Goal: Task Accomplishment & Management: Complete application form

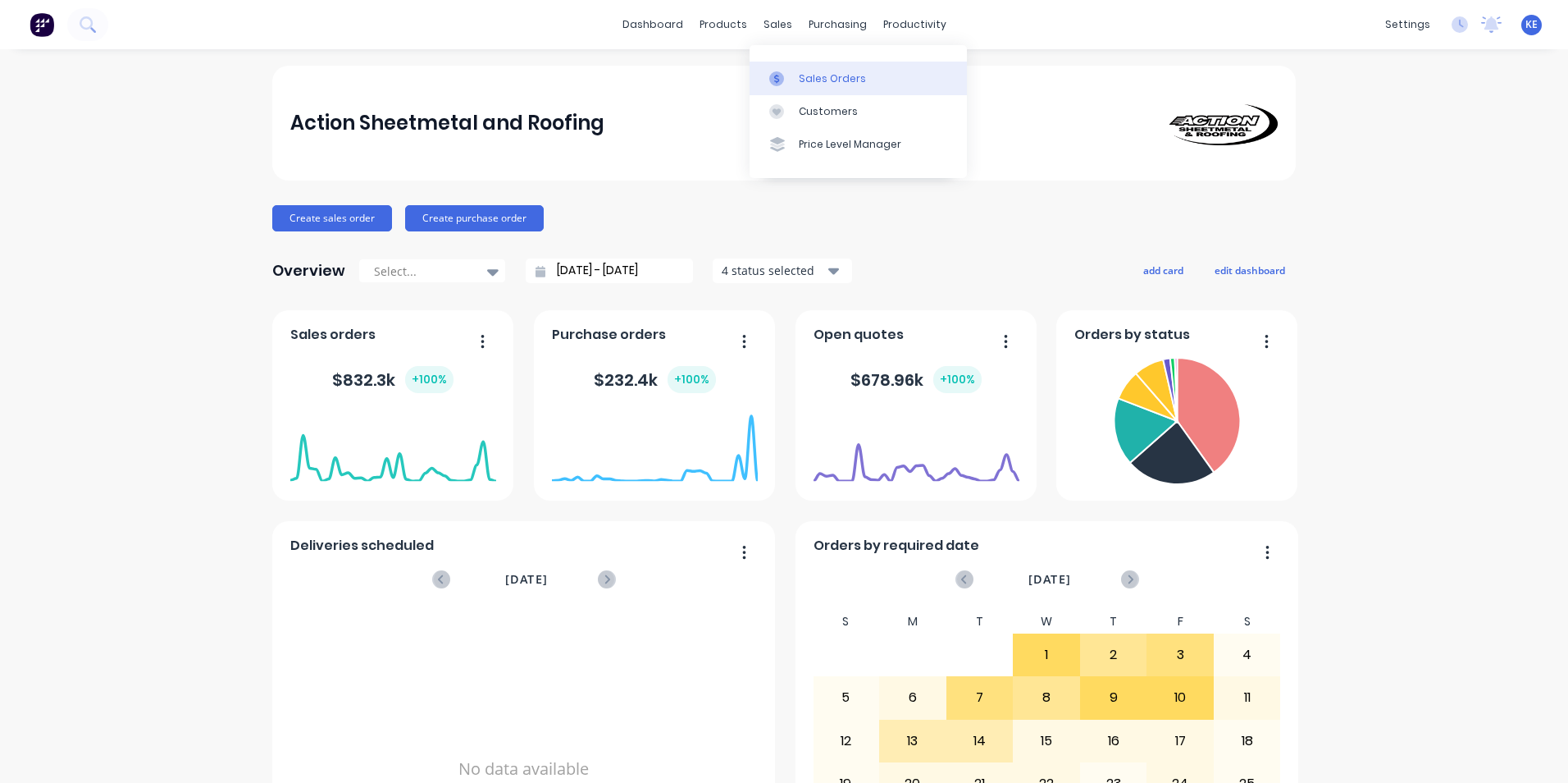
click at [788, 70] on link "Sales Orders" at bounding box center [858, 78] width 217 height 33
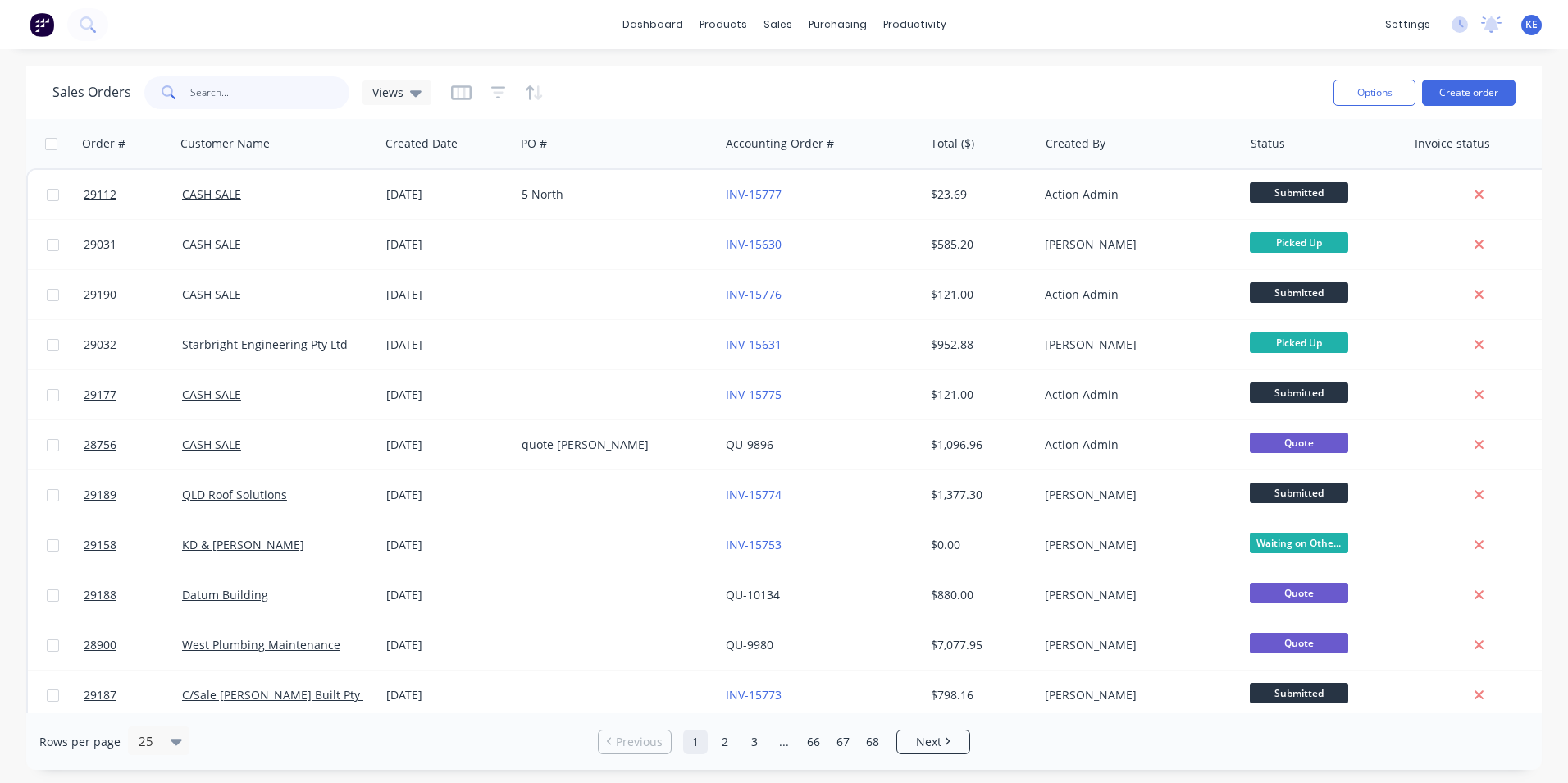
click at [225, 103] on input "text" at bounding box center [270, 92] width 160 height 33
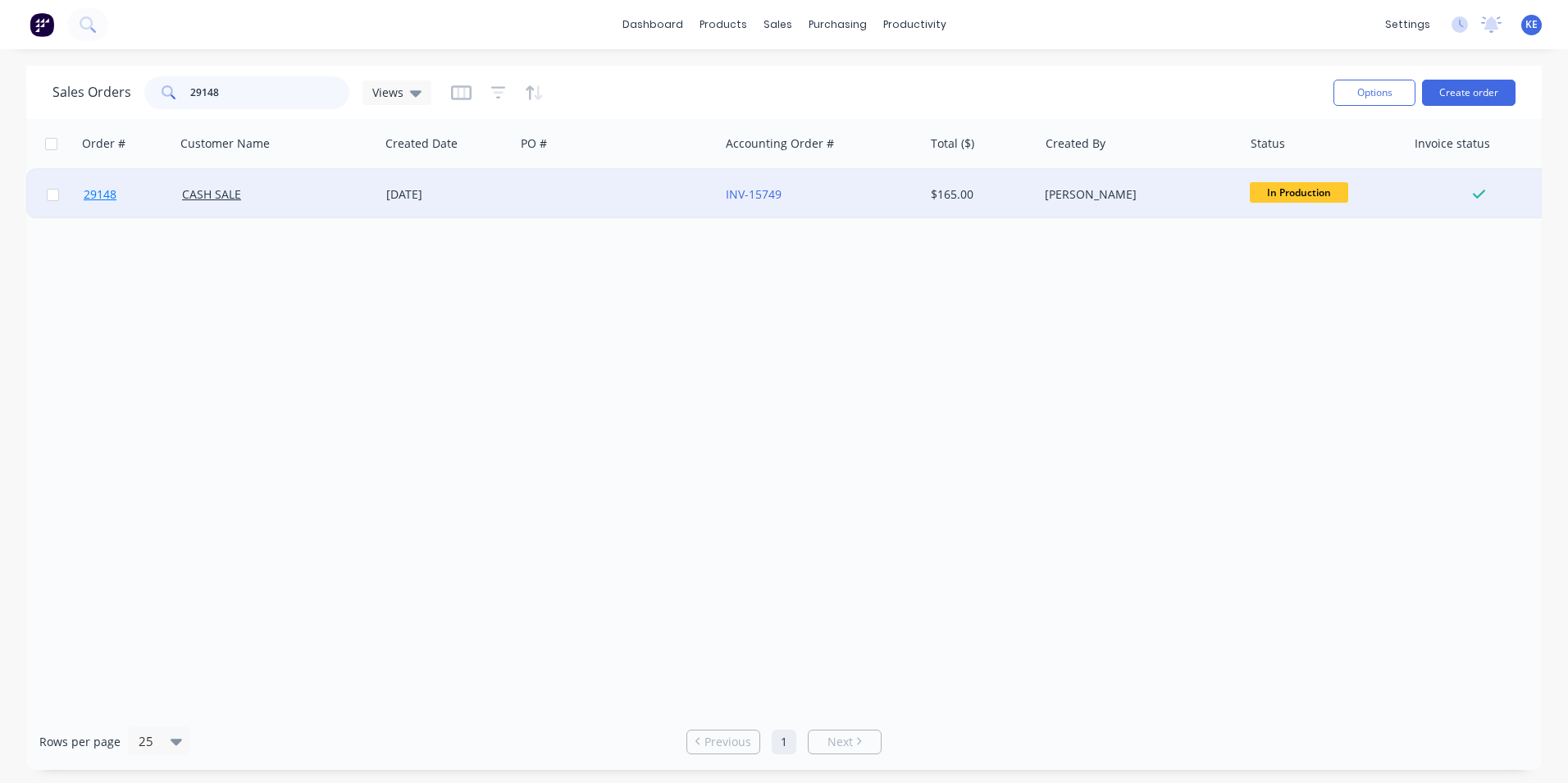
type input "29148"
click at [142, 198] on link "29148" at bounding box center [133, 194] width 98 height 49
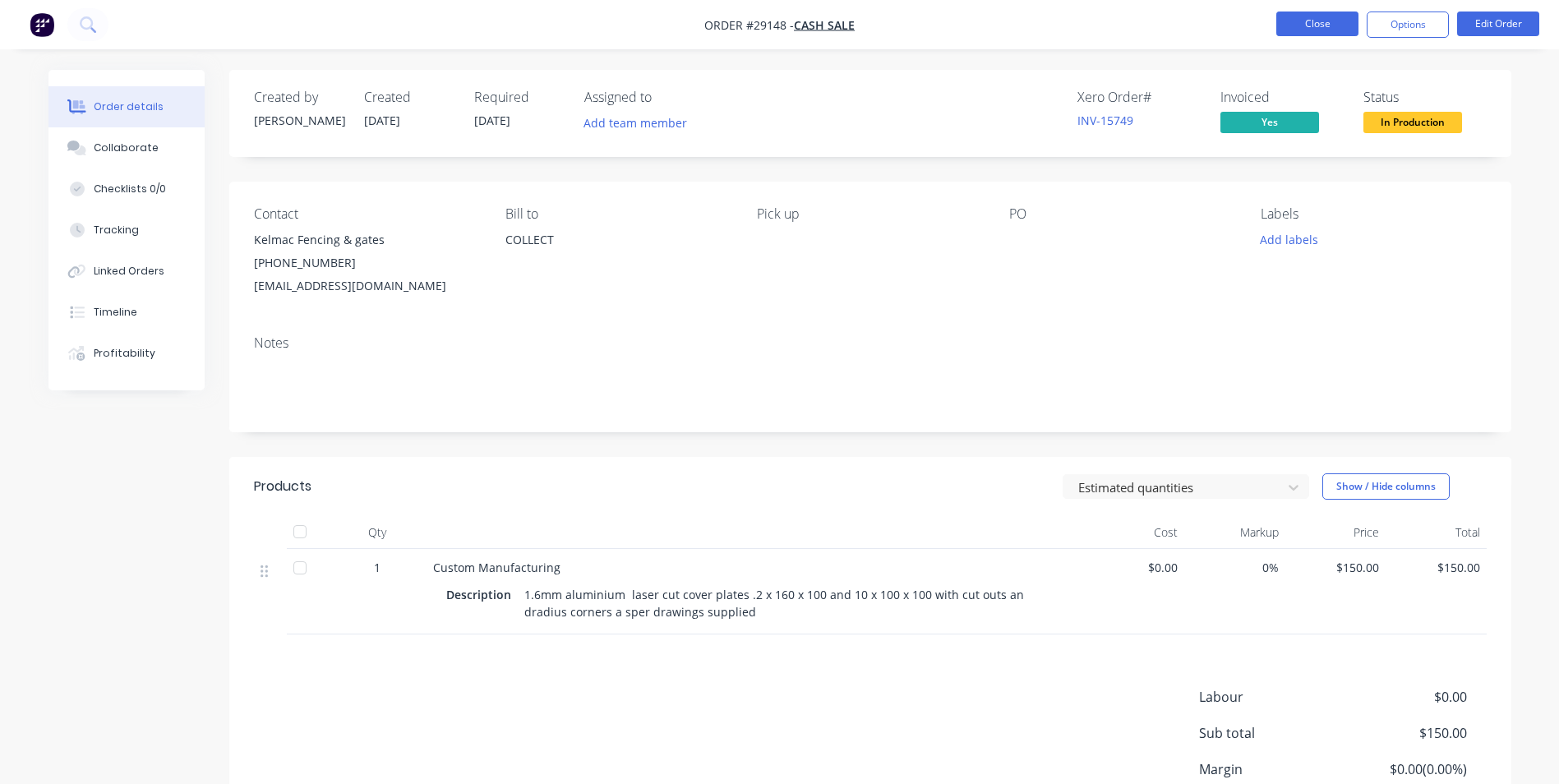
click at [1298, 26] on button "Close" at bounding box center [1317, 24] width 82 height 25
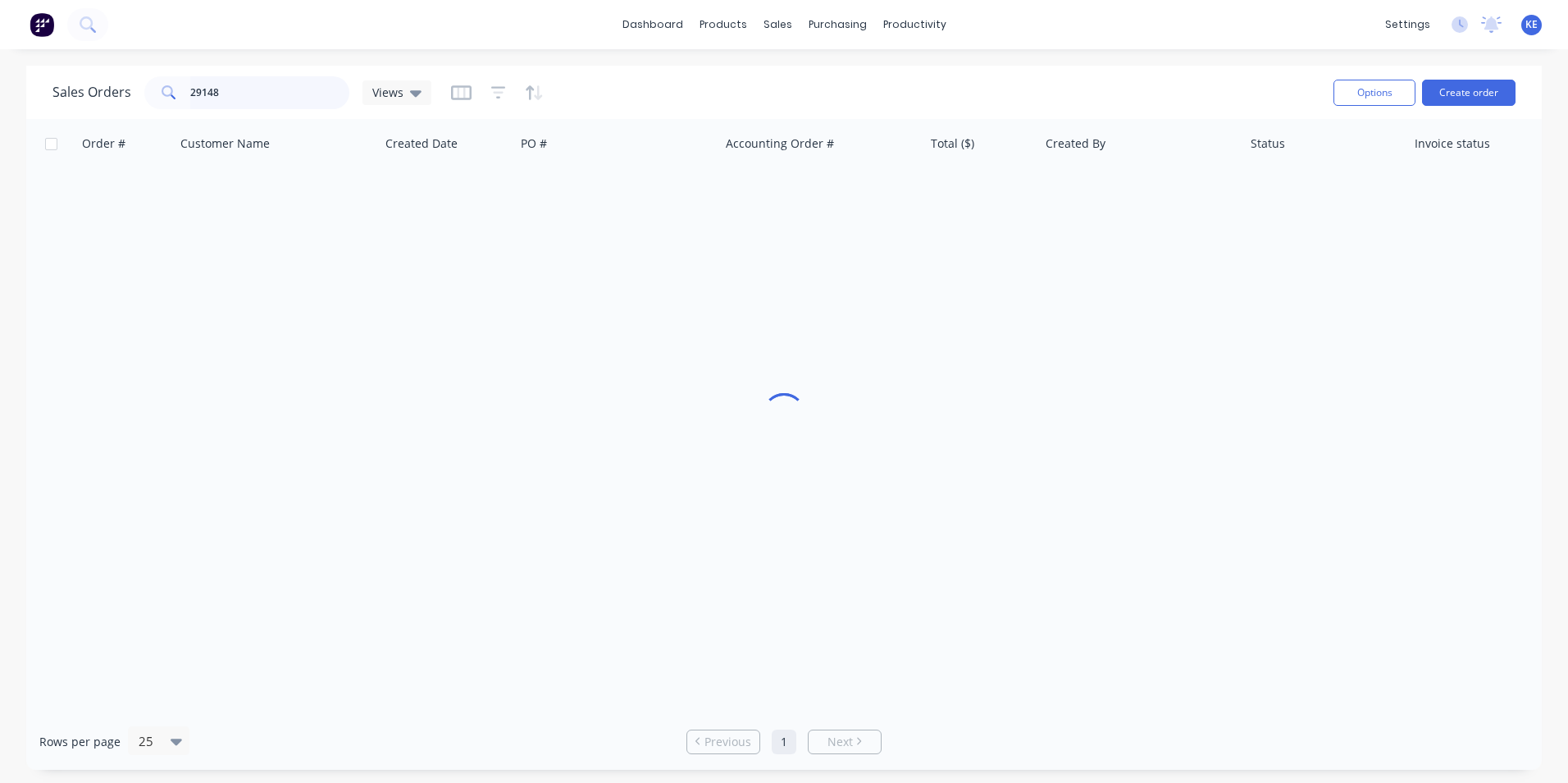
click at [137, 92] on div "Sales Orders 29148 Views" at bounding box center [242, 92] width 379 height 33
type input "2"
type input "1"
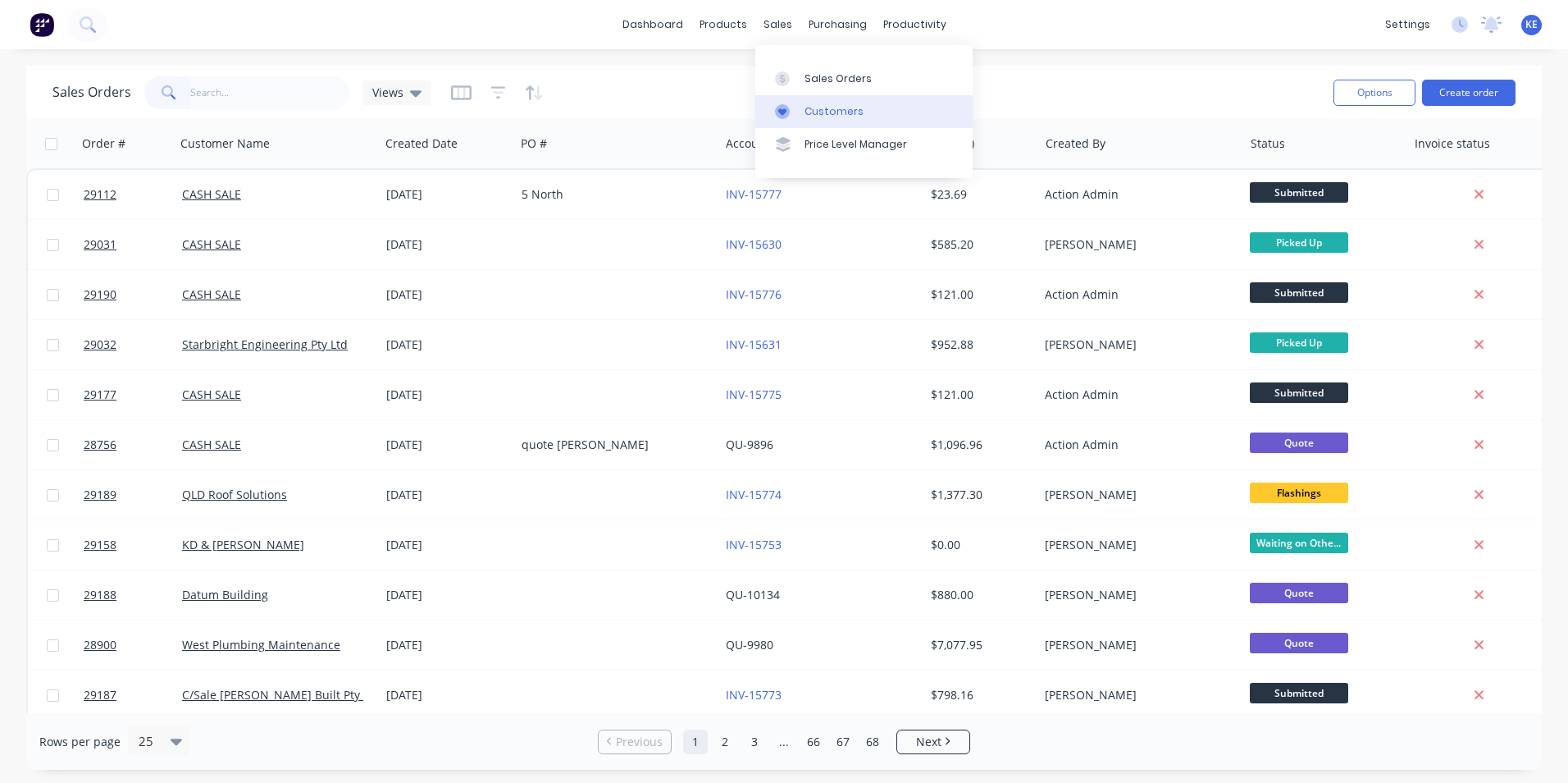
click at [817, 116] on div "Customers" at bounding box center [834, 111] width 59 height 14
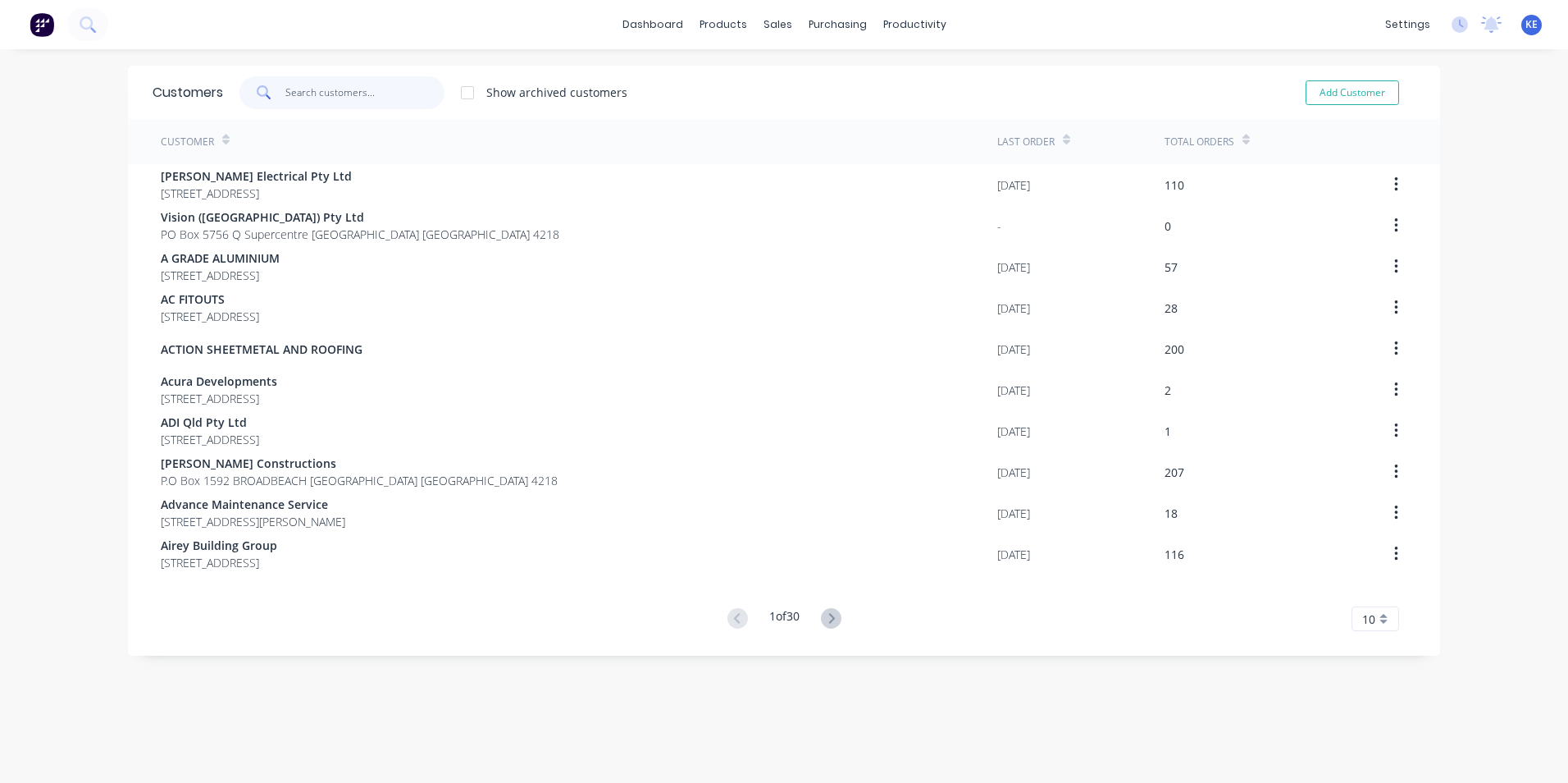
click at [344, 92] on input "text" at bounding box center [365, 92] width 160 height 33
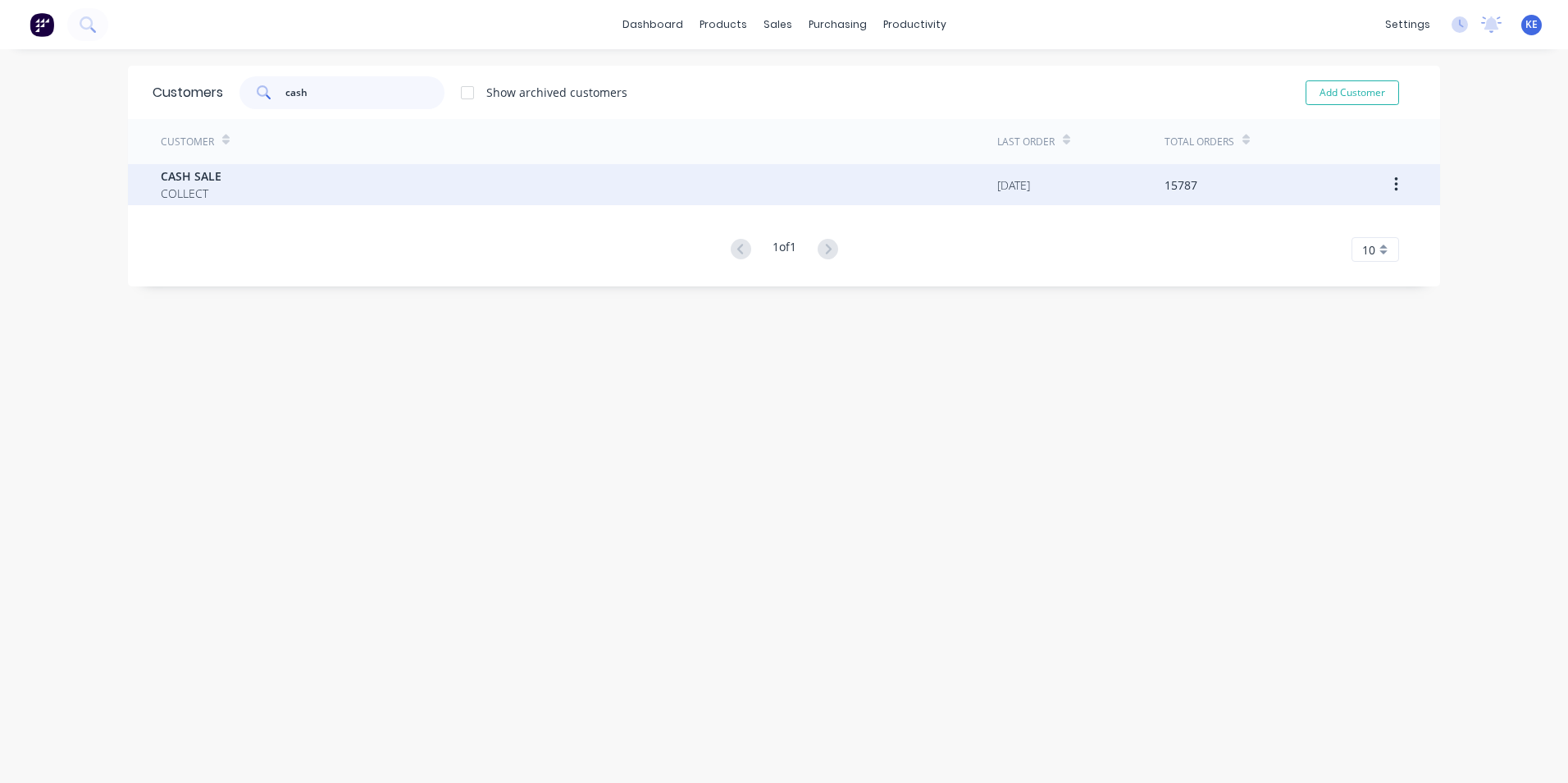
type input "cash"
click at [282, 192] on div "CASH SALE COLLECT" at bounding box center [579, 184] width 837 height 41
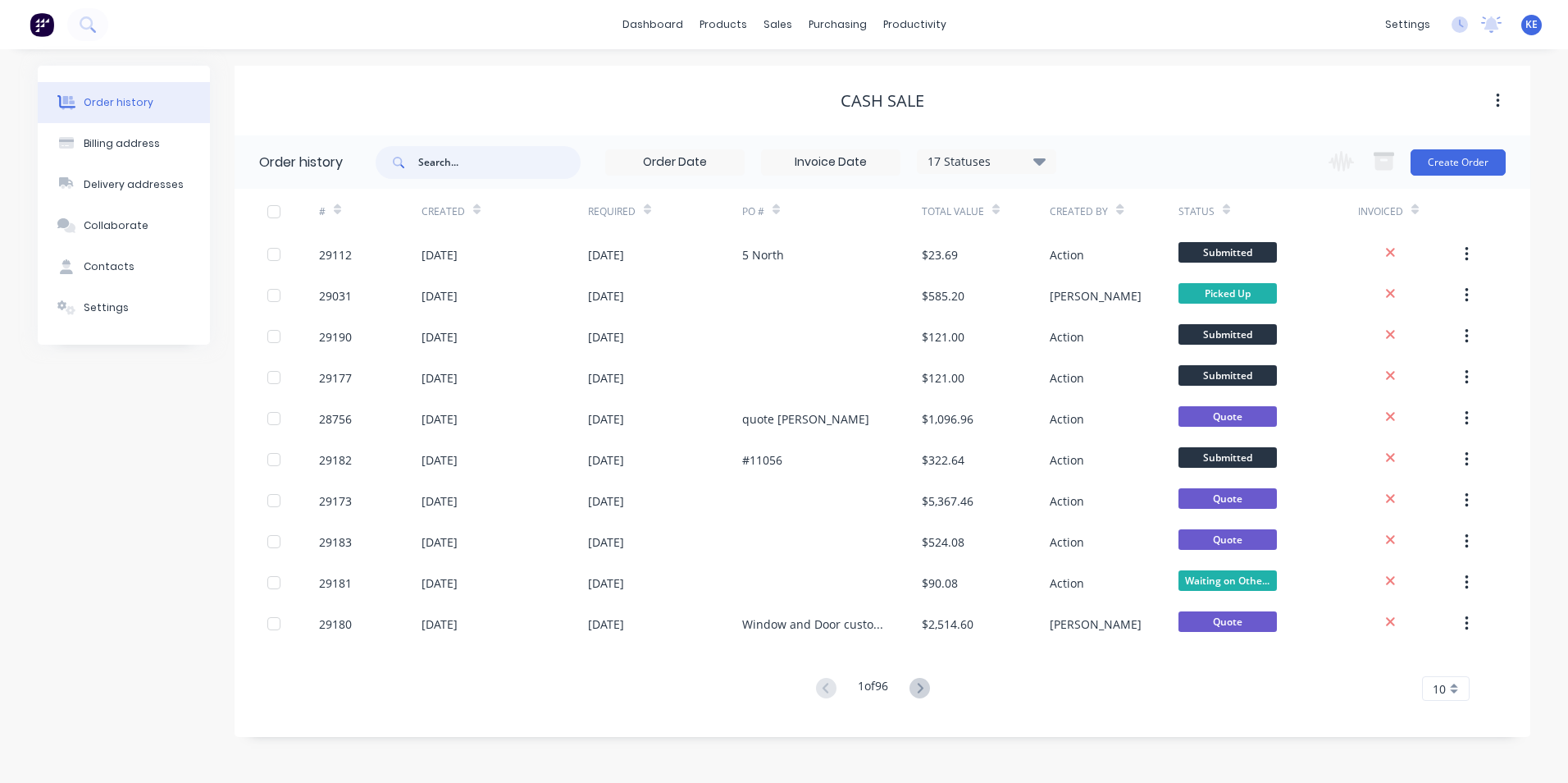
click at [451, 161] on input "text" at bounding box center [499, 162] width 163 height 33
type input "QU"
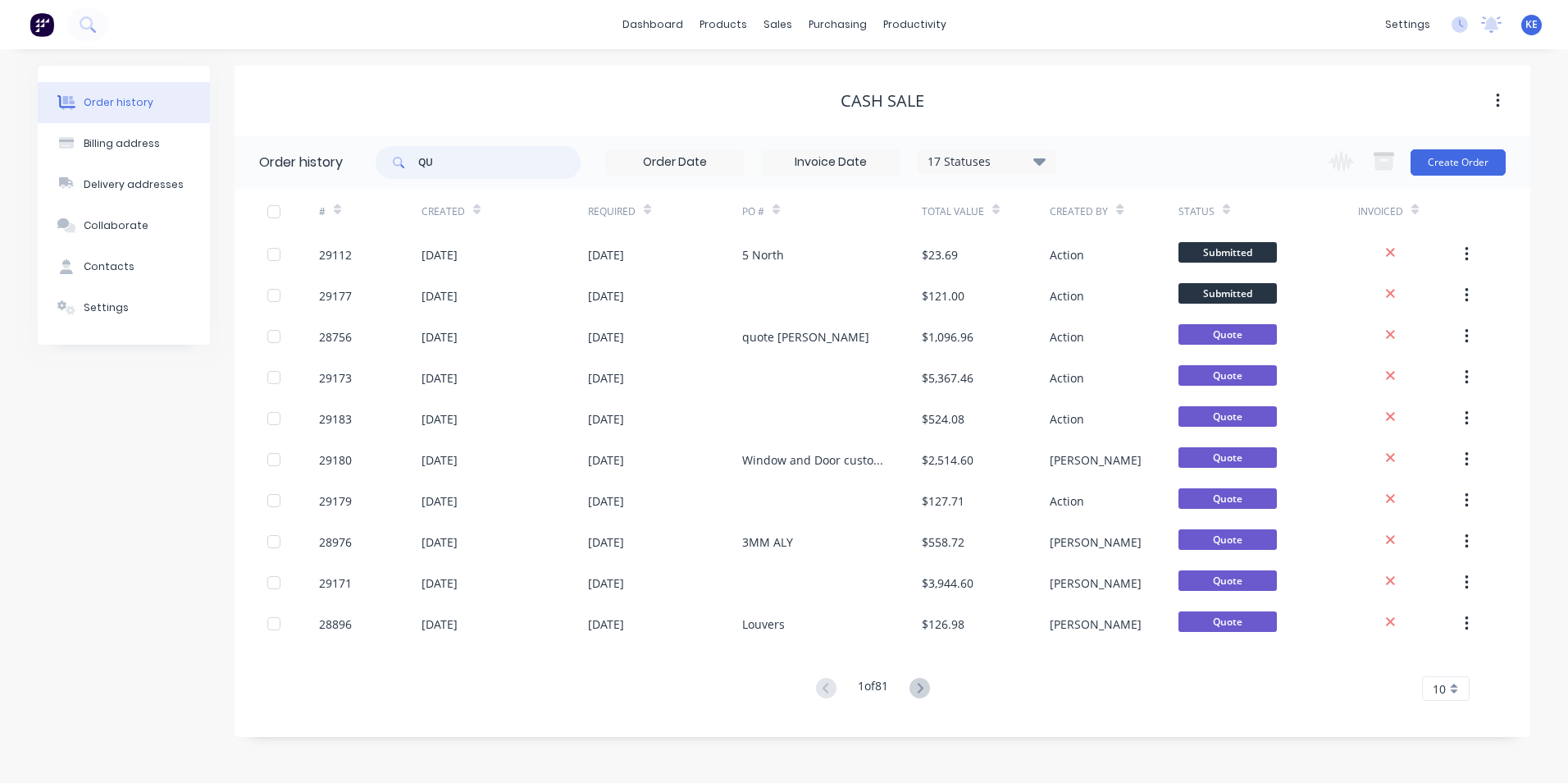
click at [451, 161] on input "QU" at bounding box center [499, 162] width 163 height 33
type input "QU10"
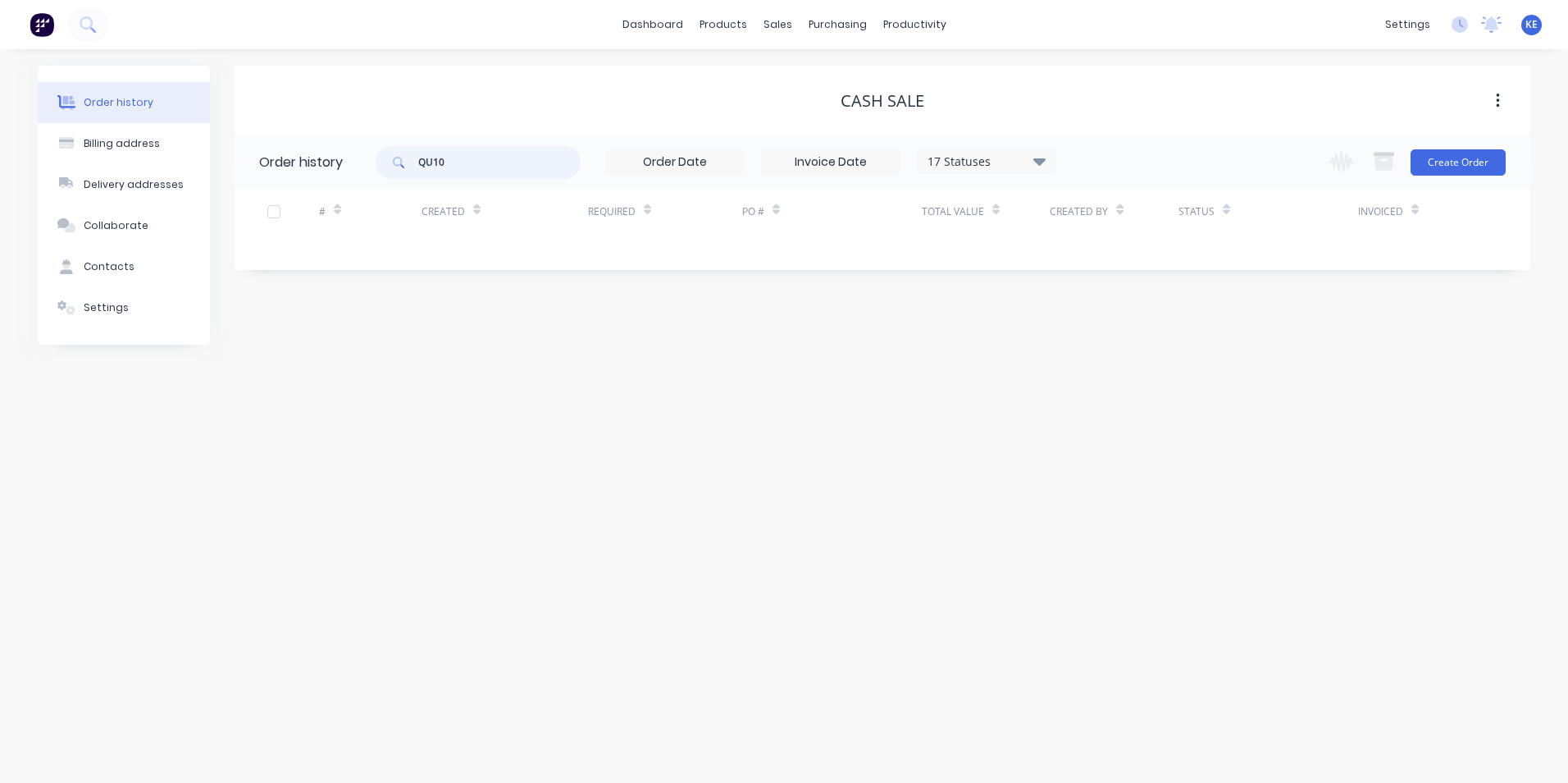
click at [451, 161] on input "QU10" at bounding box center [499, 162] width 163 height 33
type input "Q"
type input "10115"
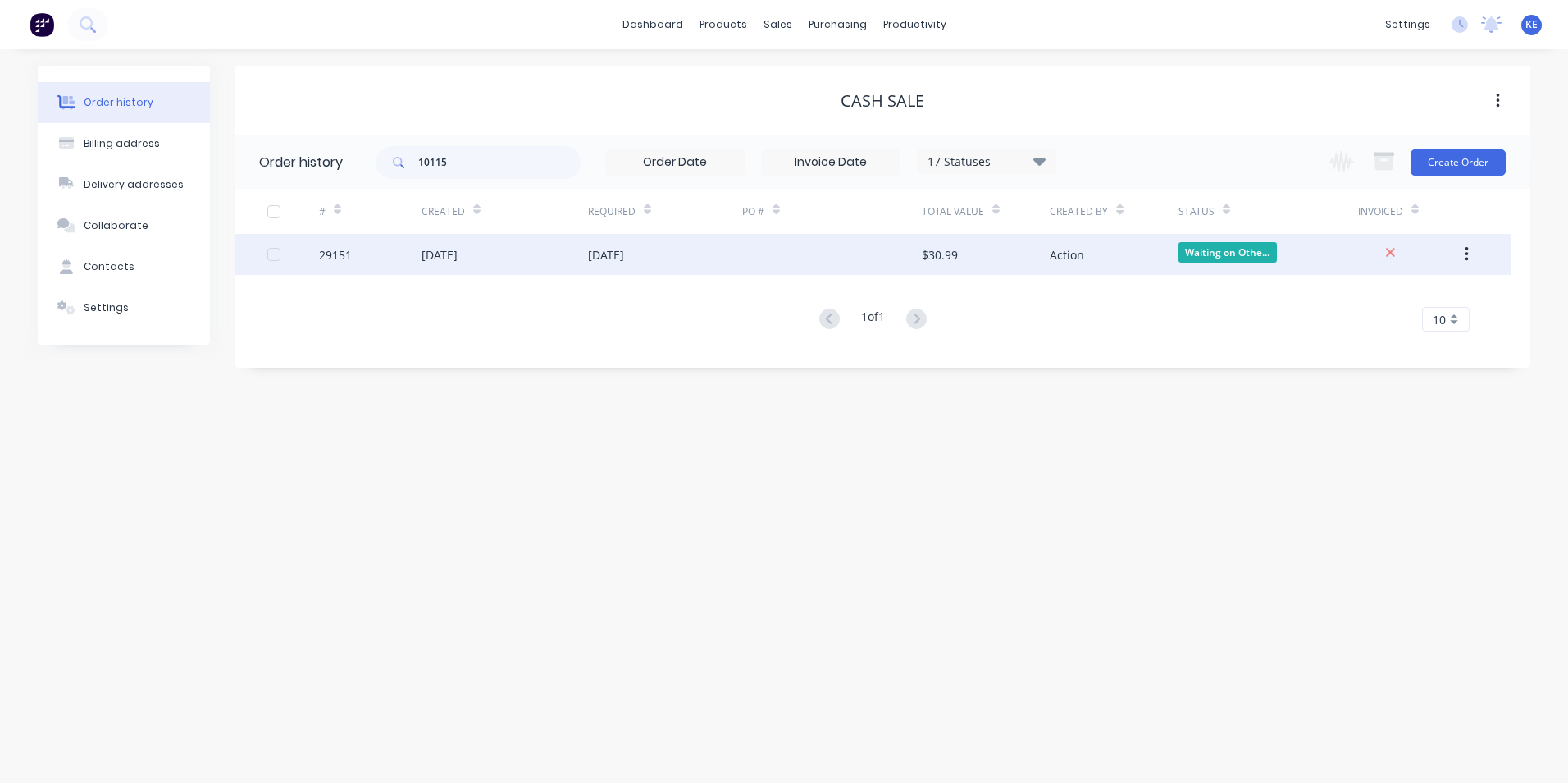
click at [393, 259] on div "29151" at bounding box center [370, 254] width 103 height 41
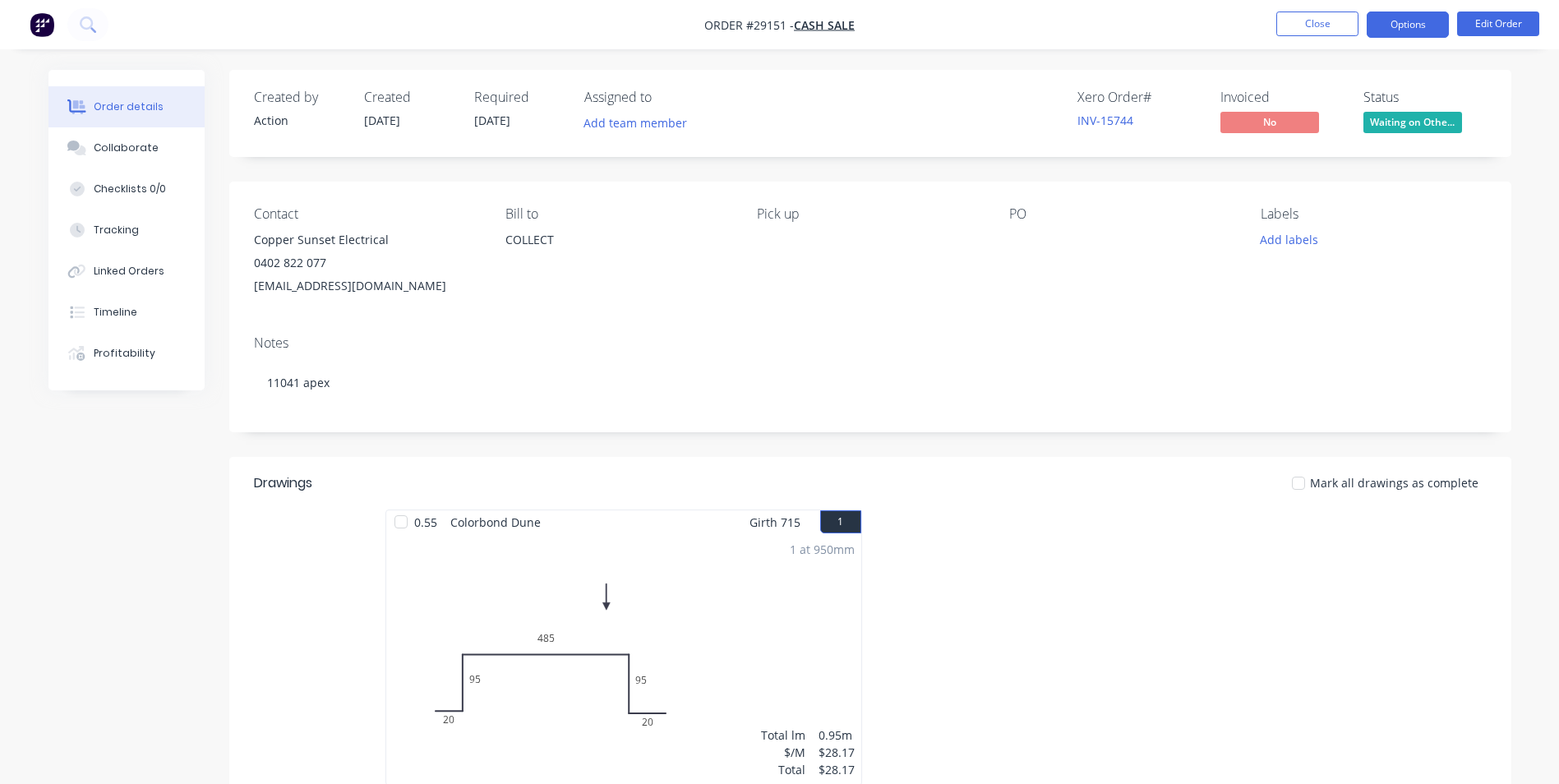
click at [1390, 35] on button "Options" at bounding box center [1408, 25] width 82 height 26
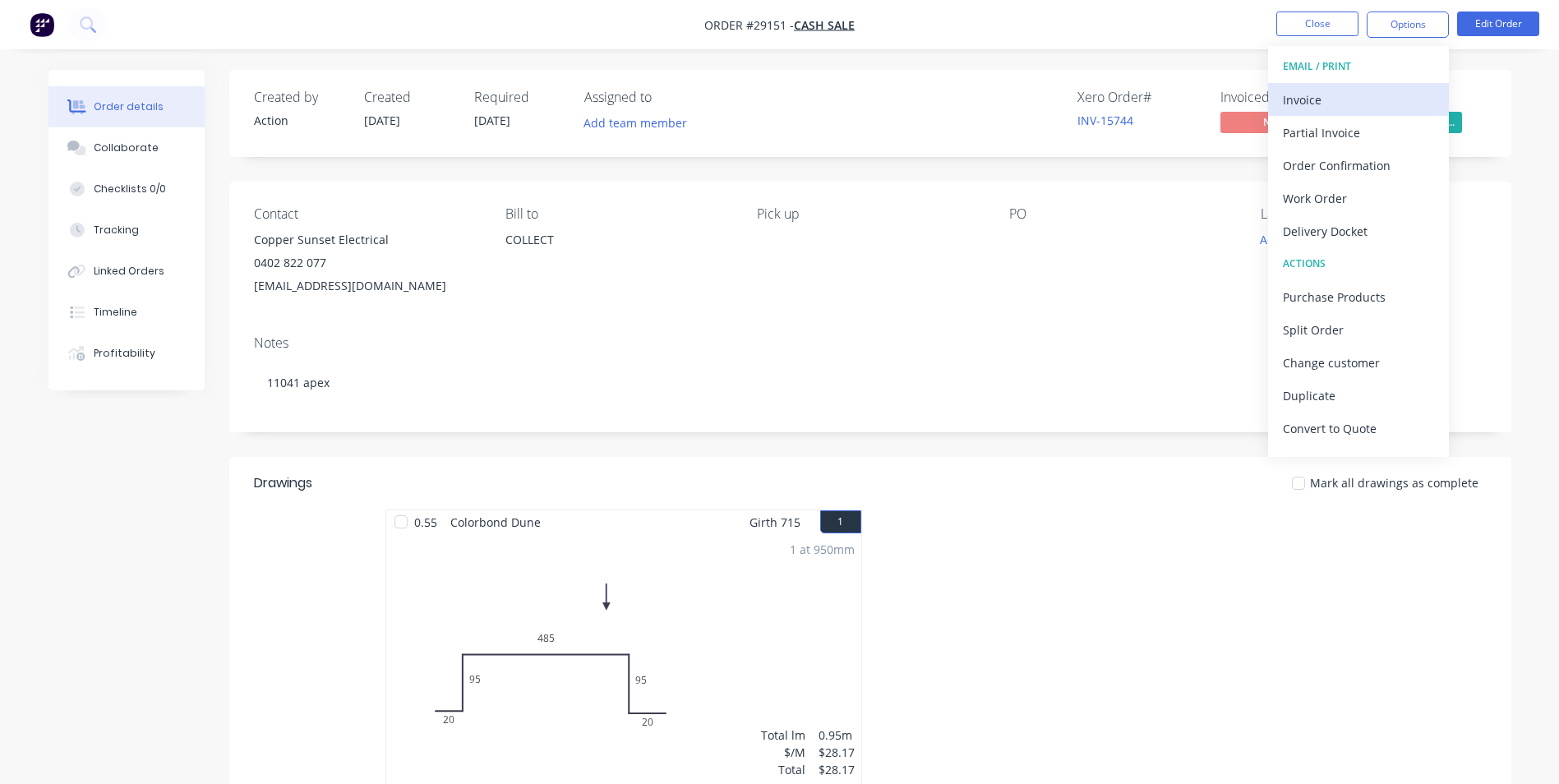
click at [1290, 104] on div "Invoice" at bounding box center [1358, 99] width 151 height 24
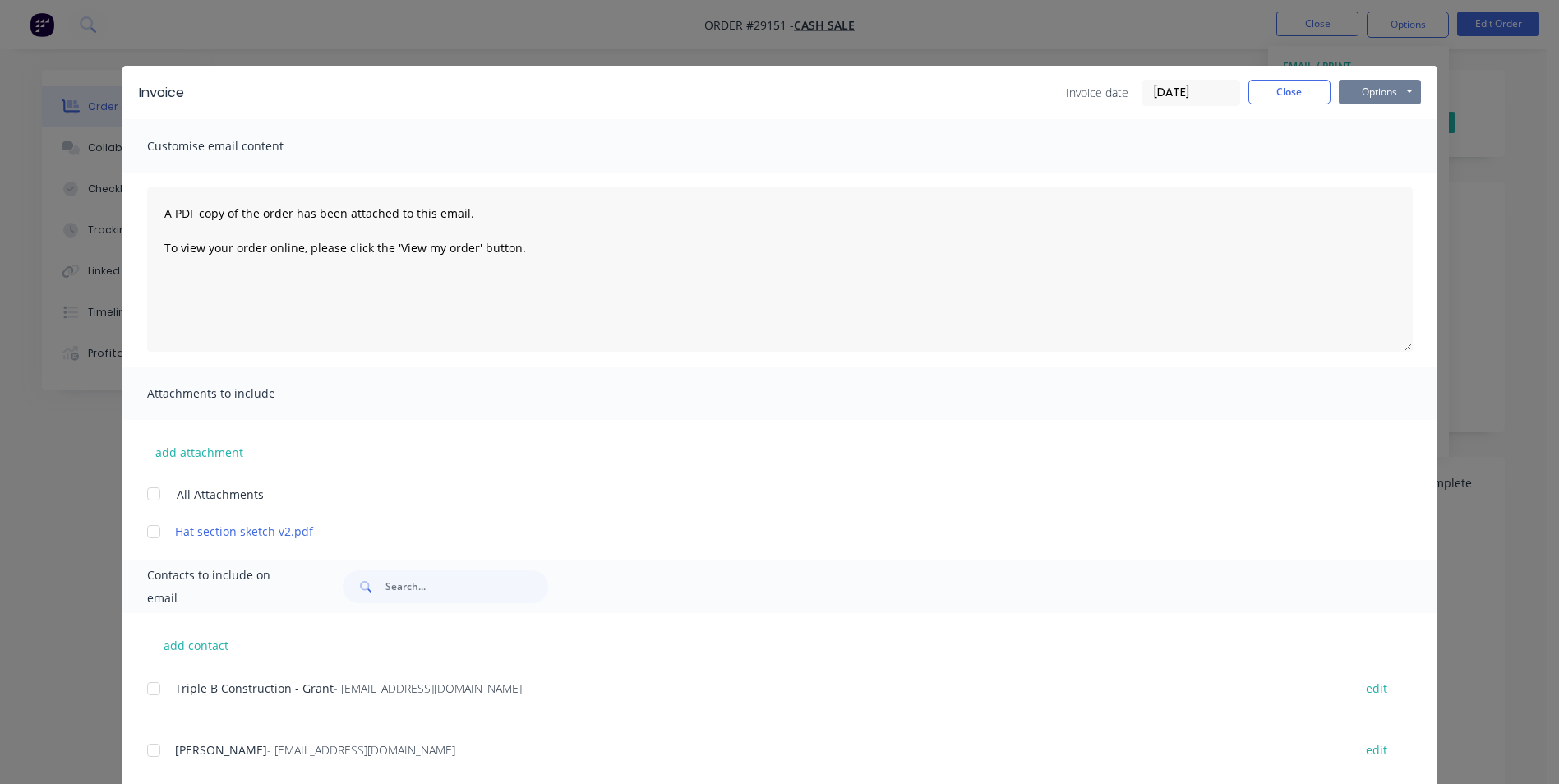
click at [1392, 91] on button "Options" at bounding box center [1380, 92] width 82 height 25
click at [1370, 149] on button "Print" at bounding box center [1392, 149] width 105 height 27
click at [1291, 85] on button "Close" at bounding box center [1289, 92] width 82 height 25
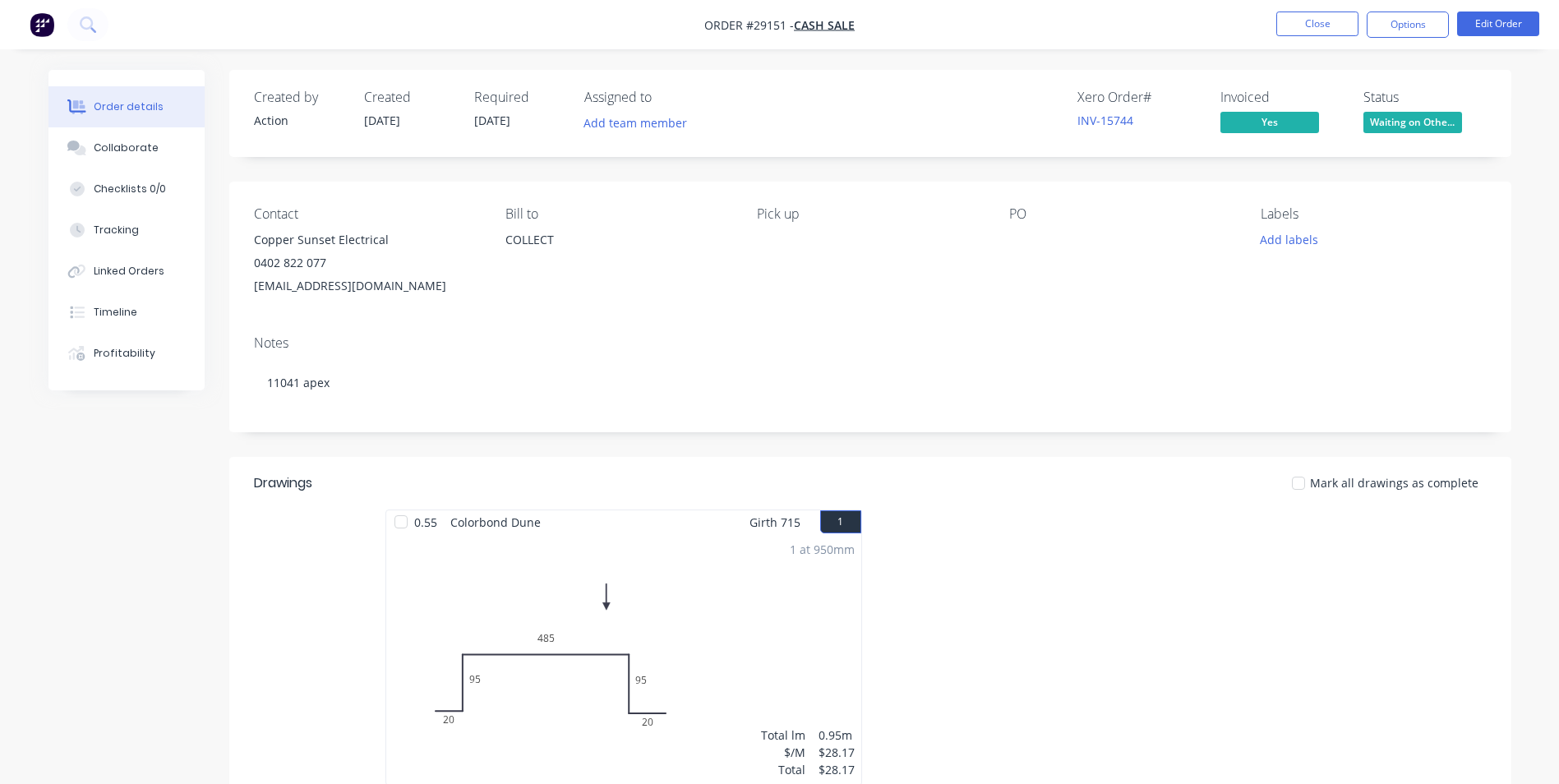
drag, startPoint x: 250, startPoint y: 242, endPoint x: 471, endPoint y: 293, distance: 226.8
click at [471, 293] on div "Contact Copper Sunset Electrical 0402 822 077 admin@coppersunsetelectrical.com.…" at bounding box center [870, 251] width 1282 height 140
copy div "Copper Sunset Electrical 0402 822 077 admin@coppersunsetelectrical.com.au"
click at [1308, 25] on button "Close" at bounding box center [1317, 24] width 82 height 25
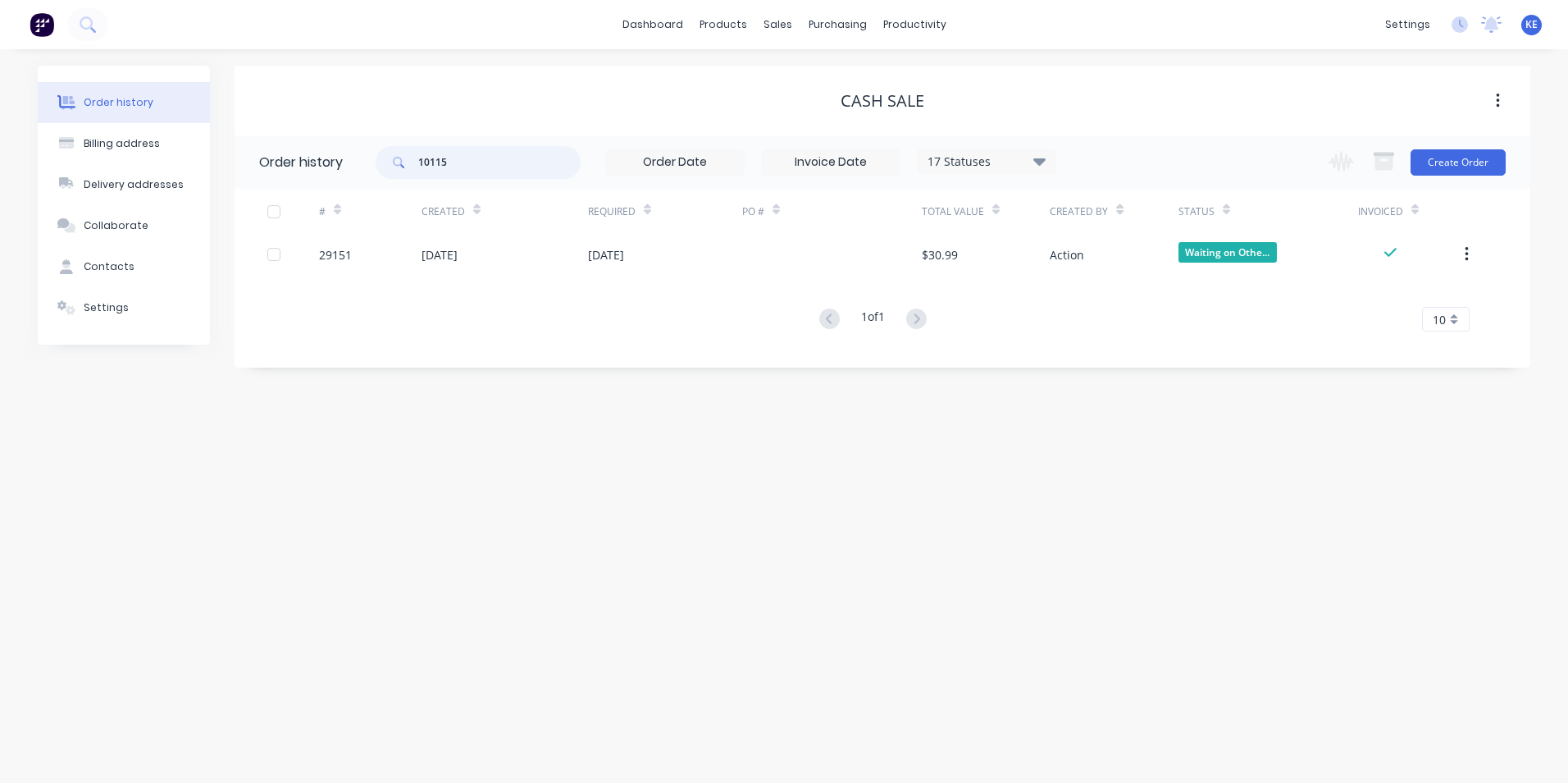
drag, startPoint x: 484, startPoint y: 165, endPoint x: 382, endPoint y: 167, distance: 102.0
click at [382, 167] on div "10115" at bounding box center [478, 162] width 205 height 33
type input "29182"
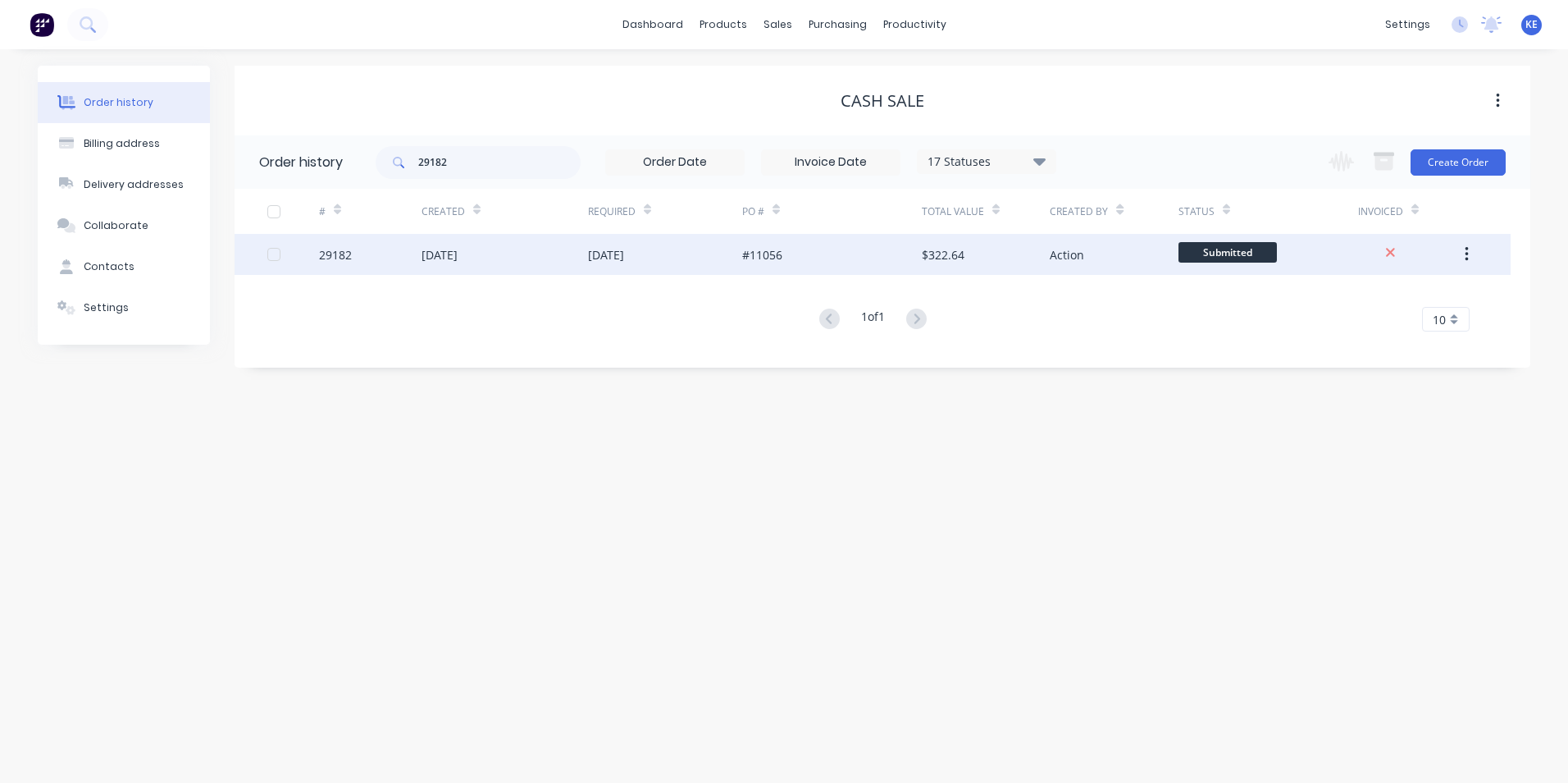
click at [369, 260] on div "29182" at bounding box center [370, 254] width 103 height 41
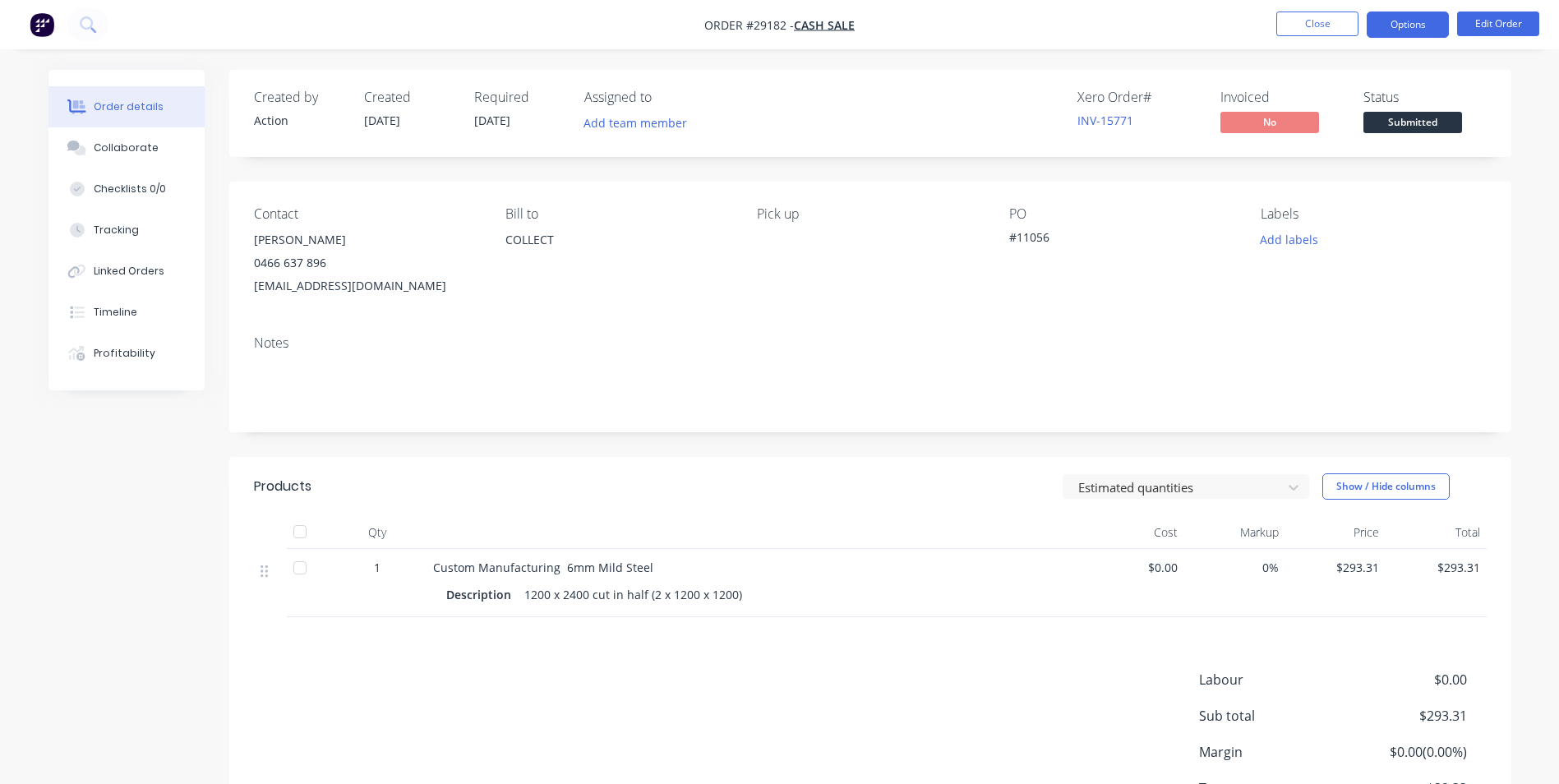
click at [1399, 23] on button "Options" at bounding box center [1408, 25] width 82 height 26
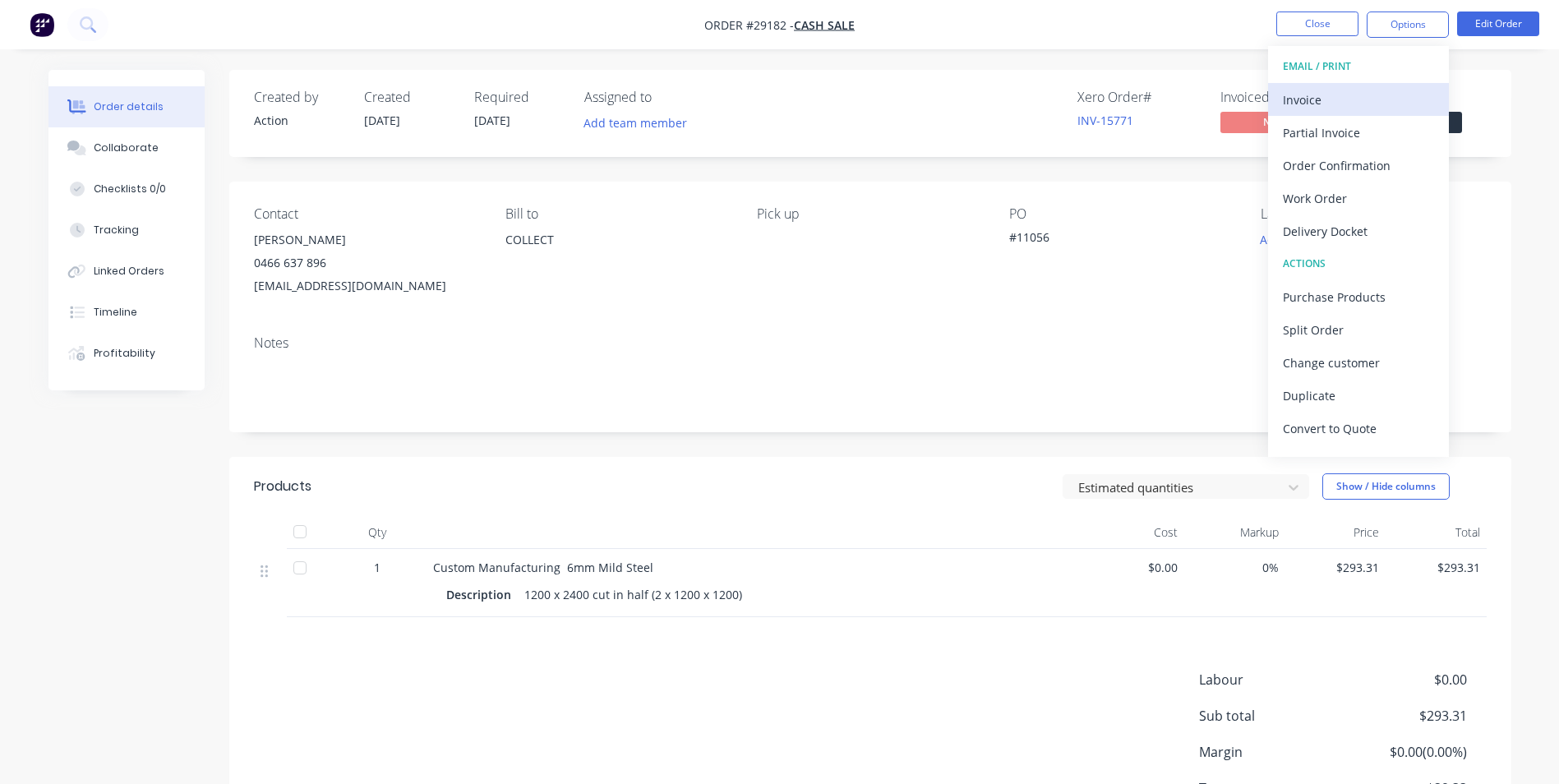
click at [1336, 95] on div "Invoice" at bounding box center [1358, 99] width 151 height 24
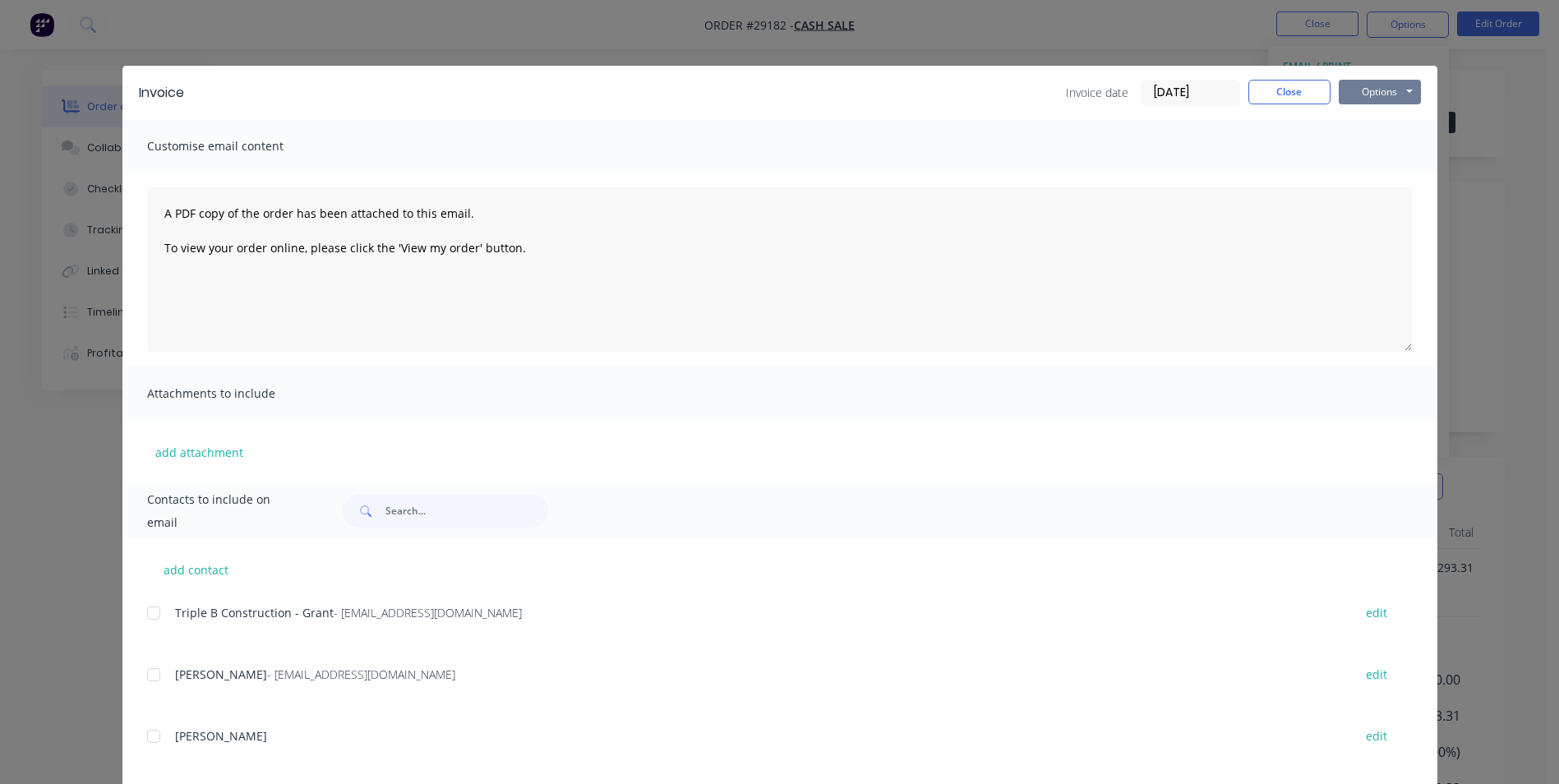
click at [1370, 93] on button "Options" at bounding box center [1380, 92] width 82 height 25
click at [1355, 148] on button "Print" at bounding box center [1392, 149] width 105 height 27
click at [1268, 73] on div "Invoice Invoice date 10/10/25 Close Options Preview Print Email" at bounding box center [780, 92] width 1315 height 54
click at [1270, 87] on button "Close" at bounding box center [1289, 92] width 82 height 25
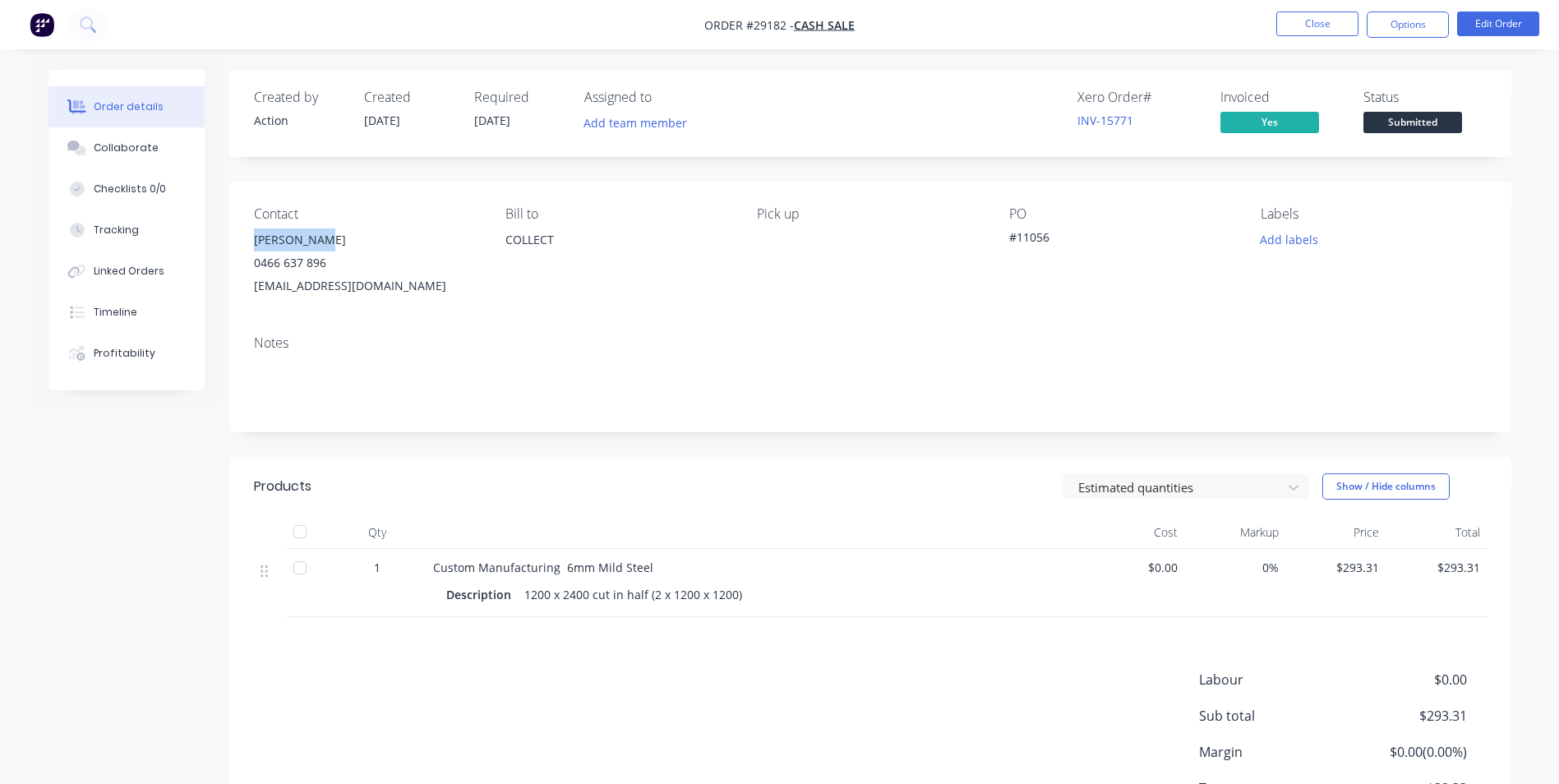
drag, startPoint x: 252, startPoint y: 242, endPoint x: 313, endPoint y: 250, distance: 61.5
click at [313, 250] on div "Contact Tony Parkin 0466 637 896 tonyparkin89@outlook.com Bill to COLLECT Pick …" at bounding box center [870, 251] width 1282 height 140
copy div "Tony Parkin"
drag, startPoint x: 527, startPoint y: 286, endPoint x: 517, endPoint y: 285, distance: 10.0
click at [517, 285] on div "[PERSON_NAME] to COLLECT" at bounding box center [618, 251] width 225 height 91
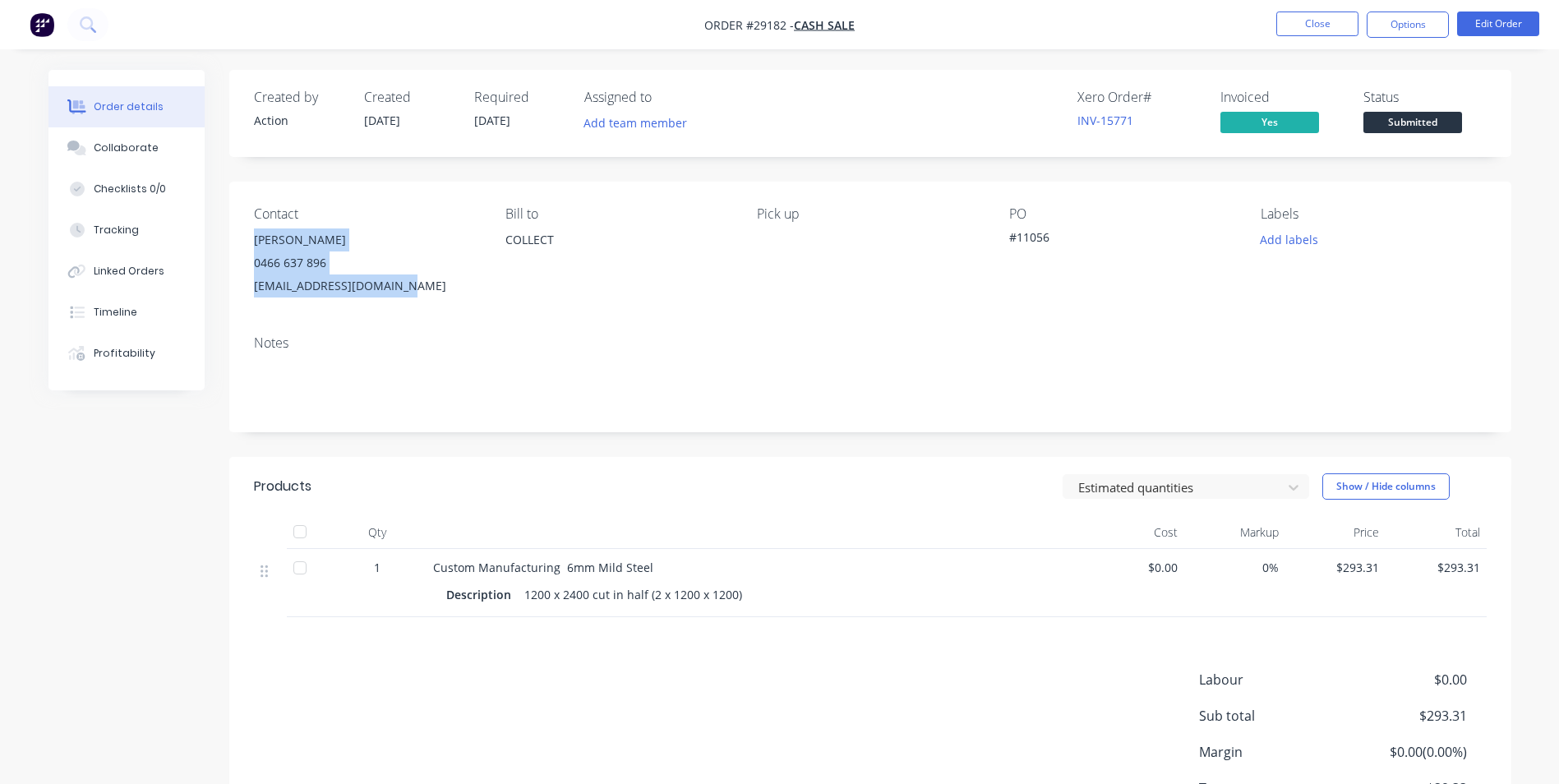
drag, startPoint x: 254, startPoint y: 240, endPoint x: 421, endPoint y: 287, distance: 173.5
click at [421, 287] on div "Tony Parkin 0466 637 896 tonyparkin89@outlook.com" at bounding box center [366, 262] width 225 height 69
copy div "Tony Parkin 0466 637 896 tonyparkin89@outlook.com"
click at [1320, 29] on button "Close" at bounding box center [1317, 24] width 82 height 25
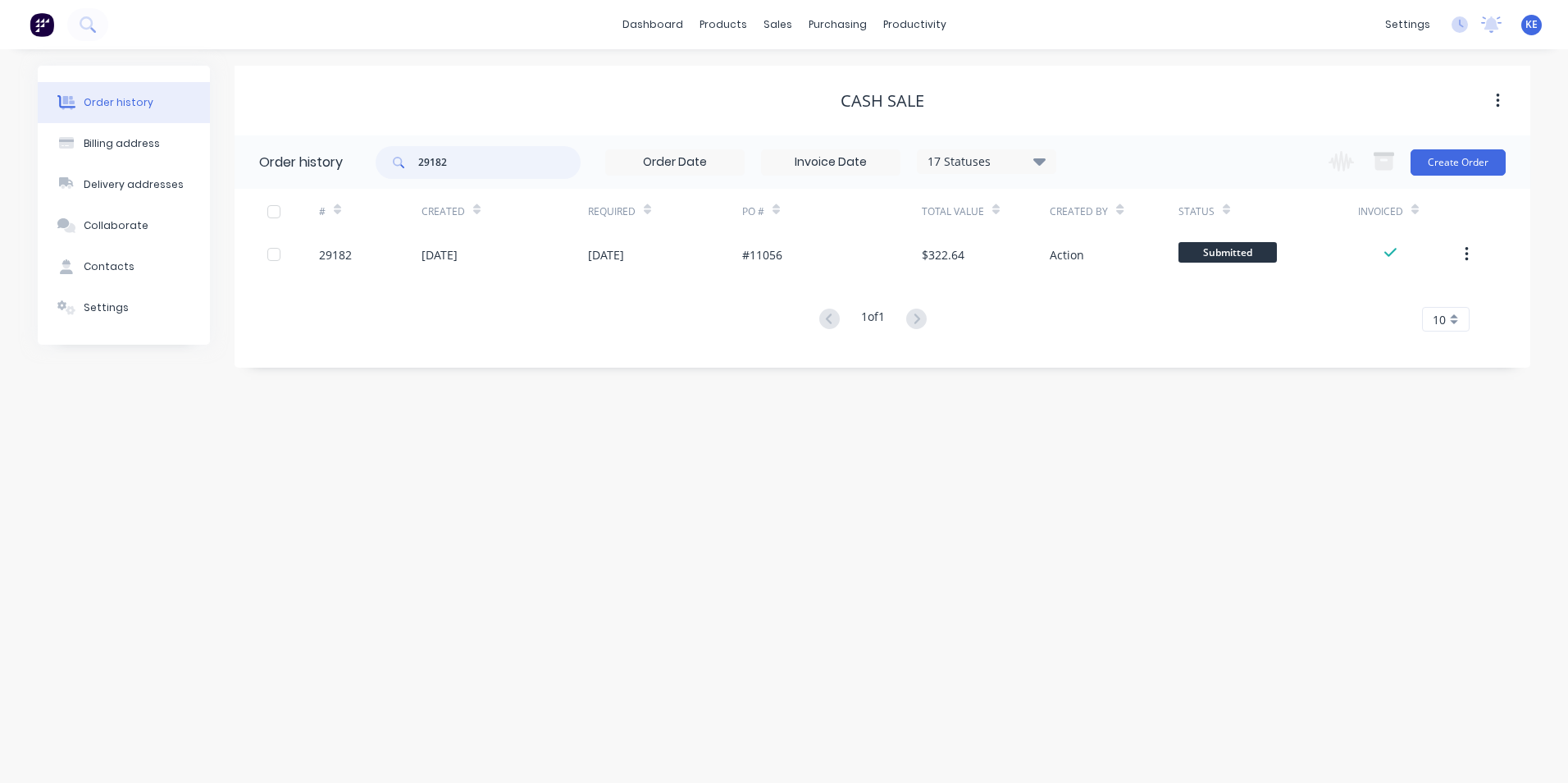
drag, startPoint x: 460, startPoint y: 168, endPoint x: 343, endPoint y: 168, distance: 117.0
click at [343, 168] on header "Order history 29182 17 Statuses Invoice Status Invoiced Not Invoiced Partial Or…" at bounding box center [883, 162] width 1296 height 53
type input "29131"
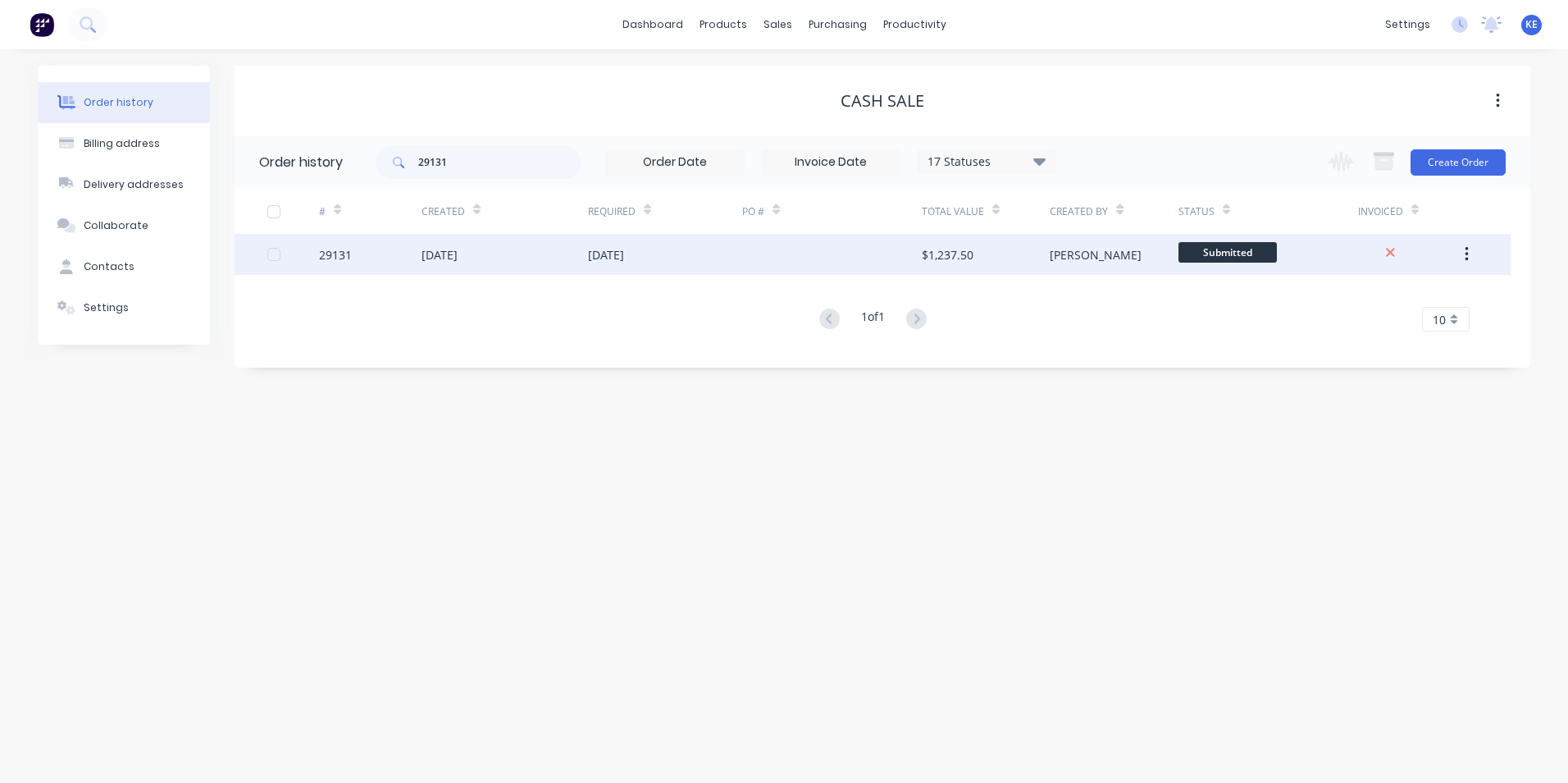
click at [388, 257] on div "29131" at bounding box center [370, 254] width 103 height 41
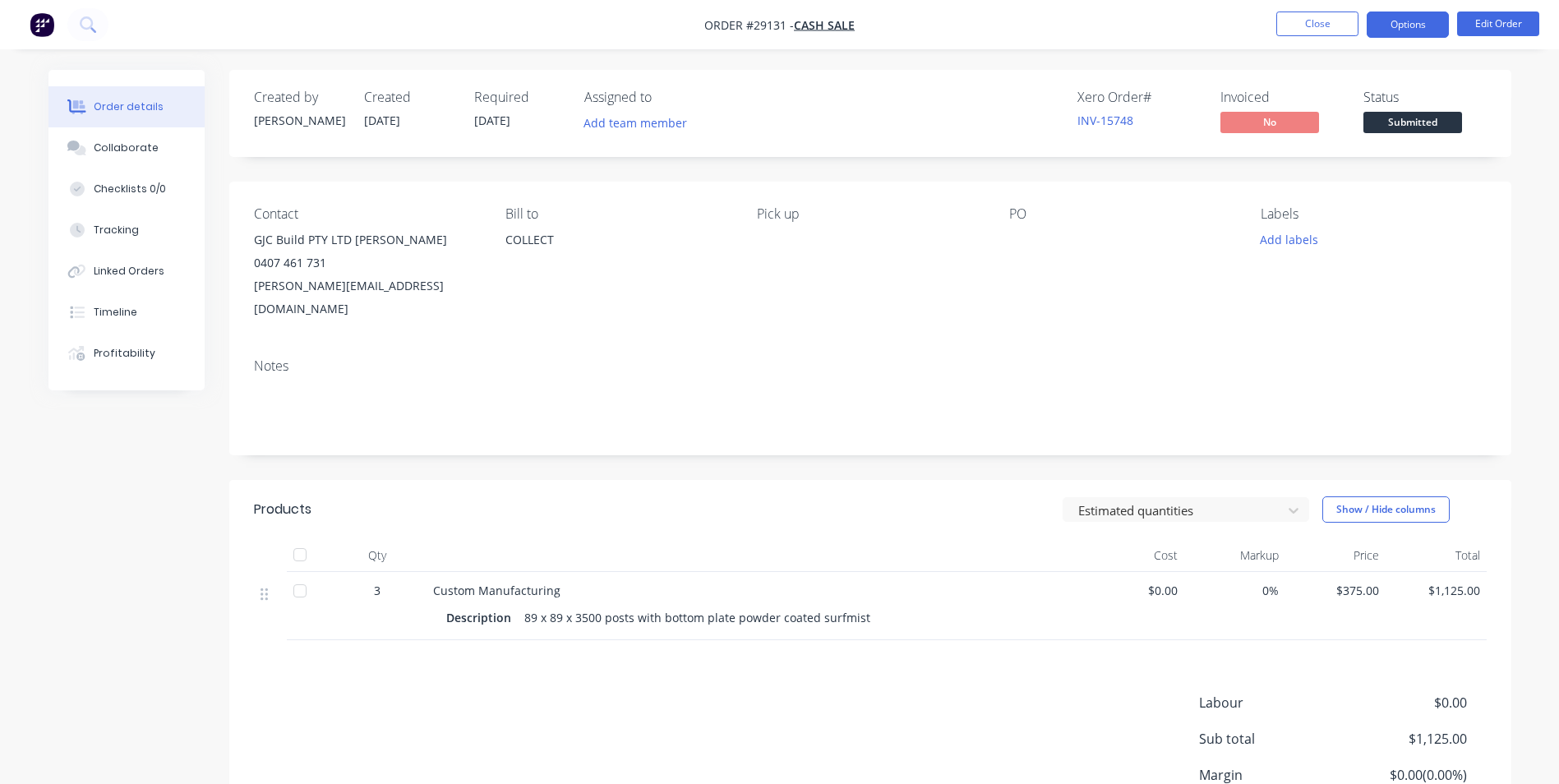
click at [1392, 22] on button "Options" at bounding box center [1408, 25] width 82 height 26
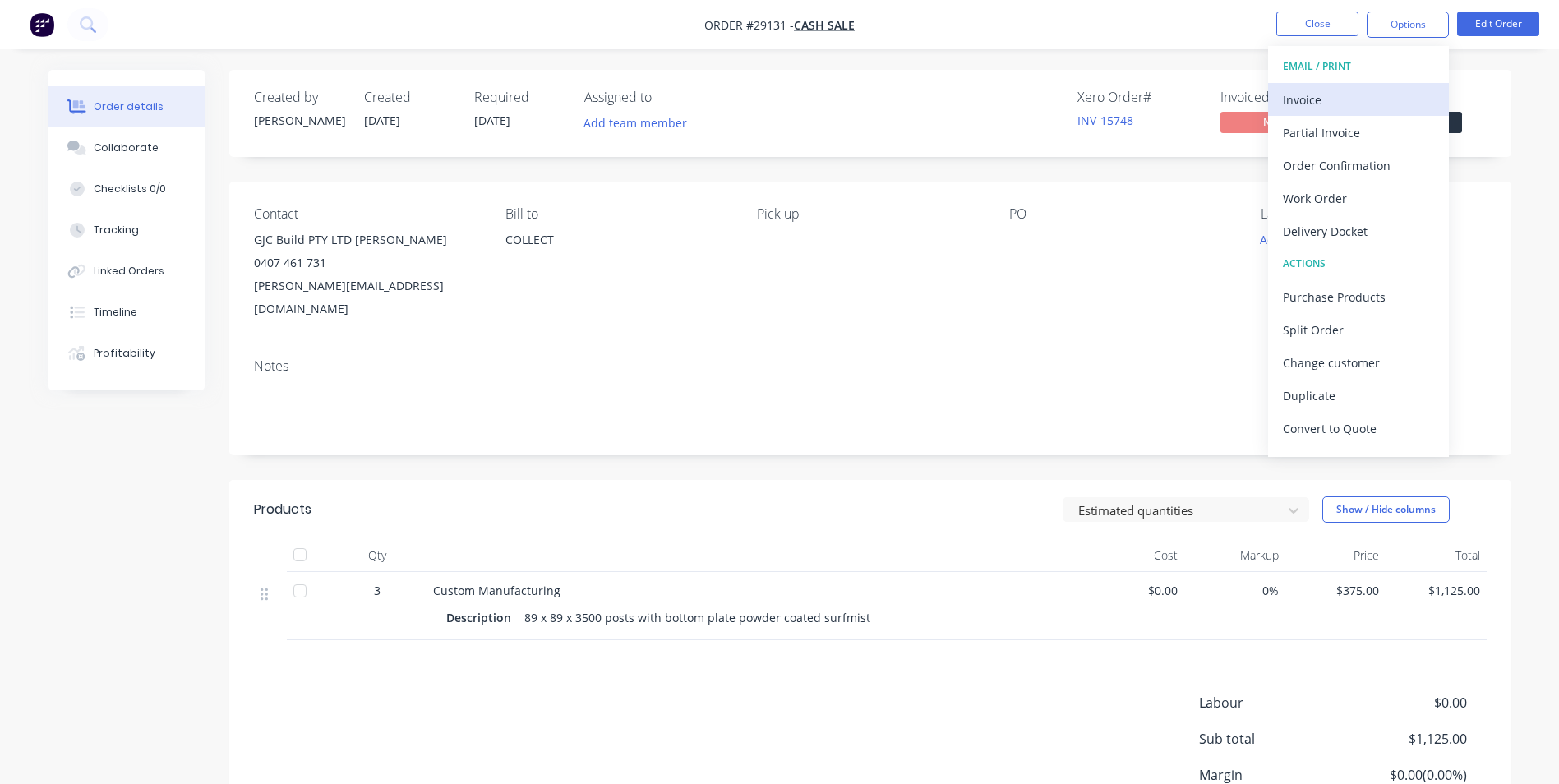
click at [1318, 93] on div "Invoice" at bounding box center [1358, 99] width 151 height 24
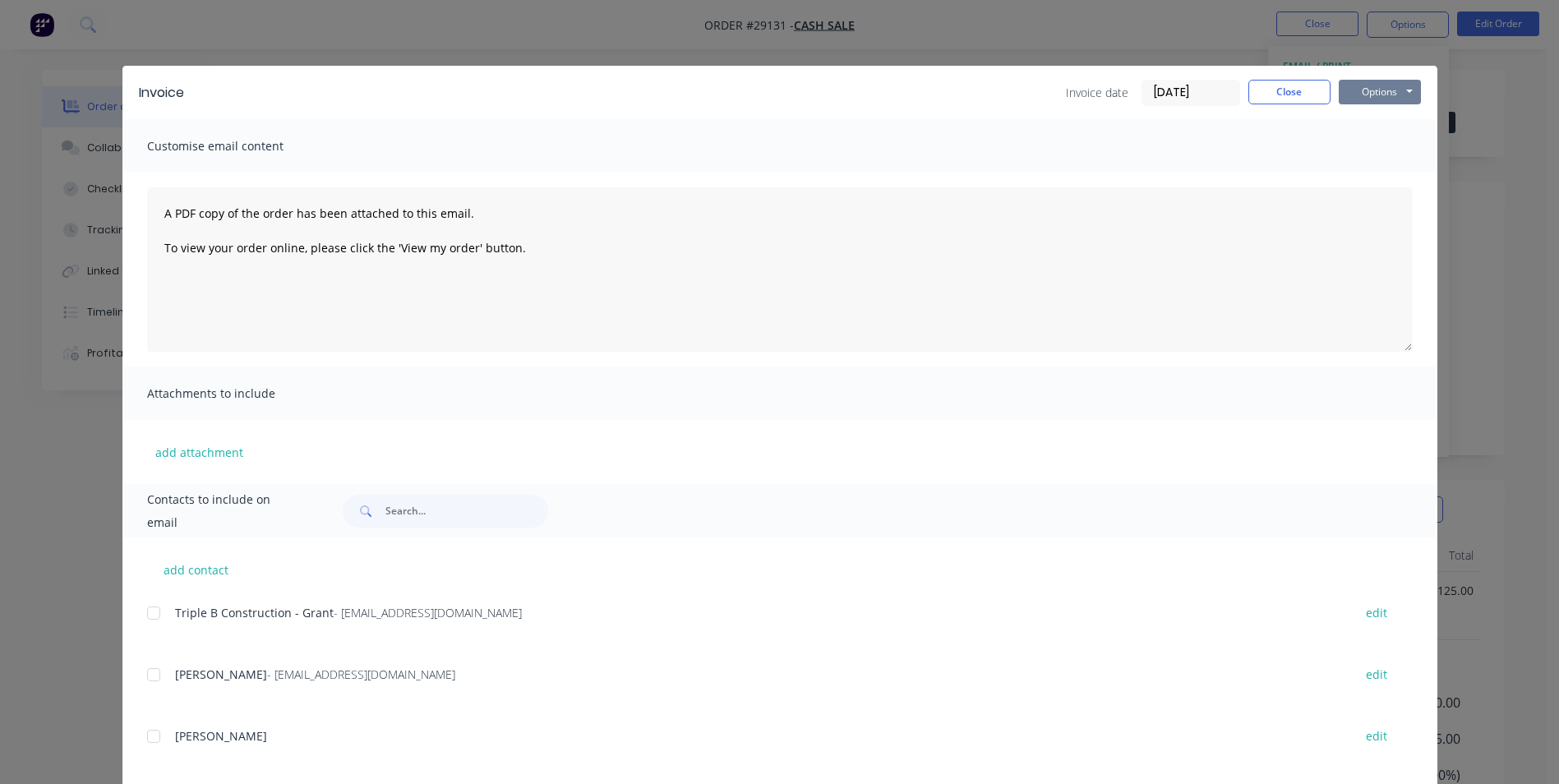
click at [1385, 90] on button "Options" at bounding box center [1380, 92] width 82 height 25
click at [1379, 154] on button "Print" at bounding box center [1392, 149] width 105 height 27
click at [1286, 84] on button "Close" at bounding box center [1289, 92] width 82 height 25
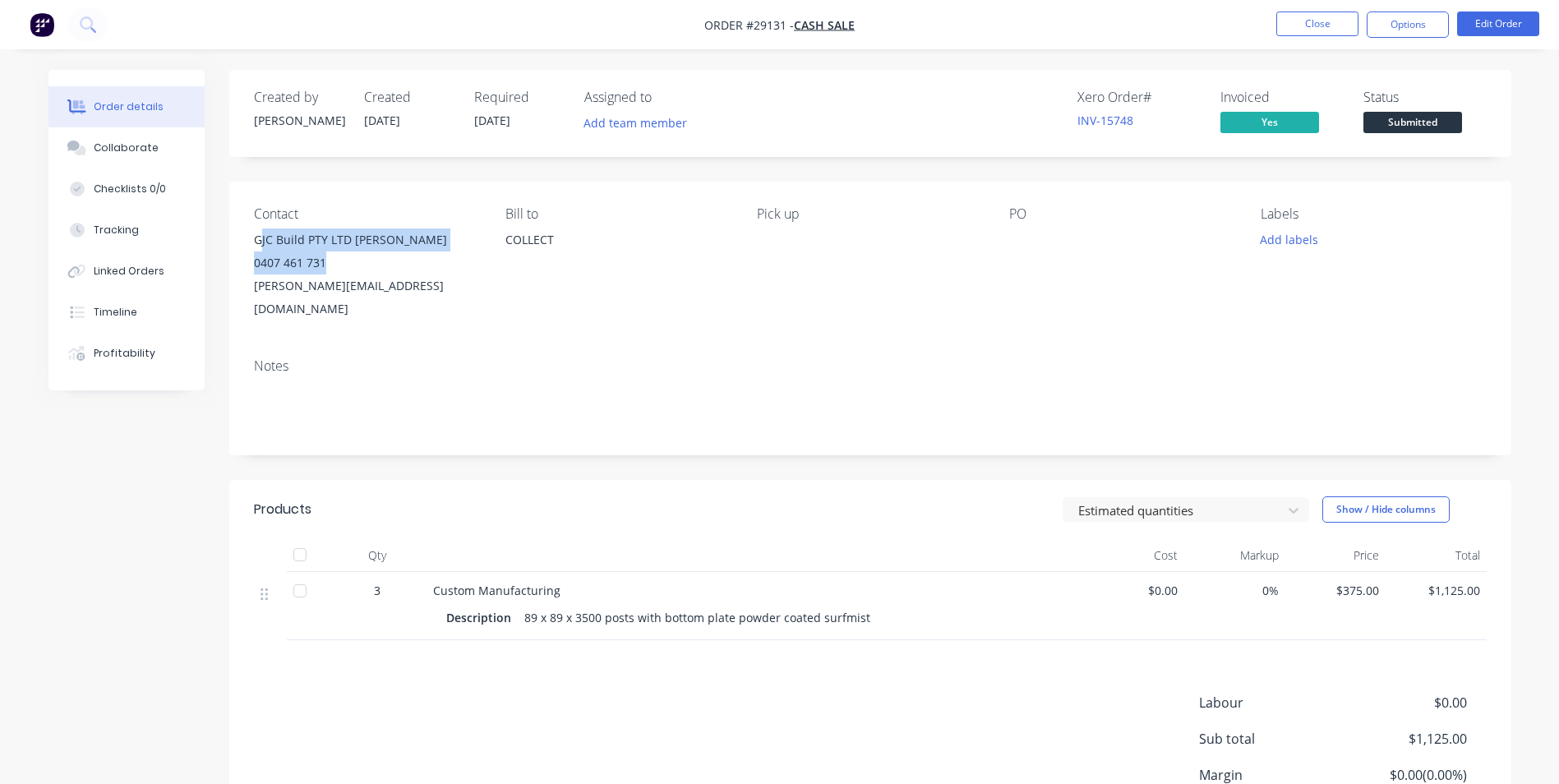
drag, startPoint x: 258, startPoint y: 245, endPoint x: 327, endPoint y: 261, distance: 70.8
click at [327, 261] on div "GJC Build PTY LTD Joanne 0407 461 731 joanne@gjcbuild.com.au" at bounding box center [366, 274] width 225 height 92
drag, startPoint x: 327, startPoint y: 261, endPoint x: 384, endPoint y: 261, distance: 57.0
click at [474, 269] on div "0407 461 731" at bounding box center [366, 262] width 225 height 23
drag, startPoint x: 254, startPoint y: 238, endPoint x: 397, endPoint y: 279, distance: 148.8
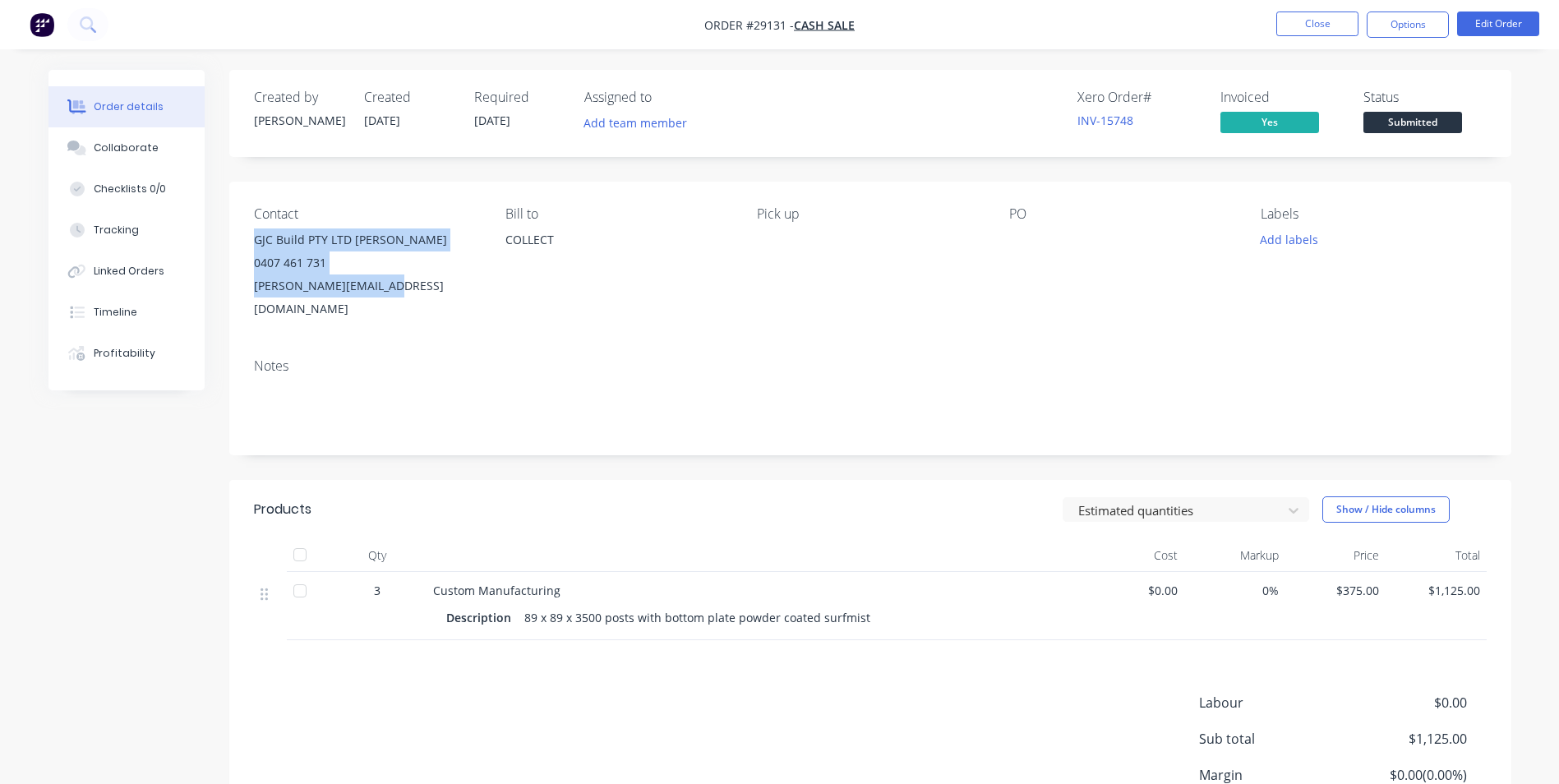
click at [397, 279] on div "GJC Build PTY LTD Joanne 0407 461 731 joanne@gjcbuild.com.au" at bounding box center [366, 274] width 225 height 92
copy div "GJC Build PTY LTD Joanne 0407 461 731 joanne@gjcbuild.com.au"
click at [630, 258] on div "COLLECT" at bounding box center [618, 255] width 225 height 53
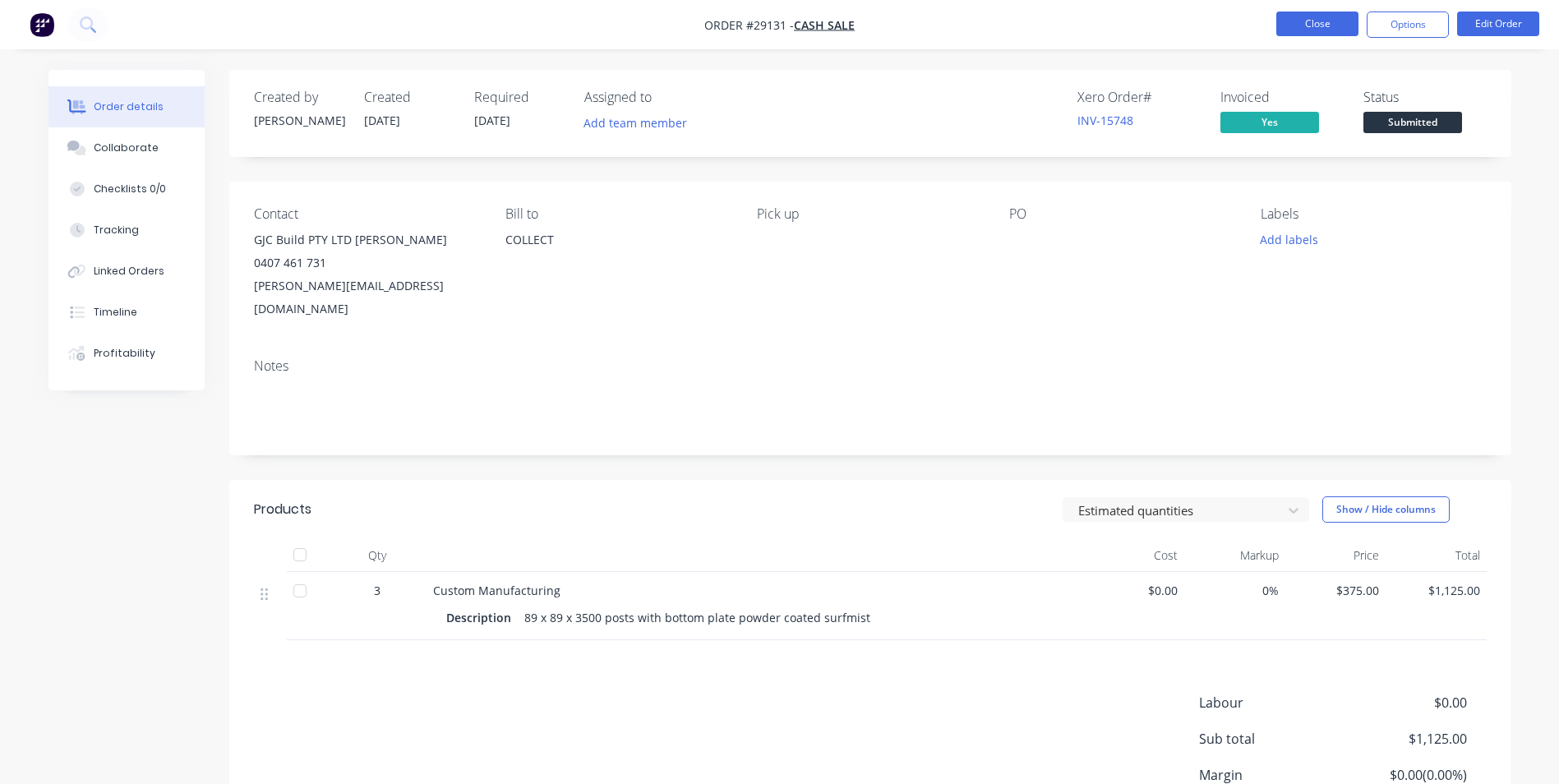
click at [1309, 24] on button "Close" at bounding box center [1317, 24] width 82 height 25
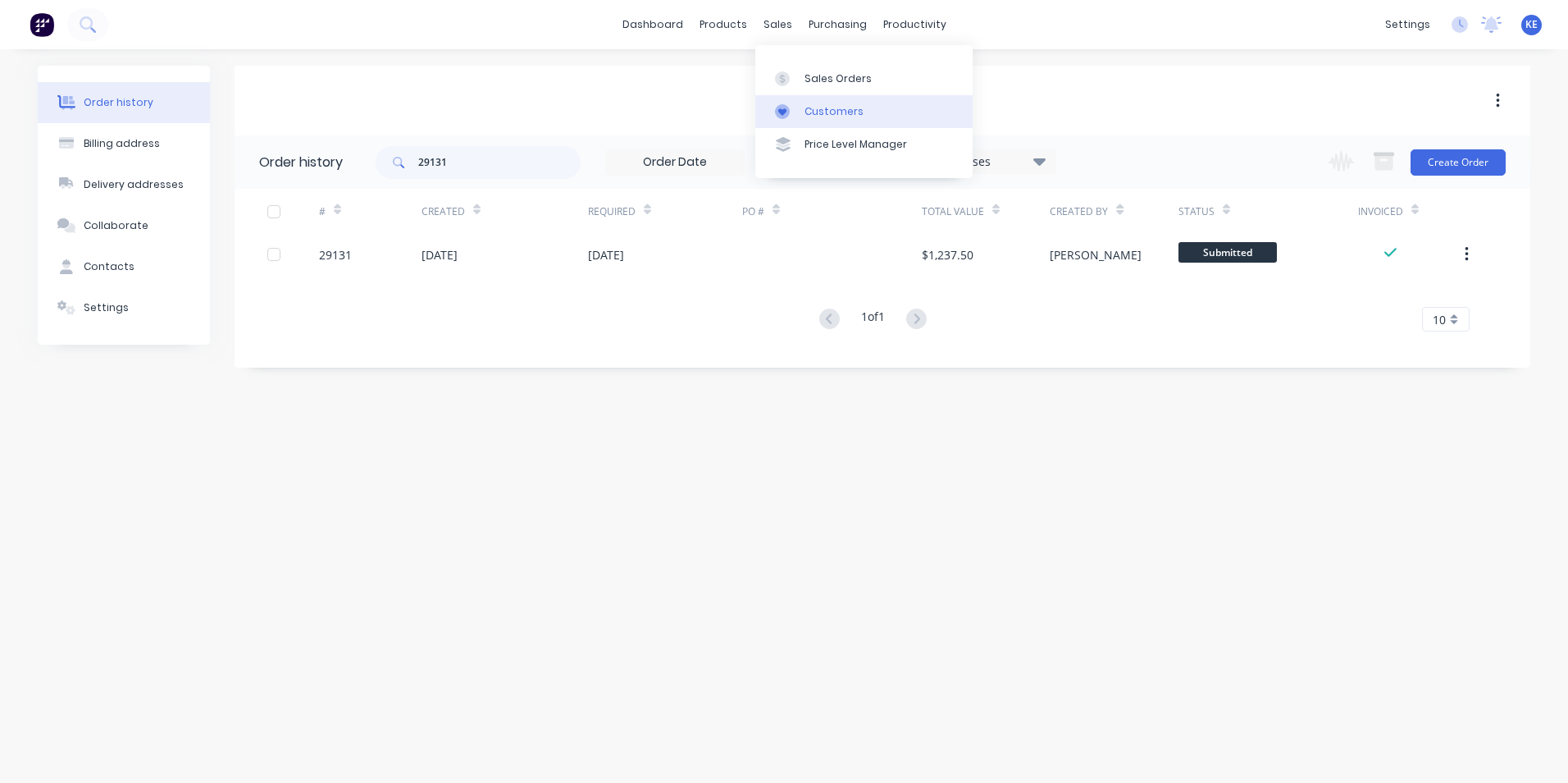
click at [823, 106] on div "Customers" at bounding box center [834, 111] width 59 height 14
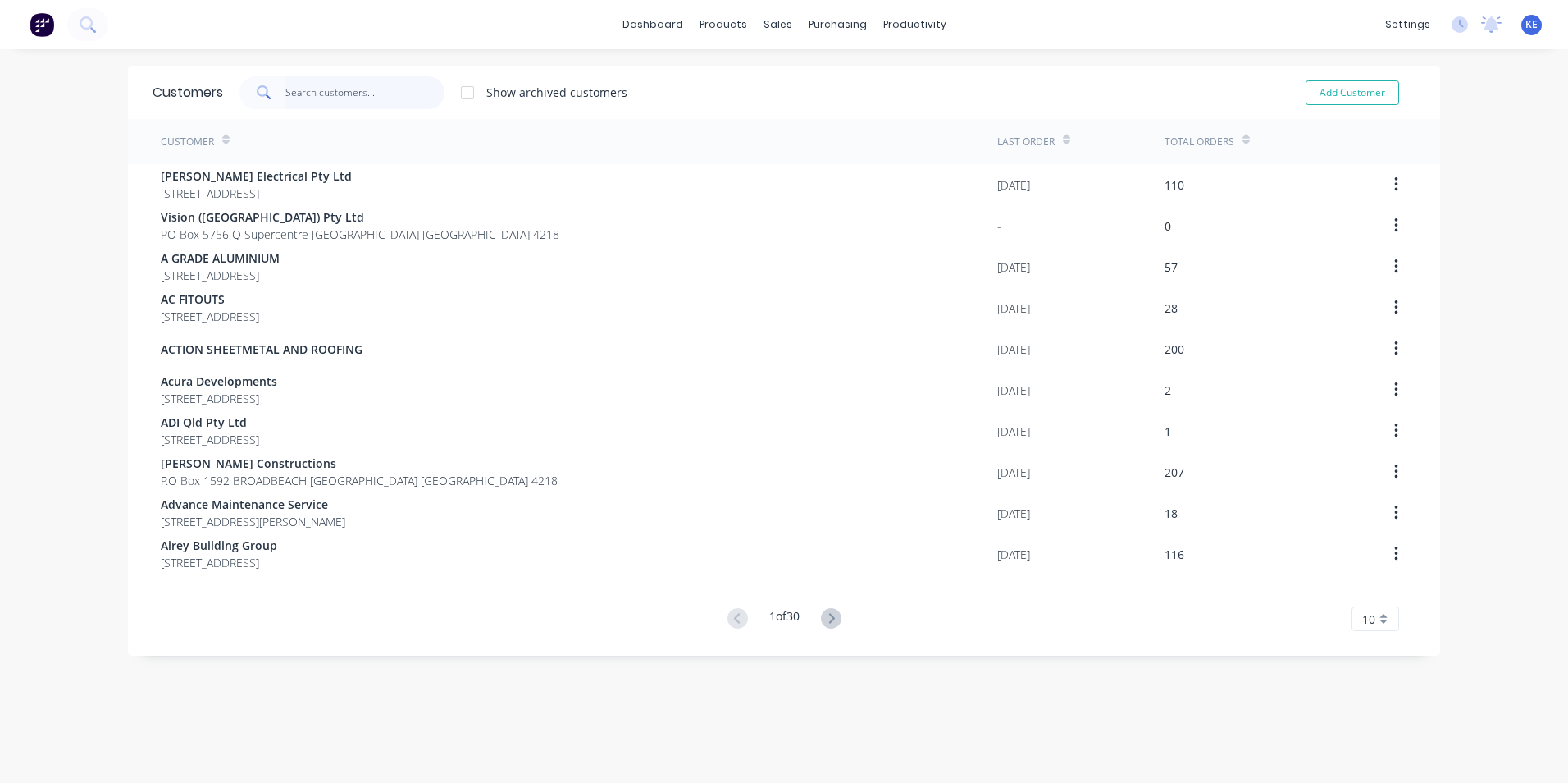
click at [348, 92] on input "text" at bounding box center [365, 92] width 160 height 33
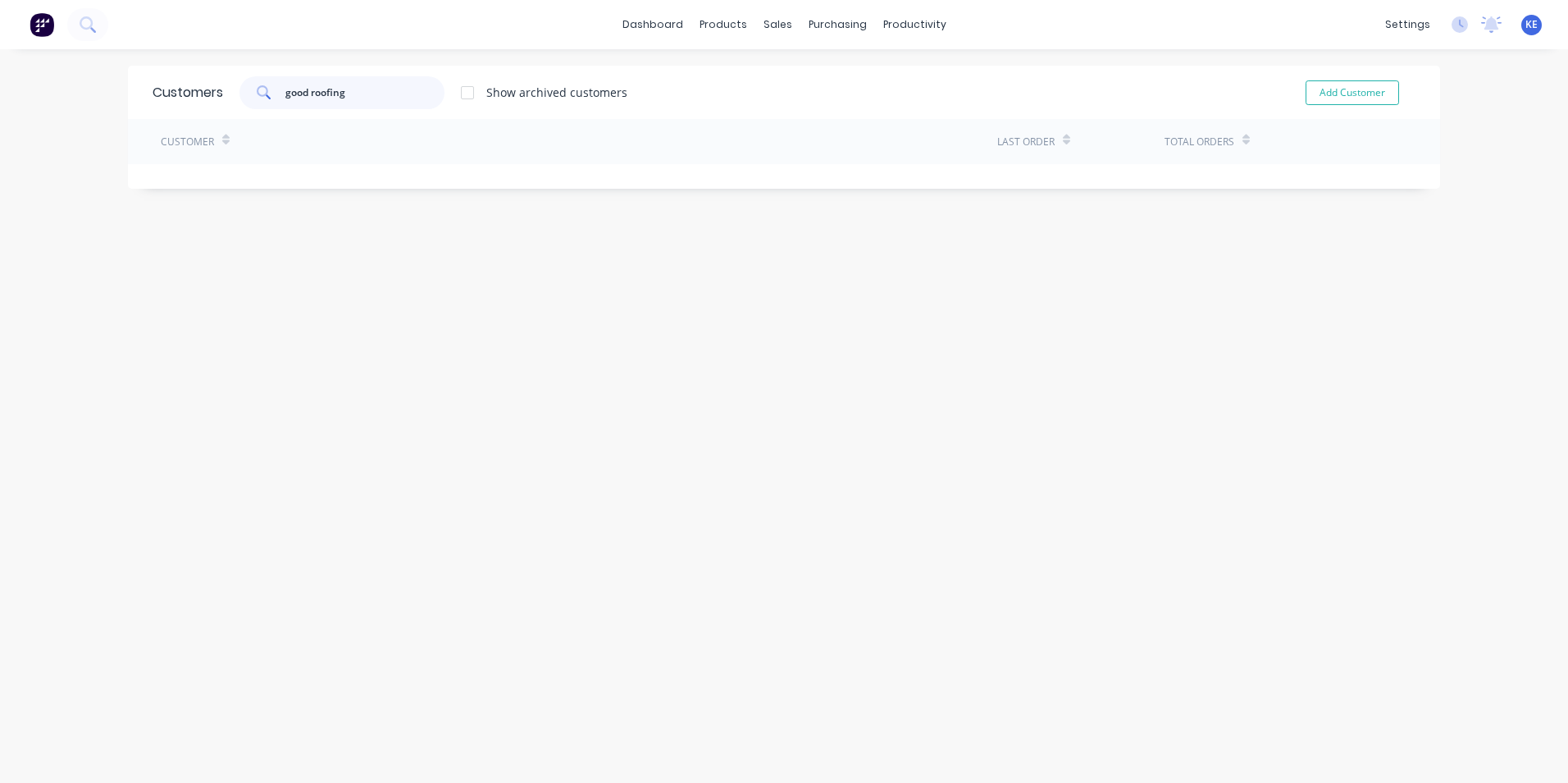
drag, startPoint x: 358, startPoint y: 85, endPoint x: 179, endPoint y: 101, distance: 179.7
click at [179, 101] on div "Customers good roofing Show archived customers Add Customer" at bounding box center [784, 92] width 1313 height 53
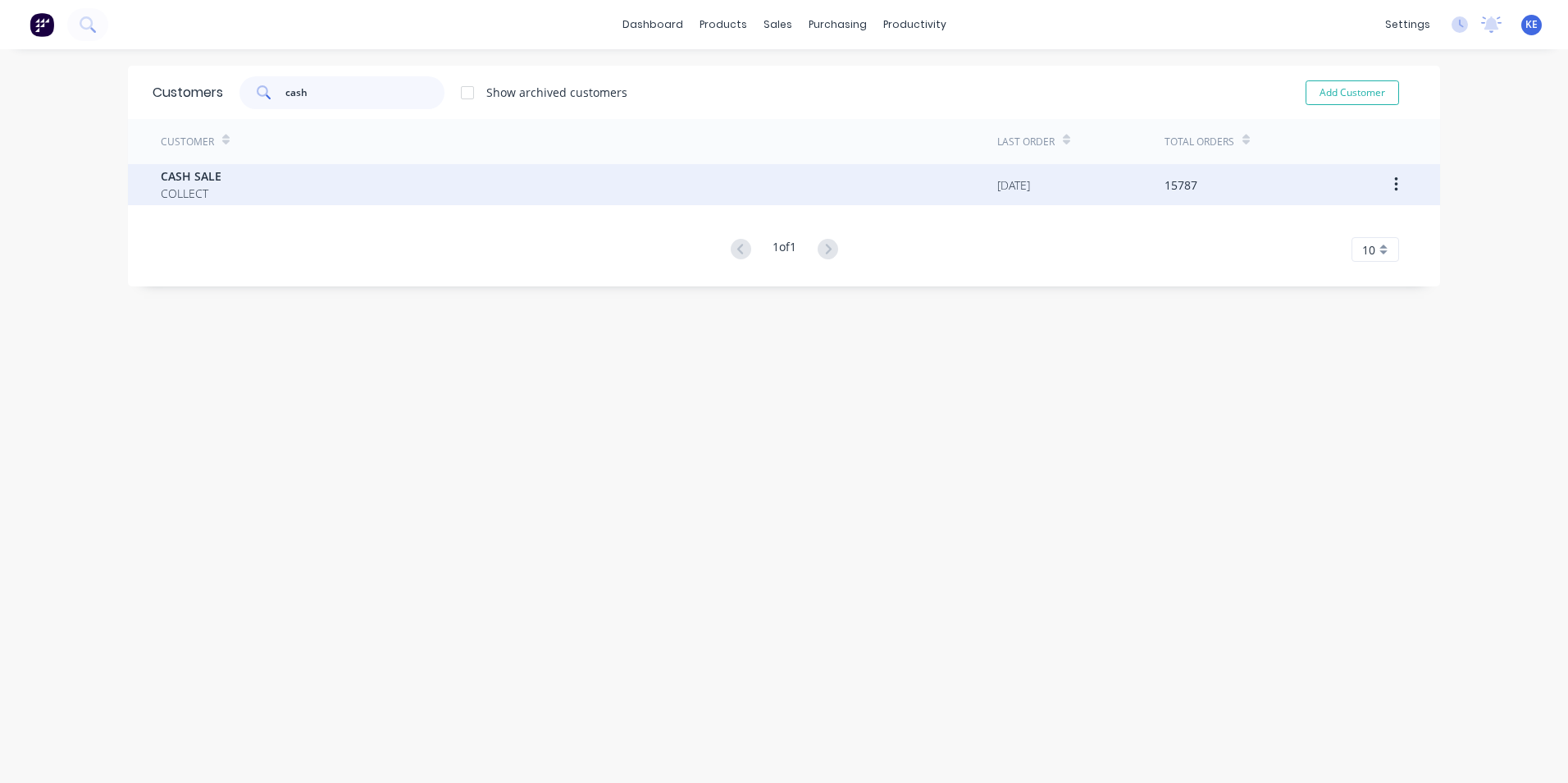
type input "cash"
click at [213, 184] on span "CASH SALE" at bounding box center [192, 176] width 61 height 17
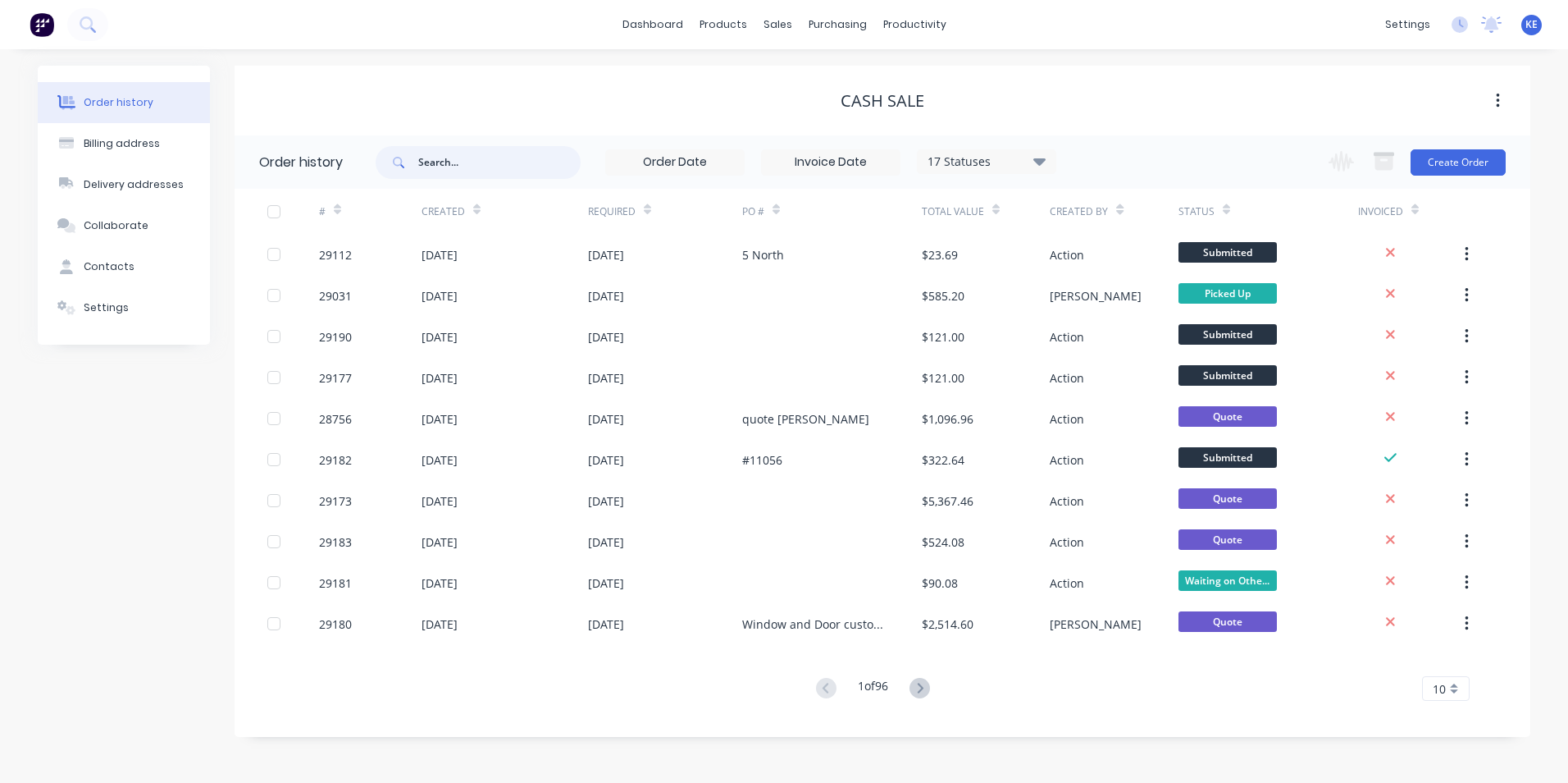
click at [444, 154] on input "text" at bounding box center [499, 162] width 163 height 33
type input "good"
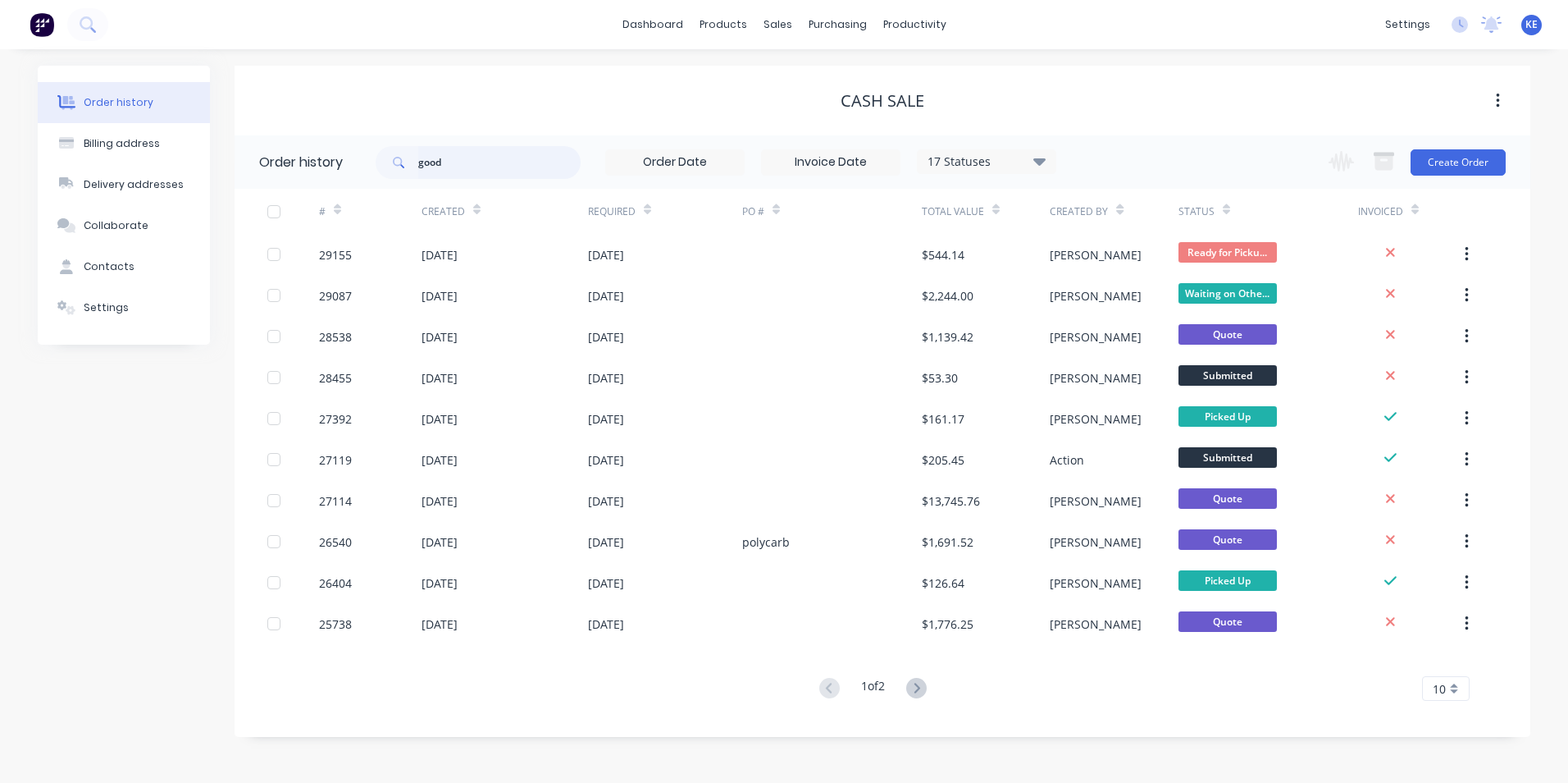
click at [483, 151] on input "good" at bounding box center [499, 162] width 163 height 33
type input "good roofing"
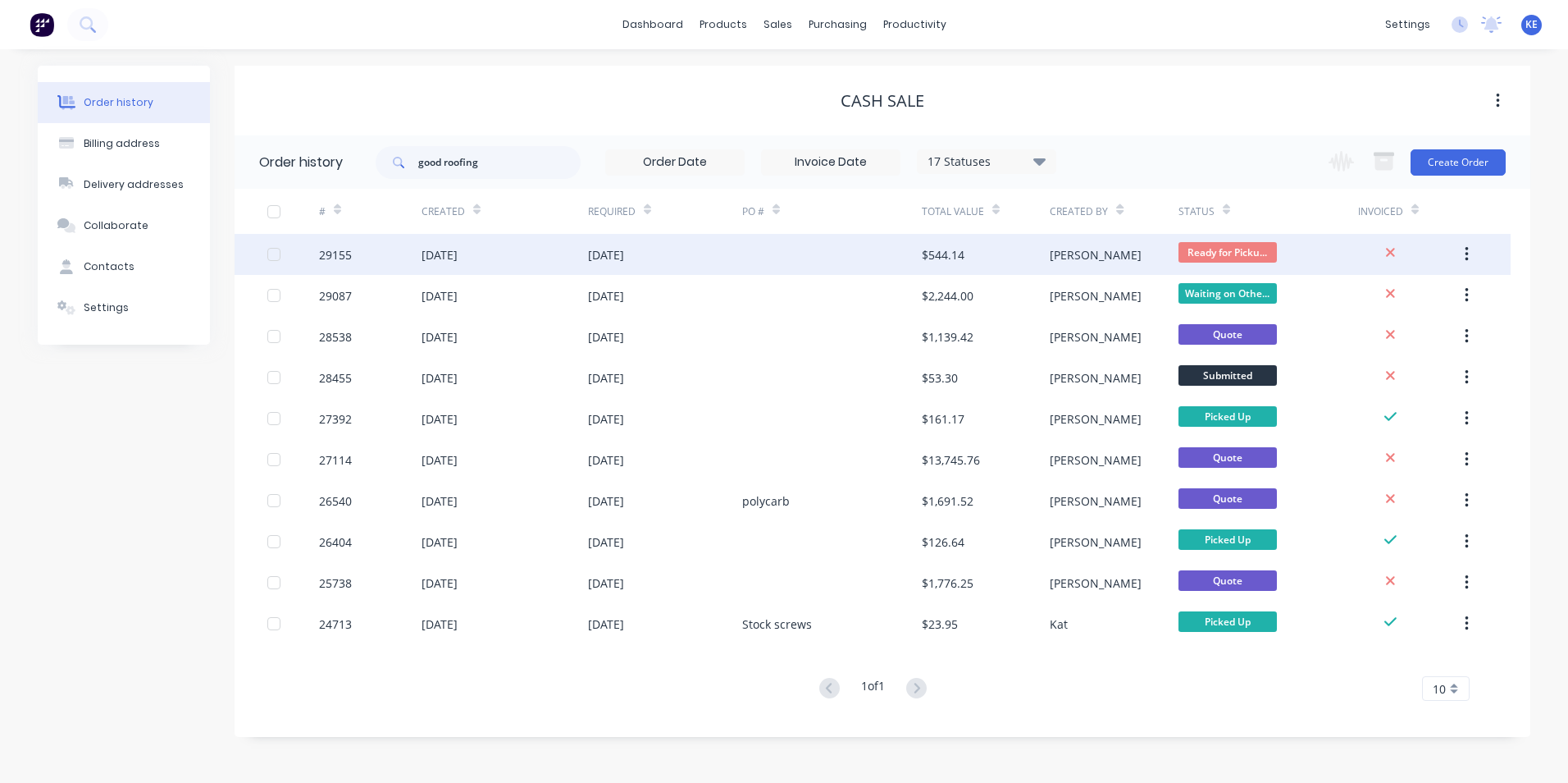
click at [714, 260] on div "[DATE]" at bounding box center [666, 254] width 154 height 41
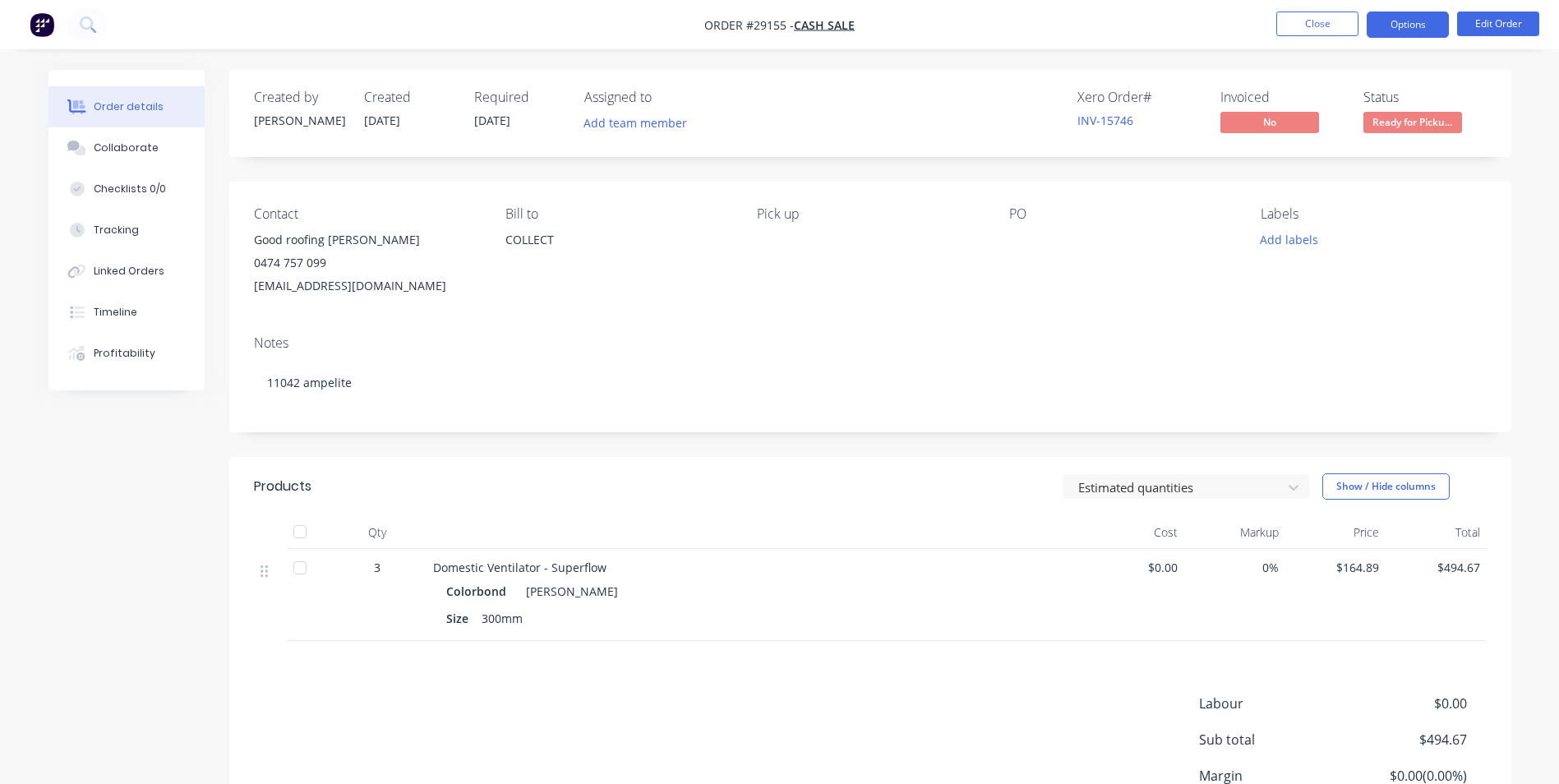
click at [1407, 23] on button "Options" at bounding box center [1408, 25] width 82 height 26
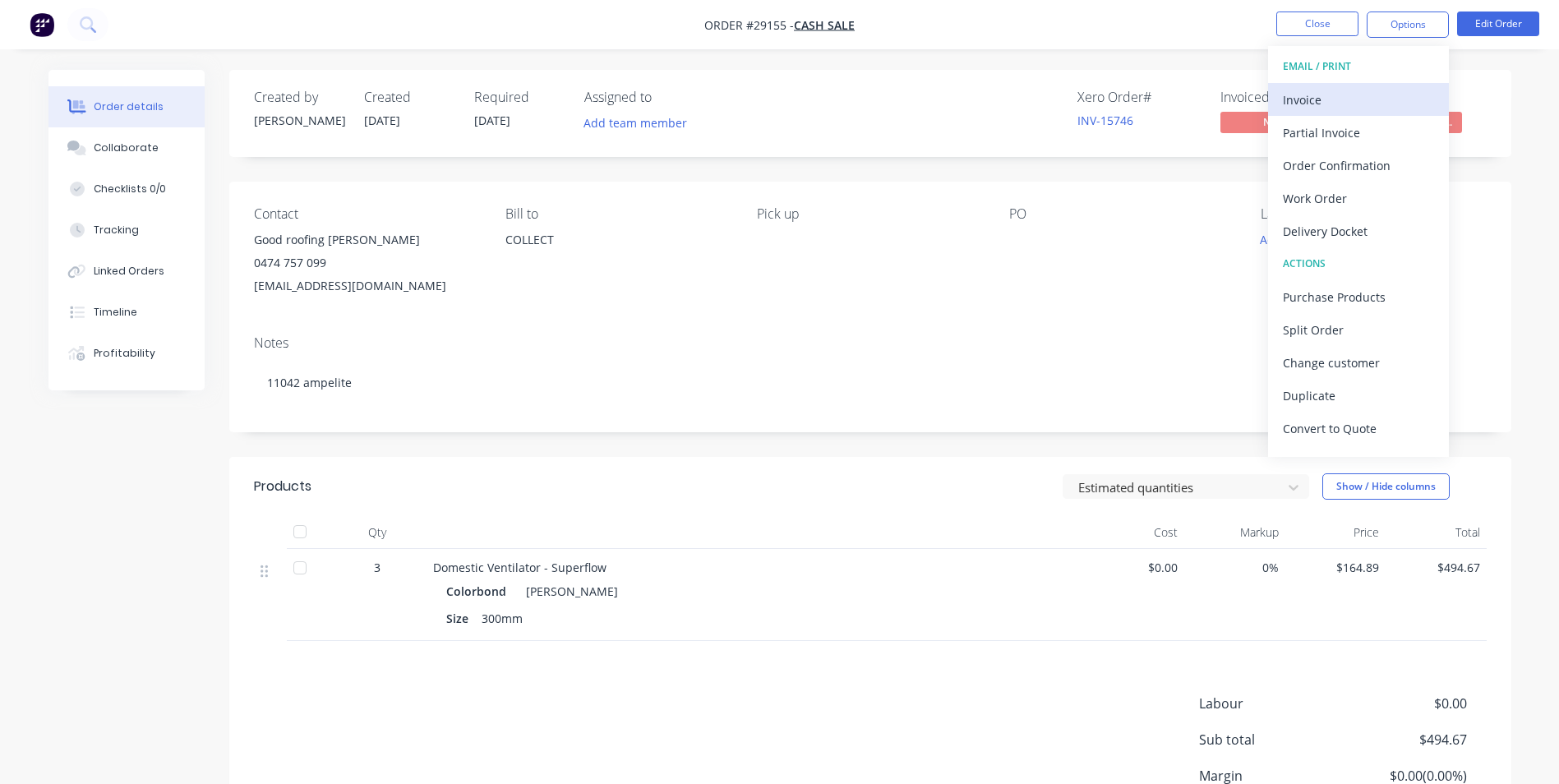
click at [1308, 106] on div "Invoice" at bounding box center [1358, 99] width 151 height 24
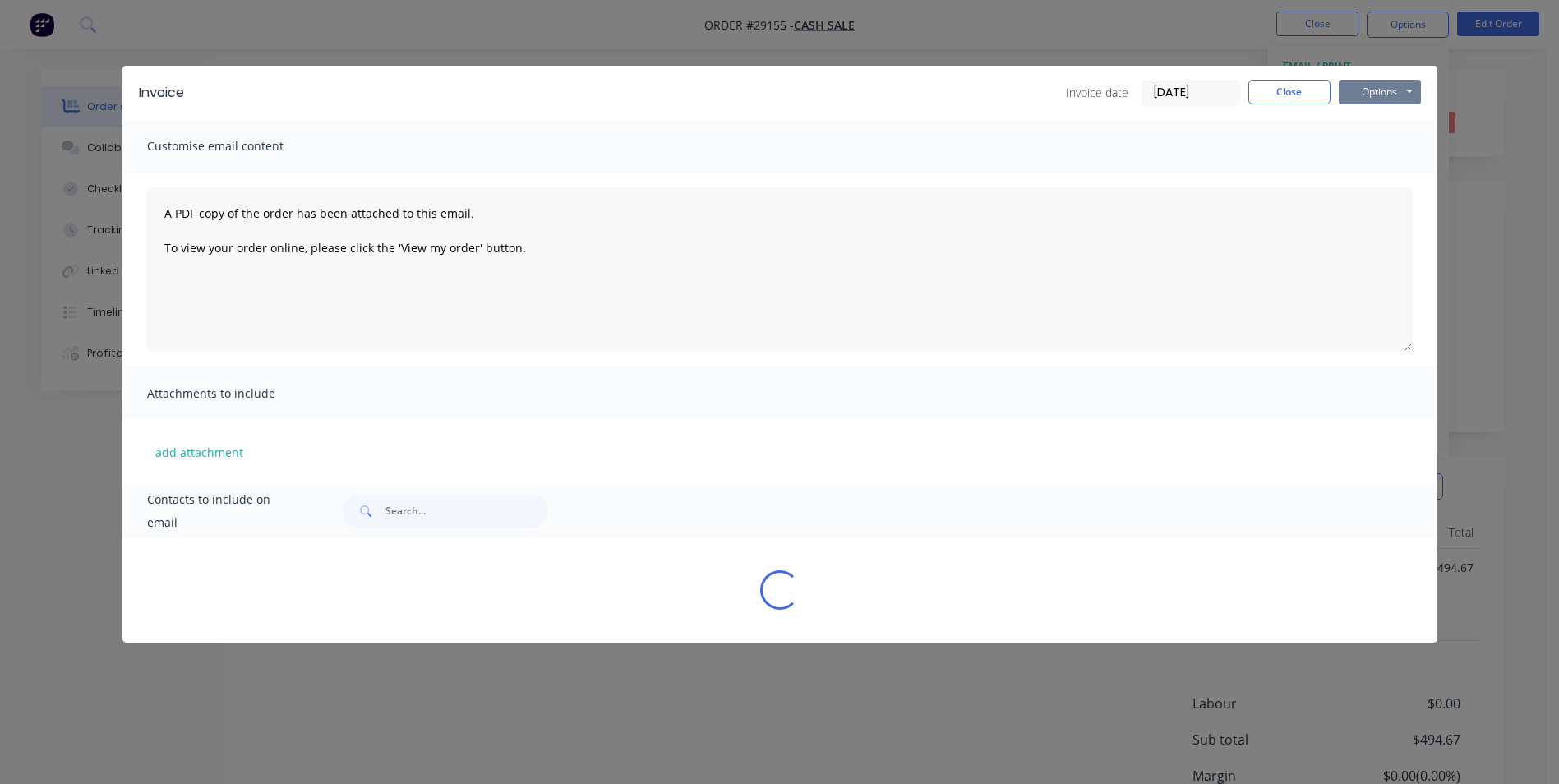
click at [1379, 94] on button "Options" at bounding box center [1380, 92] width 82 height 25
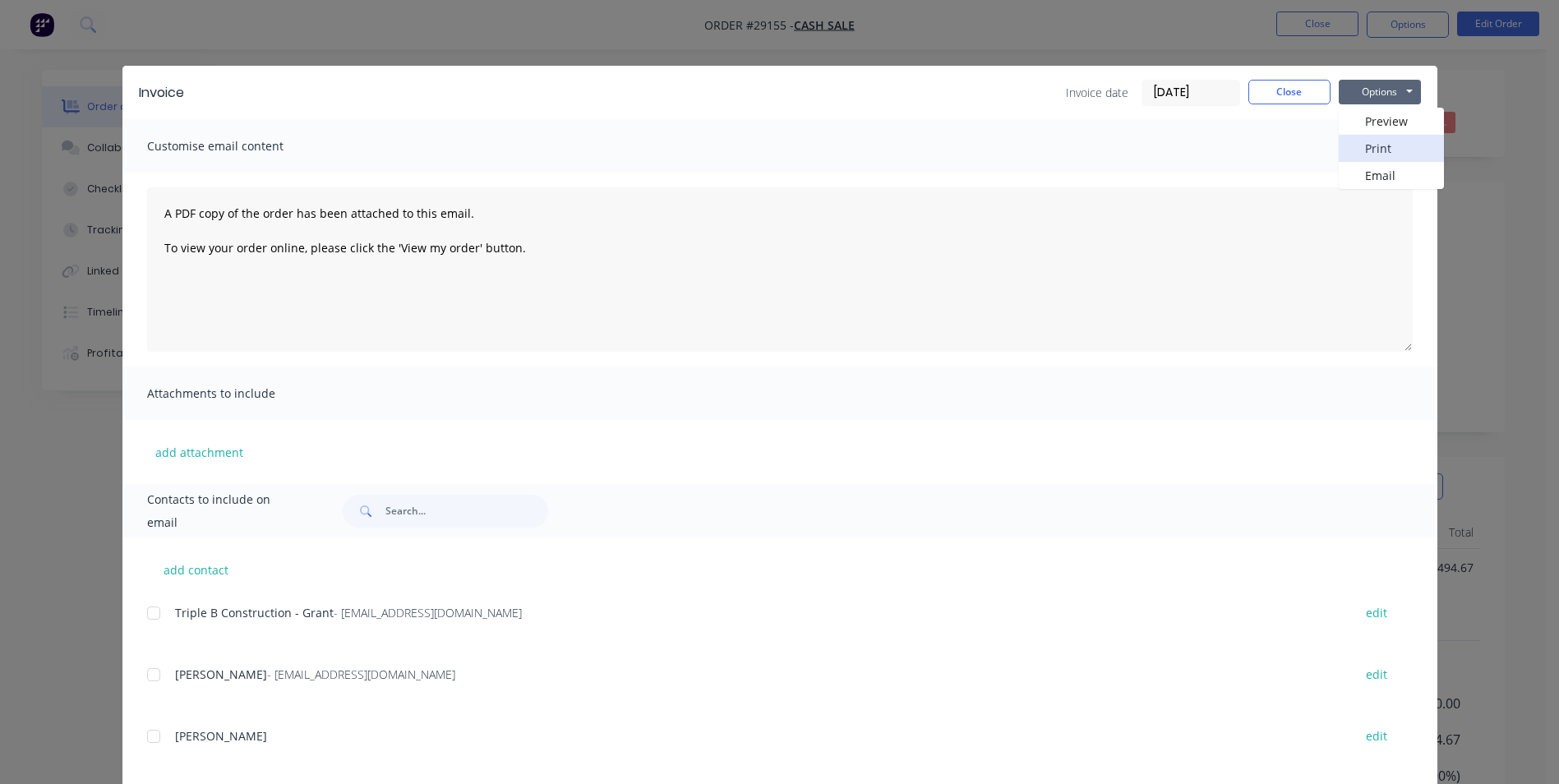
click at [1361, 144] on button "Print" at bounding box center [1392, 149] width 105 height 27
click at [1261, 90] on button "Close" at bounding box center [1289, 92] width 82 height 25
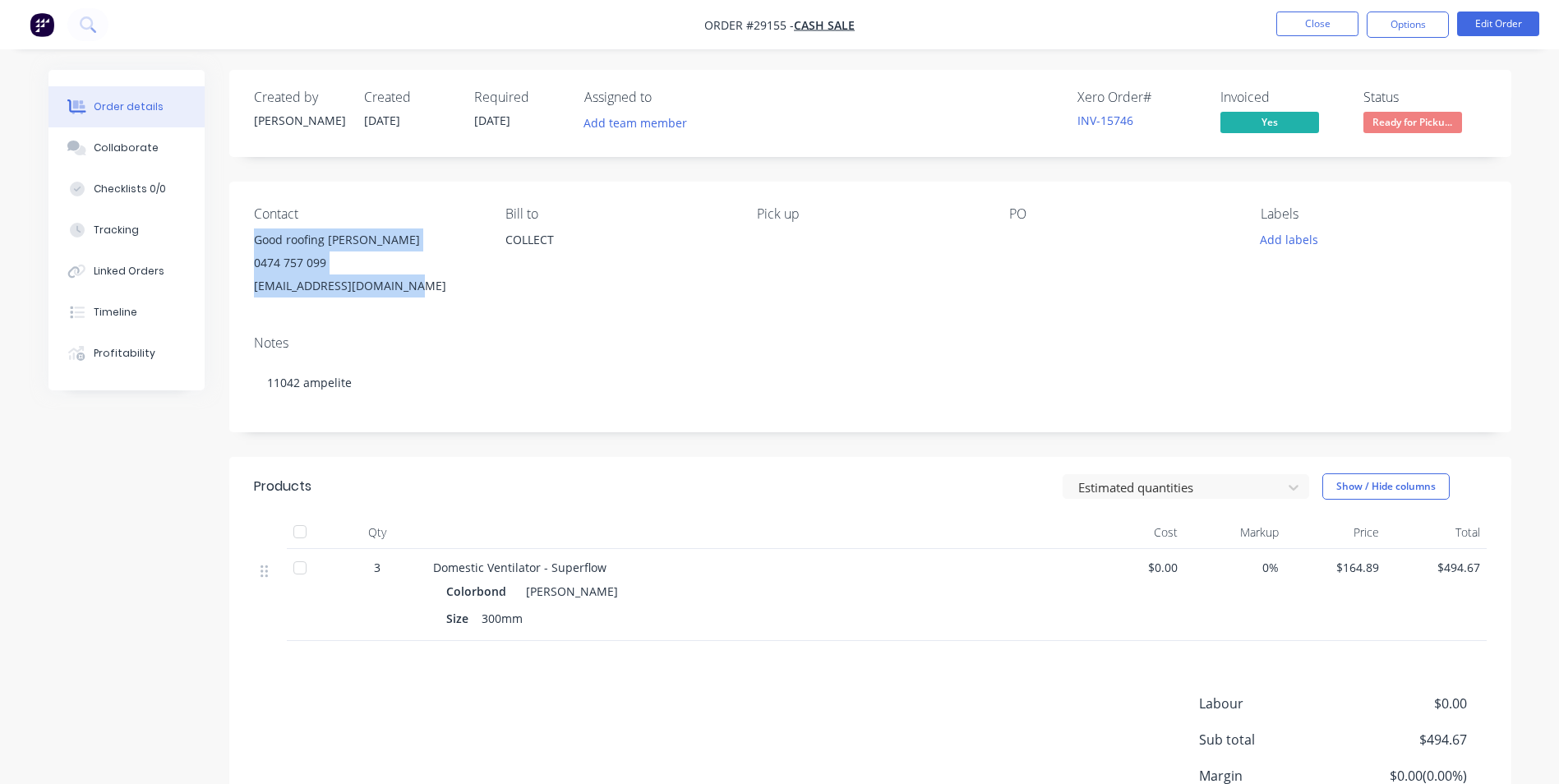
drag, startPoint x: 249, startPoint y: 245, endPoint x: 424, endPoint y: 294, distance: 181.7
click at [424, 294] on div "Contact Good roofing jason Brophy 0474 757 099 jasonbrophy777@icloud.com Bill t…" at bounding box center [870, 251] width 1282 height 140
copy div "Good roofing jason Brophy 0474 757 099 jasonbrophy777@icloud.com"
click at [1304, 20] on button "Close" at bounding box center [1317, 24] width 82 height 25
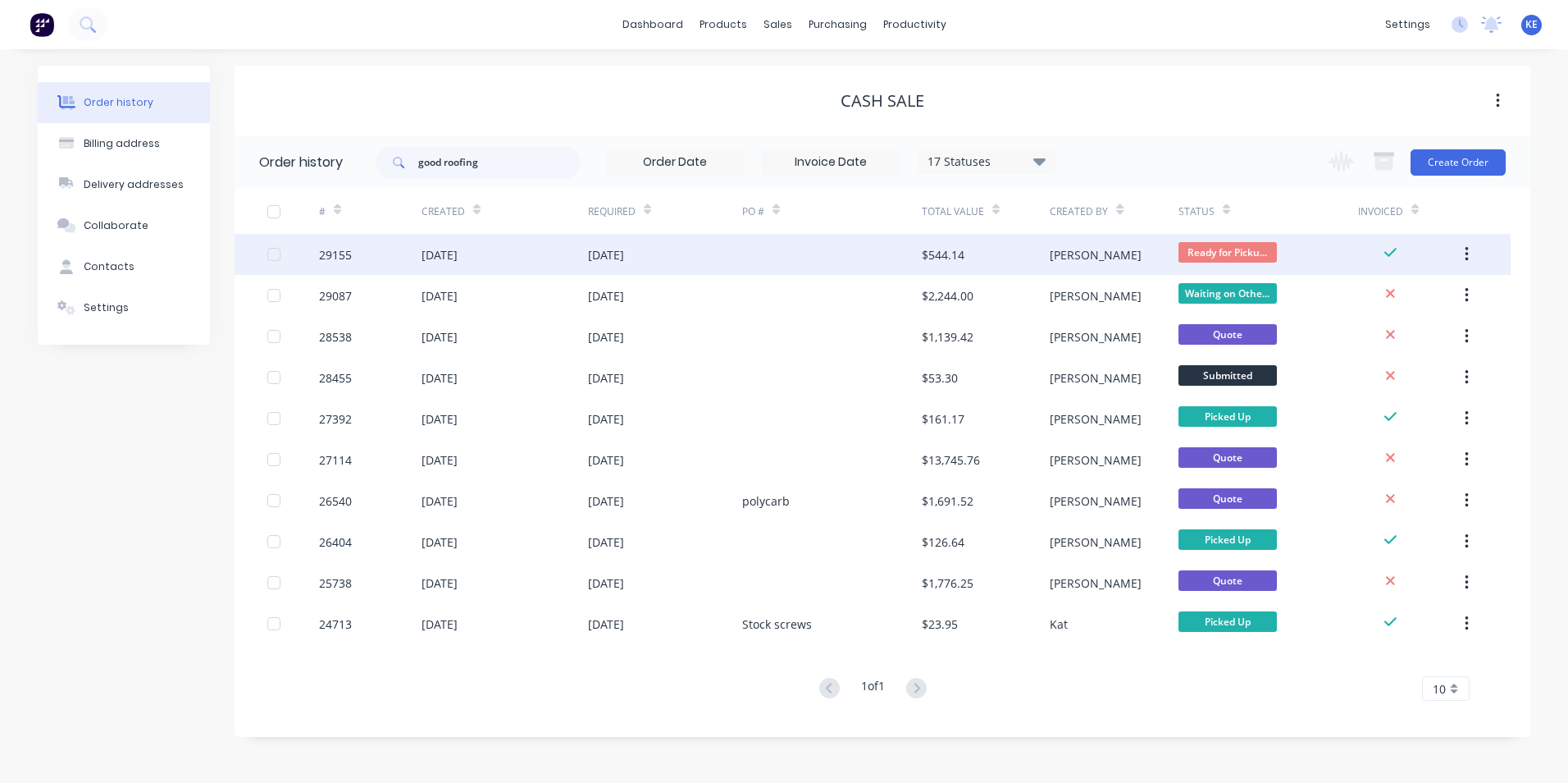
click at [518, 256] on div "[DATE]" at bounding box center [505, 254] width 166 height 41
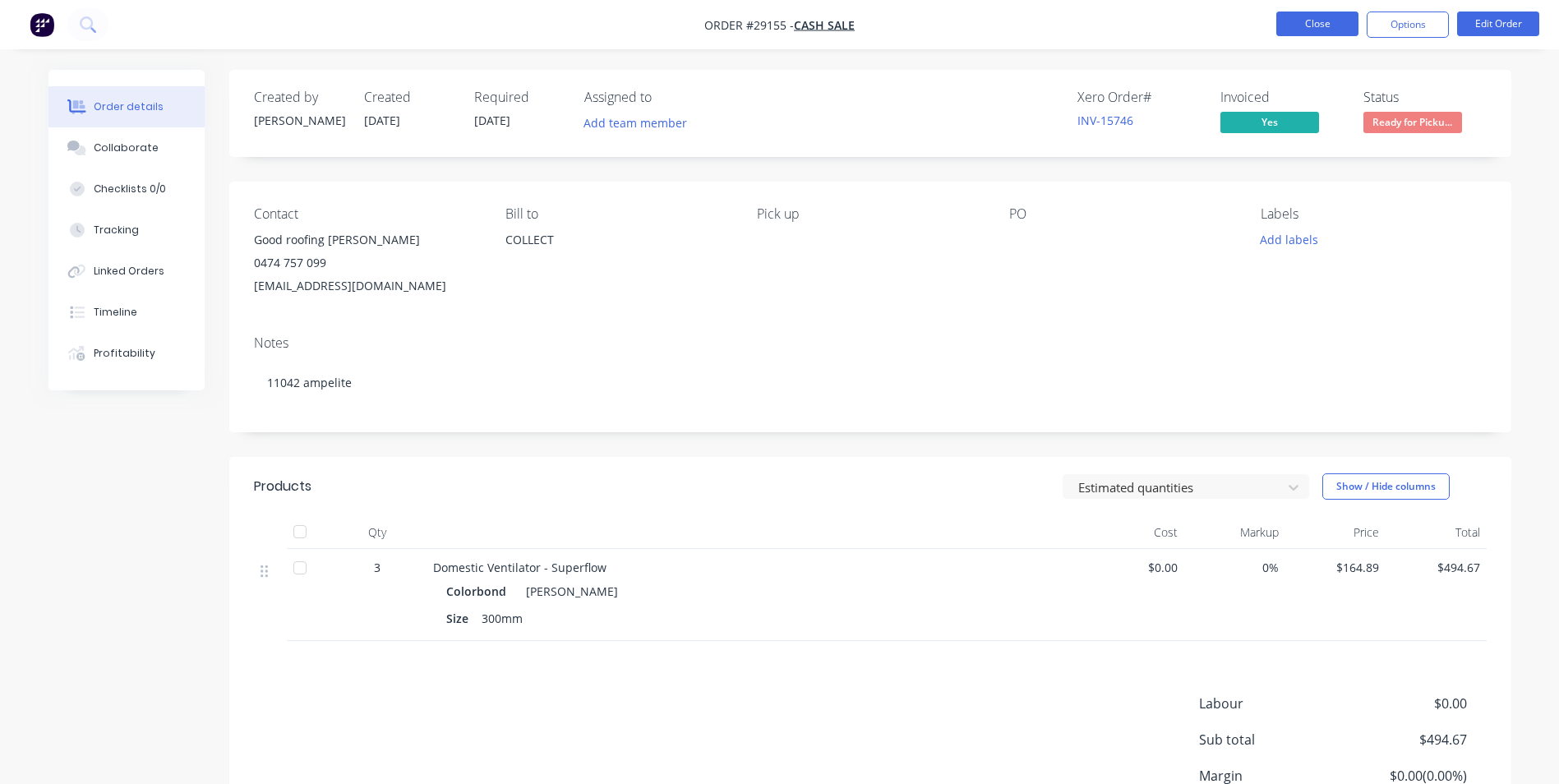
click at [1301, 26] on button "Close" at bounding box center [1317, 24] width 82 height 25
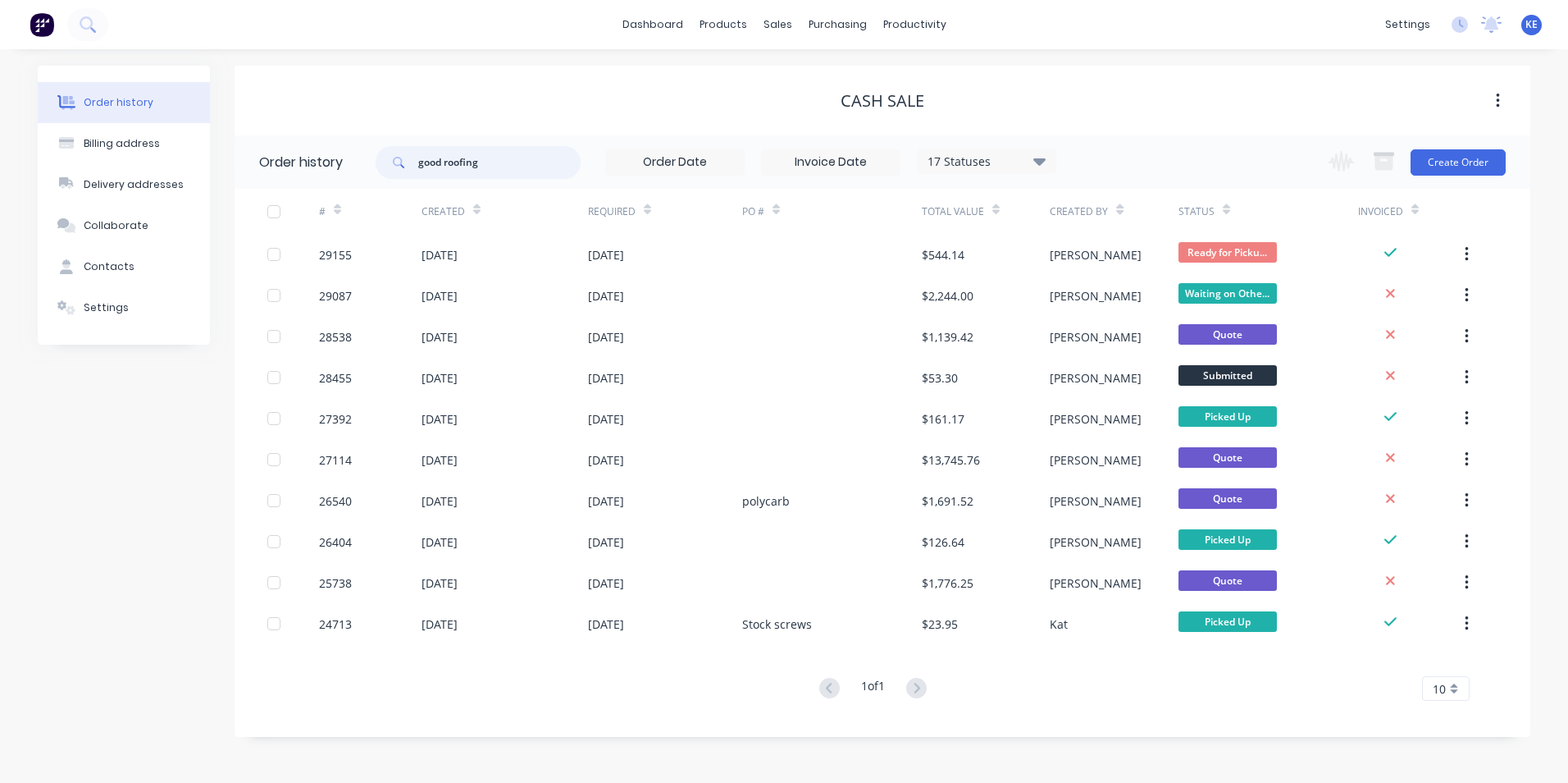
drag, startPoint x: 491, startPoint y: 164, endPoint x: 361, endPoint y: 171, distance: 130.2
click at [363, 171] on header "Order history good roofing 17 Statuses Invoice Status Invoiced Not Invoiced Par…" at bounding box center [883, 162] width 1296 height 53
type input "jason"
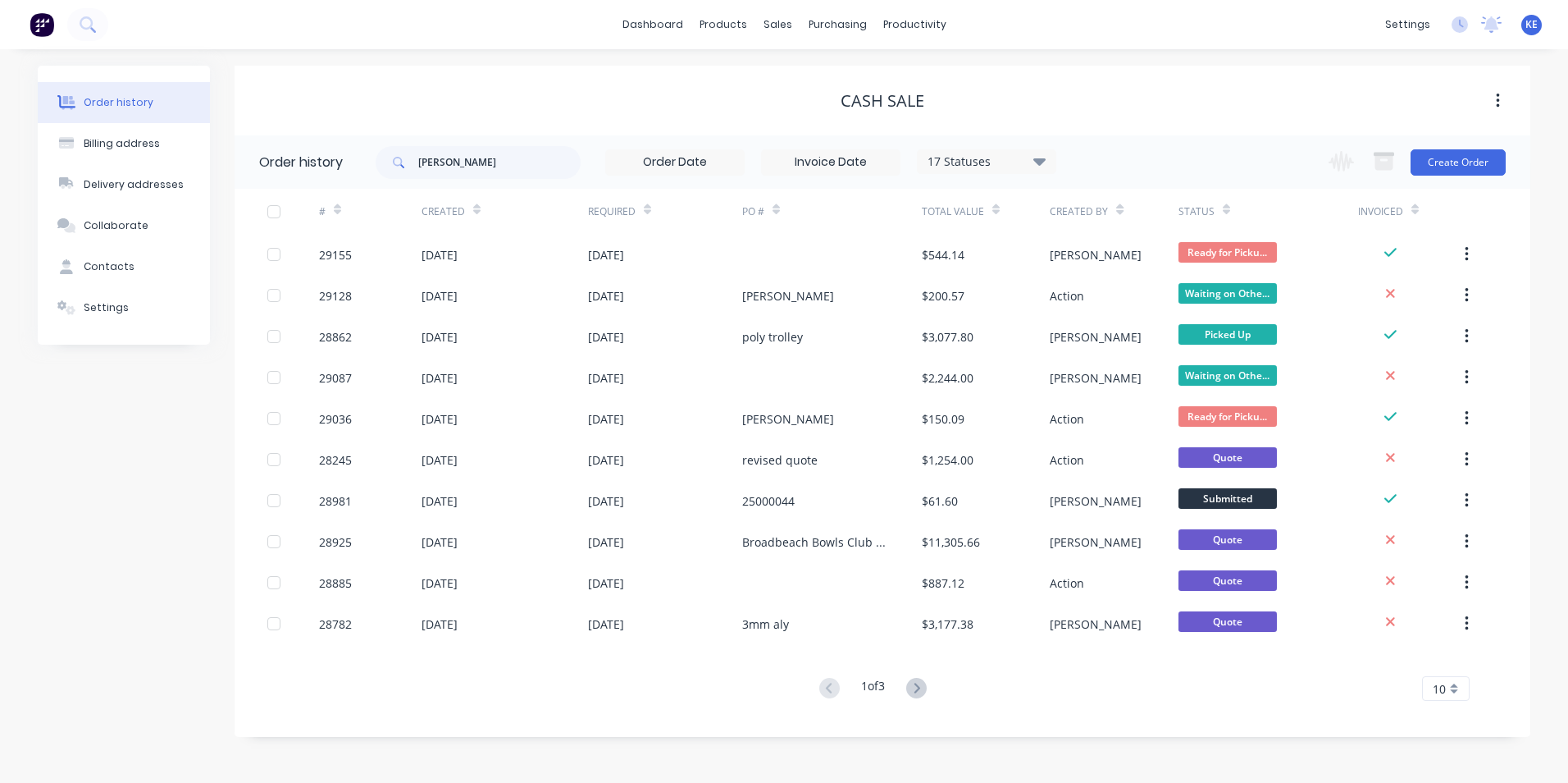
click at [1002, 156] on div "17 Statuses" at bounding box center [986, 161] width 137 height 18
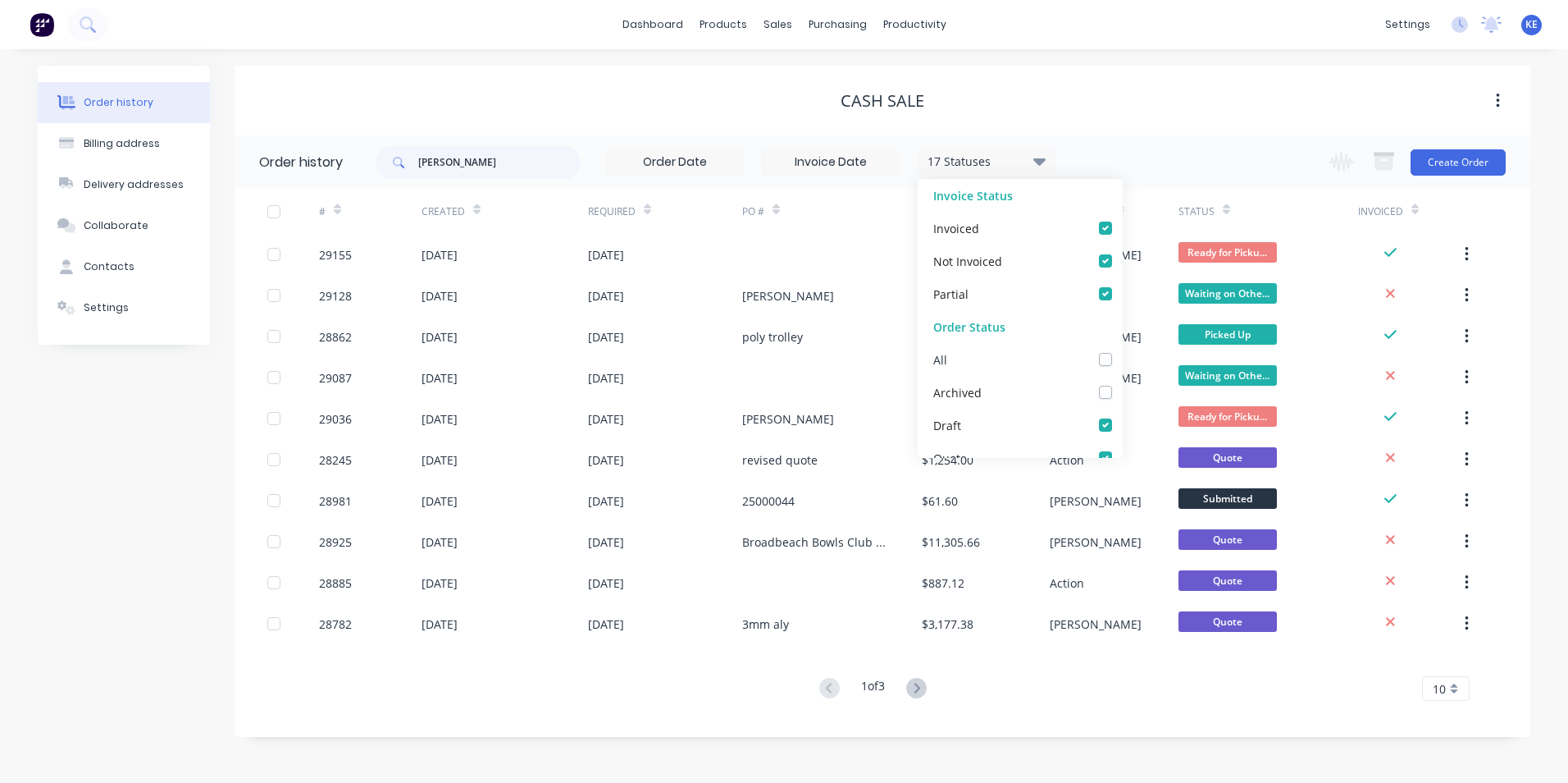
click at [1122, 350] on label at bounding box center [1122, 350] width 0 height 0
click at [1122, 363] on input "checkbox" at bounding box center [1128, 358] width 13 height 15
checkbox input "true"
click at [139, 529] on div "Order history Billing address Delivery addresses Collaborate Contacts Settings" at bounding box center [123, 400] width 172 height 671
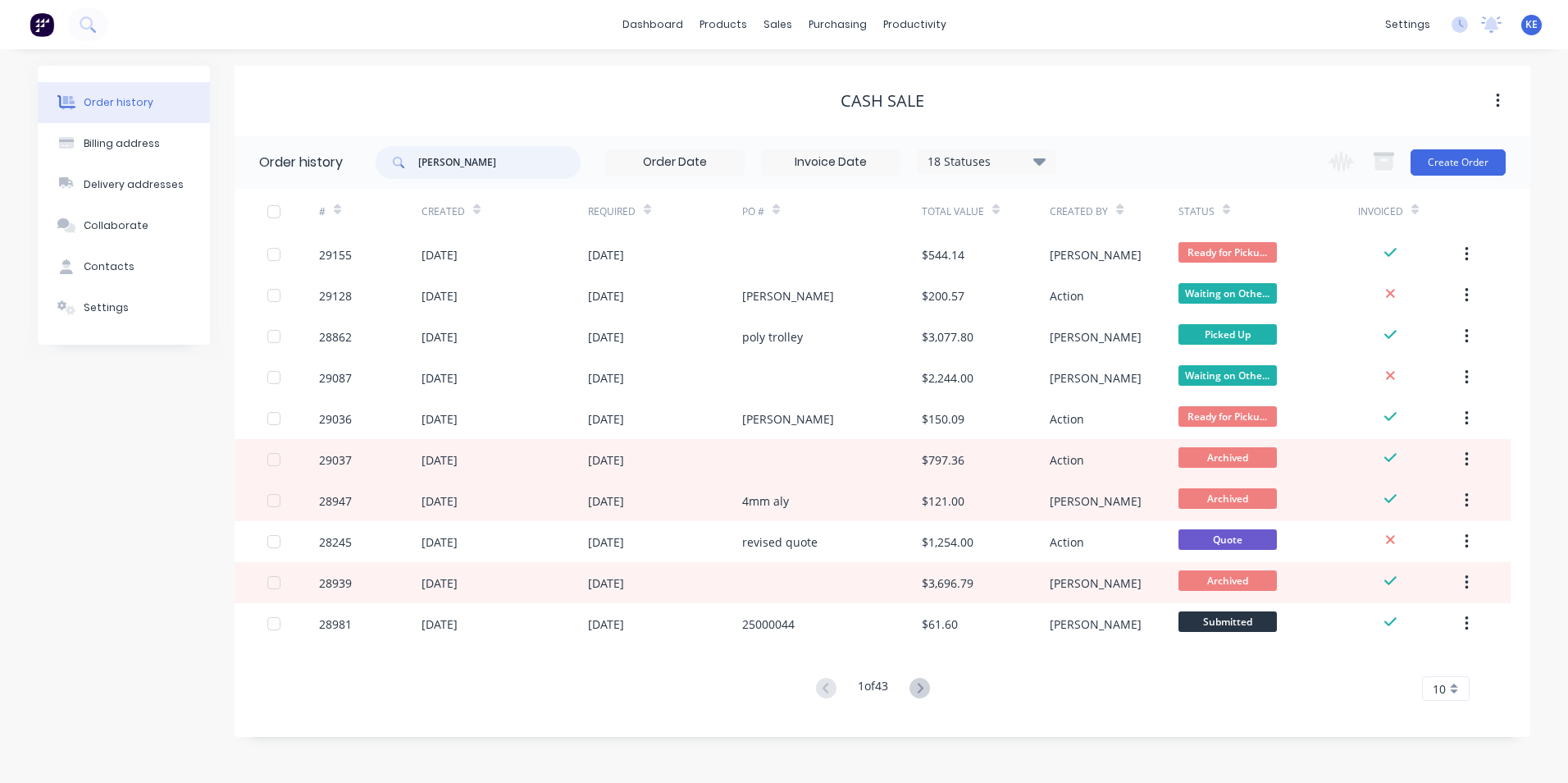
drag, startPoint x: 466, startPoint y: 163, endPoint x: 358, endPoint y: 174, distance: 108.6
click at [358, 174] on header "Order history jason 18 Statuses Invoice Status Invoiced Not Invoiced Partial Or…" at bounding box center [883, 162] width 1296 height 53
type input "good roofing"
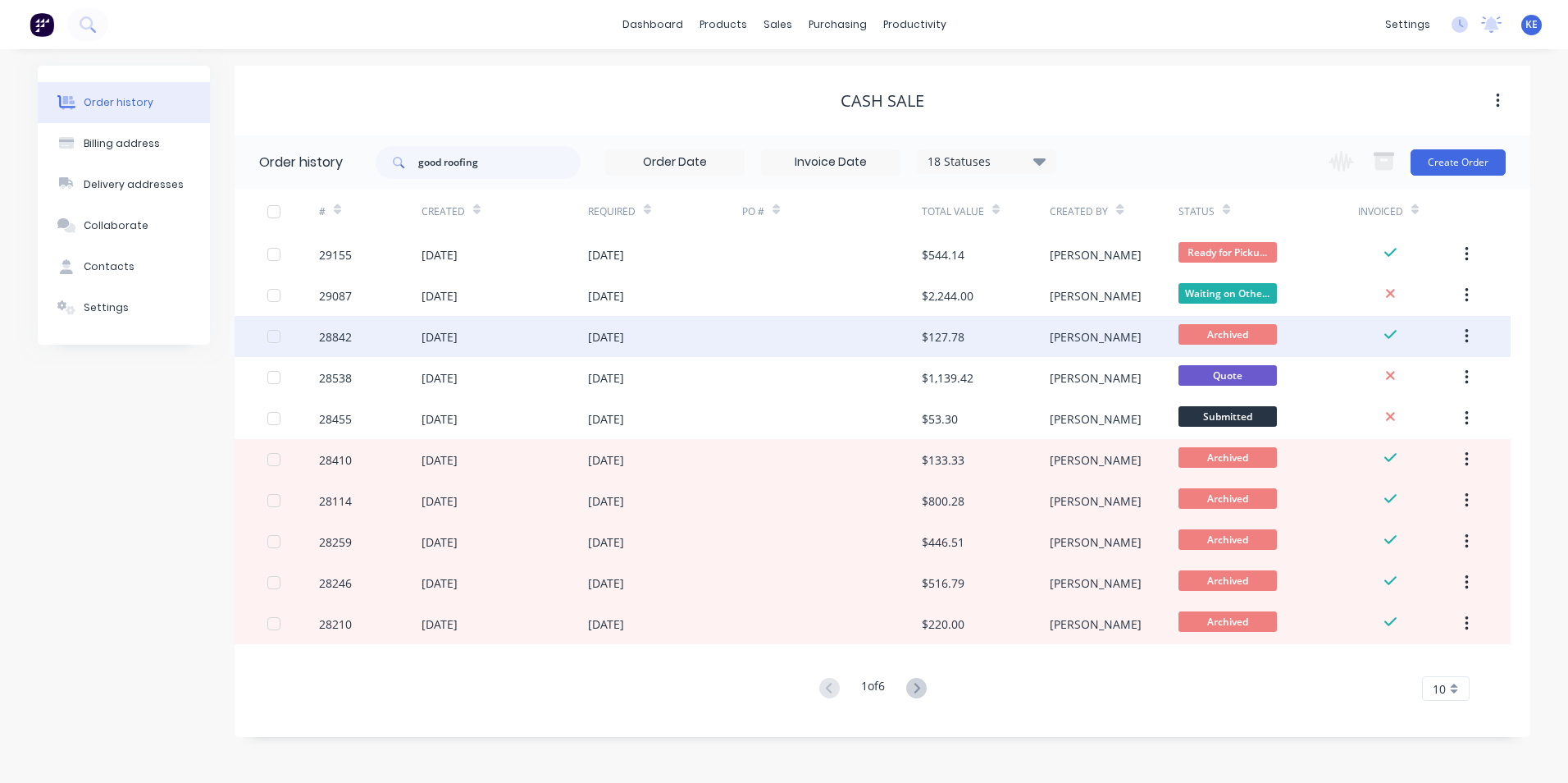
click at [519, 332] on div "[DATE]" at bounding box center [505, 336] width 166 height 41
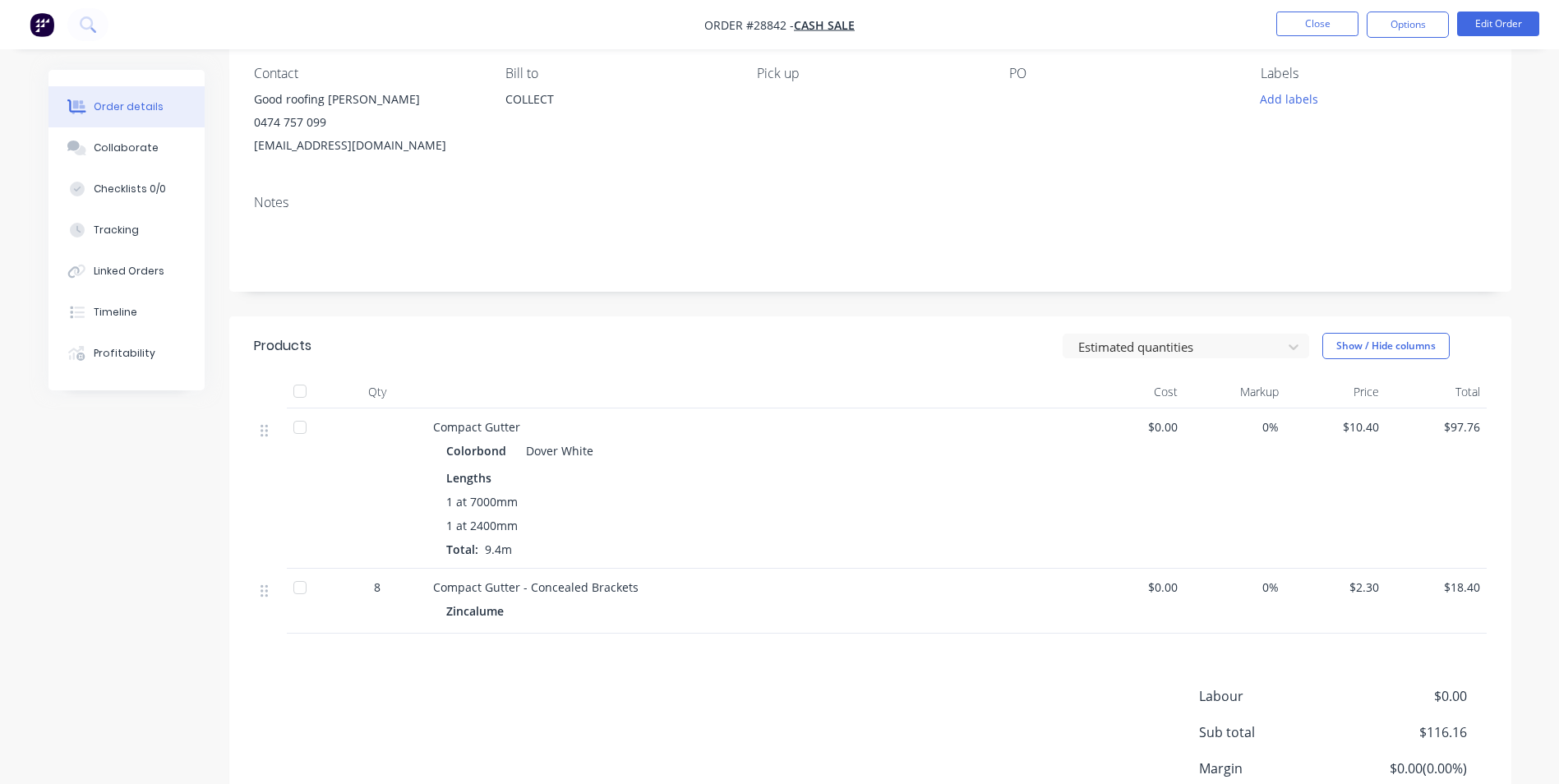
scroll to position [283, 0]
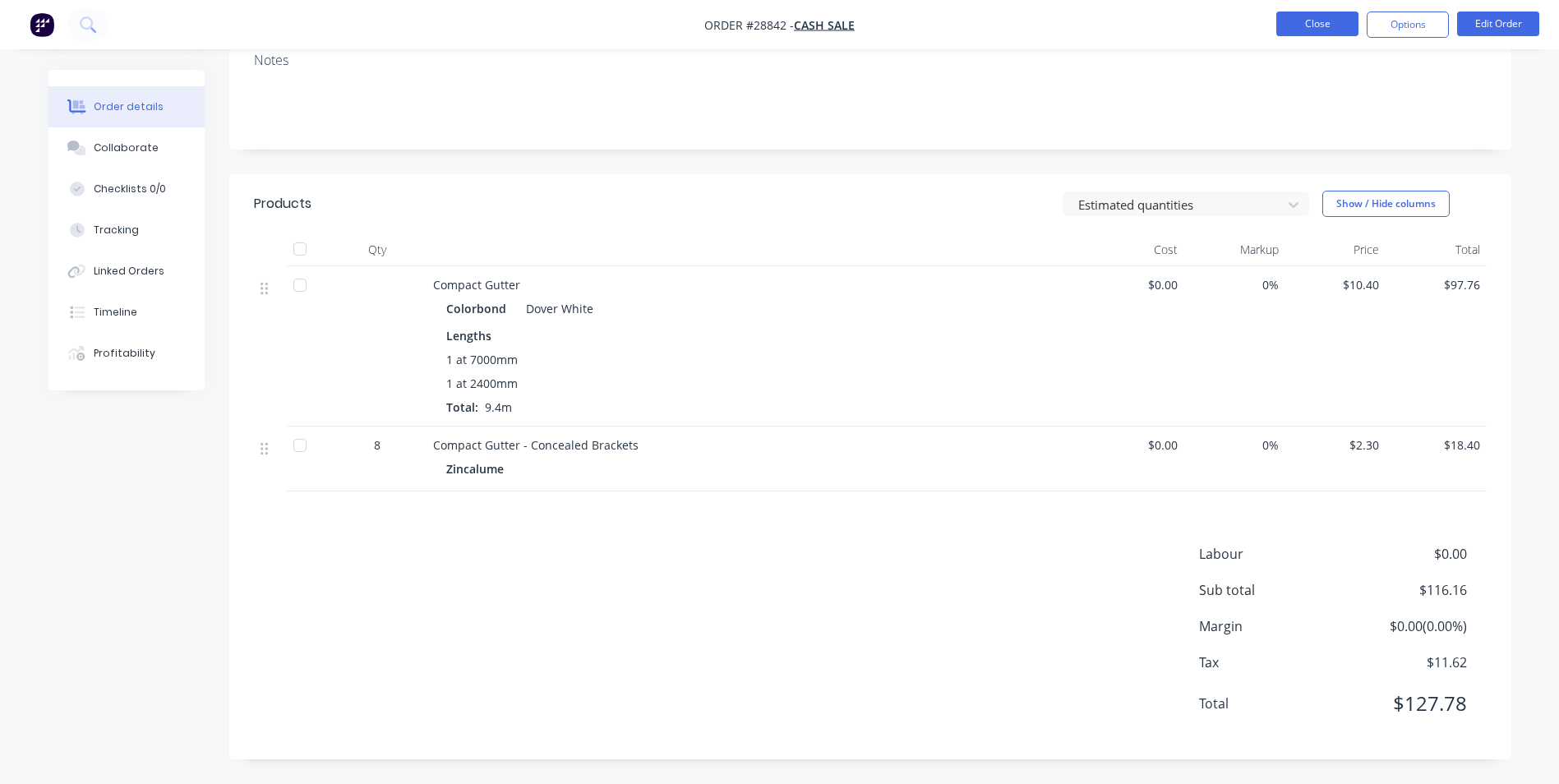
click at [1318, 20] on button "Close" at bounding box center [1317, 24] width 82 height 25
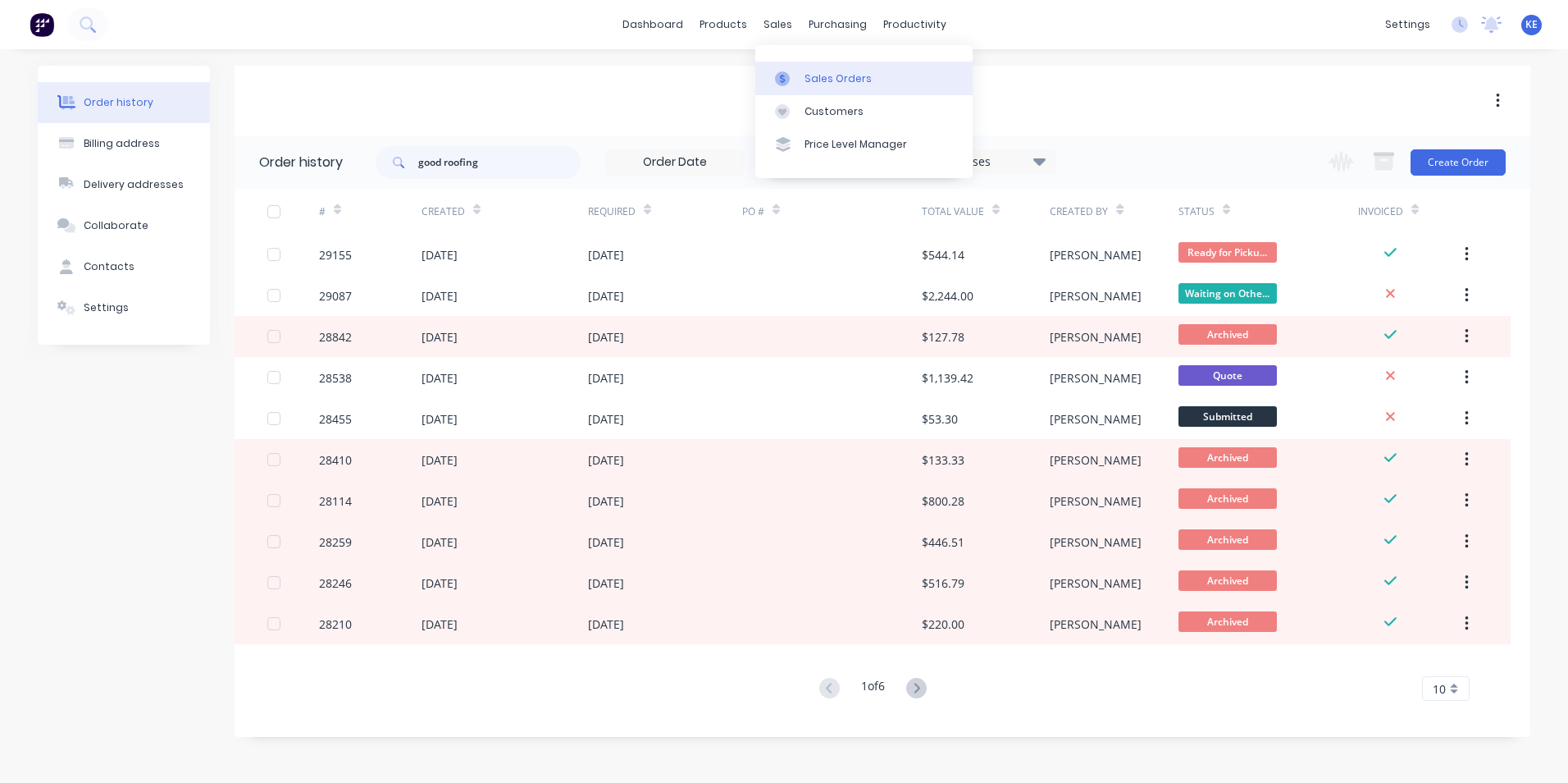
click at [817, 84] on div "Sales Orders" at bounding box center [838, 78] width 67 height 14
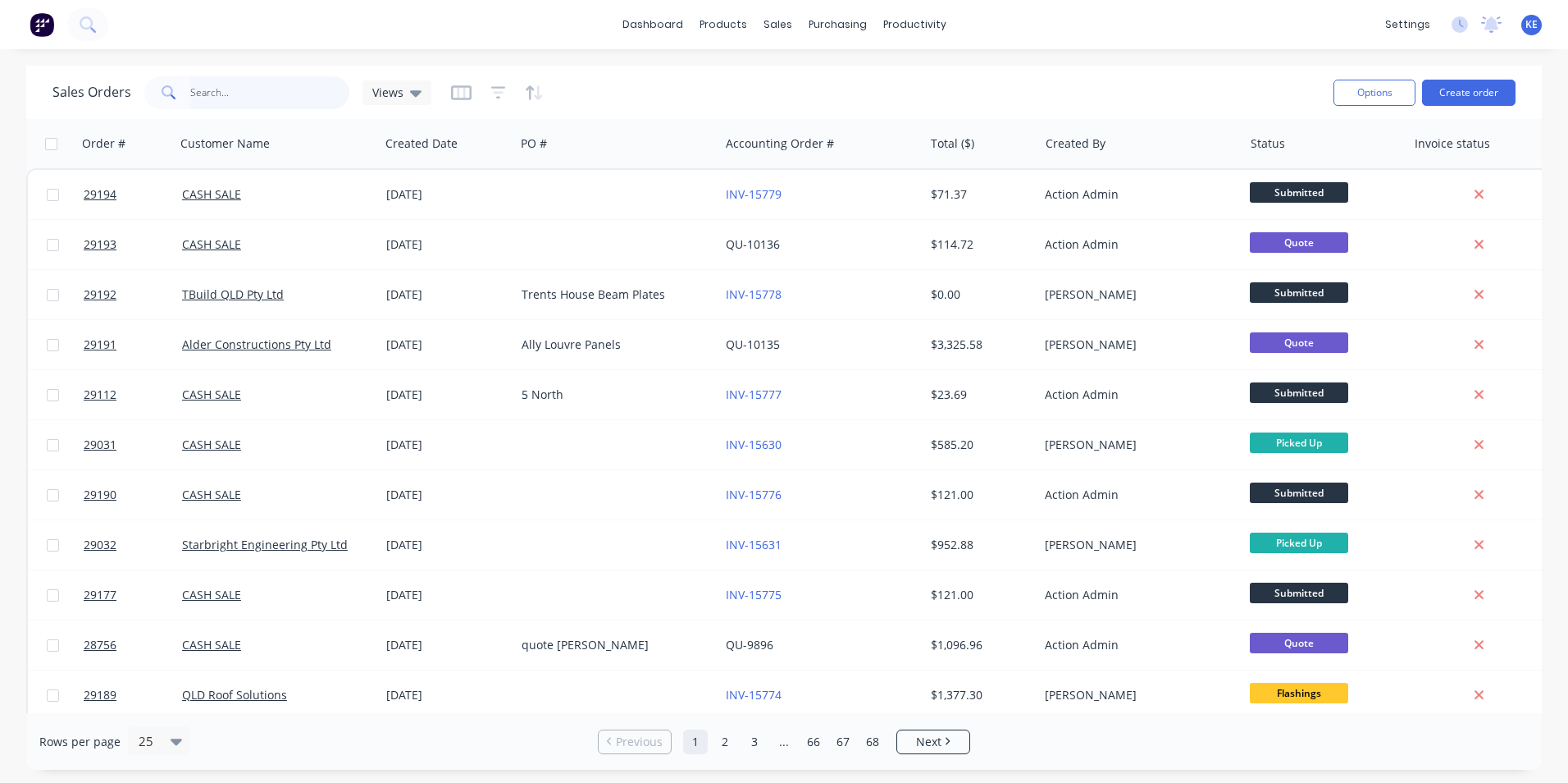
click at [240, 98] on input "text" at bounding box center [270, 92] width 160 height 33
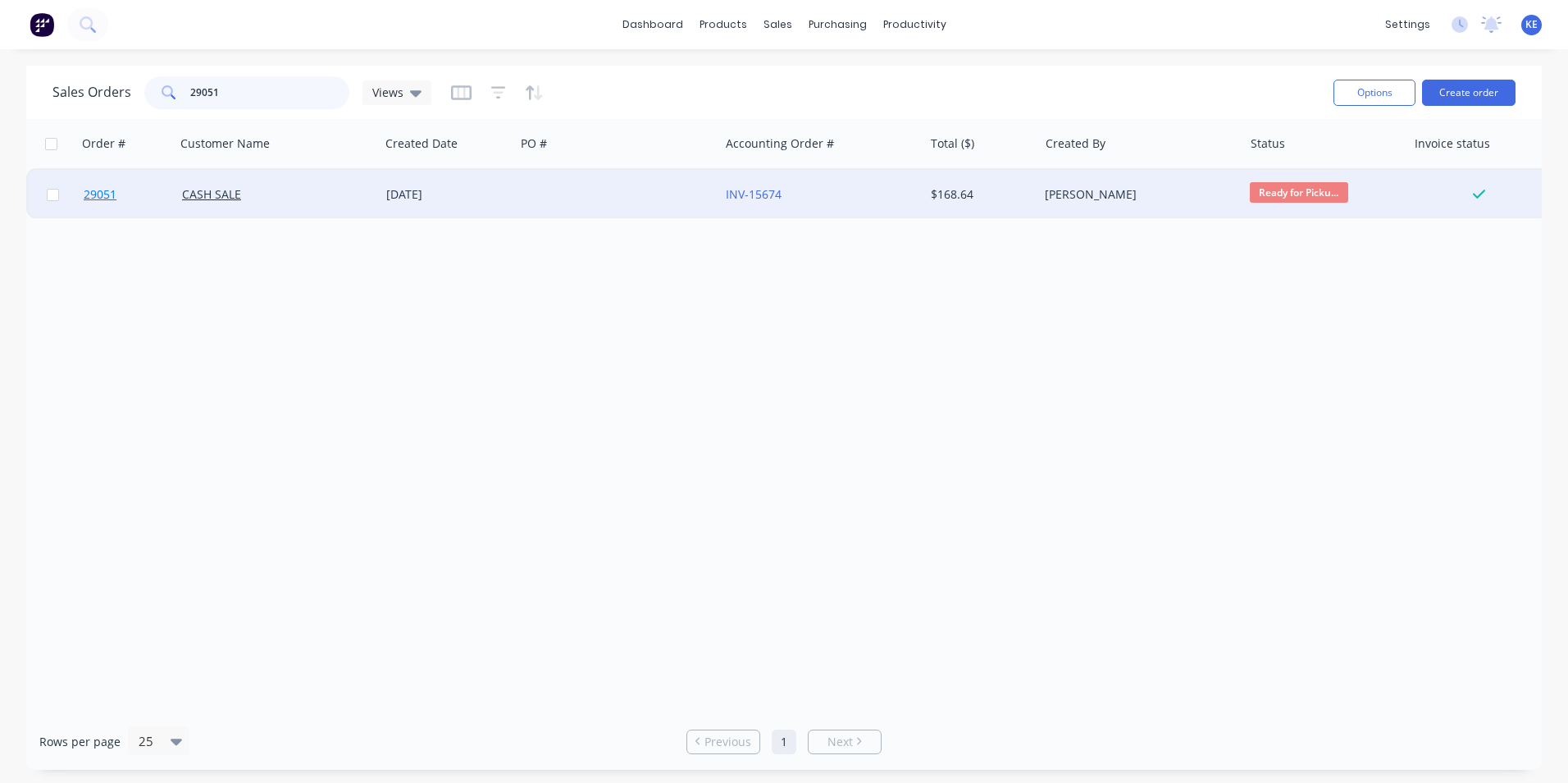
type input "29051"
click at [157, 182] on link "29051" at bounding box center [133, 194] width 98 height 49
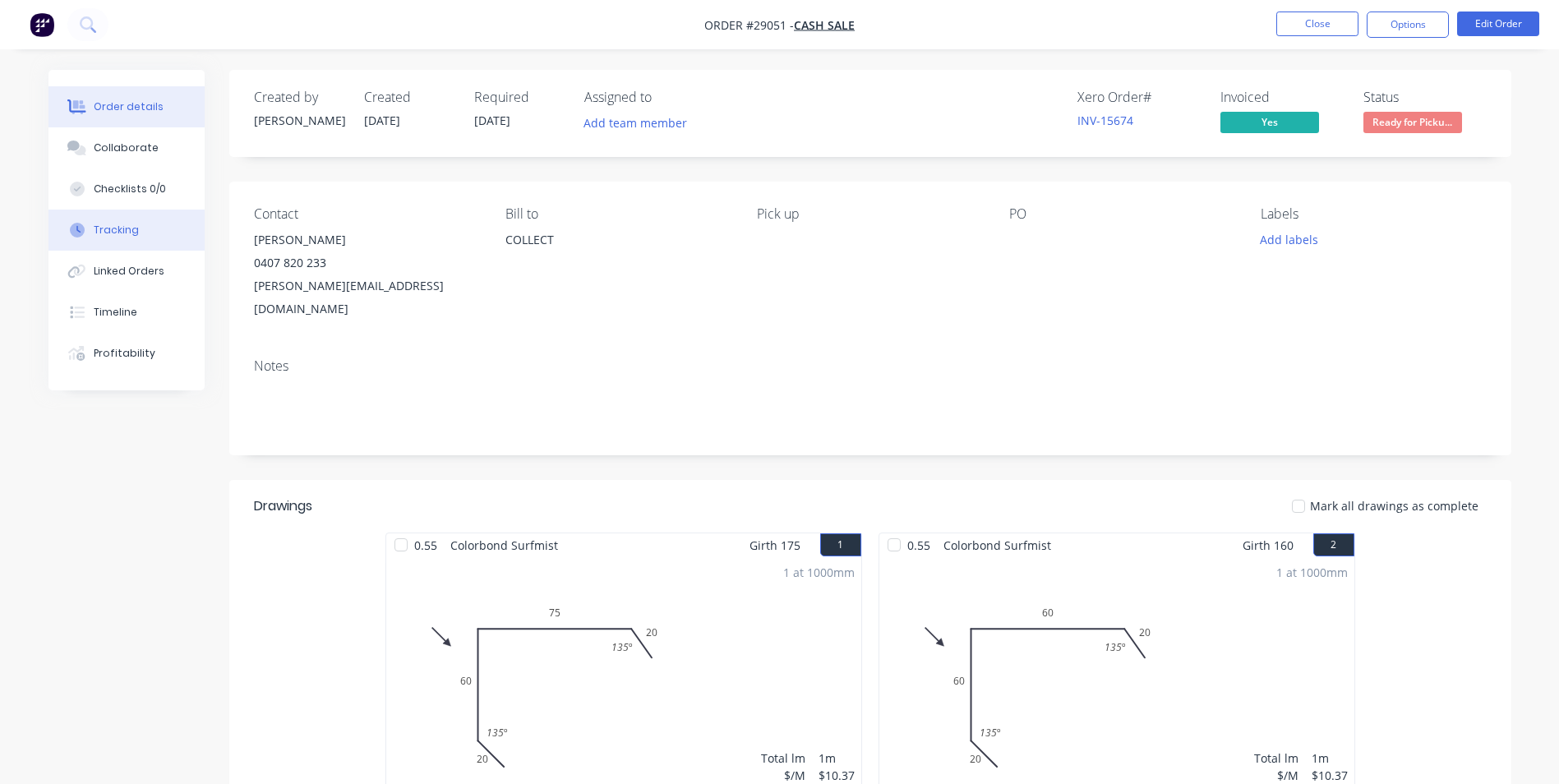
drag, startPoint x: 91, startPoint y: 150, endPoint x: 186, endPoint y: 212, distance: 113.4
click at [91, 149] on button "Collaborate" at bounding box center [127, 148] width 156 height 41
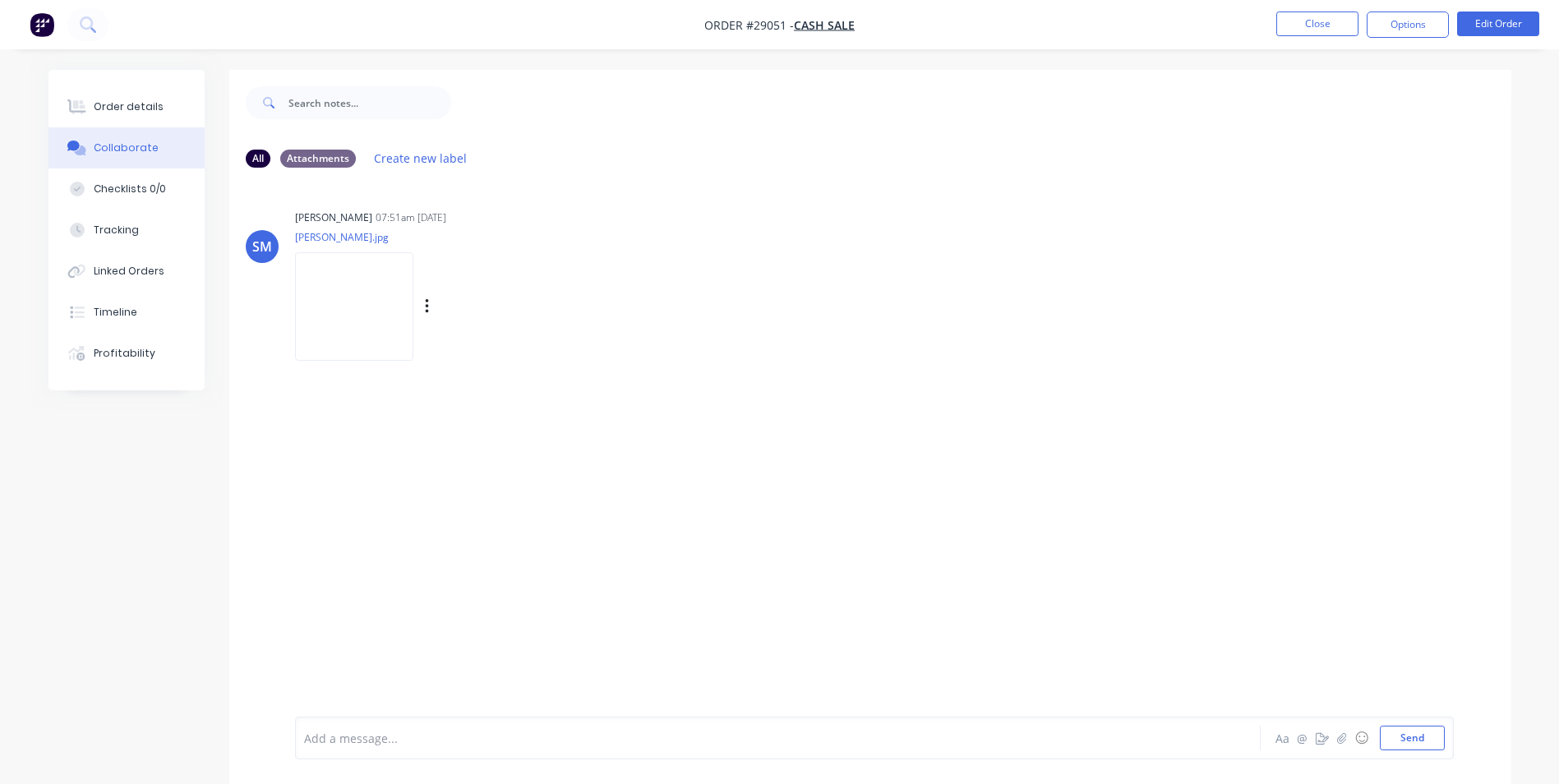
click at [359, 288] on img at bounding box center [353, 306] width 118 height 108
click at [121, 103] on div "Order details" at bounding box center [128, 106] width 70 height 14
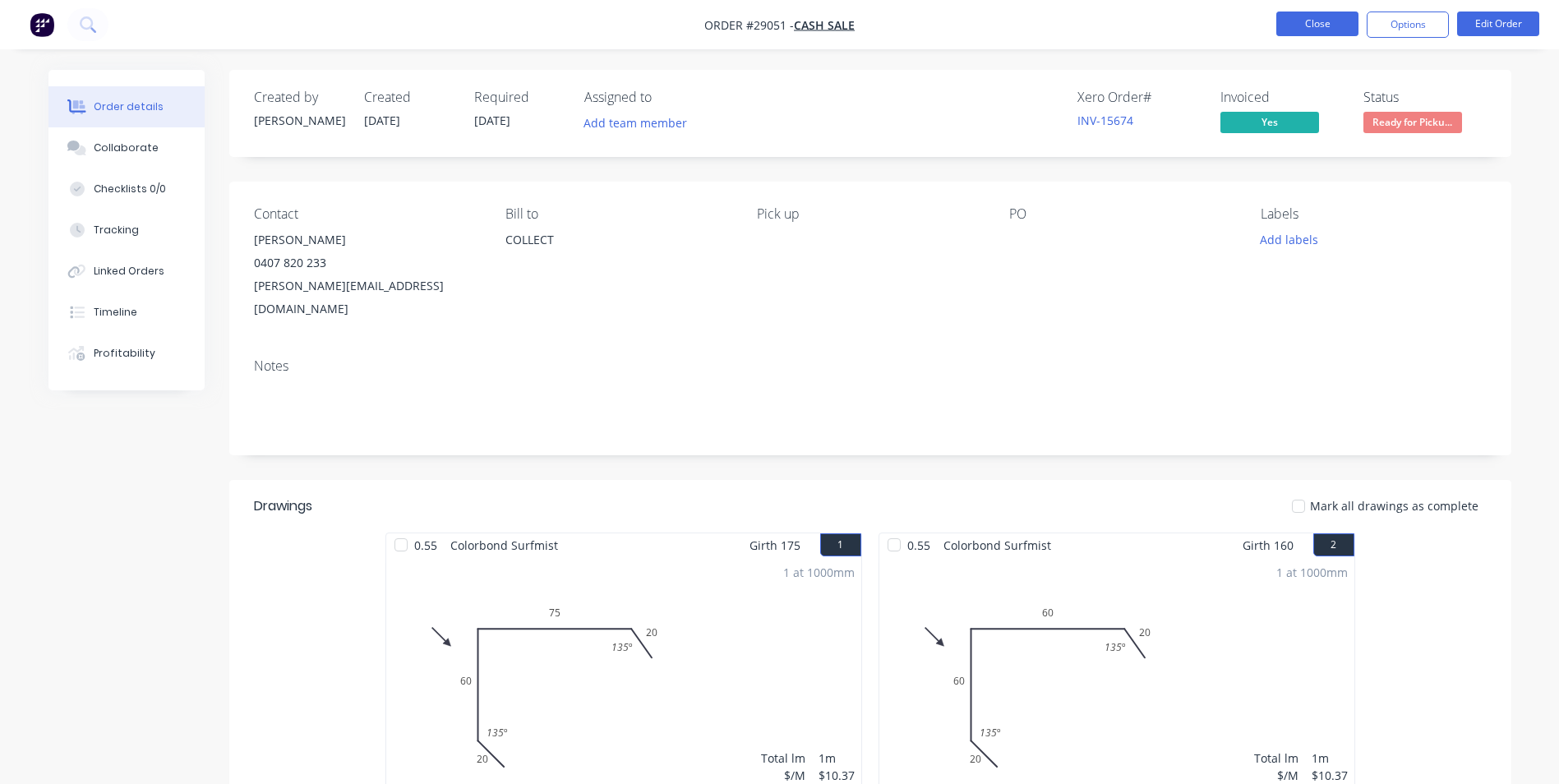
click at [1322, 19] on button "Close" at bounding box center [1317, 24] width 82 height 25
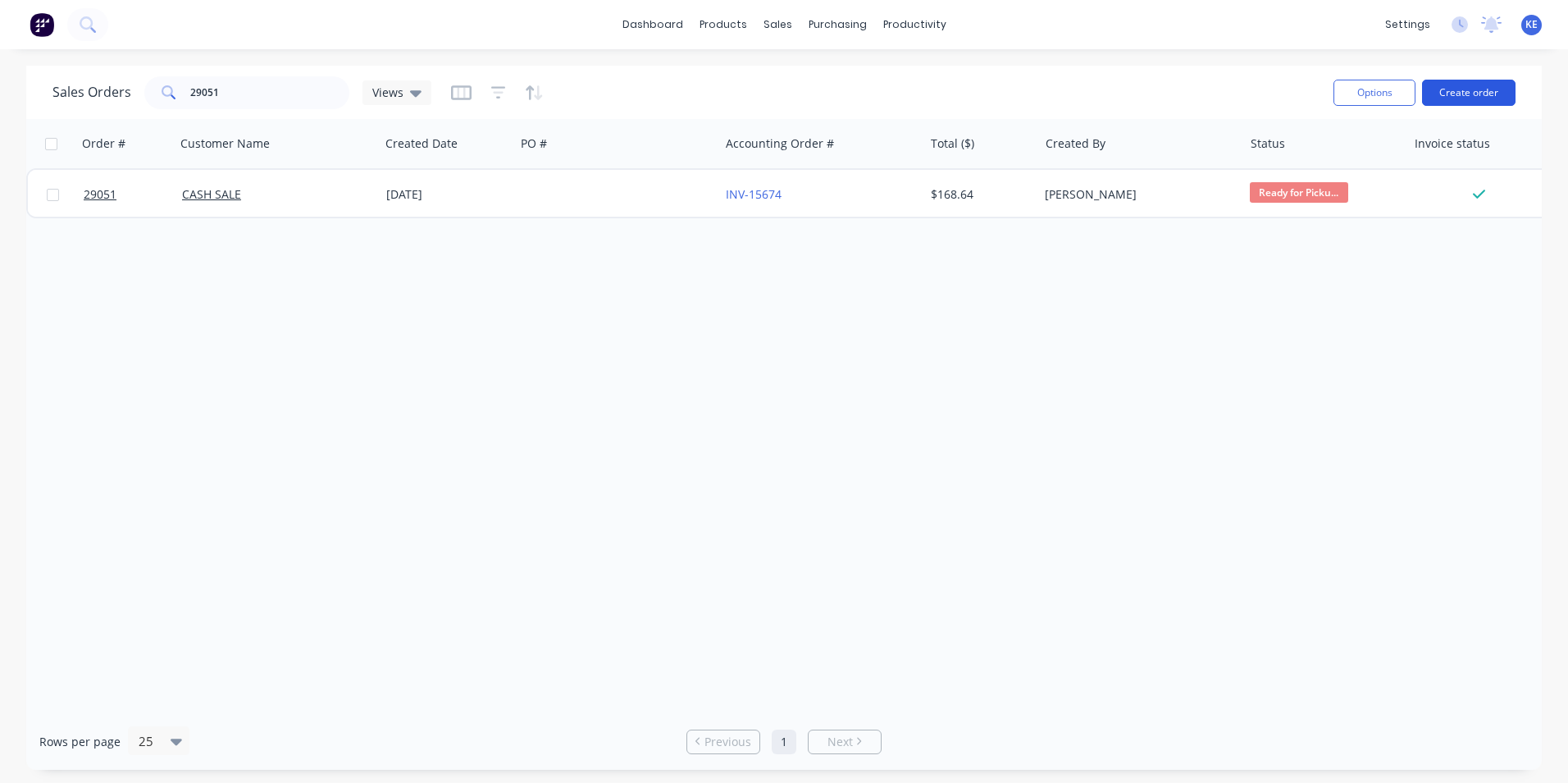
click at [1470, 87] on button "Create order" at bounding box center [1469, 92] width 93 height 26
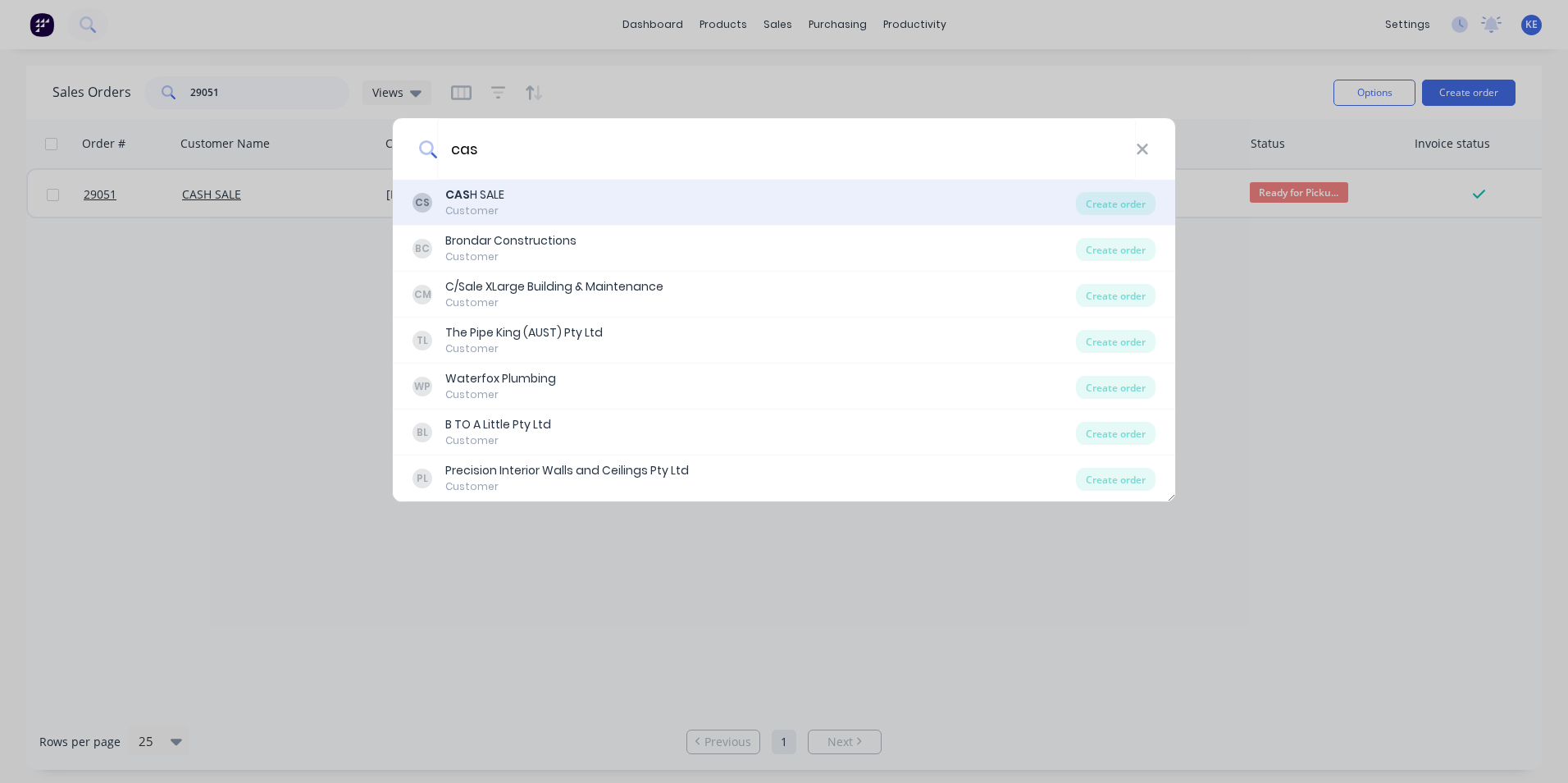
type input "cas"
click at [549, 209] on div "CS CAS H SALE Customer" at bounding box center [745, 203] width 664 height 32
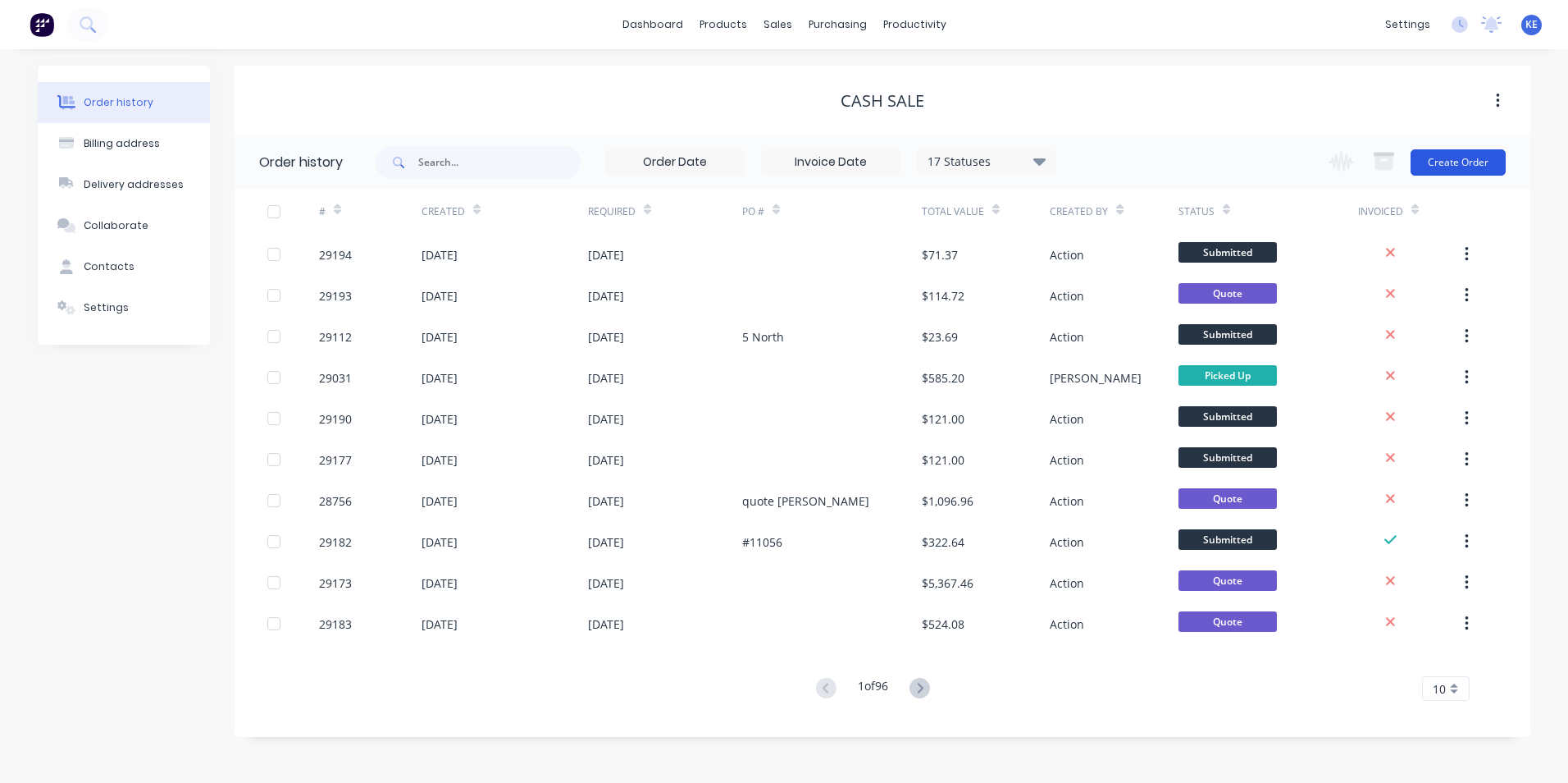
click at [1470, 160] on button "Create Order" at bounding box center [1459, 162] width 95 height 26
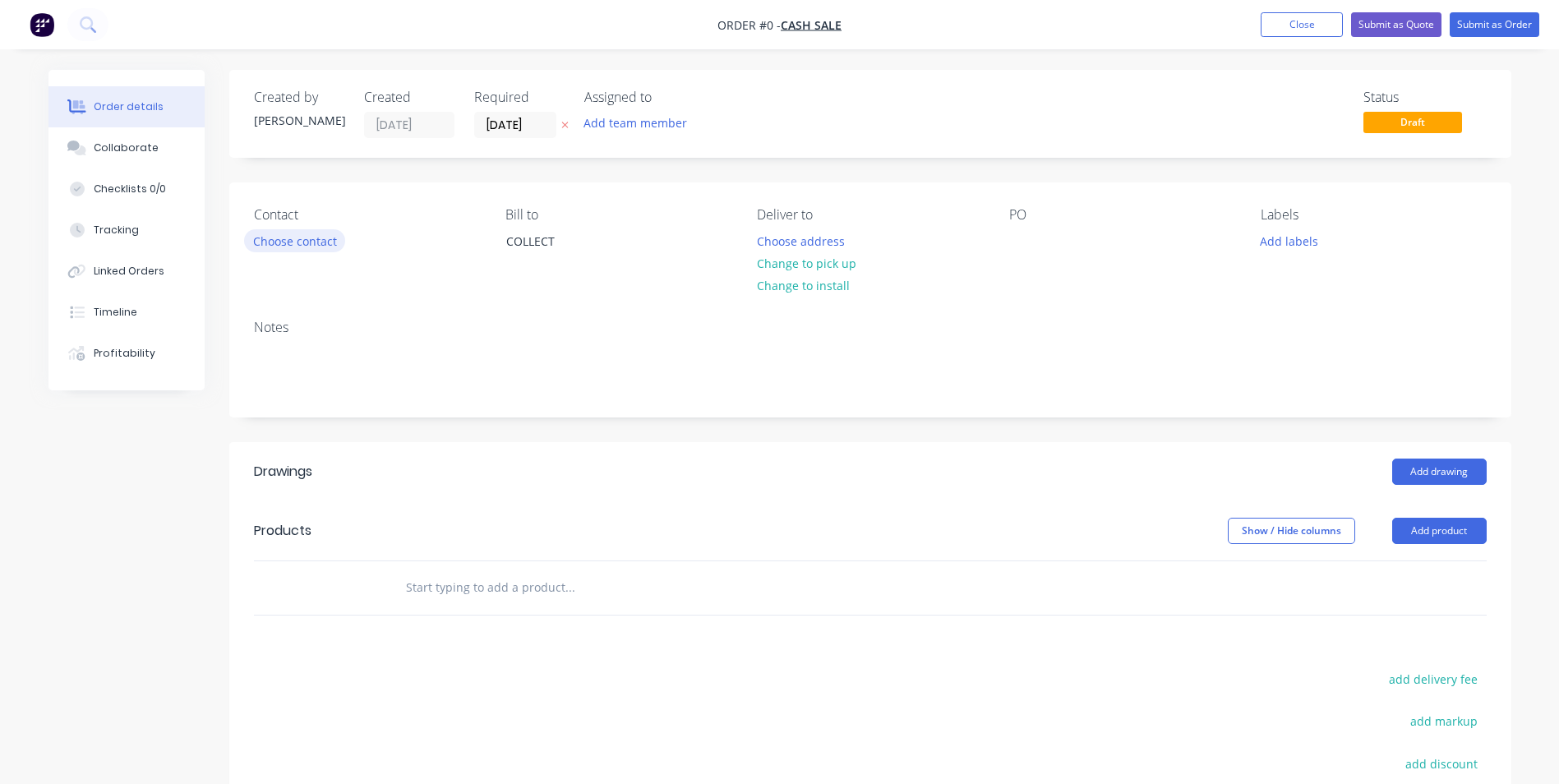
click at [305, 244] on button "Choose contact" at bounding box center [294, 240] width 101 height 22
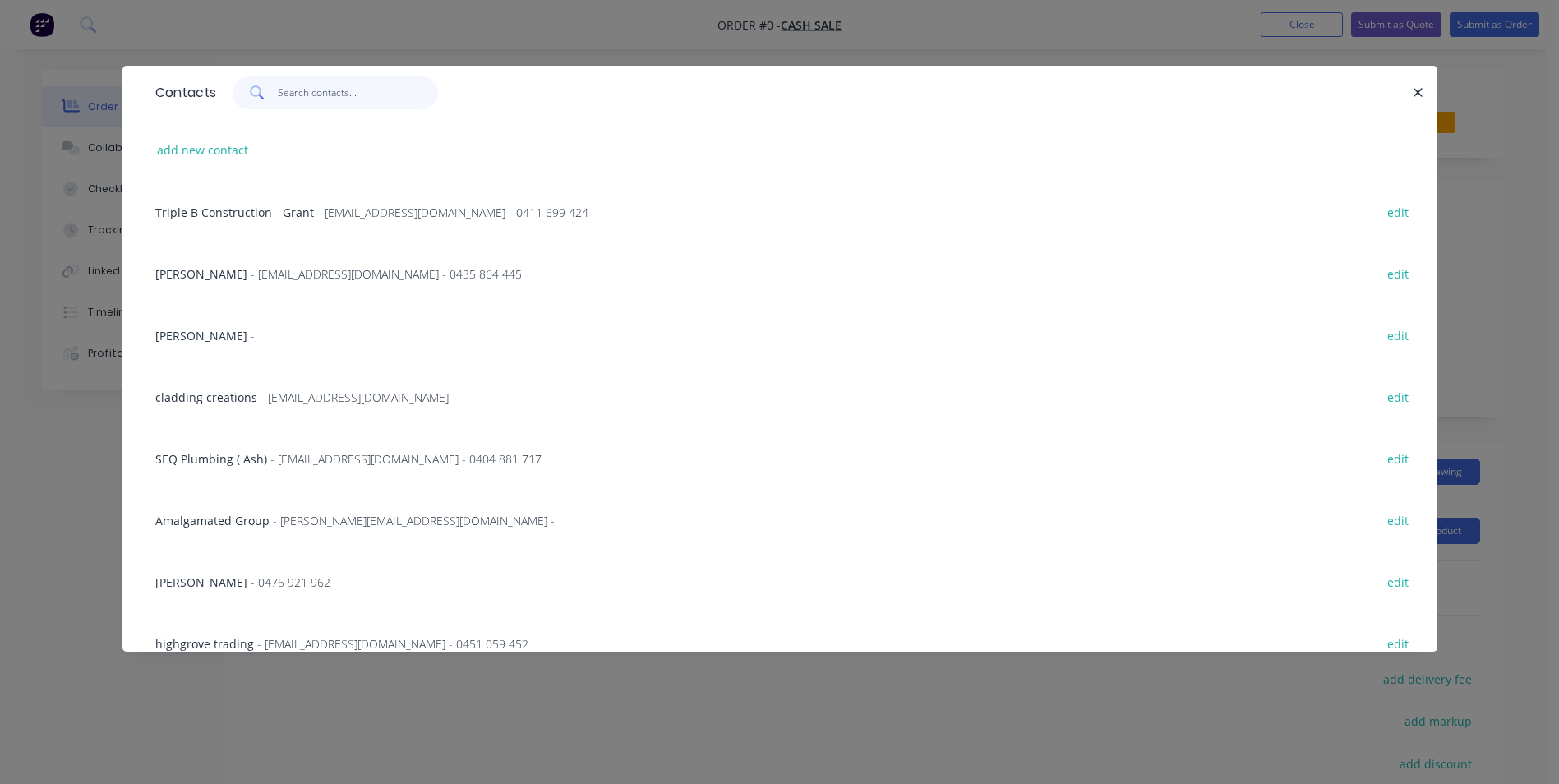
click at [343, 102] on input "text" at bounding box center [358, 93] width 161 height 33
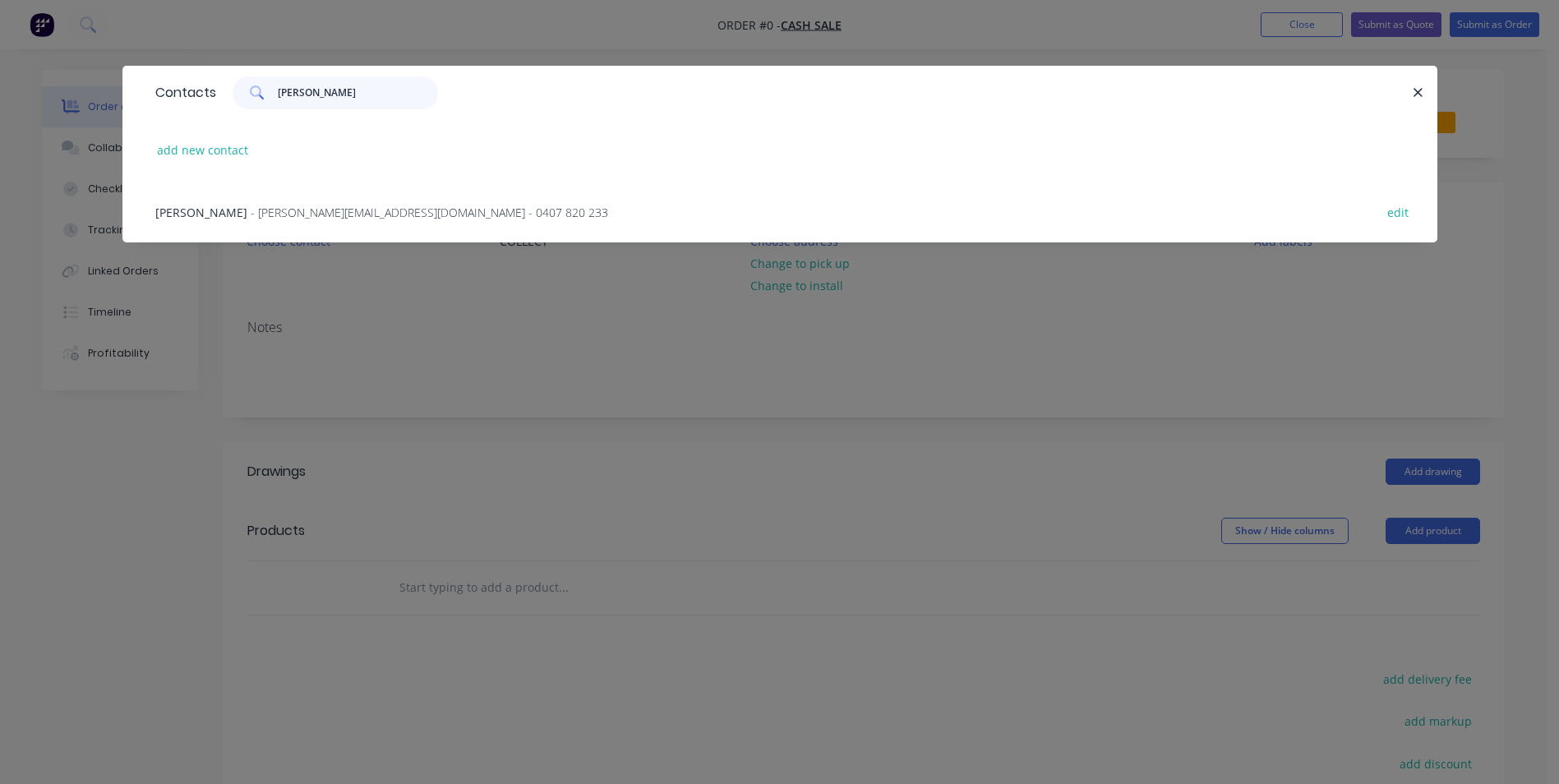
type input "john hans"
click at [302, 207] on span "- johnnylhanson@gmail.com - 0407 820 233" at bounding box center [429, 212] width 358 height 15
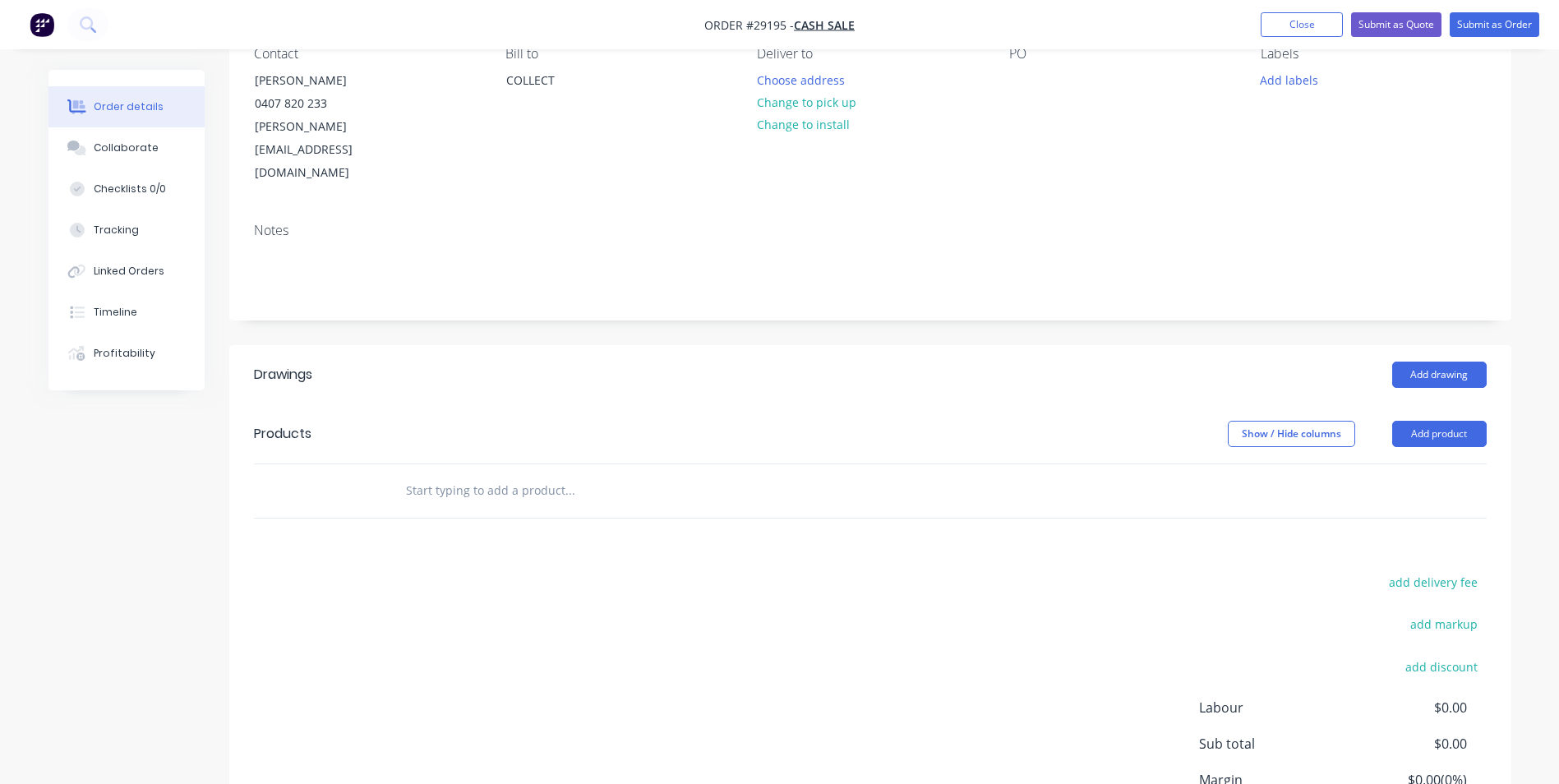
scroll to position [164, 0]
click at [1431, 417] on button "Add product" at bounding box center [1439, 430] width 94 height 26
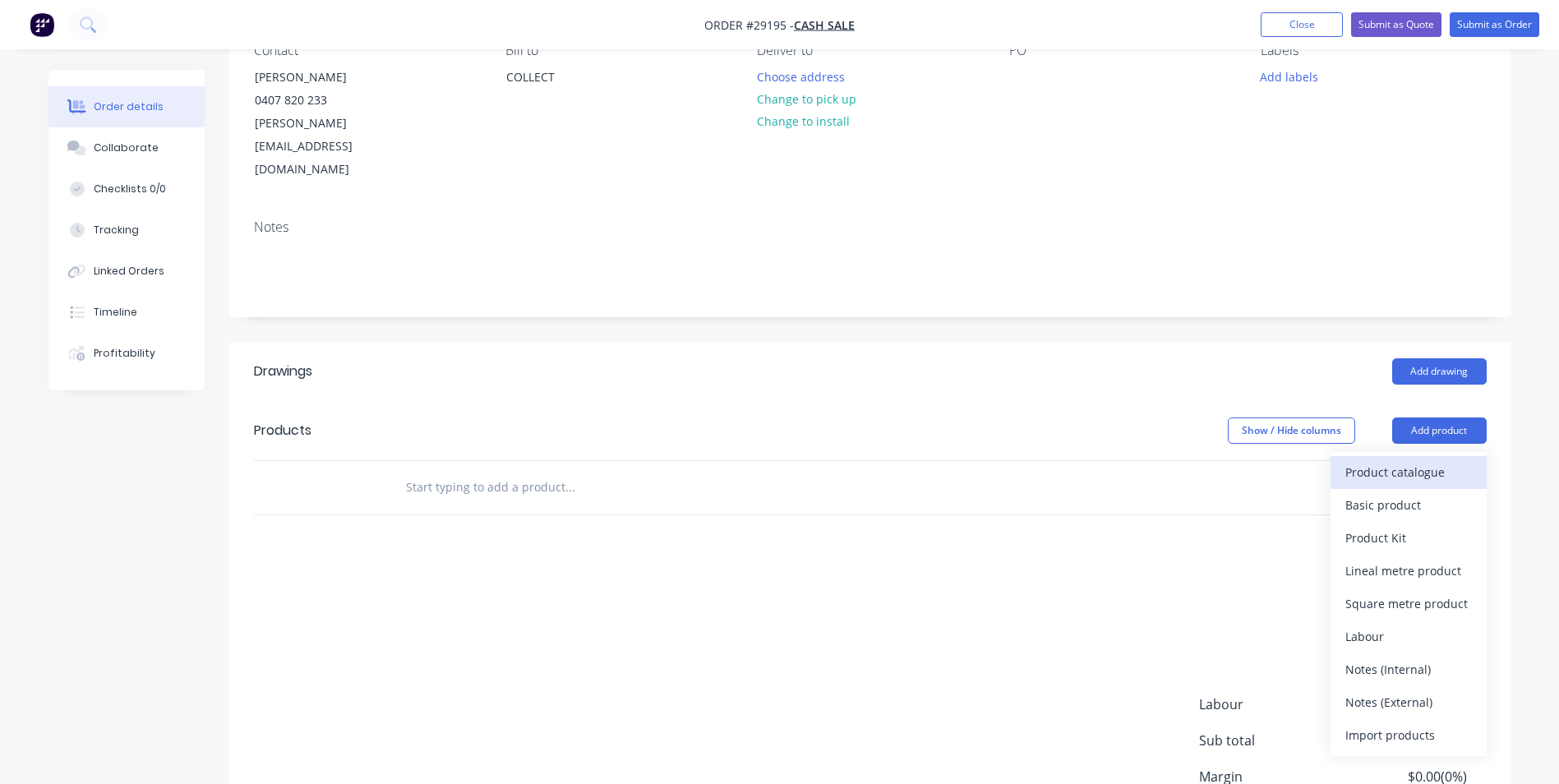
click at [1370, 460] on div "Product catalogue" at bounding box center [1408, 472] width 127 height 24
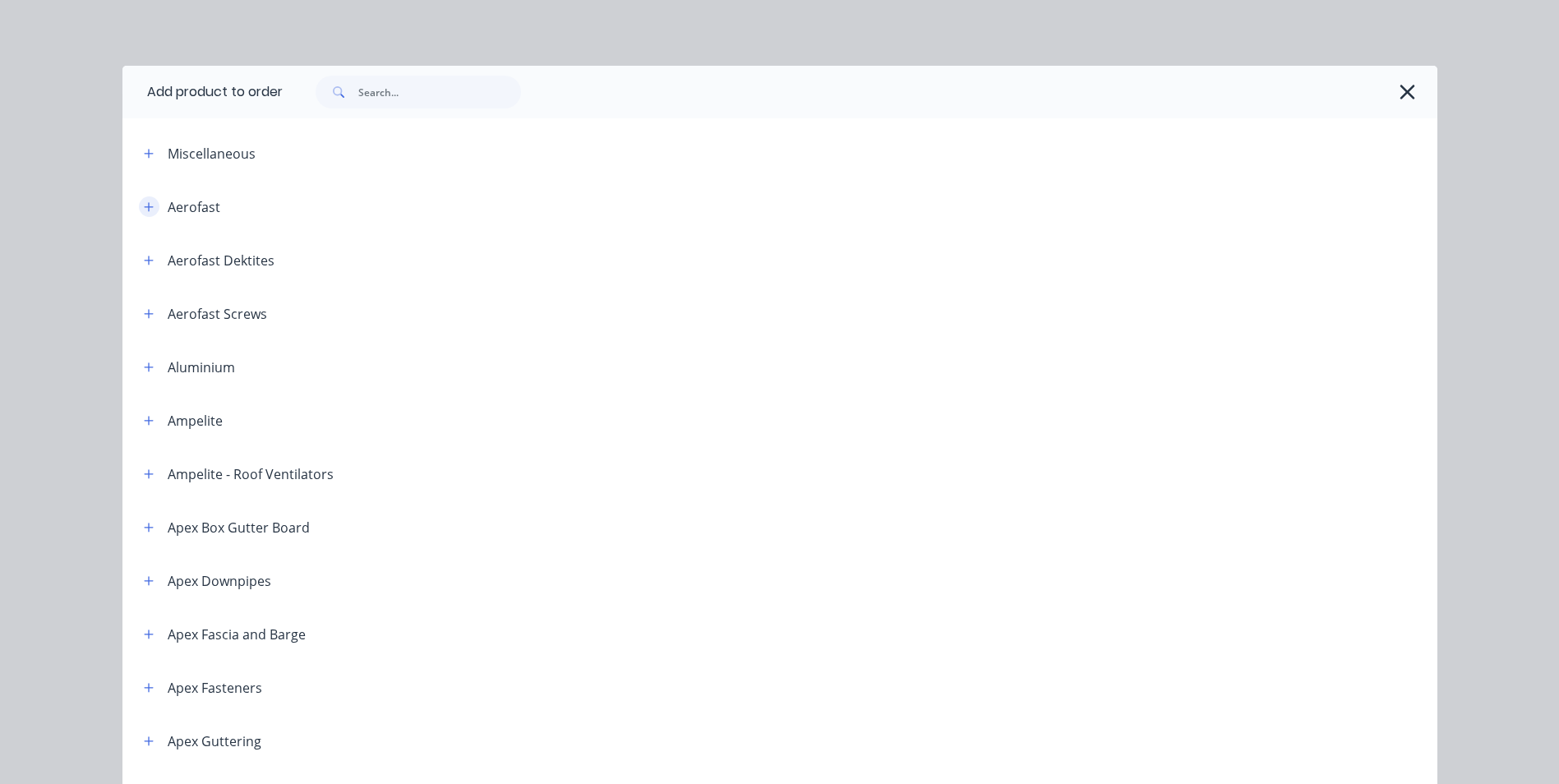
click at [145, 204] on icon "button" at bounding box center [149, 207] width 10 height 12
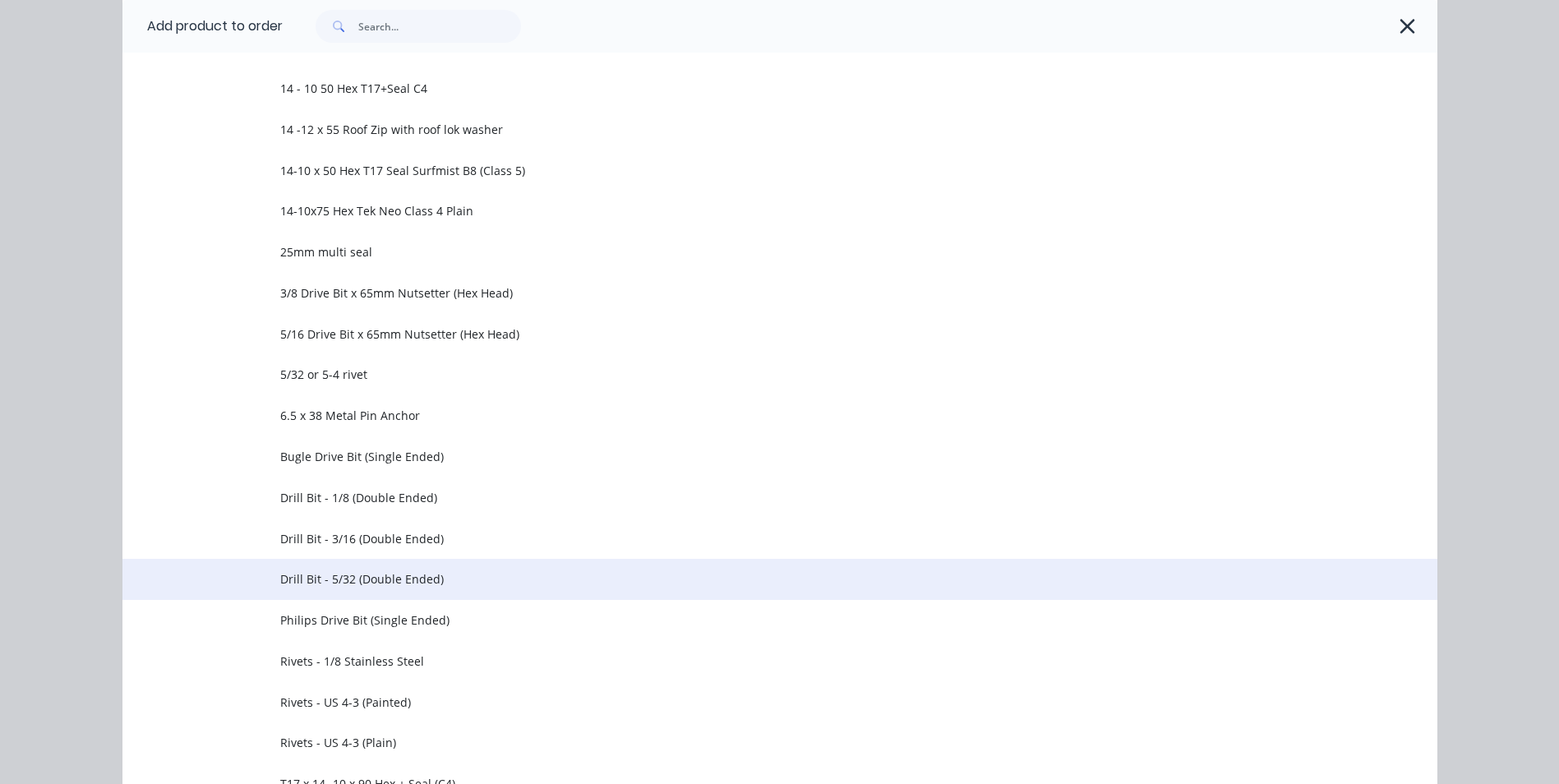
scroll to position [329, 0]
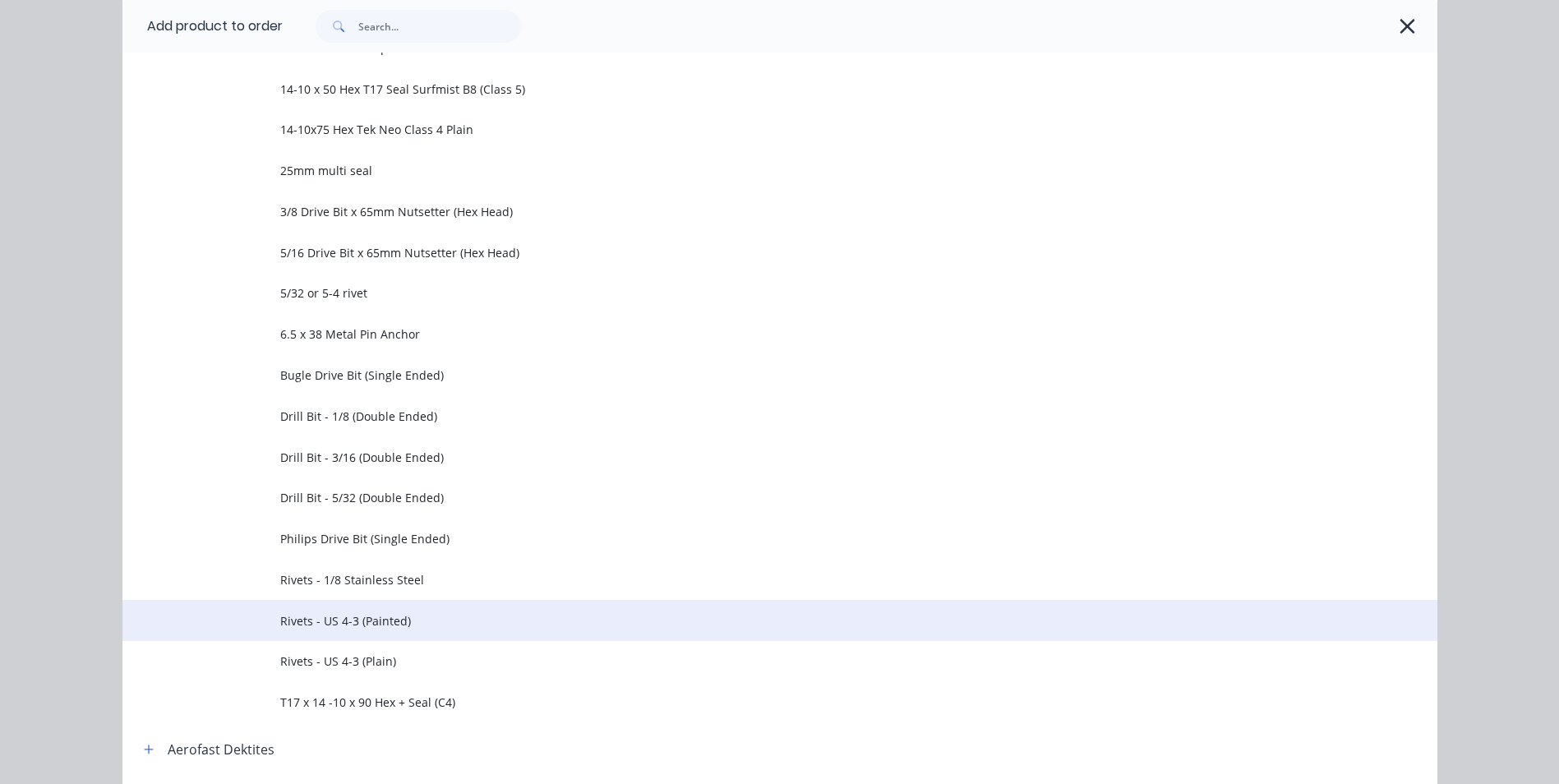
click at [349, 613] on span "Rivets - US 4-3 (Painted)" at bounding box center [743, 621] width 925 height 17
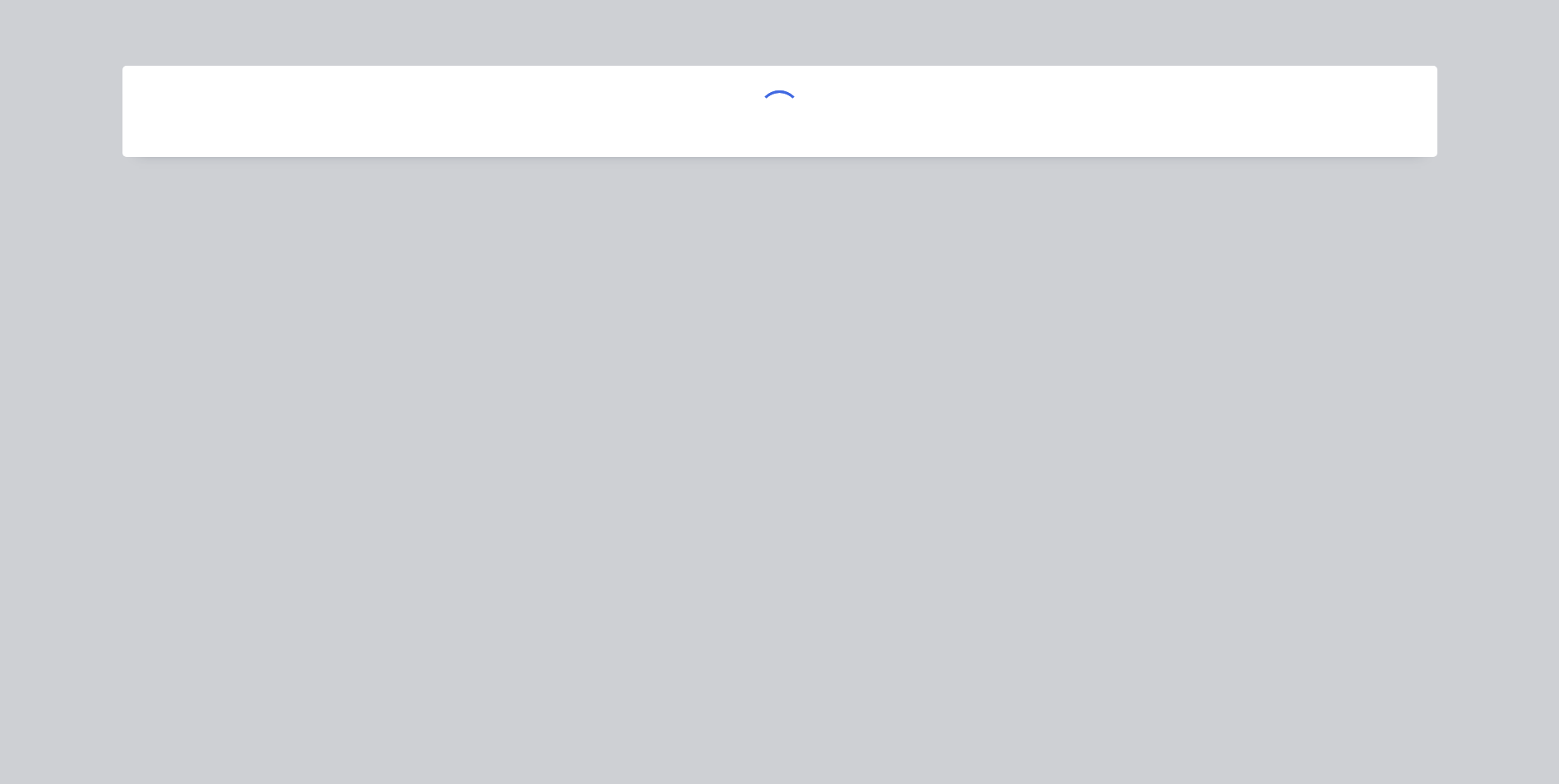
scroll to position [0, 0]
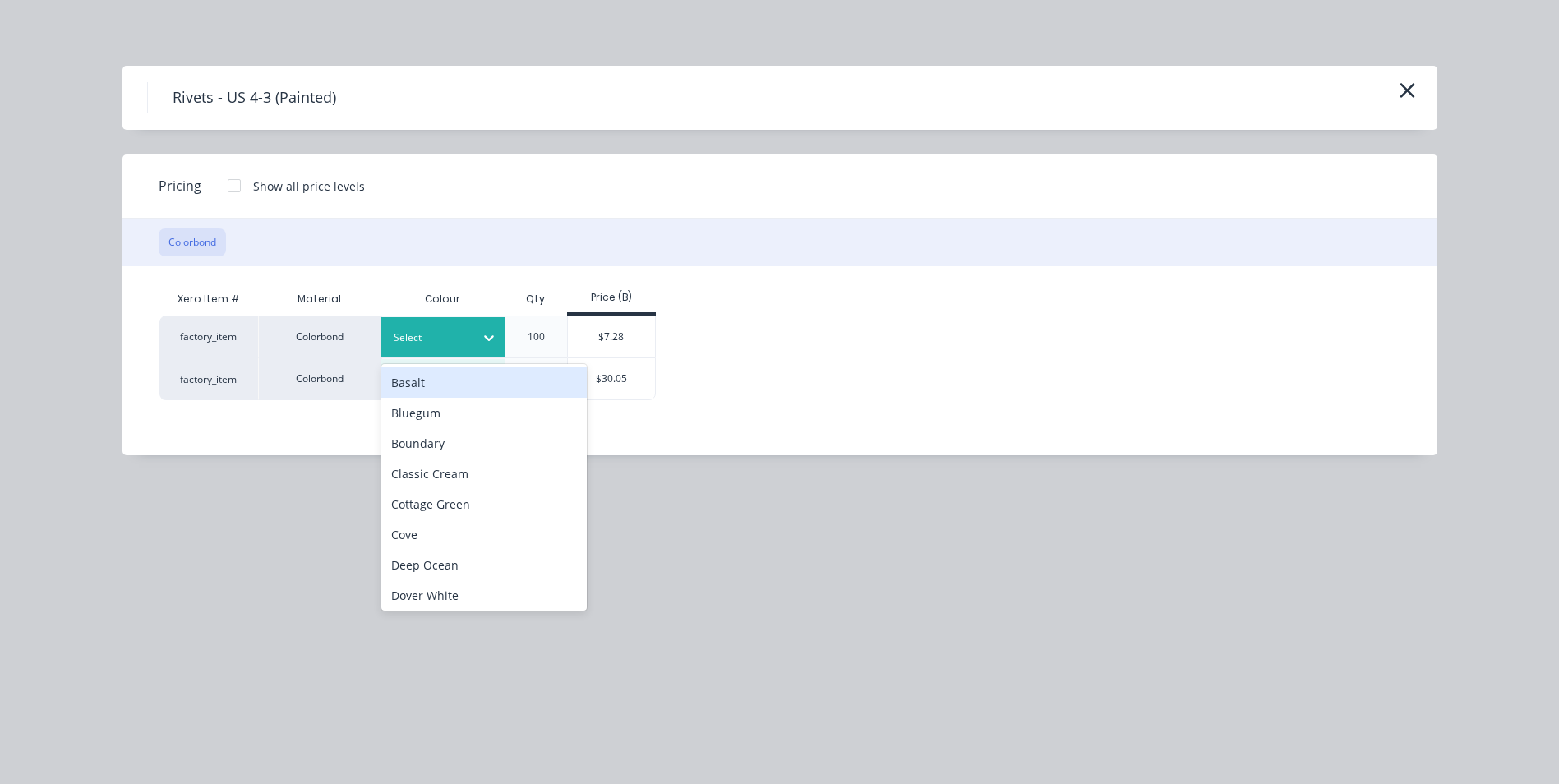
click at [422, 337] on div at bounding box center [430, 337] width 74 height 18
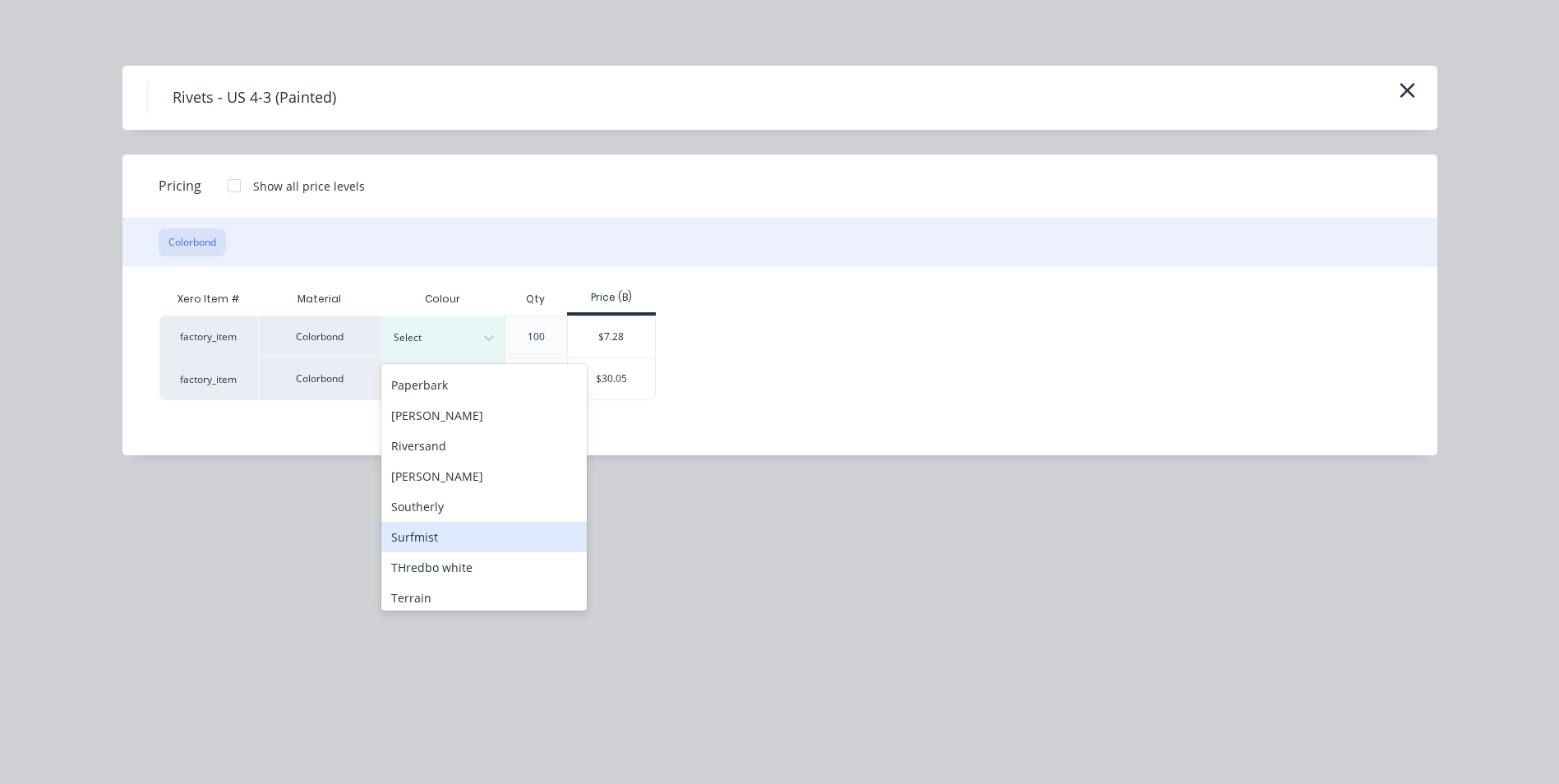
click at [455, 545] on div "Surfmist" at bounding box center [484, 537] width 206 height 31
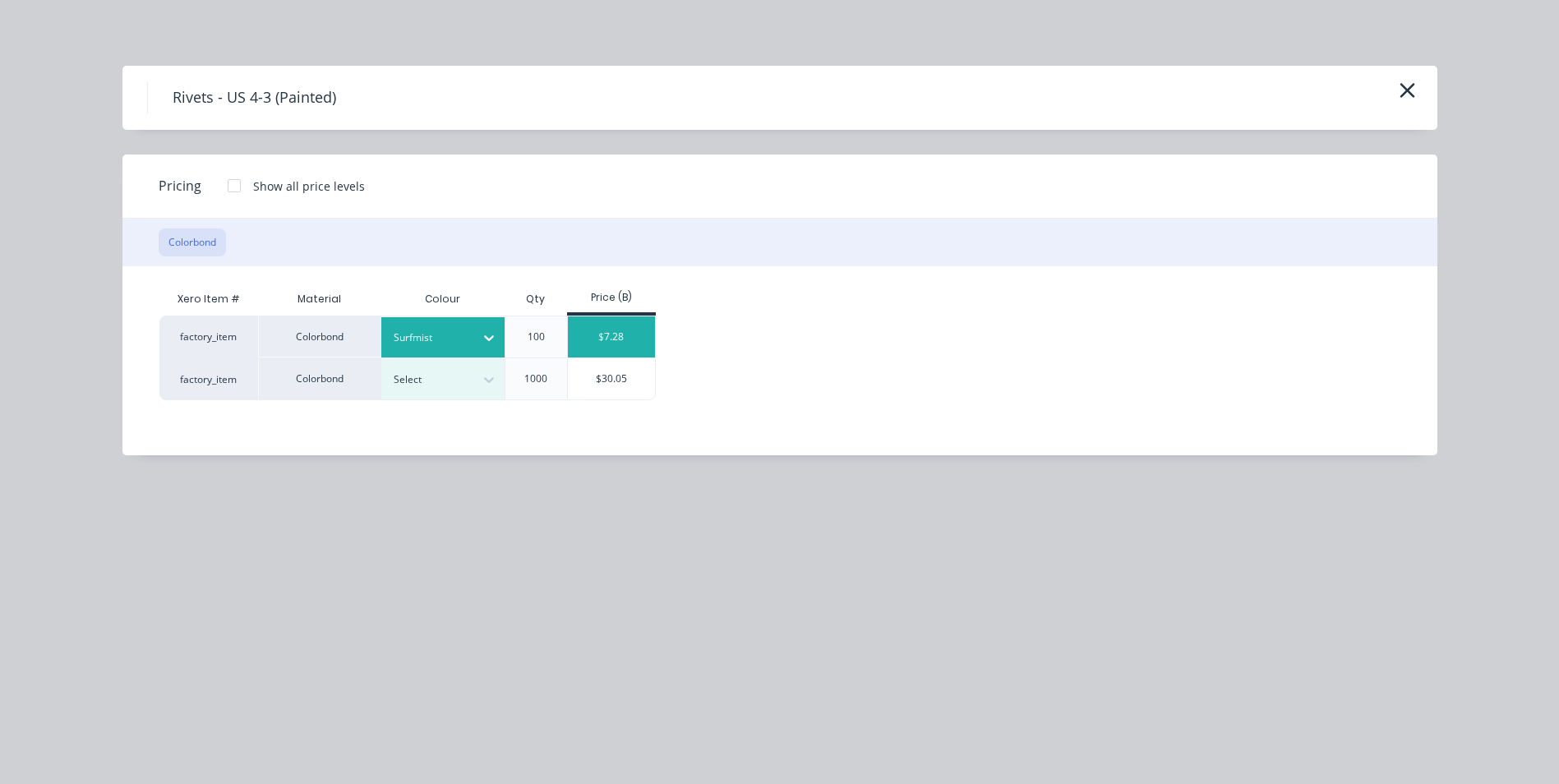
click at [607, 341] on div "$7.28" at bounding box center [611, 336] width 88 height 41
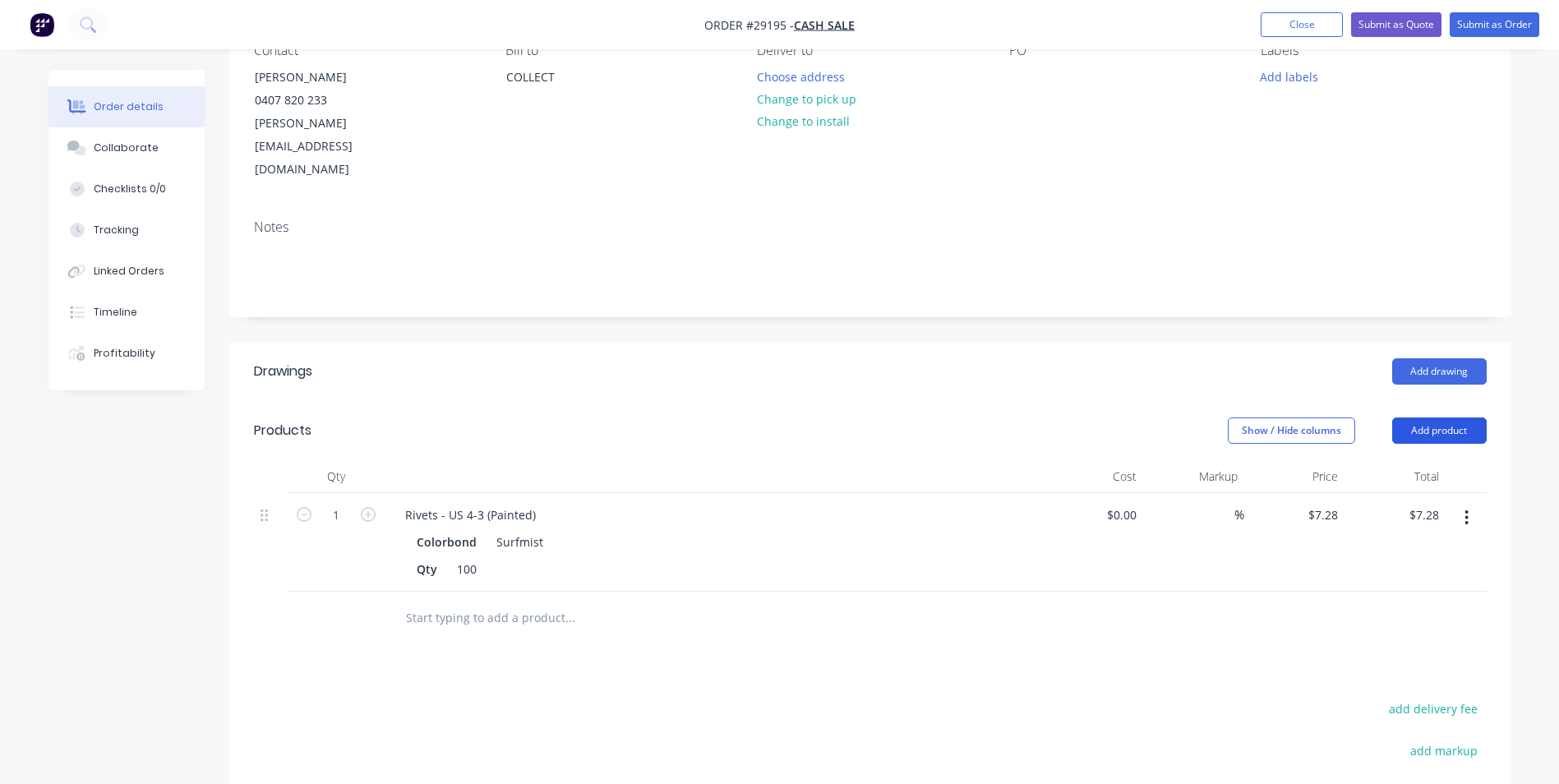
click at [1430, 417] on button "Add product" at bounding box center [1439, 430] width 94 height 26
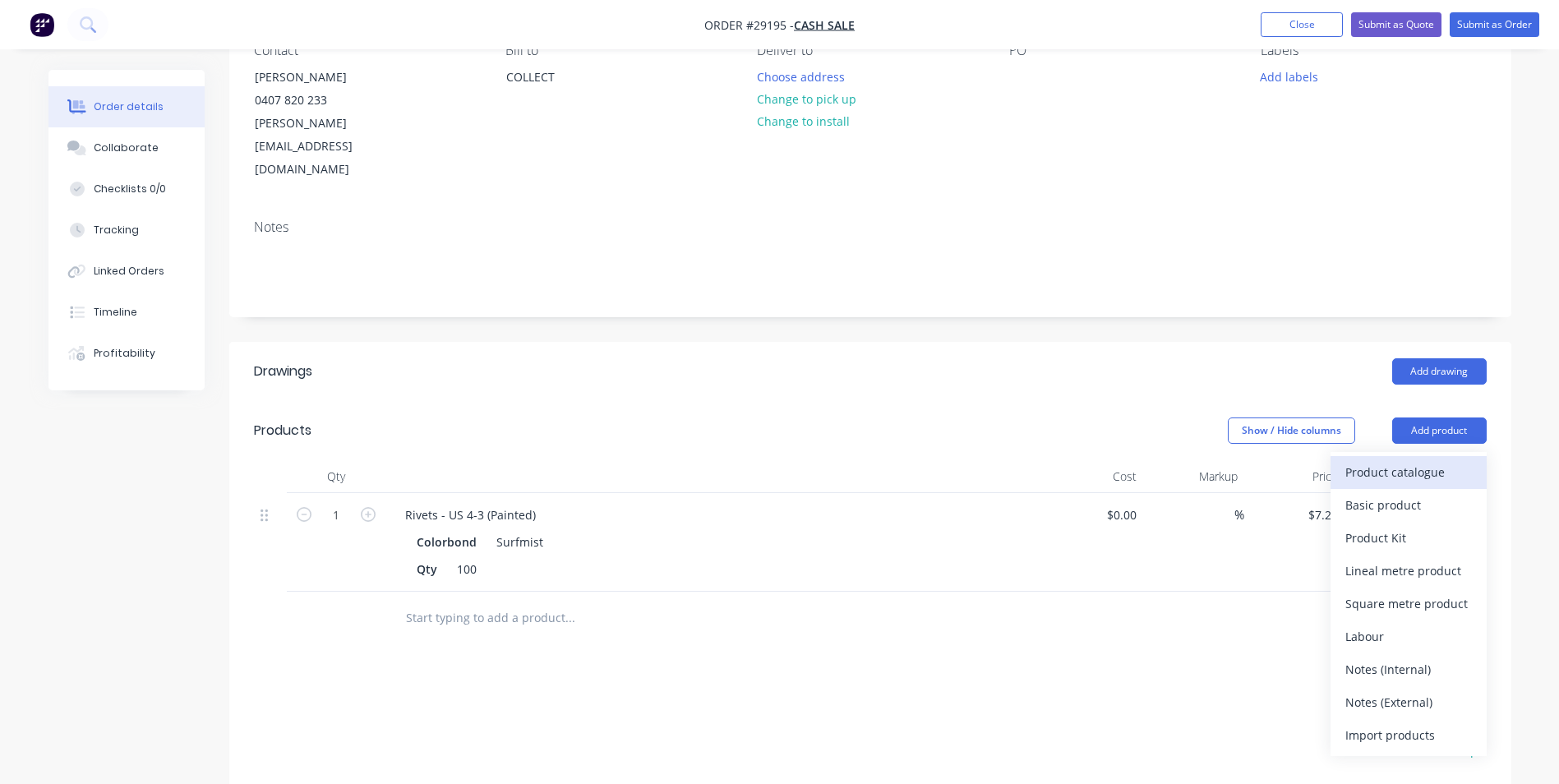
click at [1370, 460] on div "Product catalogue" at bounding box center [1408, 472] width 127 height 24
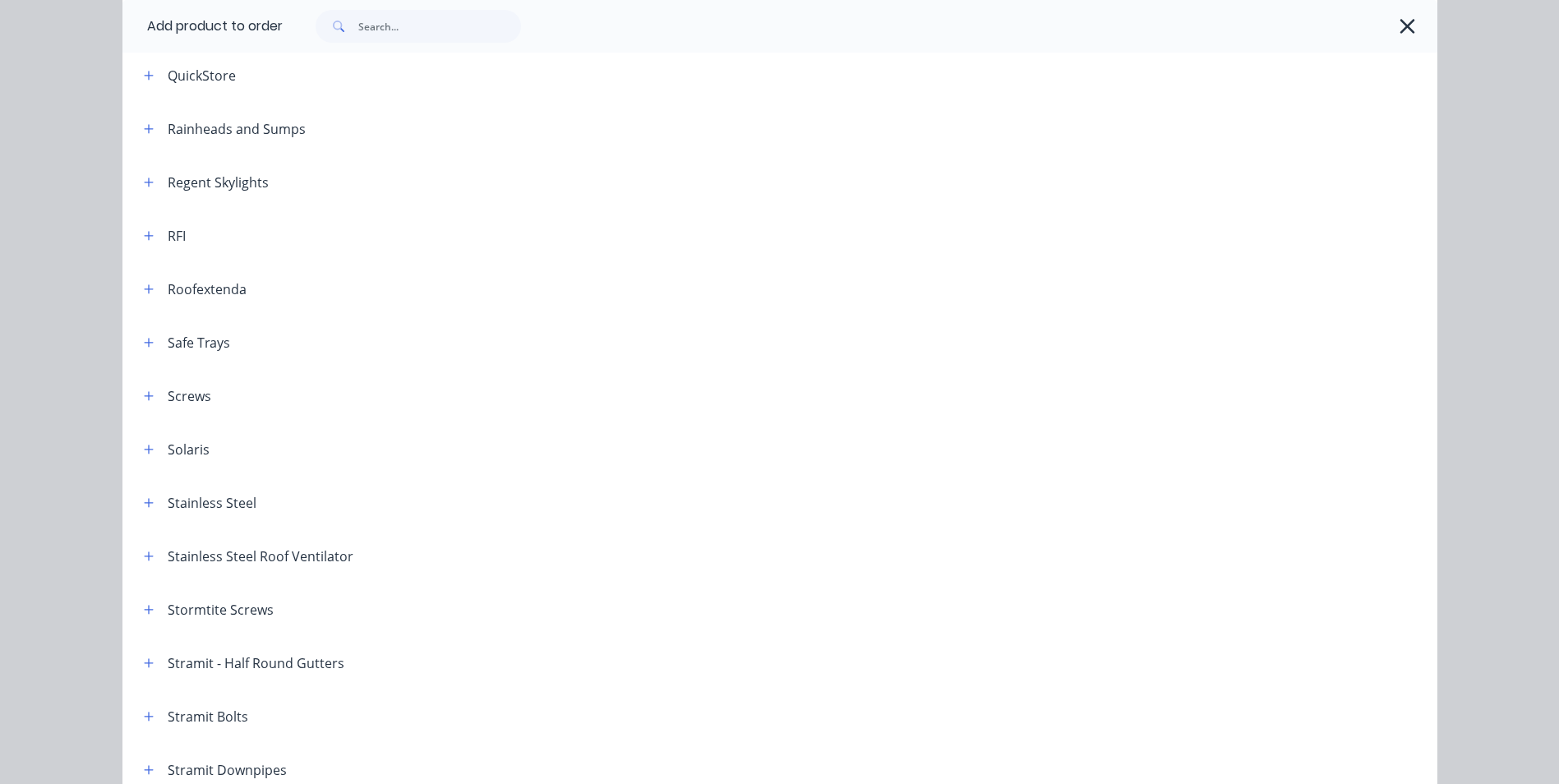
scroll to position [2136, 0]
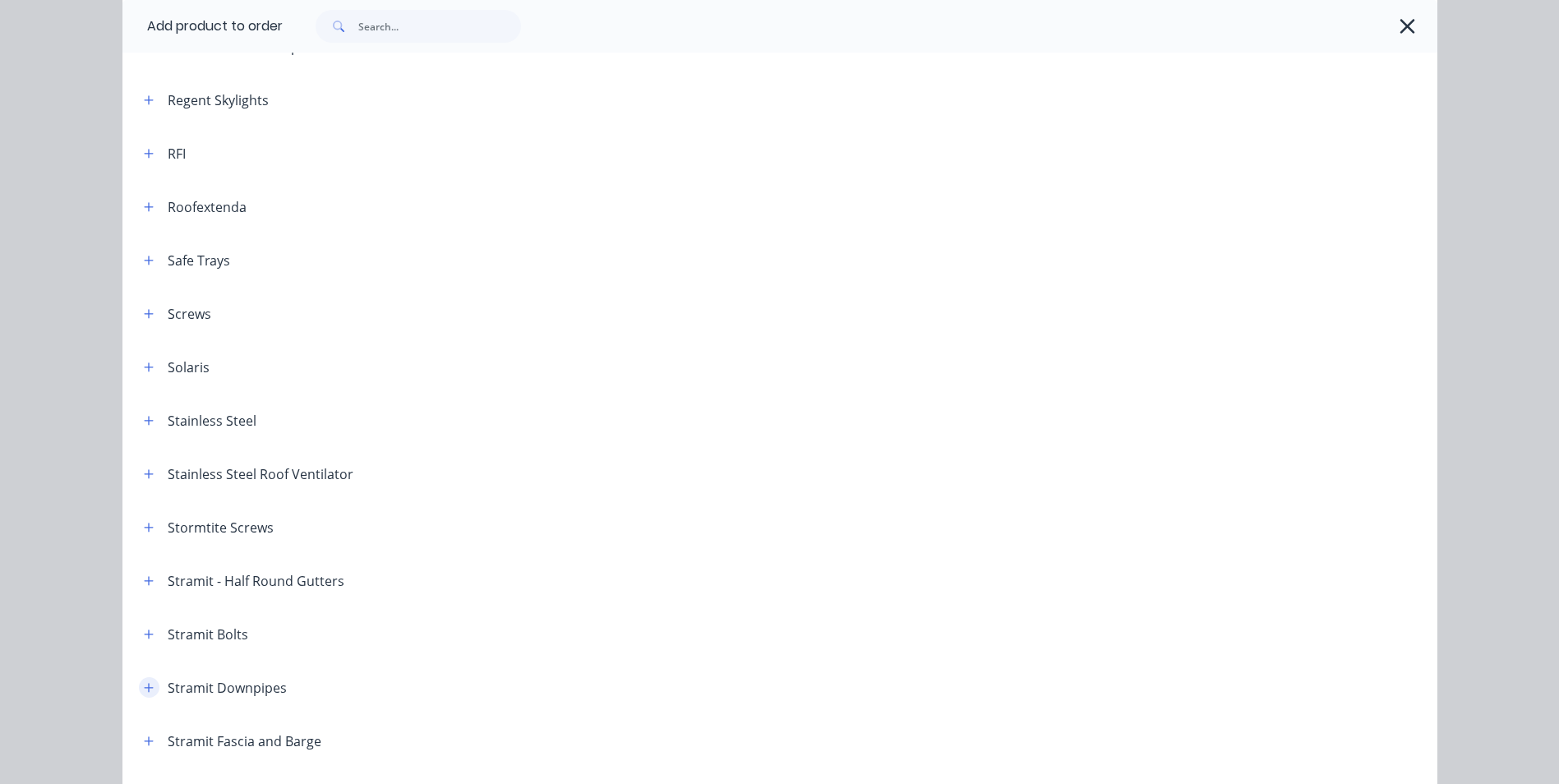
click at [144, 683] on icon "button" at bounding box center [149, 688] width 10 height 12
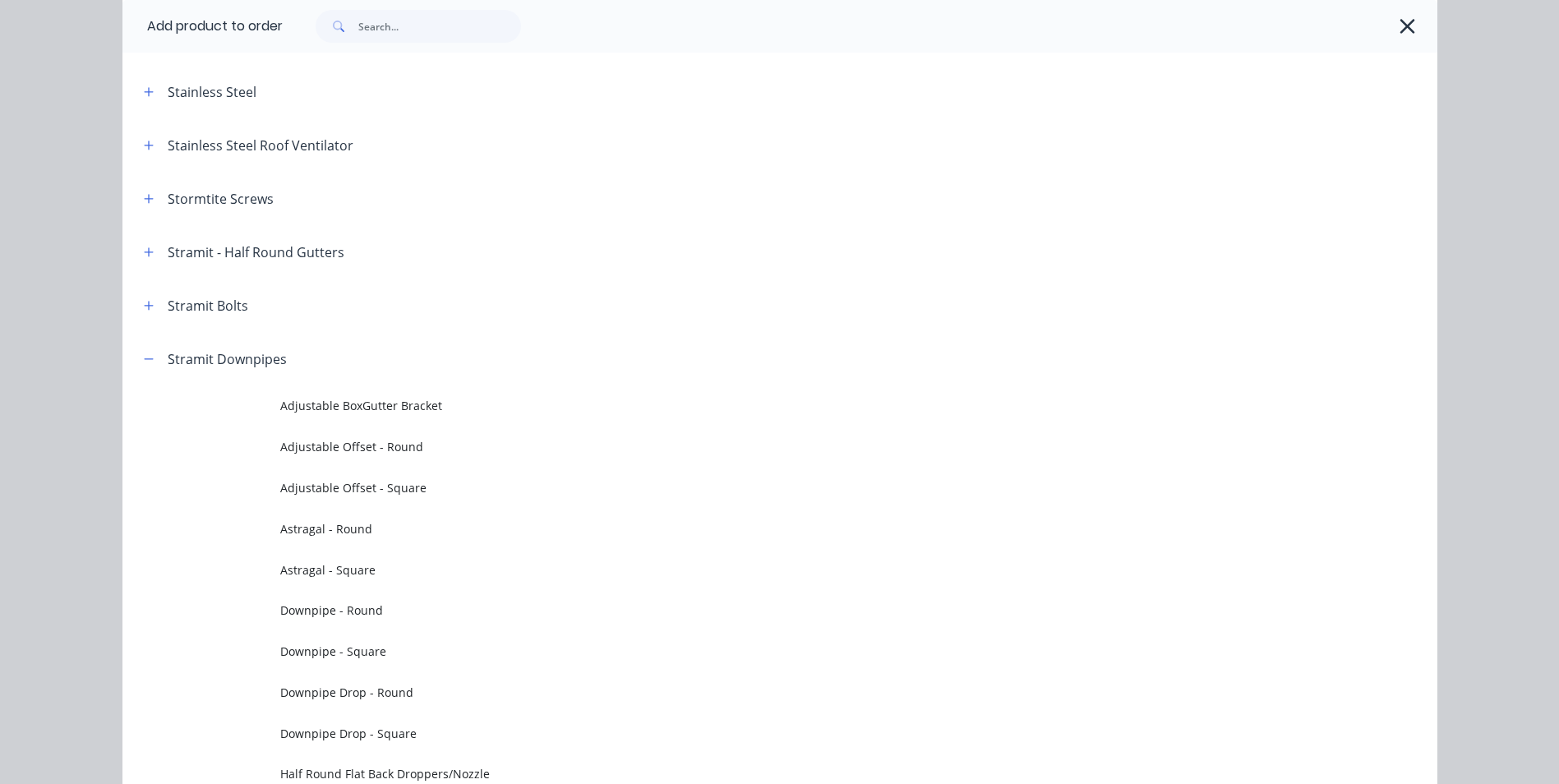
scroll to position [2547, 0]
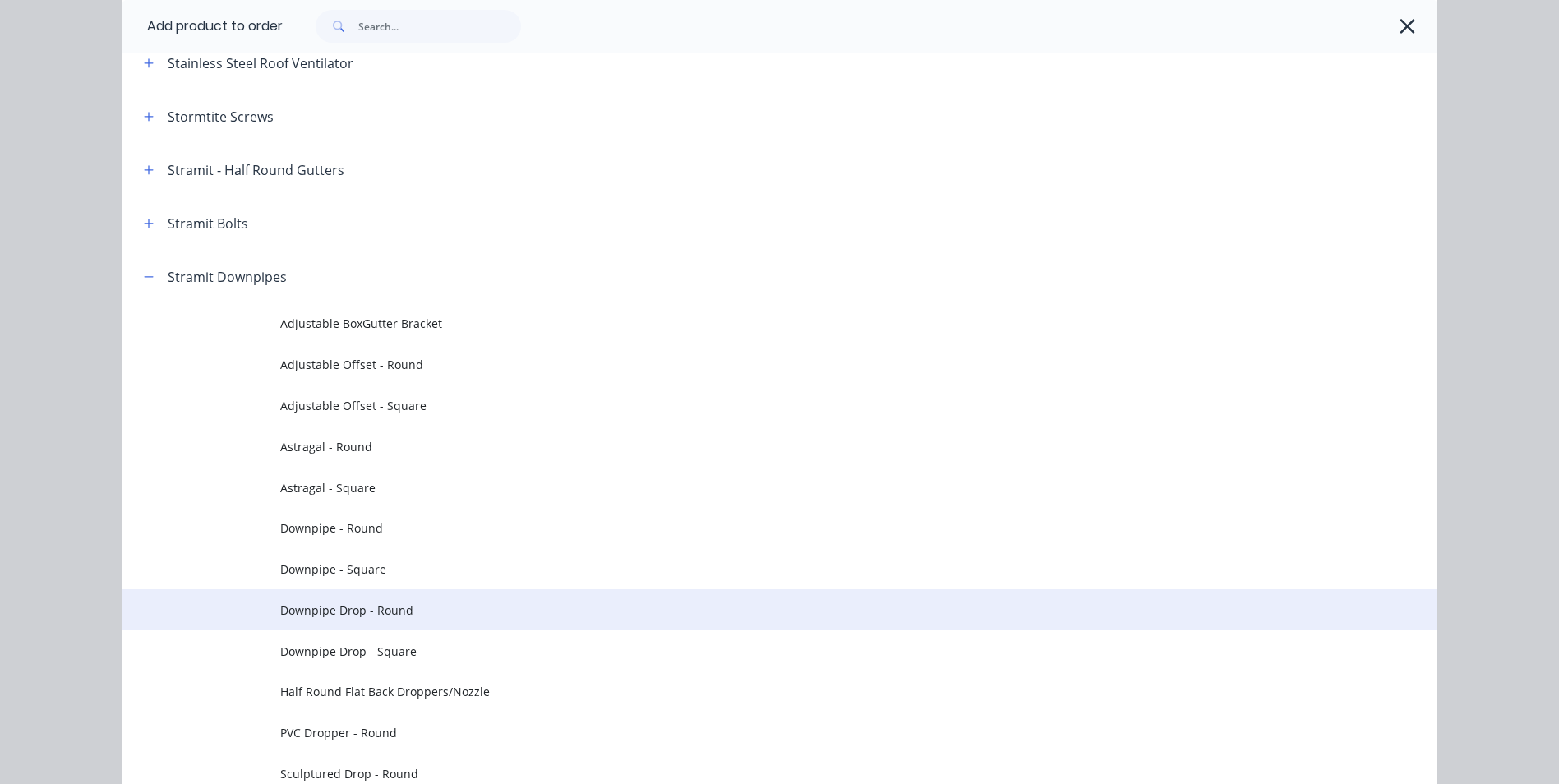
click at [364, 611] on span "Downpipe Drop - Round" at bounding box center [743, 610] width 925 height 17
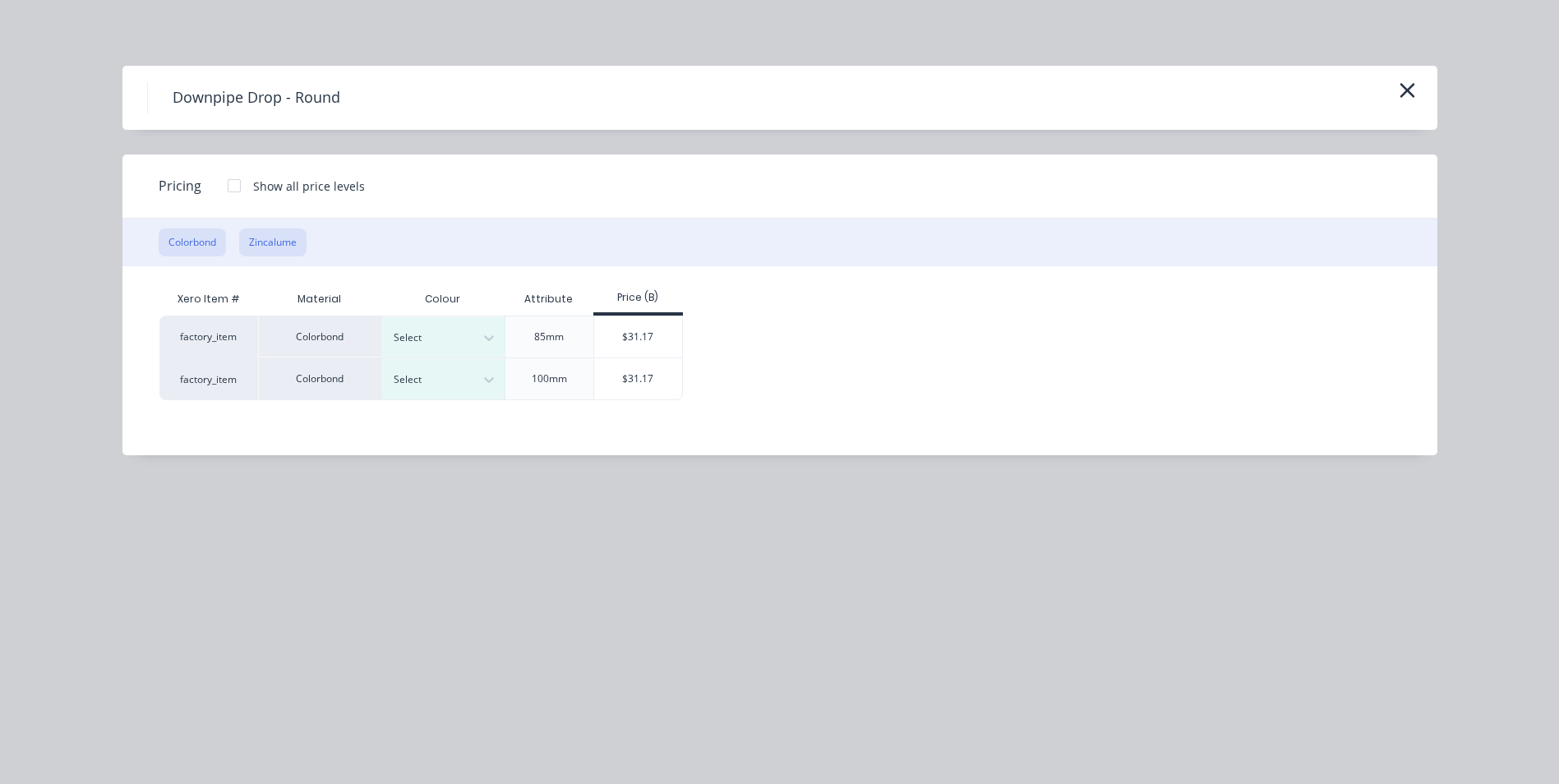
click at [268, 248] on button "Zincalume" at bounding box center [272, 242] width 67 height 28
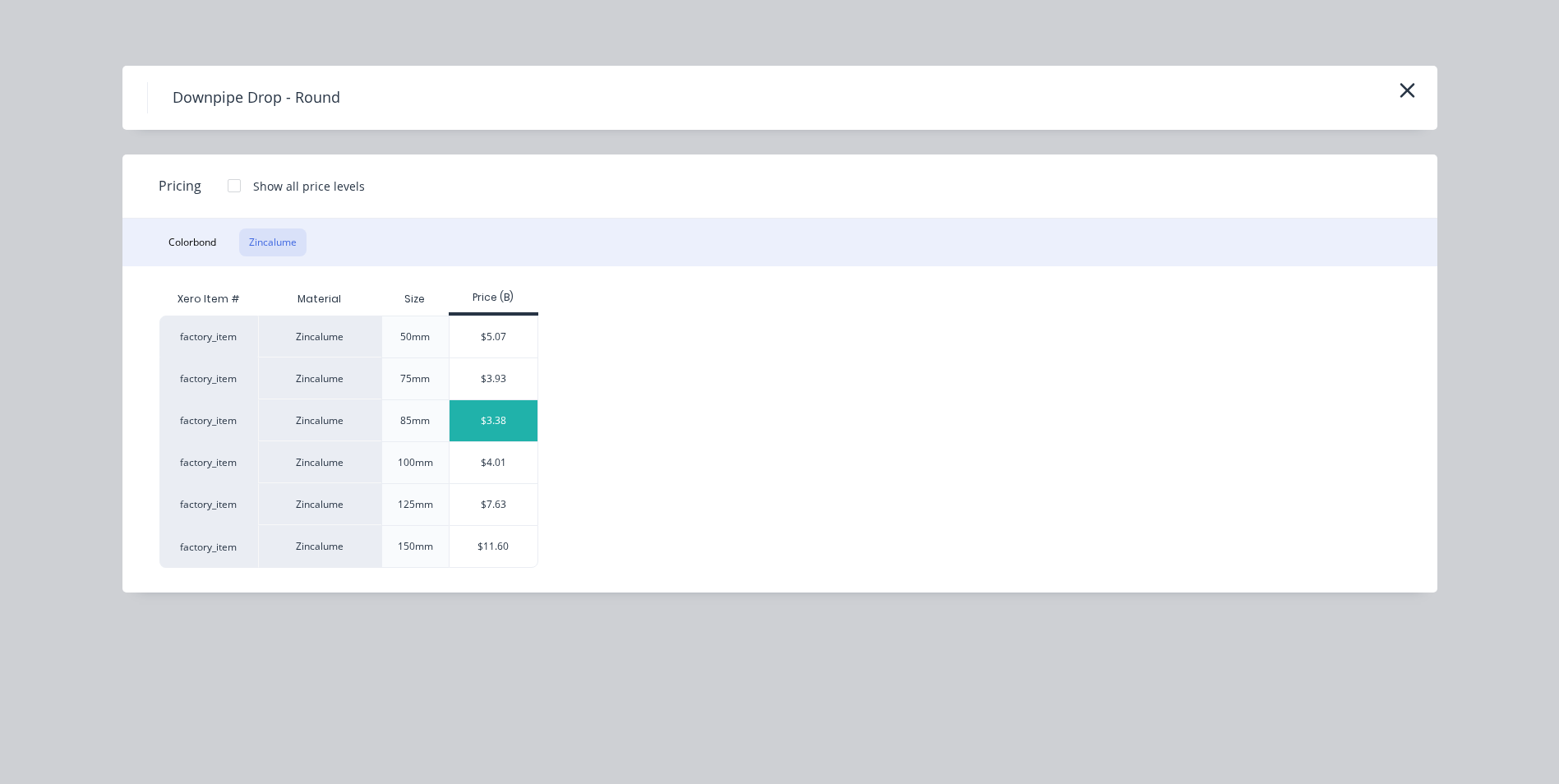
click at [487, 426] on div "$3.38" at bounding box center [493, 420] width 88 height 41
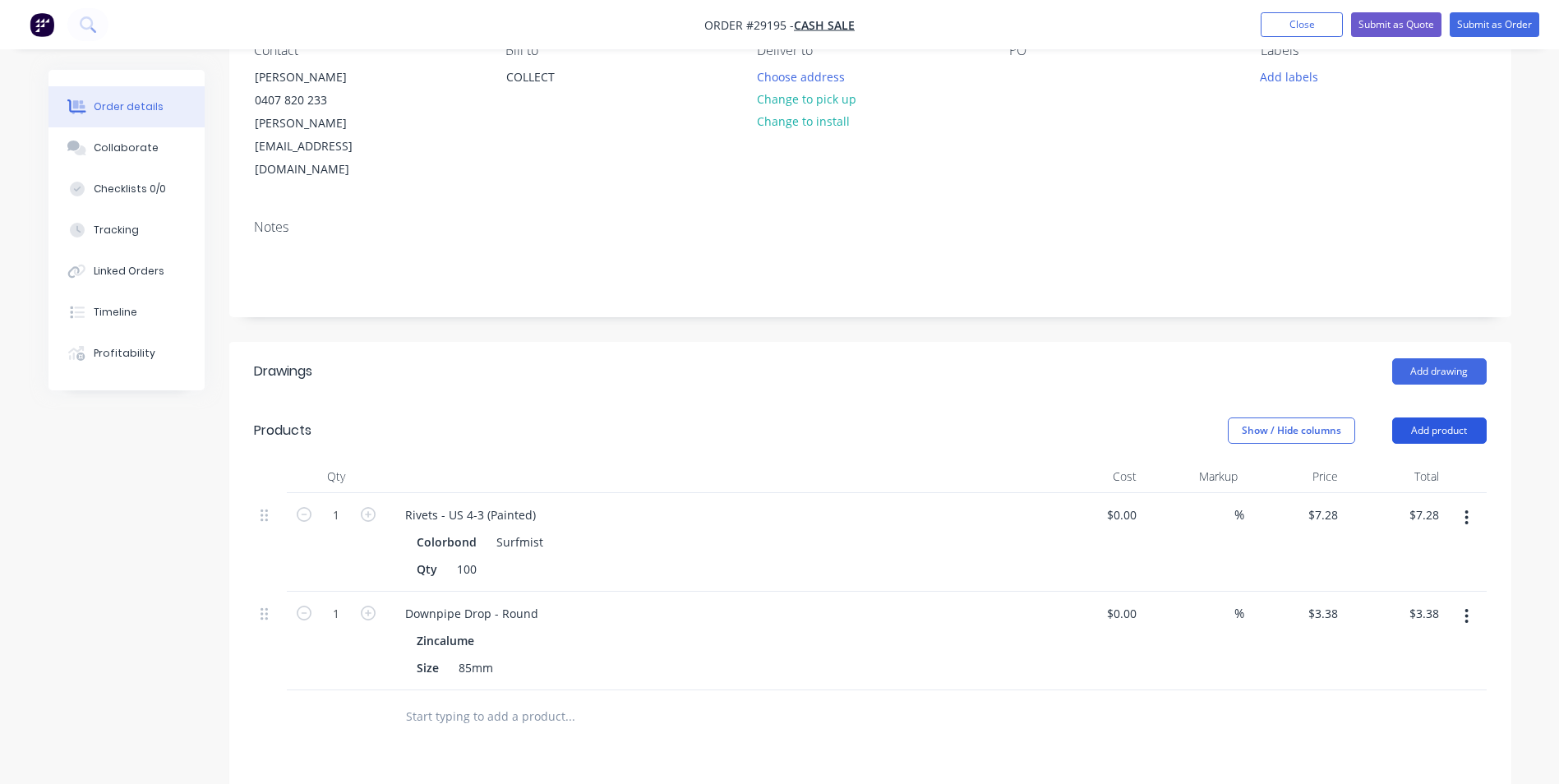
click at [1432, 417] on button "Add product" at bounding box center [1439, 430] width 94 height 26
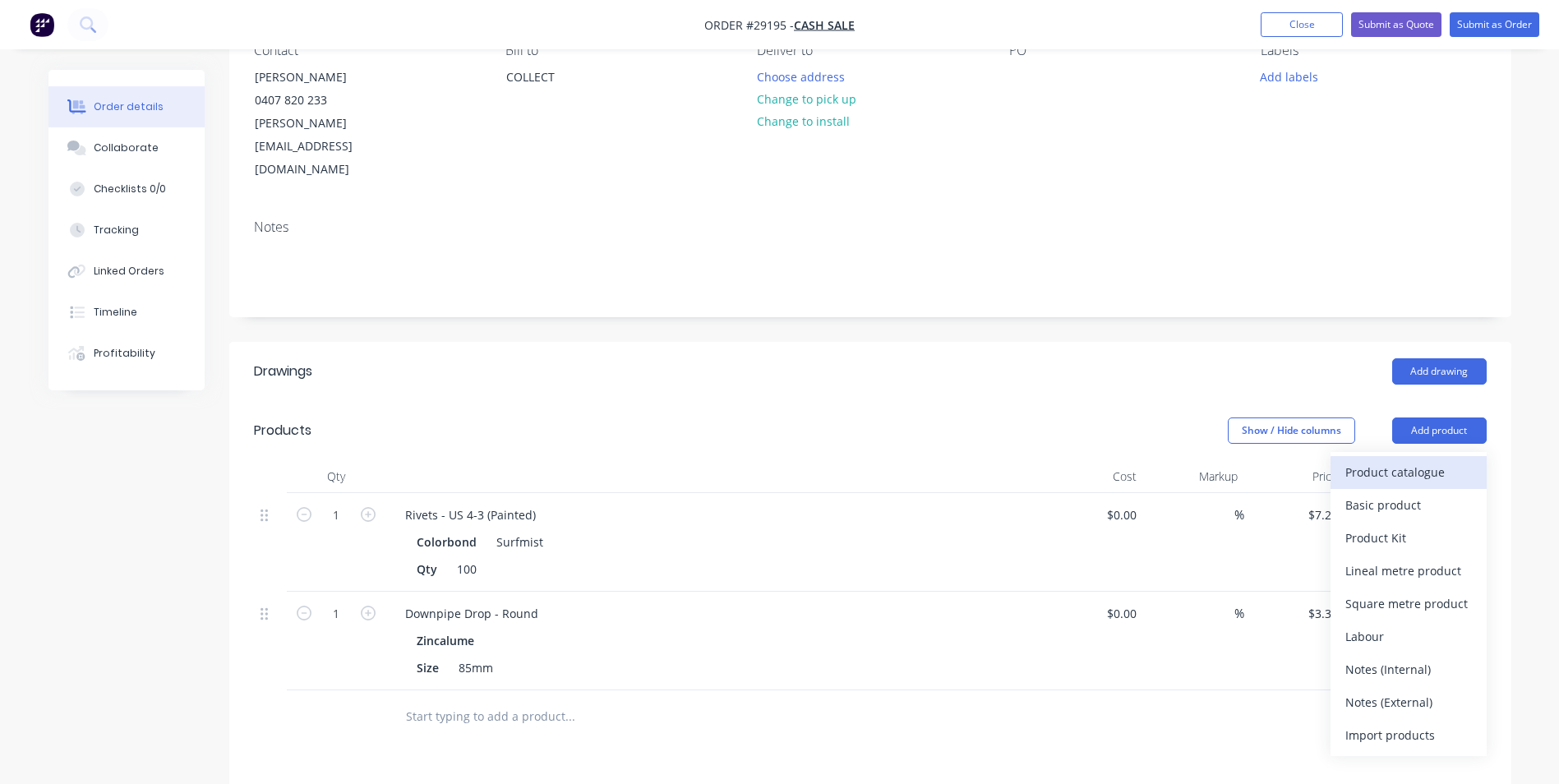
click at [1407, 460] on div "Product catalogue" at bounding box center [1408, 472] width 127 height 24
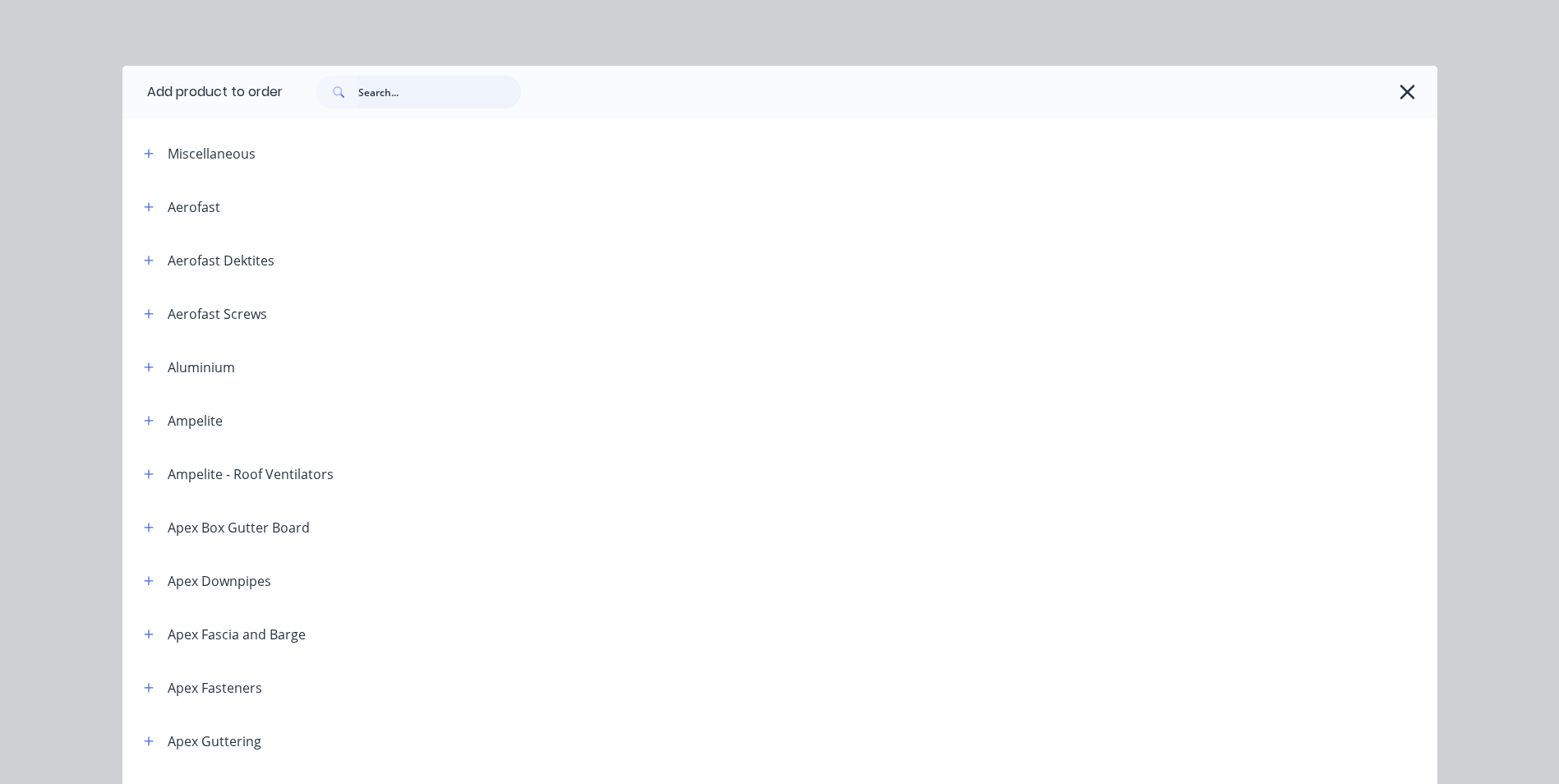
click at [398, 95] on input "text" at bounding box center [440, 92] width 163 height 33
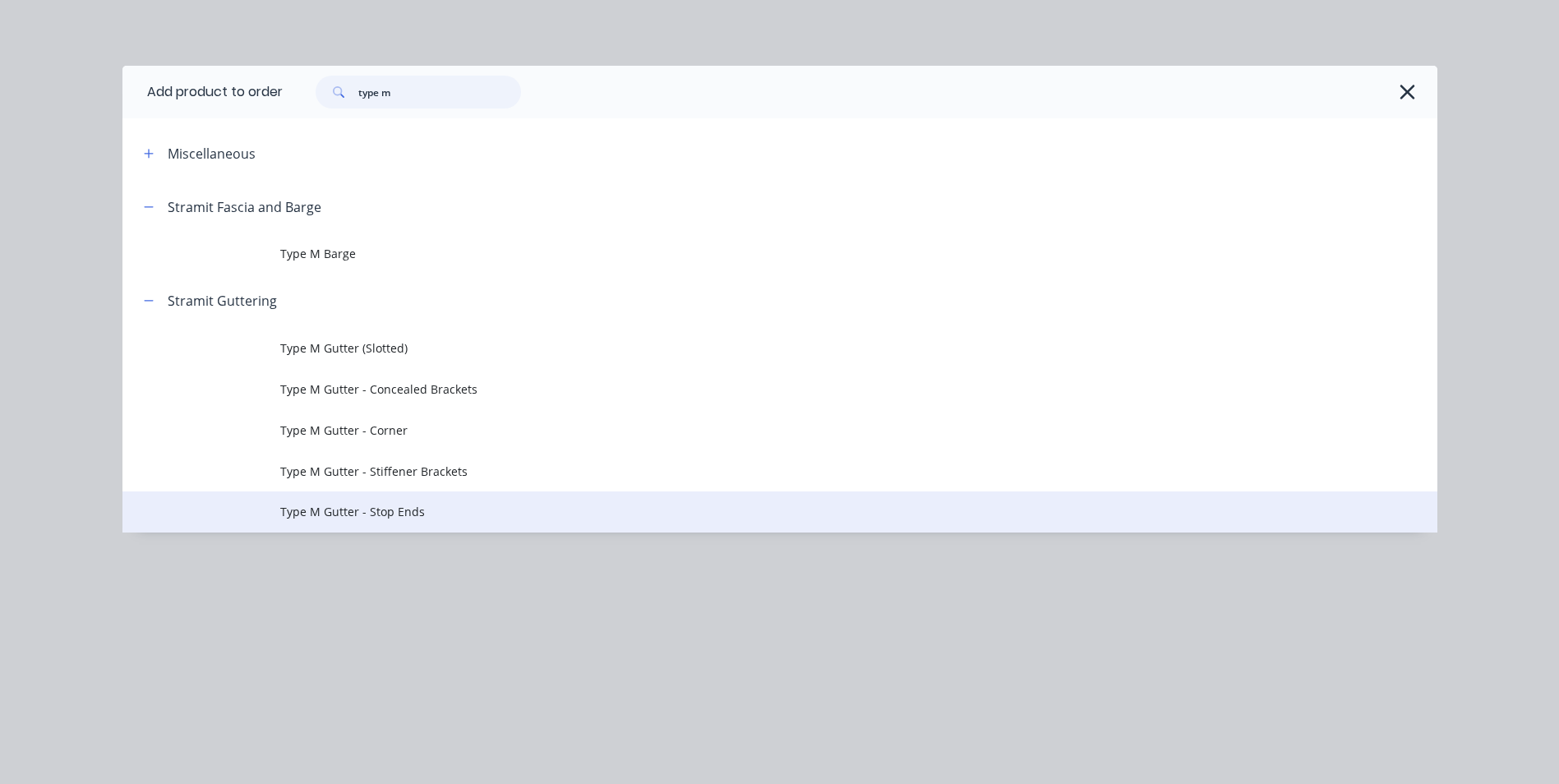
type input "type m"
click at [339, 517] on span "Type M Gutter - Stop Ends" at bounding box center [743, 511] width 925 height 17
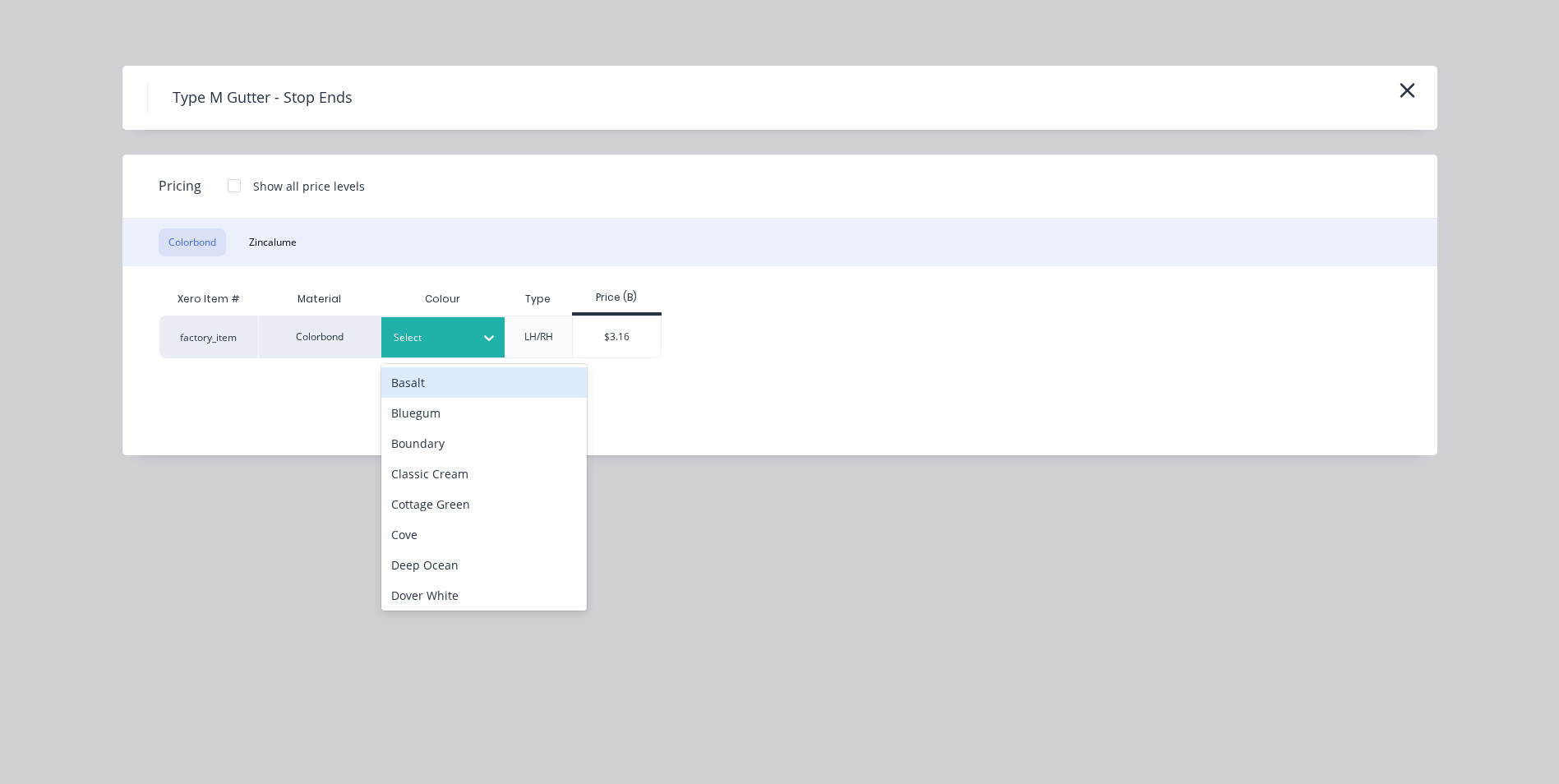
click at [449, 346] on div at bounding box center [430, 337] width 74 height 18
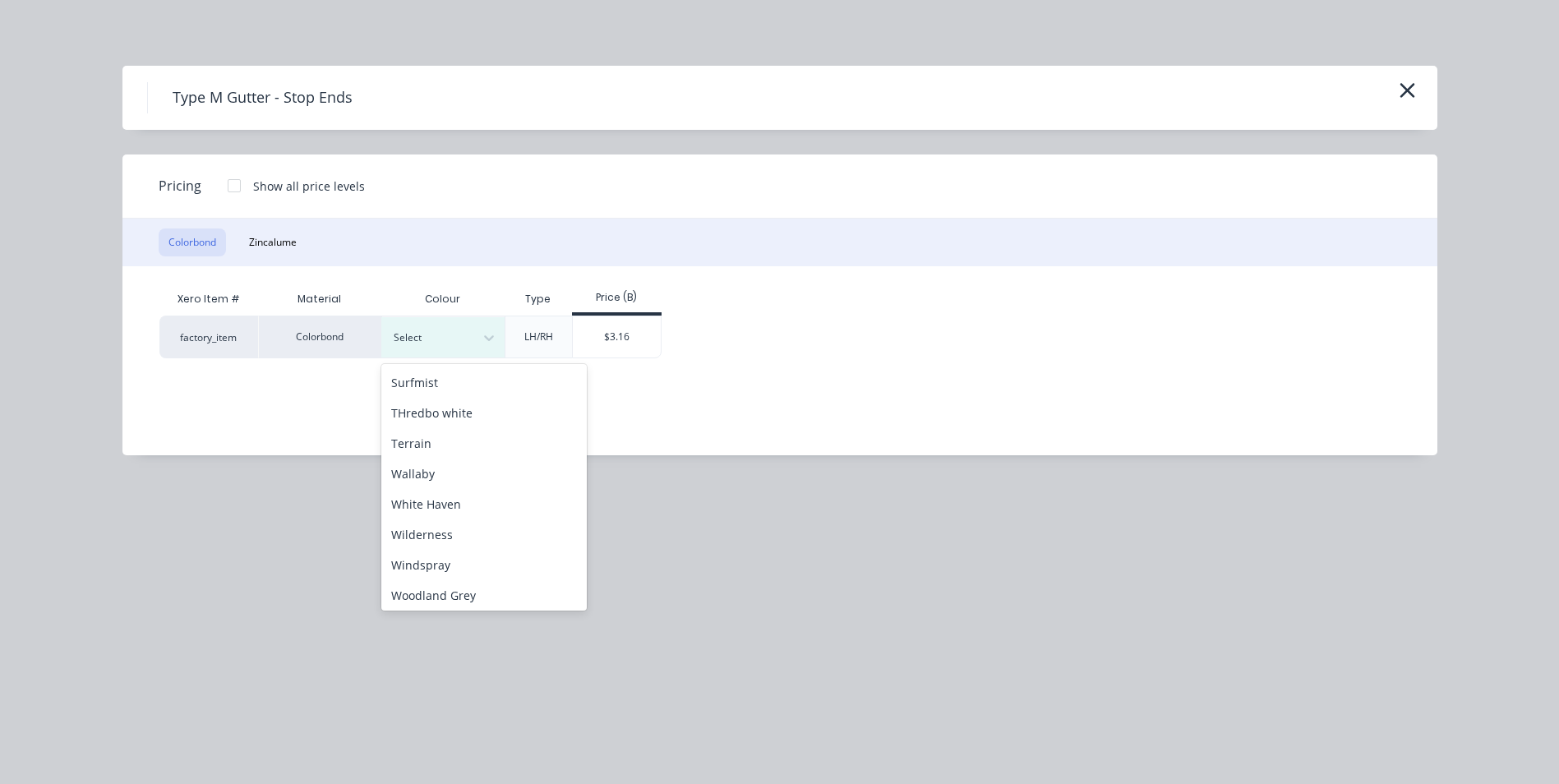
scroll to position [733, 0]
click at [432, 383] on div "Surfmist" at bounding box center [484, 379] width 206 height 31
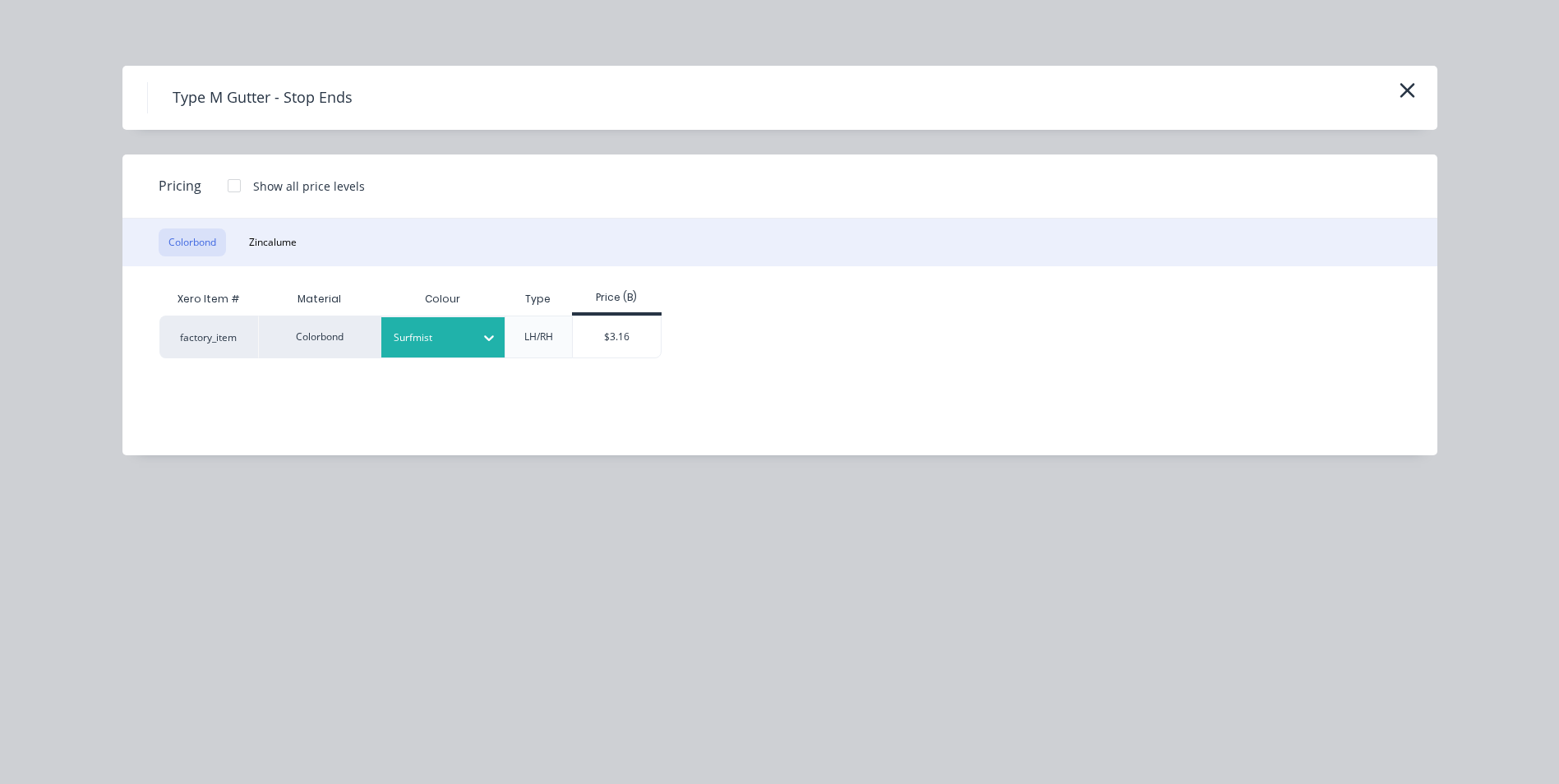
click at [782, 340] on div "factory_item Colorbond Surfmist LH/RH $3.16" at bounding box center [768, 336] width 1217 height 42
click at [613, 342] on div "$3.16" at bounding box center [616, 336] width 88 height 41
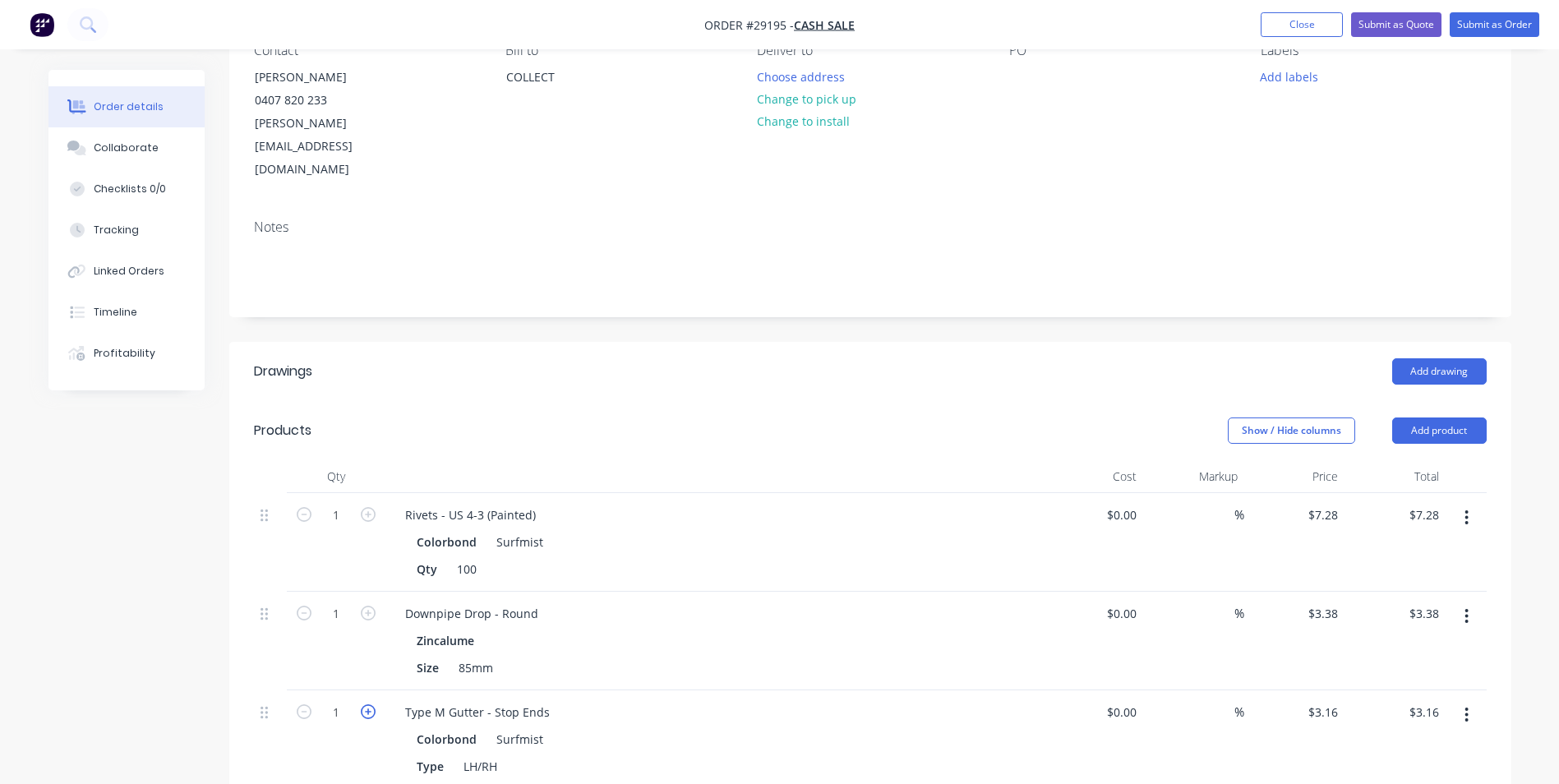
click at [367, 704] on icon "button" at bounding box center [368, 711] width 14 height 14
type input "2"
type input "$6.32"
click at [1429, 417] on button "Add product" at bounding box center [1439, 430] width 94 height 26
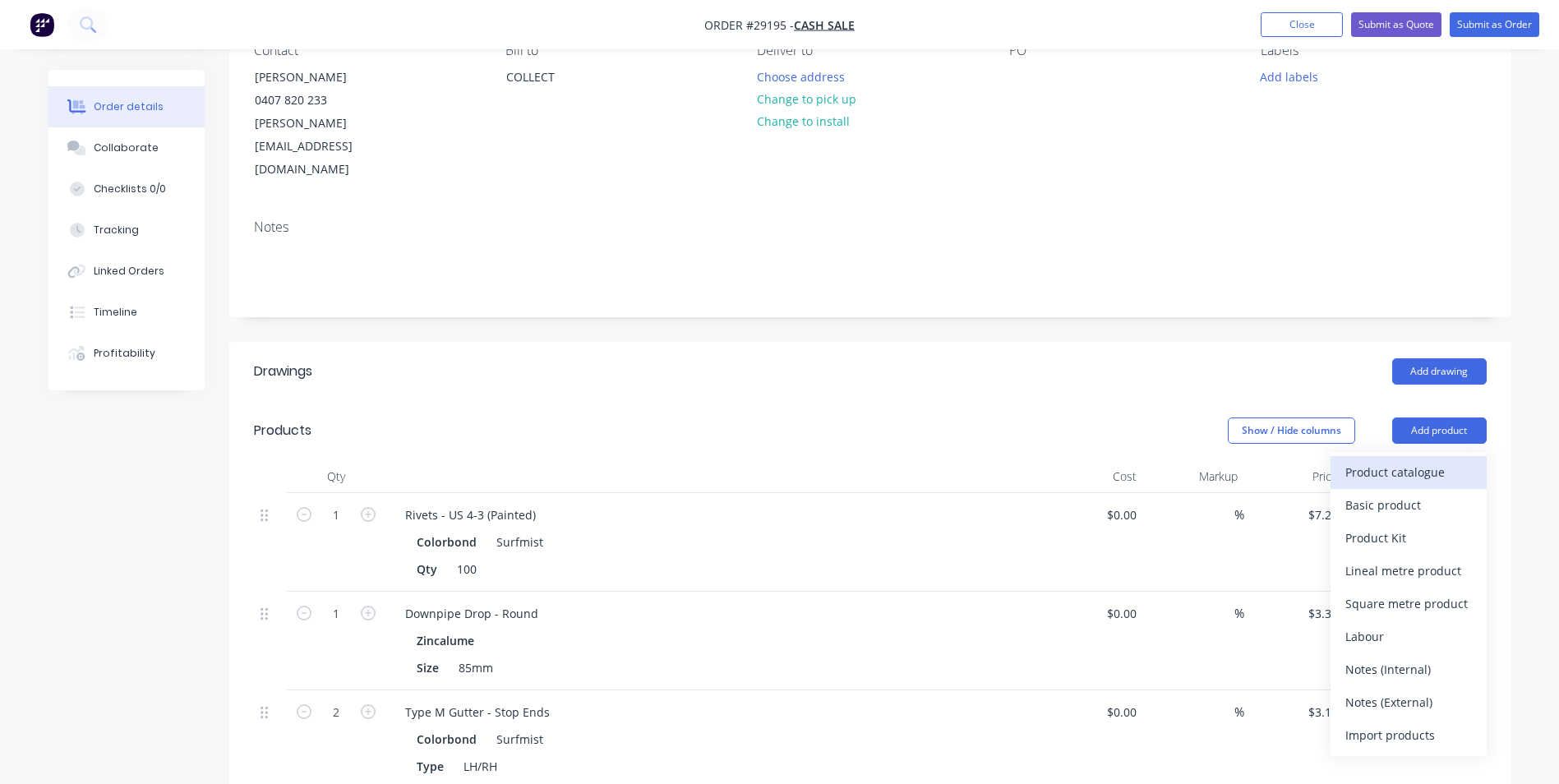
click at [1369, 460] on div "Product catalogue" at bounding box center [1408, 472] width 127 height 24
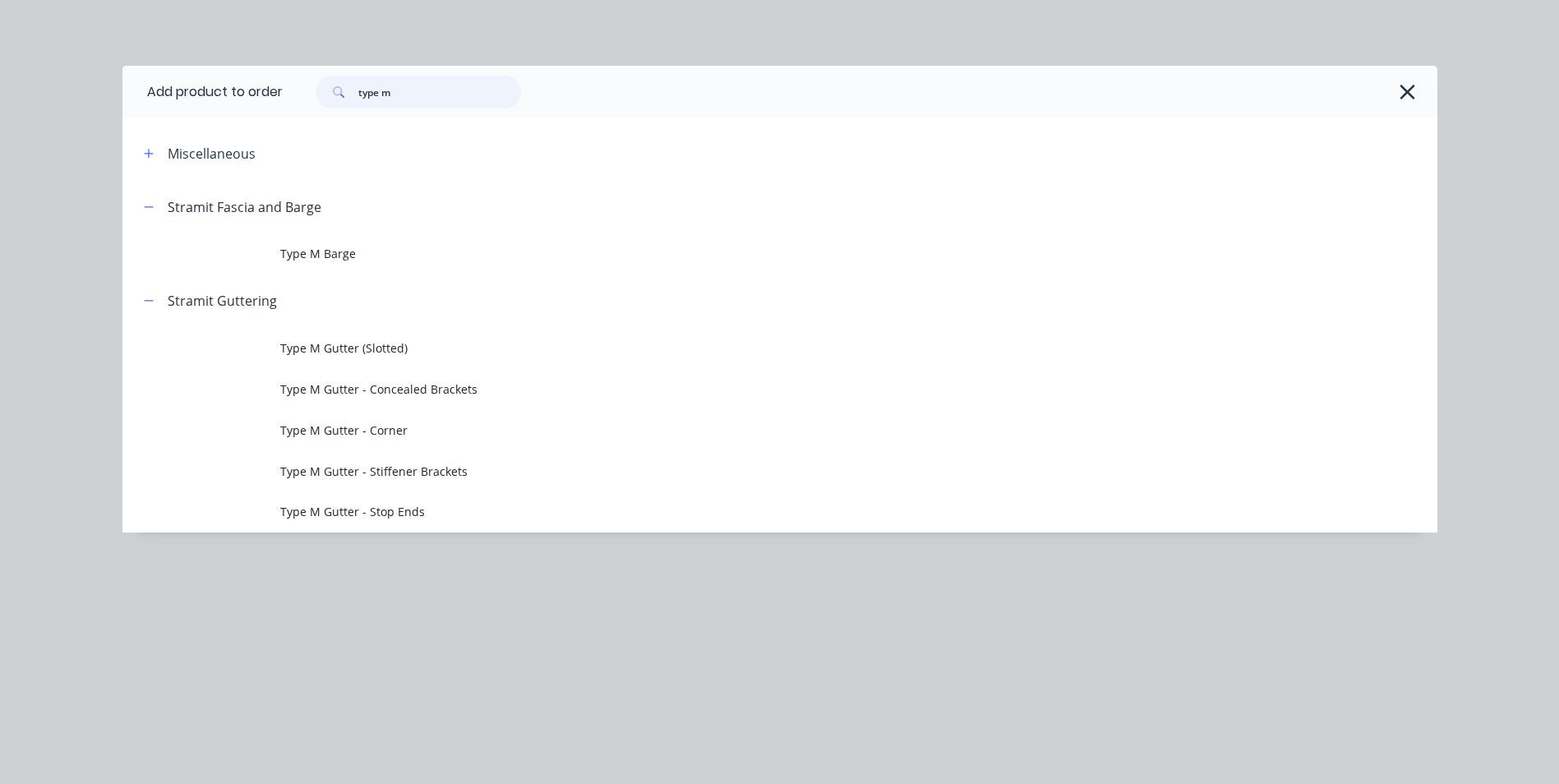
drag, startPoint x: 417, startPoint y: 93, endPoint x: 350, endPoint y: 76, distance: 69.1
click at [320, 101] on div "type m" at bounding box center [418, 92] width 206 height 33
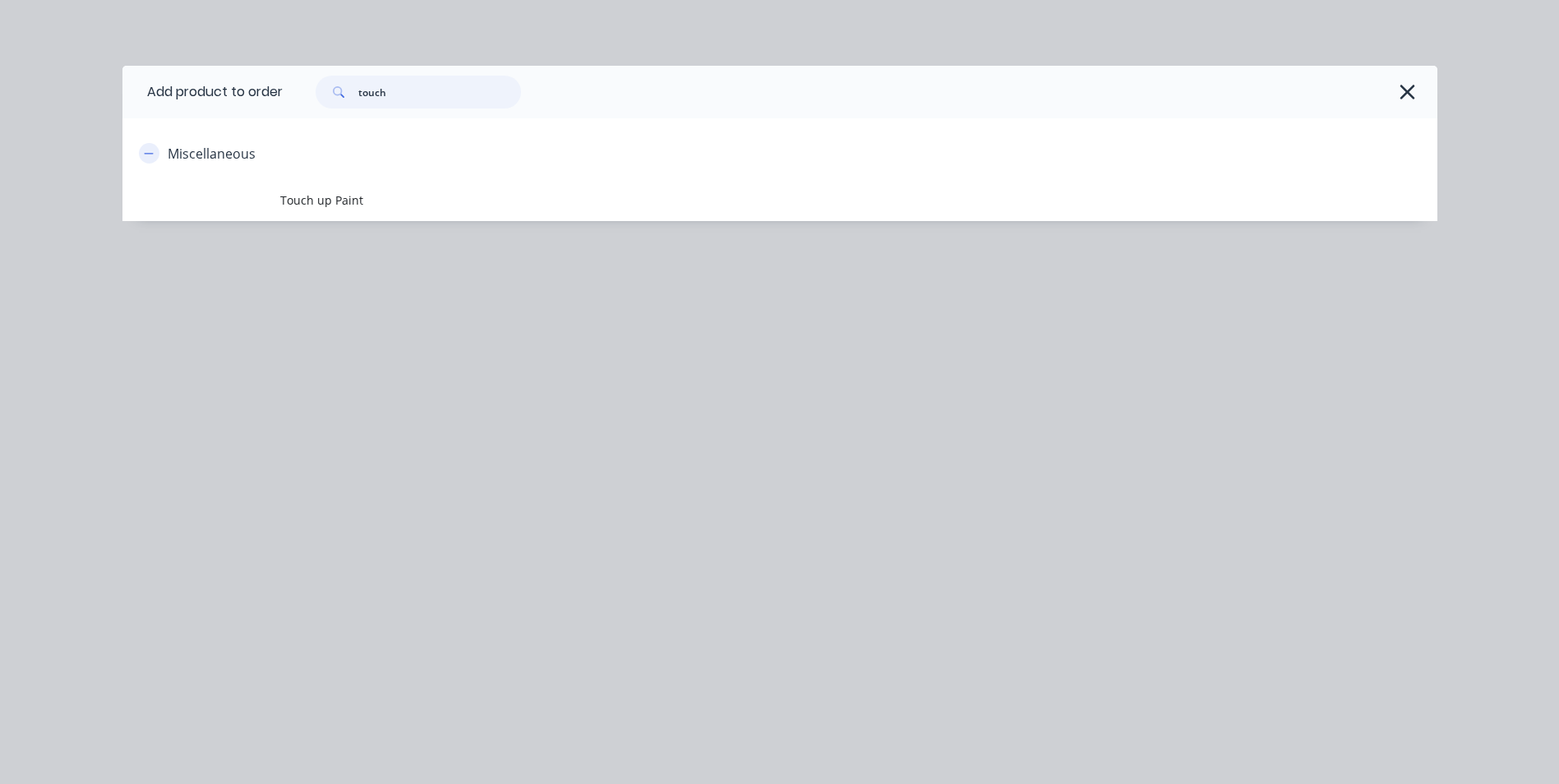
type input "touch"
click at [144, 155] on icon "button" at bounding box center [149, 154] width 10 height 12
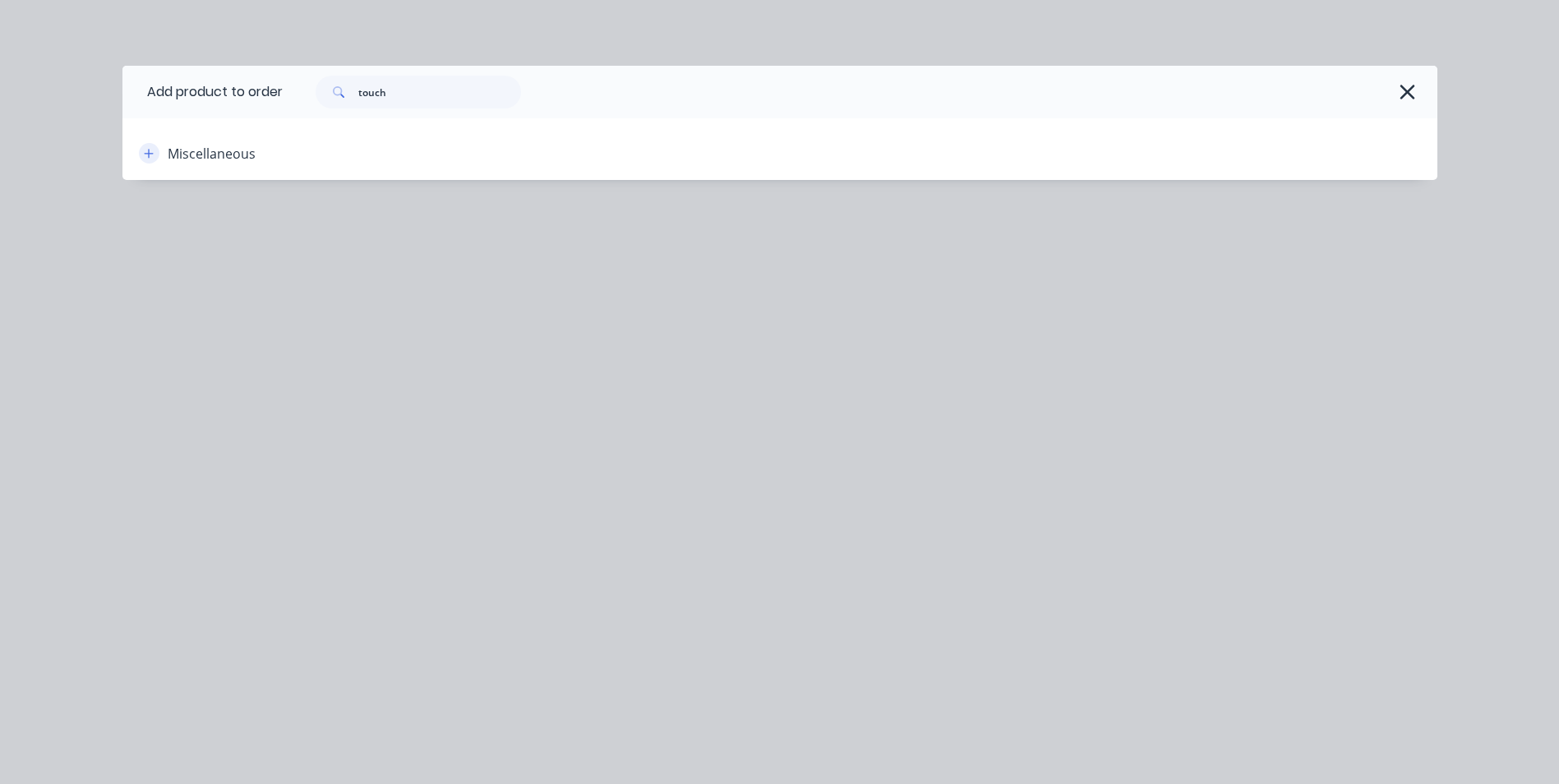
click at [155, 150] on button "button" at bounding box center [149, 153] width 20 height 20
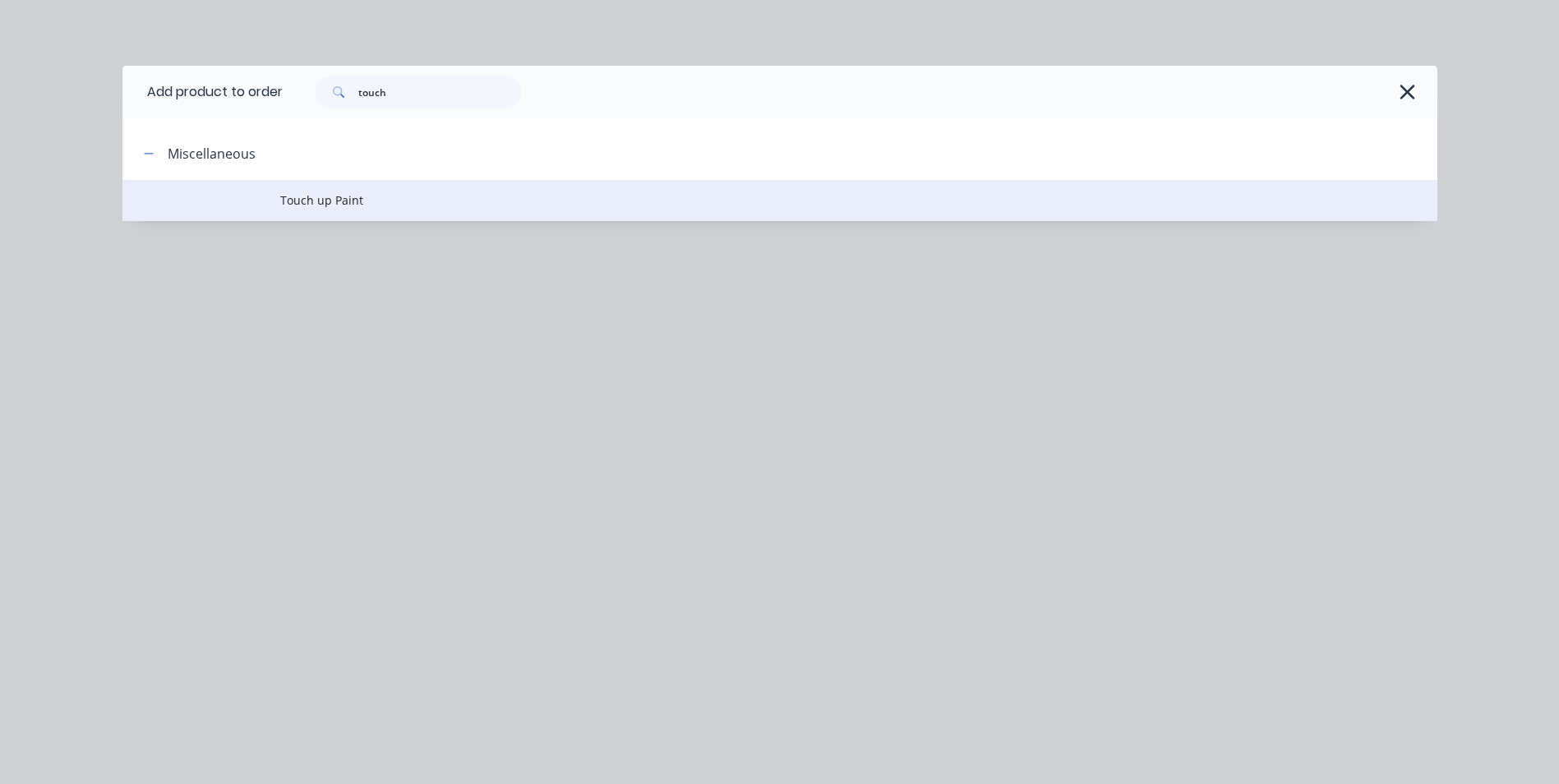
click at [313, 194] on span "Touch up Paint" at bounding box center [743, 200] width 925 height 17
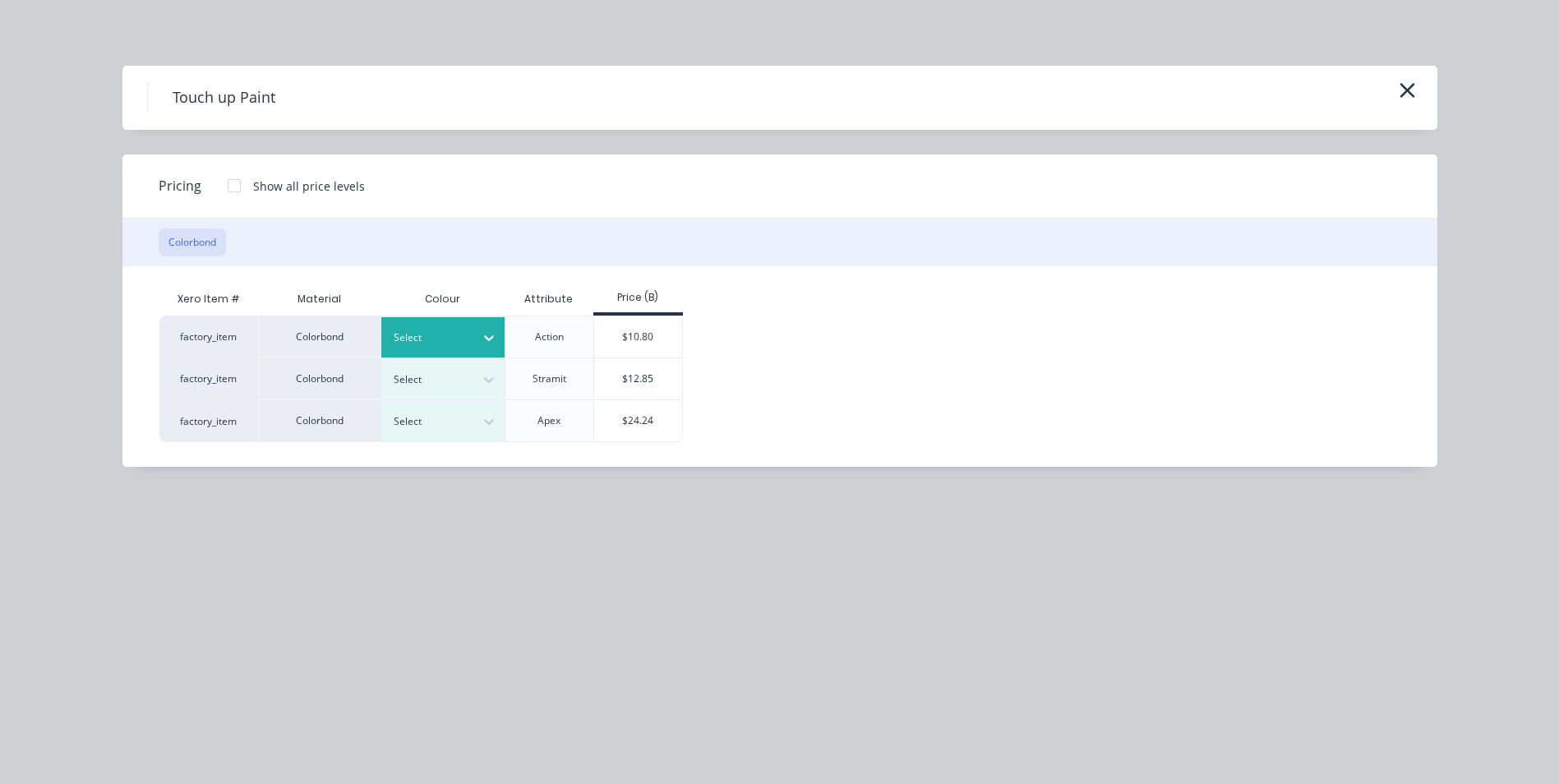
click at [445, 332] on div at bounding box center [430, 337] width 74 height 18
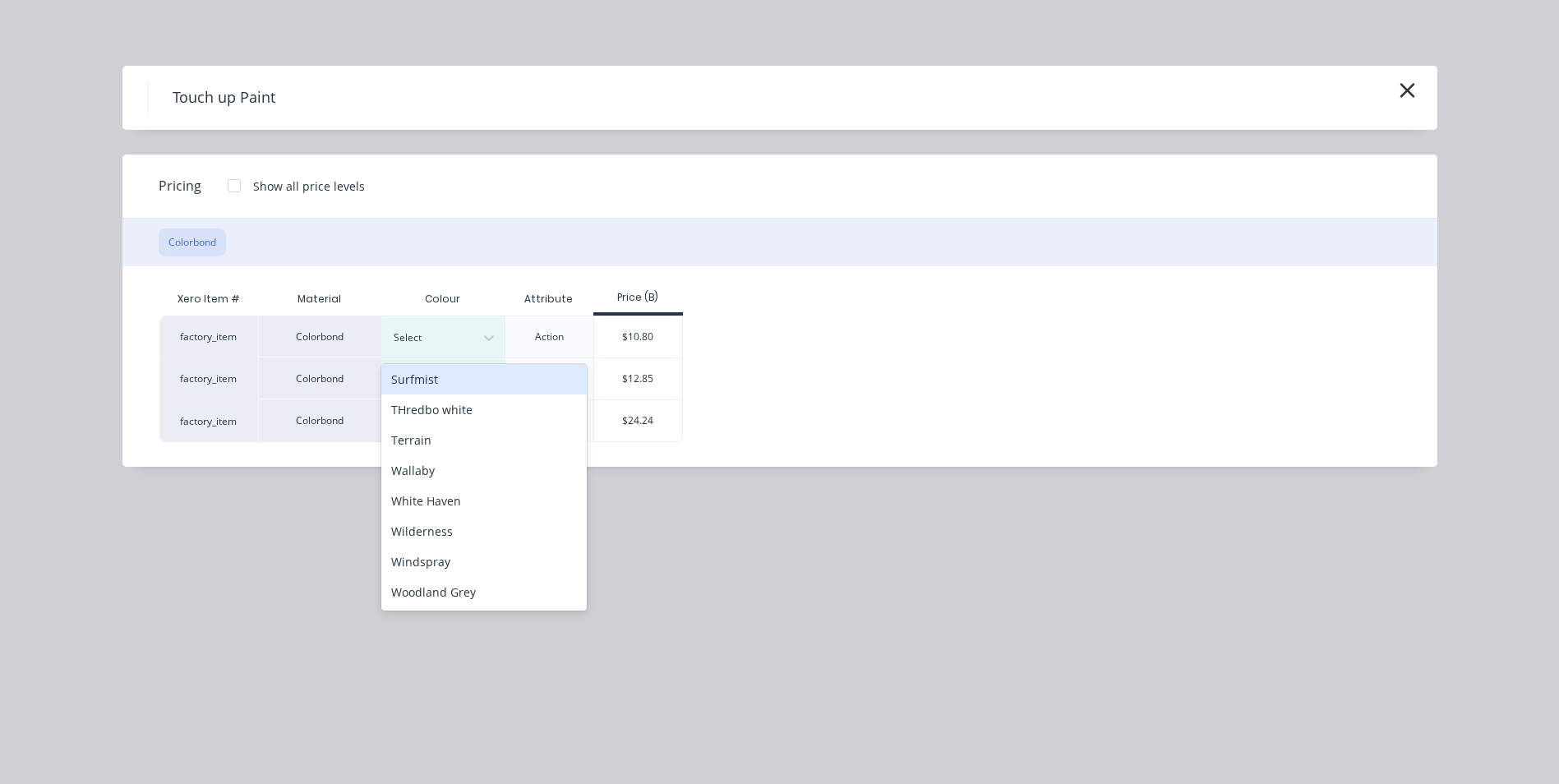
click at [428, 381] on div "Surfmist" at bounding box center [484, 379] width 206 height 31
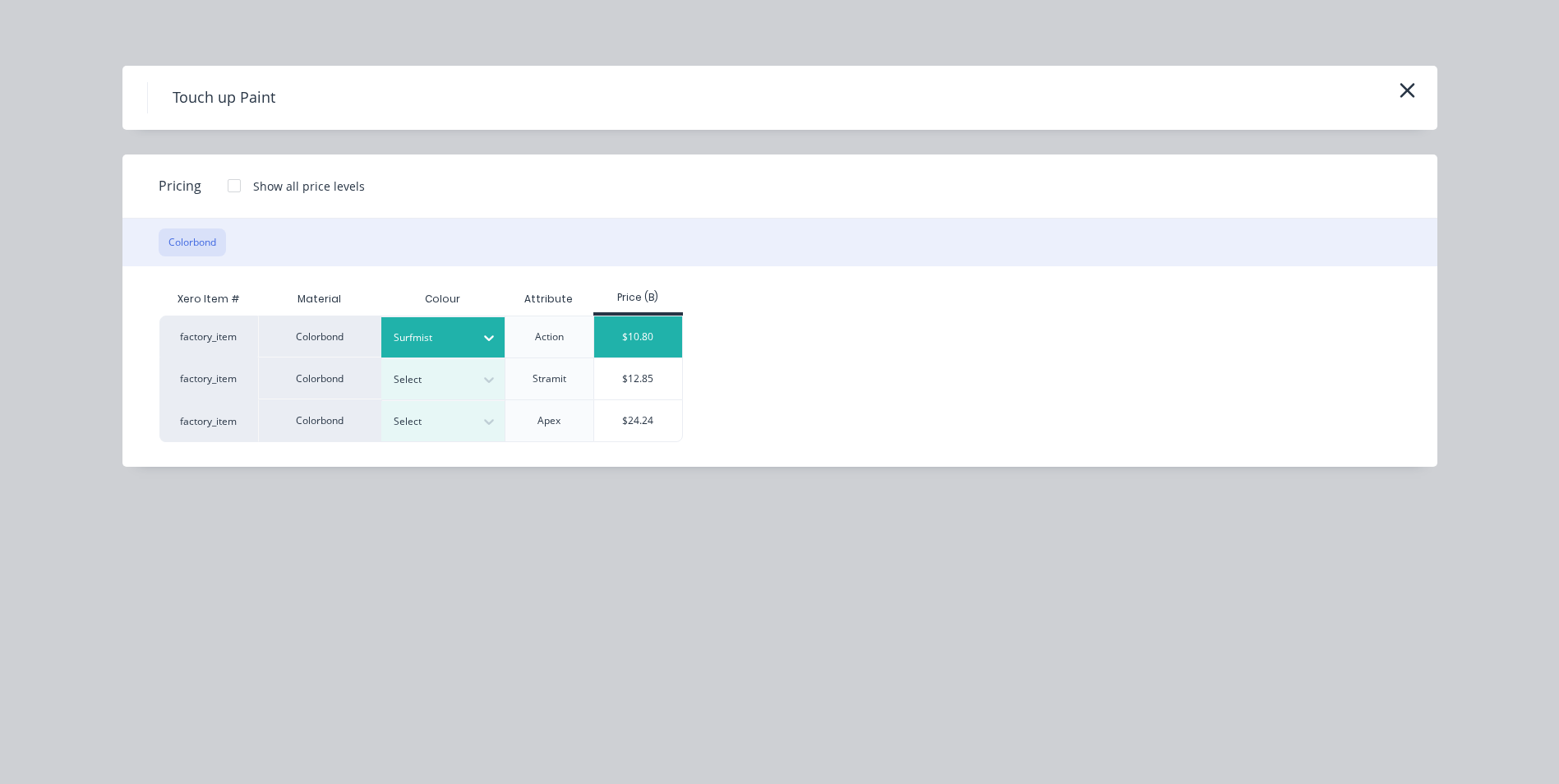
click at [653, 327] on div "$10.80" at bounding box center [637, 336] width 88 height 41
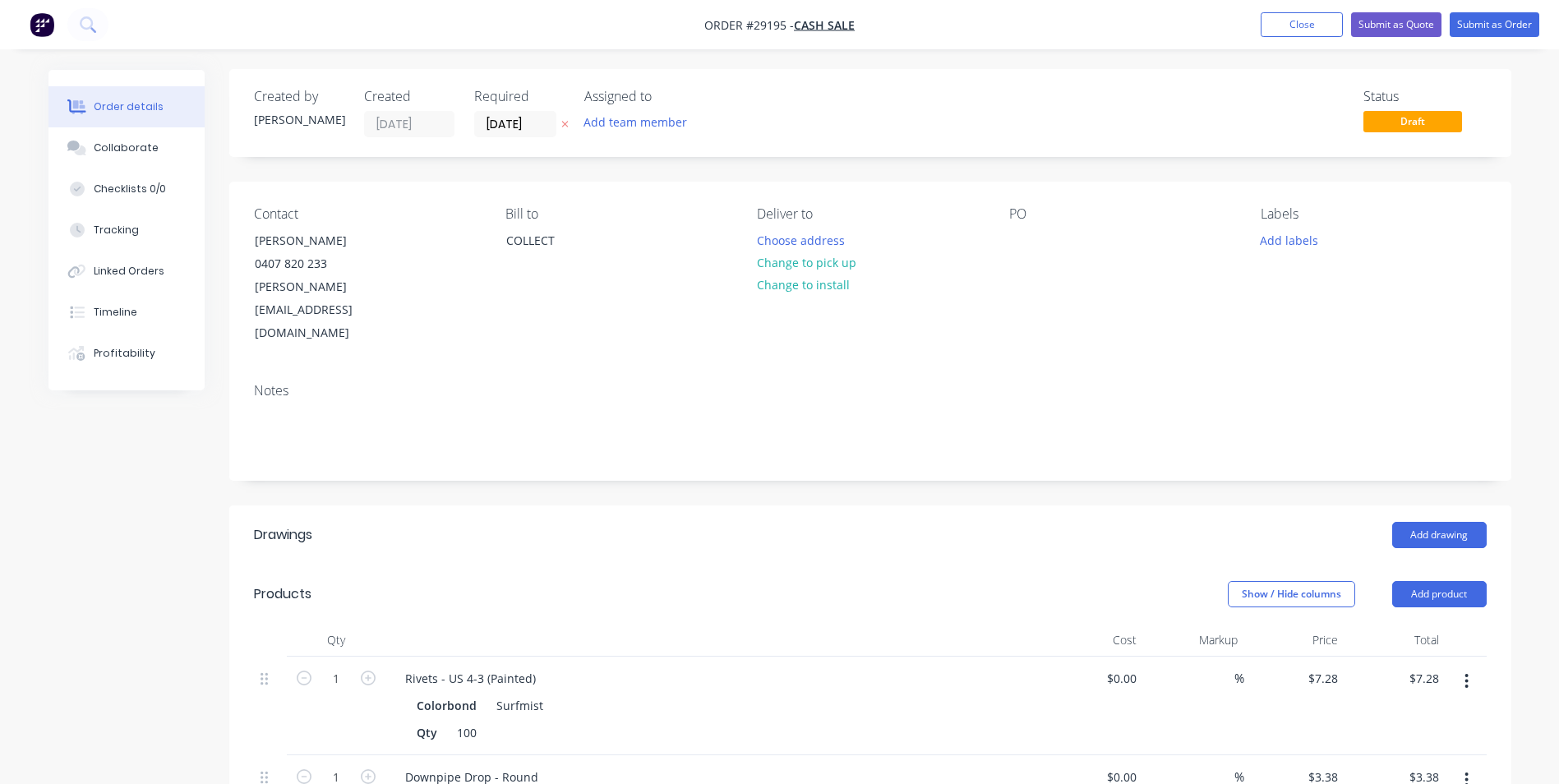
scroll to position [0, 0]
click at [781, 265] on button "Change to pick up" at bounding box center [805, 263] width 116 height 22
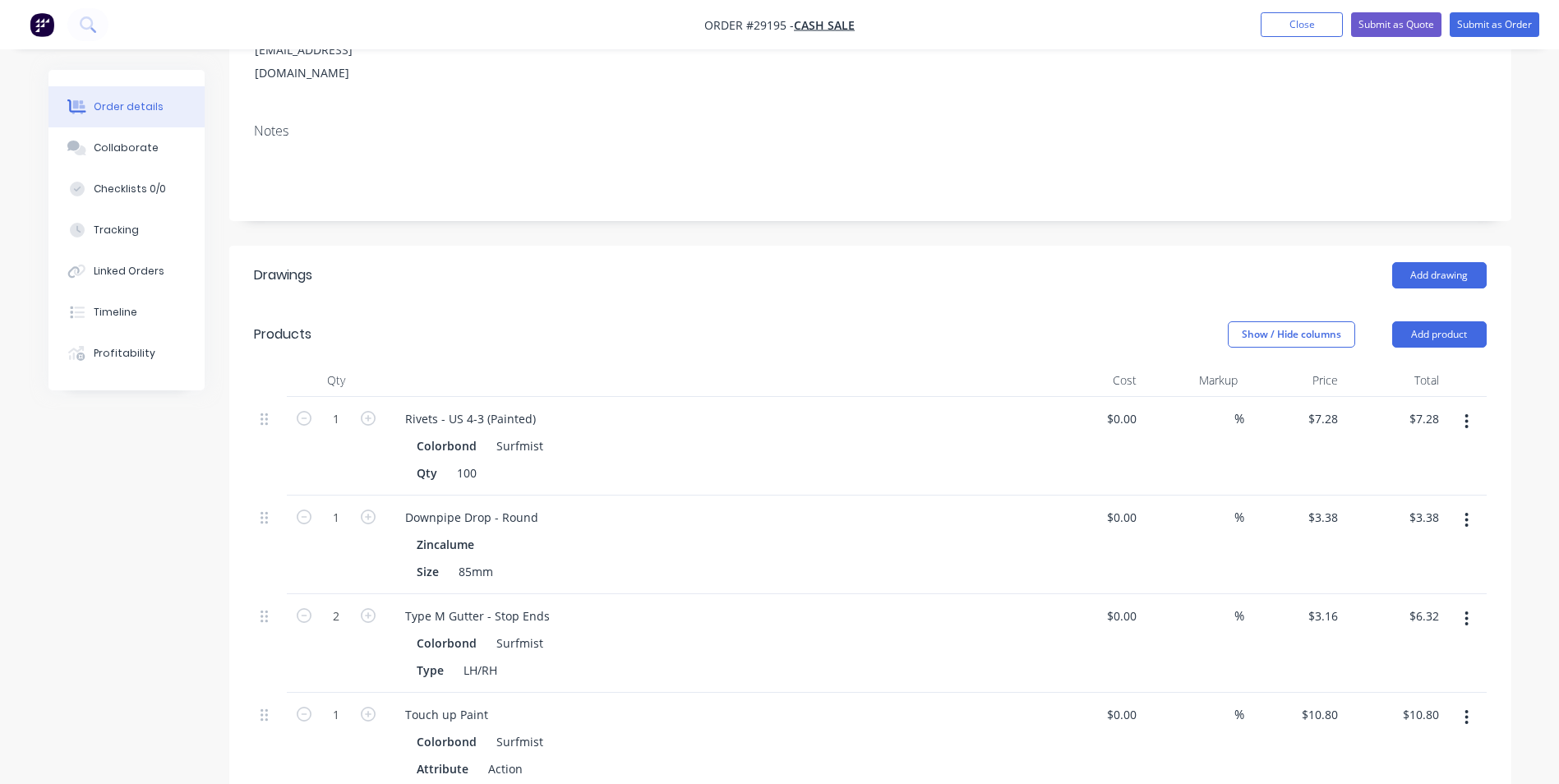
scroll to position [246, 0]
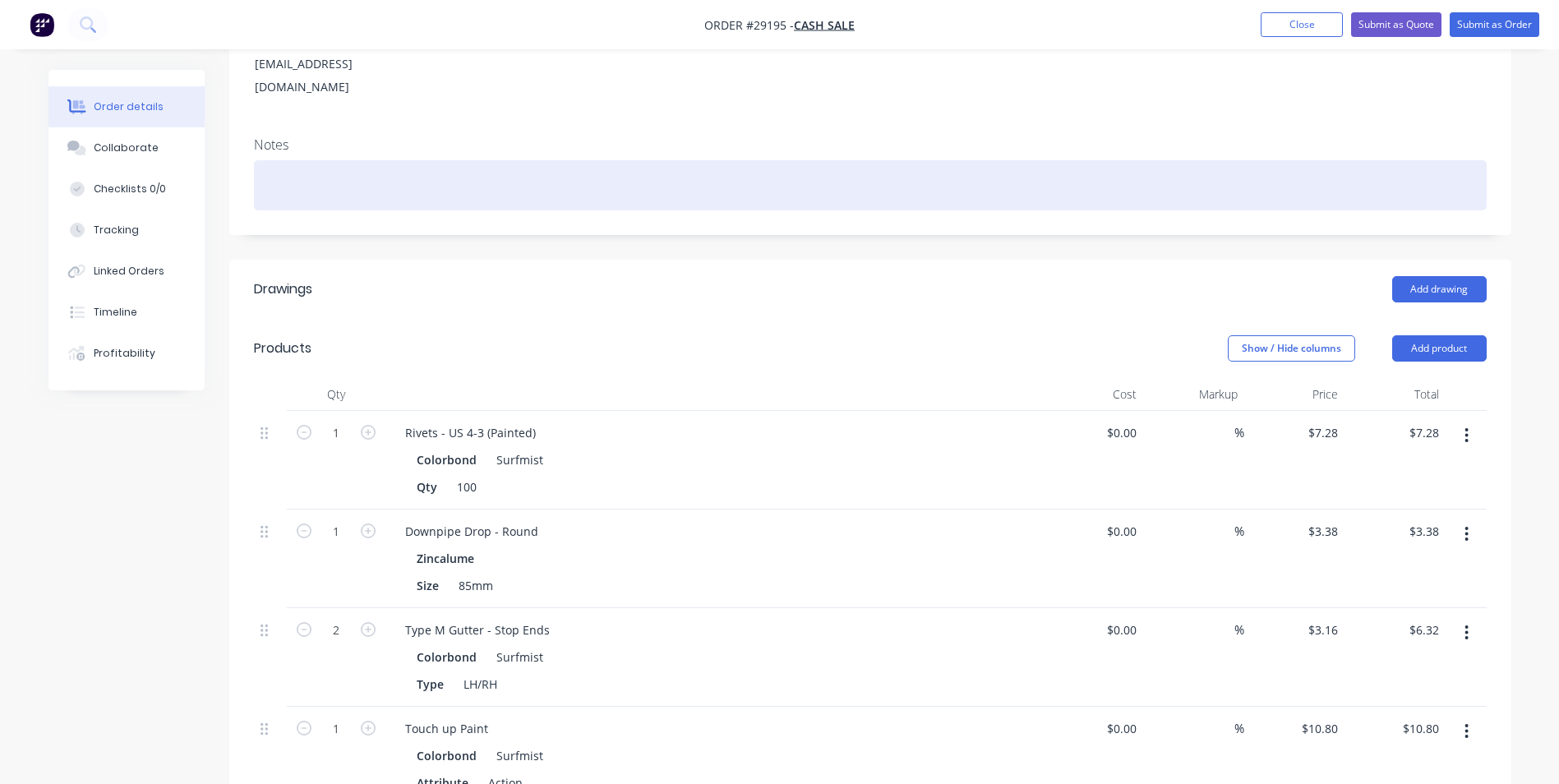
click at [276, 161] on div at bounding box center [870, 185] width 1233 height 50
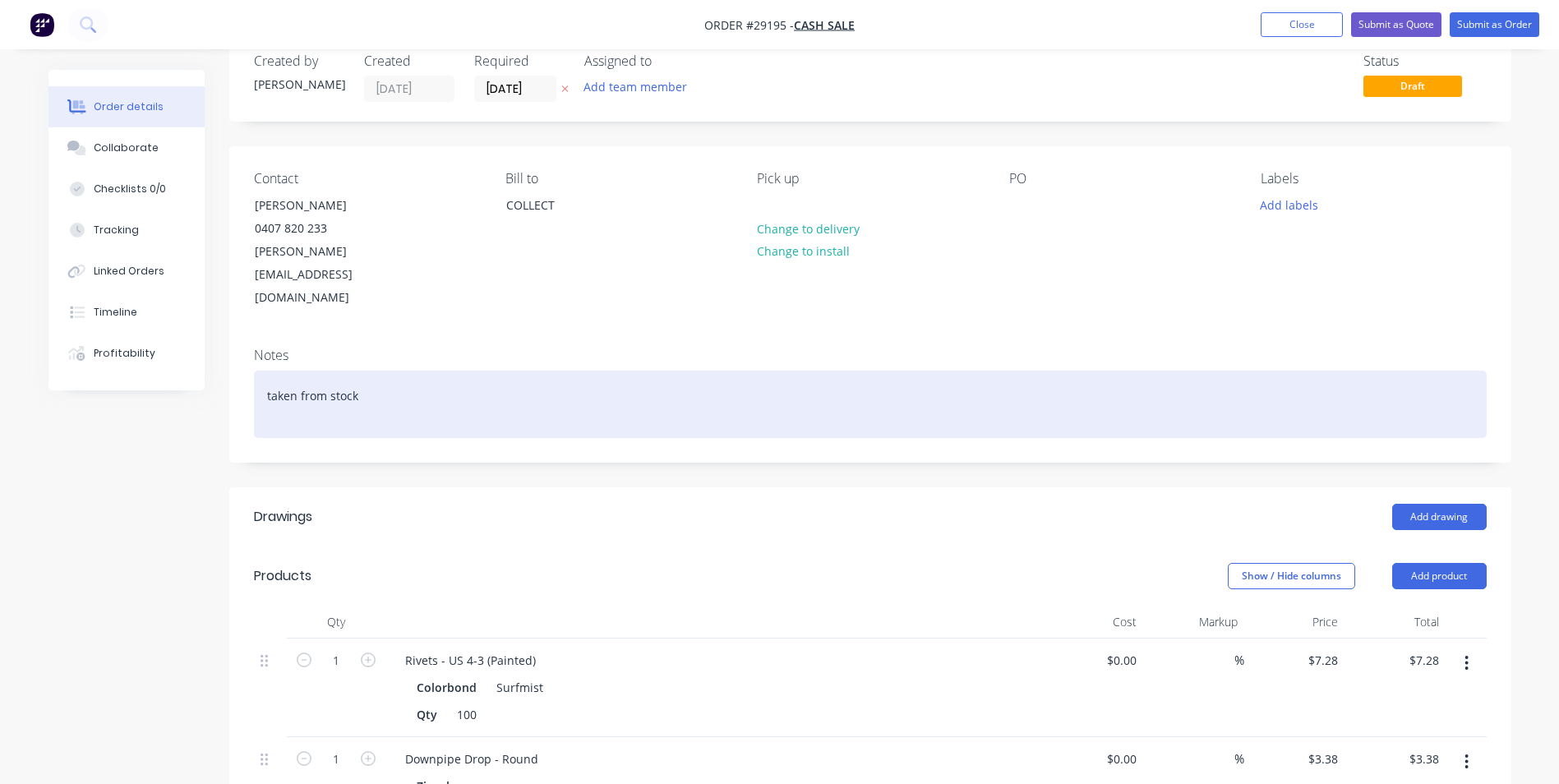
scroll to position [0, 0]
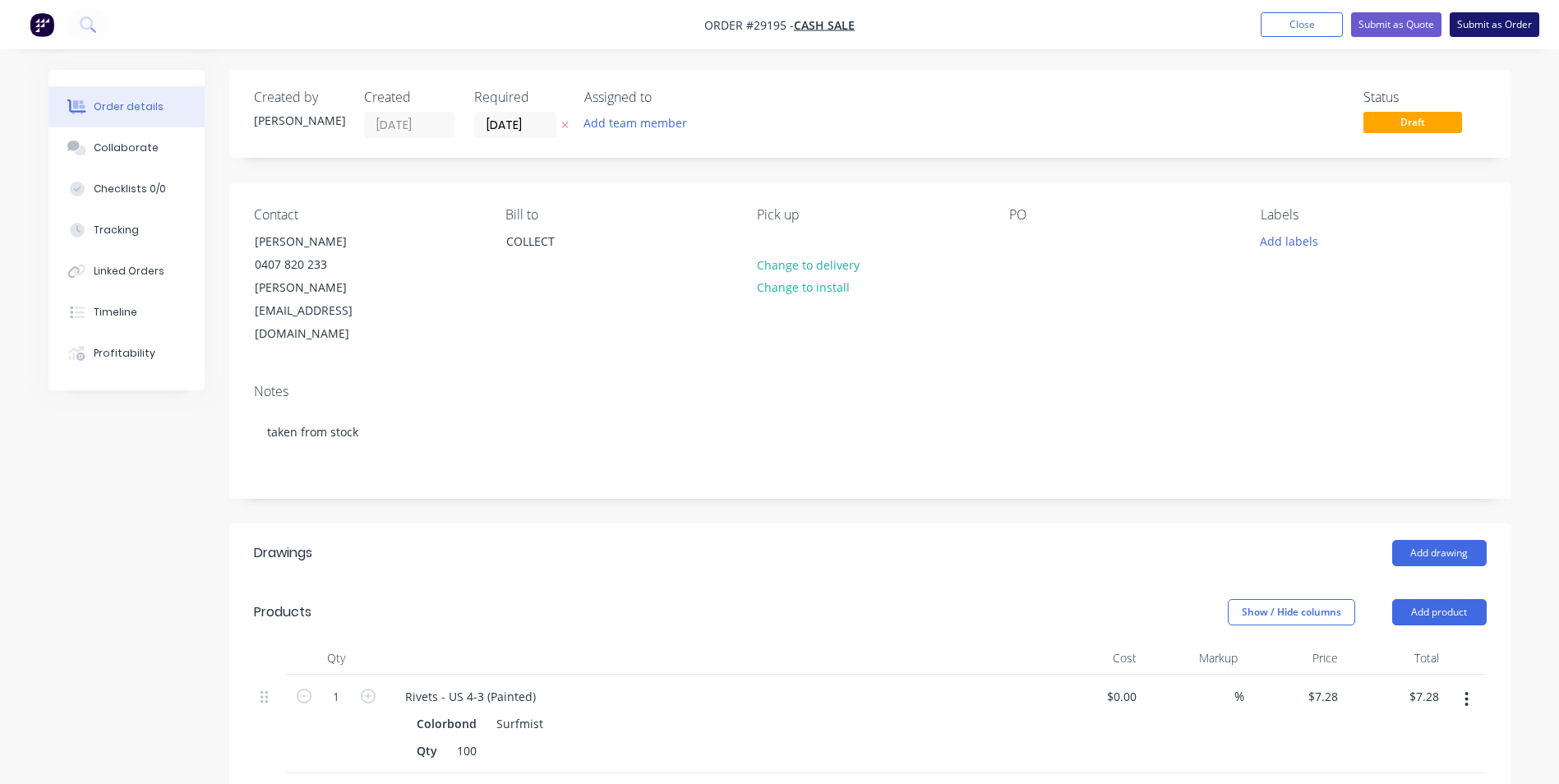
click at [1485, 22] on button "Submit as Order" at bounding box center [1494, 25] width 89 height 25
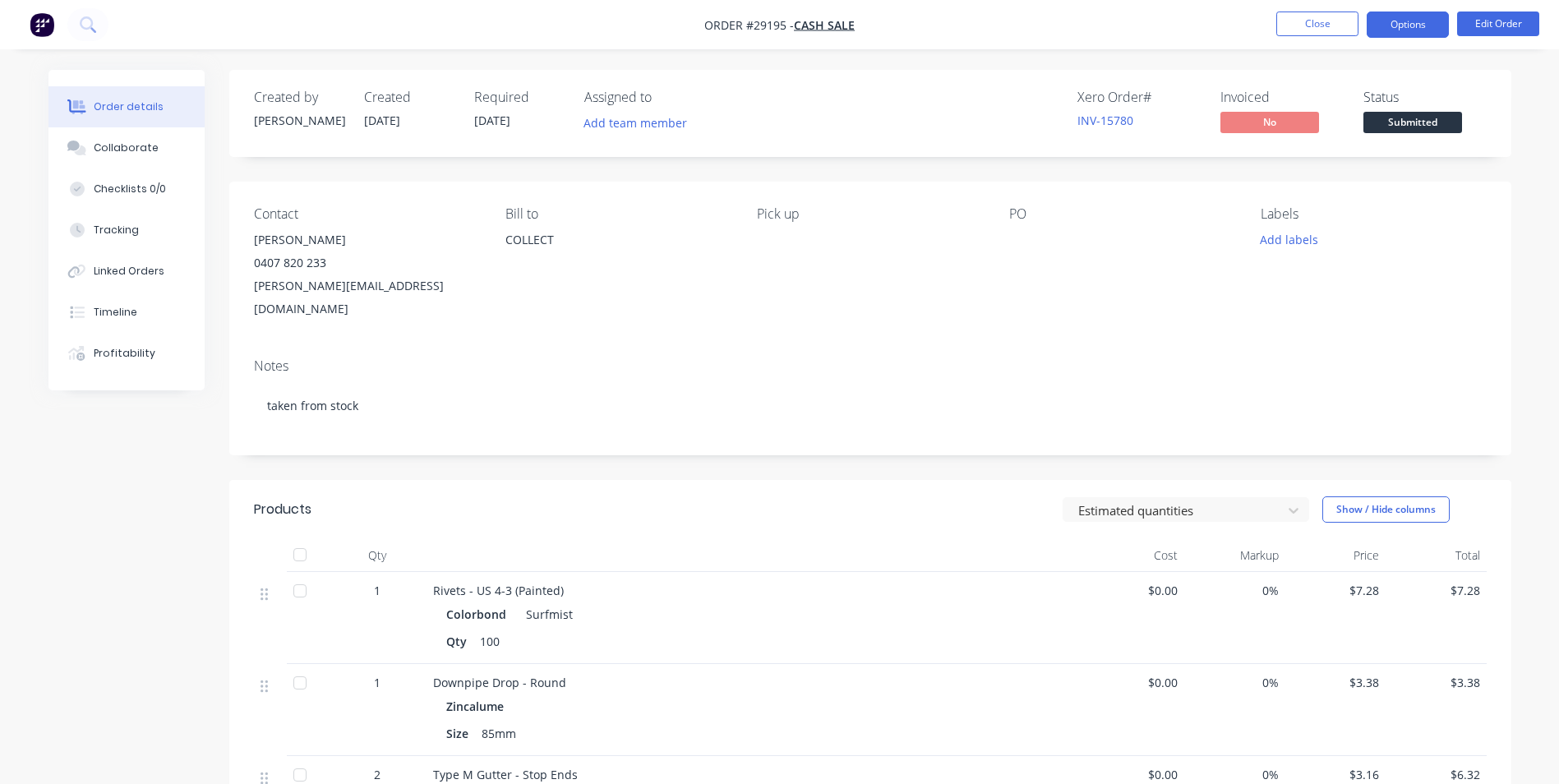
click at [1399, 19] on button "Options" at bounding box center [1408, 25] width 82 height 26
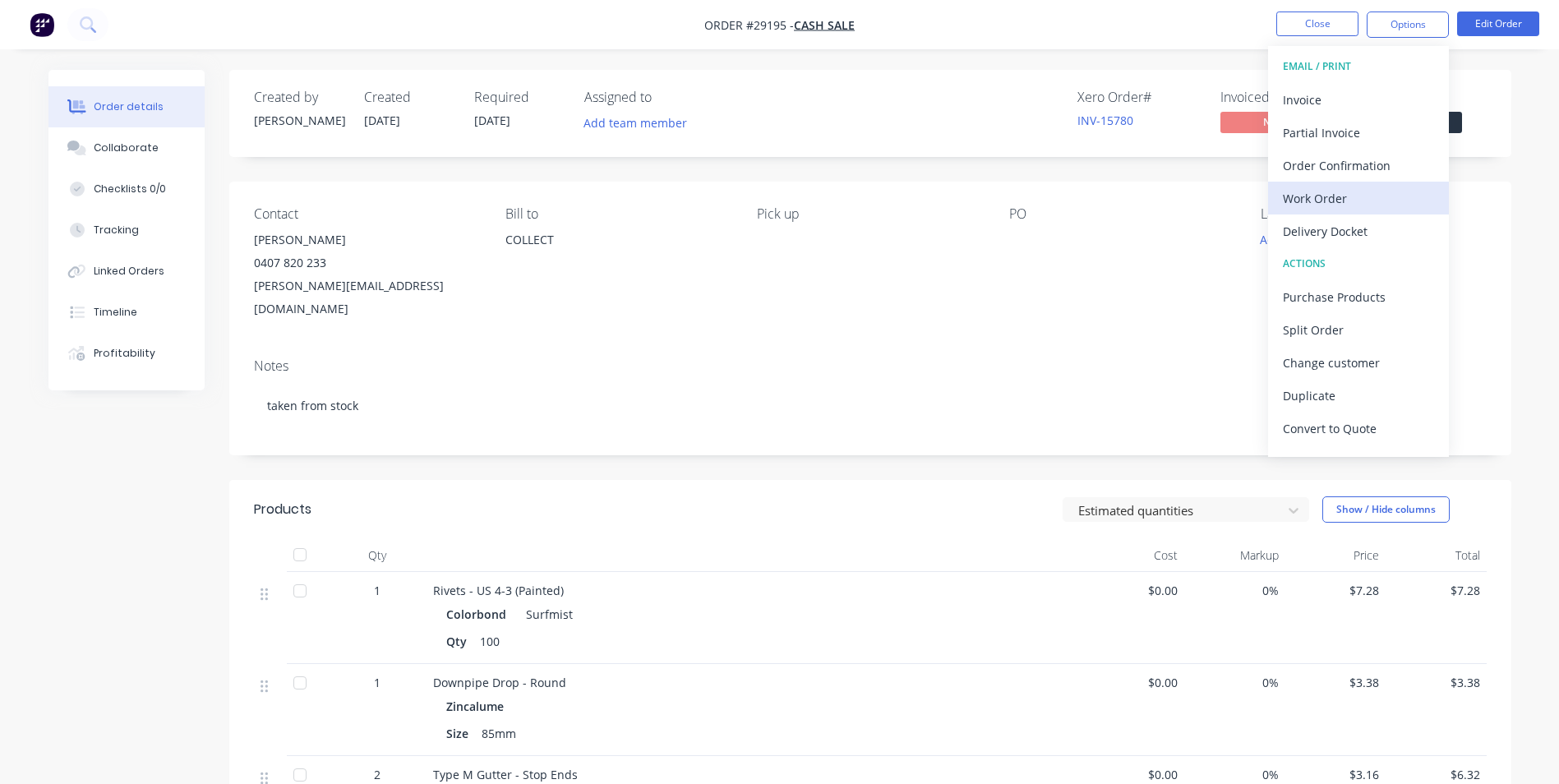
click at [1314, 201] on div "Work Order" at bounding box center [1358, 199] width 151 height 24
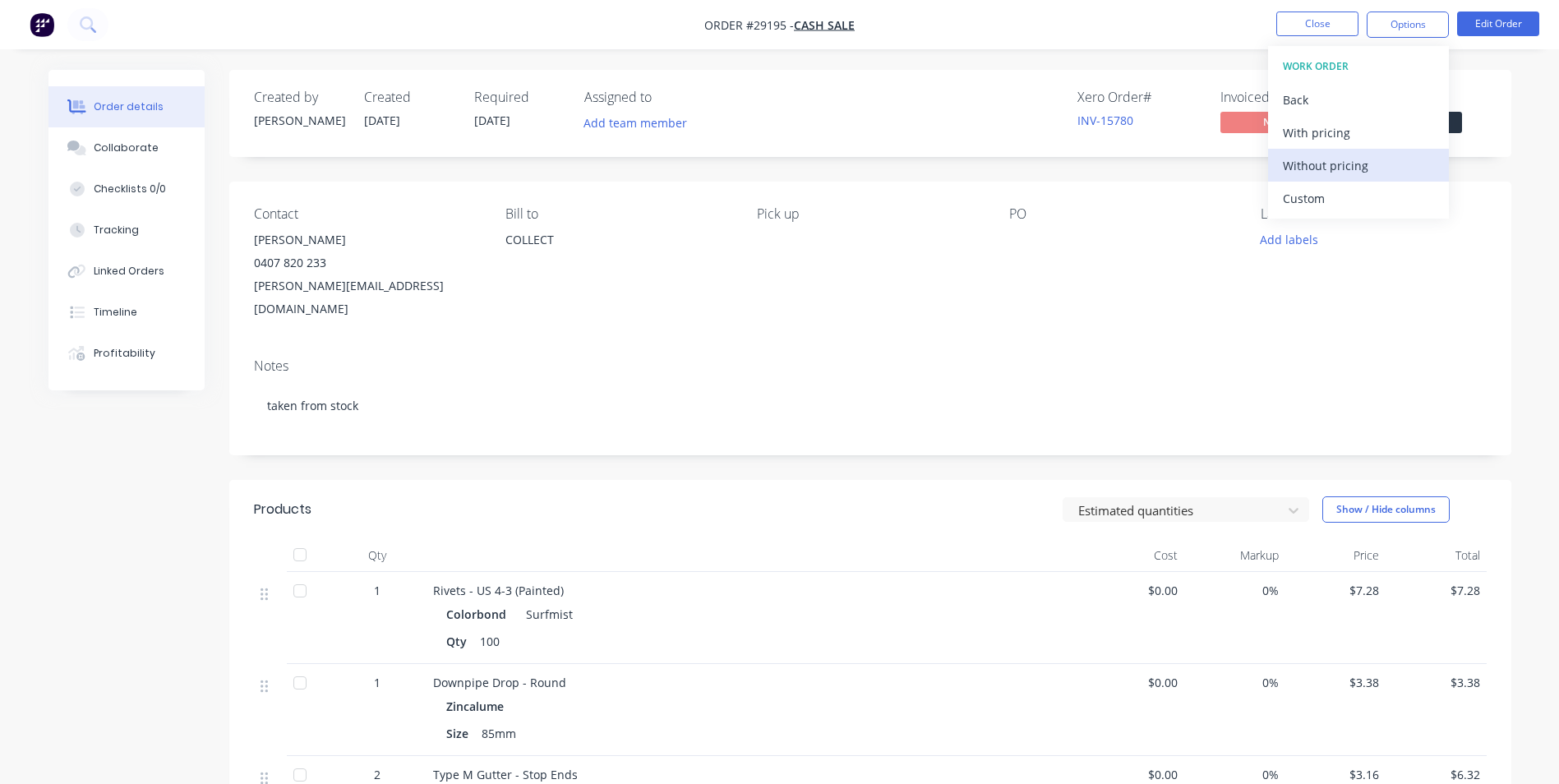
click at [1322, 164] on div "Without pricing" at bounding box center [1358, 166] width 151 height 24
click at [827, 133] on div "Xero Order # INV-15780 Invoiced No Status Submitted" at bounding box center [1117, 113] width 738 height 48
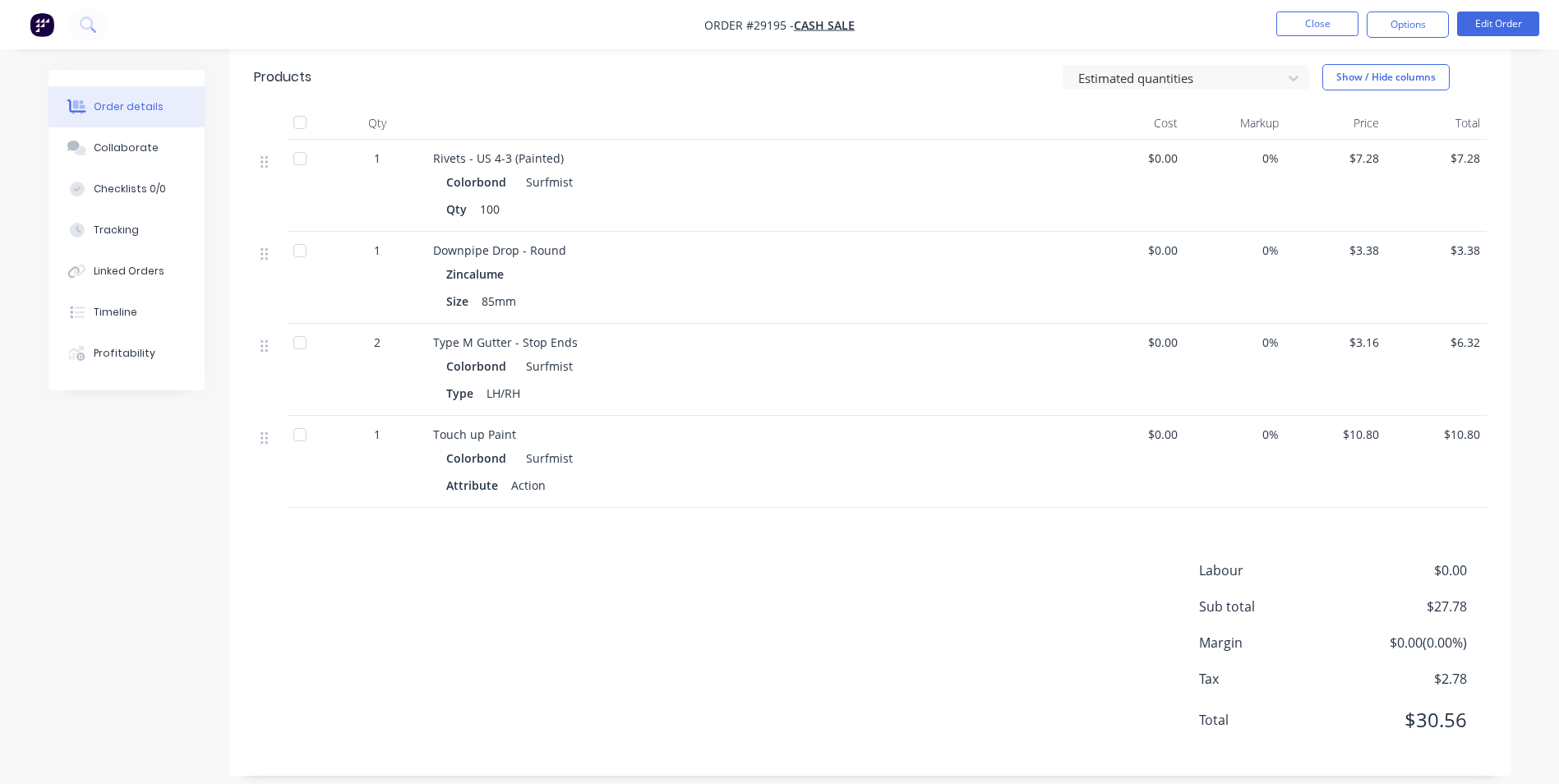
scroll to position [443, 0]
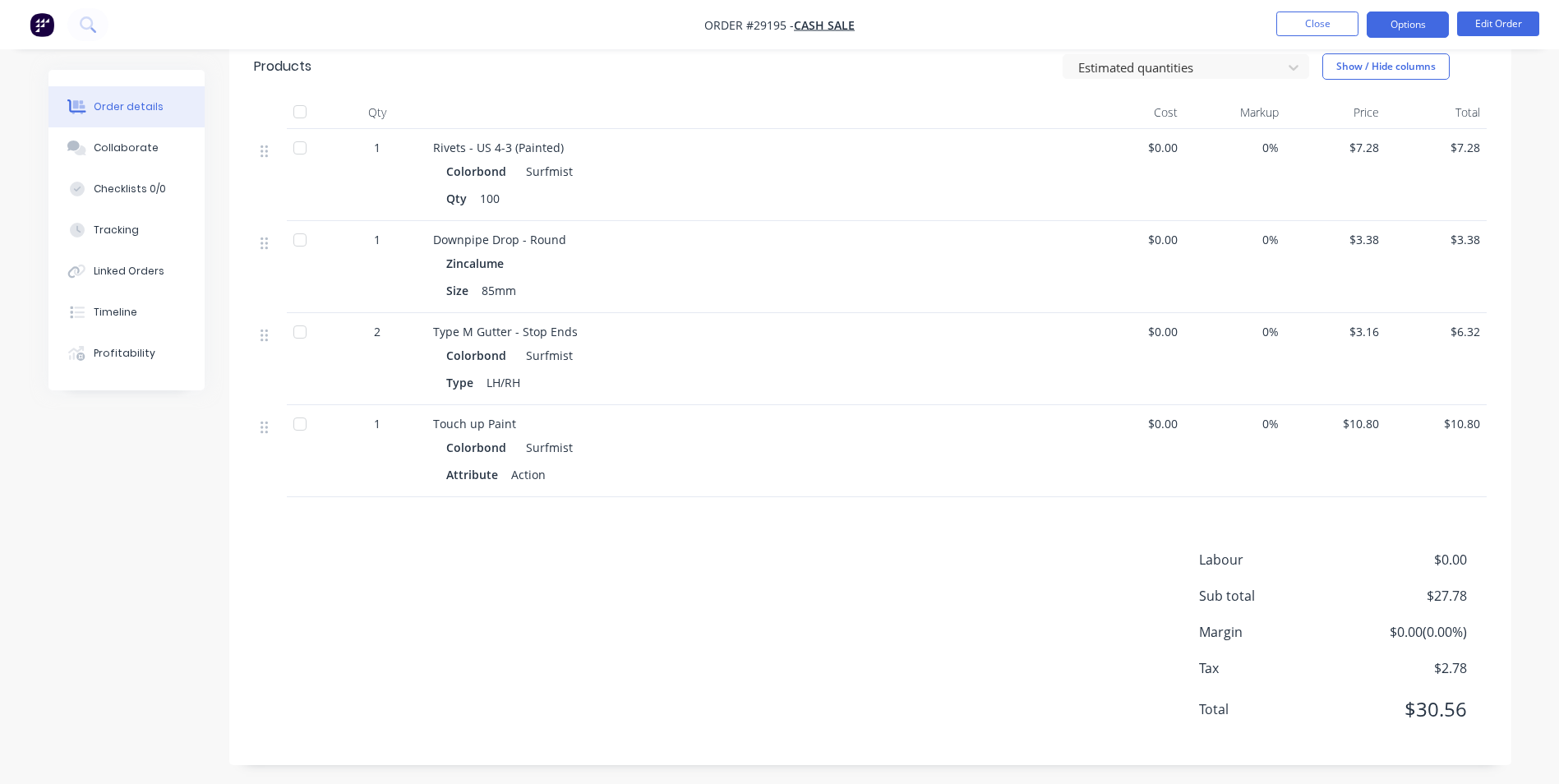
click at [1402, 30] on button "Options" at bounding box center [1408, 25] width 82 height 26
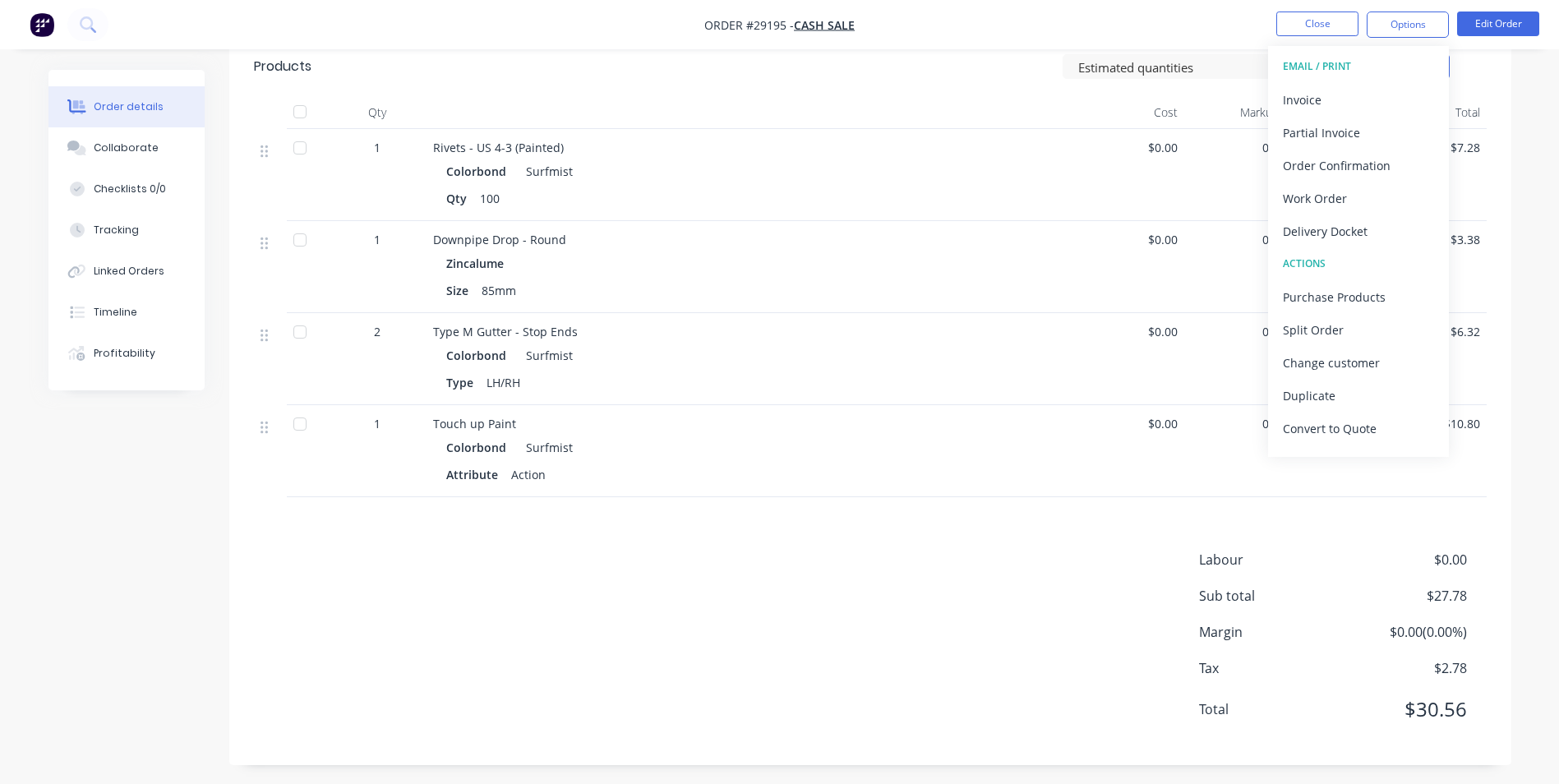
click at [848, 648] on div "Labour $0.00 Sub total $27.78 Margin $0.00 ( 0.00 %) Tax $2.78 Total $30.56" at bounding box center [870, 645] width 1233 height 190
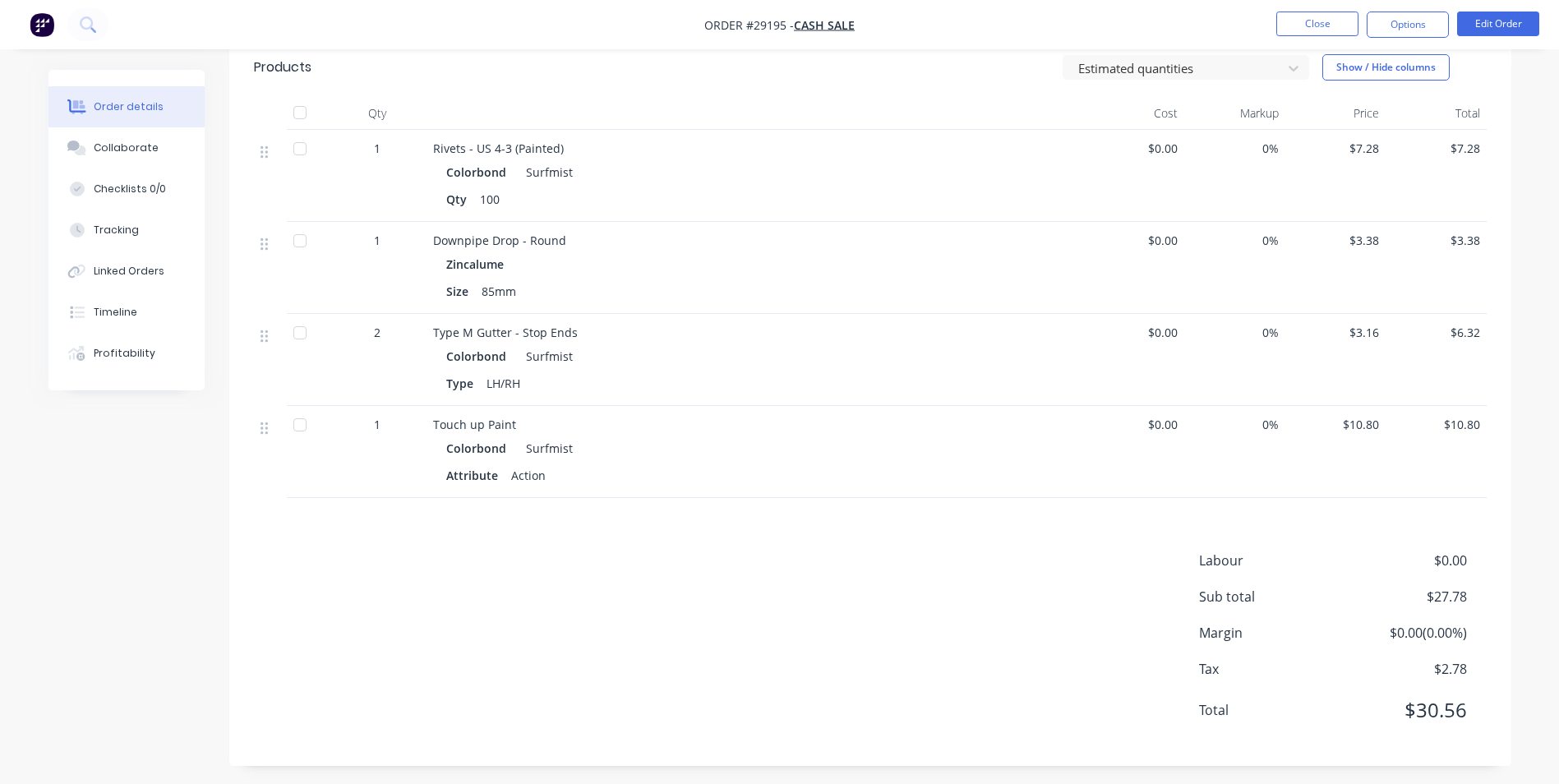
scroll to position [0, 0]
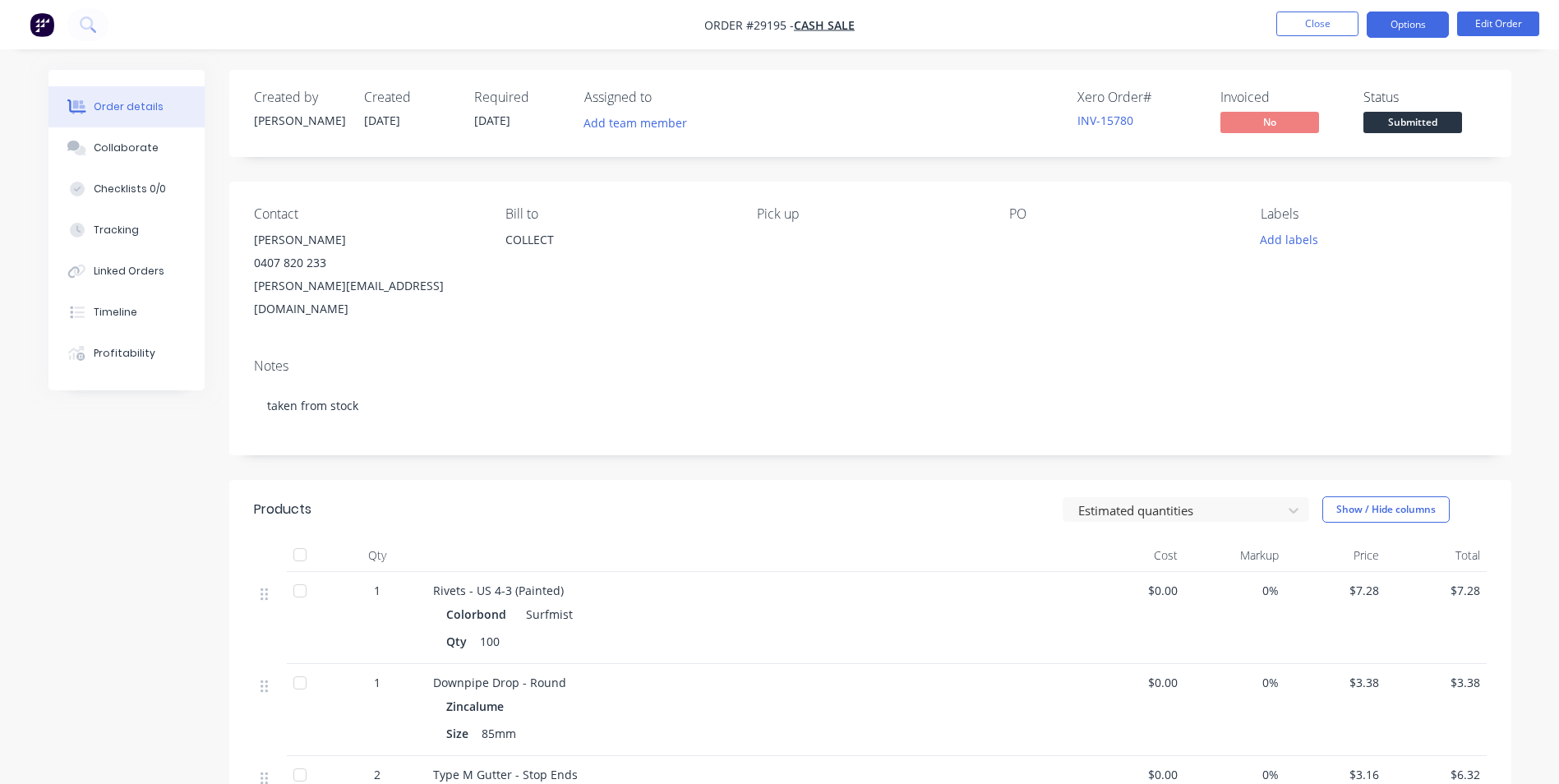
click at [1405, 20] on button "Options" at bounding box center [1408, 25] width 82 height 26
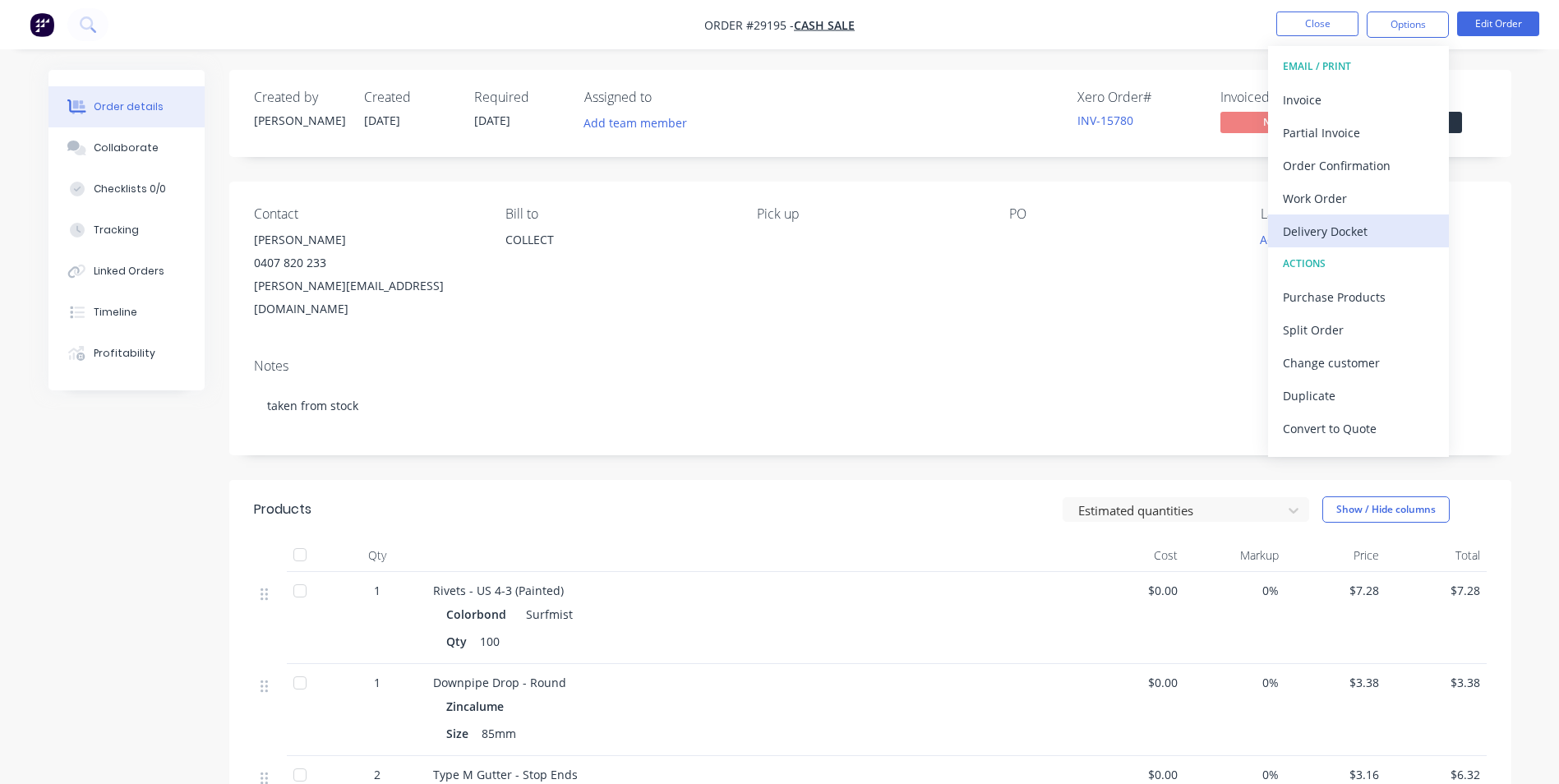
click at [1334, 230] on div "Delivery Docket" at bounding box center [1358, 231] width 151 height 24
click at [1109, 24] on nav "Order #29195 - CASH SALE Close Options DELIVERY DOCKET Back With pricing Withou…" at bounding box center [779, 25] width 1559 height 49
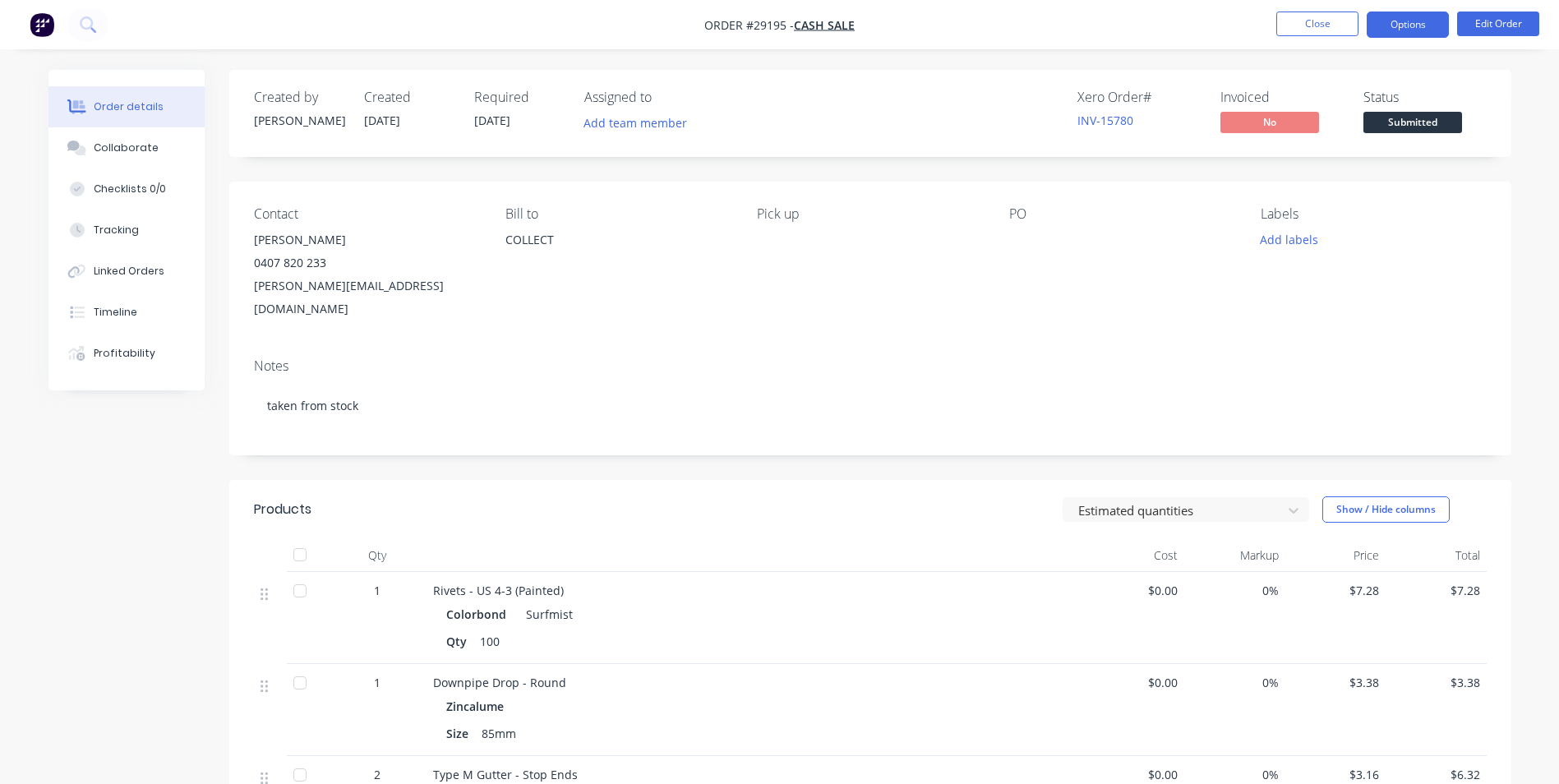
click at [1404, 23] on button "Options" at bounding box center [1408, 25] width 82 height 26
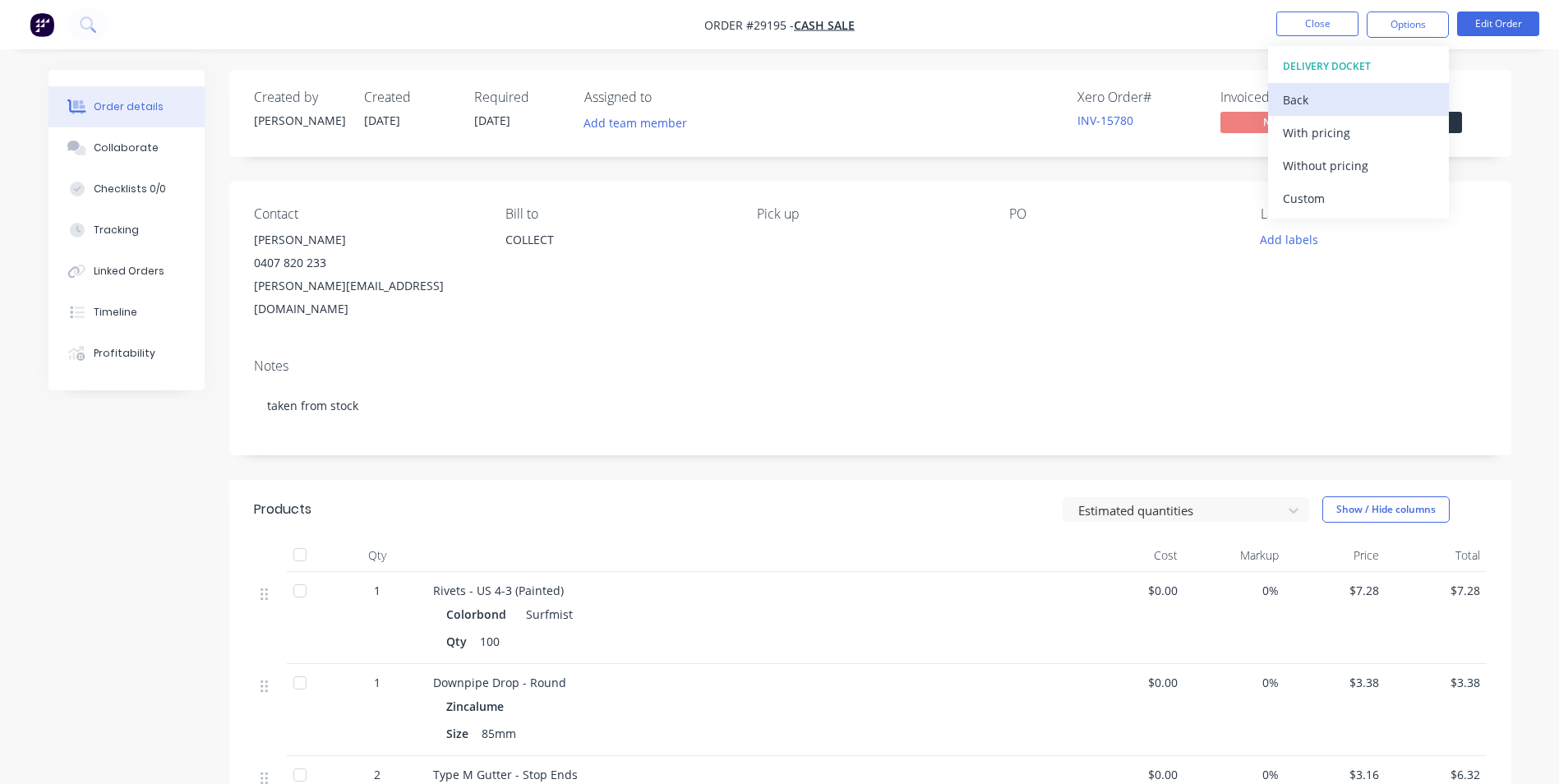
click at [1307, 96] on div "Back" at bounding box center [1358, 99] width 151 height 24
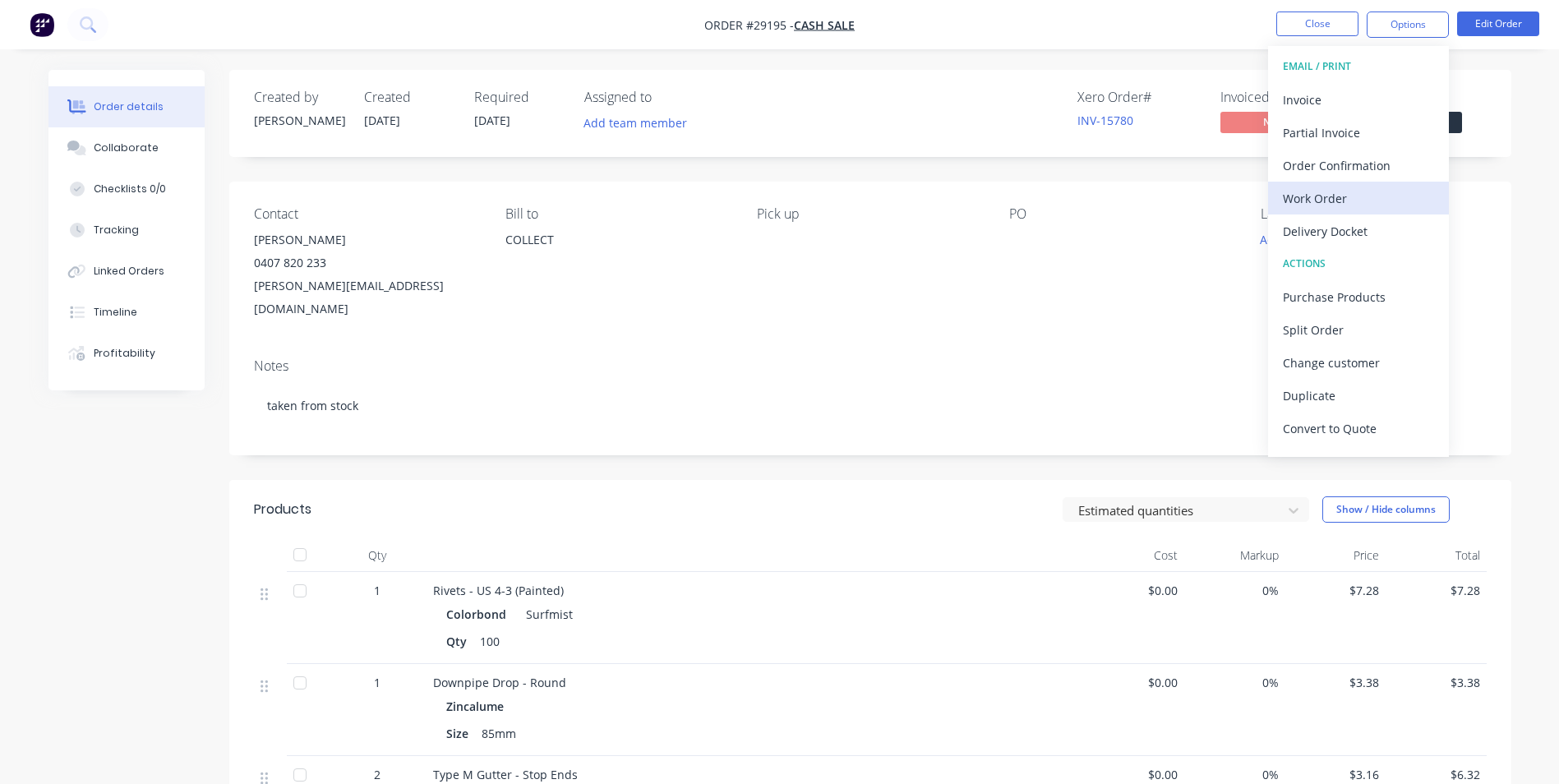
click at [1324, 204] on div "Work Order" at bounding box center [1358, 199] width 151 height 24
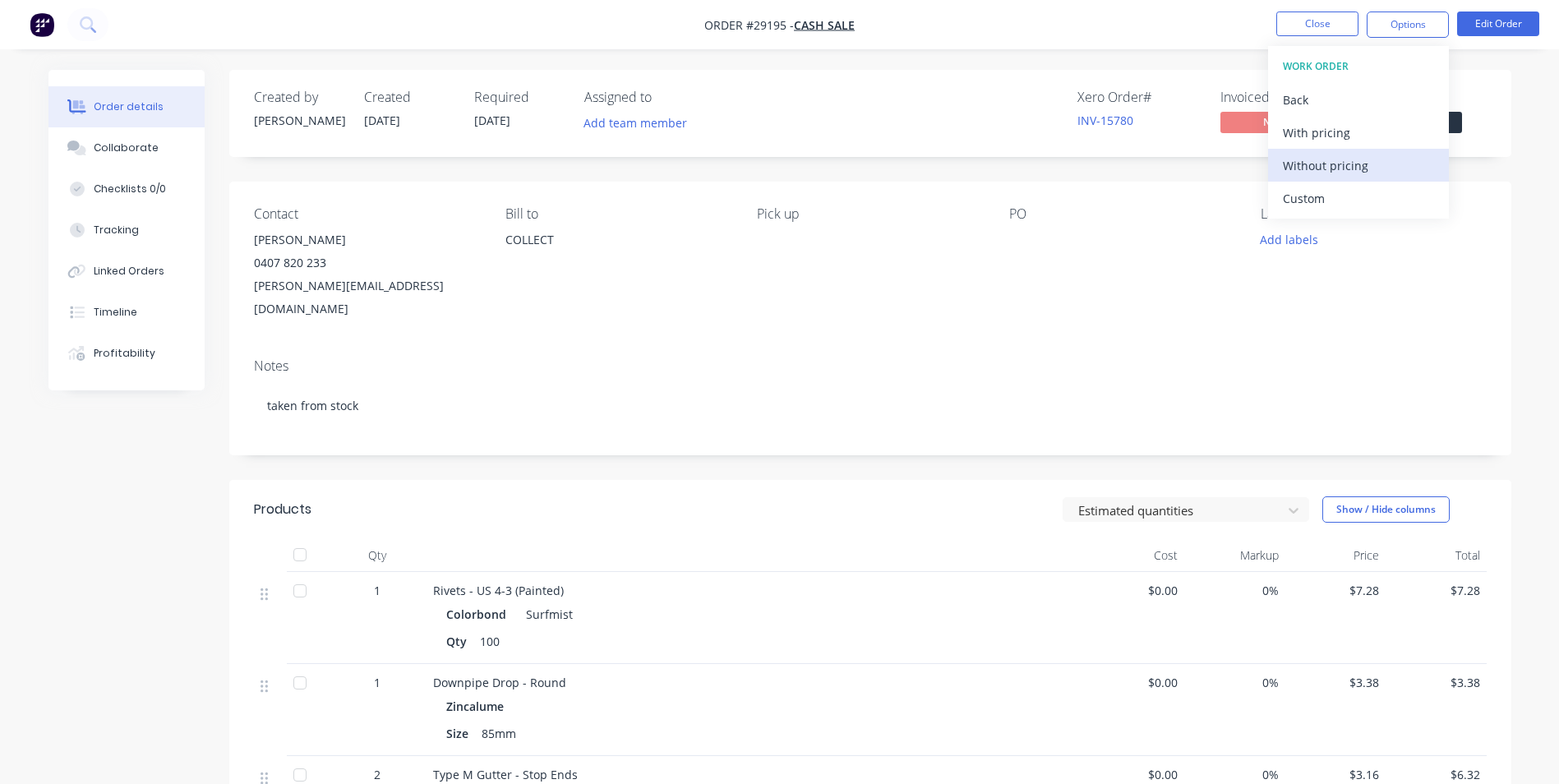
click at [1343, 163] on div "Without pricing" at bounding box center [1358, 166] width 151 height 24
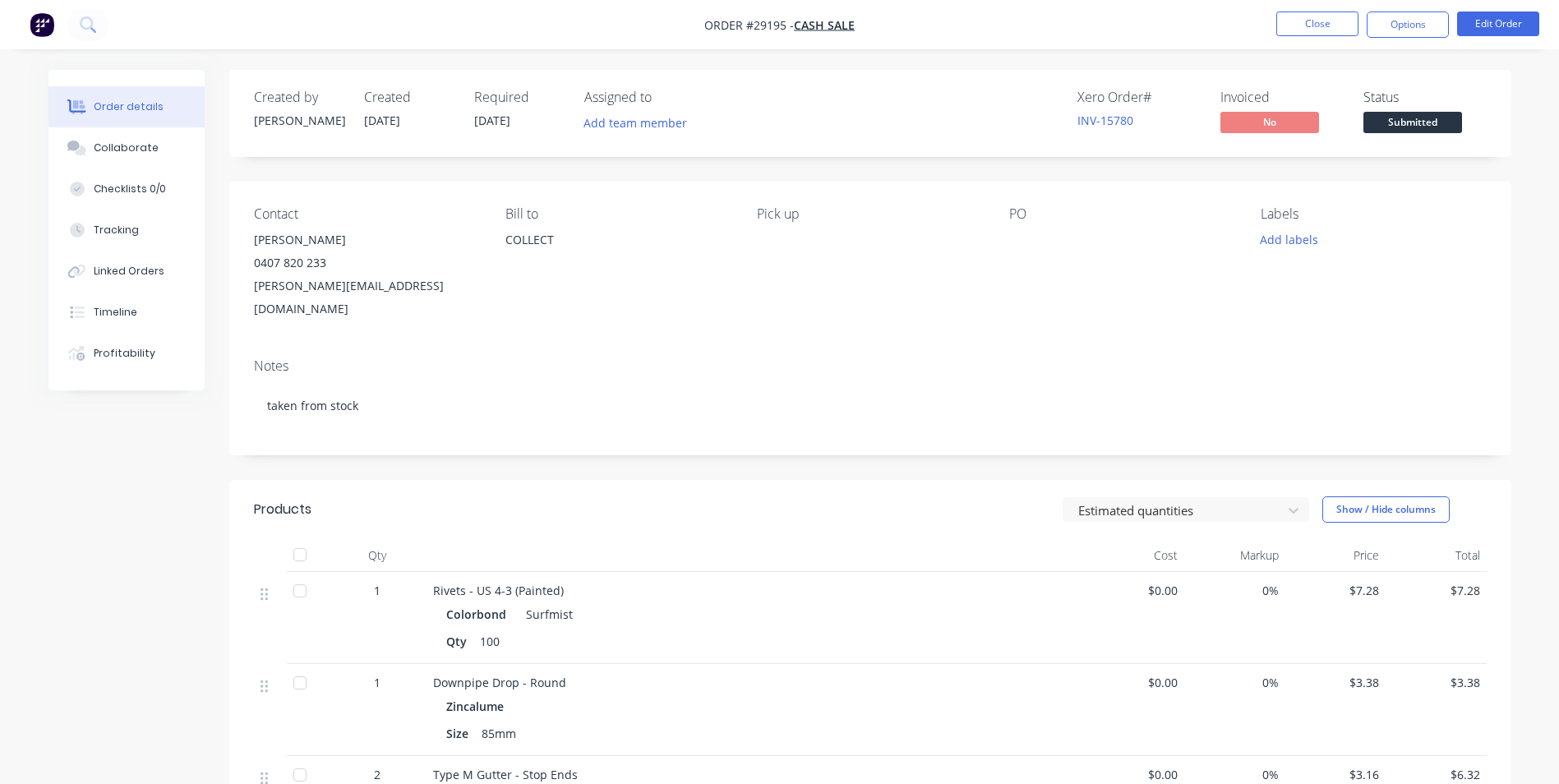
click at [839, 358] on div "Notes" at bounding box center [870, 366] width 1233 height 15
click at [1313, 17] on button "Close" at bounding box center [1317, 24] width 82 height 25
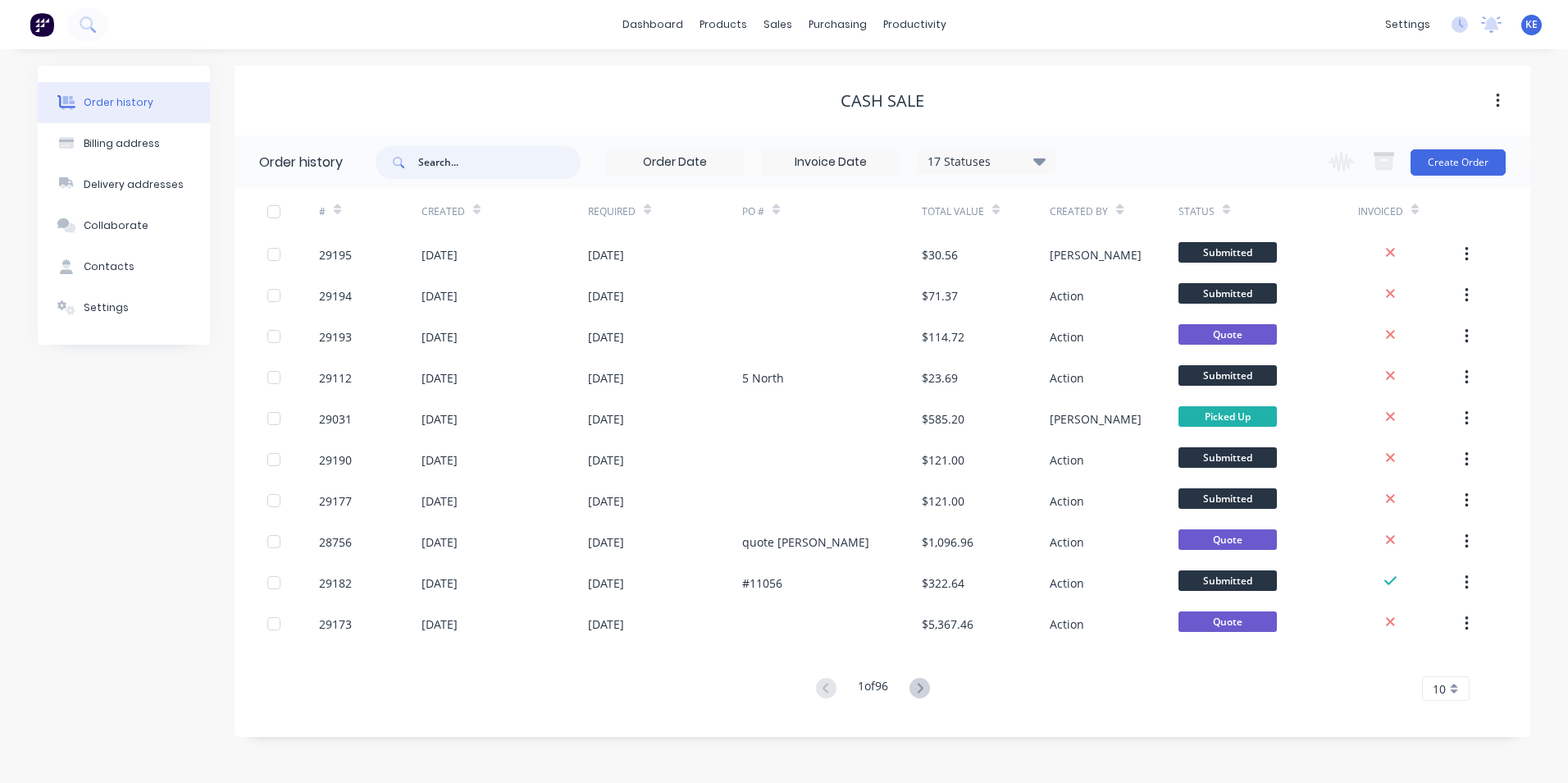
click at [476, 159] on input "text" at bounding box center [499, 162] width 163 height 33
type input "john"
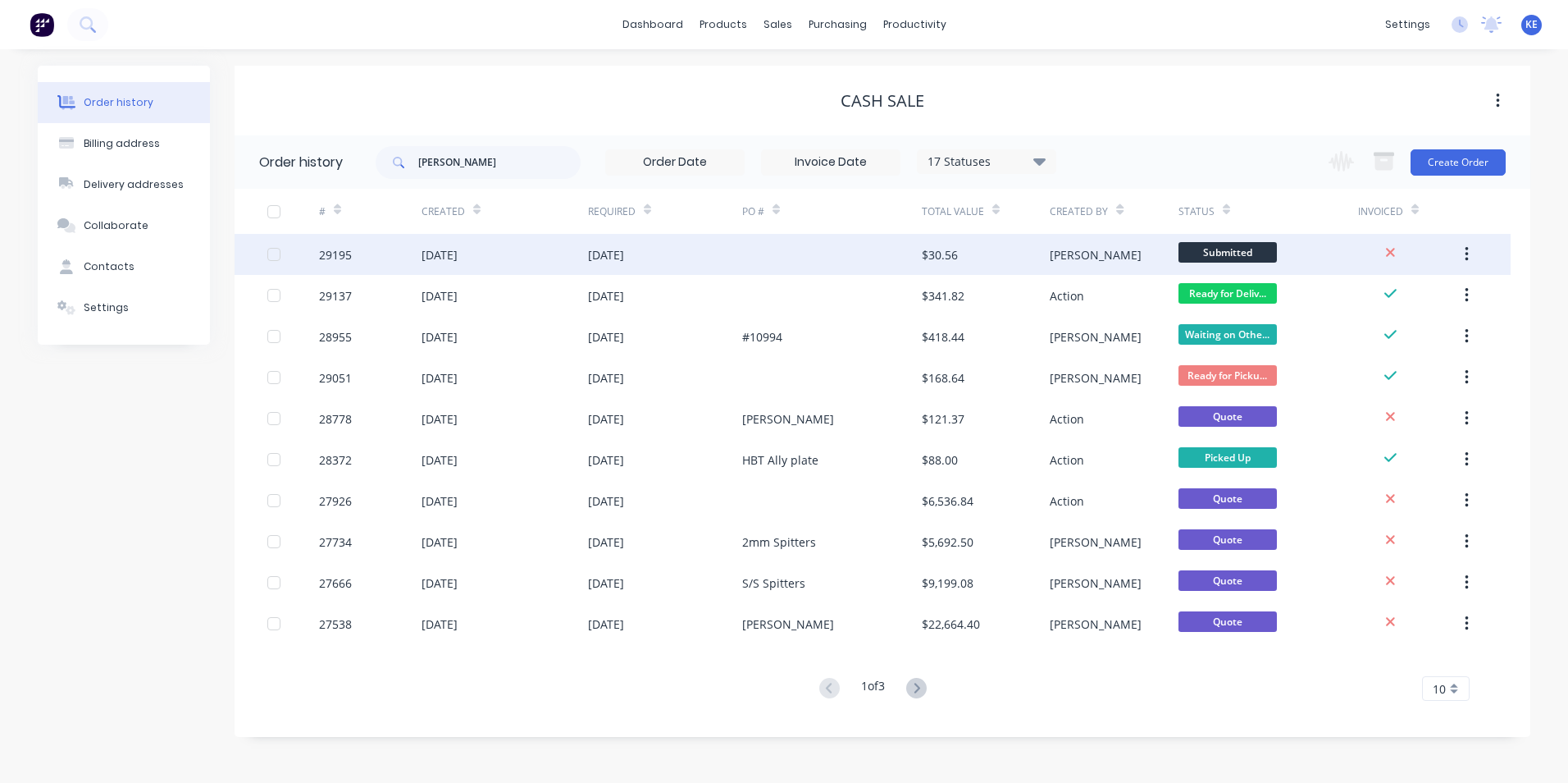
click at [509, 260] on div "[DATE]" at bounding box center [505, 254] width 166 height 41
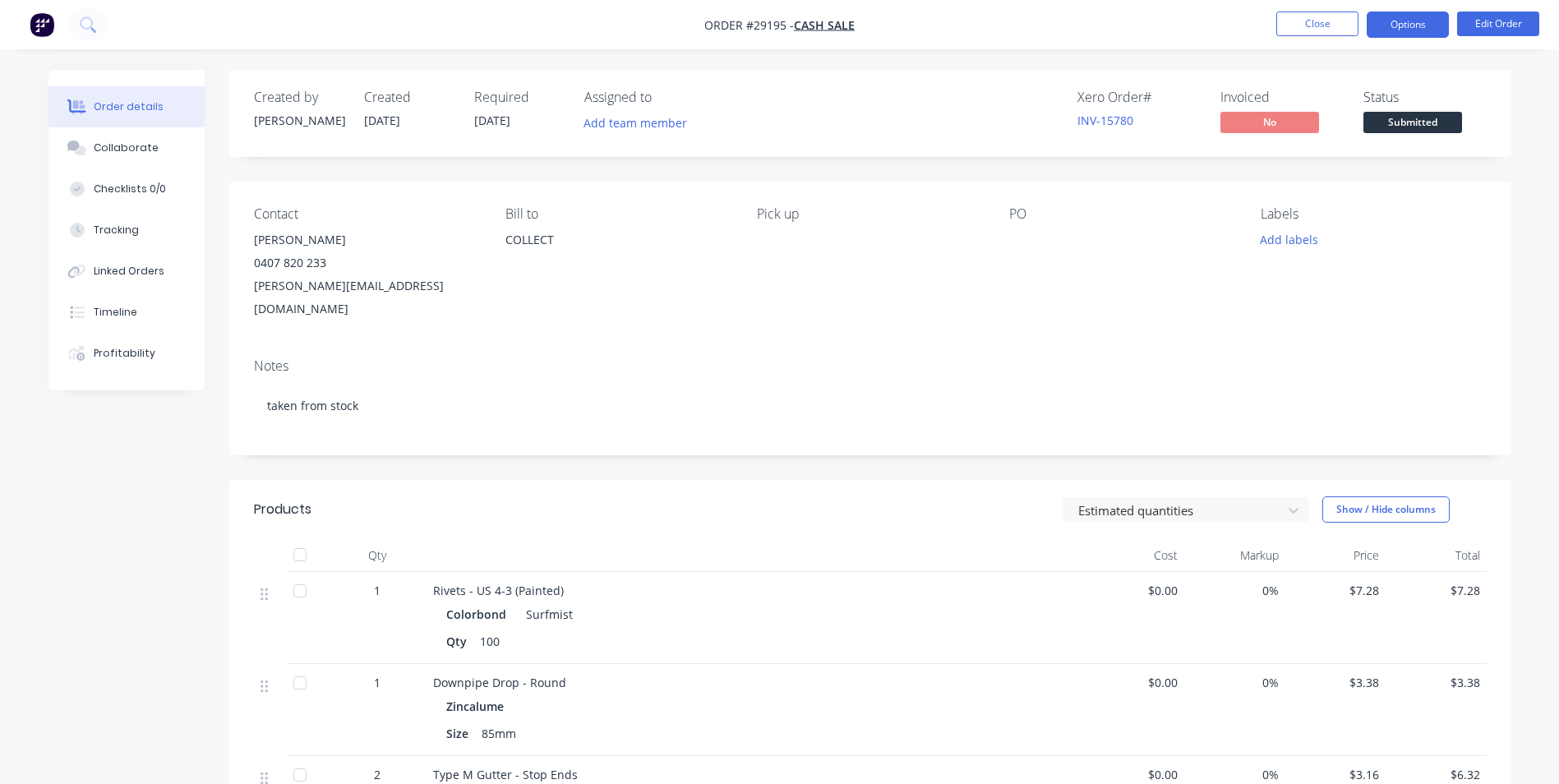
click at [1411, 25] on button "Options" at bounding box center [1408, 25] width 82 height 26
click at [1478, 295] on div "Labels Add labels" at bounding box center [1373, 263] width 225 height 114
click at [1404, 25] on button "Options" at bounding box center [1408, 25] width 82 height 26
click at [983, 57] on div "Order details Collaborate Checklists 0/0 Tracking Linked Orders Timeline Profit…" at bounding box center [779, 616] width 1559 height 1232
click at [1401, 26] on button "Options" at bounding box center [1408, 25] width 82 height 26
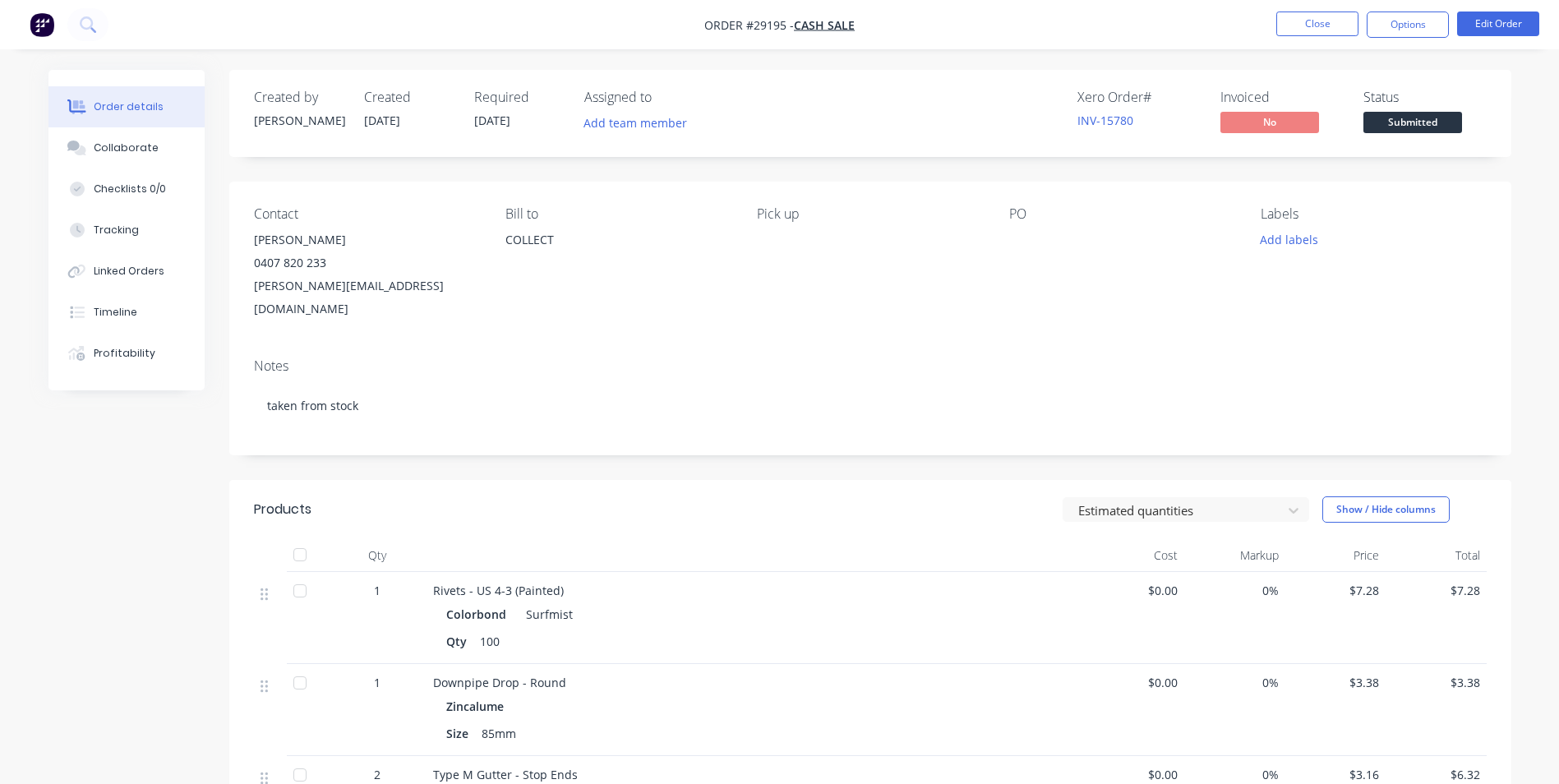
click at [1105, 36] on nav "Order #29195 - CASH SALE Close Options Edit Order" at bounding box center [779, 25] width 1559 height 49
click at [1411, 20] on button "Options" at bounding box center [1408, 25] width 82 height 26
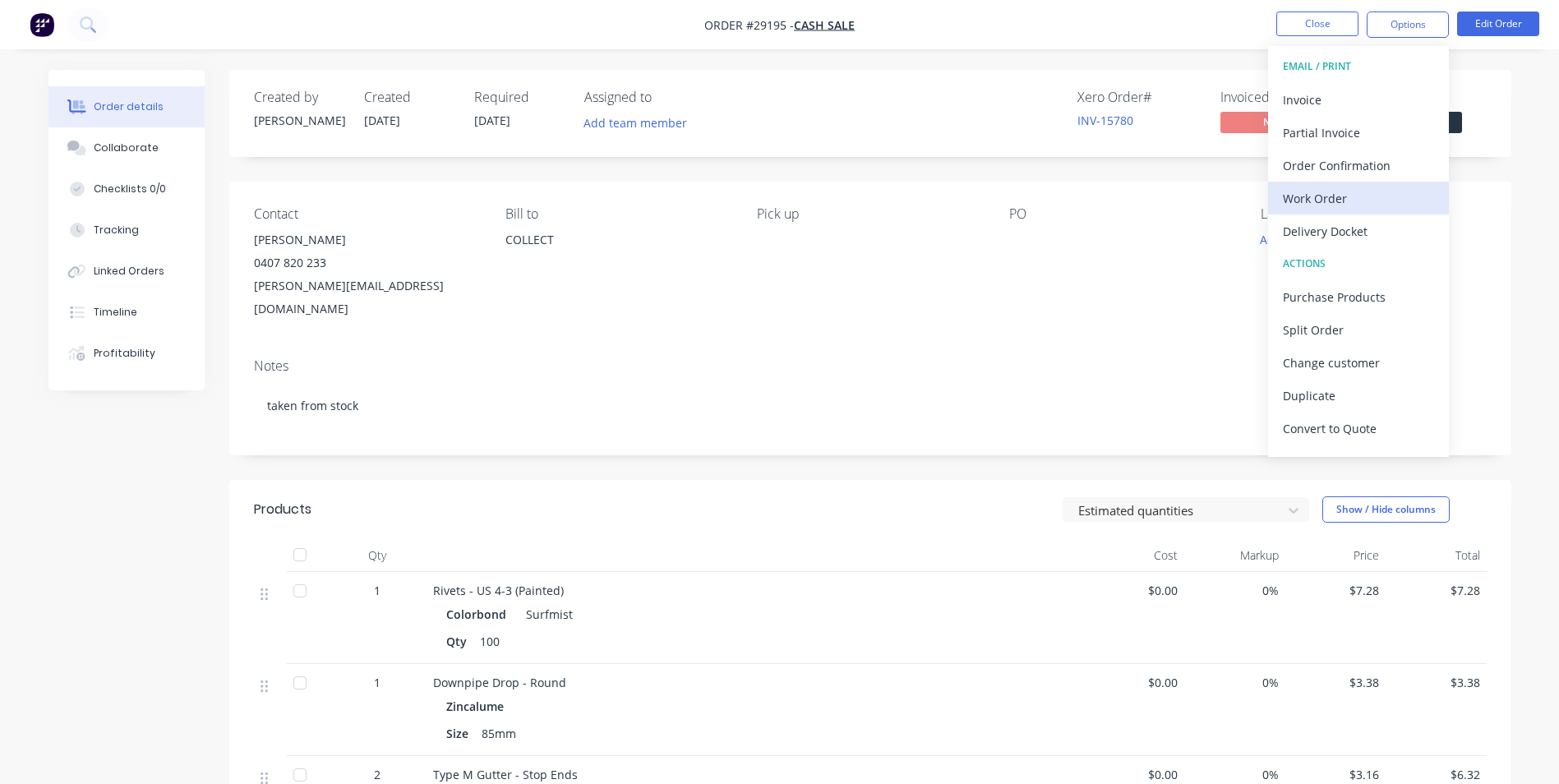
click at [1347, 200] on div "Work Order" at bounding box center [1358, 199] width 151 height 24
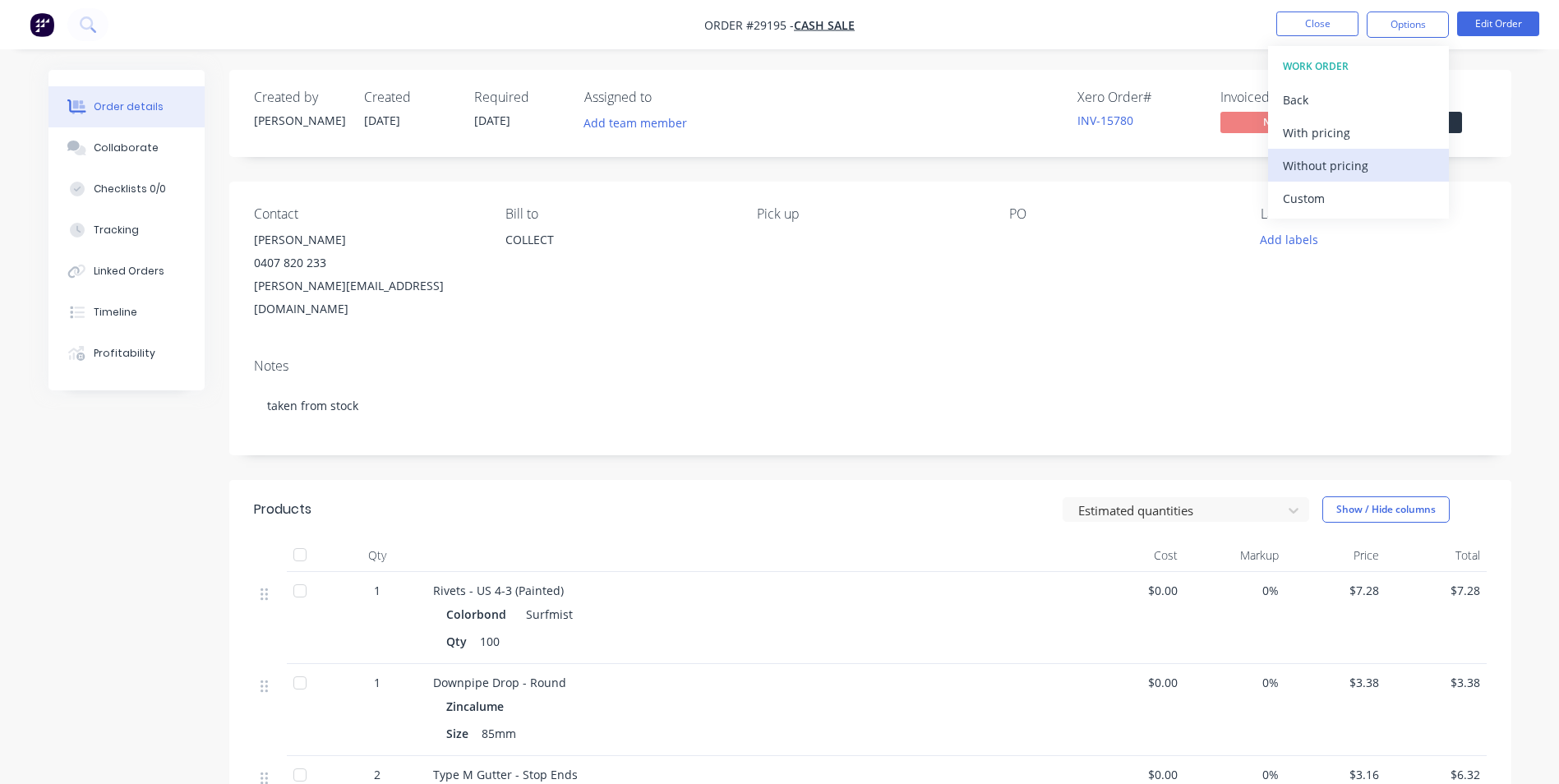
click at [1332, 166] on div "Without pricing" at bounding box center [1358, 166] width 151 height 24
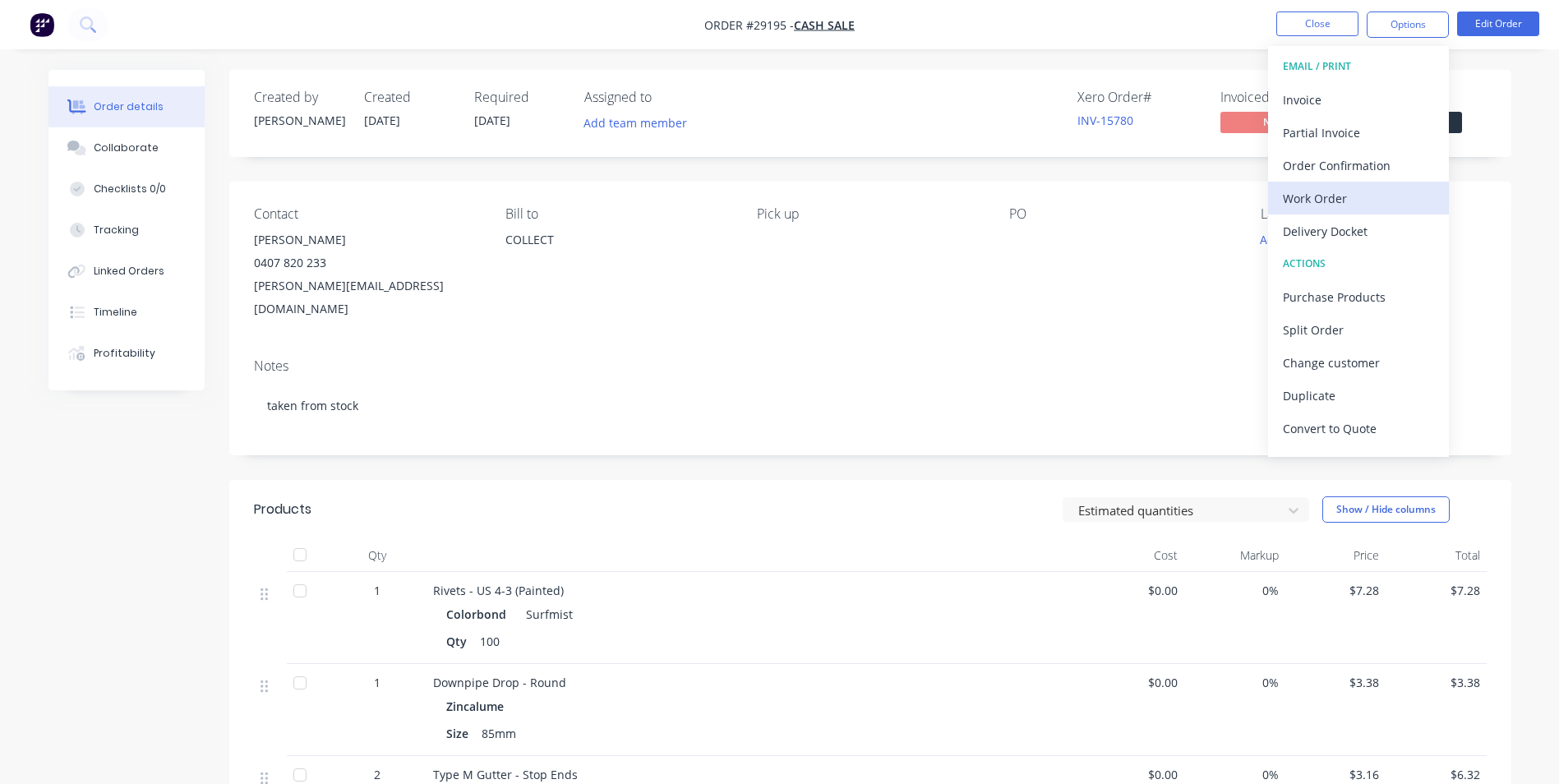
click at [1371, 203] on div "Work Order" at bounding box center [1358, 199] width 151 height 24
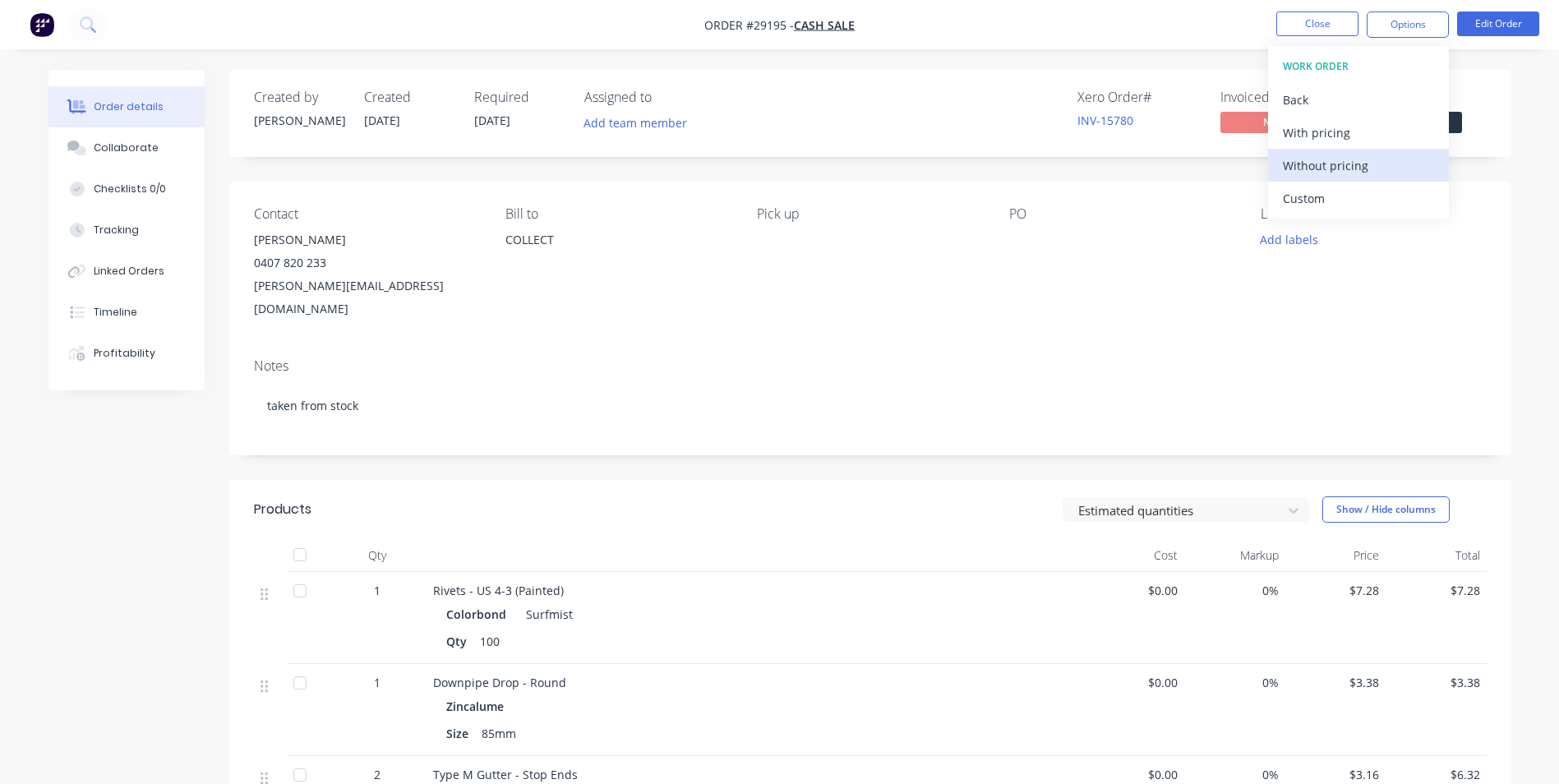
click at [1285, 166] on div "Without pricing" at bounding box center [1358, 166] width 151 height 24
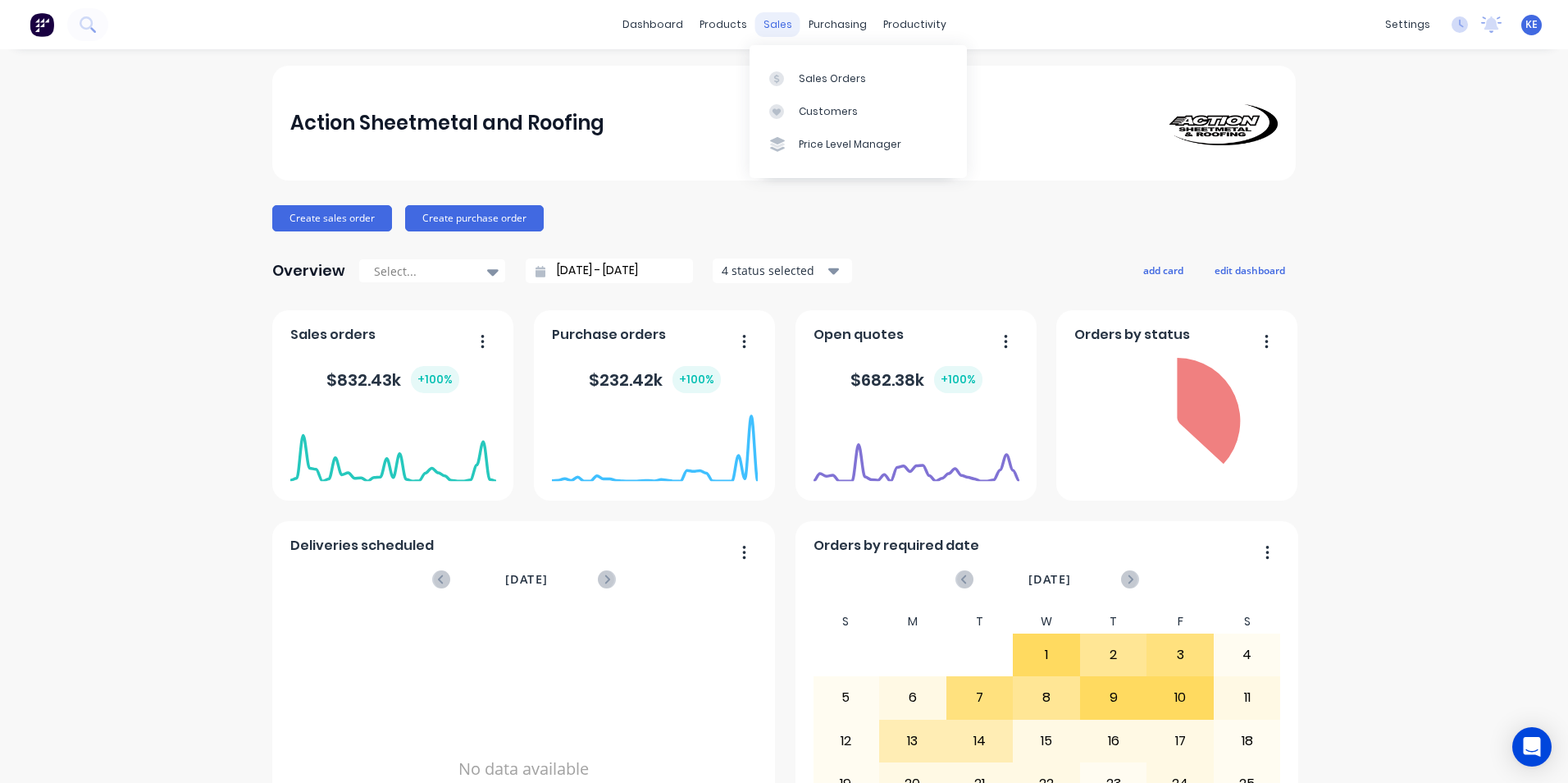
click at [767, 27] on div "sales" at bounding box center [778, 25] width 45 height 25
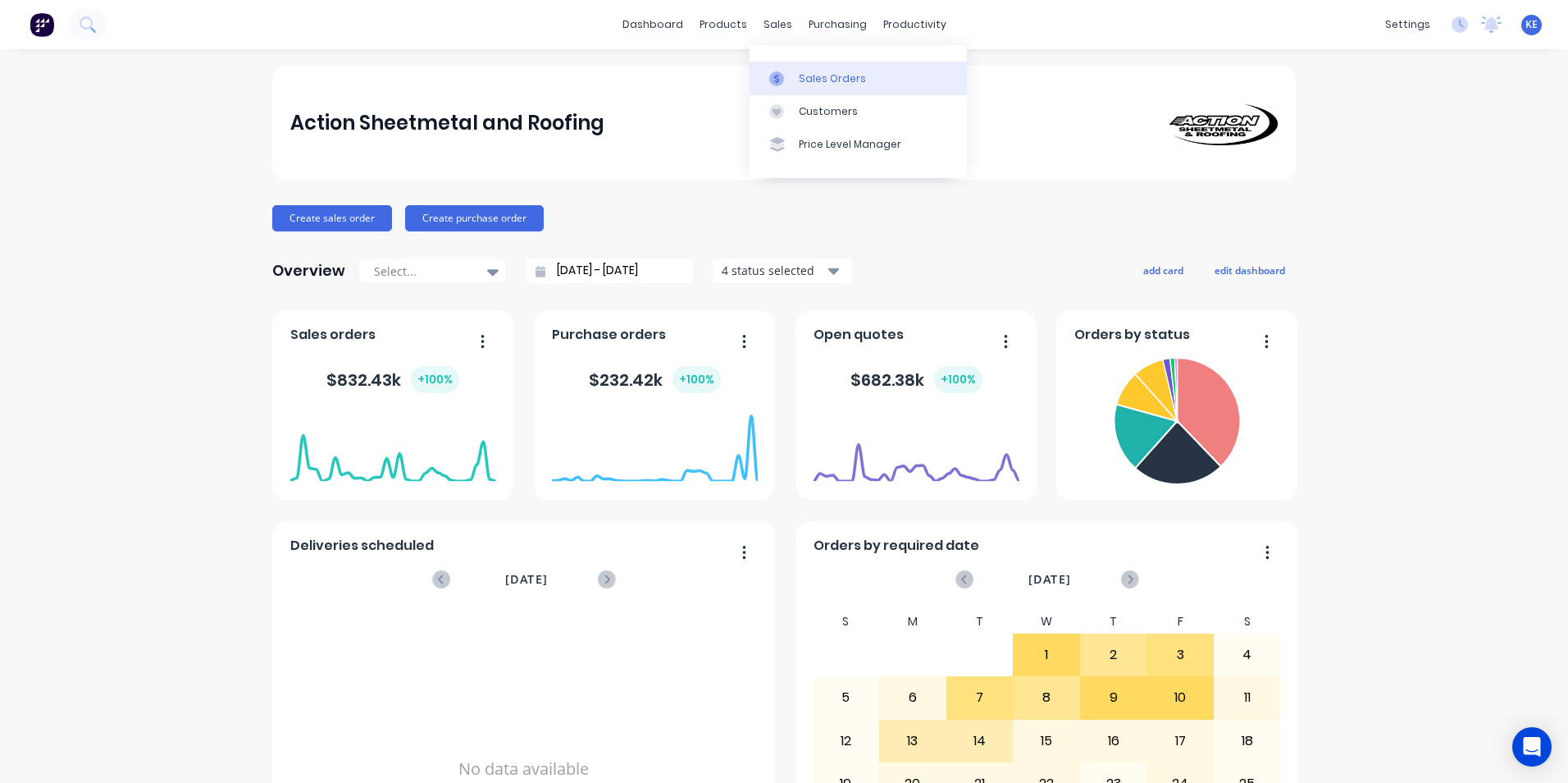
click at [809, 73] on div "Sales Orders" at bounding box center [832, 78] width 67 height 14
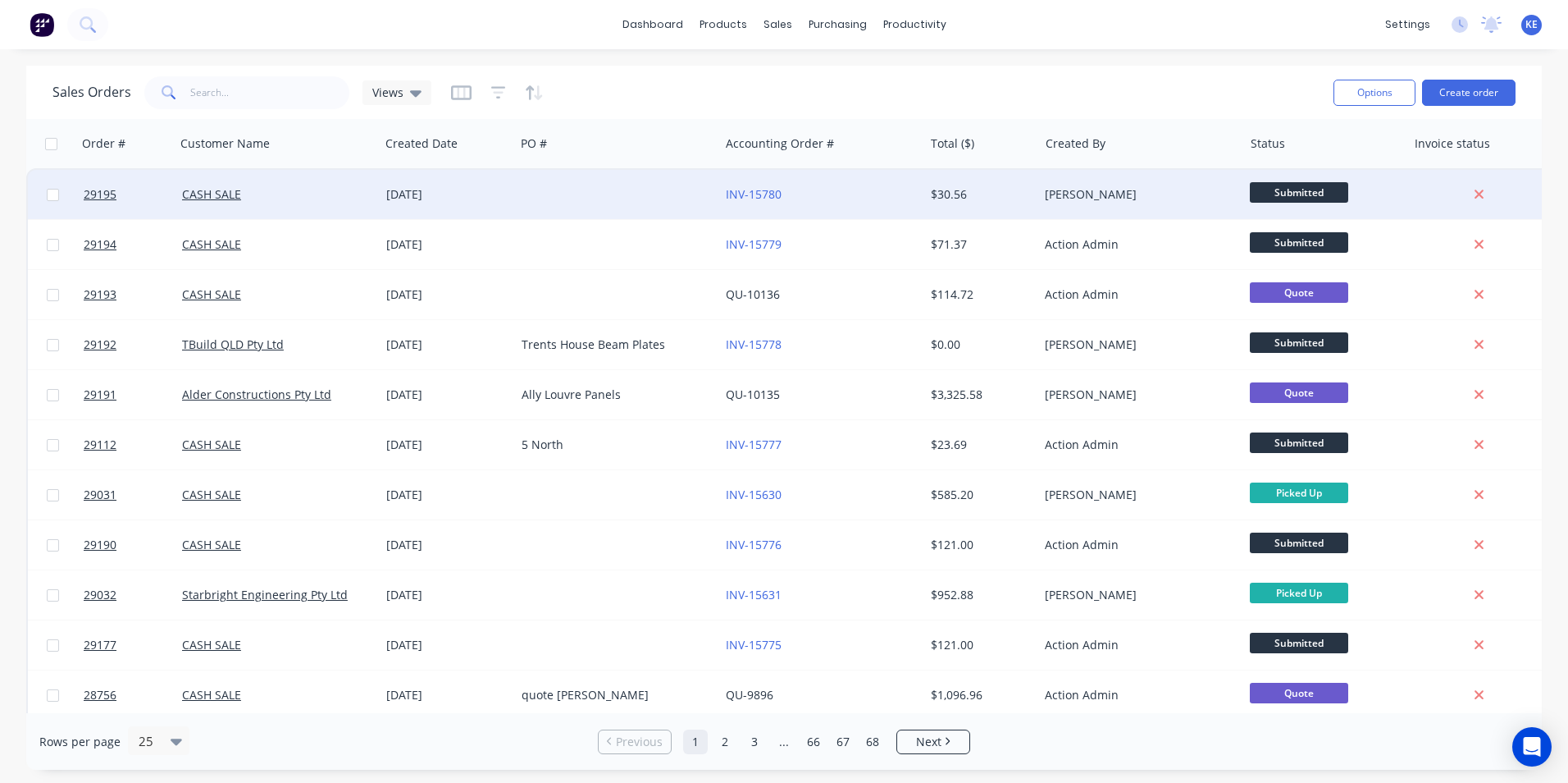
click at [599, 203] on div at bounding box center [617, 194] width 204 height 49
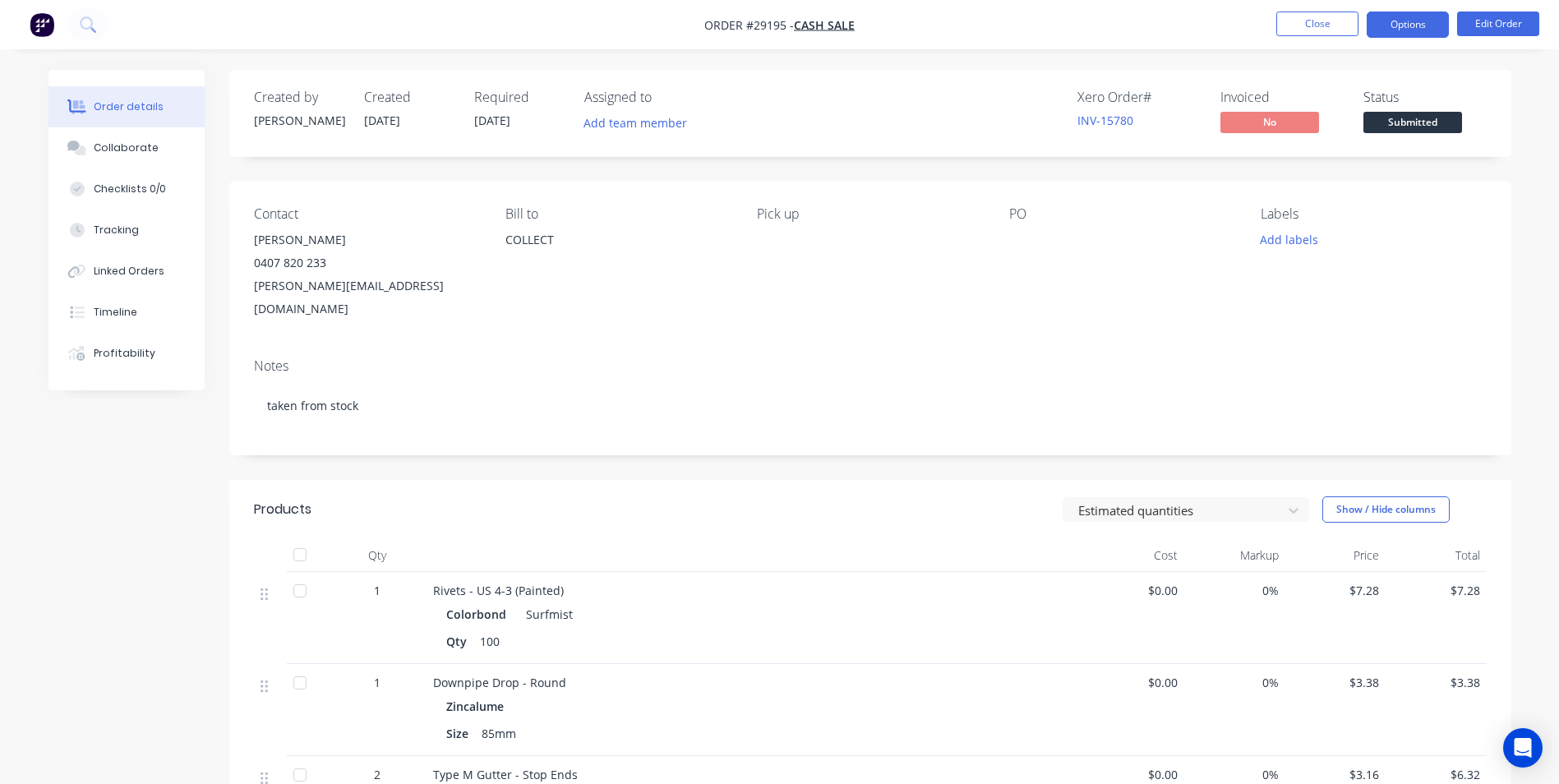
click at [1401, 13] on button "Options" at bounding box center [1408, 25] width 82 height 26
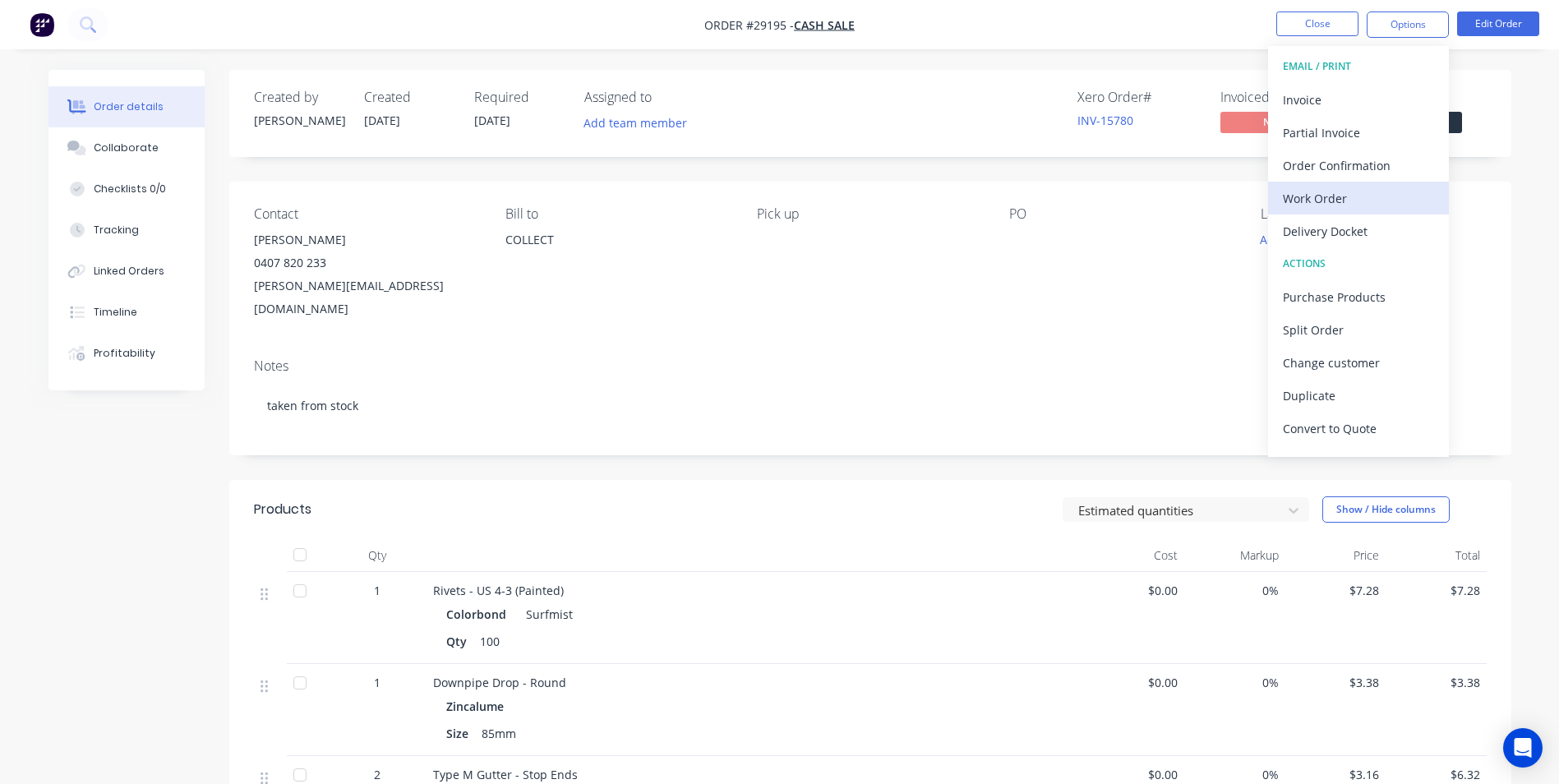
click at [1296, 207] on div "Work Order" at bounding box center [1358, 199] width 151 height 24
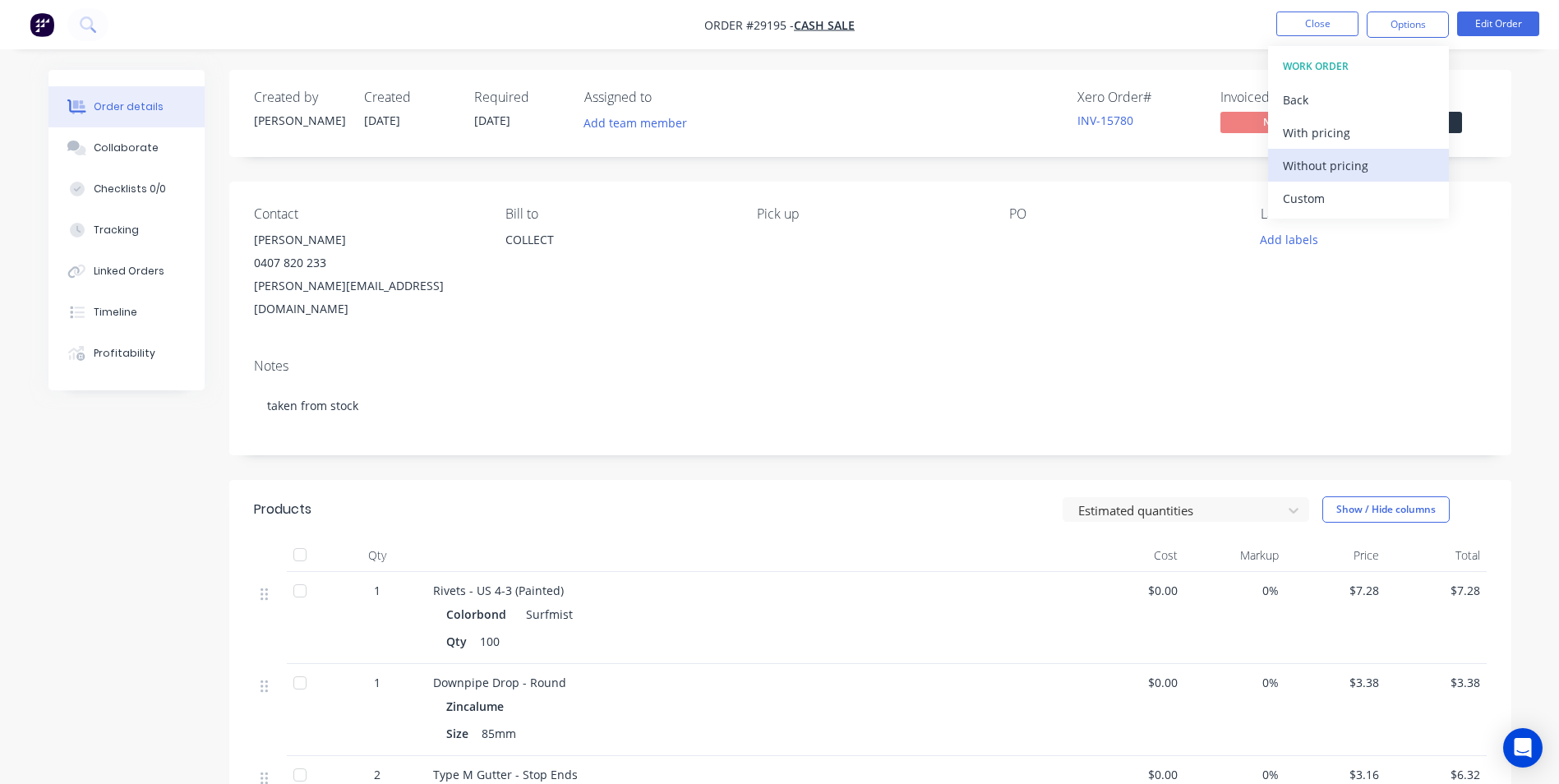
click at [1336, 161] on div "Without pricing" at bounding box center [1358, 166] width 151 height 24
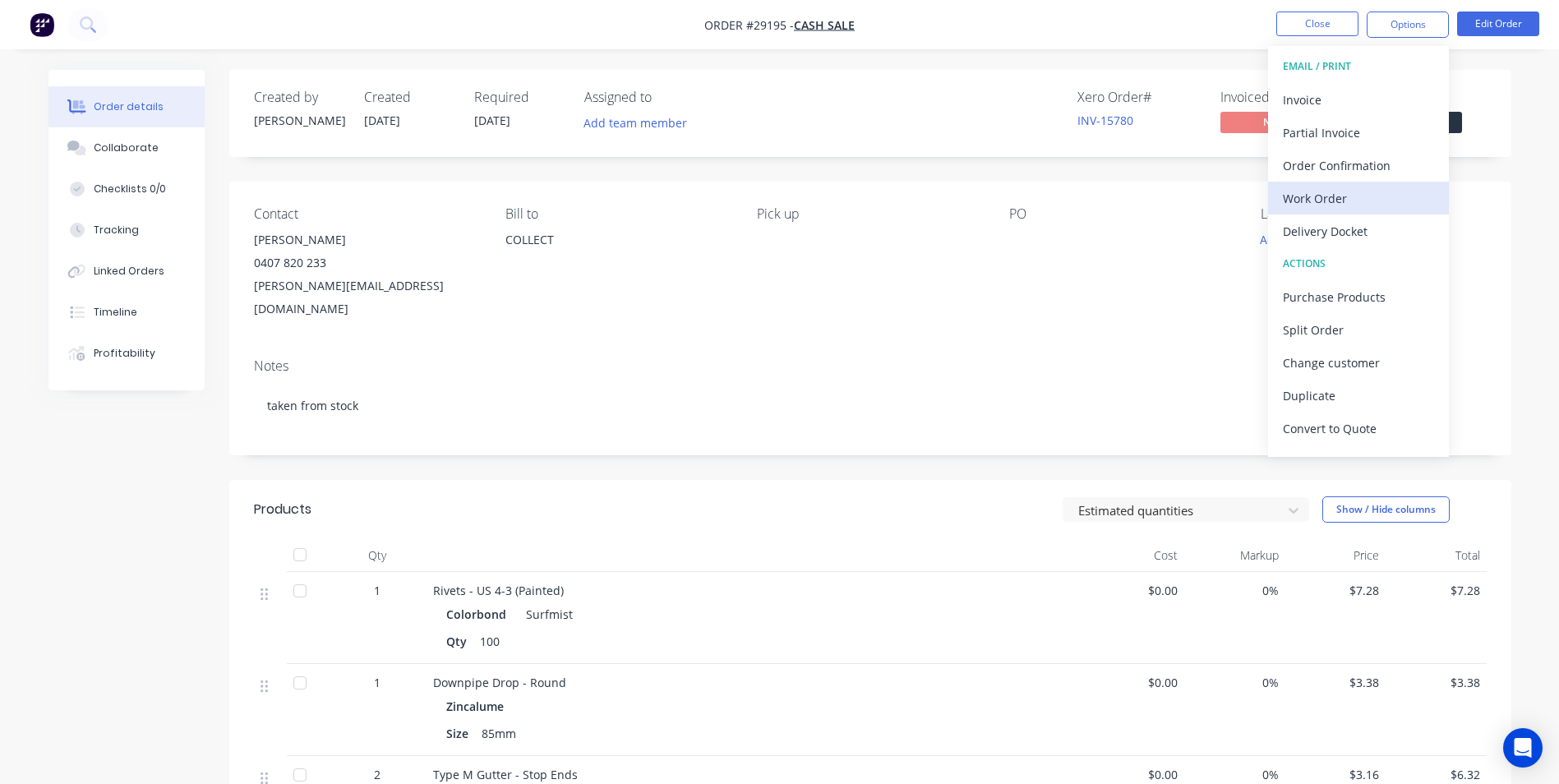
click at [1306, 200] on div "Work Order" at bounding box center [1358, 199] width 151 height 24
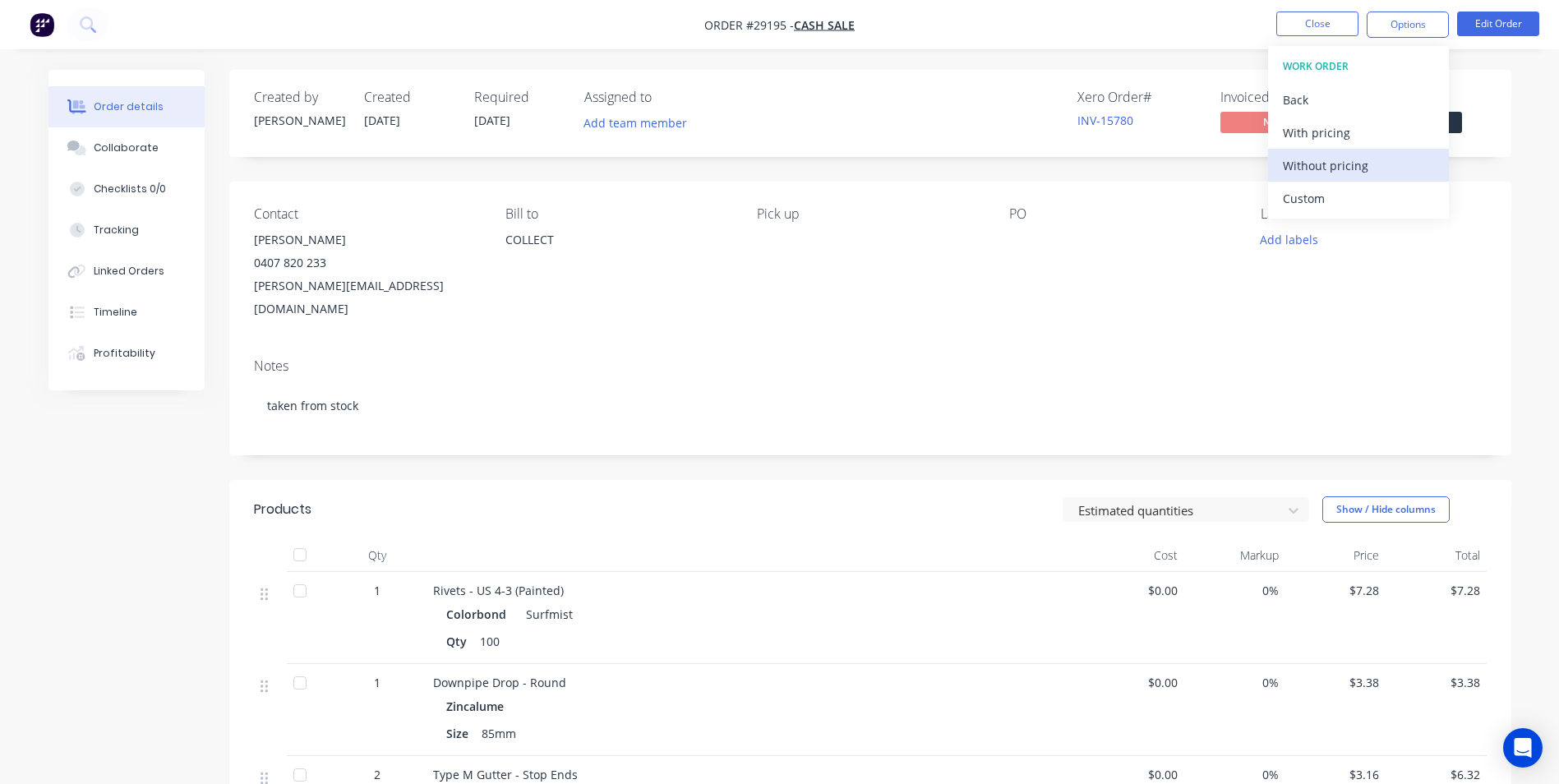
click at [1309, 173] on div "Without pricing" at bounding box center [1358, 166] width 151 height 24
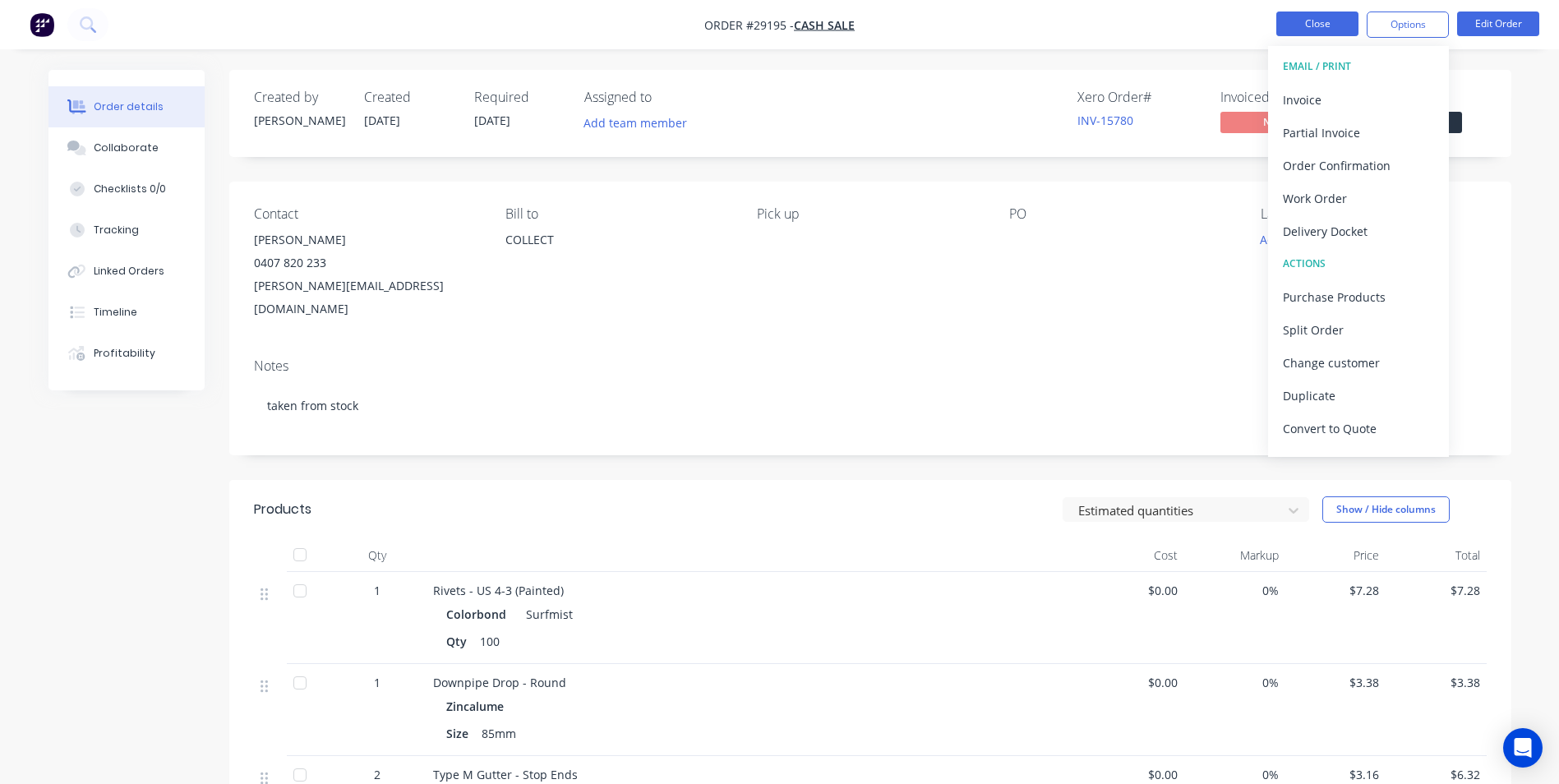
click at [1330, 27] on button "Close" at bounding box center [1317, 24] width 82 height 25
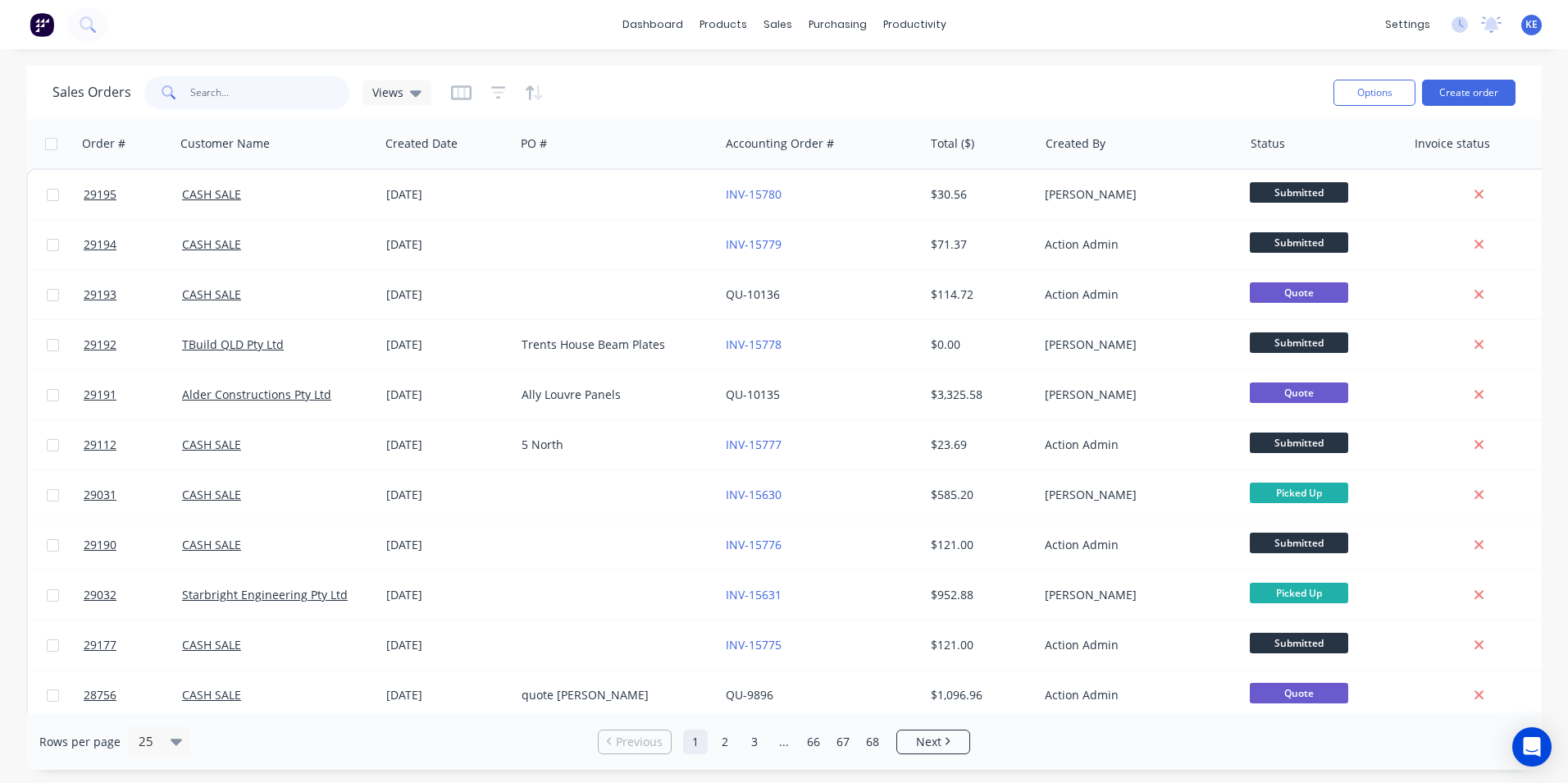
click at [278, 90] on input "text" at bounding box center [270, 92] width 160 height 33
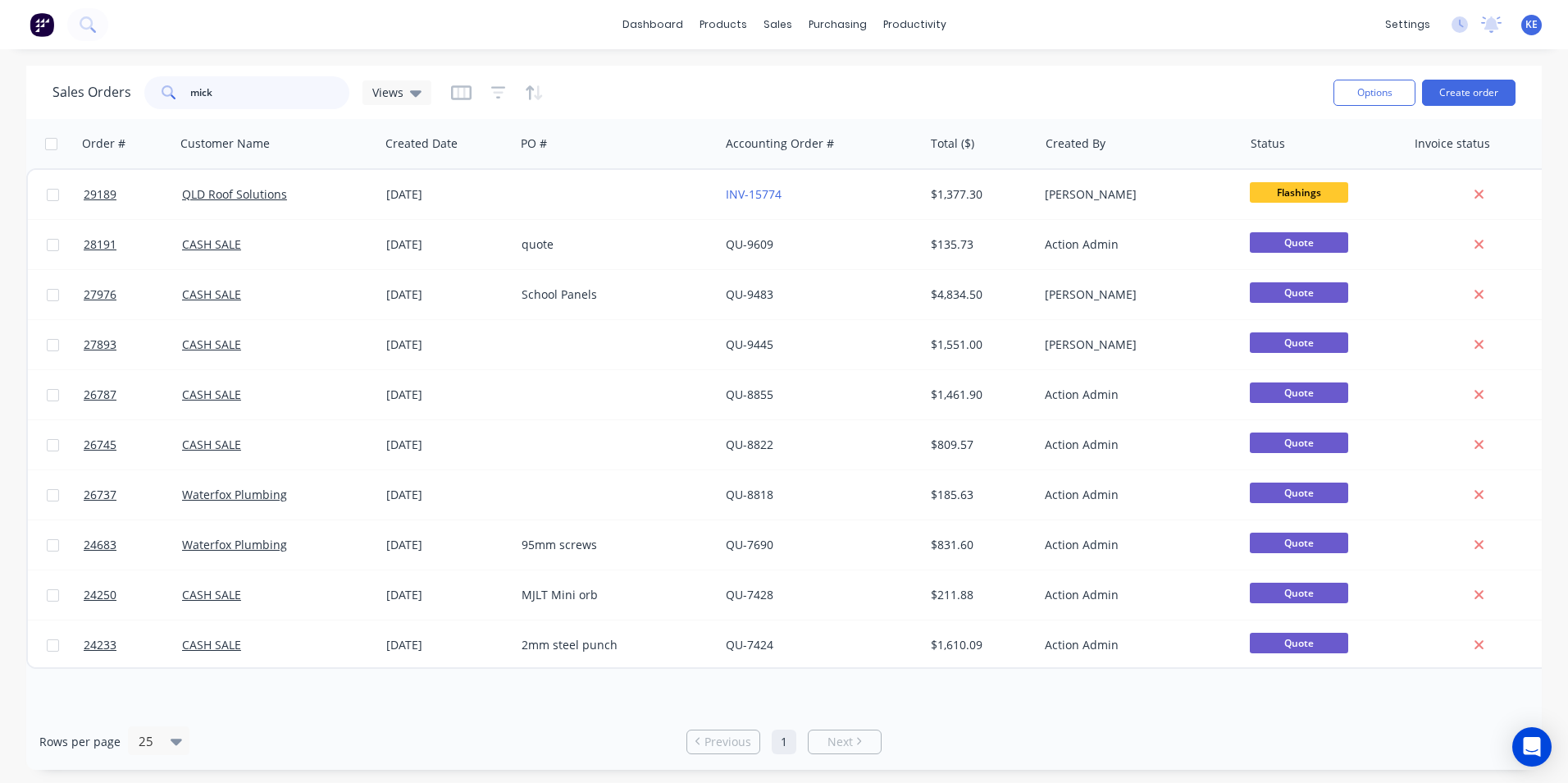
click at [253, 100] on input "mick" at bounding box center [270, 92] width 160 height 33
drag, startPoint x: 235, startPoint y: 95, endPoint x: 119, endPoint y: 104, distance: 116.3
click at [119, 104] on div "Sales Orders mick Views" at bounding box center [242, 92] width 379 height 33
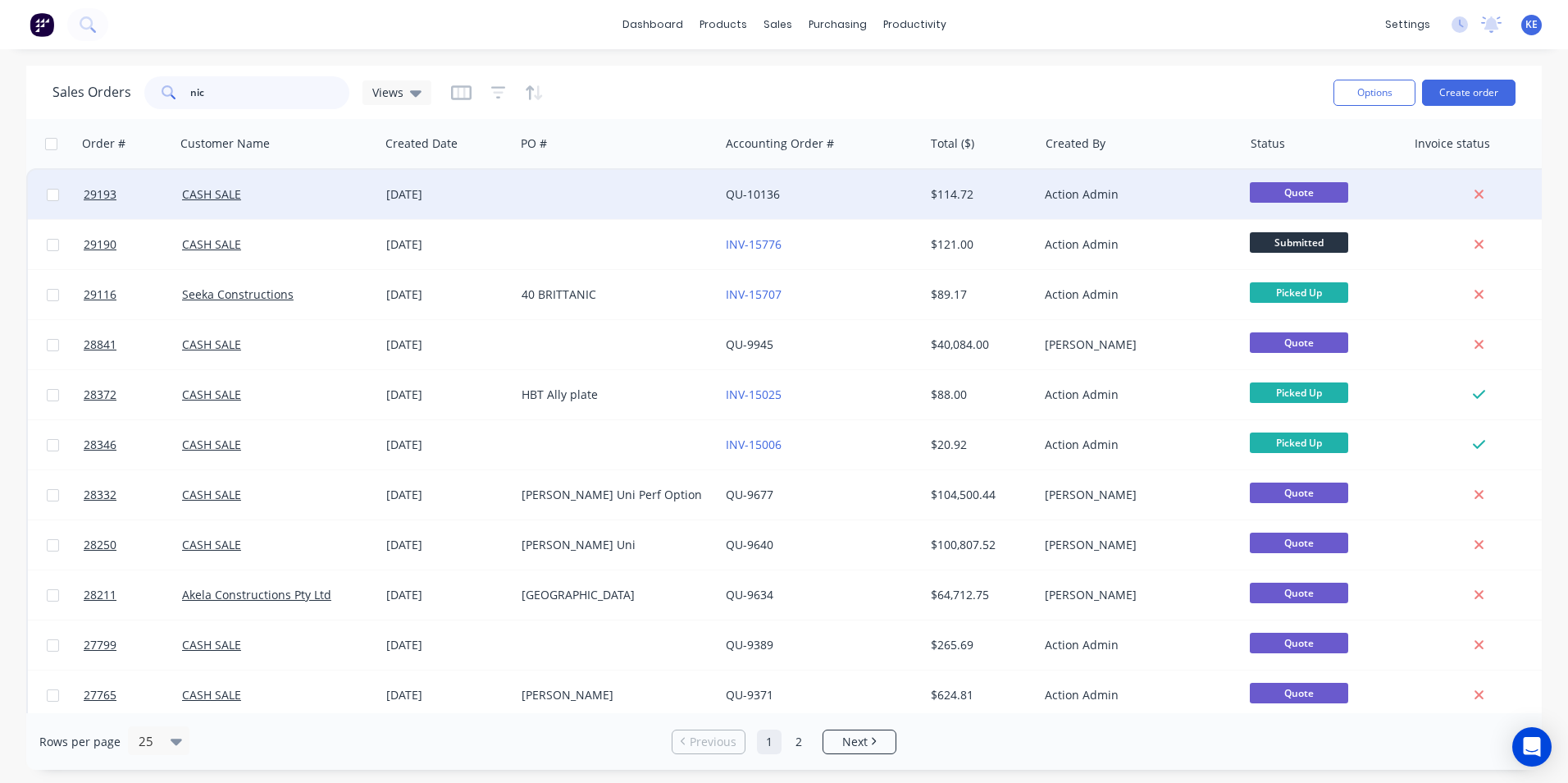
type input "nic"
click at [631, 199] on div at bounding box center [617, 194] width 204 height 49
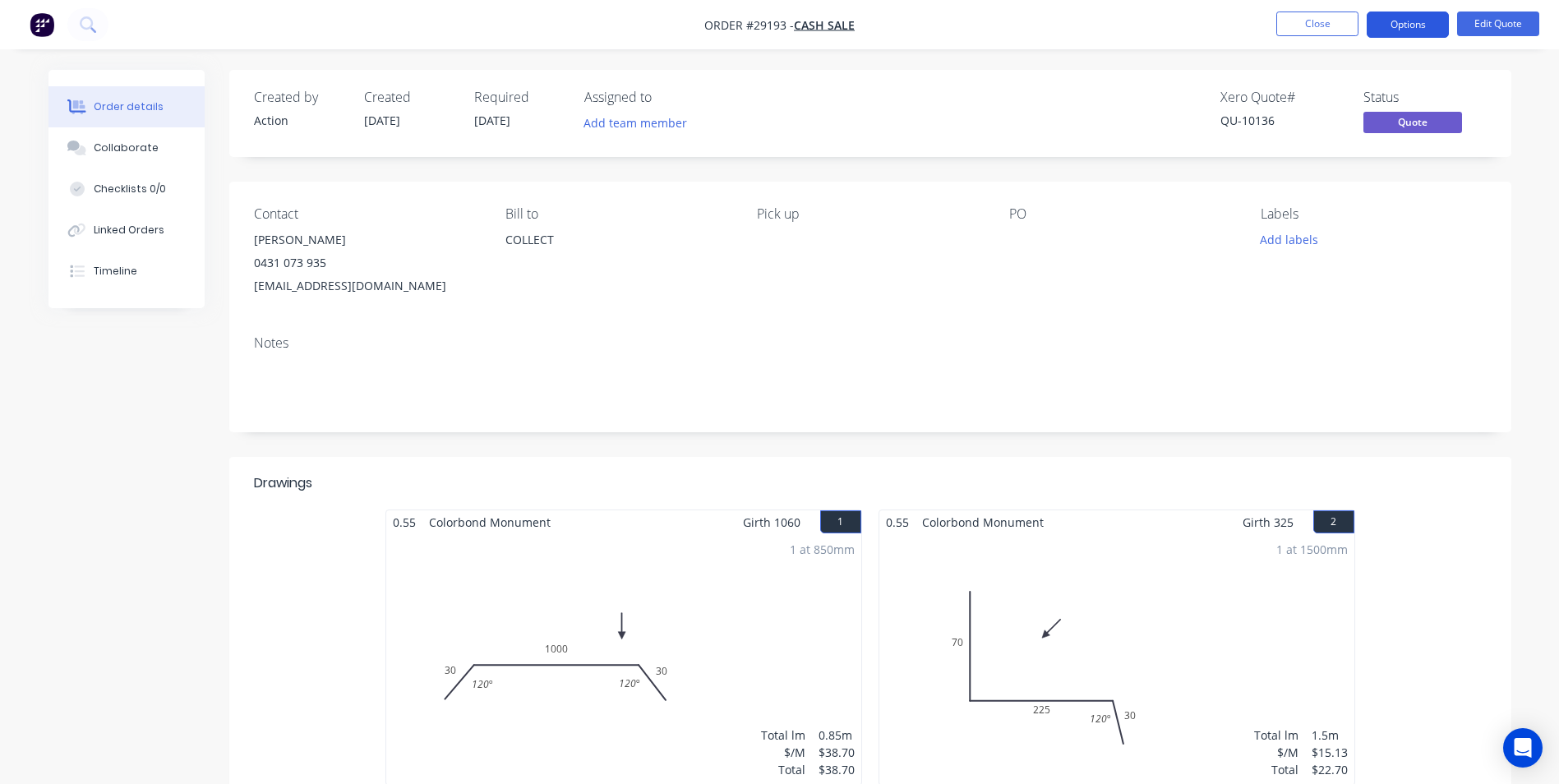
click at [1386, 20] on button "Options" at bounding box center [1408, 25] width 82 height 26
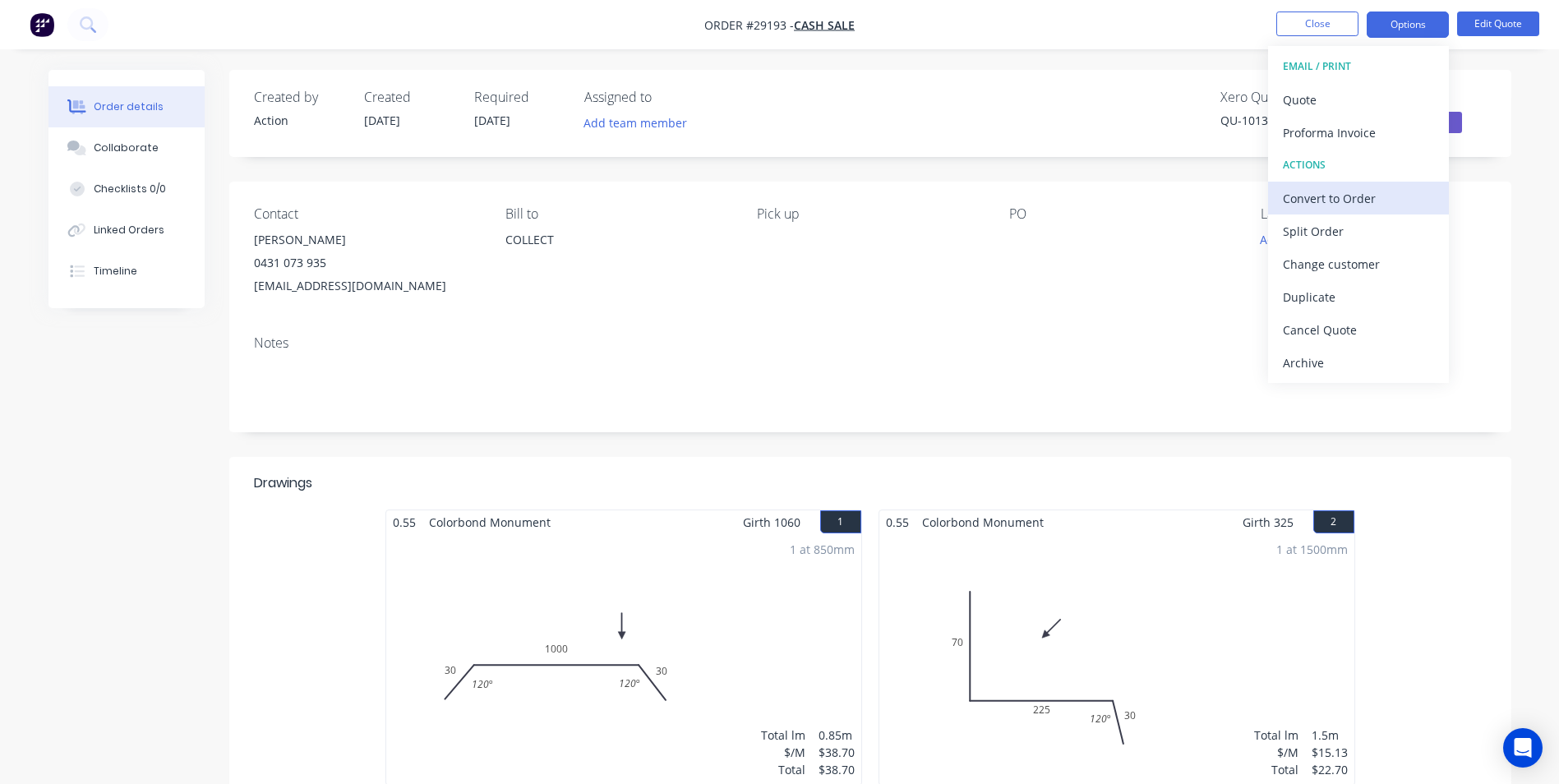
click at [1313, 194] on div "Convert to Order" at bounding box center [1358, 199] width 151 height 24
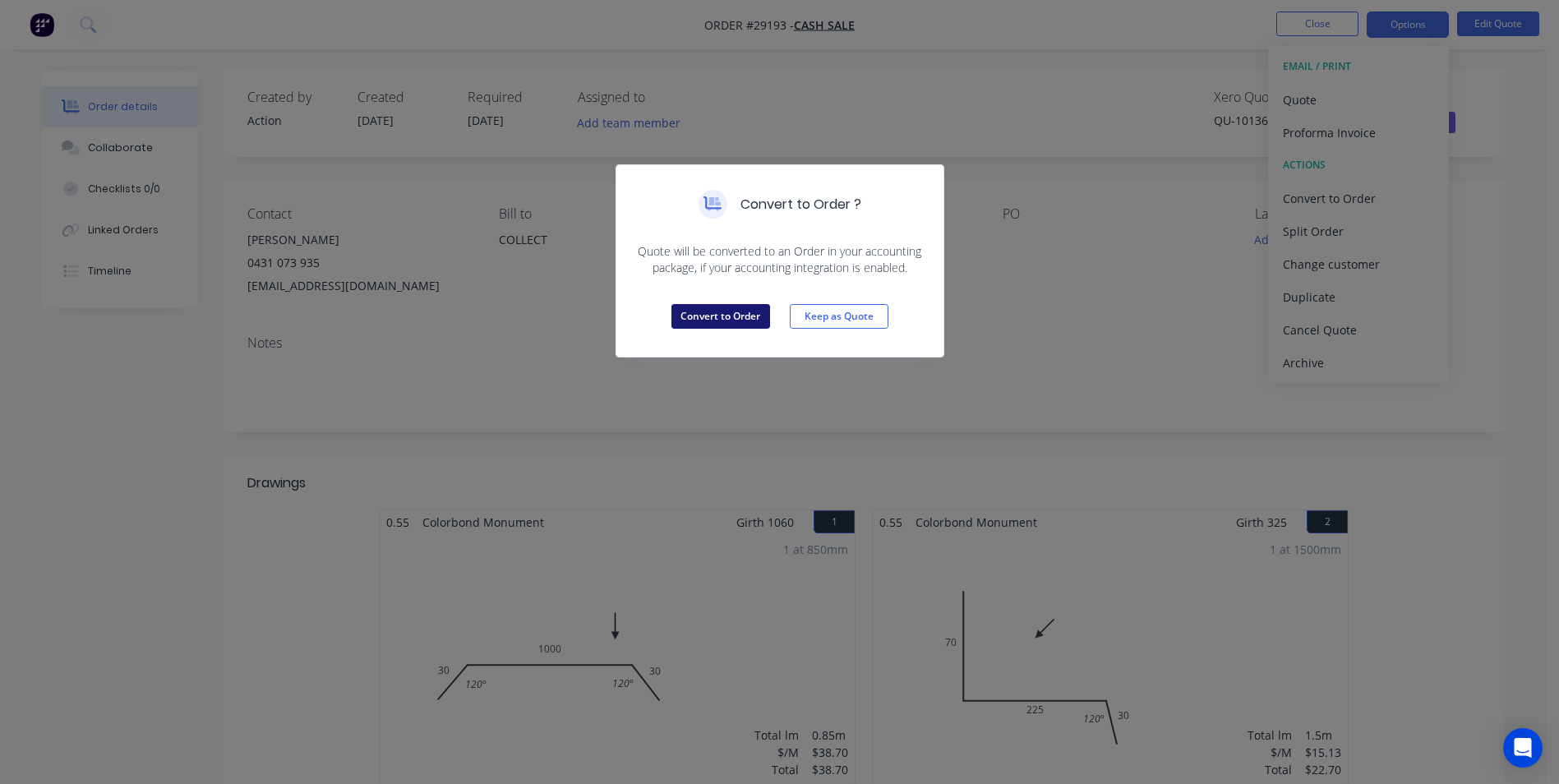
click at [730, 319] on button "Convert to Order" at bounding box center [720, 316] width 99 height 25
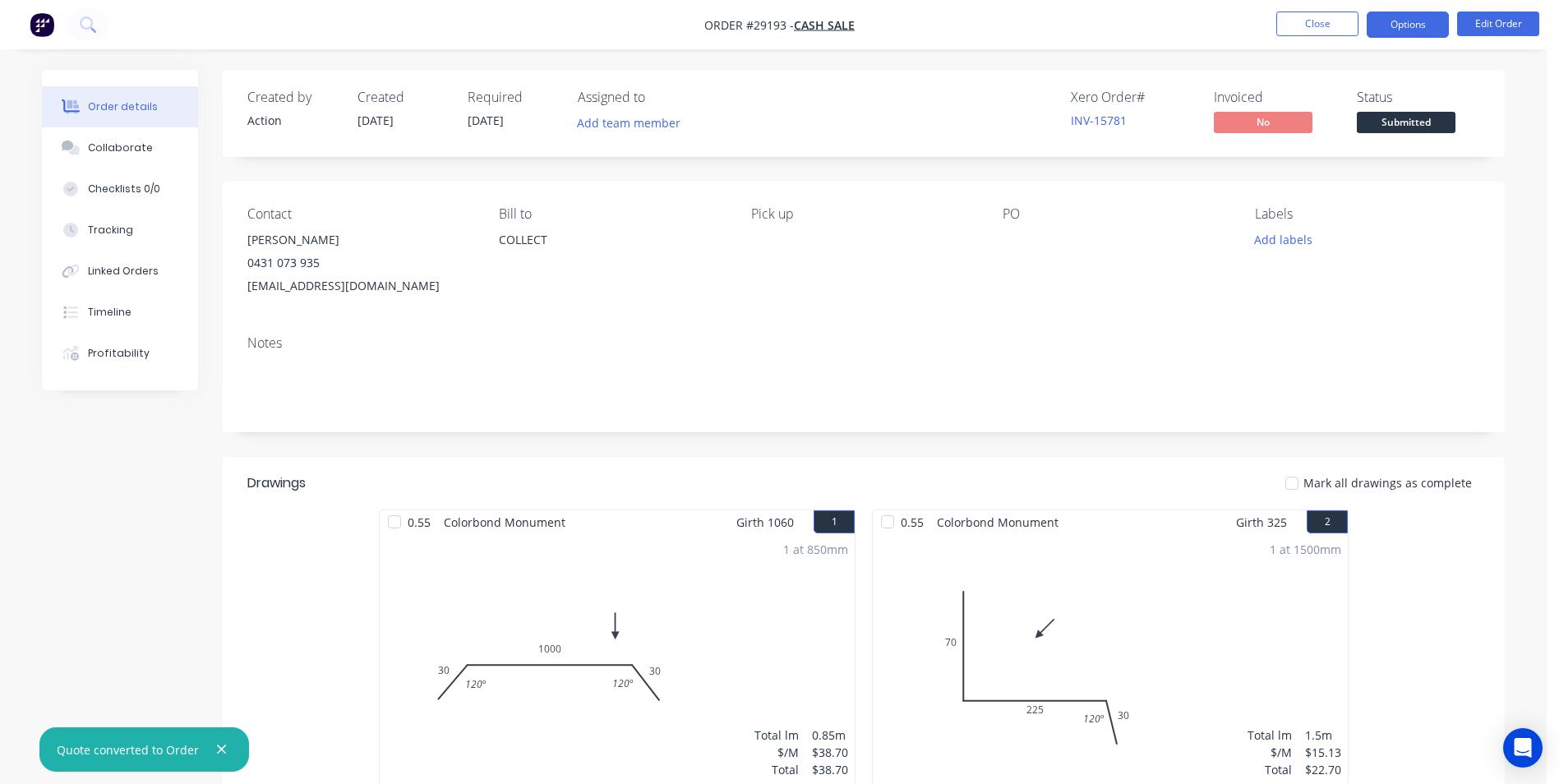
click at [1416, 25] on button "Options" at bounding box center [1408, 25] width 82 height 26
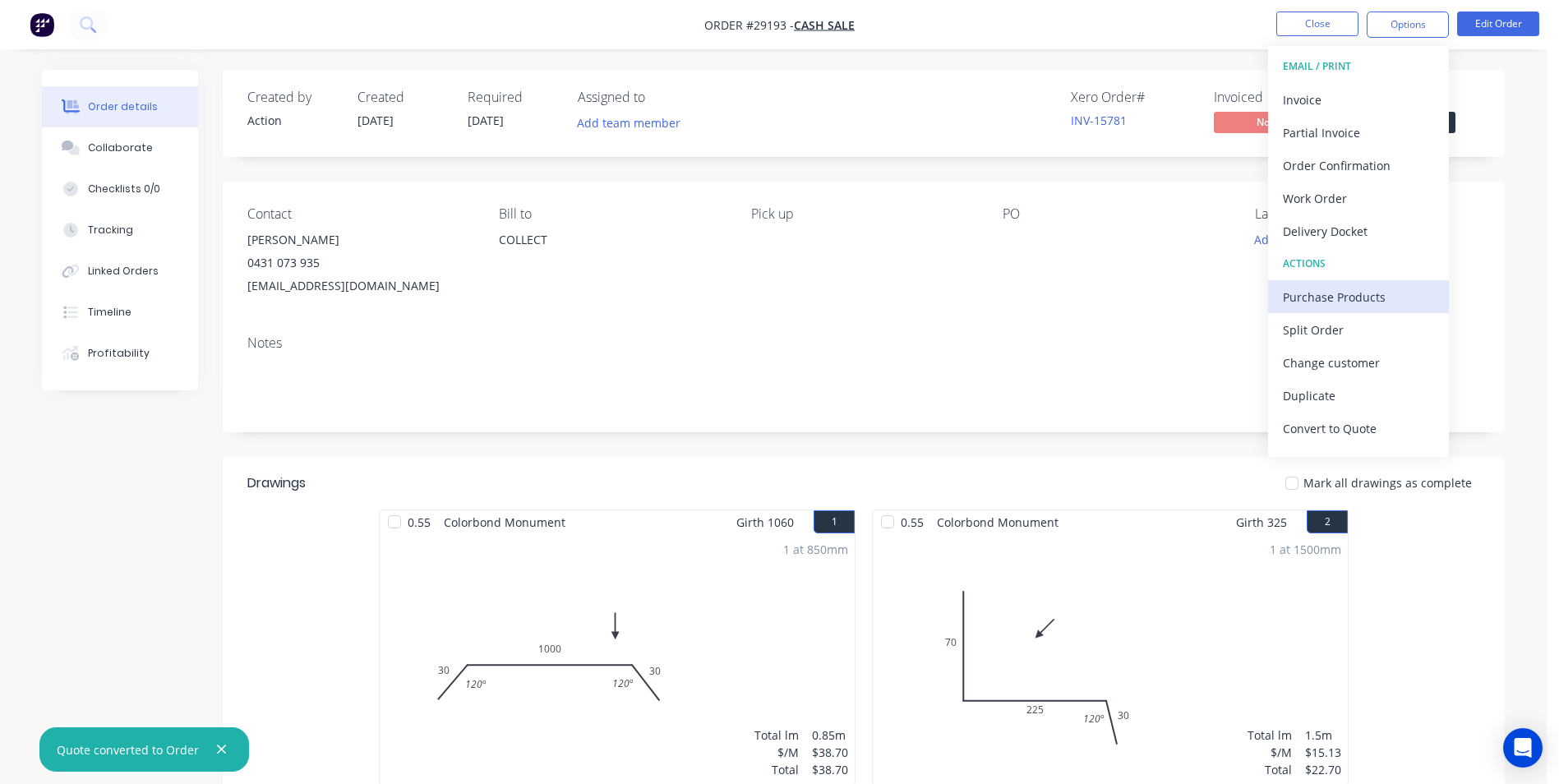
click at [1292, 283] on button "Purchase Products" at bounding box center [1358, 296] width 181 height 33
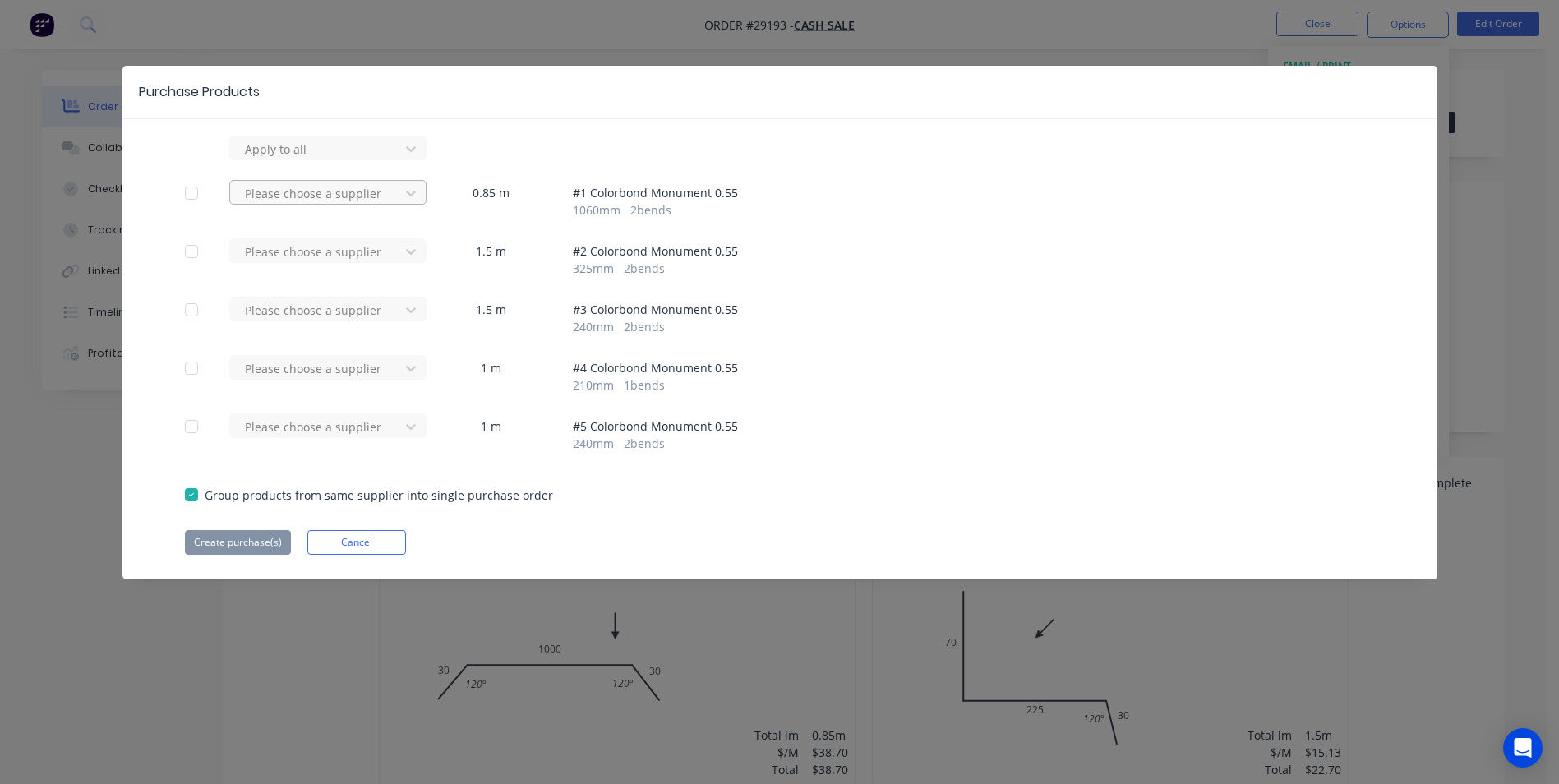
click at [297, 192] on div at bounding box center [317, 194] width 148 height 20
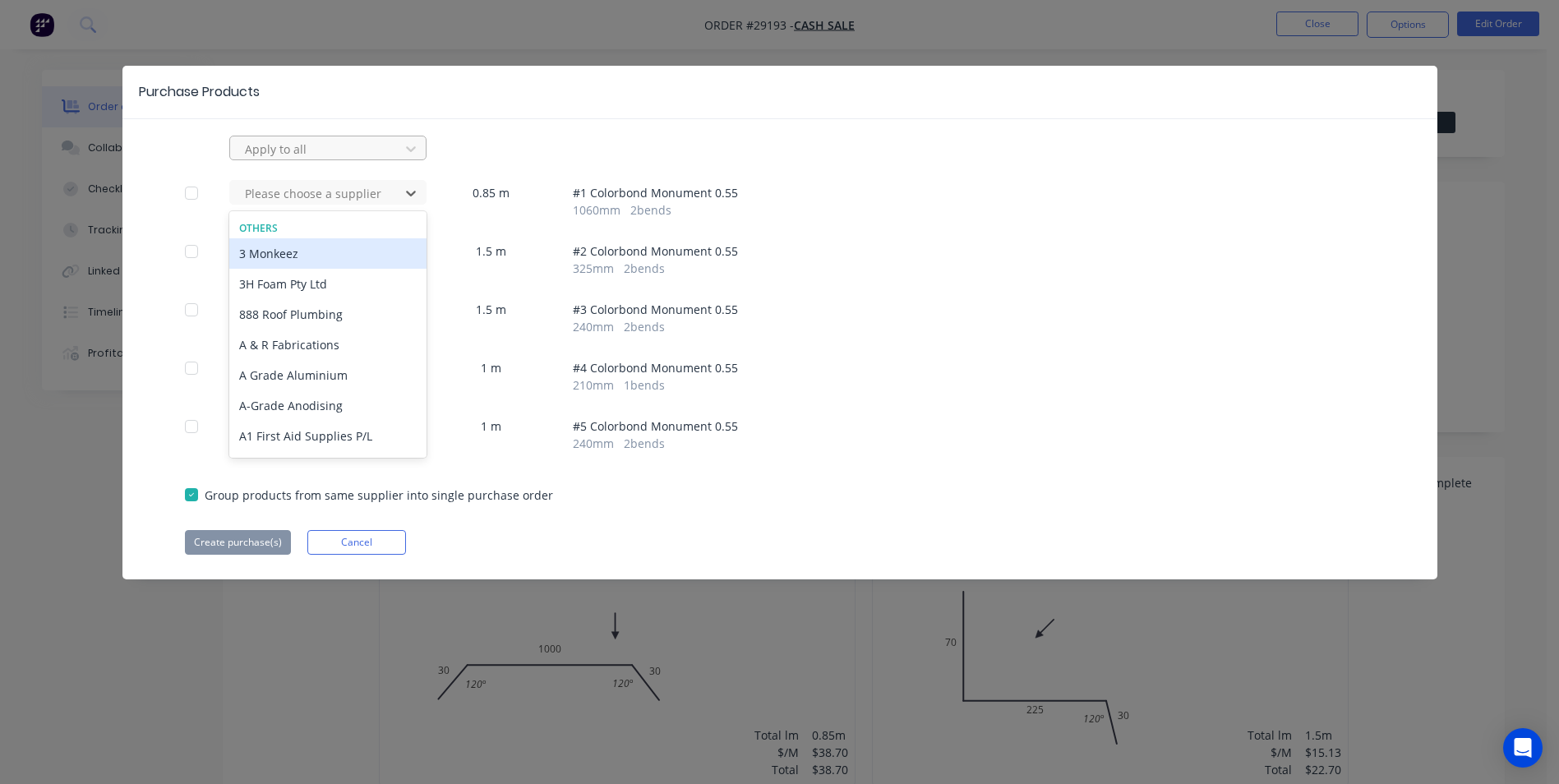
click at [283, 149] on div at bounding box center [317, 149] width 148 height 20
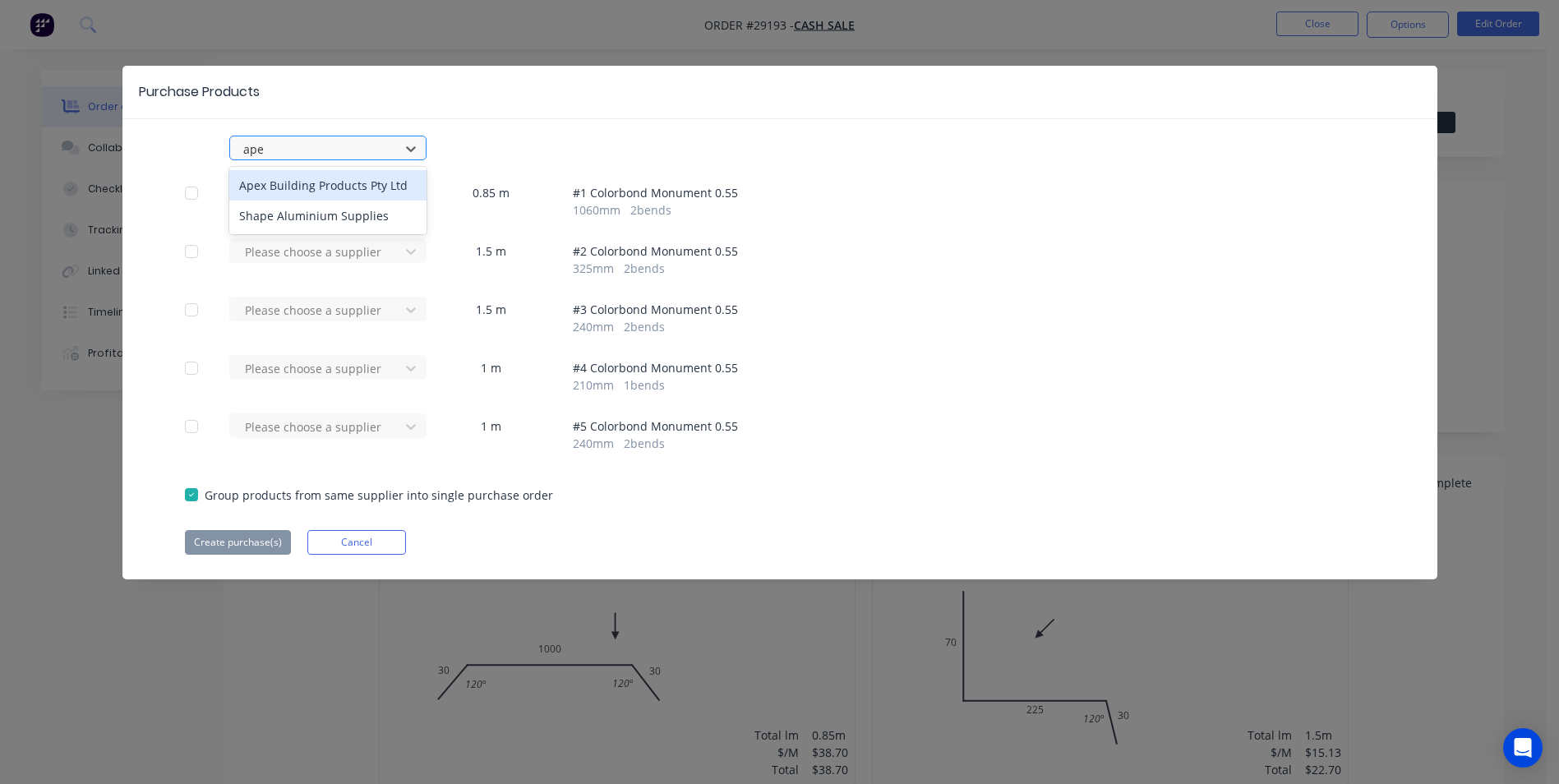
type input "apex"
click at [268, 188] on div "Apex Building Products Pty Ltd" at bounding box center [328, 185] width 197 height 31
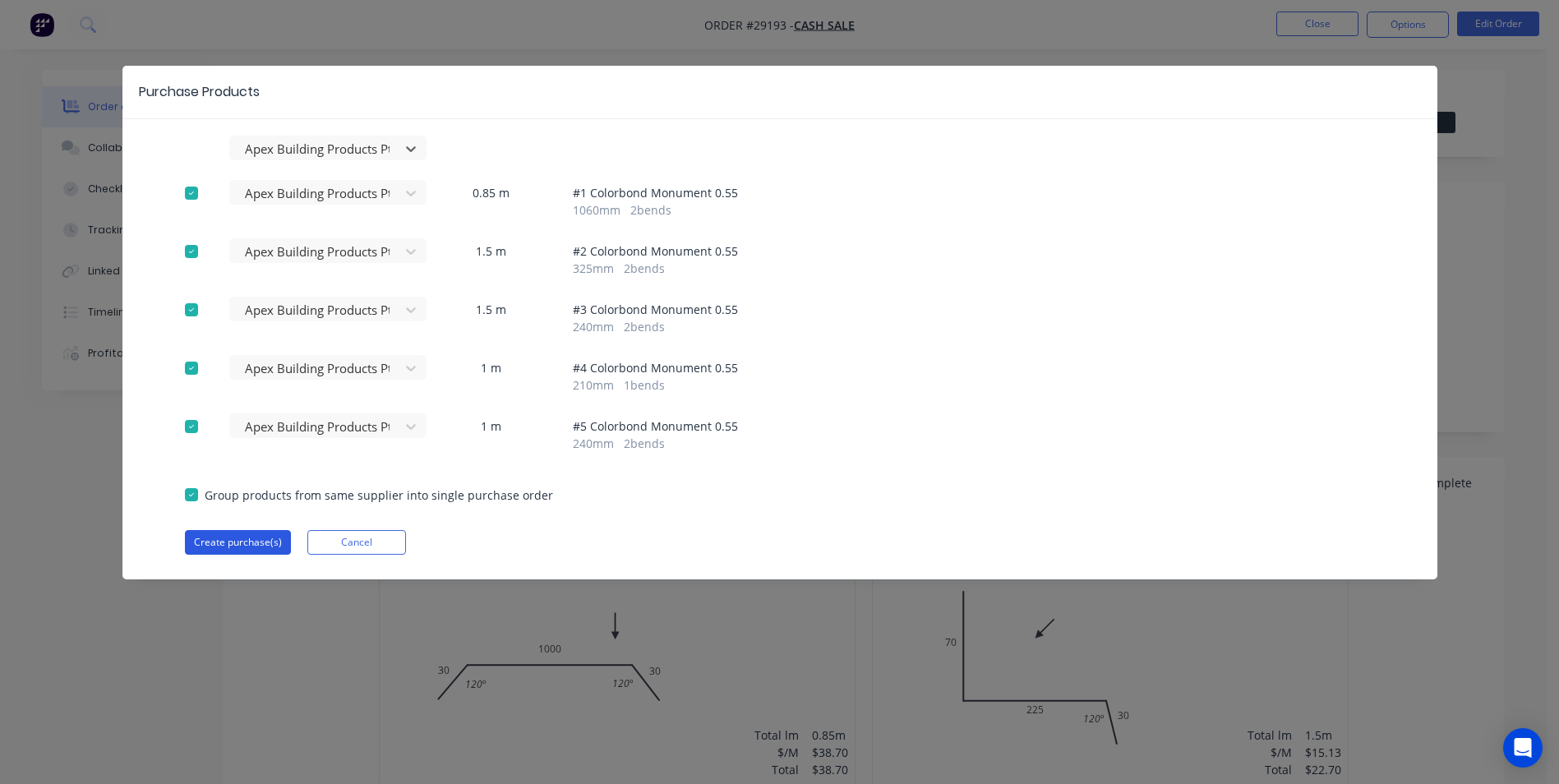
click at [223, 538] on button "Create purchase(s)" at bounding box center [238, 542] width 106 height 25
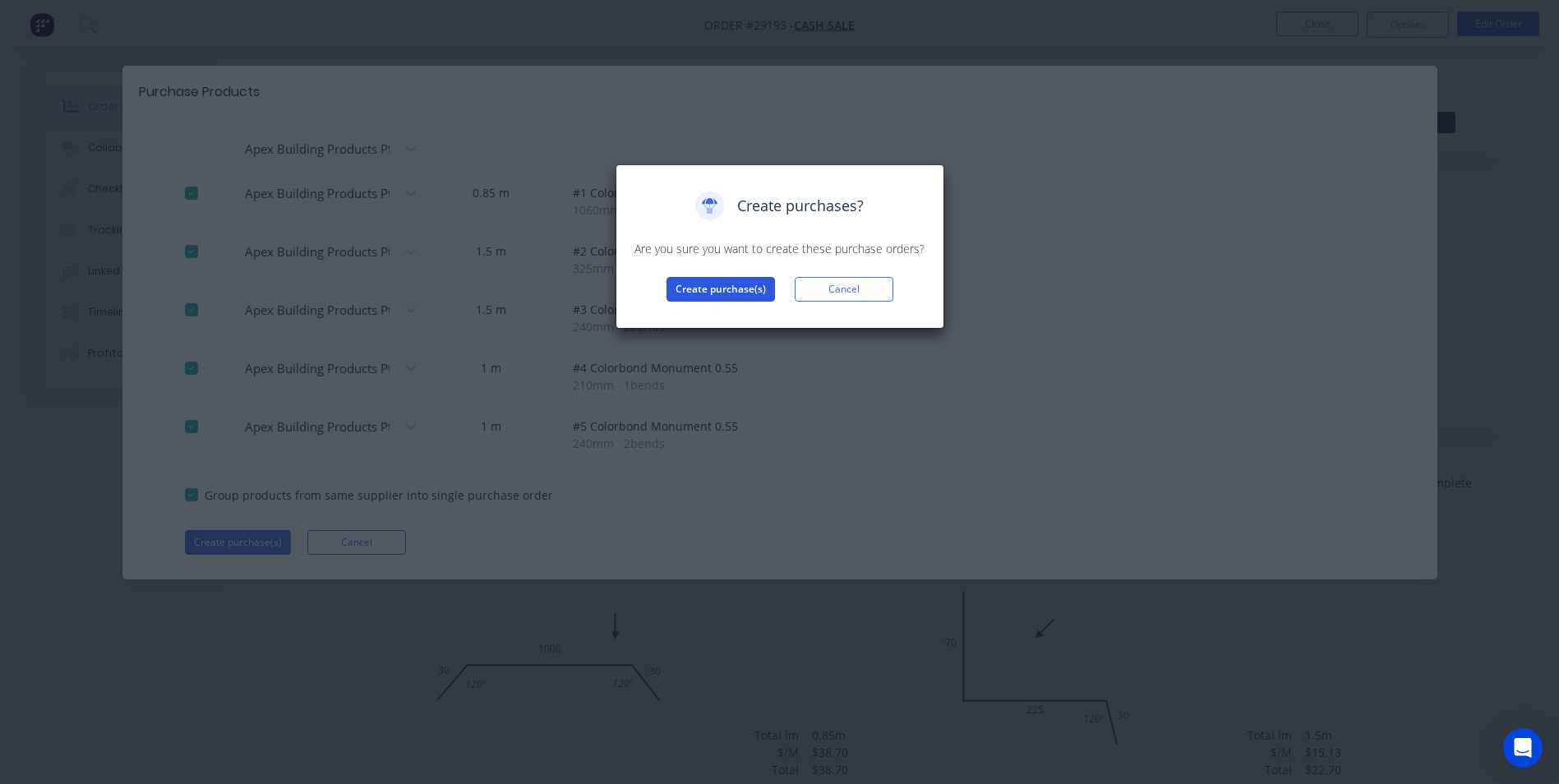
click at [716, 286] on button "Create purchase(s)" at bounding box center [720, 289] width 109 height 25
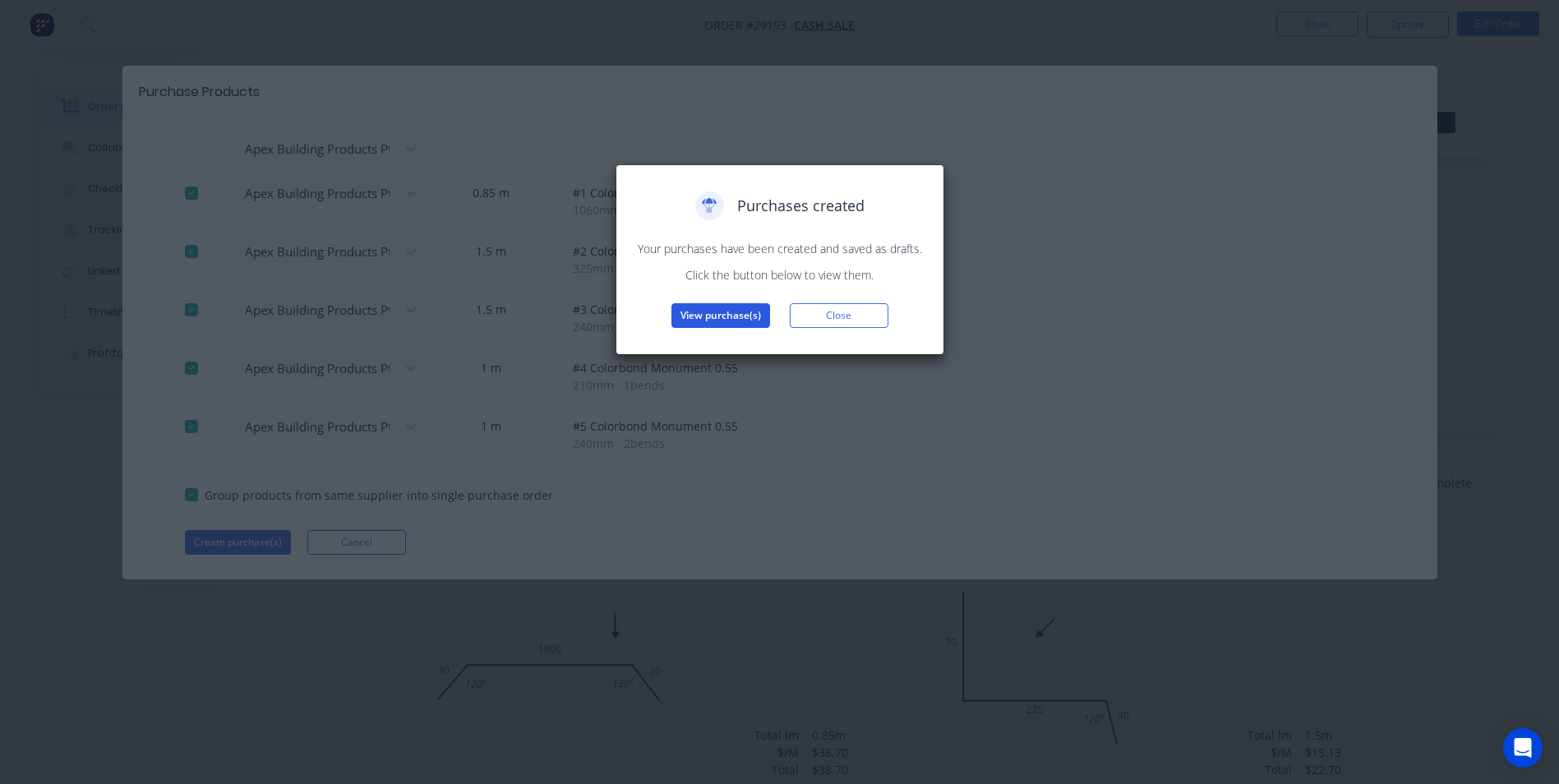
click at [719, 313] on button "View purchase(s)" at bounding box center [720, 315] width 99 height 25
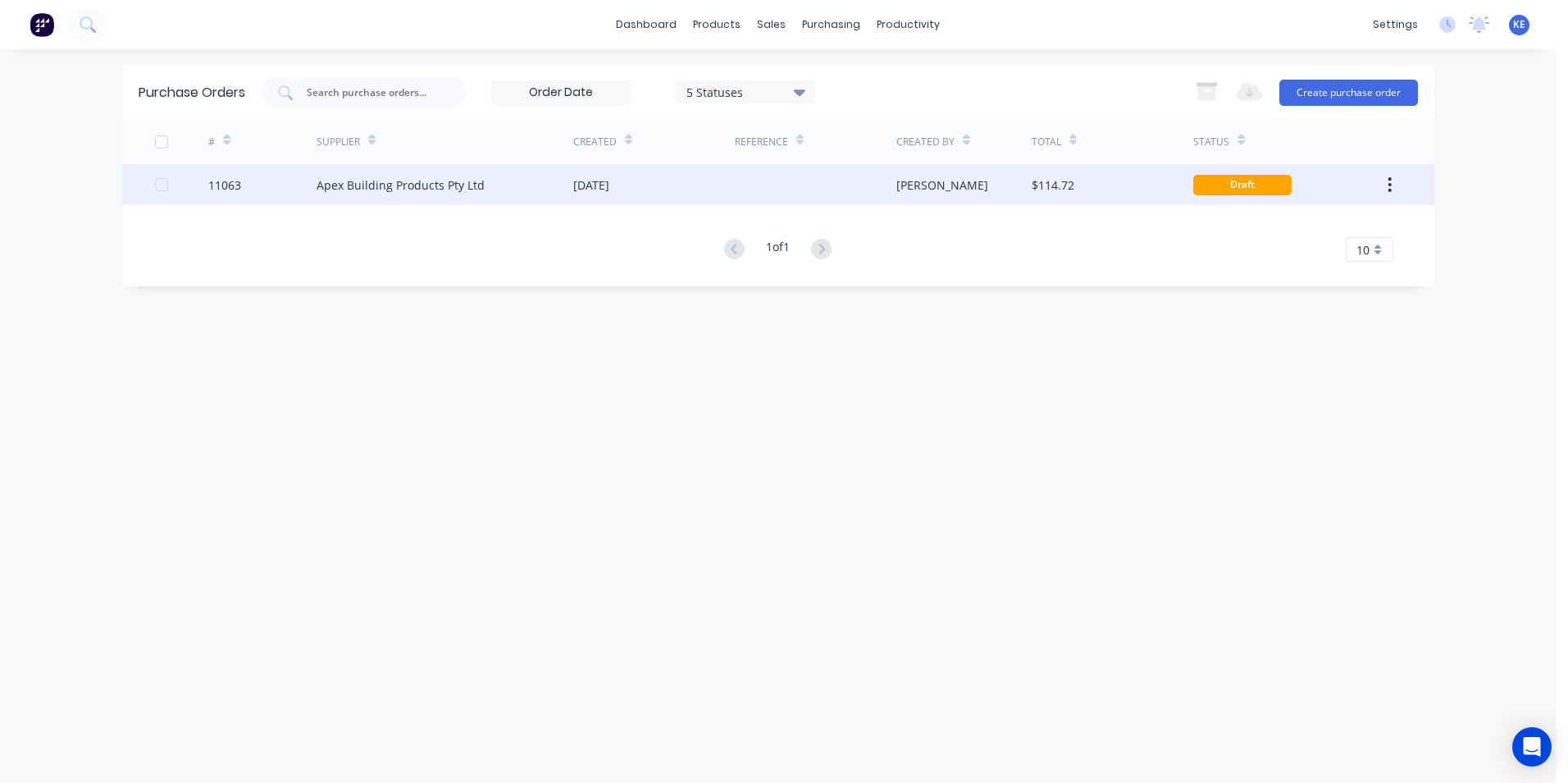
click at [399, 193] on div "Apex Building Products Pty Ltd" at bounding box center [400, 185] width 168 height 17
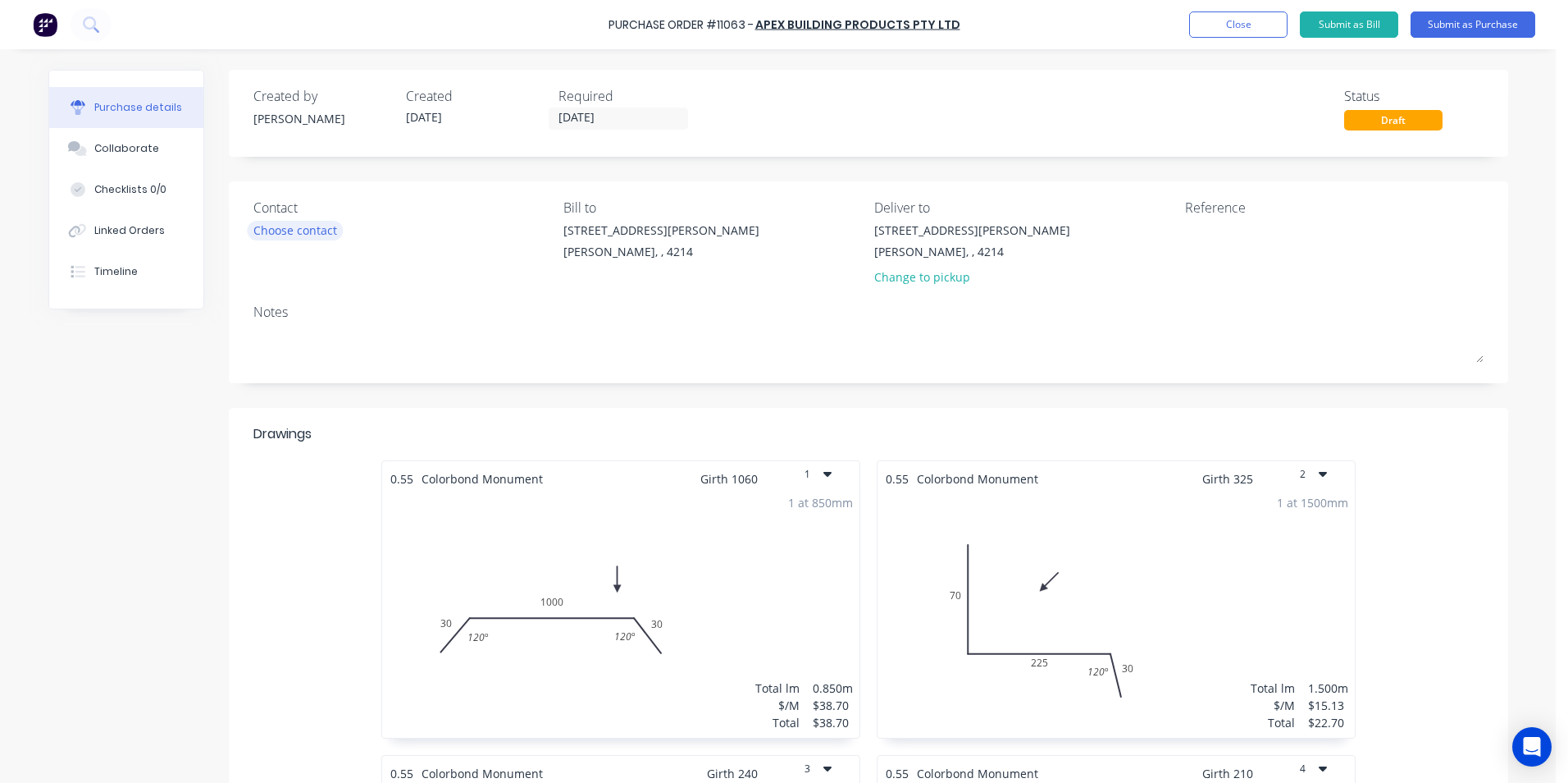
click at [308, 231] on div "Choose contact" at bounding box center [295, 230] width 84 height 17
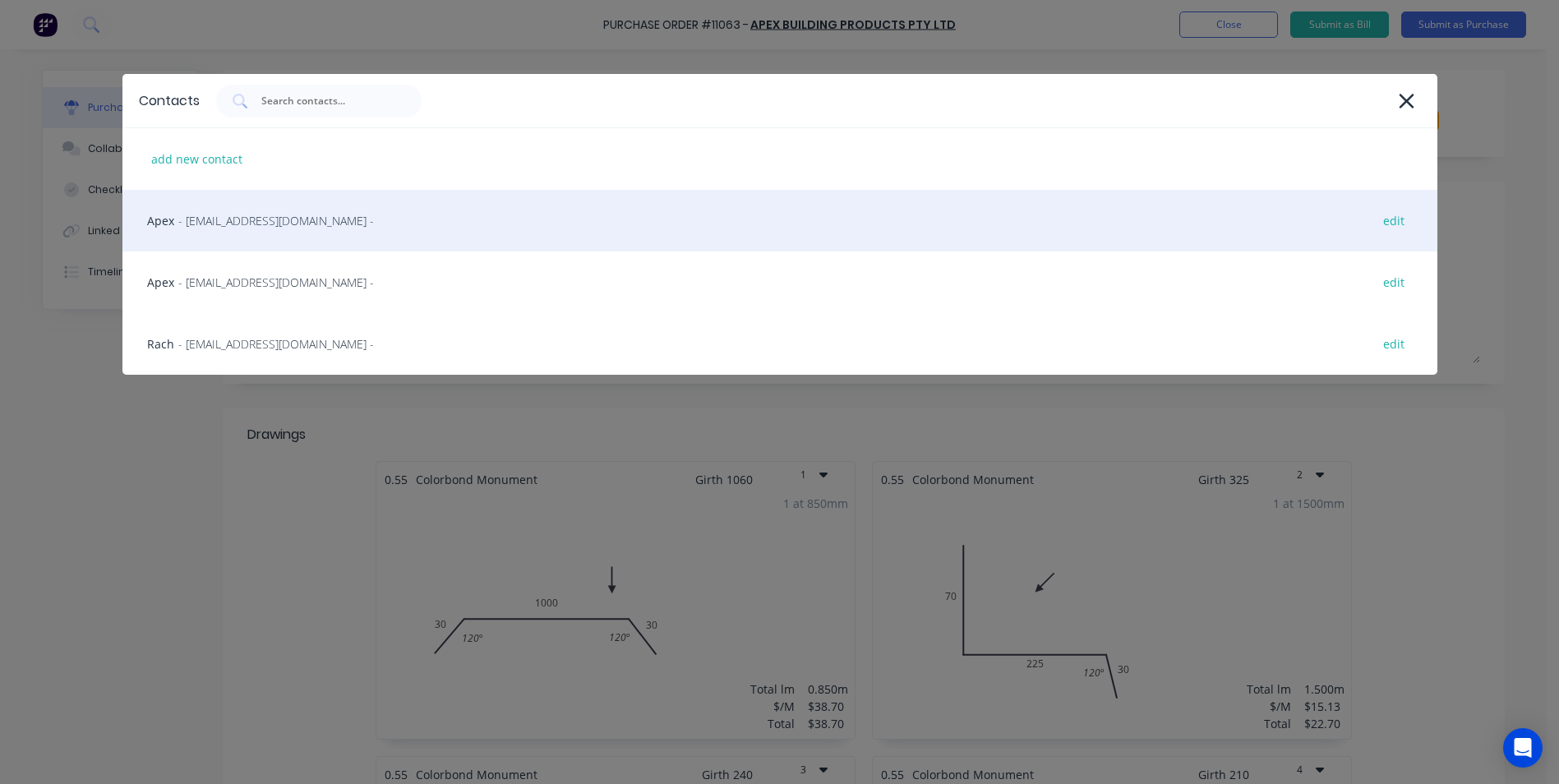
click at [278, 231] on div "Apex - [EMAIL_ADDRESS][DOMAIN_NAME] - edit" at bounding box center [780, 220] width 1315 height 62
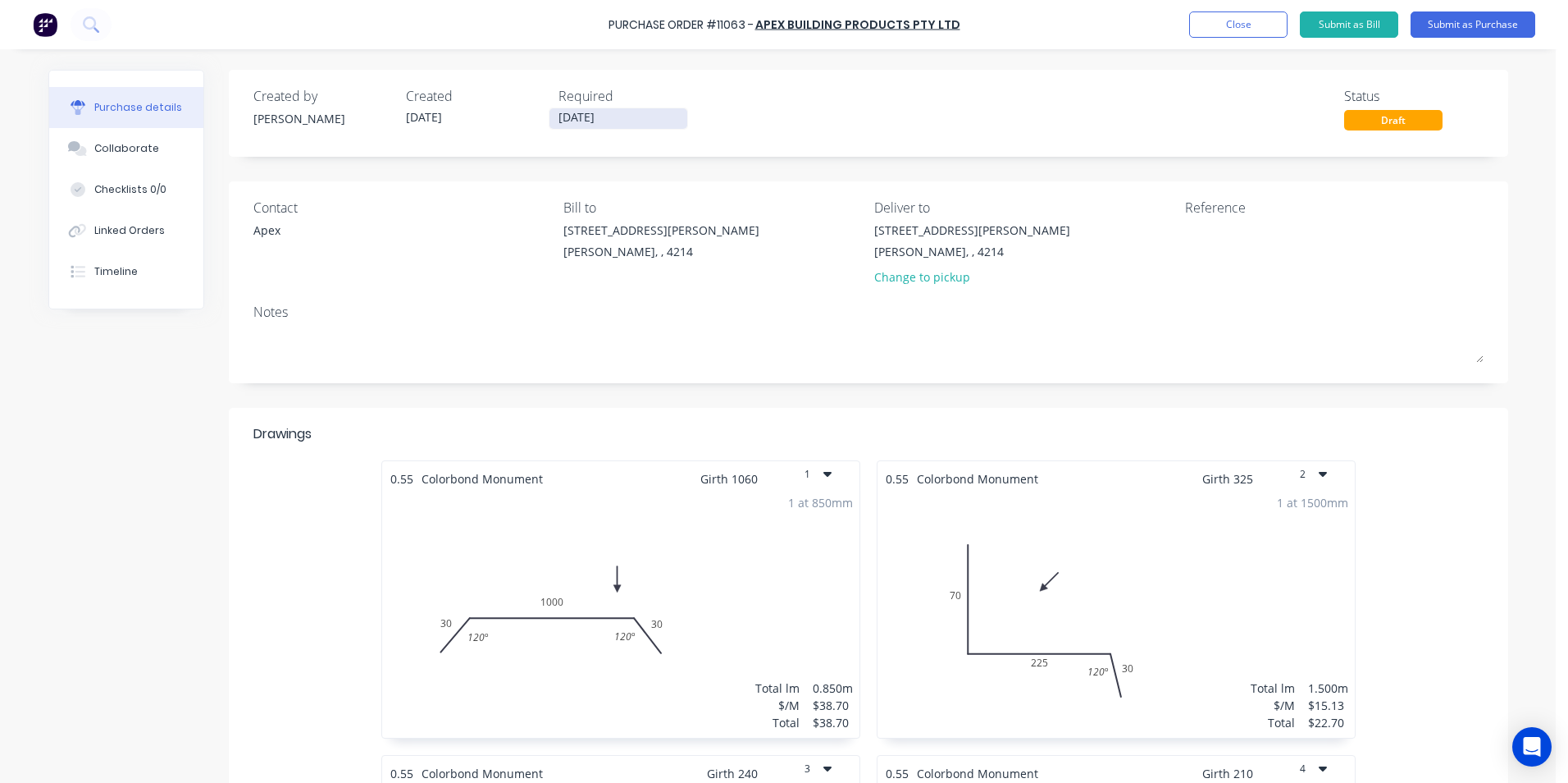
click at [575, 114] on input "[DATE]" at bounding box center [618, 119] width 137 height 20
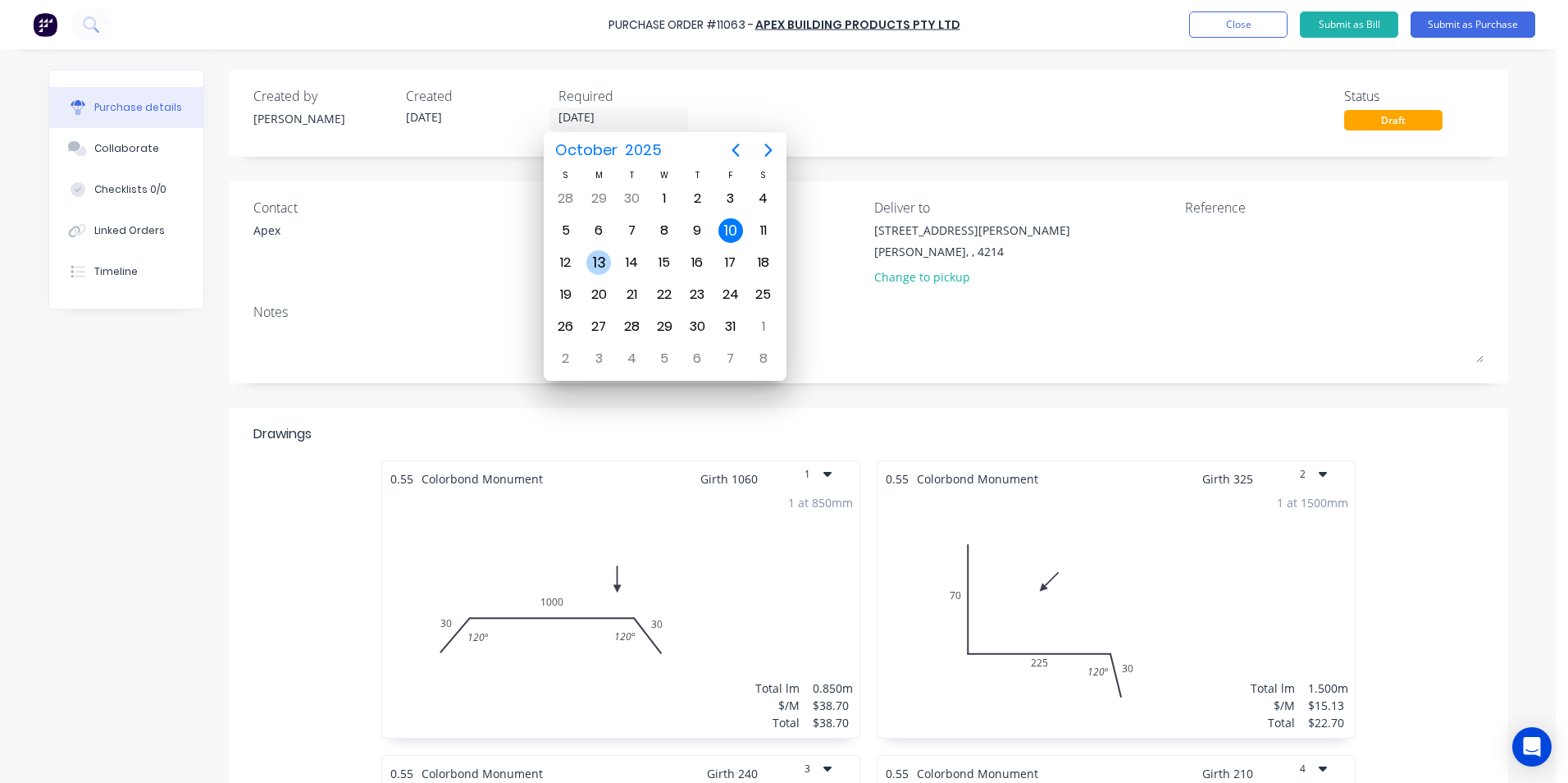
click at [589, 265] on div "13" at bounding box center [599, 262] width 25 height 25
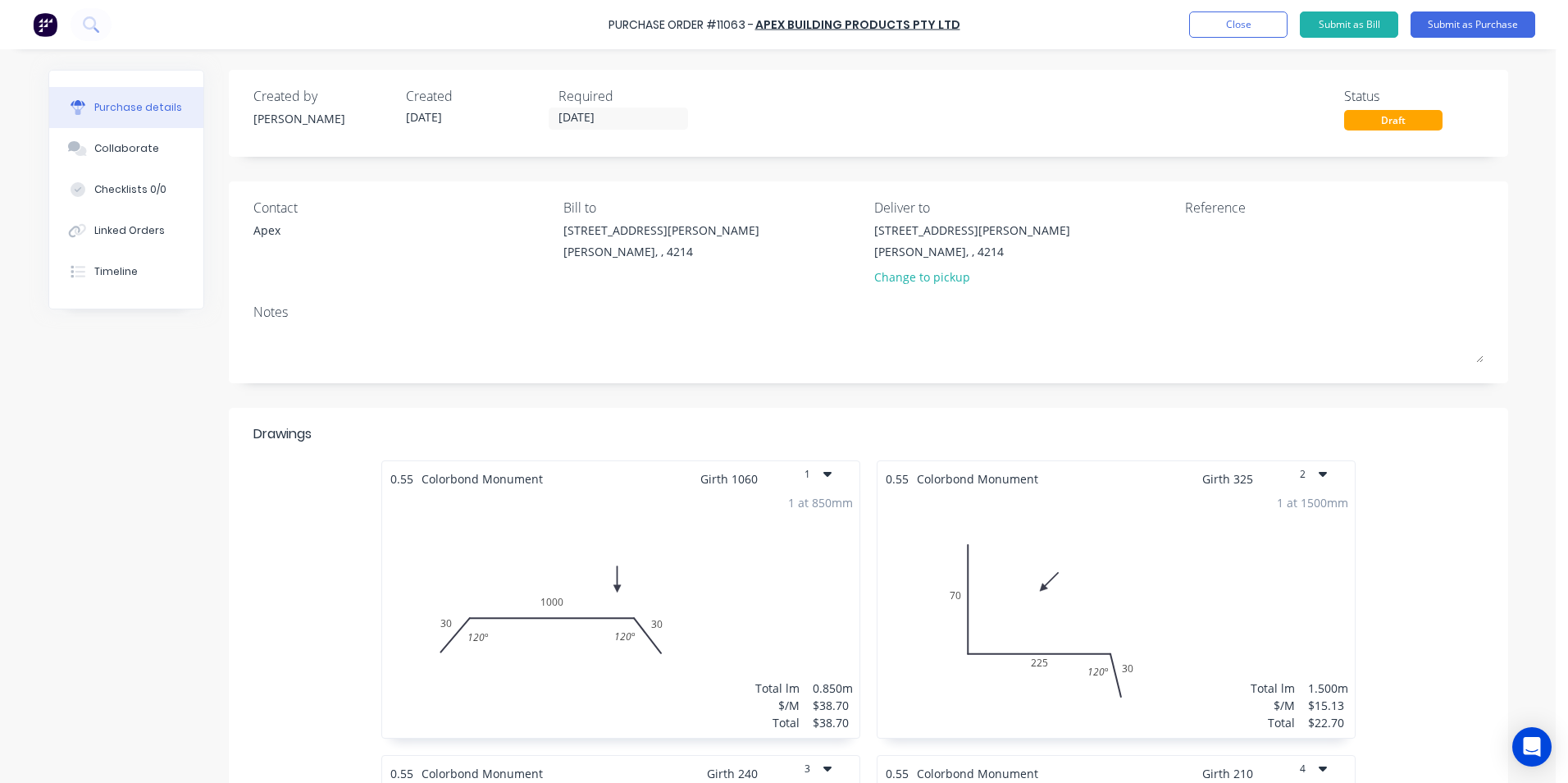
type input "[DATE]"
click at [1487, 26] on button "Submit as Purchase" at bounding box center [1473, 25] width 125 height 26
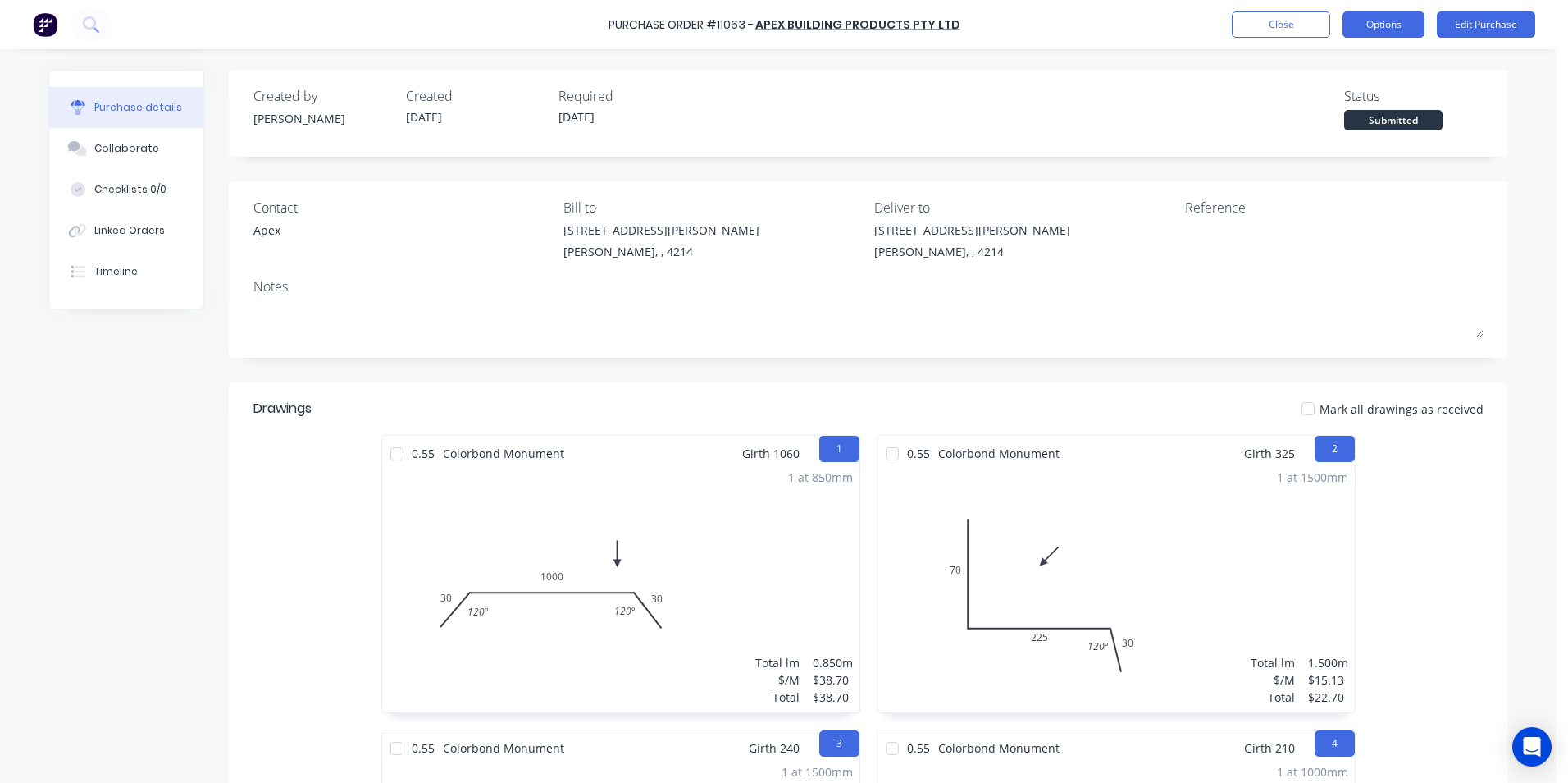
click at [1389, 23] on button "Options" at bounding box center [1383, 25] width 82 height 26
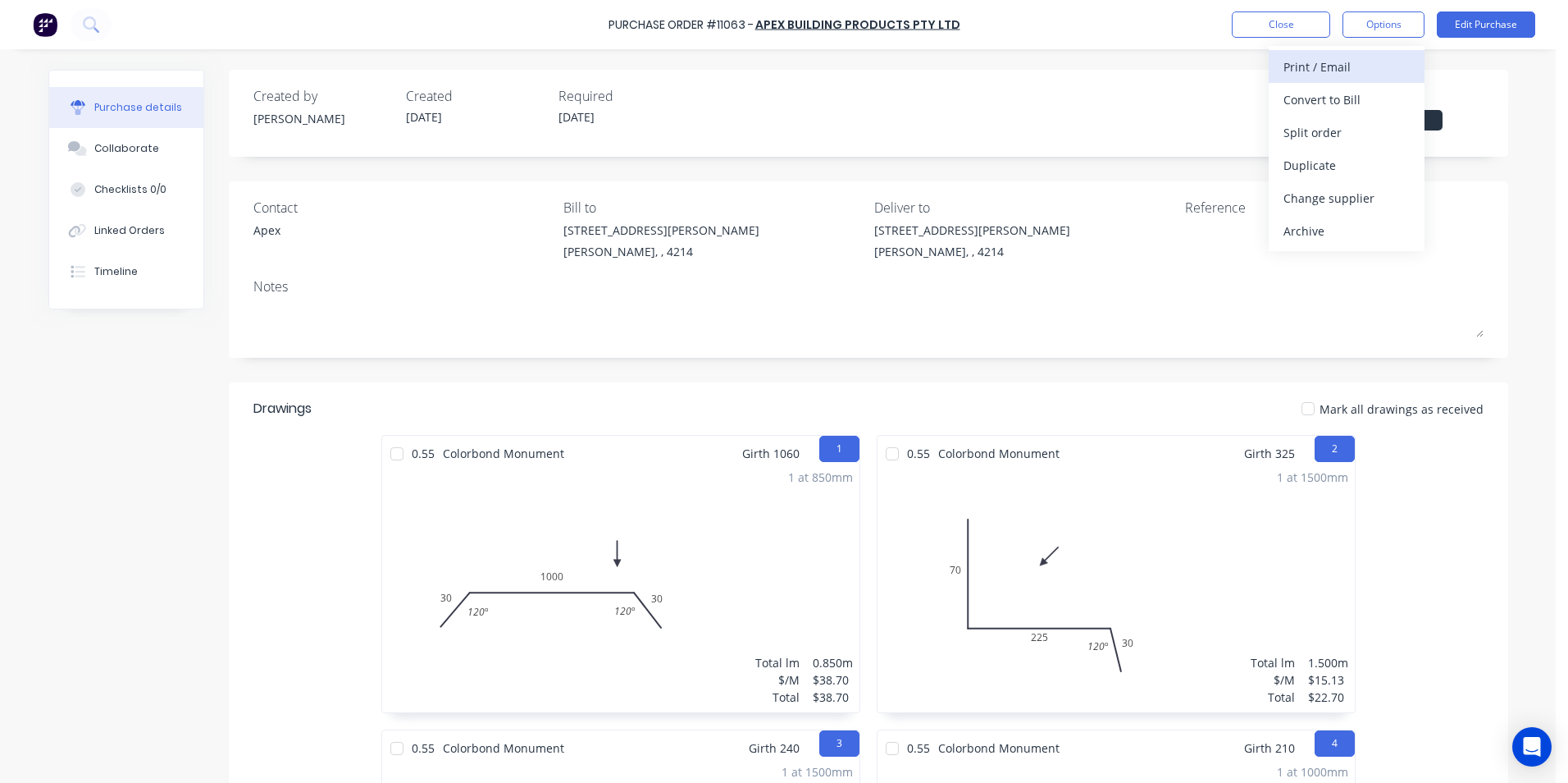
click at [1340, 61] on div "Print / Email" at bounding box center [1347, 67] width 126 height 24
click at [1315, 126] on div "Without pricing" at bounding box center [1347, 132] width 126 height 24
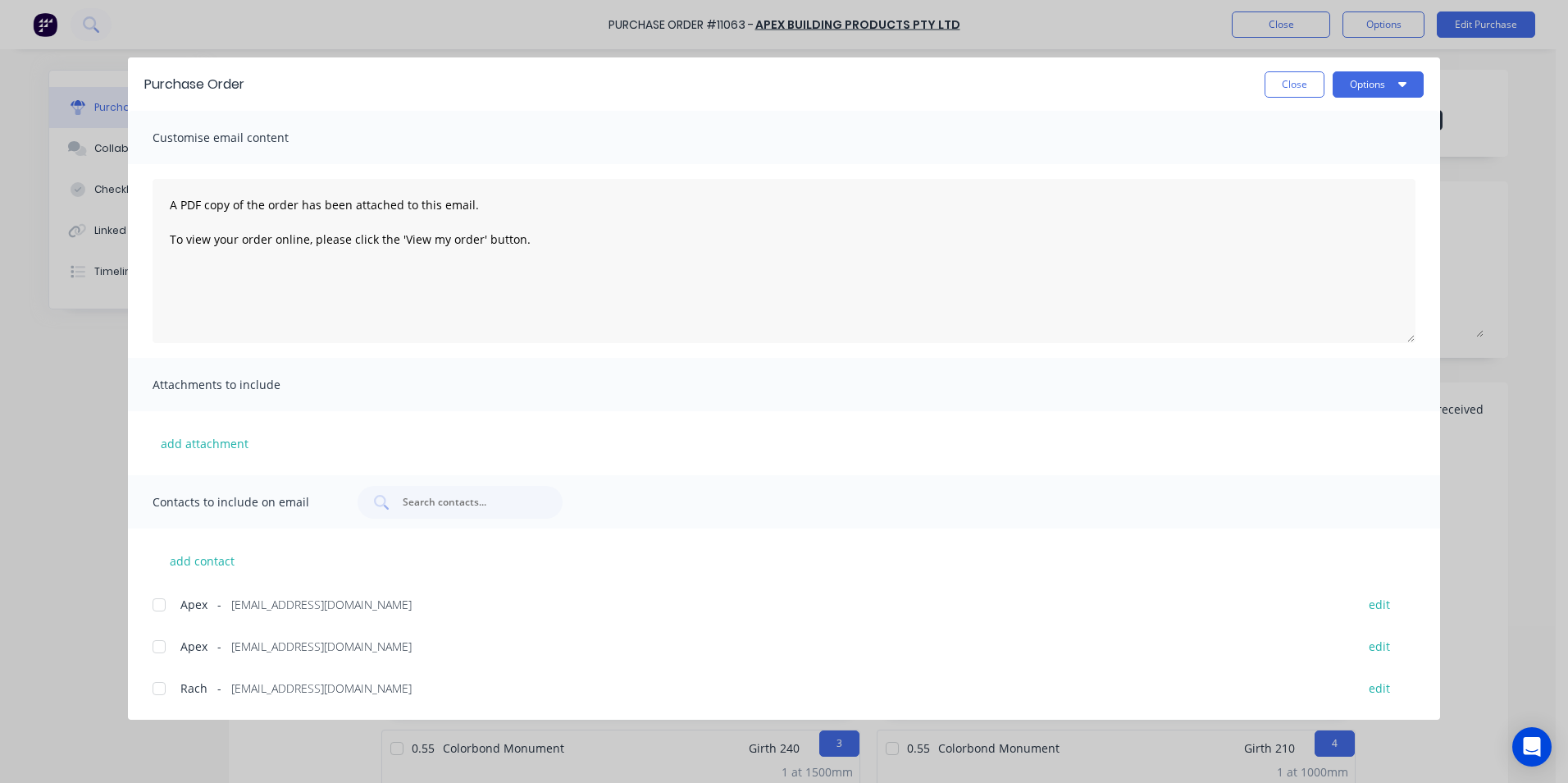
click at [163, 598] on div at bounding box center [159, 605] width 33 height 33
click at [1370, 87] on button "Options" at bounding box center [1378, 84] width 91 height 26
click at [1307, 182] on div "Email" at bounding box center [1346, 192] width 126 height 24
click at [1304, 80] on button "Close" at bounding box center [1294, 84] width 60 height 26
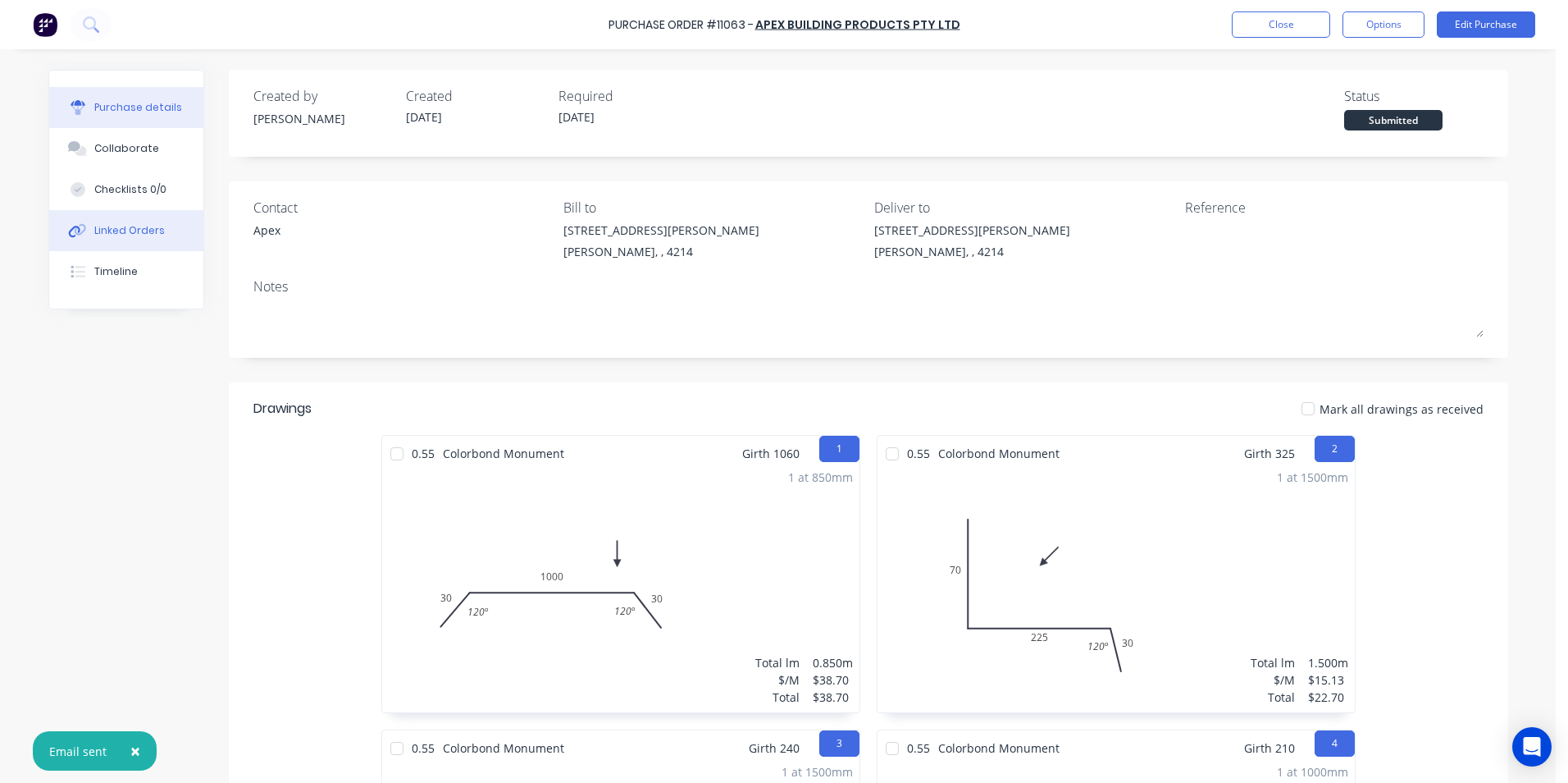
click at [119, 227] on div "Linked Orders" at bounding box center [129, 230] width 70 height 14
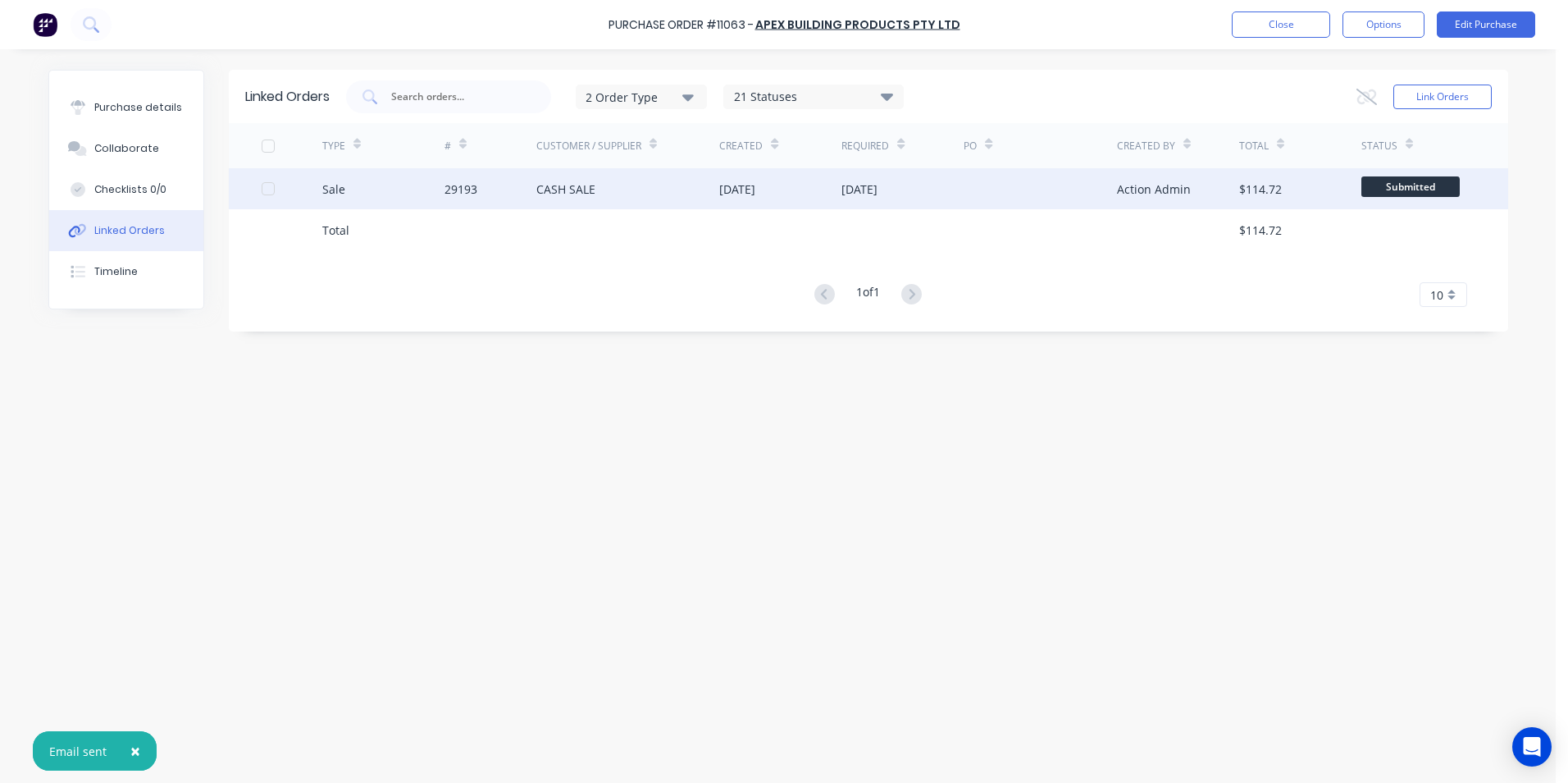
click at [516, 184] on div "29193" at bounding box center [490, 188] width 92 height 41
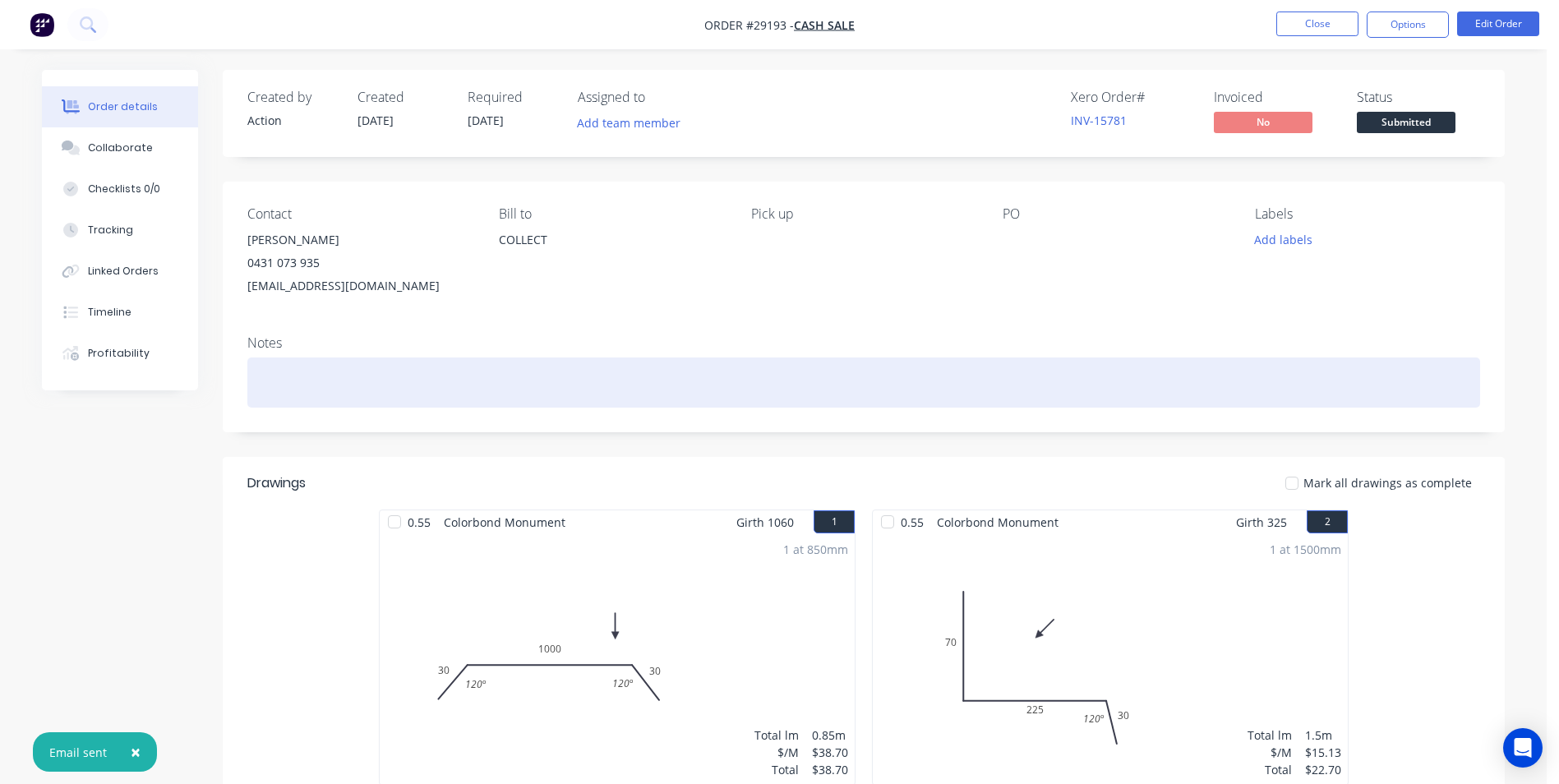
click at [335, 375] on div at bounding box center [863, 382] width 1233 height 50
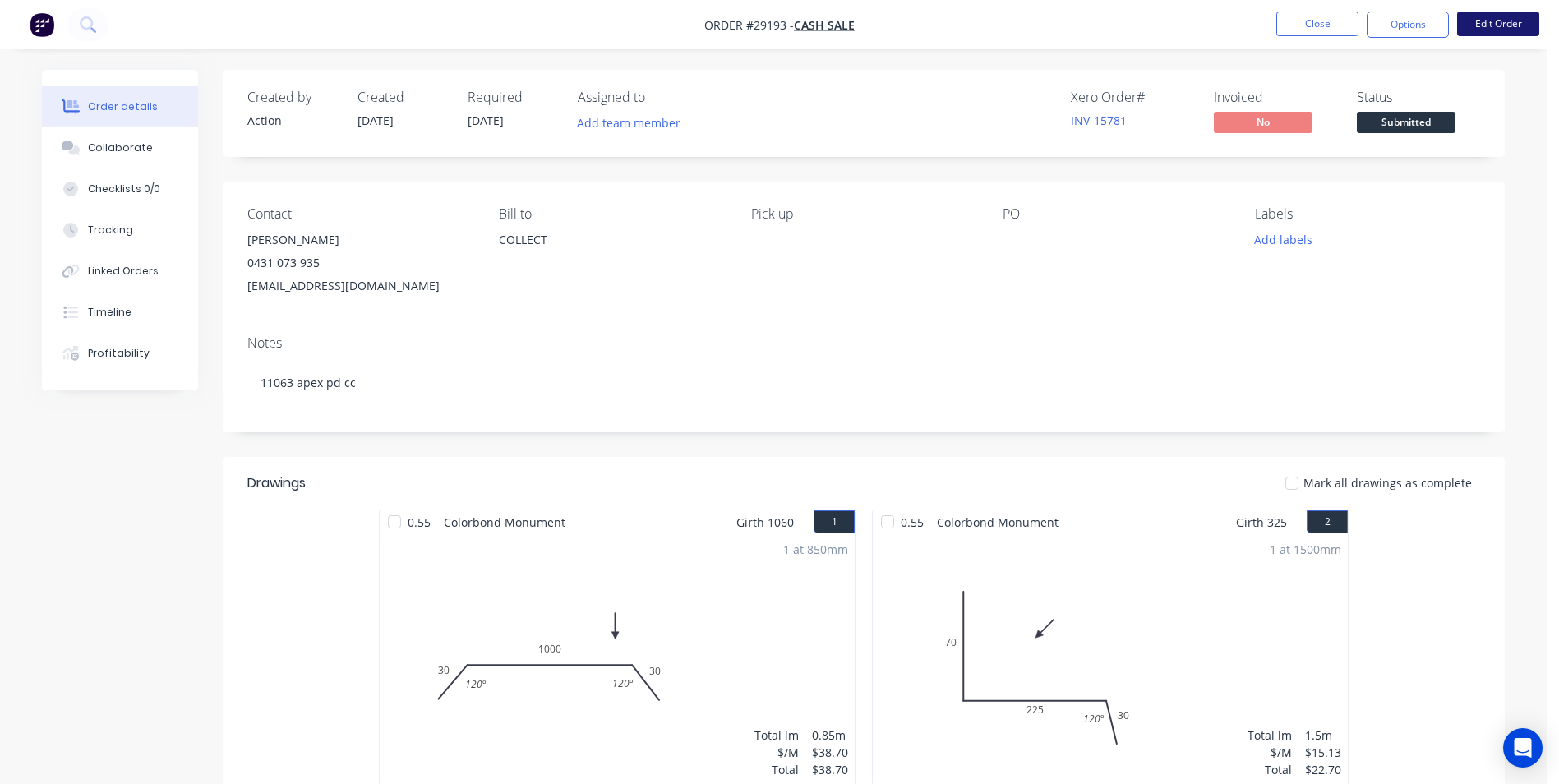
click at [1497, 18] on button "Edit Order" at bounding box center [1498, 24] width 82 height 25
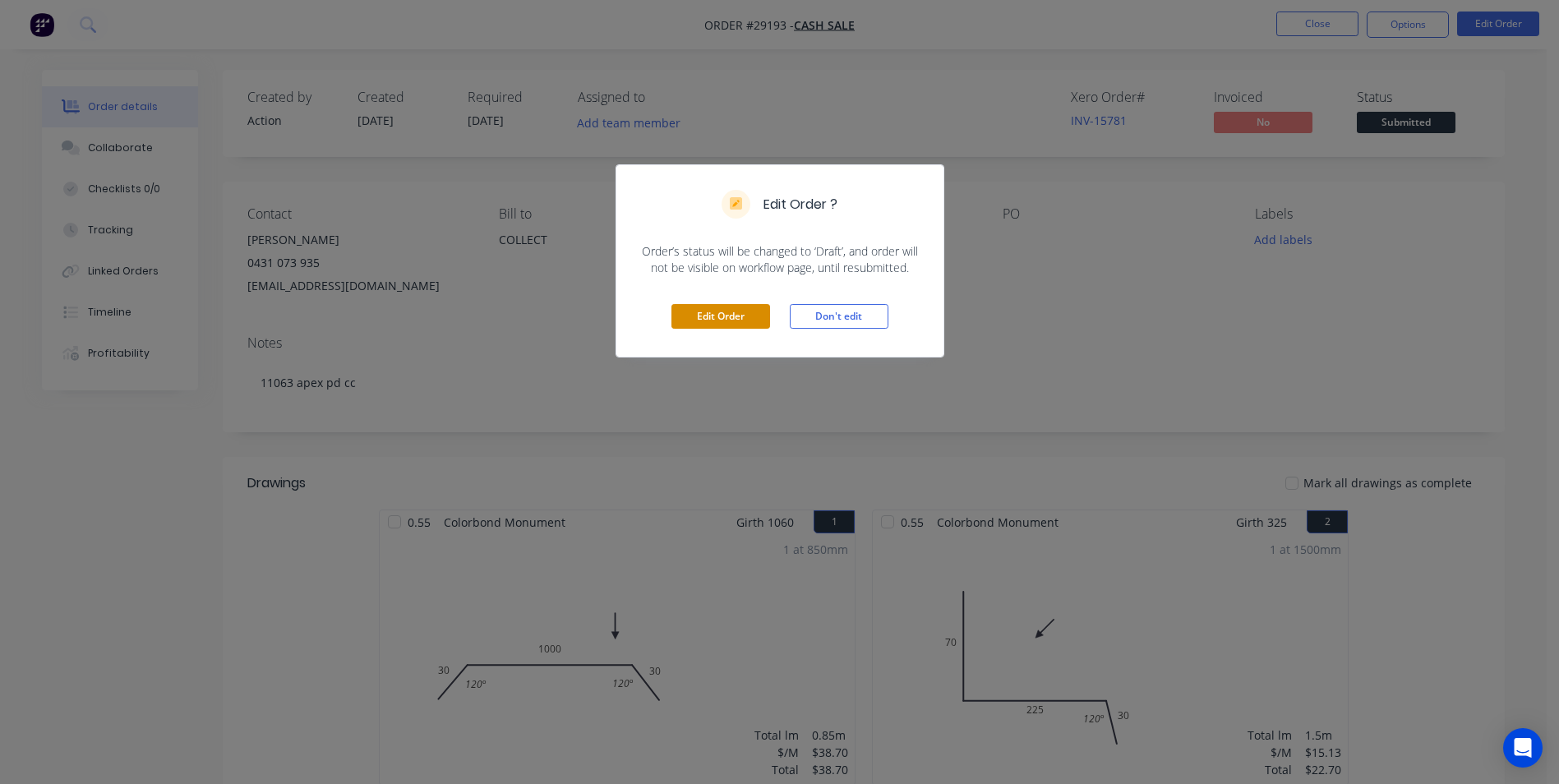
drag, startPoint x: 736, startPoint y: 308, endPoint x: 726, endPoint y: 309, distance: 10.0
click at [734, 308] on button "Edit Order" at bounding box center [720, 316] width 99 height 25
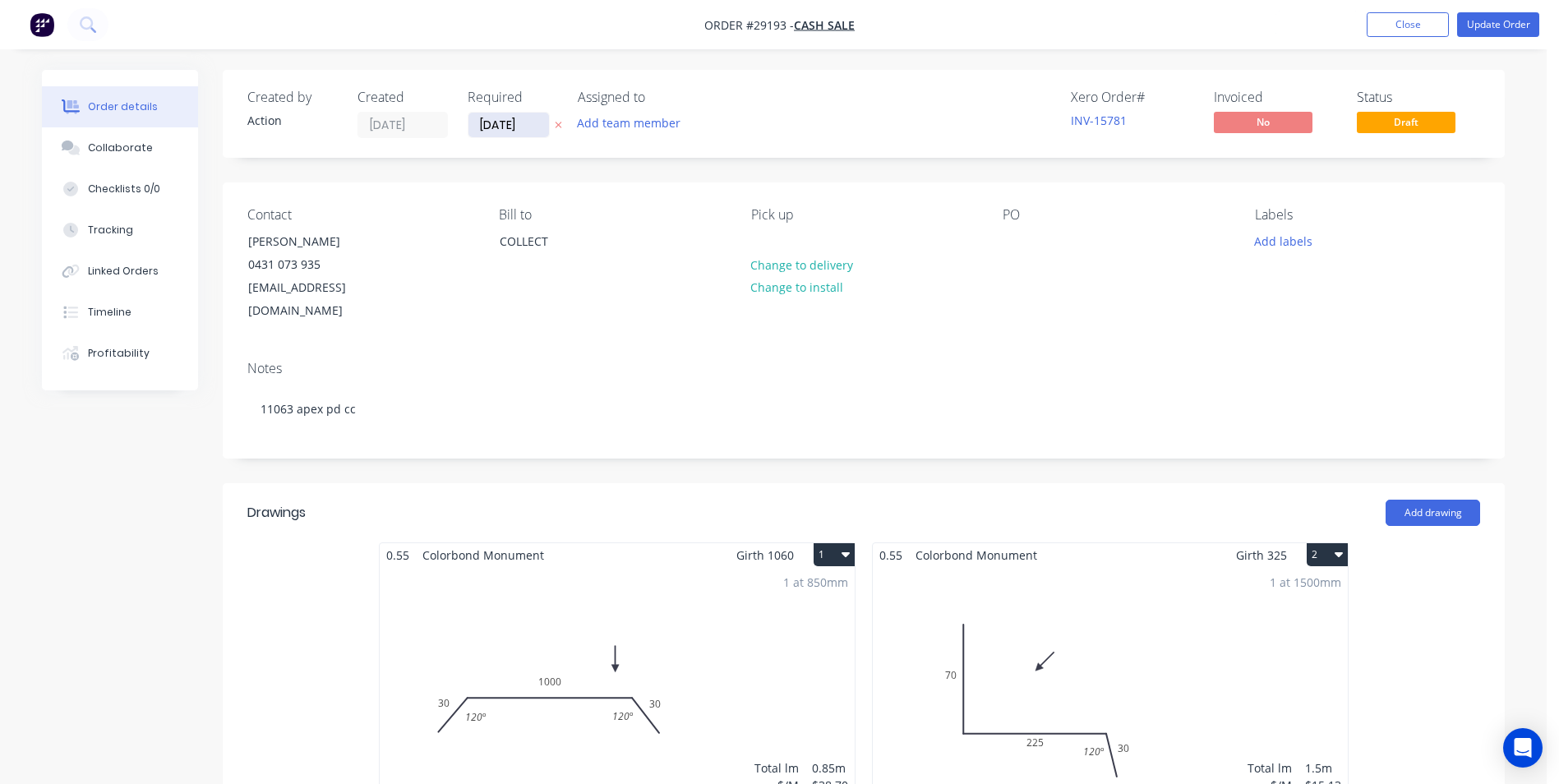
click at [511, 134] on input "[DATE]" at bounding box center [508, 125] width 81 height 25
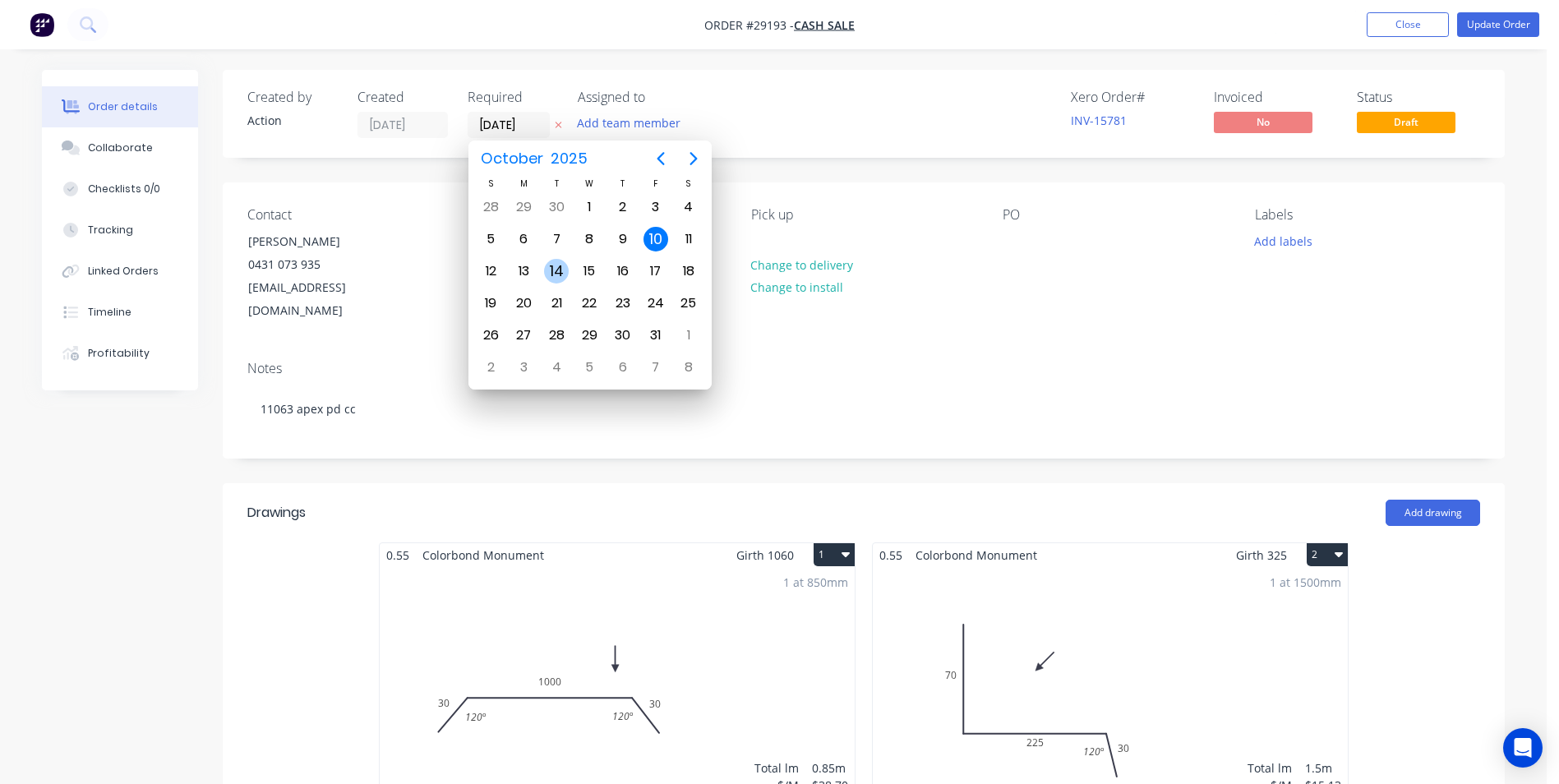
click at [552, 268] on div "14" at bounding box center [556, 271] width 25 height 25
type input "[DATE]"
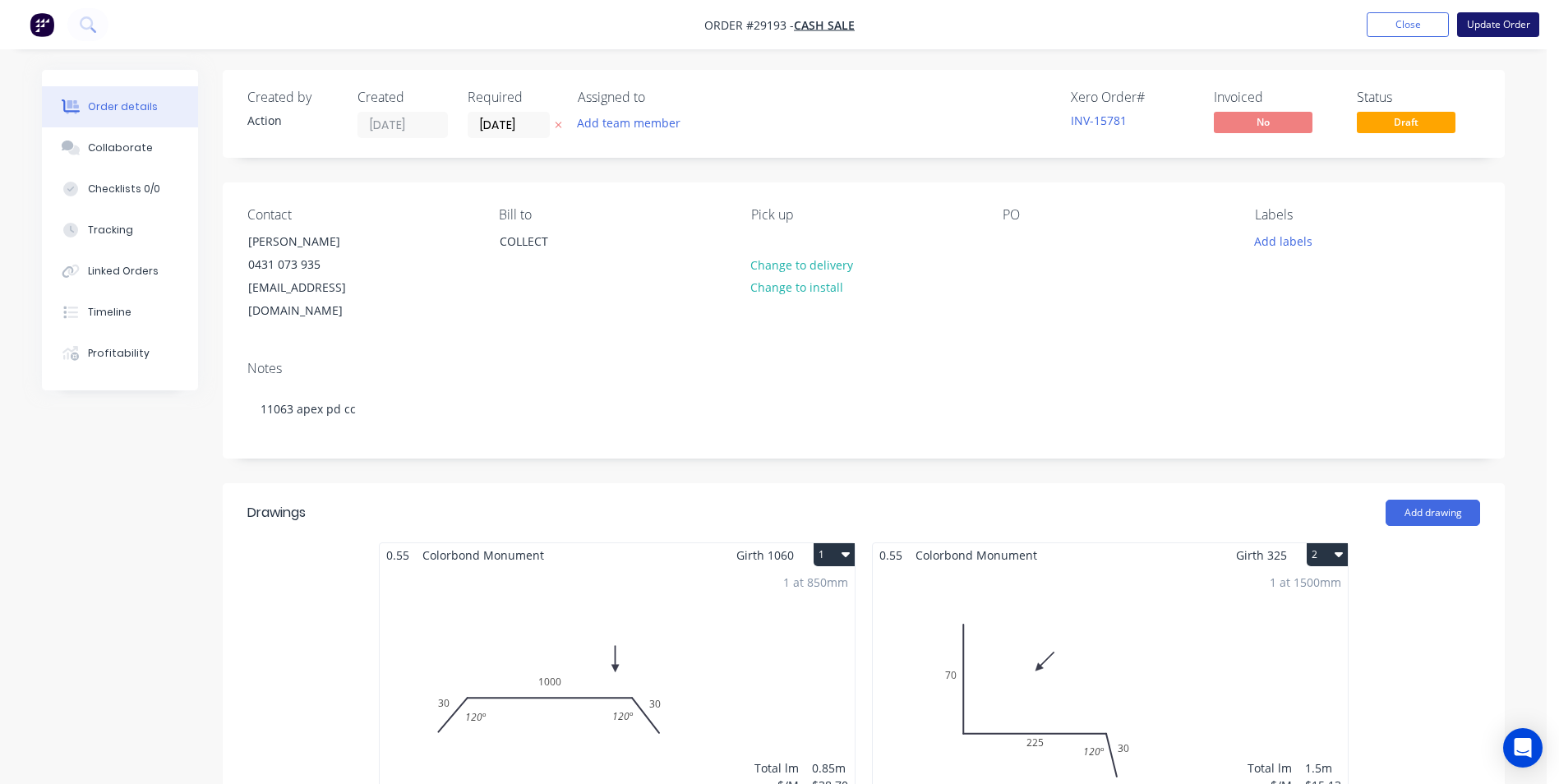
click at [1503, 30] on button "Update Order" at bounding box center [1498, 25] width 82 height 25
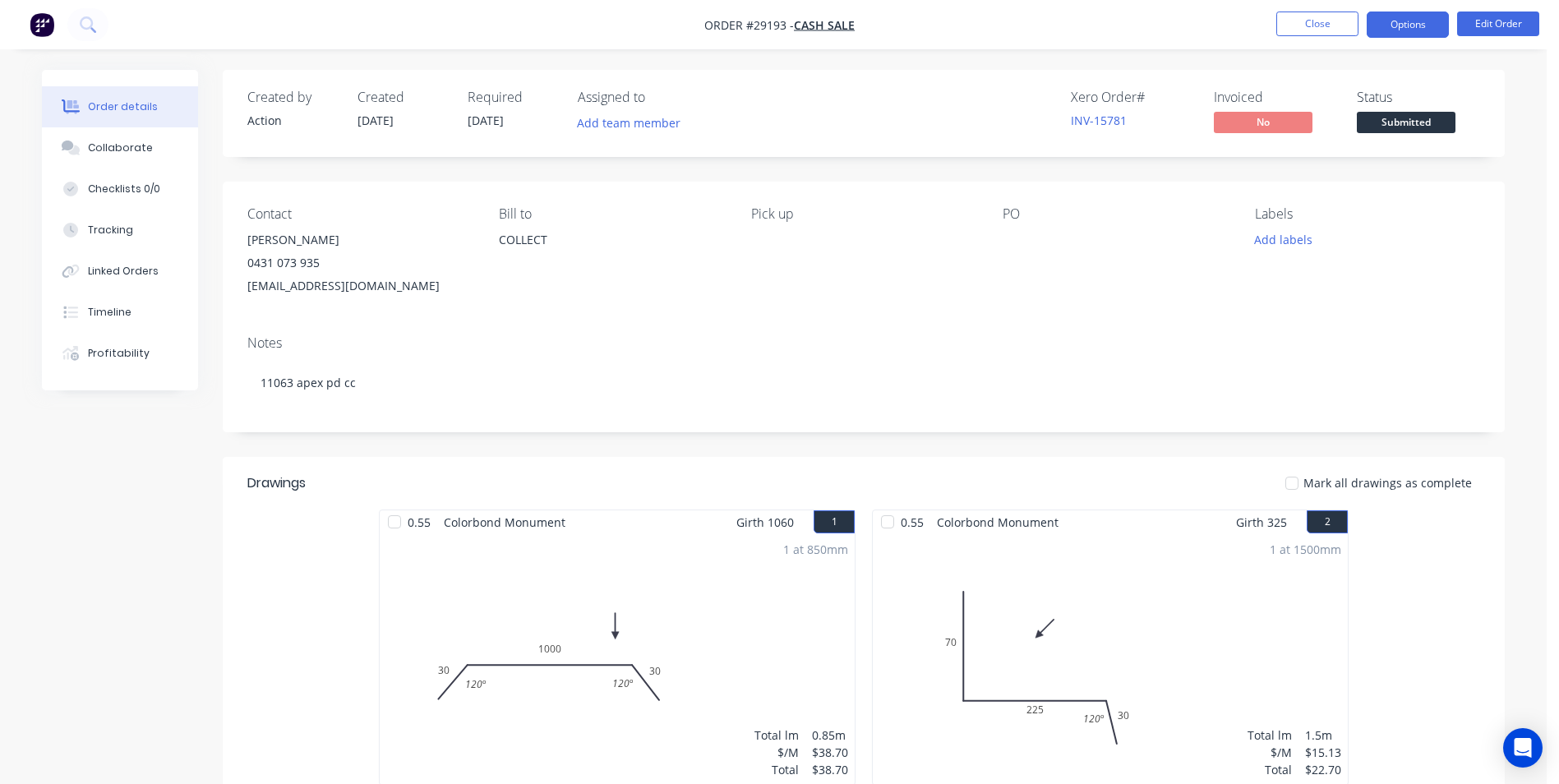
click at [1396, 30] on button "Options" at bounding box center [1408, 25] width 82 height 26
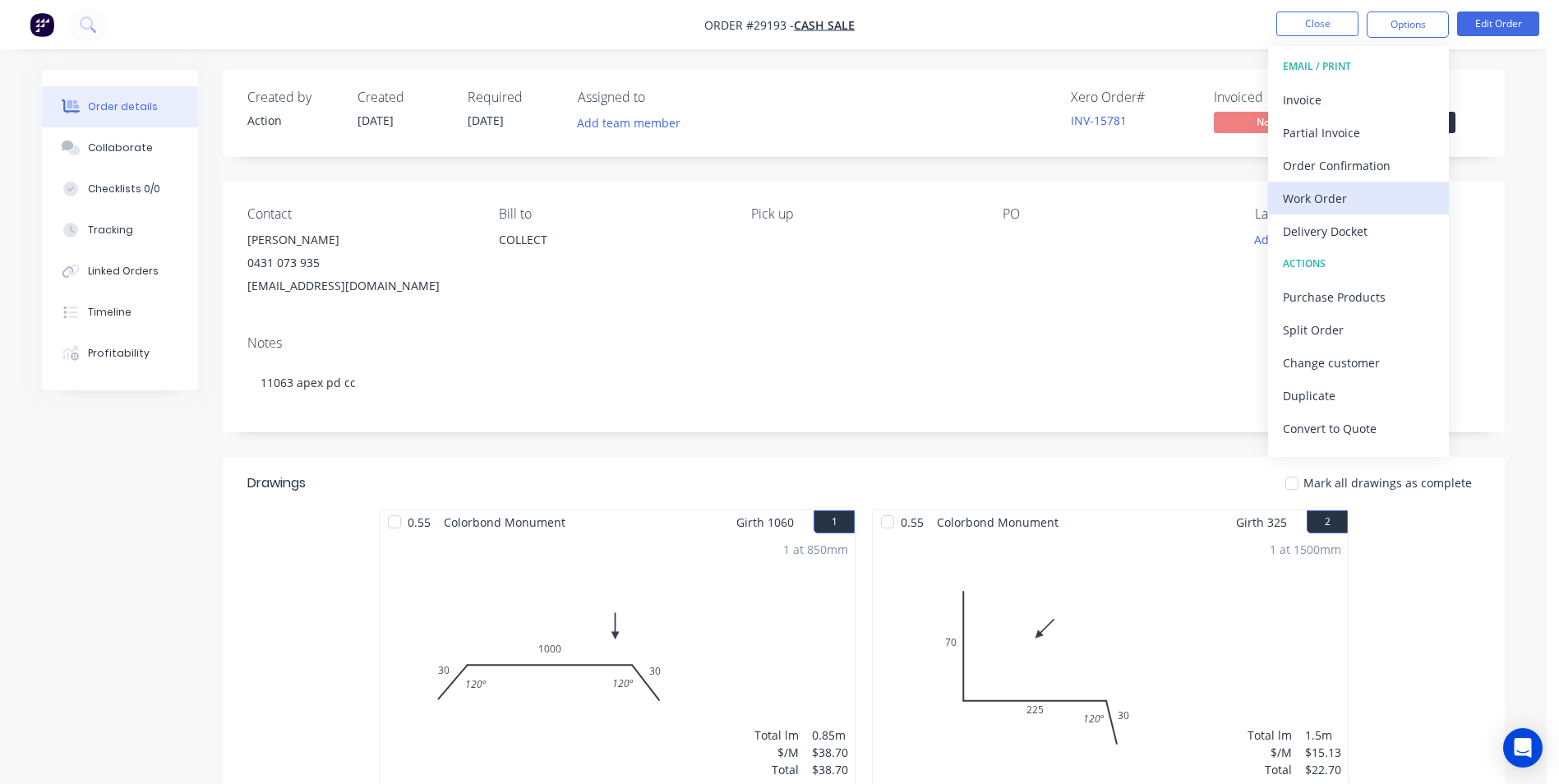
click at [1308, 190] on div "Work Order" at bounding box center [1358, 199] width 151 height 24
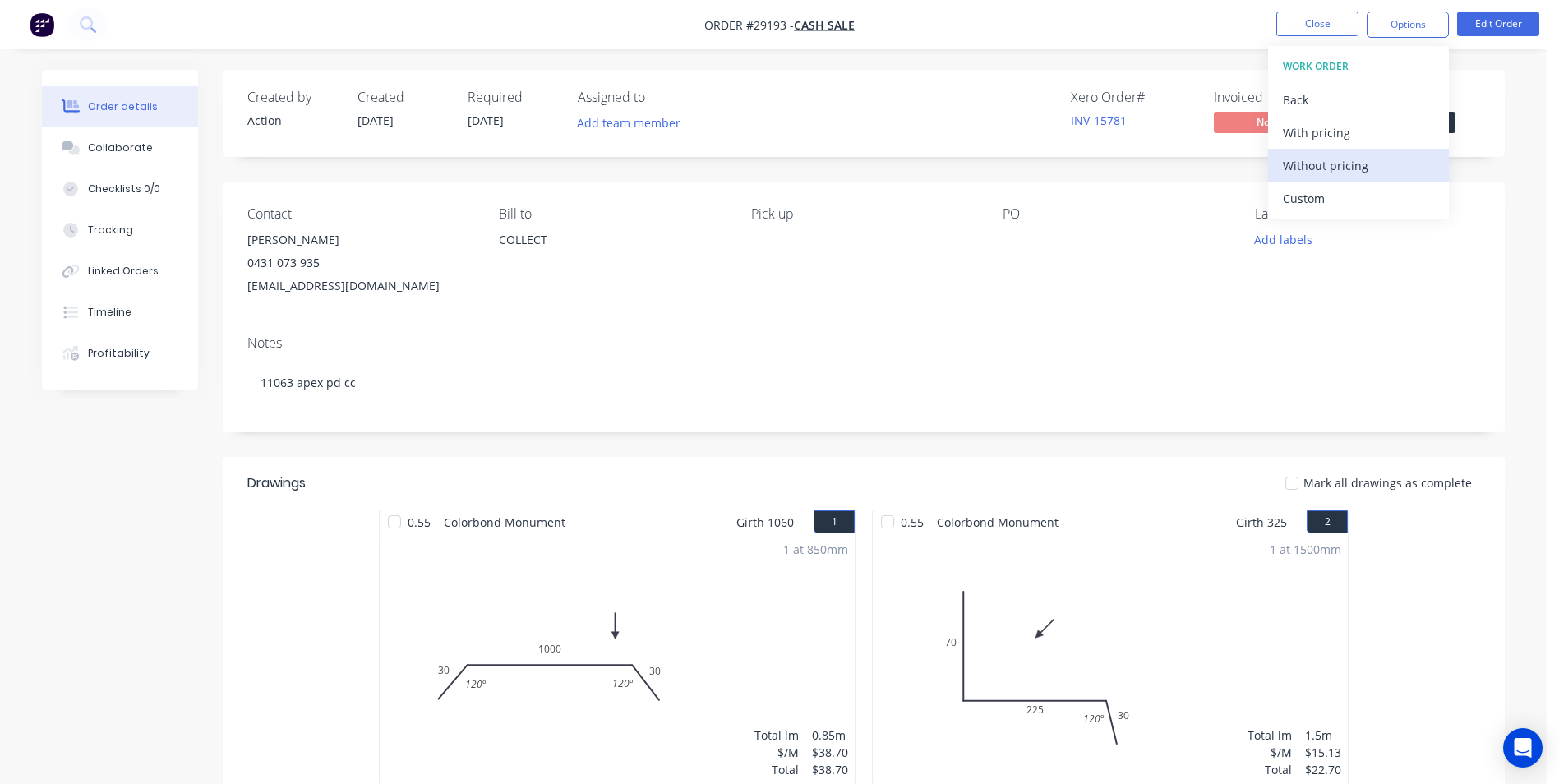
click at [1317, 172] on div "Without pricing" at bounding box center [1358, 166] width 151 height 24
drag, startPoint x: 995, startPoint y: 320, endPoint x: 1005, endPoint y: 319, distance: 10.0
click at [1003, 319] on div "Contact [PERSON_NAME] [PHONE_NUMBER] [EMAIL_ADDRESS][DOMAIN_NAME] Bill to COLLE…" at bounding box center [863, 251] width 1282 height 140
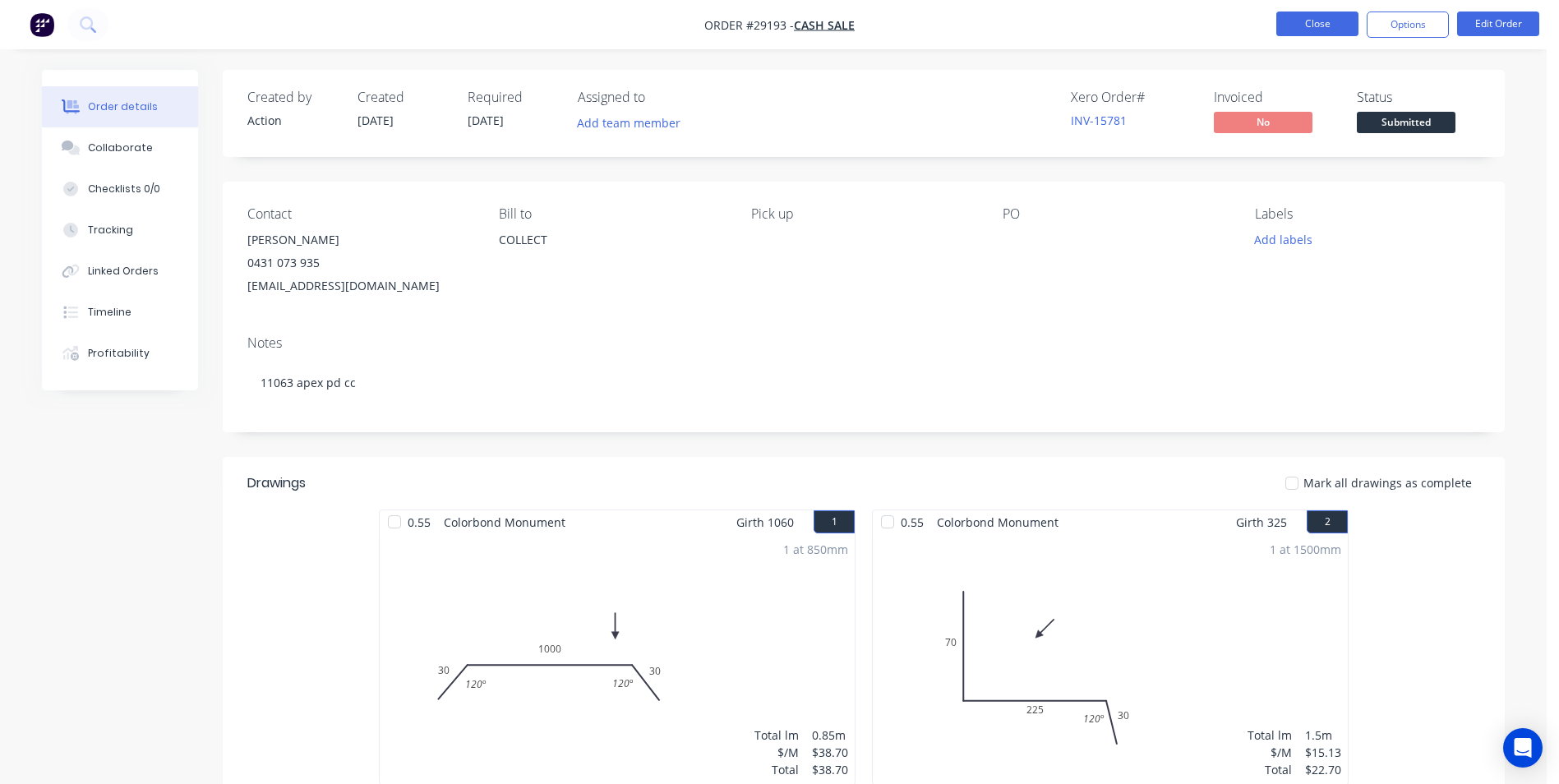
click at [1299, 35] on button "Close" at bounding box center [1317, 24] width 82 height 25
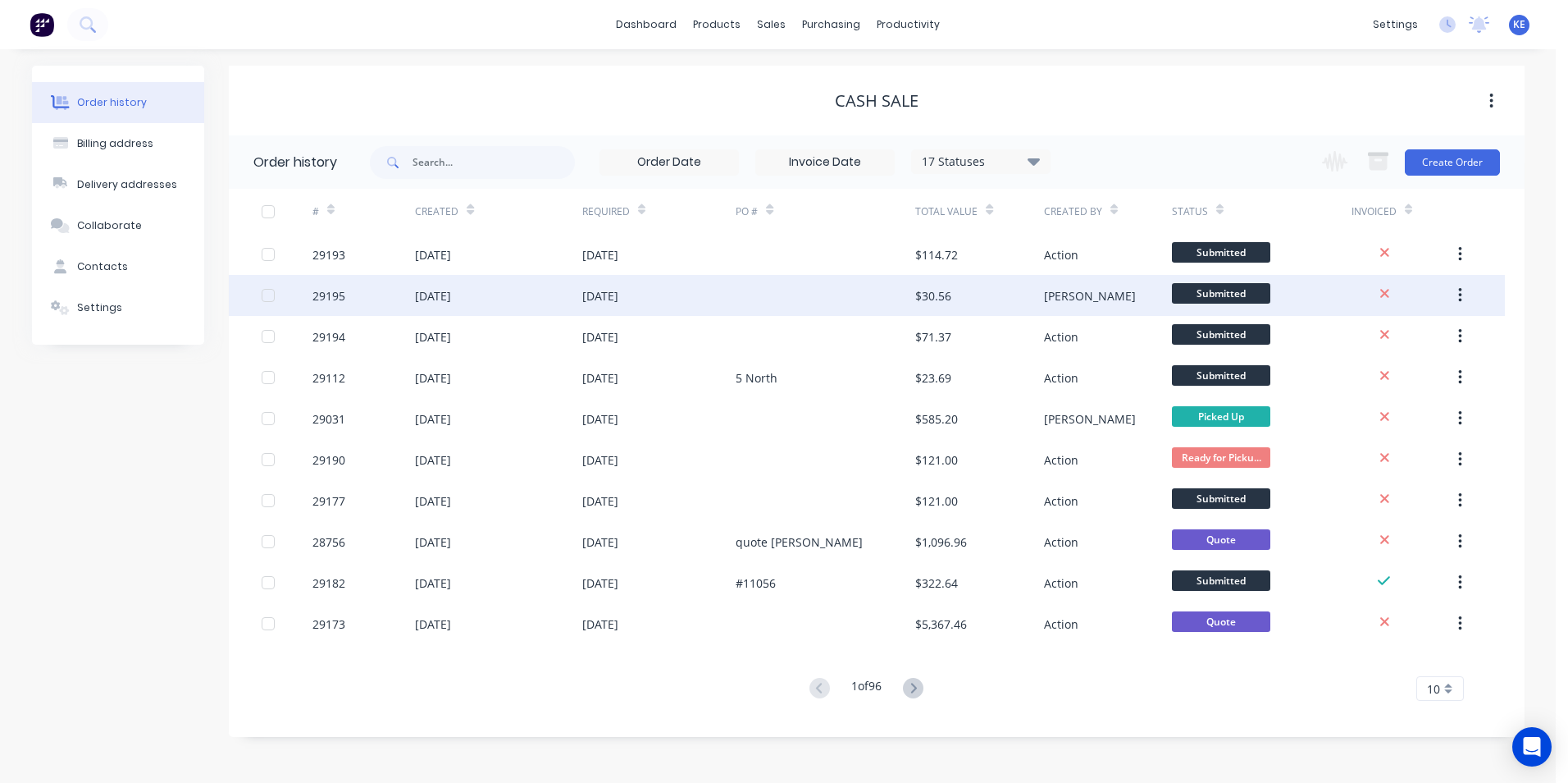
click at [691, 294] on div "[DATE]" at bounding box center [660, 295] width 154 height 41
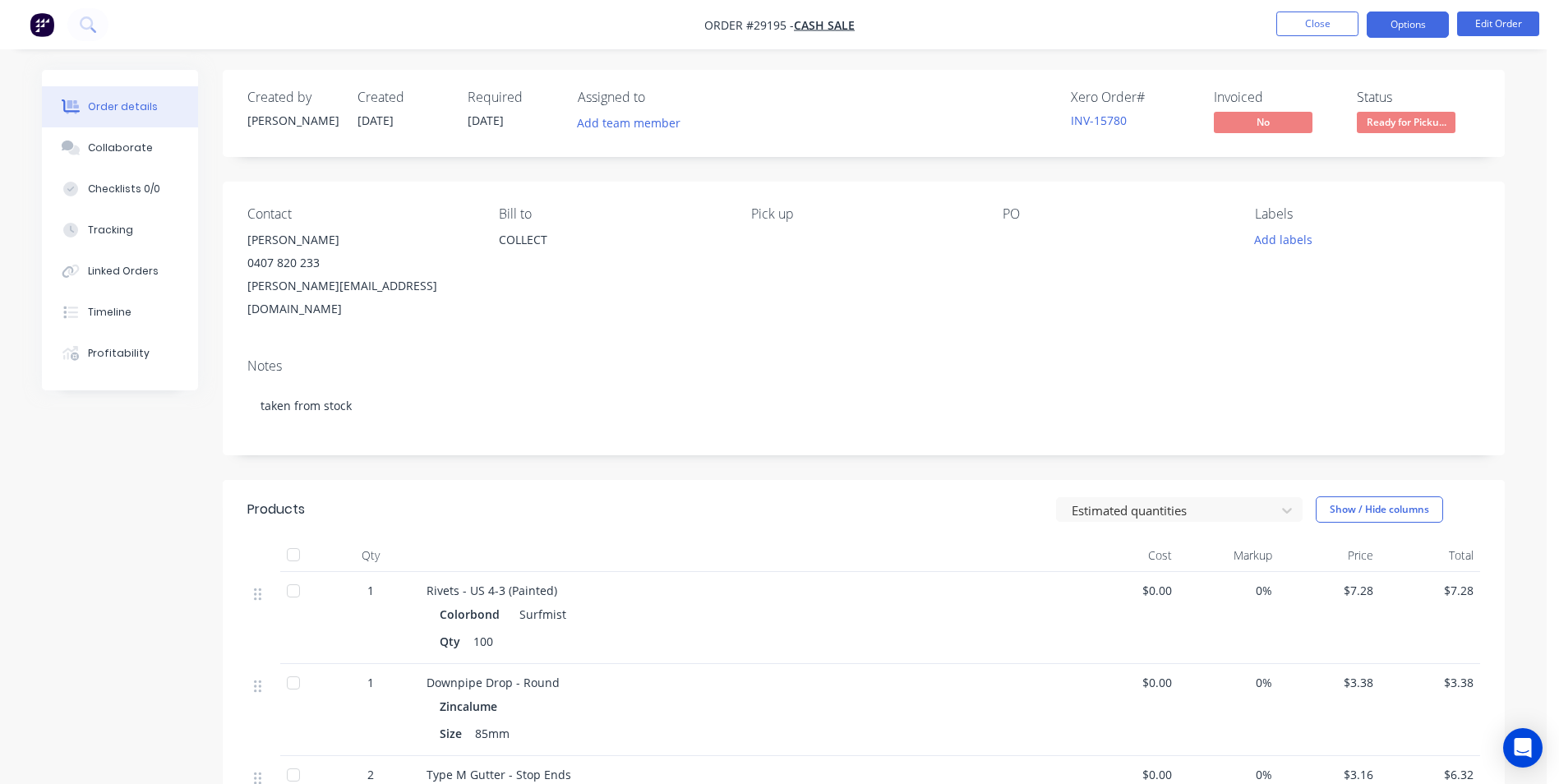
click at [1402, 28] on button "Options" at bounding box center [1408, 25] width 82 height 26
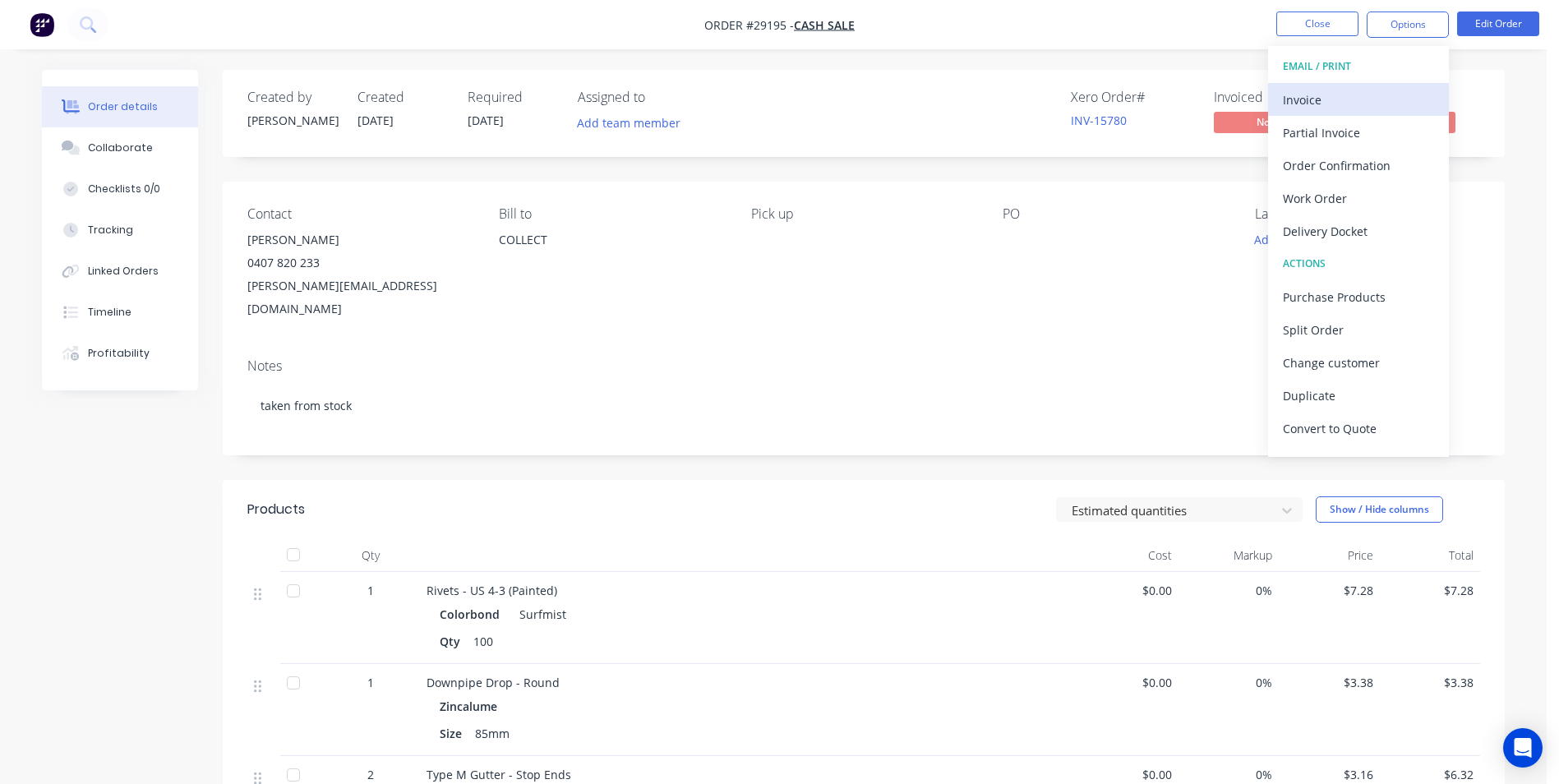
click at [1365, 99] on div "Invoice" at bounding box center [1358, 99] width 151 height 24
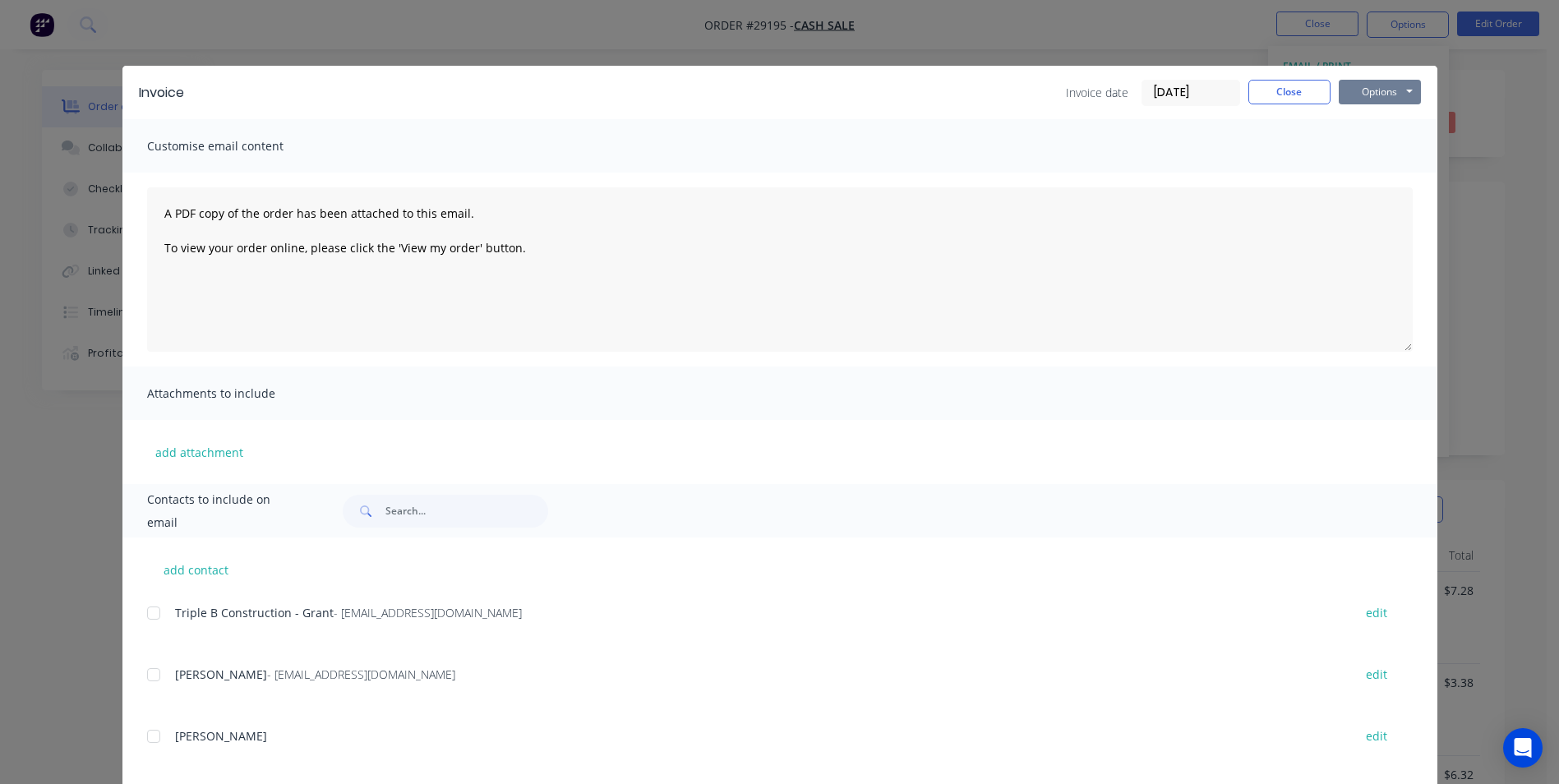
click at [1381, 96] on button "Options" at bounding box center [1380, 92] width 82 height 25
click at [1371, 142] on button "Print" at bounding box center [1392, 149] width 105 height 27
click at [1372, 94] on button "Options" at bounding box center [1380, 92] width 82 height 25
click at [1351, 149] on button "Print" at bounding box center [1392, 149] width 105 height 27
click at [1282, 83] on button "Close" at bounding box center [1289, 92] width 82 height 25
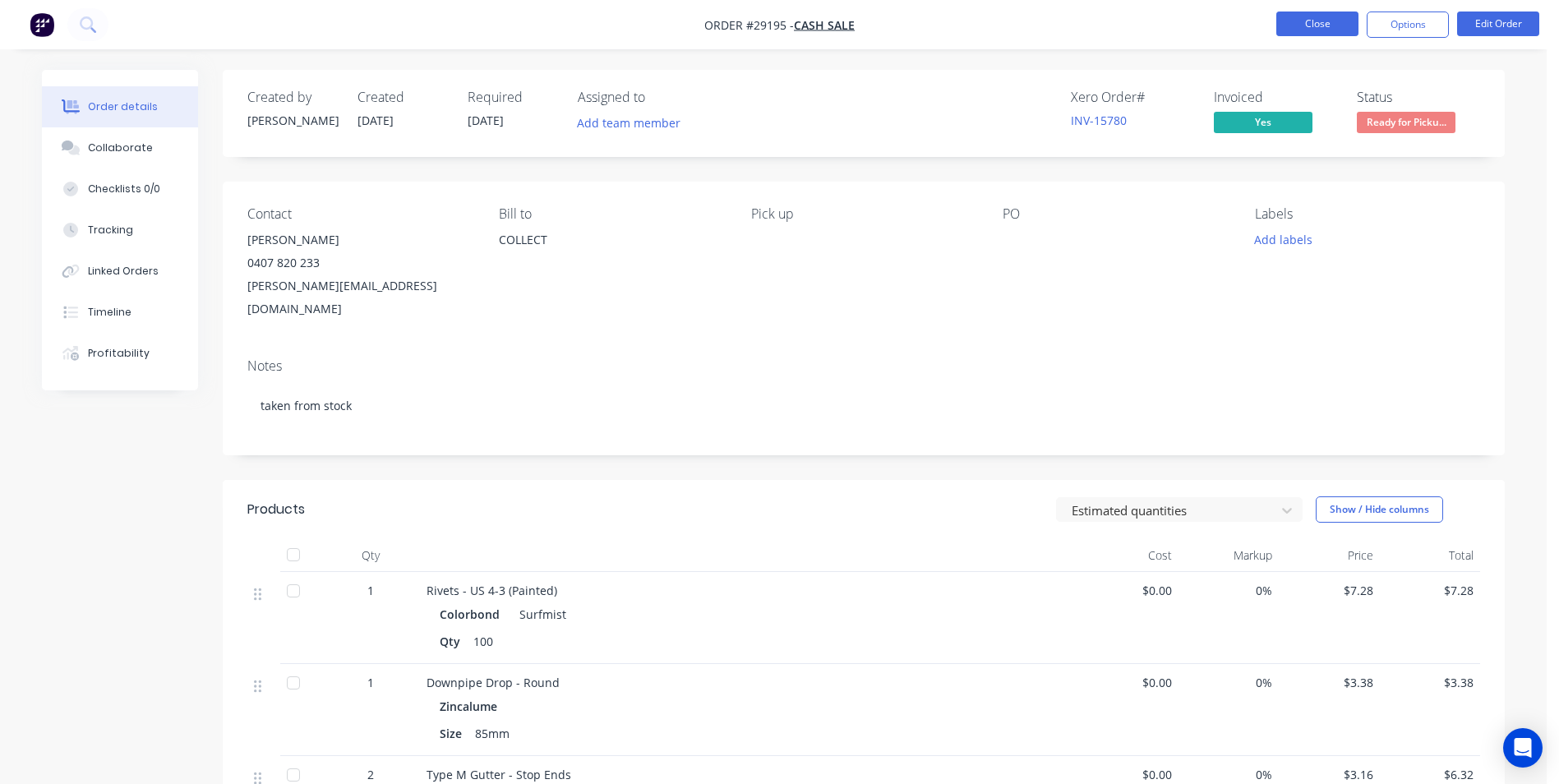
click at [1319, 25] on button "Close" at bounding box center [1317, 24] width 82 height 25
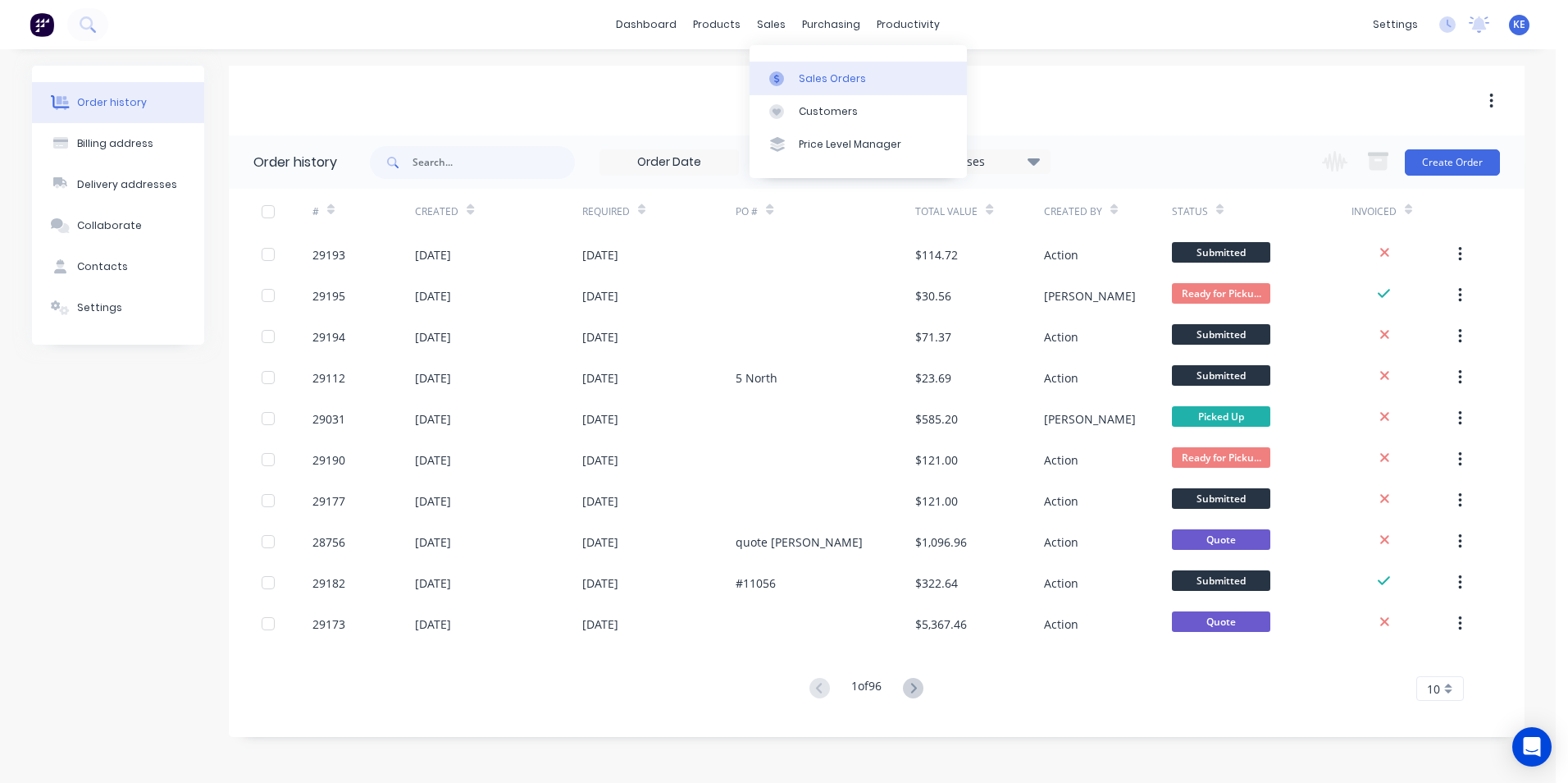
click at [816, 79] on div "Sales Orders" at bounding box center [832, 78] width 67 height 14
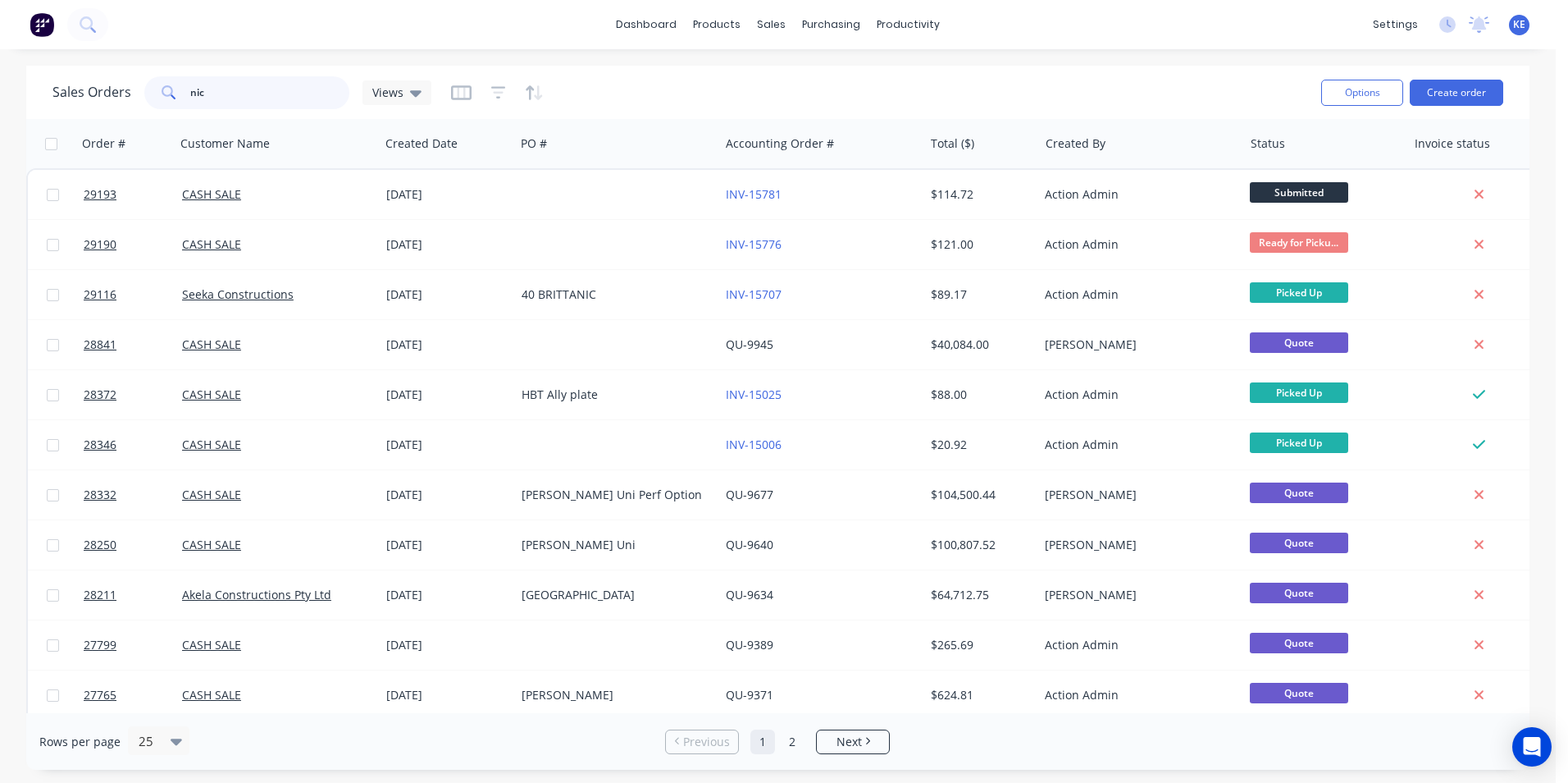
drag, startPoint x: 242, startPoint y: 98, endPoint x: 118, endPoint y: 100, distance: 124.0
click at [125, 99] on div "Sales Orders nic Views" at bounding box center [242, 92] width 379 height 33
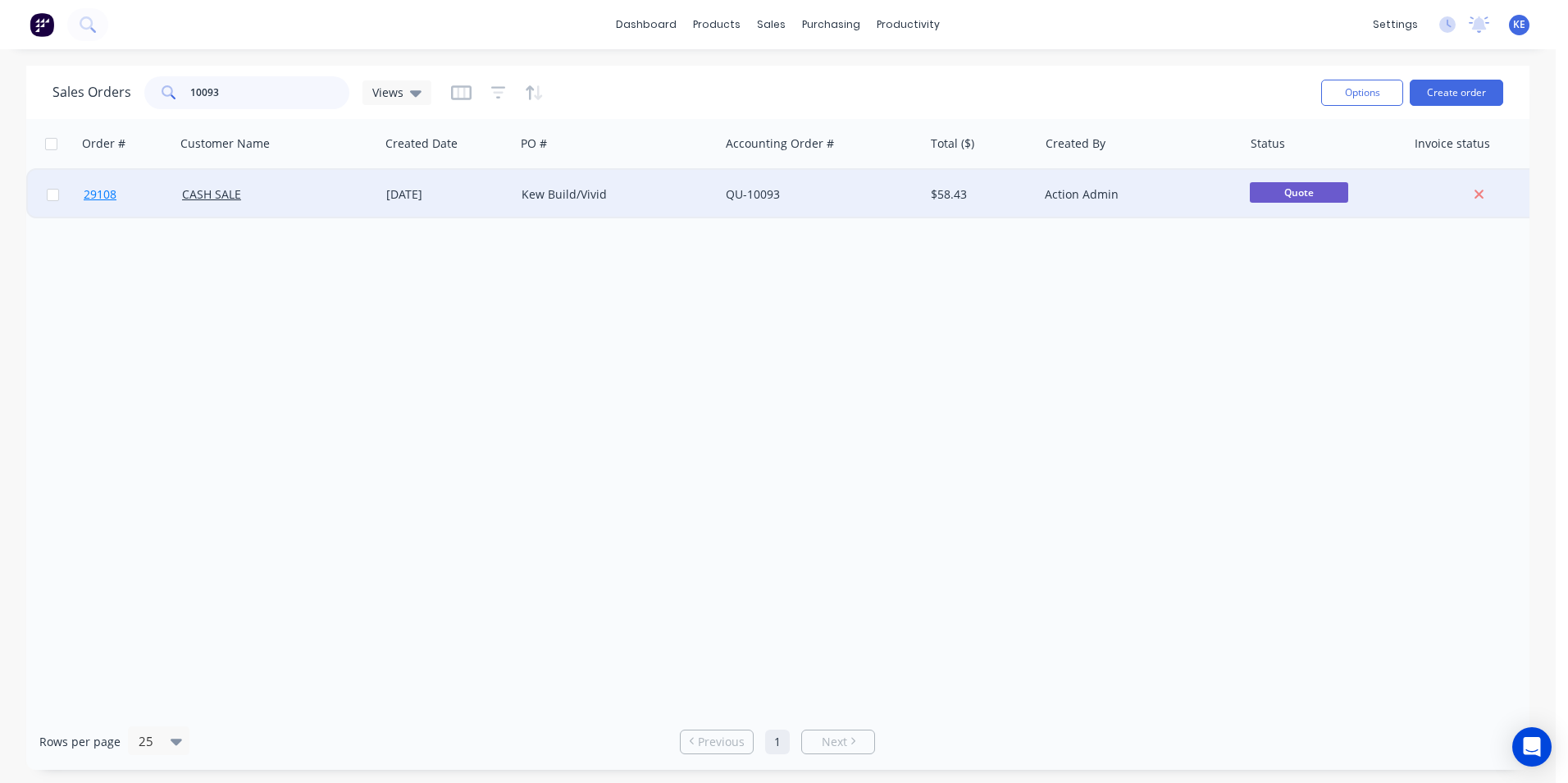
type input "10093"
click at [146, 194] on link "29108" at bounding box center [133, 194] width 98 height 49
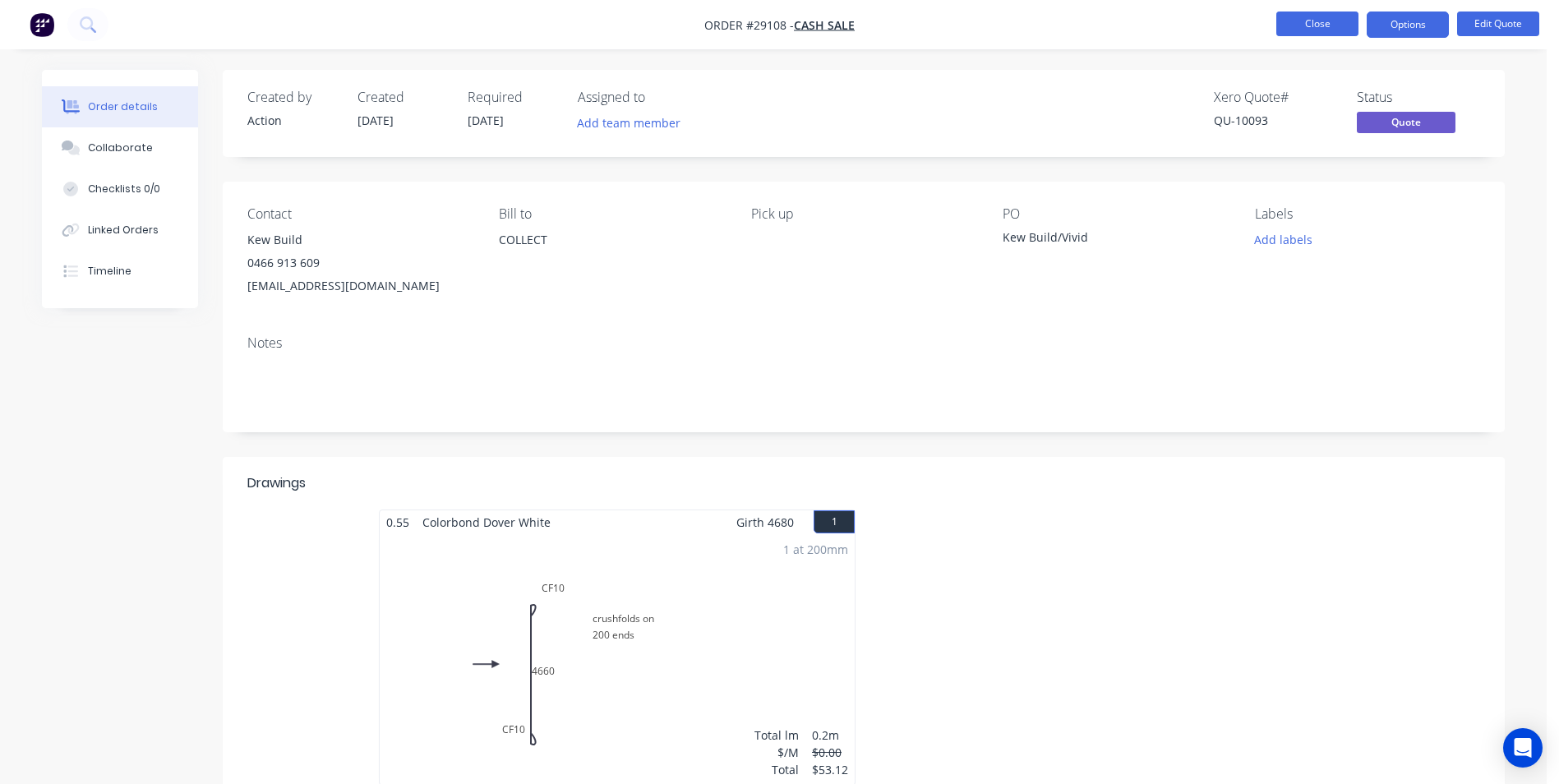
click at [1285, 31] on button "Close" at bounding box center [1317, 24] width 82 height 25
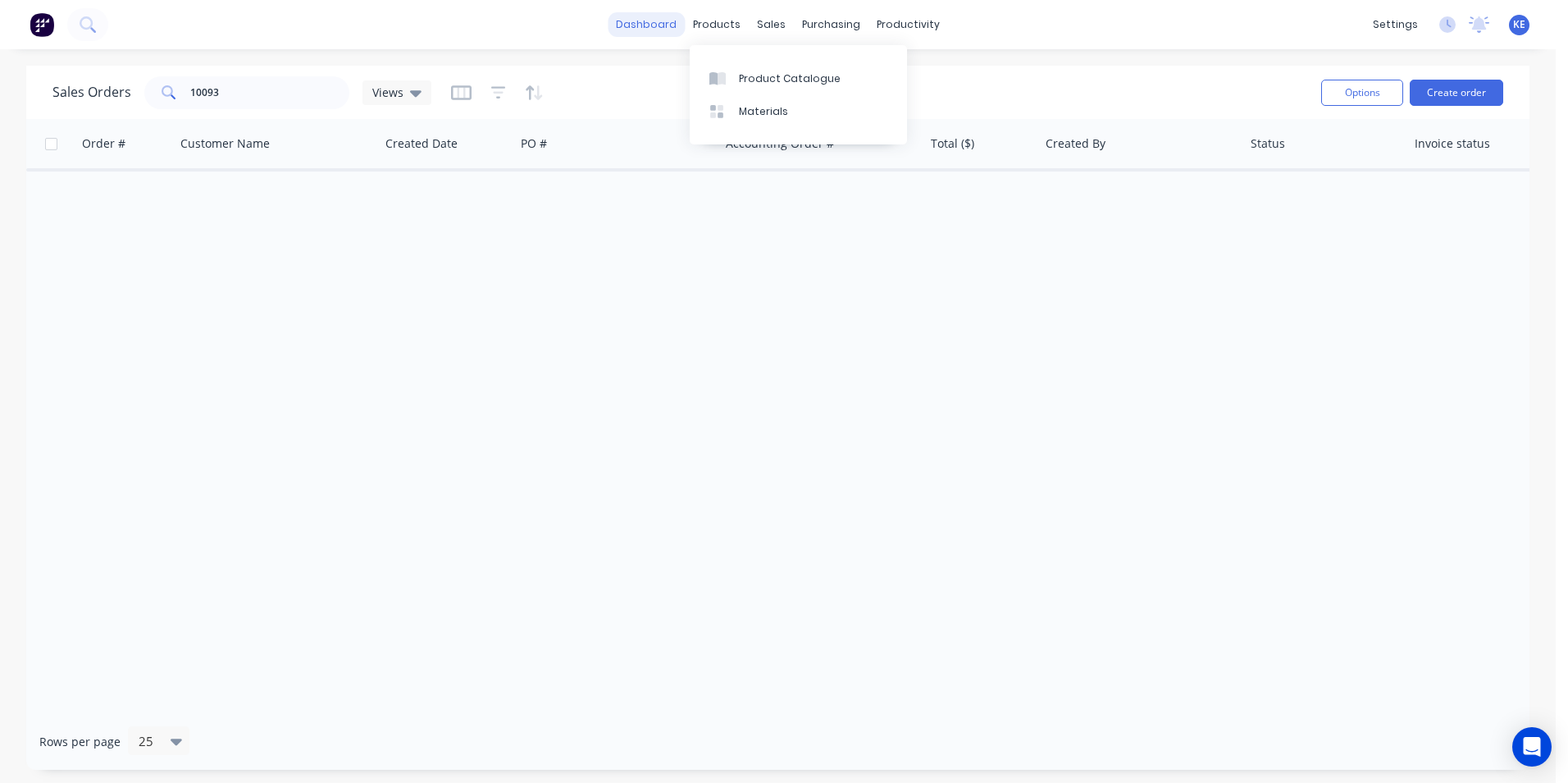
click at [681, 19] on link "dashboard" at bounding box center [646, 25] width 77 height 25
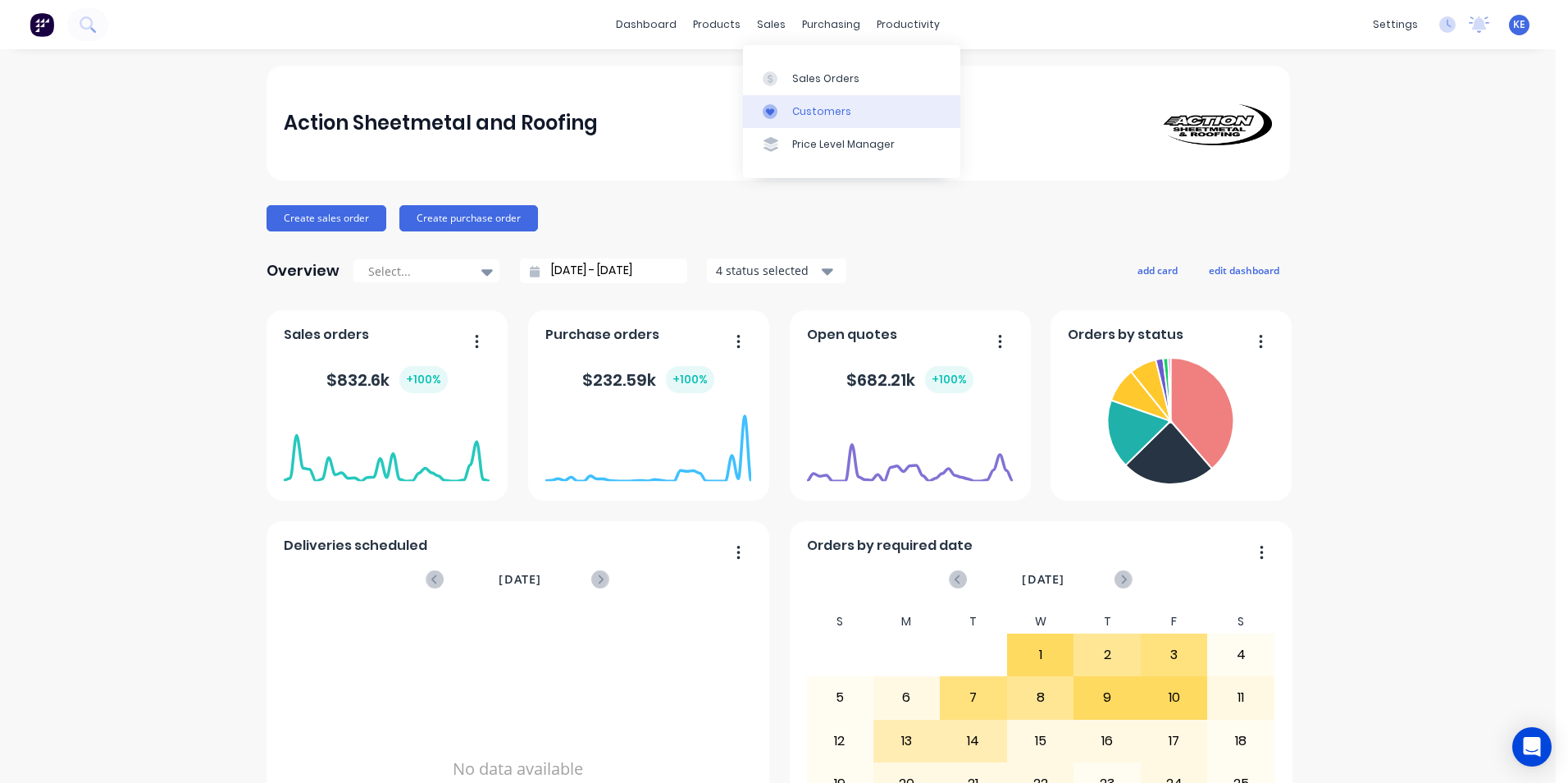
click at [804, 108] on div "Customers" at bounding box center [822, 111] width 59 height 14
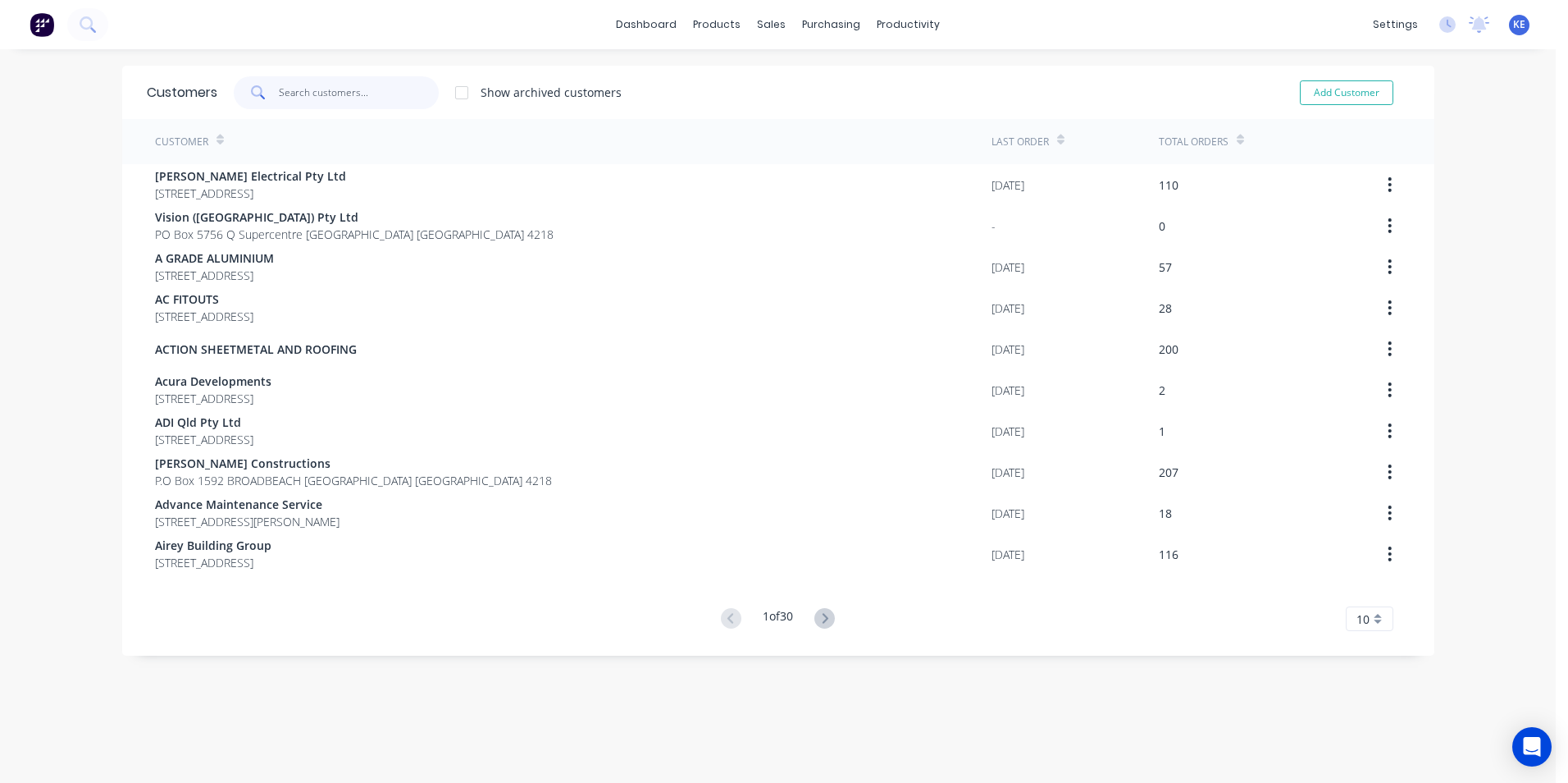
click at [302, 100] on input "text" at bounding box center [359, 92] width 160 height 33
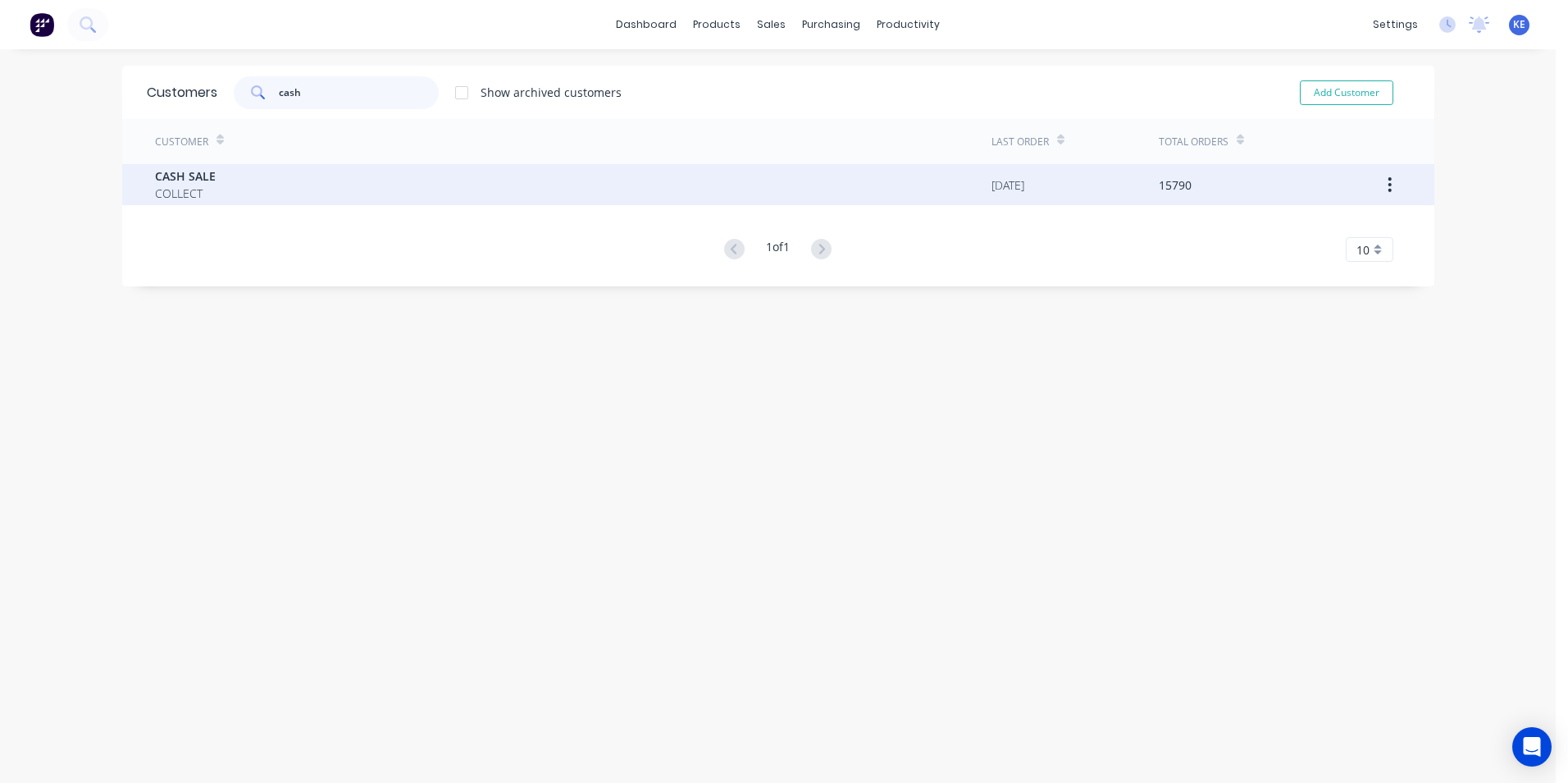
type input "cash"
click at [243, 193] on div "CASH SALE COLLECT" at bounding box center [573, 184] width 837 height 41
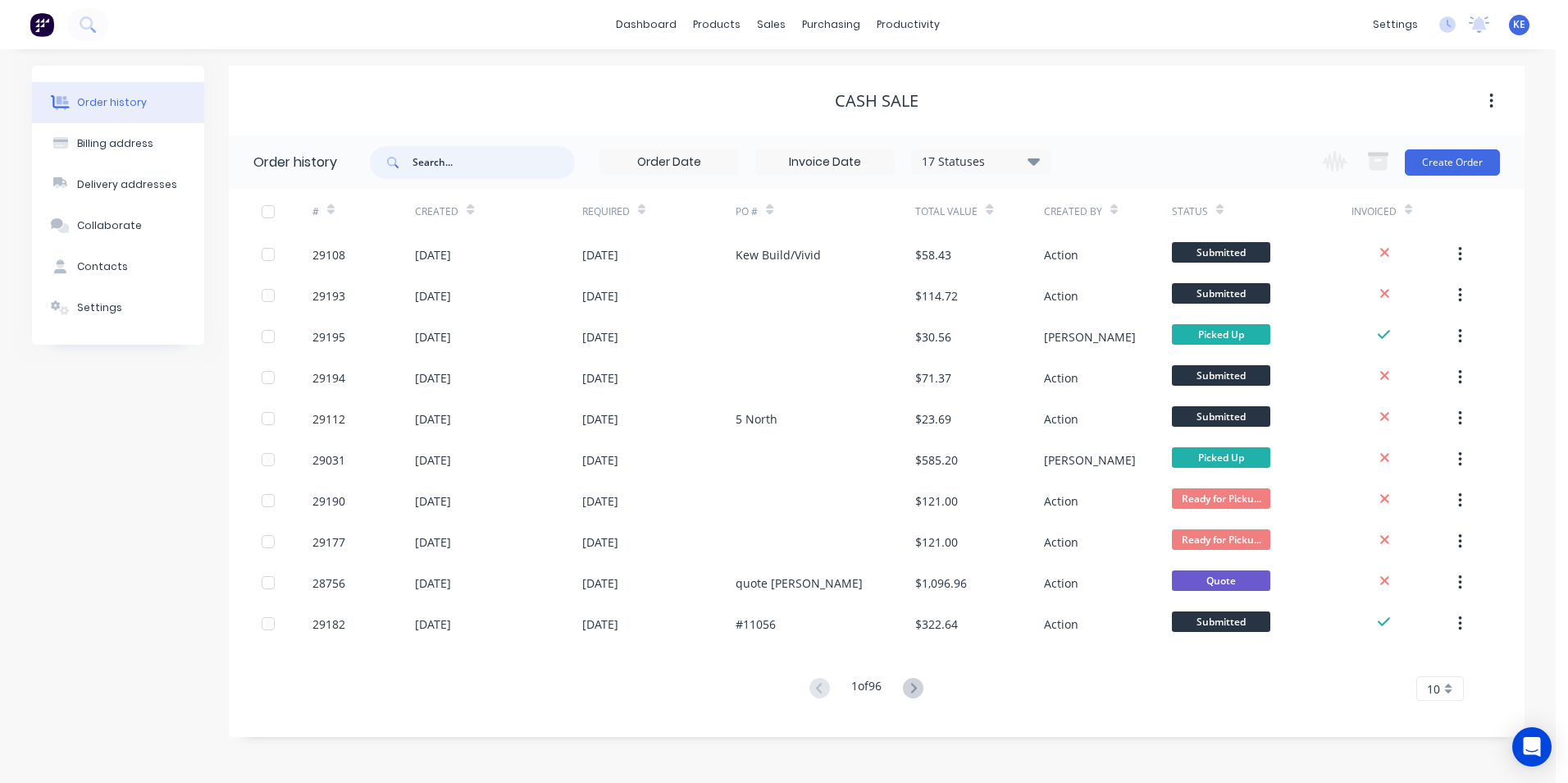
click at [454, 163] on input "text" at bounding box center [494, 162] width 163 height 33
type input "29193"
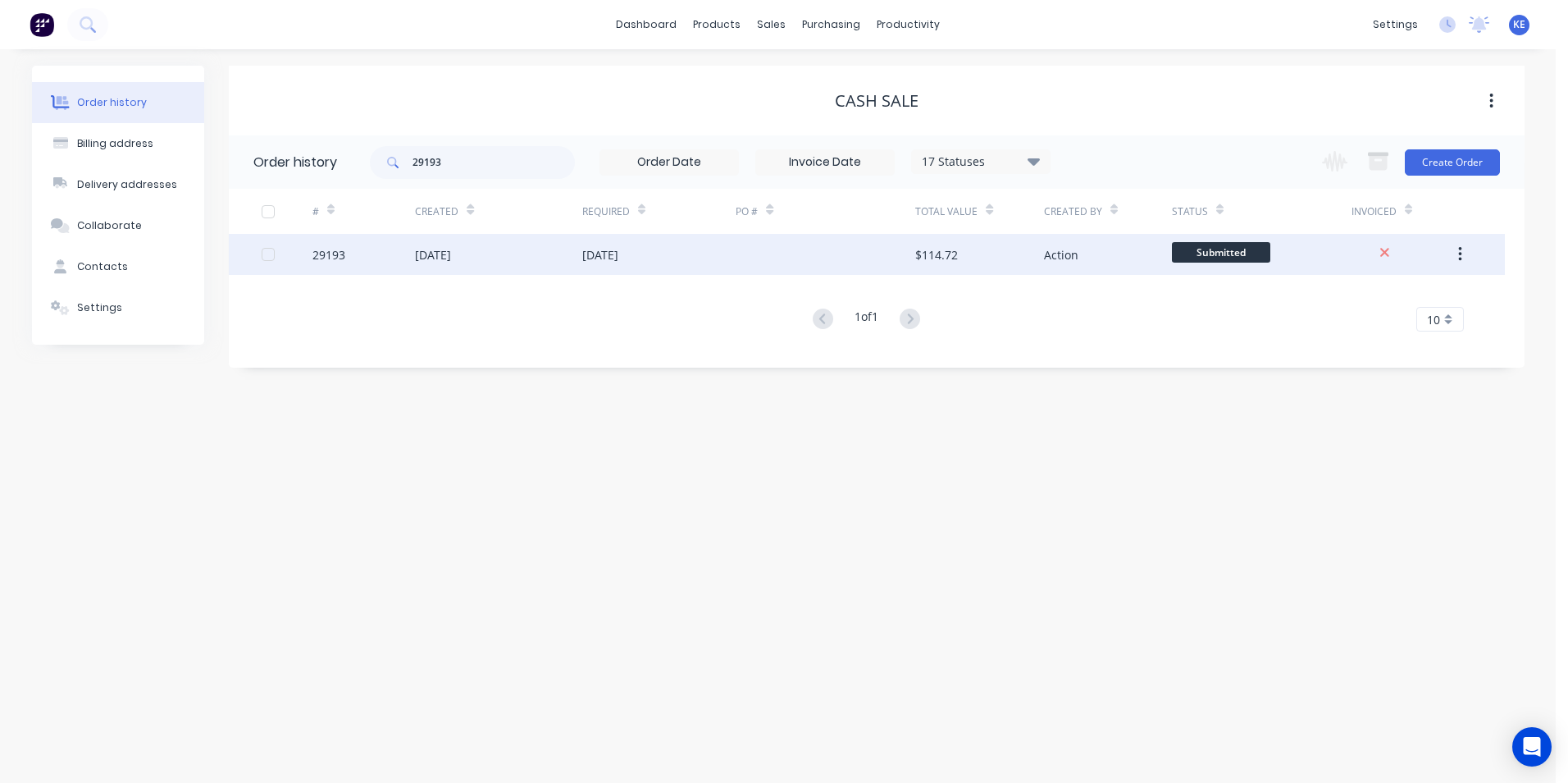
click at [378, 248] on div "29193" at bounding box center [364, 254] width 103 height 41
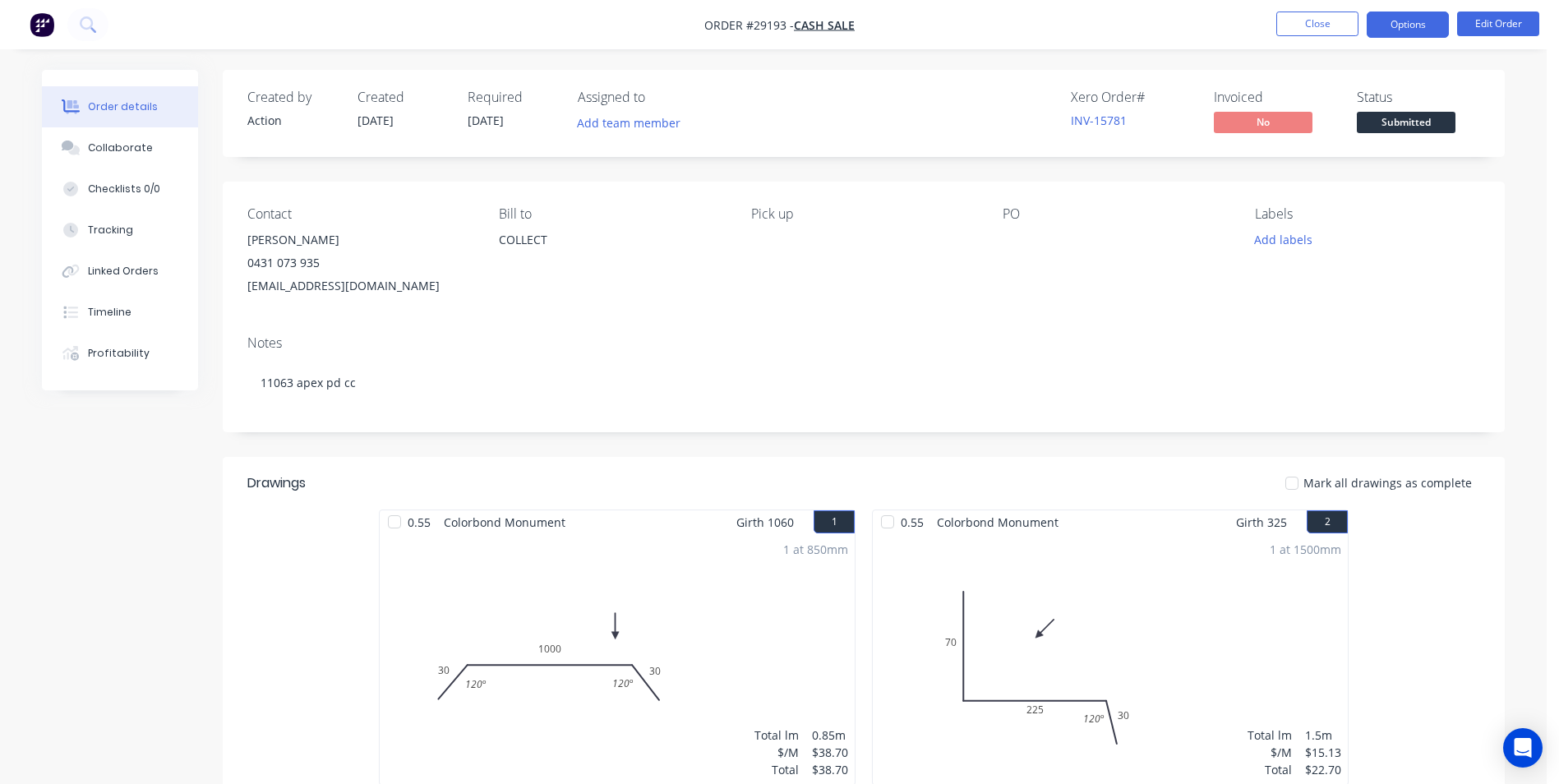
click at [1399, 27] on button "Options" at bounding box center [1408, 25] width 82 height 26
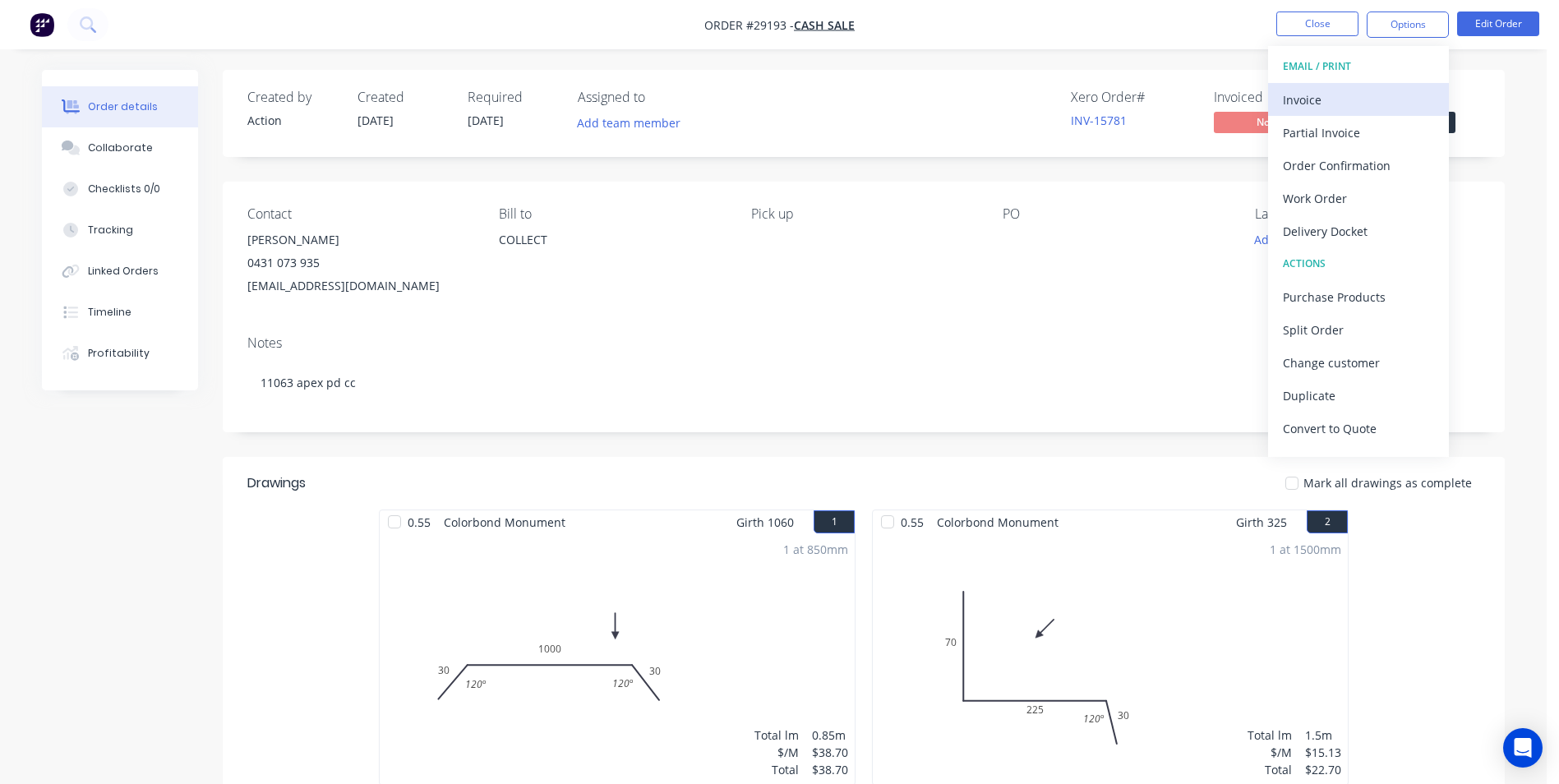
click at [1353, 89] on div "Invoice" at bounding box center [1358, 99] width 151 height 24
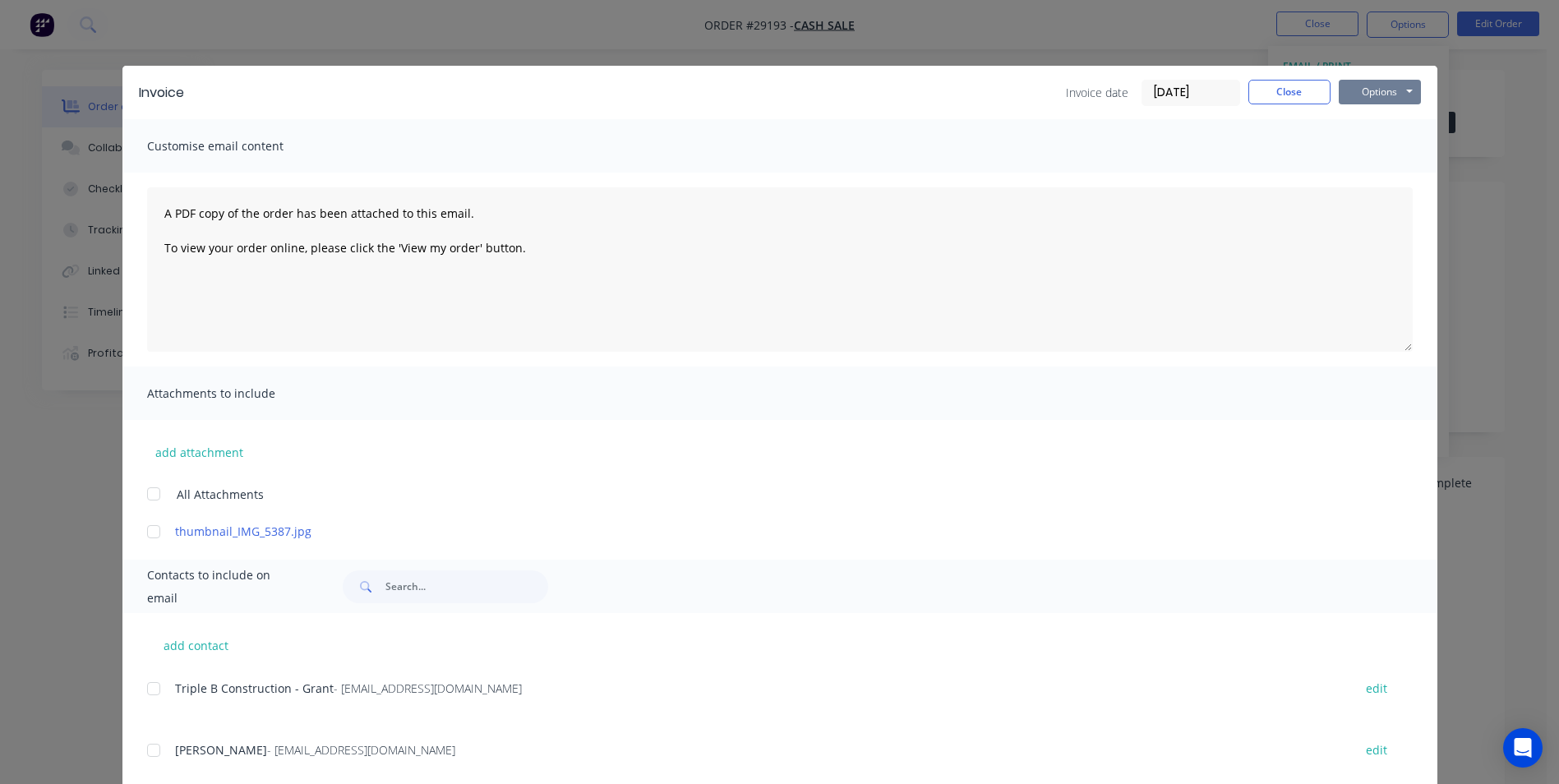
click at [1384, 87] on button "Options" at bounding box center [1380, 92] width 82 height 25
click at [1367, 149] on button "Print" at bounding box center [1392, 149] width 105 height 27
click at [1263, 90] on button "Close" at bounding box center [1289, 92] width 82 height 25
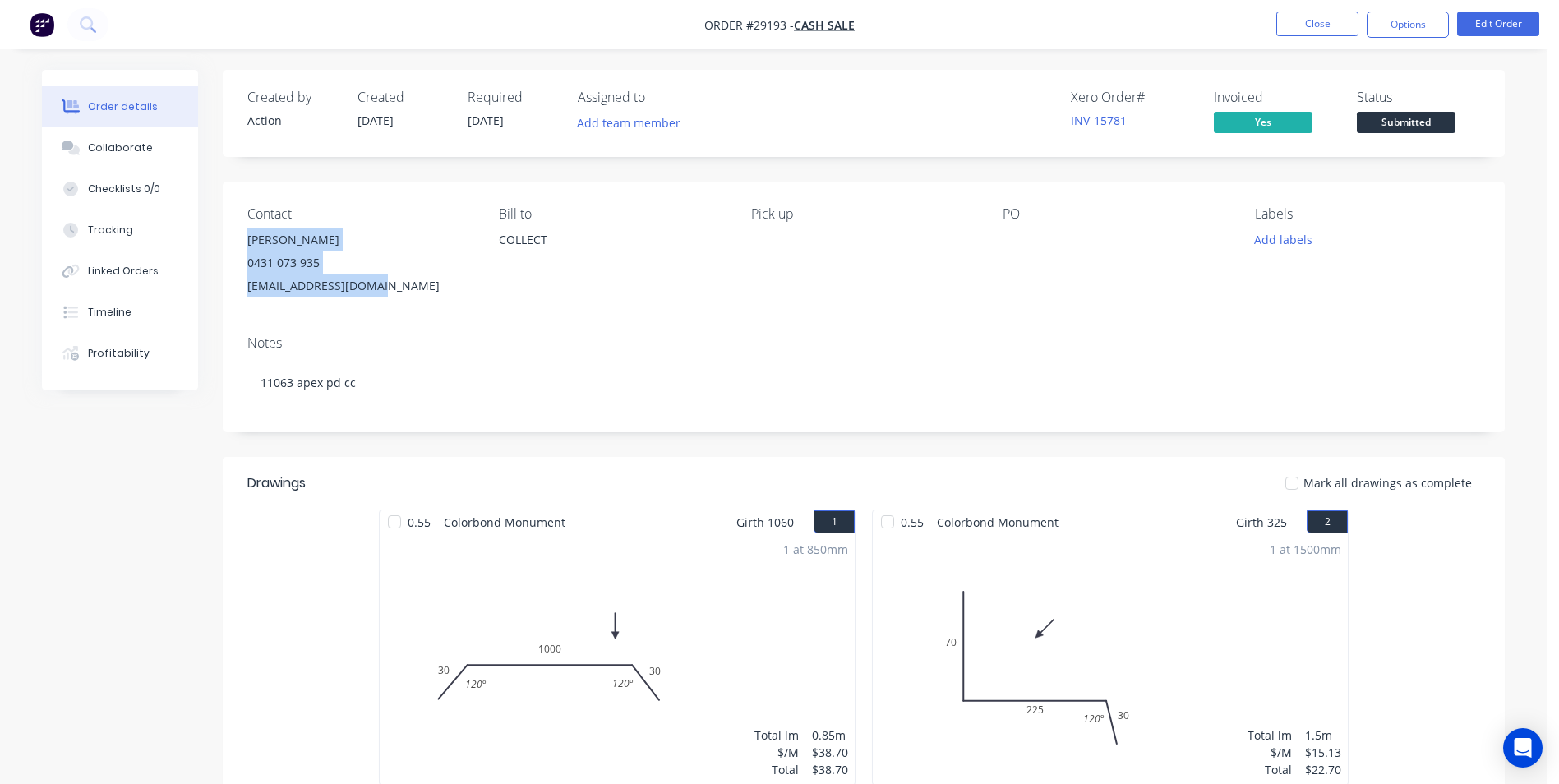
drag, startPoint x: 245, startPoint y: 240, endPoint x: 376, endPoint y: 281, distance: 137.3
click at [376, 281] on div "Contact [PERSON_NAME] [PHONE_NUMBER] [EMAIL_ADDRESS][DOMAIN_NAME] Bill to COLLE…" at bounding box center [863, 251] width 1282 height 140
copy div "[PERSON_NAME] 0431 073 935 [EMAIL_ADDRESS][DOMAIN_NAME]"
click at [1296, 25] on button "Close" at bounding box center [1317, 24] width 82 height 25
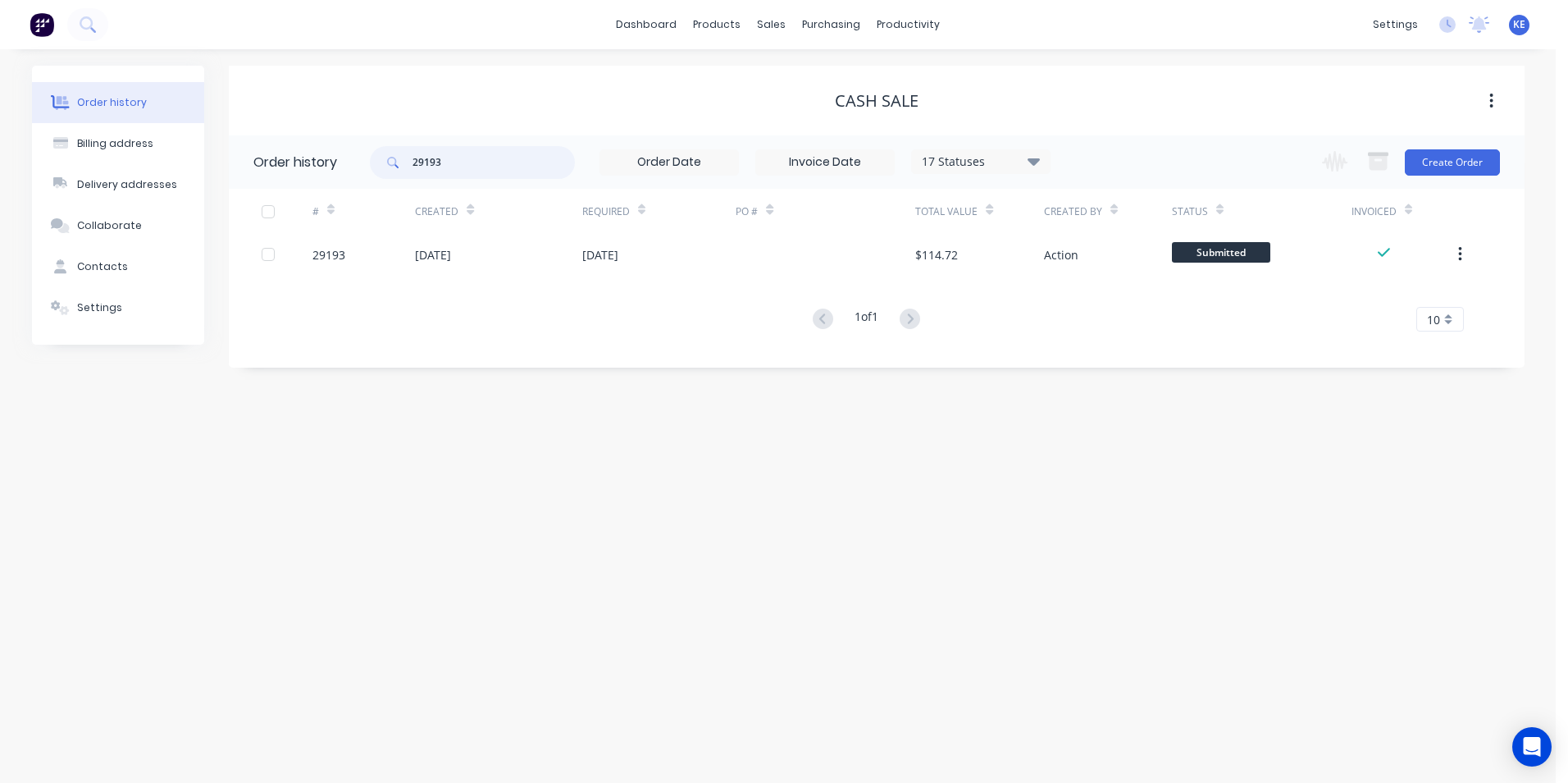
drag, startPoint x: 477, startPoint y: 164, endPoint x: 326, endPoint y: 165, distance: 151.0
click at [326, 165] on header "Order history 29193 17 Statuses Invoice Status Invoiced Not Invoiced Partial Or…" at bounding box center [877, 162] width 1296 height 53
type input "29108"
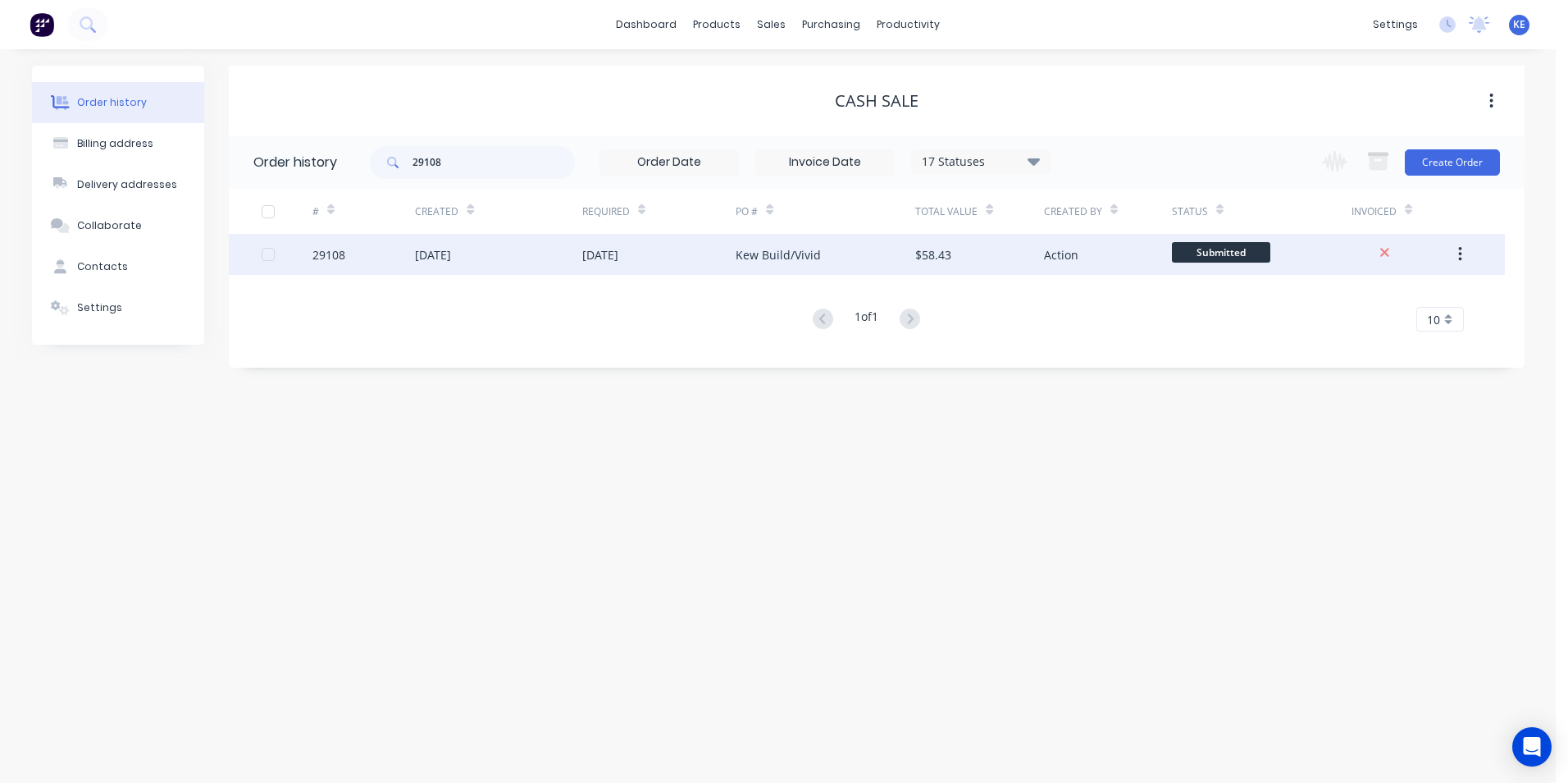
click at [375, 263] on div "29108" at bounding box center [364, 254] width 103 height 41
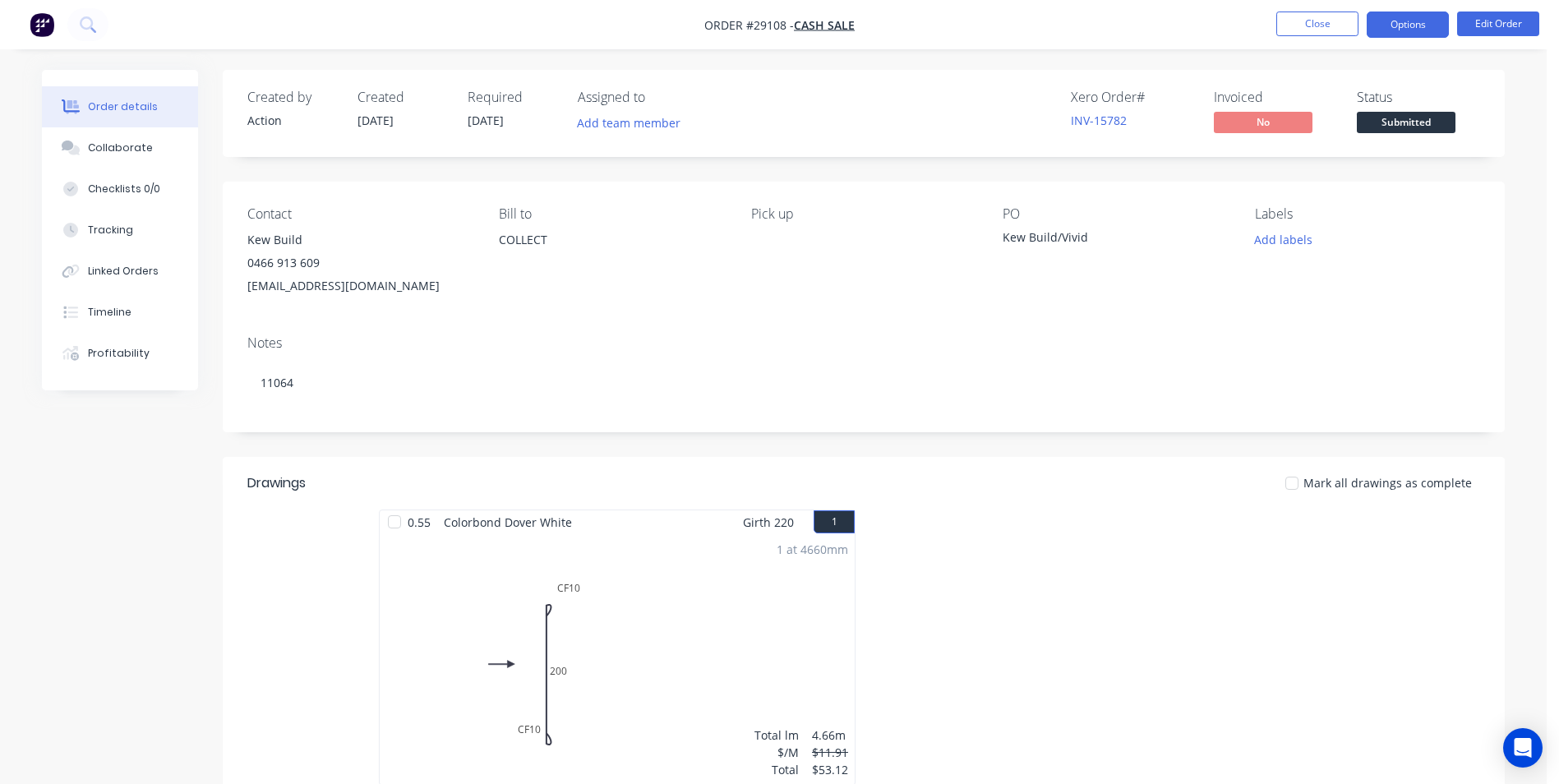
click at [1414, 24] on button "Options" at bounding box center [1408, 25] width 82 height 26
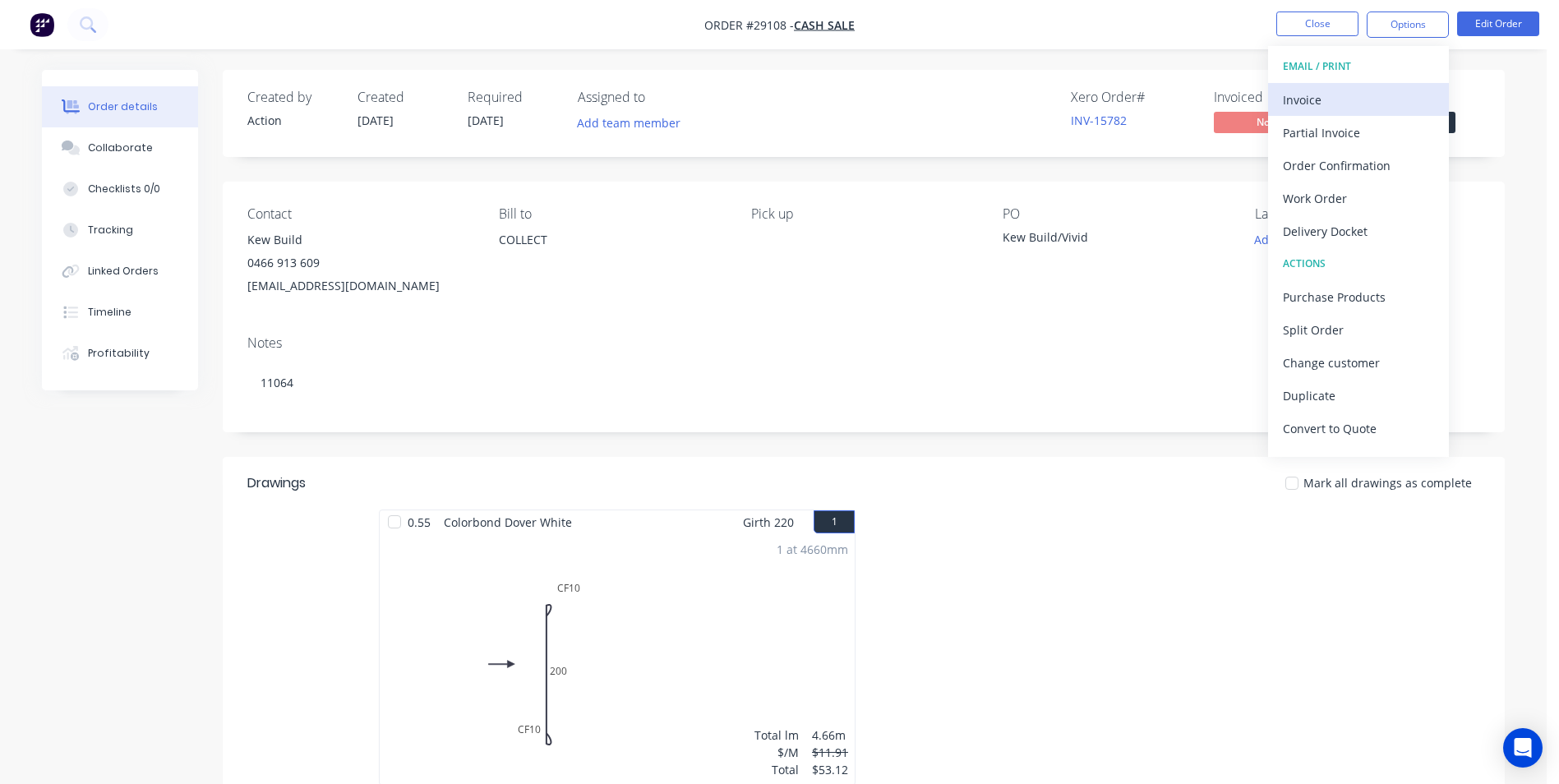
click at [1297, 92] on div "Invoice" at bounding box center [1358, 99] width 151 height 24
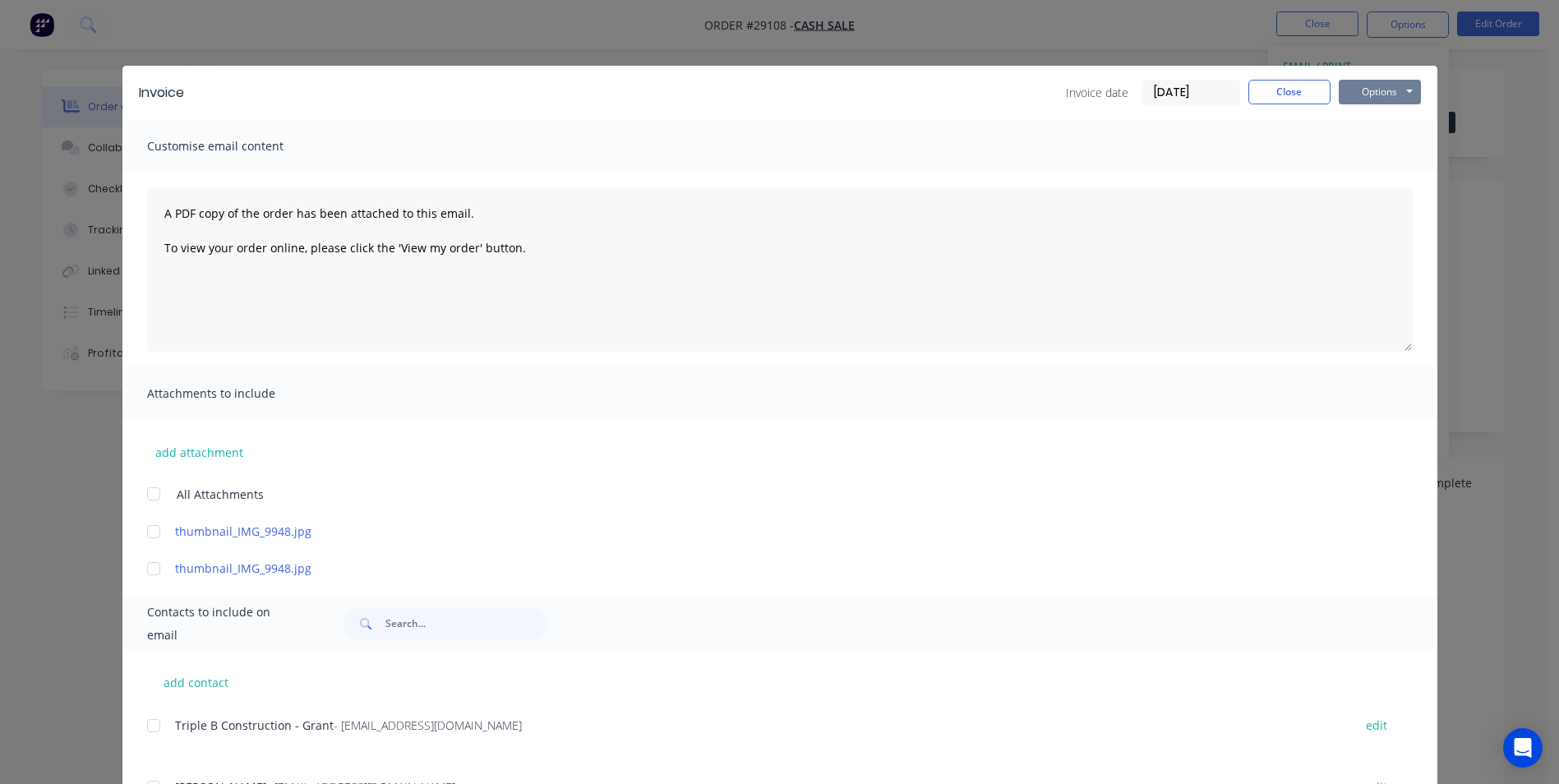
click at [1367, 86] on button "Options" at bounding box center [1380, 92] width 82 height 25
click at [1342, 150] on button "Print" at bounding box center [1392, 149] width 105 height 27
click at [1270, 89] on button "Close" at bounding box center [1289, 92] width 82 height 25
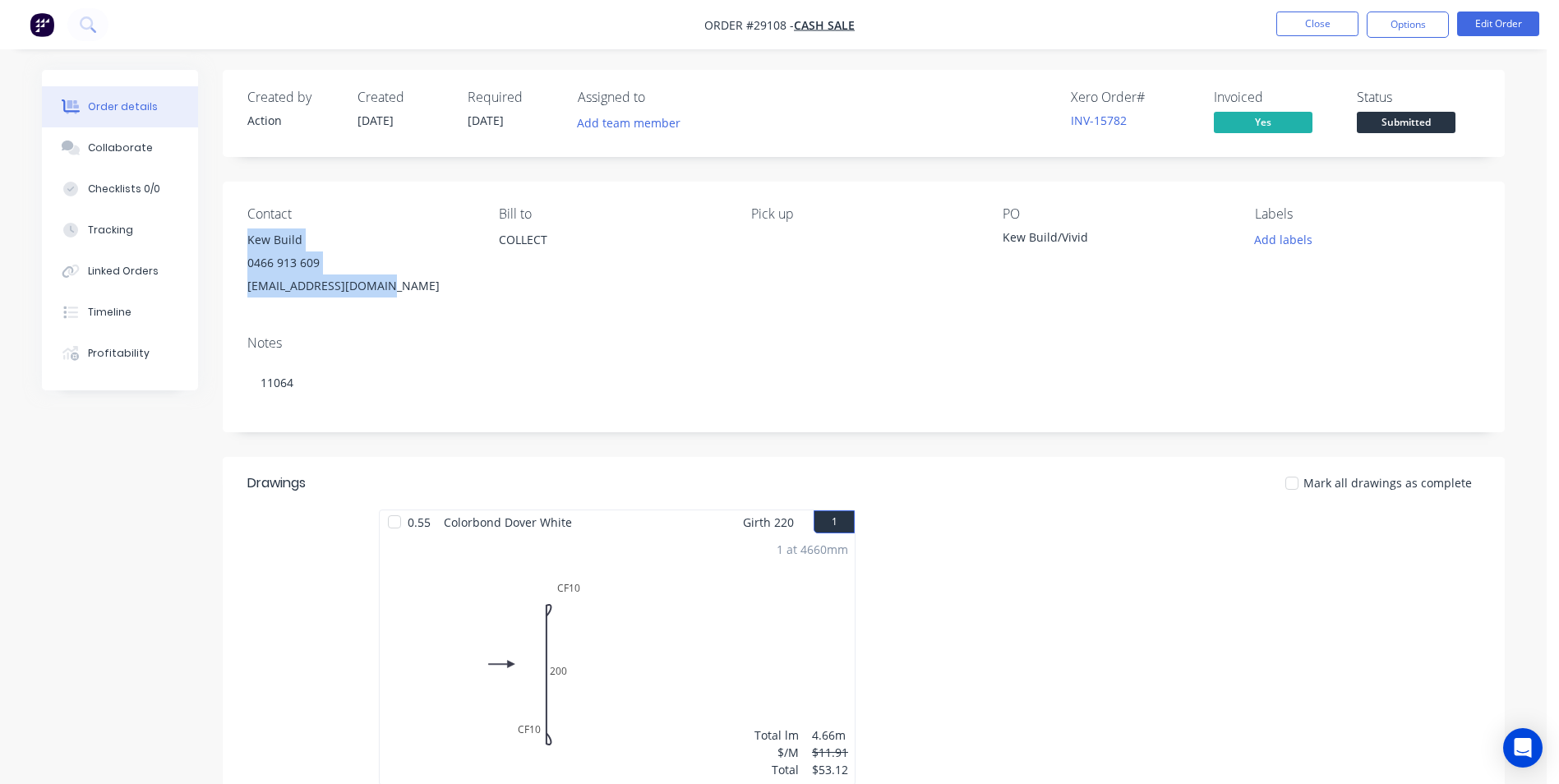
drag, startPoint x: 249, startPoint y: 241, endPoint x: 393, endPoint y: 291, distance: 152.4
click at [393, 291] on div "Kew Build 0466 913 609 [EMAIL_ADDRESS][DOMAIN_NAME]" at bounding box center [359, 262] width 225 height 69
copy div "Kew Build 0466 913 609 [EMAIL_ADDRESS][DOMAIN_NAME]"
click at [1310, 19] on button "Close" at bounding box center [1317, 24] width 82 height 25
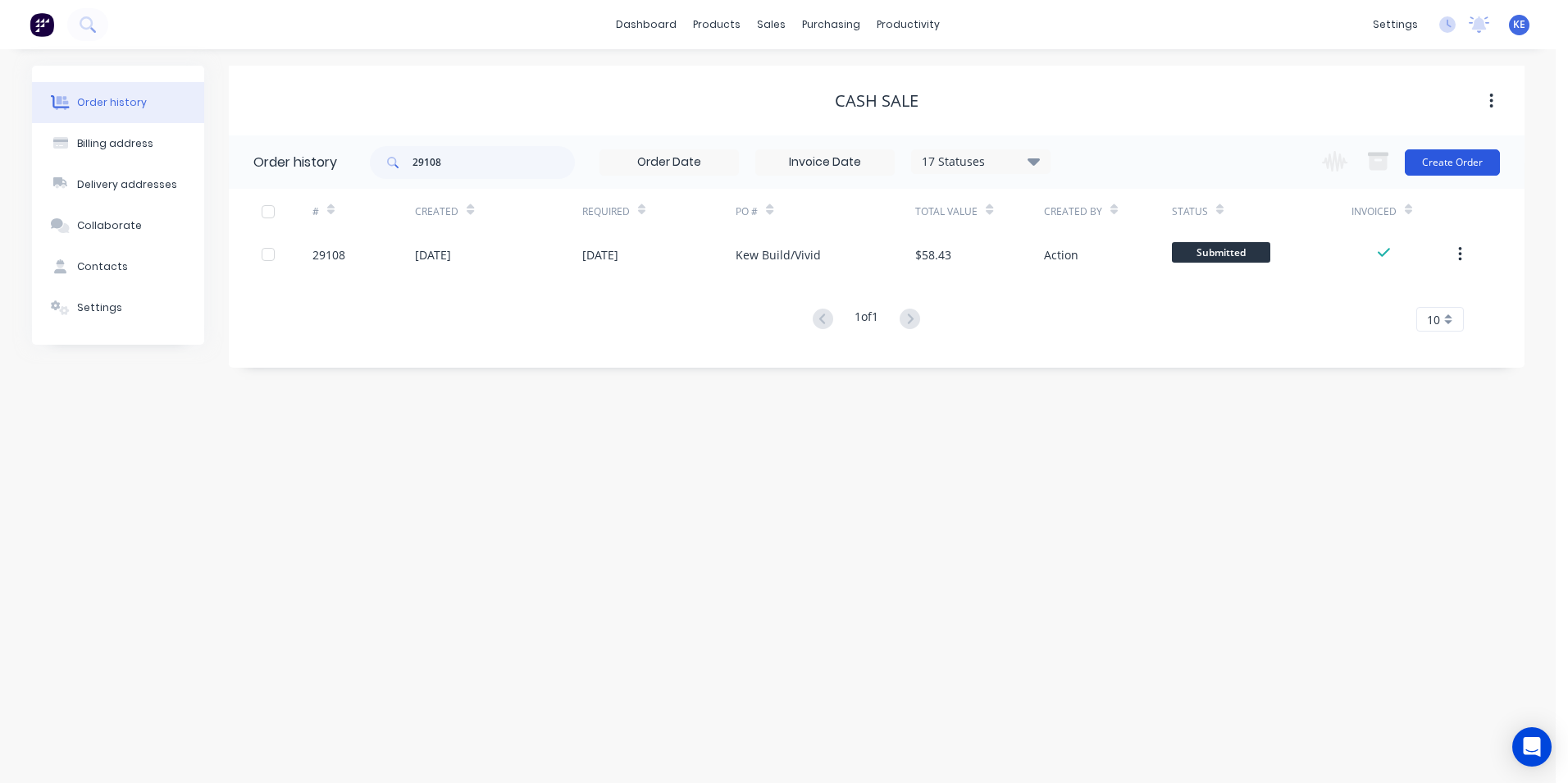
click at [1437, 159] on button "Create Order" at bounding box center [1453, 162] width 95 height 26
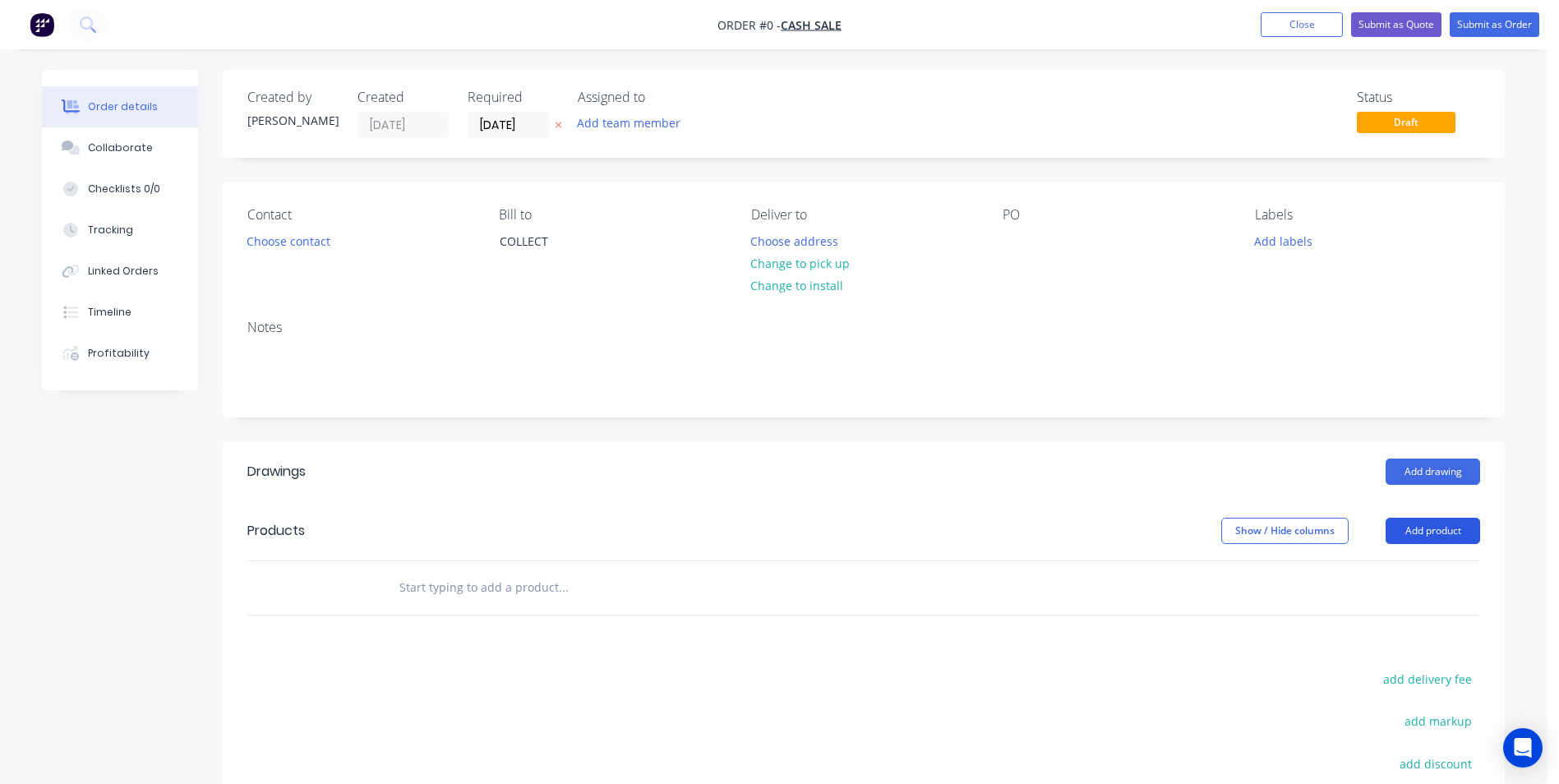
click at [1423, 534] on button "Add product" at bounding box center [1432, 530] width 94 height 26
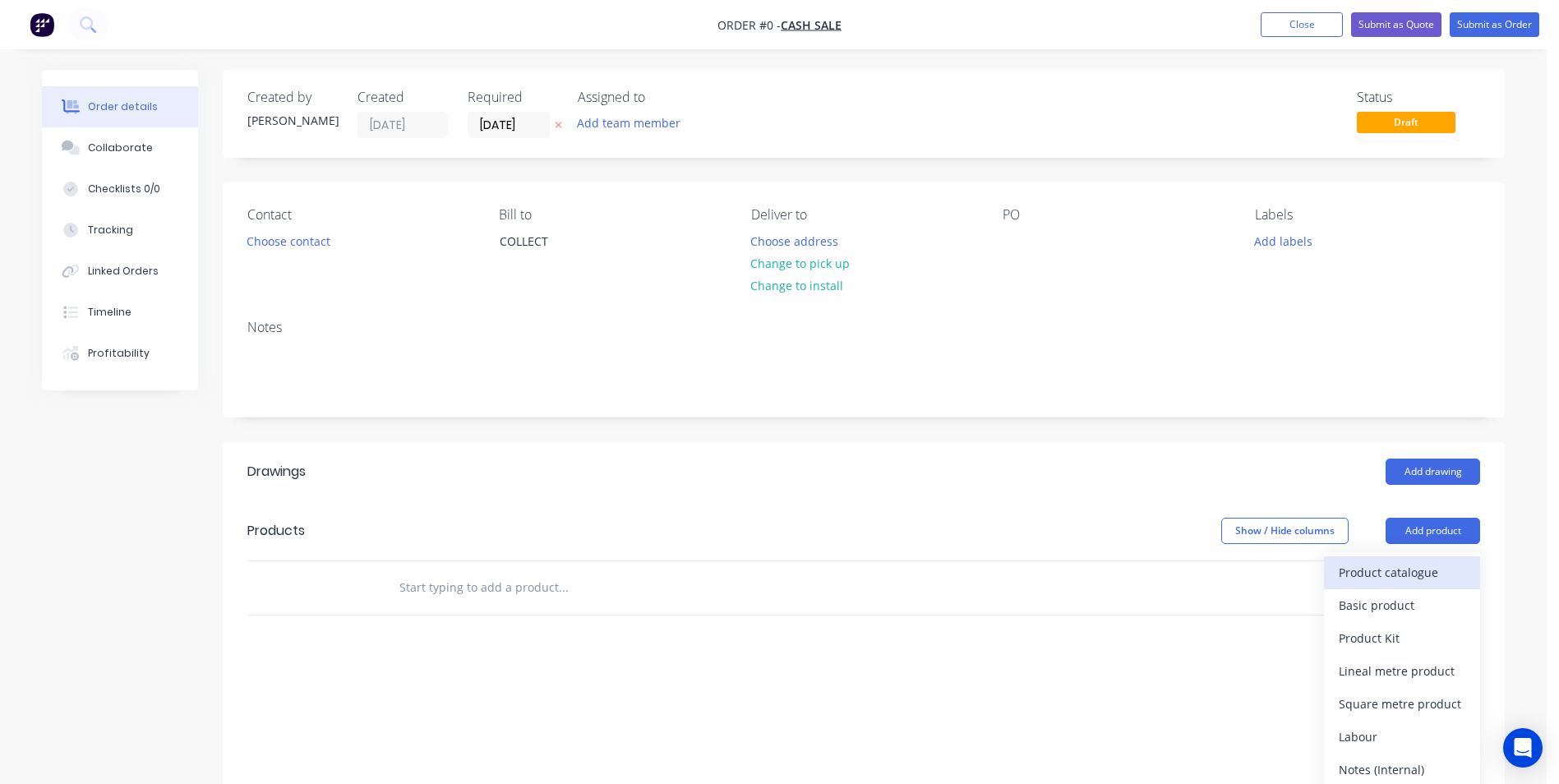
click at [1392, 569] on div "Product catalogue" at bounding box center [1402, 572] width 127 height 24
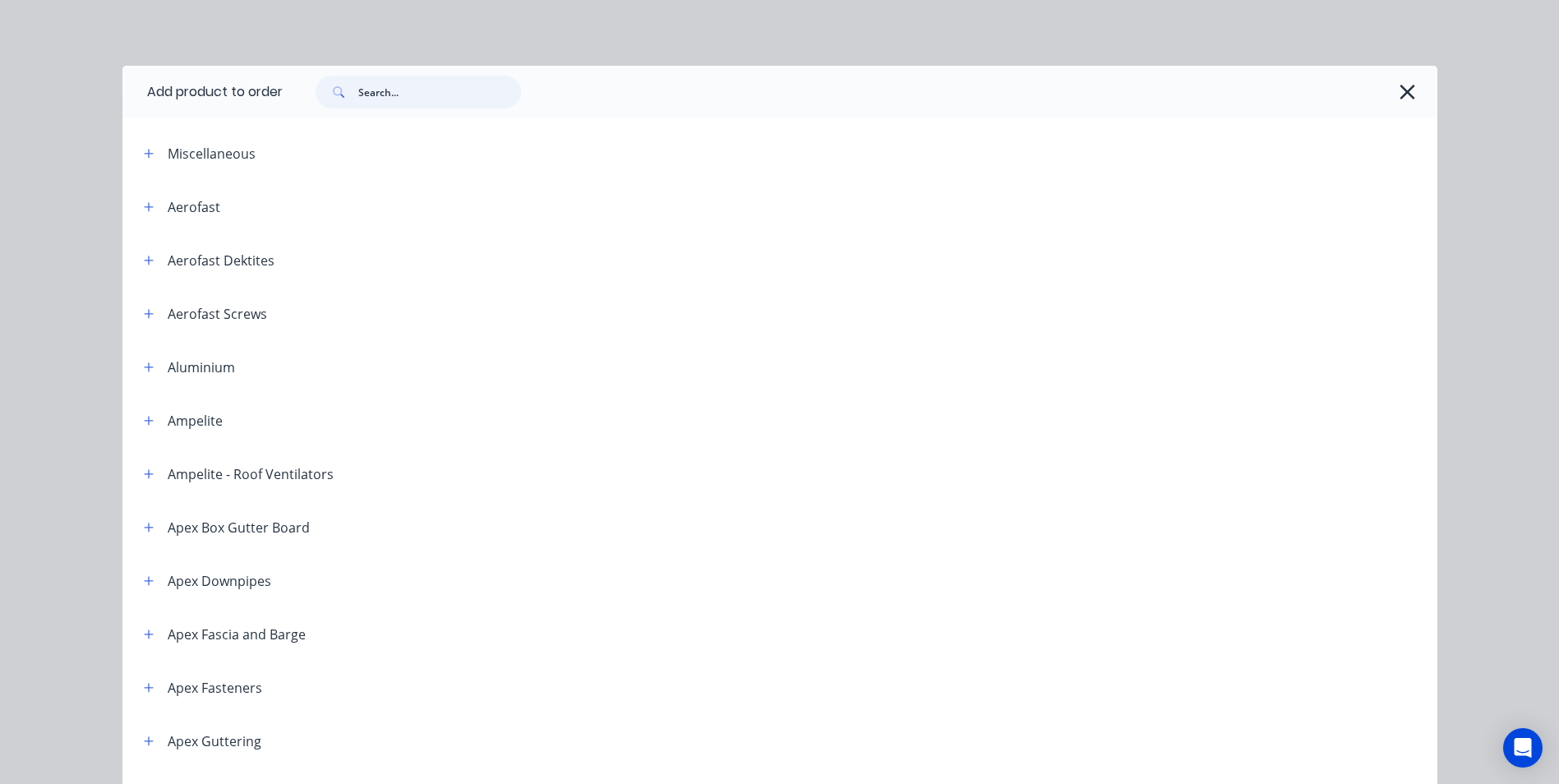
click at [408, 95] on input "text" at bounding box center [440, 92] width 163 height 33
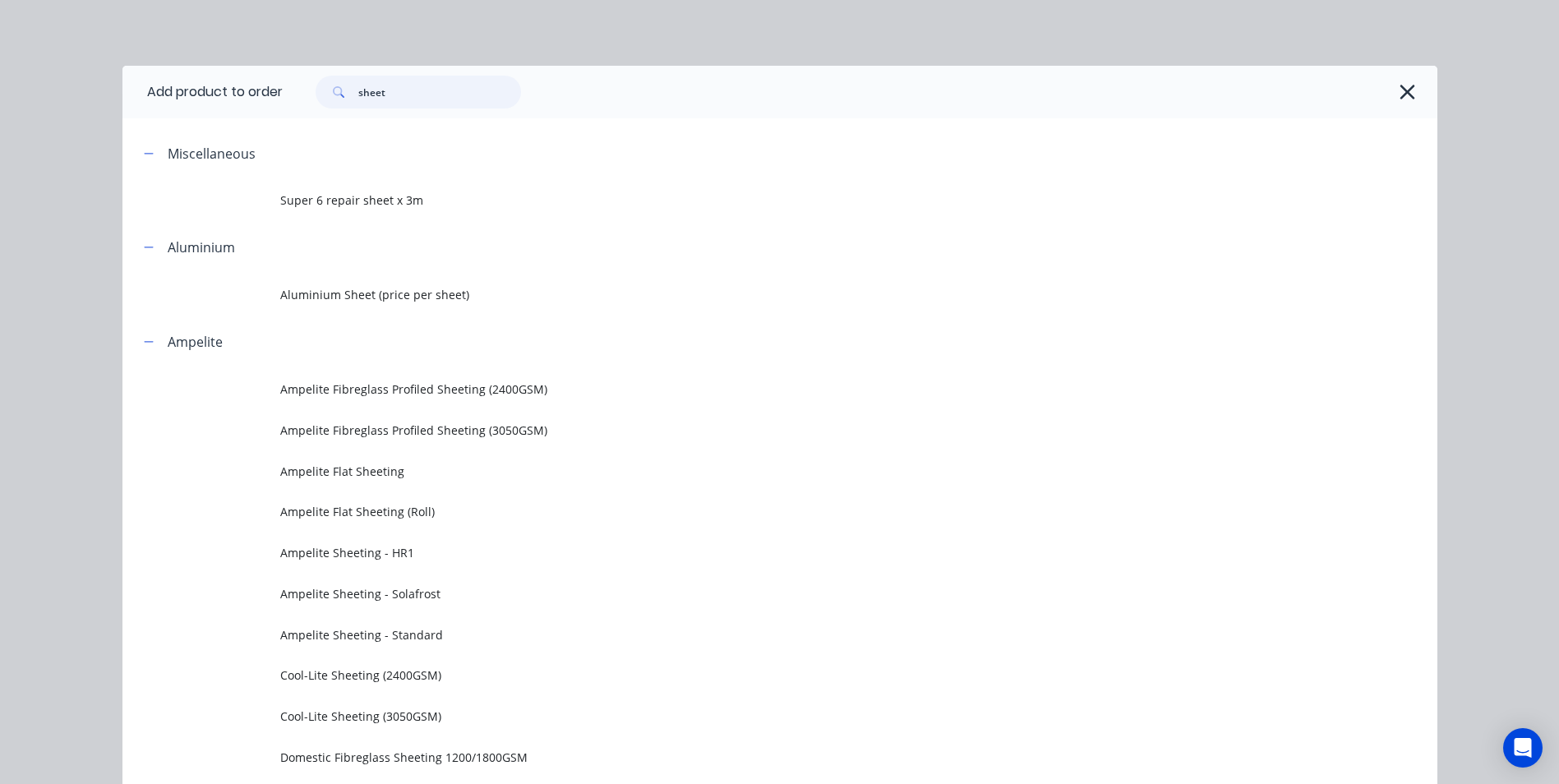
type input "sheet"
click at [1508, 78] on div "Add product to order sheet Miscellaneous Super 6 repair sheet x 3m Aluminium Al…" at bounding box center [779, 392] width 1559 height 784
click at [724, 25] on div "Add product to order sheet Miscellaneous Super 6 repair sheet x 3m Aluminium Al…" at bounding box center [779, 392] width 1559 height 784
drag, startPoint x: 1402, startPoint y: 85, endPoint x: 1346, endPoint y: 78, distance: 56.4
click at [1403, 85] on icon "button" at bounding box center [1407, 92] width 17 height 23
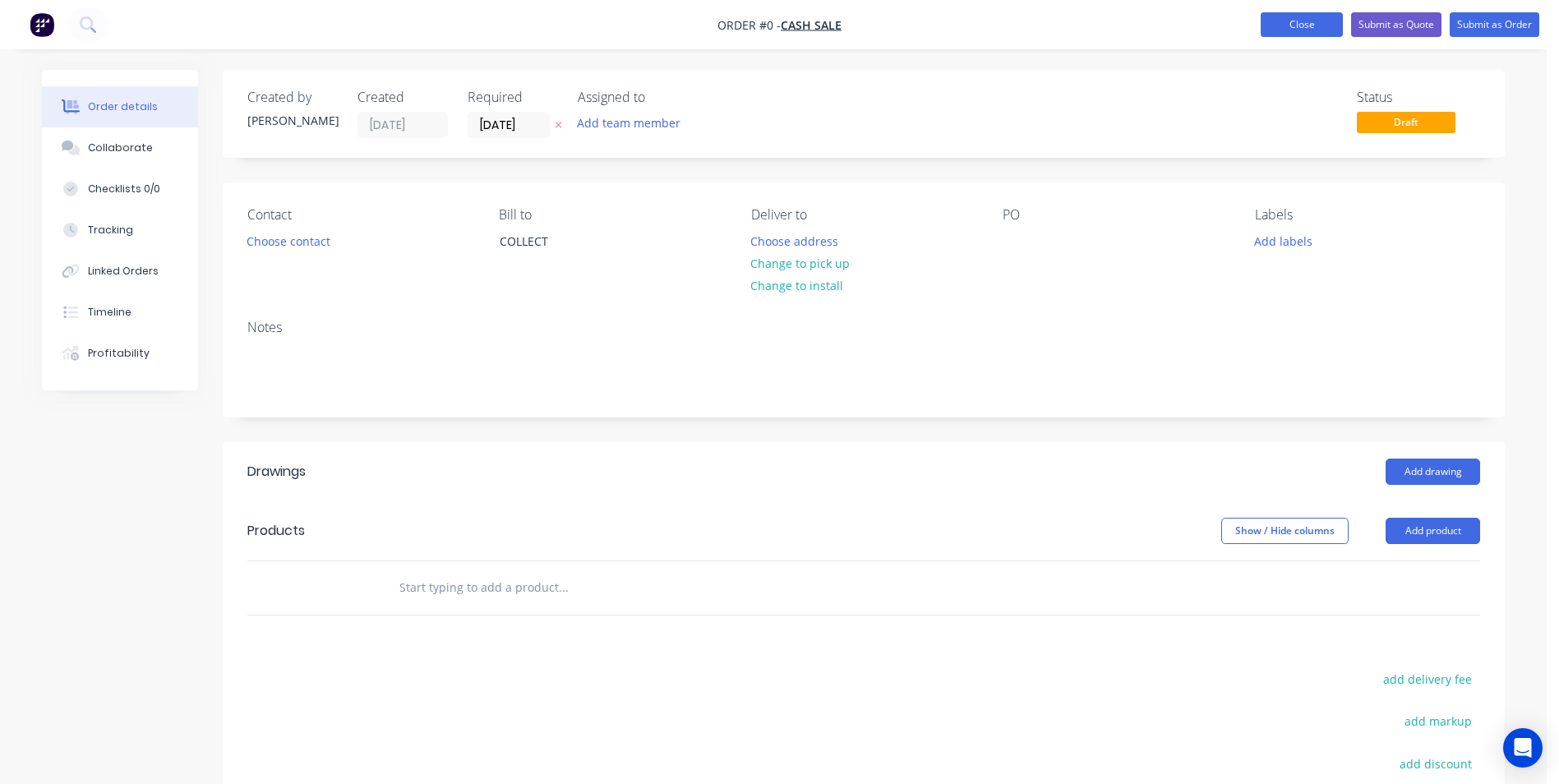
click at [1277, 31] on button "Close" at bounding box center [1302, 25] width 82 height 25
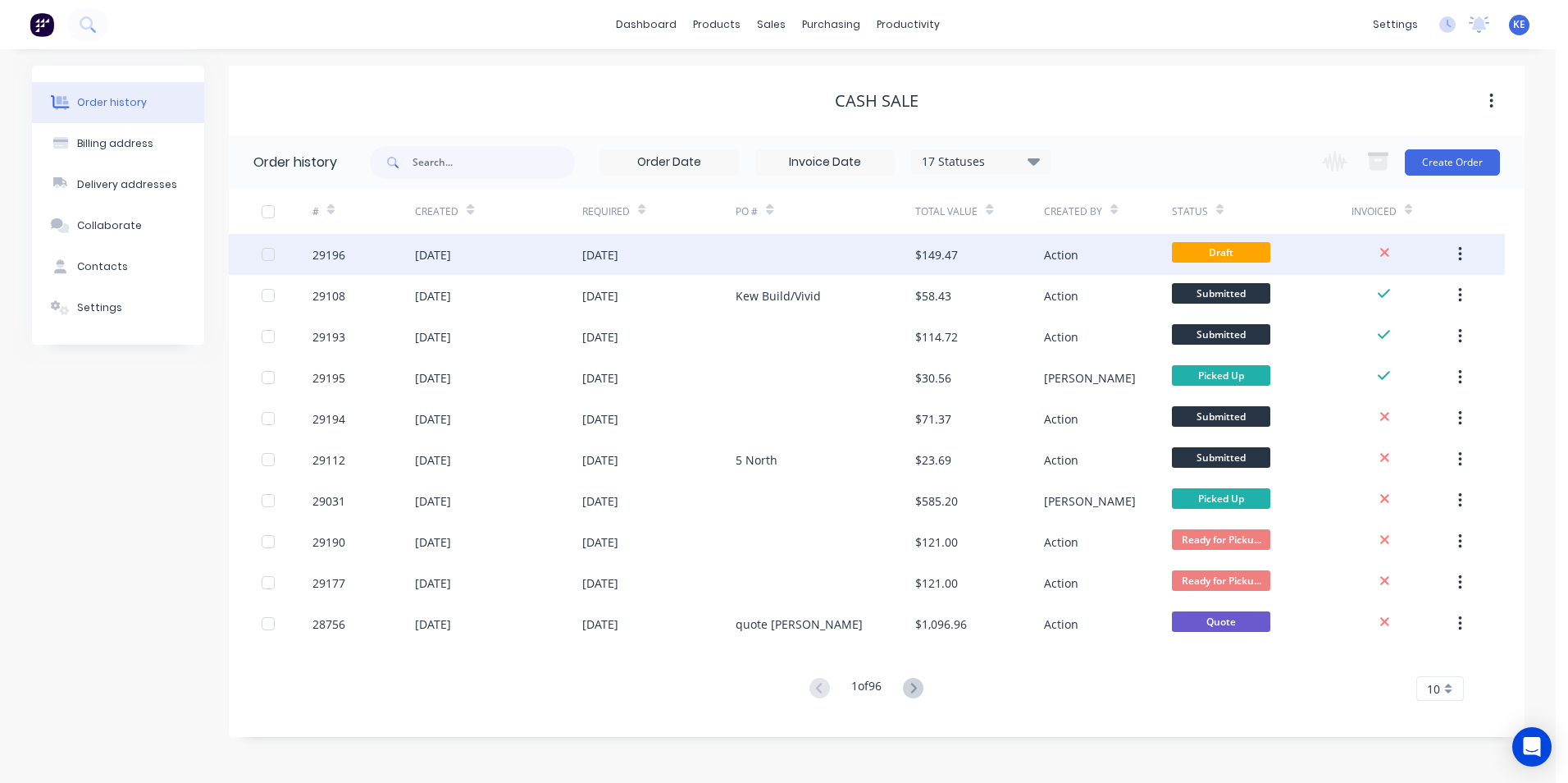
click at [618, 257] on div "[DATE]" at bounding box center [600, 254] width 36 height 17
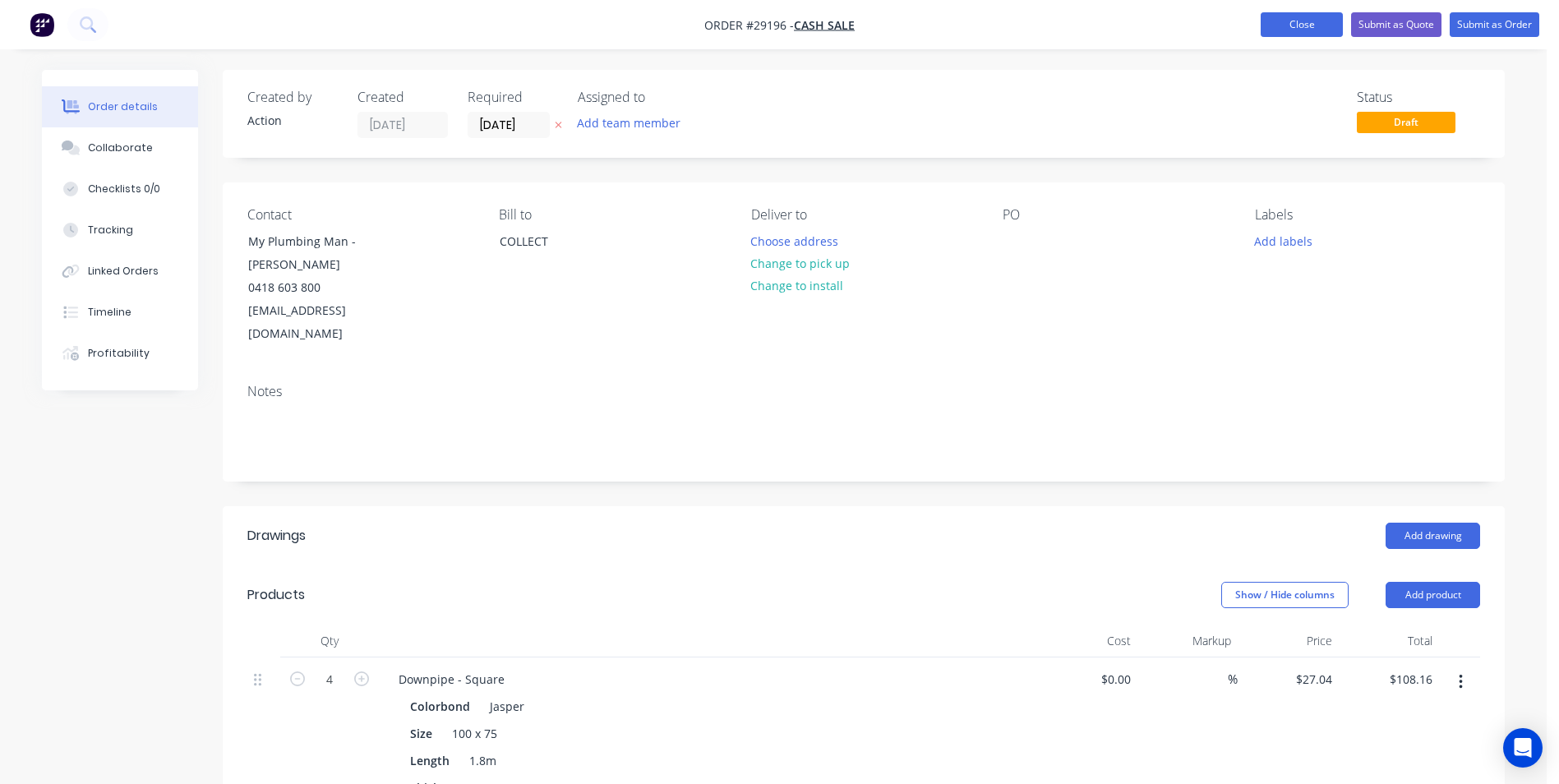
click at [1293, 21] on button "Close" at bounding box center [1302, 25] width 82 height 25
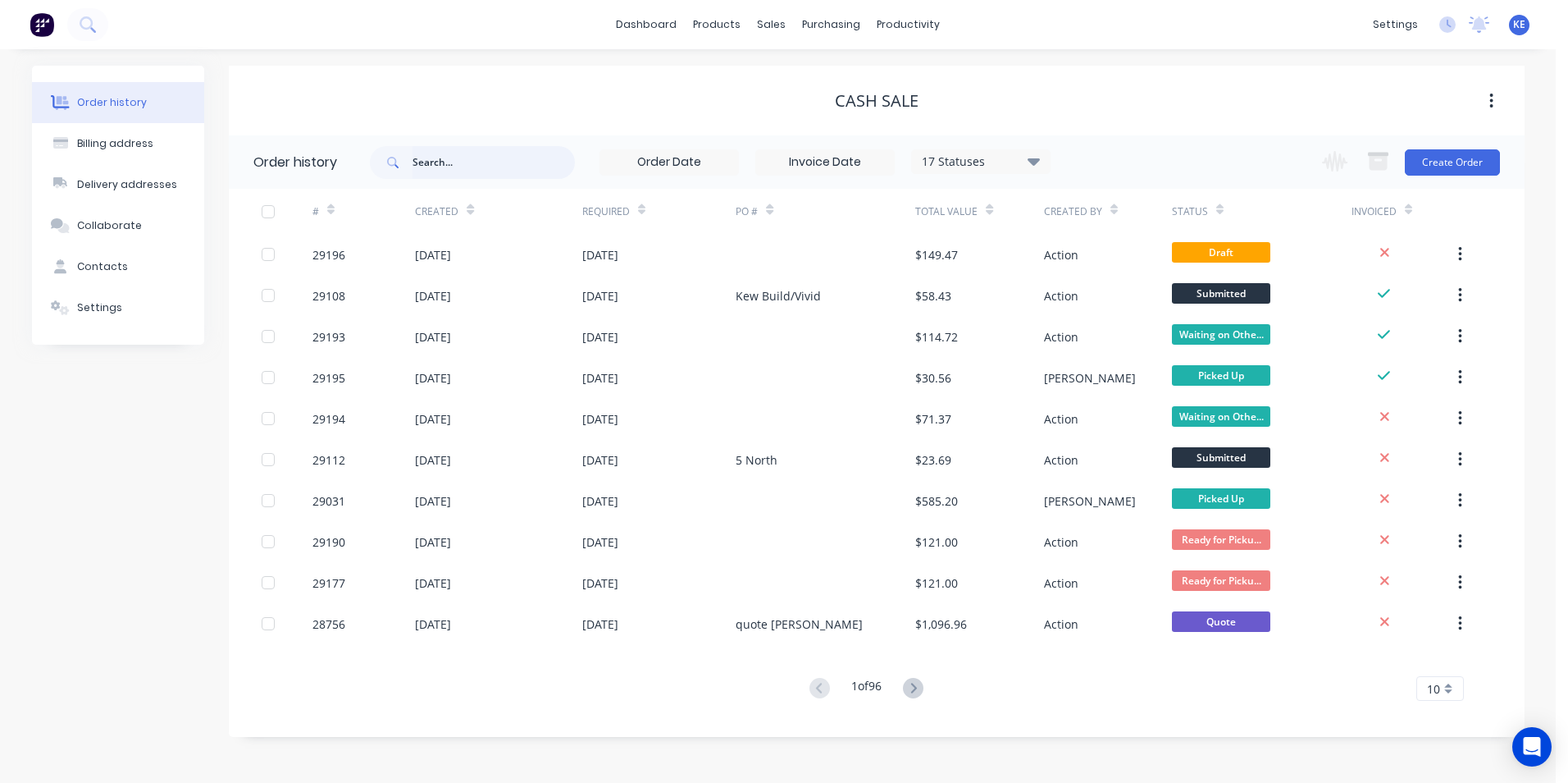
click at [417, 166] on input "text" at bounding box center [494, 162] width 163 height 33
type input "29108"
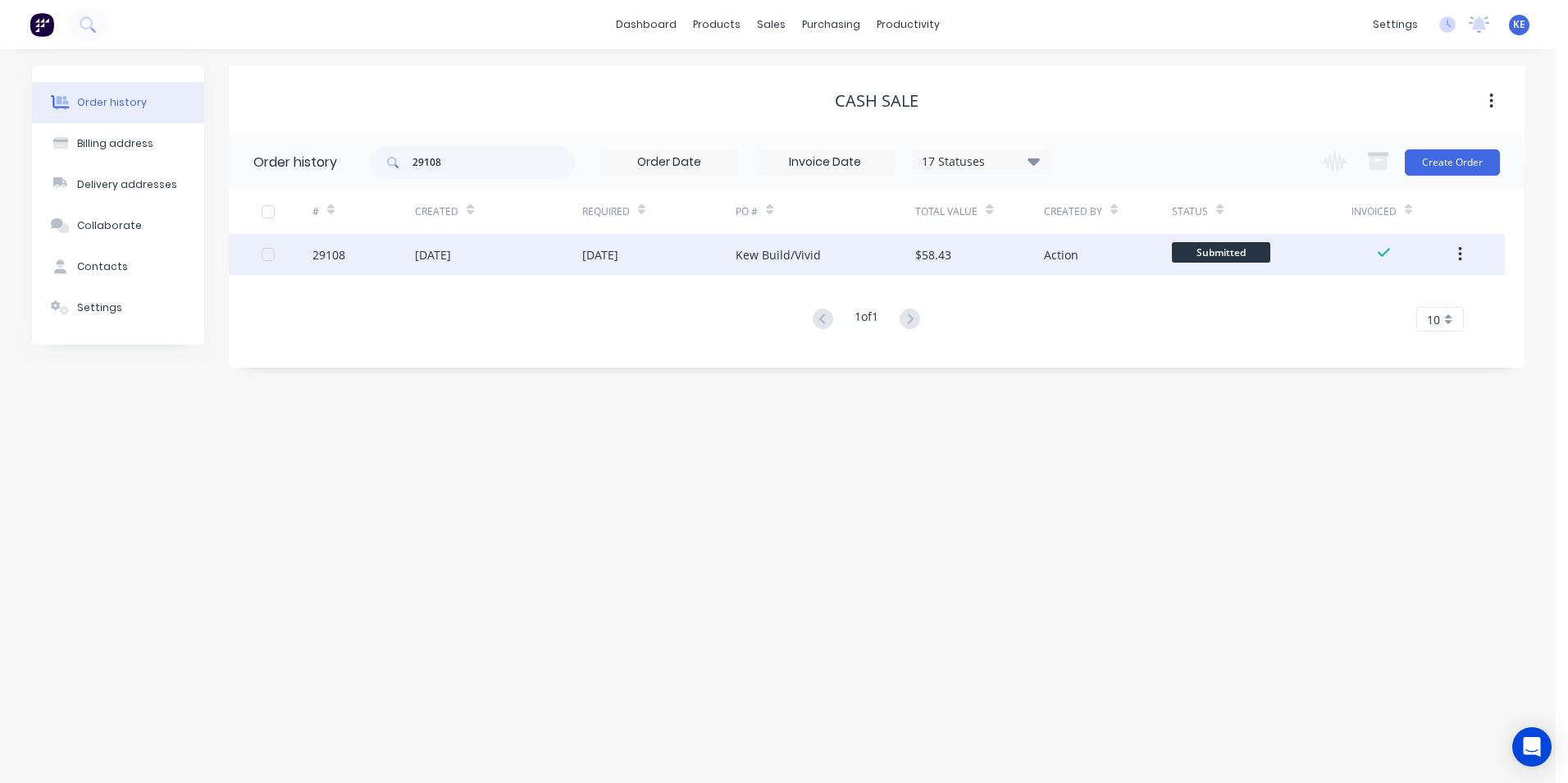
click at [349, 251] on div "29108" at bounding box center [364, 254] width 103 height 41
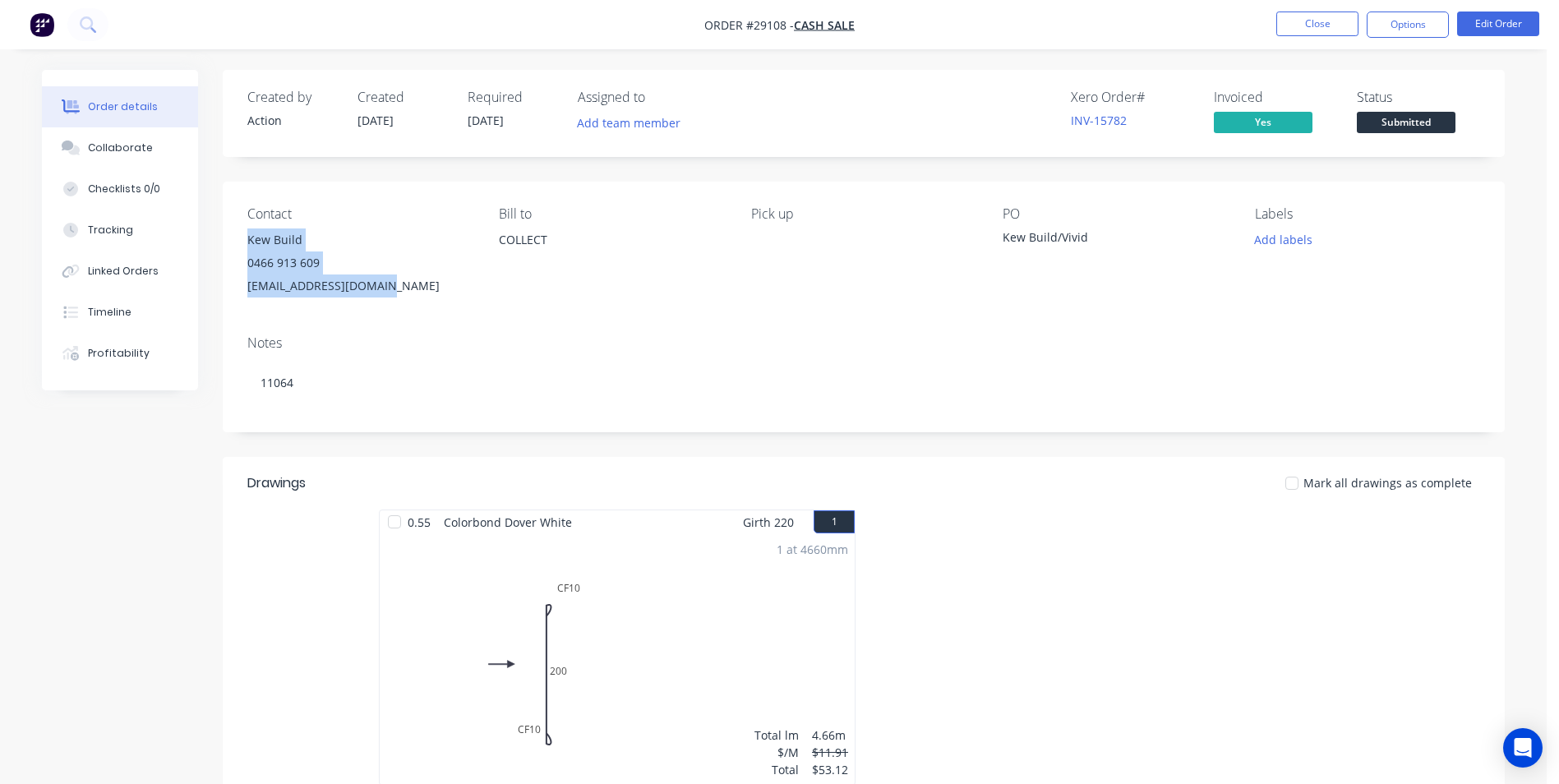
drag, startPoint x: 244, startPoint y: 239, endPoint x: 394, endPoint y: 287, distance: 157.5
click at [394, 287] on div "Contact Kew Build [PHONE_NUMBER] [EMAIL_ADDRESS][DOMAIN_NAME] [PERSON_NAME] to …" at bounding box center [863, 251] width 1282 height 140
copy div "Kew Build 0466 913 609 [EMAIL_ADDRESS][DOMAIN_NAME]"
click at [1306, 25] on button "Close" at bounding box center [1317, 24] width 82 height 25
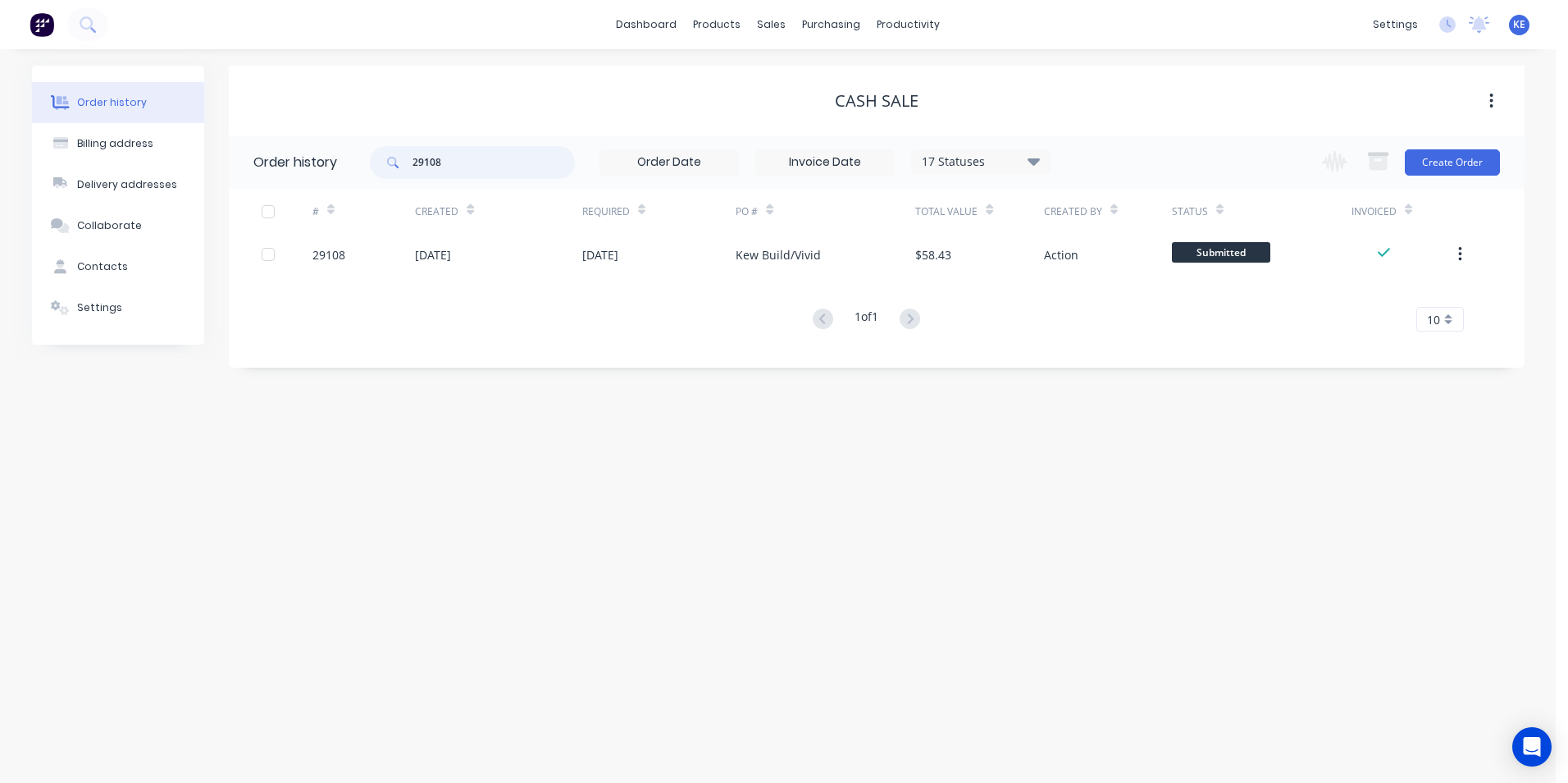
click at [429, 161] on input "29108" at bounding box center [494, 162] width 163 height 33
drag, startPoint x: 458, startPoint y: 161, endPoint x: 388, endPoint y: 160, distance: 70.0
click at [388, 160] on div "29108" at bounding box center [472, 162] width 205 height 33
type input "29181"
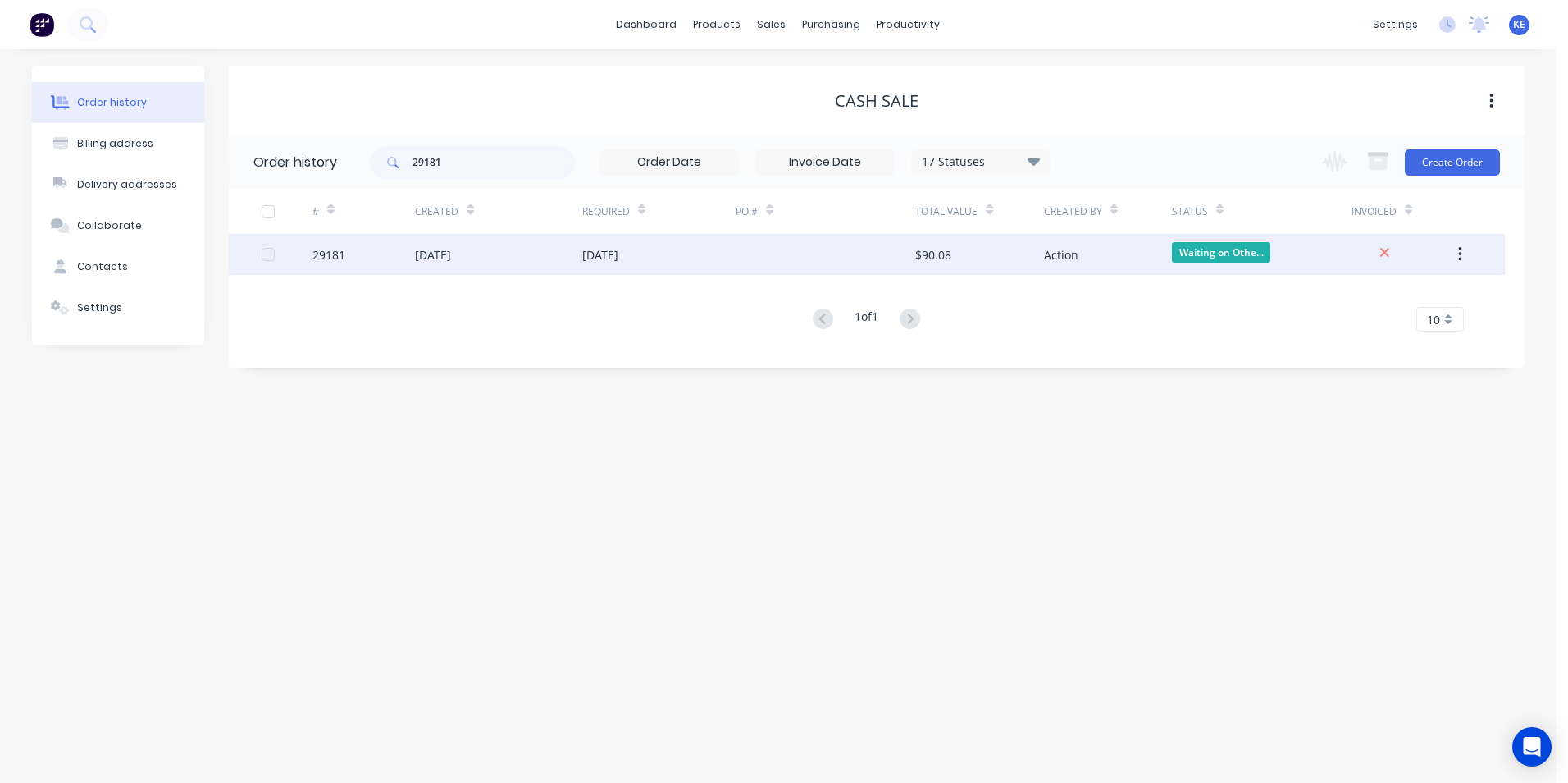
click at [368, 260] on div "29181" at bounding box center [364, 254] width 103 height 41
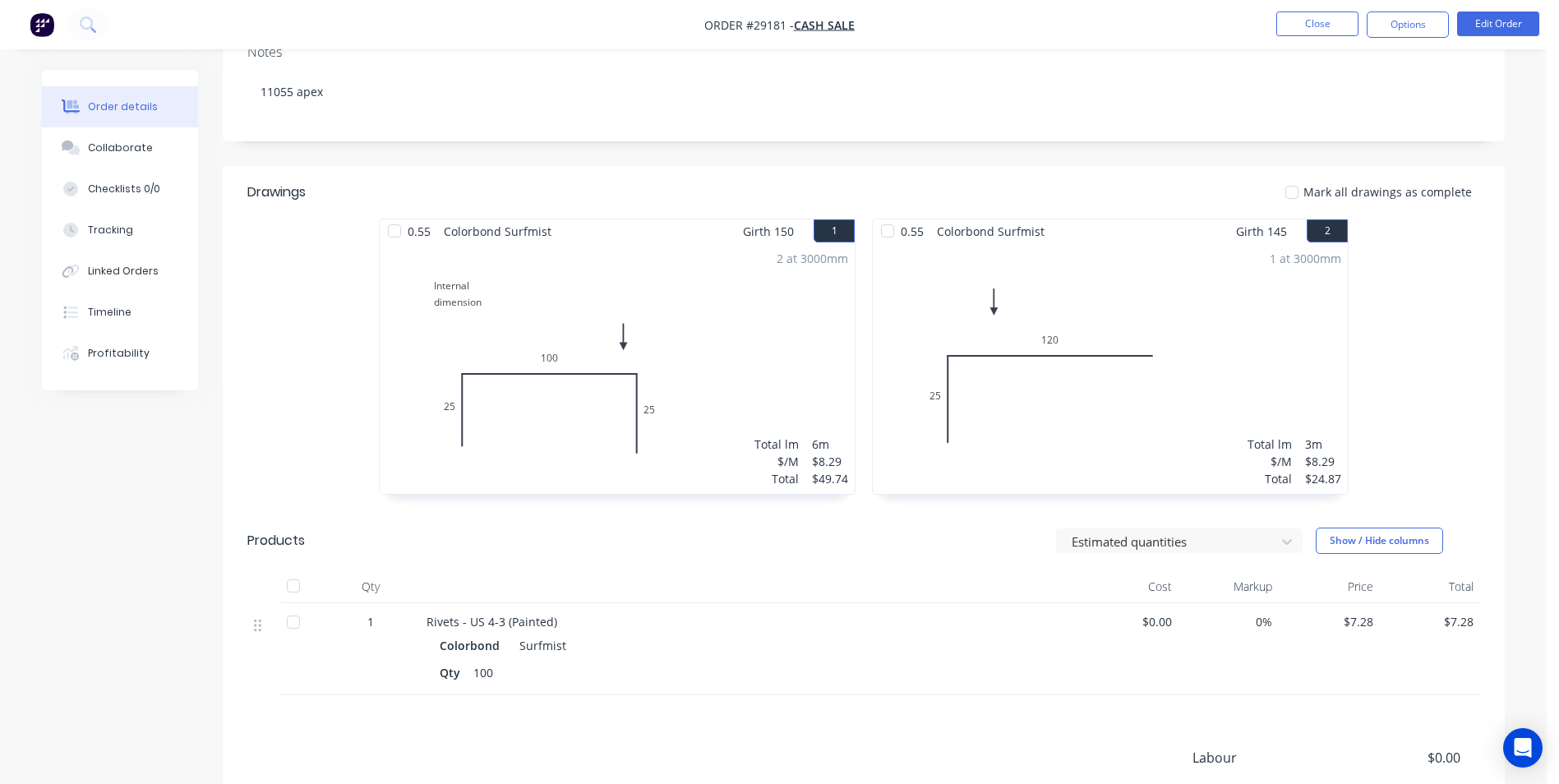
scroll to position [164, 0]
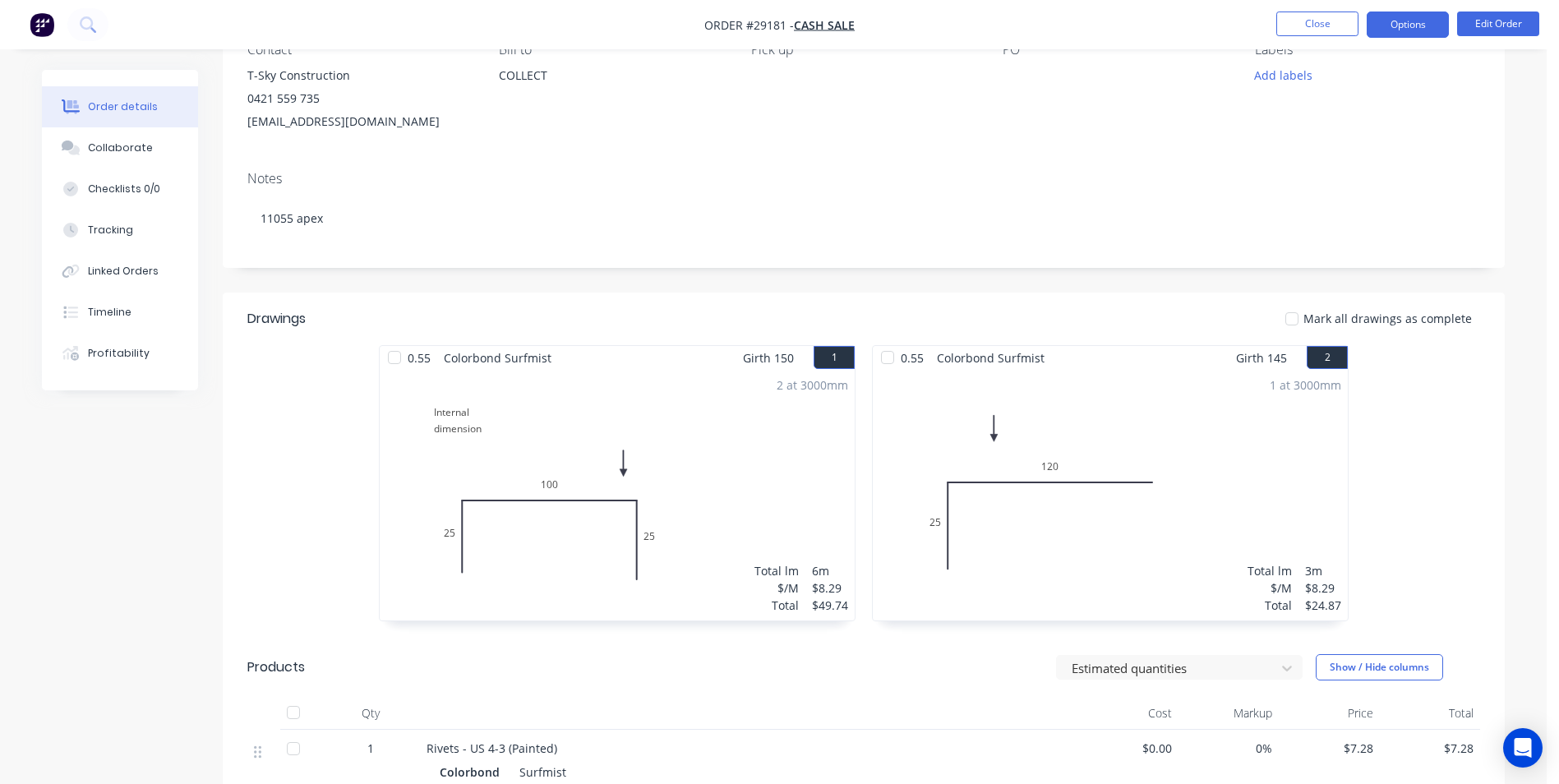
click at [1403, 25] on button "Options" at bounding box center [1408, 25] width 82 height 26
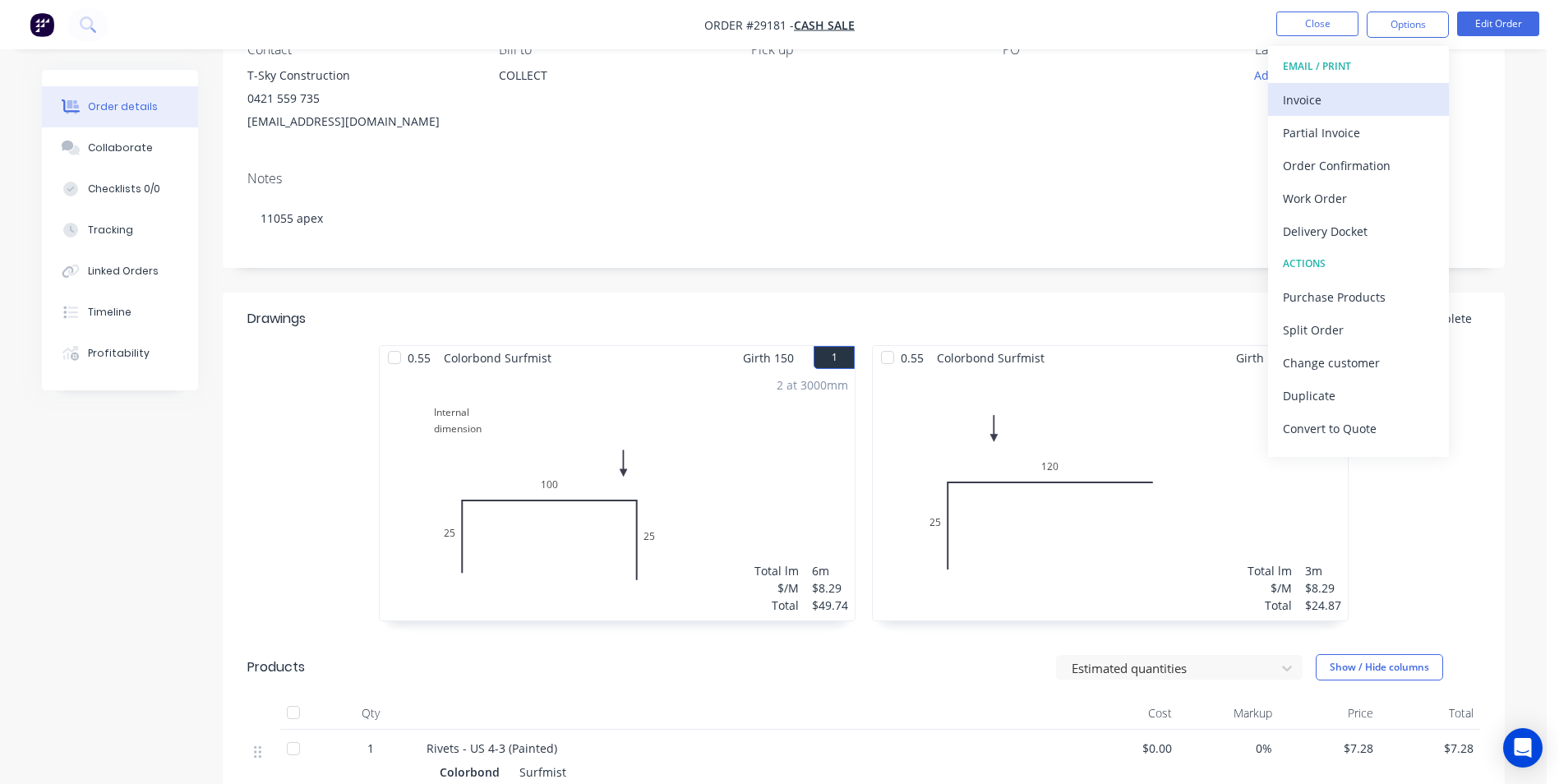
click at [1351, 88] on div "Invoice" at bounding box center [1358, 99] width 151 height 24
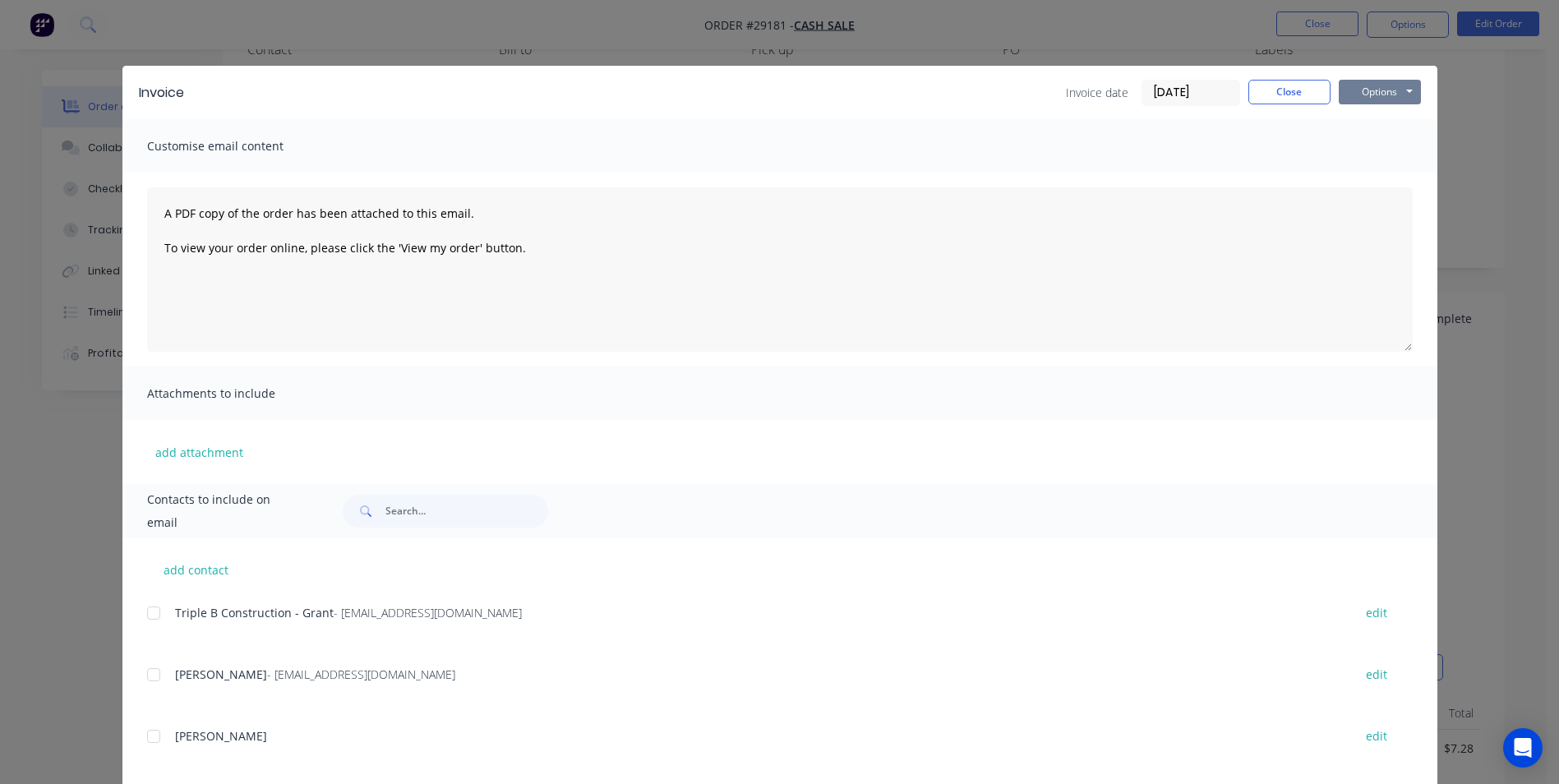
click at [1374, 94] on button "Options" at bounding box center [1380, 92] width 82 height 25
click at [1361, 151] on button "Print" at bounding box center [1392, 149] width 105 height 27
click at [1257, 92] on button "Close" at bounding box center [1289, 92] width 82 height 25
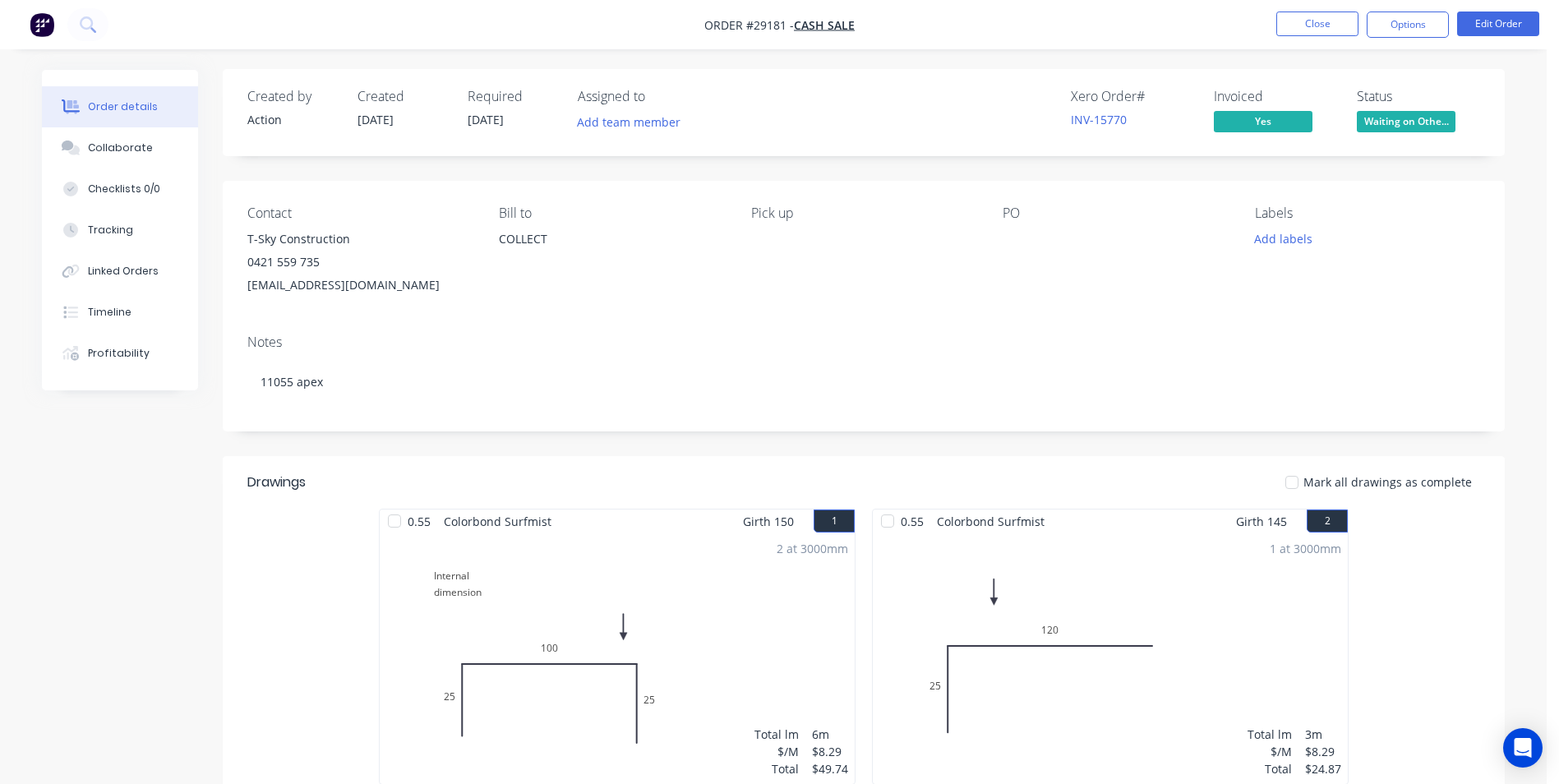
scroll to position [0, 0]
drag, startPoint x: 246, startPoint y: 235, endPoint x: 404, endPoint y: 289, distance: 167.0
click at [404, 289] on div "Contact T-Sky Construction 0421 559 735 [EMAIL_ADDRESS][DOMAIN_NAME] [PERSON_NA…" at bounding box center [863, 251] width 1282 height 140
copy div "T-Sky Construction 0421 559 735 [EMAIL_ADDRESS][DOMAIN_NAME]"
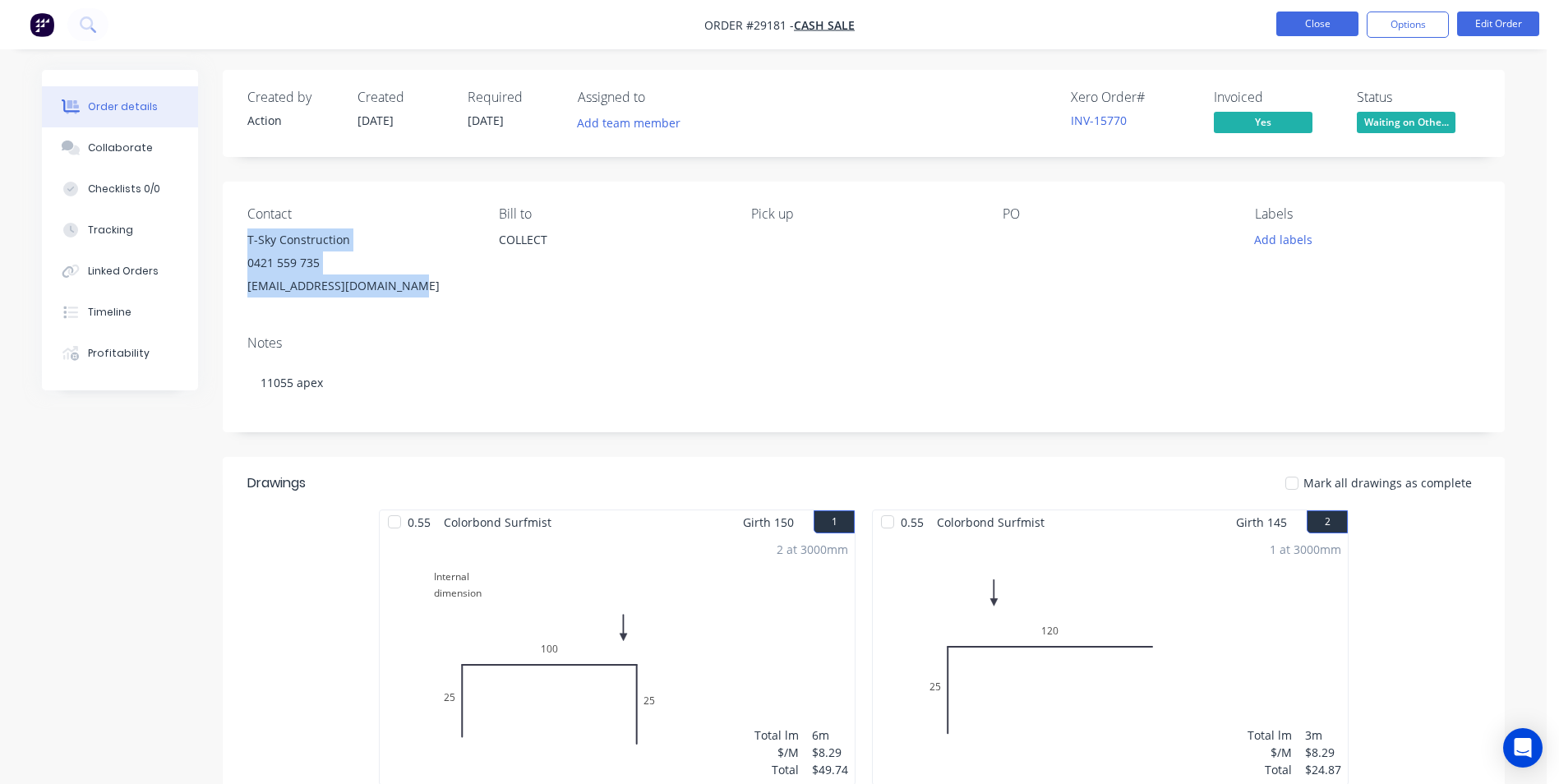
click at [1304, 29] on button "Close" at bounding box center [1317, 24] width 82 height 25
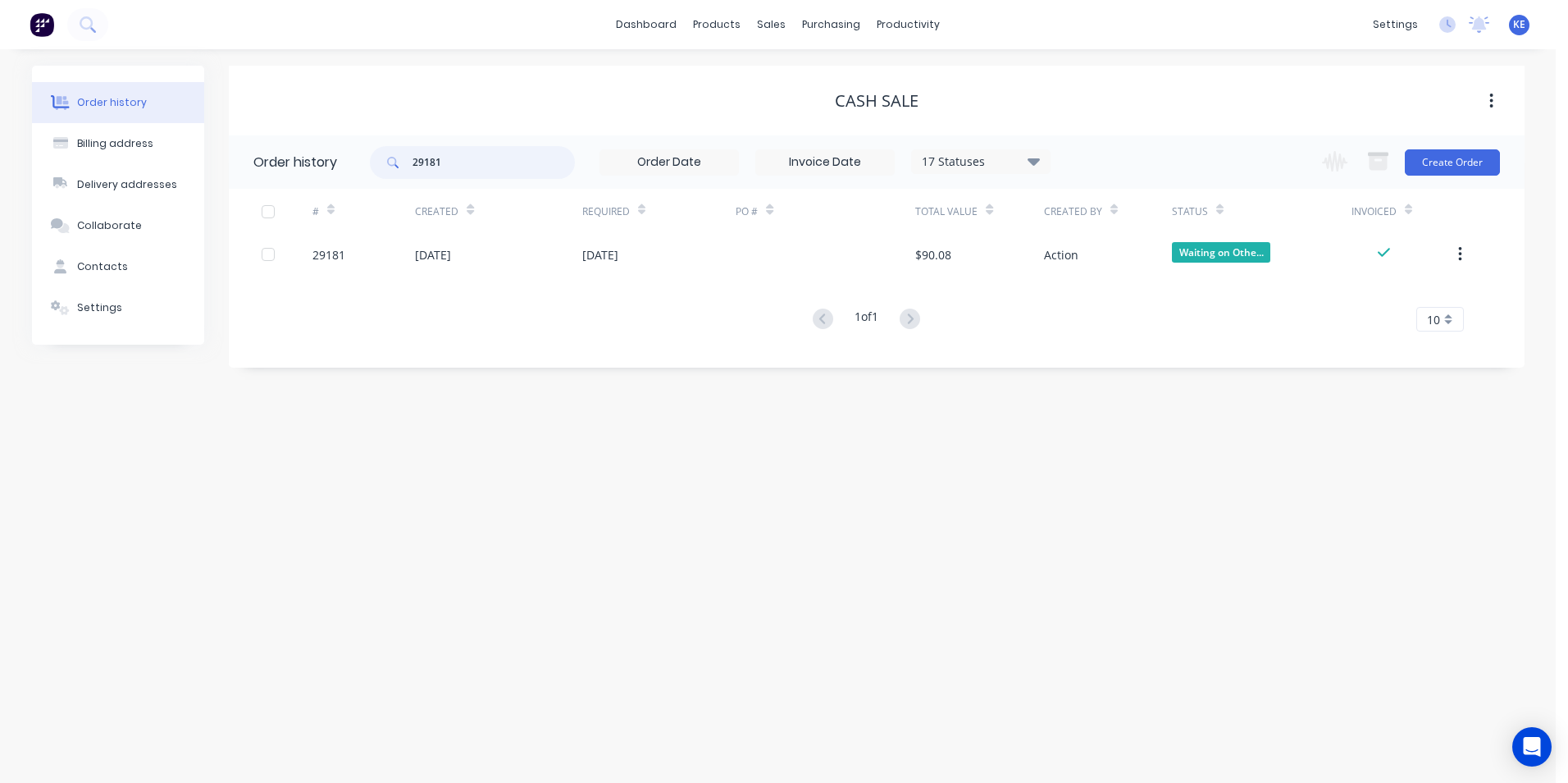
drag, startPoint x: 479, startPoint y: 172, endPoint x: 339, endPoint y: 172, distance: 140.0
click at [339, 172] on header "Order history 29181 17 Statuses Invoice Status Invoiced Not Invoiced Partial Or…" at bounding box center [877, 162] width 1296 height 53
type input "29031"
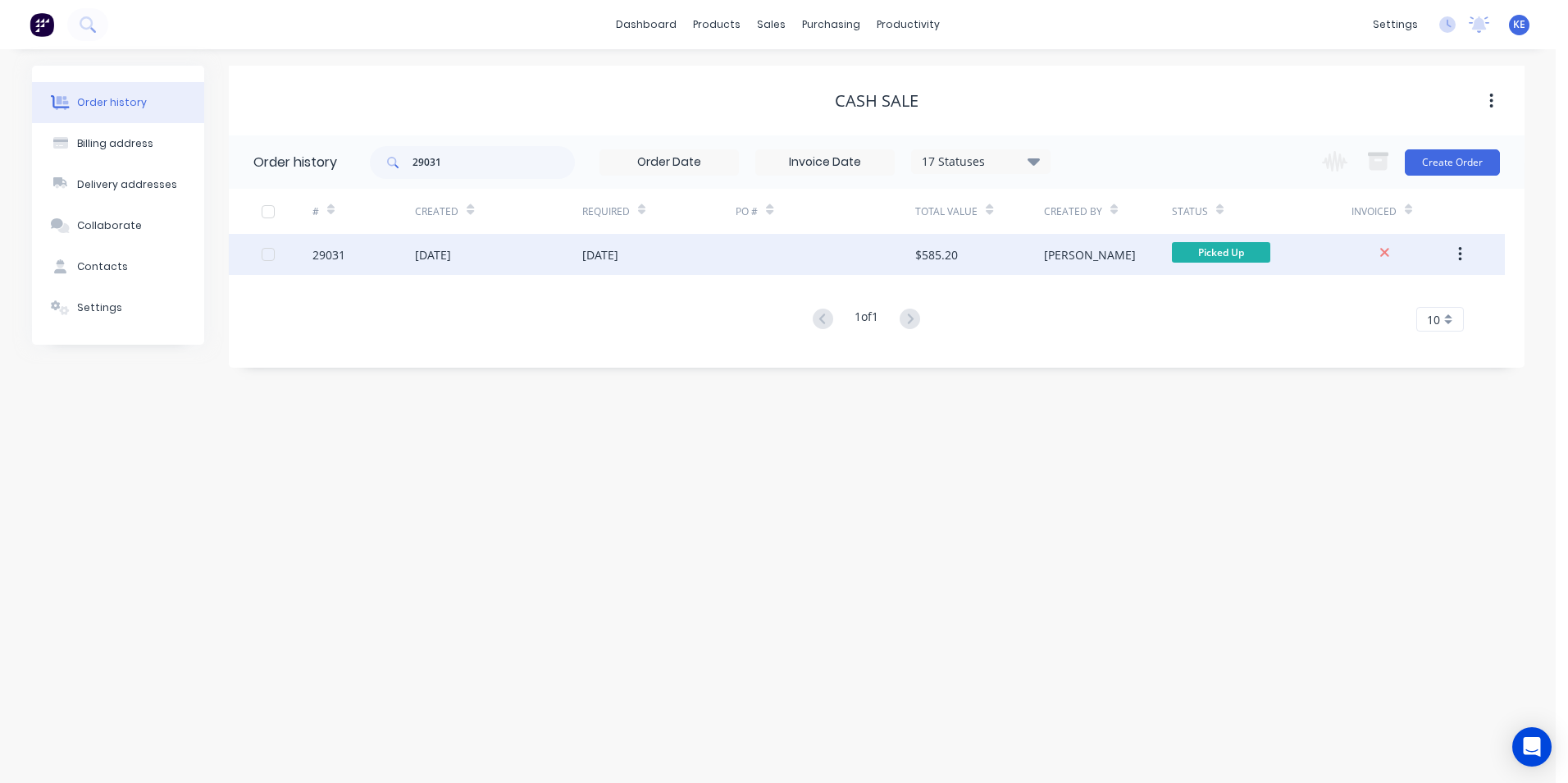
click at [380, 266] on div "29031" at bounding box center [364, 254] width 103 height 41
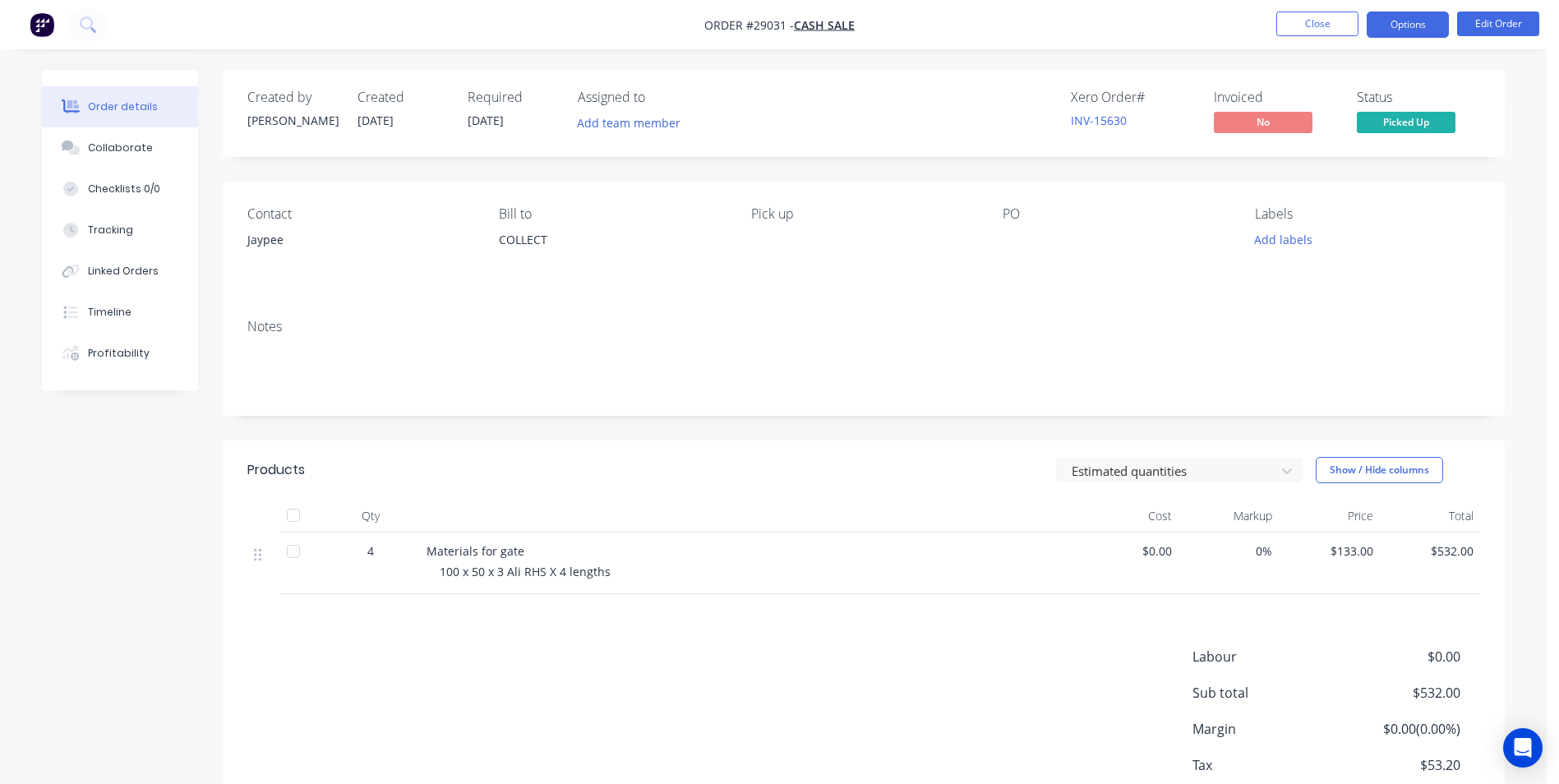
click at [1398, 31] on button "Options" at bounding box center [1408, 25] width 82 height 26
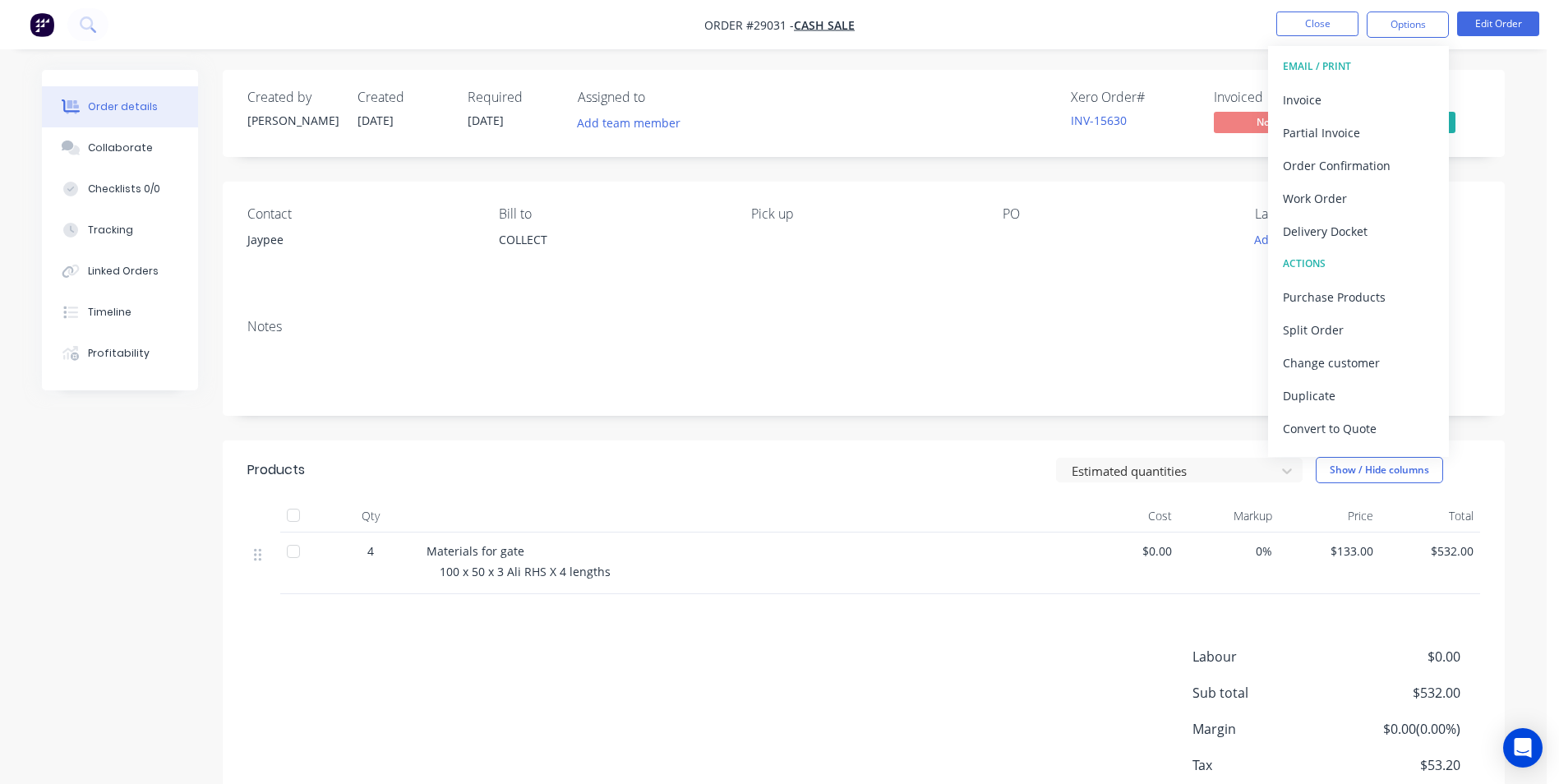
click at [1370, 80] on button "EMAIL / PRINT" at bounding box center [1358, 66] width 181 height 33
click at [1364, 89] on div "Invoice" at bounding box center [1358, 99] width 151 height 24
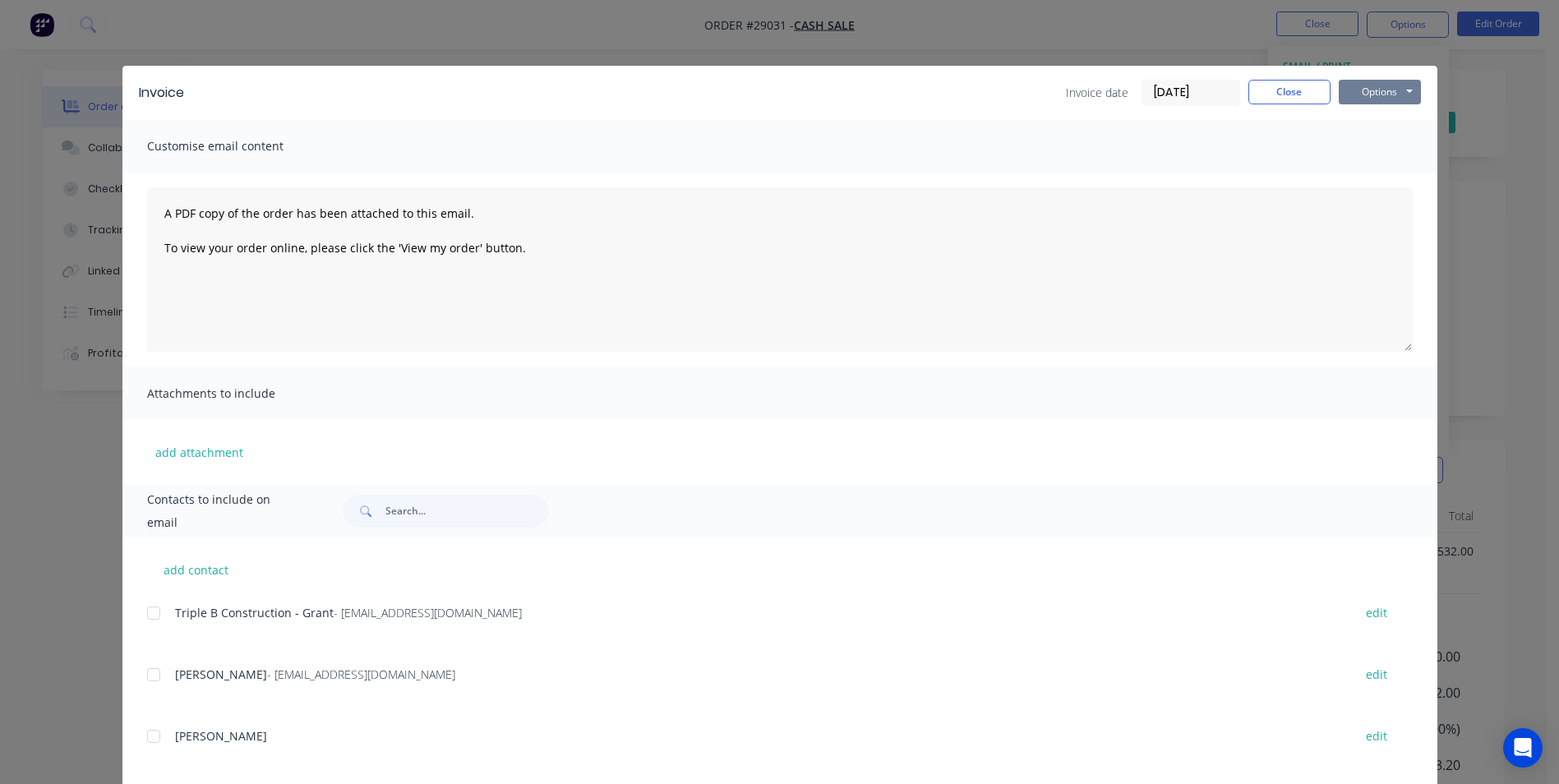
click at [1367, 97] on button "Options" at bounding box center [1380, 92] width 82 height 25
click at [1375, 141] on button "Print" at bounding box center [1392, 149] width 105 height 27
click at [1268, 94] on button "Close" at bounding box center [1289, 92] width 82 height 25
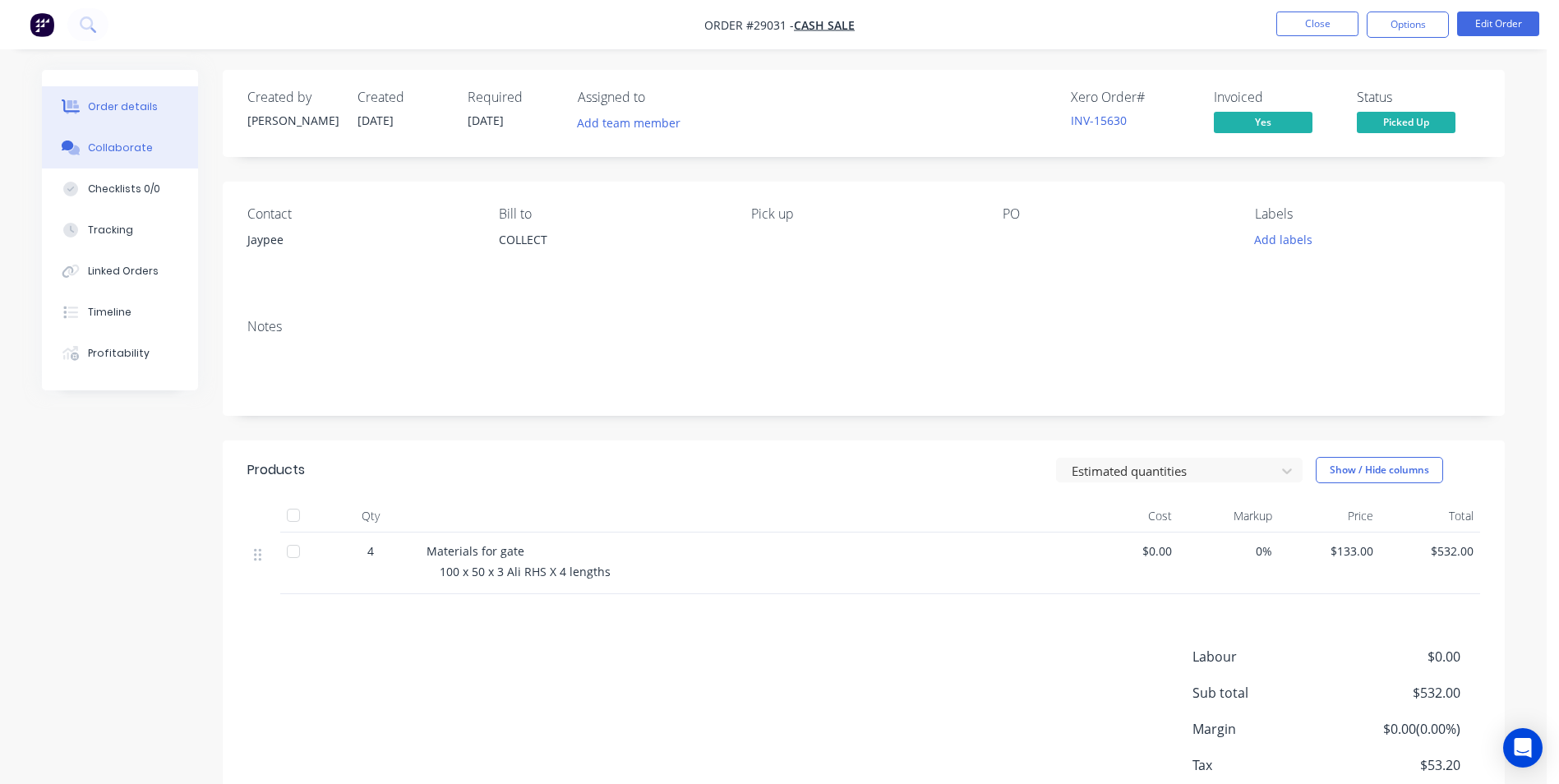
click at [126, 158] on button "Collaborate" at bounding box center [120, 148] width 156 height 41
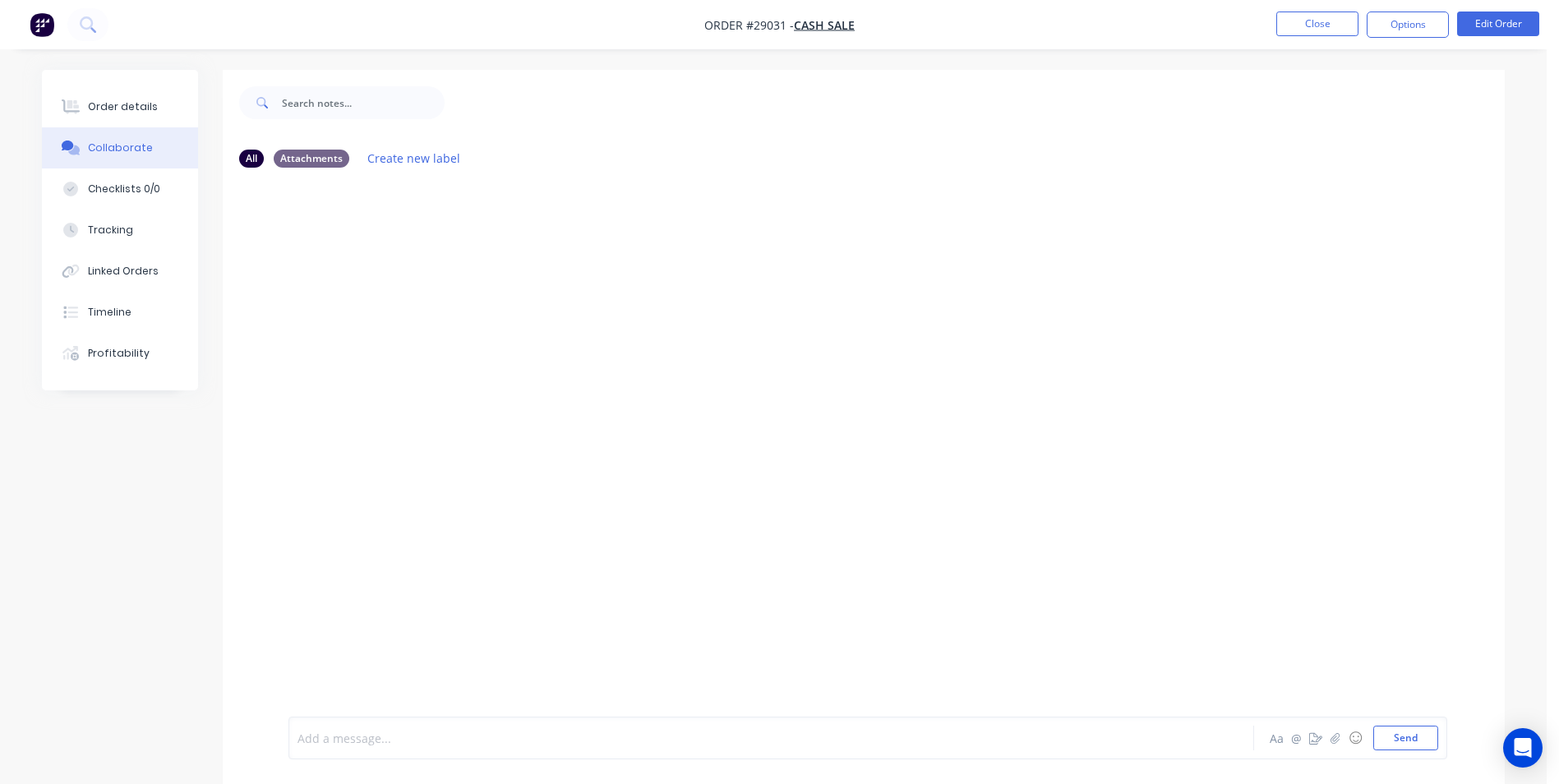
click at [380, 743] on div at bounding box center [726, 738] width 855 height 17
click at [132, 95] on button "Order details" at bounding box center [120, 107] width 156 height 41
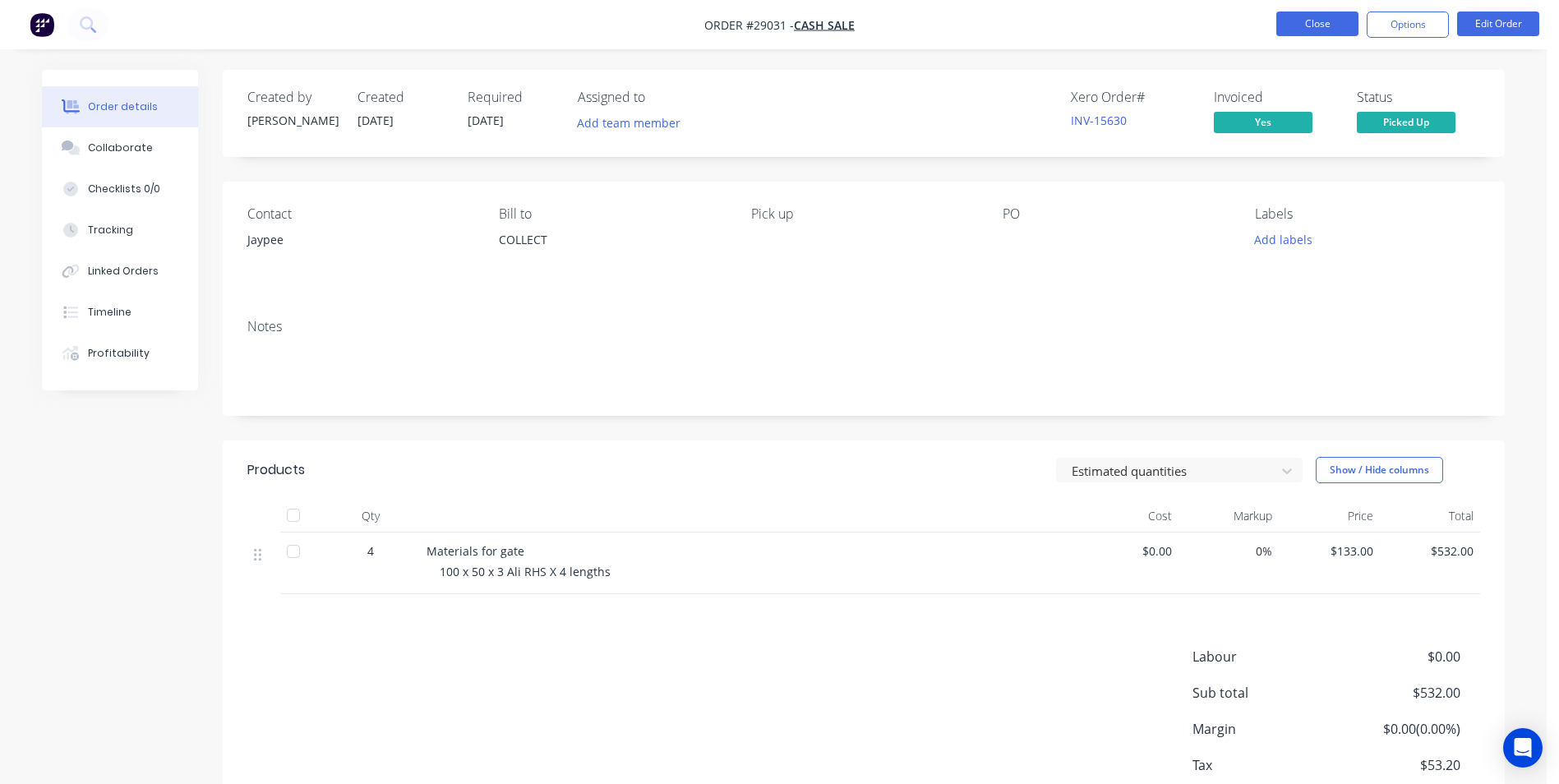
click at [1325, 20] on button "Close" at bounding box center [1317, 24] width 82 height 25
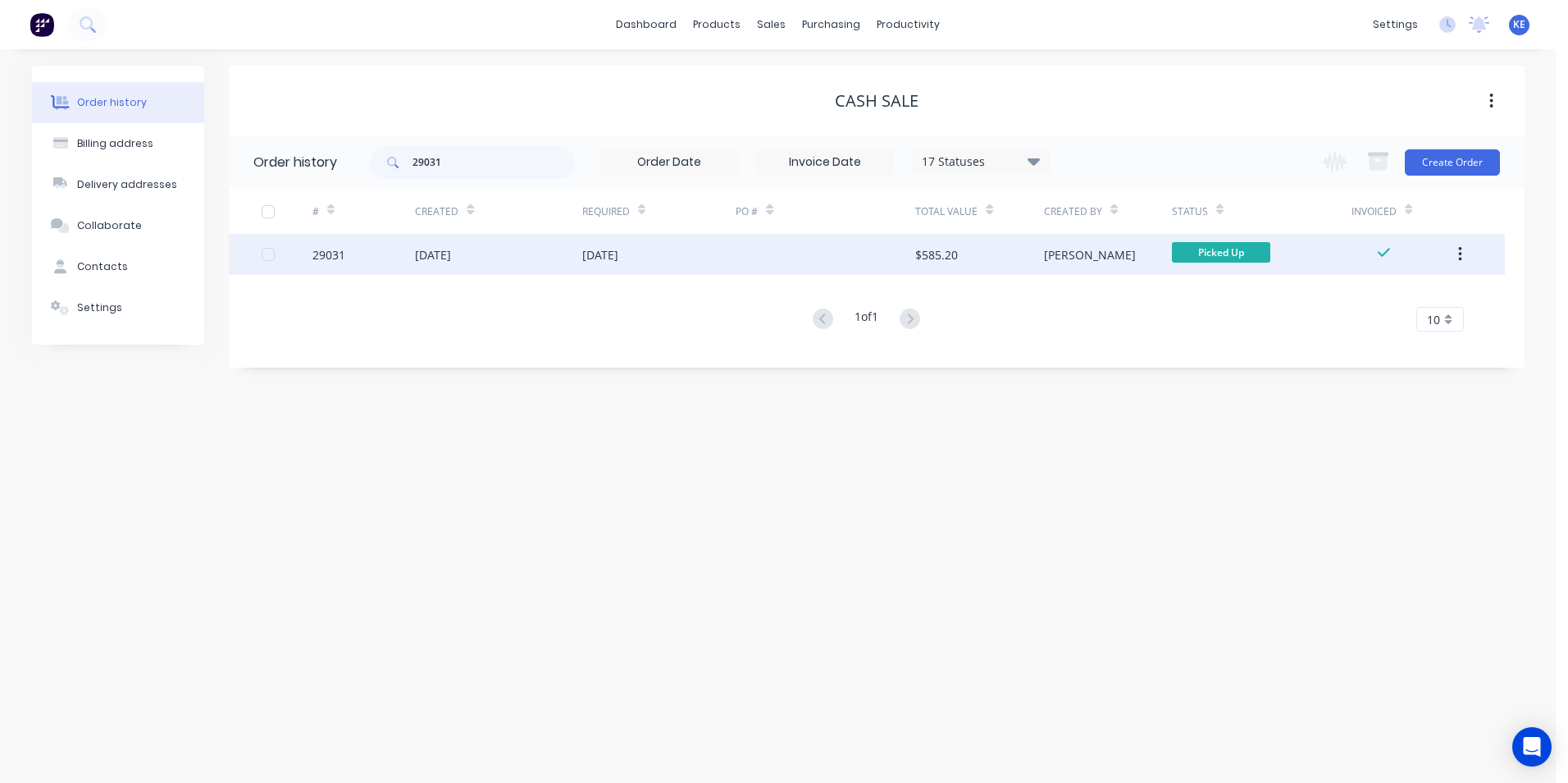
click at [1457, 255] on button "button" at bounding box center [1459, 254] width 38 height 30
click at [1391, 300] on div "Archive" at bounding box center [1402, 298] width 126 height 24
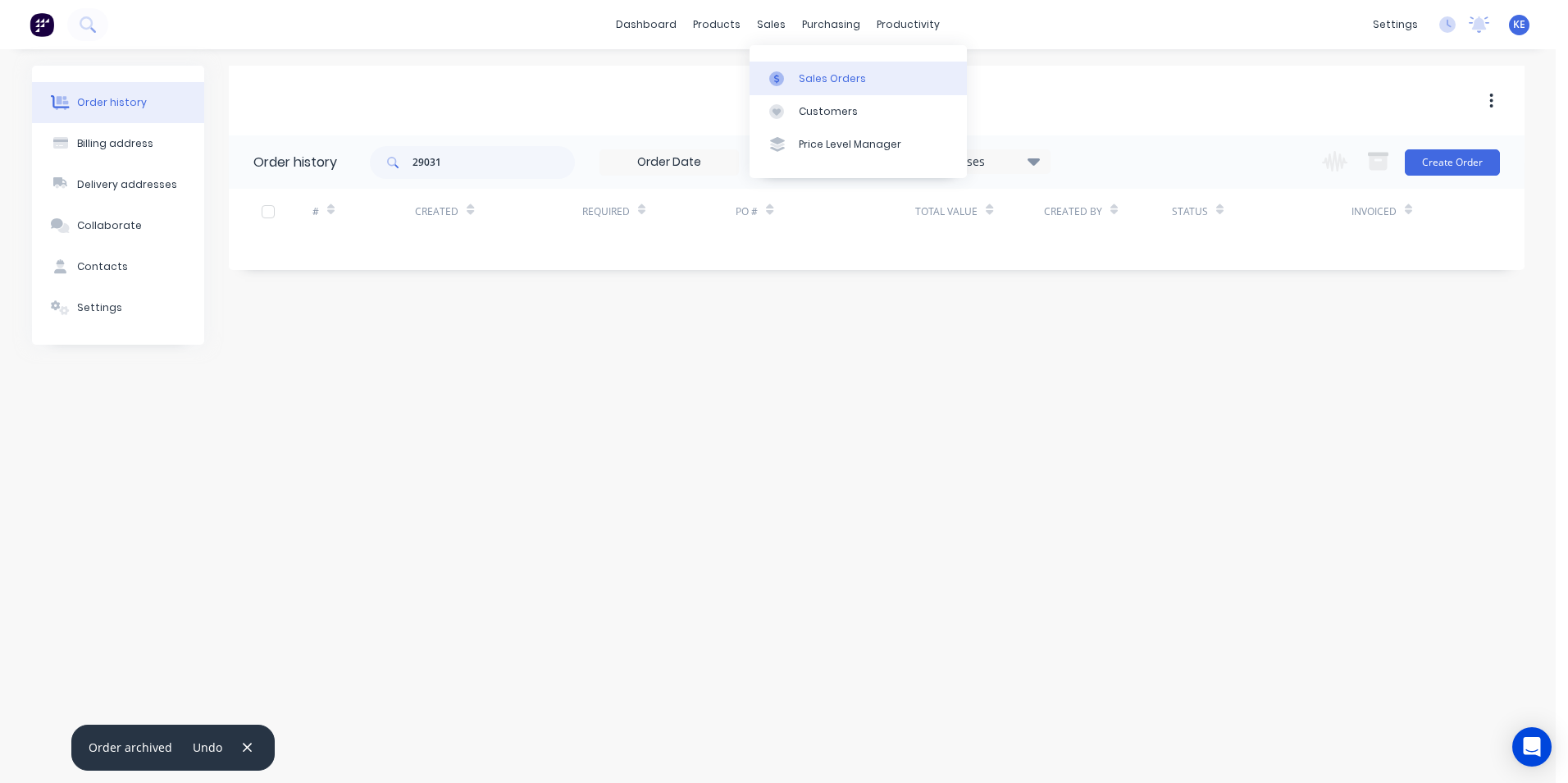
click at [817, 80] on div "Sales Orders" at bounding box center [832, 78] width 67 height 14
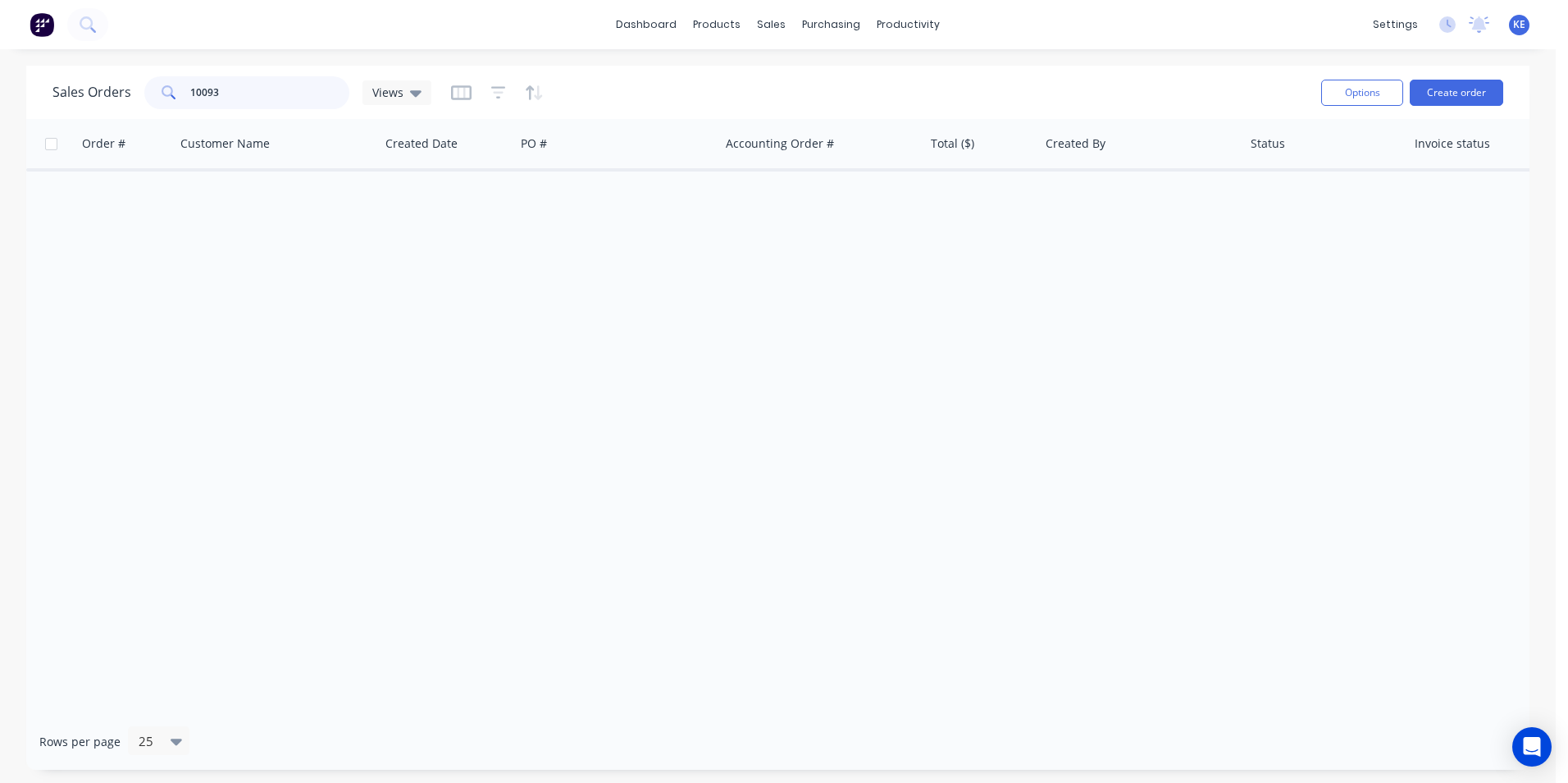
drag, startPoint x: 292, startPoint y: 92, endPoint x: 93, endPoint y: 94, distance: 199.0
click at [93, 94] on div "Sales Orders 10093 Views" at bounding box center [242, 92] width 379 height 33
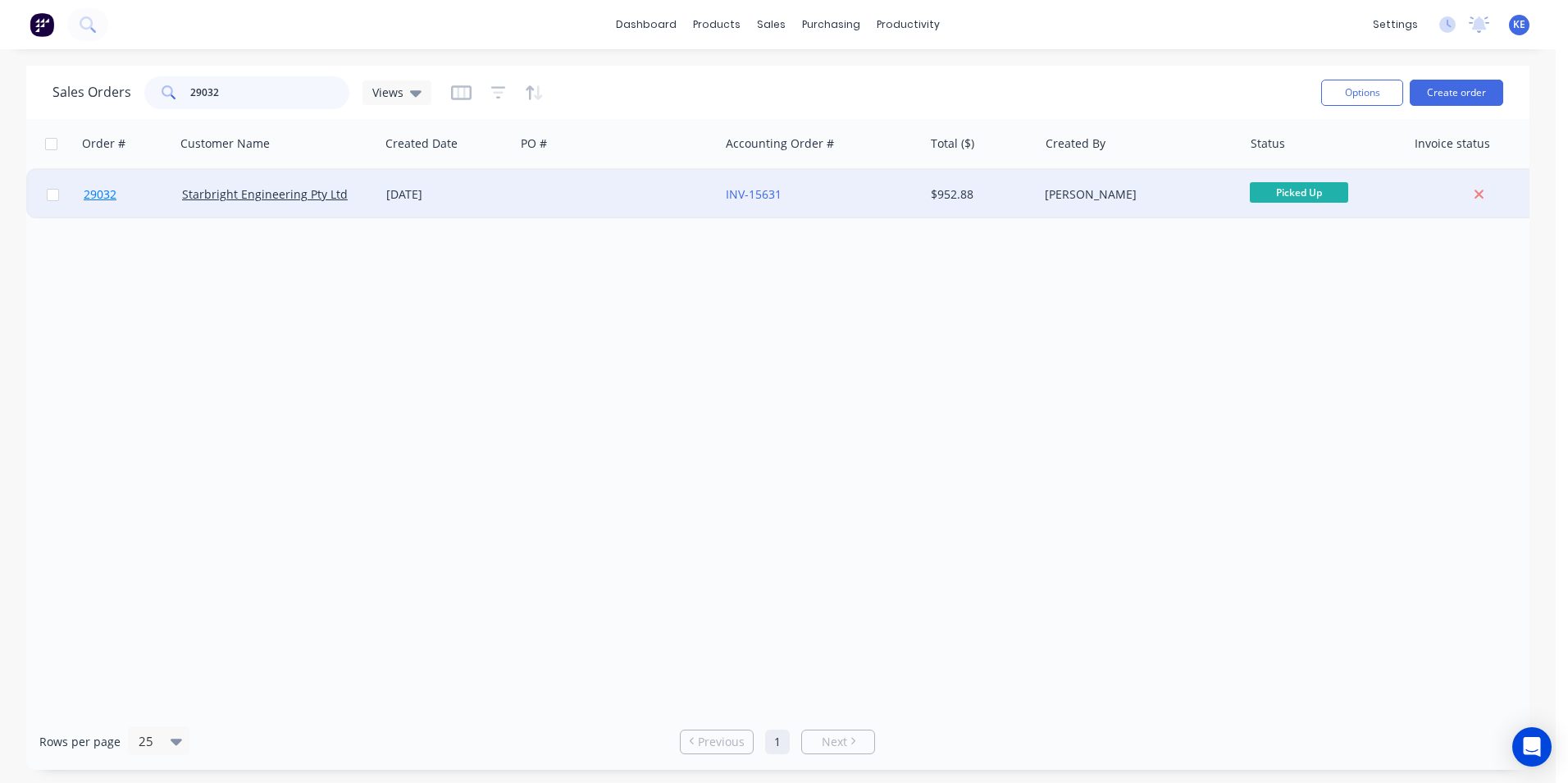
type input "29032"
click at [137, 199] on link "29032" at bounding box center [133, 194] width 98 height 49
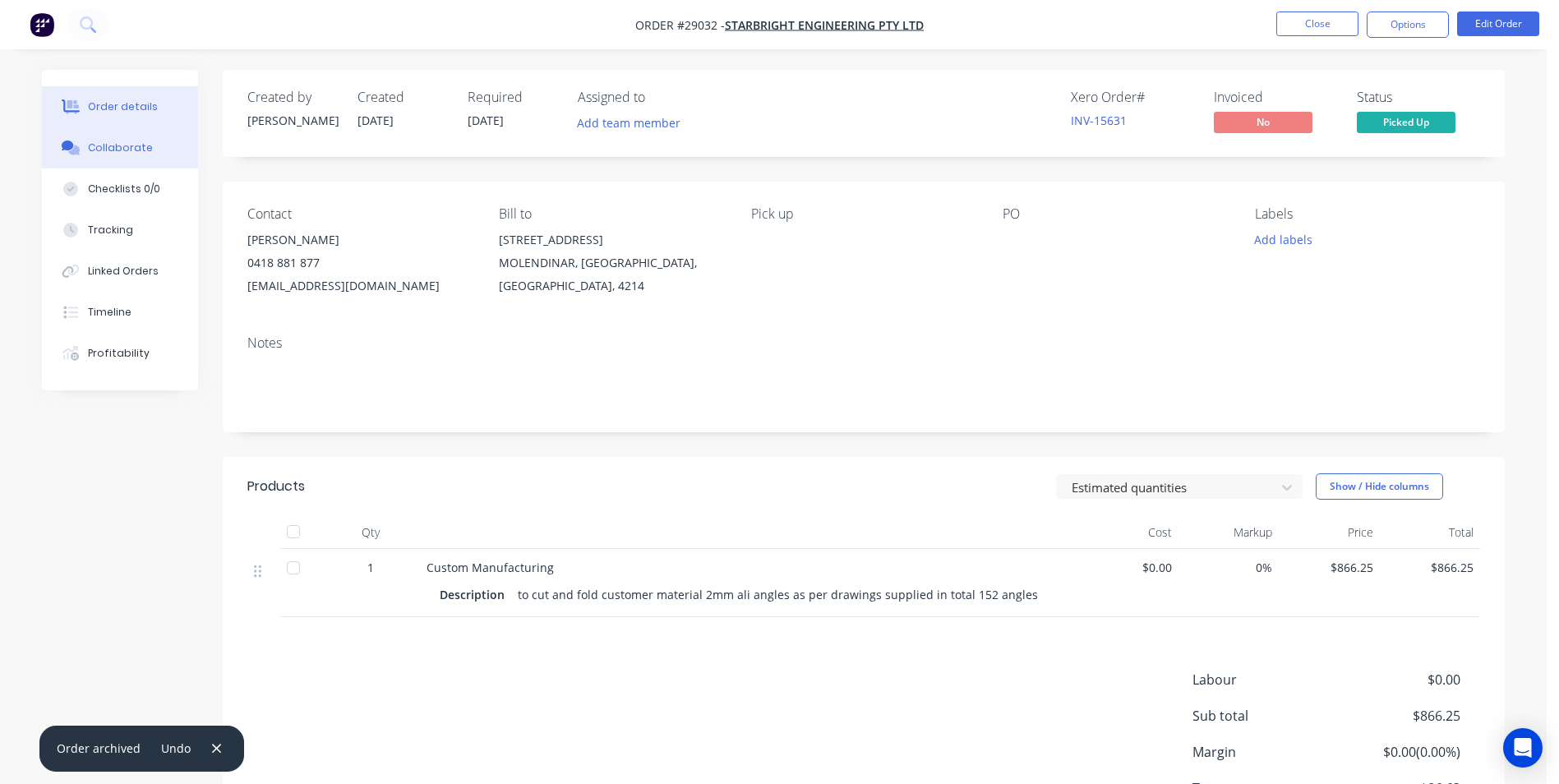
click at [133, 155] on div "Collaborate" at bounding box center [120, 147] width 65 height 14
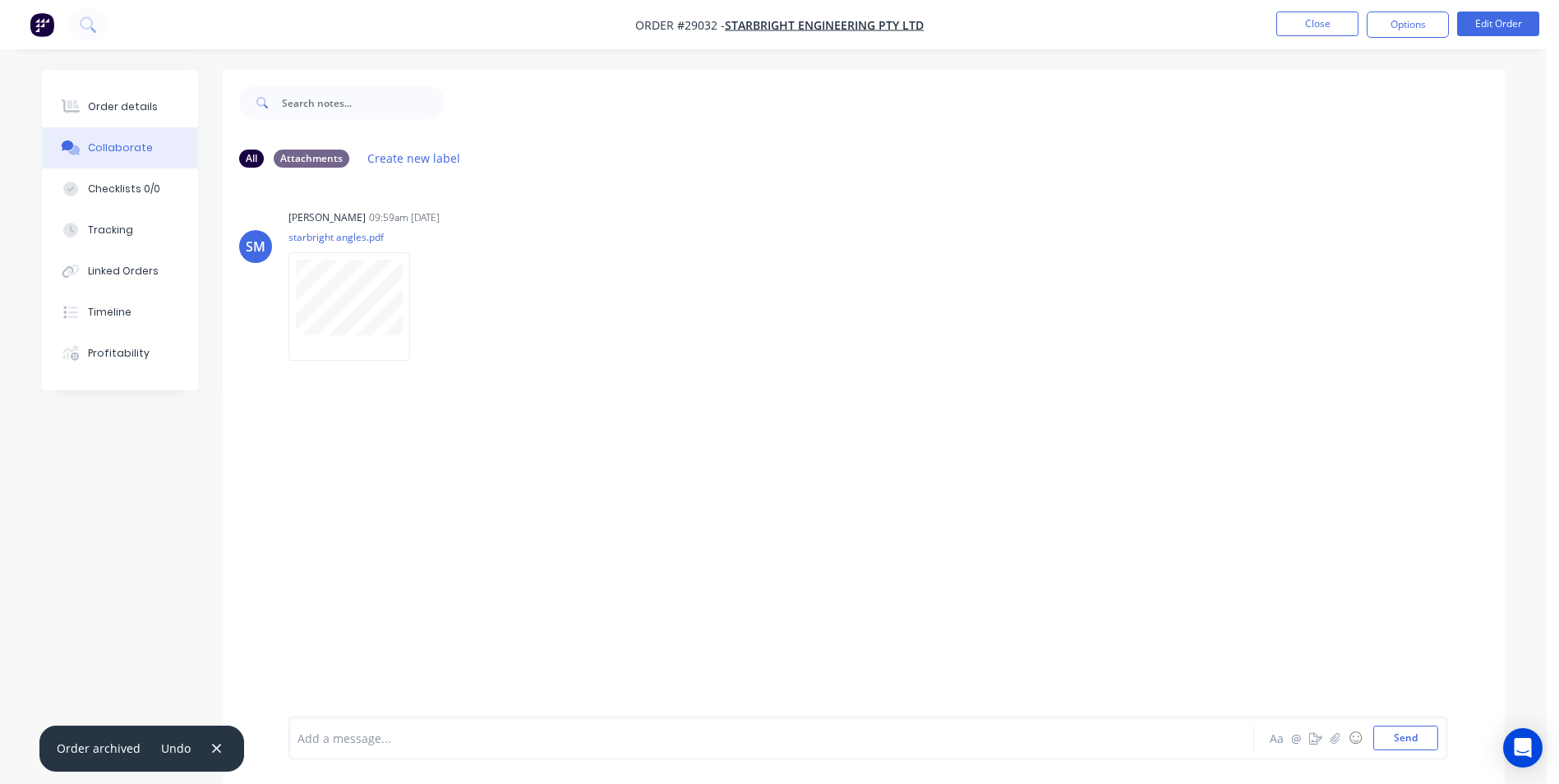
drag, startPoint x: 371, startPoint y: 744, endPoint x: 371, endPoint y: 734, distance: 10.0
click at [371, 741] on div at bounding box center [726, 738] width 855 height 17
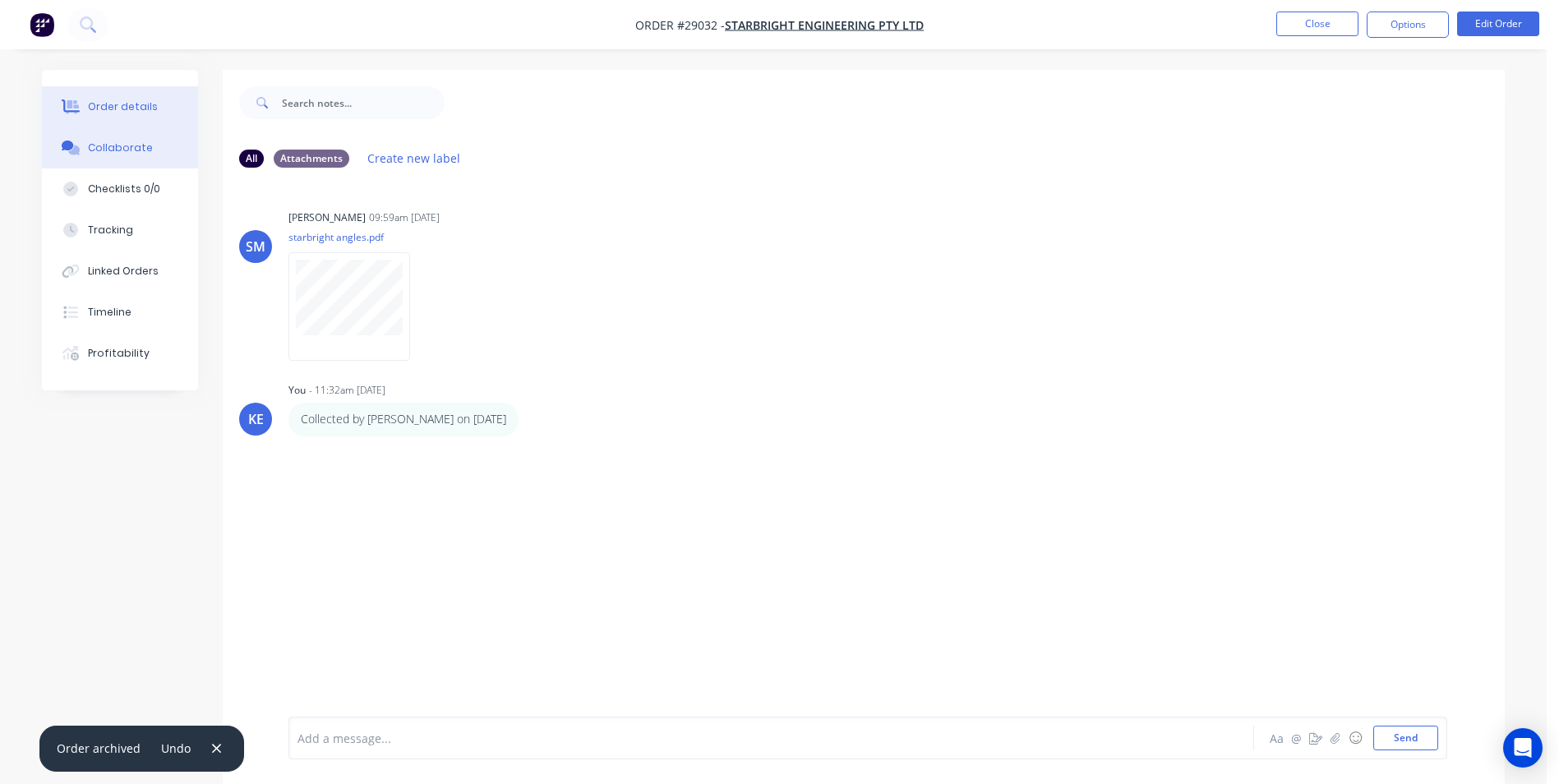
click at [133, 97] on button "Order details" at bounding box center [120, 107] width 156 height 41
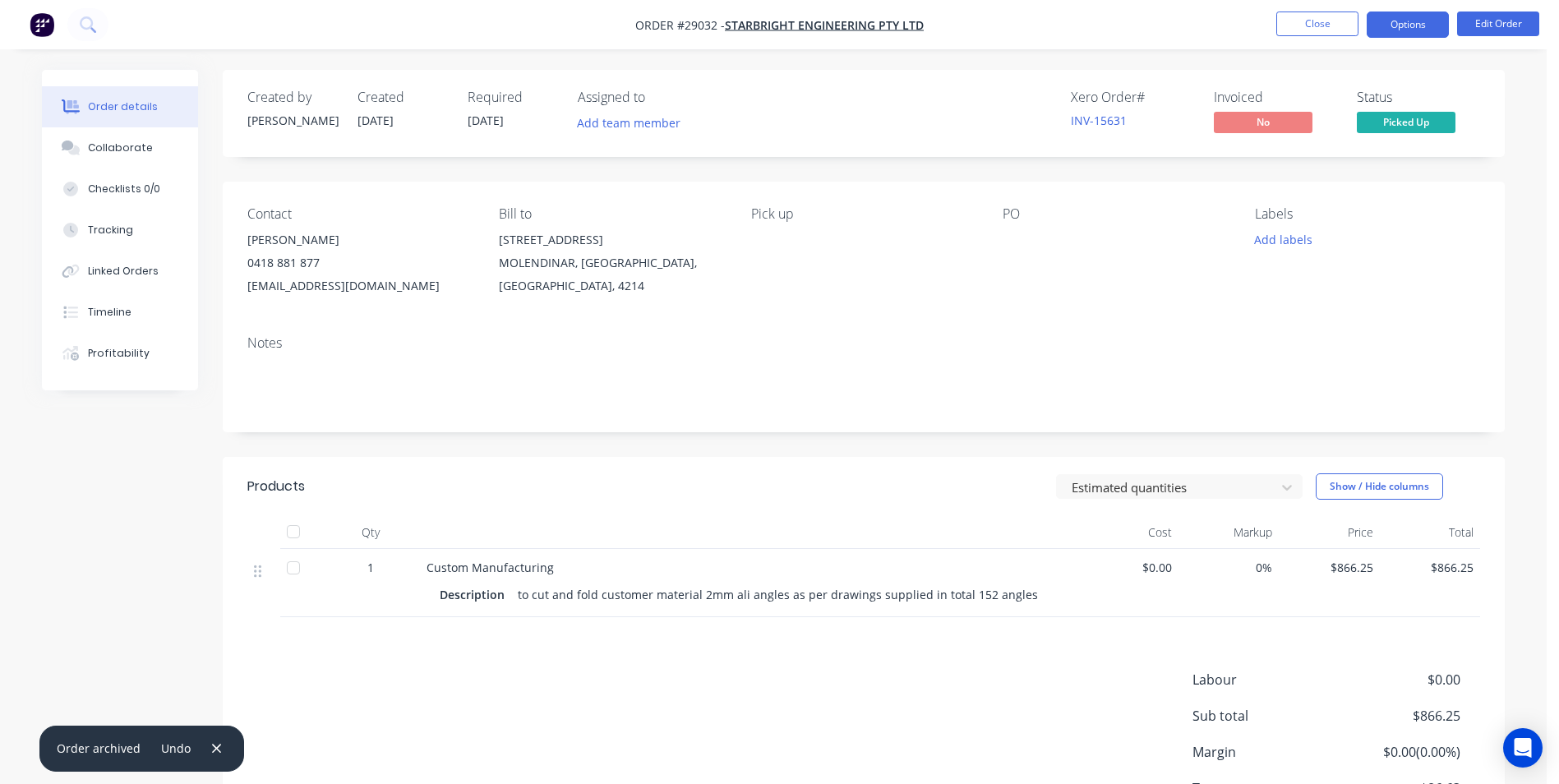
click at [1395, 33] on button "Options" at bounding box center [1408, 25] width 82 height 26
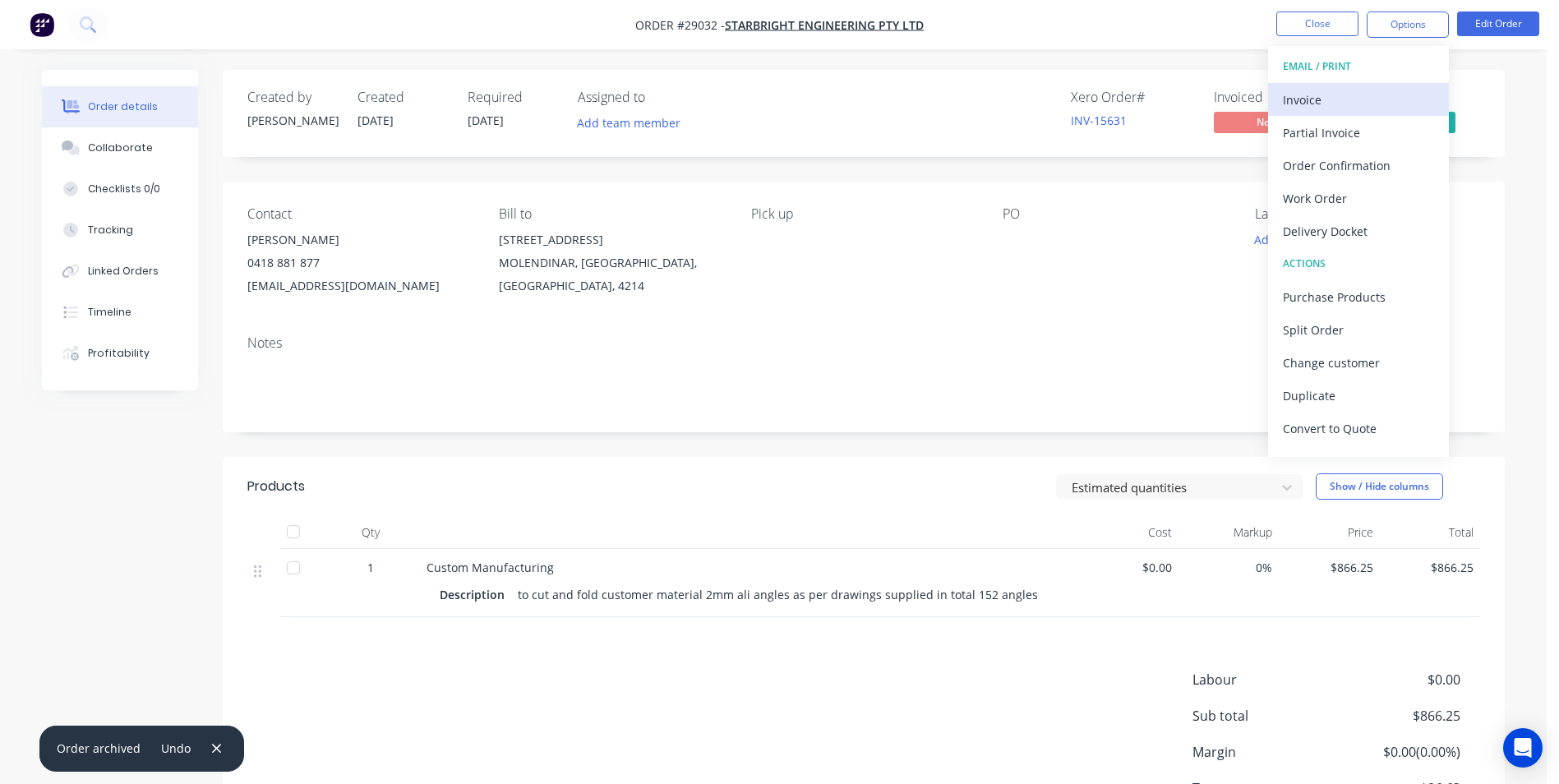
click at [1319, 98] on div "Invoice" at bounding box center [1358, 99] width 151 height 24
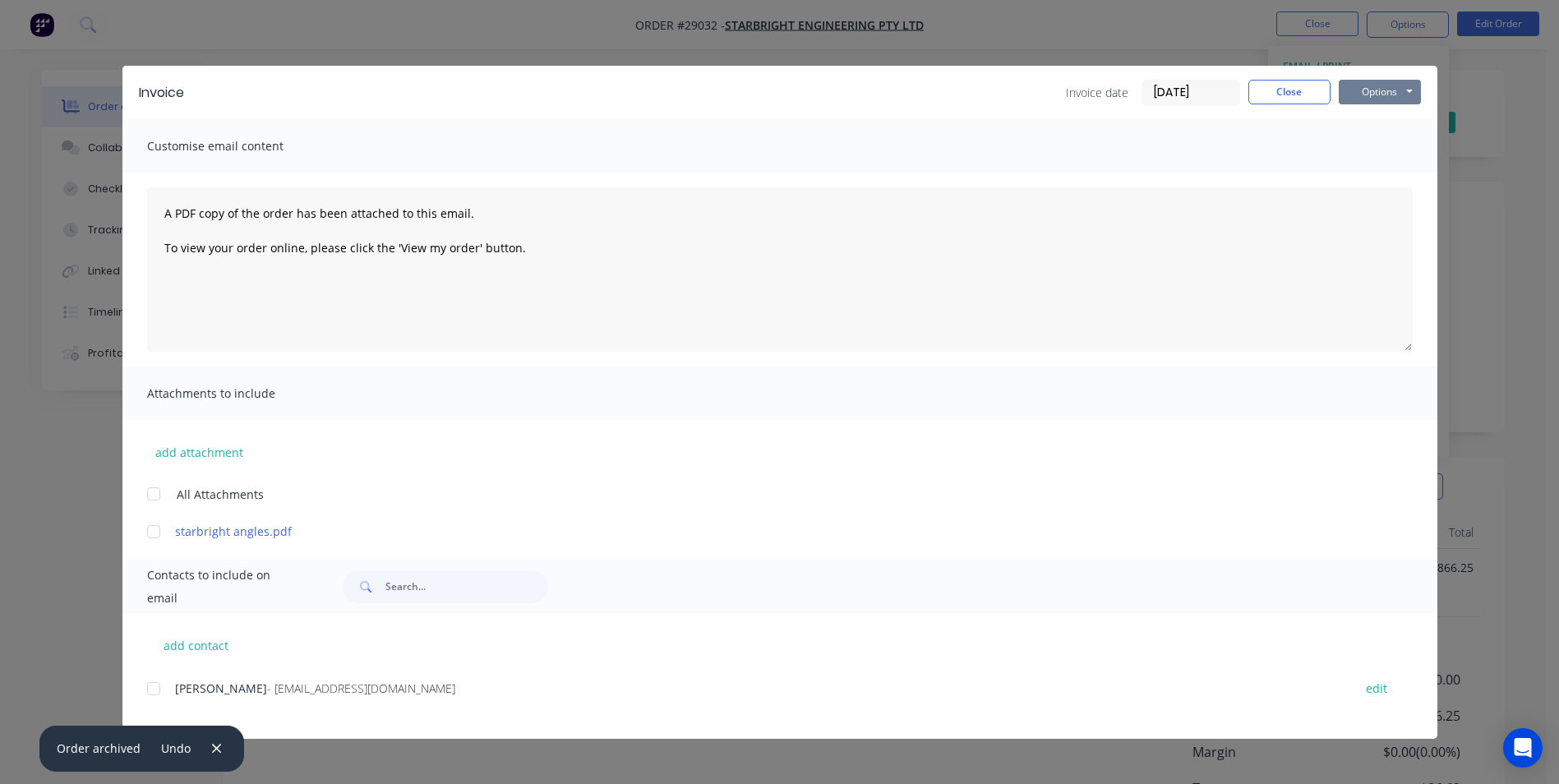
click at [1382, 93] on button "Options" at bounding box center [1380, 92] width 82 height 25
click at [1370, 148] on button "Print" at bounding box center [1392, 149] width 105 height 27
click at [1279, 97] on button "Close" at bounding box center [1289, 92] width 82 height 25
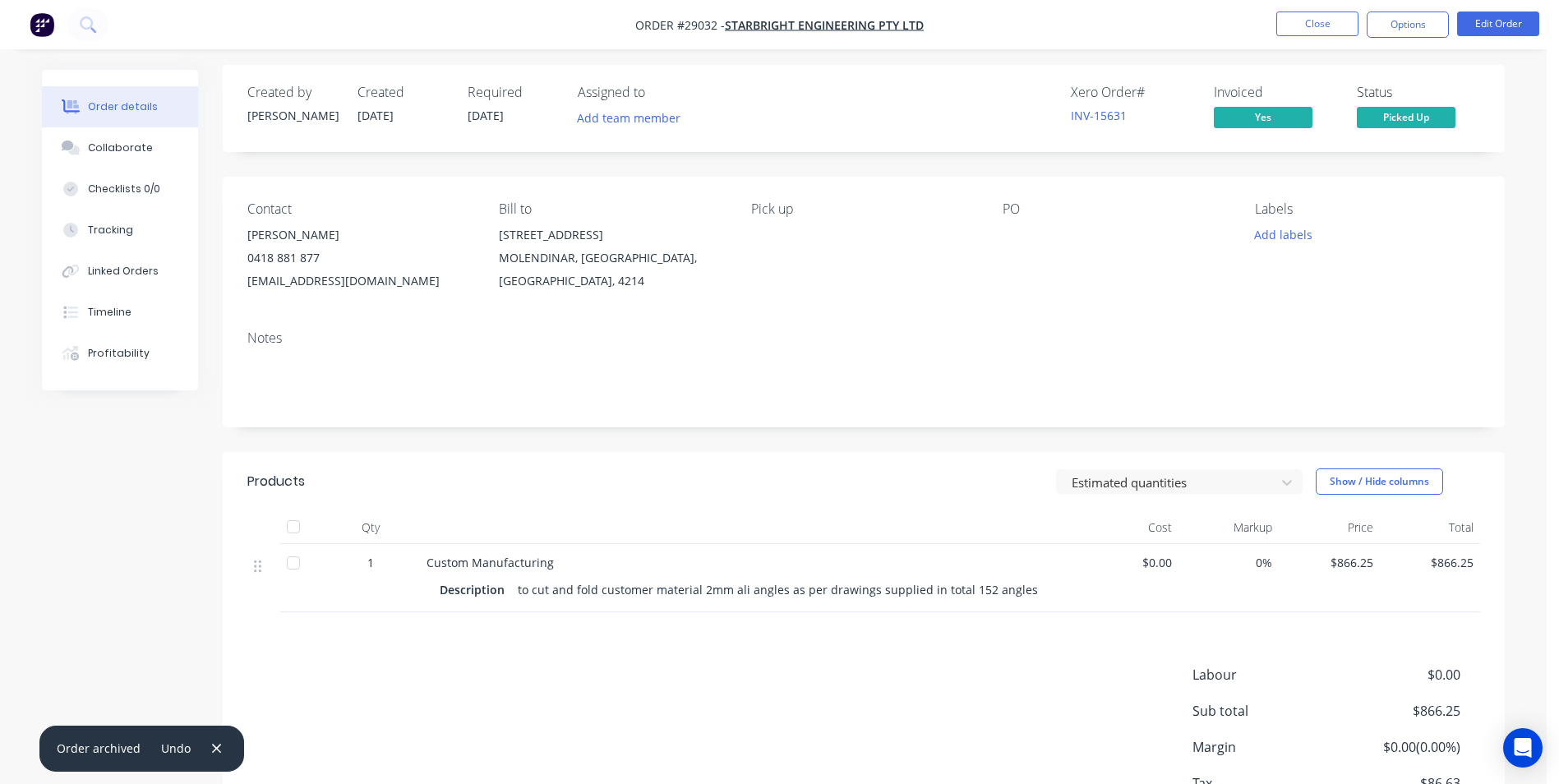
scroll to position [0, 0]
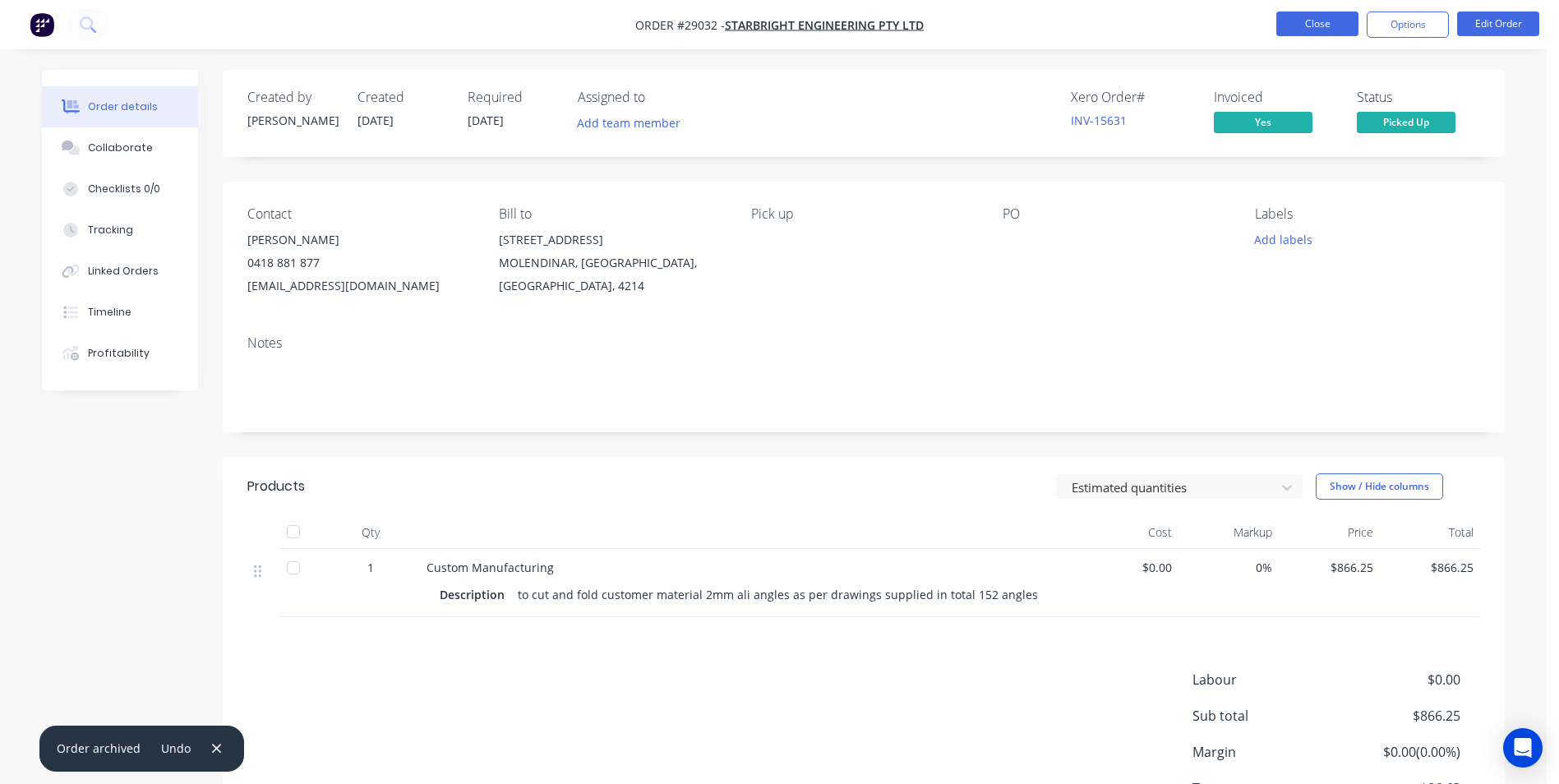
click at [1316, 16] on button "Close" at bounding box center [1317, 24] width 82 height 25
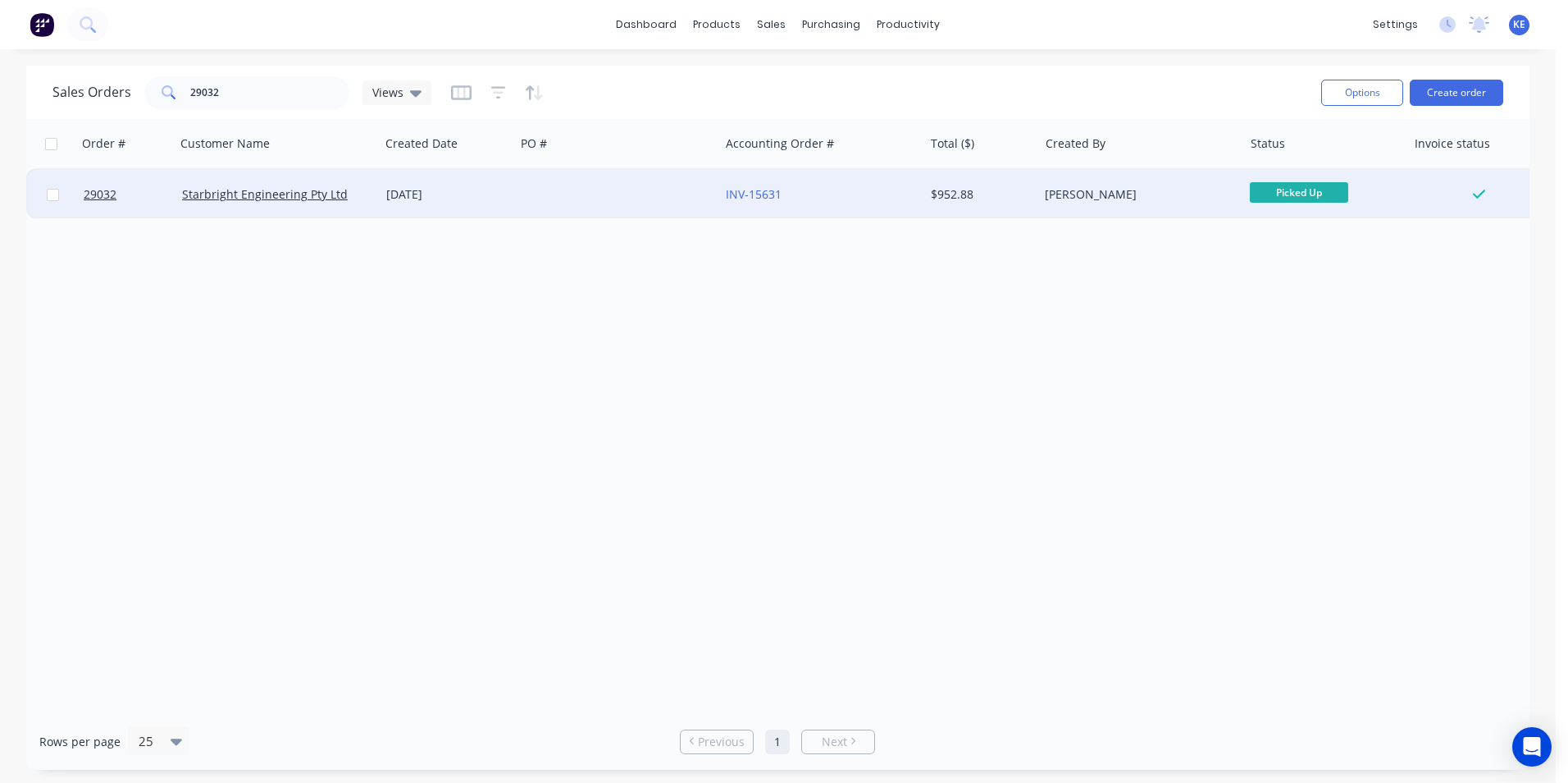
click at [47, 194] on input "checkbox" at bounding box center [53, 194] width 13 height 13
checkbox input "true"
click at [1364, 96] on button "Options" at bounding box center [1362, 92] width 82 height 26
click at [1273, 168] on div "Archive" at bounding box center [1314, 167] width 151 height 24
checkbox input "false"
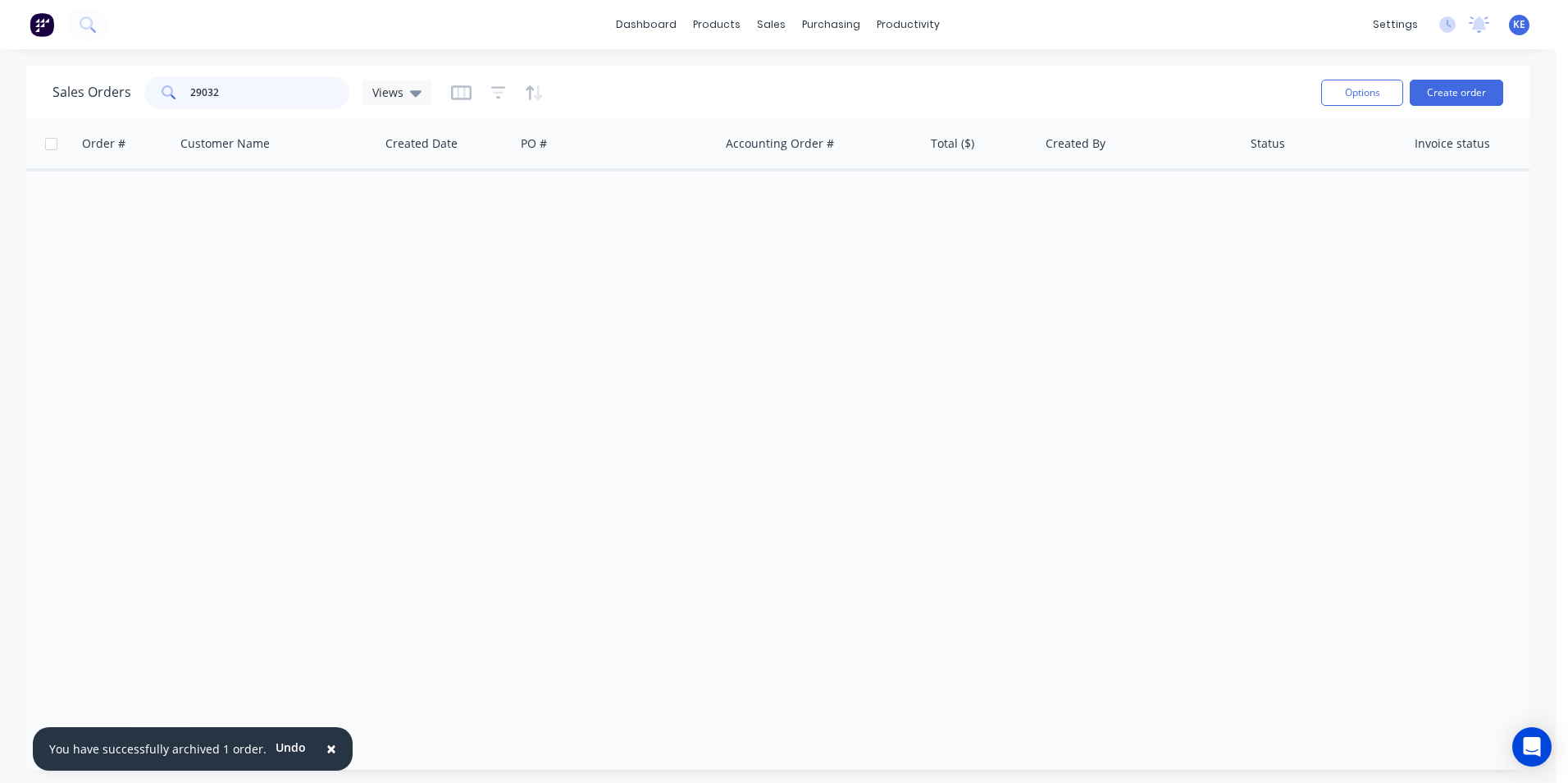
drag, startPoint x: 226, startPoint y: 94, endPoint x: 128, endPoint y: 94, distance: 98.0
click at [128, 94] on div "Sales Orders 29032 Views" at bounding box center [242, 92] width 379 height 33
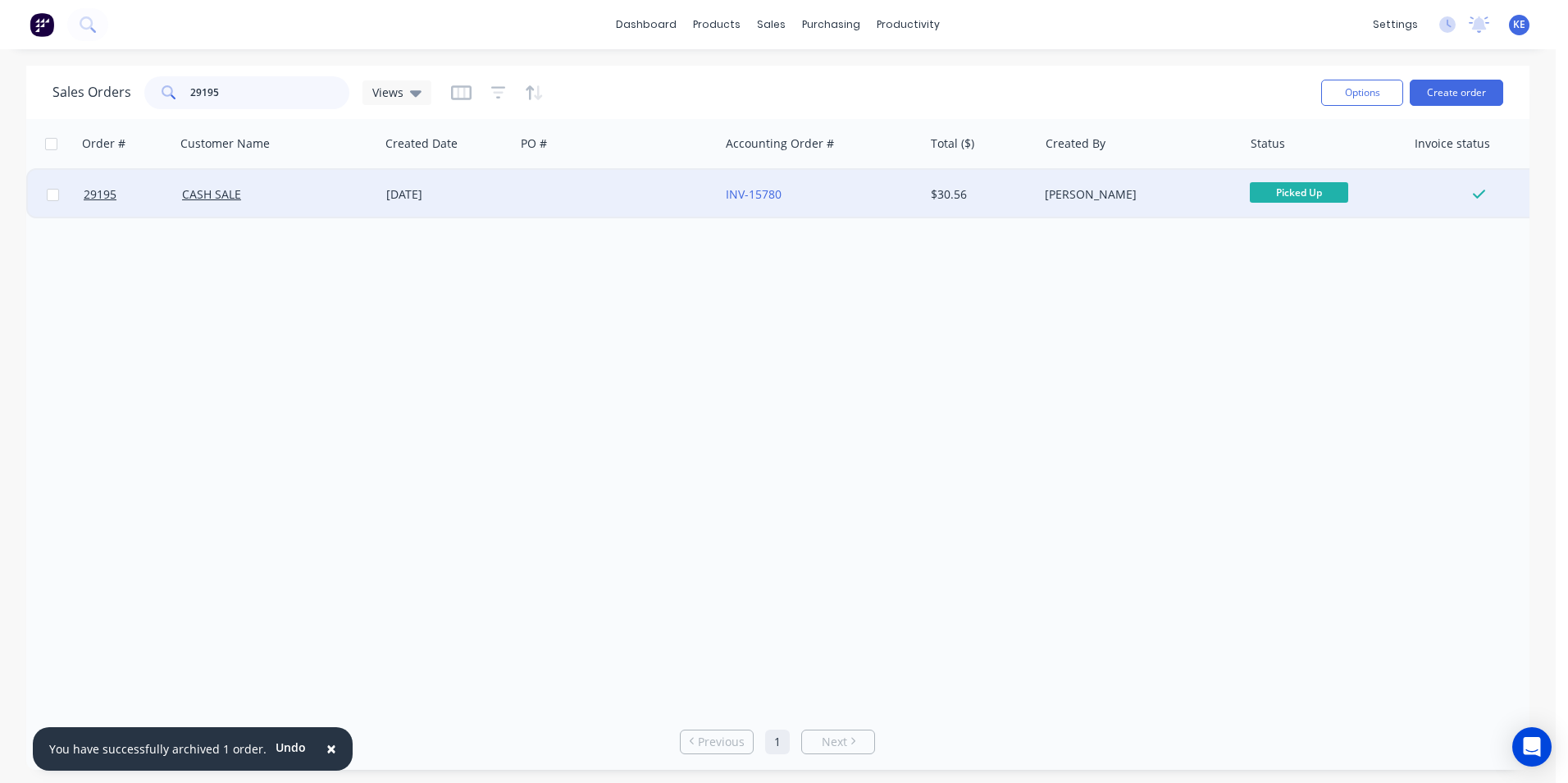
type input "29195"
click at [244, 196] on div "CASH SALE" at bounding box center [273, 194] width 182 height 16
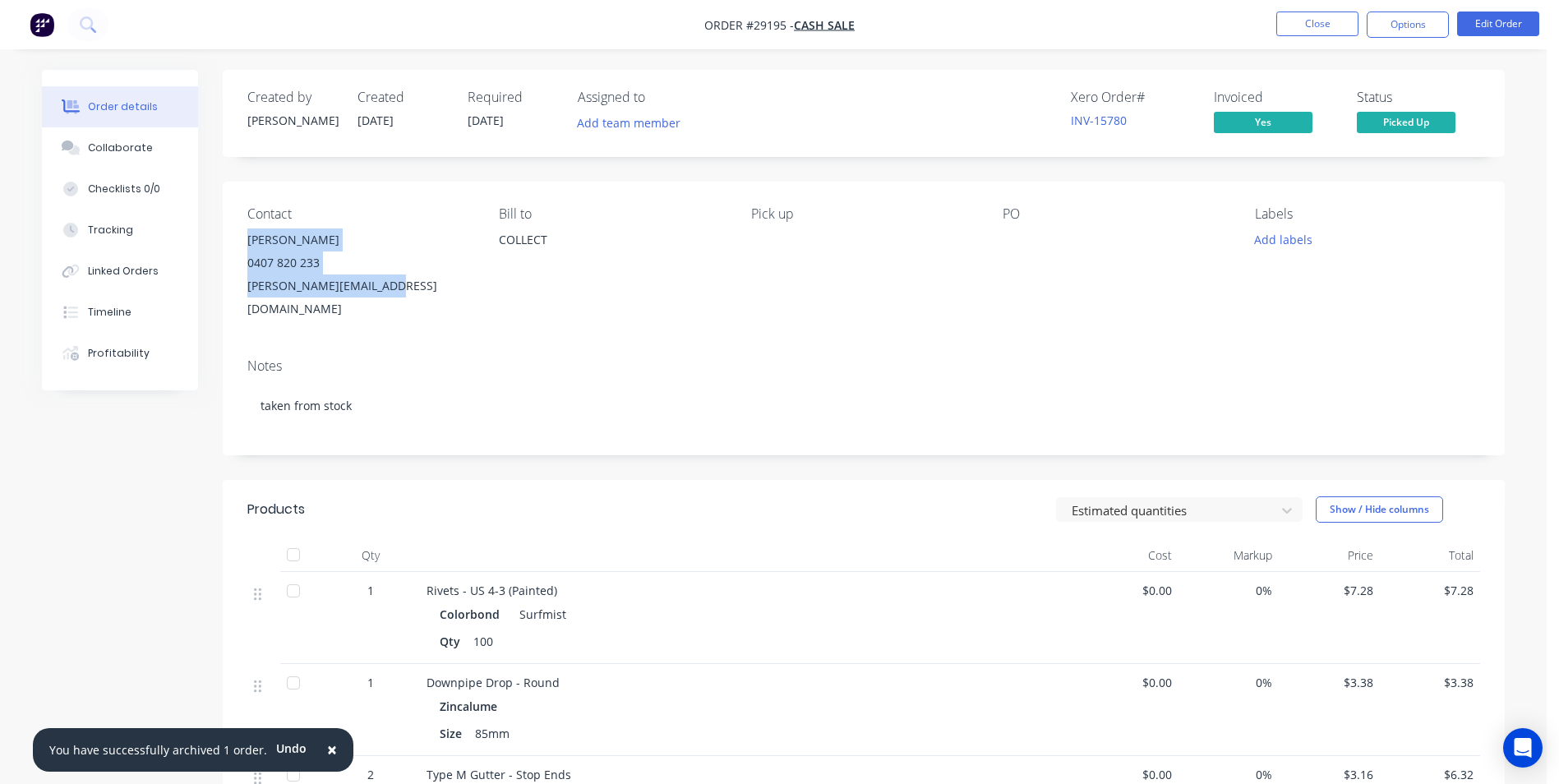
drag, startPoint x: 246, startPoint y: 238, endPoint x: 397, endPoint y: 289, distance: 159.4
click at [397, 289] on div "Contact [PERSON_NAME] [PHONE_NUMBER] [PERSON_NAME][EMAIL_ADDRESS][DOMAIN_NAME] …" at bounding box center [863, 263] width 1282 height 163
copy div "[PERSON_NAME] 0407 820 233 [PERSON_NAME][EMAIL_ADDRESS][DOMAIN_NAME]"
click at [1312, 31] on button "Close" at bounding box center [1317, 24] width 82 height 25
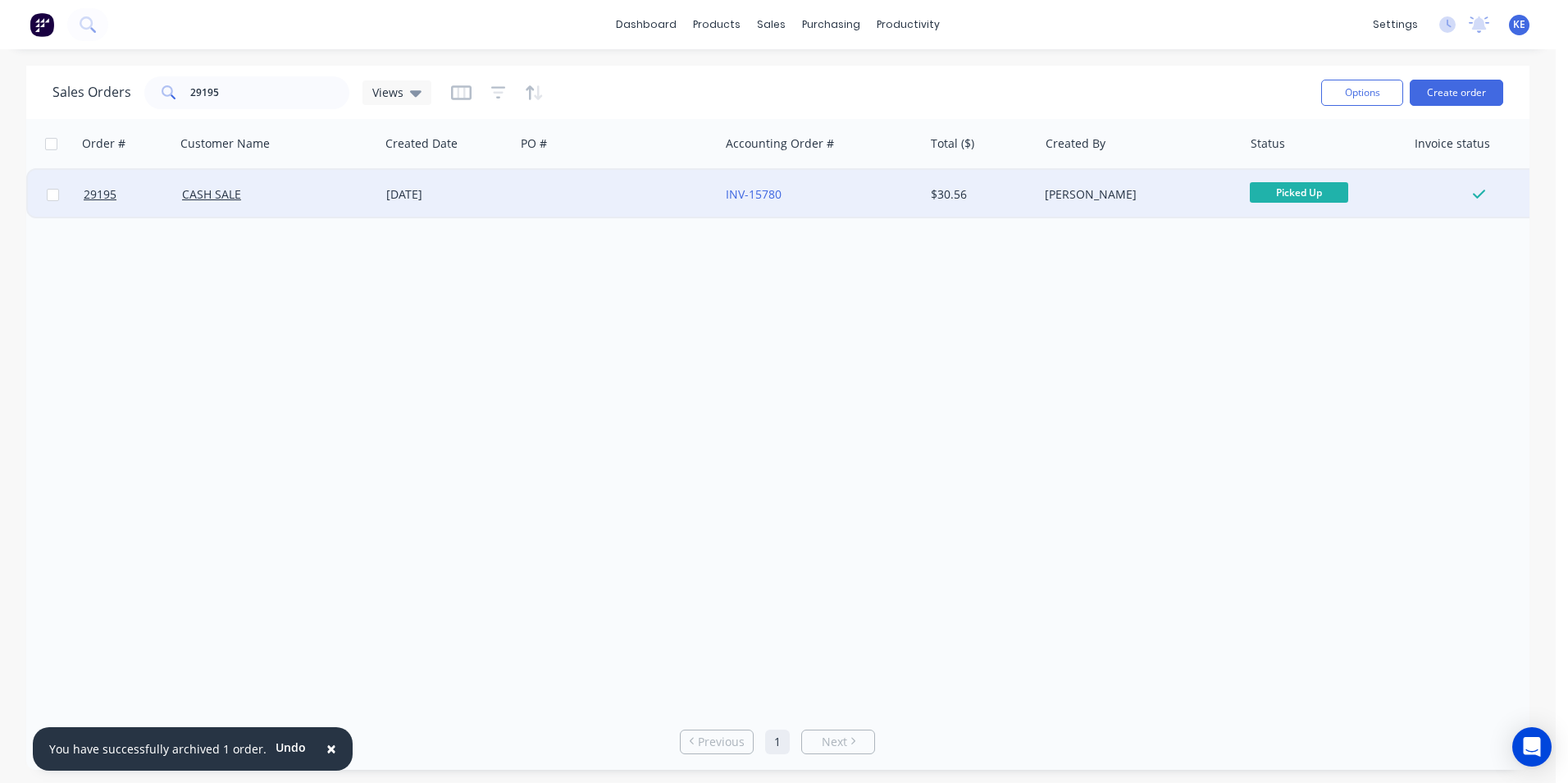
click at [54, 199] on input "checkbox" at bounding box center [53, 194] width 13 height 13
checkbox input "true"
click at [1367, 102] on button "Options" at bounding box center [1362, 92] width 82 height 26
click at [1275, 163] on div "Archive" at bounding box center [1314, 167] width 151 height 24
checkbox input "false"
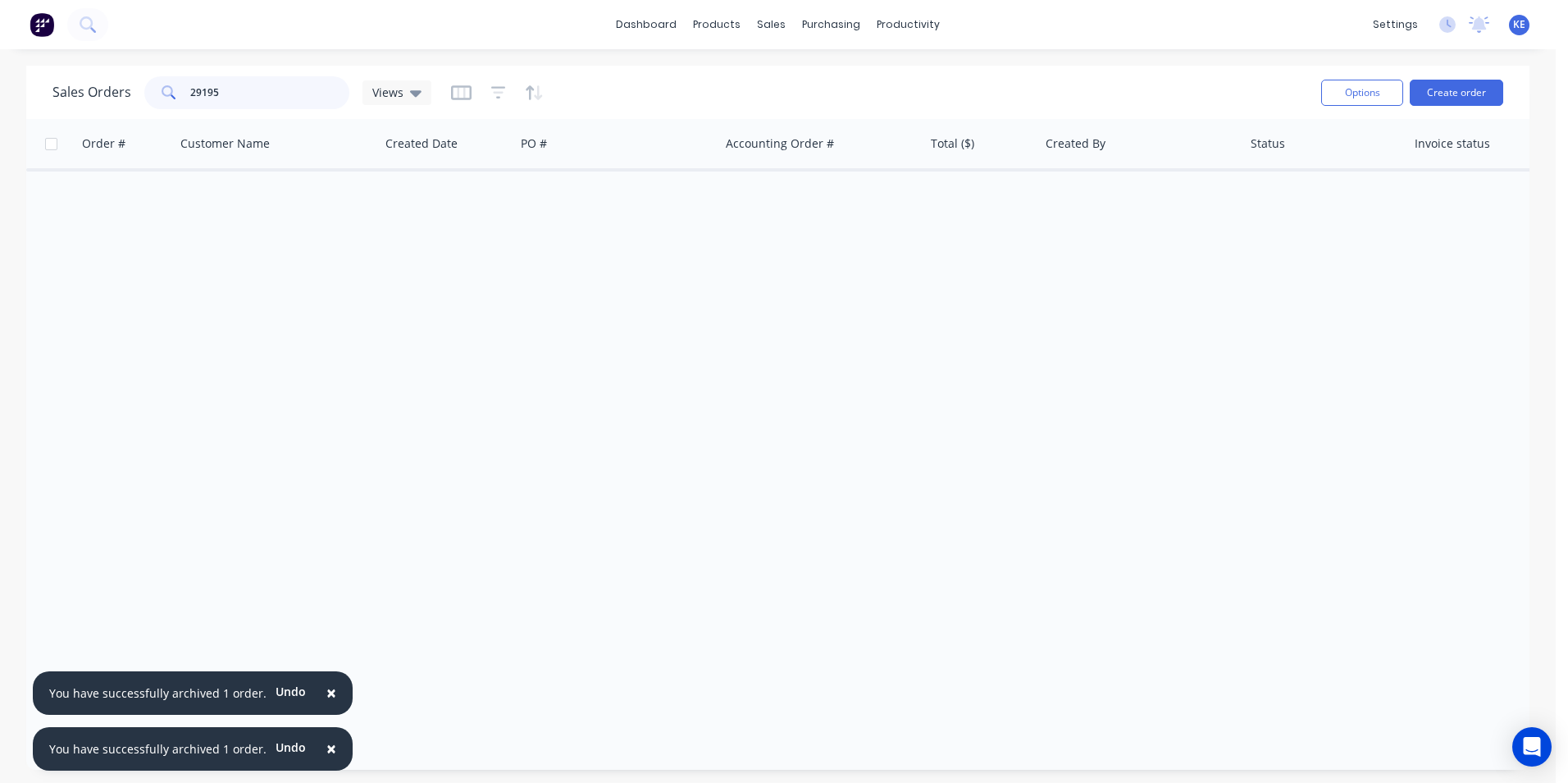
drag, startPoint x: 237, startPoint y: 103, endPoint x: 7, endPoint y: 133, distance: 231.9
click at [7, 133] on div "Sales Orders 29195 Views Options Create order Order # Customer Name Created Dat…" at bounding box center [778, 417] width 1556 height 704
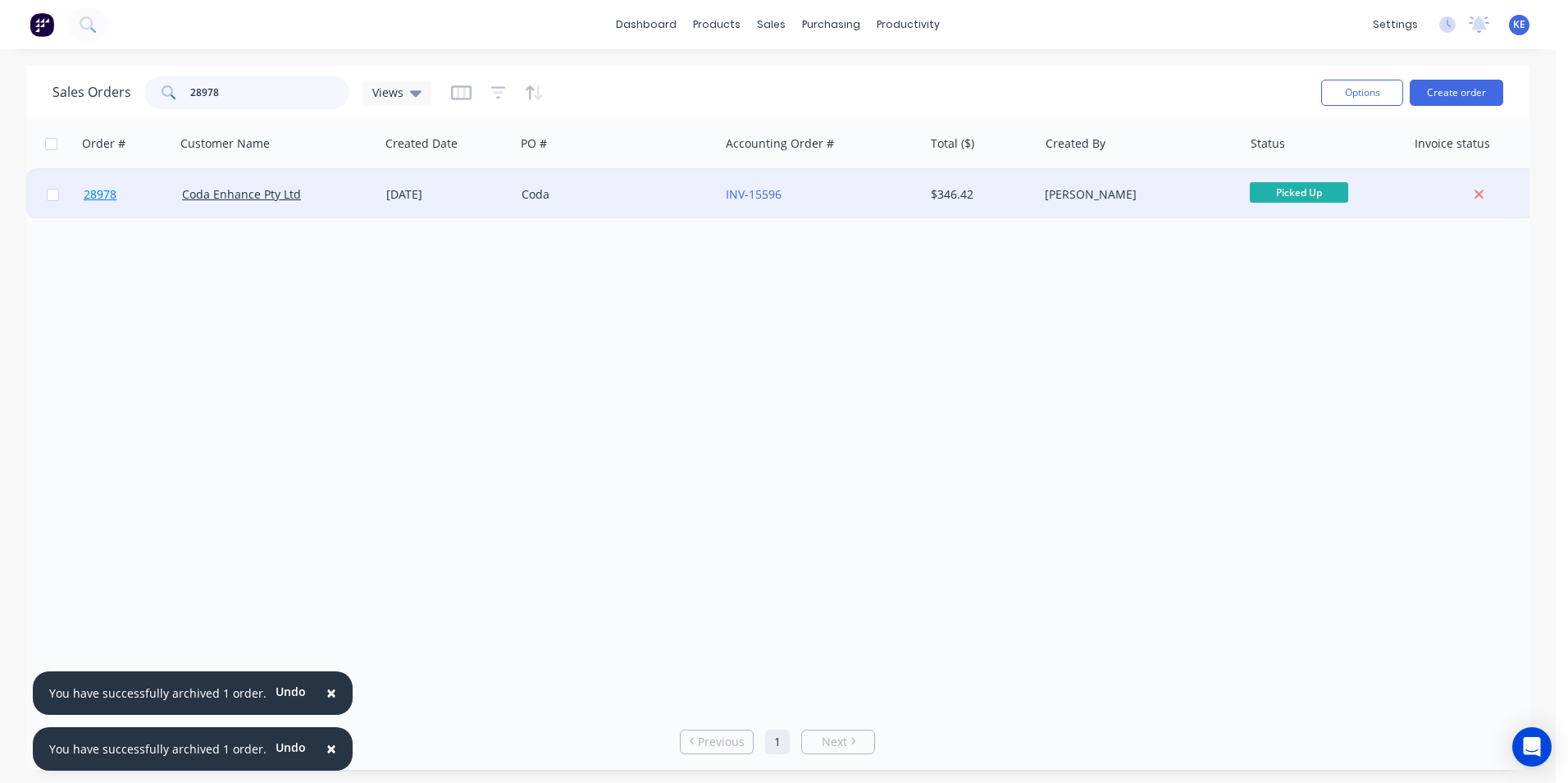
type input "28978"
click at [140, 189] on link "28978" at bounding box center [133, 194] width 98 height 49
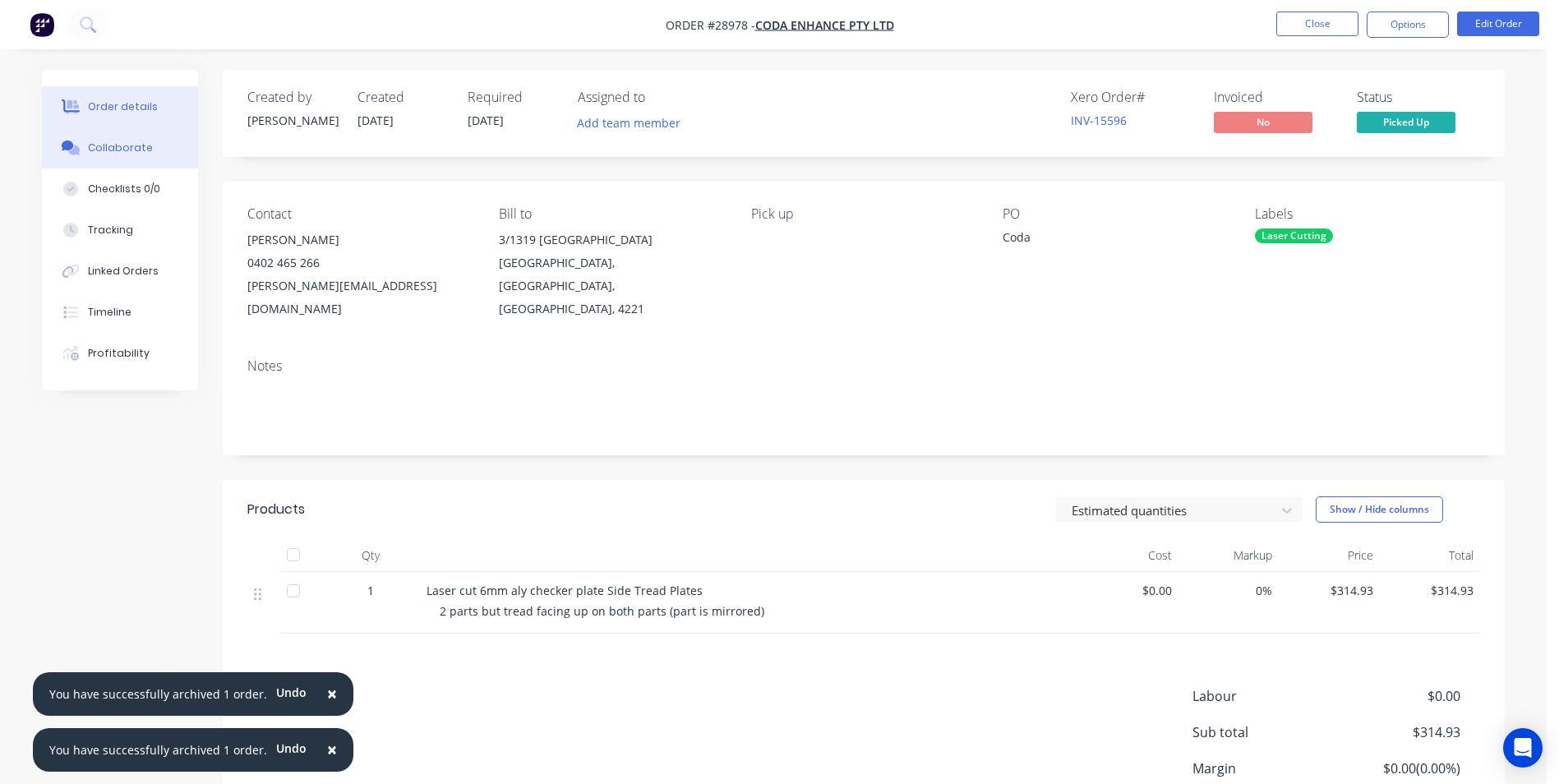
click at [98, 151] on div "Collaborate" at bounding box center [120, 147] width 65 height 14
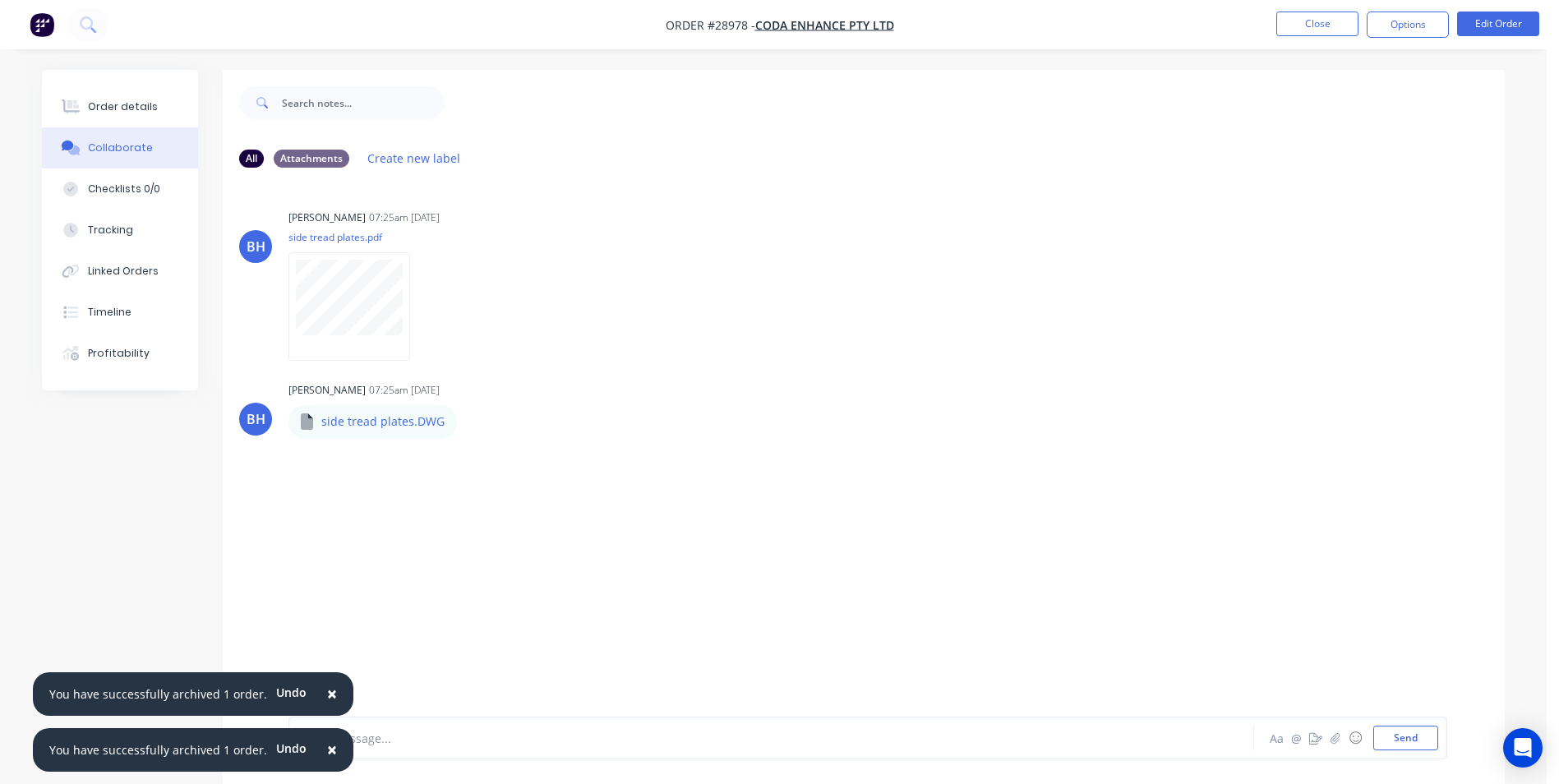
drag, startPoint x: 328, startPoint y: 748, endPoint x: 325, endPoint y: 738, distance: 10.4
click at [327, 747] on button "×" at bounding box center [332, 750] width 42 height 39
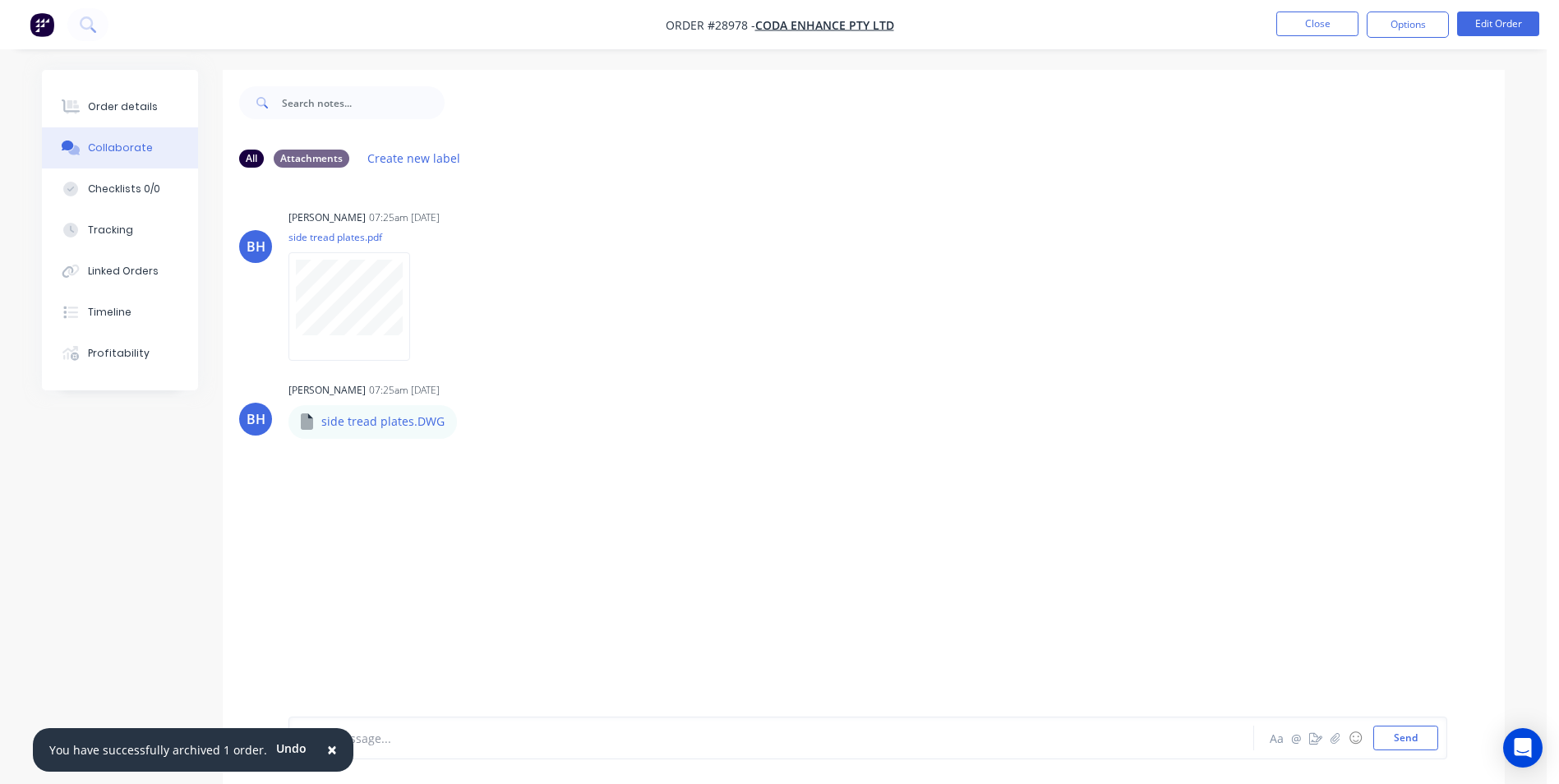
click at [327, 746] on span "×" at bounding box center [332, 749] width 10 height 23
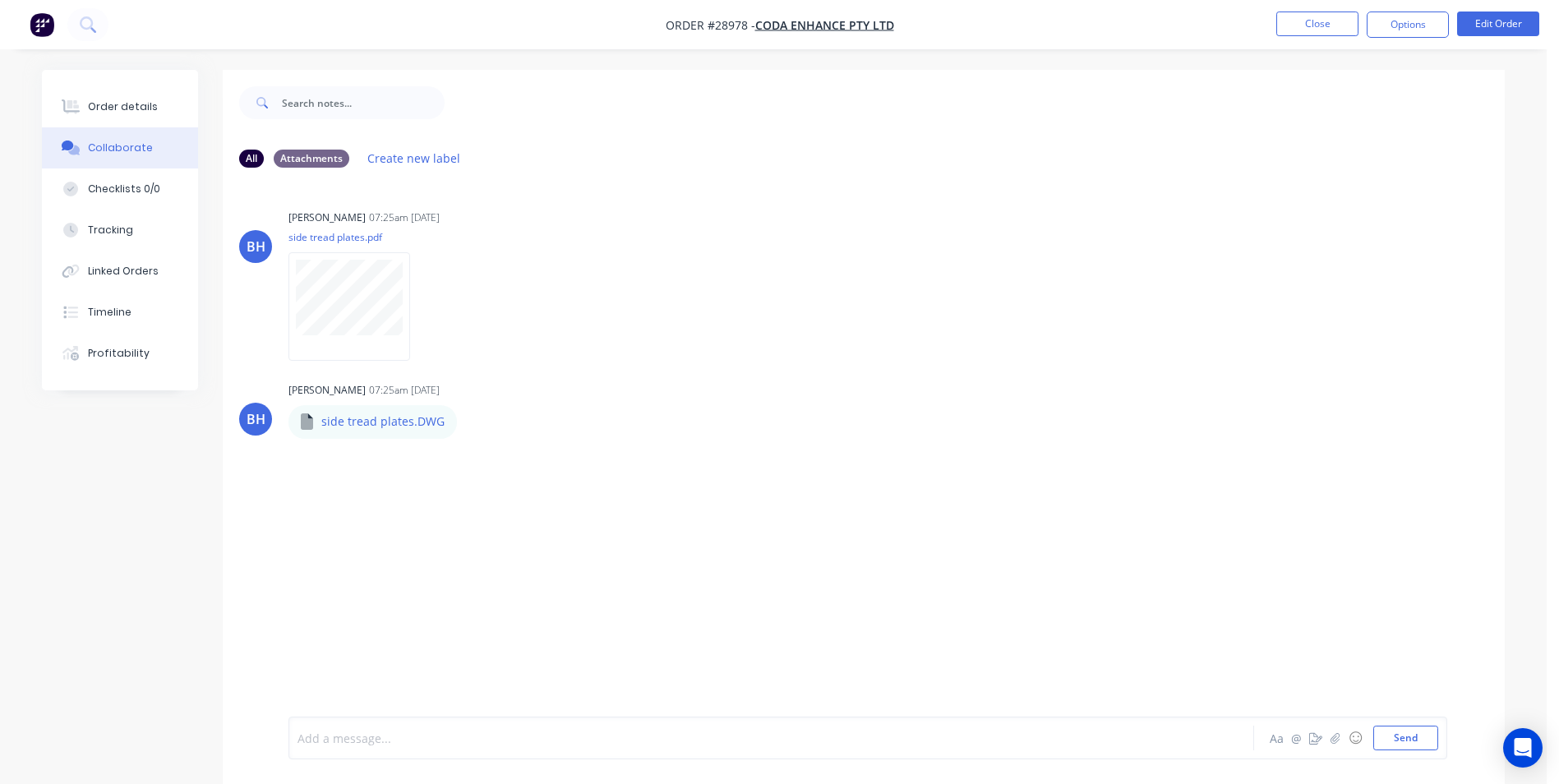
click at [356, 741] on div at bounding box center [726, 738] width 855 height 17
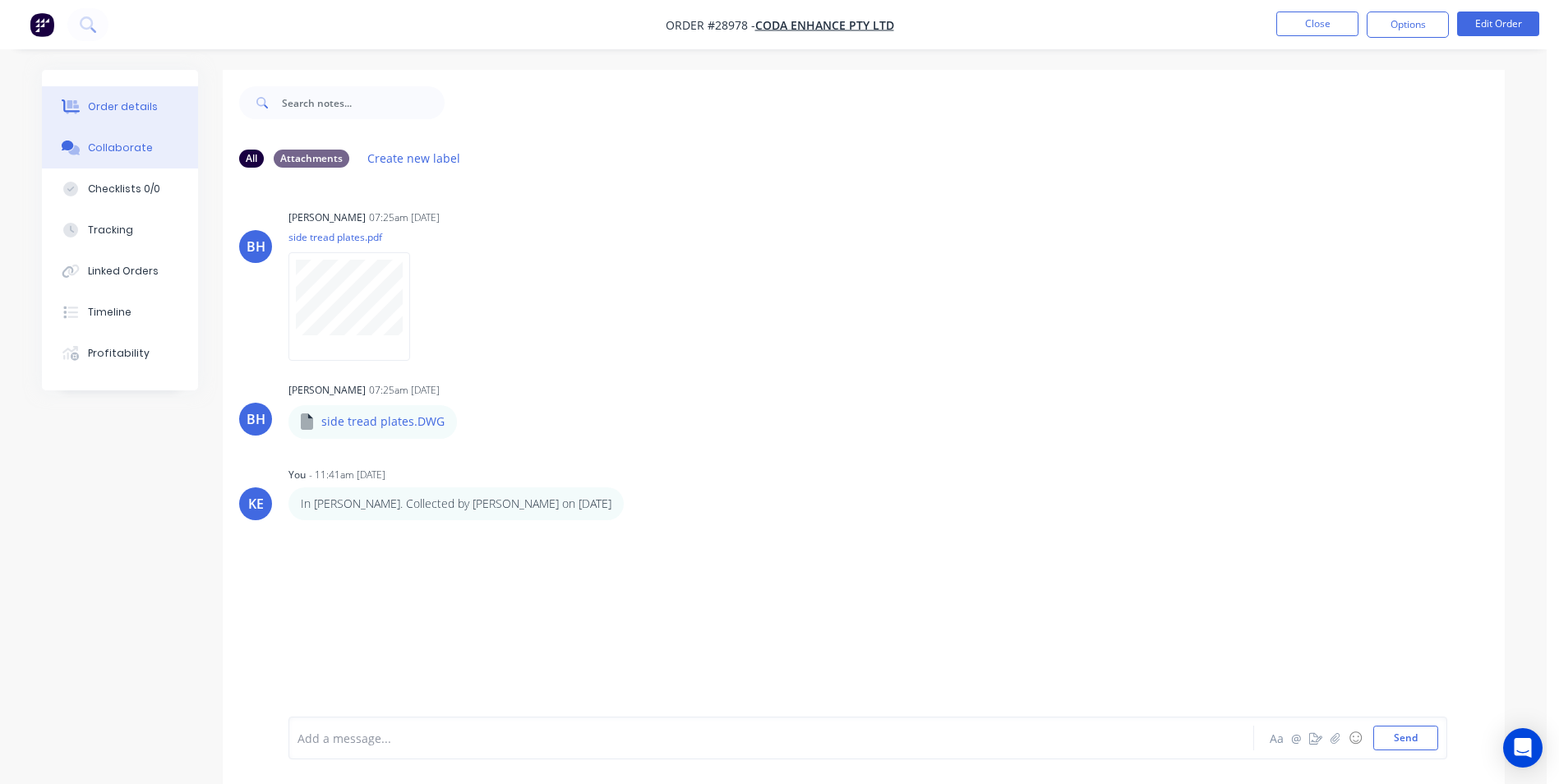
click at [127, 108] on div "Order details" at bounding box center [122, 106] width 70 height 14
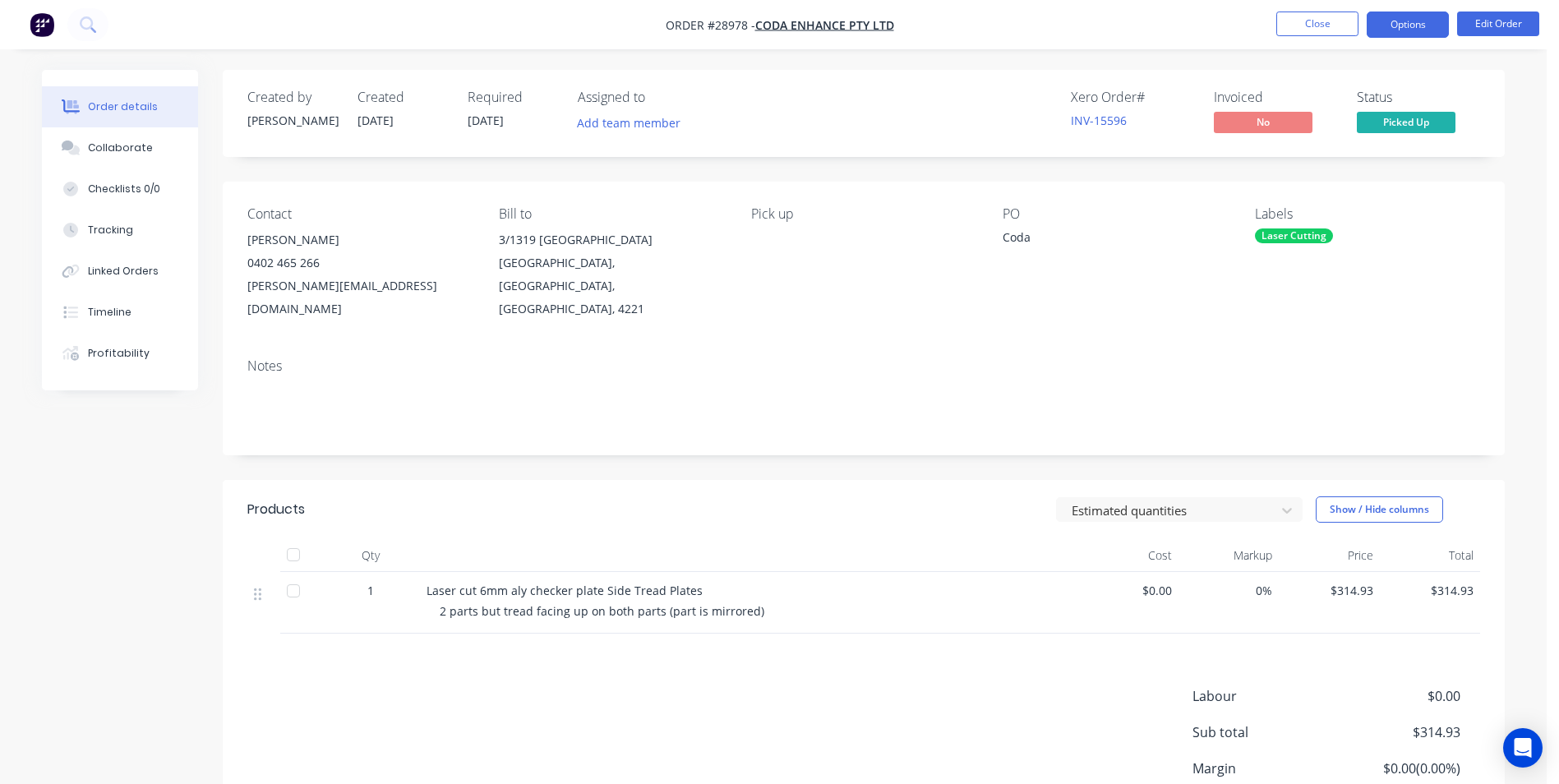
click at [1404, 31] on button "Options" at bounding box center [1408, 25] width 82 height 26
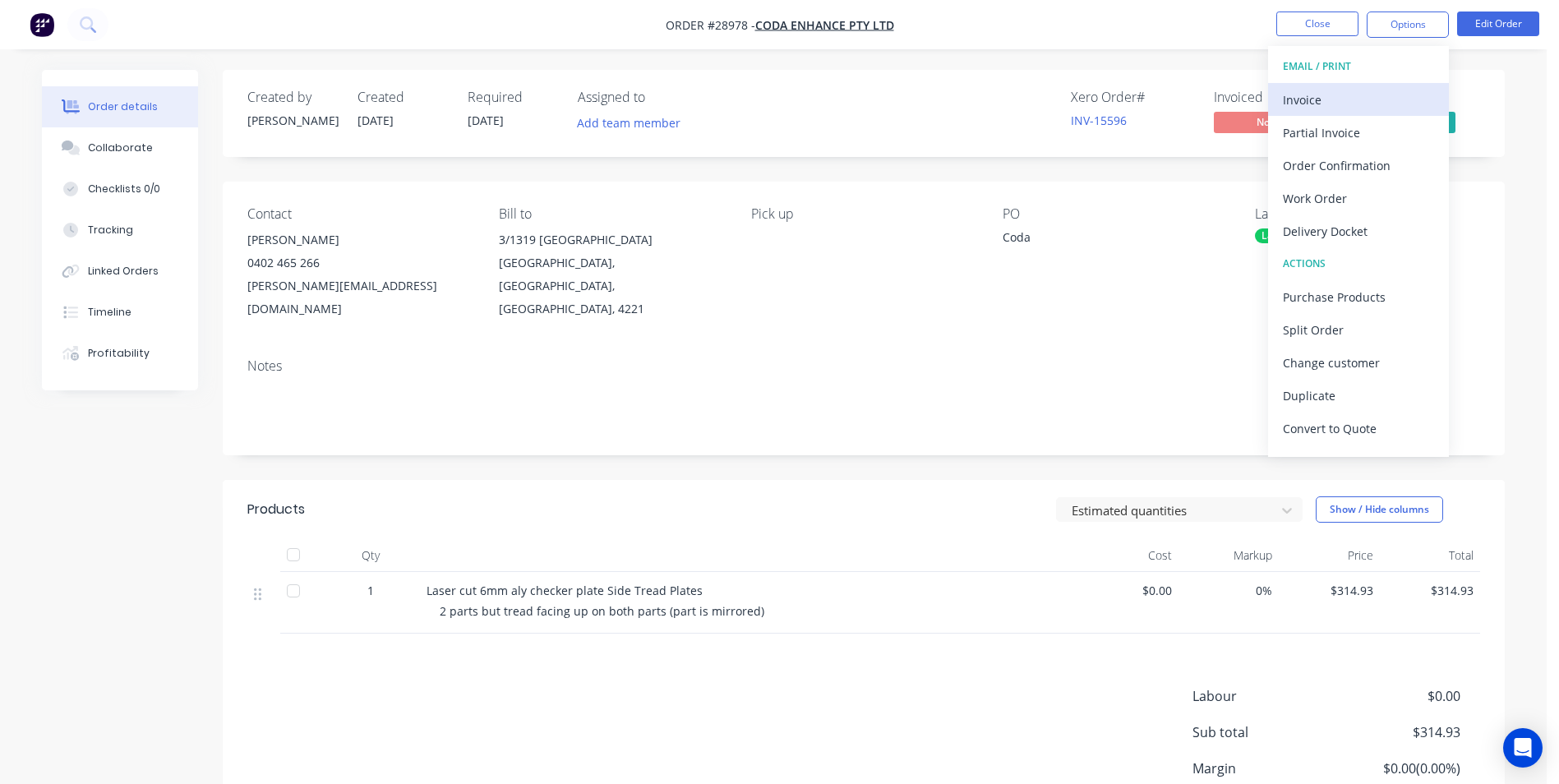
click at [1320, 97] on div "Invoice" at bounding box center [1358, 99] width 151 height 24
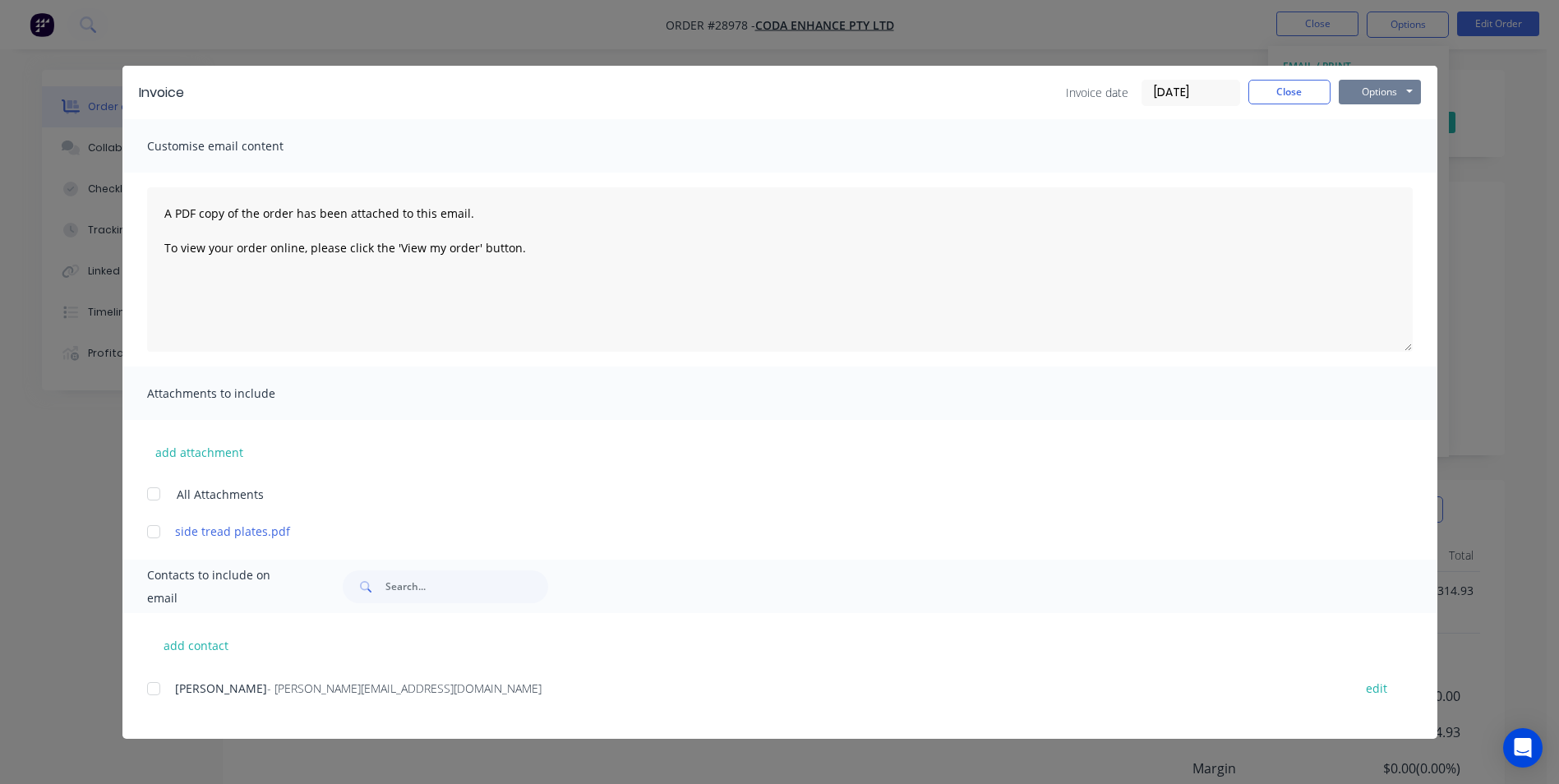
click at [1370, 92] on button "Options" at bounding box center [1380, 92] width 82 height 25
click at [1358, 160] on button "Print" at bounding box center [1392, 149] width 105 height 27
click at [1270, 99] on button "Close" at bounding box center [1289, 92] width 82 height 25
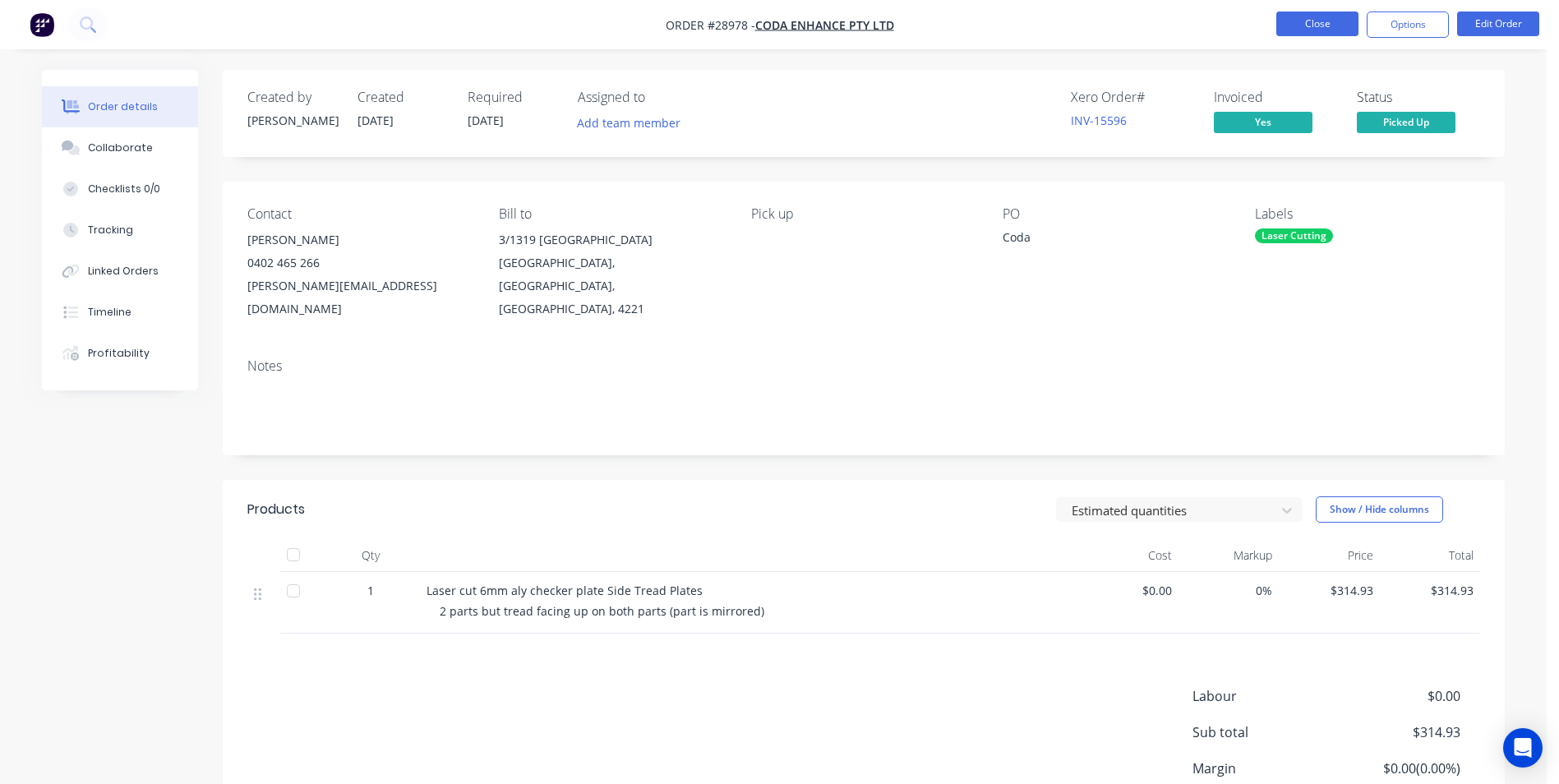
click at [1305, 22] on button "Close" at bounding box center [1317, 24] width 82 height 25
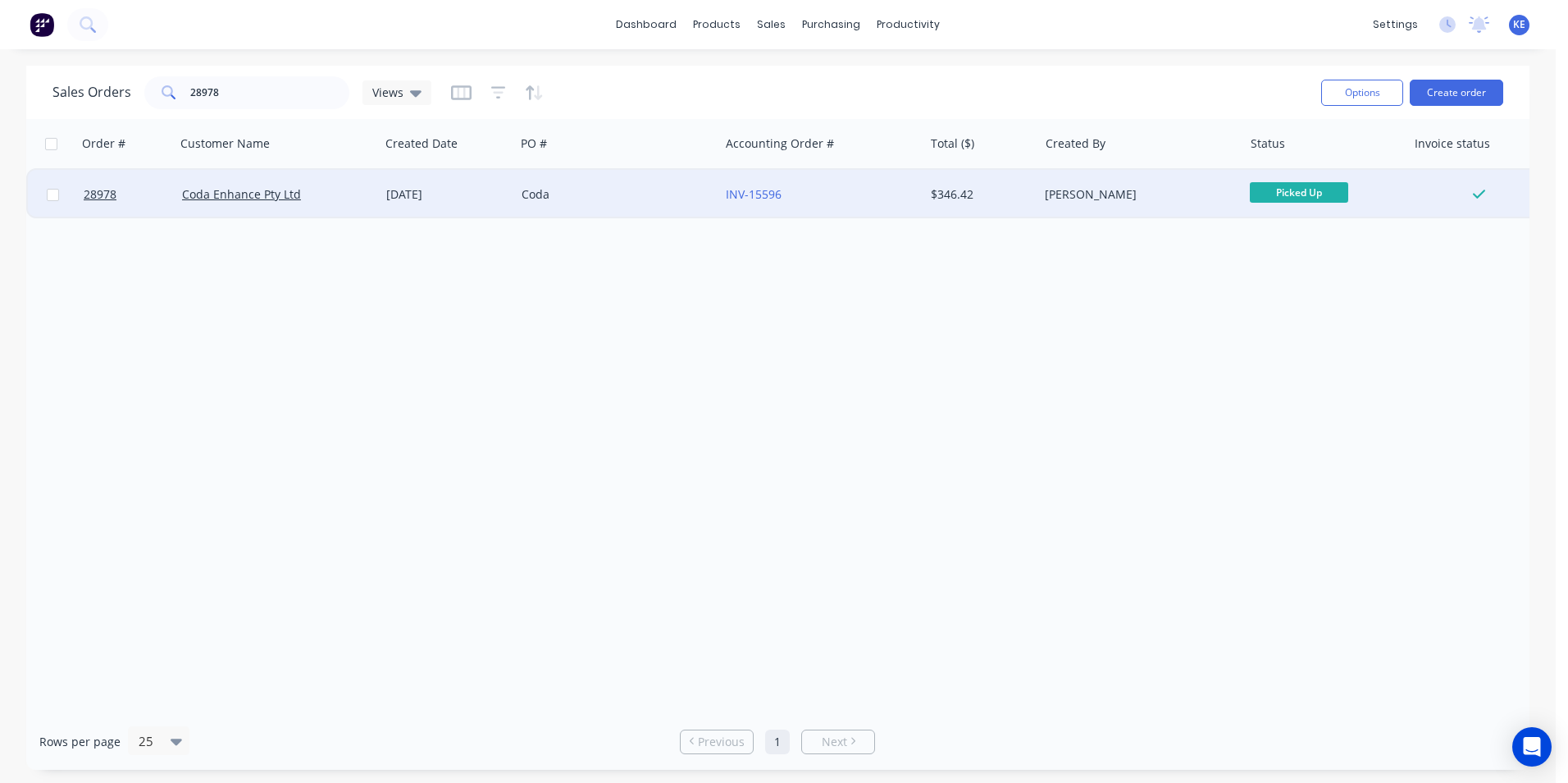
click at [53, 198] on input "checkbox" at bounding box center [53, 194] width 13 height 13
checkbox input "true"
click at [1362, 102] on button "Options" at bounding box center [1362, 92] width 82 height 26
click at [1271, 173] on div "Archive" at bounding box center [1314, 167] width 151 height 24
checkbox input "false"
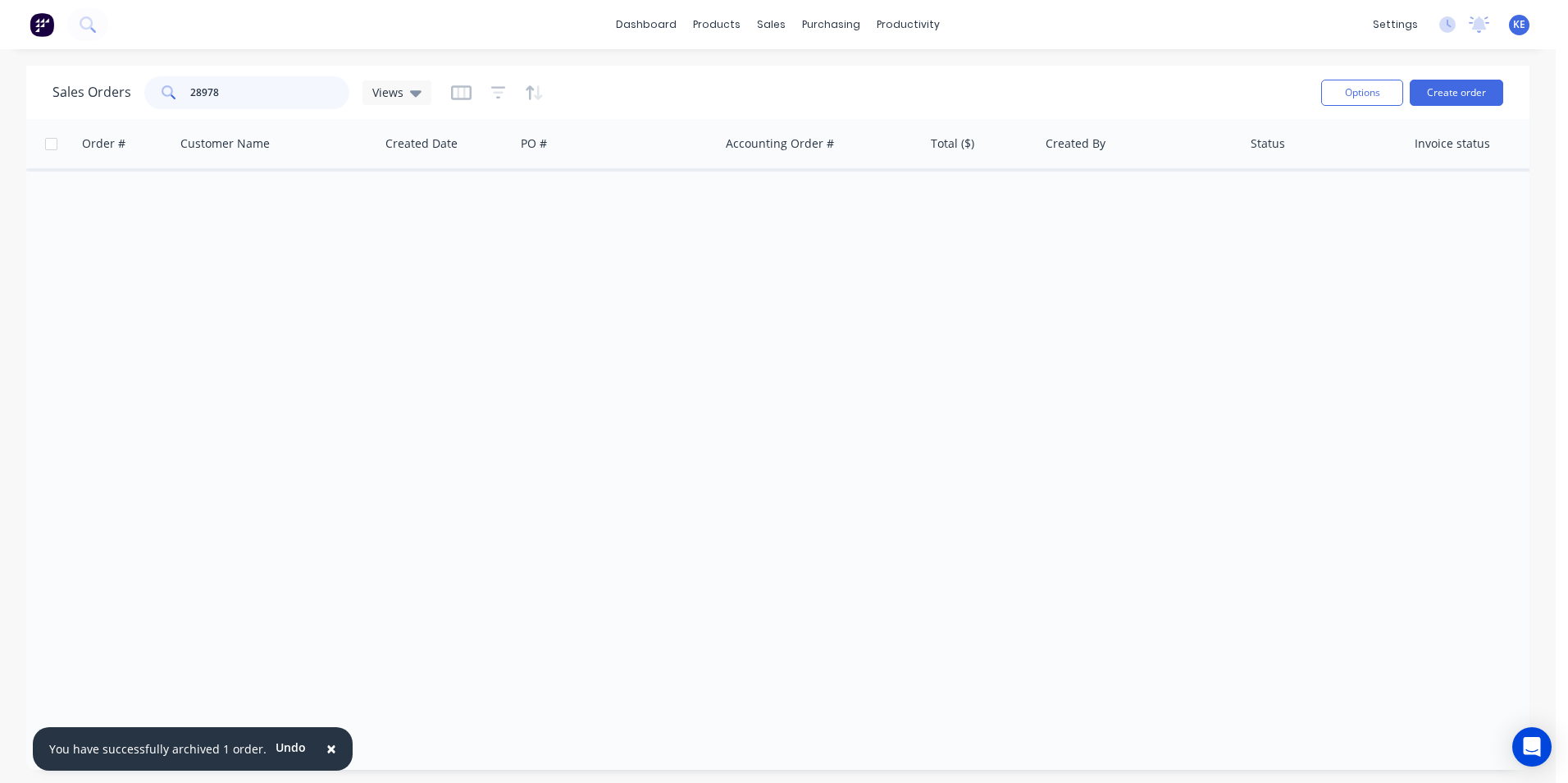
drag, startPoint x: 241, startPoint y: 89, endPoint x: 113, endPoint y: 105, distance: 129.0
click at [113, 105] on div "Sales Orders 28978 Views" at bounding box center [242, 92] width 379 height 33
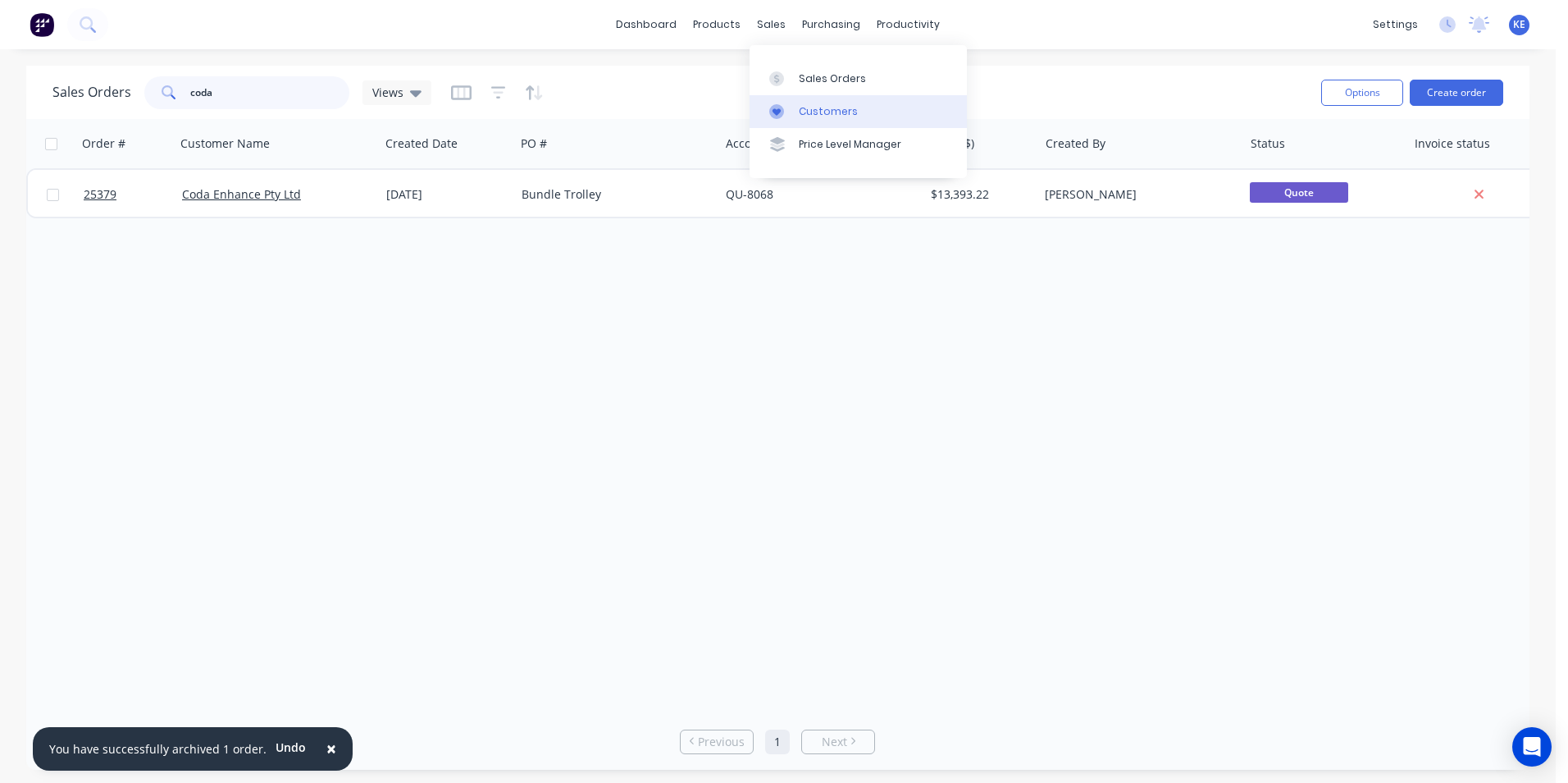
type input "coda"
click at [844, 104] on div "Customers" at bounding box center [829, 111] width 59 height 14
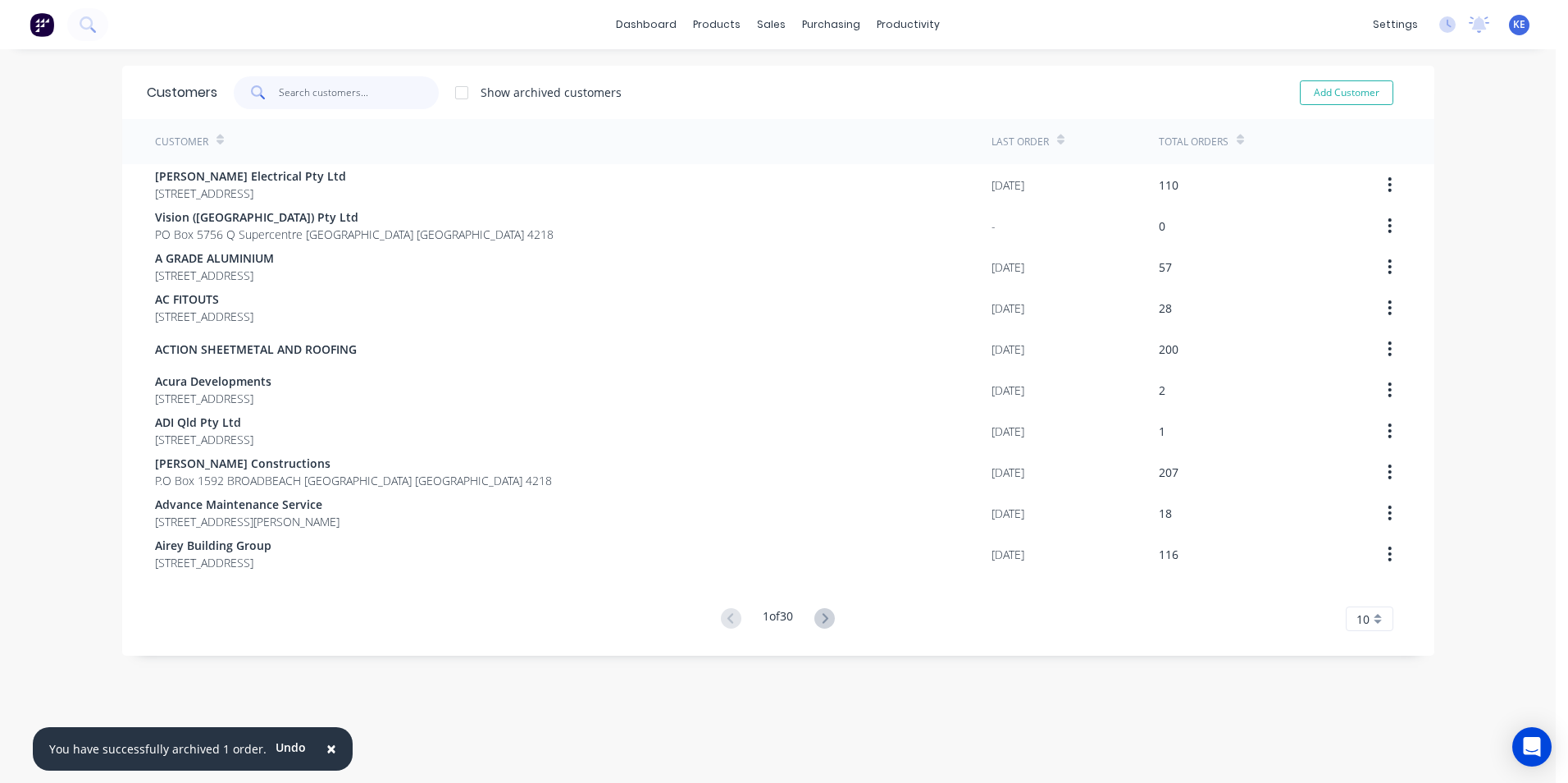
click at [315, 91] on input "text" at bounding box center [359, 92] width 160 height 33
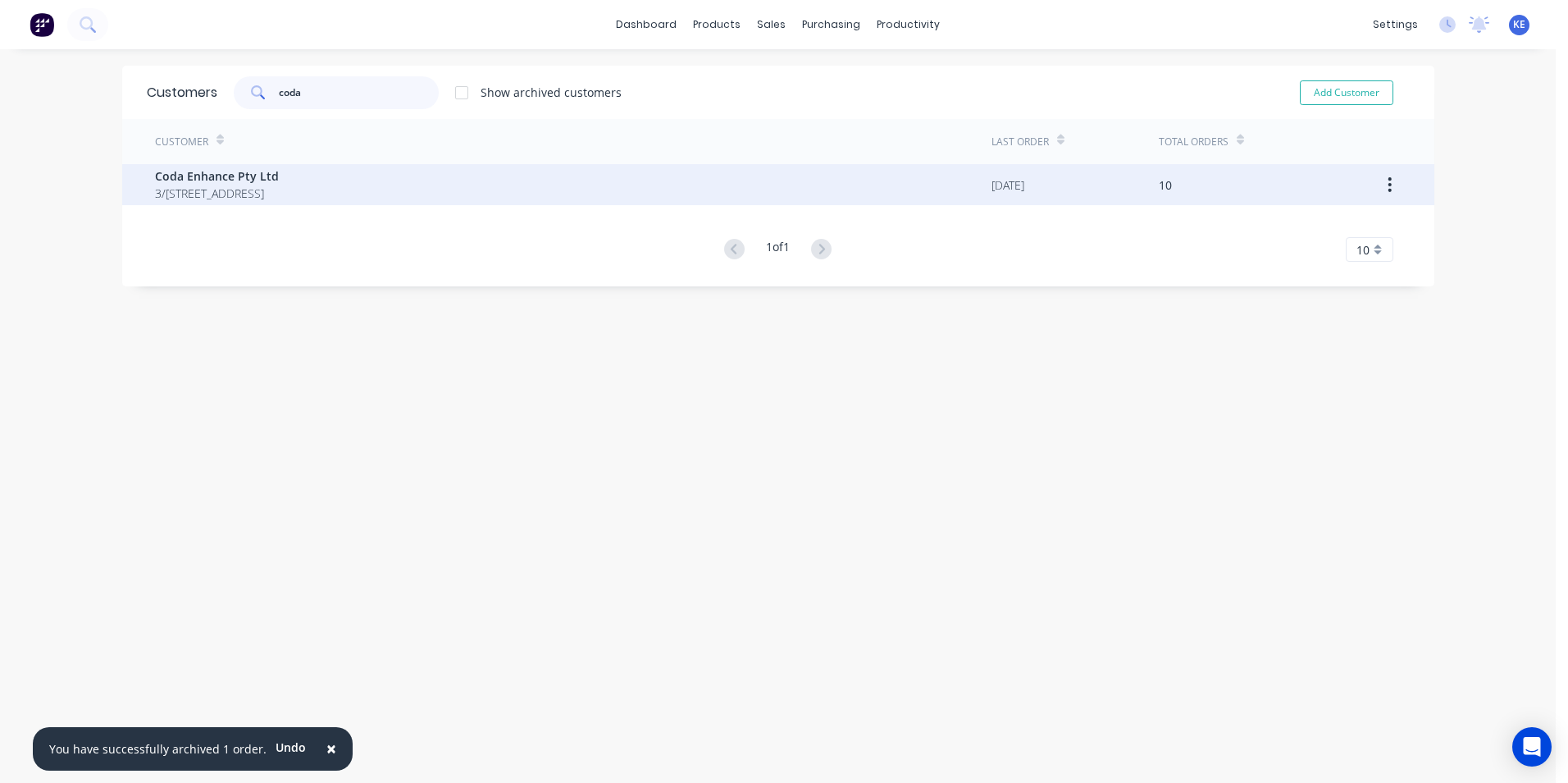
type input "coda"
click at [279, 193] on span "3/[STREET_ADDRESS]" at bounding box center [217, 193] width 124 height 17
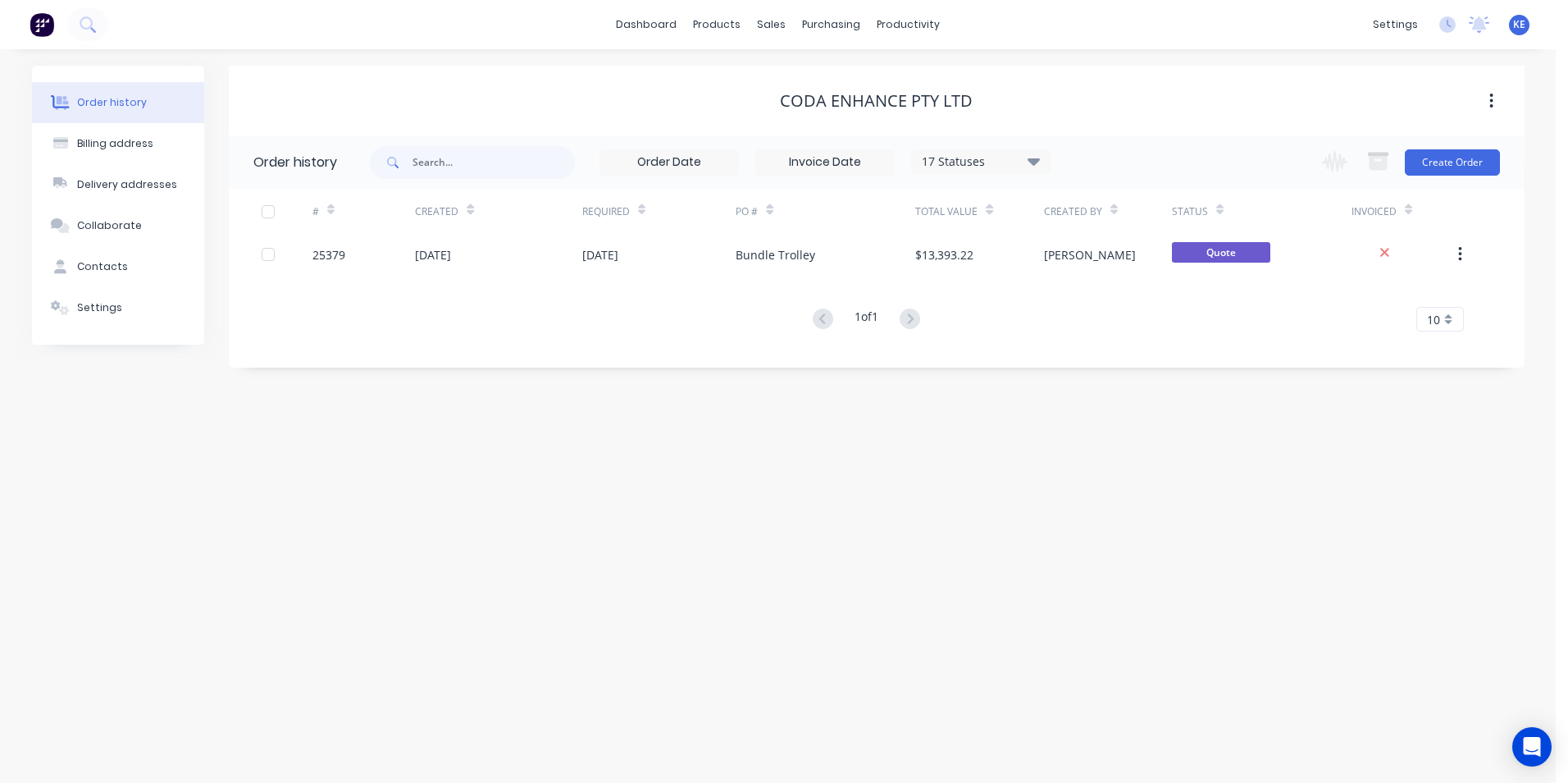
click at [981, 157] on div "17 Statuses" at bounding box center [981, 161] width 137 height 18
click at [1116, 350] on label at bounding box center [1116, 350] width 0 height 0
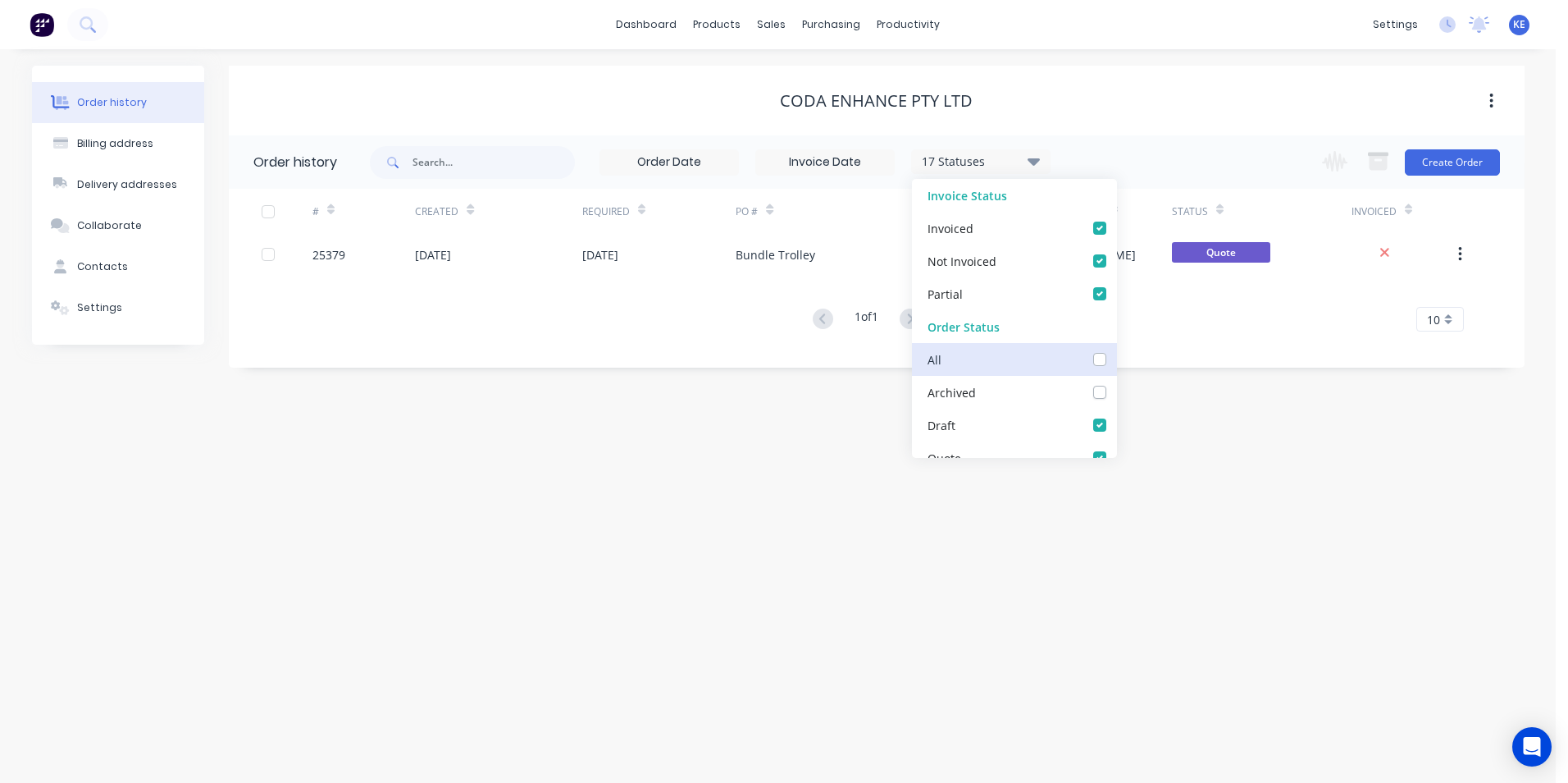
click at [1116, 360] on input "checkbox" at bounding box center [1122, 358] width 13 height 15
checkbox input "true"
click at [664, 333] on div "# Created Required PO # Total Value Created By Status Invoiced 25379 [DATE] [DA…" at bounding box center [867, 270] width 1276 height 163
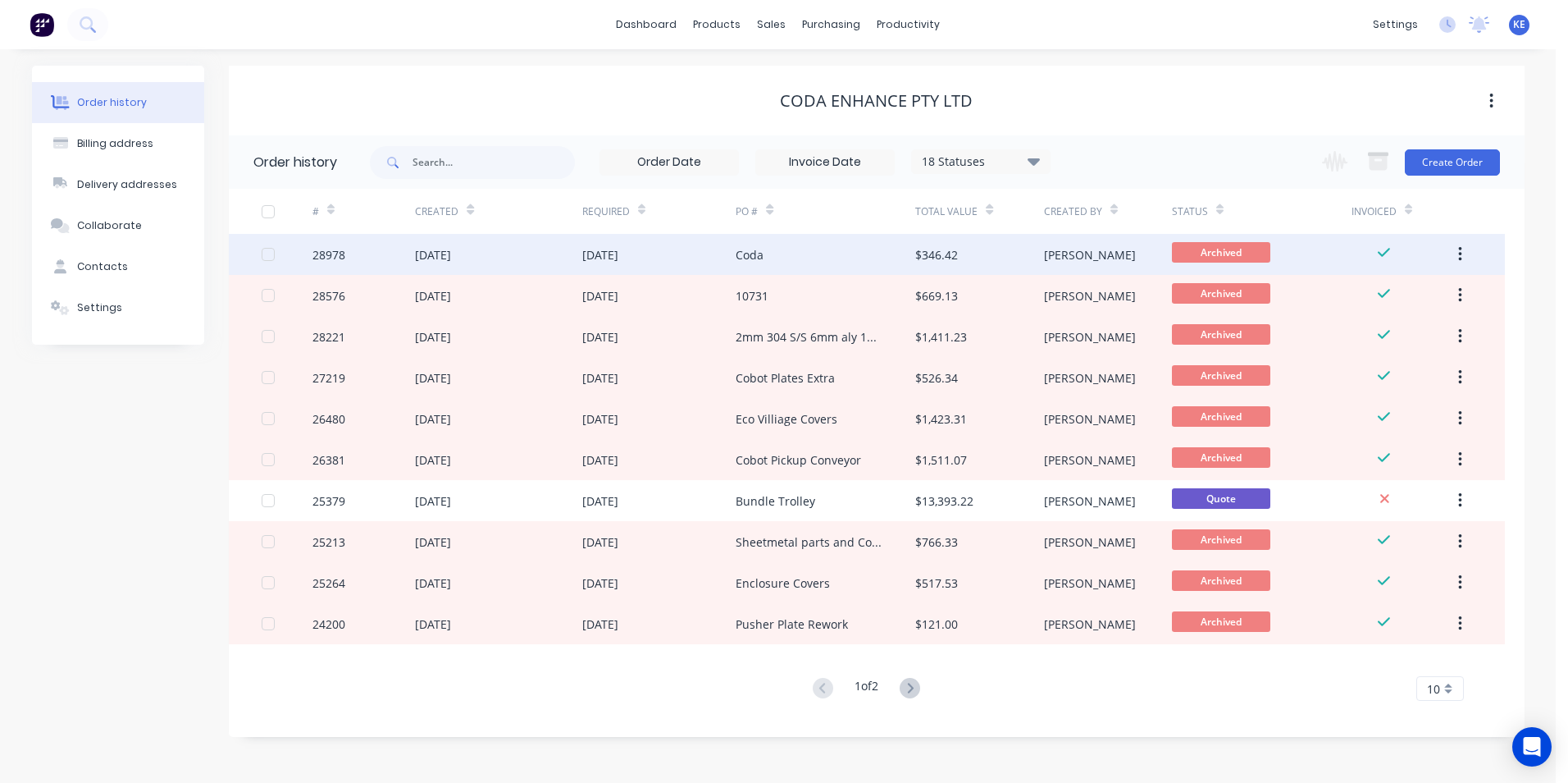
click at [405, 252] on div "28978" at bounding box center [364, 254] width 103 height 41
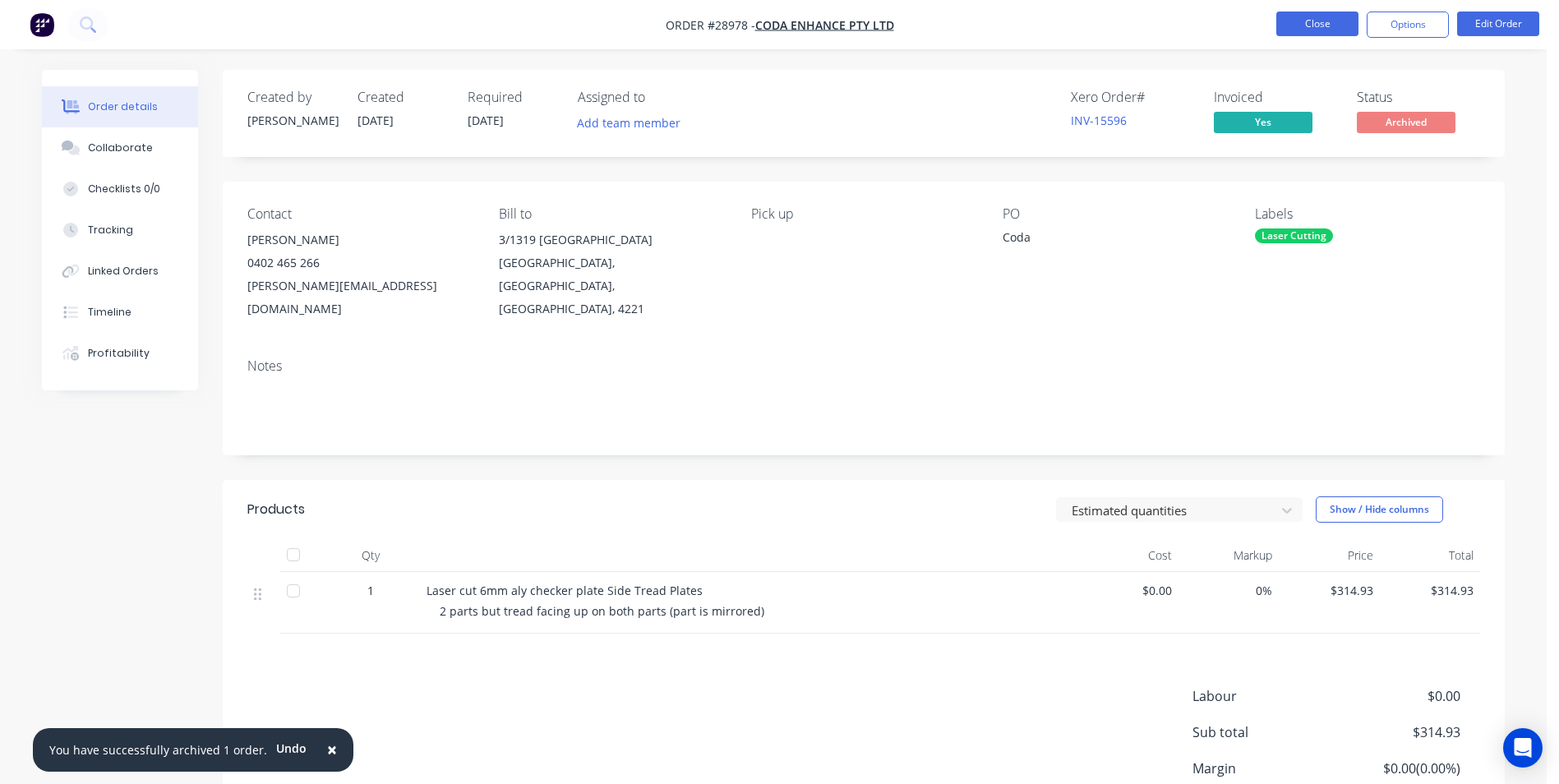
click at [1289, 23] on button "Close" at bounding box center [1317, 24] width 82 height 25
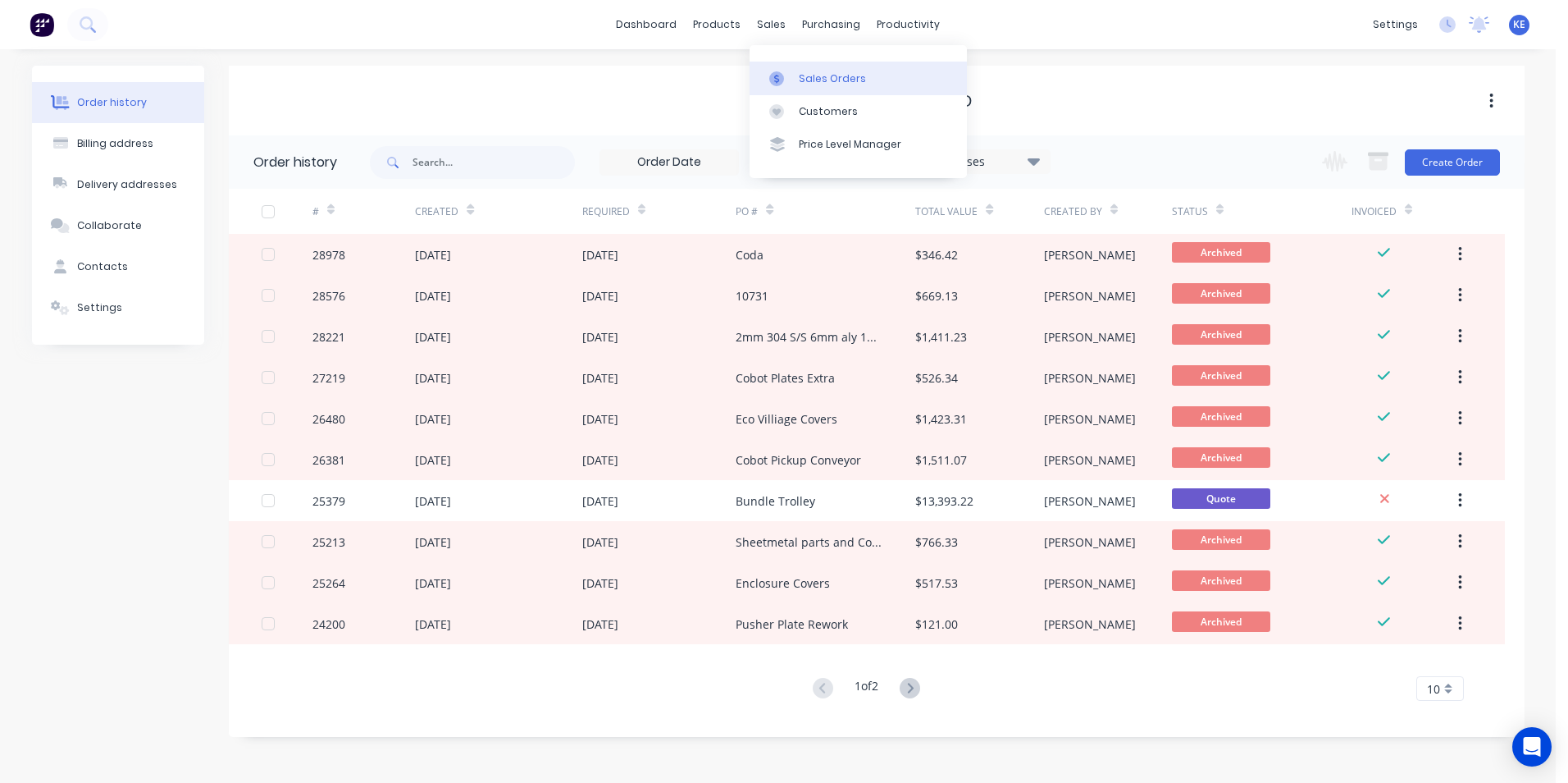
click at [812, 77] on div "Sales Orders" at bounding box center [832, 78] width 67 height 14
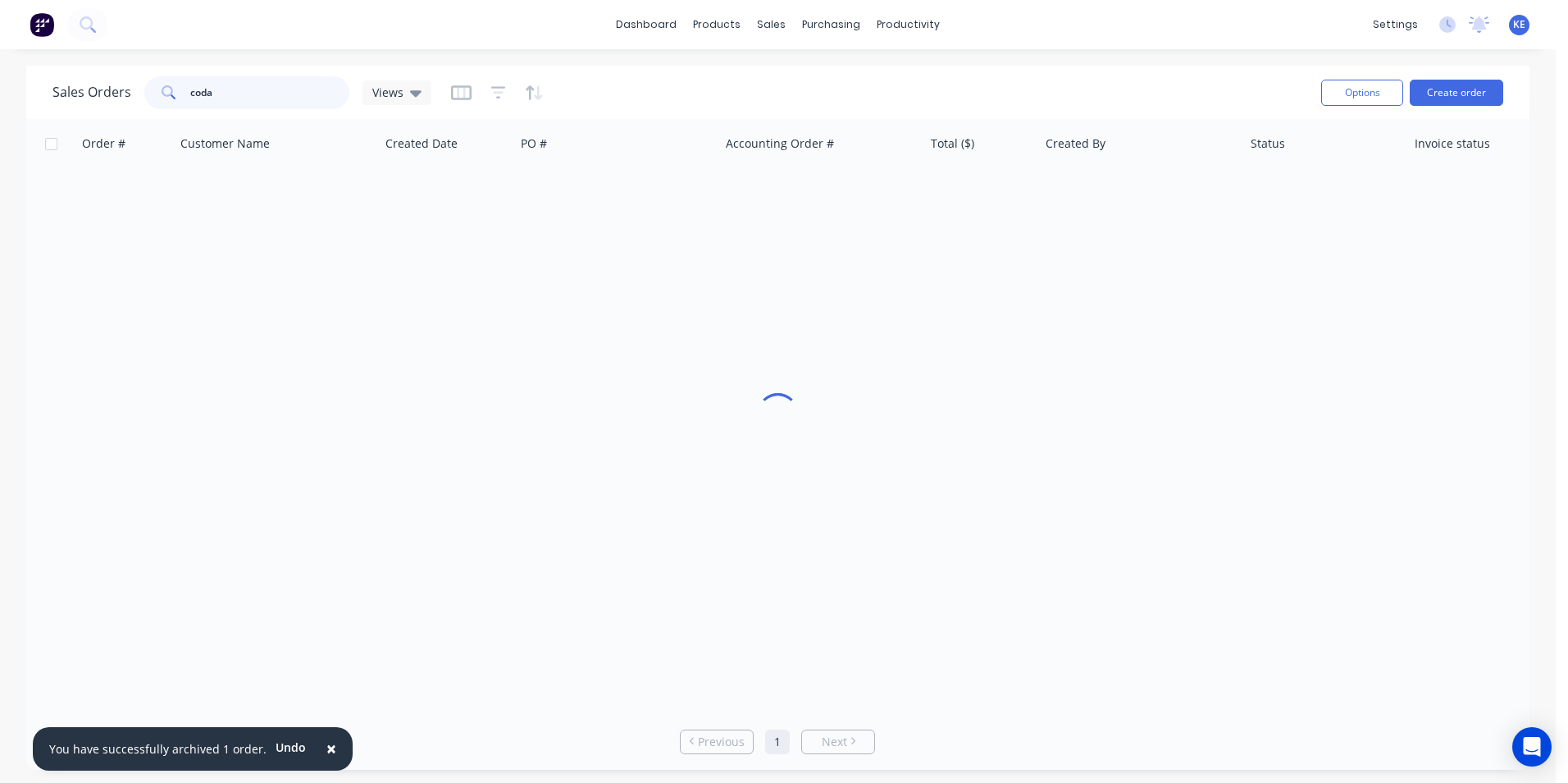
click at [100, 91] on div "Sales Orders coda Views" at bounding box center [242, 92] width 379 height 33
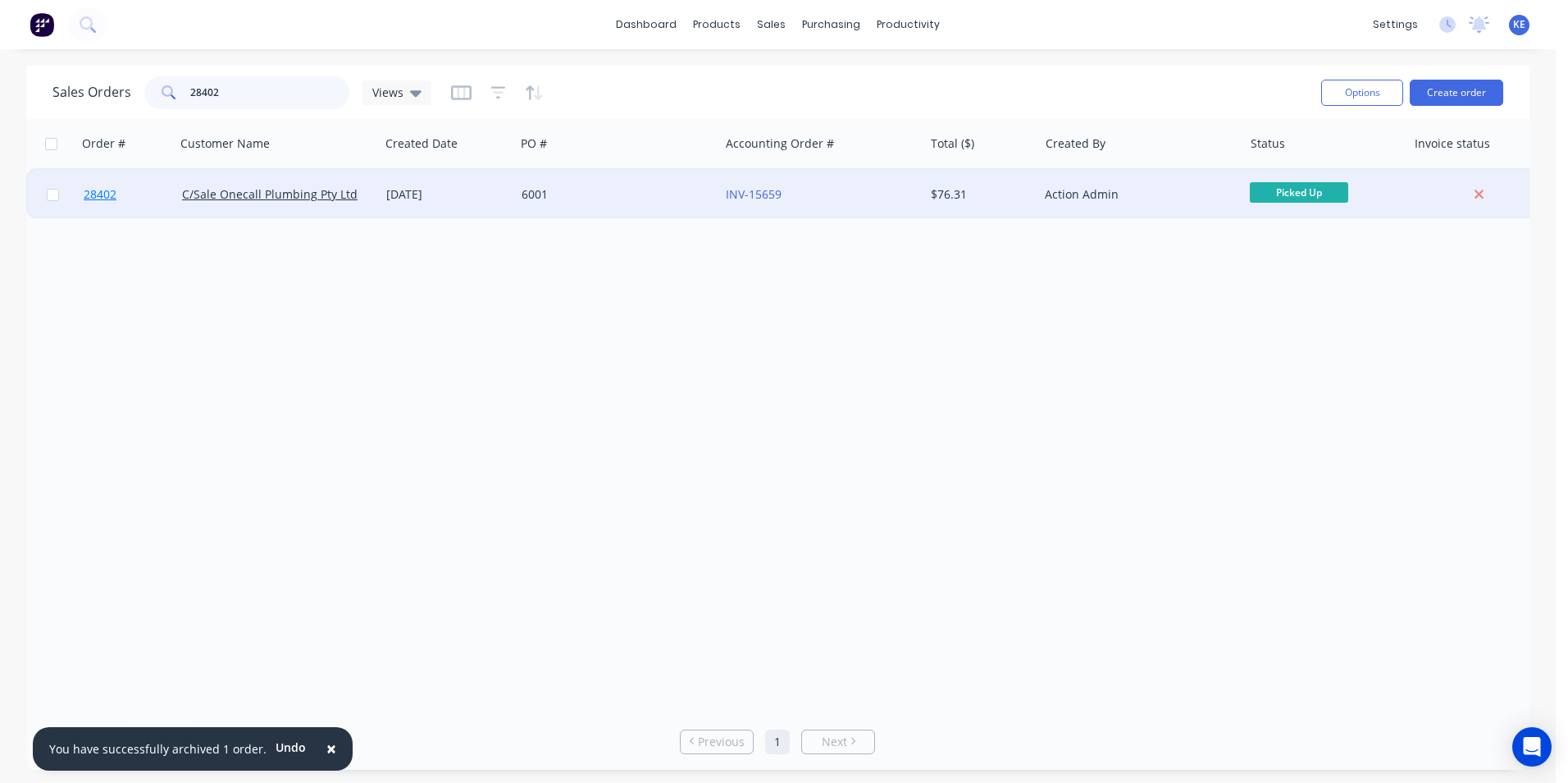
type input "28402"
click at [154, 196] on link "28402" at bounding box center [133, 194] width 98 height 49
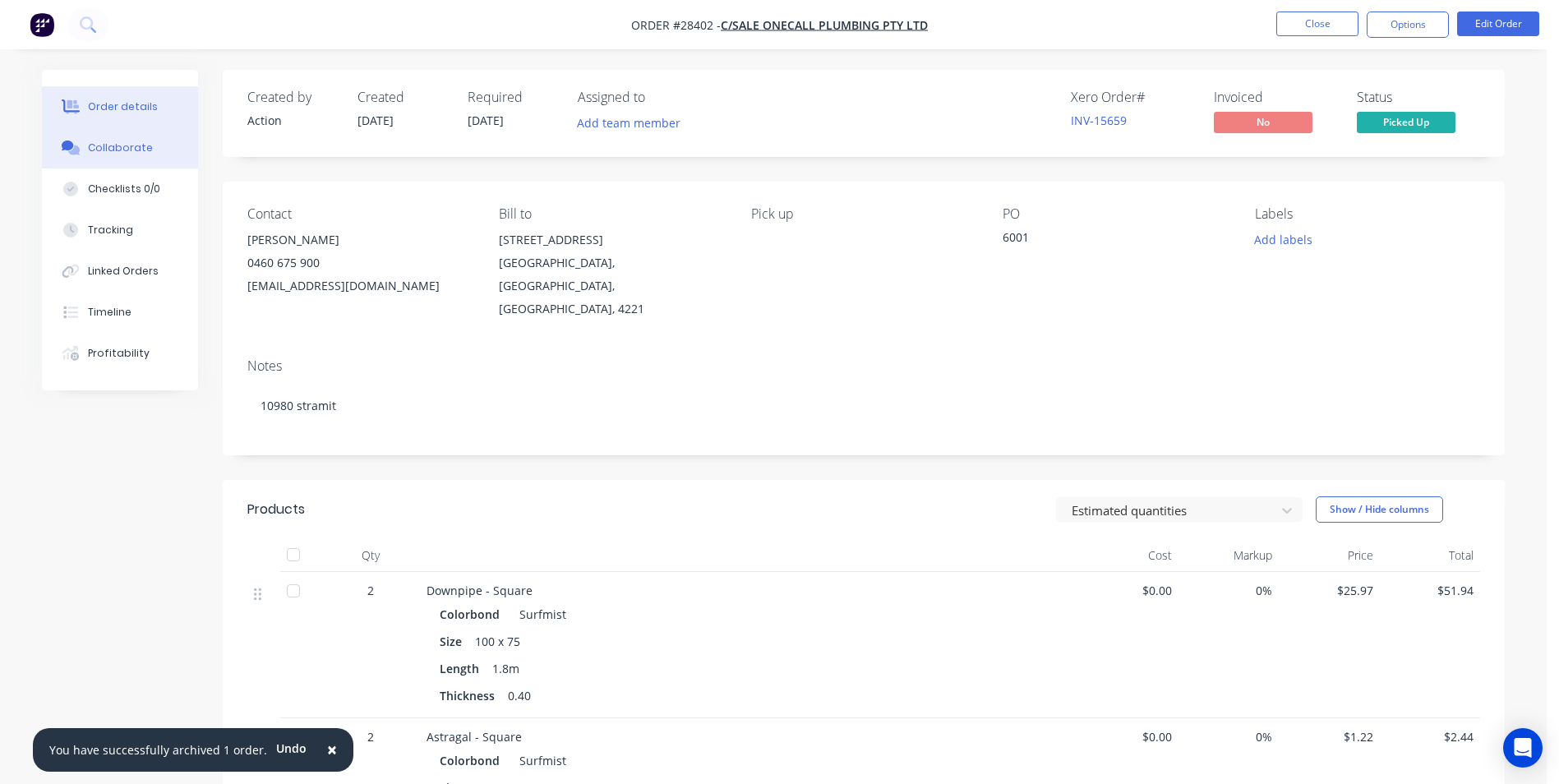
click at [90, 148] on div "Collaborate" at bounding box center [120, 147] width 65 height 14
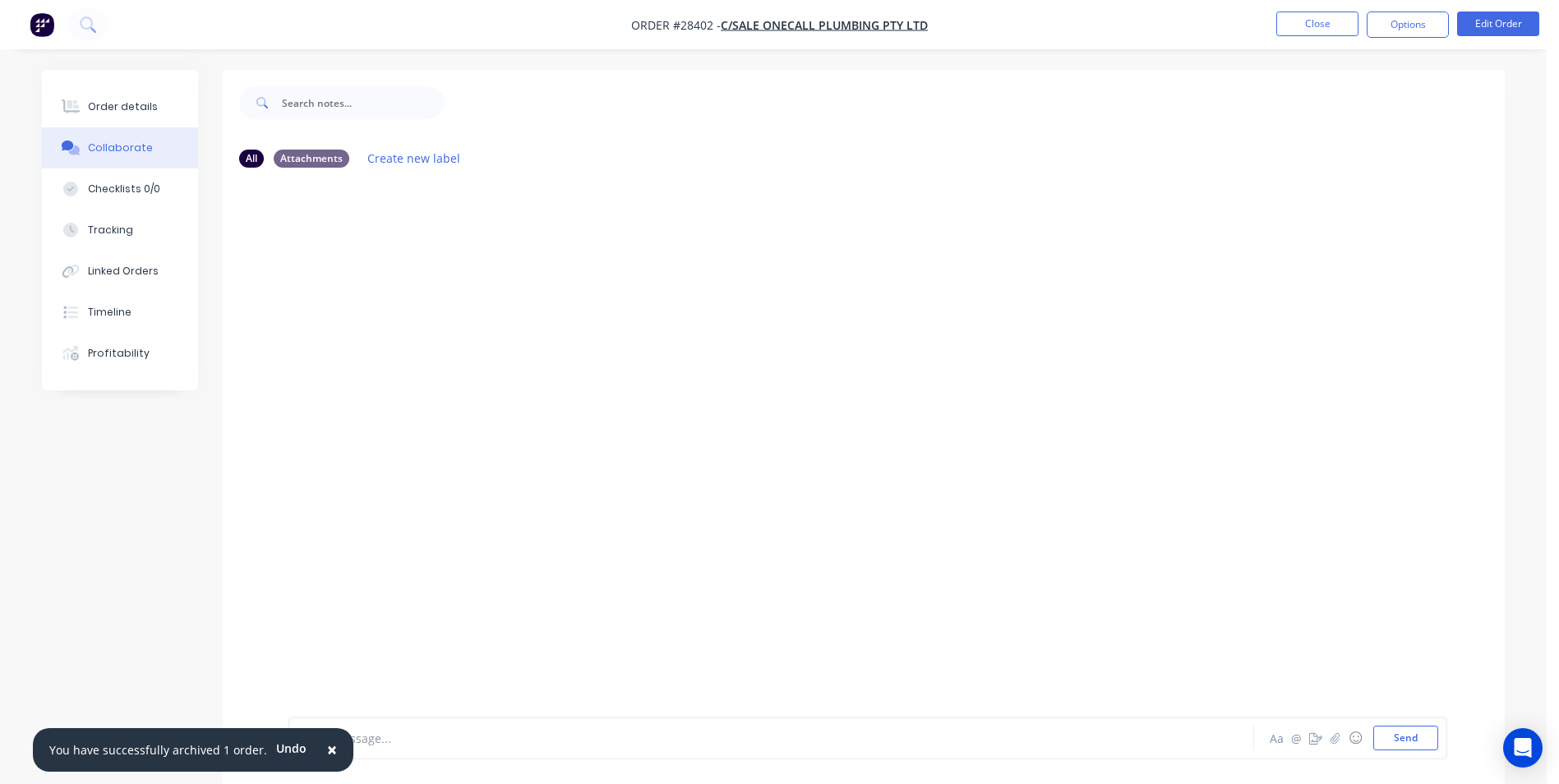
click at [327, 744] on span "×" at bounding box center [332, 749] width 10 height 23
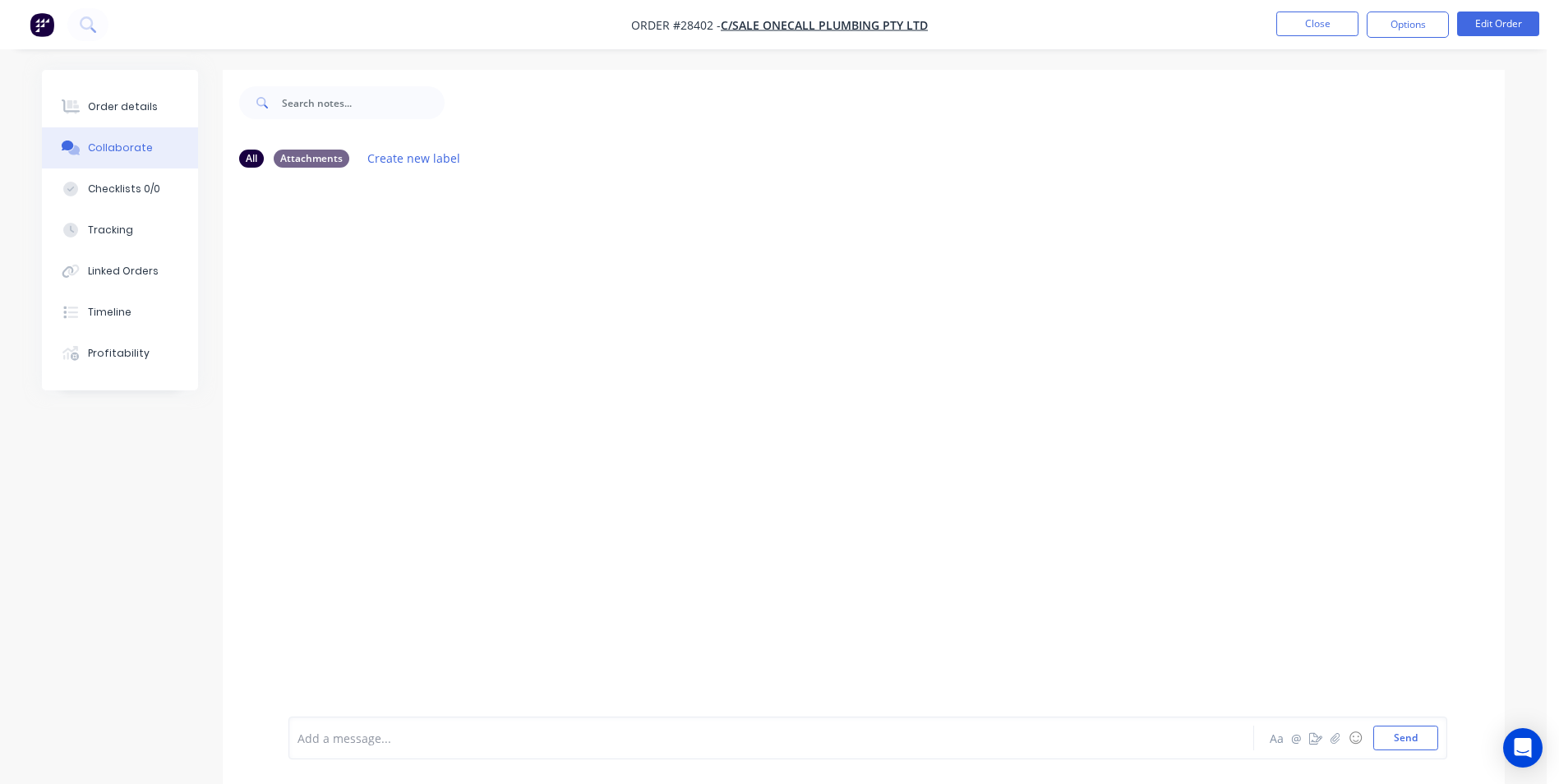
click at [344, 736] on div at bounding box center [726, 738] width 855 height 17
click at [512, 555] on div at bounding box center [863, 448] width 1282 height 536
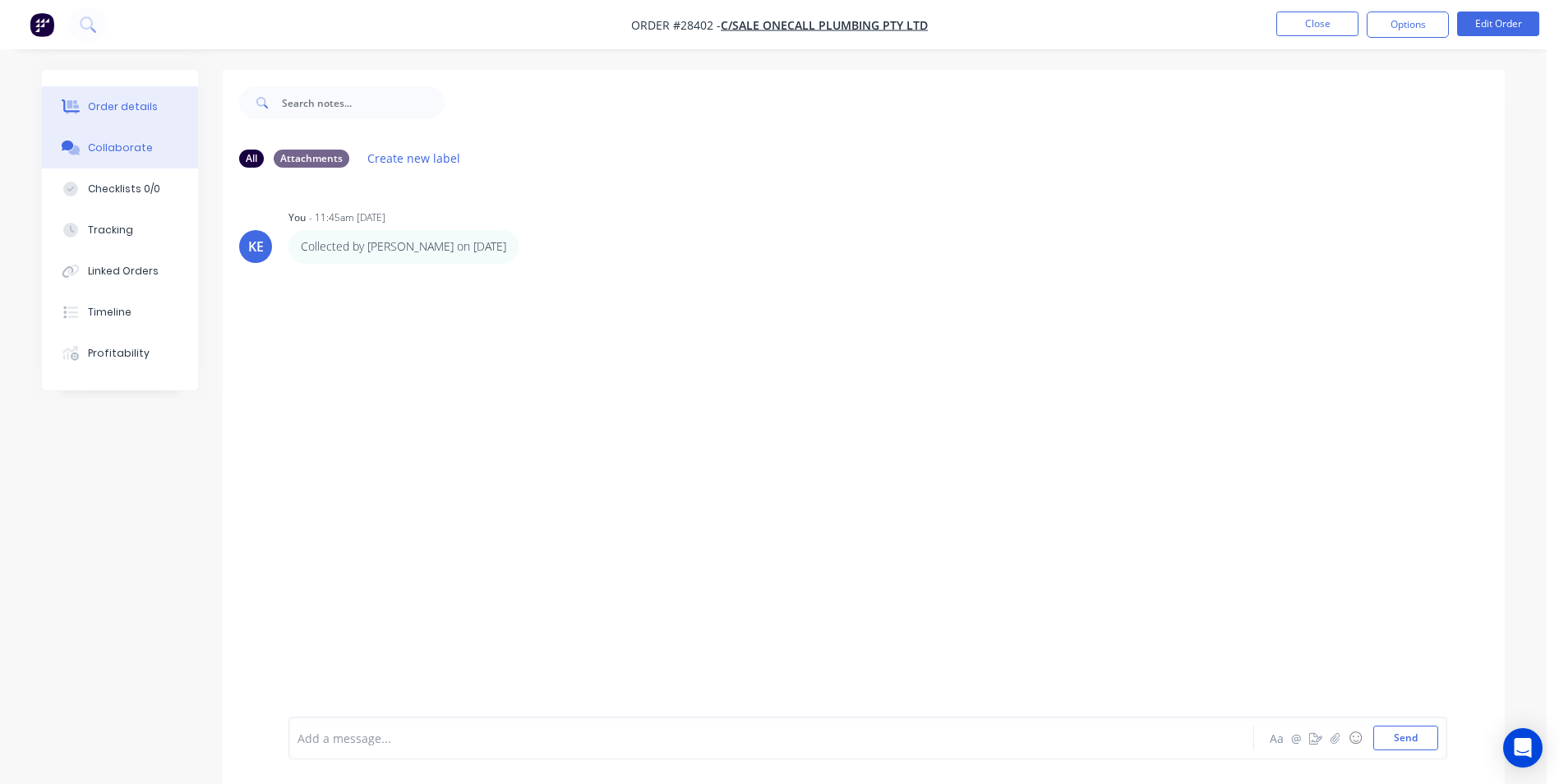
click at [101, 104] on div "Order details" at bounding box center [122, 106] width 70 height 14
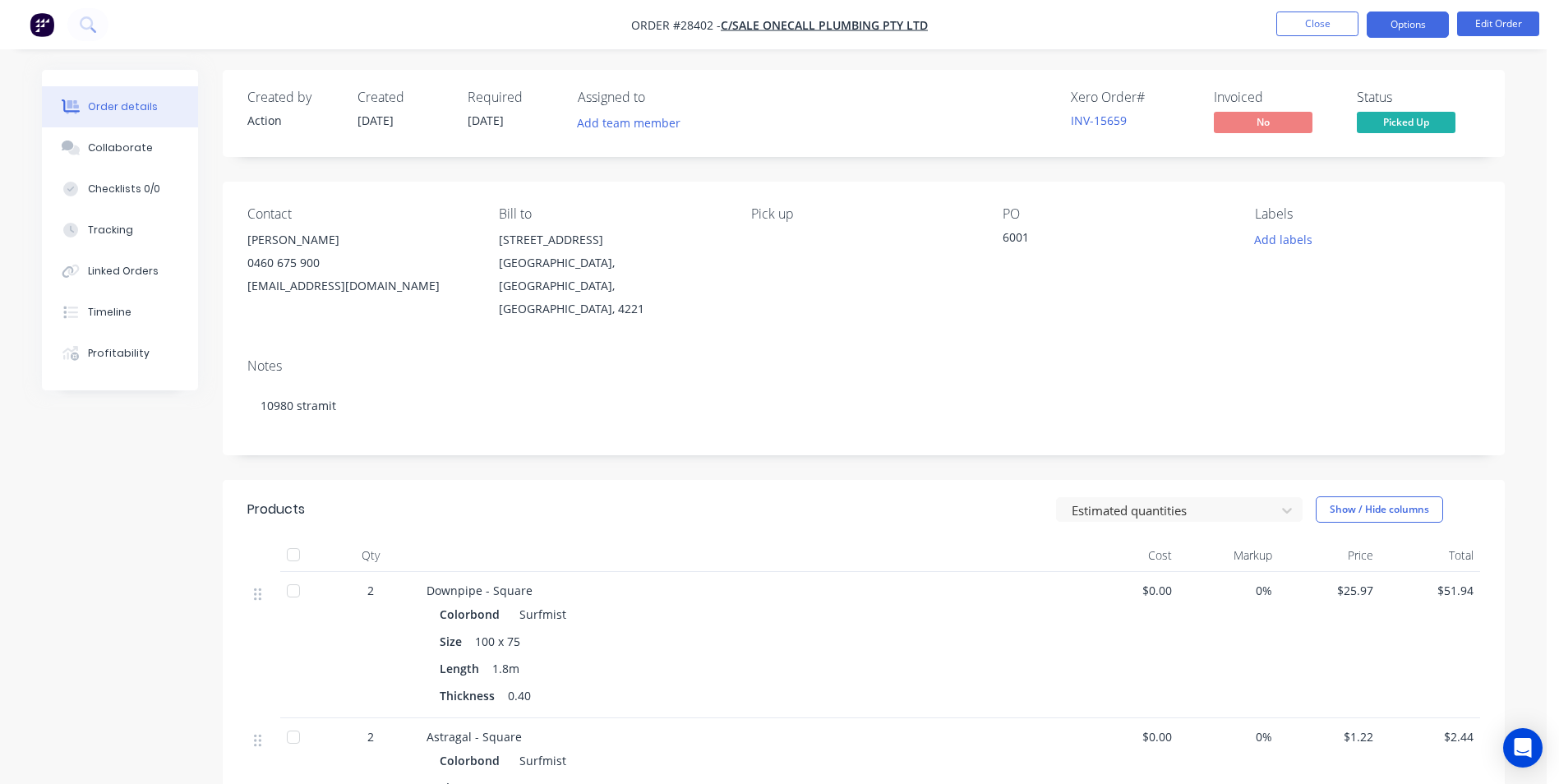
click at [1392, 17] on button "Options" at bounding box center [1408, 25] width 82 height 26
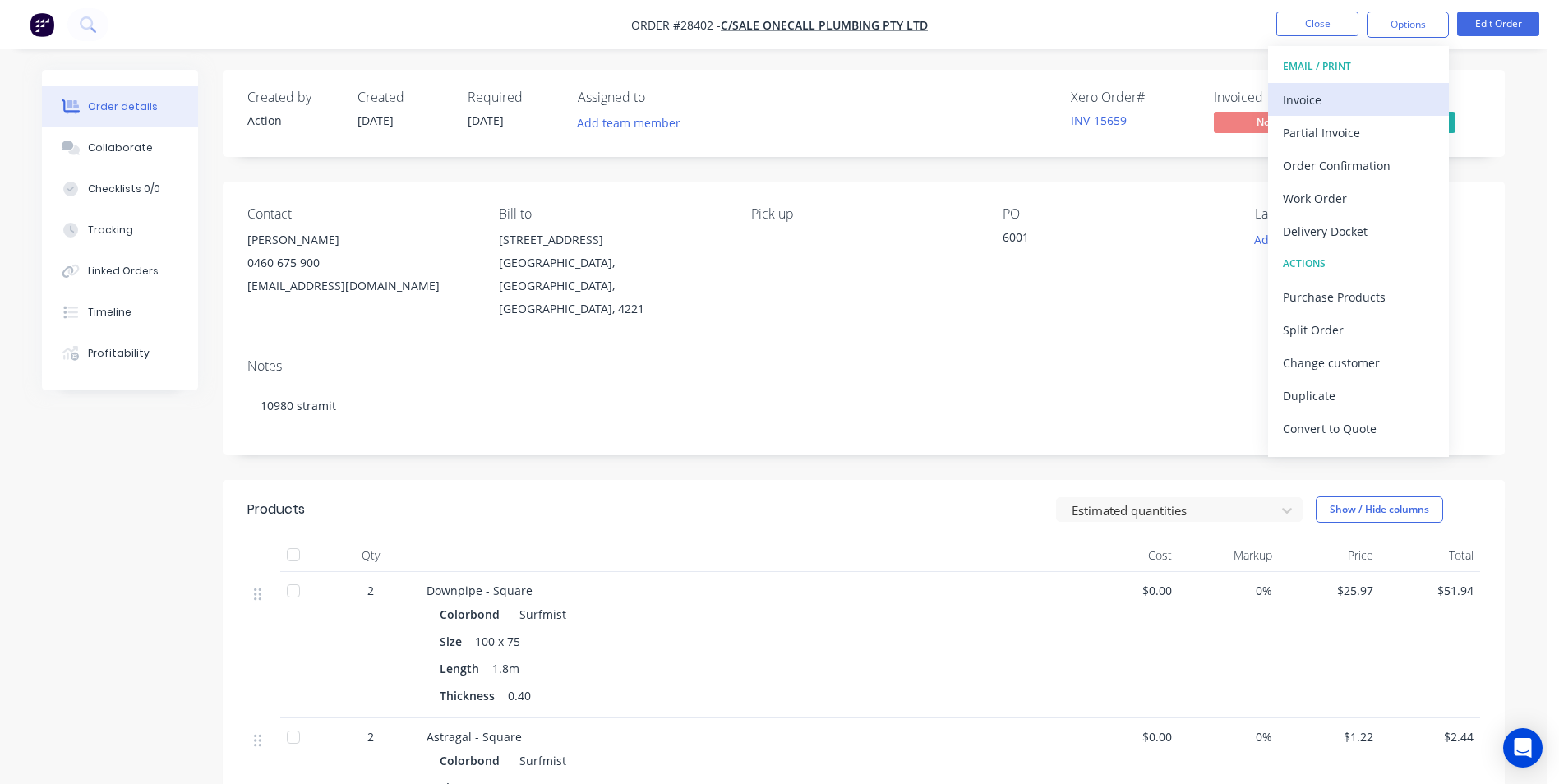
click at [1340, 96] on div "Invoice" at bounding box center [1358, 99] width 151 height 24
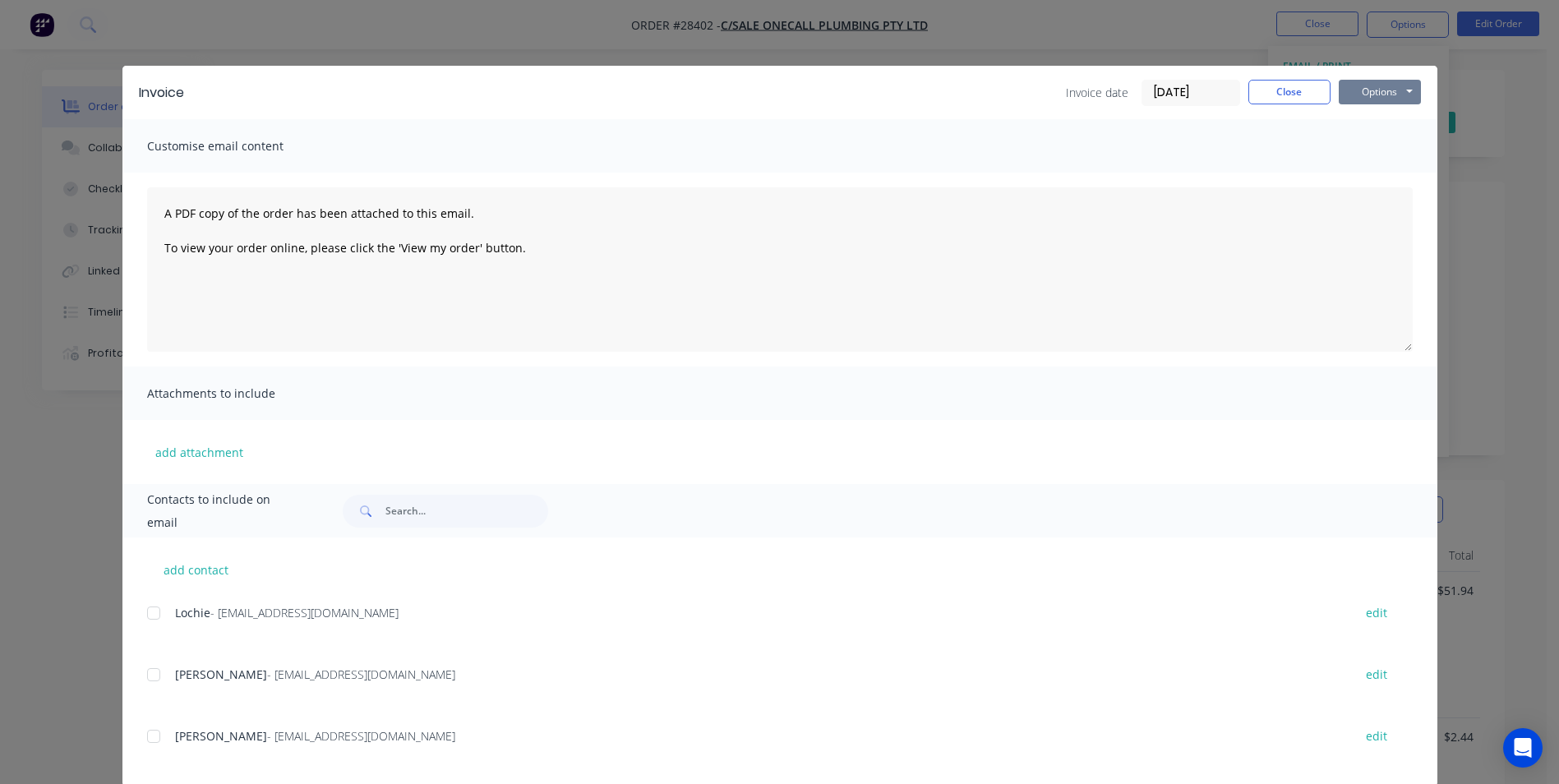
click at [1381, 91] on button "Options" at bounding box center [1380, 92] width 82 height 25
click at [1358, 153] on button "Print" at bounding box center [1392, 149] width 105 height 27
click at [1283, 93] on button "Close" at bounding box center [1289, 92] width 82 height 25
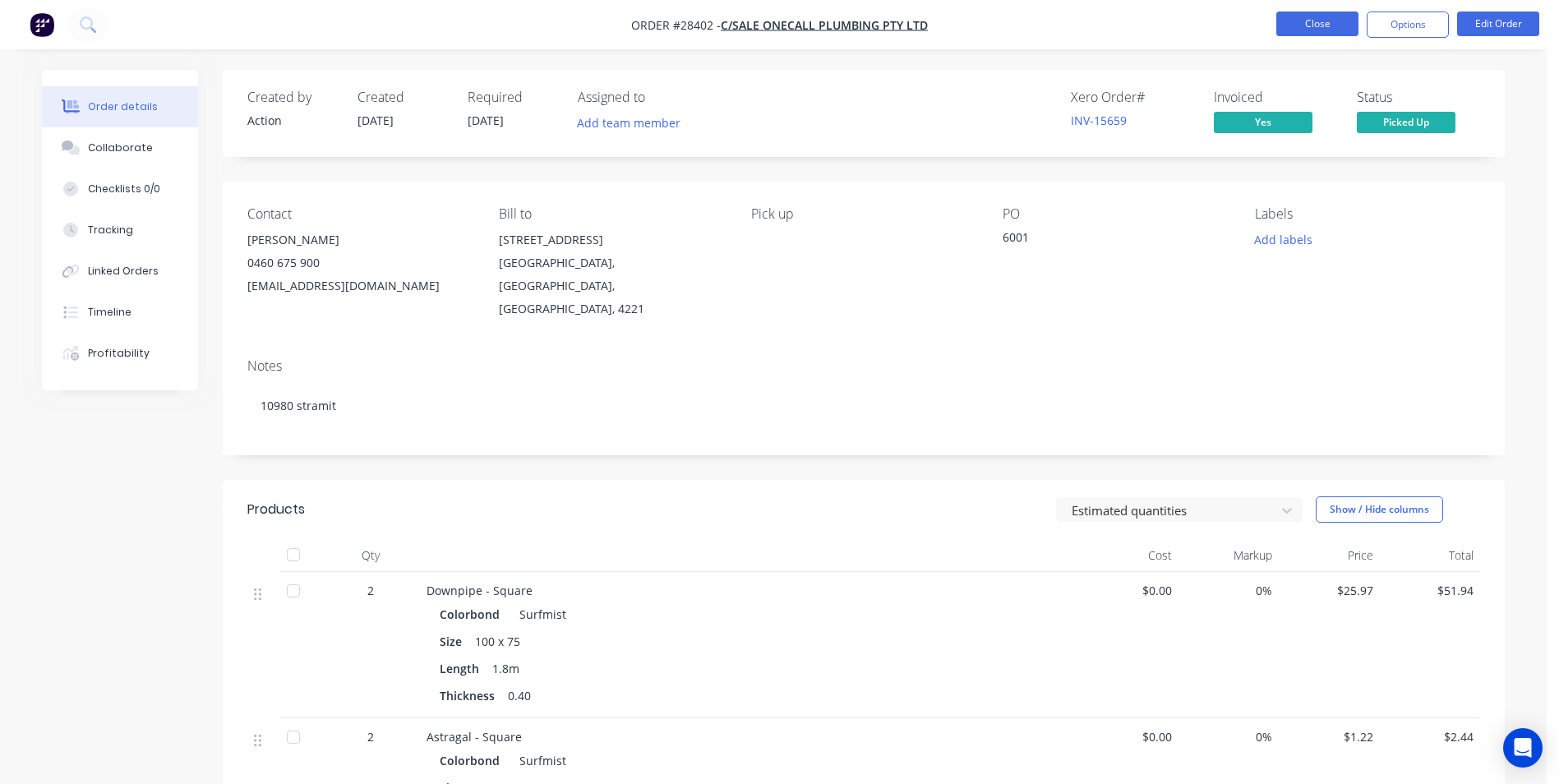
click at [1317, 24] on button "Close" at bounding box center [1317, 24] width 82 height 25
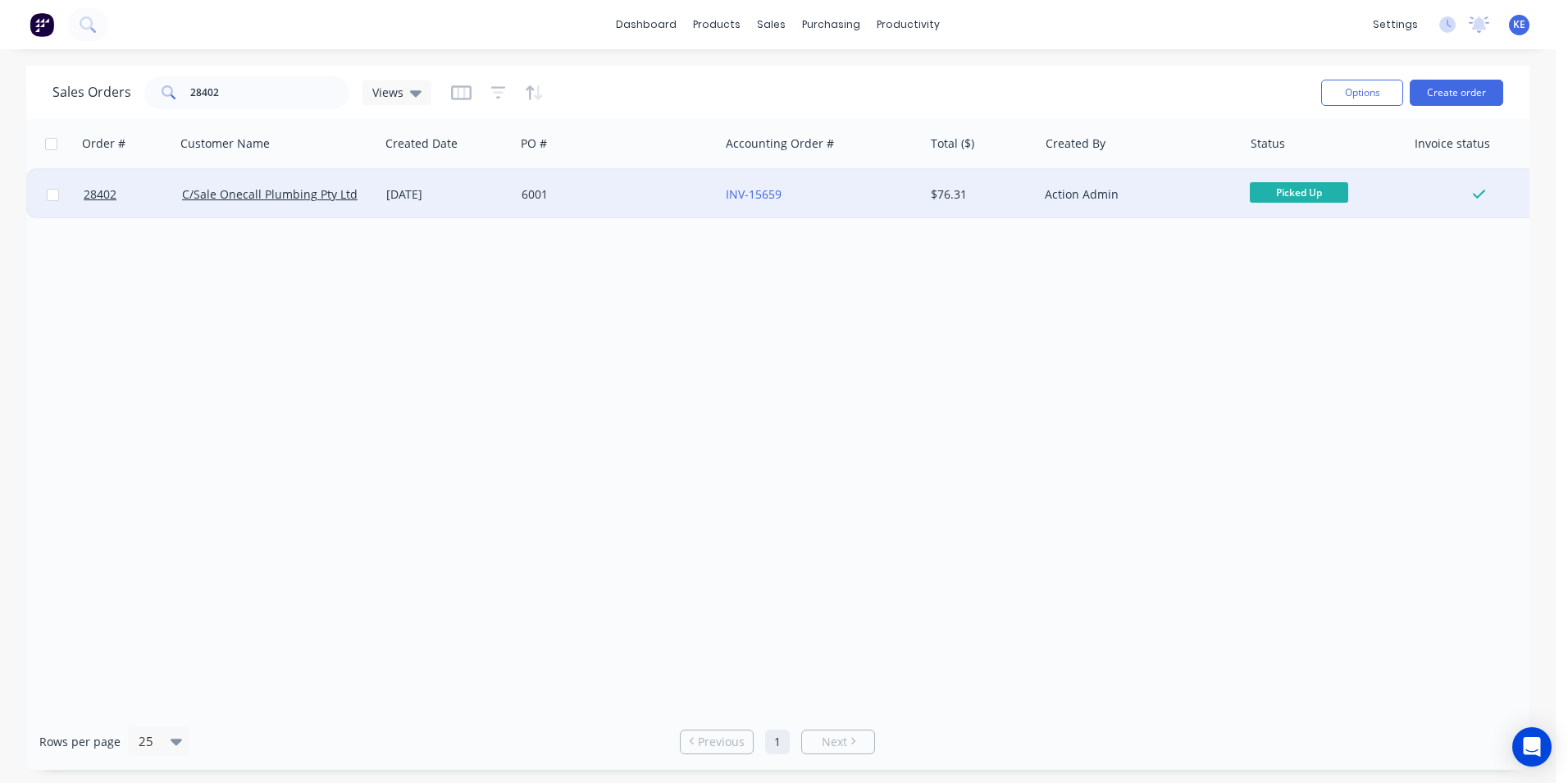
click at [48, 197] on input "checkbox" at bounding box center [53, 194] width 13 height 13
checkbox input "true"
click at [1346, 89] on button "Options" at bounding box center [1362, 92] width 82 height 26
click at [1310, 157] on div "Archive" at bounding box center [1314, 167] width 151 height 24
checkbox input "false"
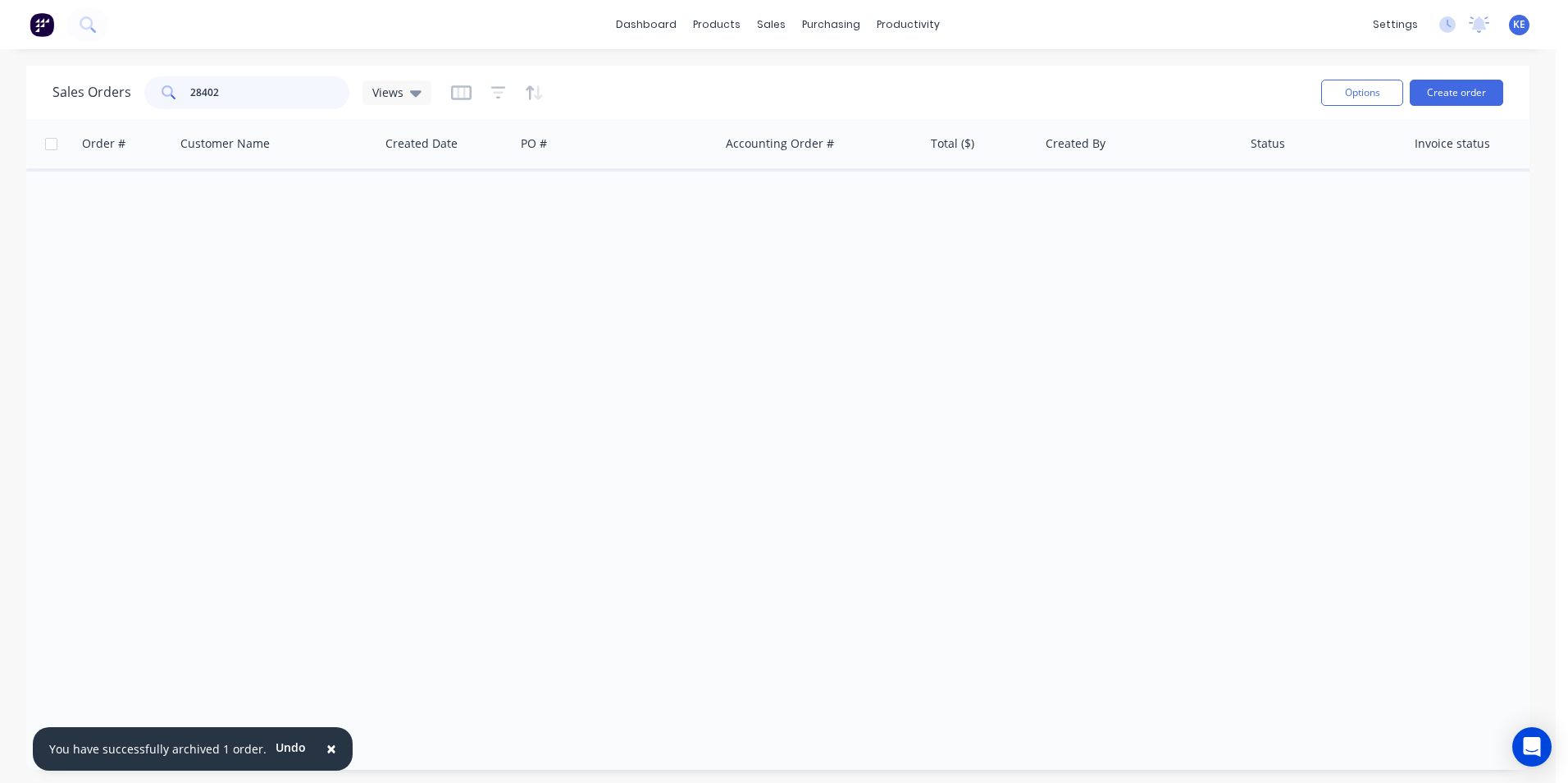
drag, startPoint x: 245, startPoint y: 87, endPoint x: 120, endPoint y: 82, distance: 125.1
click at [120, 82] on div "Sales Orders 28402 Views" at bounding box center [242, 92] width 379 height 33
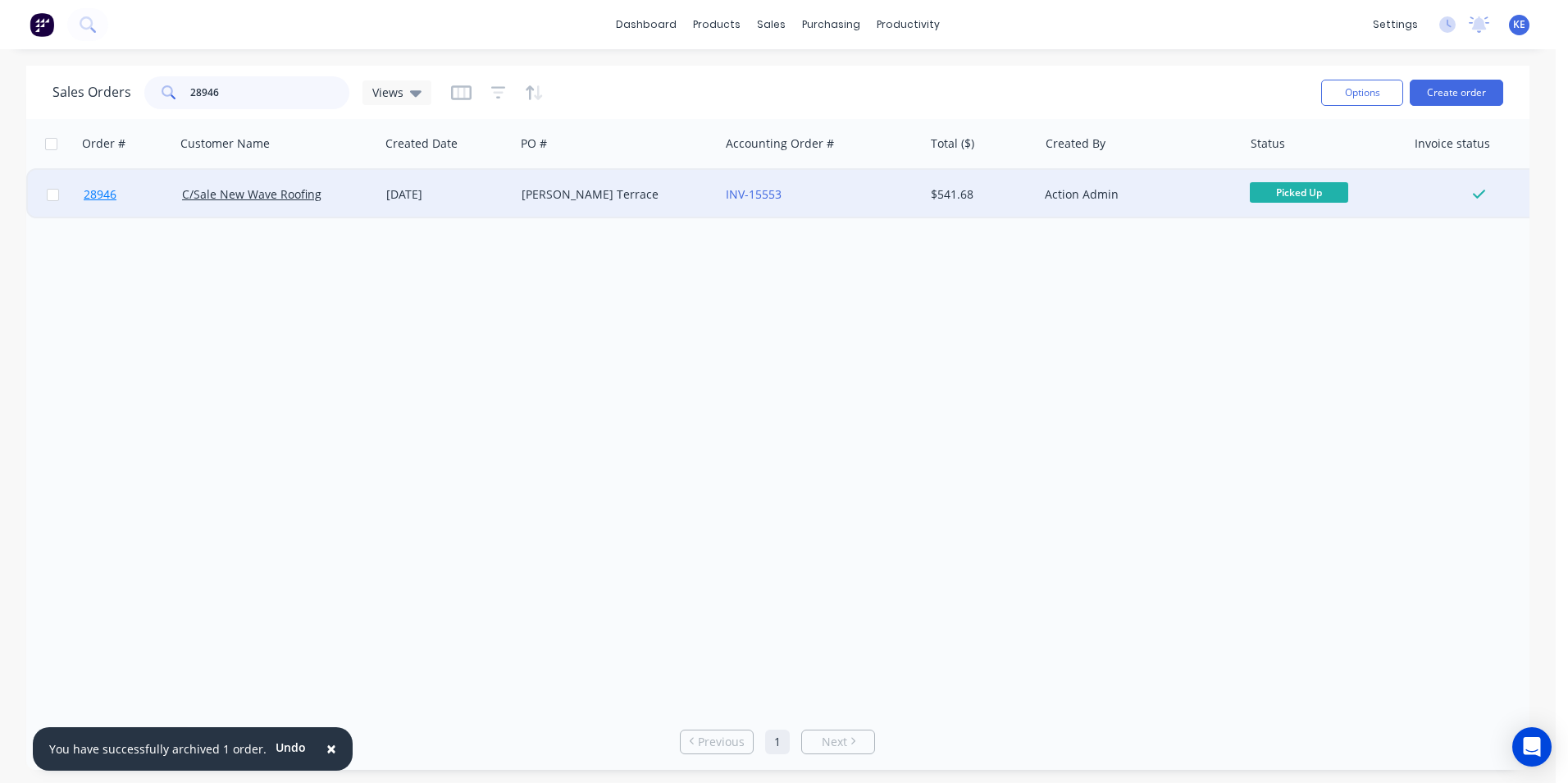
type input "28946"
click at [125, 193] on link "28946" at bounding box center [133, 194] width 98 height 49
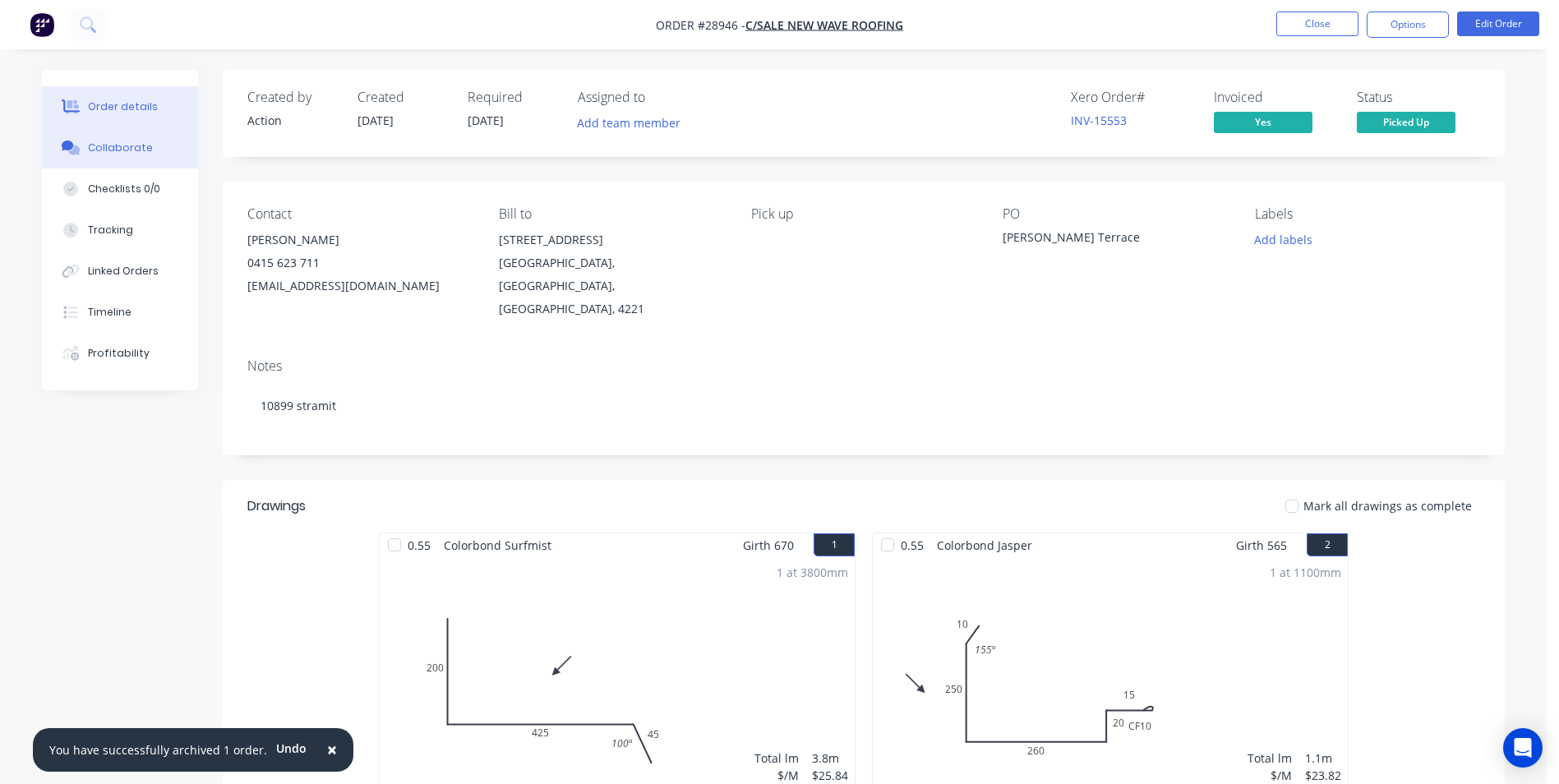
click at [132, 155] on div "Collaborate" at bounding box center [120, 147] width 65 height 14
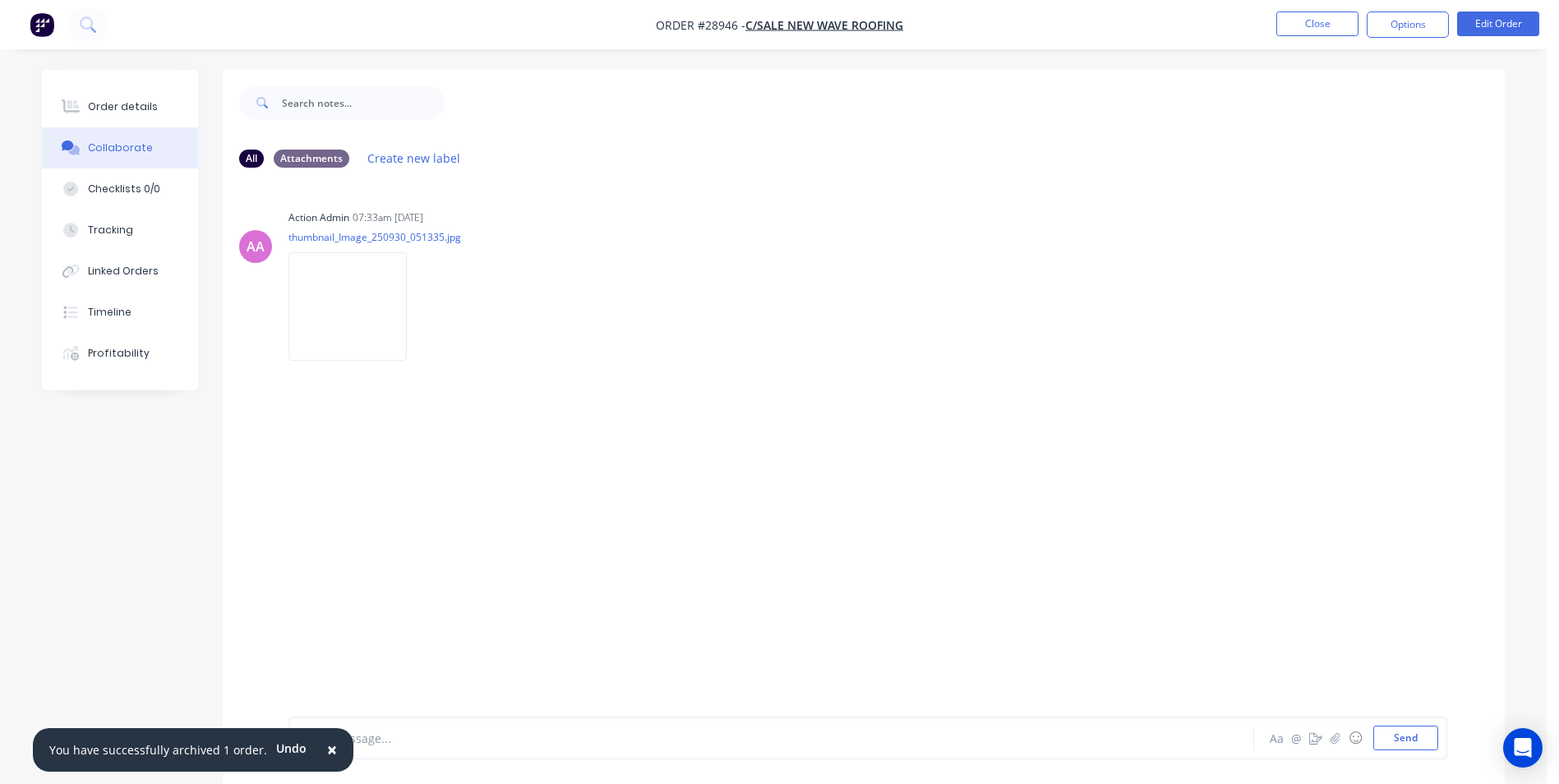
click at [327, 751] on span "×" at bounding box center [332, 749] width 10 height 23
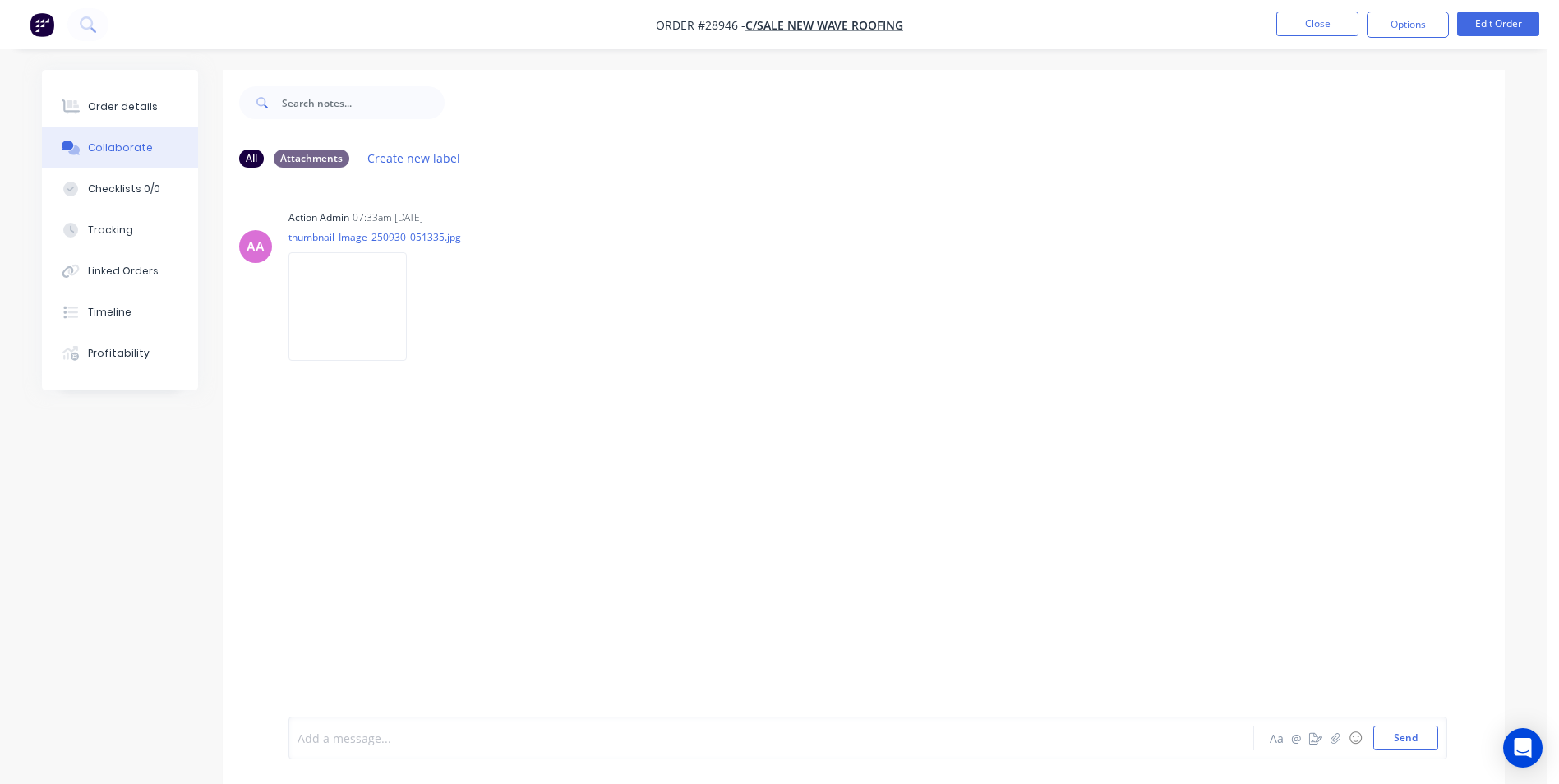
drag, startPoint x: 348, startPoint y: 743, endPoint x: 351, endPoint y: 727, distance: 16.3
click at [349, 742] on div at bounding box center [726, 738] width 855 height 17
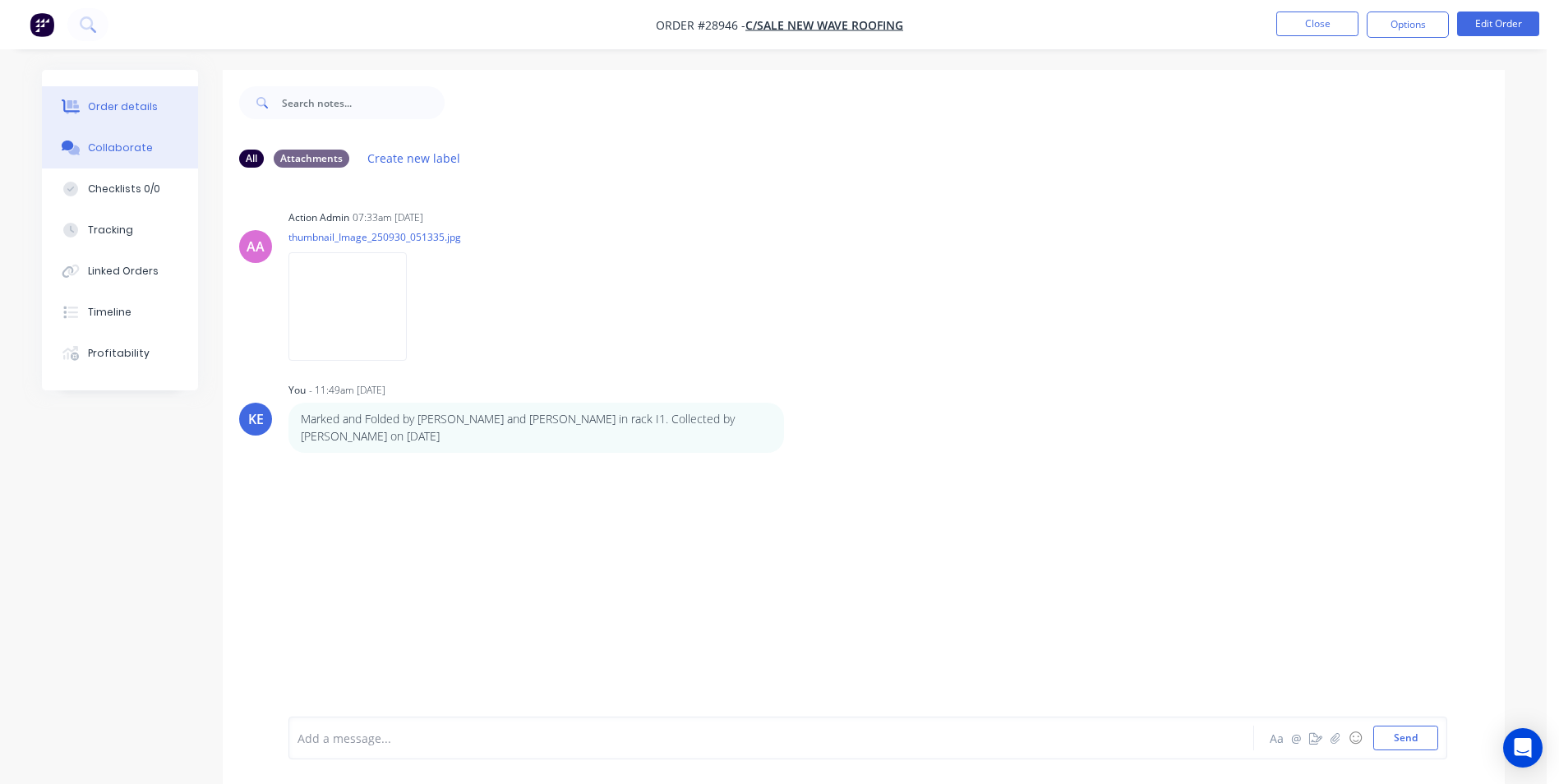
click at [108, 97] on button "Order details" at bounding box center [120, 107] width 156 height 41
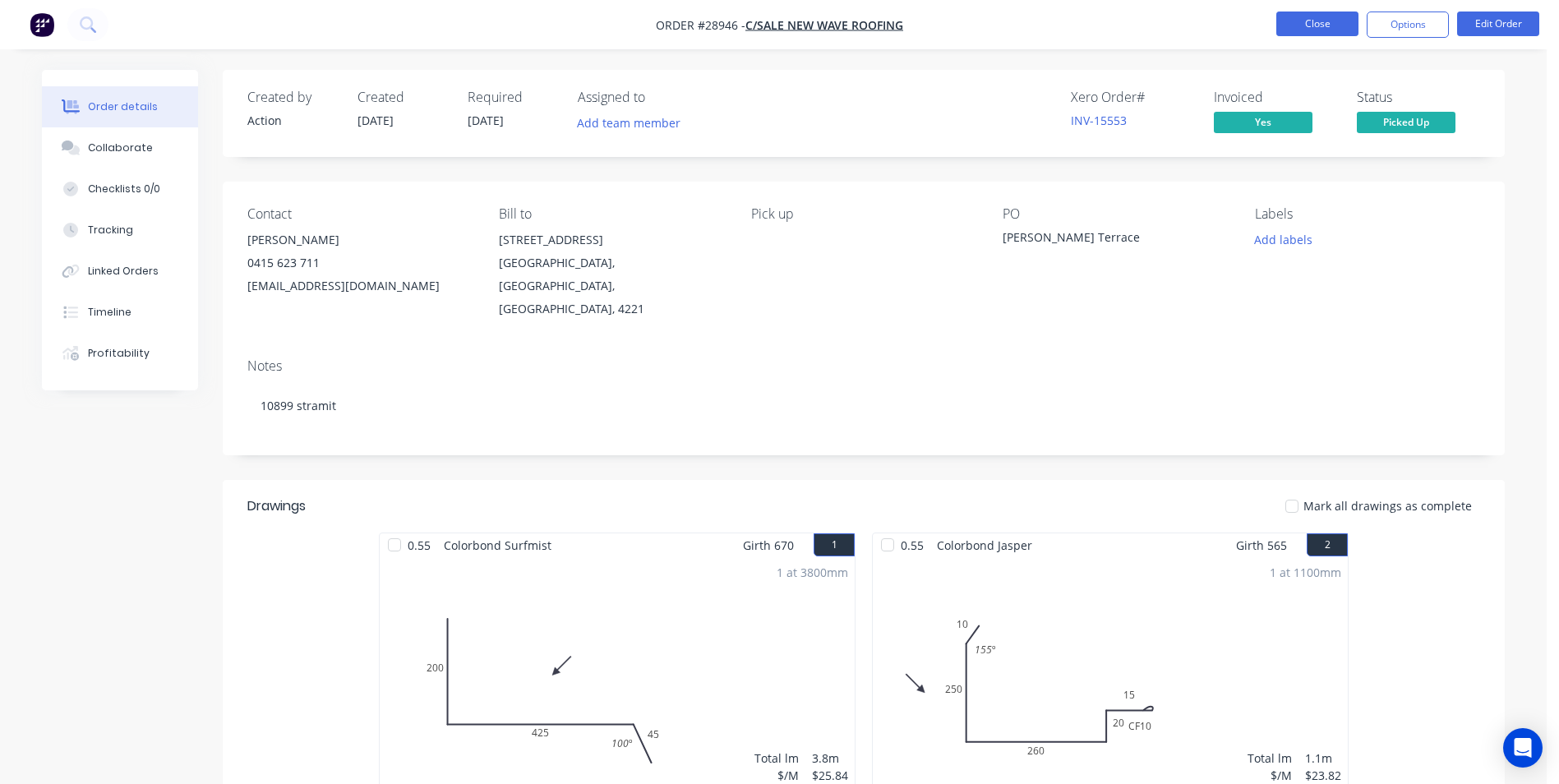
click at [1309, 21] on button "Close" at bounding box center [1317, 24] width 82 height 25
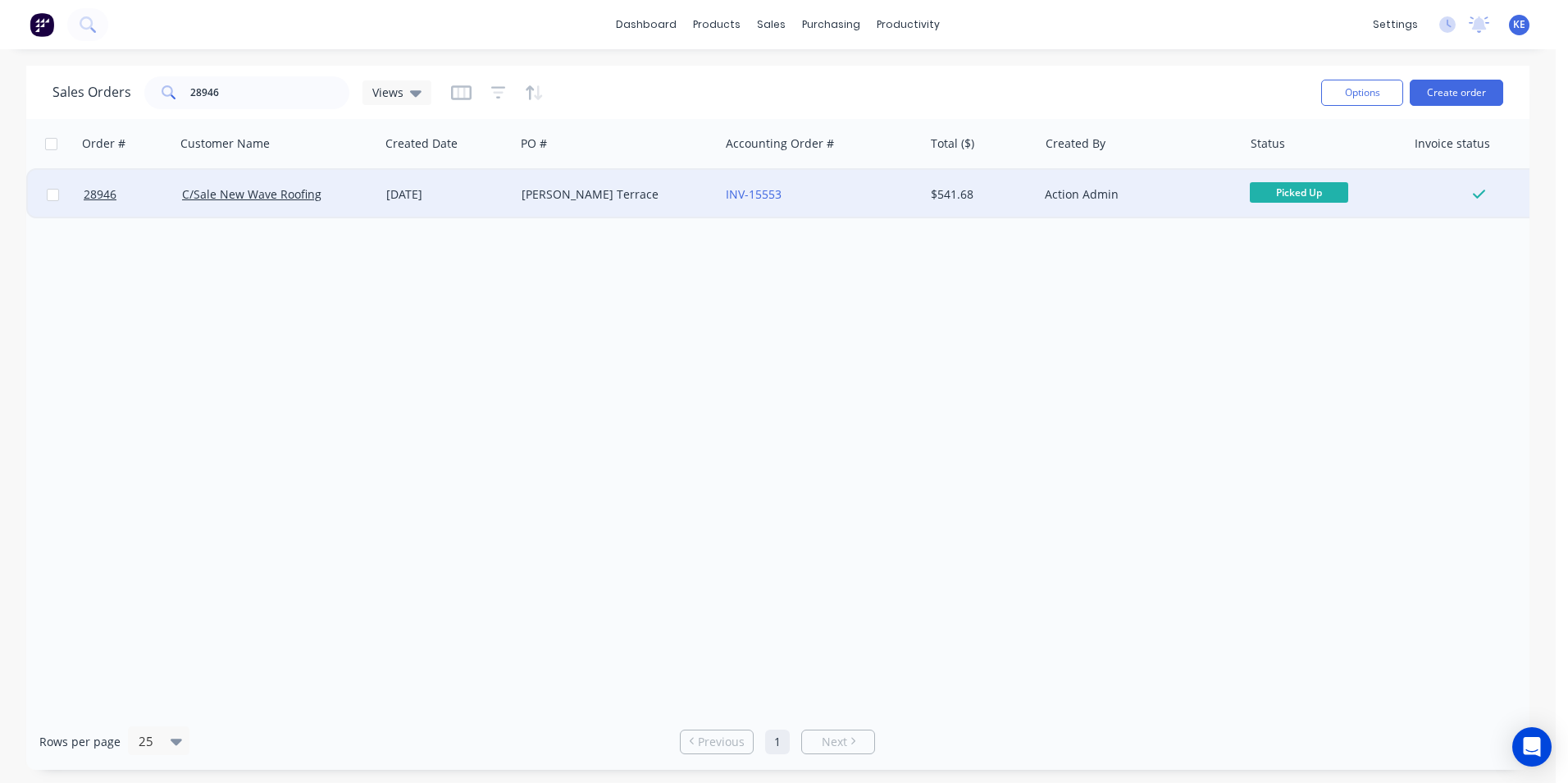
click at [52, 195] on input "checkbox" at bounding box center [53, 194] width 13 height 13
checkbox input "true"
click at [1358, 89] on button "Options" at bounding box center [1362, 92] width 82 height 26
click at [1296, 172] on div "Archive" at bounding box center [1314, 167] width 151 height 24
checkbox input "false"
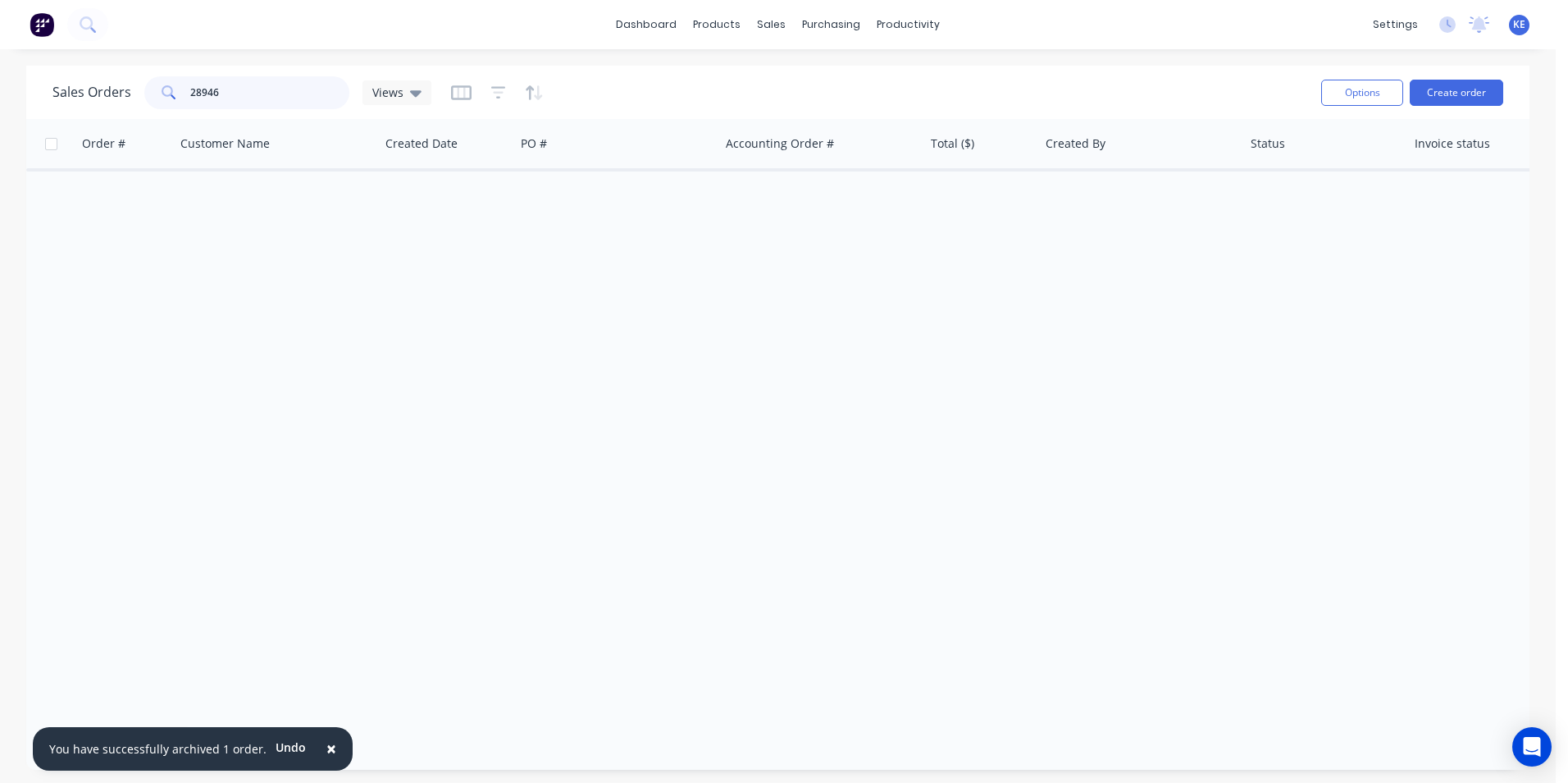
drag, startPoint x: 254, startPoint y: 92, endPoint x: 181, endPoint y: 81, distance: 73.8
click at [159, 92] on div "28946" at bounding box center [247, 92] width 205 height 33
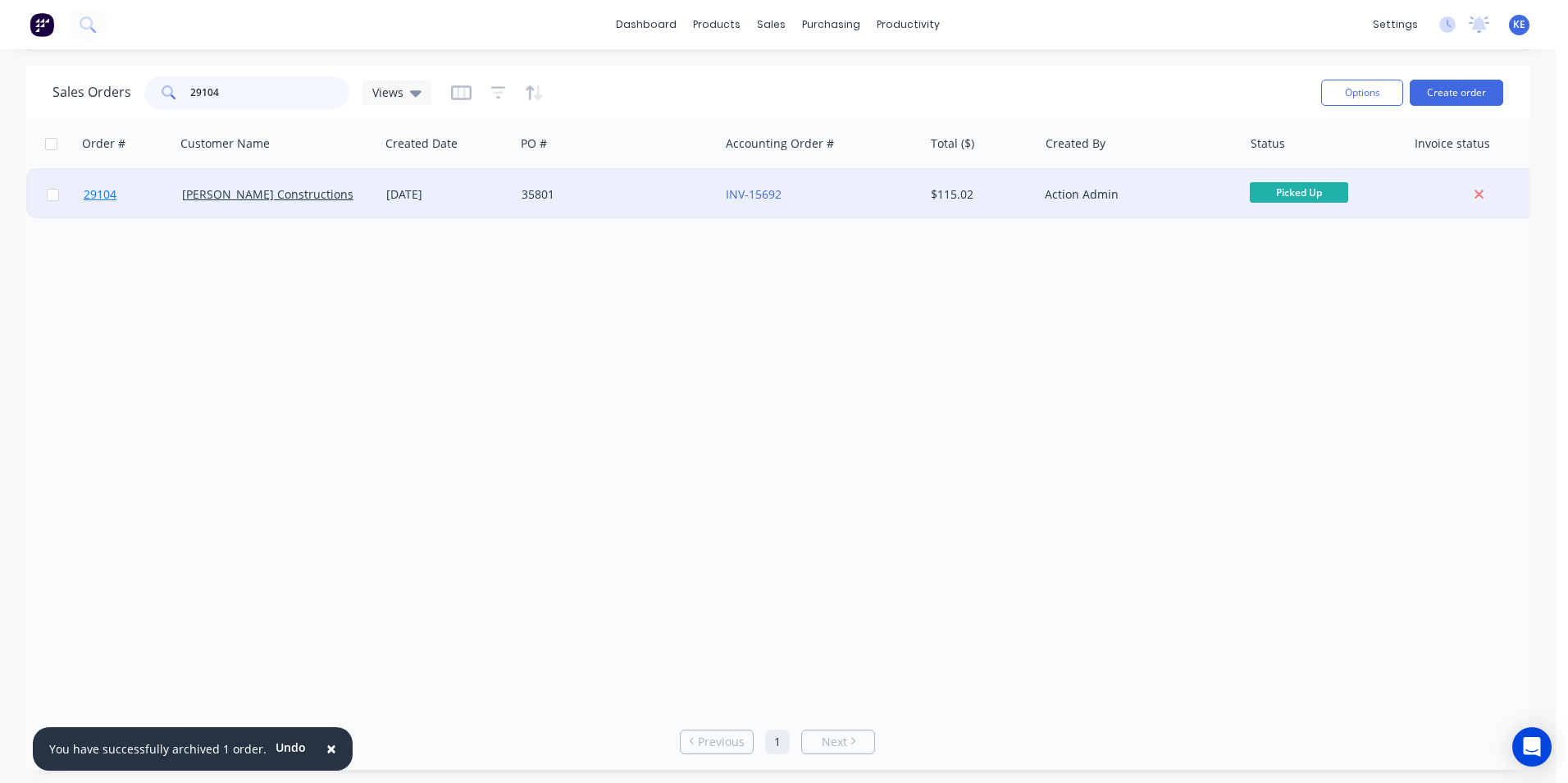
type input "29104"
click at [142, 201] on link "29104" at bounding box center [133, 194] width 98 height 49
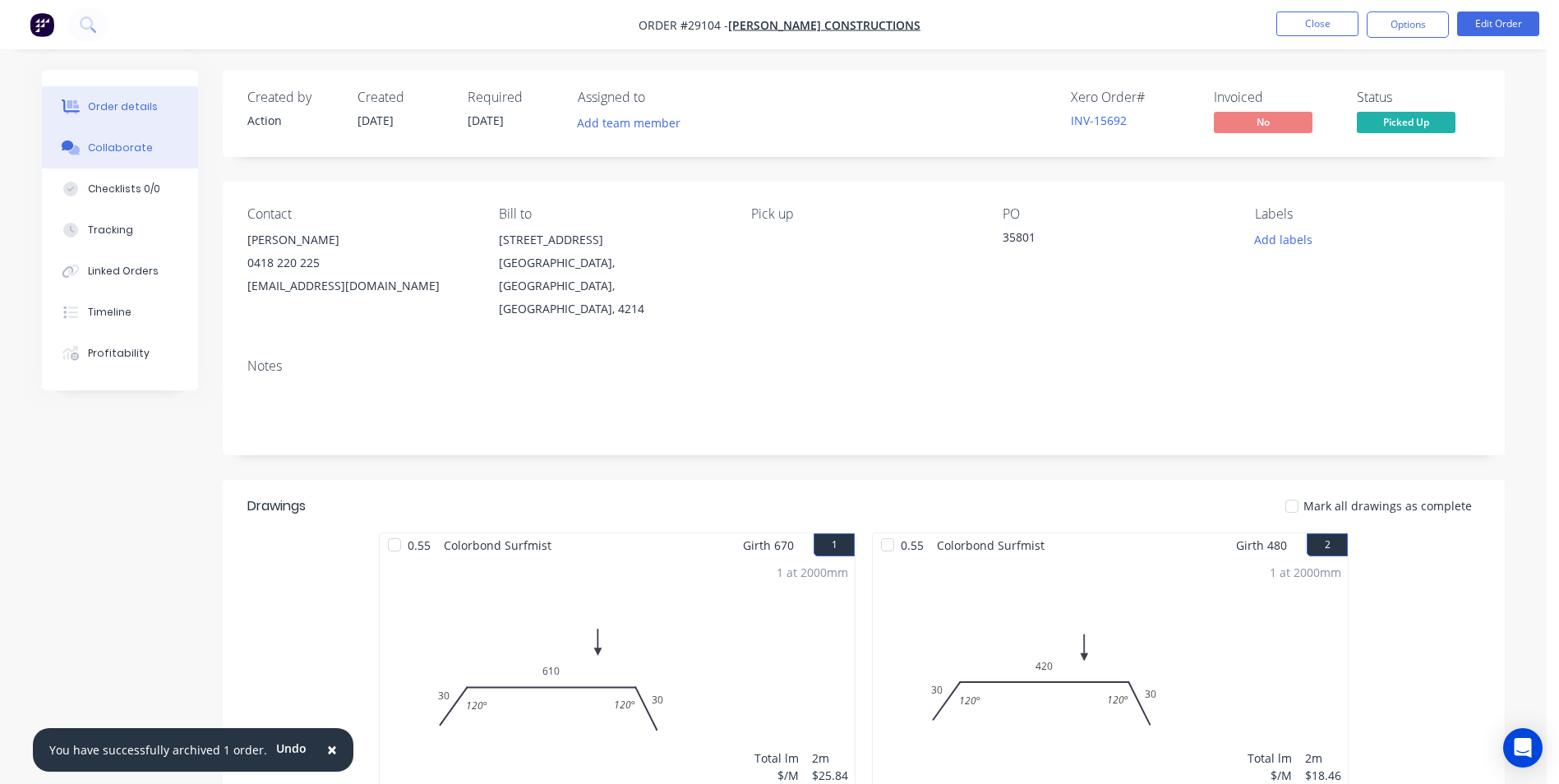
click at [111, 150] on div "Collaborate" at bounding box center [120, 147] width 65 height 14
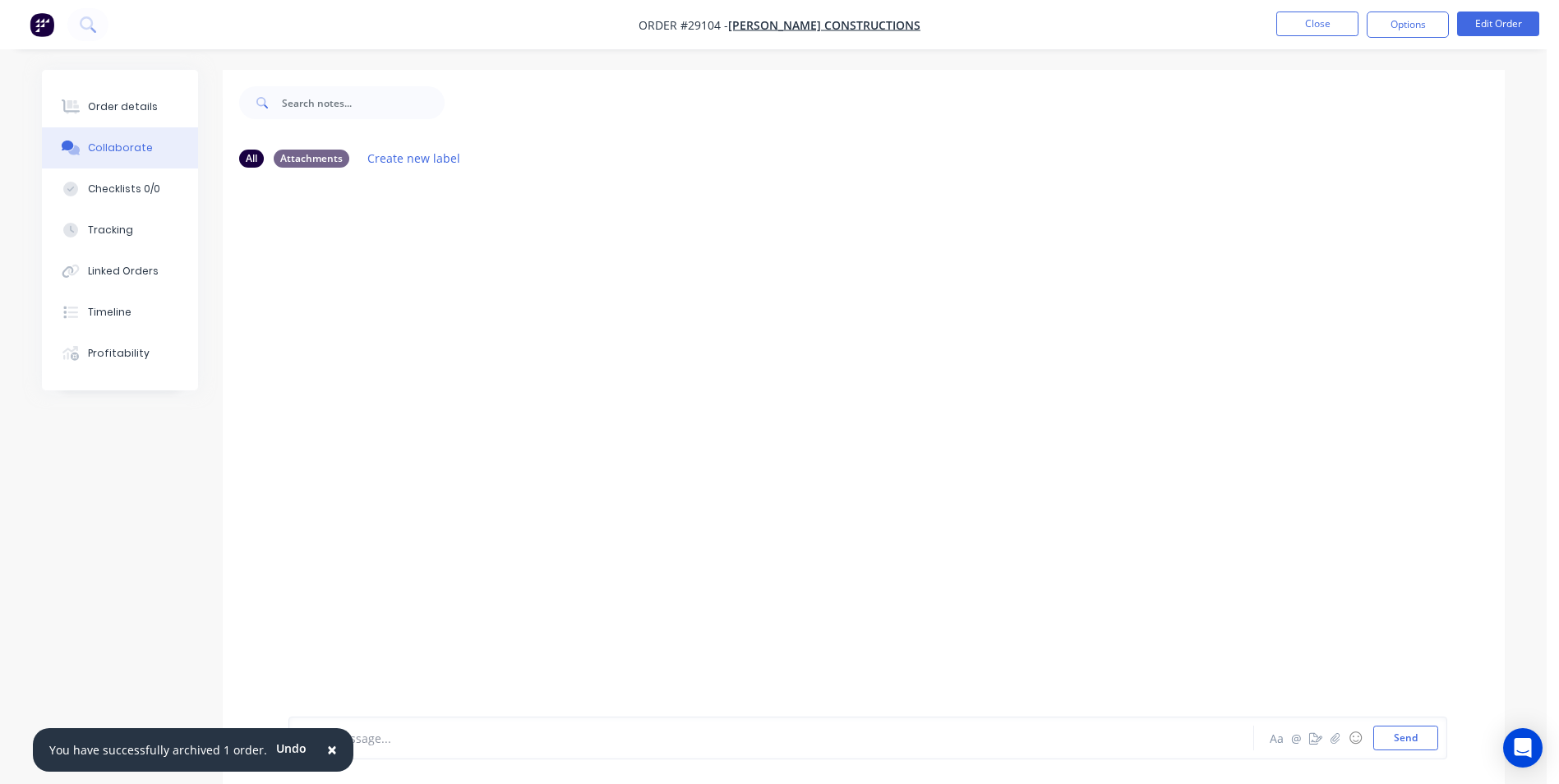
click at [327, 749] on span "×" at bounding box center [332, 749] width 10 height 23
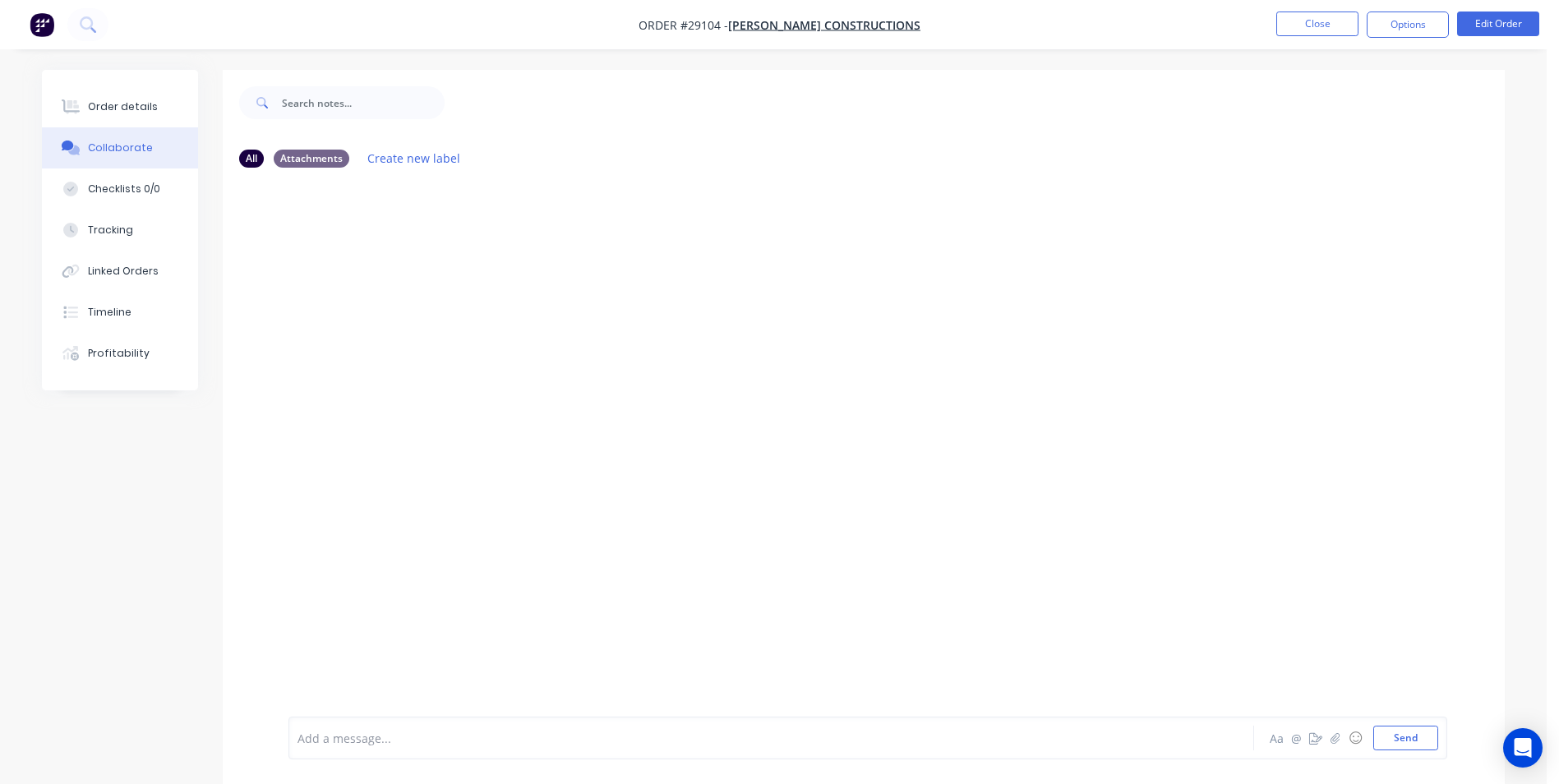
click at [364, 742] on div at bounding box center [726, 738] width 855 height 17
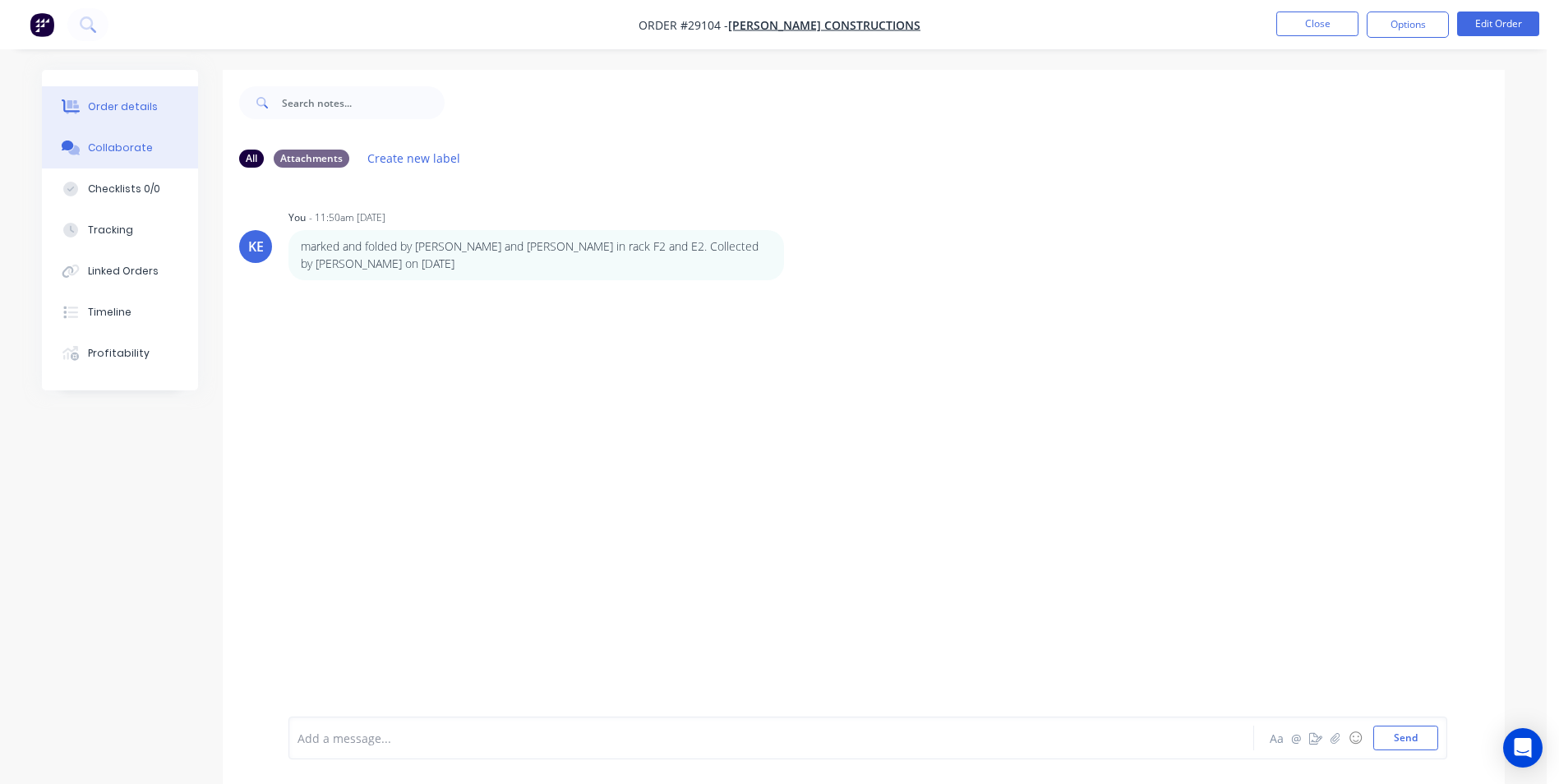
click at [118, 104] on div "Order details" at bounding box center [122, 106] width 70 height 14
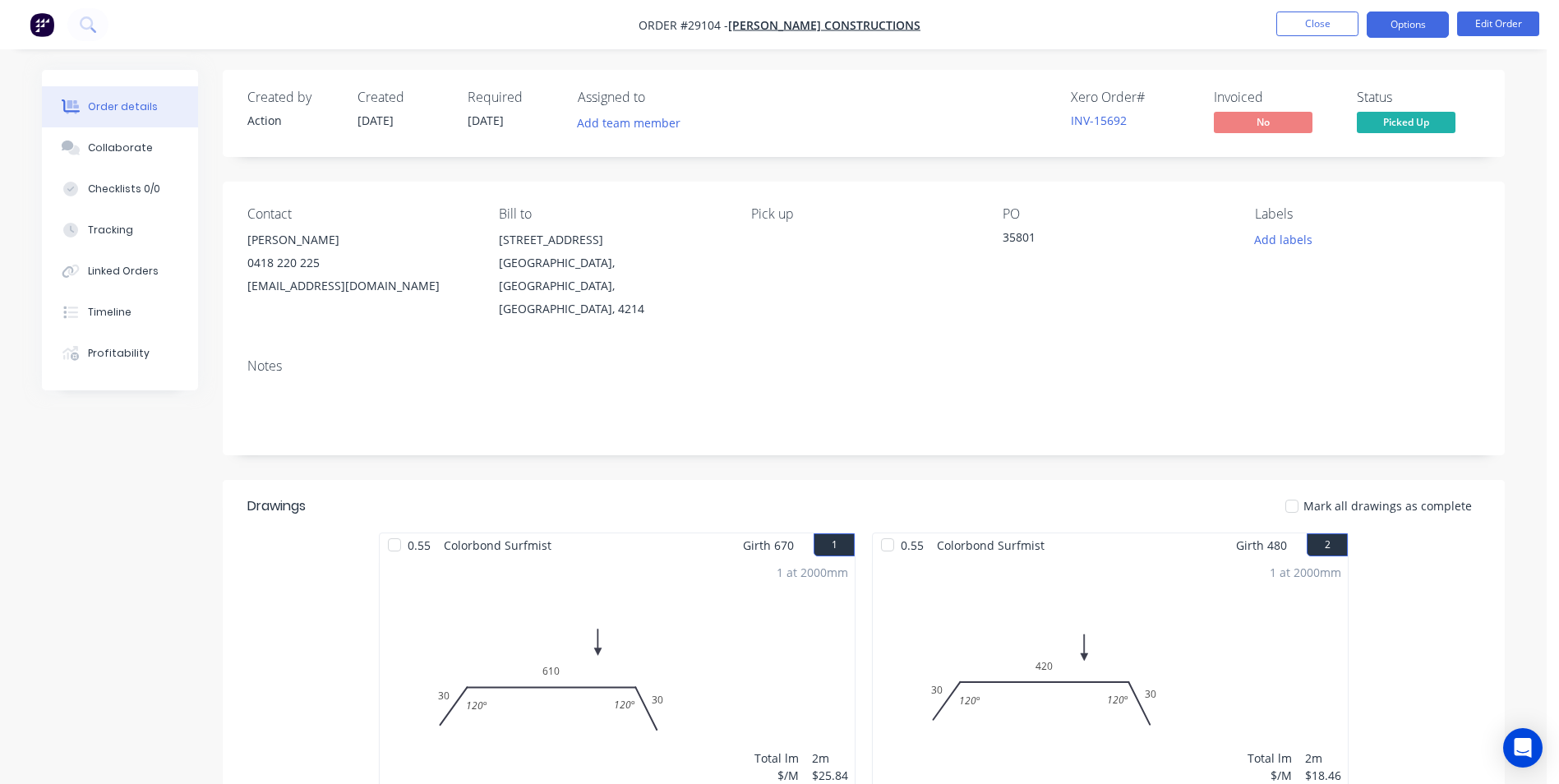
click at [1416, 22] on button "Options" at bounding box center [1408, 25] width 82 height 26
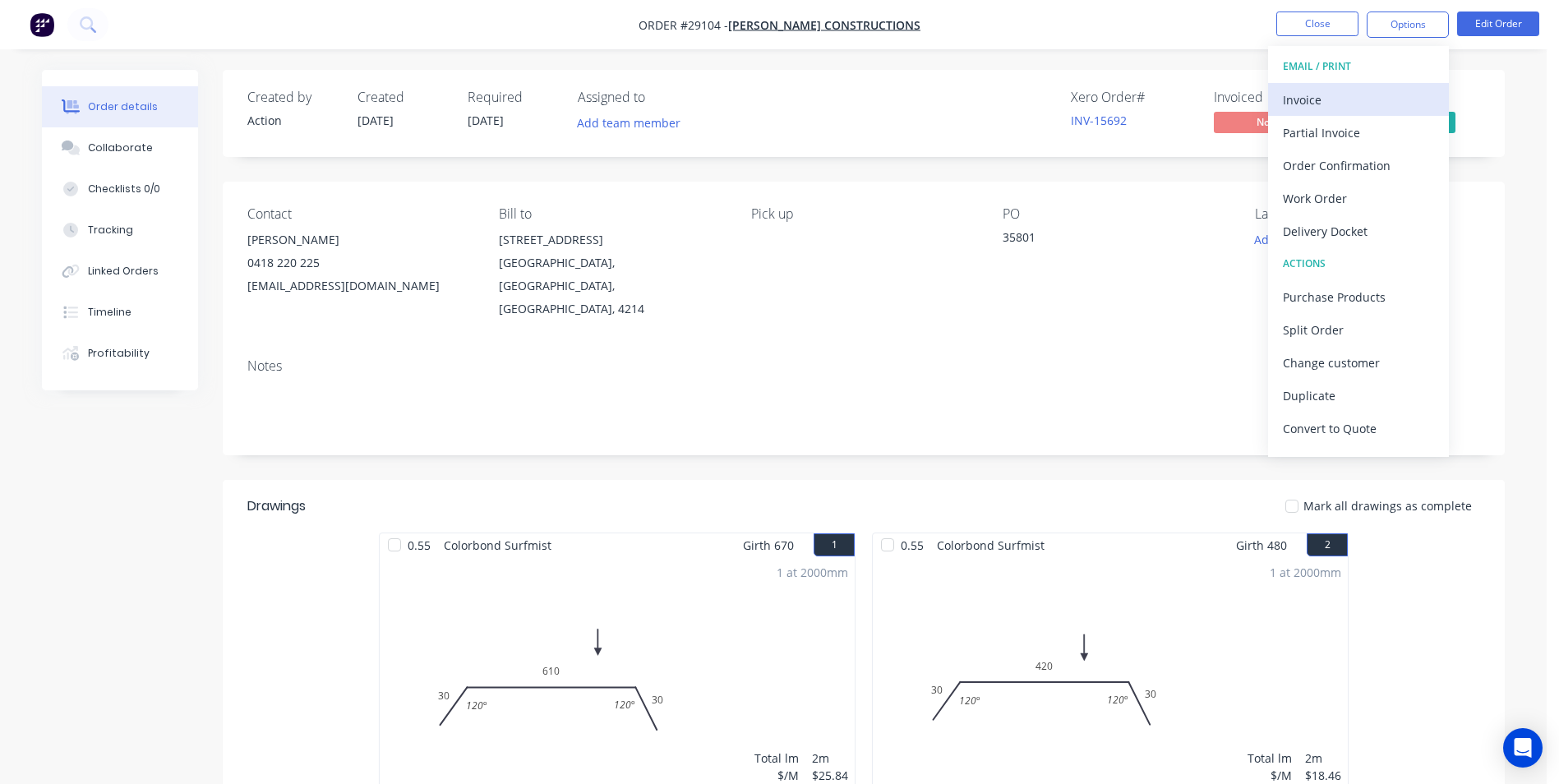
click at [1335, 95] on div "Invoice" at bounding box center [1358, 99] width 151 height 24
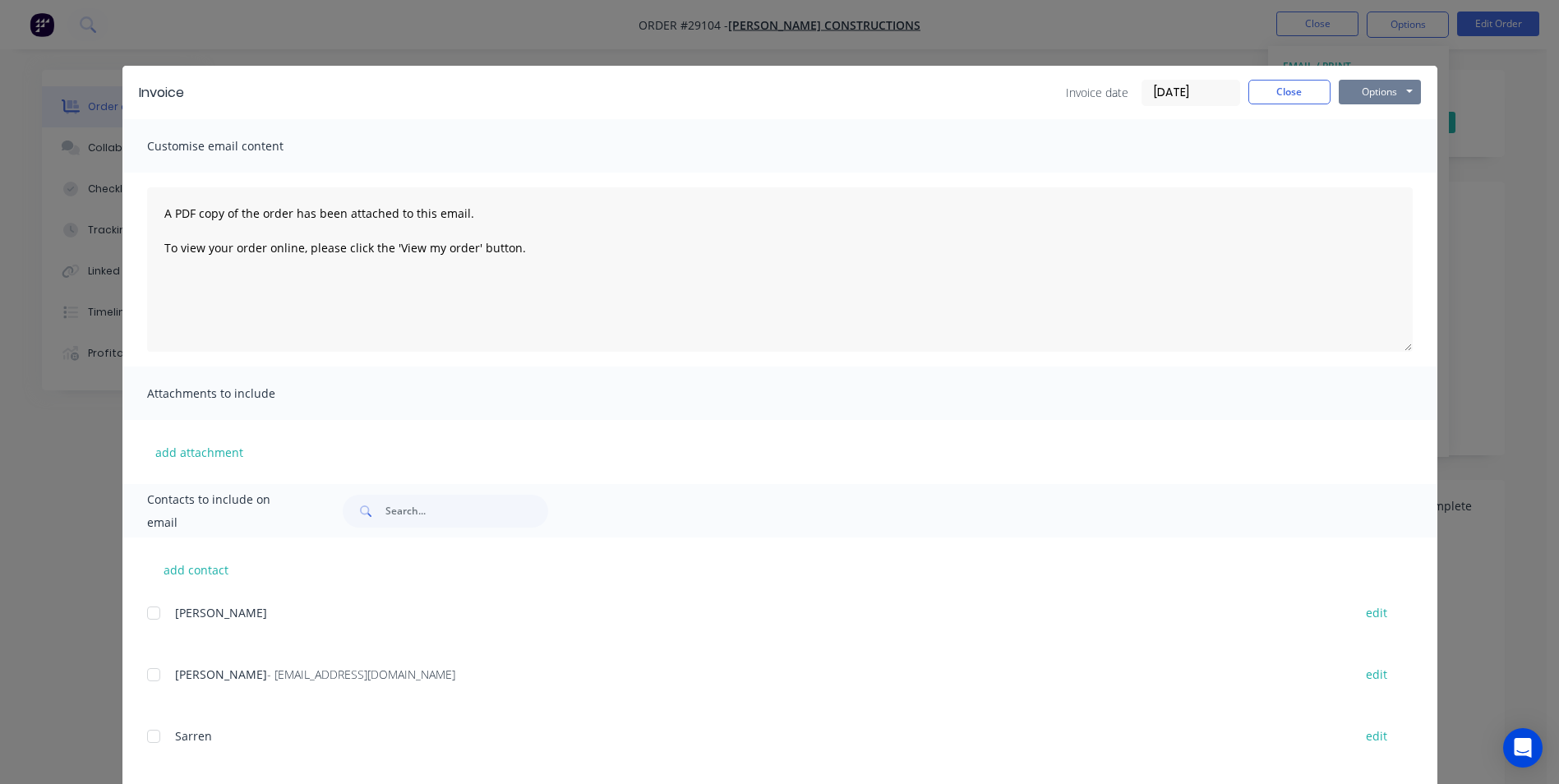
click at [1381, 82] on button "Options" at bounding box center [1380, 92] width 82 height 25
click at [1362, 154] on button "Print" at bounding box center [1392, 149] width 105 height 27
click at [1271, 99] on button "Close" at bounding box center [1289, 92] width 82 height 25
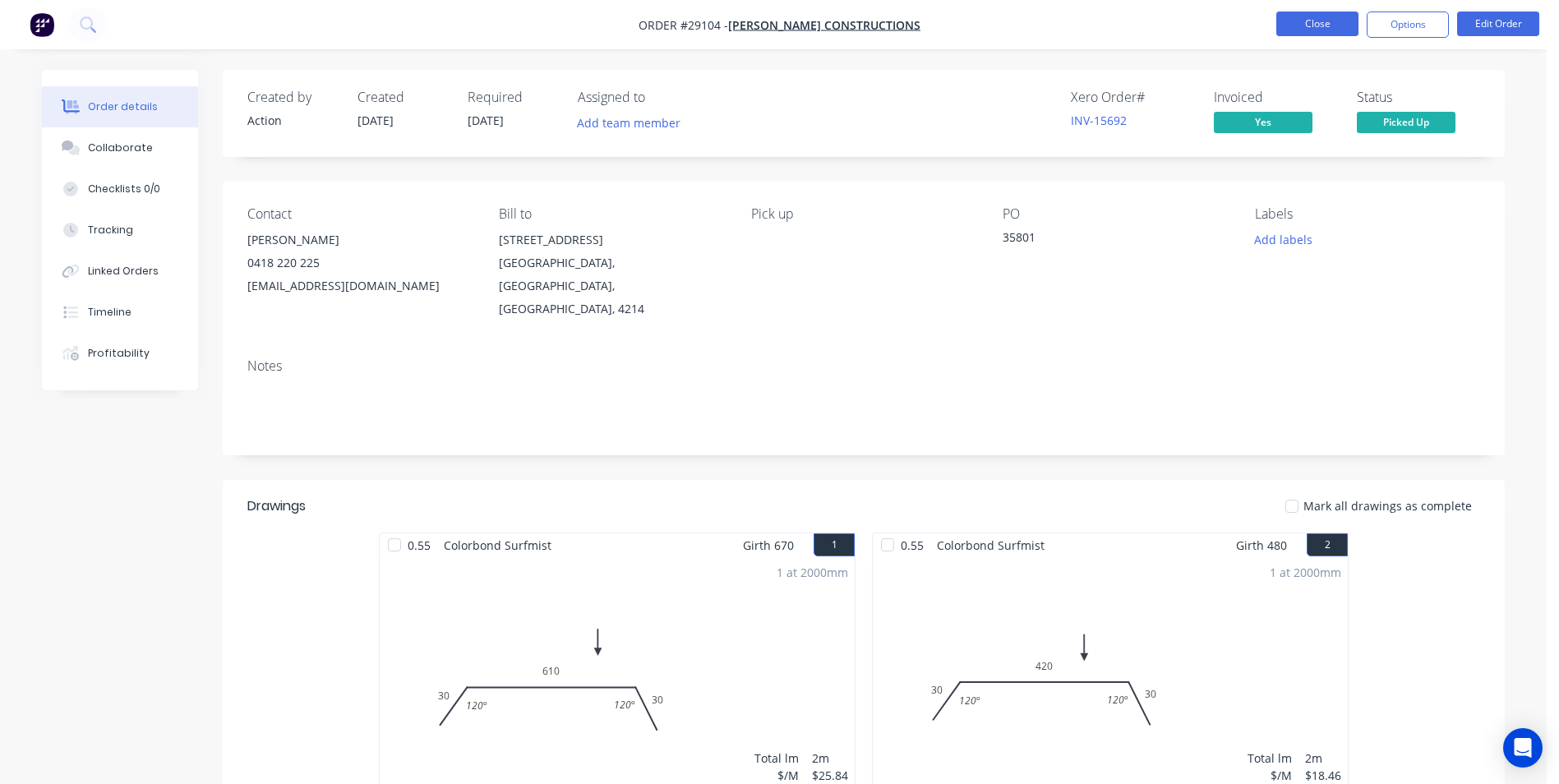
click at [1321, 21] on button "Close" at bounding box center [1317, 24] width 82 height 25
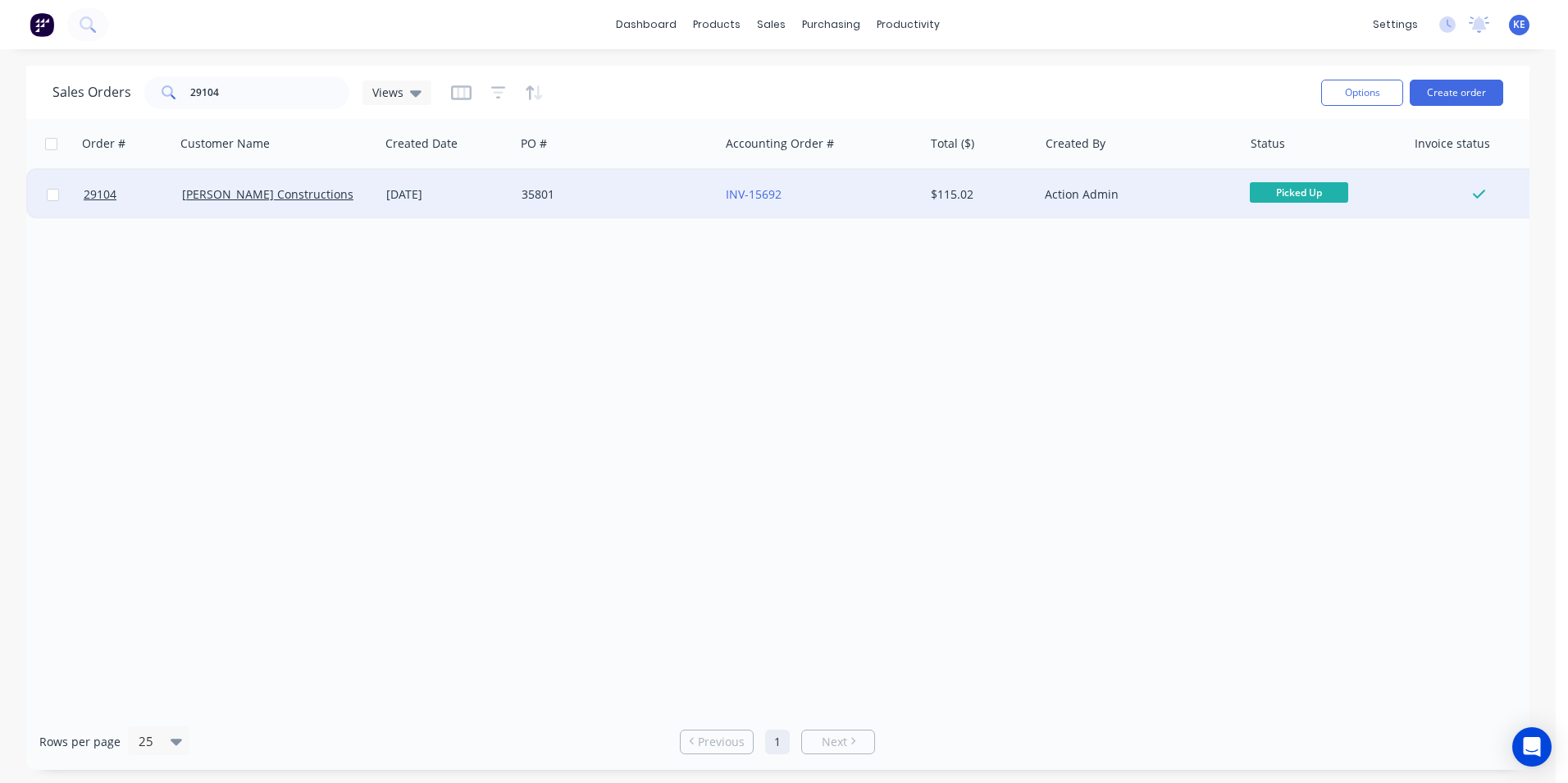
click at [47, 197] on input "checkbox" at bounding box center [53, 194] width 13 height 13
checkbox input "true"
click at [1361, 98] on button "Options" at bounding box center [1362, 92] width 82 height 26
click at [1299, 180] on button "Archive" at bounding box center [1313, 167] width 181 height 33
checkbox input "false"
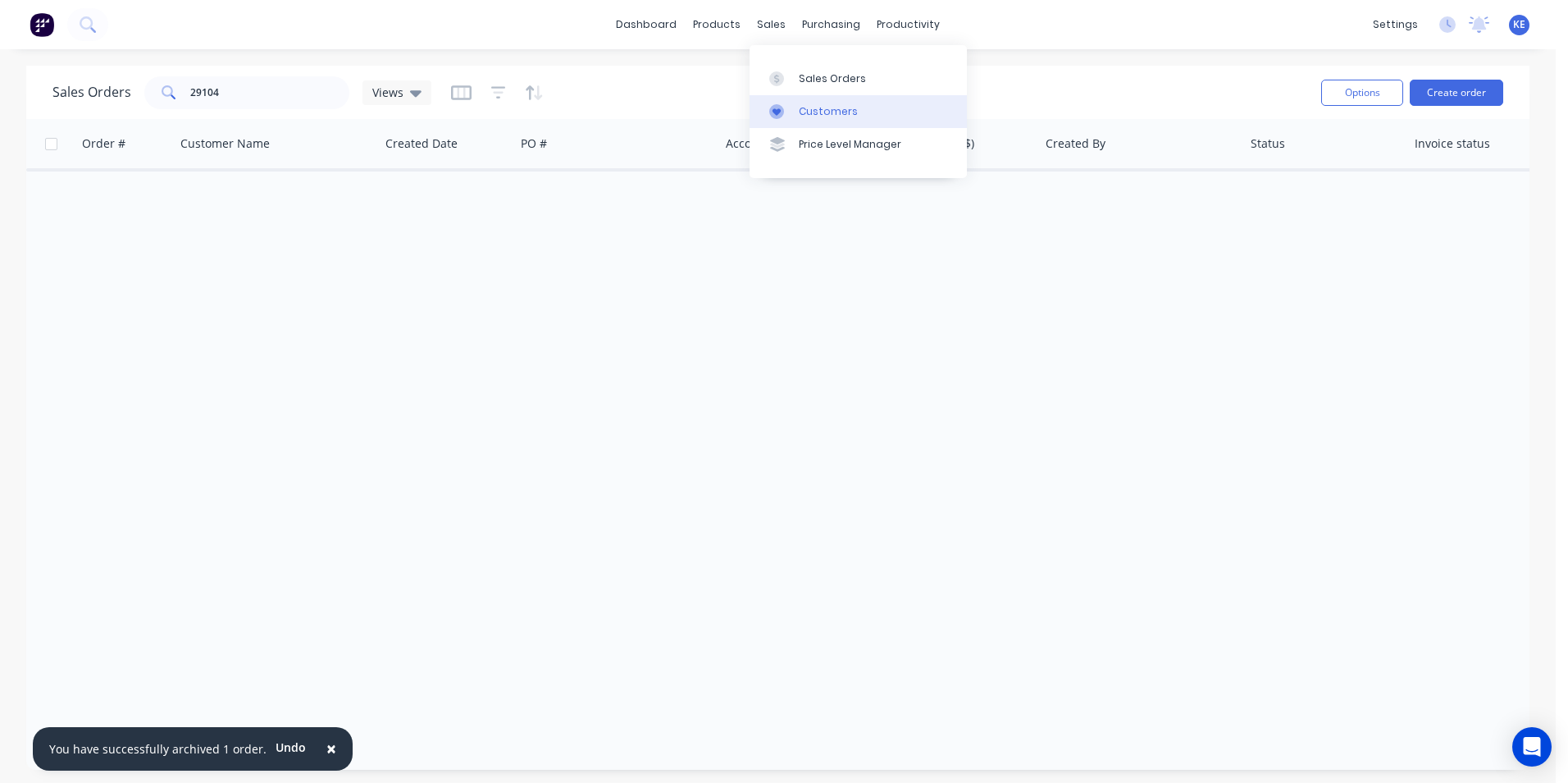
click at [814, 112] on div "Customers" at bounding box center [829, 111] width 59 height 14
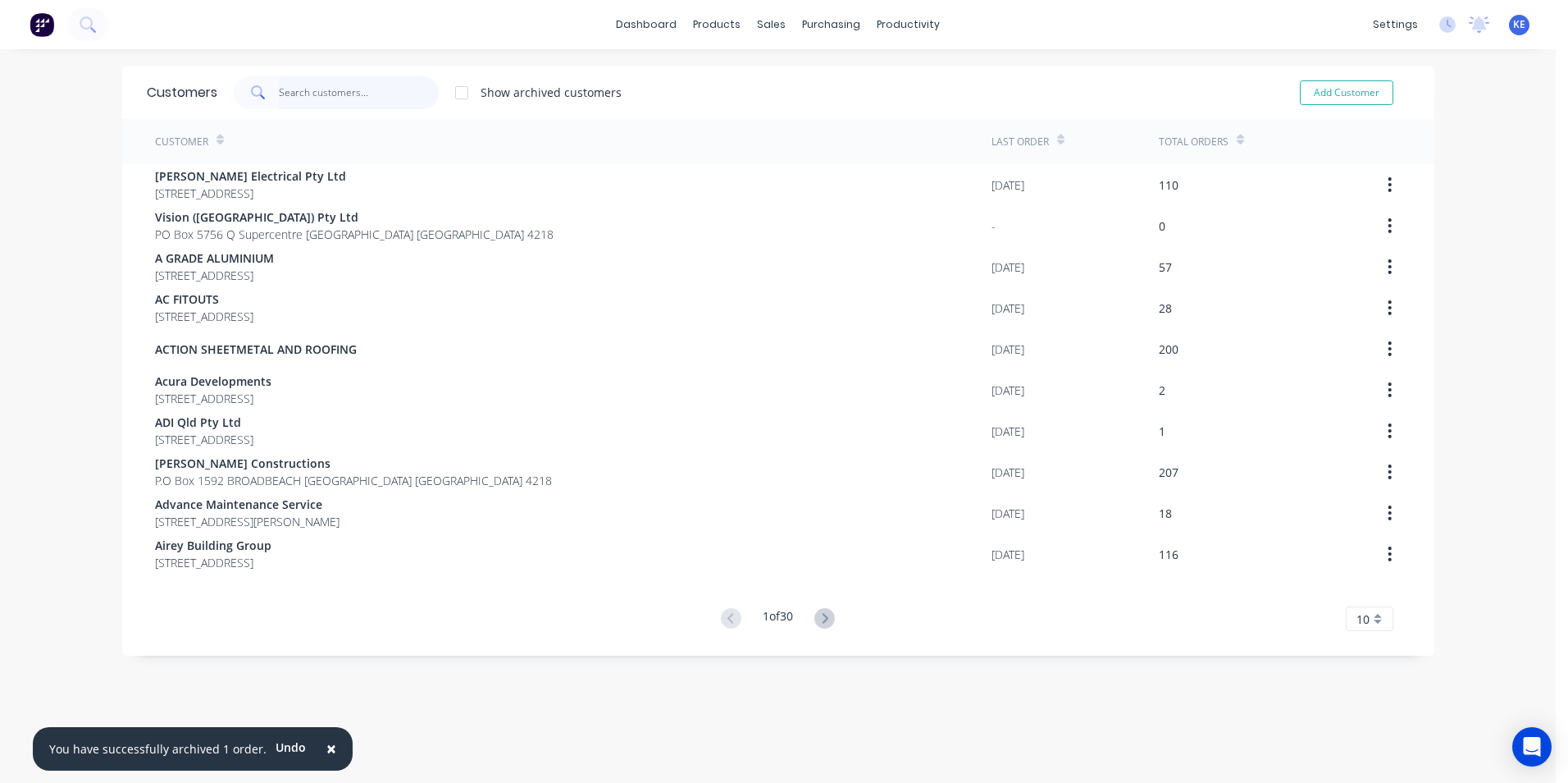
click at [308, 98] on input "text" at bounding box center [359, 92] width 160 height 33
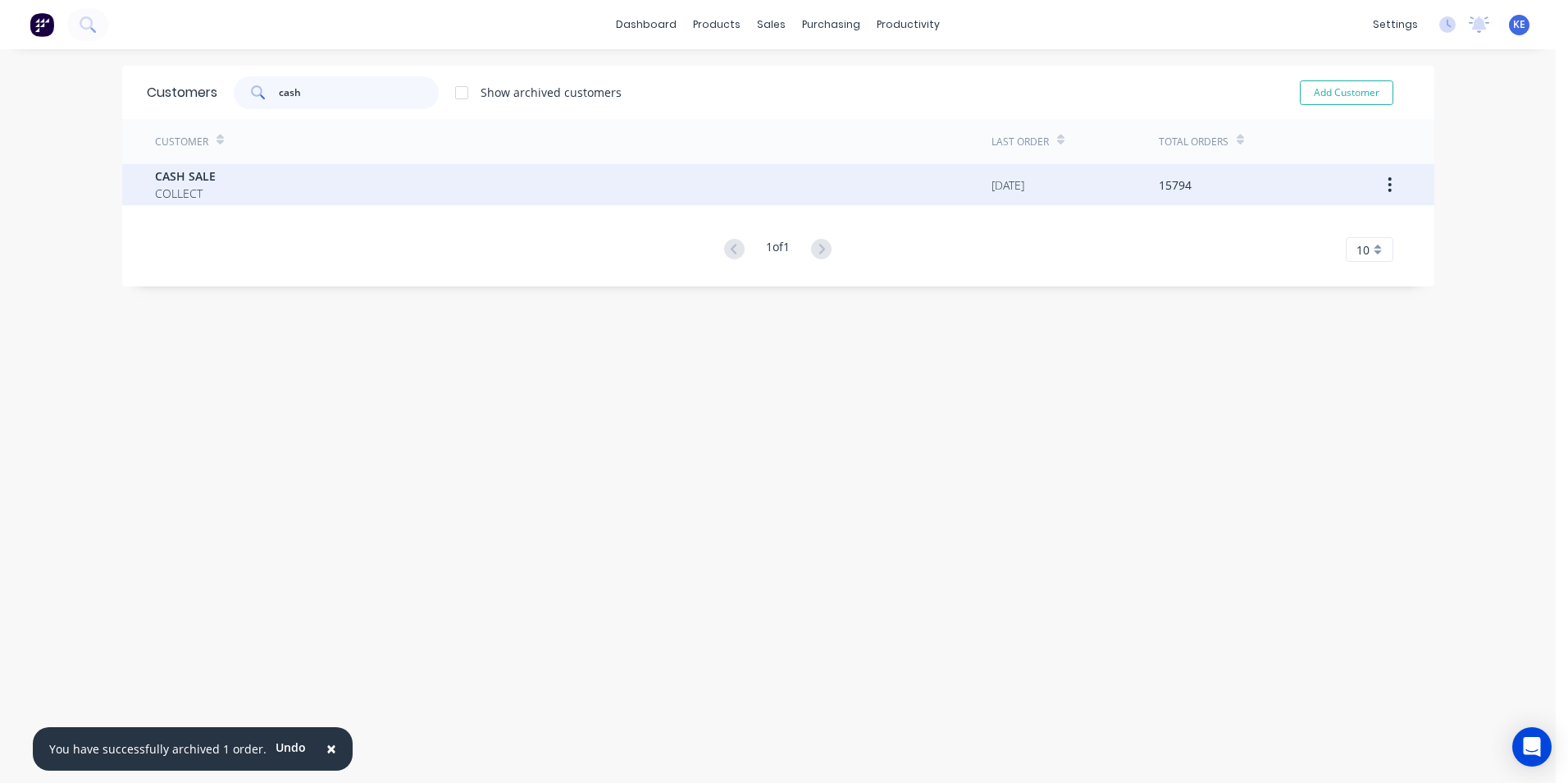
type input "cash"
click at [287, 164] on div "CASH SALE COLLECT" at bounding box center [573, 184] width 837 height 41
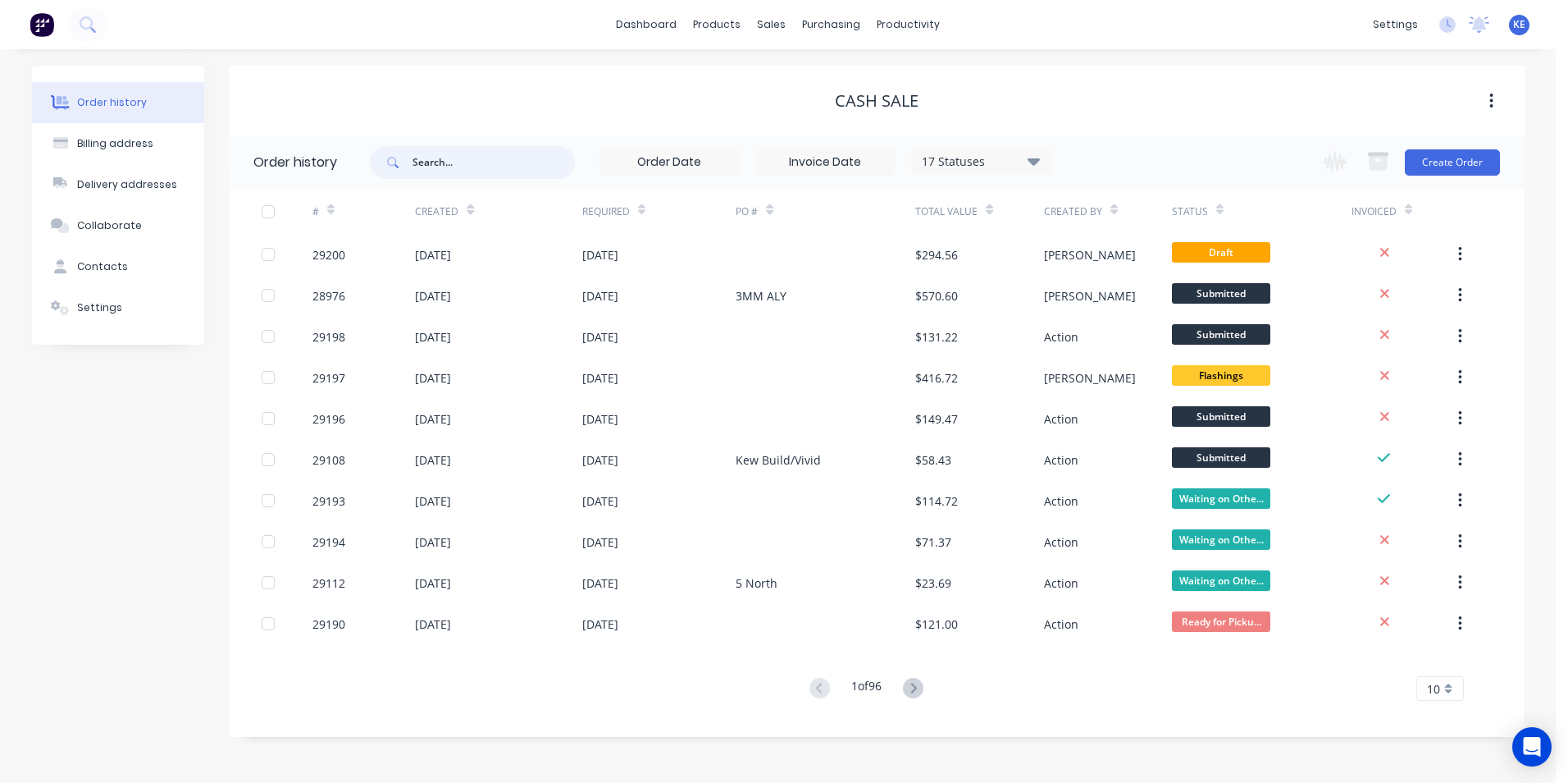
click at [434, 159] on input "text" at bounding box center [494, 162] width 163 height 33
type input "29102"
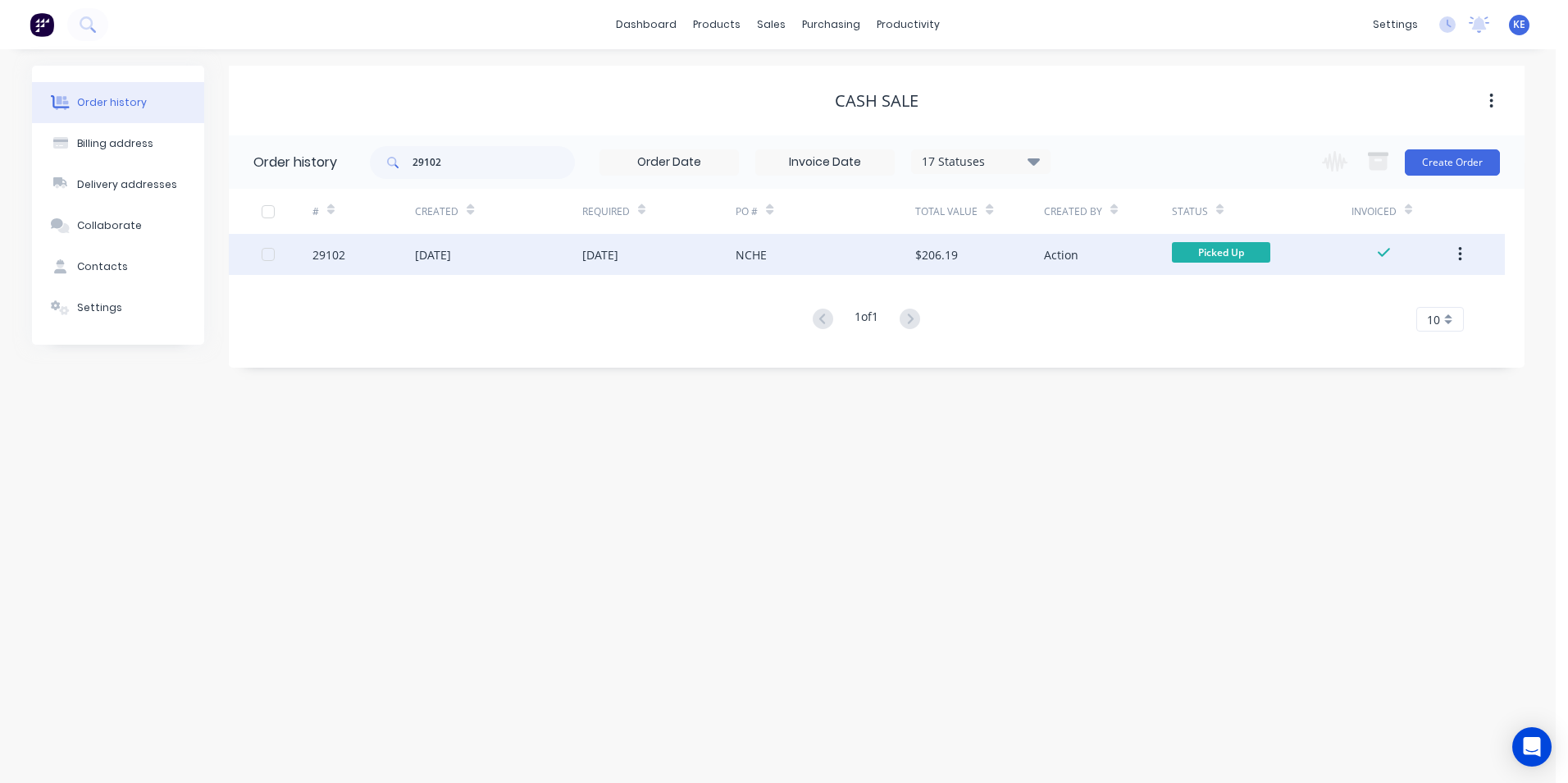
click at [359, 260] on div "29102" at bounding box center [364, 254] width 103 height 41
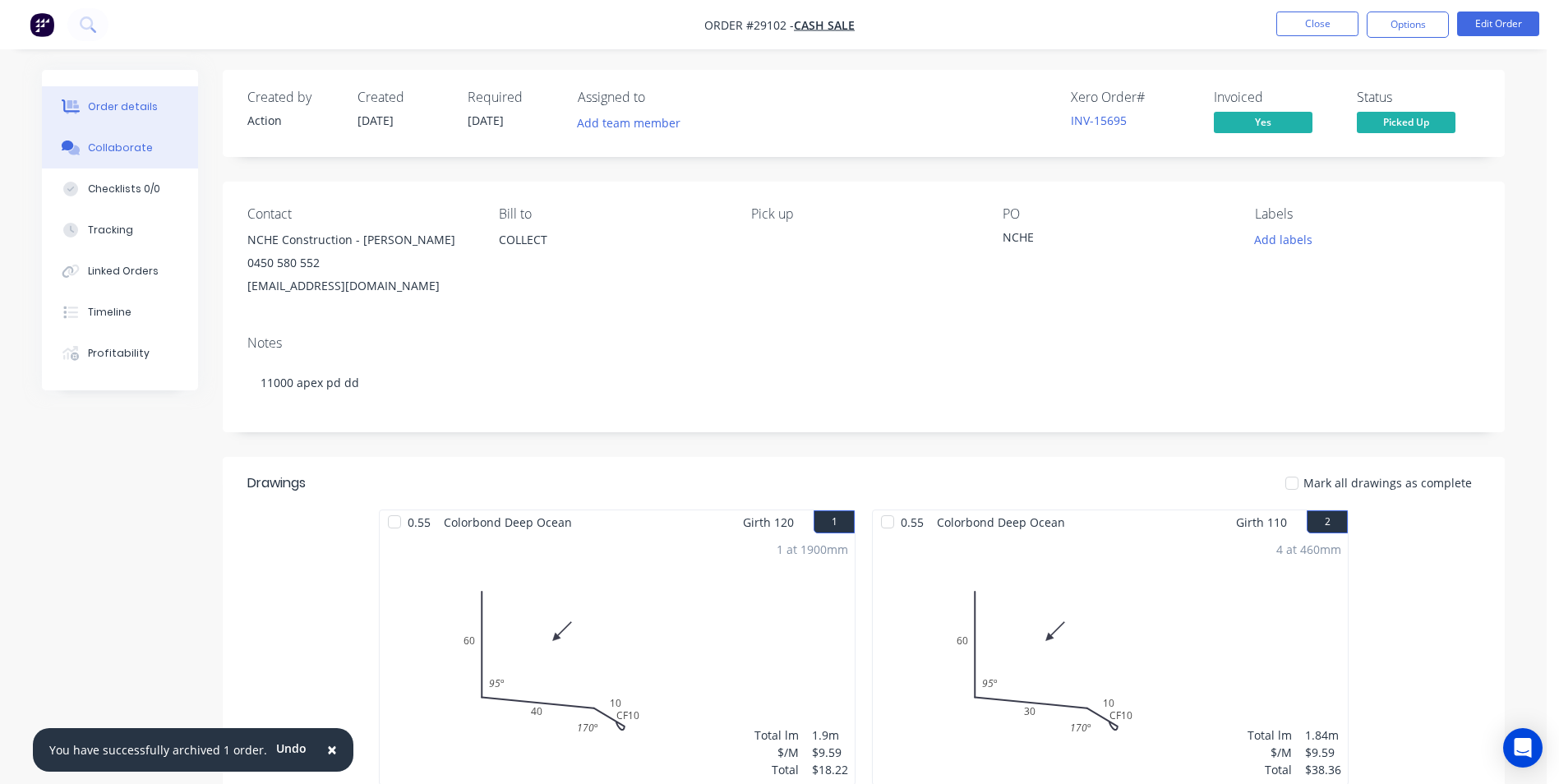
click at [111, 144] on div "Collaborate" at bounding box center [120, 147] width 65 height 14
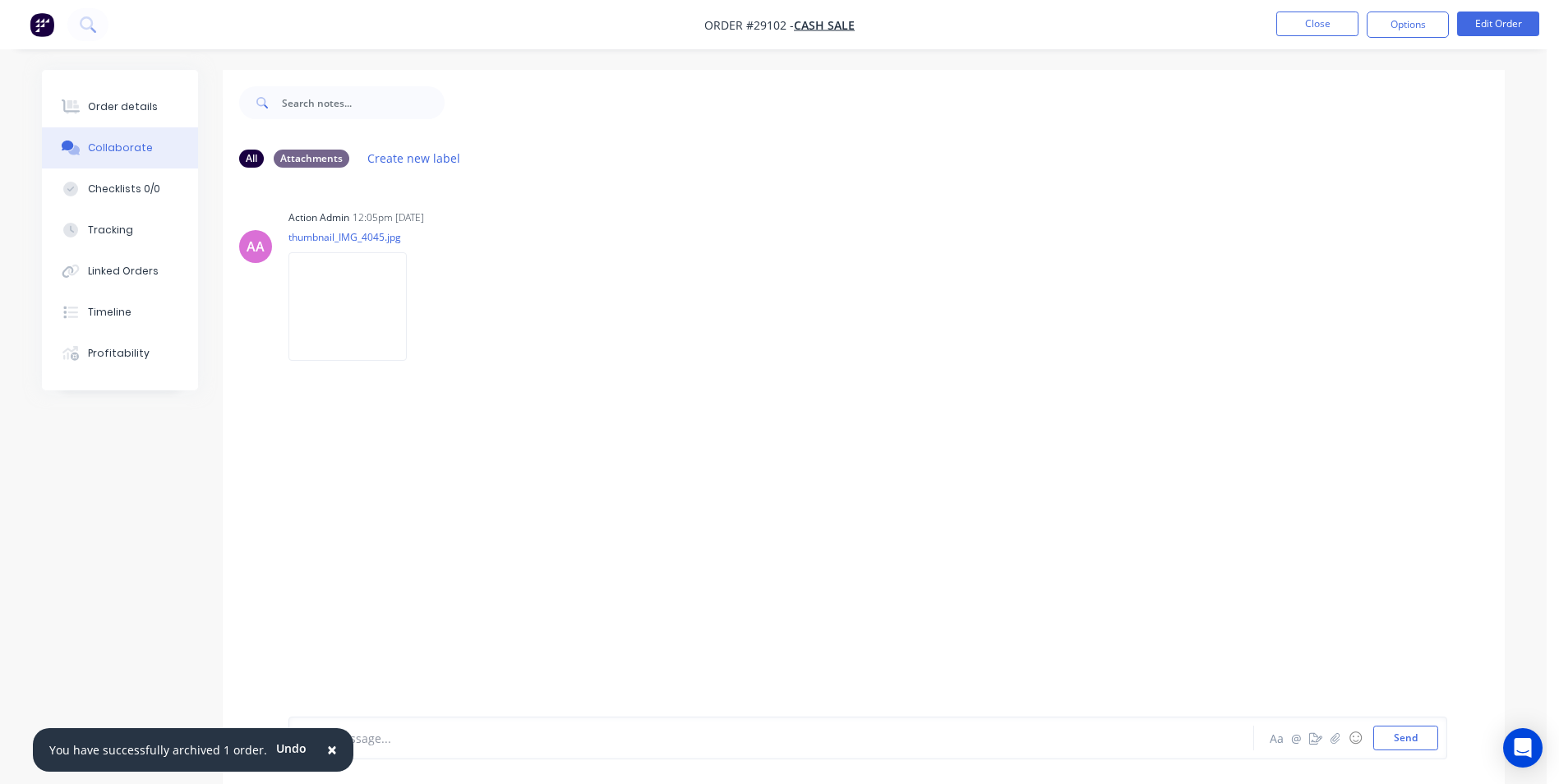
click at [327, 745] on span "×" at bounding box center [332, 749] width 10 height 23
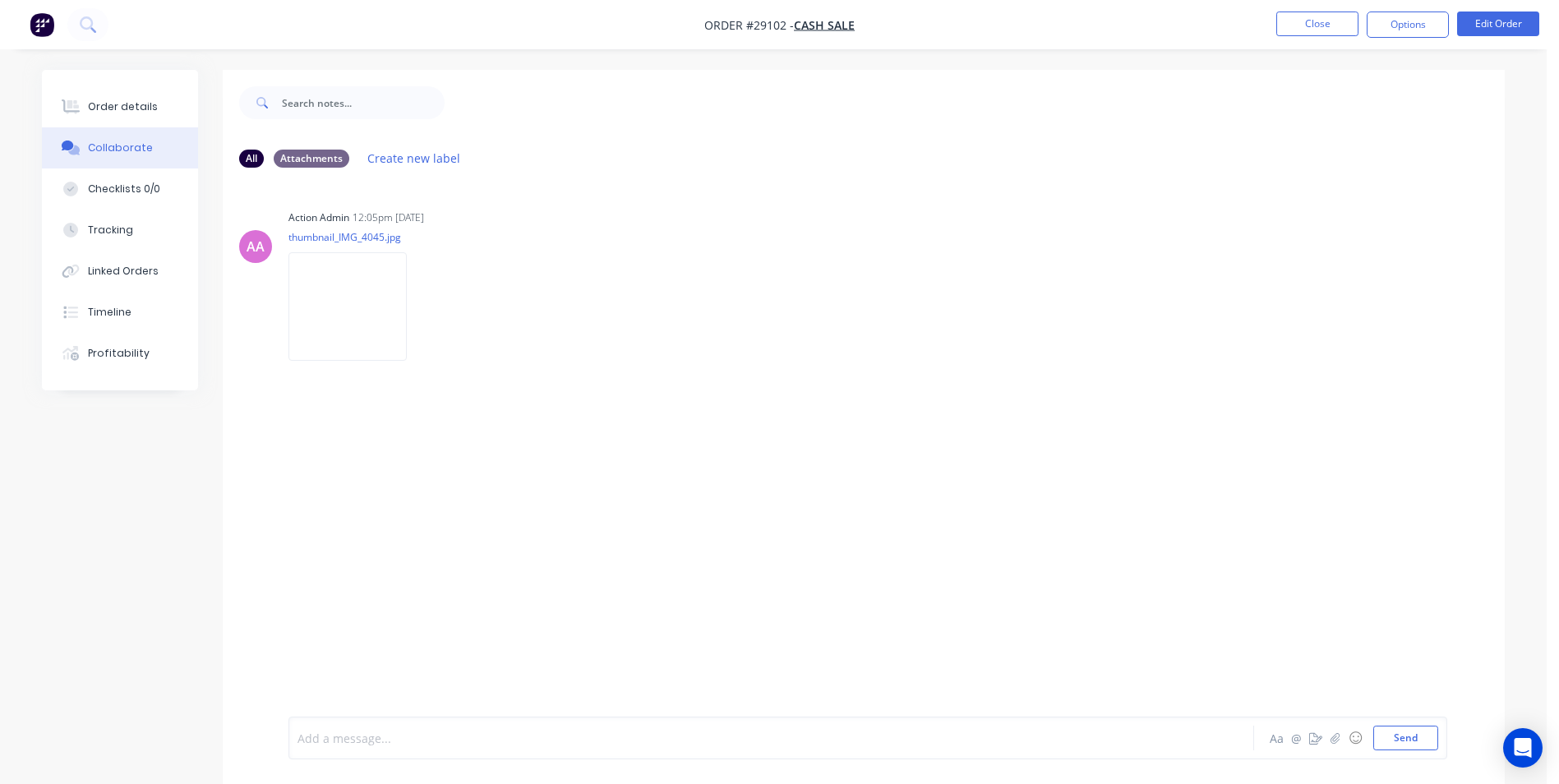
drag, startPoint x: 355, startPoint y: 744, endPoint x: 361, endPoint y: 722, distance: 22.8
click at [359, 740] on div at bounding box center [726, 738] width 855 height 17
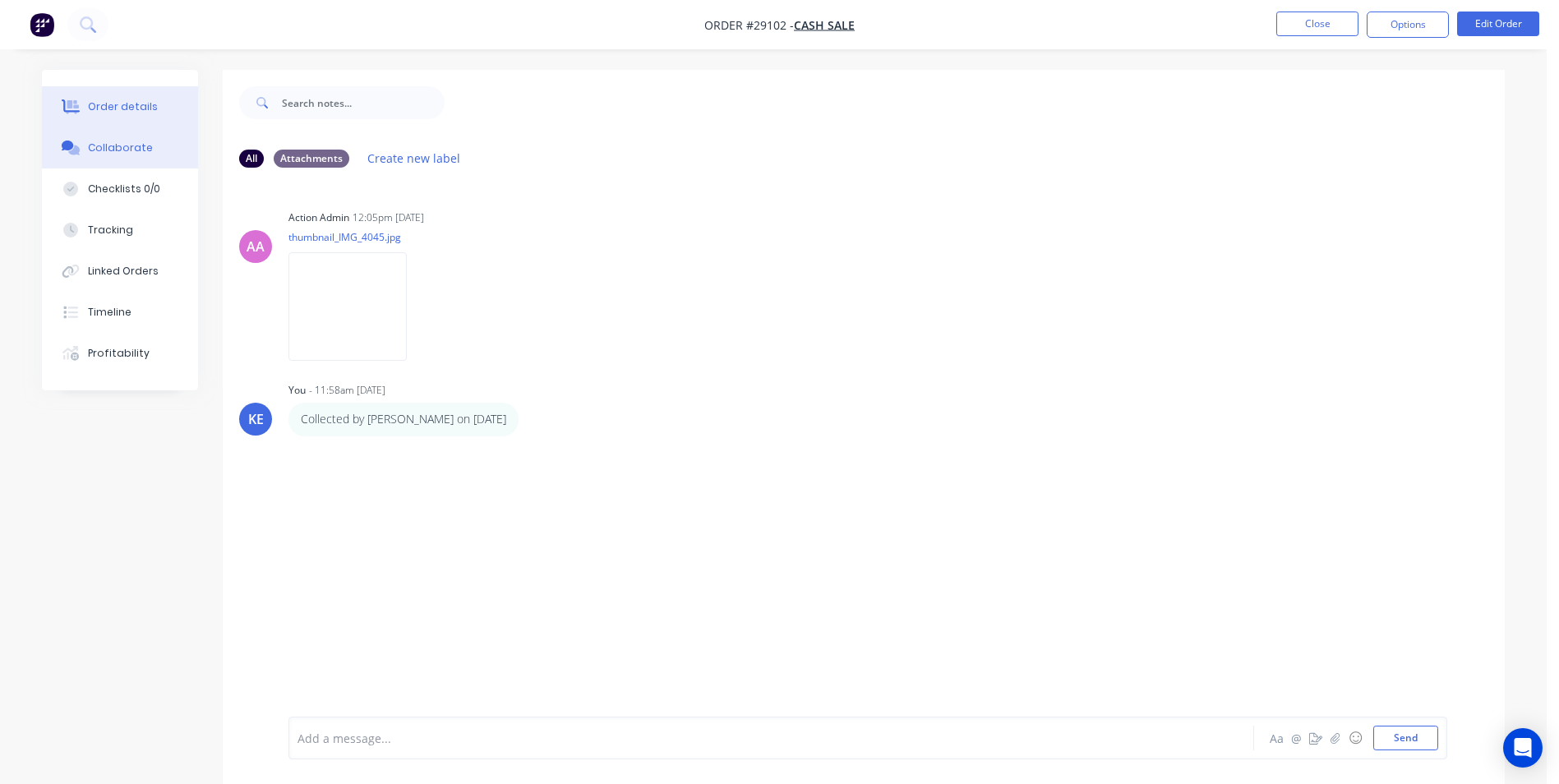
click at [119, 102] on div "Order details" at bounding box center [122, 106] width 70 height 14
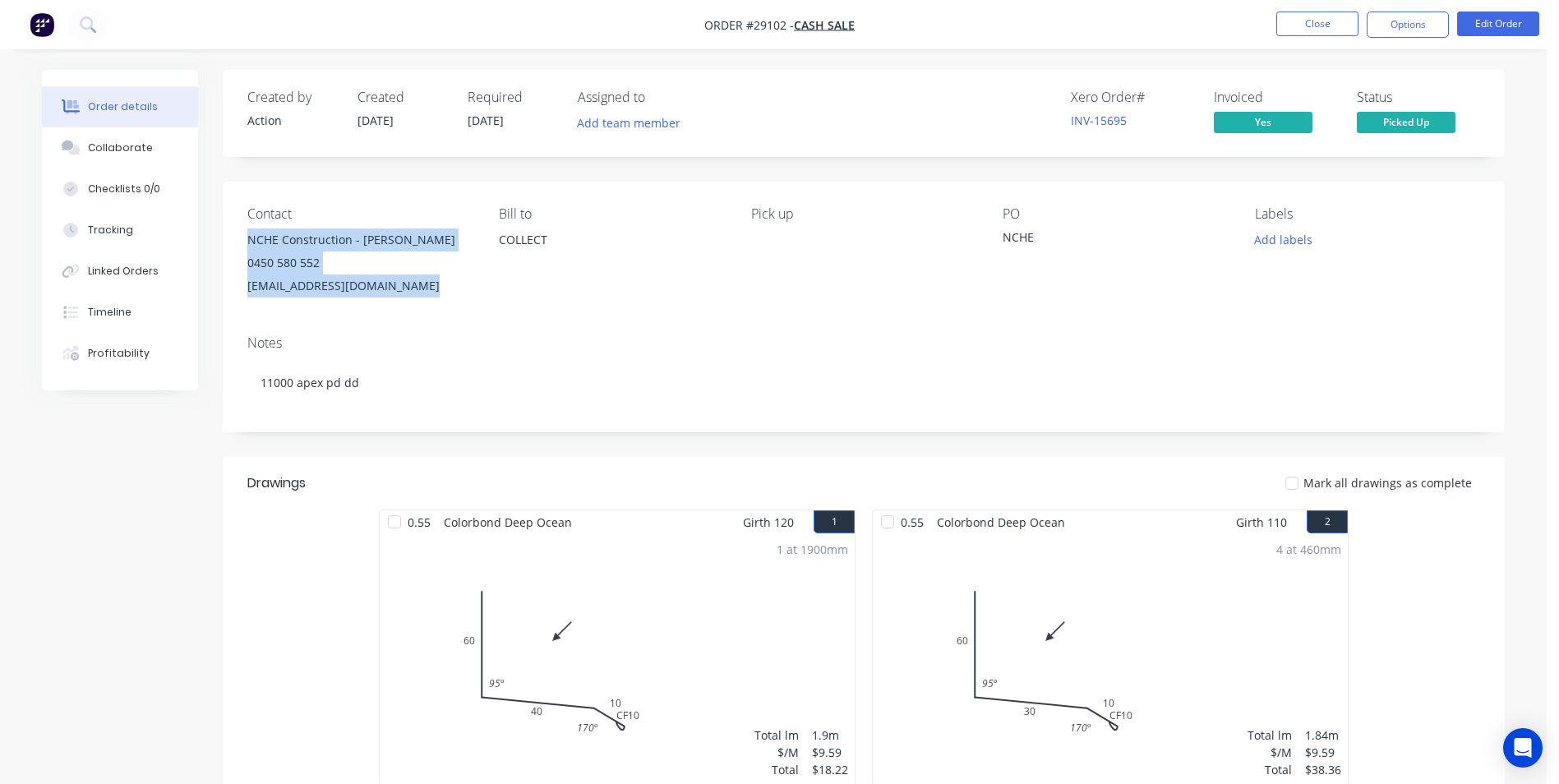
drag, startPoint x: 248, startPoint y: 241, endPoint x: 440, endPoint y: 296, distance: 199.7
click at [440, 296] on div "NCHE Construction - [PERSON_NAME] 0450 580 552 [EMAIL_ADDRESS][DOMAIN_NAME]" at bounding box center [359, 262] width 225 height 69
copy div "NCHE Construction - [PERSON_NAME] 0450 580 552 [EMAIL_ADDRESS][DOMAIN_NAME]"
click at [1299, 28] on button "Close" at bounding box center [1317, 24] width 82 height 25
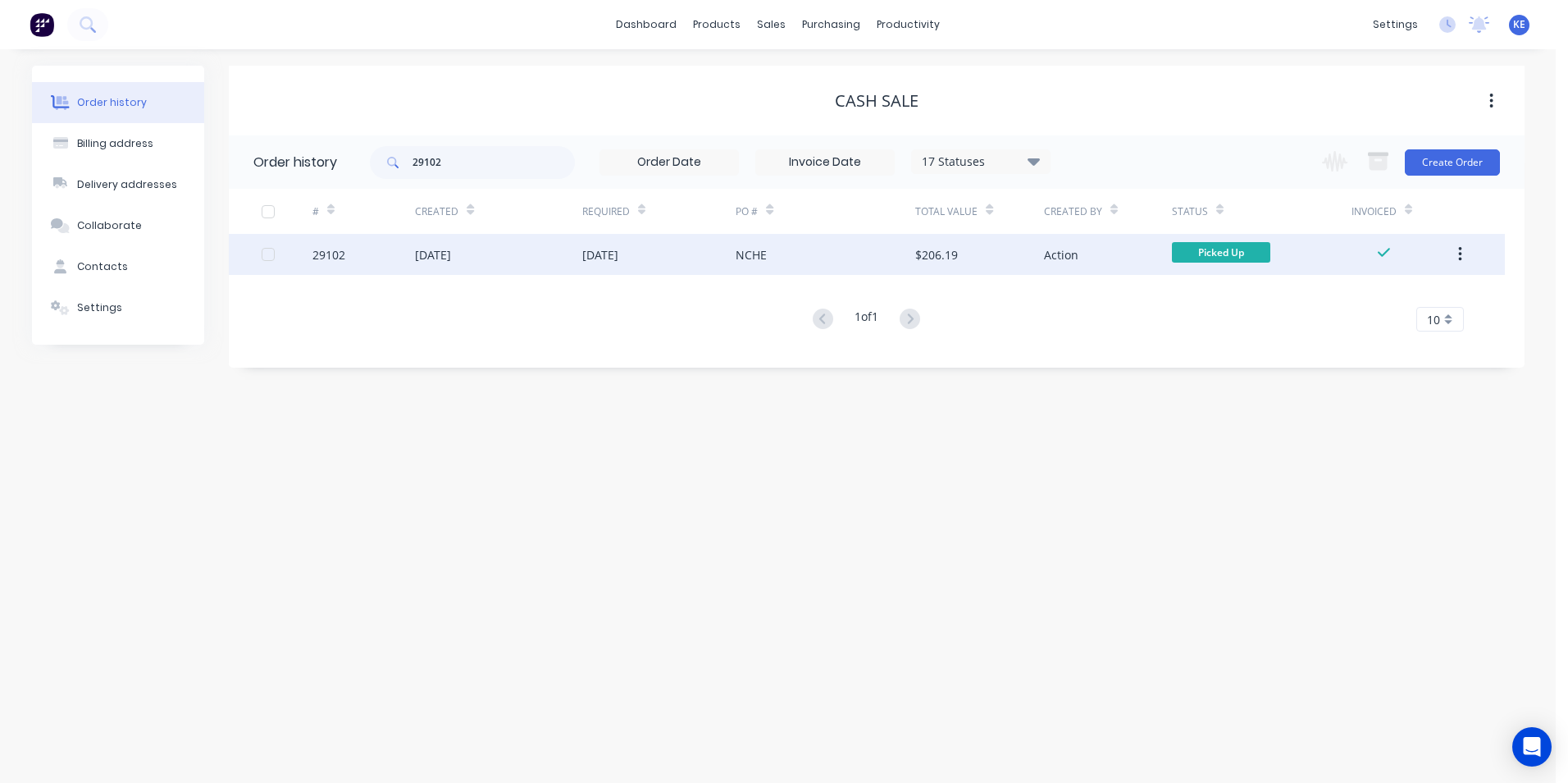
click at [268, 259] on div at bounding box center [268, 254] width 33 height 33
click at [1454, 259] on button "button" at bounding box center [1459, 254] width 38 height 30
click at [1365, 299] on div "Archive" at bounding box center [1402, 298] width 126 height 24
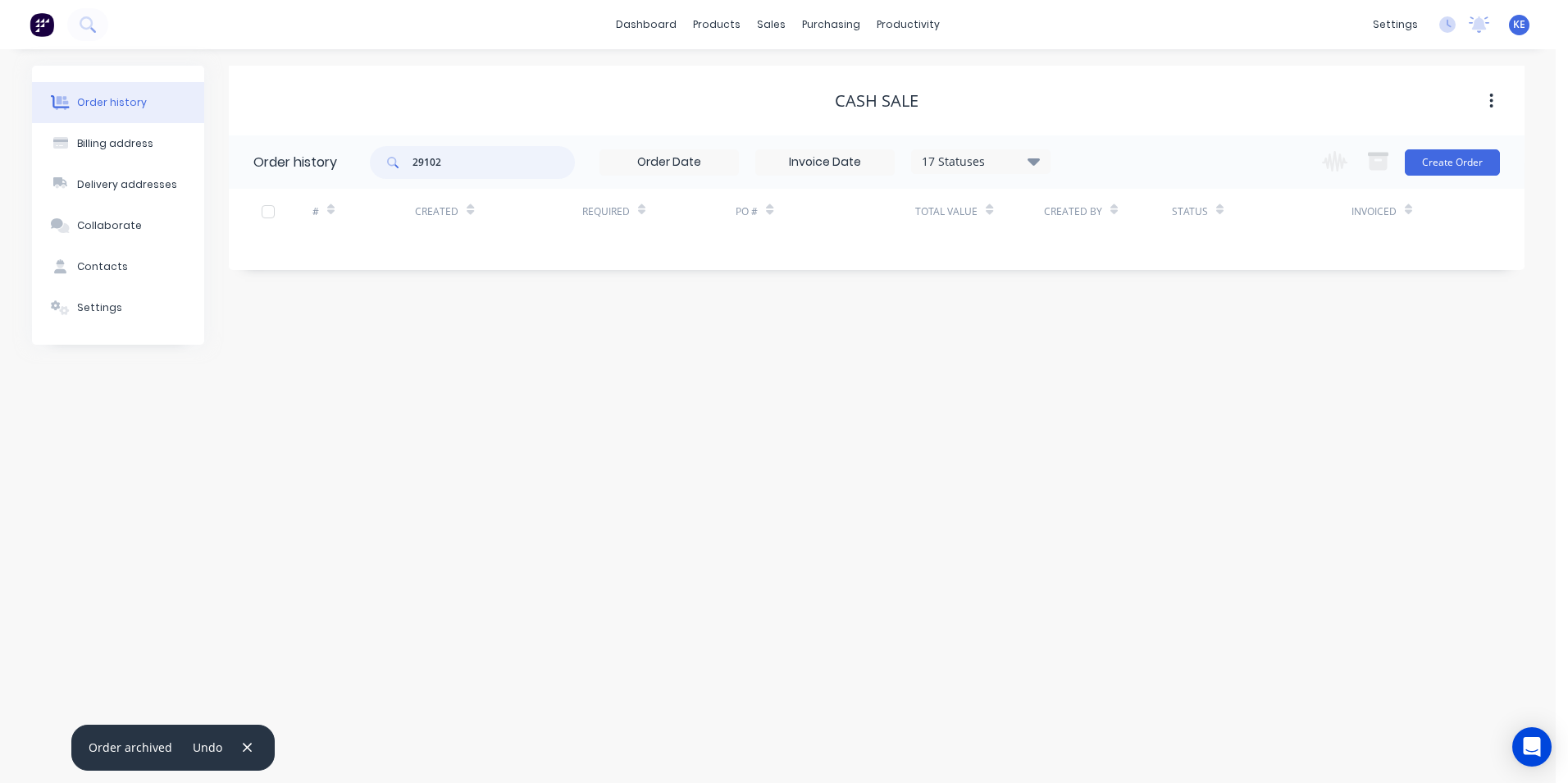
drag, startPoint x: 467, startPoint y: 159, endPoint x: 321, endPoint y: 163, distance: 146.1
click at [321, 163] on header "Order history 29102 17 Statuses Invoice Status Invoiced Not Invoiced Partial Or…" at bounding box center [877, 162] width 1296 height 53
type input "29098"
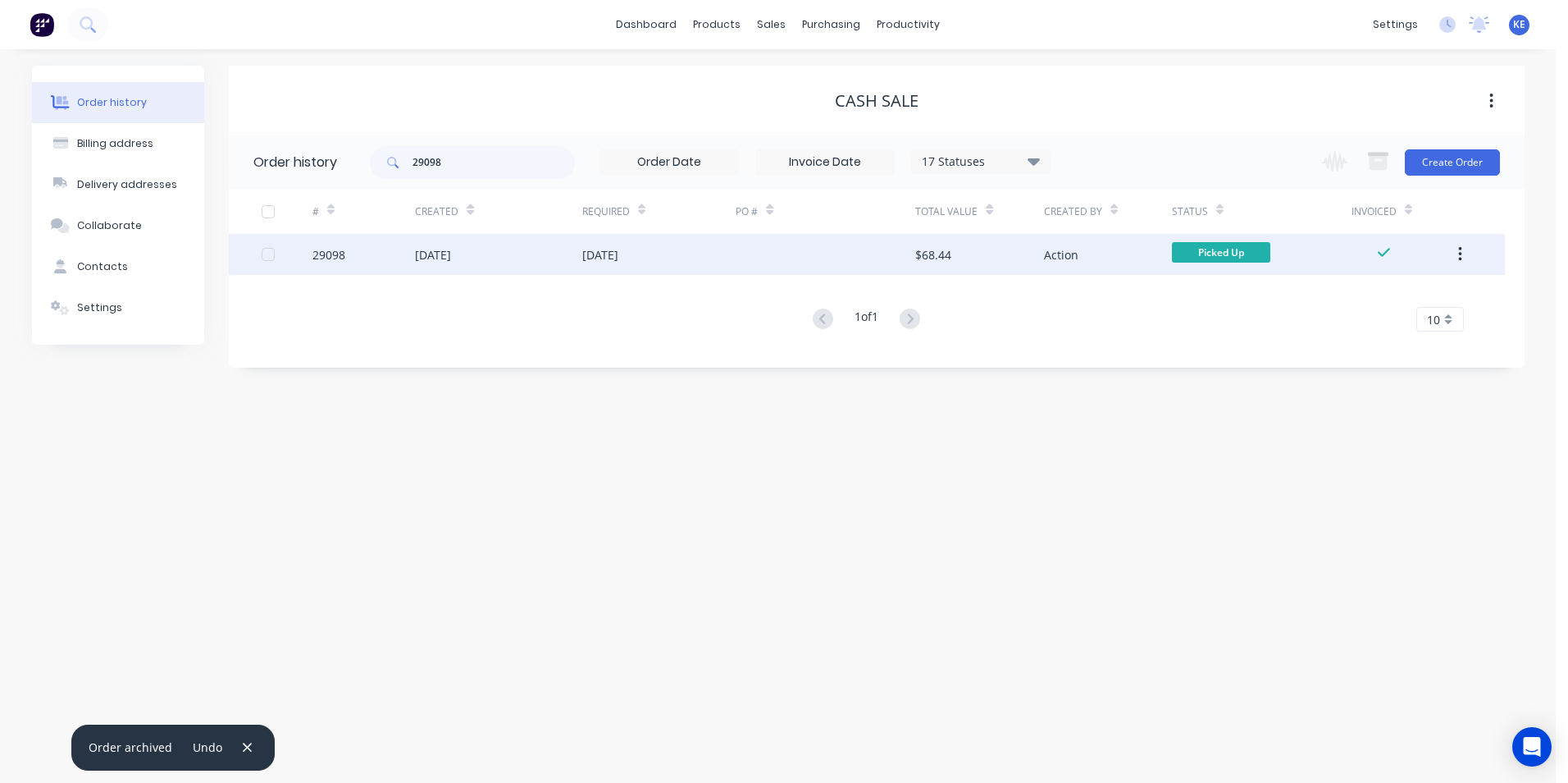
click at [365, 252] on div "29098" at bounding box center [364, 254] width 103 height 41
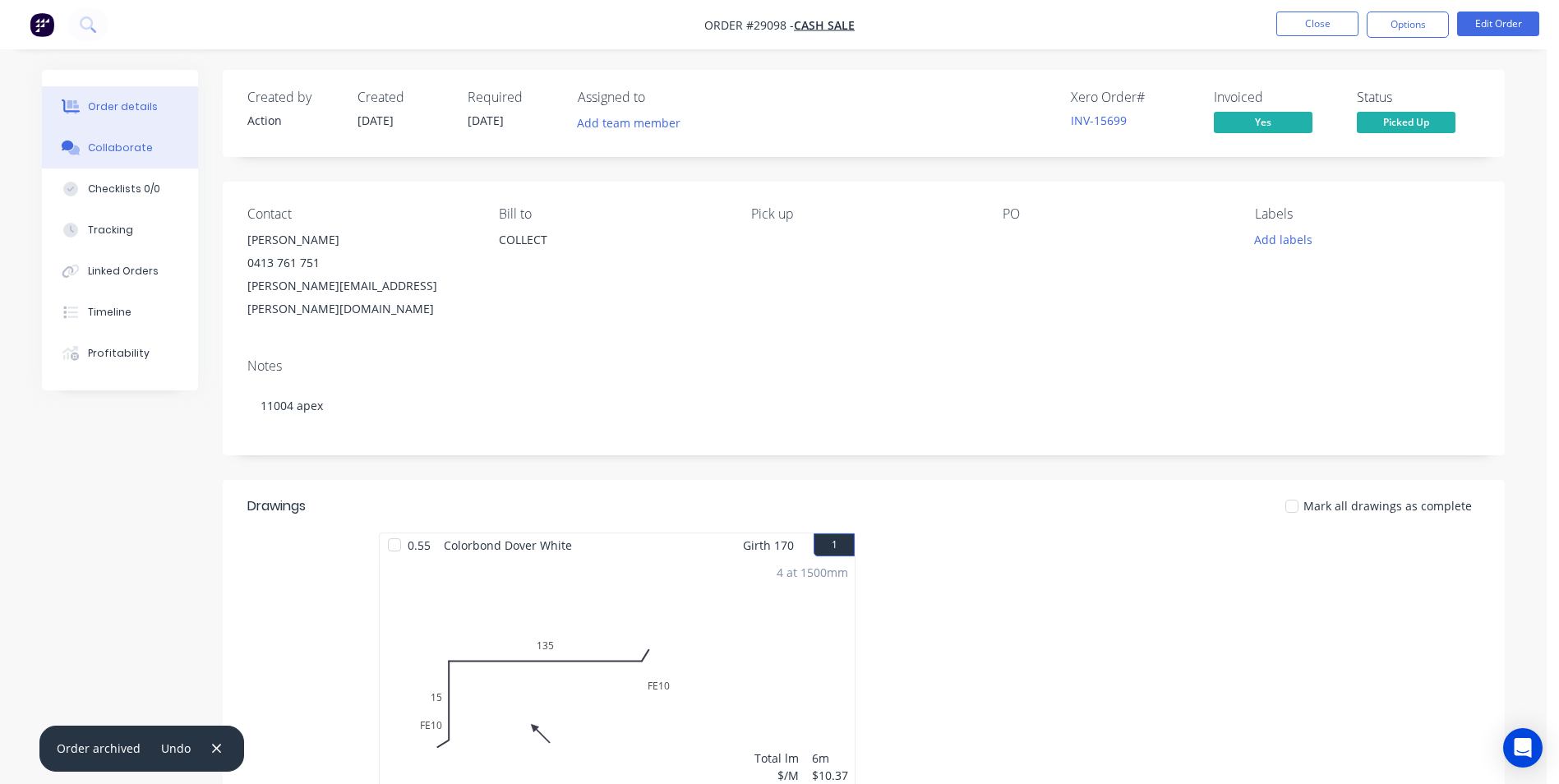
click at [114, 155] on div "Collaborate" at bounding box center [120, 147] width 65 height 14
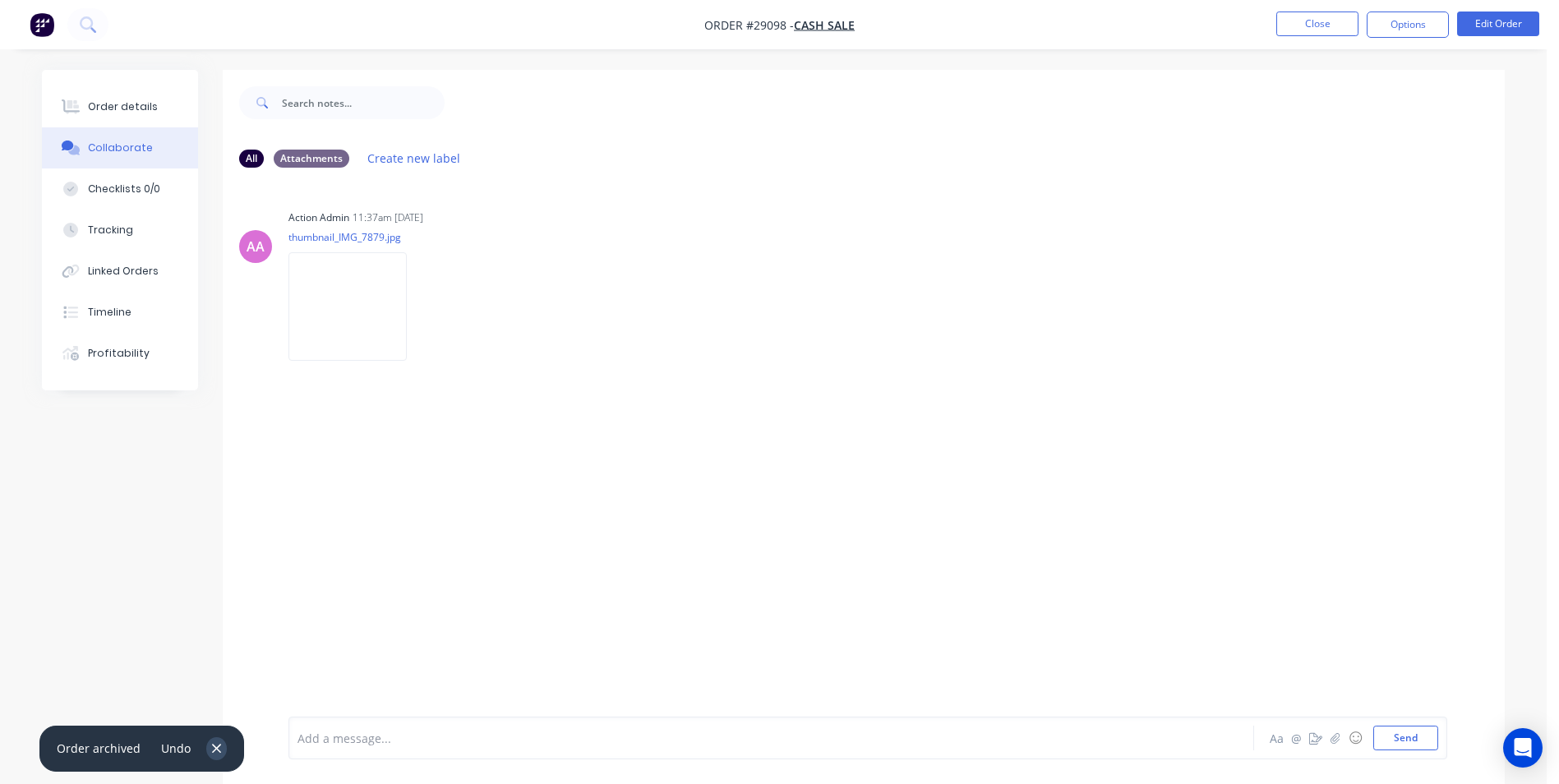
click at [212, 744] on icon "button" at bounding box center [217, 747] width 11 height 14
drag, startPoint x: 363, startPoint y: 739, endPoint x: 466, endPoint y: 569, distance: 198.8
click at [364, 732] on div at bounding box center [726, 738] width 855 height 17
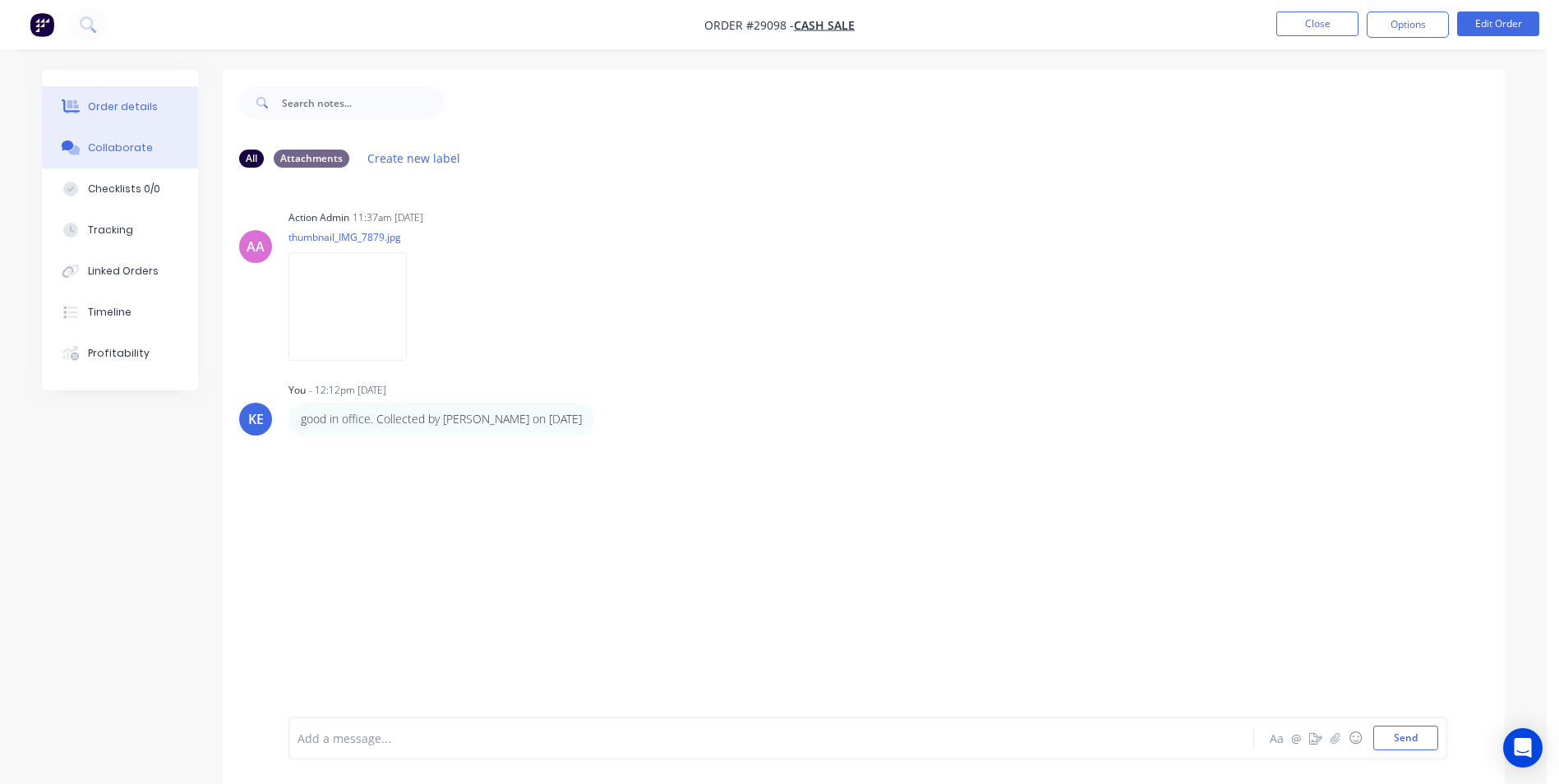
click at [107, 108] on div "Order details" at bounding box center [122, 106] width 70 height 14
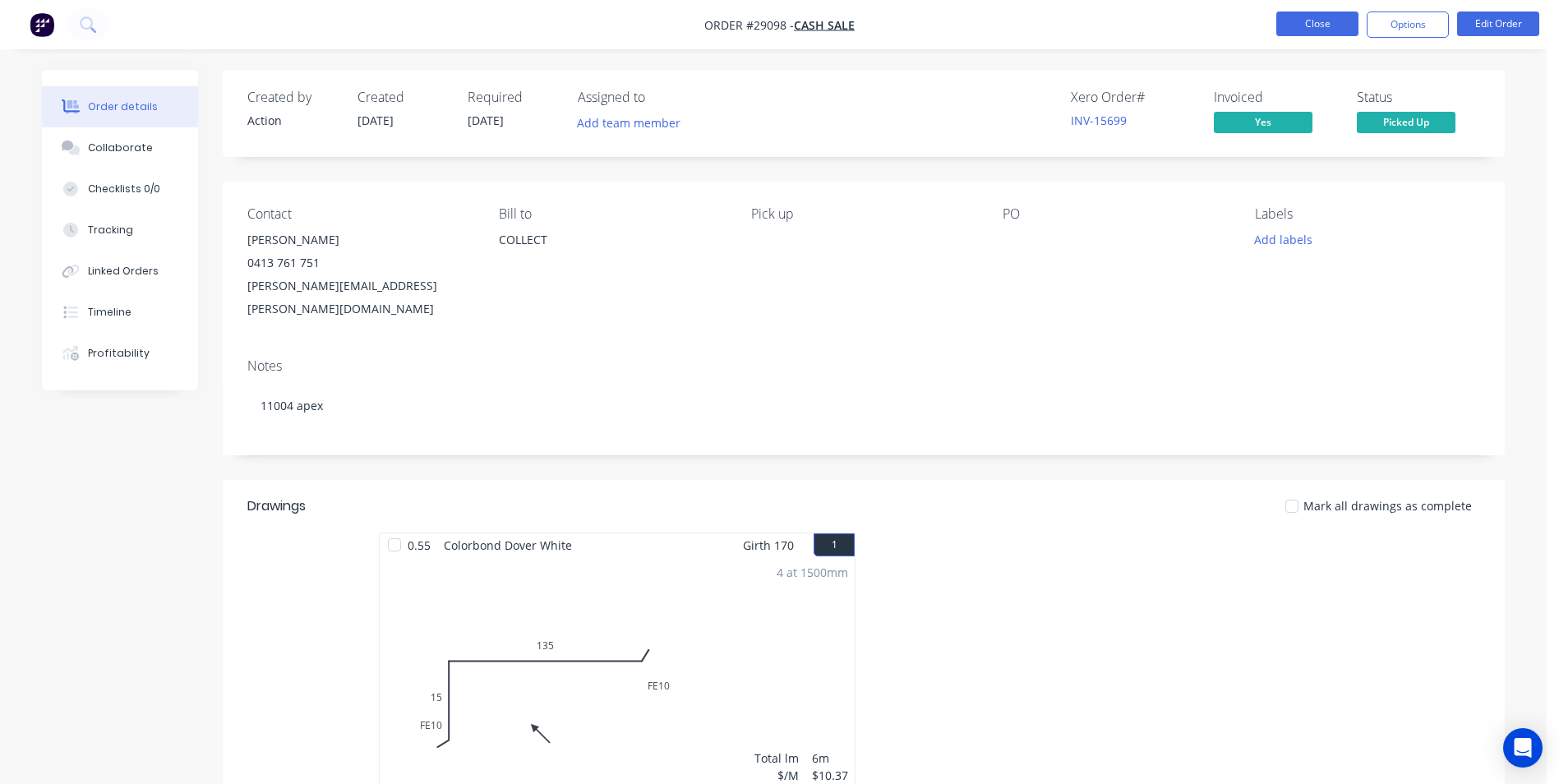
click at [1316, 15] on button "Close" at bounding box center [1317, 24] width 82 height 25
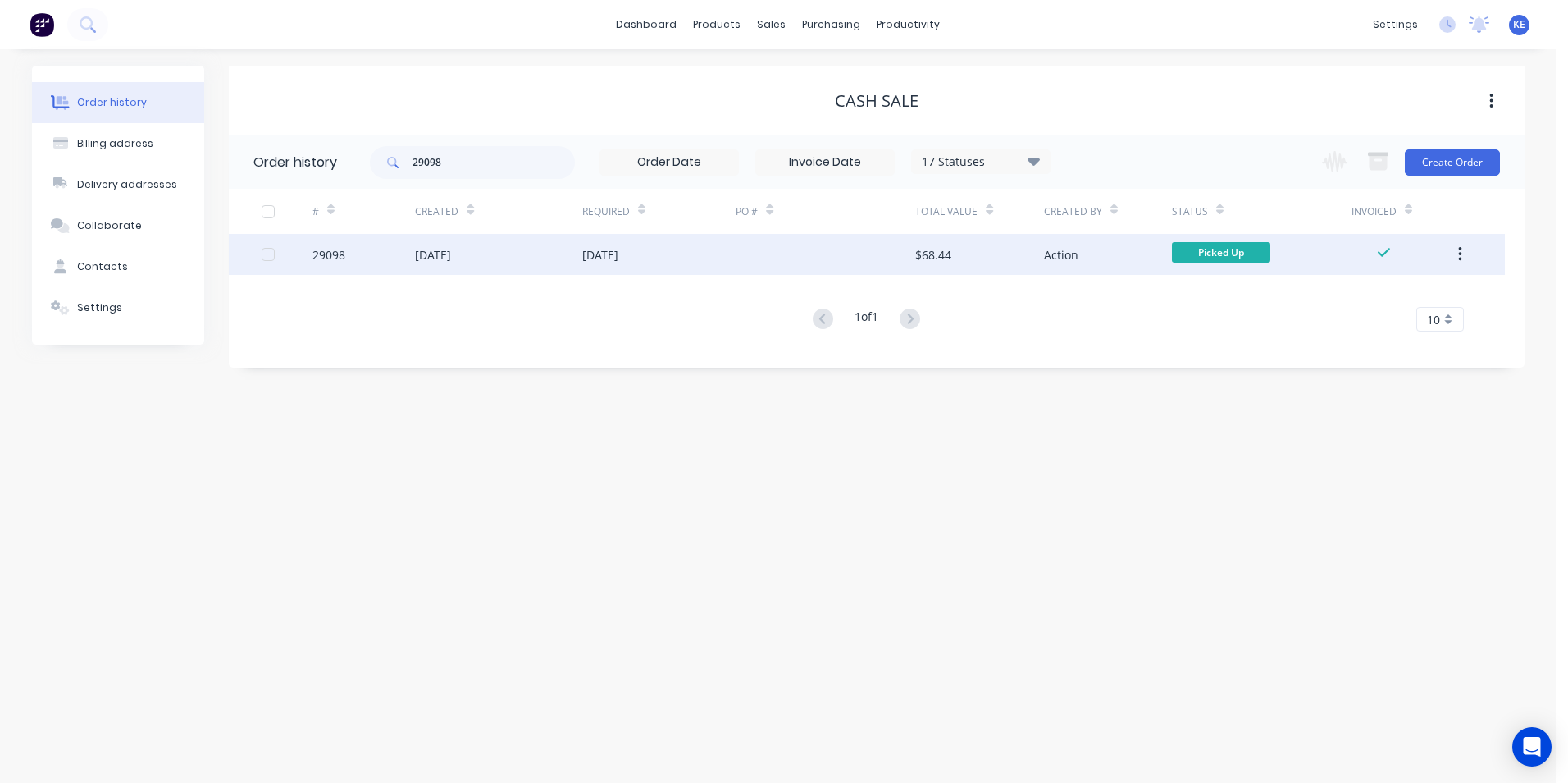
click at [268, 257] on div at bounding box center [268, 254] width 33 height 33
click at [1460, 255] on icon "button" at bounding box center [1461, 254] width 3 height 14
click at [1388, 294] on div "Archive" at bounding box center [1402, 298] width 126 height 24
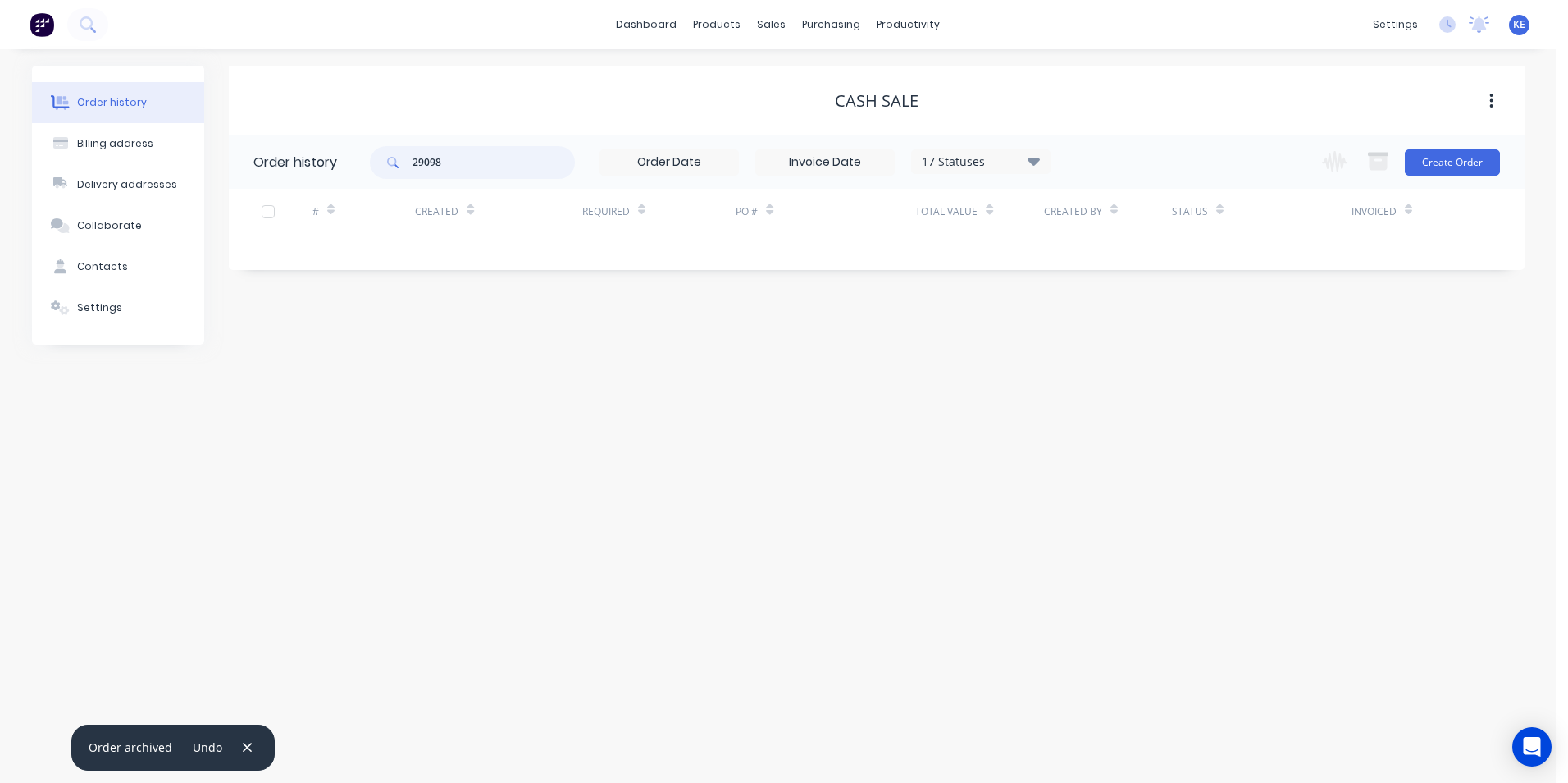
drag, startPoint x: 460, startPoint y: 165, endPoint x: 327, endPoint y: 163, distance: 133.0
click at [327, 163] on header "Order history 29098 17 Statuses Invoice Status Invoiced Not Invoiced Partial Or…" at bounding box center [877, 162] width 1296 height 53
type input "28964"
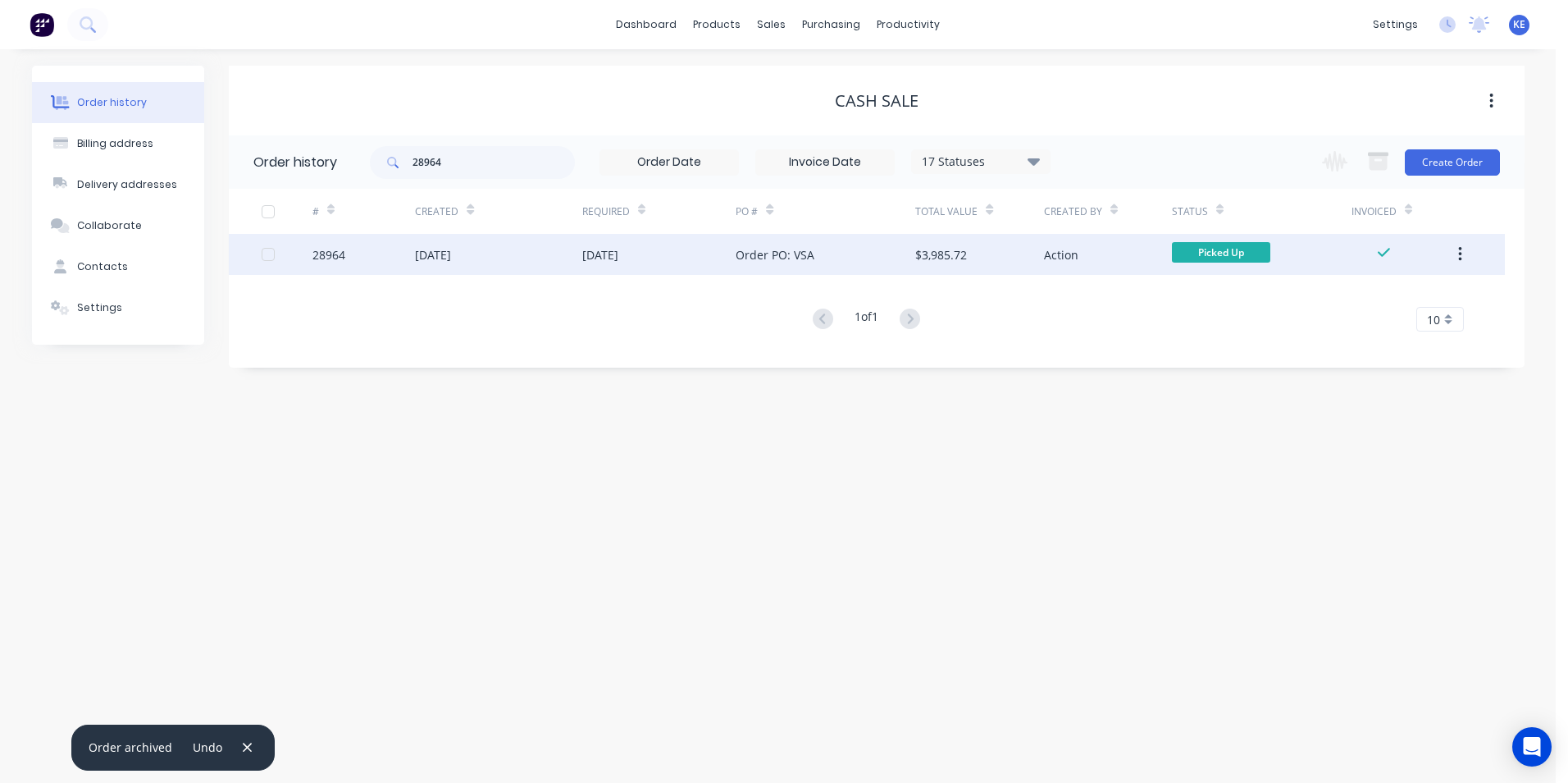
click at [371, 263] on div "28964" at bounding box center [364, 254] width 103 height 41
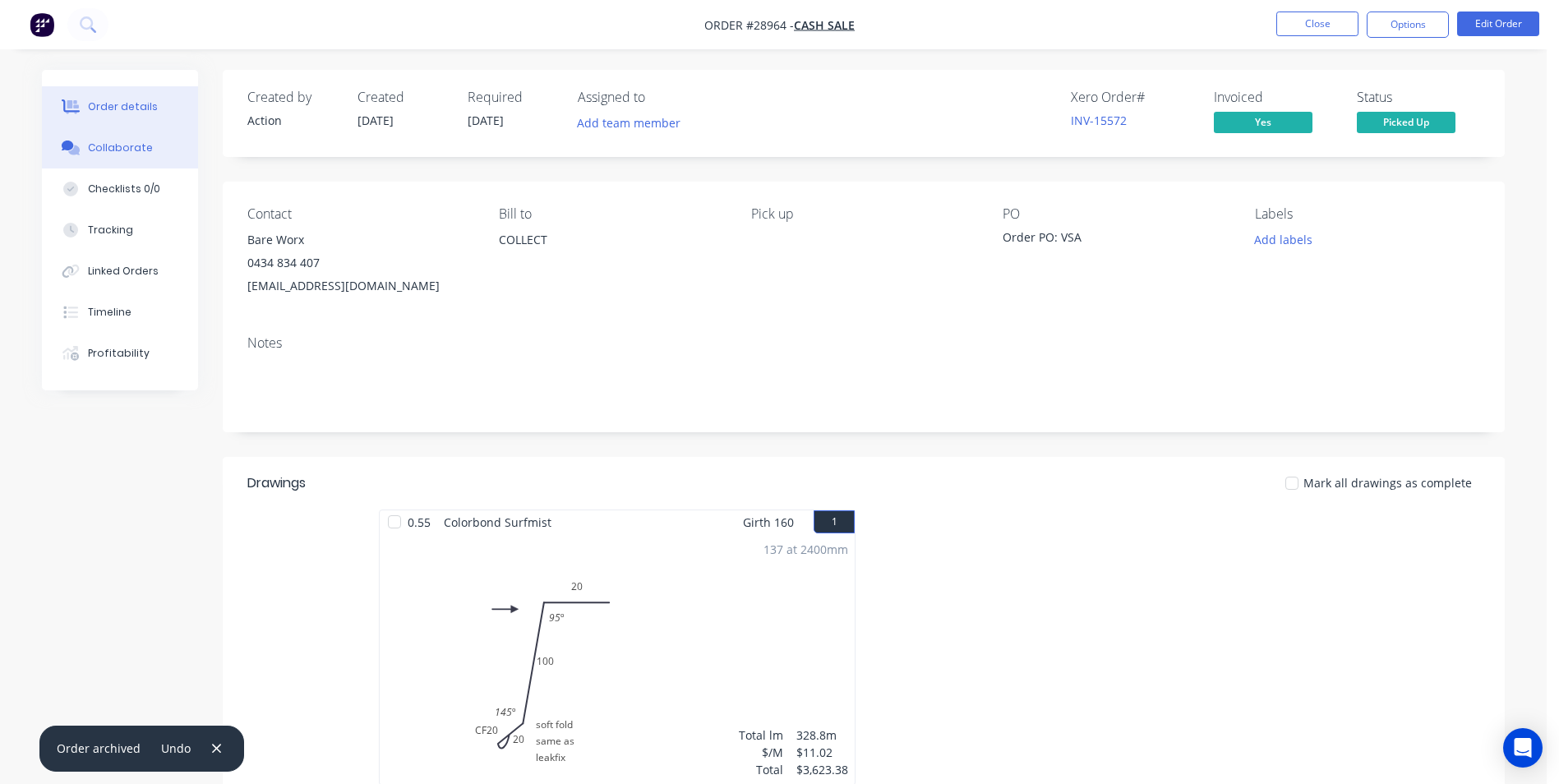
click at [121, 149] on div "Collaborate" at bounding box center [120, 147] width 65 height 14
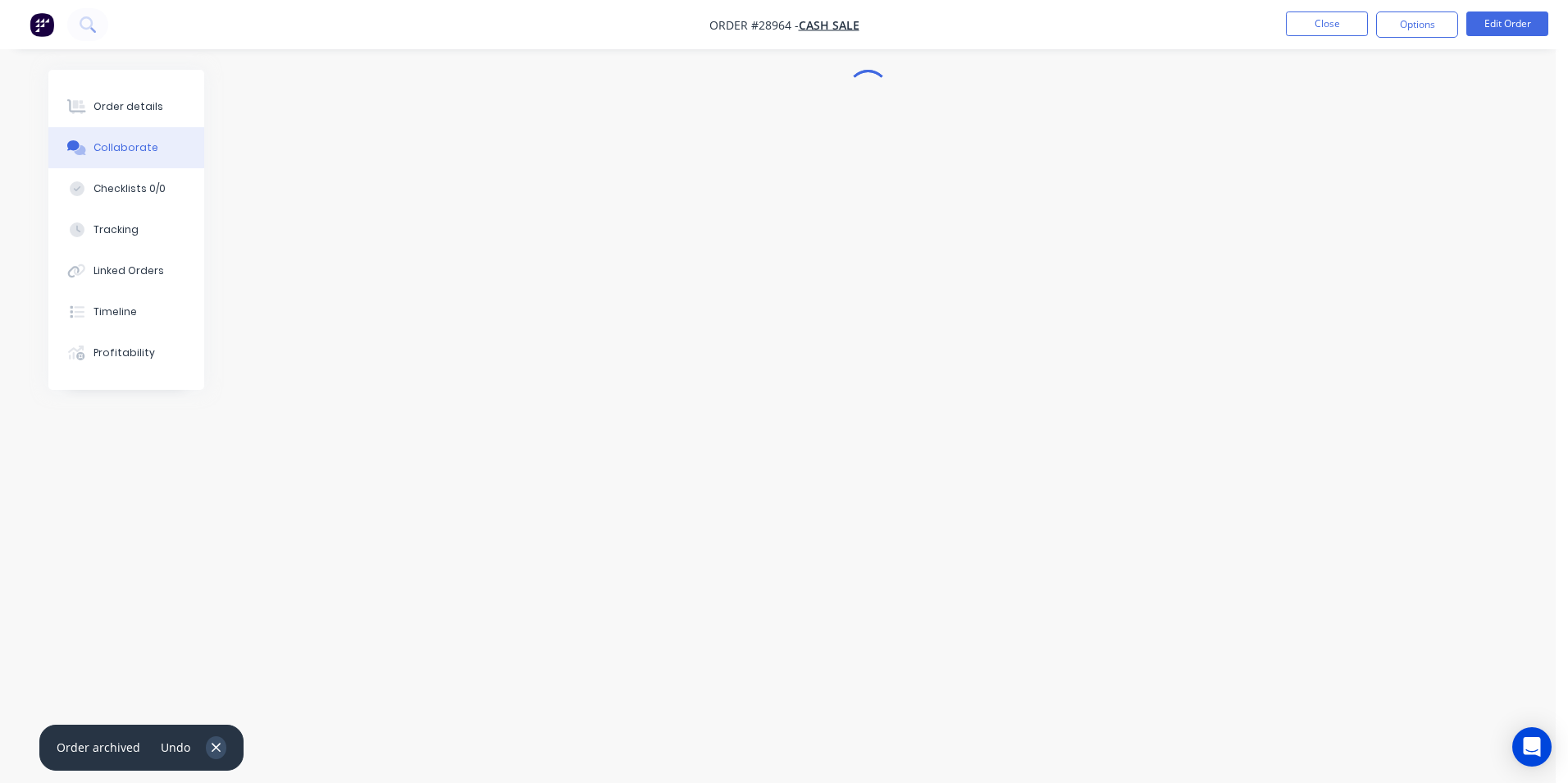
click at [213, 741] on icon "button" at bounding box center [216, 747] width 11 height 14
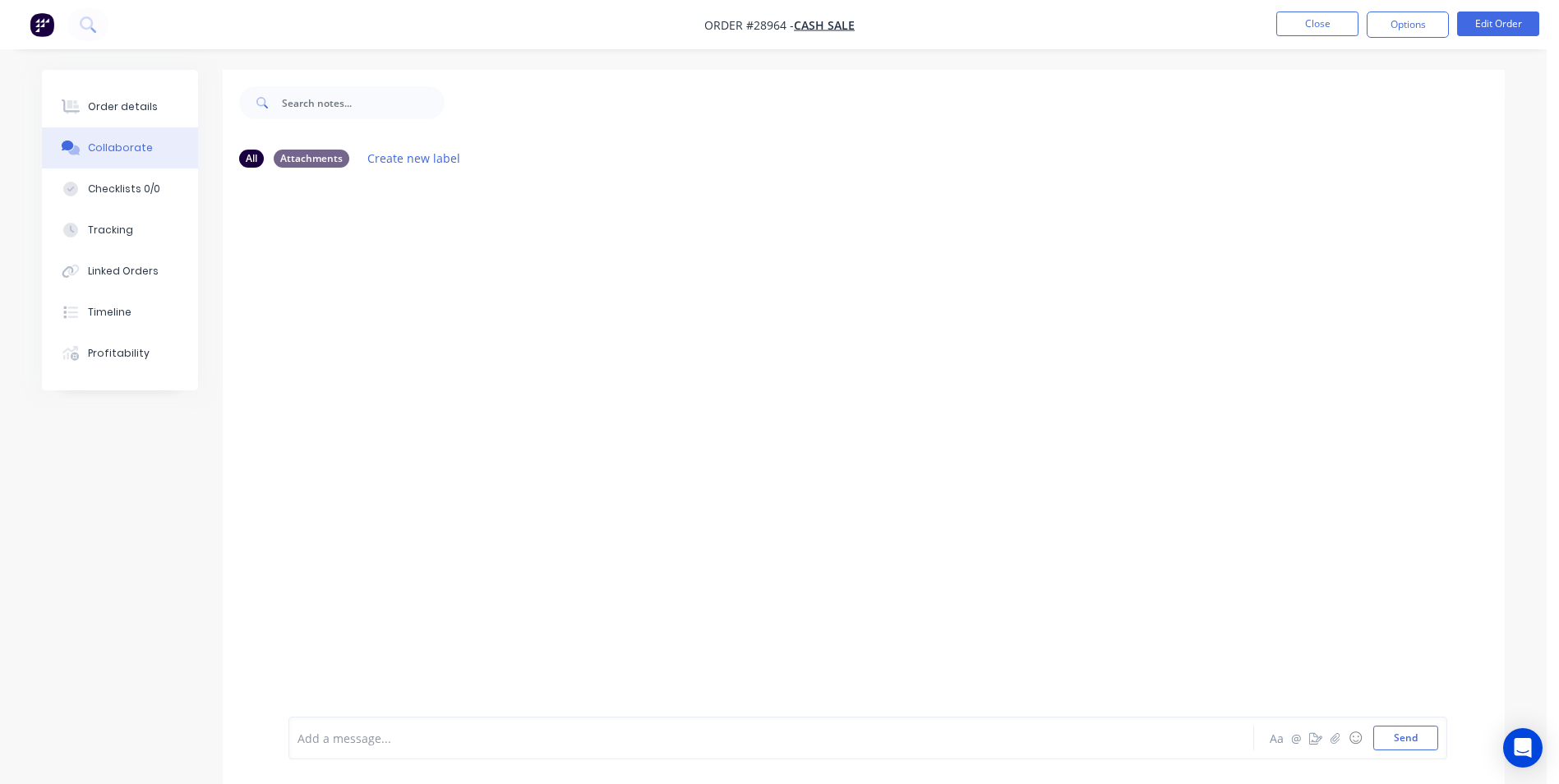
click at [346, 748] on div "Add a message..." at bounding box center [725, 737] width 856 height 25
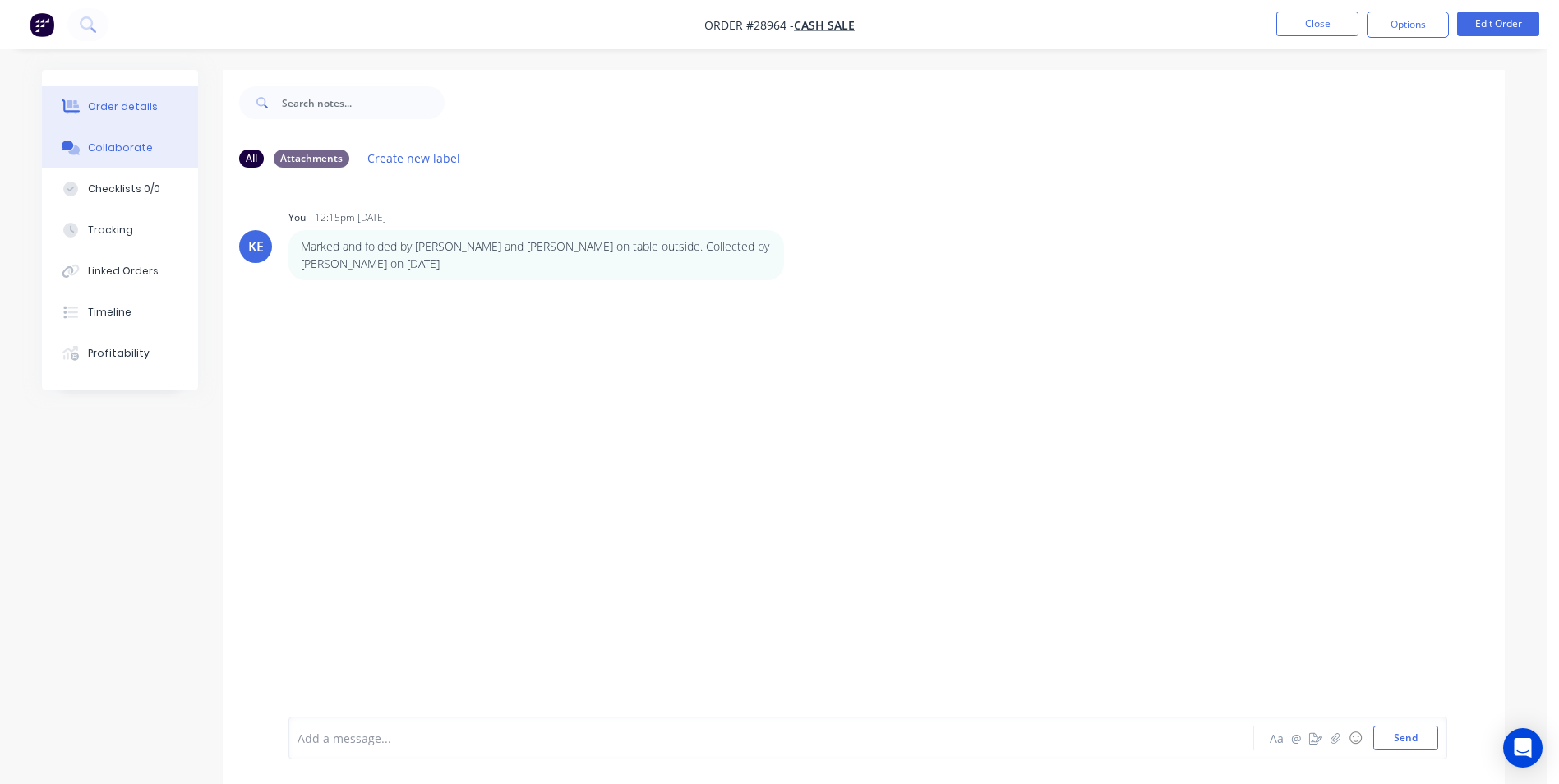
click at [120, 100] on div "Order details" at bounding box center [122, 106] width 70 height 14
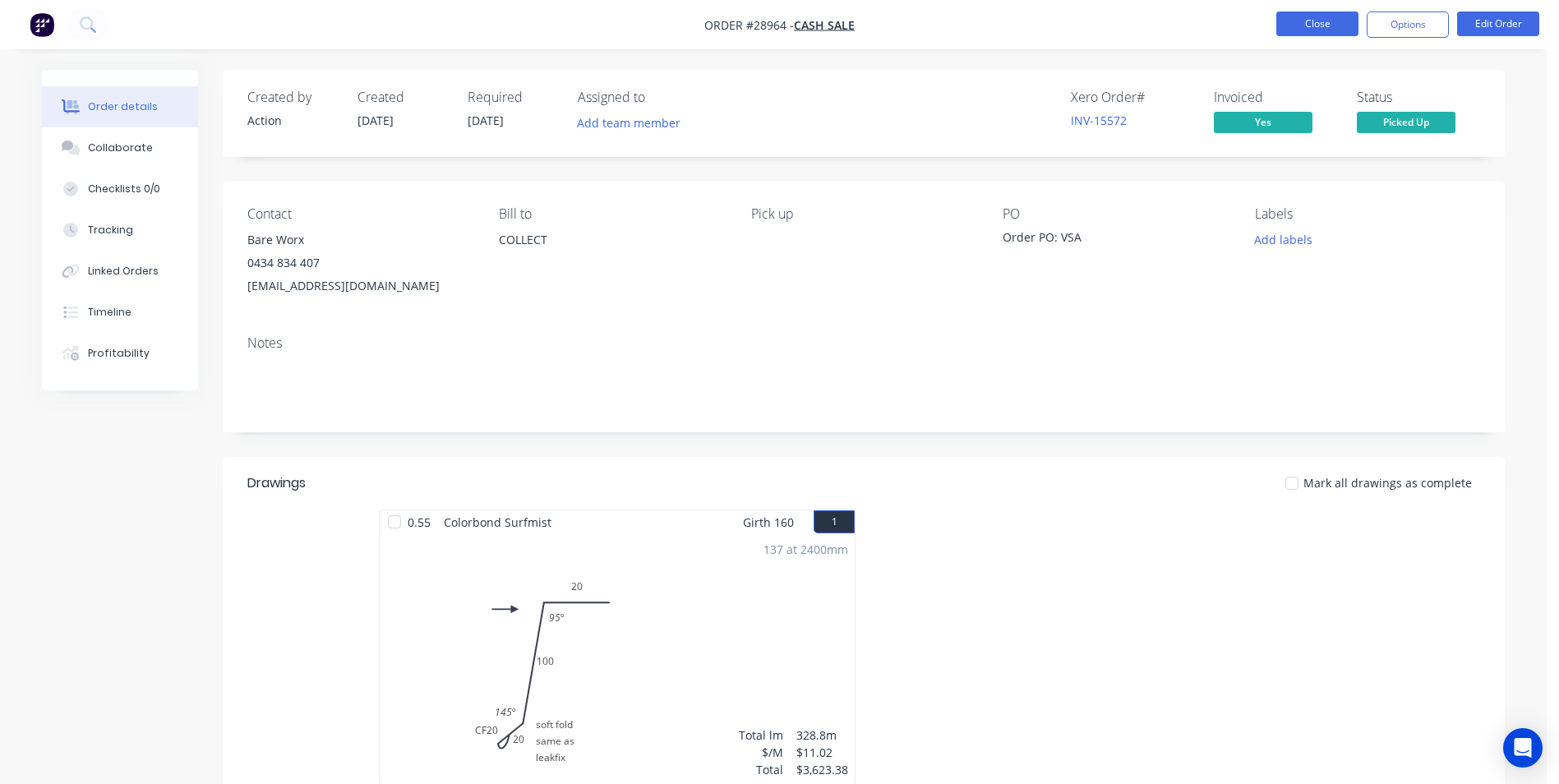
click at [1325, 27] on button "Close" at bounding box center [1317, 24] width 82 height 25
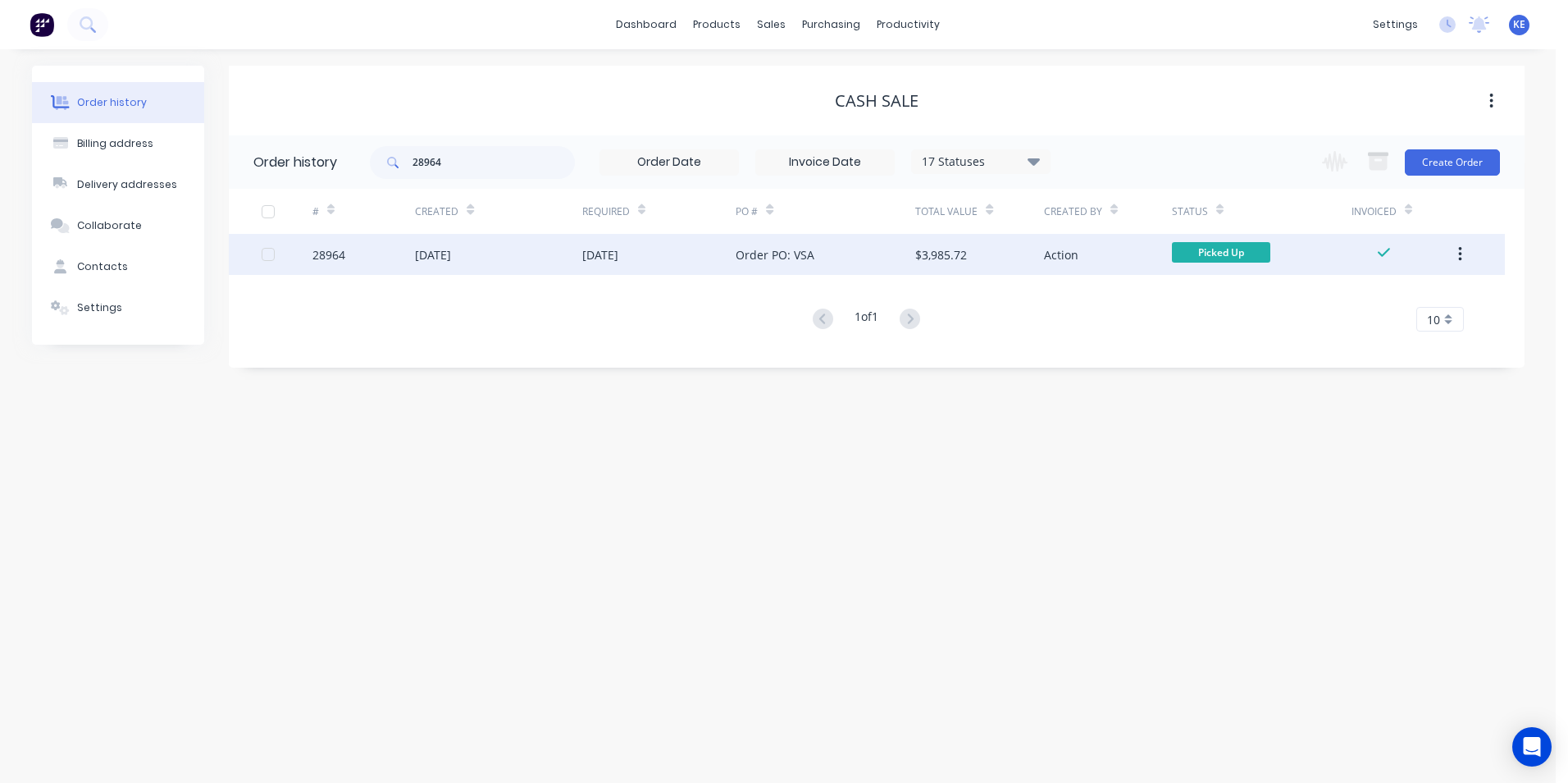
click at [1467, 251] on button "button" at bounding box center [1459, 254] width 38 height 30
click at [1369, 292] on div "Archive" at bounding box center [1402, 298] width 126 height 24
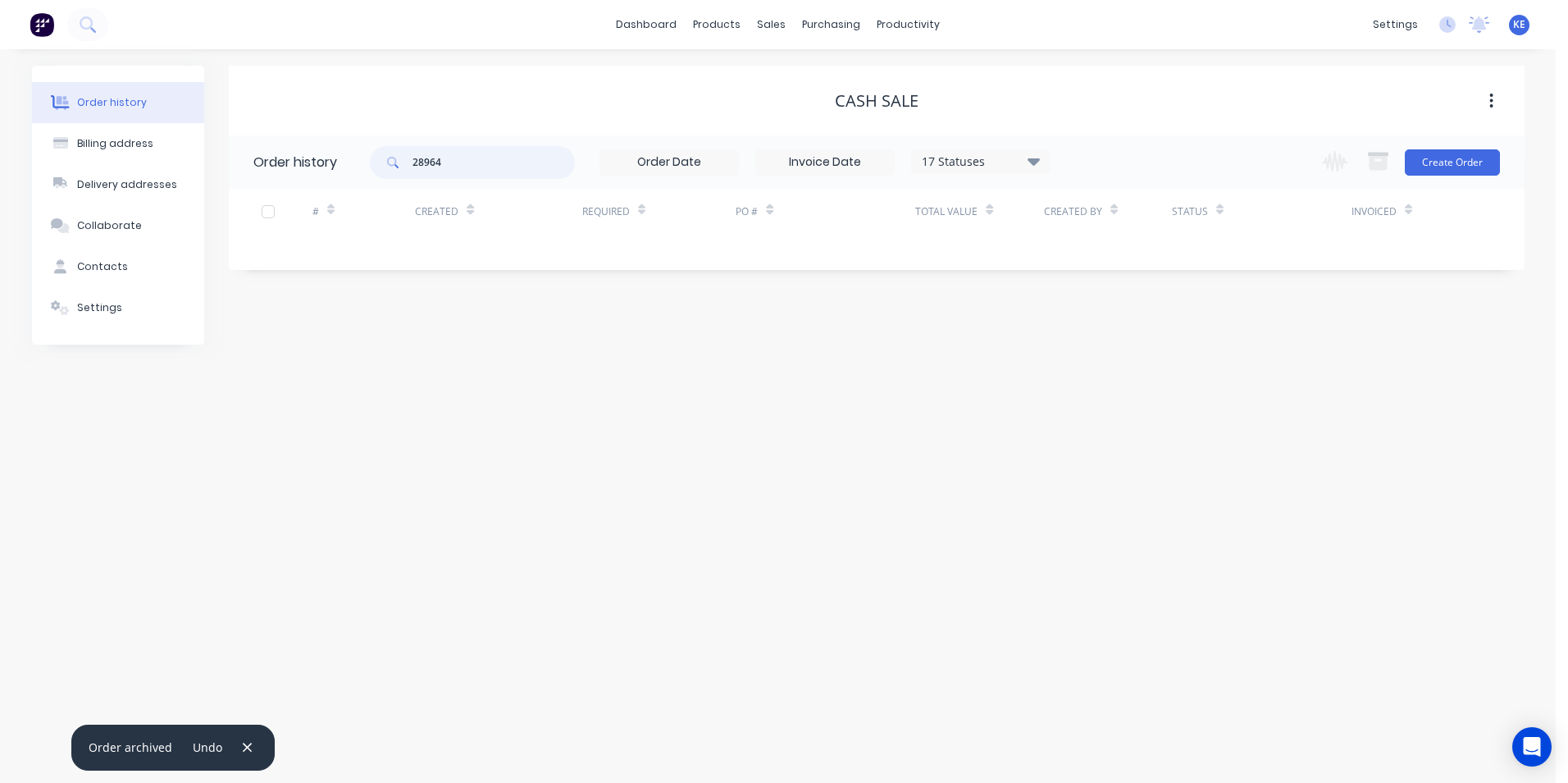
drag, startPoint x: 463, startPoint y: 157, endPoint x: 293, endPoint y: 165, distance: 170.2
click at [293, 165] on header "Order history 28964 17 Statuses Invoice Status Invoiced Not Invoiced Partial Or…" at bounding box center [877, 162] width 1296 height 53
type input "29126"
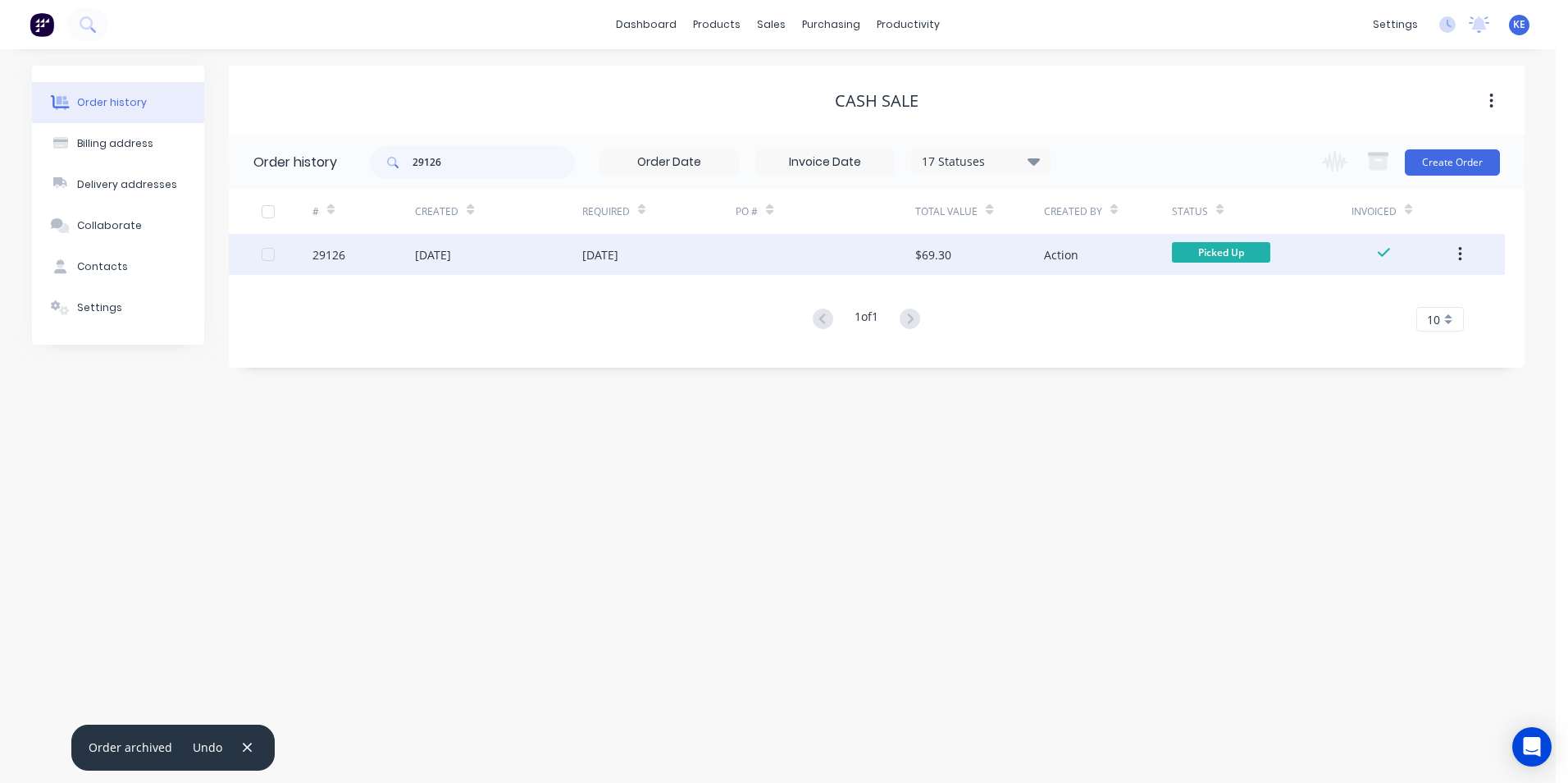
click at [361, 253] on div "29126" at bounding box center [364, 254] width 103 height 41
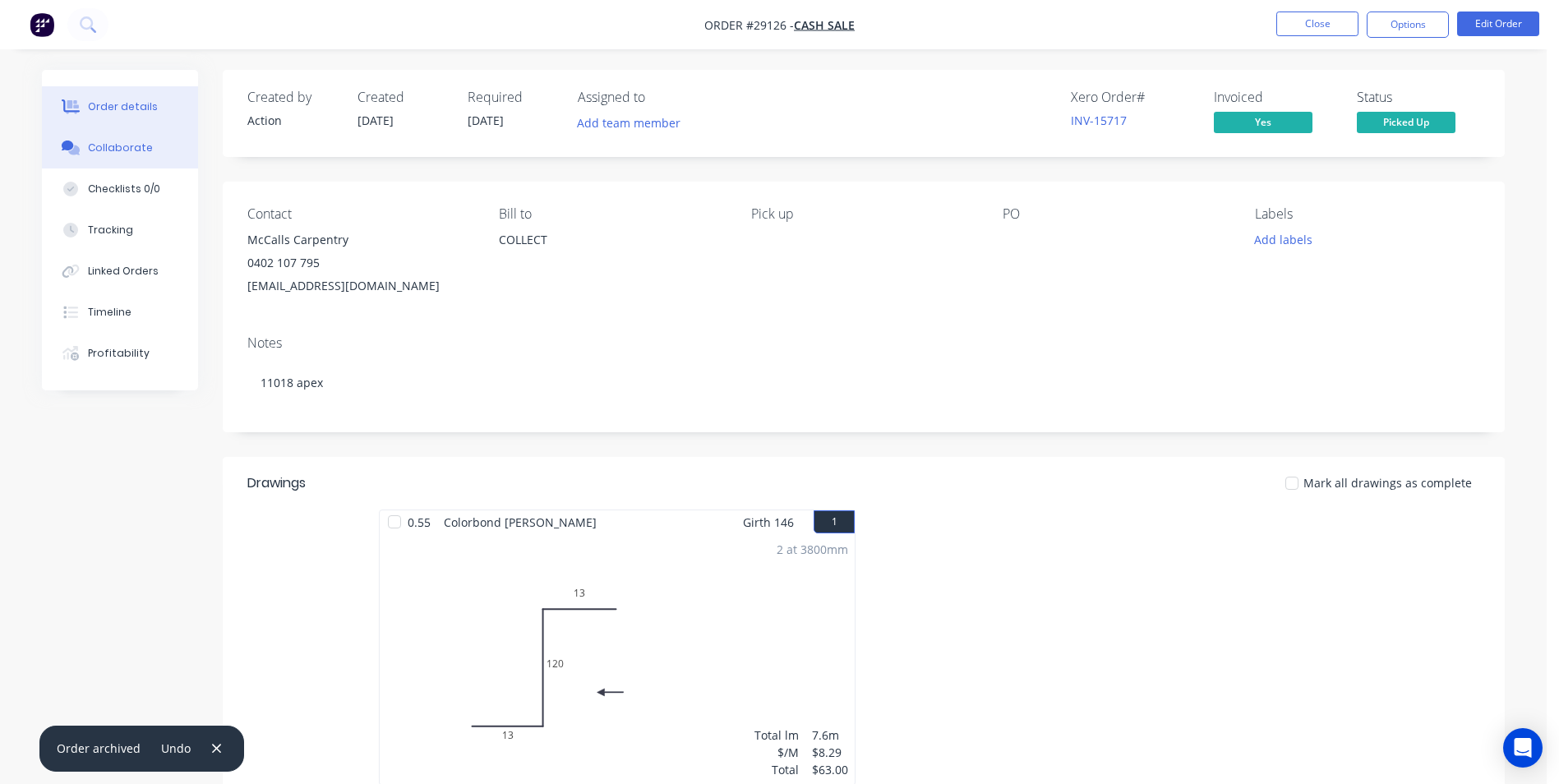
click at [106, 150] on div "Collaborate" at bounding box center [120, 147] width 65 height 14
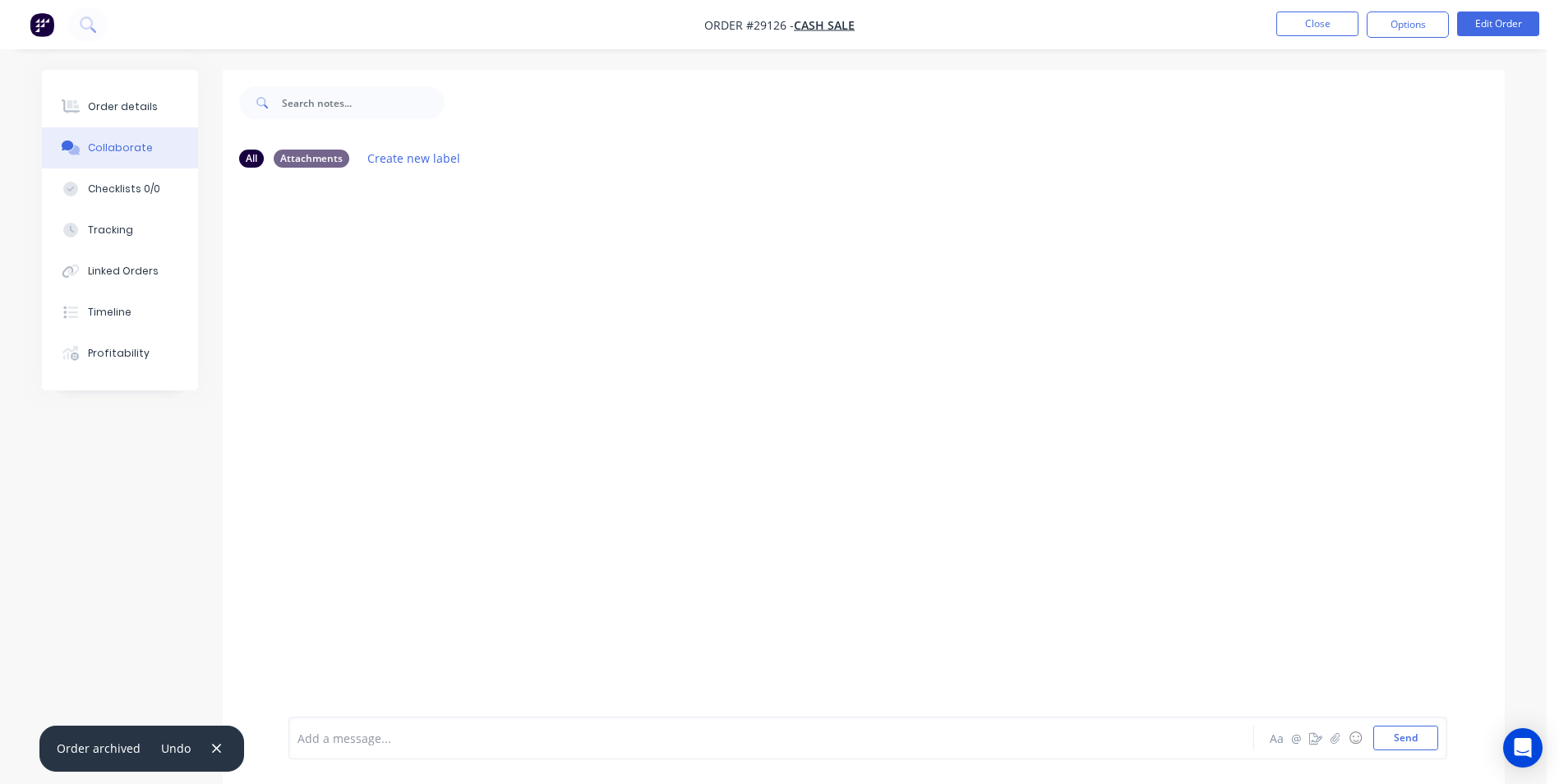
click at [348, 732] on div at bounding box center [726, 738] width 855 height 17
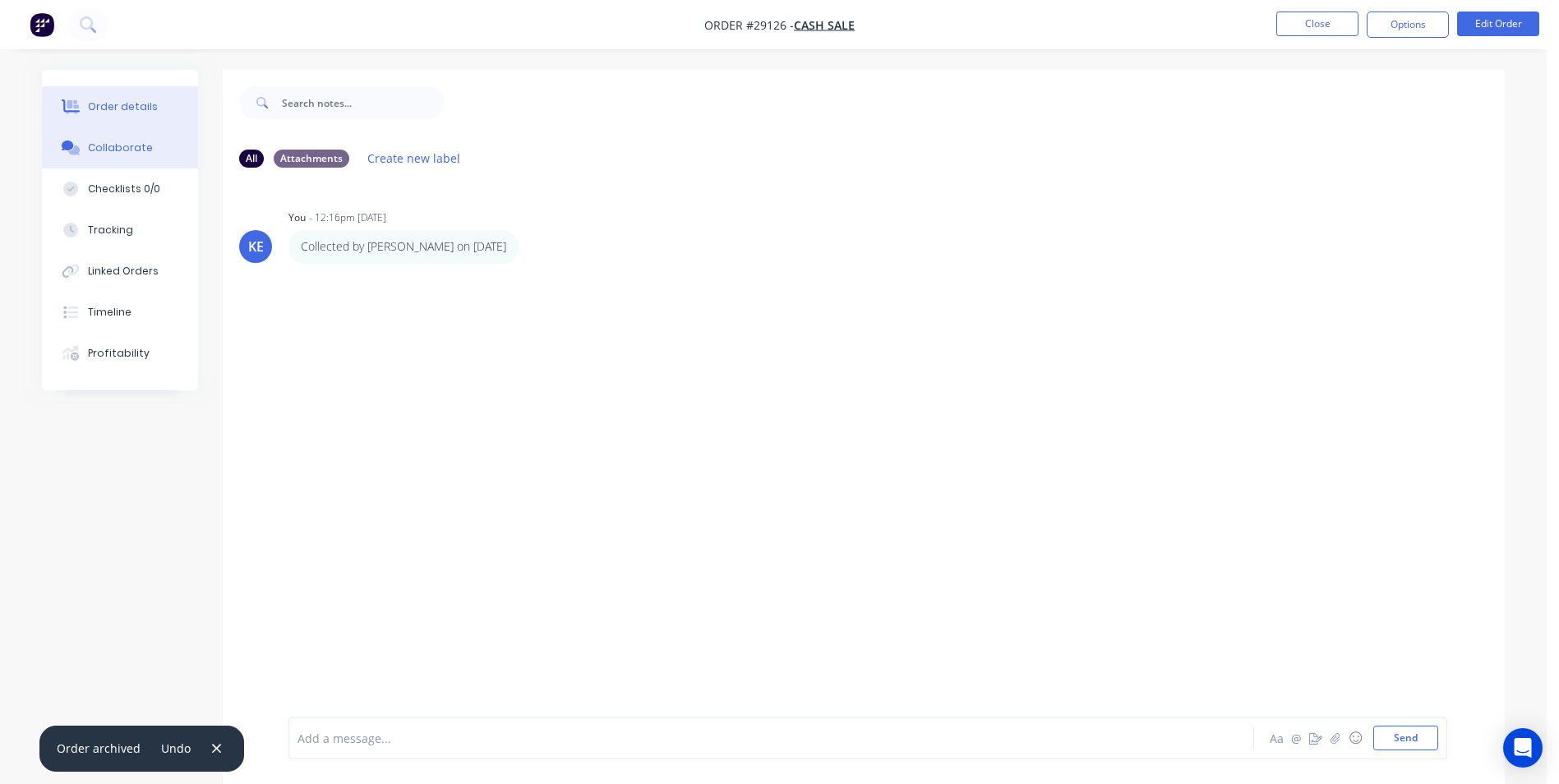
click at [93, 109] on div "Order details" at bounding box center [122, 106] width 70 height 14
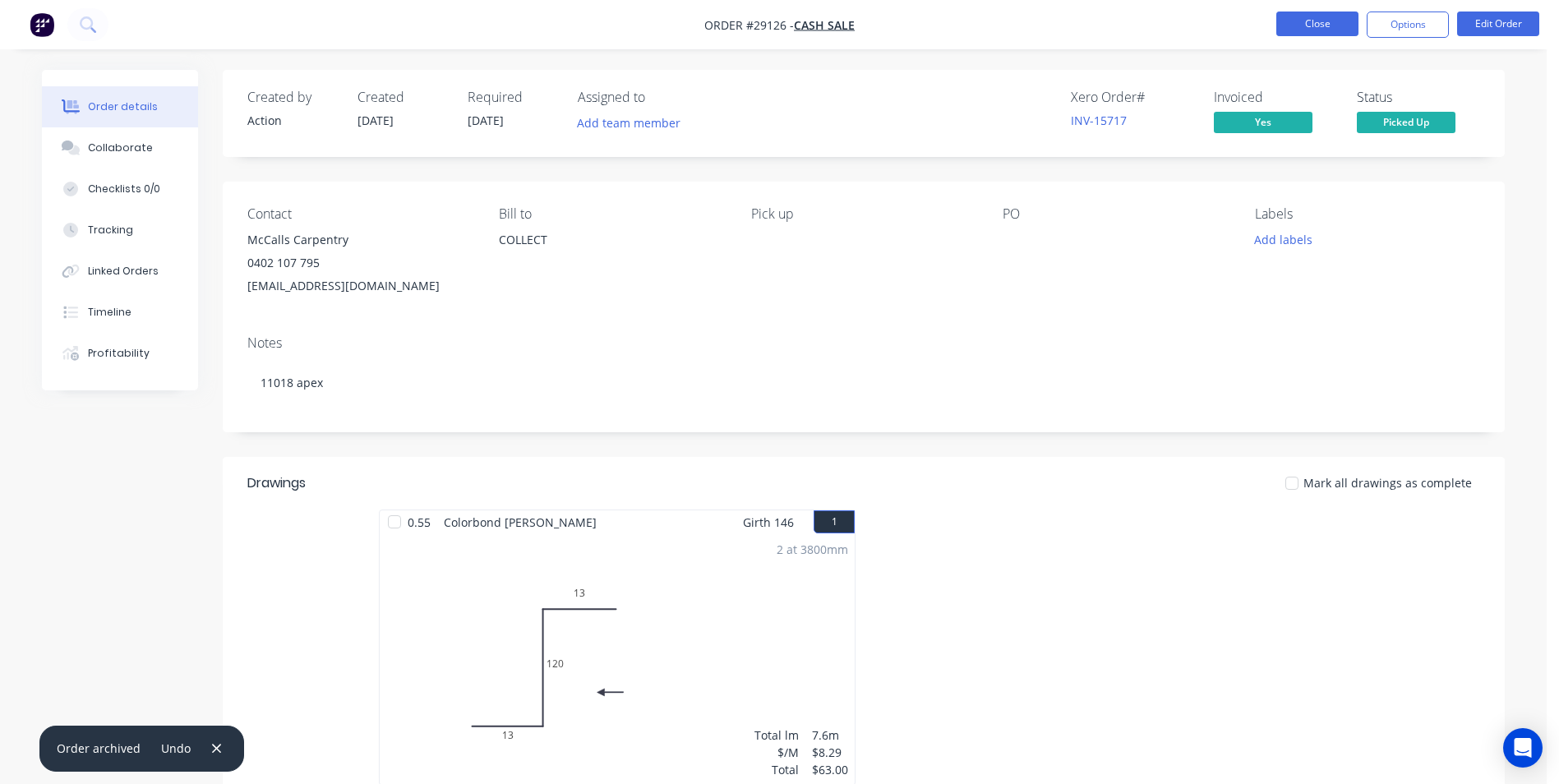
click at [1308, 31] on button "Close" at bounding box center [1317, 24] width 82 height 25
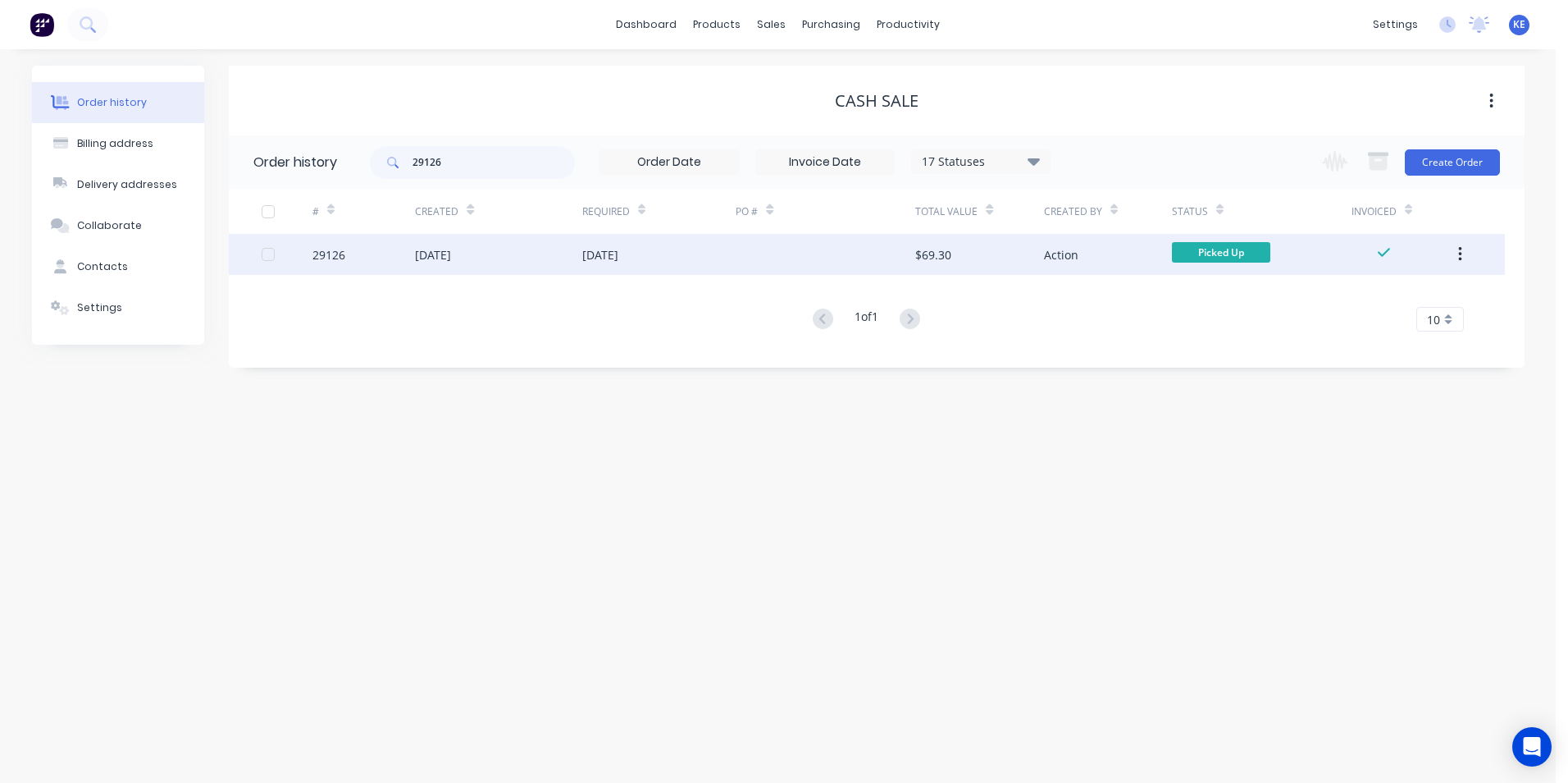
click at [1457, 250] on button "button" at bounding box center [1459, 254] width 38 height 30
click at [1348, 301] on div "Archive" at bounding box center [1402, 298] width 126 height 24
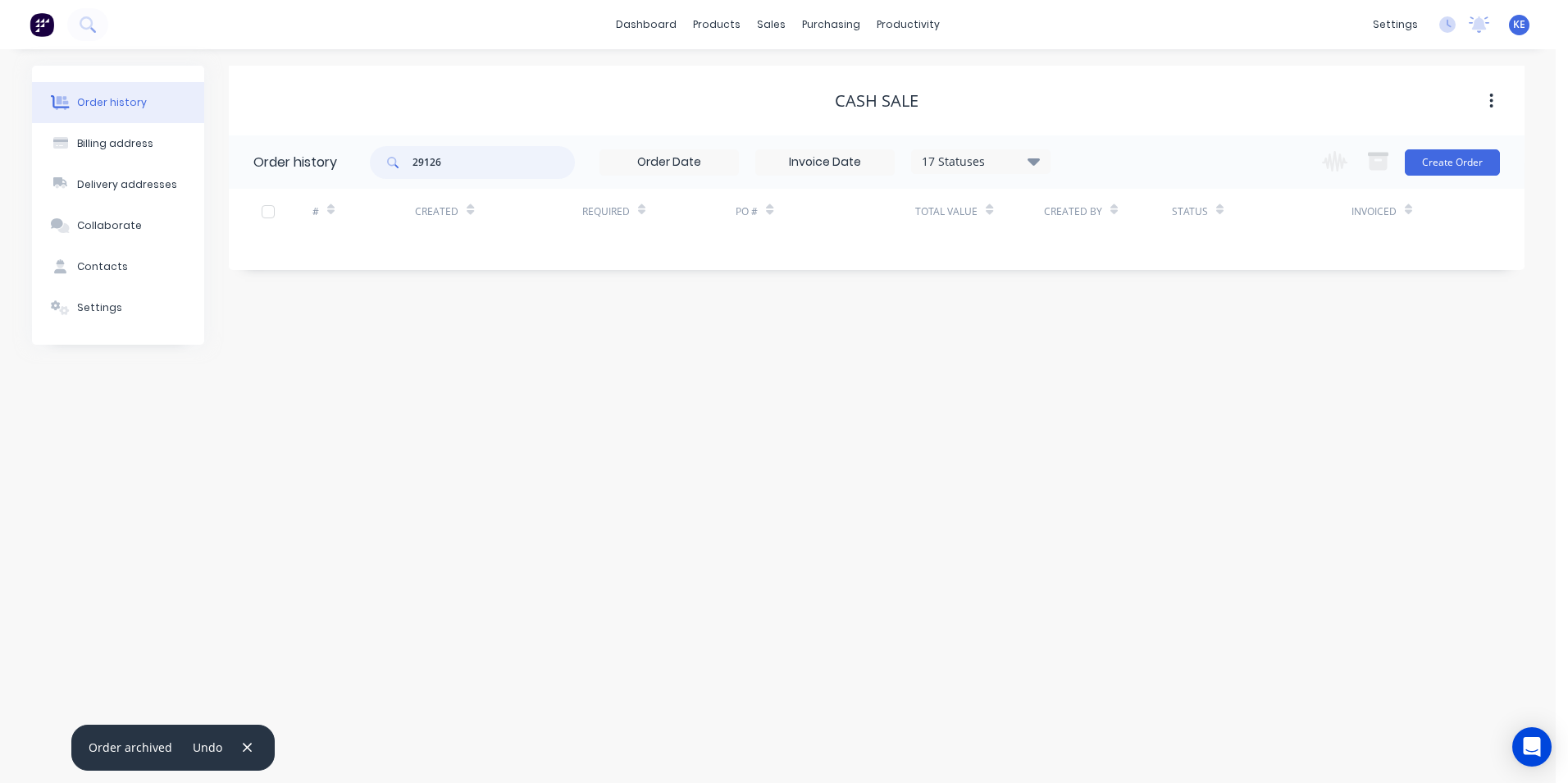
drag, startPoint x: 386, startPoint y: 148, endPoint x: 339, endPoint y: 143, distance: 47.3
click at [339, 143] on header "Order history 29126 17 Statuses Invoice Status Invoiced Not Invoiced Partial Or…" at bounding box center [877, 162] width 1296 height 53
type input "21059"
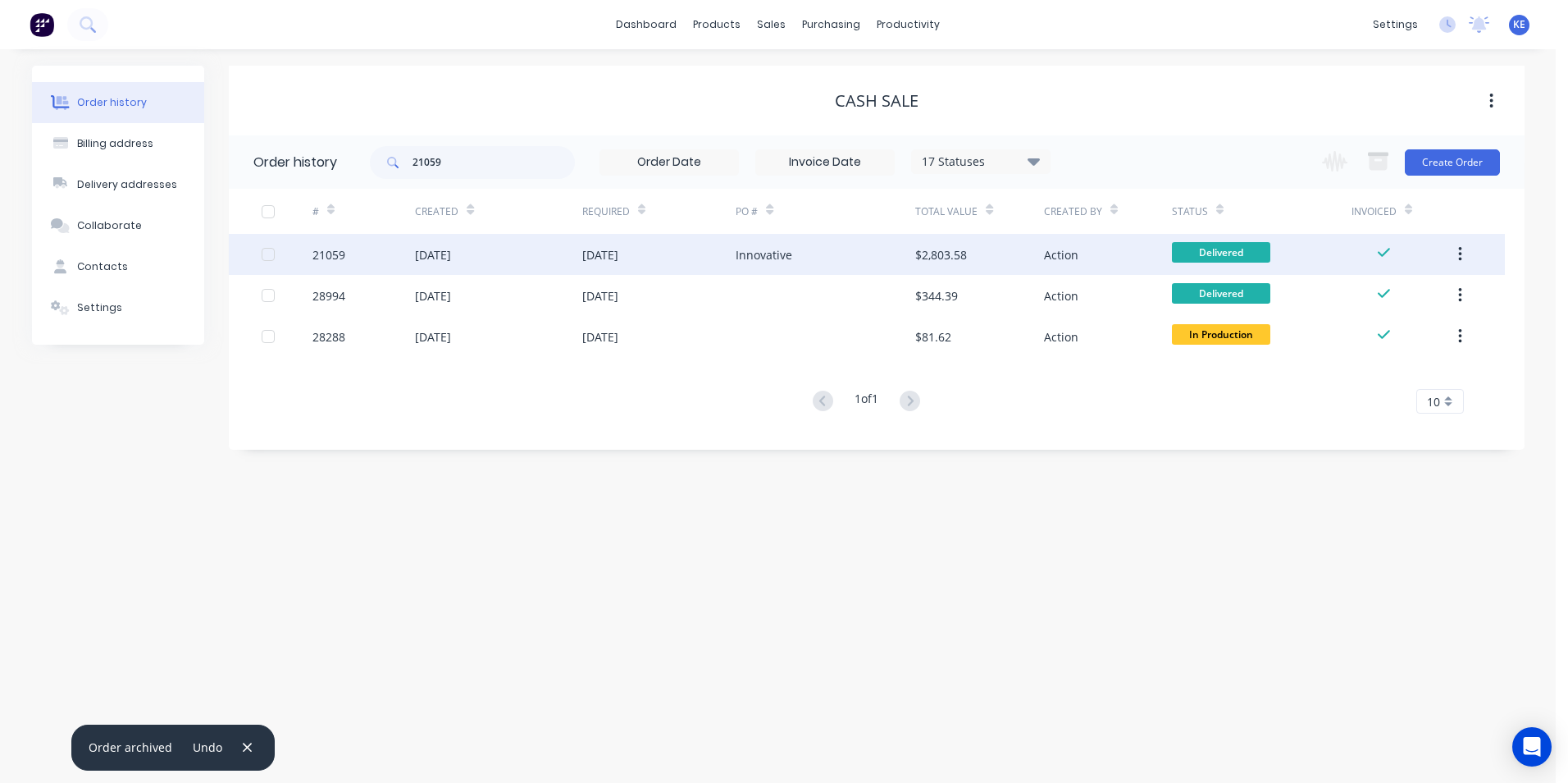
click at [372, 260] on div "21059" at bounding box center [364, 254] width 103 height 41
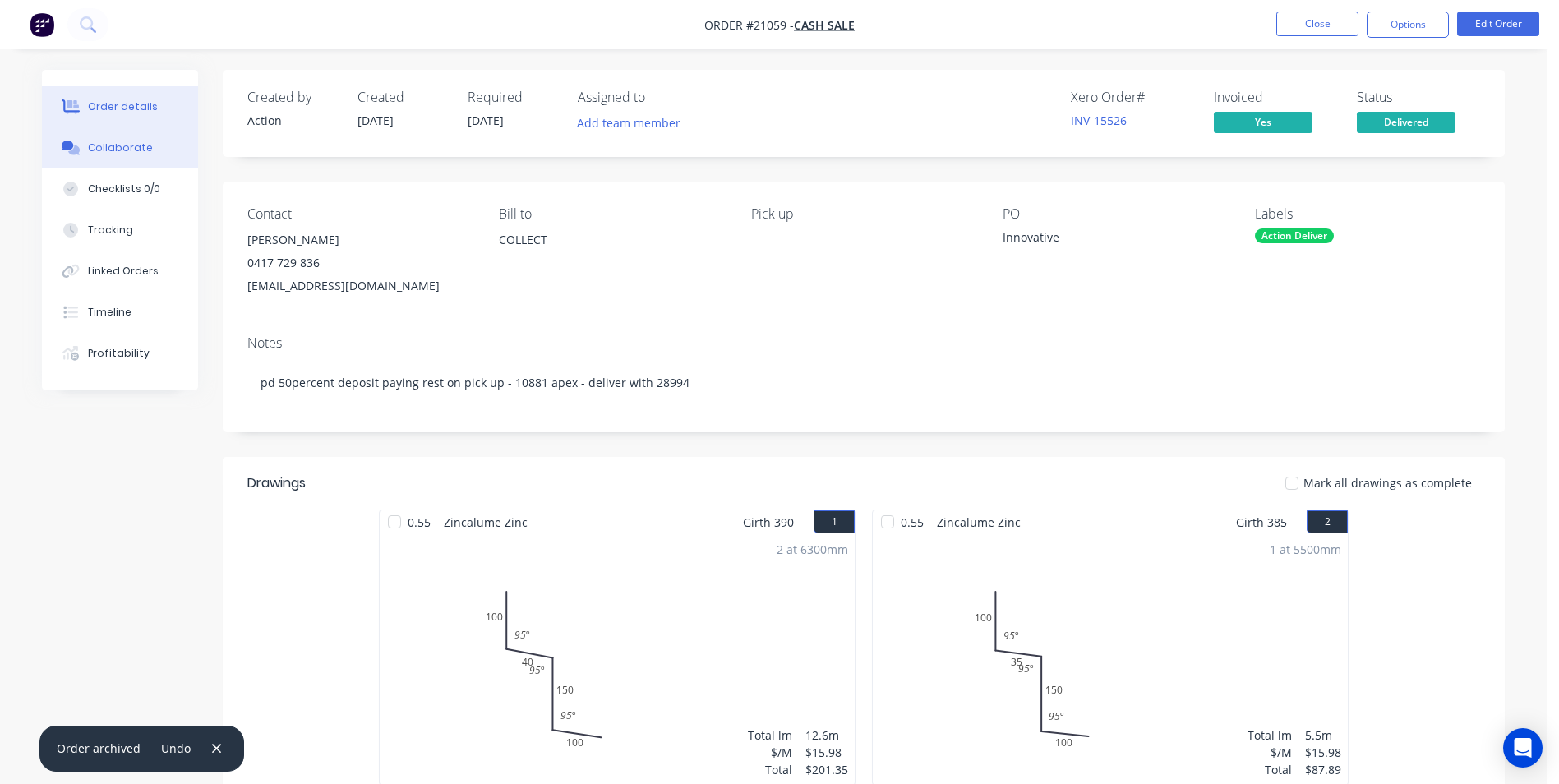
click at [132, 151] on div "Collaborate" at bounding box center [120, 147] width 65 height 14
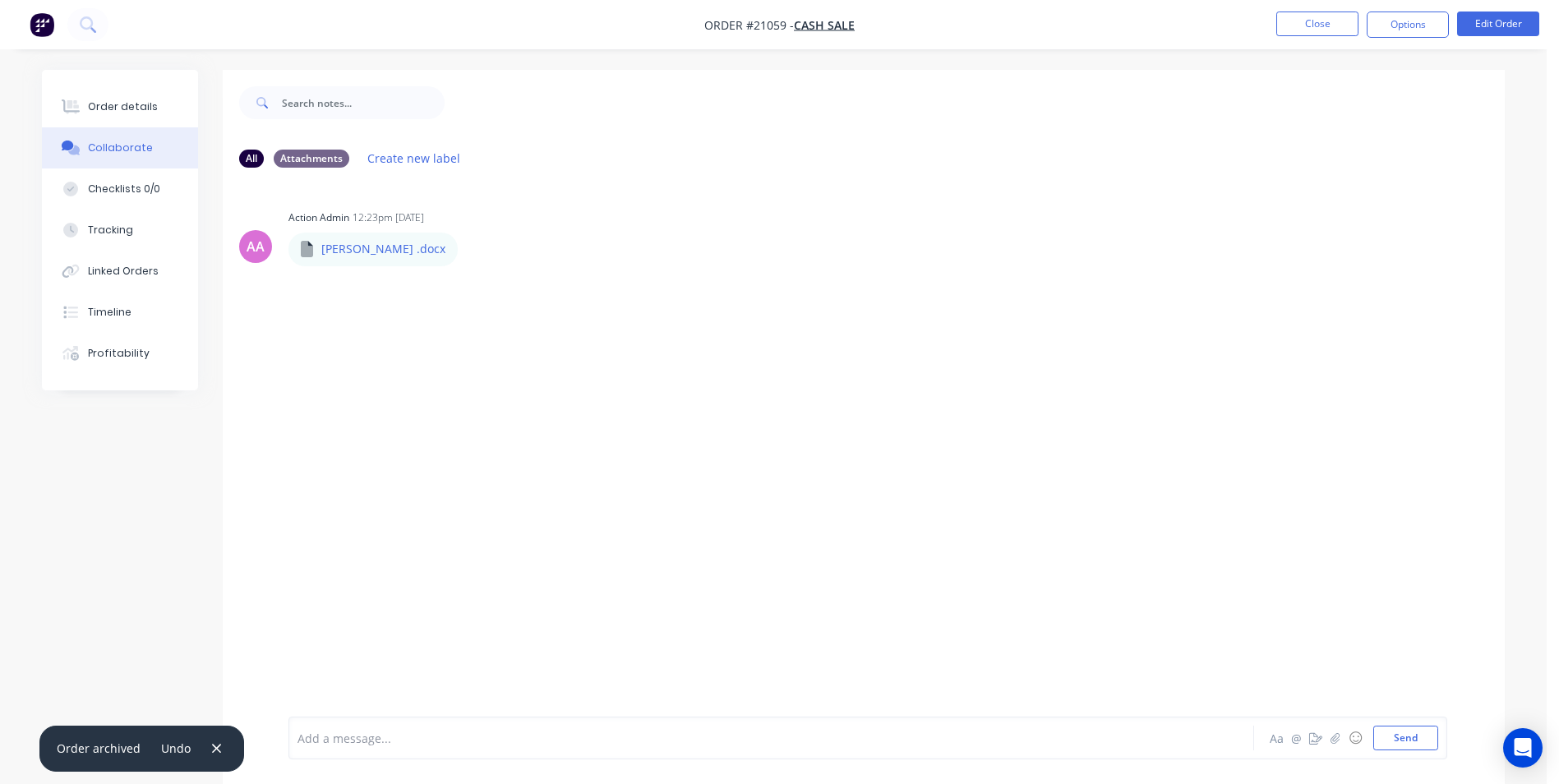
click at [330, 738] on div at bounding box center [726, 738] width 855 height 17
click at [116, 100] on div "Order details" at bounding box center [122, 106] width 70 height 14
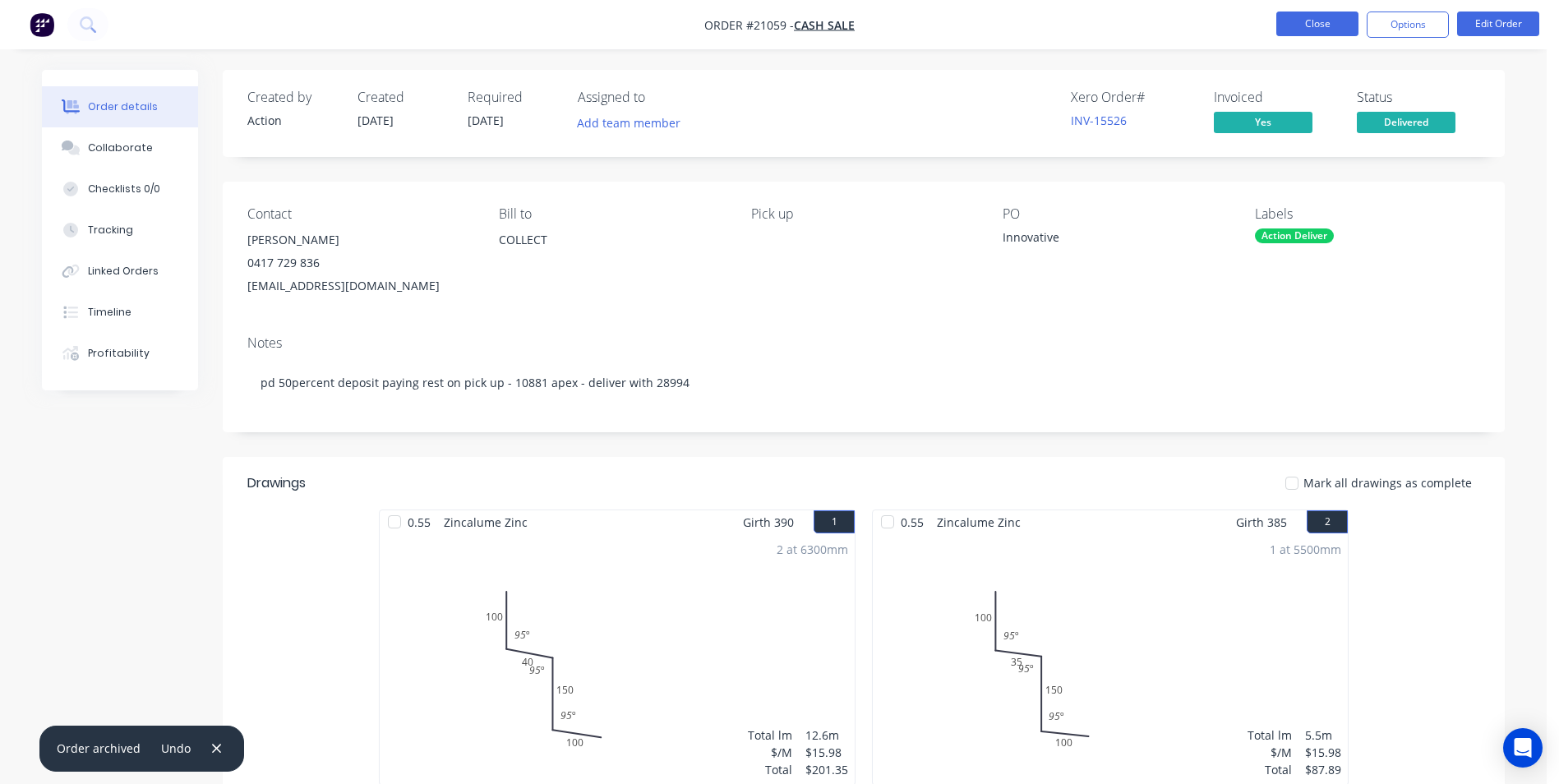
click at [1297, 31] on button "Close" at bounding box center [1317, 24] width 82 height 25
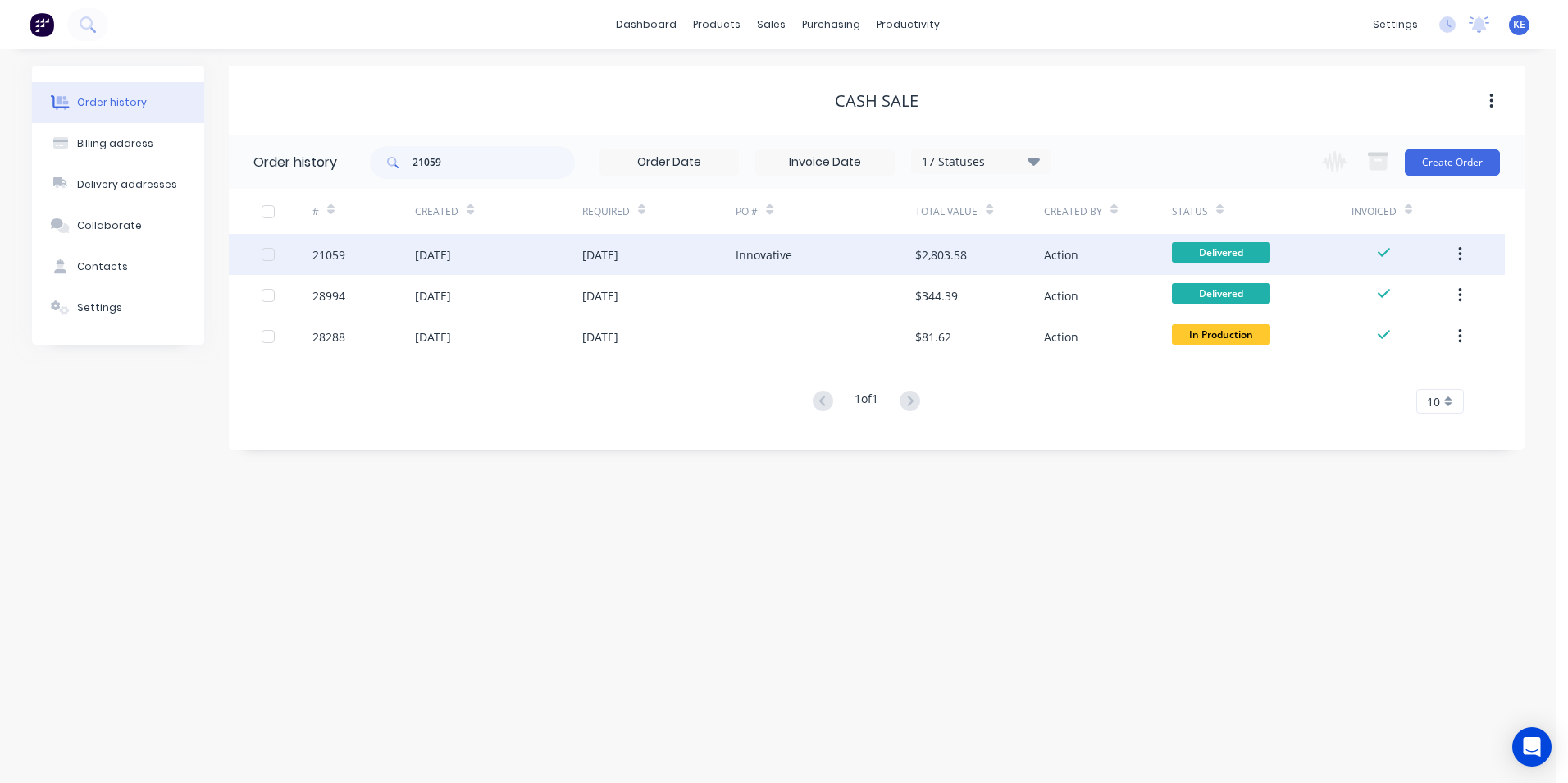
click at [1463, 250] on icon "button" at bounding box center [1460, 254] width 4 height 18
click at [1366, 296] on div "Archive" at bounding box center [1402, 298] width 126 height 24
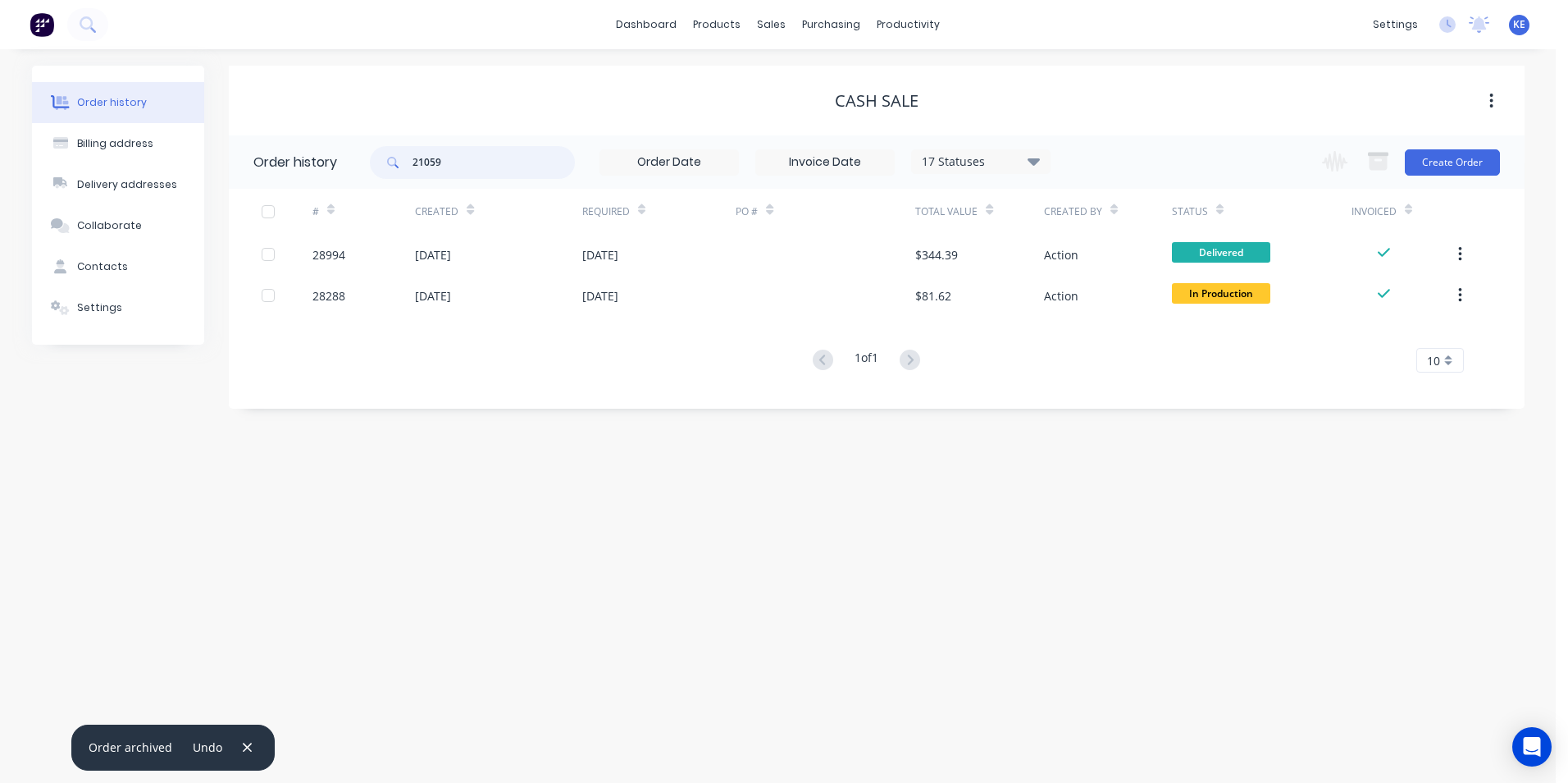
drag, startPoint x: 390, startPoint y: 159, endPoint x: 327, endPoint y: 159, distance: 63.0
click at [327, 159] on header "Order history 21059 17 Statuses Invoice Status Invoiced Not Invoiced Partial Or…" at bounding box center [877, 162] width 1296 height 53
type input "28994"
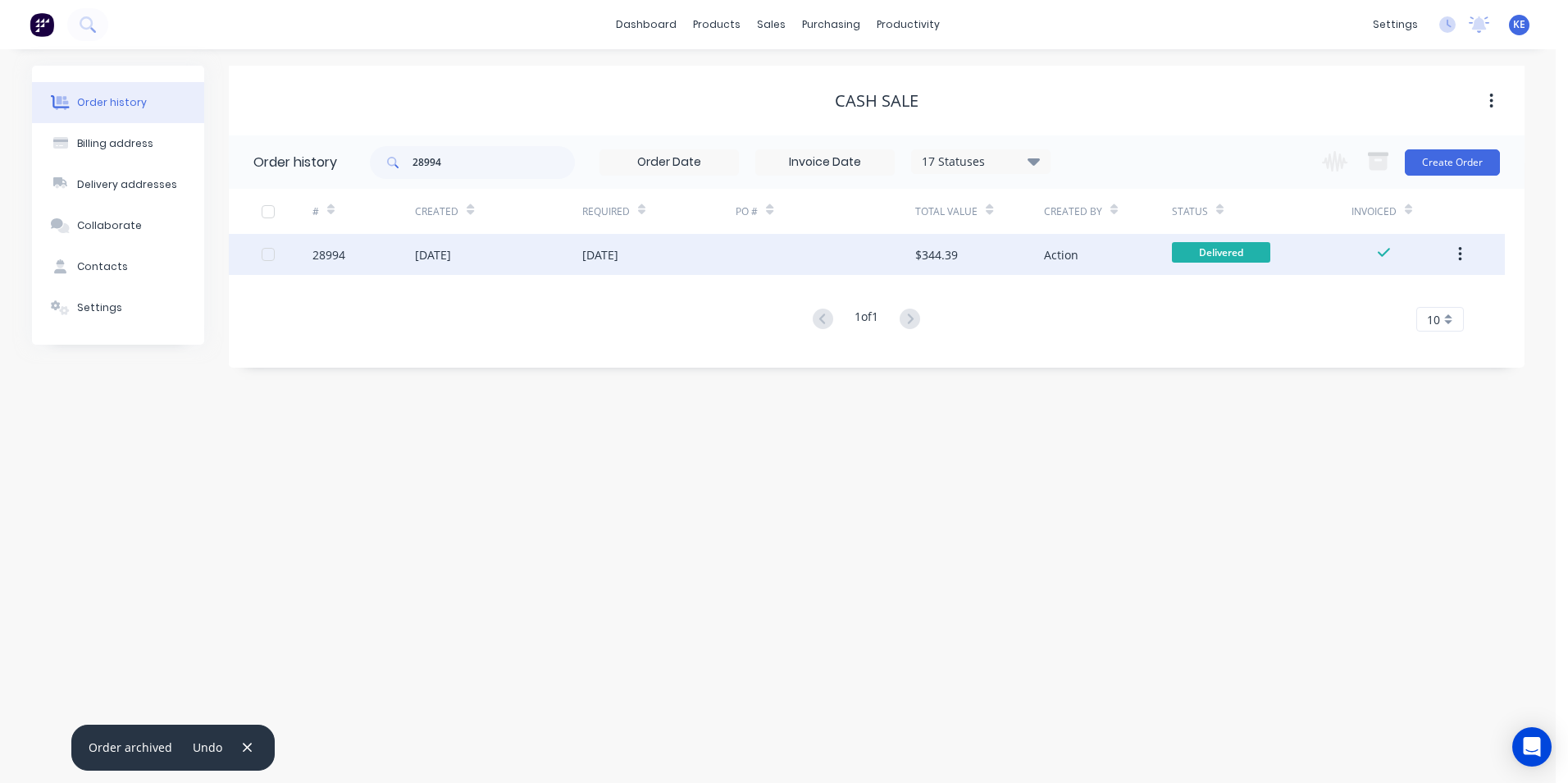
click at [376, 261] on div "28994" at bounding box center [364, 254] width 103 height 41
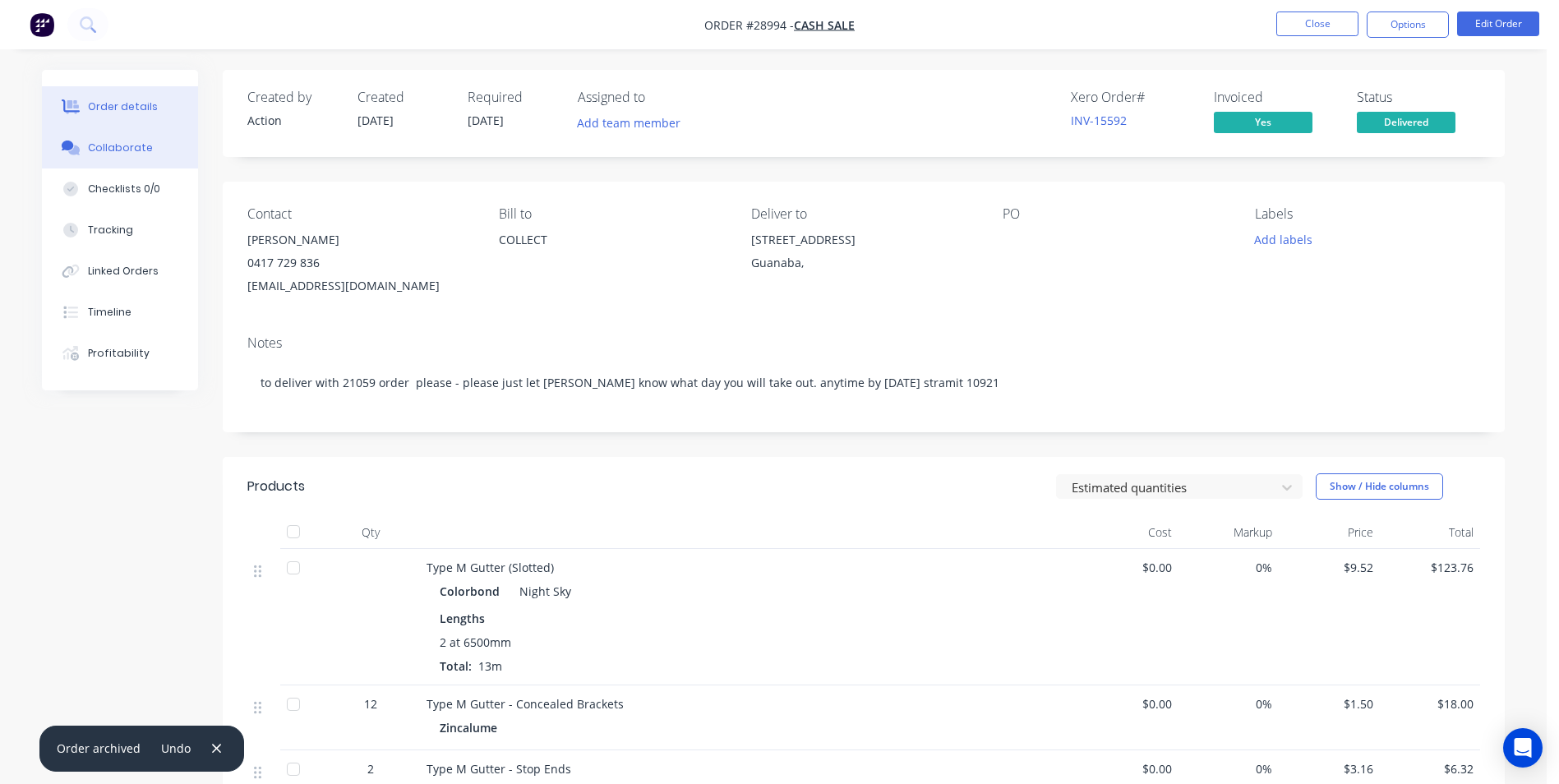
click at [121, 140] on div "Collaborate" at bounding box center [120, 147] width 65 height 14
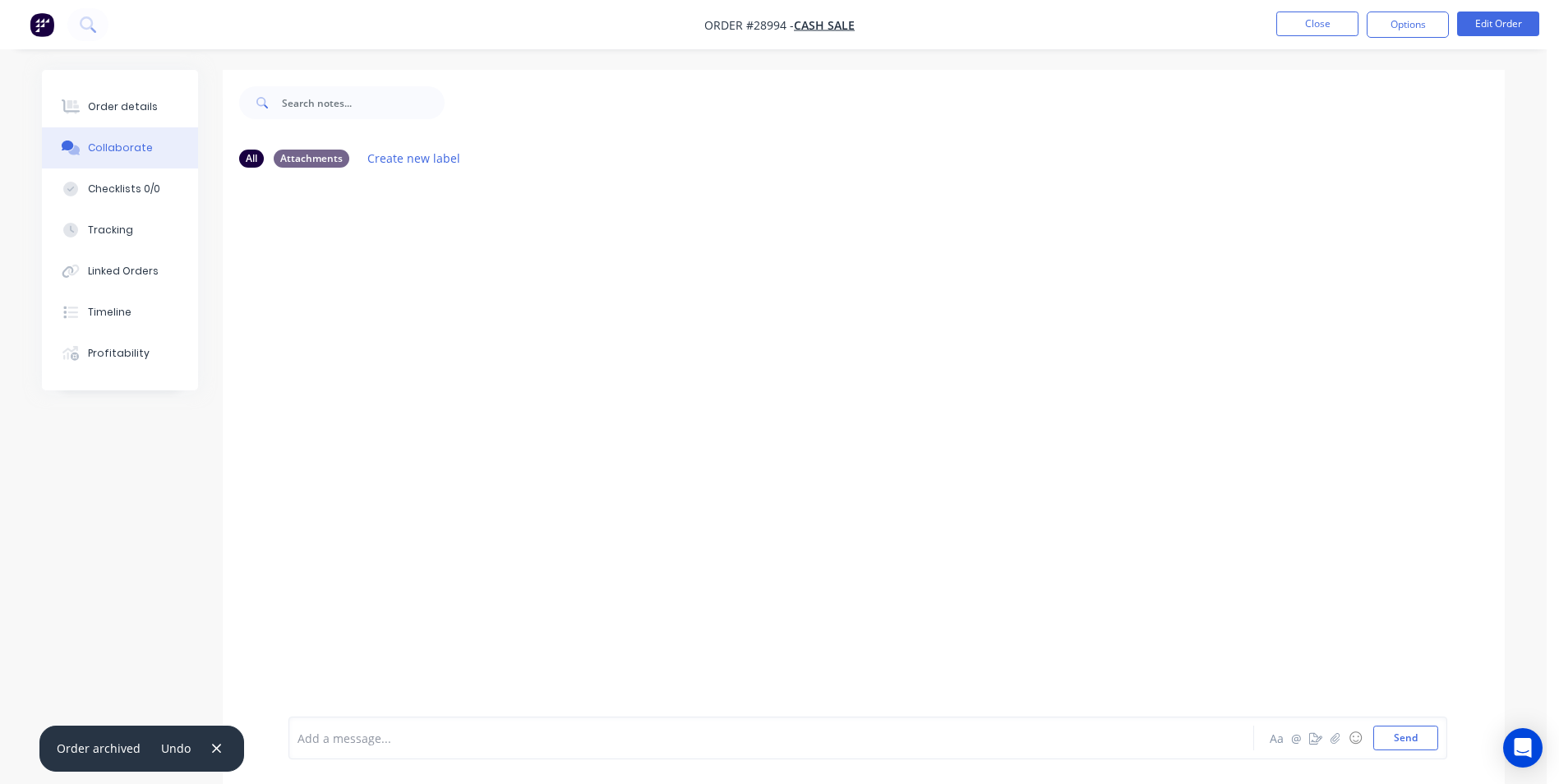
drag, startPoint x: 211, startPoint y: 742, endPoint x: 324, endPoint y: 753, distance: 113.5
click at [212, 740] on button "button" at bounding box center [217, 748] width 20 height 22
drag, startPoint x: 333, startPoint y: 752, endPoint x: 359, endPoint y: 689, distance: 68.2
click at [334, 751] on div "Add a message... Aa @ ☺ Send" at bounding box center [868, 737] width 1159 height 42
drag, startPoint x: 335, startPoint y: 733, endPoint x: 345, endPoint y: 726, distance: 12.2
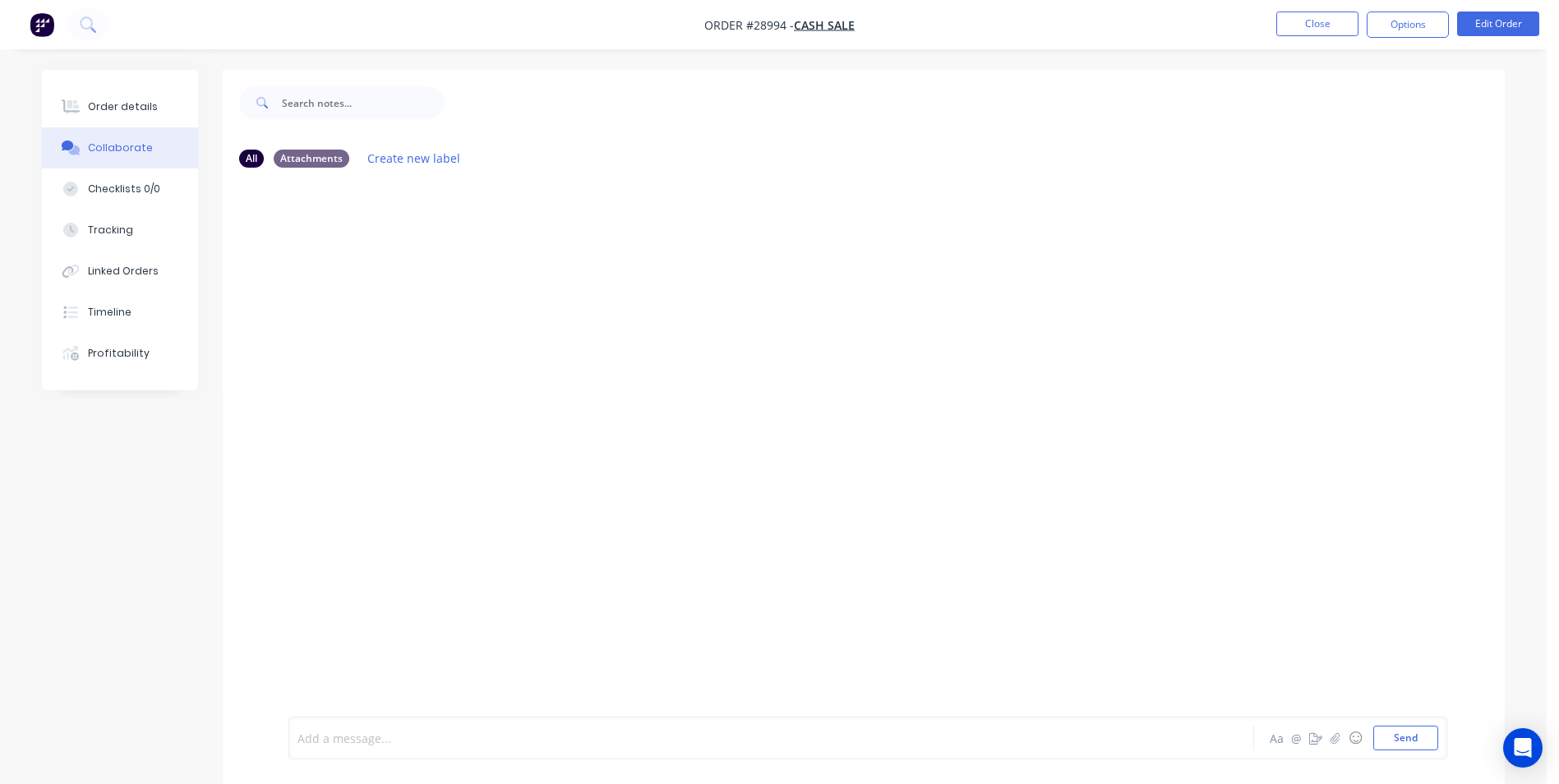
click at [335, 734] on div at bounding box center [726, 738] width 855 height 17
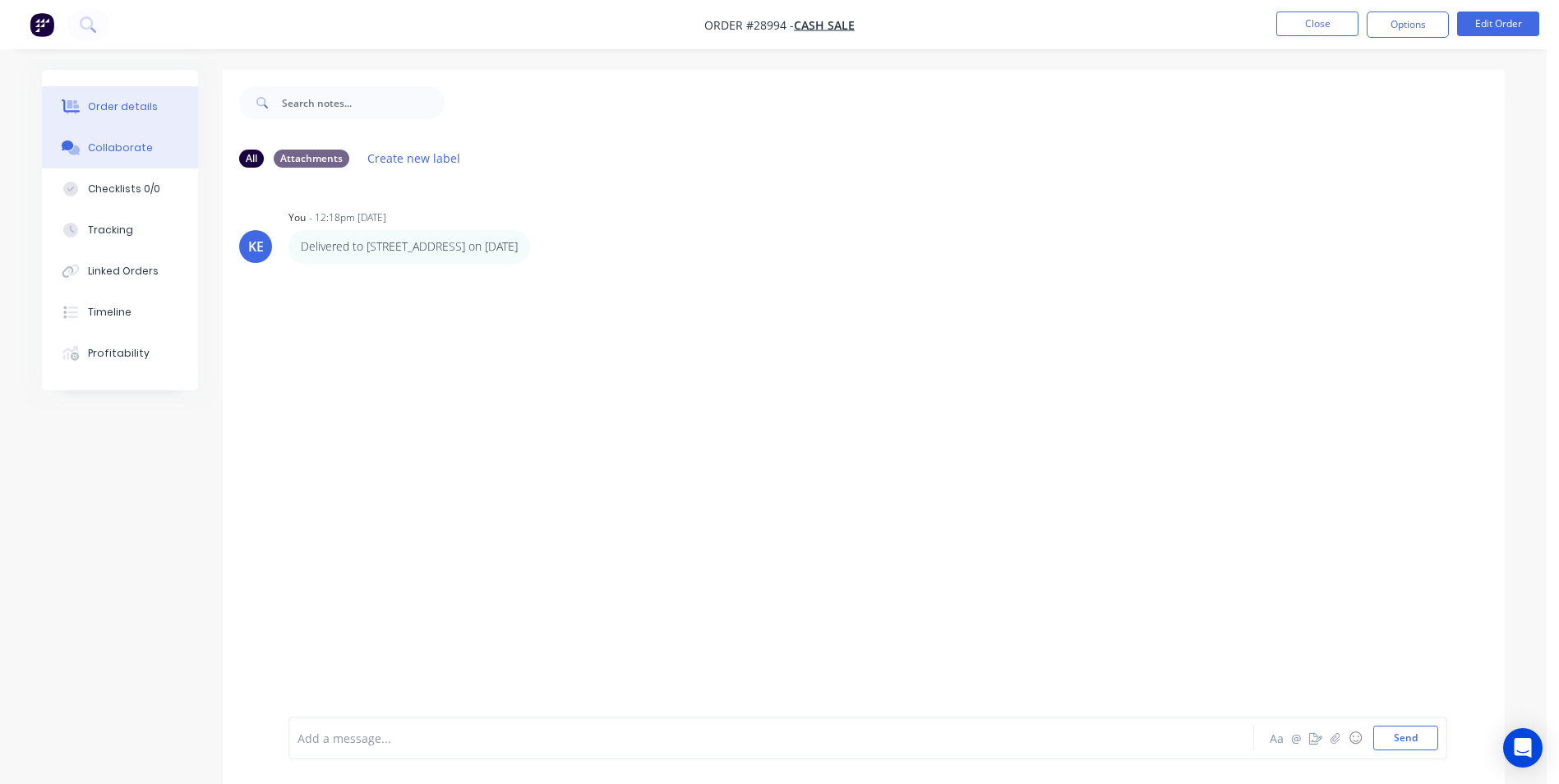
click at [127, 102] on div "Order details" at bounding box center [122, 106] width 70 height 14
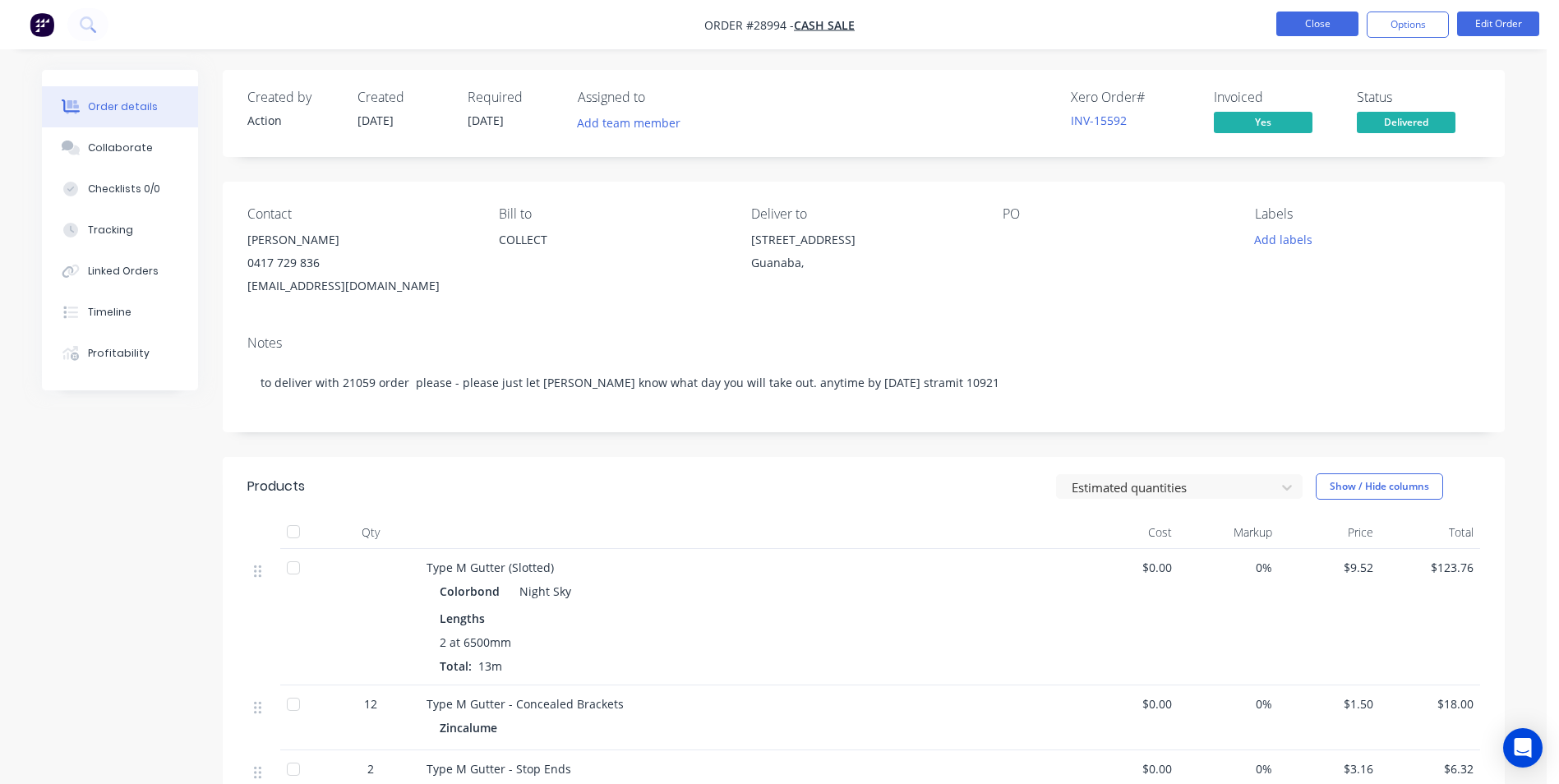
click at [1303, 20] on button "Close" at bounding box center [1317, 24] width 82 height 25
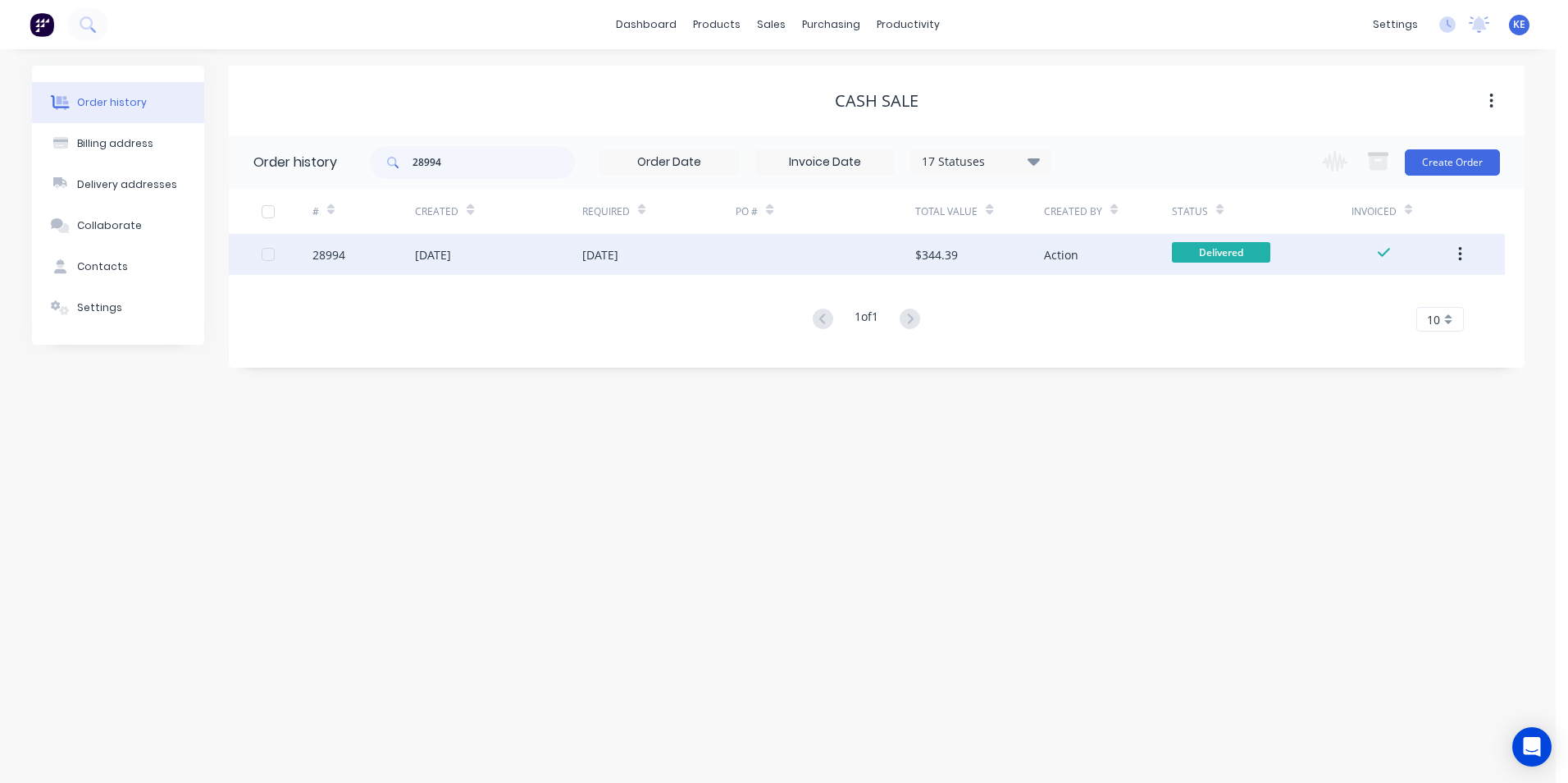
click at [1463, 253] on icon "button" at bounding box center [1460, 254] width 4 height 18
click at [1350, 299] on div "Archive" at bounding box center [1402, 298] width 126 height 24
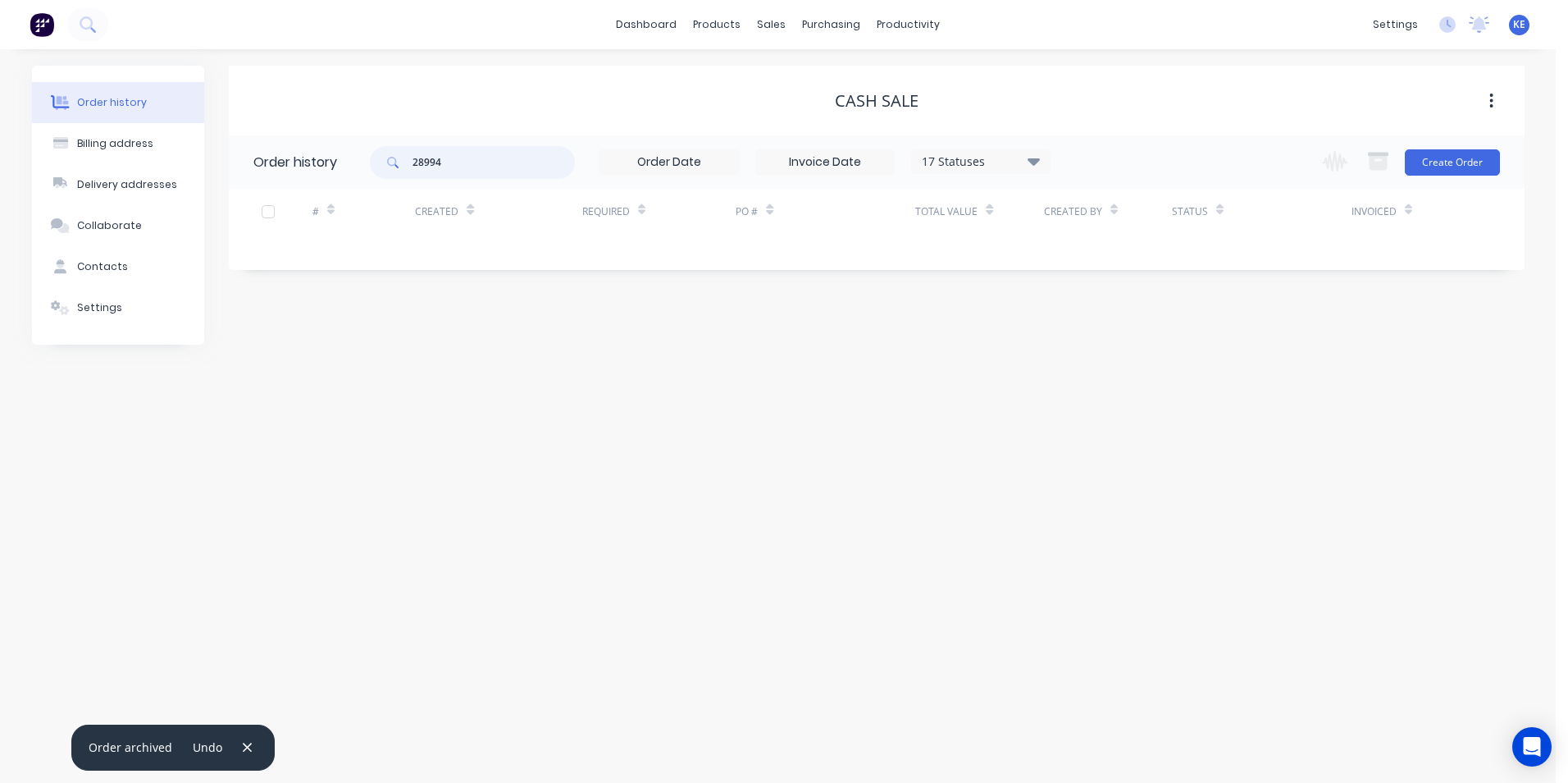
drag, startPoint x: 474, startPoint y: 169, endPoint x: 344, endPoint y: 172, distance: 130.0
click at [339, 172] on header "Order history 28994 17 Statuses Invoice Status Invoiced Not Invoiced Partial Or…" at bounding box center [877, 162] width 1296 height 53
type input "29095"
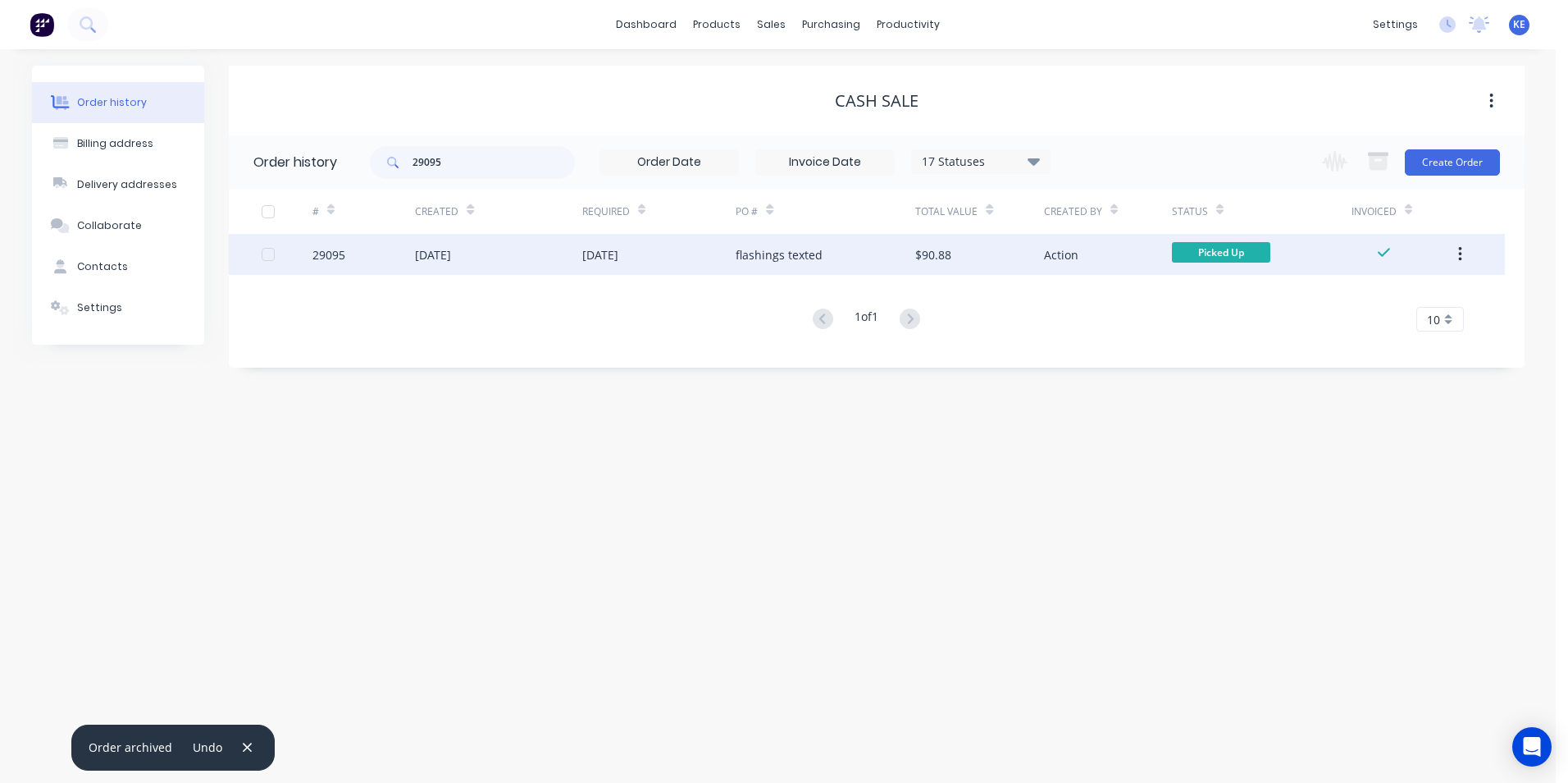
click at [387, 243] on div "29095" at bounding box center [364, 254] width 103 height 41
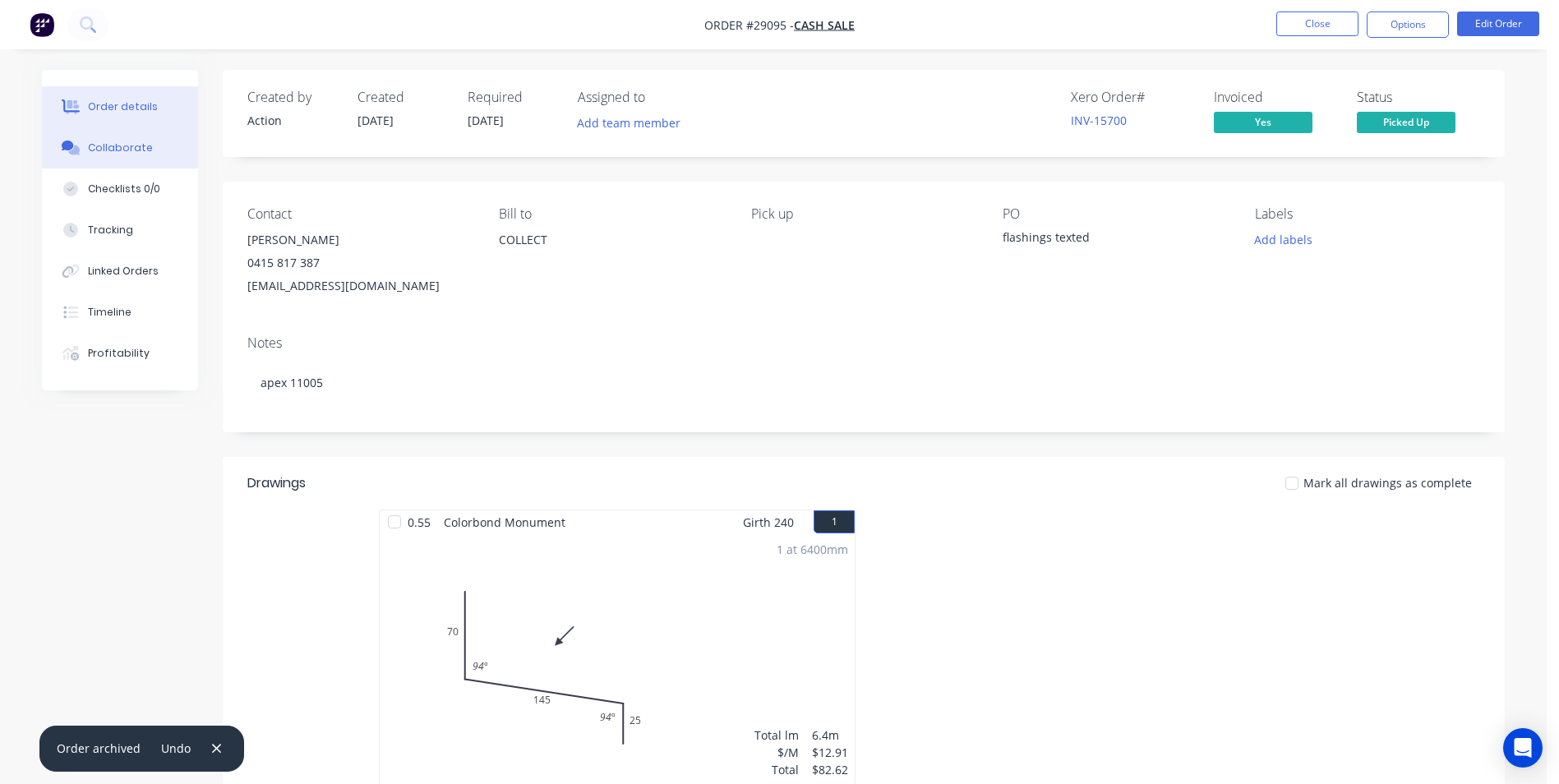
click at [95, 151] on div "Collaborate" at bounding box center [120, 147] width 65 height 14
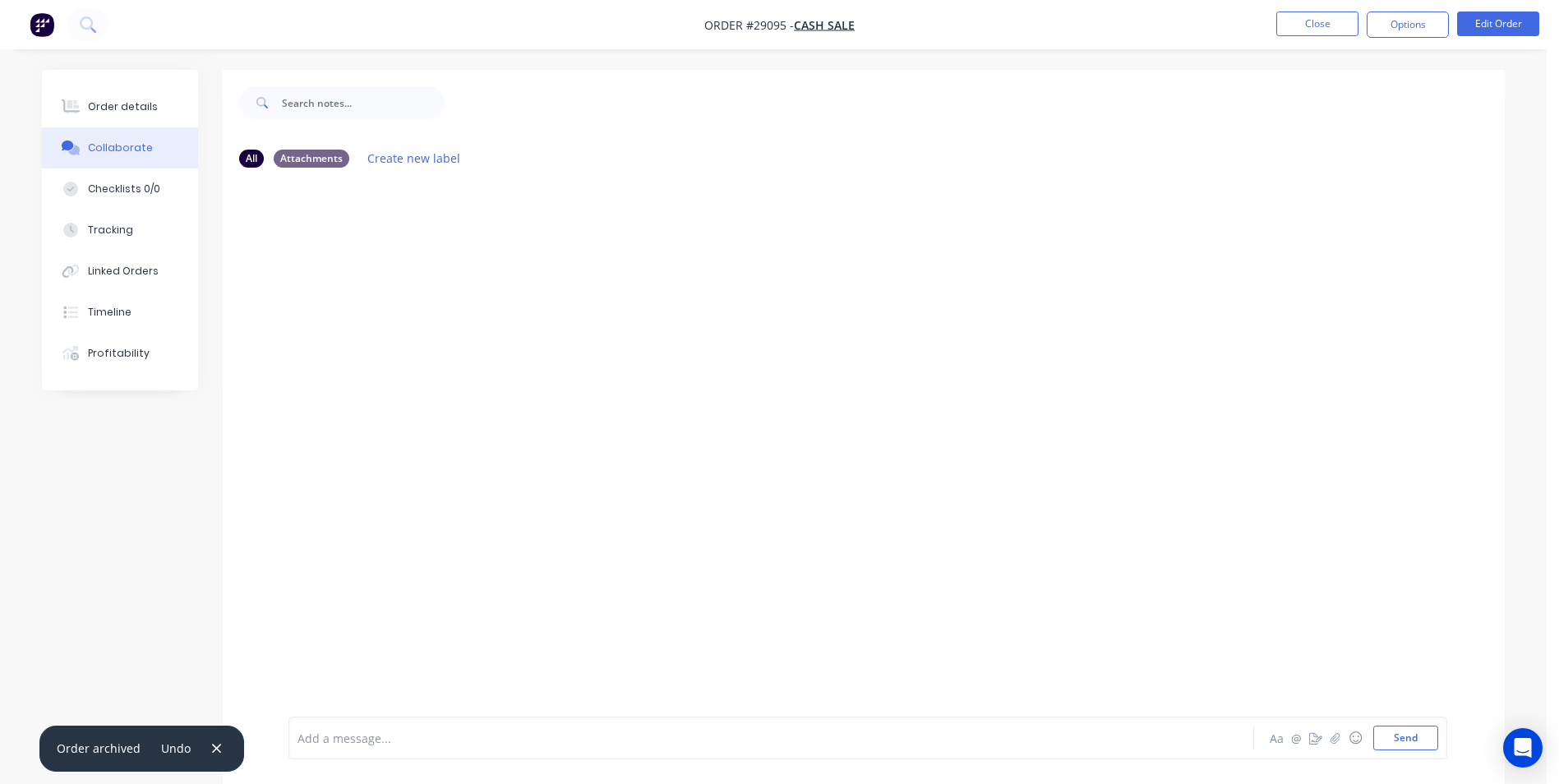
click at [355, 740] on div at bounding box center [726, 738] width 855 height 17
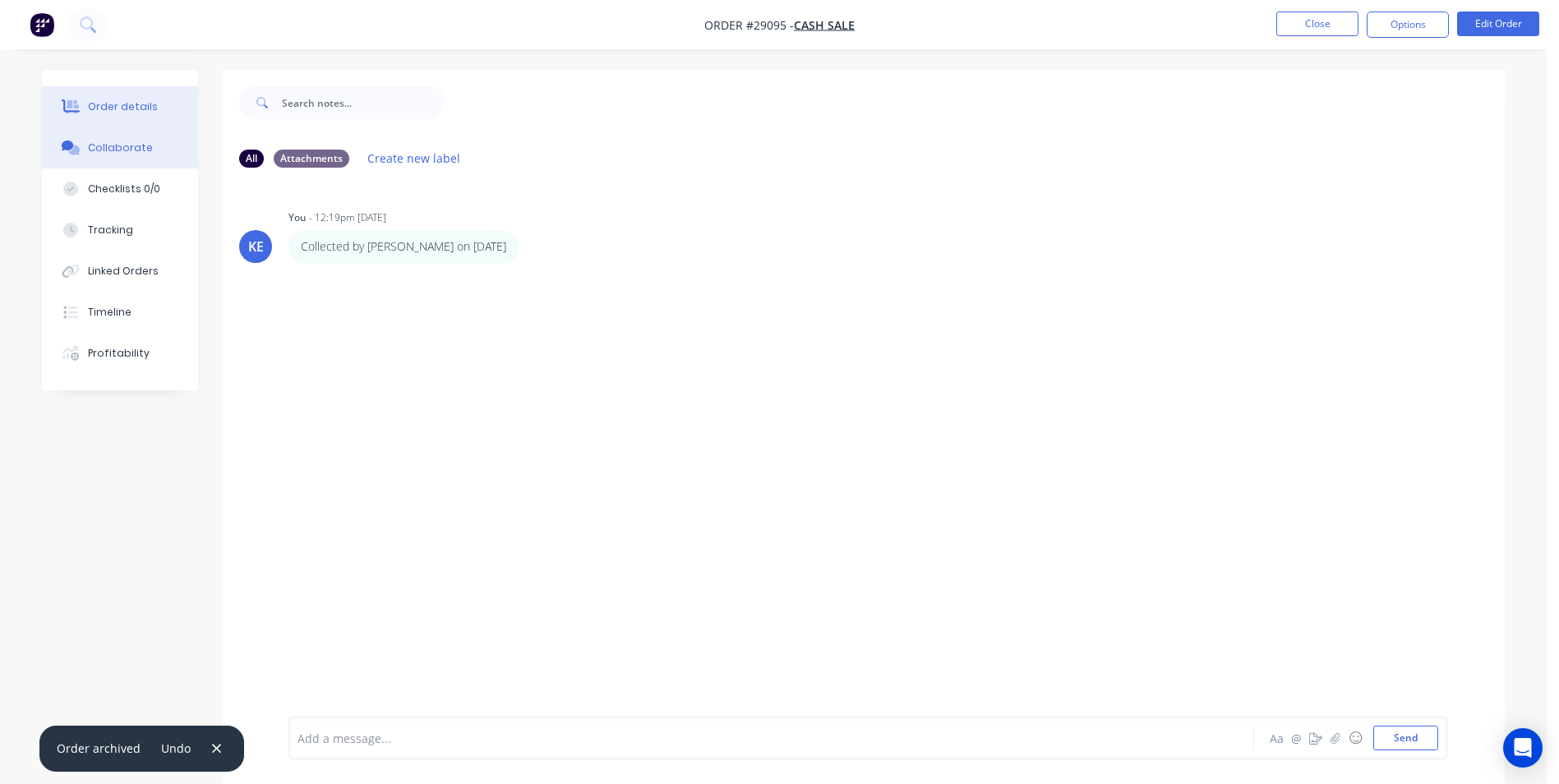
click at [123, 104] on div "Order details" at bounding box center [122, 106] width 70 height 14
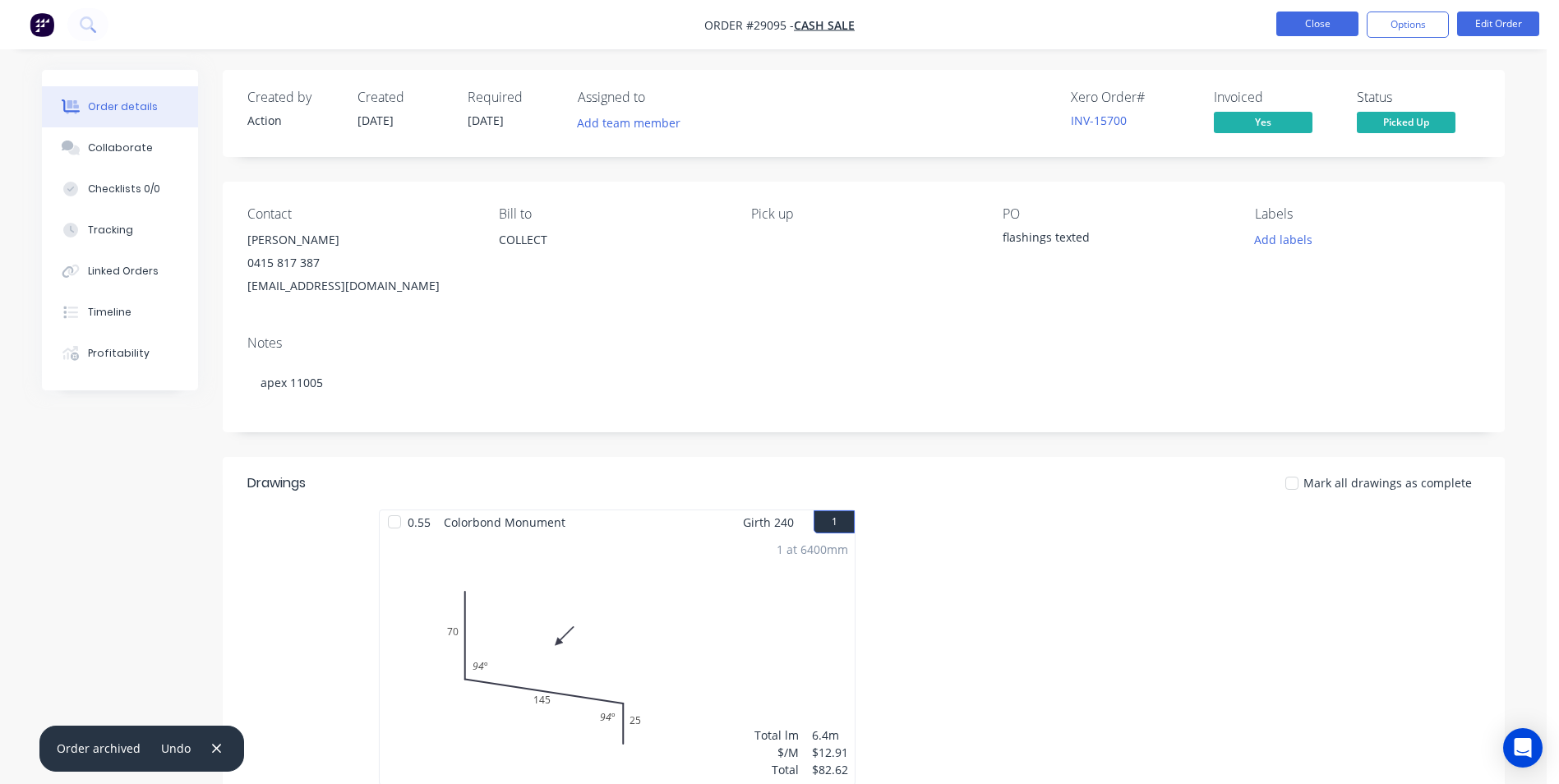
click at [1319, 24] on button "Close" at bounding box center [1317, 24] width 82 height 25
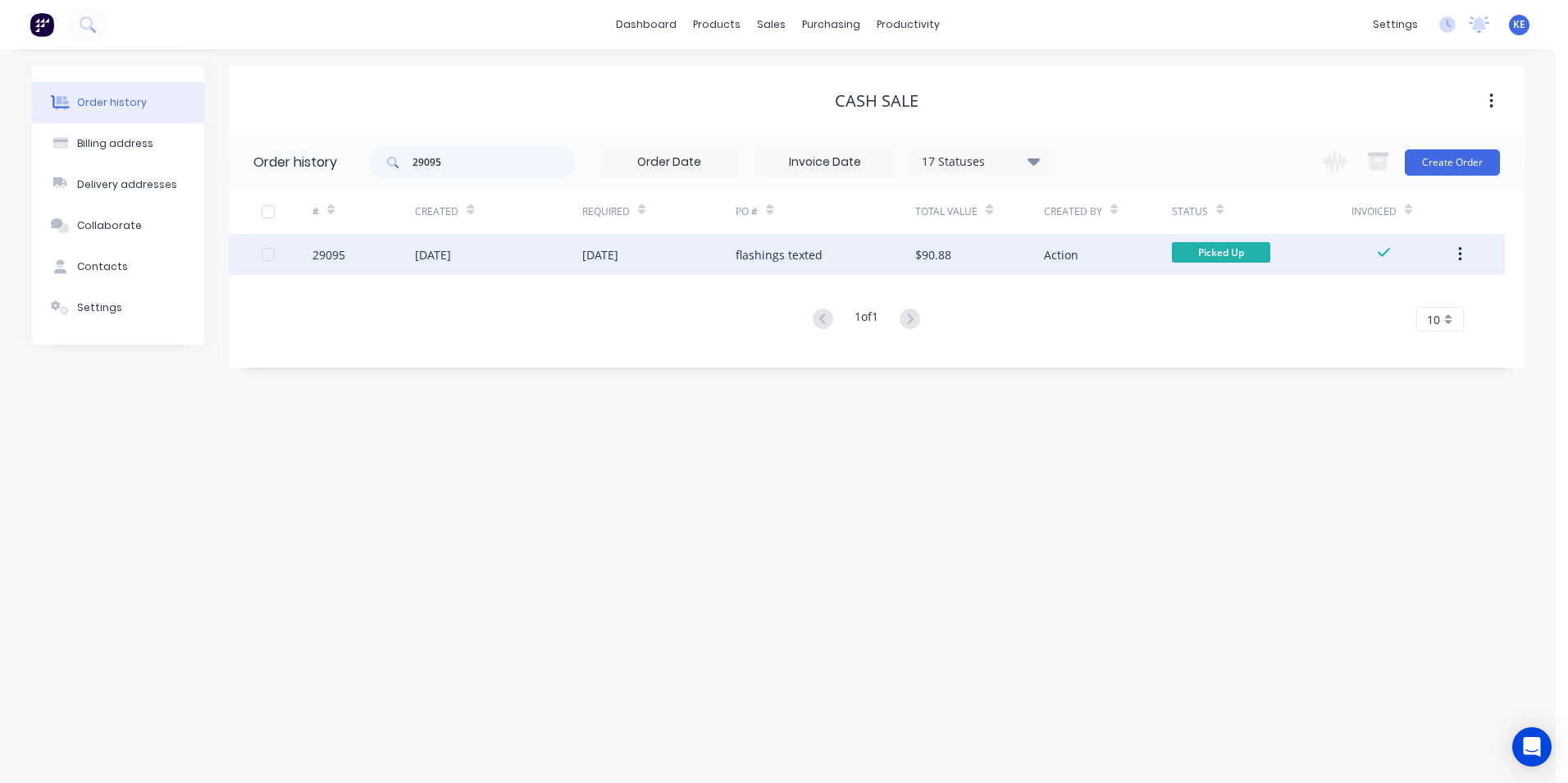
click at [1459, 251] on icon "button" at bounding box center [1460, 254] width 4 height 18
drag, startPoint x: 1376, startPoint y: 299, endPoint x: 884, endPoint y: 380, distance: 498.6
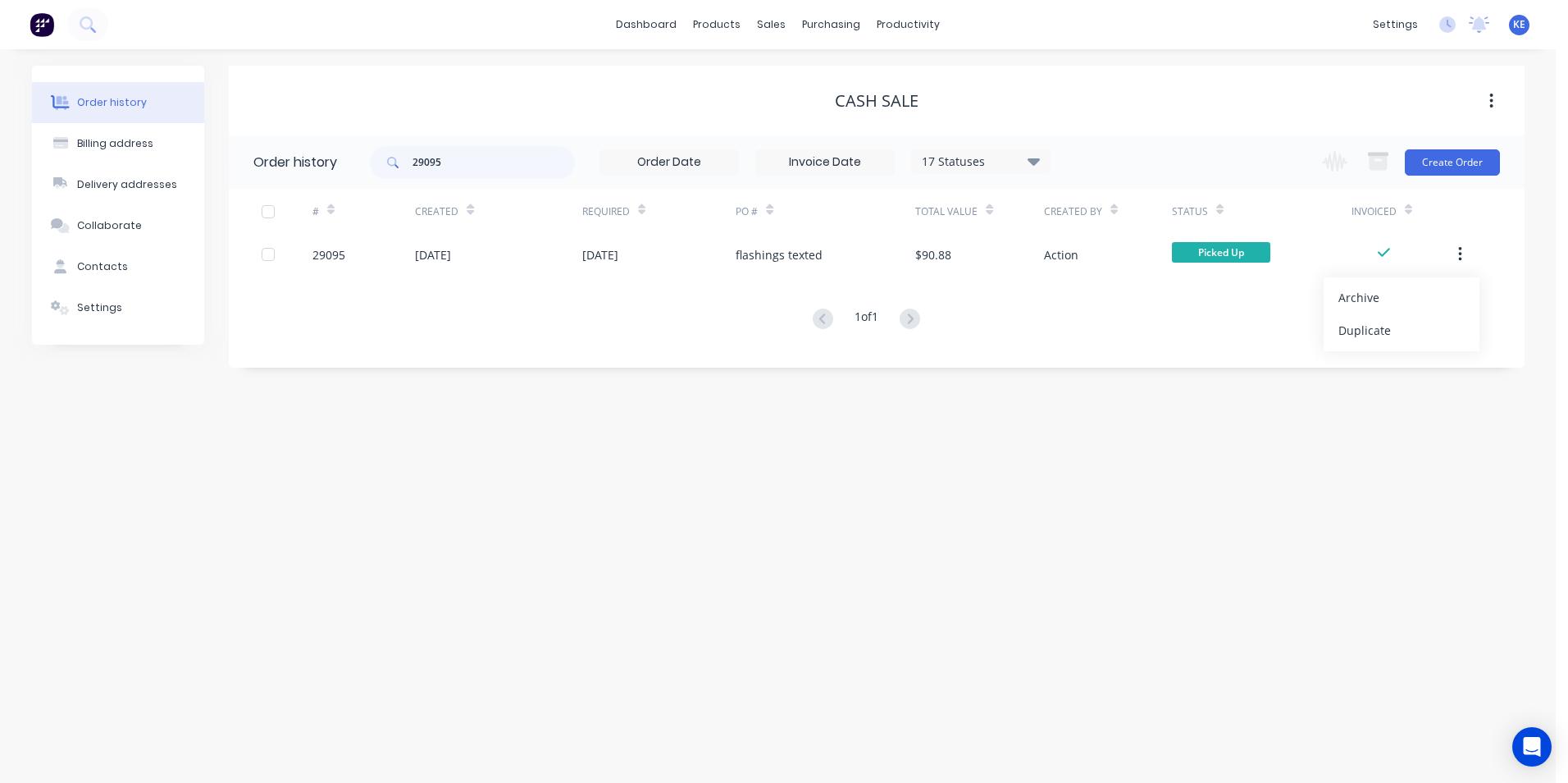
click at [1375, 299] on div "Archive" at bounding box center [1402, 298] width 126 height 24
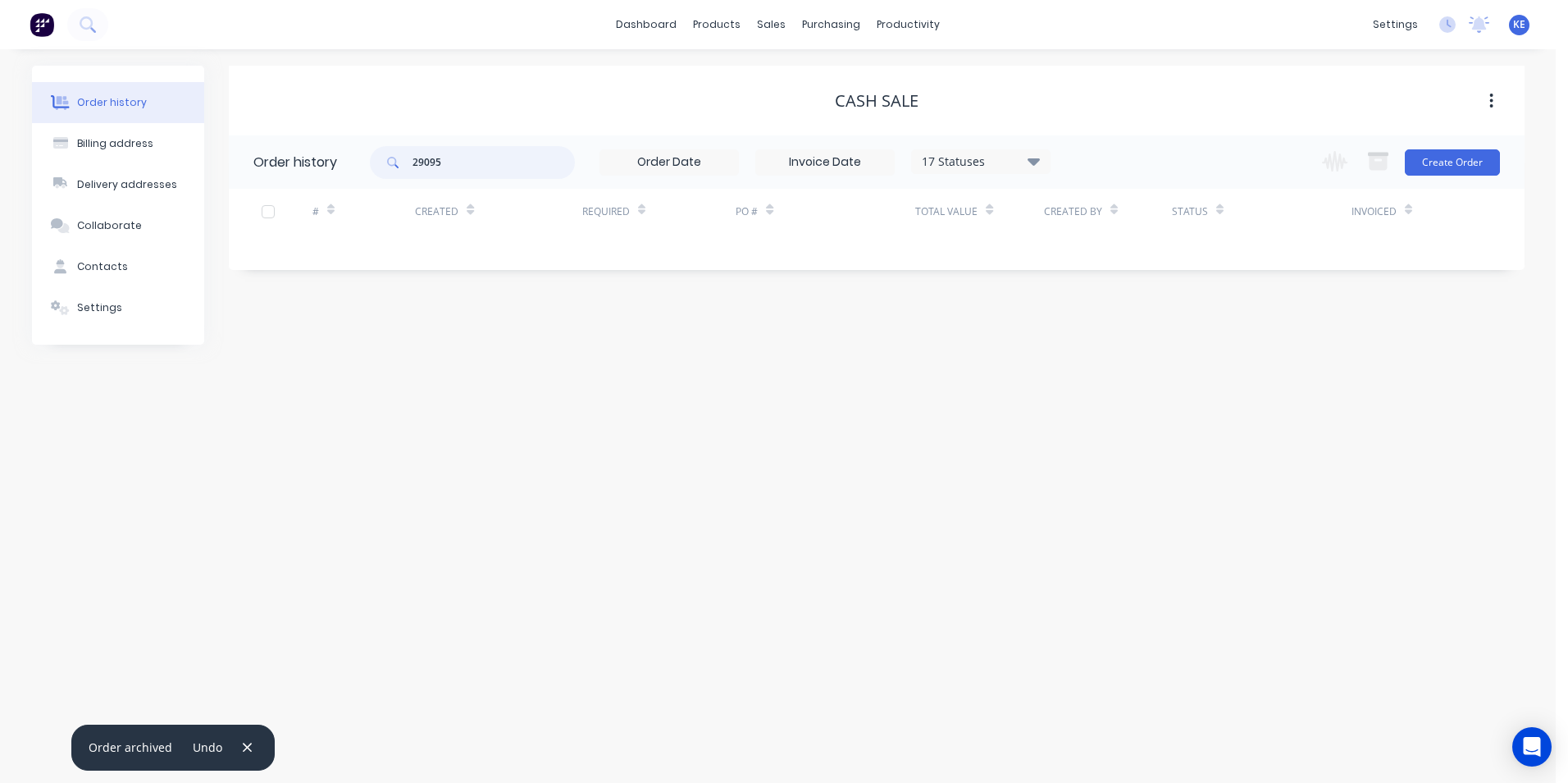
drag, startPoint x: 445, startPoint y: 158, endPoint x: 342, endPoint y: 158, distance: 103.0
click at [342, 158] on header "Order history 29095 17 Statuses Invoice Status Invoiced Not Invoiced Partial Or…" at bounding box center [877, 162] width 1296 height 53
click at [804, 81] on div "Sales Orders" at bounding box center [832, 78] width 67 height 14
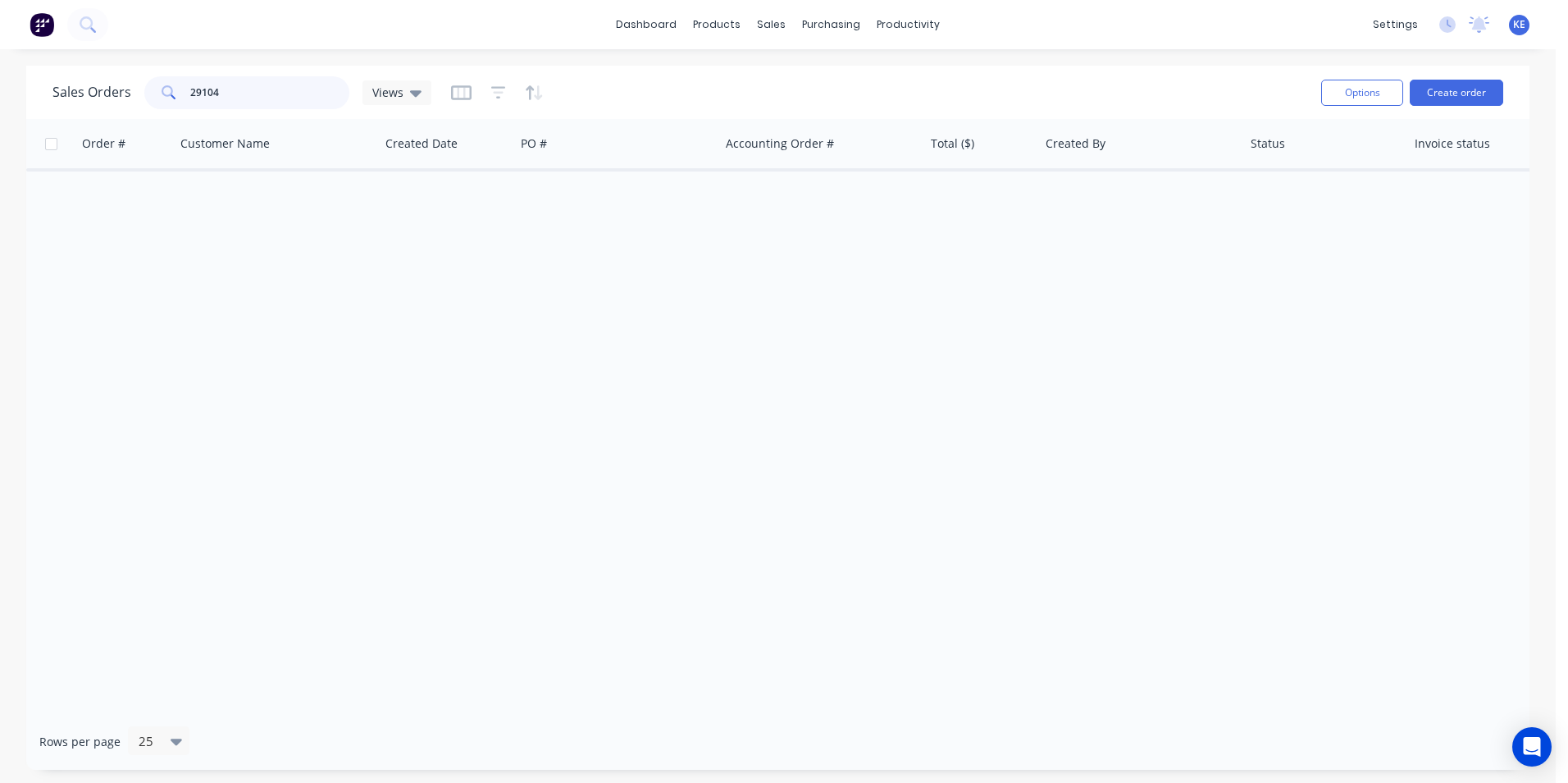
drag, startPoint x: 259, startPoint y: 100, endPoint x: 109, endPoint y: 112, distance: 150.5
click at [109, 112] on div "Sales Orders 29104 Views" at bounding box center [680, 92] width 1256 height 40
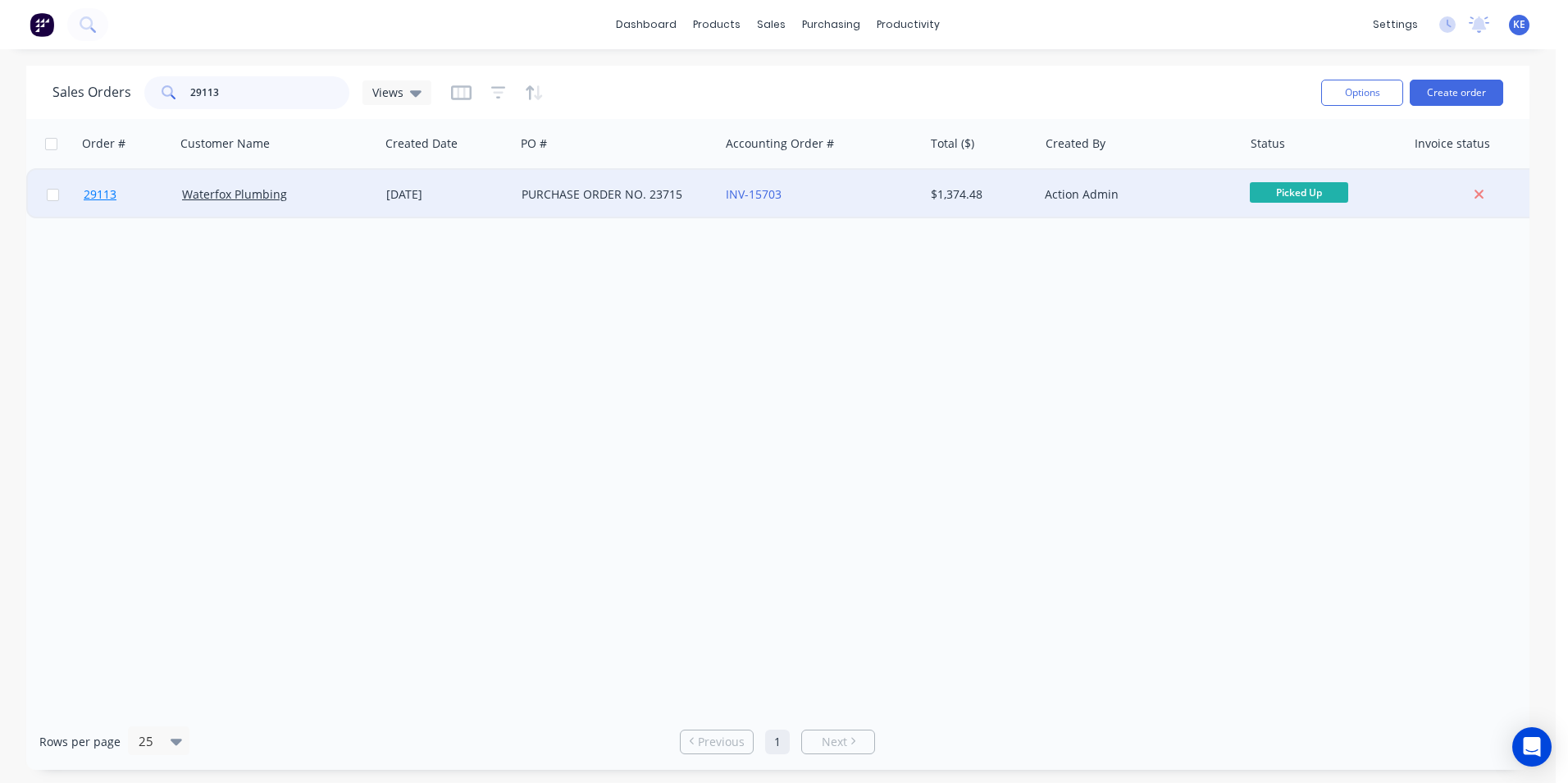
type input "29113"
click at [140, 206] on link "29113" at bounding box center [133, 194] width 98 height 49
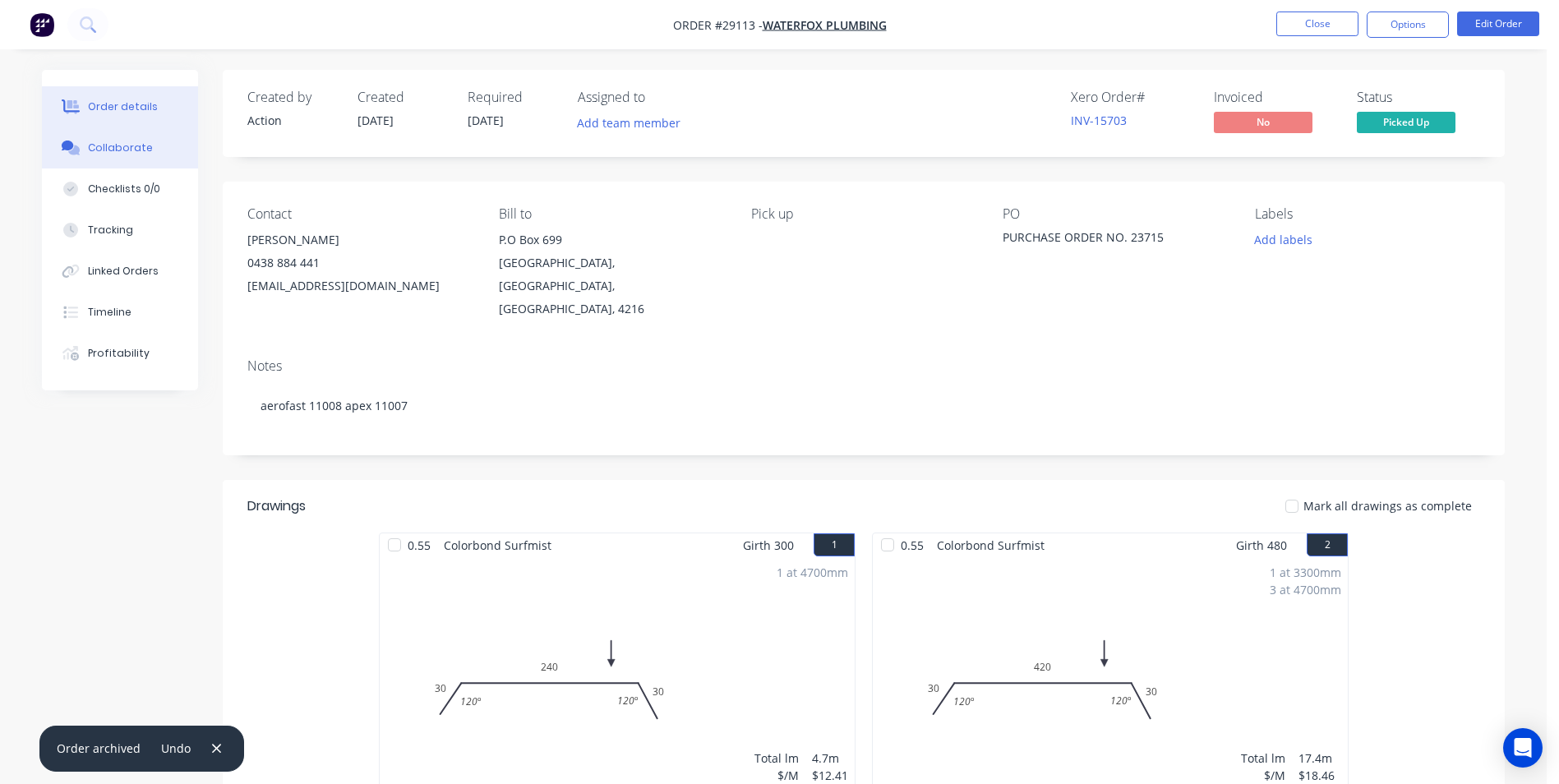
click at [118, 146] on div "Collaborate" at bounding box center [120, 147] width 65 height 14
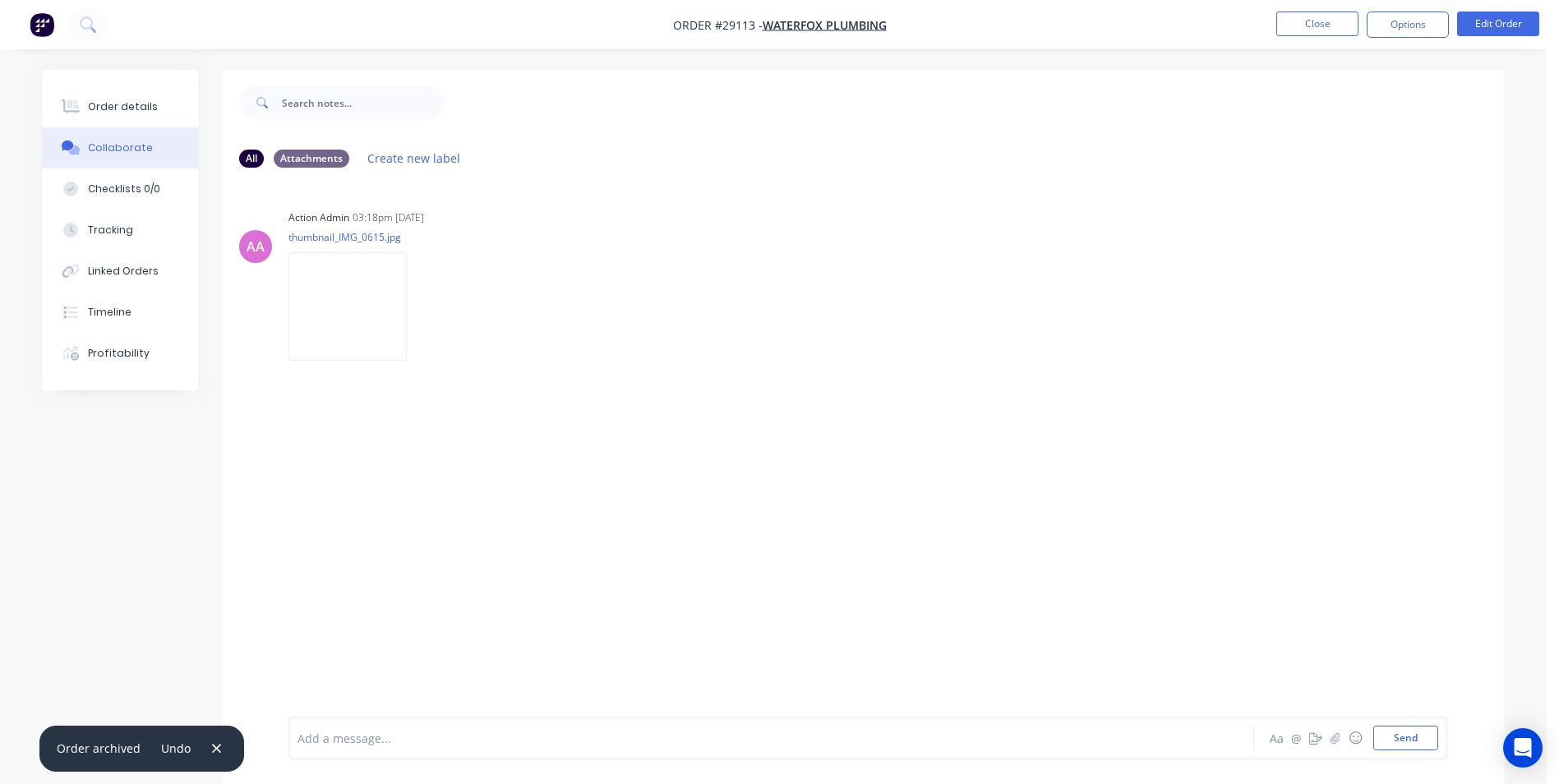
click at [374, 732] on div at bounding box center [726, 738] width 855 height 17
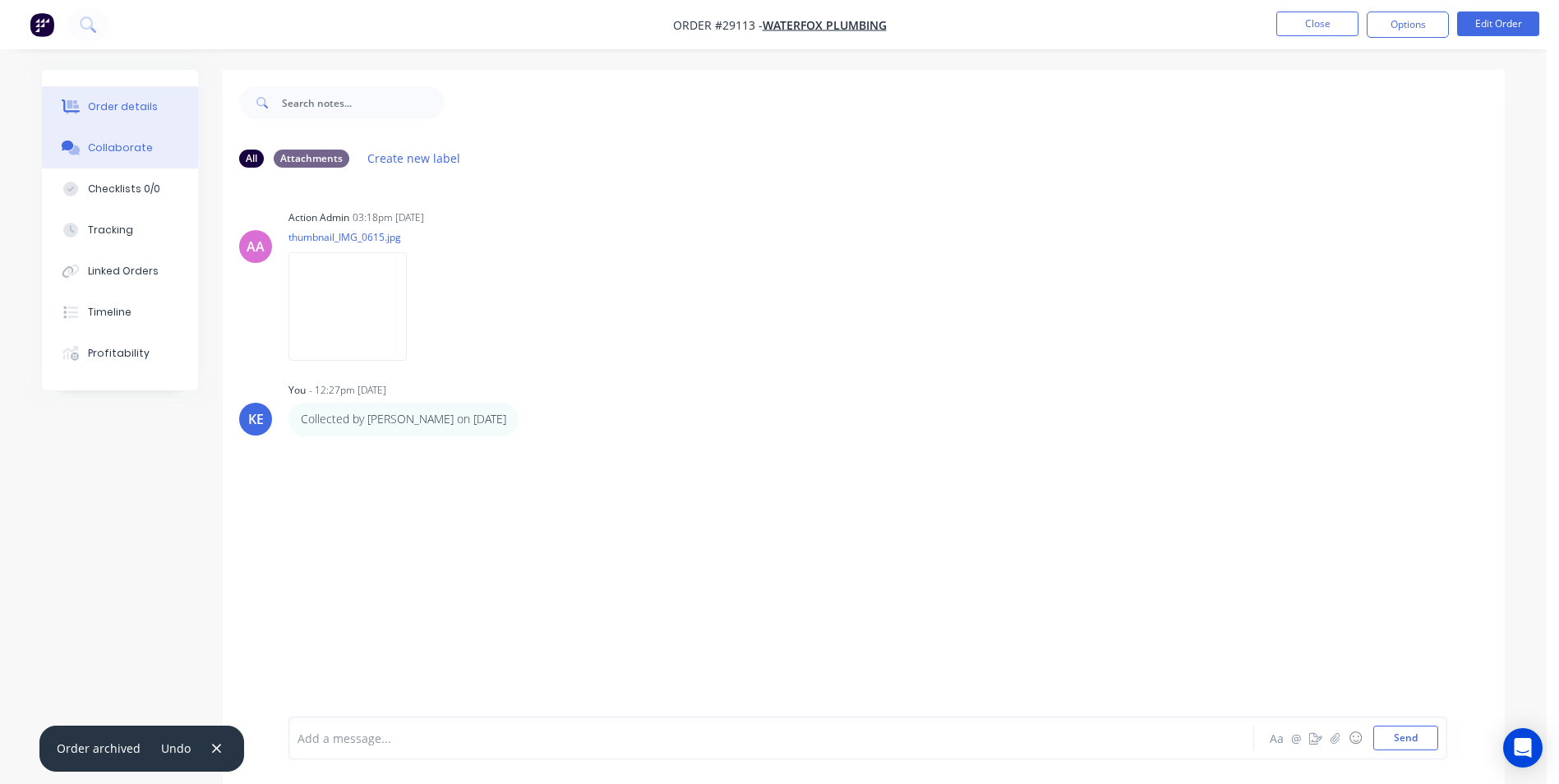
click at [116, 104] on div "Order details" at bounding box center [122, 106] width 70 height 14
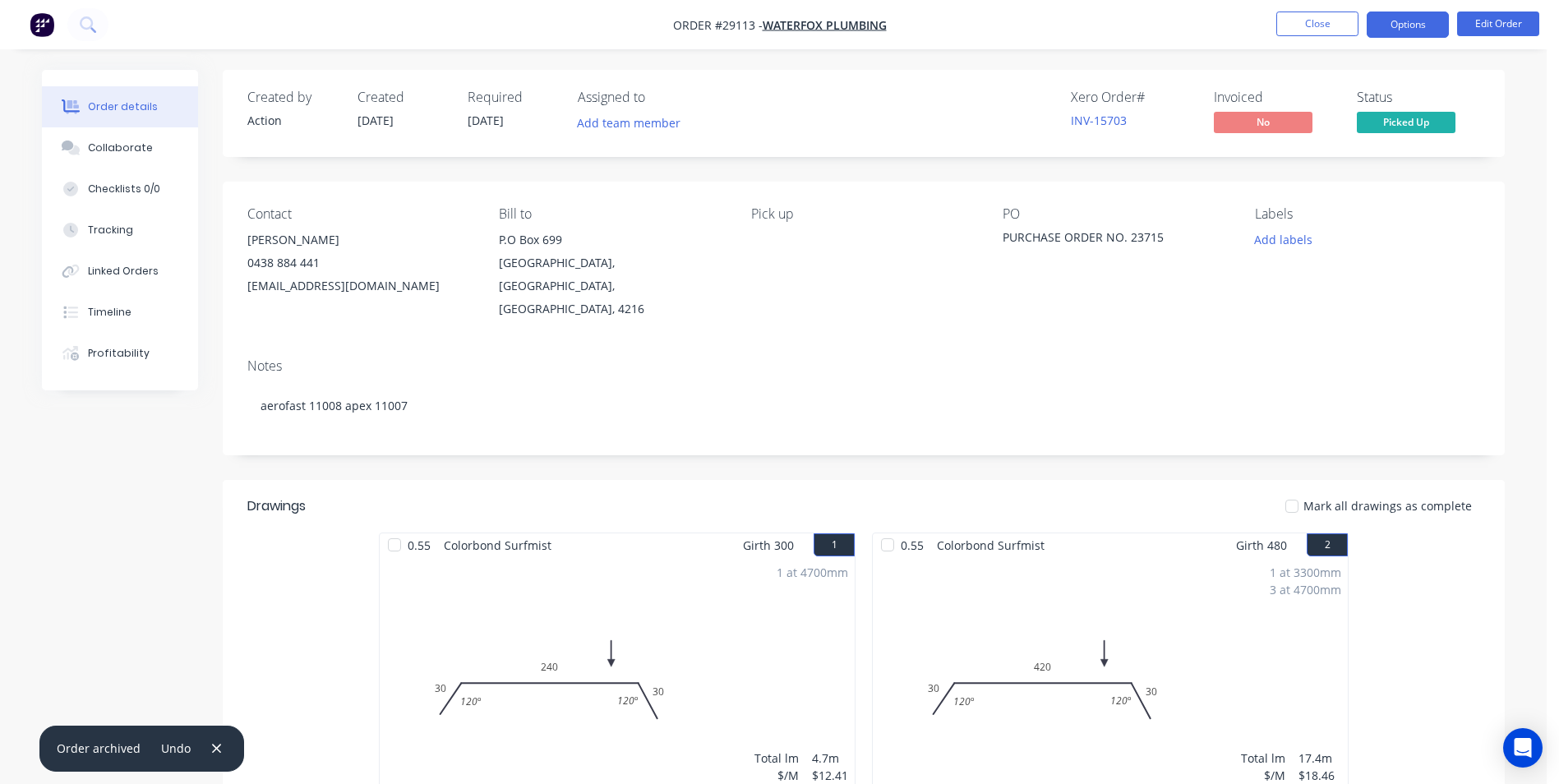
click at [1382, 31] on button "Options" at bounding box center [1408, 25] width 82 height 26
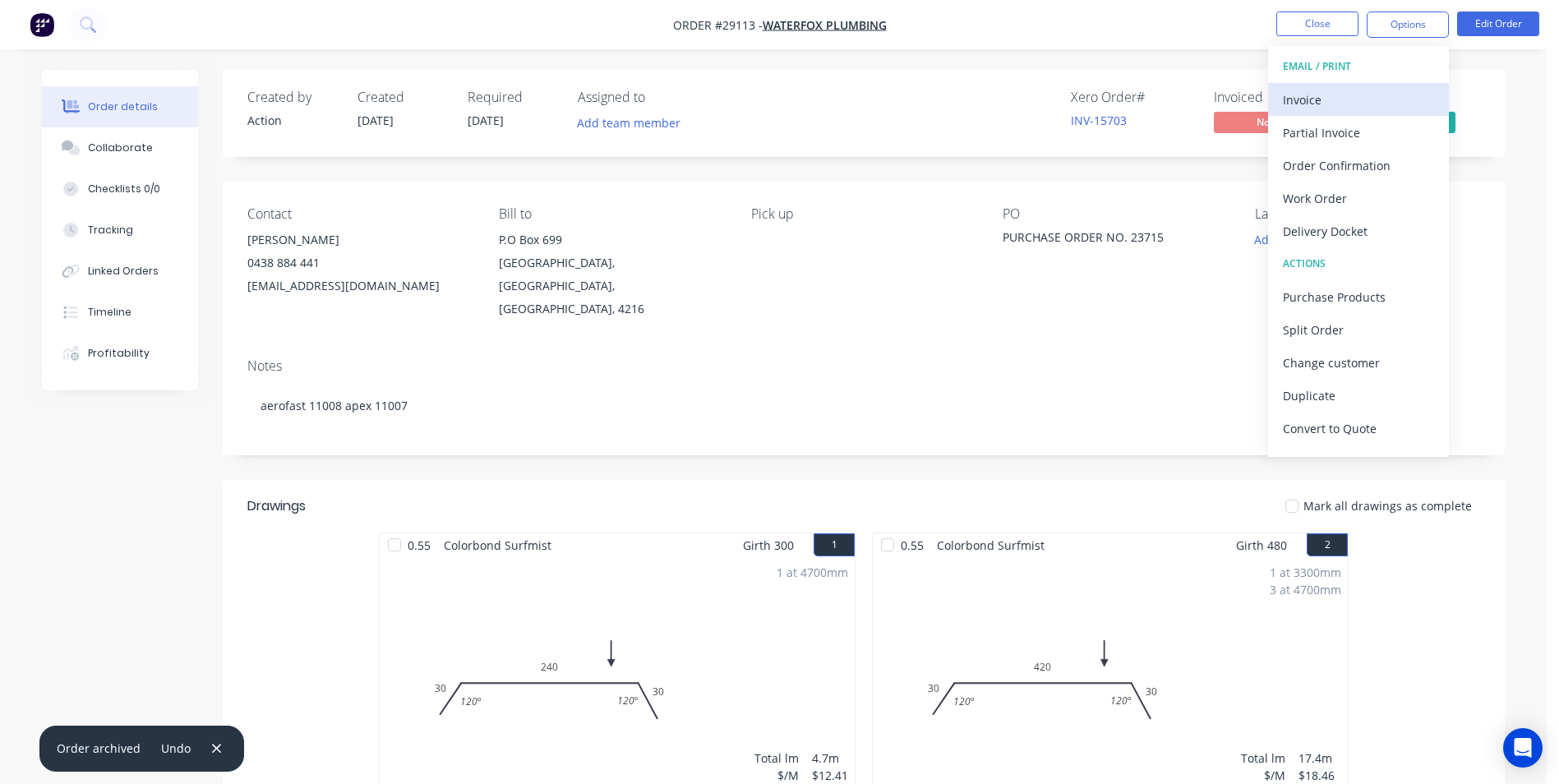
click at [1306, 94] on div "Invoice" at bounding box center [1358, 99] width 151 height 24
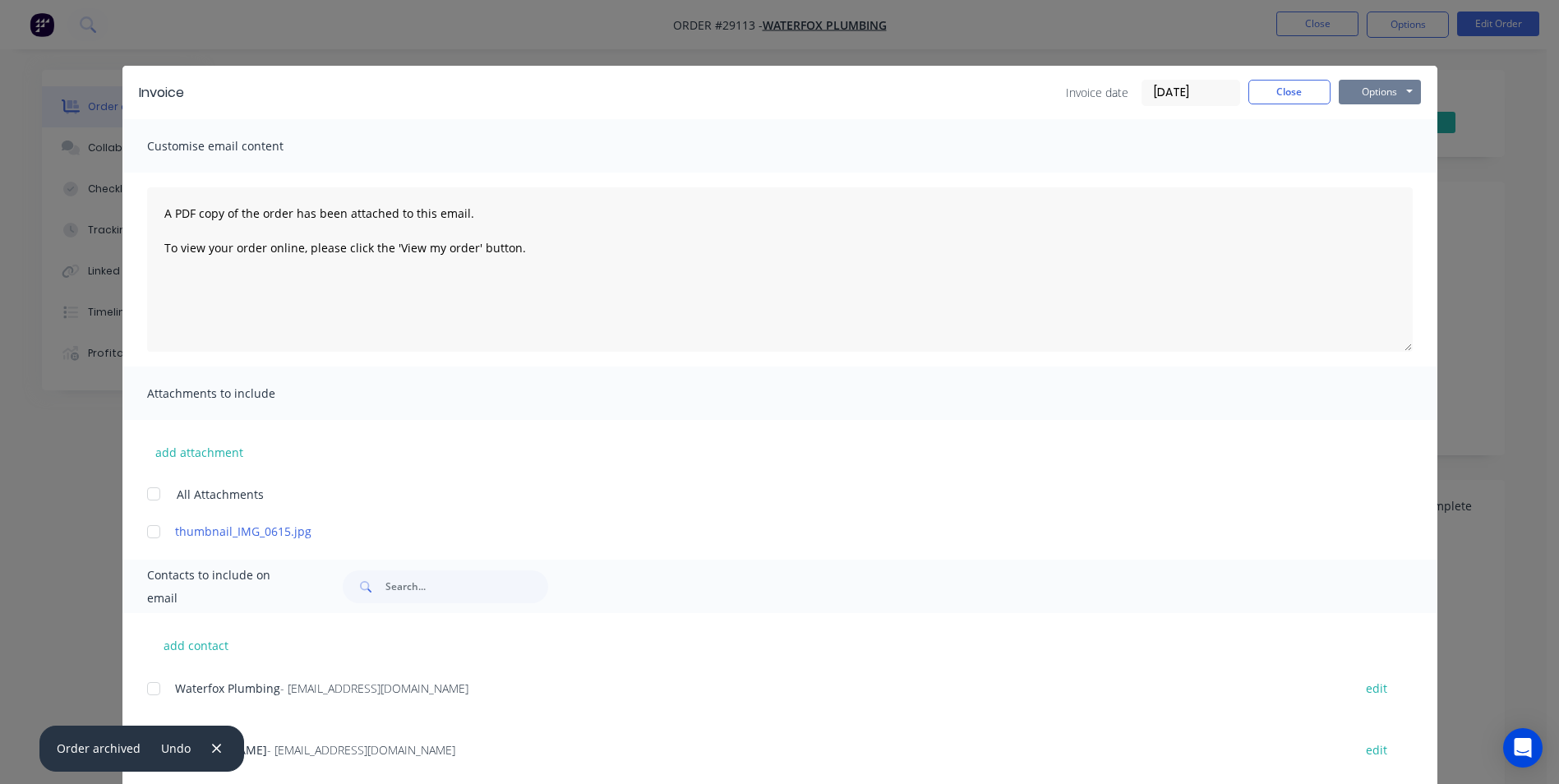
click at [1370, 93] on button "Options" at bounding box center [1380, 92] width 82 height 25
click at [1349, 155] on button "Print" at bounding box center [1392, 149] width 105 height 27
click at [1285, 86] on button "Close" at bounding box center [1289, 92] width 82 height 25
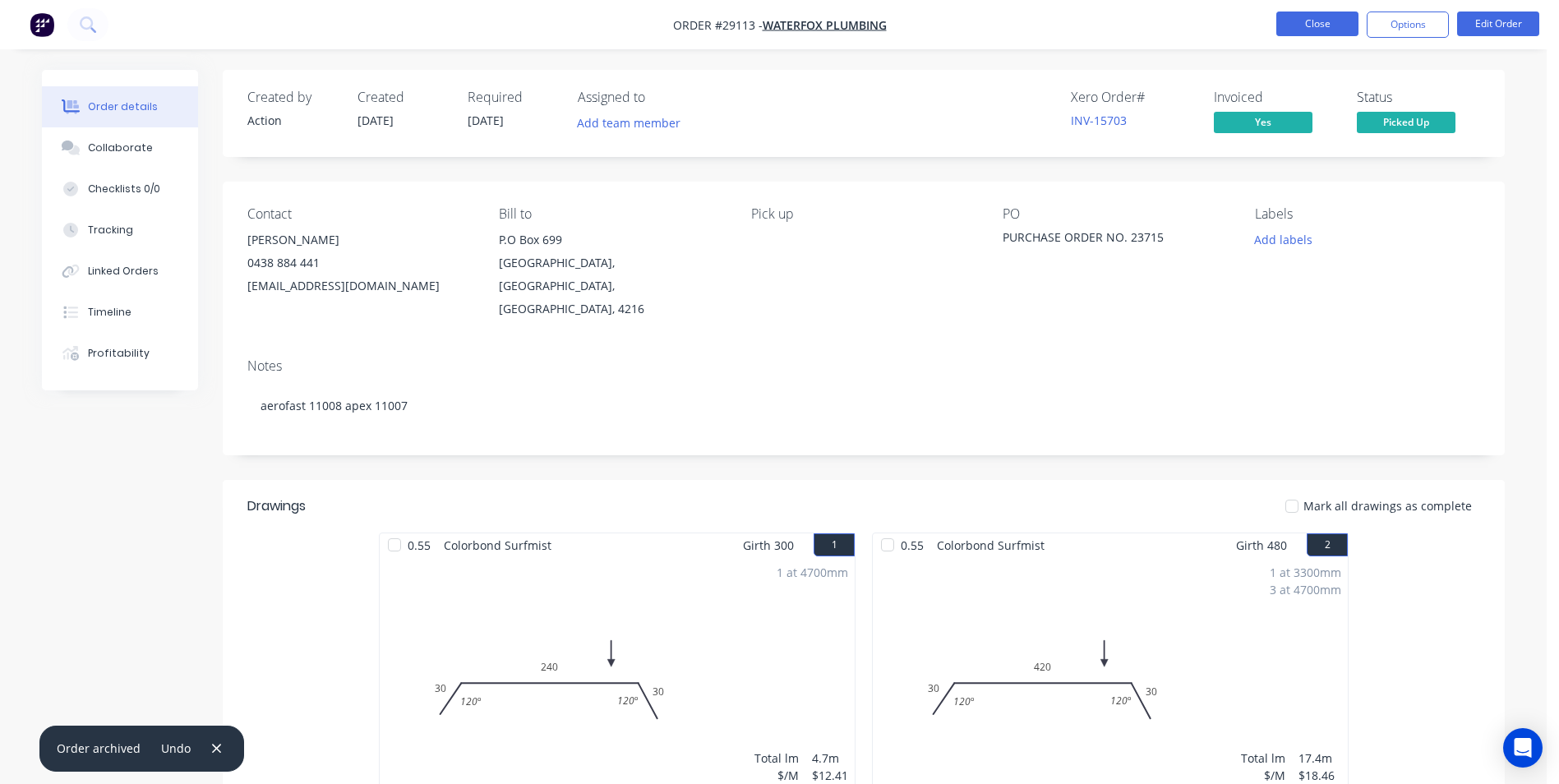
click at [1296, 16] on button "Close" at bounding box center [1317, 24] width 82 height 25
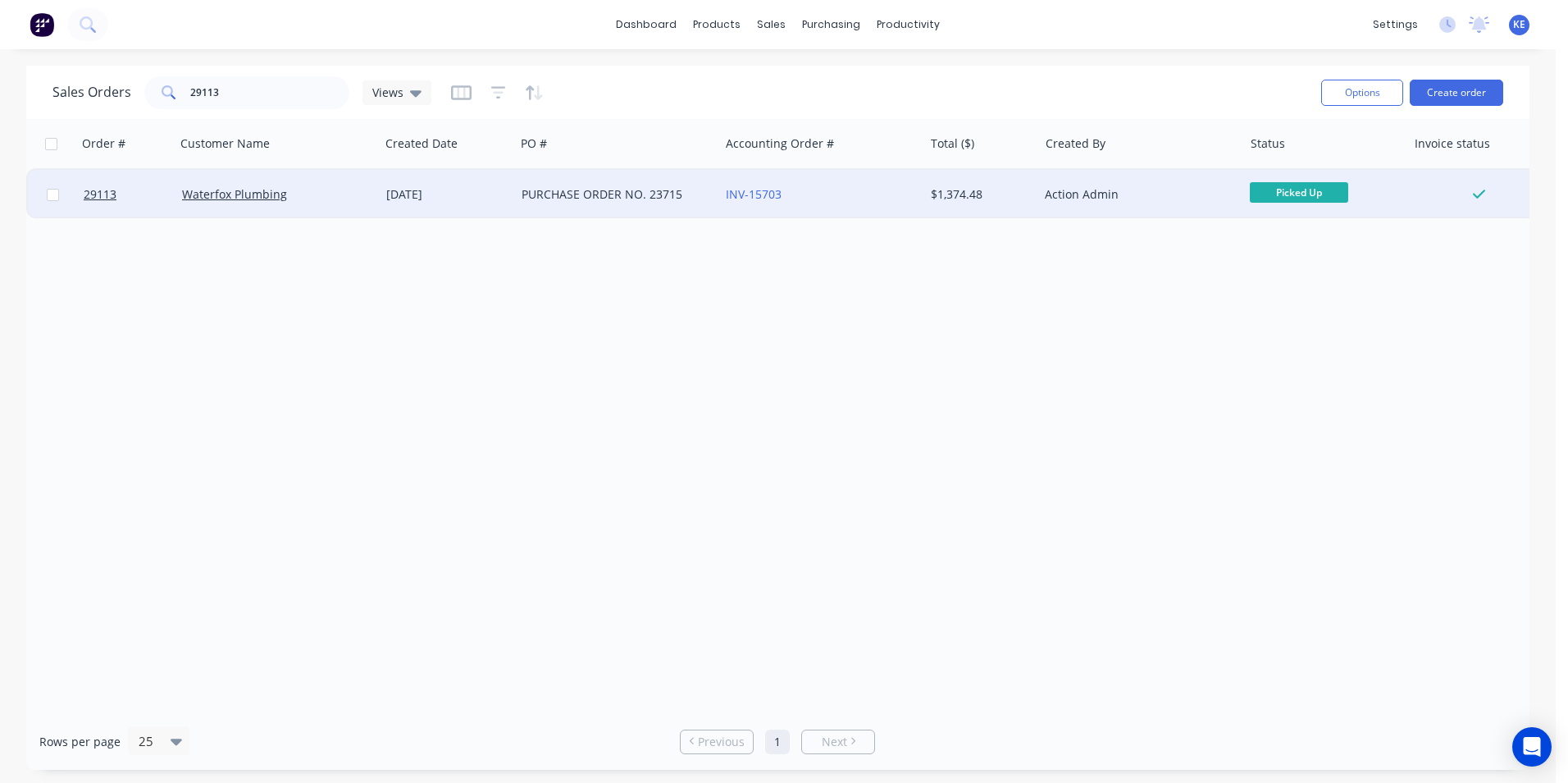
click at [48, 193] on input "checkbox" at bounding box center [53, 194] width 13 height 13
checkbox input "true"
click at [1364, 96] on button "Options" at bounding box center [1362, 92] width 82 height 26
click at [1275, 178] on div "Archive" at bounding box center [1314, 167] width 151 height 24
checkbox input "false"
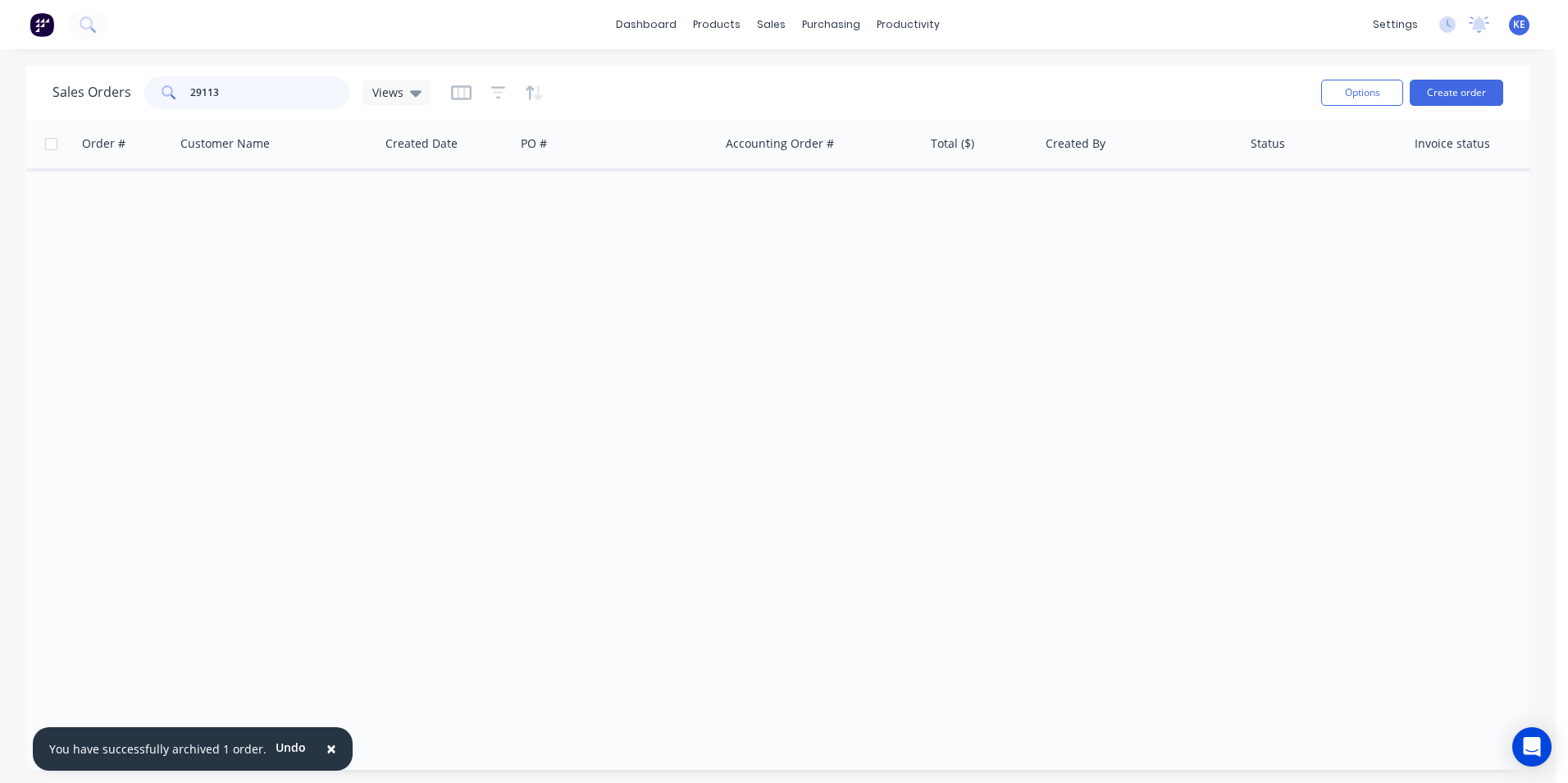
drag, startPoint x: 220, startPoint y: 94, endPoint x: 124, endPoint y: 94, distance: 96.0
click at [124, 94] on div "Sales Orders 29113 Views" at bounding box center [242, 92] width 379 height 33
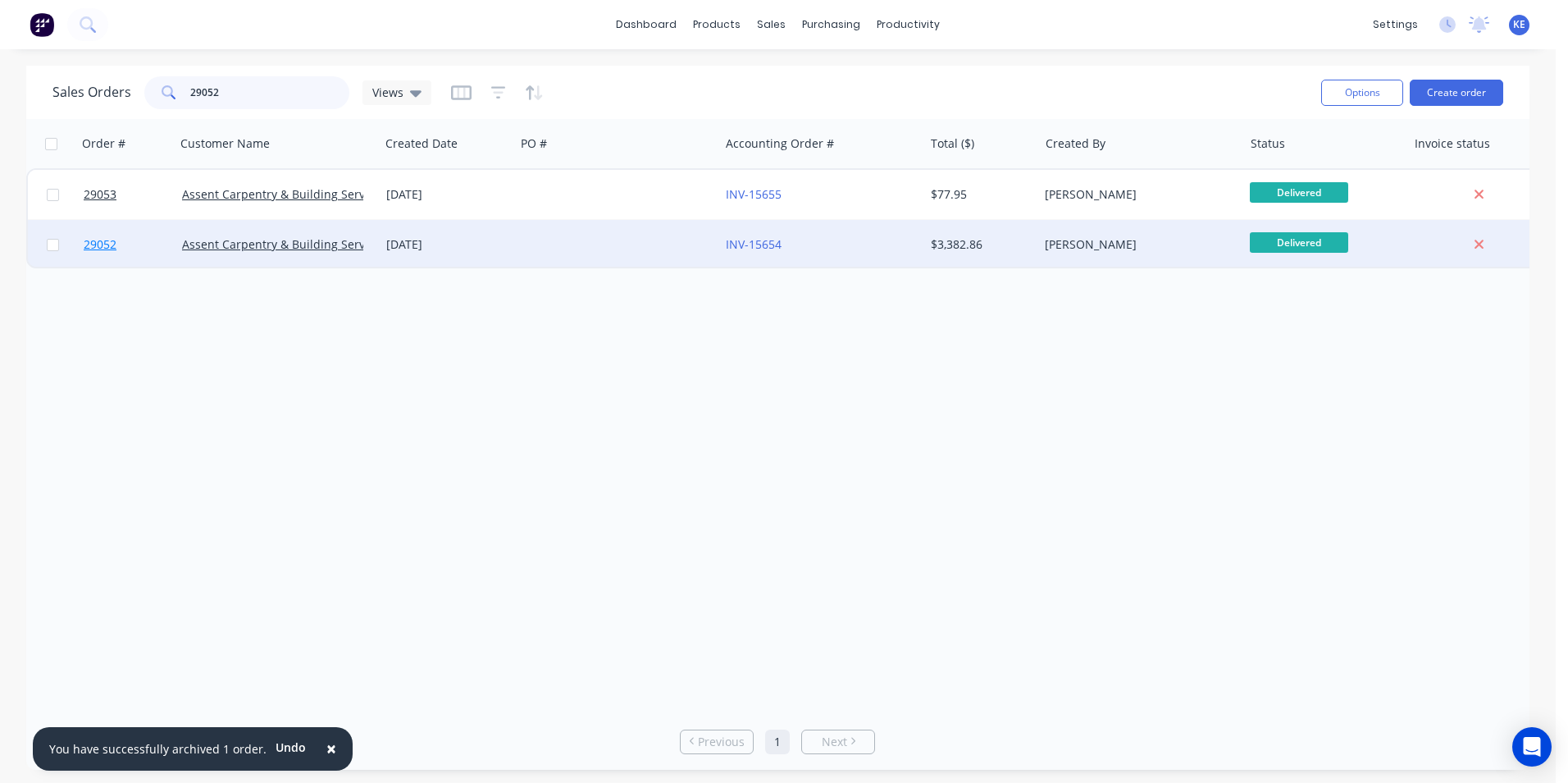
type input "29052"
click at [139, 247] on link "29052" at bounding box center [133, 244] width 98 height 49
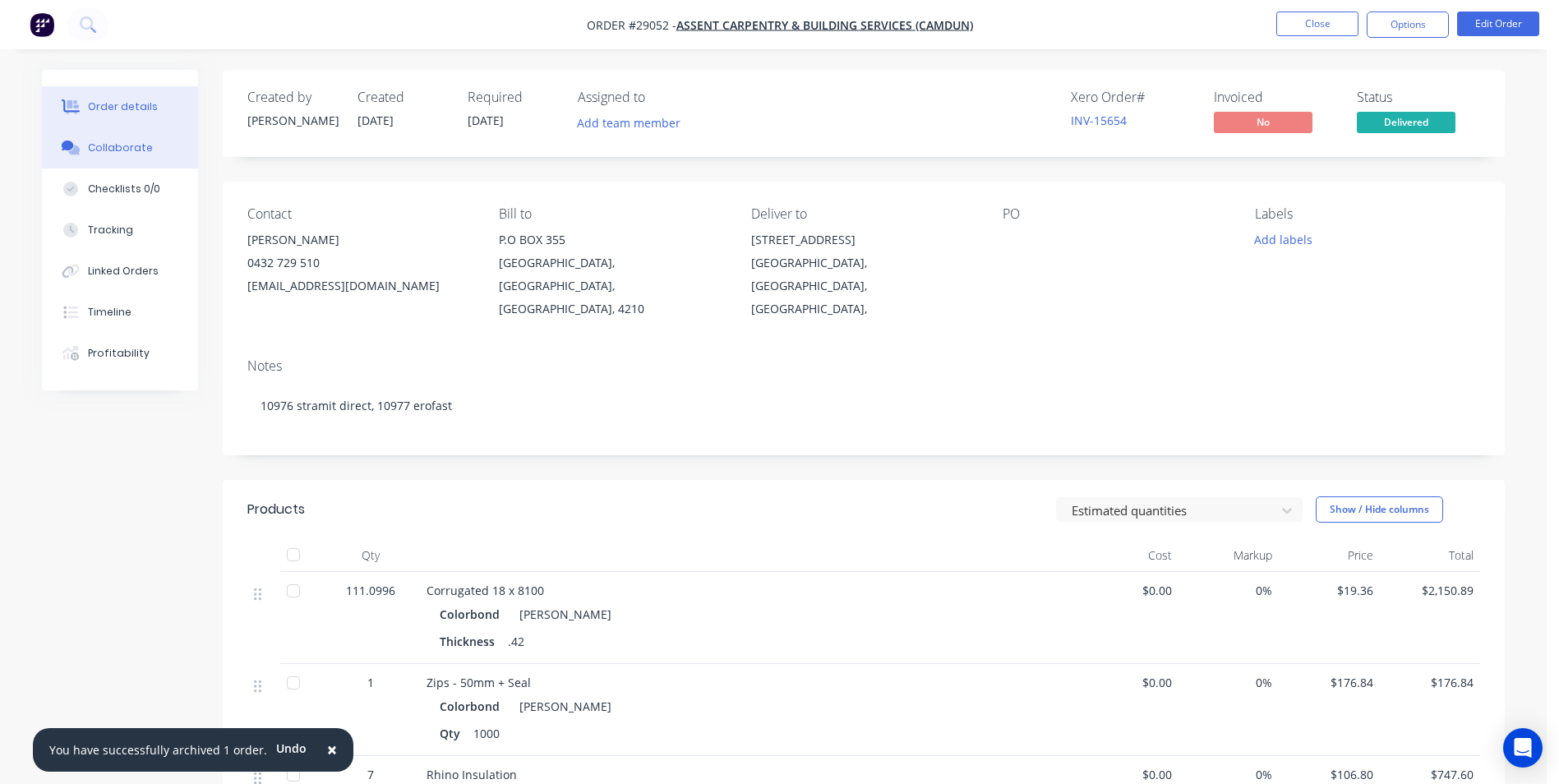
click at [121, 137] on button "Collaborate" at bounding box center [120, 148] width 156 height 41
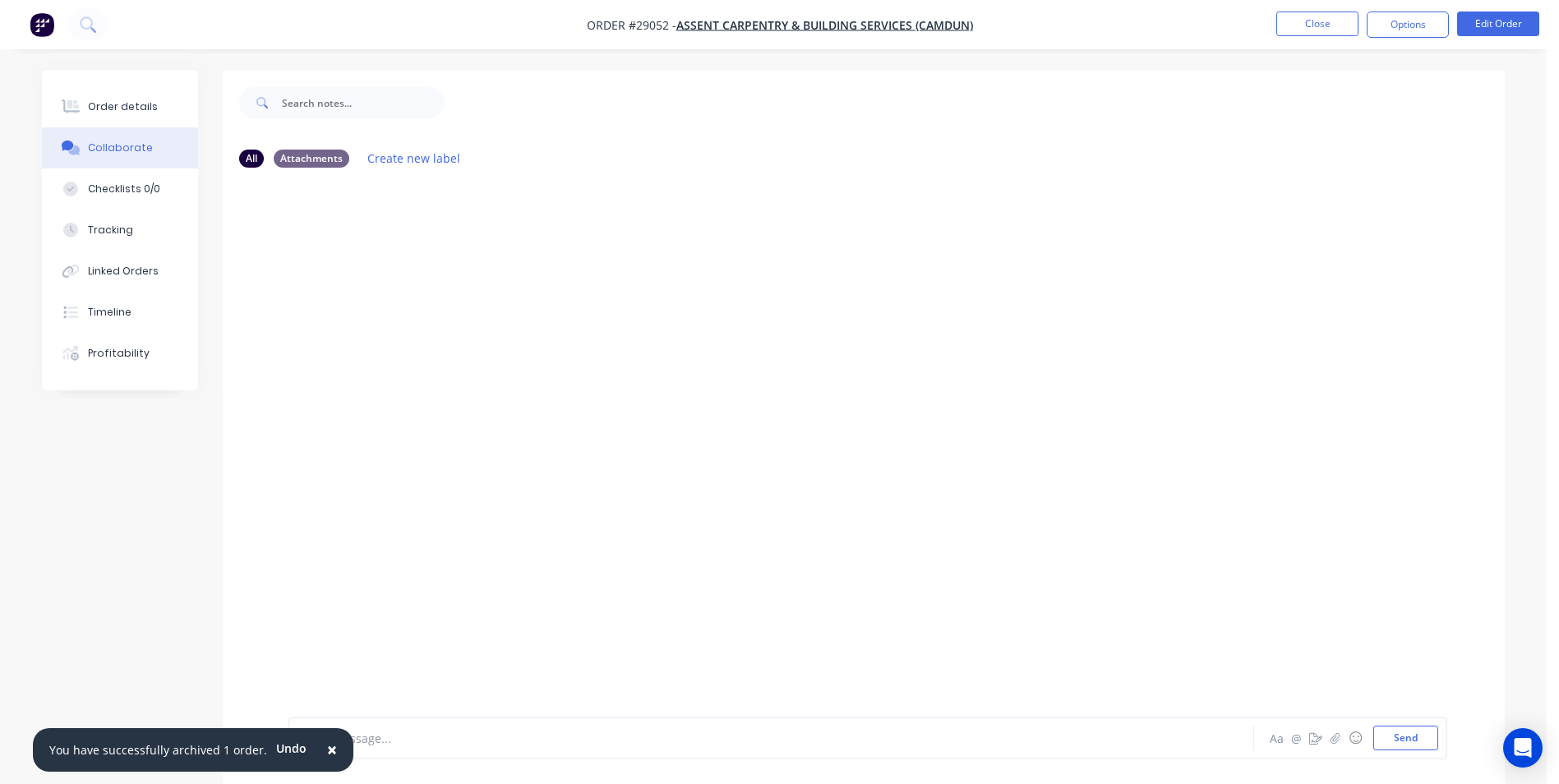
click at [327, 742] on span "×" at bounding box center [332, 749] width 10 height 23
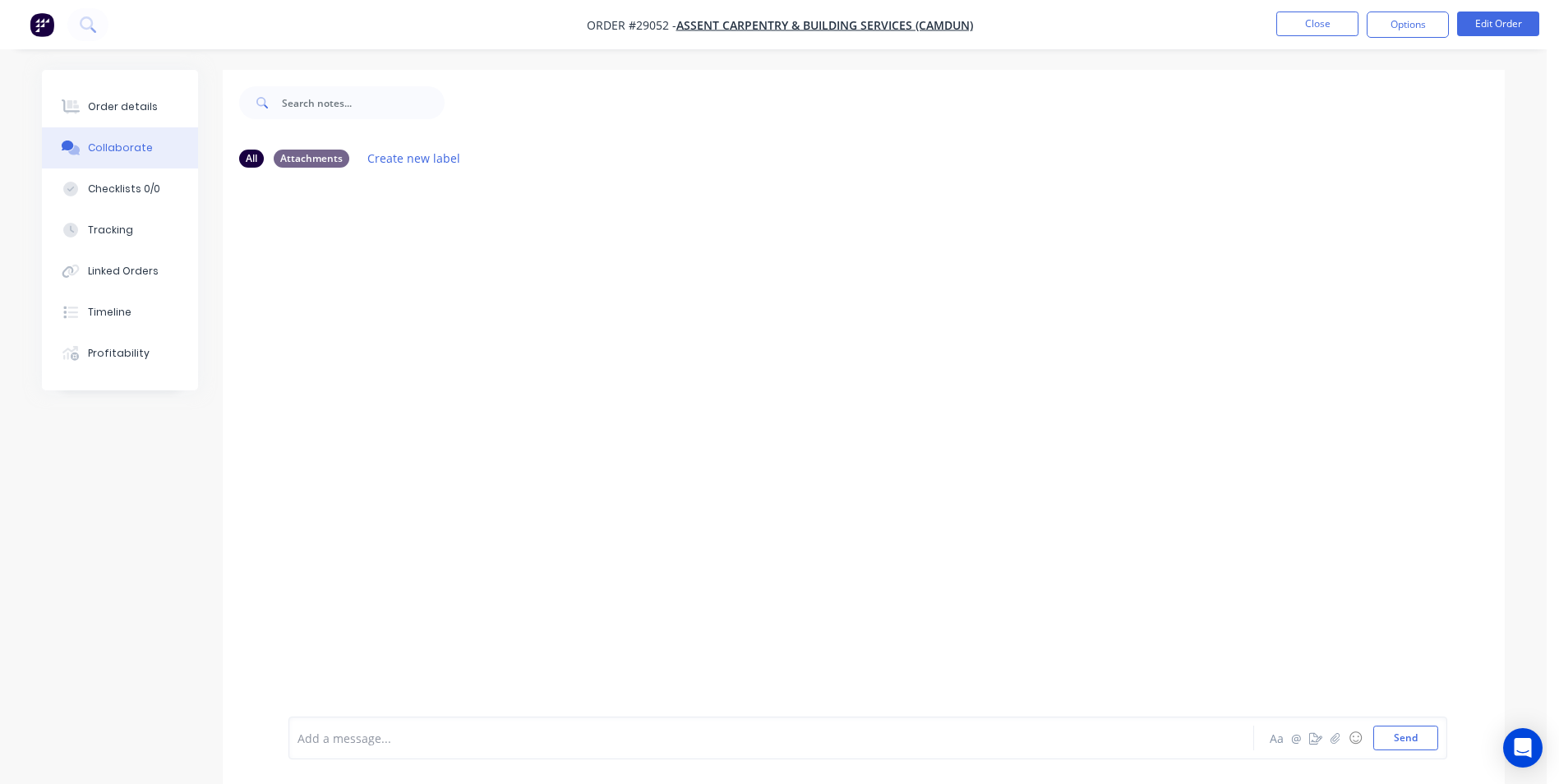
drag, startPoint x: 389, startPoint y: 749, endPoint x: 386, endPoint y: 739, distance: 10.4
click at [390, 748] on div "Add a message..." at bounding box center [725, 737] width 856 height 25
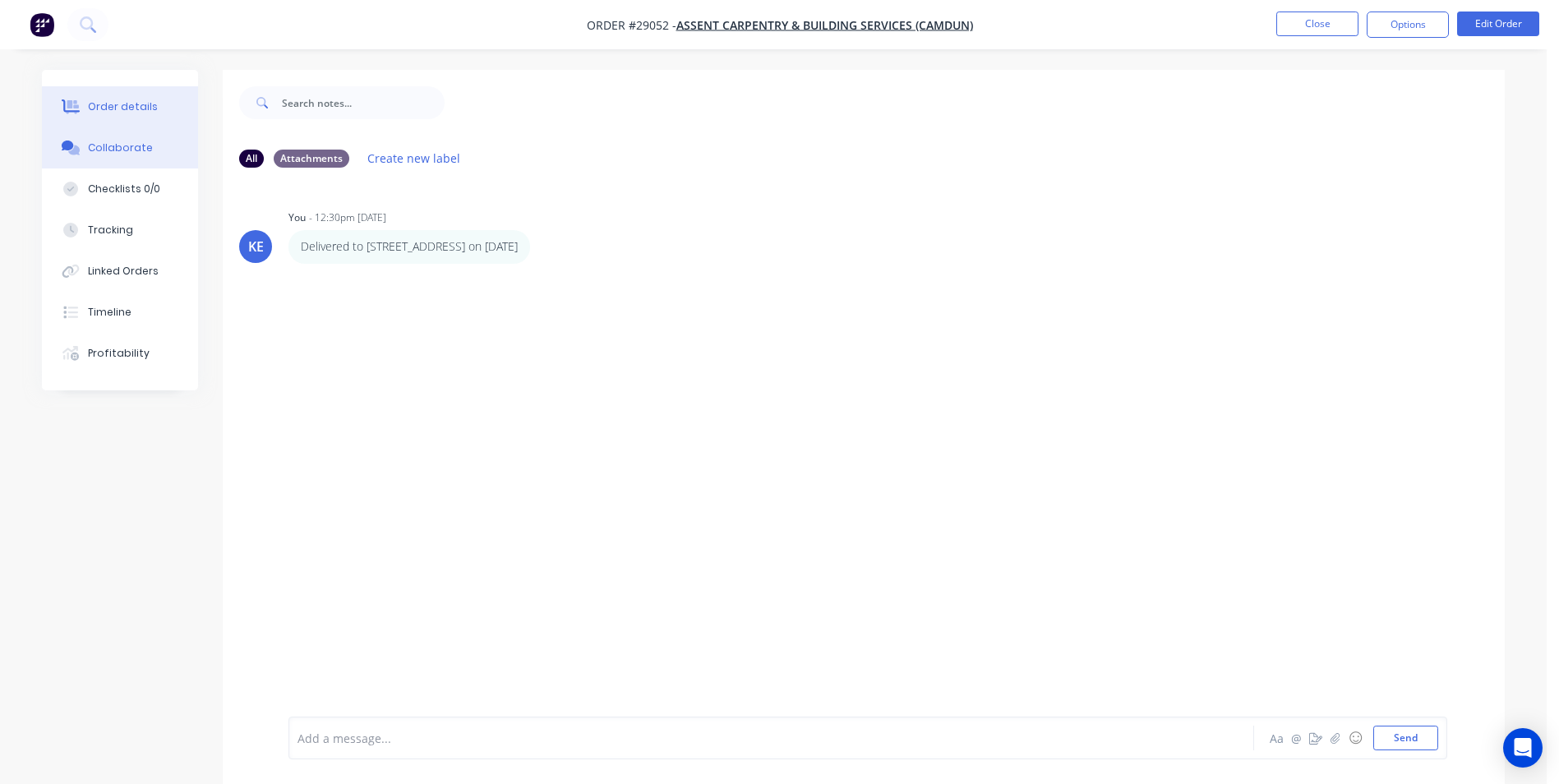
click at [143, 93] on button "Order details" at bounding box center [120, 107] width 156 height 41
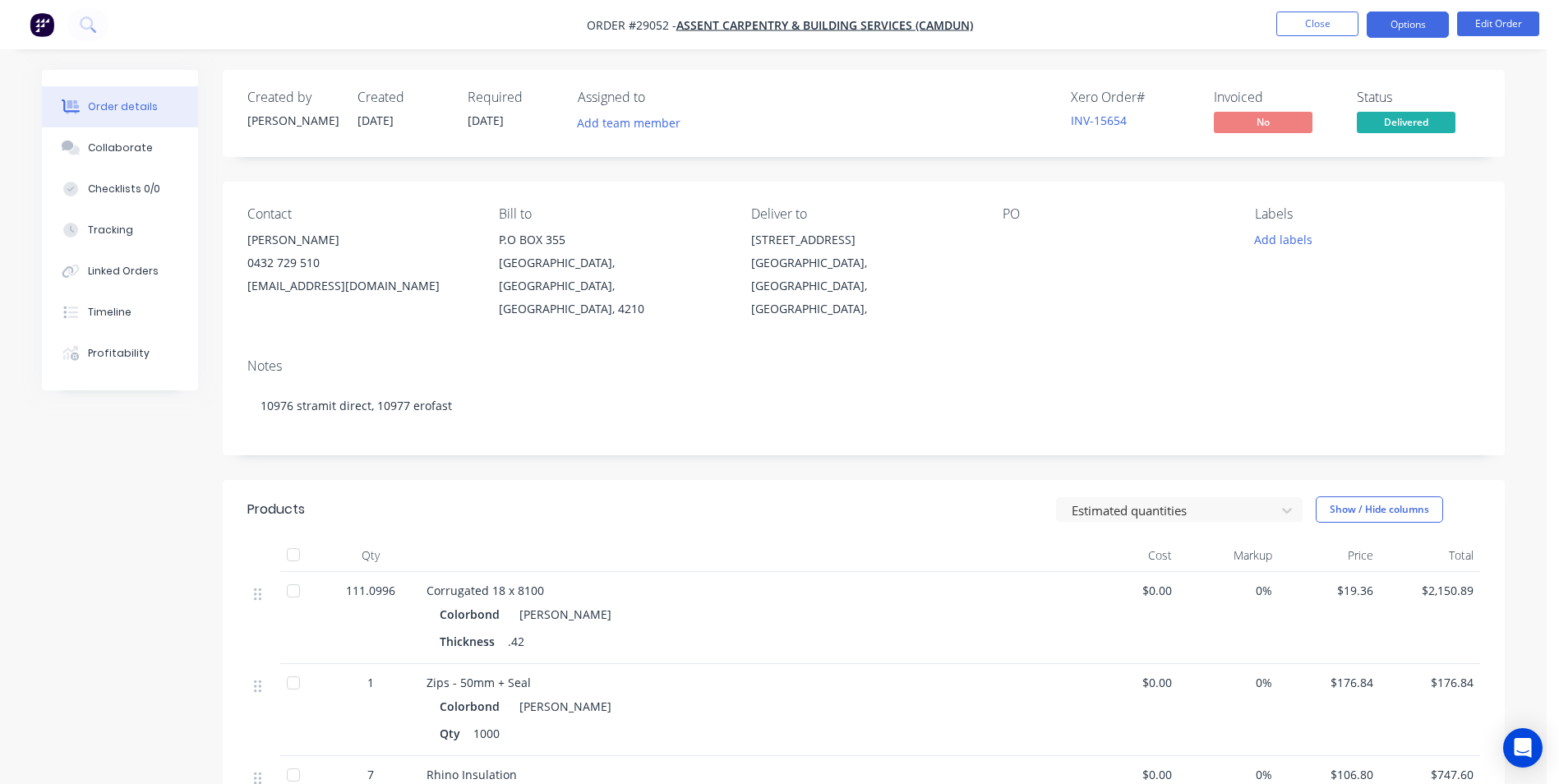
click at [1398, 20] on button "Options" at bounding box center [1408, 25] width 82 height 26
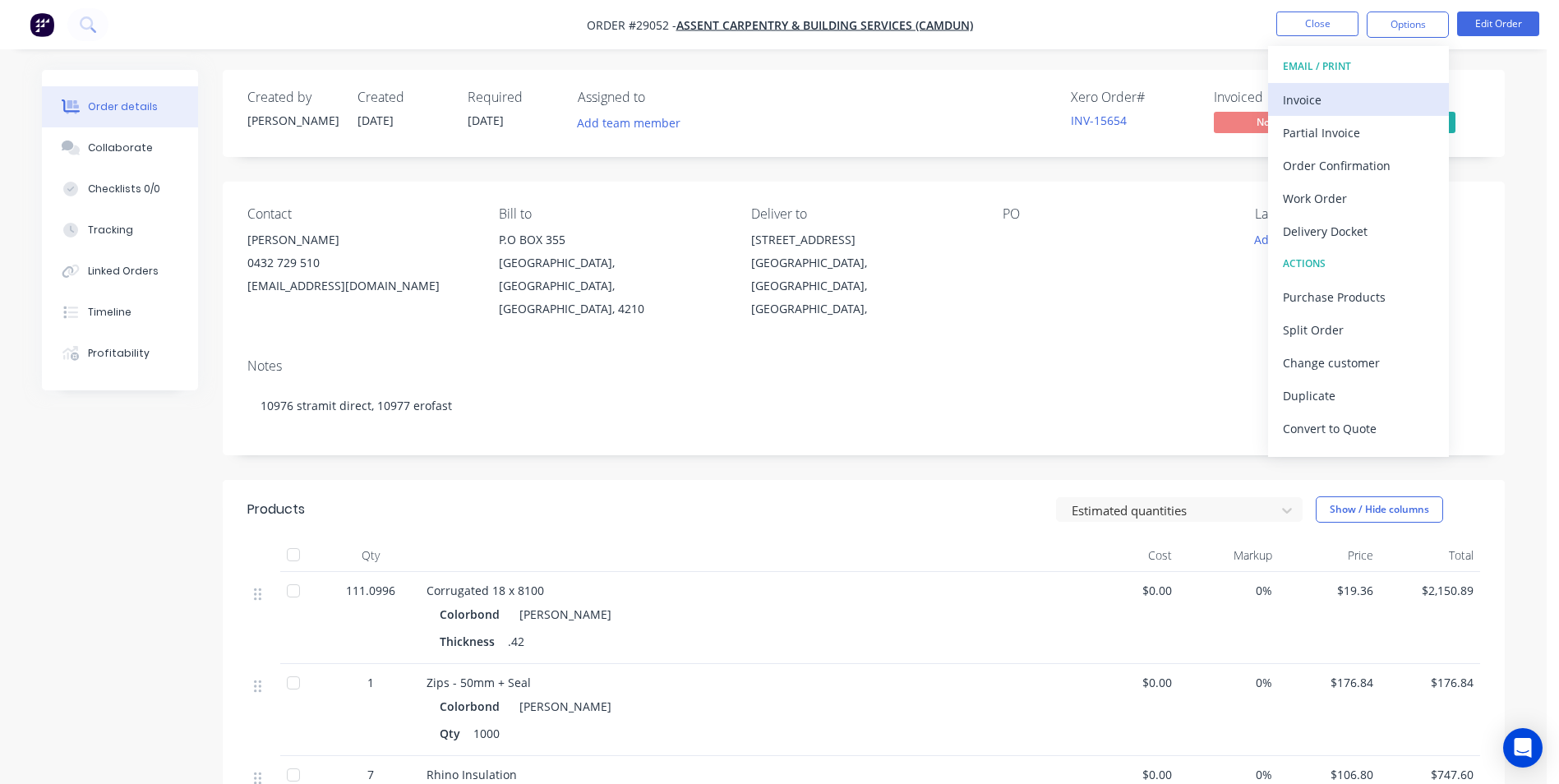
click at [1325, 89] on div "Invoice" at bounding box center [1358, 99] width 151 height 24
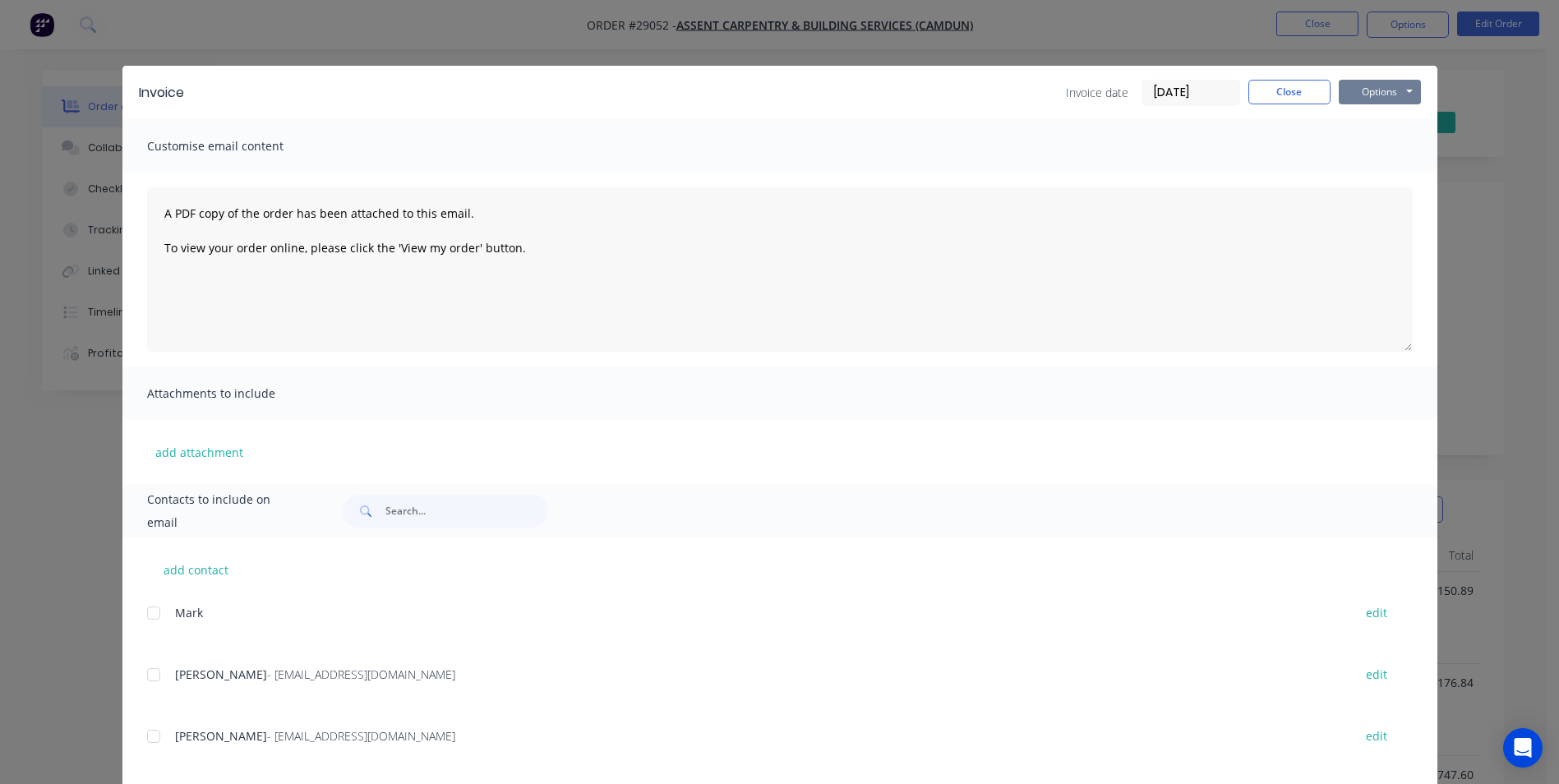
click at [1368, 91] on button "Options" at bounding box center [1380, 92] width 82 height 25
click at [1363, 145] on button "Print" at bounding box center [1392, 149] width 105 height 27
click at [1276, 91] on button "Close" at bounding box center [1289, 92] width 82 height 25
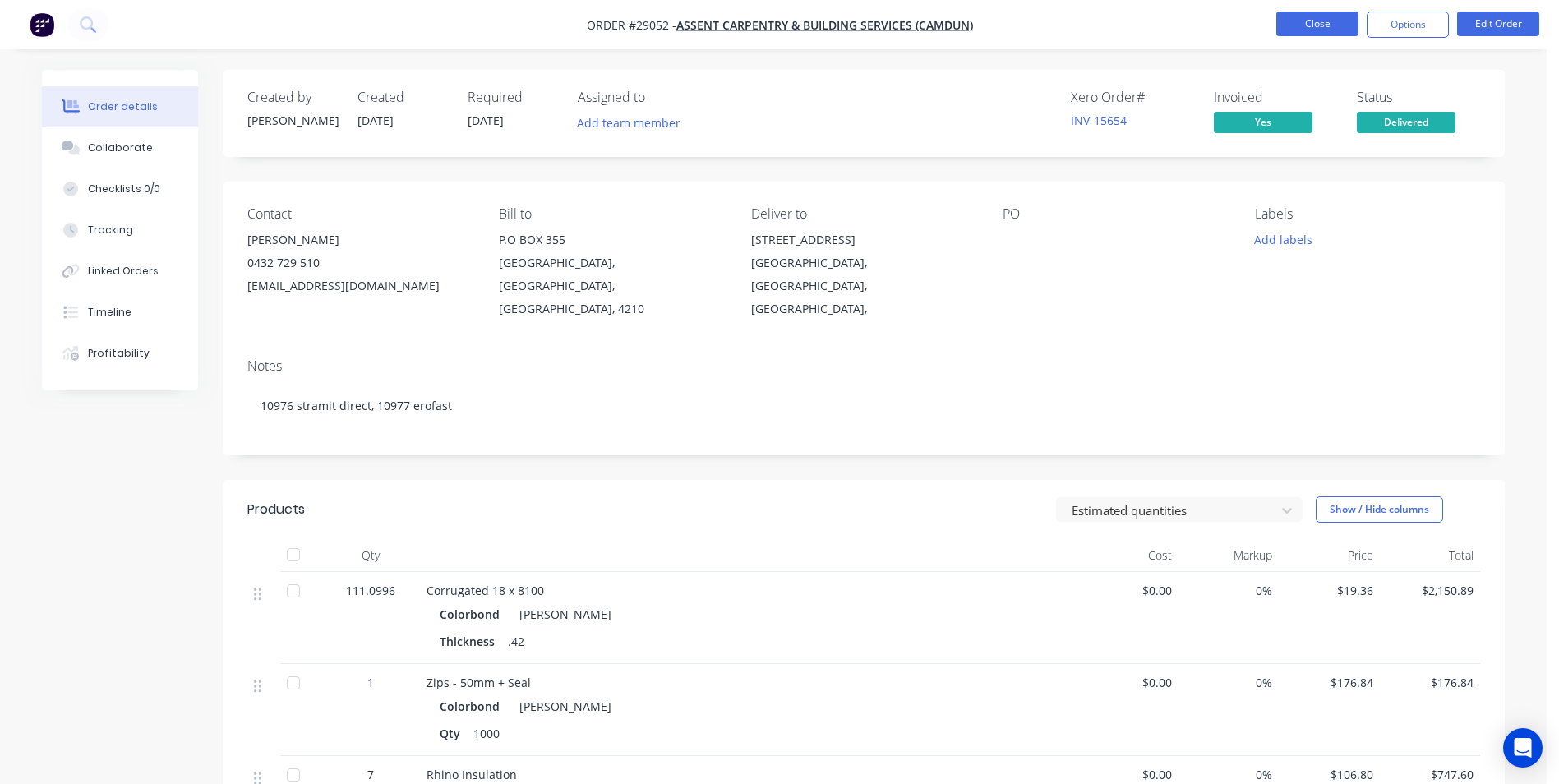
click at [1306, 20] on button "Close" at bounding box center [1317, 24] width 82 height 25
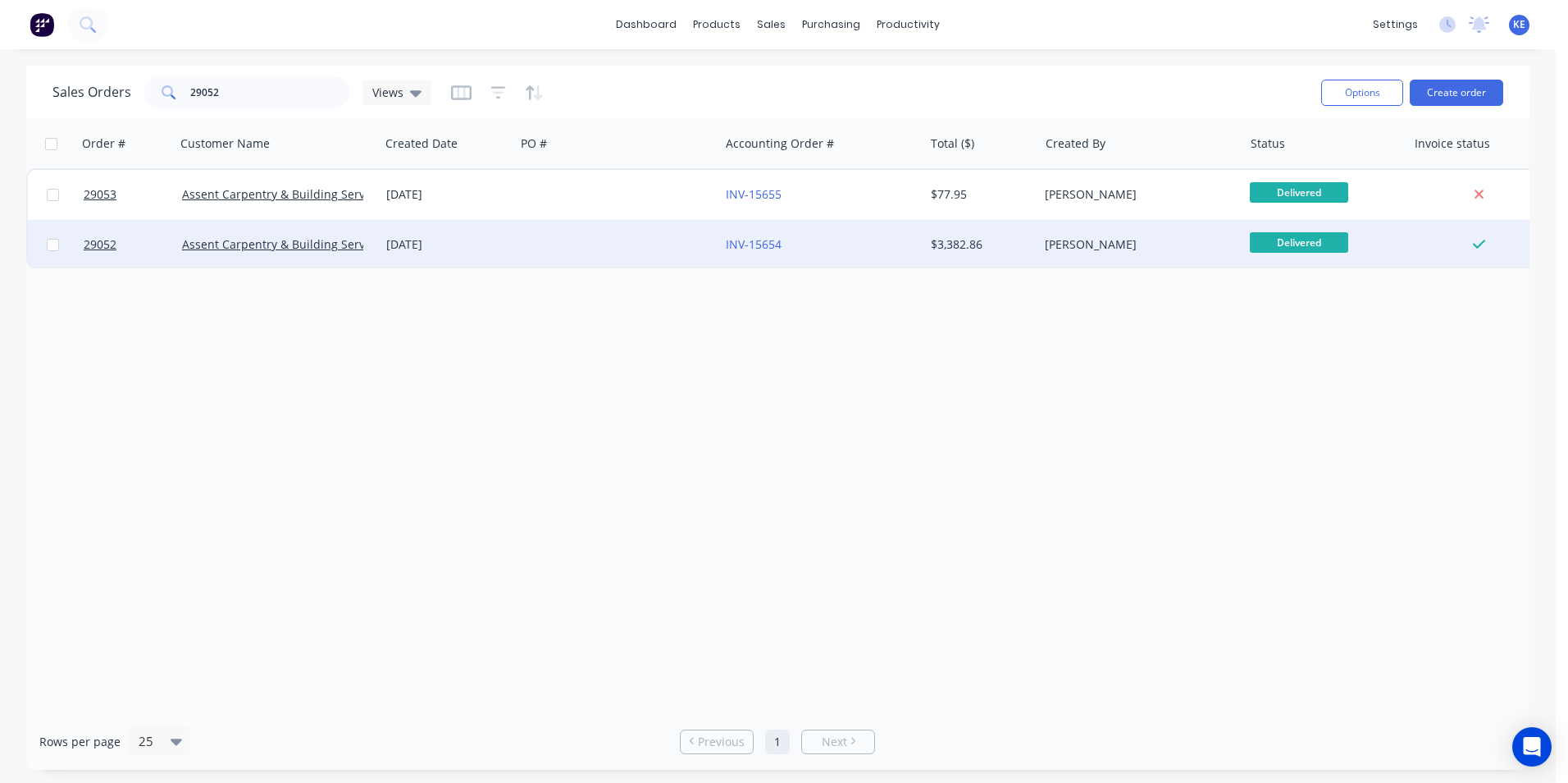
click at [56, 244] on input "checkbox" at bounding box center [53, 244] width 13 height 13
checkbox input "true"
click at [1354, 92] on button "Options" at bounding box center [1362, 92] width 82 height 26
click at [1281, 163] on div "Archive" at bounding box center [1314, 167] width 151 height 24
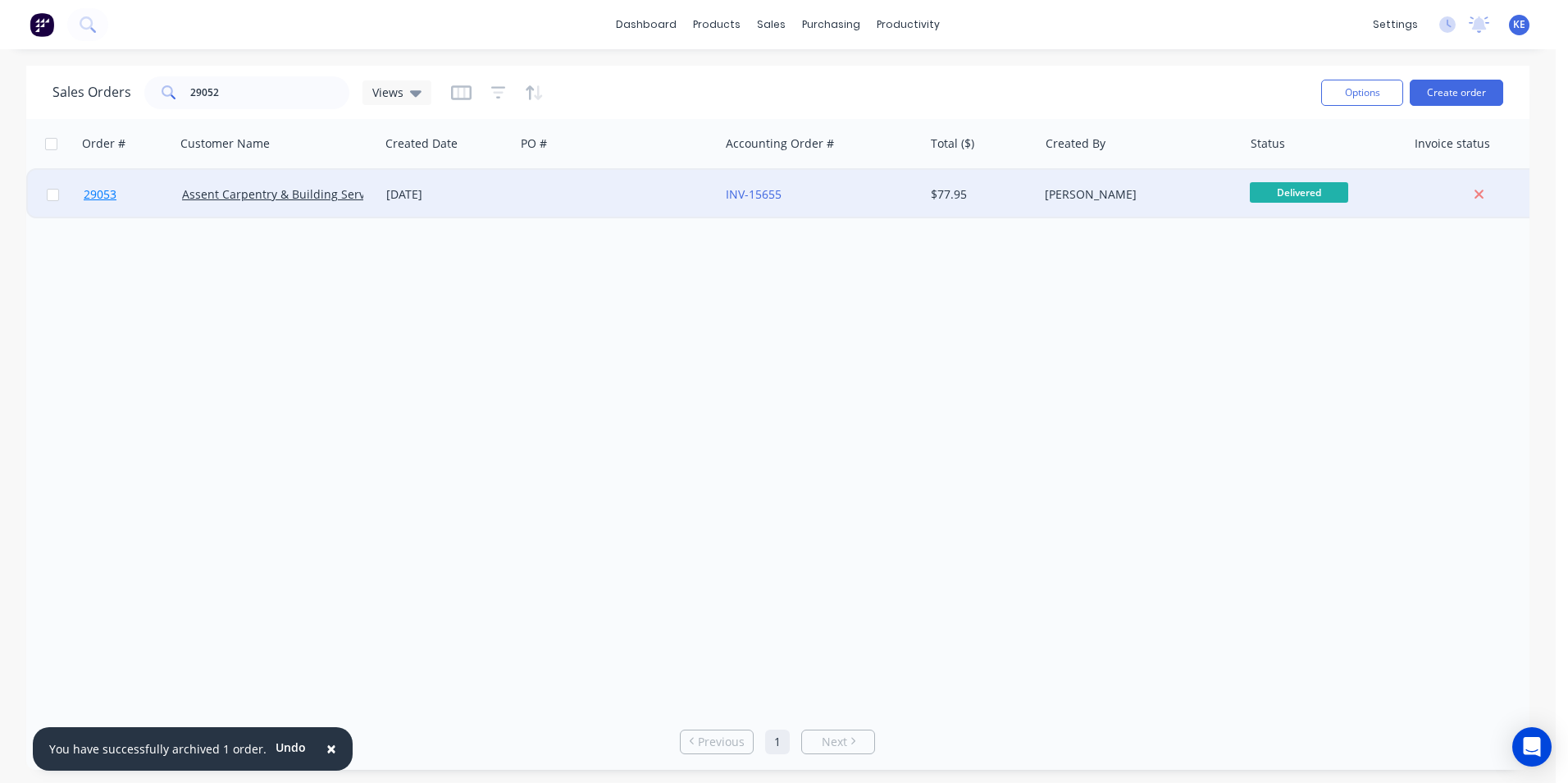
click at [161, 200] on link "29053" at bounding box center [133, 194] width 98 height 49
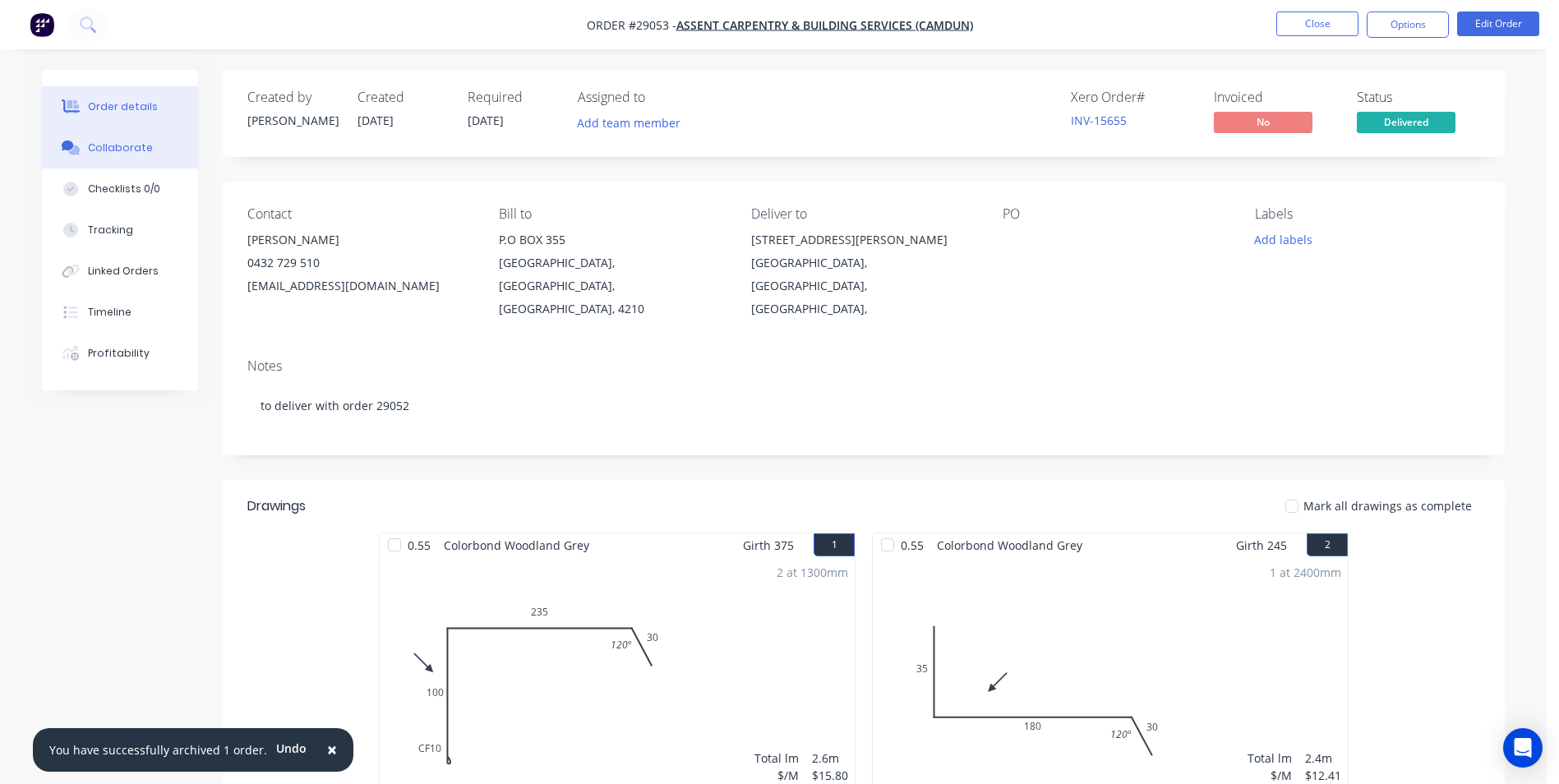
click at [95, 140] on div "Collaborate" at bounding box center [120, 147] width 65 height 14
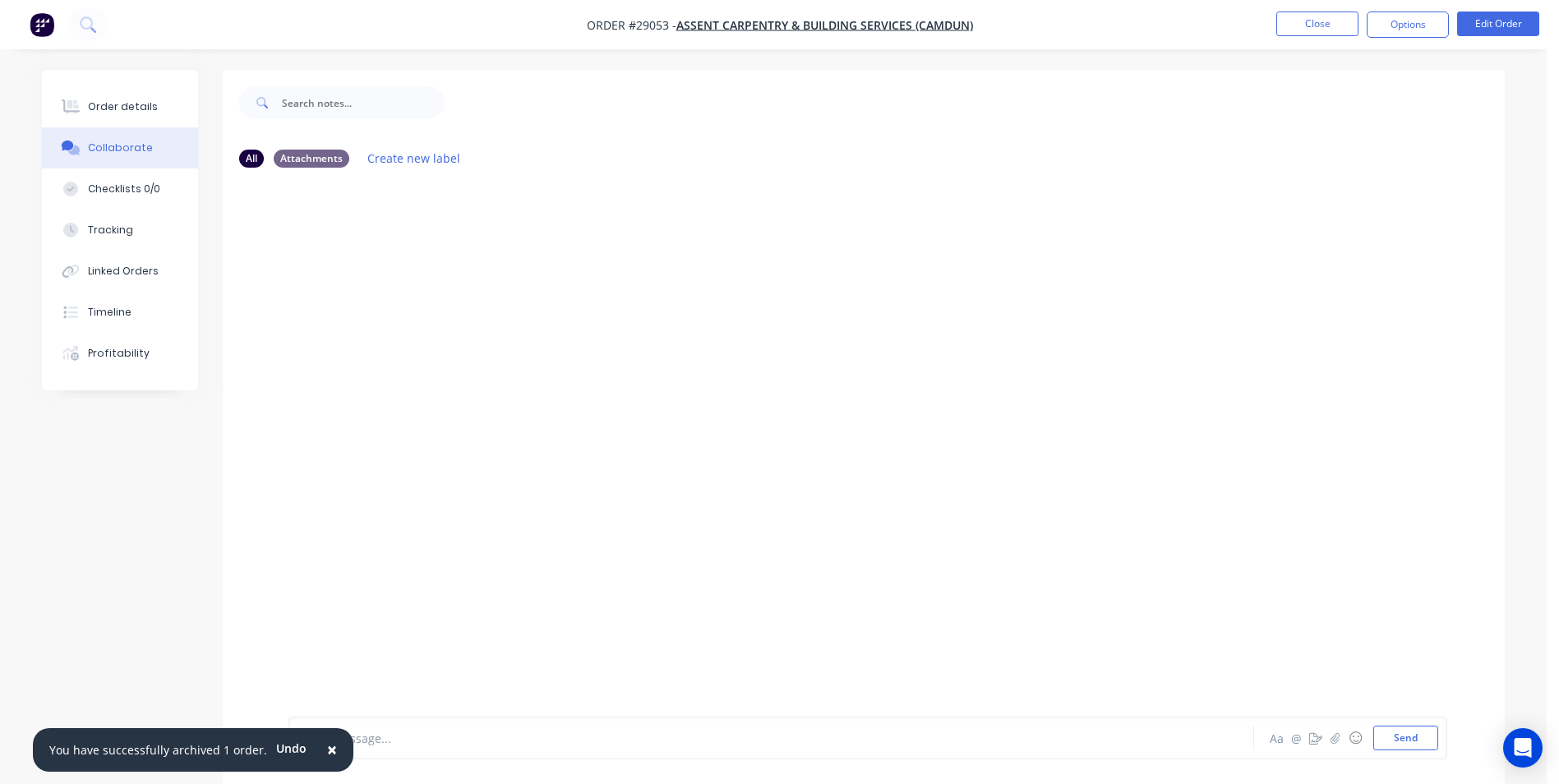
click at [367, 747] on div "Add a message..." at bounding box center [725, 737] width 856 height 25
click at [327, 752] on span "×" at bounding box center [332, 749] width 10 height 23
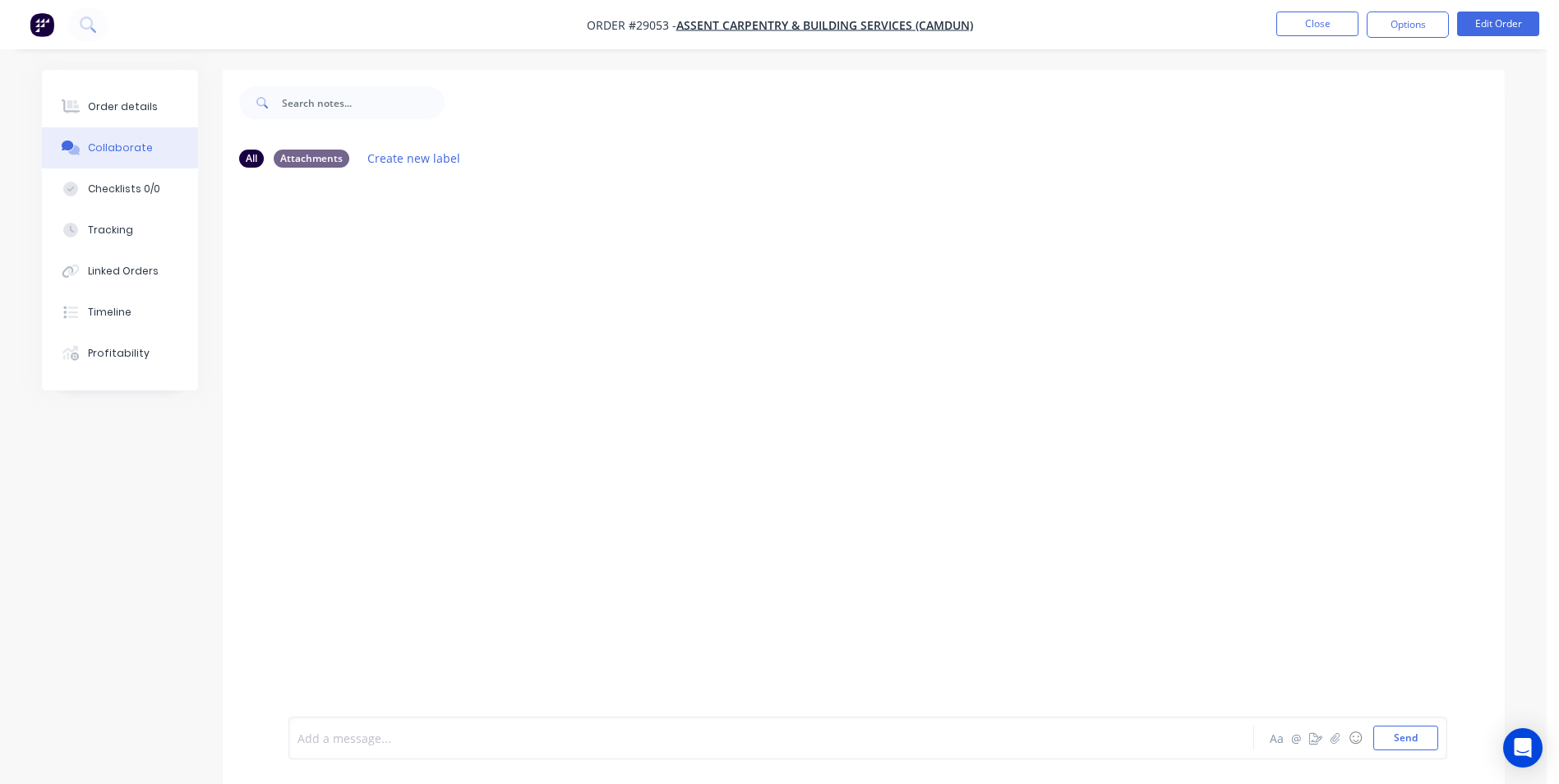
click at [355, 741] on div at bounding box center [726, 738] width 855 height 17
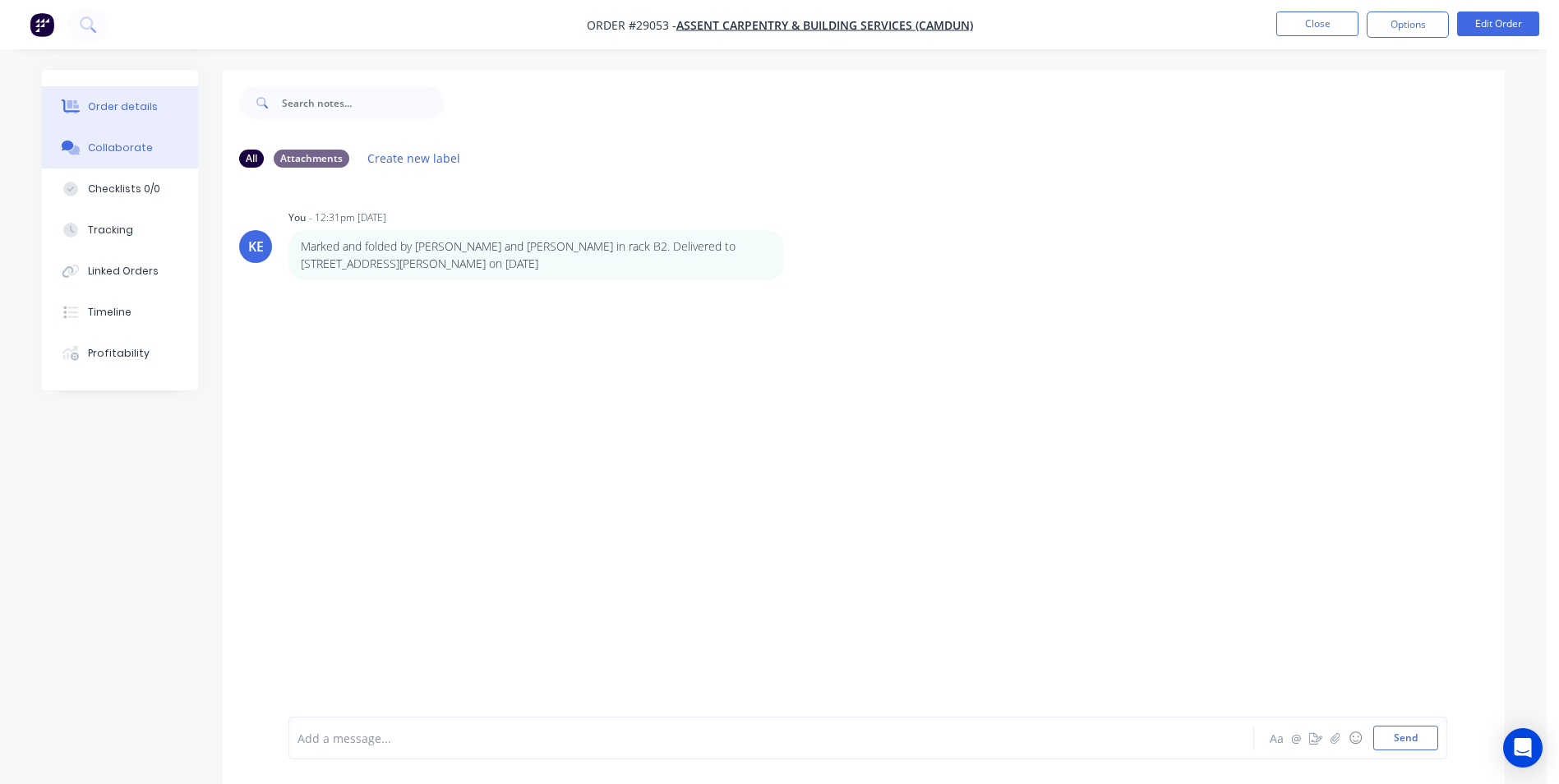
click at [151, 110] on button "Order details" at bounding box center [120, 107] width 156 height 41
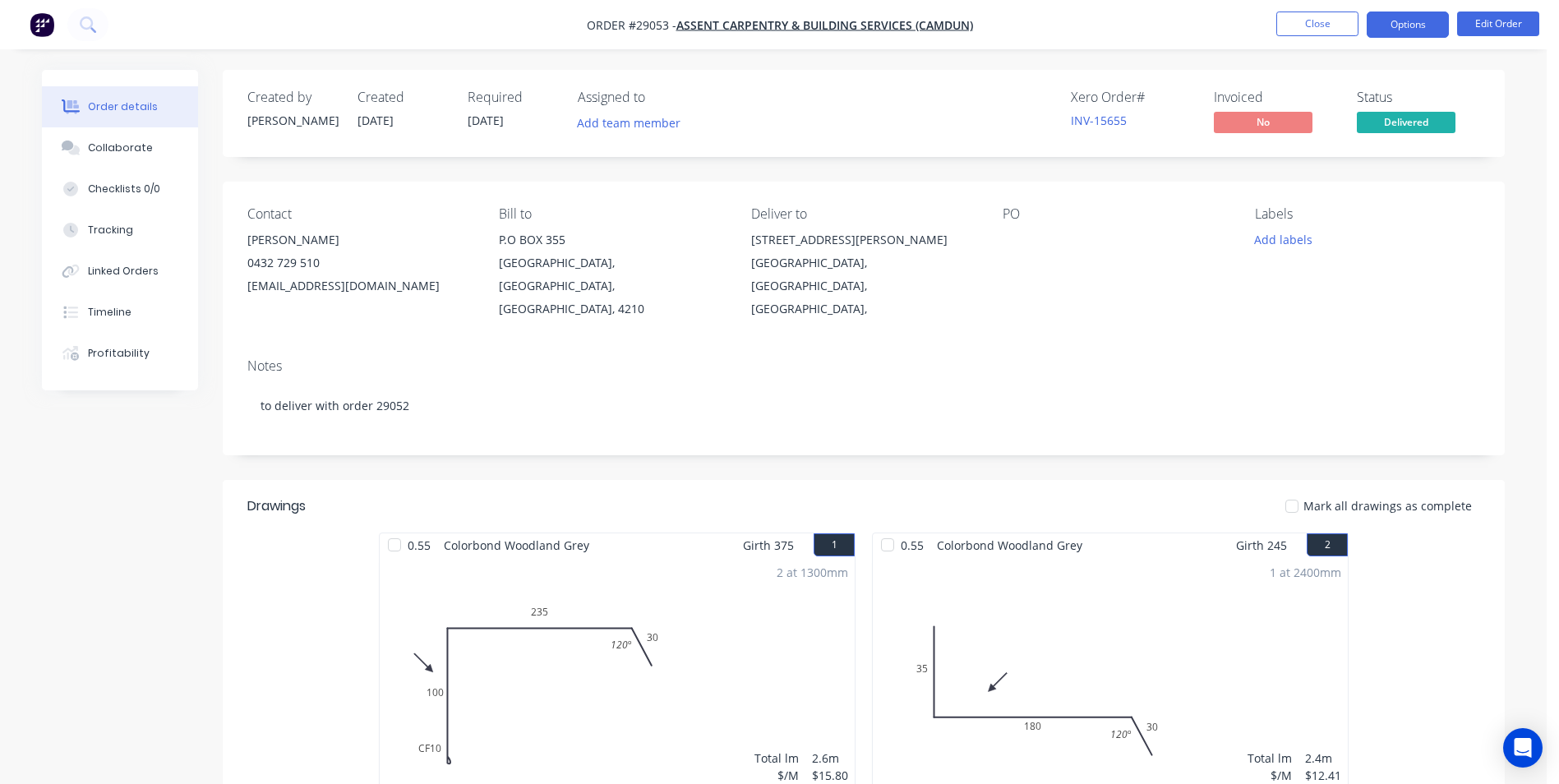
click at [1394, 34] on button "Options" at bounding box center [1408, 25] width 82 height 26
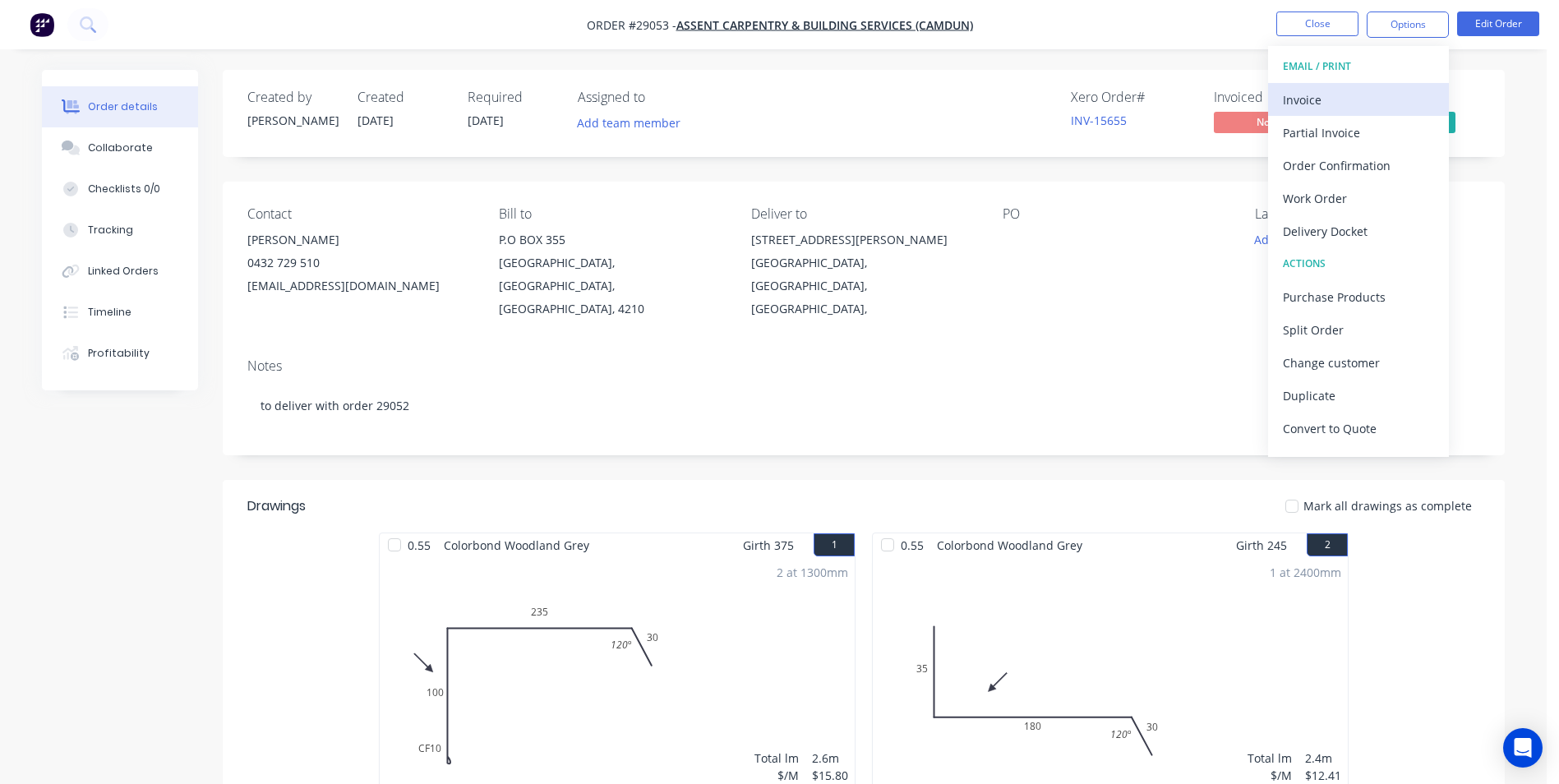
click at [1303, 99] on div "Invoice" at bounding box center [1358, 99] width 151 height 24
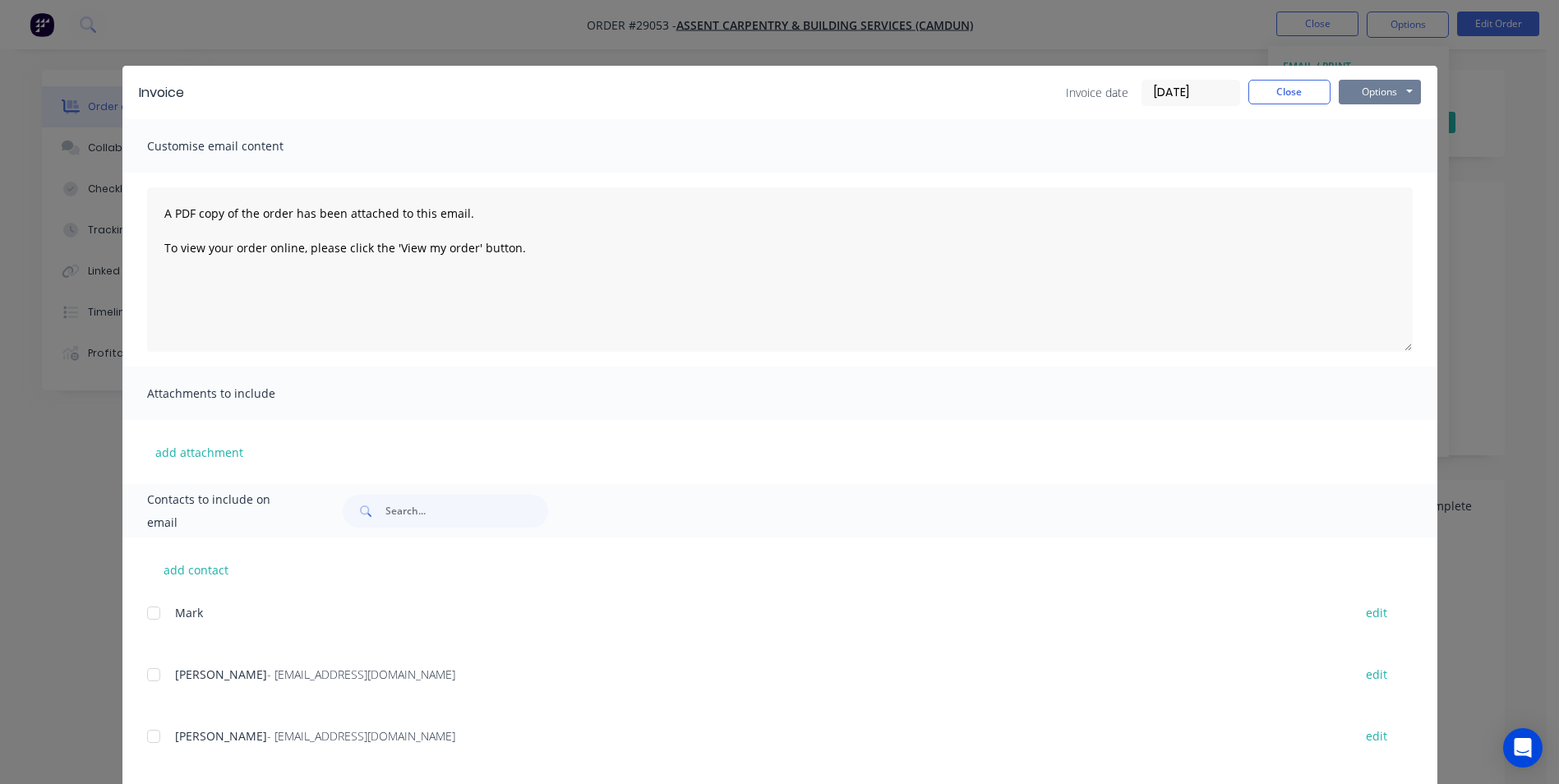
click at [1358, 89] on button "Options" at bounding box center [1380, 92] width 82 height 25
click at [1353, 151] on button "Print" at bounding box center [1392, 149] width 105 height 27
click at [1281, 87] on button "Close" at bounding box center [1289, 92] width 82 height 25
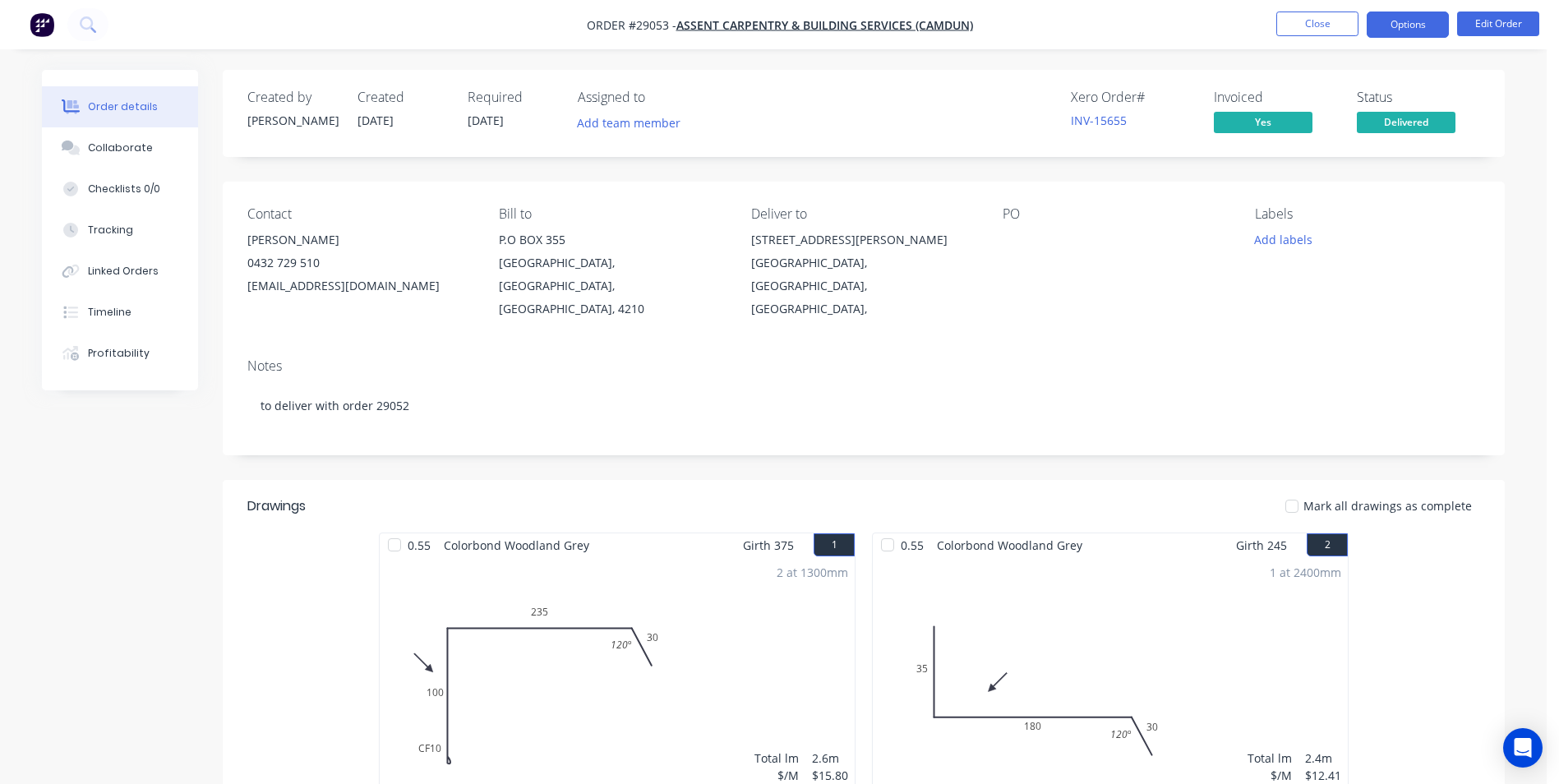
click at [1389, 28] on button "Options" at bounding box center [1408, 25] width 82 height 26
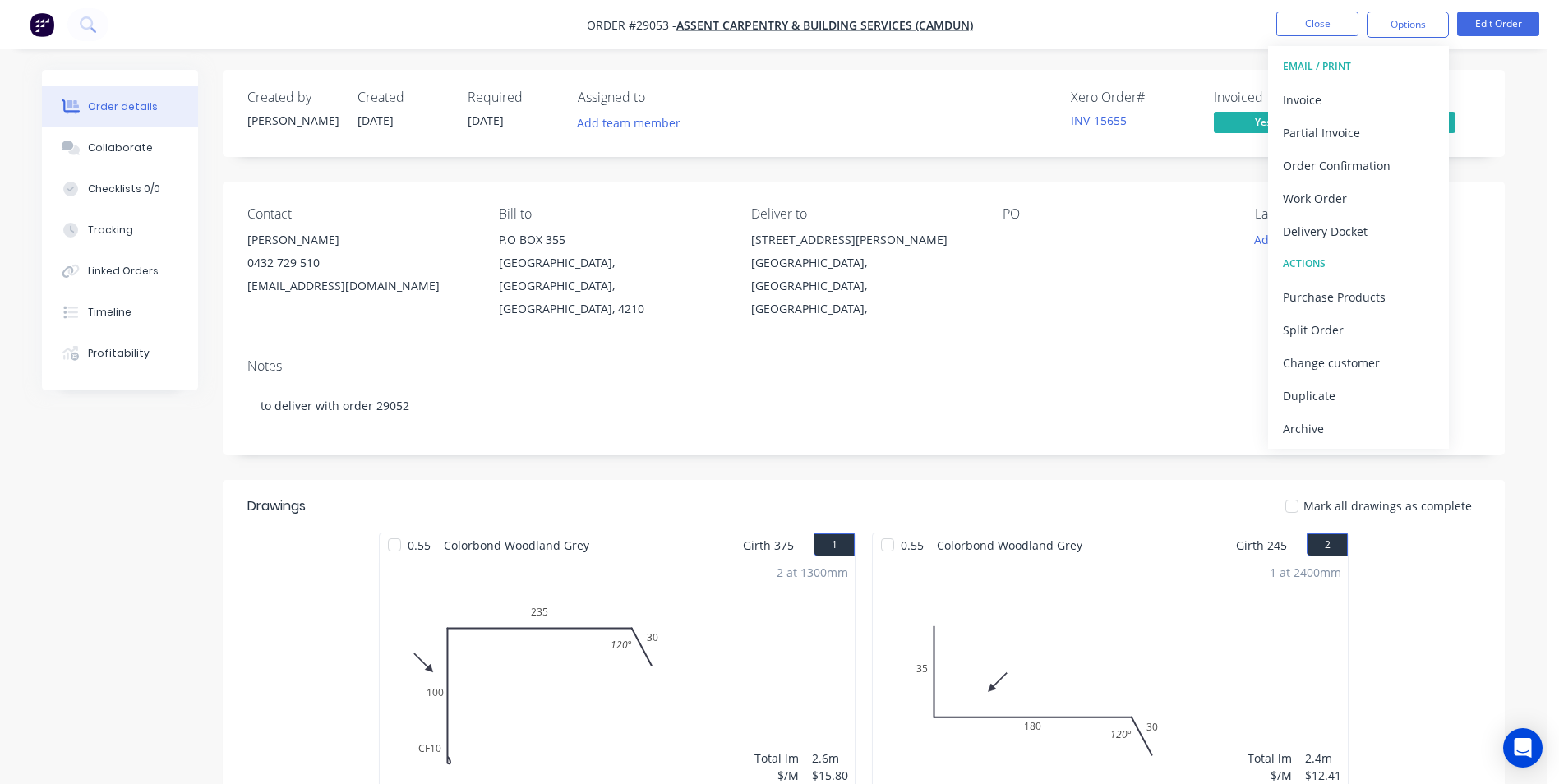
click at [1118, 43] on nav "Order #29053 - Assent Carpentry & Building Services (Camdun) Close Options EMAI…" at bounding box center [779, 25] width 1559 height 49
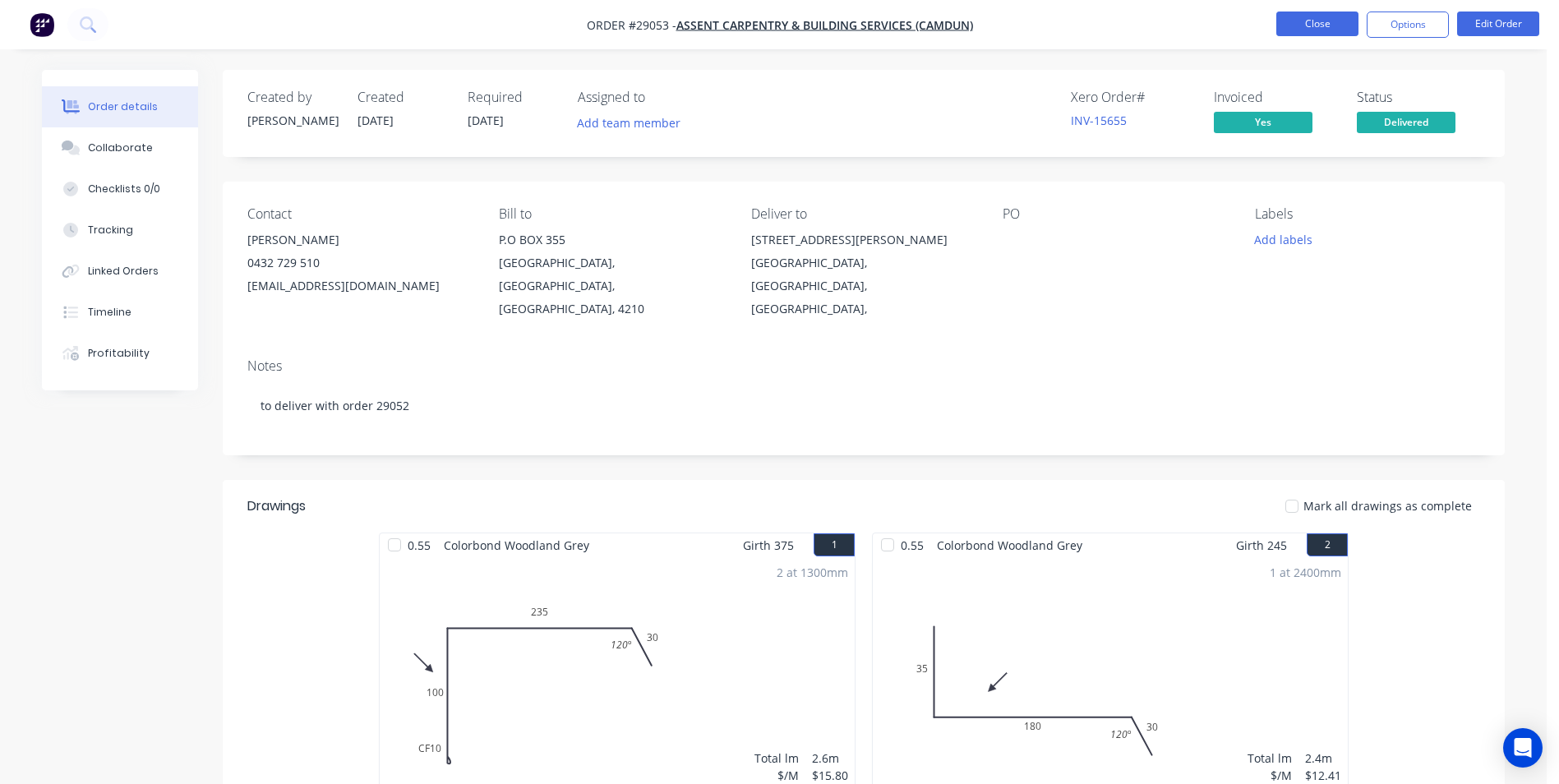
click at [1296, 22] on button "Close" at bounding box center [1317, 24] width 82 height 25
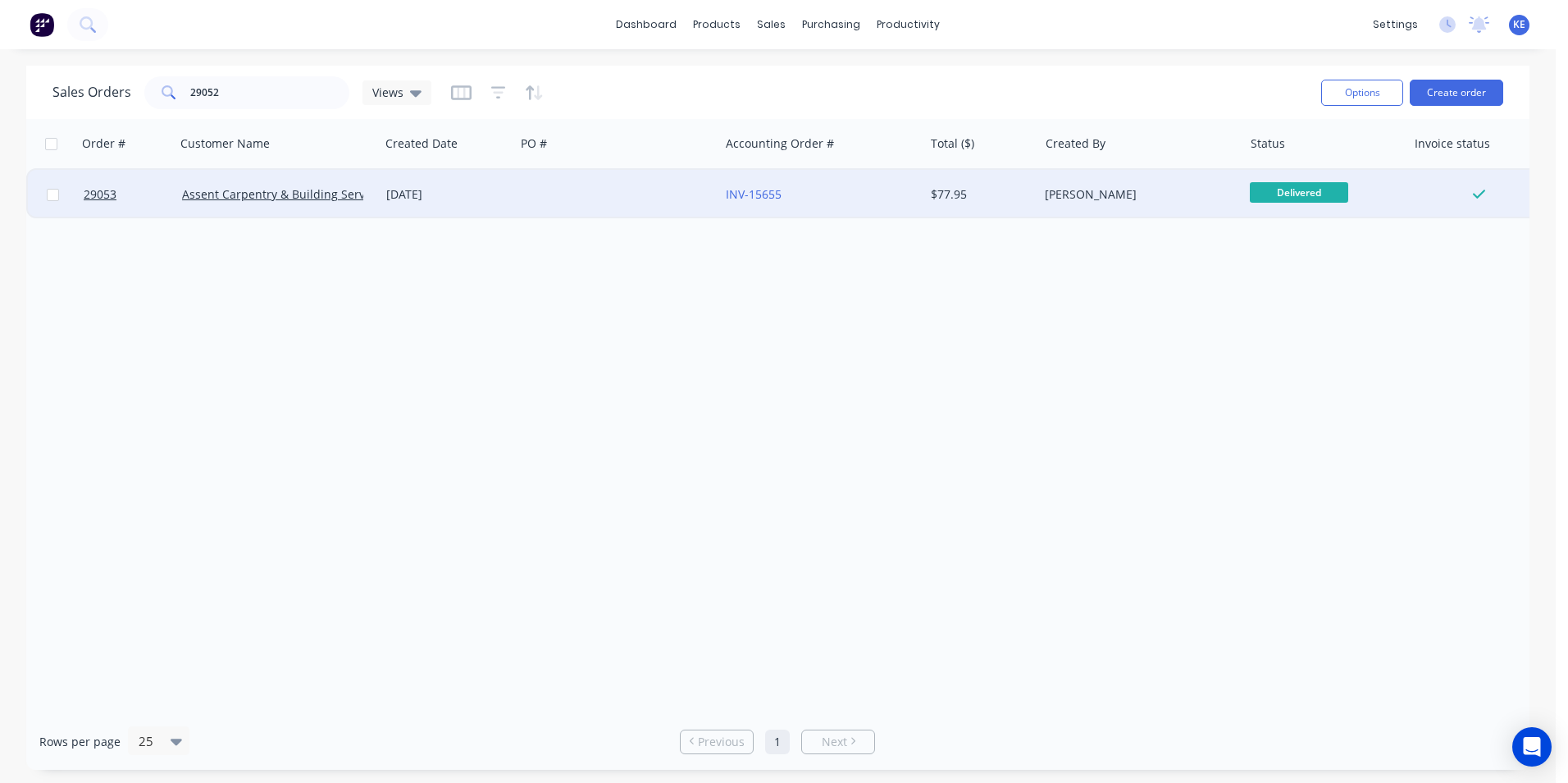
click at [47, 200] on input "checkbox" at bounding box center [53, 194] width 13 height 13
checkbox input "true"
click at [1336, 104] on button "Options" at bounding box center [1362, 92] width 82 height 26
click at [1303, 165] on div "Archive" at bounding box center [1314, 167] width 151 height 24
checkbox input "false"
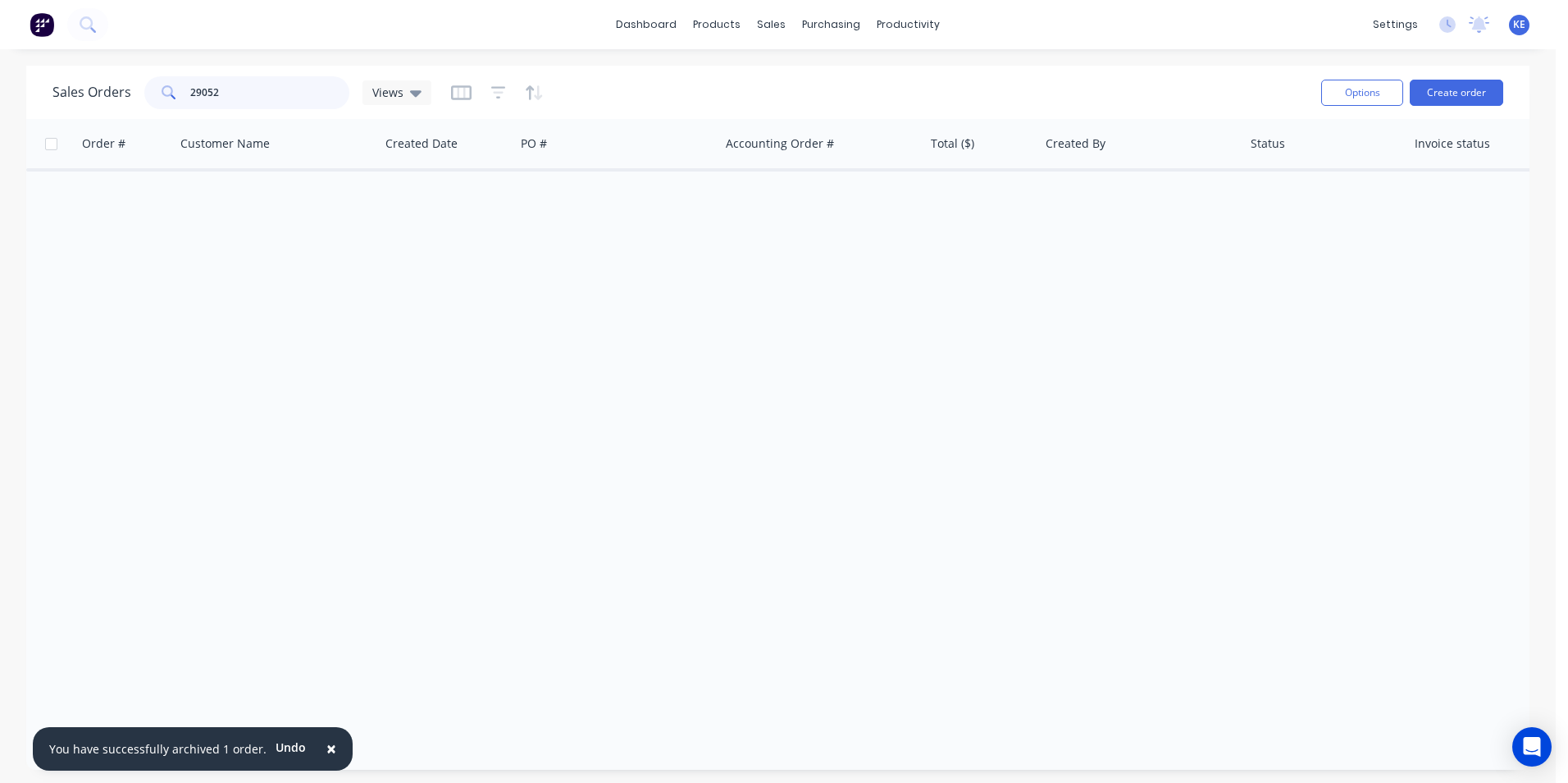
drag, startPoint x: 226, startPoint y: 92, endPoint x: 91, endPoint y: 94, distance: 135.0
click at [93, 94] on div "Sales Orders 29052 Views" at bounding box center [242, 92] width 379 height 33
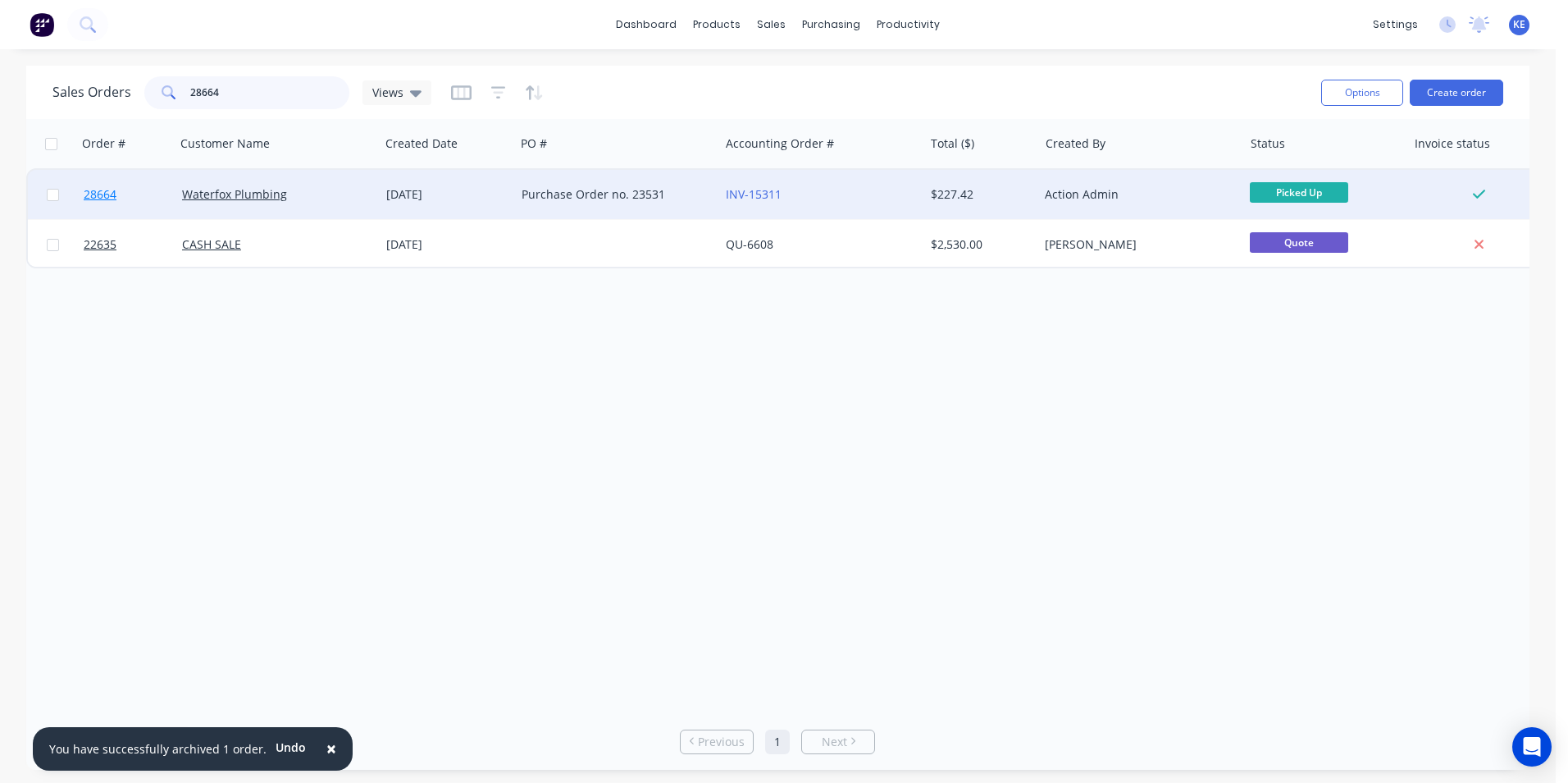
type input "28664"
click at [143, 194] on link "28664" at bounding box center [133, 194] width 98 height 49
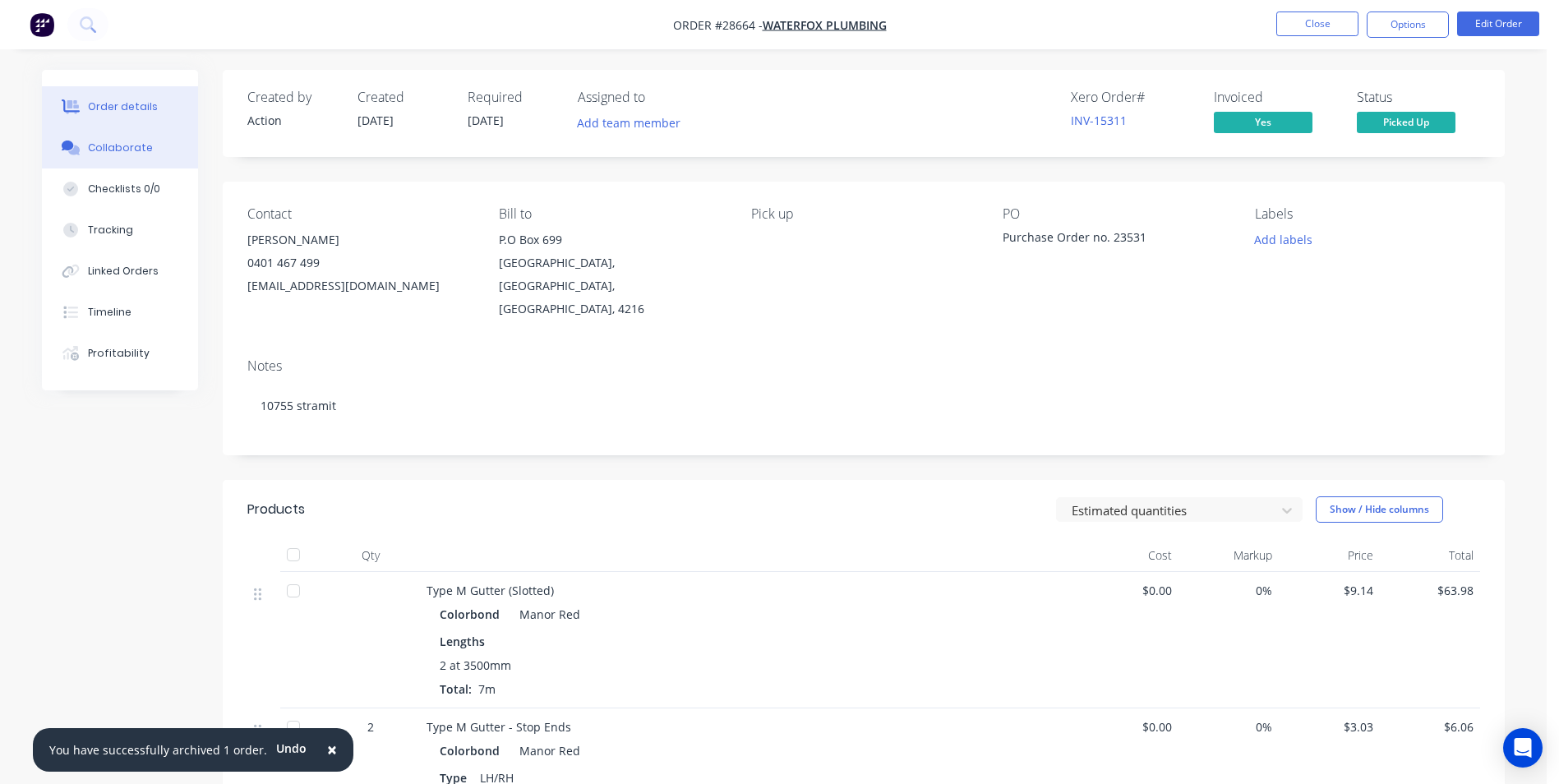
click at [104, 138] on button "Collaborate" at bounding box center [120, 148] width 156 height 41
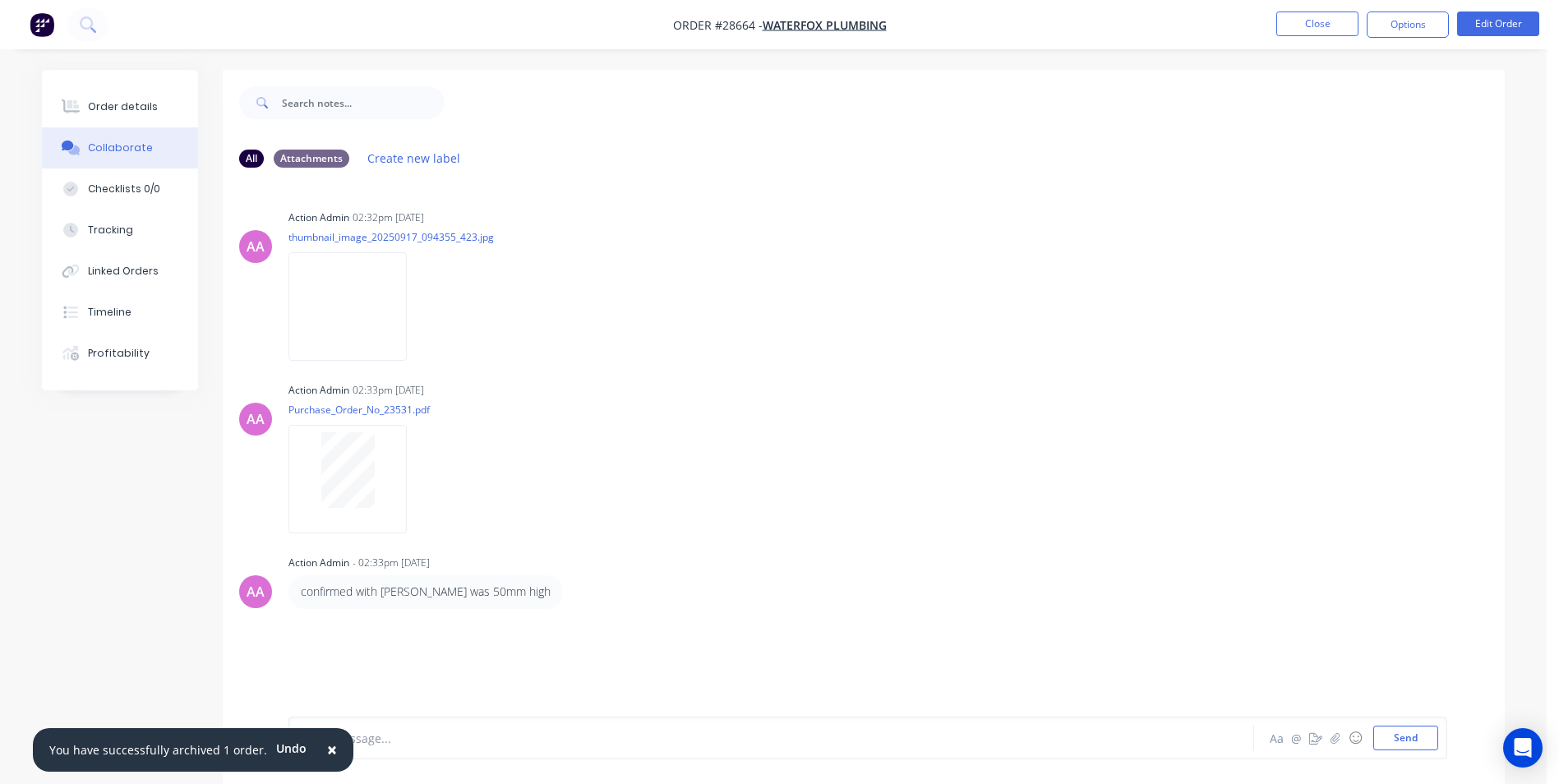
click at [327, 749] on span "×" at bounding box center [332, 749] width 10 height 23
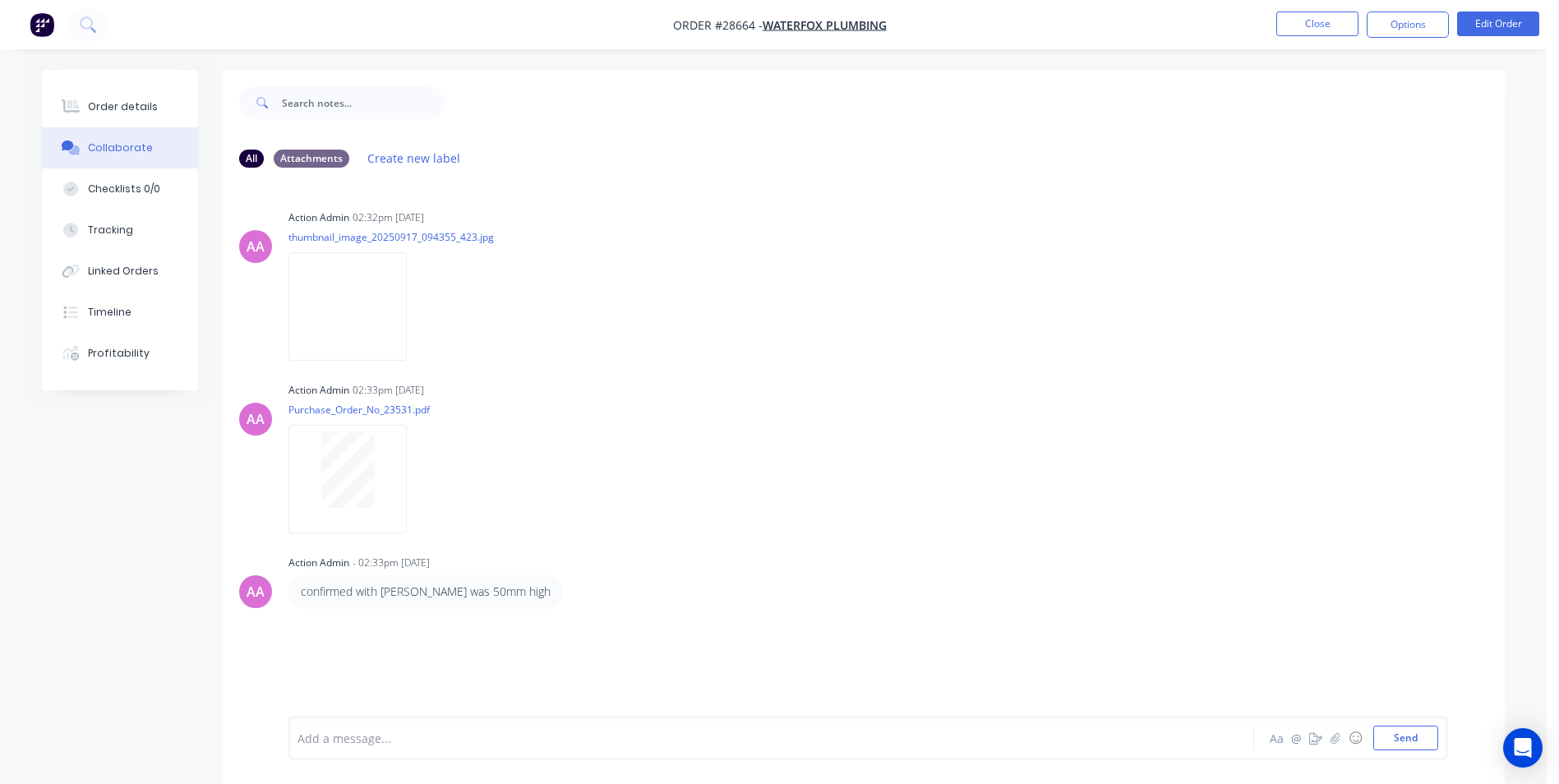
click at [341, 740] on div at bounding box center [726, 738] width 855 height 17
click at [100, 115] on button "Order details" at bounding box center [120, 107] width 156 height 41
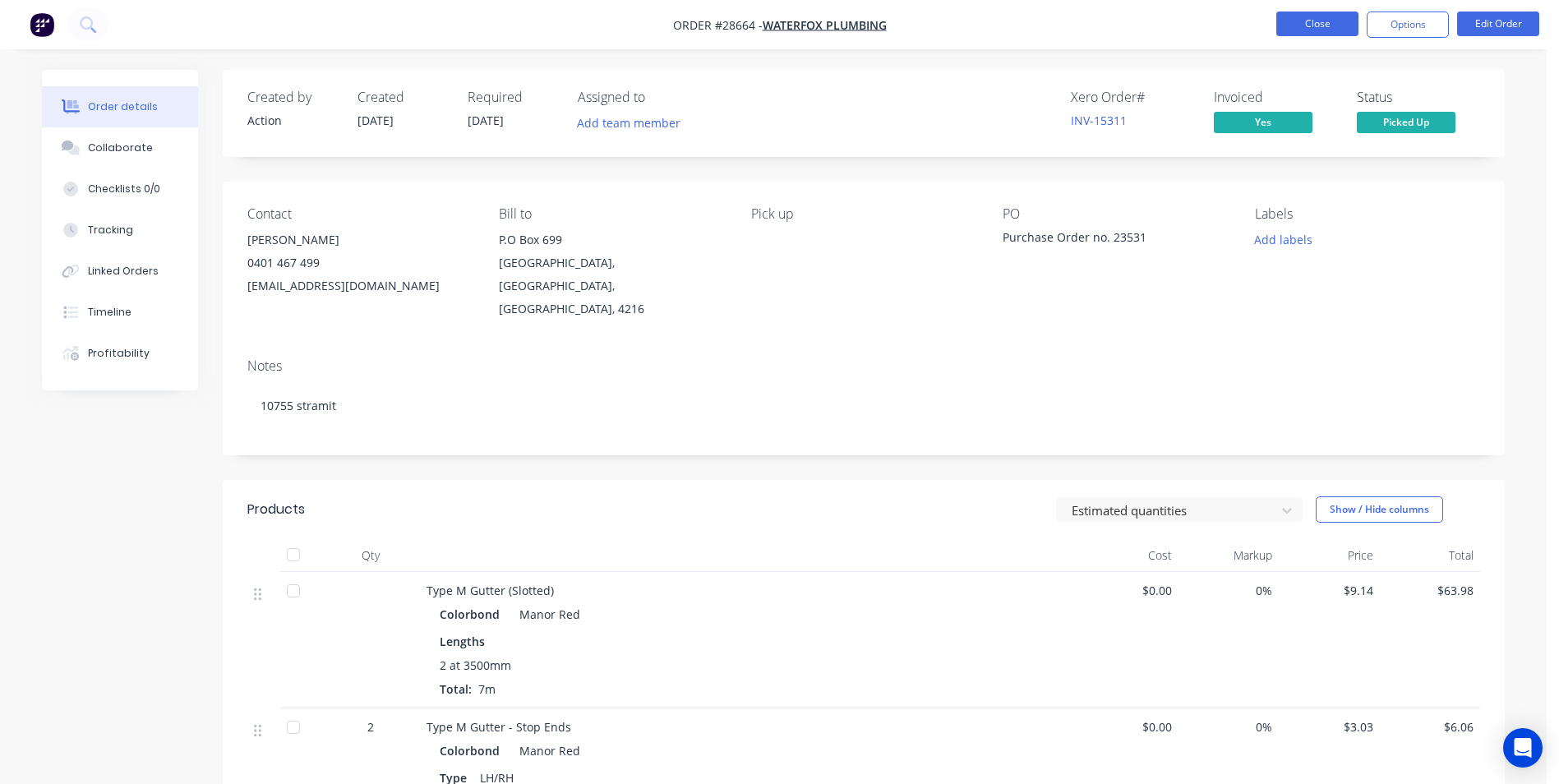
click at [1294, 29] on button "Close" at bounding box center [1317, 24] width 82 height 25
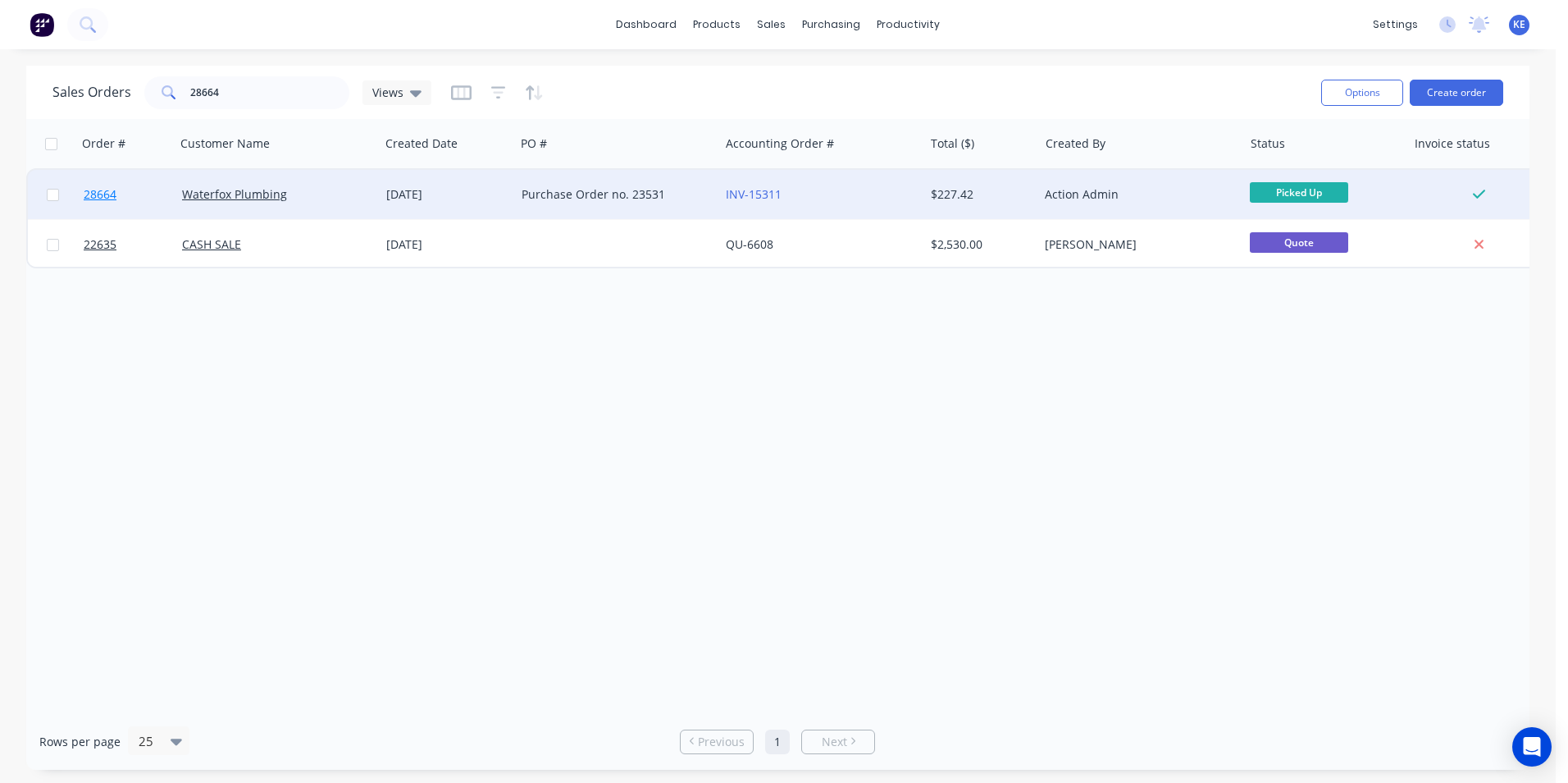
click at [147, 191] on link "28664" at bounding box center [133, 194] width 98 height 49
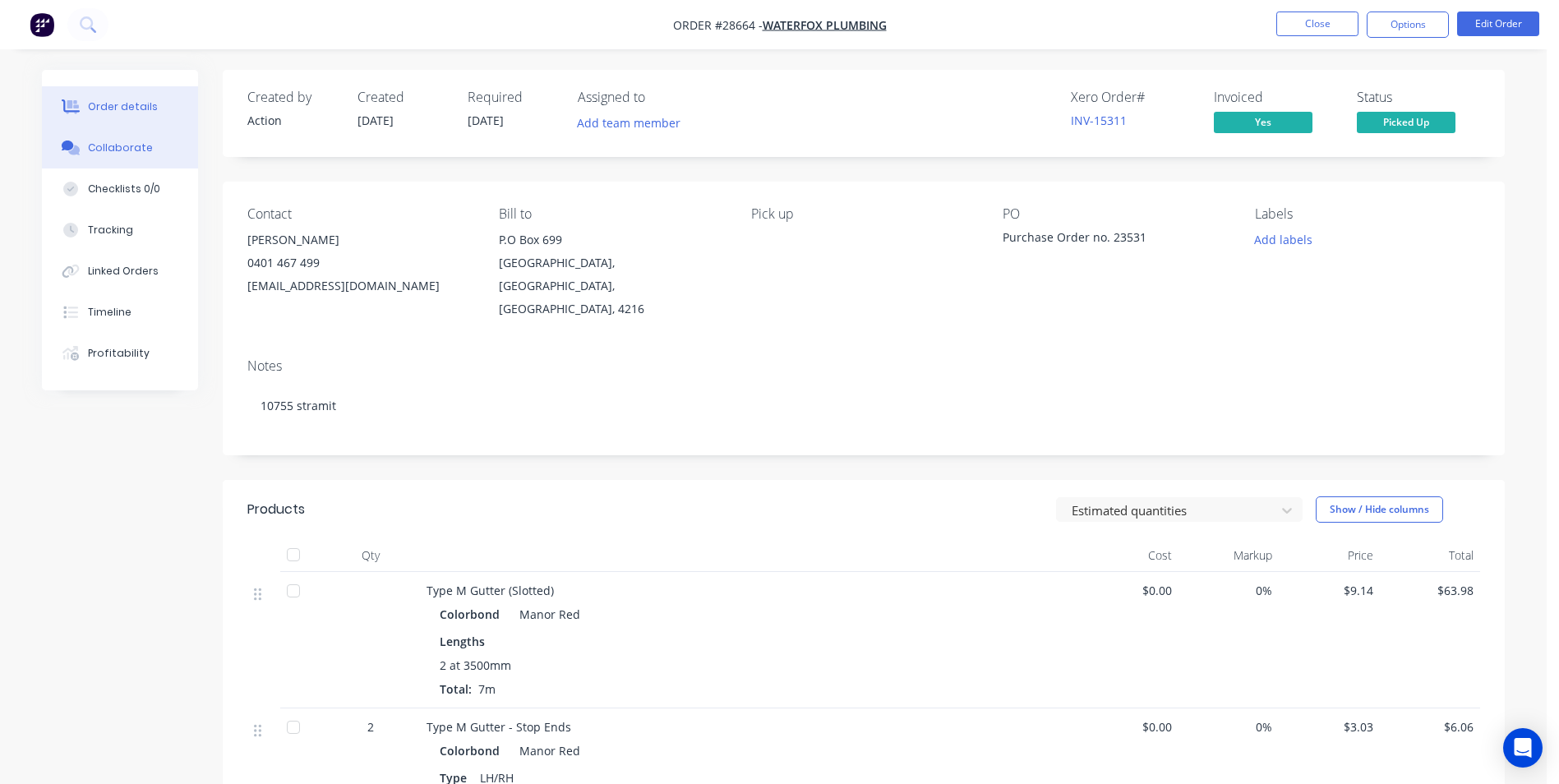
click at [94, 143] on div "Collaborate" at bounding box center [120, 147] width 65 height 14
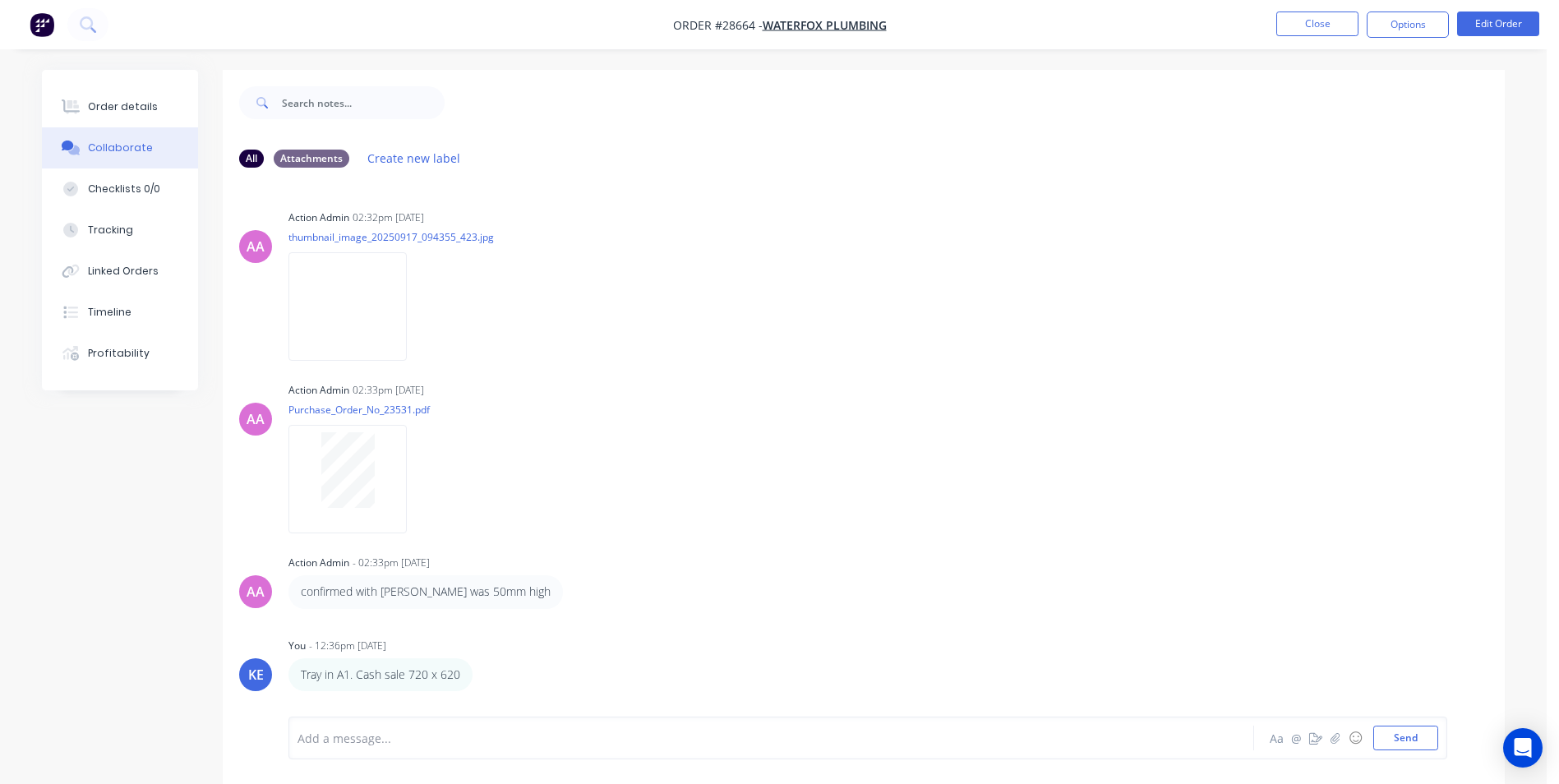
click at [350, 746] on div at bounding box center [726, 738] width 855 height 17
click at [126, 115] on button "Order details" at bounding box center [120, 107] width 156 height 41
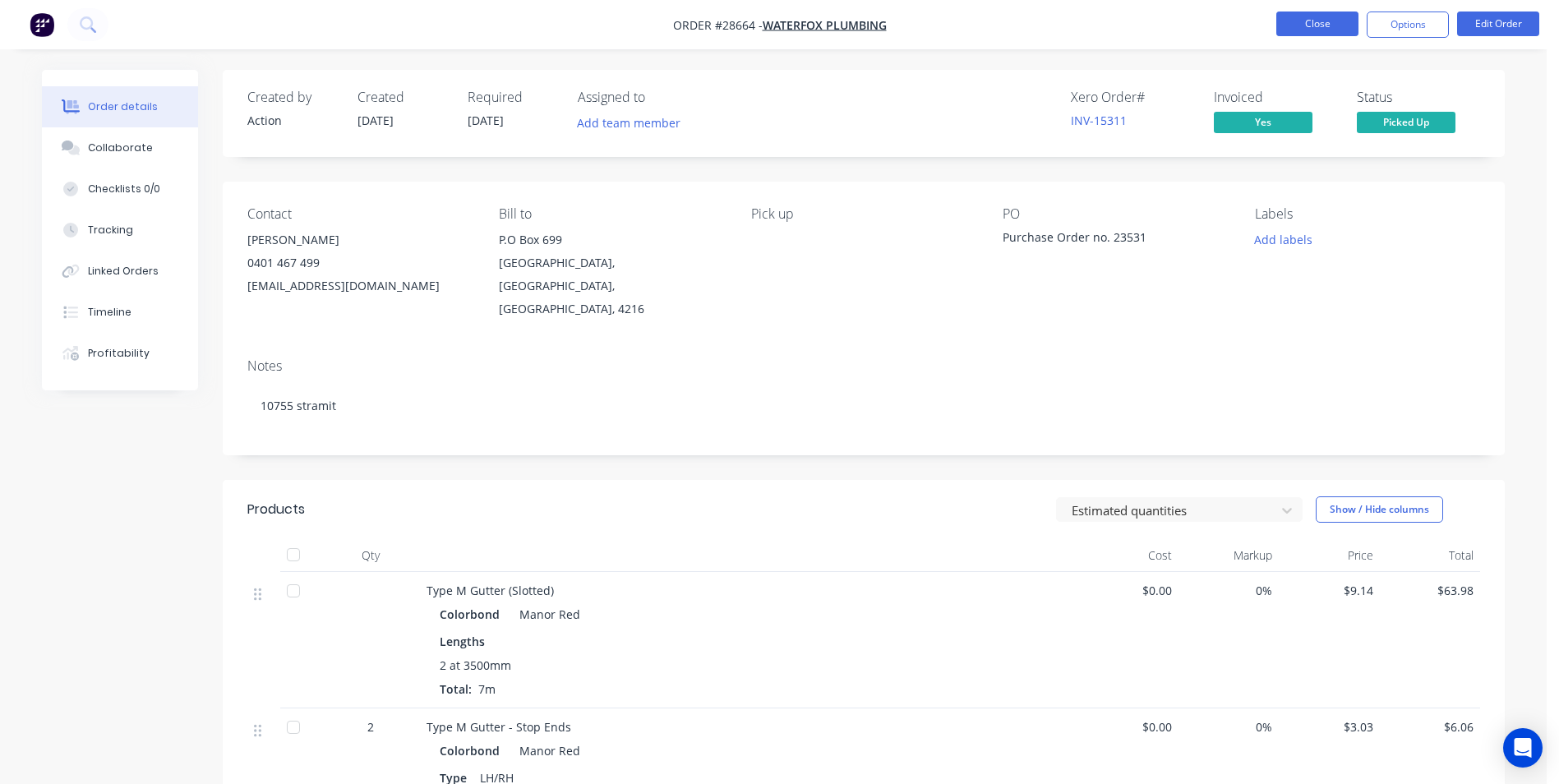
click at [1303, 26] on button "Close" at bounding box center [1317, 24] width 82 height 25
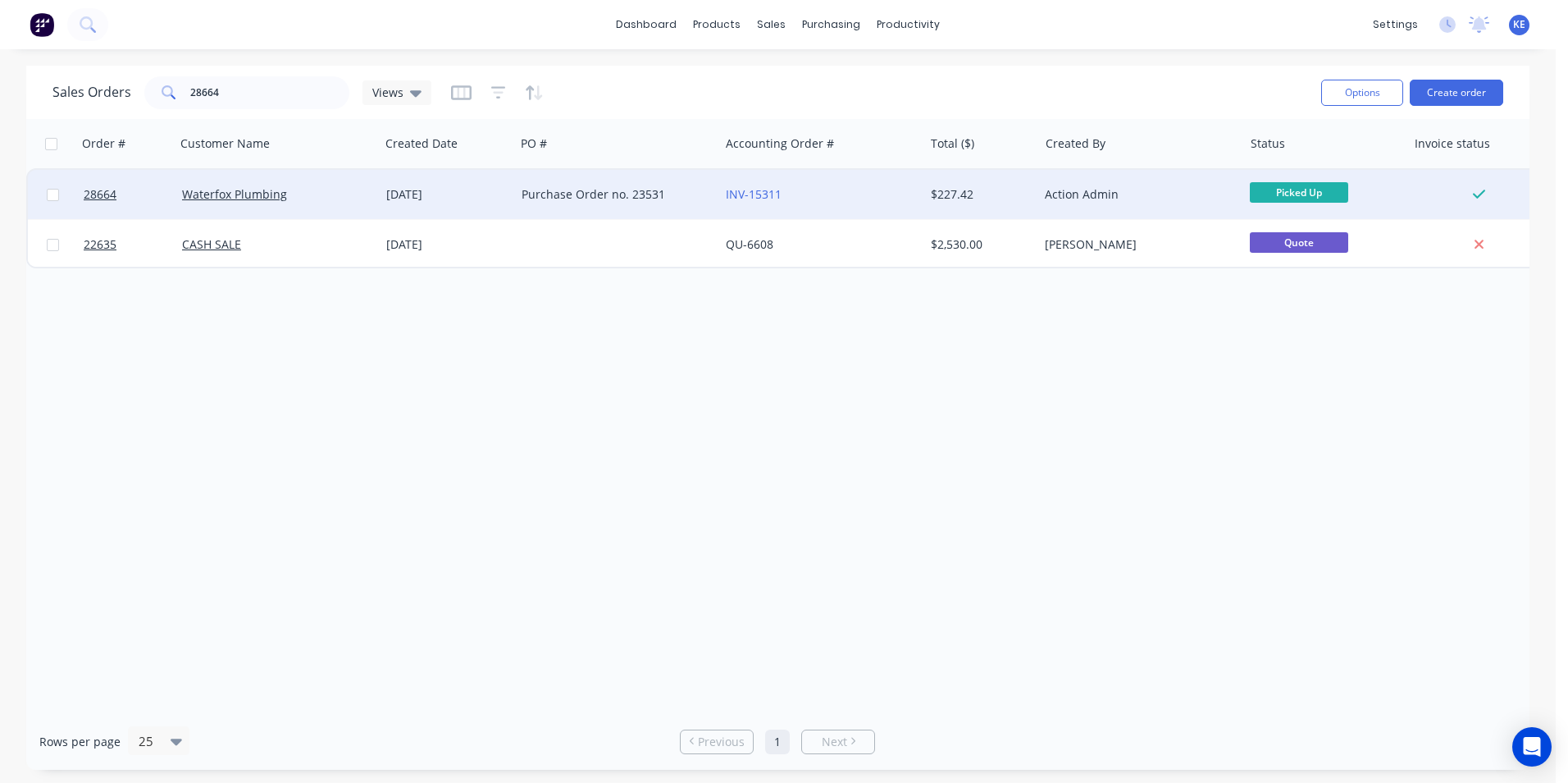
click at [53, 200] on input "checkbox" at bounding box center [53, 194] width 13 height 13
checkbox input "true"
click at [1349, 84] on button "Options" at bounding box center [1362, 92] width 82 height 26
click at [1268, 159] on div "Archive" at bounding box center [1314, 167] width 151 height 24
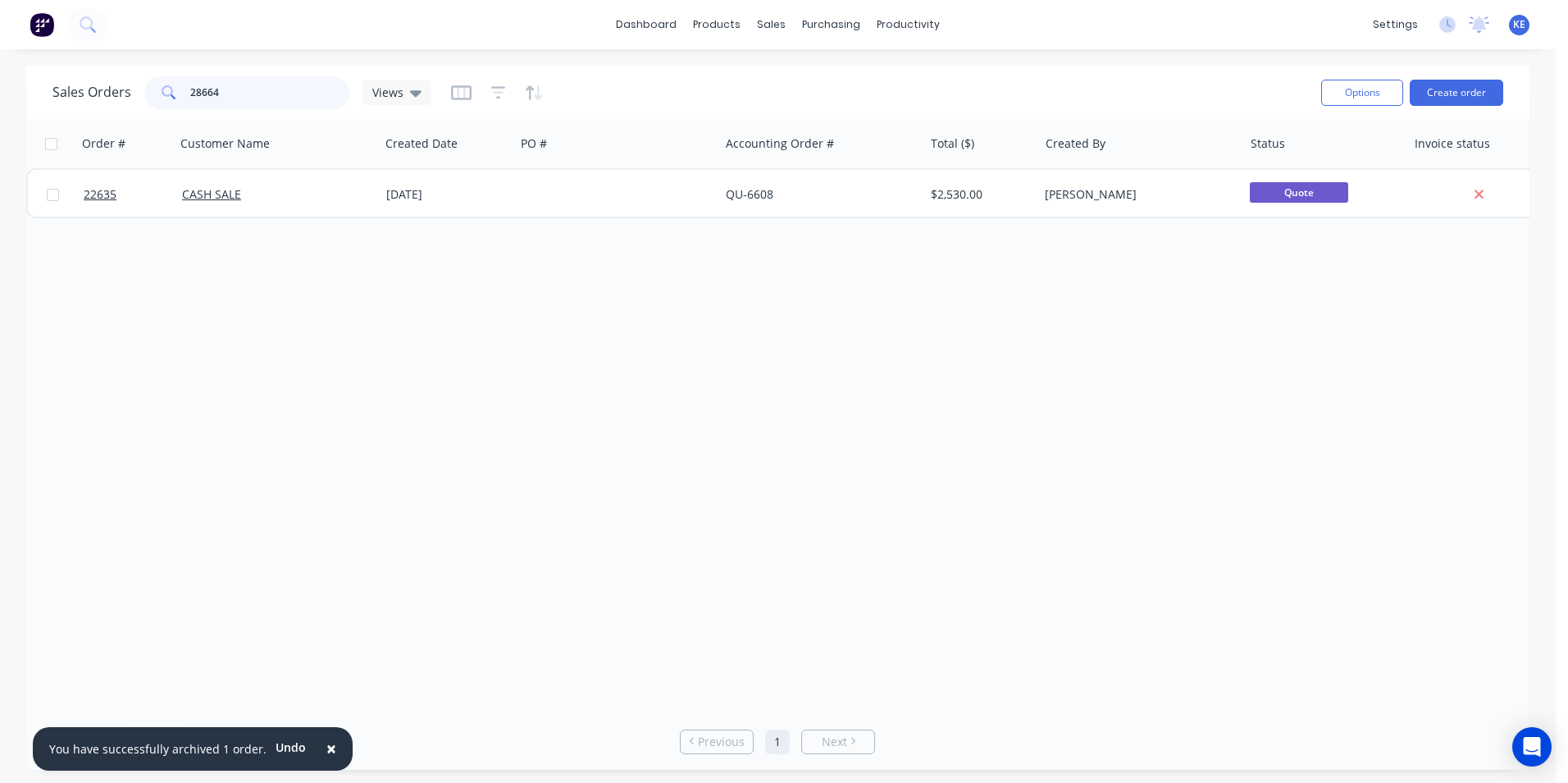
drag, startPoint x: 232, startPoint y: 88, endPoint x: 129, endPoint y: 93, distance: 103.1
click at [129, 93] on div "Sales Orders 28664 Views" at bounding box center [242, 92] width 379 height 33
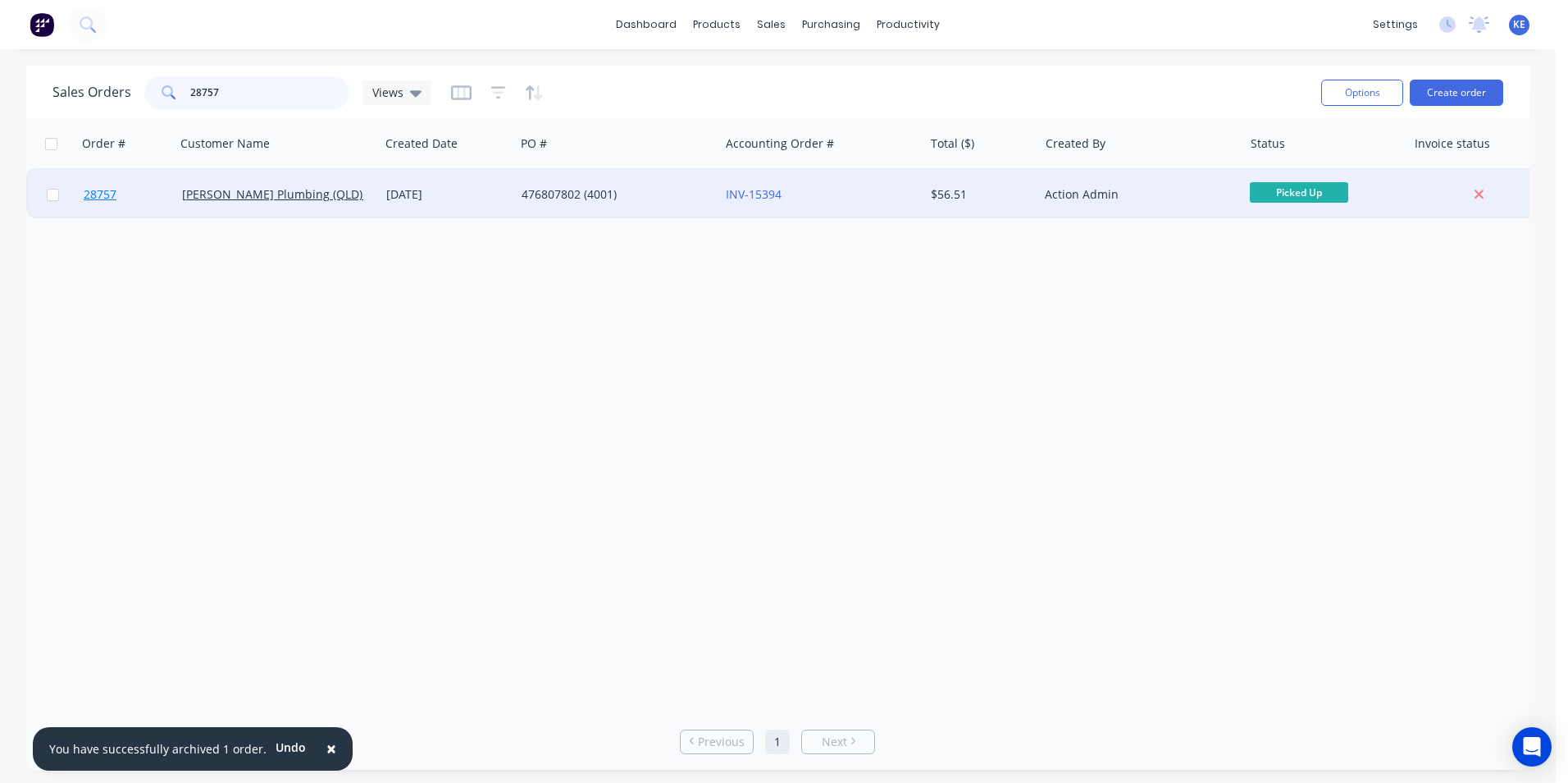
type input "28757"
click at [153, 195] on link "28757" at bounding box center [133, 194] width 98 height 49
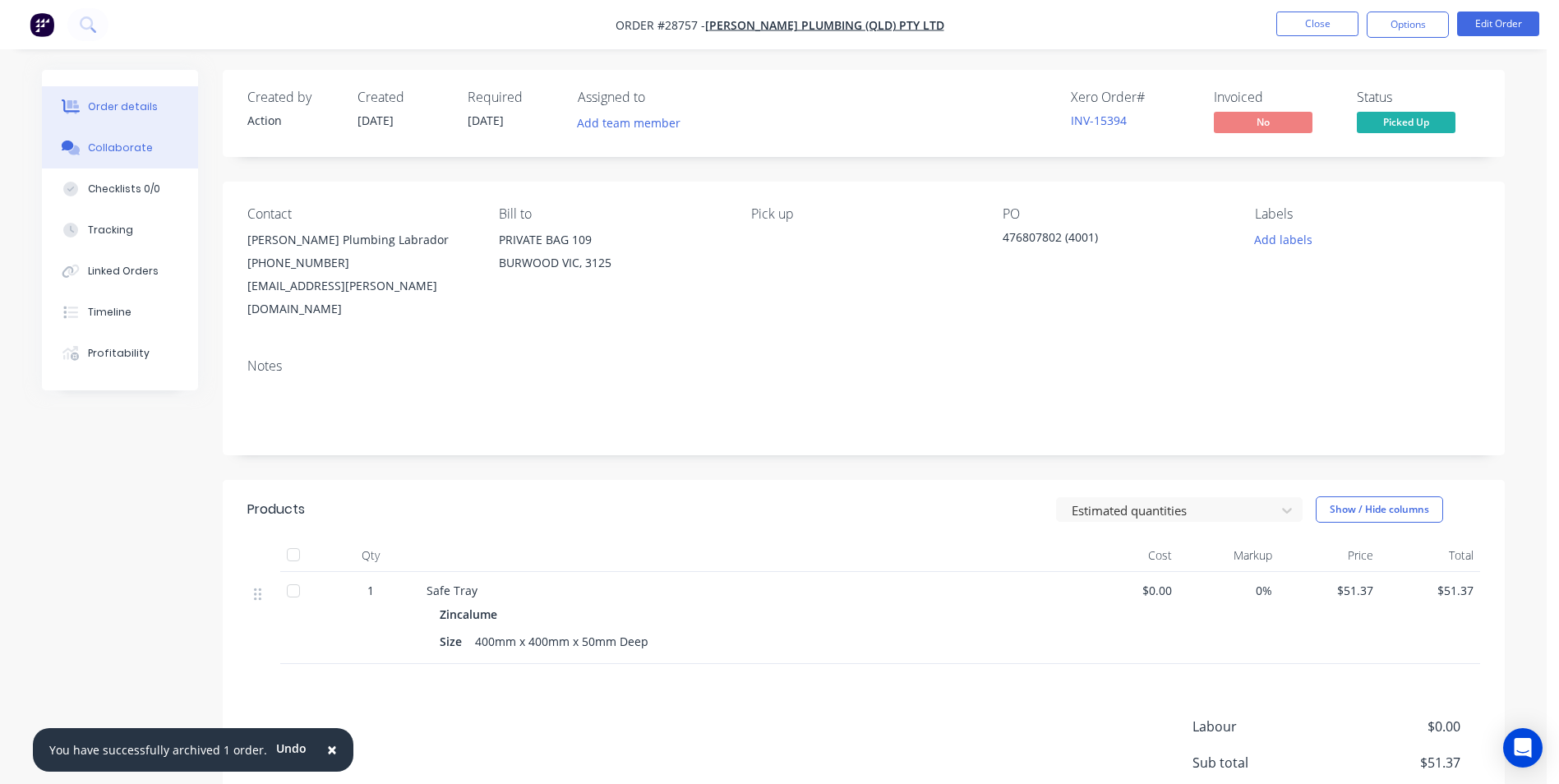
click at [98, 156] on button "Collaborate" at bounding box center [120, 148] width 156 height 41
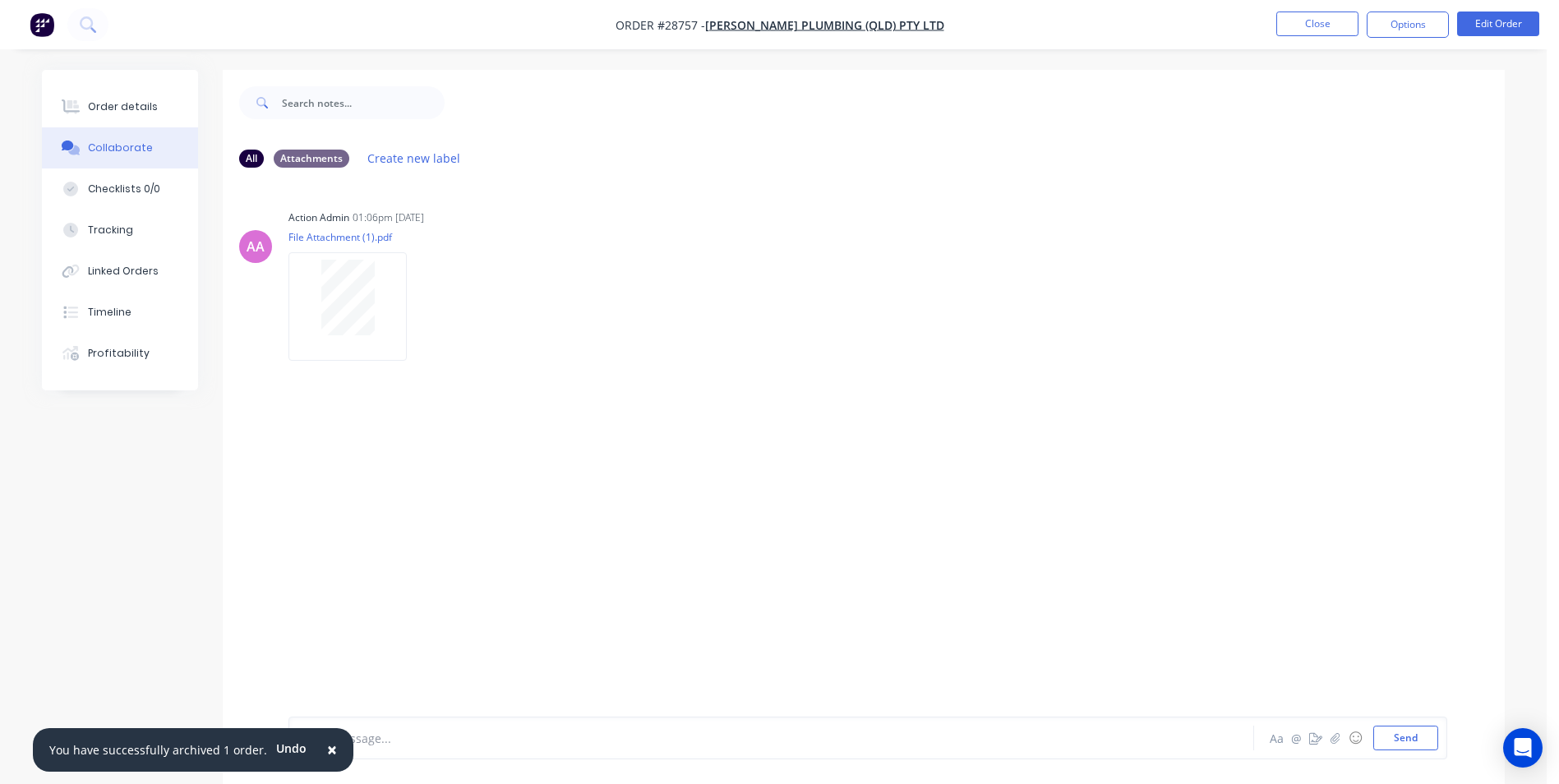
drag, startPoint x: 323, startPoint y: 745, endPoint x: 334, endPoint y: 687, distance: 59.0
click at [327, 743] on span "×" at bounding box center [332, 749] width 10 height 23
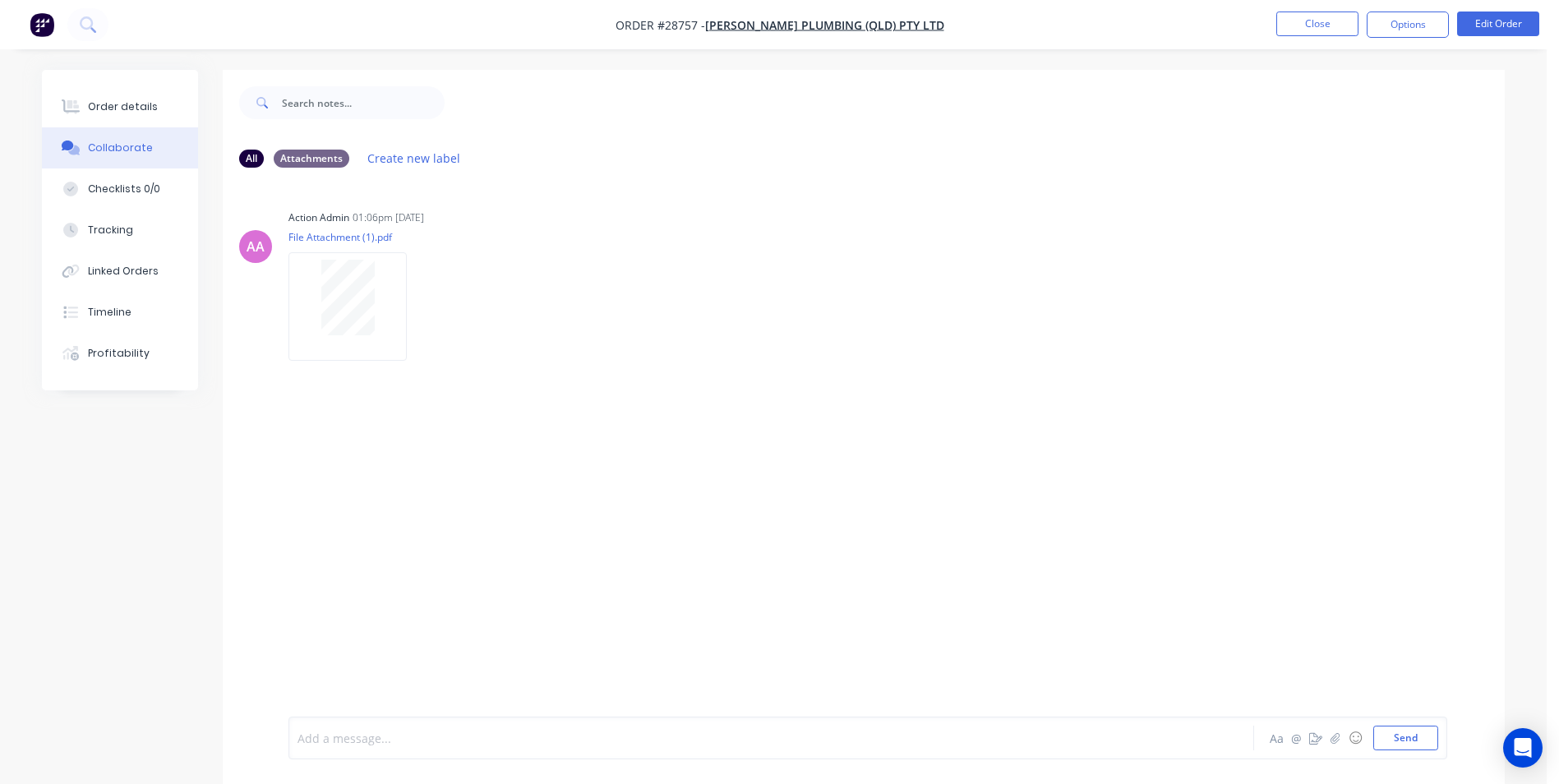
drag, startPoint x: 361, startPoint y: 737, endPoint x: 423, endPoint y: 563, distance: 184.7
click at [361, 730] on div at bounding box center [726, 738] width 855 height 17
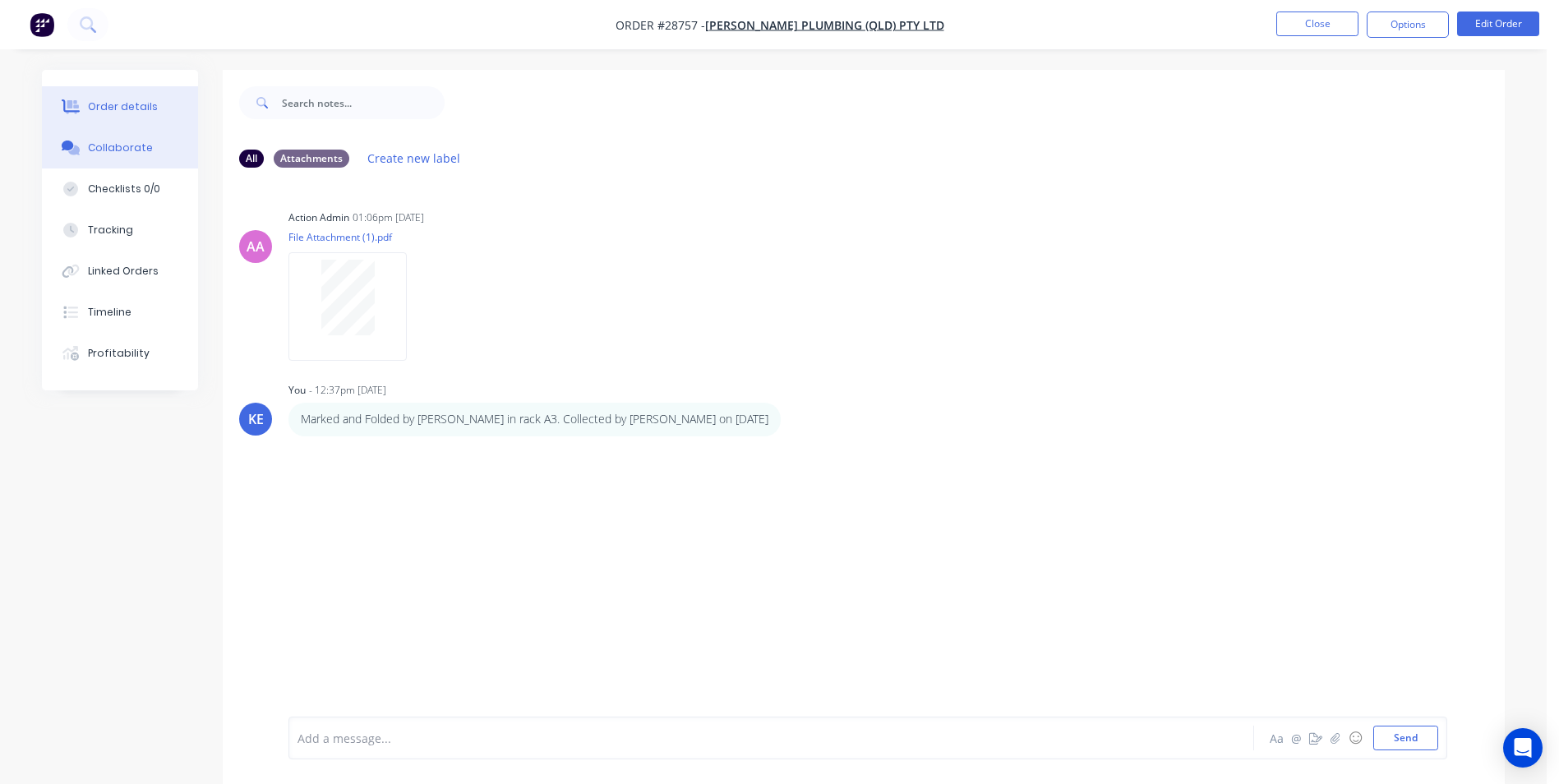
click at [104, 96] on button "Order details" at bounding box center [120, 107] width 156 height 41
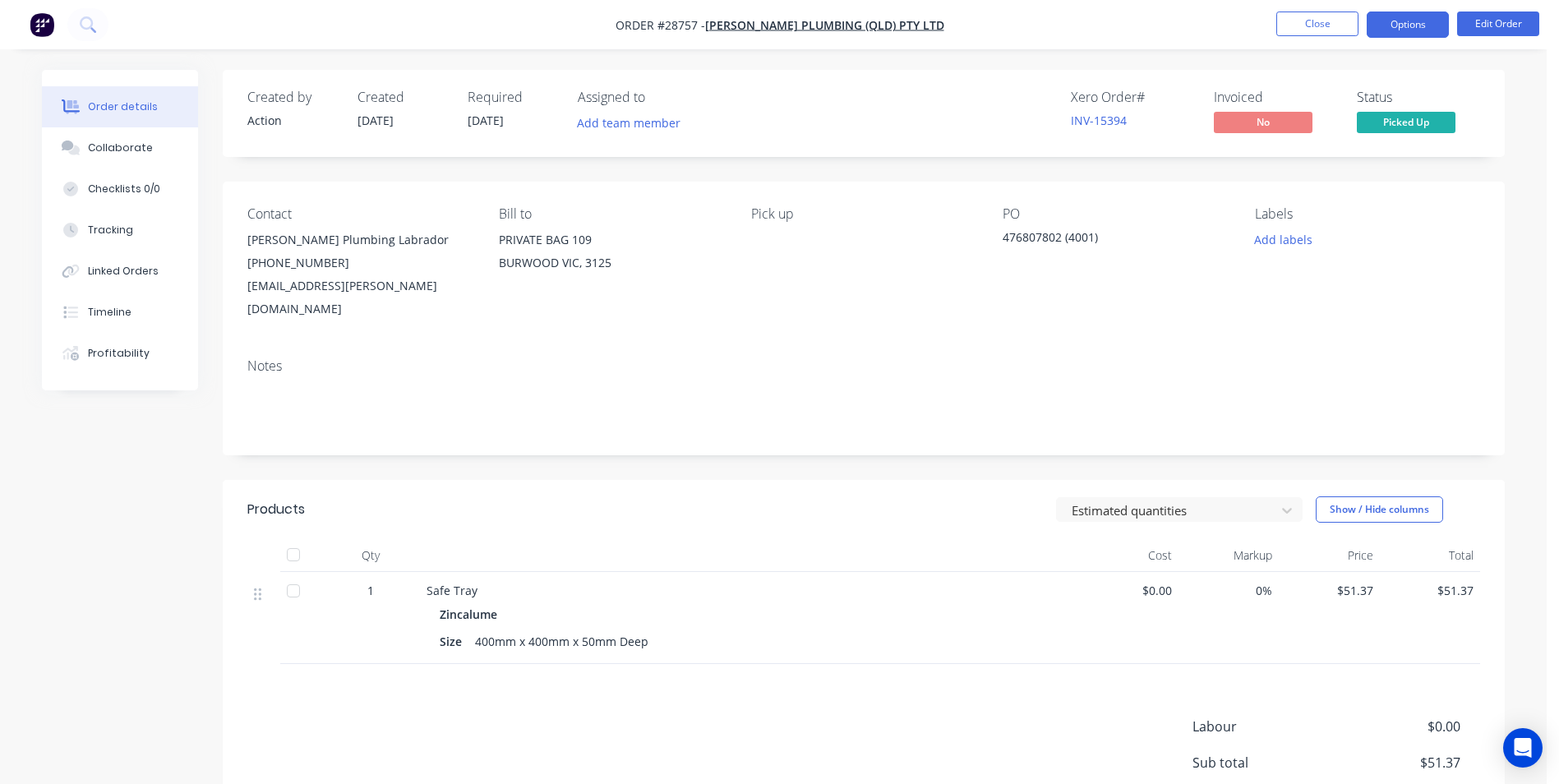
click at [1414, 19] on button "Options" at bounding box center [1408, 25] width 82 height 26
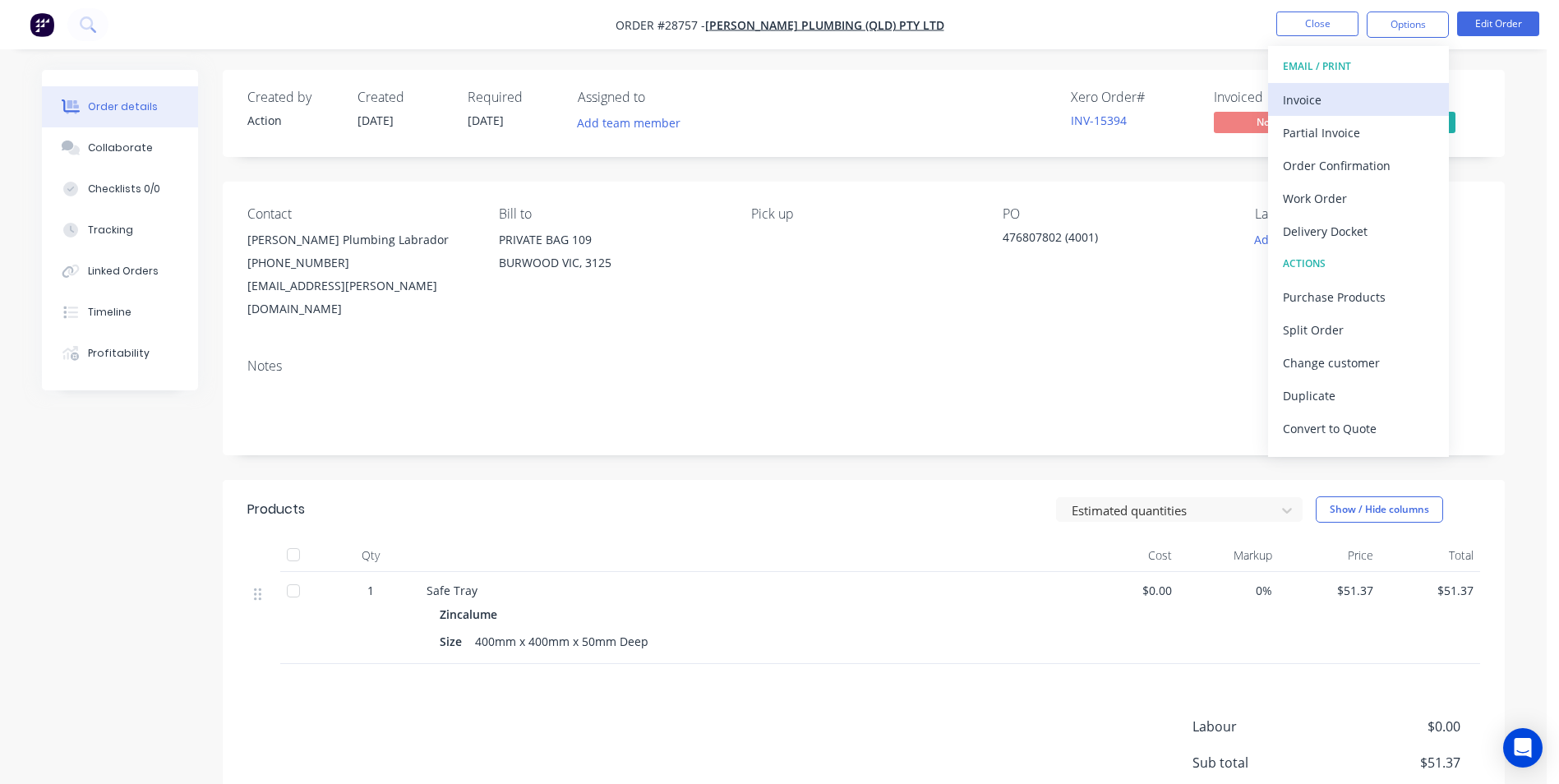
click at [1316, 93] on div "Invoice" at bounding box center [1358, 99] width 151 height 24
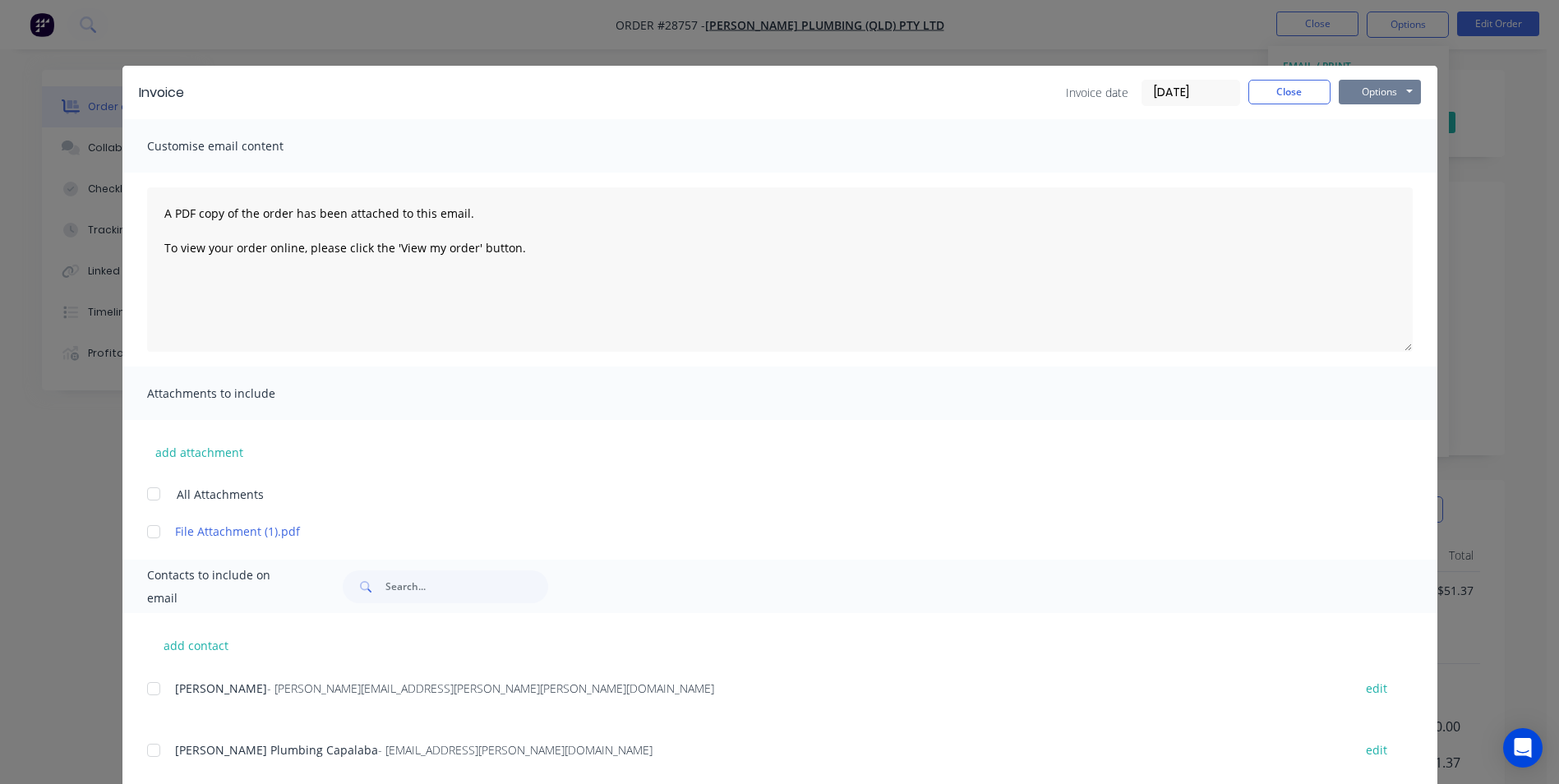
click at [1364, 87] on button "Options" at bounding box center [1380, 92] width 82 height 25
click at [1381, 147] on button "Print" at bounding box center [1392, 149] width 105 height 27
click at [1276, 87] on button "Close" at bounding box center [1289, 92] width 82 height 25
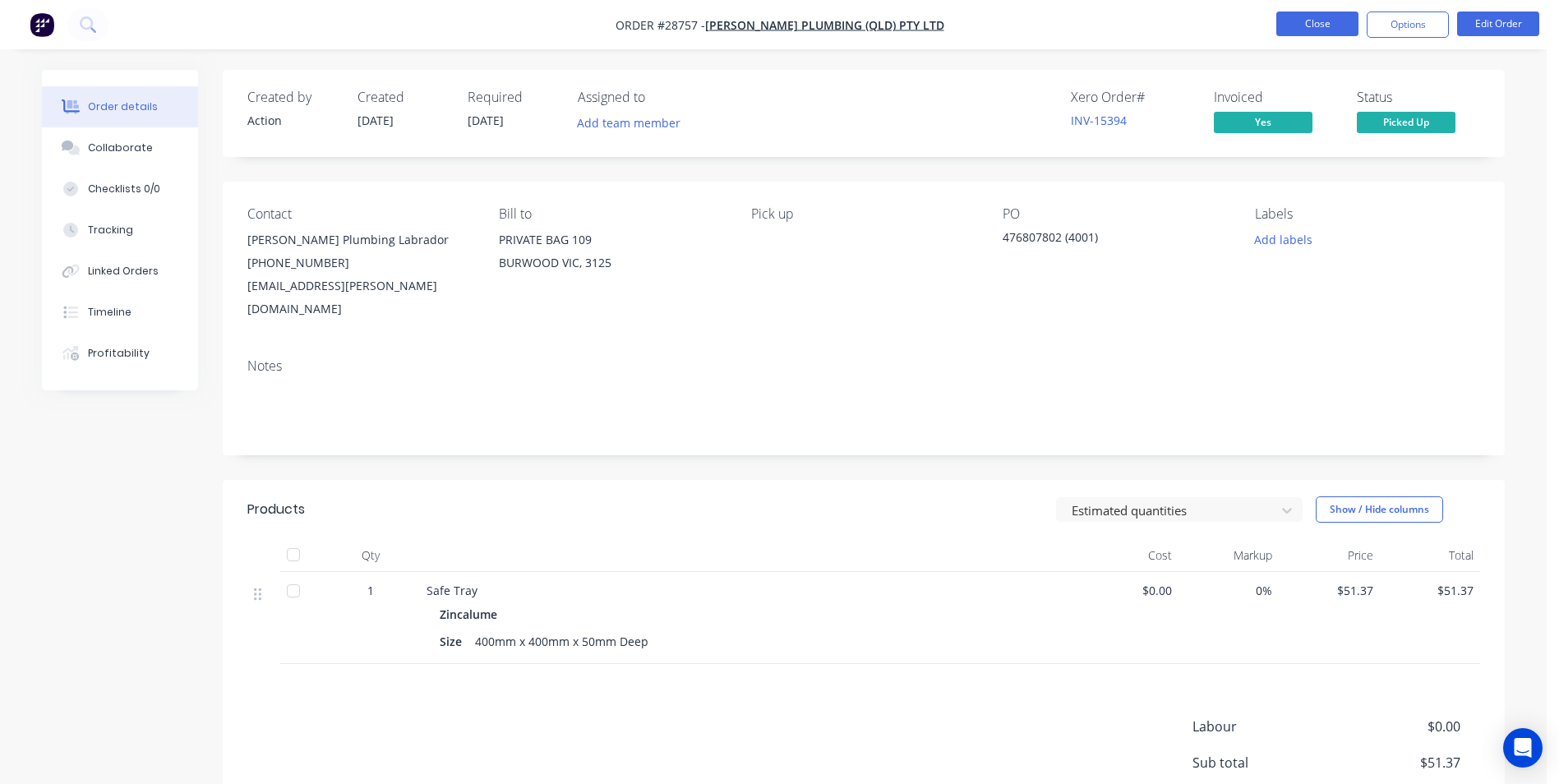
click at [1328, 16] on button "Close" at bounding box center [1317, 24] width 82 height 25
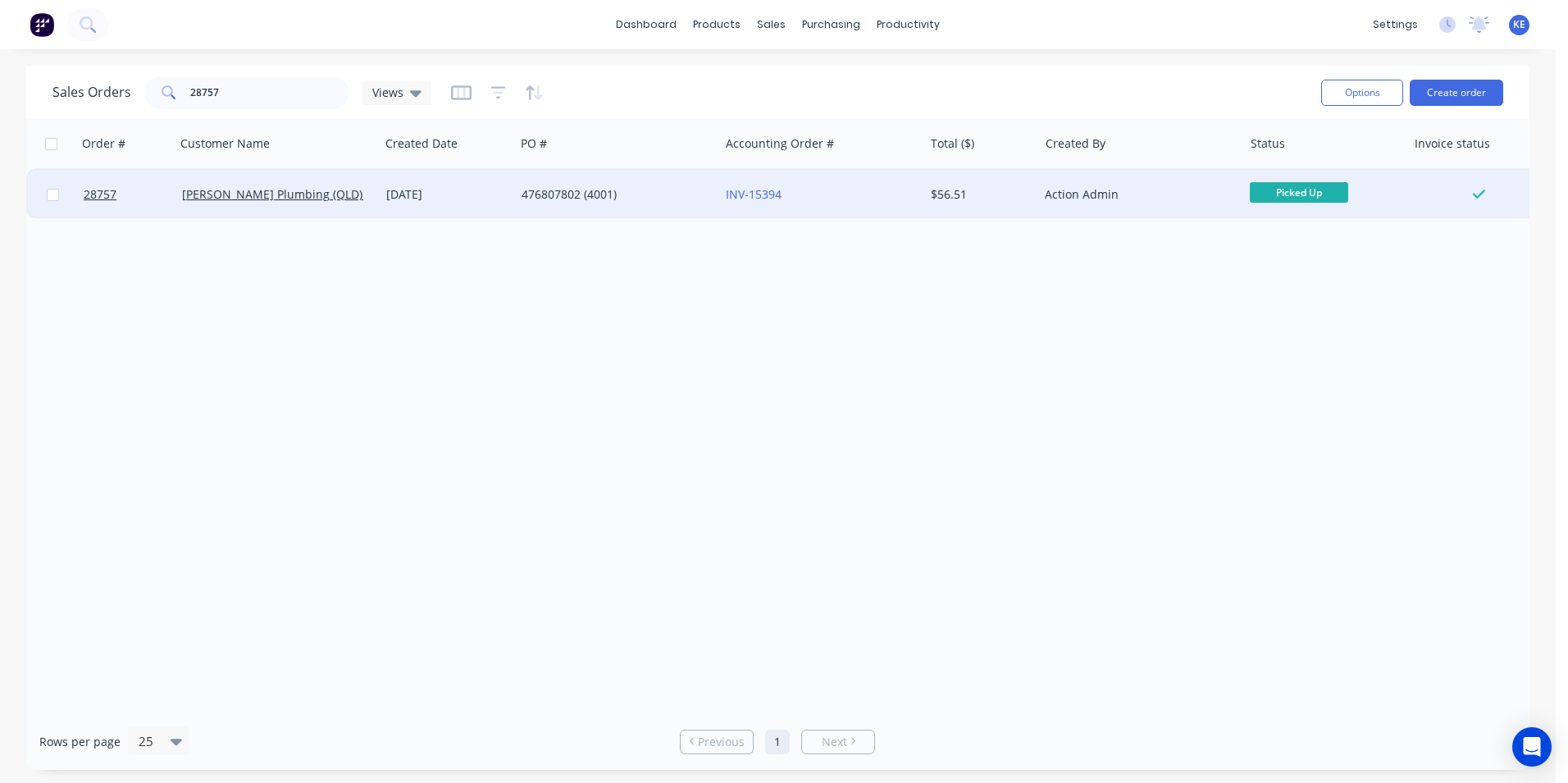
click at [55, 193] on input "checkbox" at bounding box center [53, 194] width 13 height 13
checkbox input "true"
click at [1357, 93] on button "Options" at bounding box center [1362, 92] width 82 height 26
click at [1256, 159] on div "Archive" at bounding box center [1314, 167] width 151 height 24
checkbox input "false"
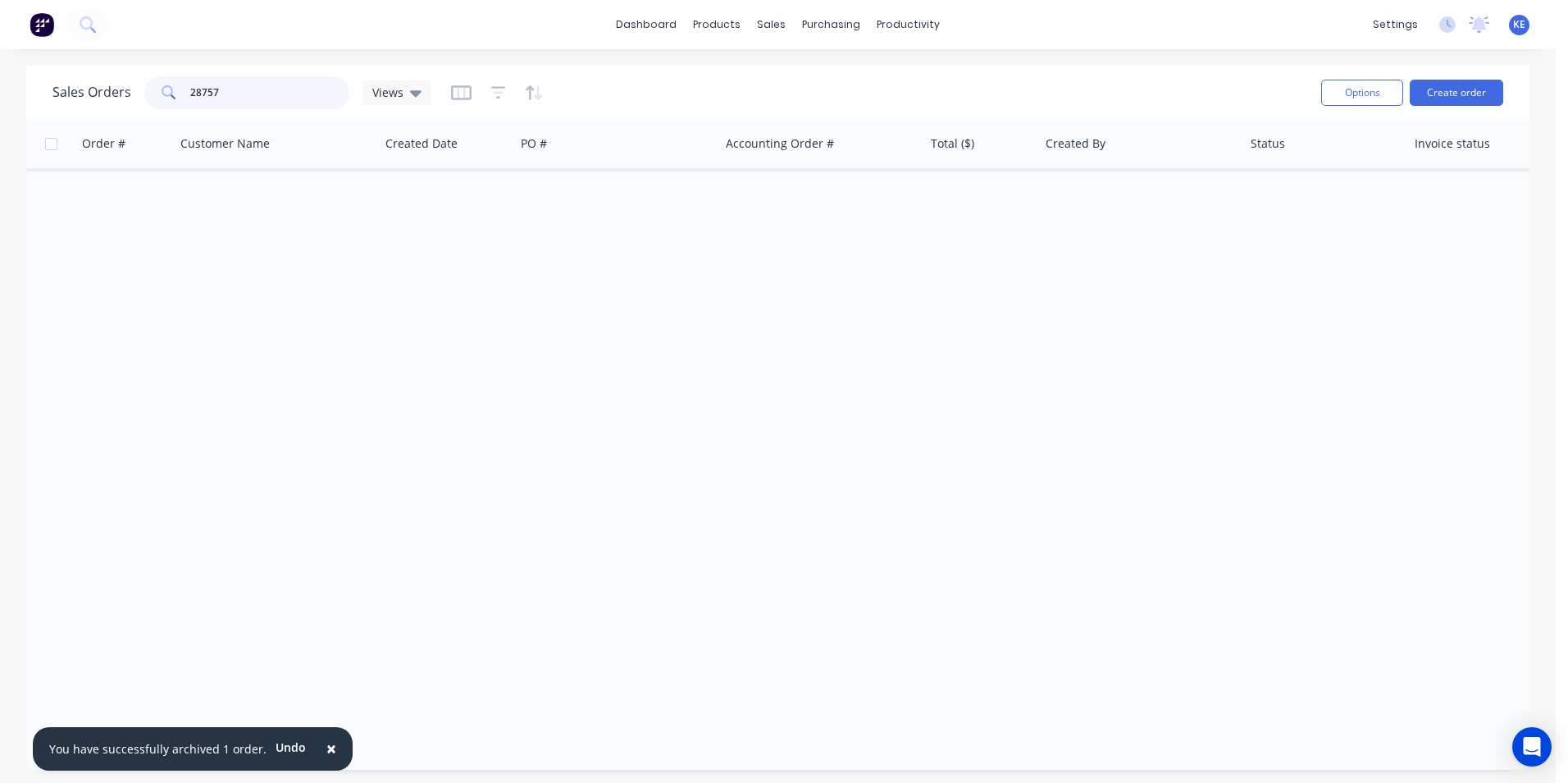
drag, startPoint x: 225, startPoint y: 92, endPoint x: 125, endPoint y: 97, distance: 100.1
click at [125, 97] on div "Sales Orders 28757 Views" at bounding box center [242, 92] width 379 height 33
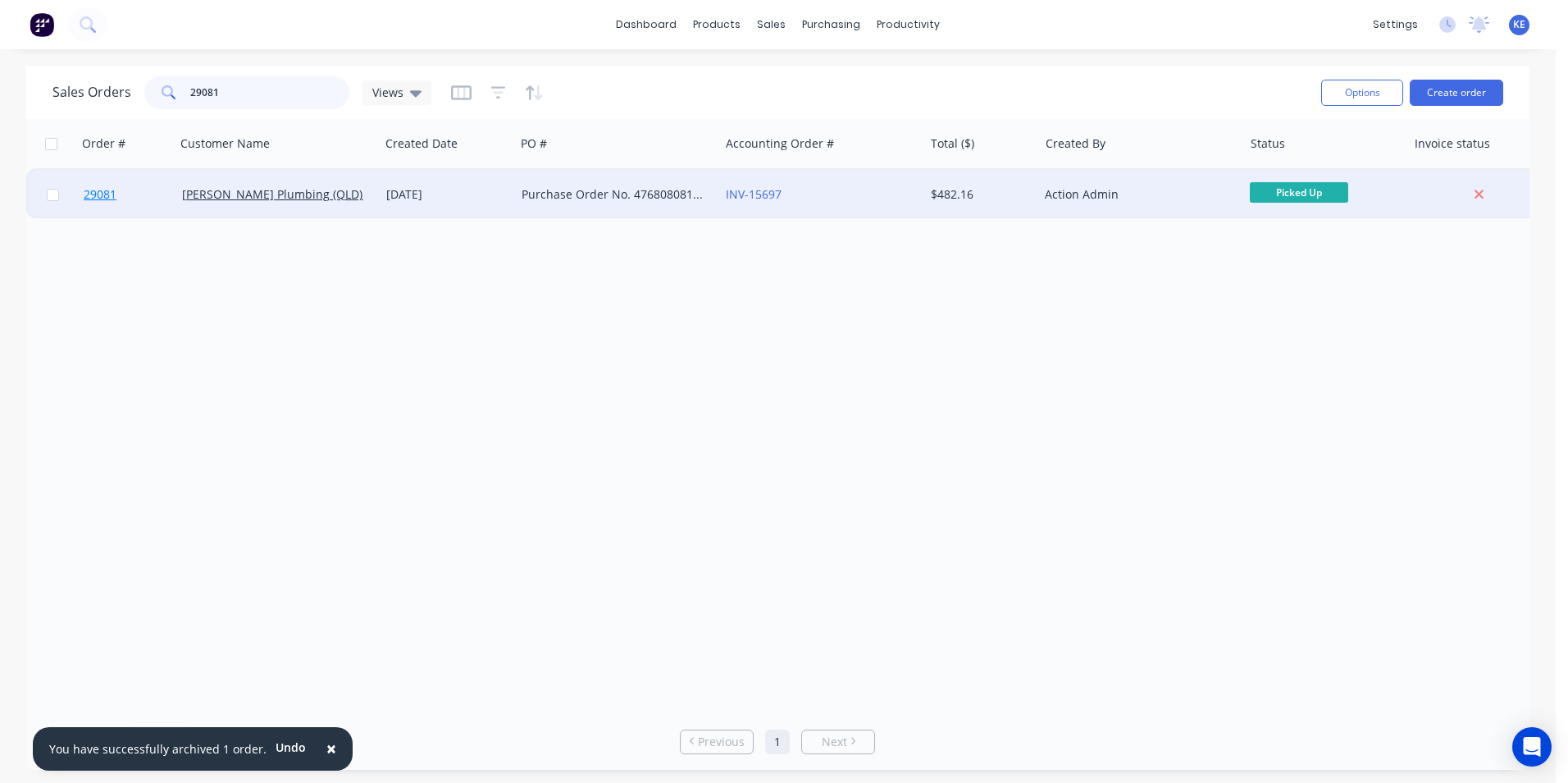
type input "29081"
click at [155, 199] on link "29081" at bounding box center [133, 194] width 98 height 49
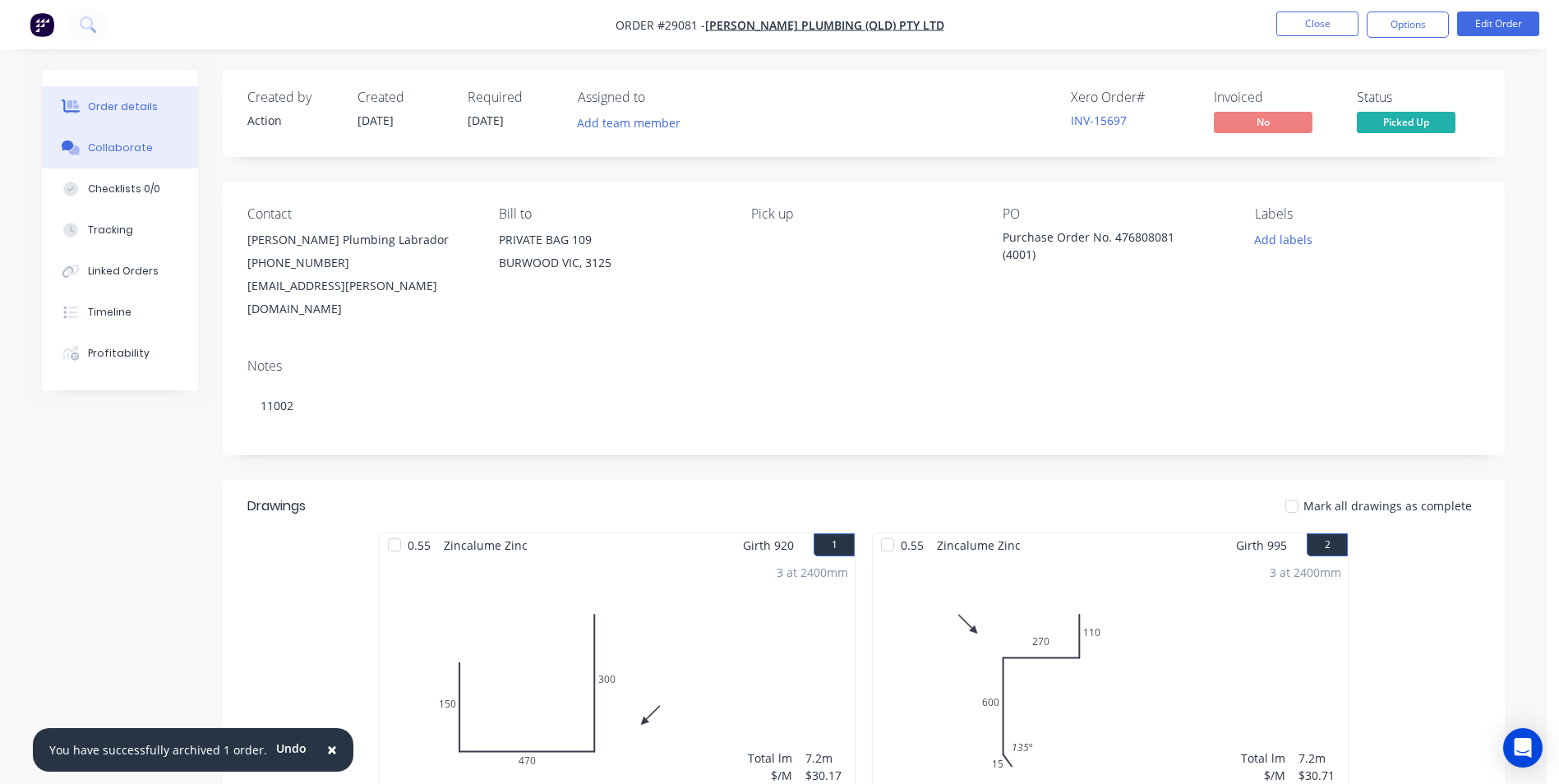
click at [104, 145] on div "Collaborate" at bounding box center [120, 147] width 65 height 14
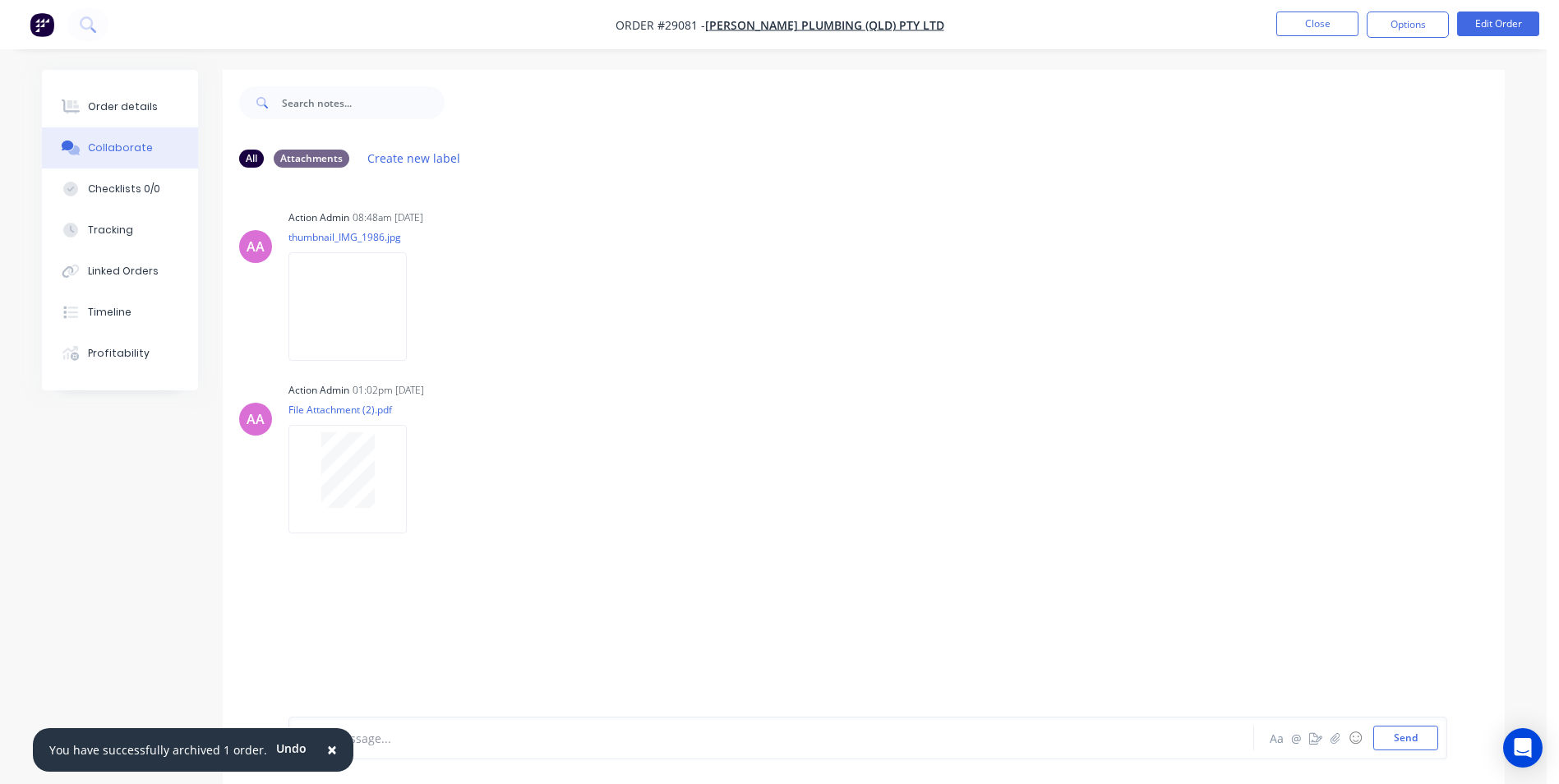
click at [327, 746] on span "×" at bounding box center [332, 749] width 10 height 23
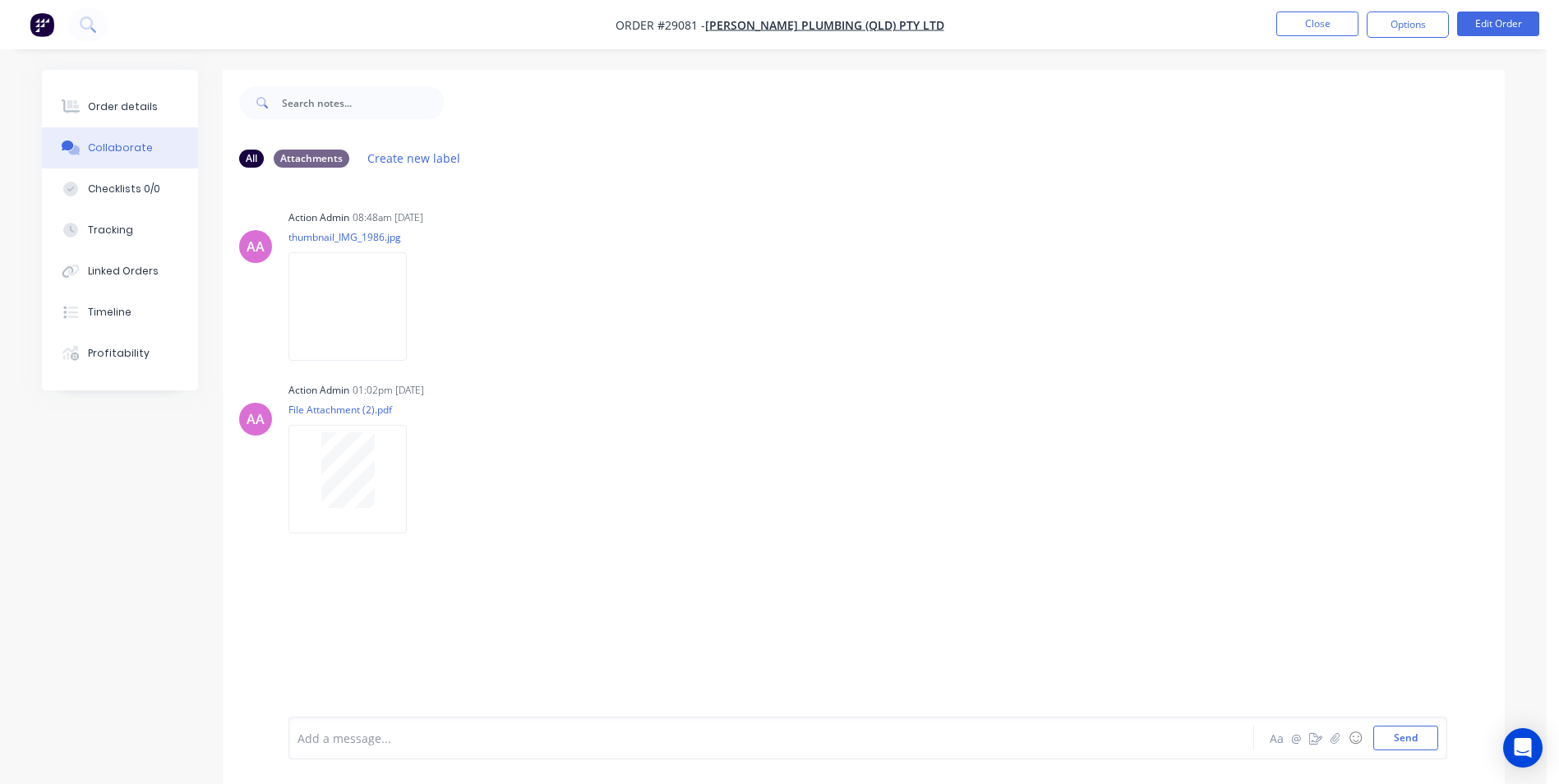
click at [344, 742] on div at bounding box center [726, 738] width 855 height 17
click at [95, 96] on button "Order details" at bounding box center [120, 107] width 156 height 41
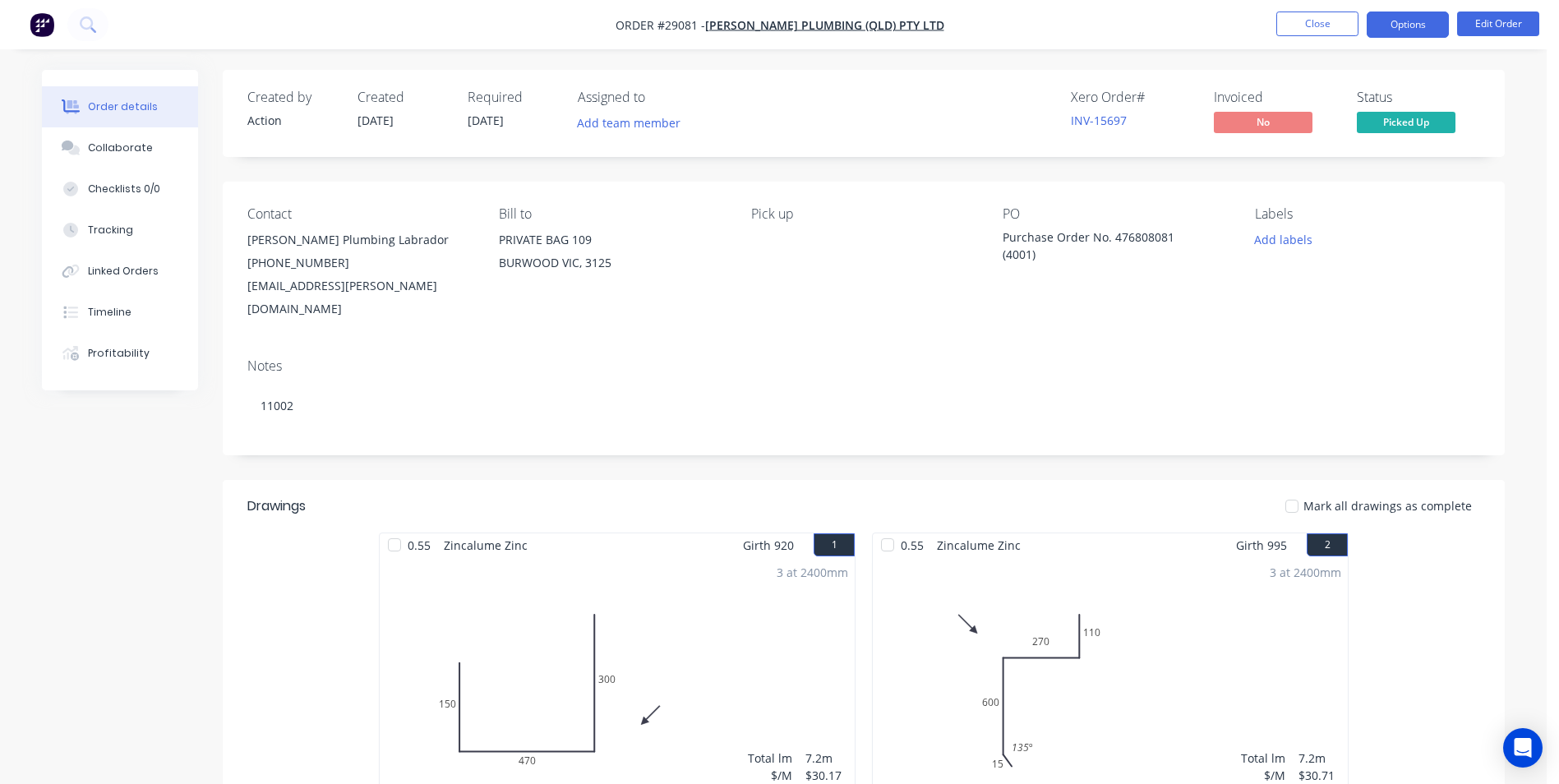
click at [1405, 27] on button "Options" at bounding box center [1408, 25] width 82 height 26
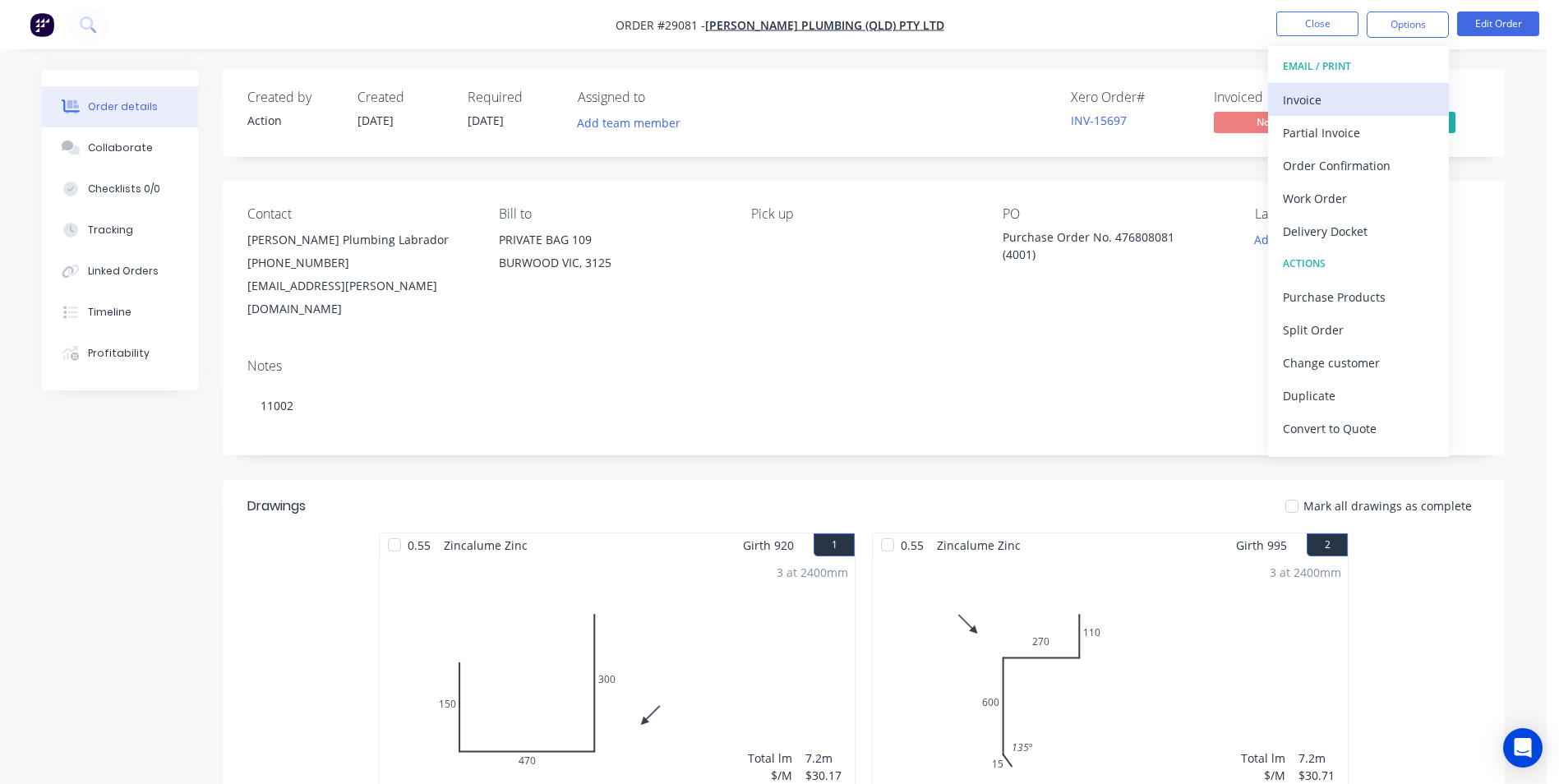
click at [1344, 91] on div "Invoice" at bounding box center [1358, 99] width 151 height 24
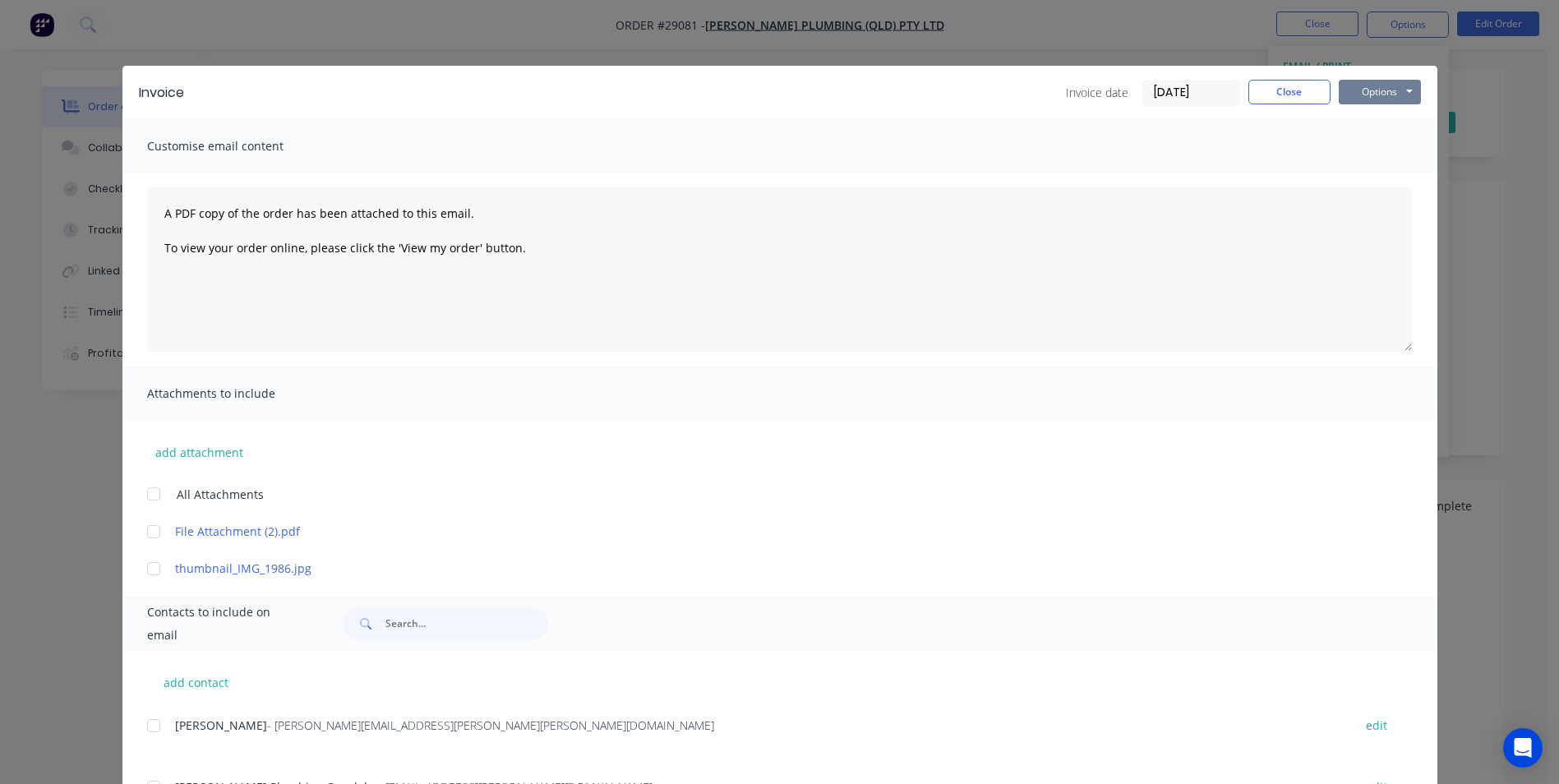
click at [1366, 88] on button "Options" at bounding box center [1380, 92] width 82 height 25
click at [1359, 147] on button "Print" at bounding box center [1392, 149] width 105 height 27
click at [1282, 92] on button "Close" at bounding box center [1289, 92] width 82 height 25
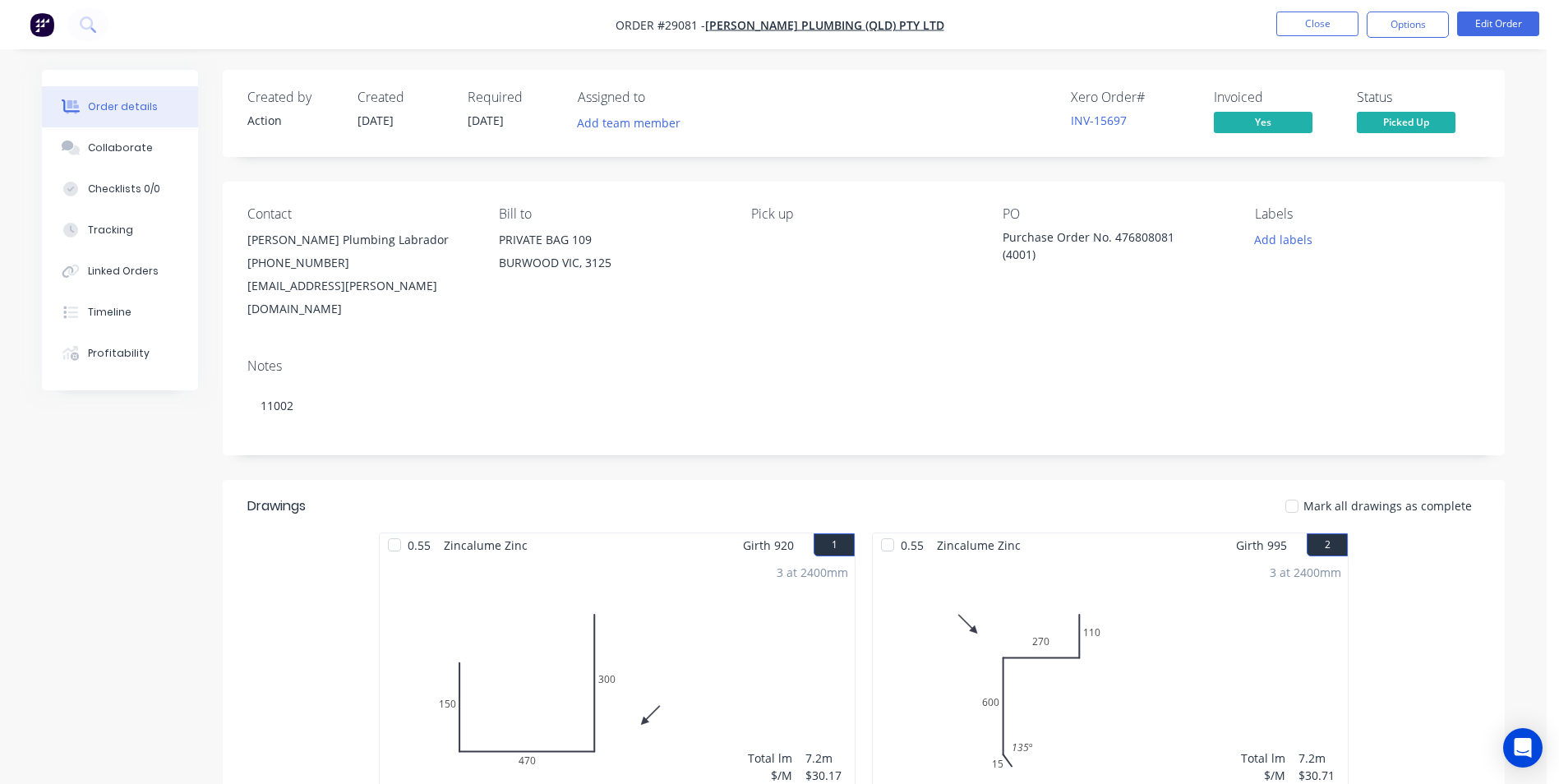
click at [1003, 318] on div "Contact [PERSON_NAME] Plumbing Labrador (07) 5585 [GEOGRAPHIC_DATA][EMAIL_ADDRE…" at bounding box center [863, 263] width 1282 height 163
click at [1305, 24] on button "Close" at bounding box center [1317, 24] width 82 height 25
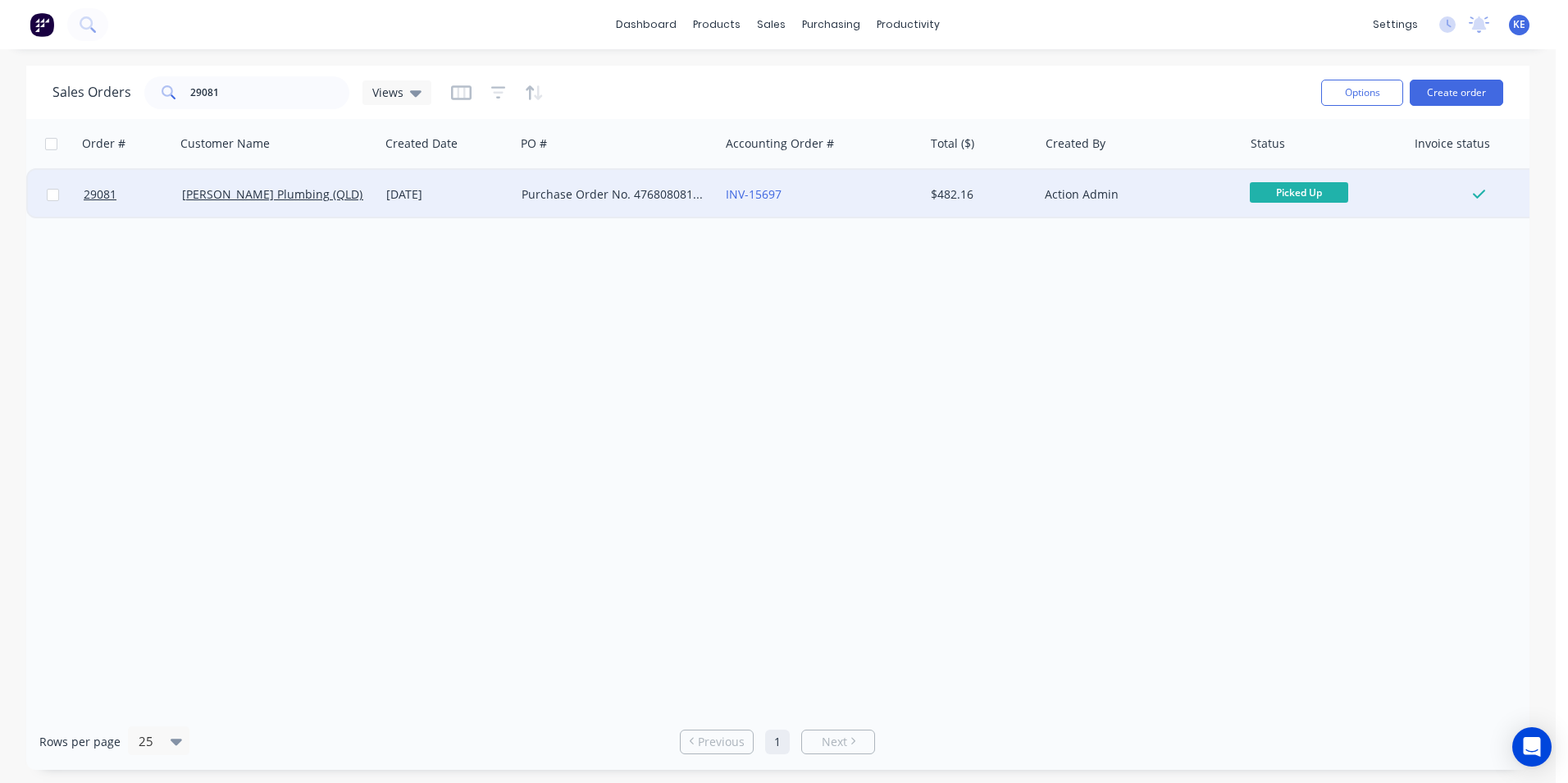
click at [56, 199] on input "checkbox" at bounding box center [53, 194] width 13 height 13
checkbox input "true"
click at [1358, 96] on button "Options" at bounding box center [1362, 92] width 82 height 26
click at [1258, 165] on div "Archive" at bounding box center [1314, 167] width 151 height 24
checkbox input "false"
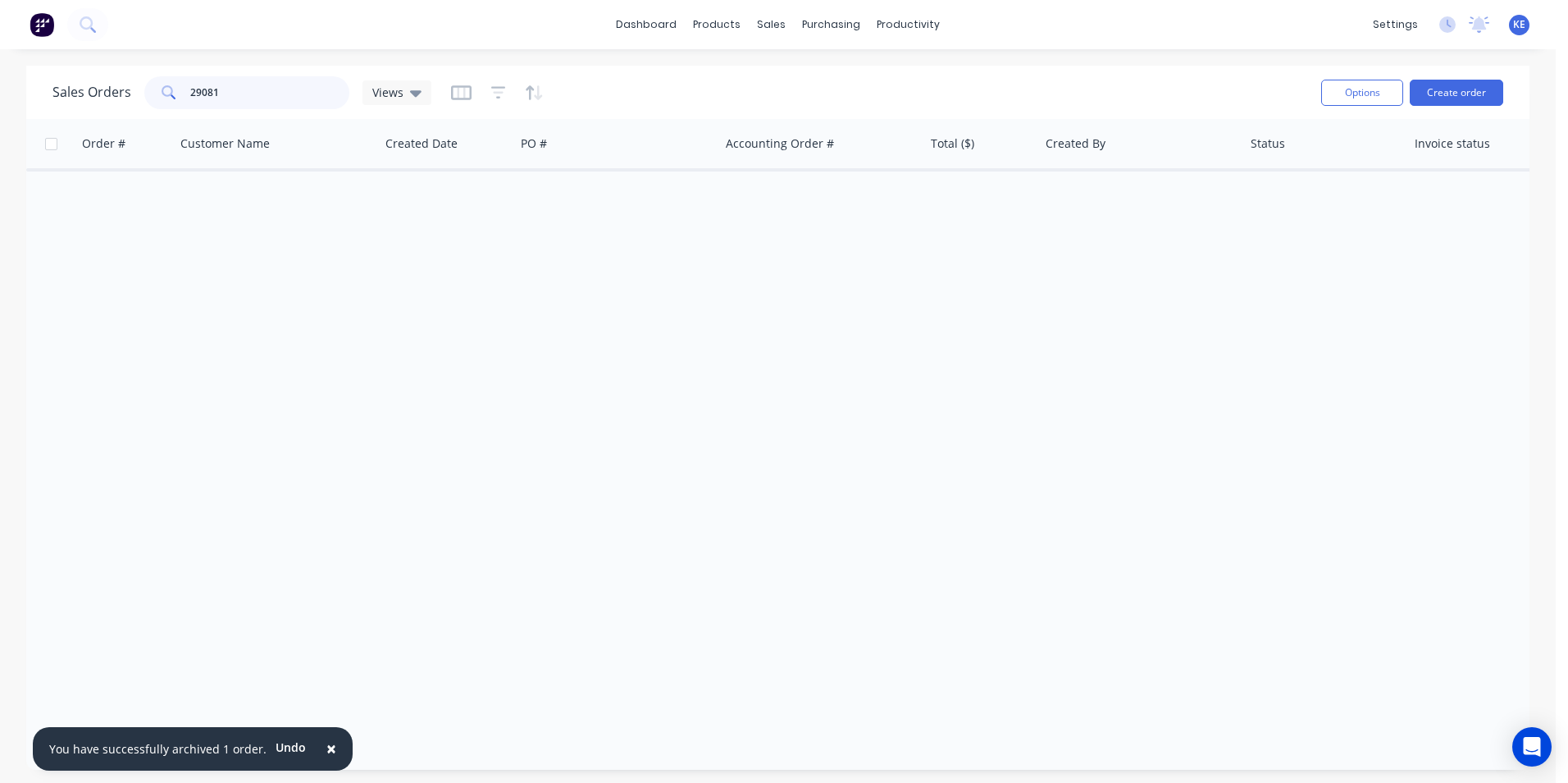
drag, startPoint x: 273, startPoint y: 87, endPoint x: 86, endPoint y: 91, distance: 187.0
click at [86, 91] on div "Sales Orders 29081 Views" at bounding box center [242, 92] width 379 height 33
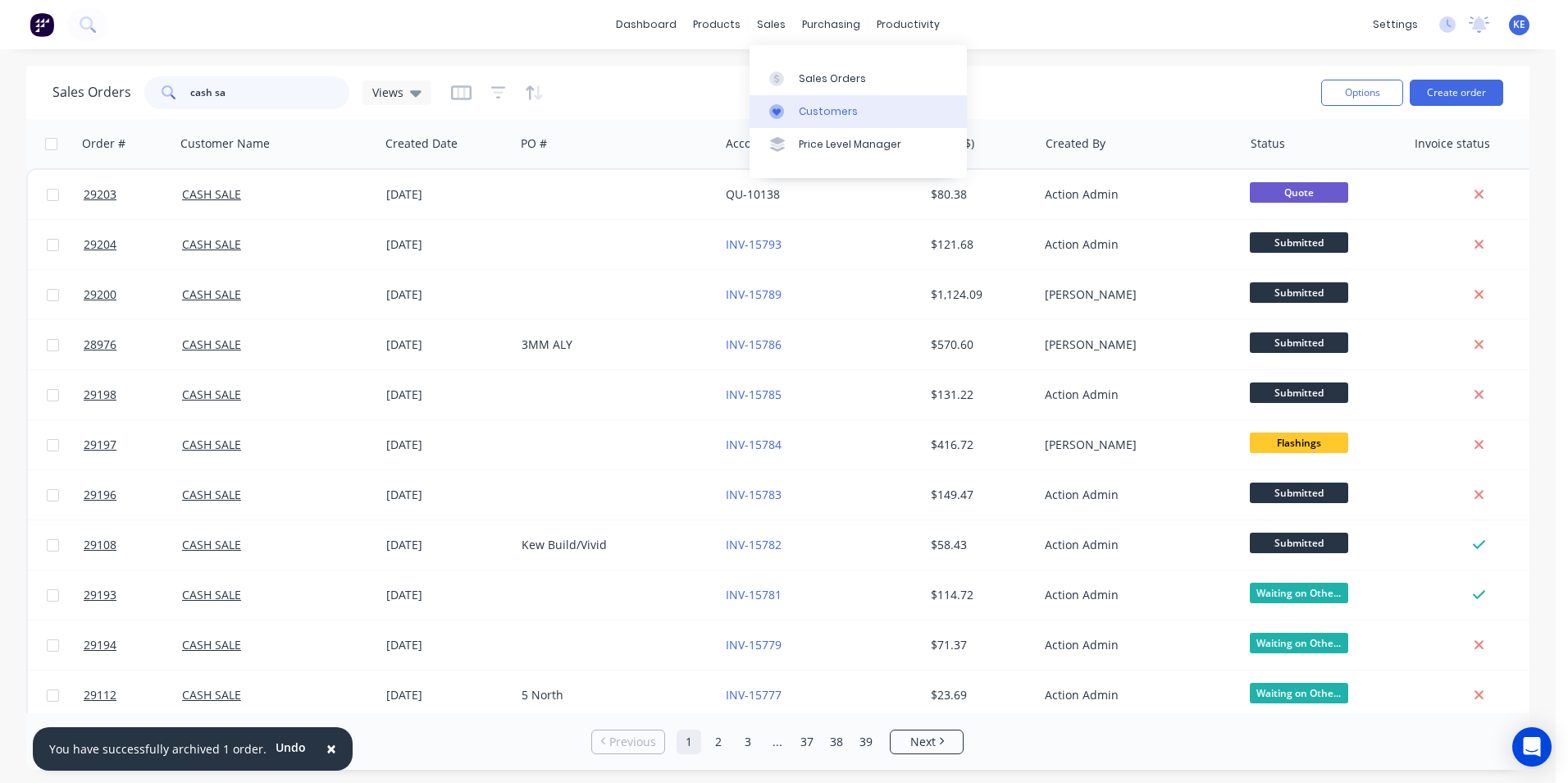
type input "cash sa"
click at [790, 107] on div at bounding box center [781, 111] width 25 height 14
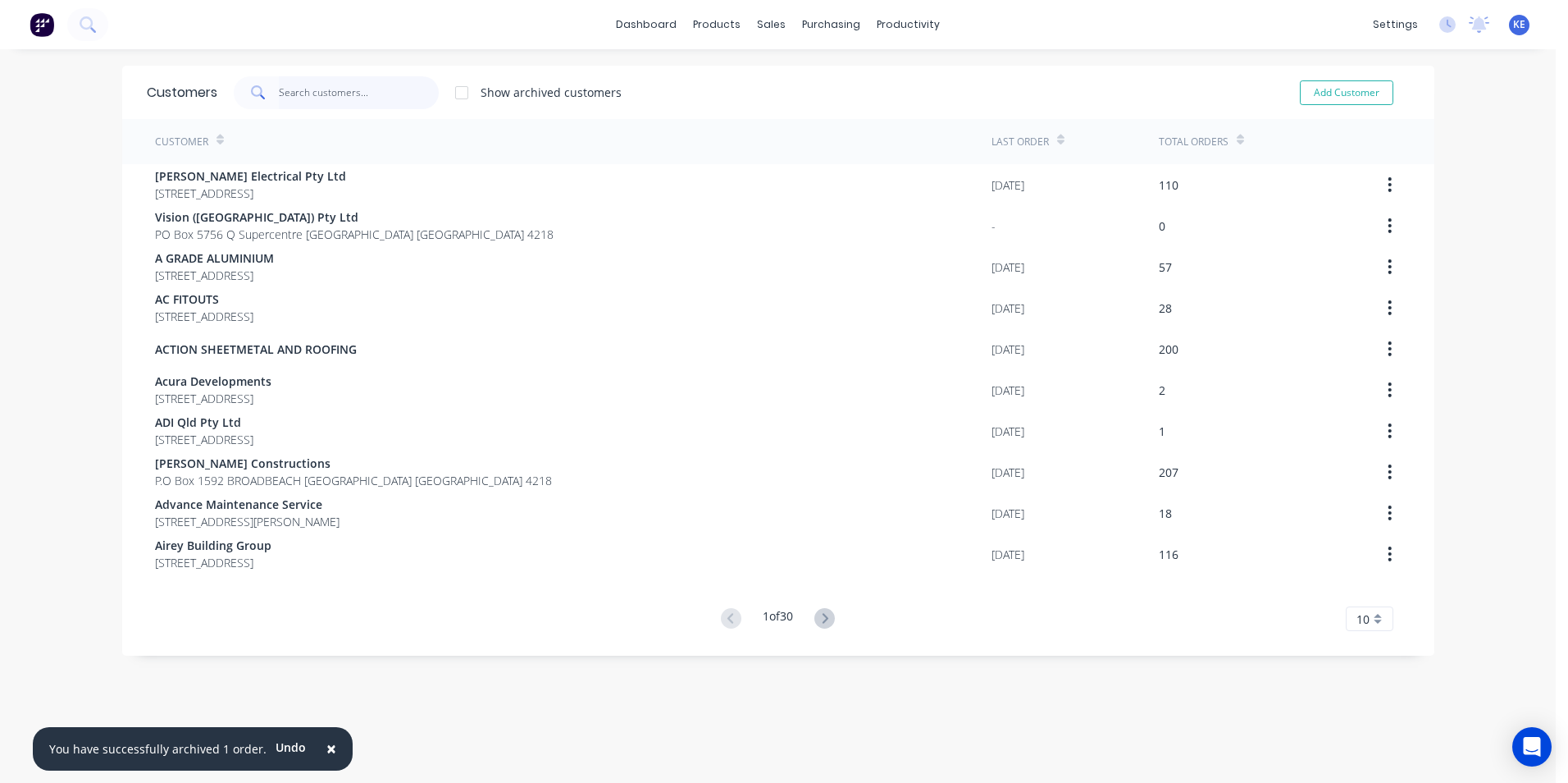
click at [300, 94] on input "text" at bounding box center [359, 92] width 160 height 33
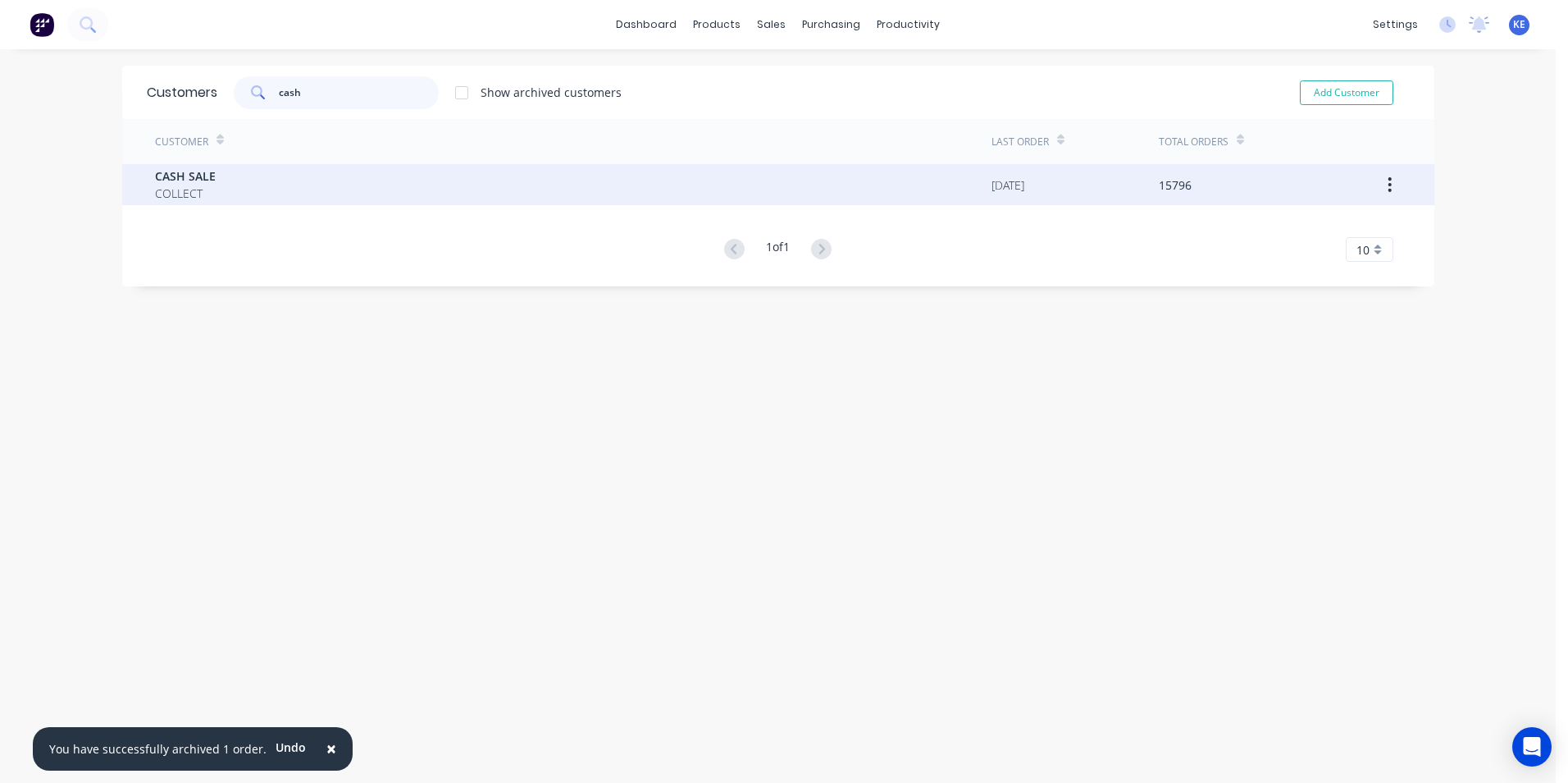
type input "cash"
click at [282, 176] on div "CASH SALE COLLECT" at bounding box center [573, 184] width 837 height 41
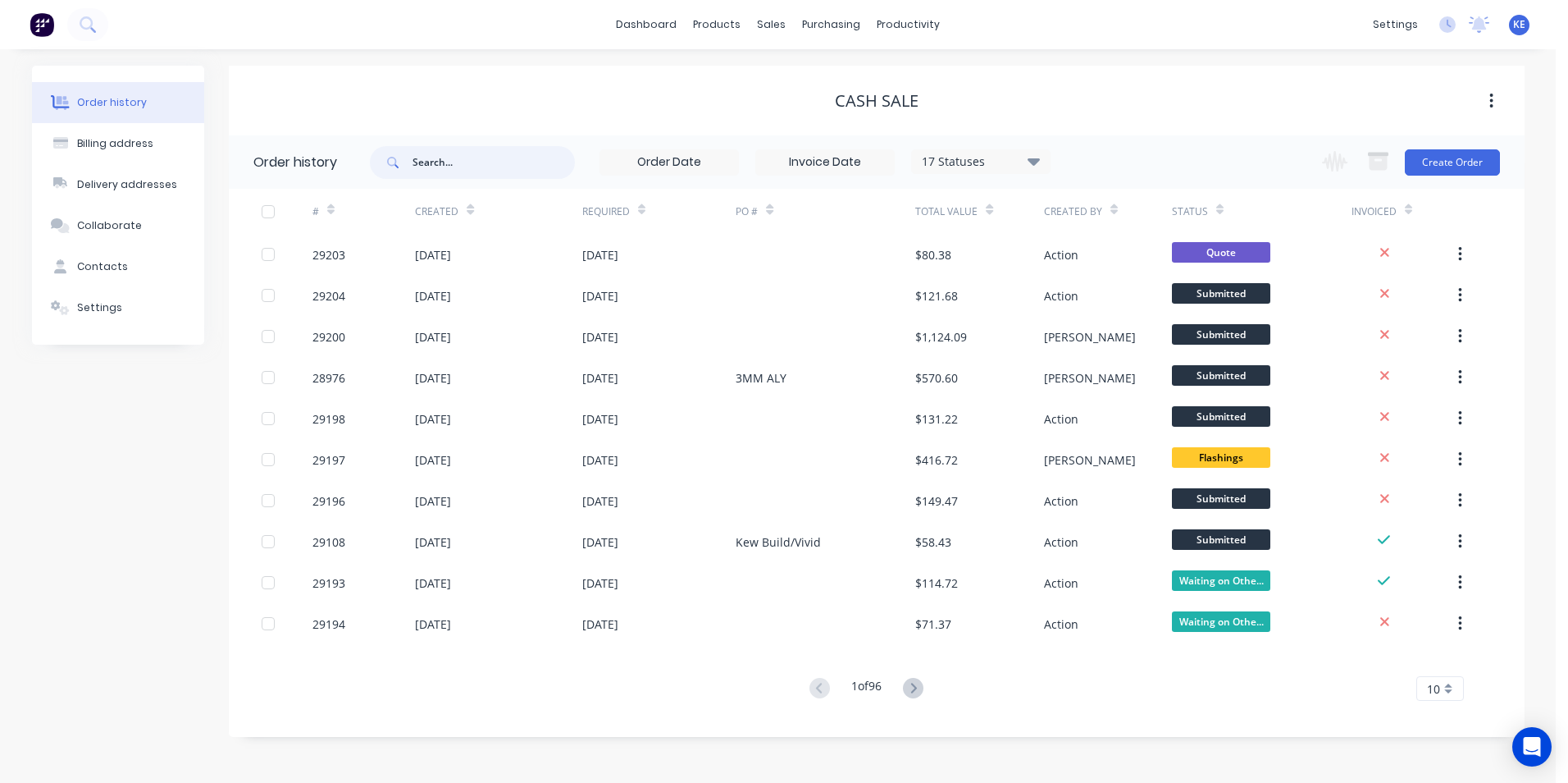
click at [440, 163] on input "text" at bounding box center [494, 162] width 163 height 33
type input "28537"
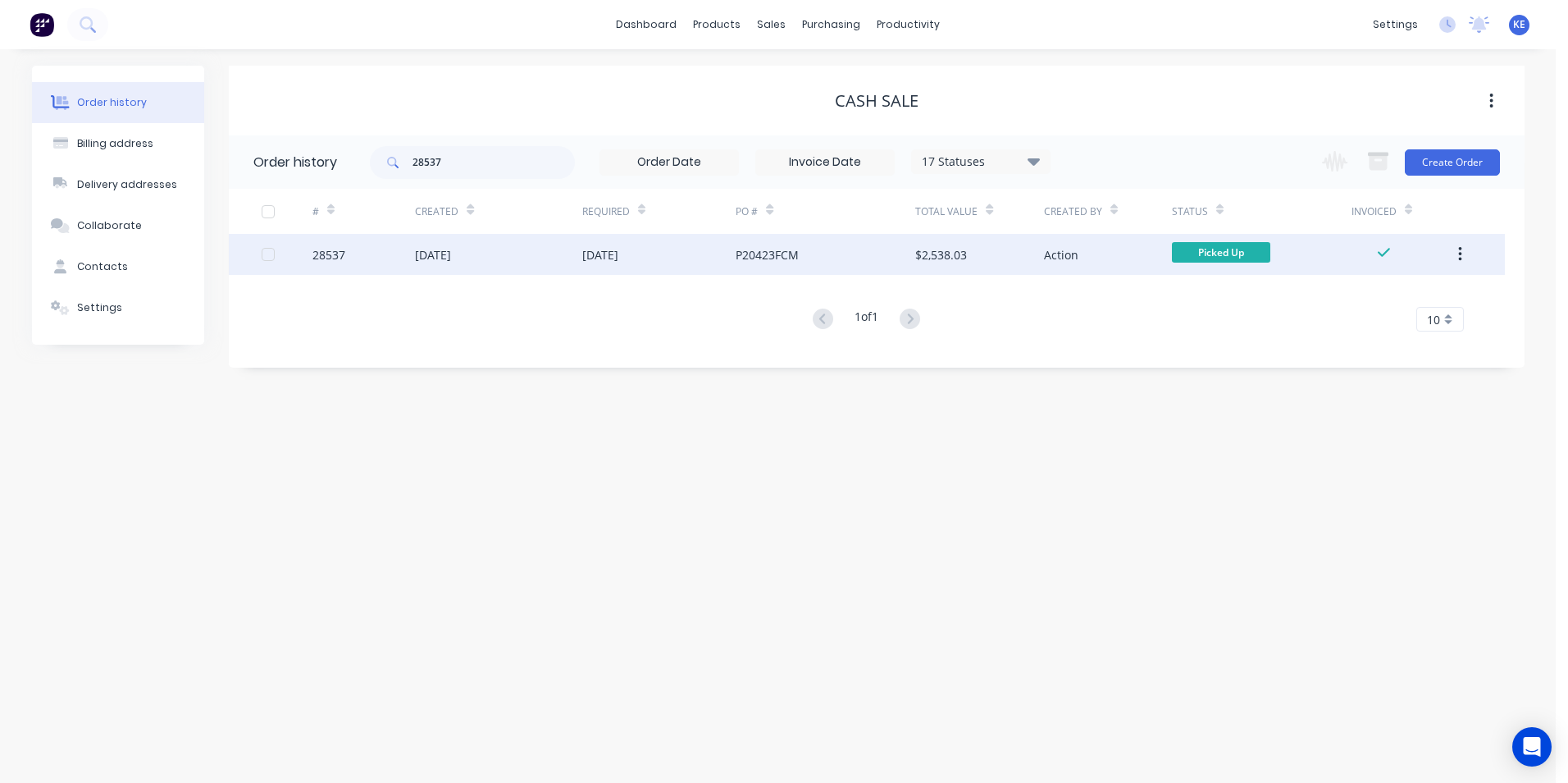
click at [368, 243] on div "28537" at bounding box center [364, 254] width 103 height 41
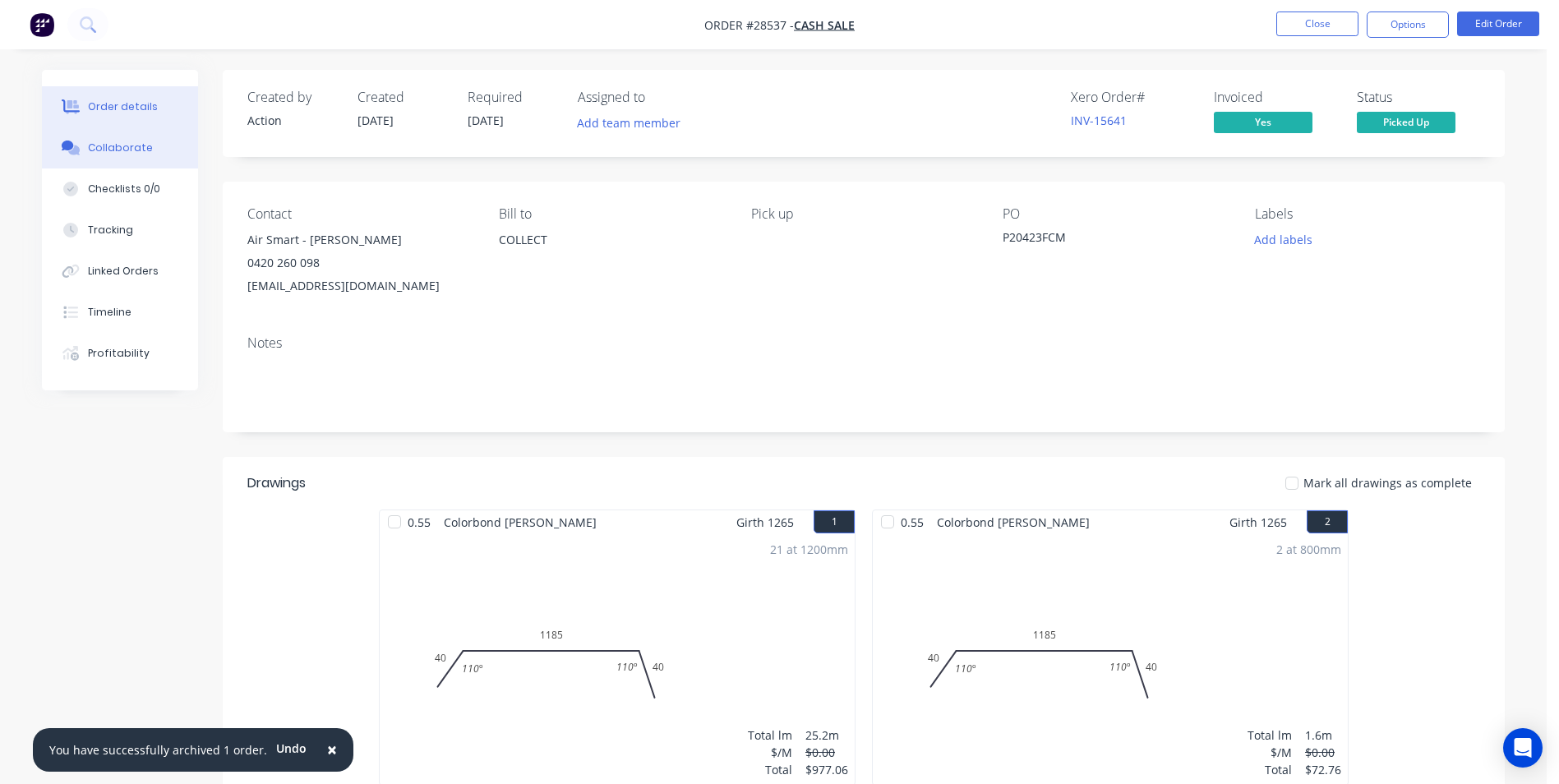
click at [95, 149] on div "Collaborate" at bounding box center [120, 147] width 65 height 14
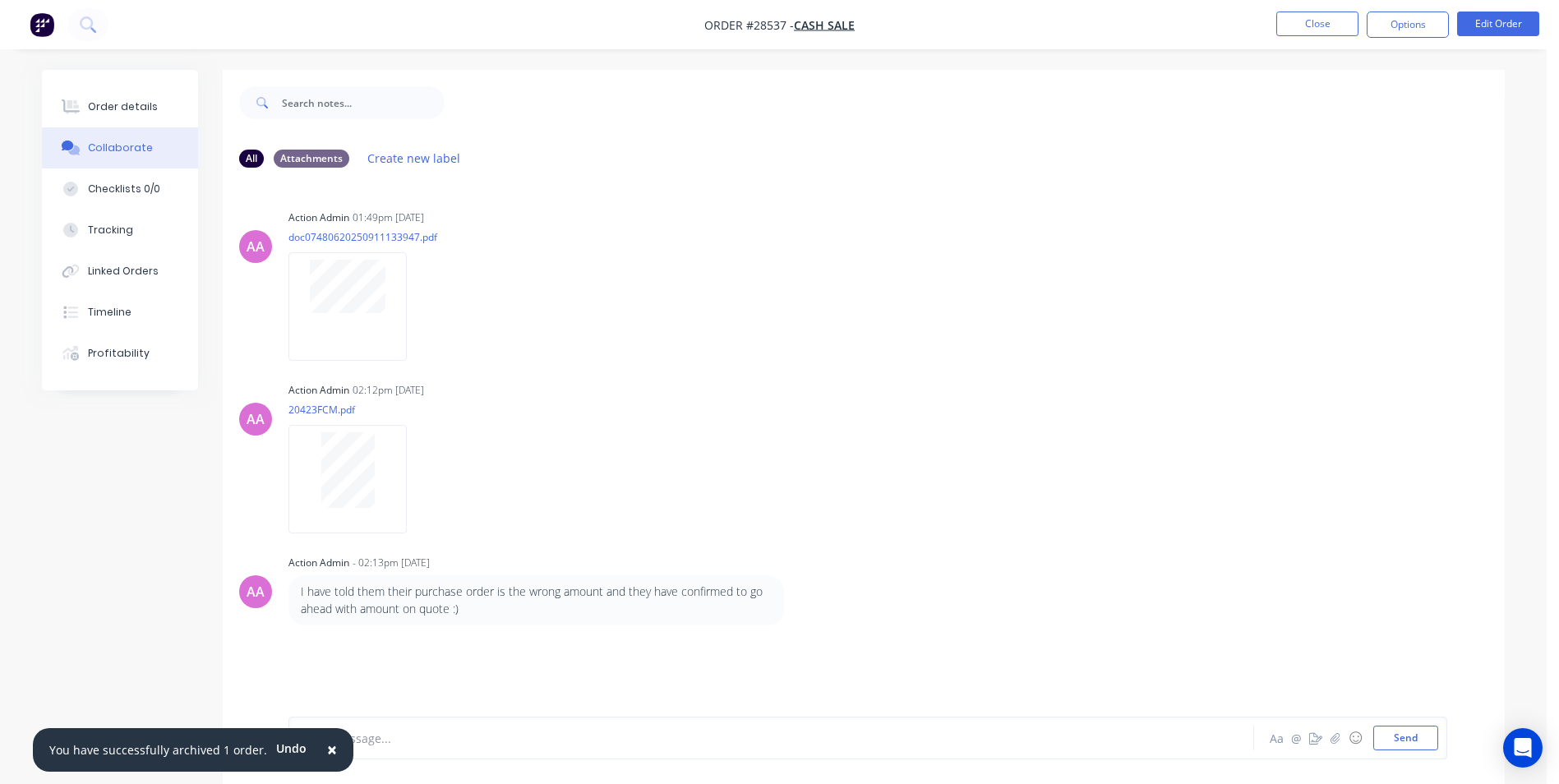
click at [327, 750] on span "×" at bounding box center [332, 749] width 10 height 23
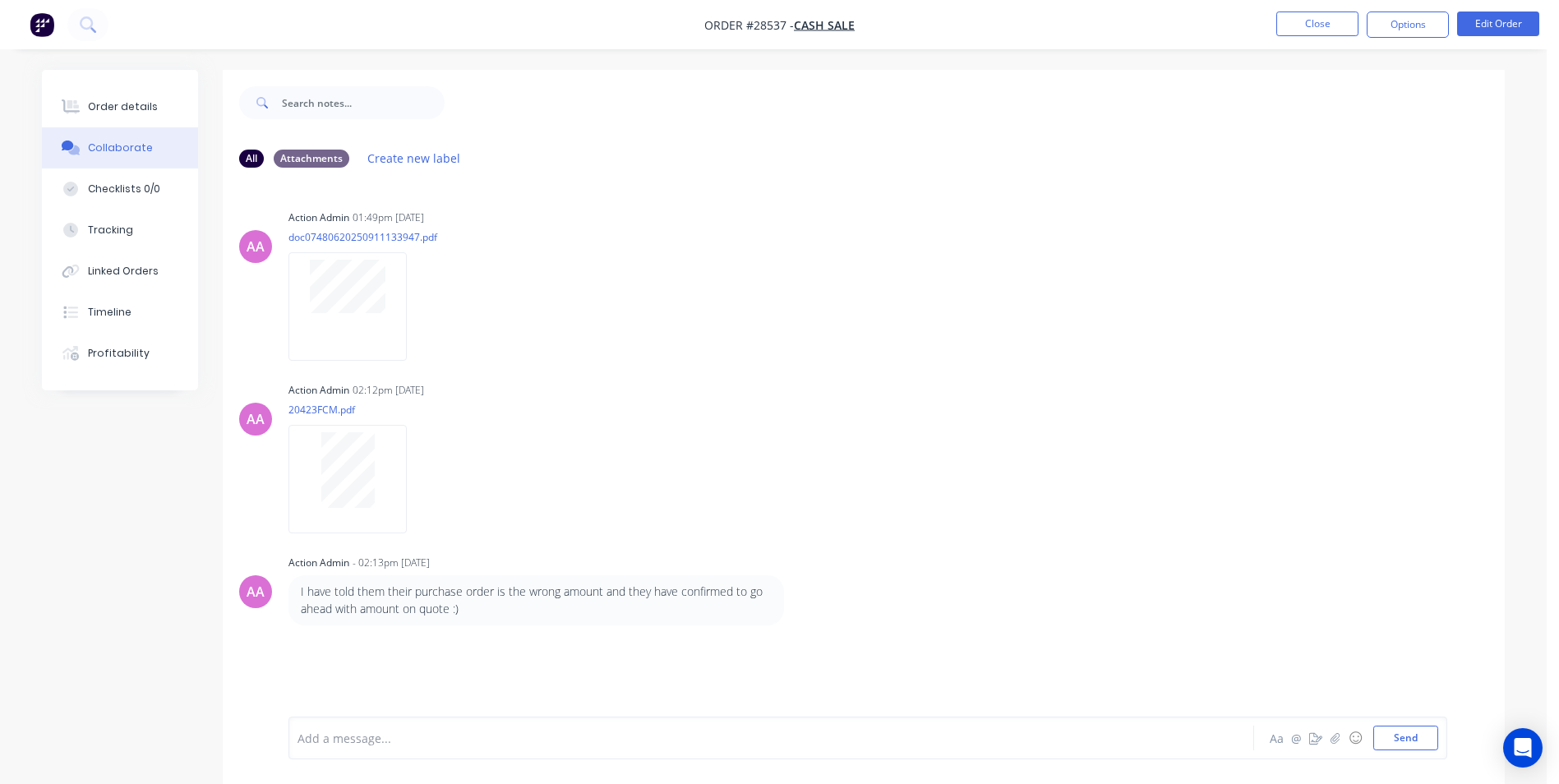
click at [388, 744] on div at bounding box center [726, 738] width 855 height 17
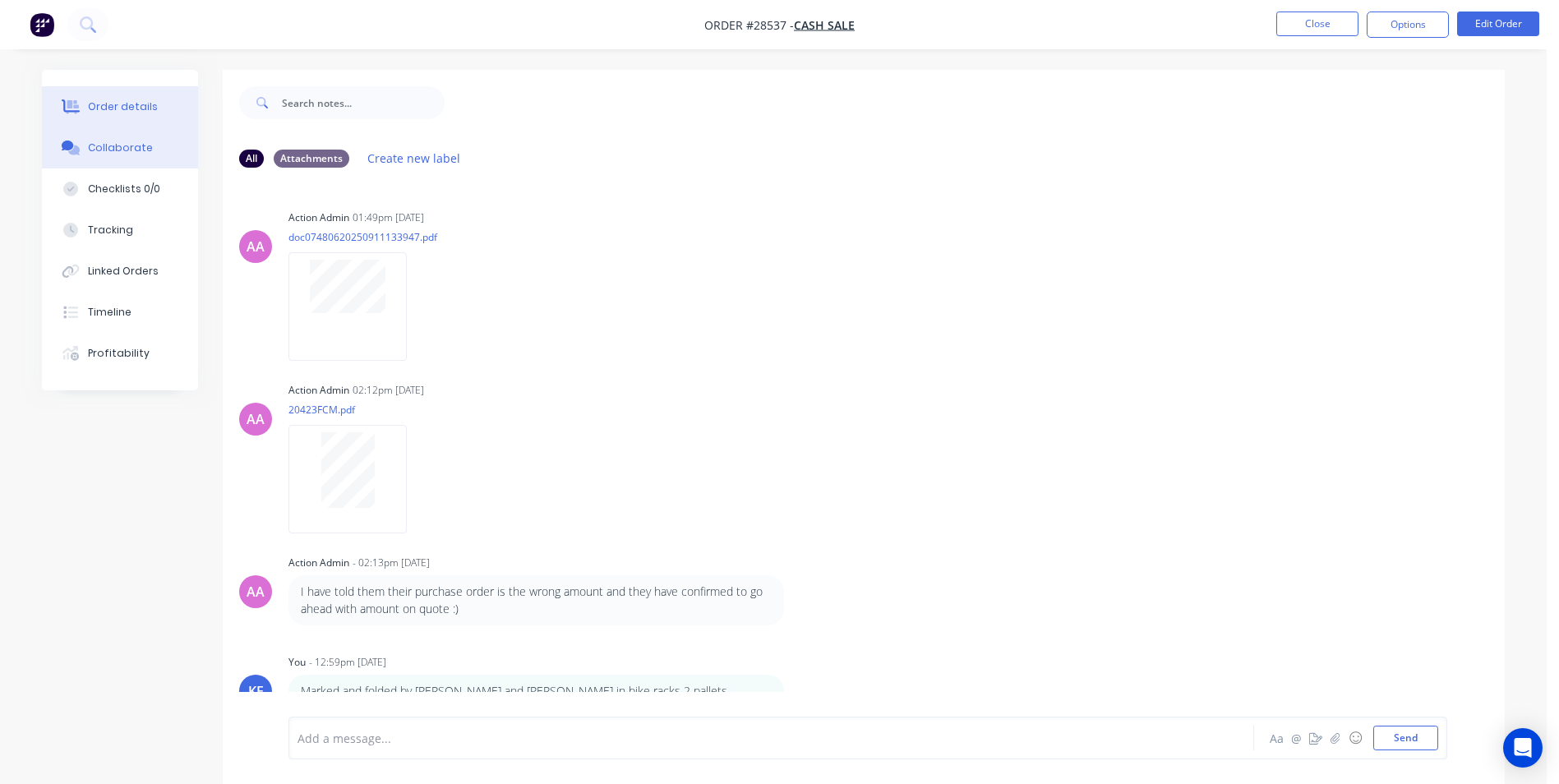
click at [136, 110] on div "Order details" at bounding box center [122, 106] width 70 height 14
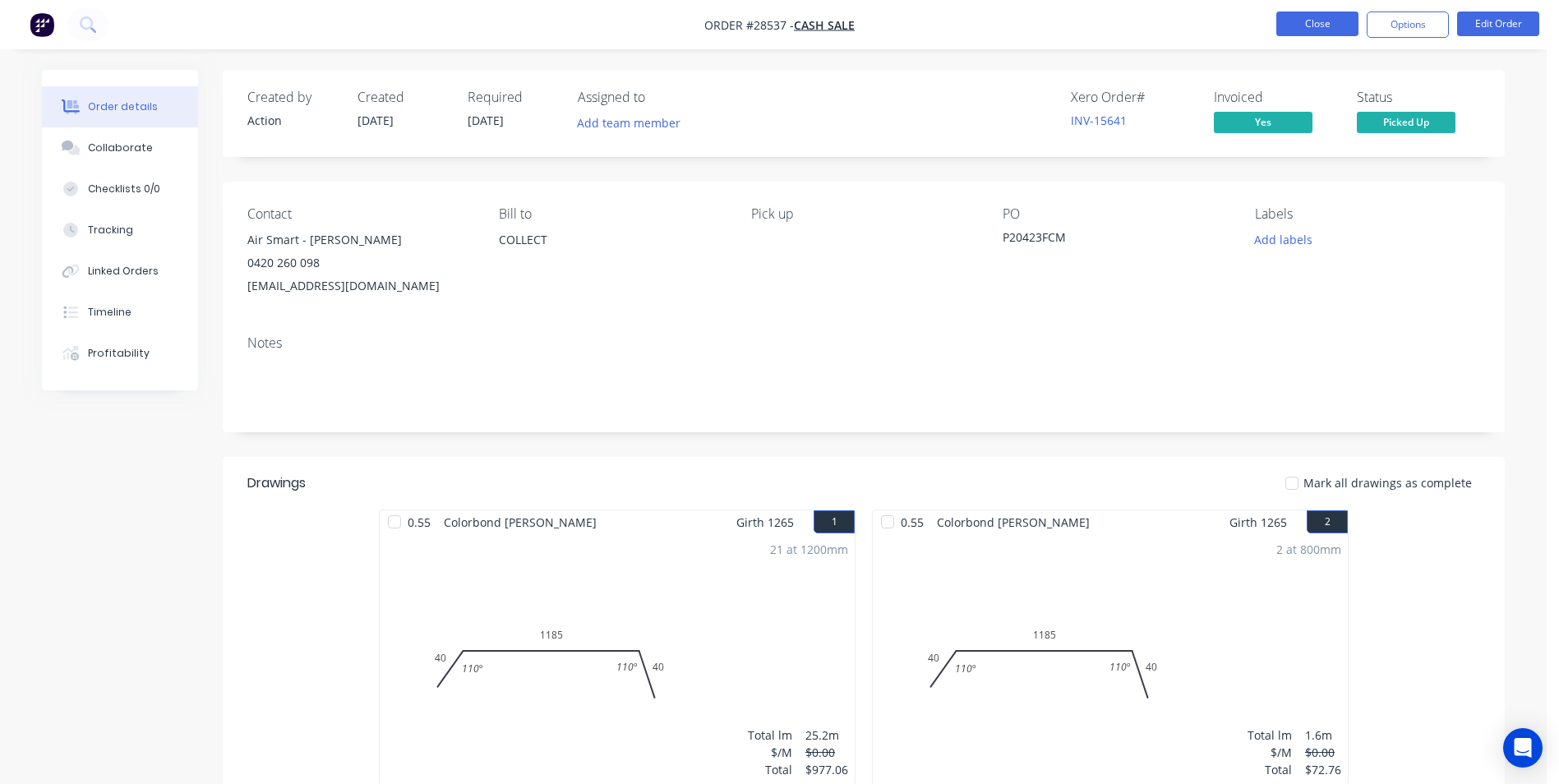
click at [1313, 26] on button "Close" at bounding box center [1317, 24] width 82 height 25
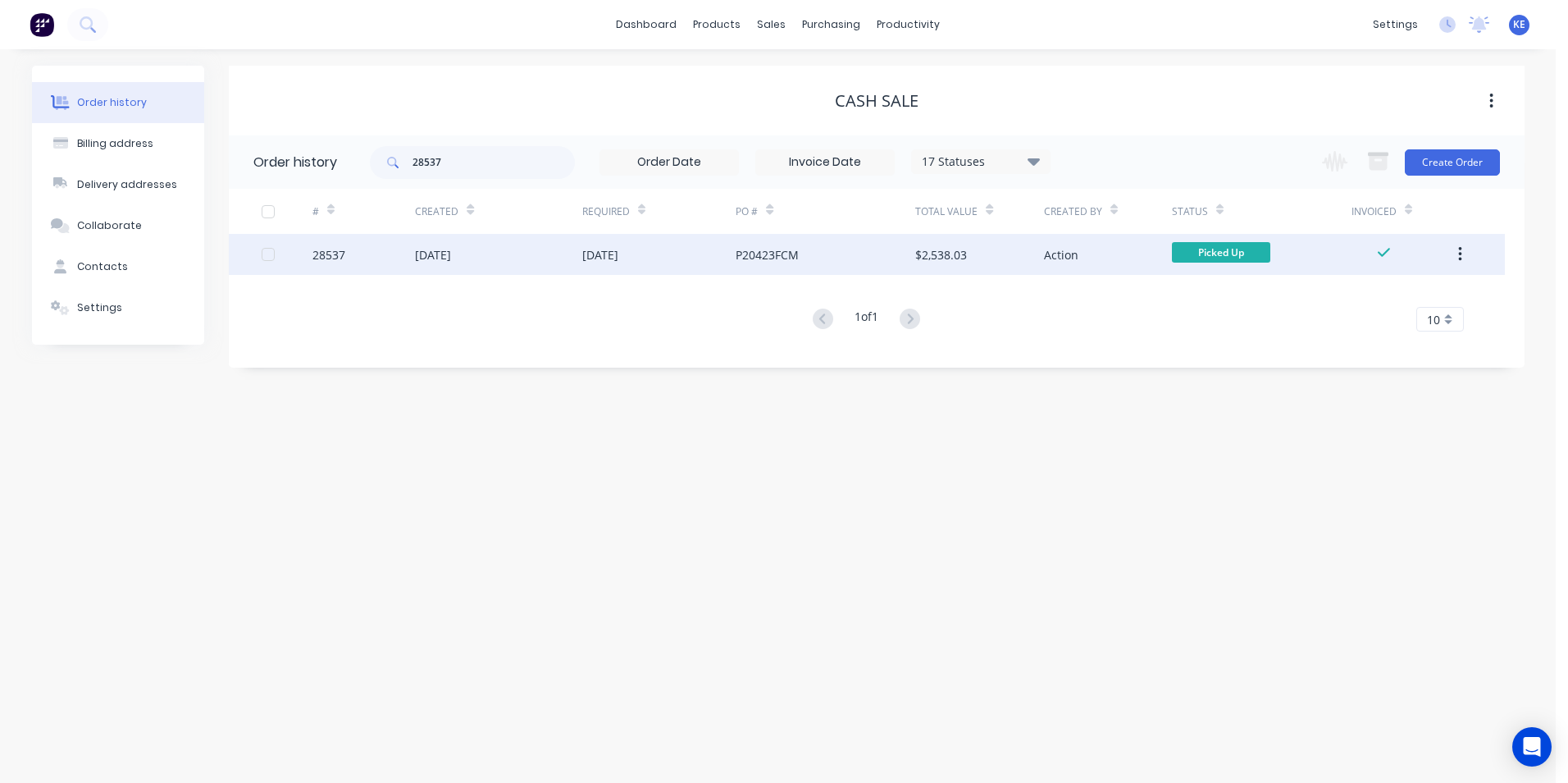
click at [1463, 258] on icon "button" at bounding box center [1460, 254] width 4 height 18
click at [1385, 294] on div "Archive" at bounding box center [1402, 298] width 126 height 24
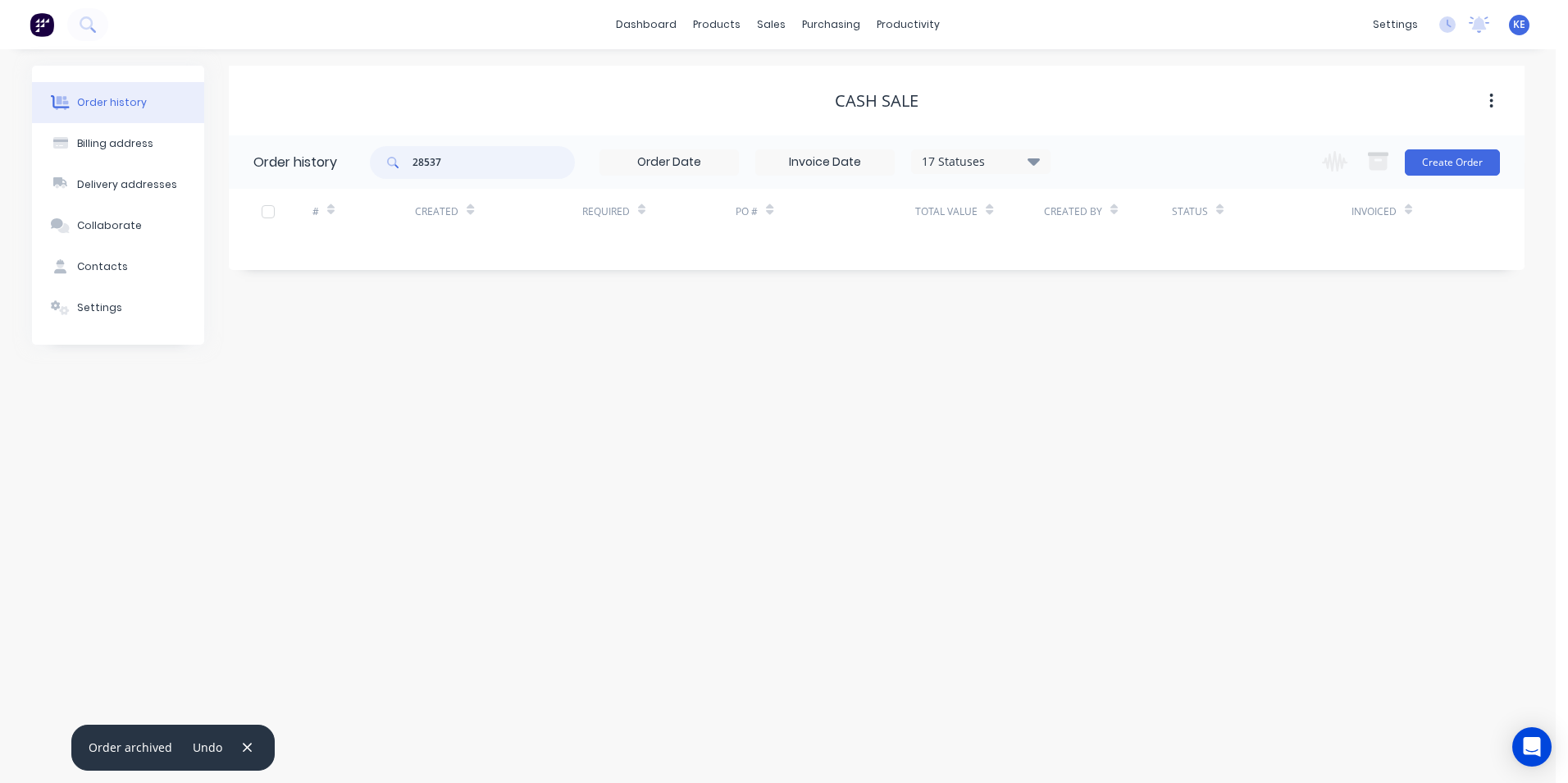
drag, startPoint x: 475, startPoint y: 163, endPoint x: 367, endPoint y: 159, distance: 108.1
click at [367, 159] on header "Order history 28537 17 Statuses Invoice Status Invoiced Not Invoiced Partial Or…" at bounding box center [877, 162] width 1296 height 53
type input "29166"
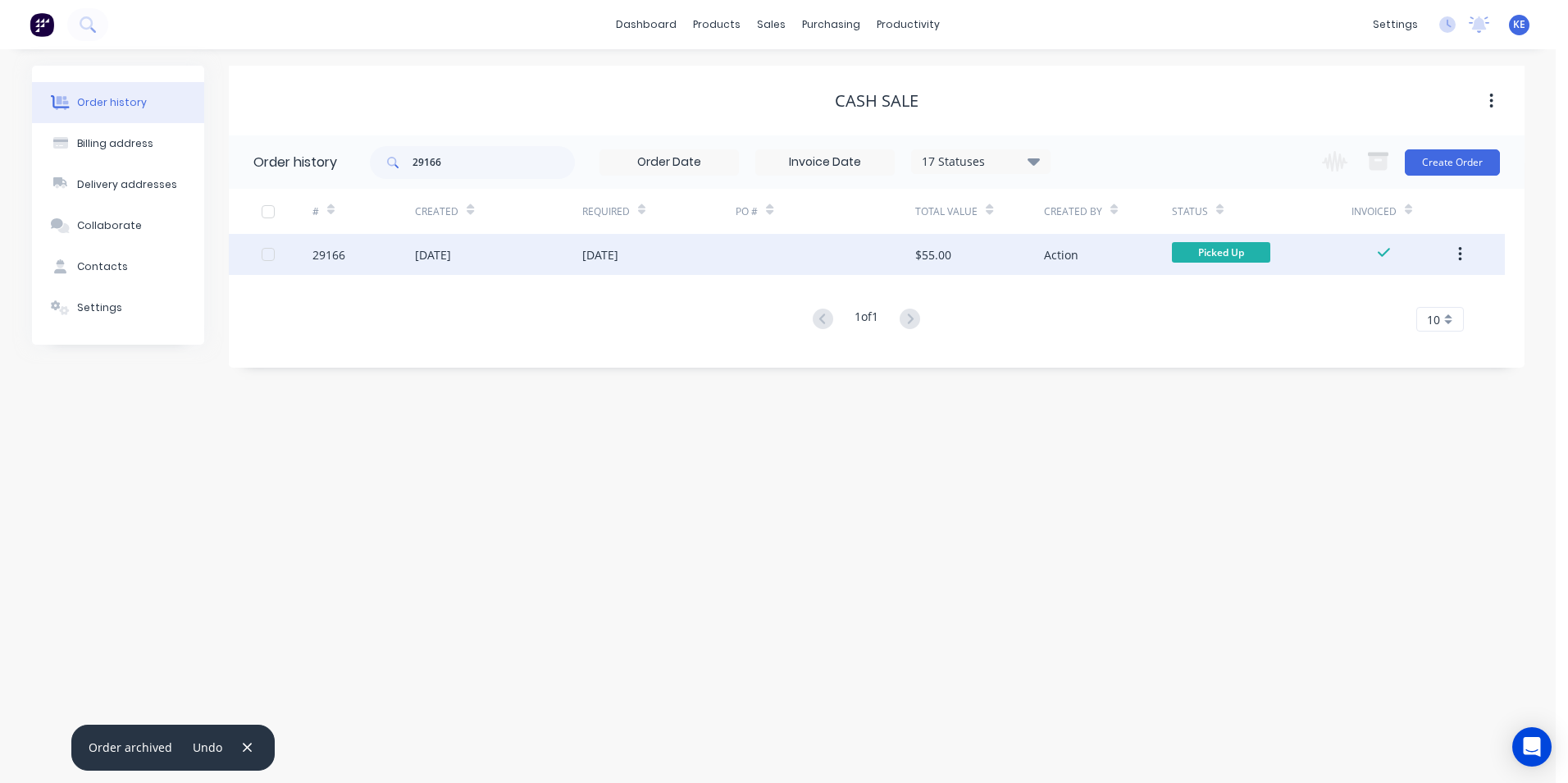
click at [360, 263] on div "29166" at bounding box center [364, 254] width 103 height 41
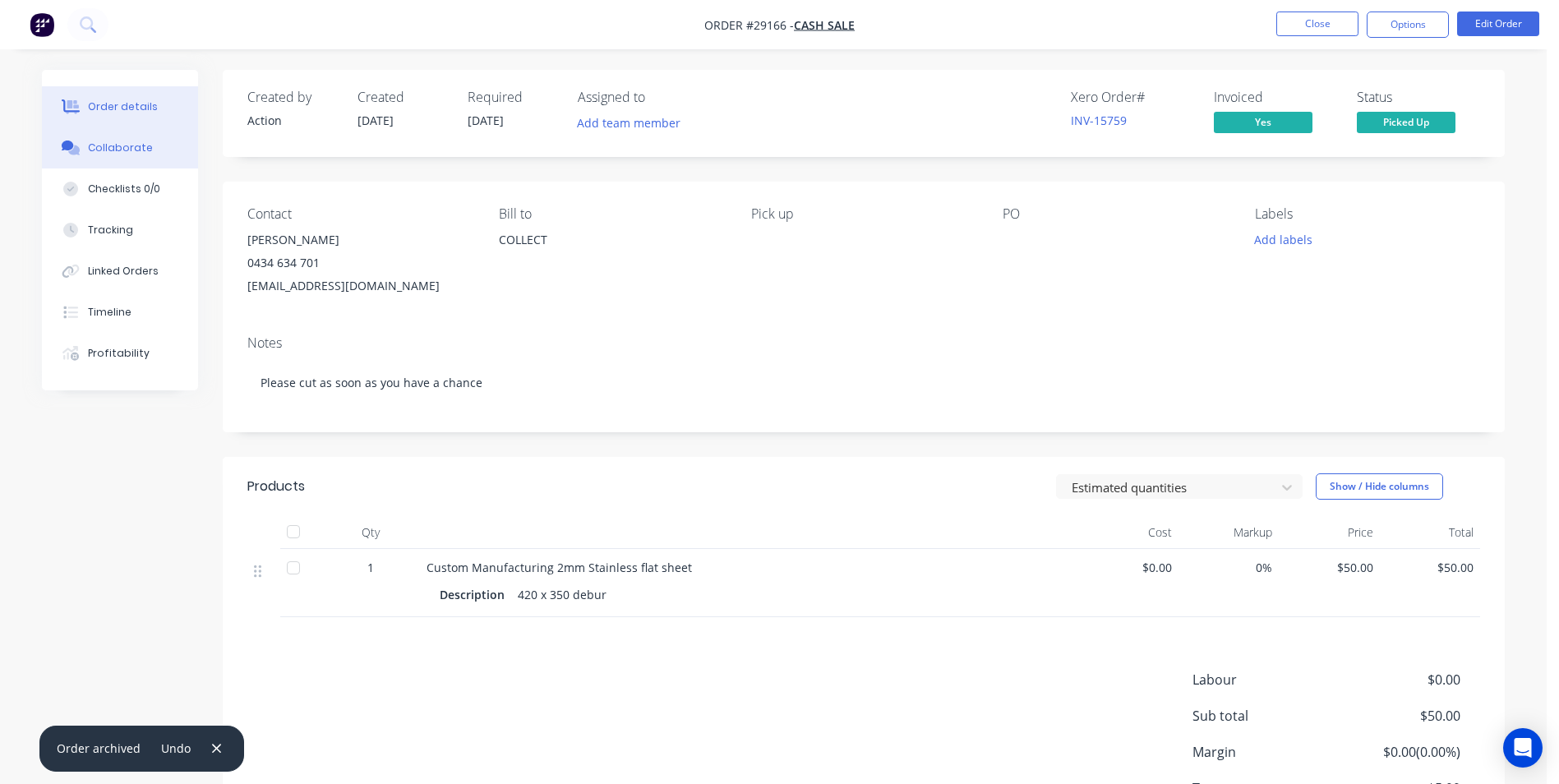
click at [130, 146] on div "Collaborate" at bounding box center [120, 147] width 65 height 14
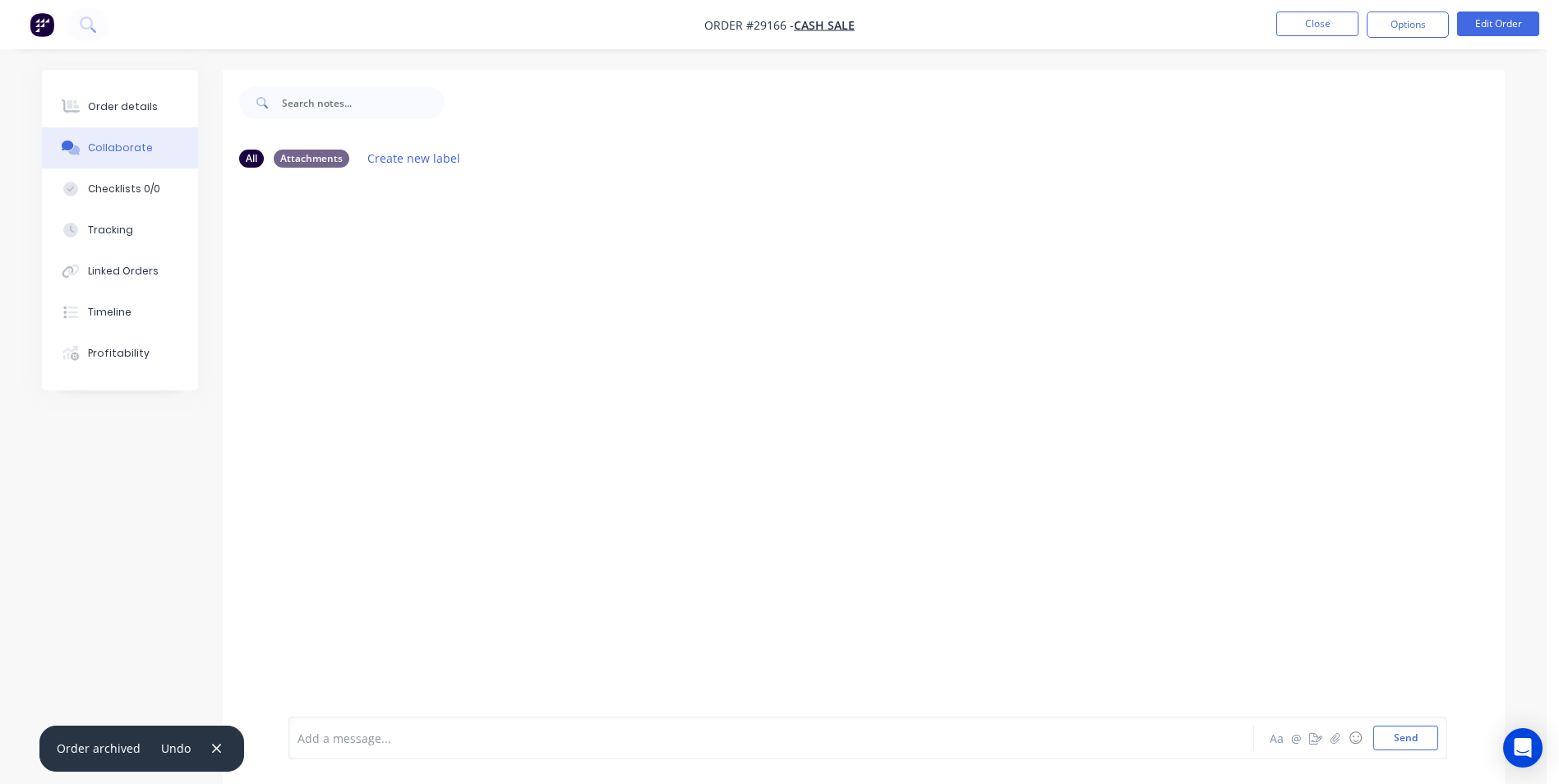
click at [343, 743] on div at bounding box center [726, 738] width 855 height 17
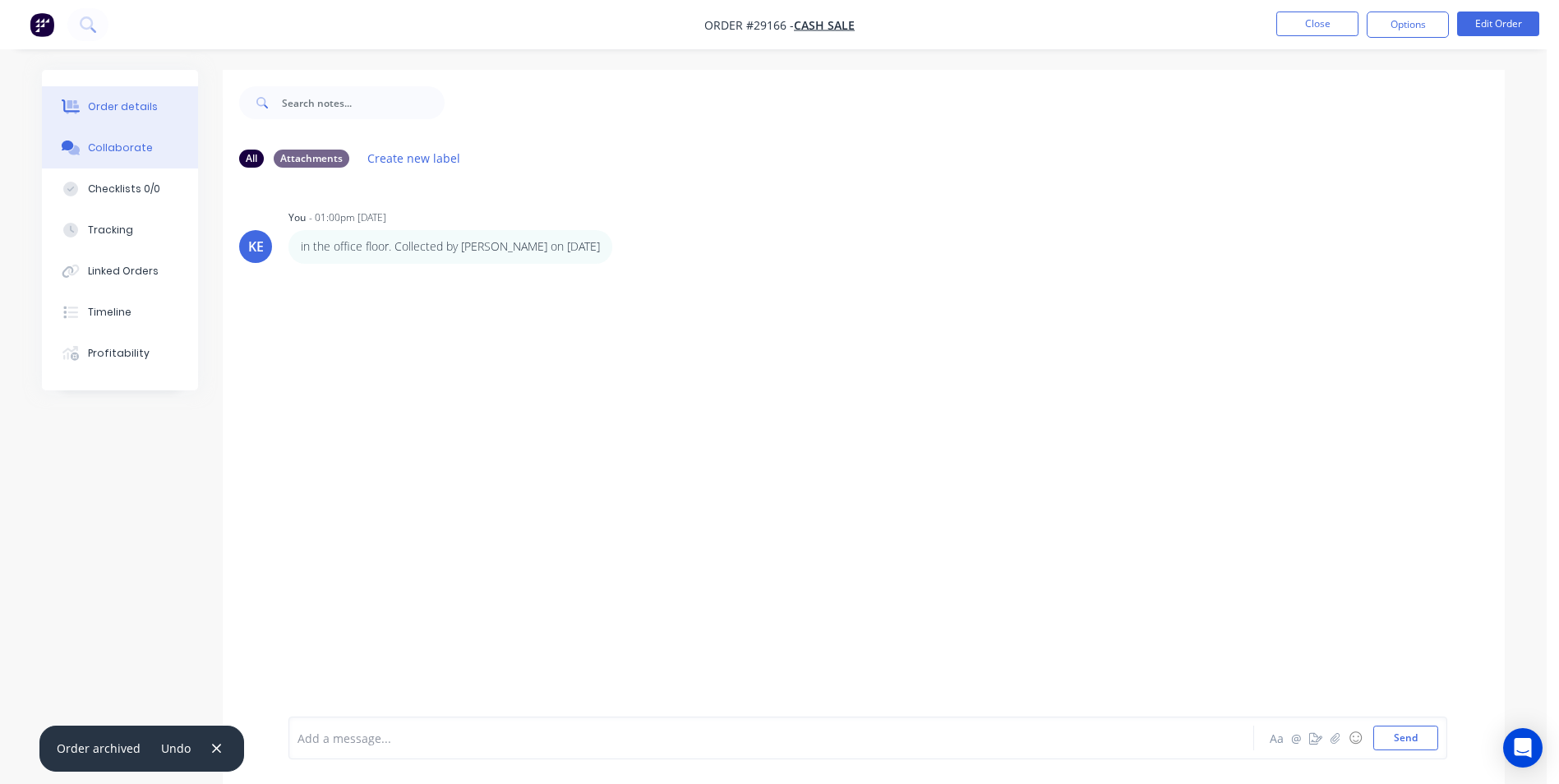
click at [93, 110] on div "Order details" at bounding box center [122, 106] width 70 height 14
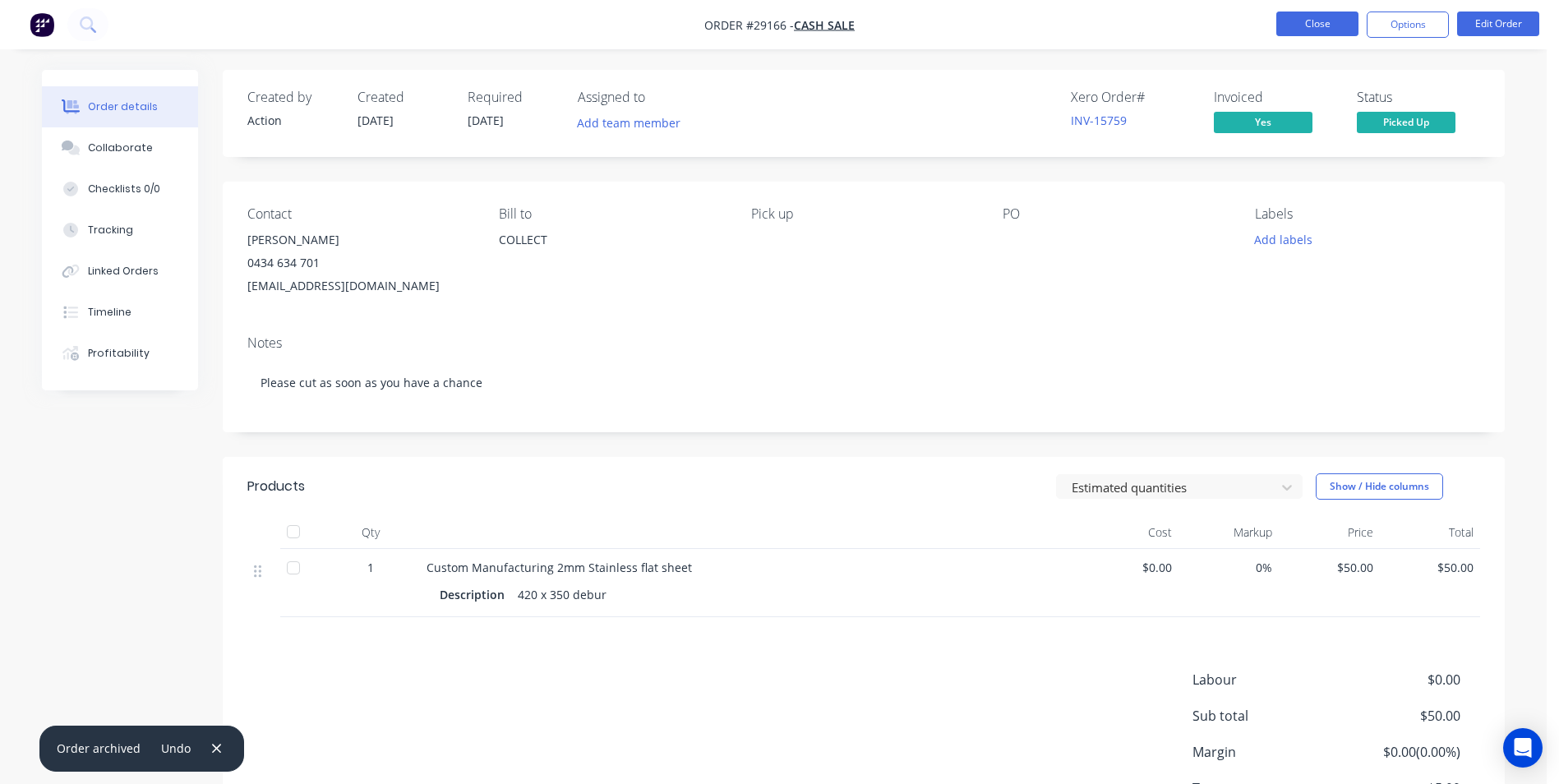
click at [1336, 22] on button "Close" at bounding box center [1317, 24] width 82 height 25
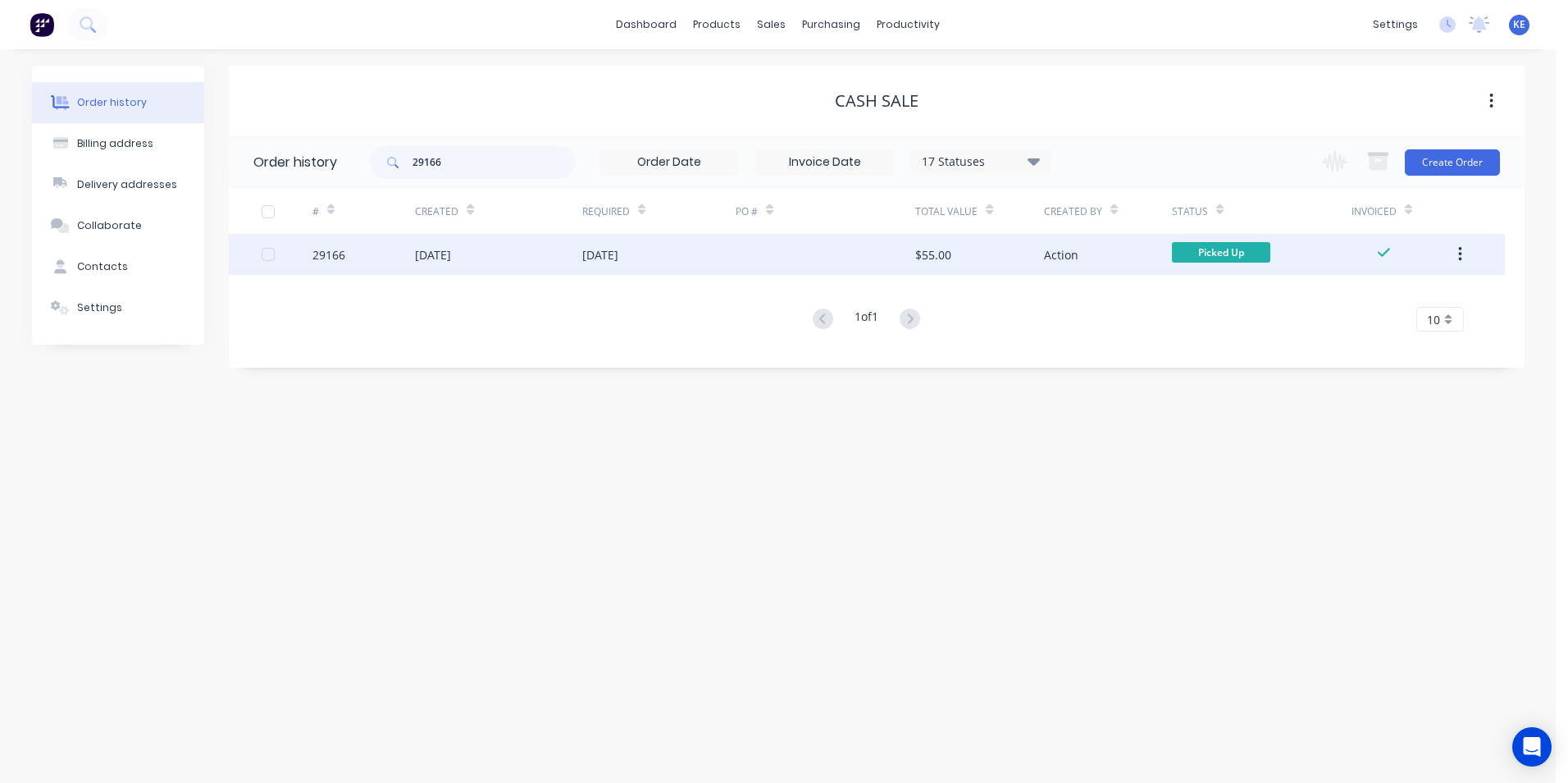
click at [1460, 252] on icon "button" at bounding box center [1460, 254] width 4 height 18
click at [1409, 289] on div "Archive" at bounding box center [1402, 298] width 126 height 24
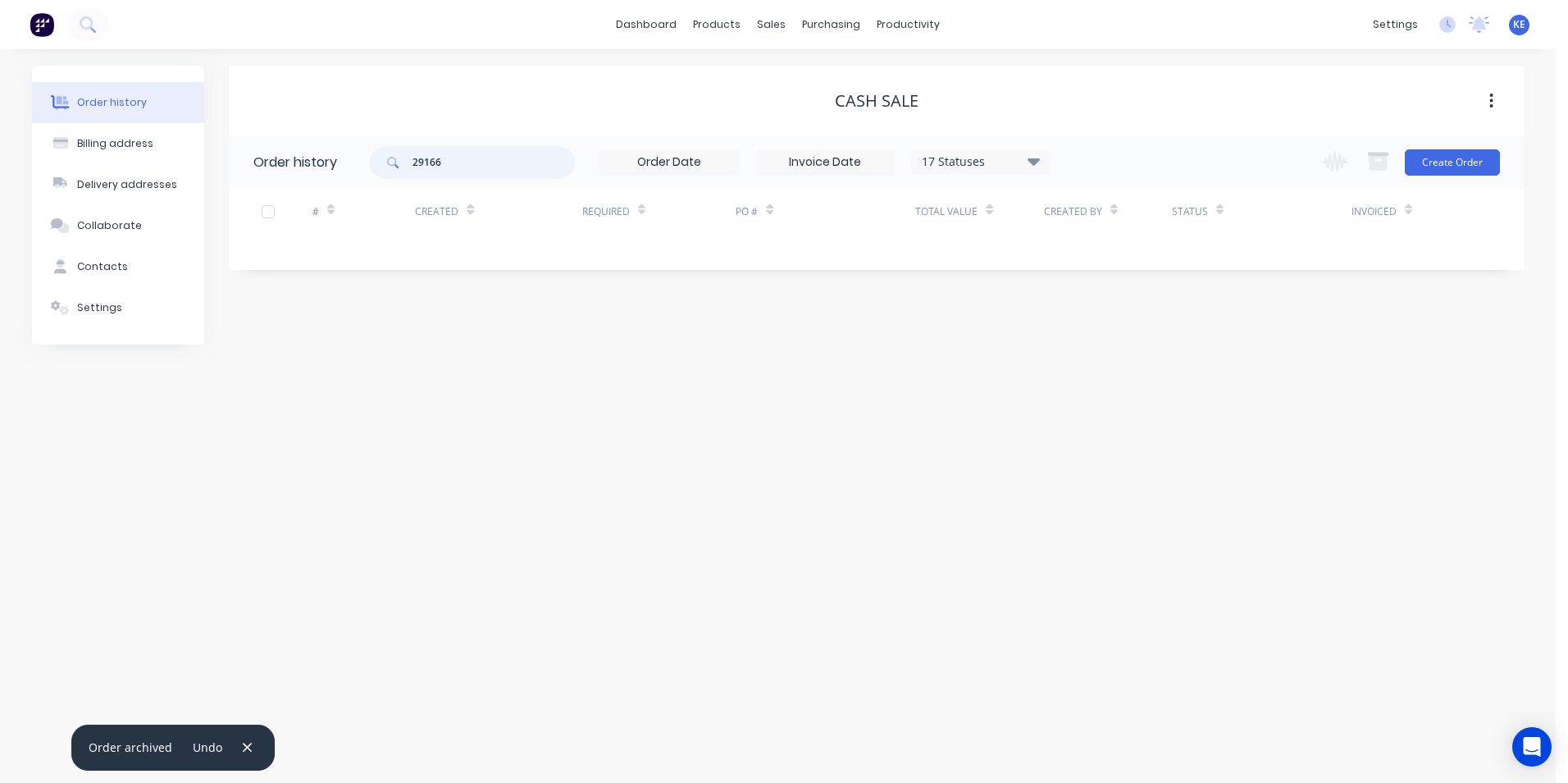
drag, startPoint x: 479, startPoint y: 167, endPoint x: 327, endPoint y: 171, distance: 152.1
click at [327, 171] on header "Order history 29166 17 Statuses Invoice Status Invoiced Not Invoiced Partial Or…" at bounding box center [877, 162] width 1296 height 53
type input "28953"
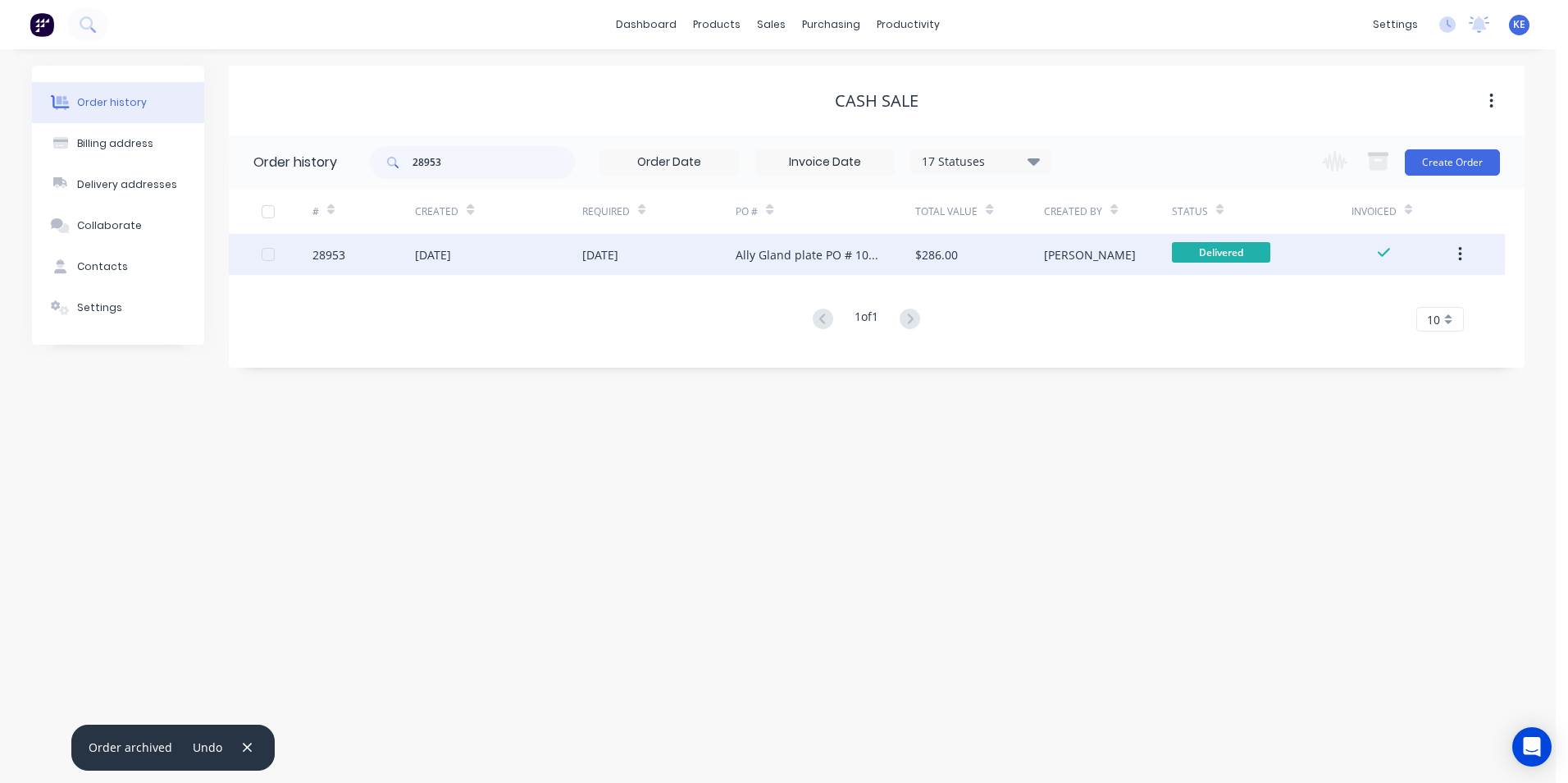
click at [370, 258] on div "28953" at bounding box center [364, 254] width 103 height 41
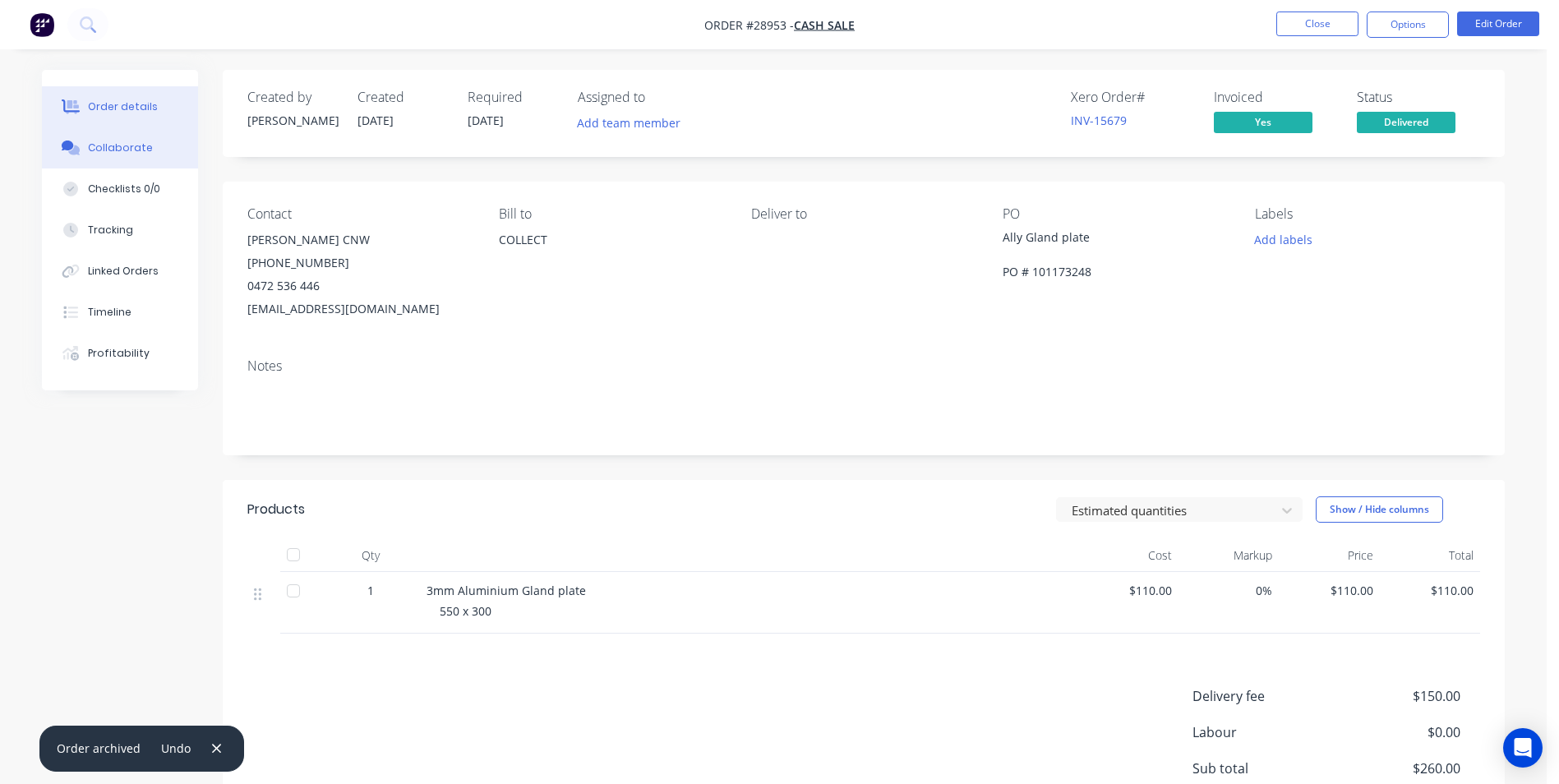
click at [102, 144] on div "Collaborate" at bounding box center [120, 147] width 65 height 14
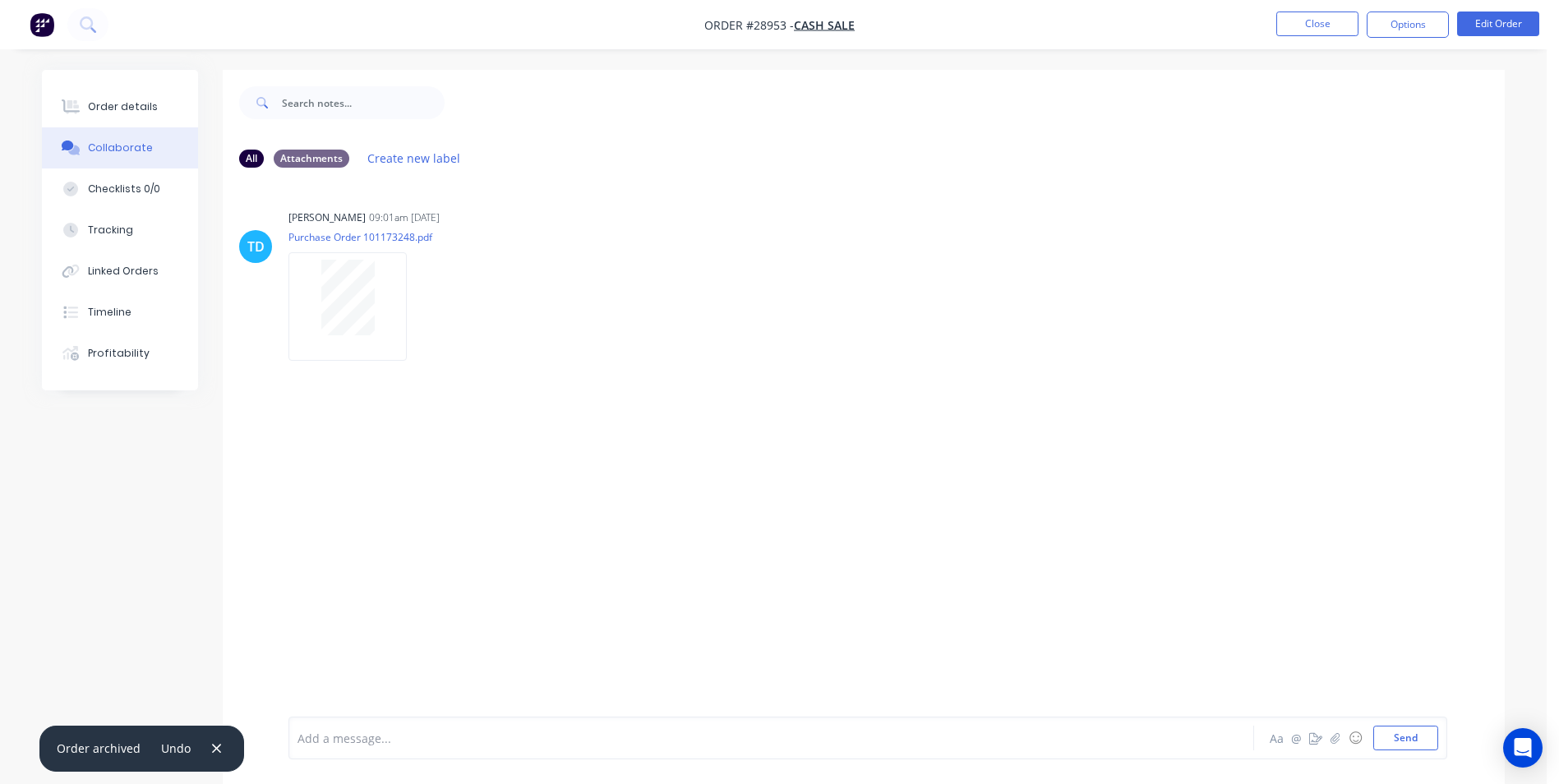
drag, startPoint x: 317, startPoint y: 747, endPoint x: 523, endPoint y: 509, distance: 314.8
click at [317, 744] on div "Add a message..." at bounding box center [725, 737] width 856 height 25
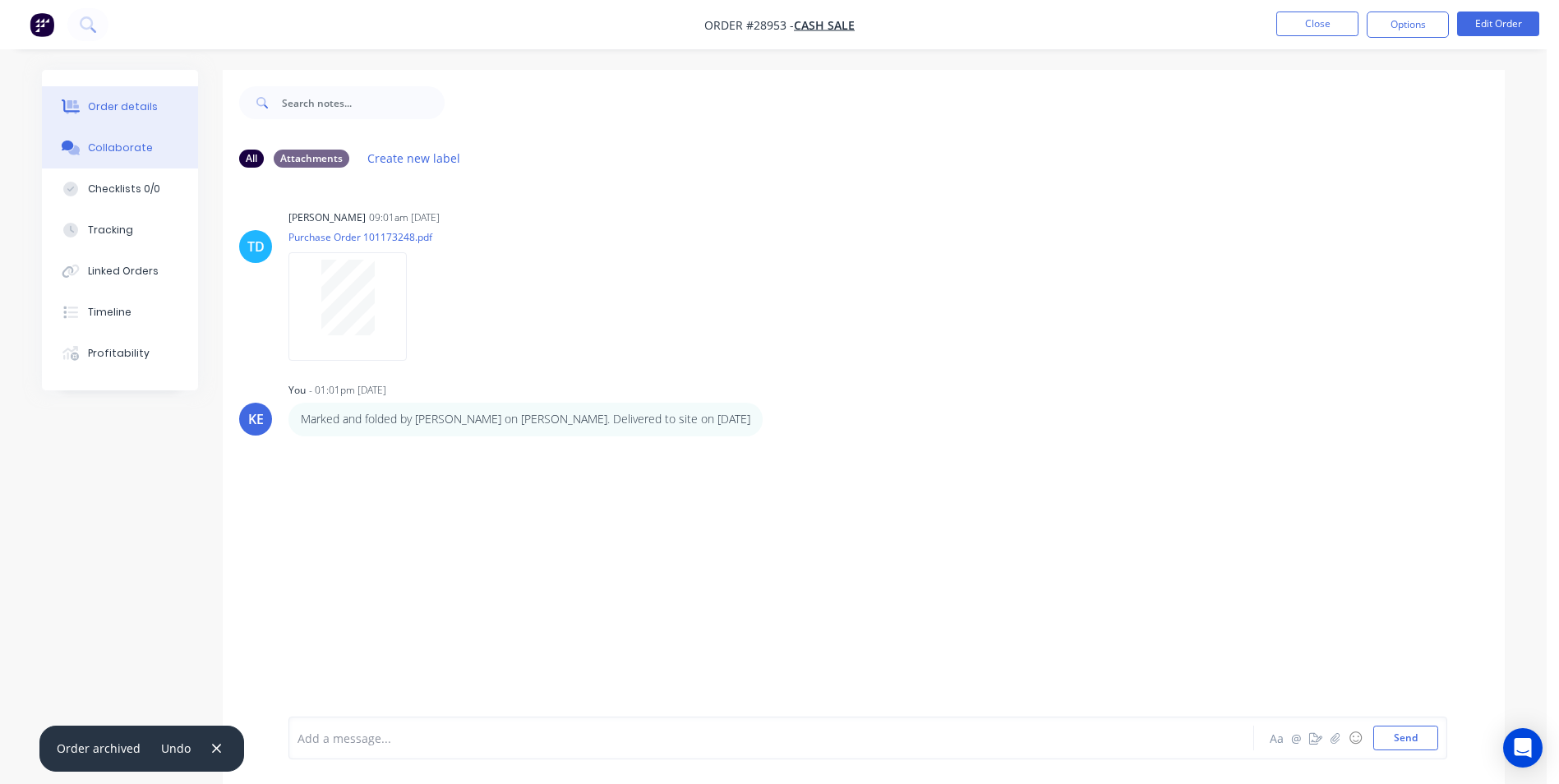
click at [101, 110] on div "Order details" at bounding box center [122, 106] width 70 height 14
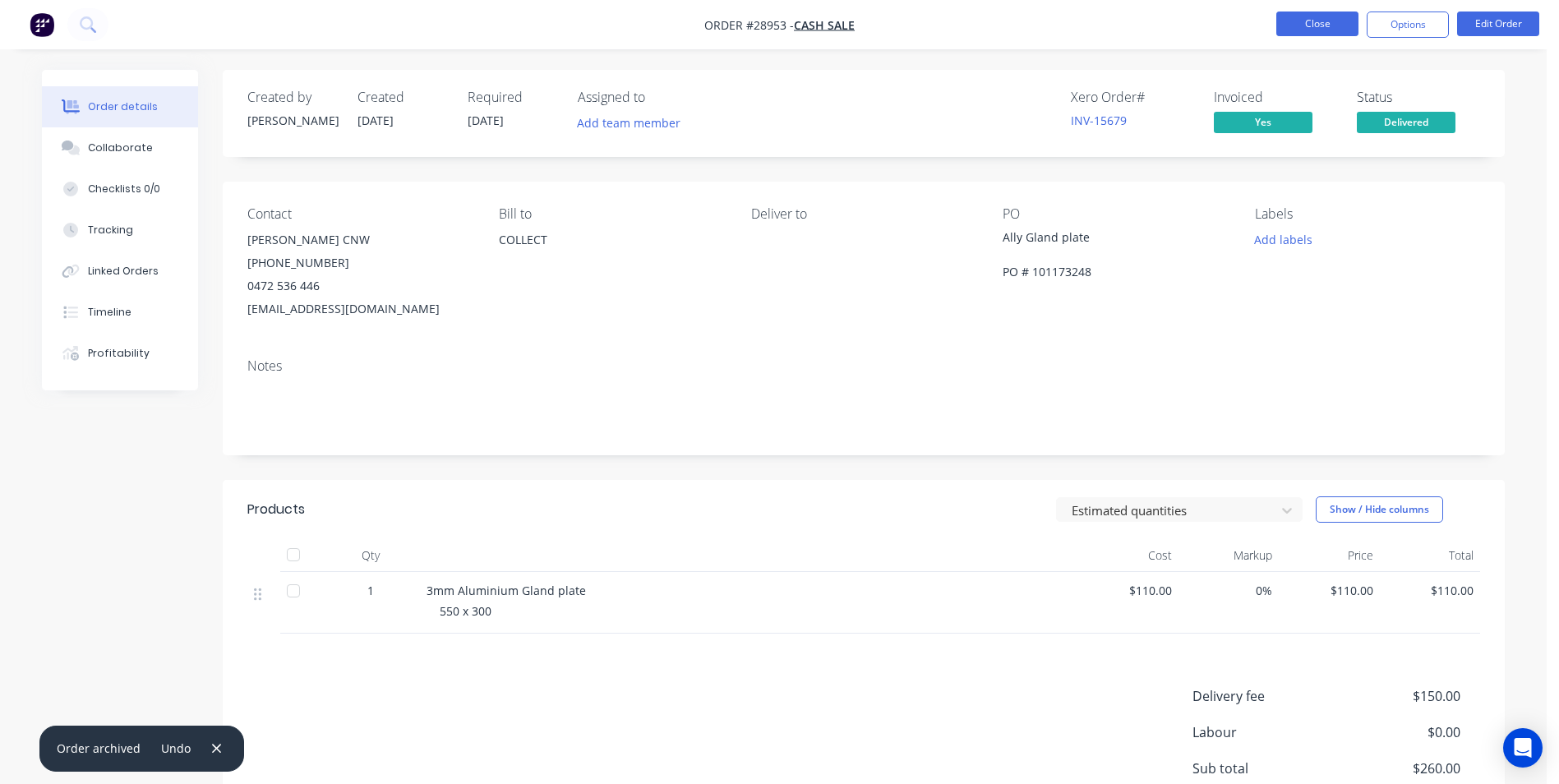
click at [1319, 25] on button "Close" at bounding box center [1317, 24] width 82 height 25
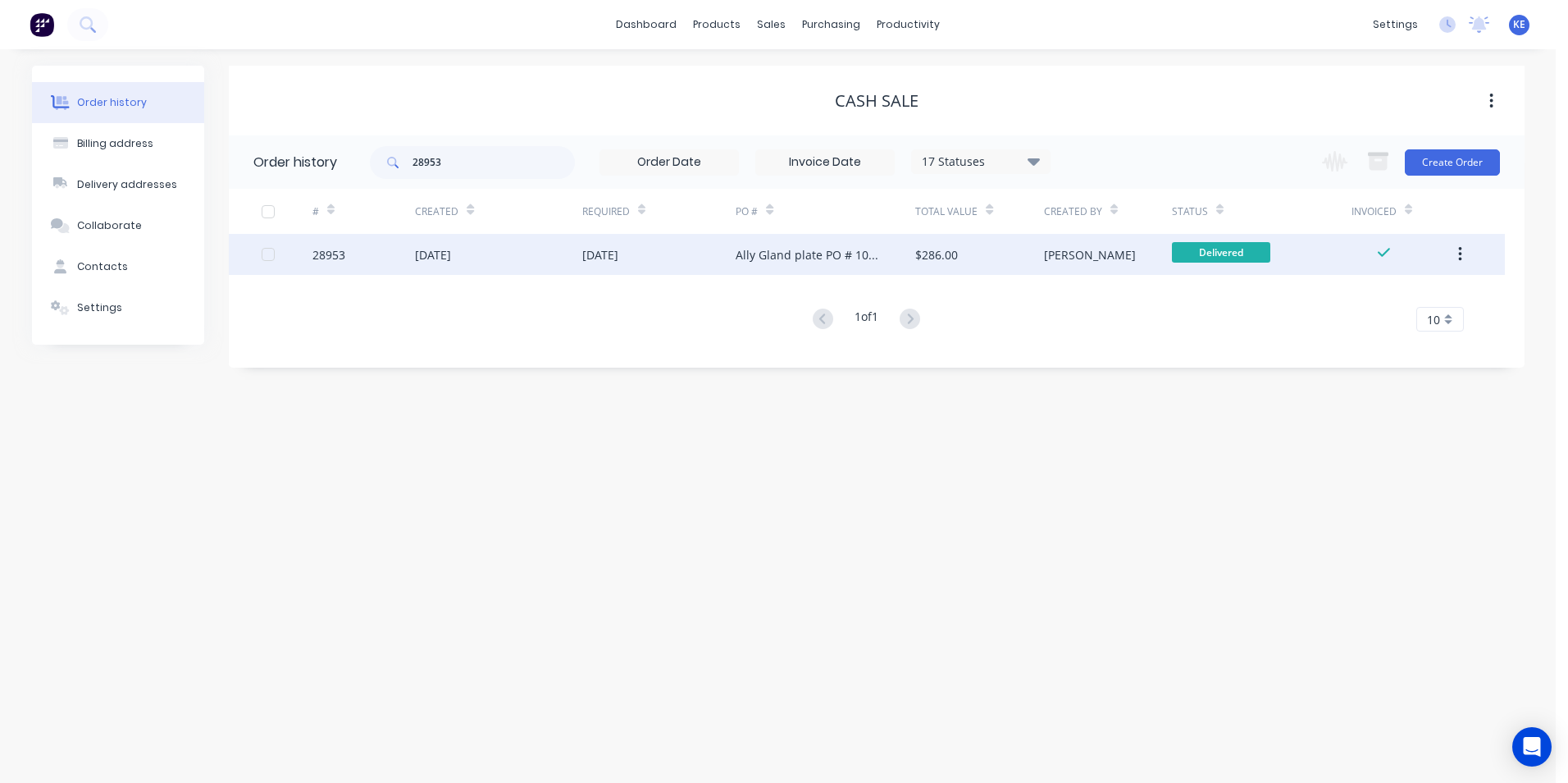
click at [1465, 249] on button "button" at bounding box center [1459, 254] width 38 height 30
click at [1402, 297] on div "Archive" at bounding box center [1402, 298] width 126 height 24
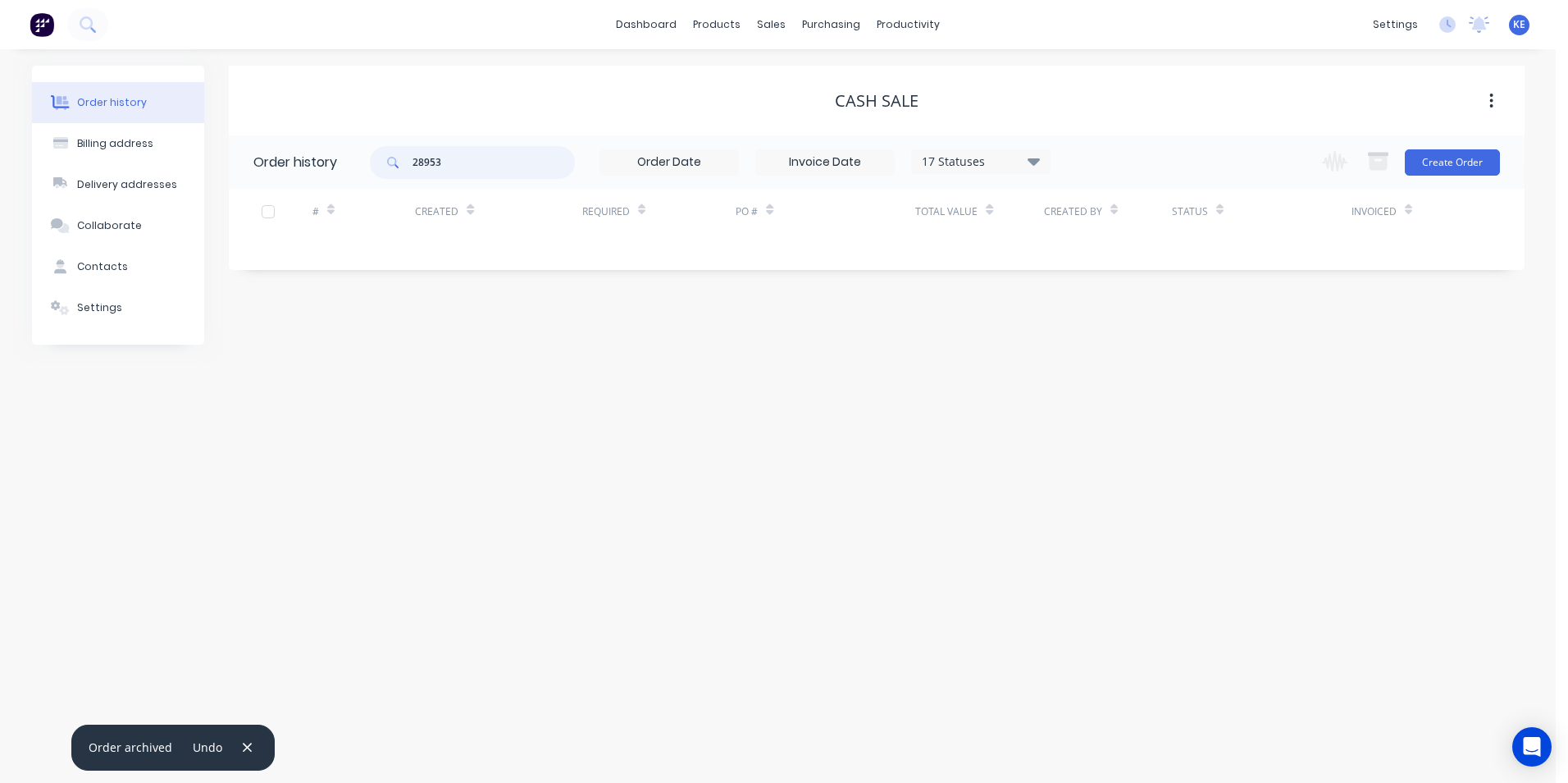
drag, startPoint x: 463, startPoint y: 165, endPoint x: 313, endPoint y: 148, distance: 151.0
click at [313, 148] on header "Order history 28953 17 Statuses Invoice Status Invoiced Not Invoiced Partial Or…" at bounding box center [877, 162] width 1296 height 53
type input "28980"
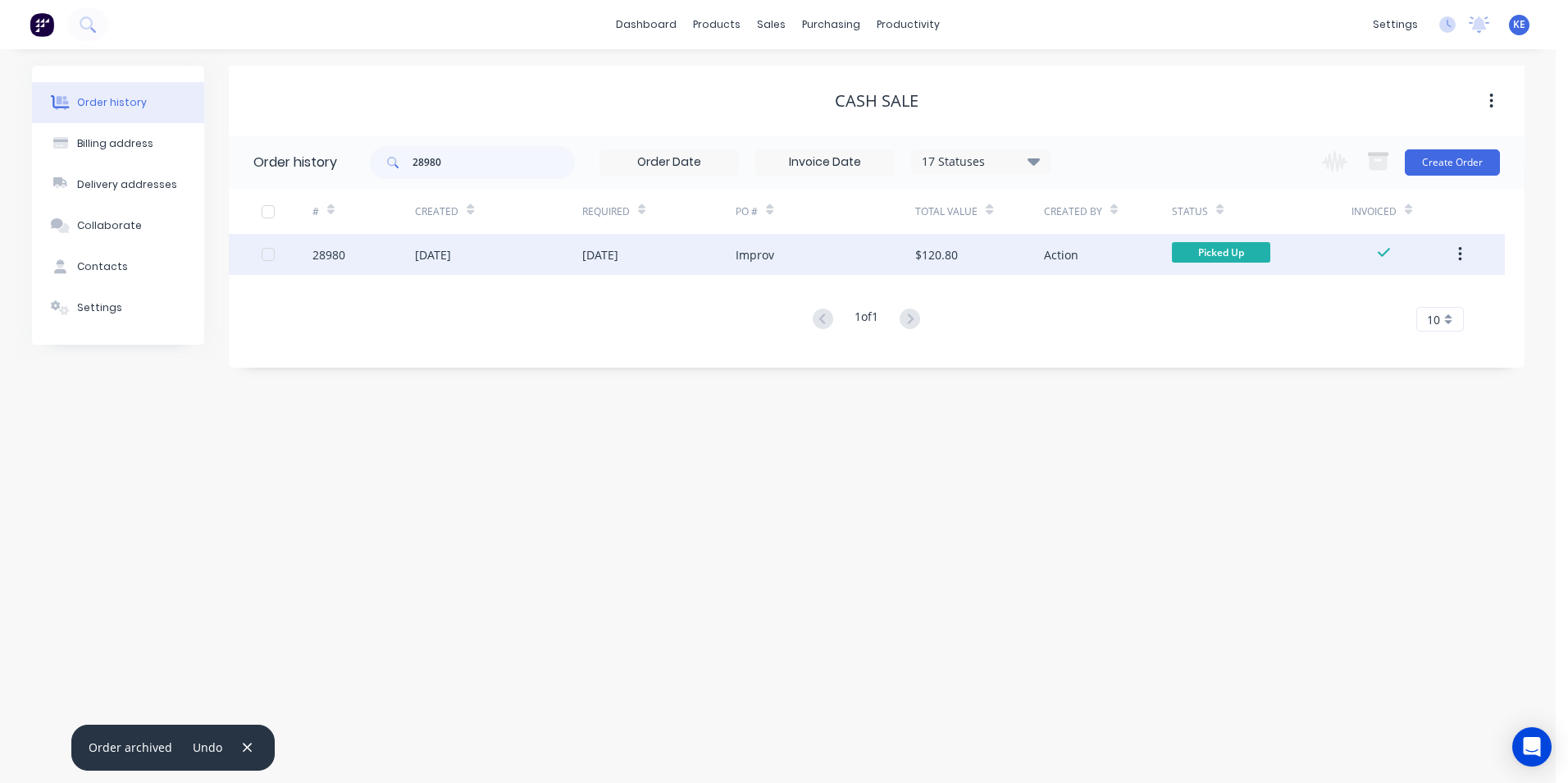
click at [367, 260] on div "28980" at bounding box center [364, 254] width 103 height 41
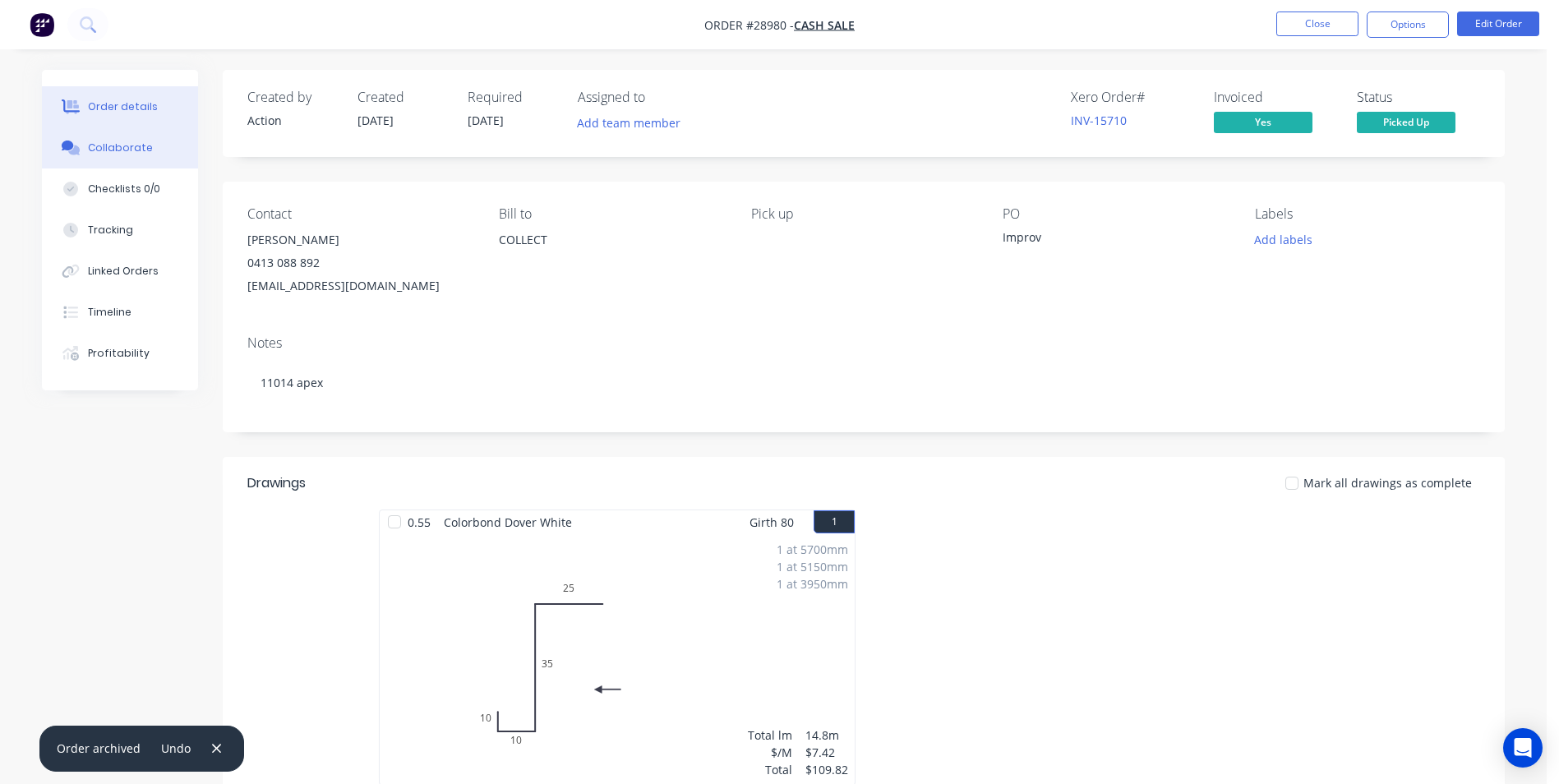
click at [104, 150] on div "Collaborate" at bounding box center [120, 147] width 65 height 14
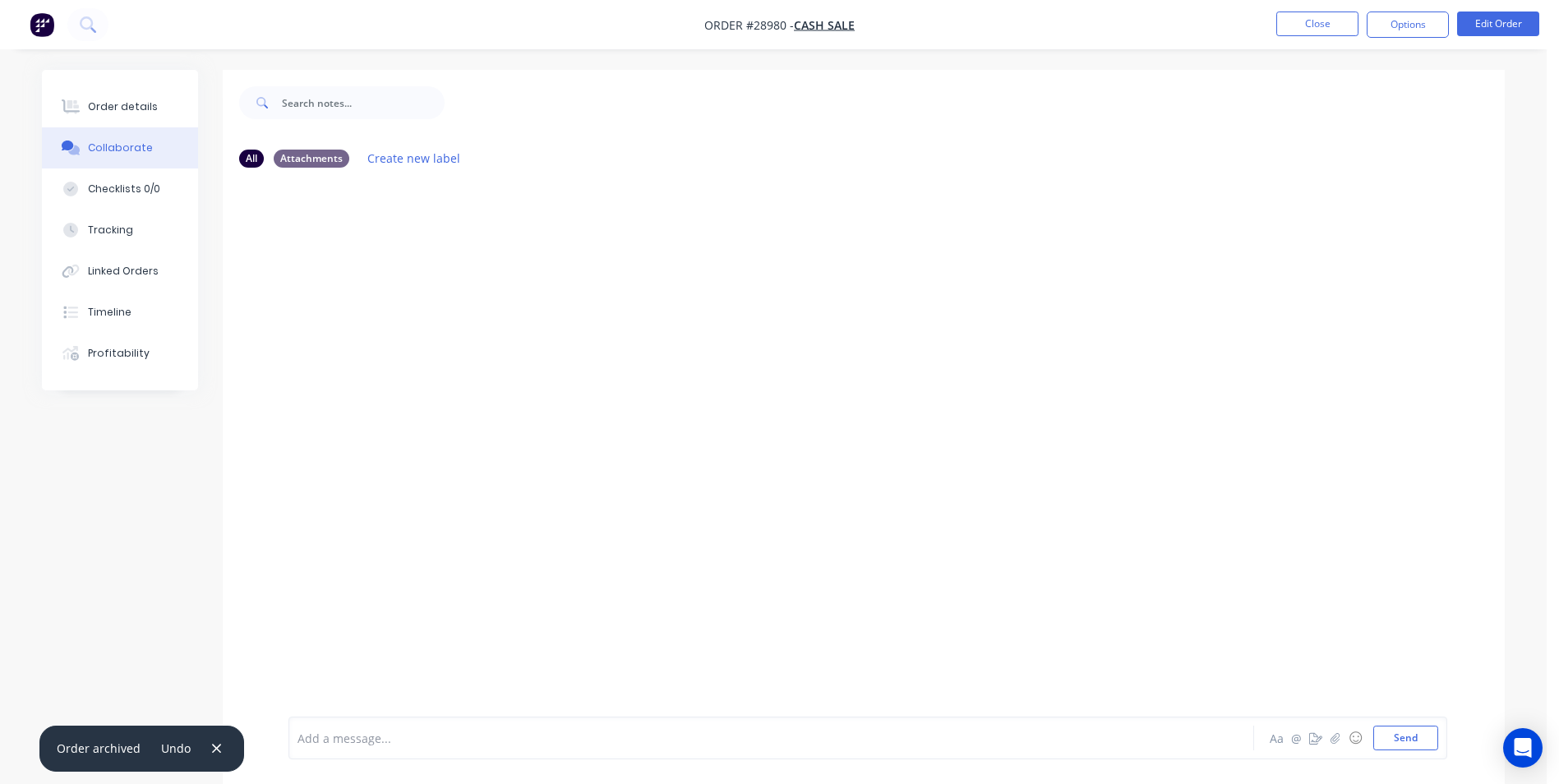
click at [367, 736] on div at bounding box center [726, 738] width 855 height 17
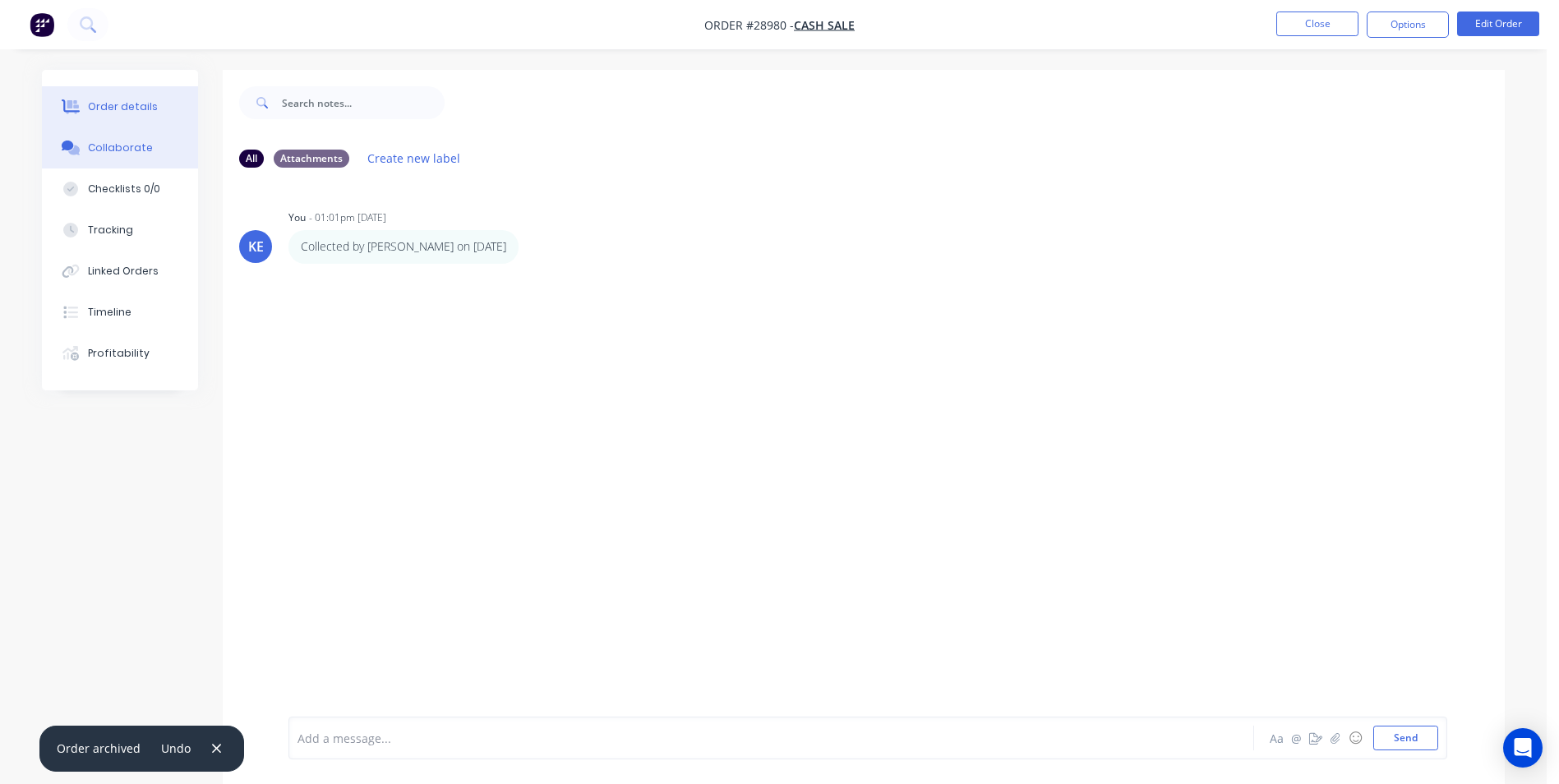
click at [126, 113] on div "Order details" at bounding box center [122, 106] width 70 height 14
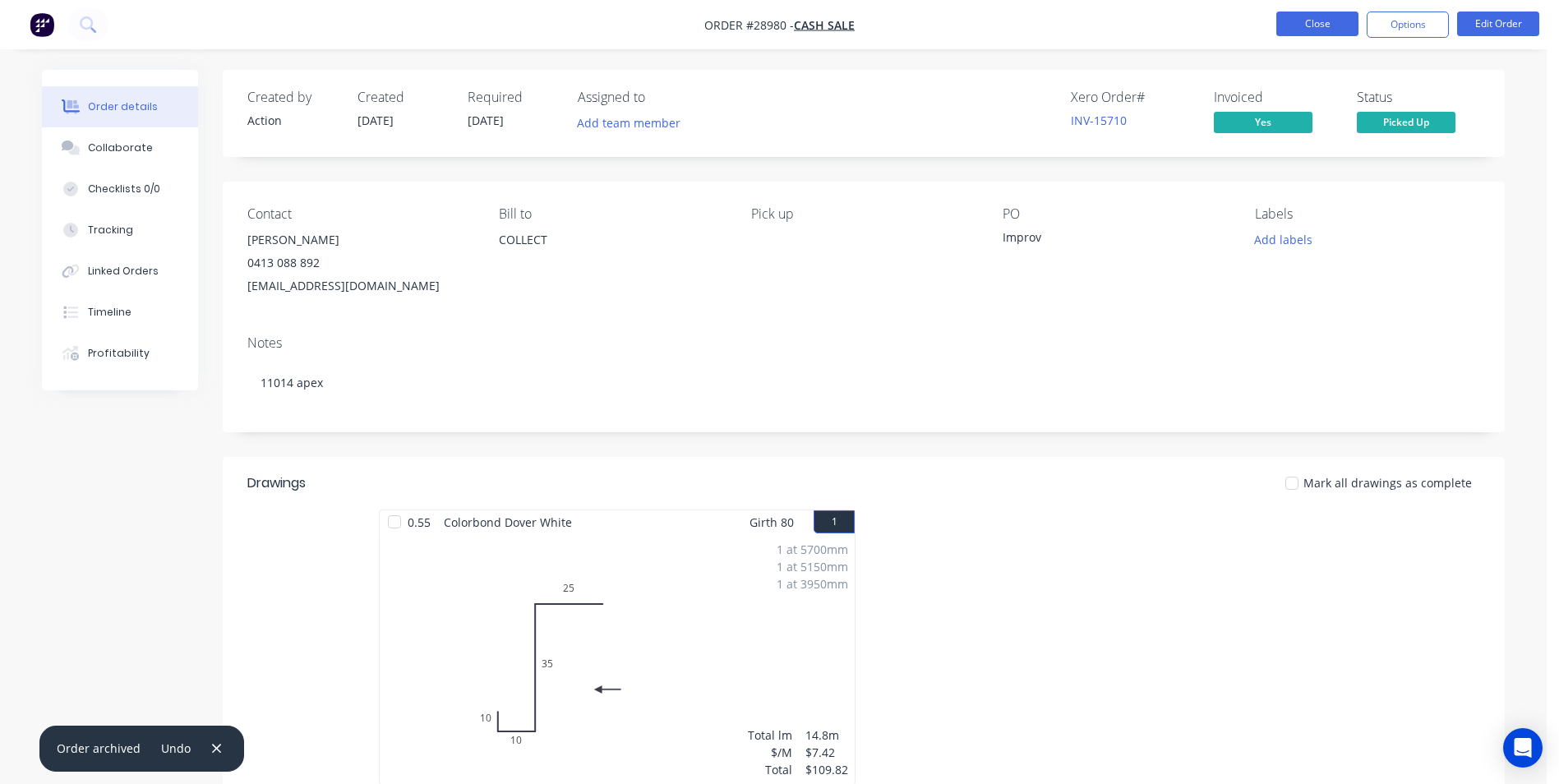
click at [1330, 20] on button "Close" at bounding box center [1317, 24] width 82 height 25
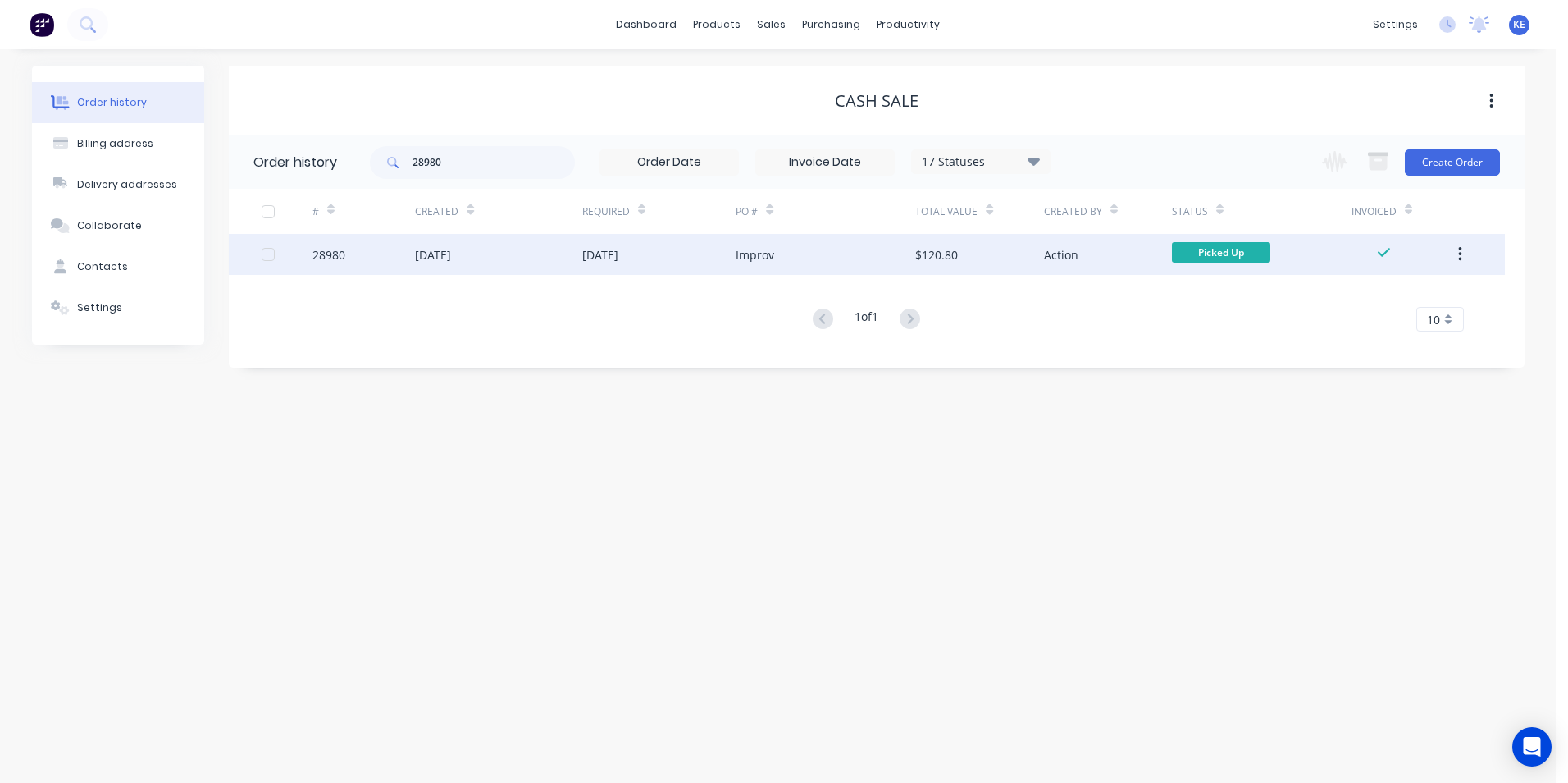
click at [1461, 253] on icon "button" at bounding box center [1461, 254] width 3 height 14
click at [1364, 297] on div "Archive" at bounding box center [1402, 298] width 126 height 24
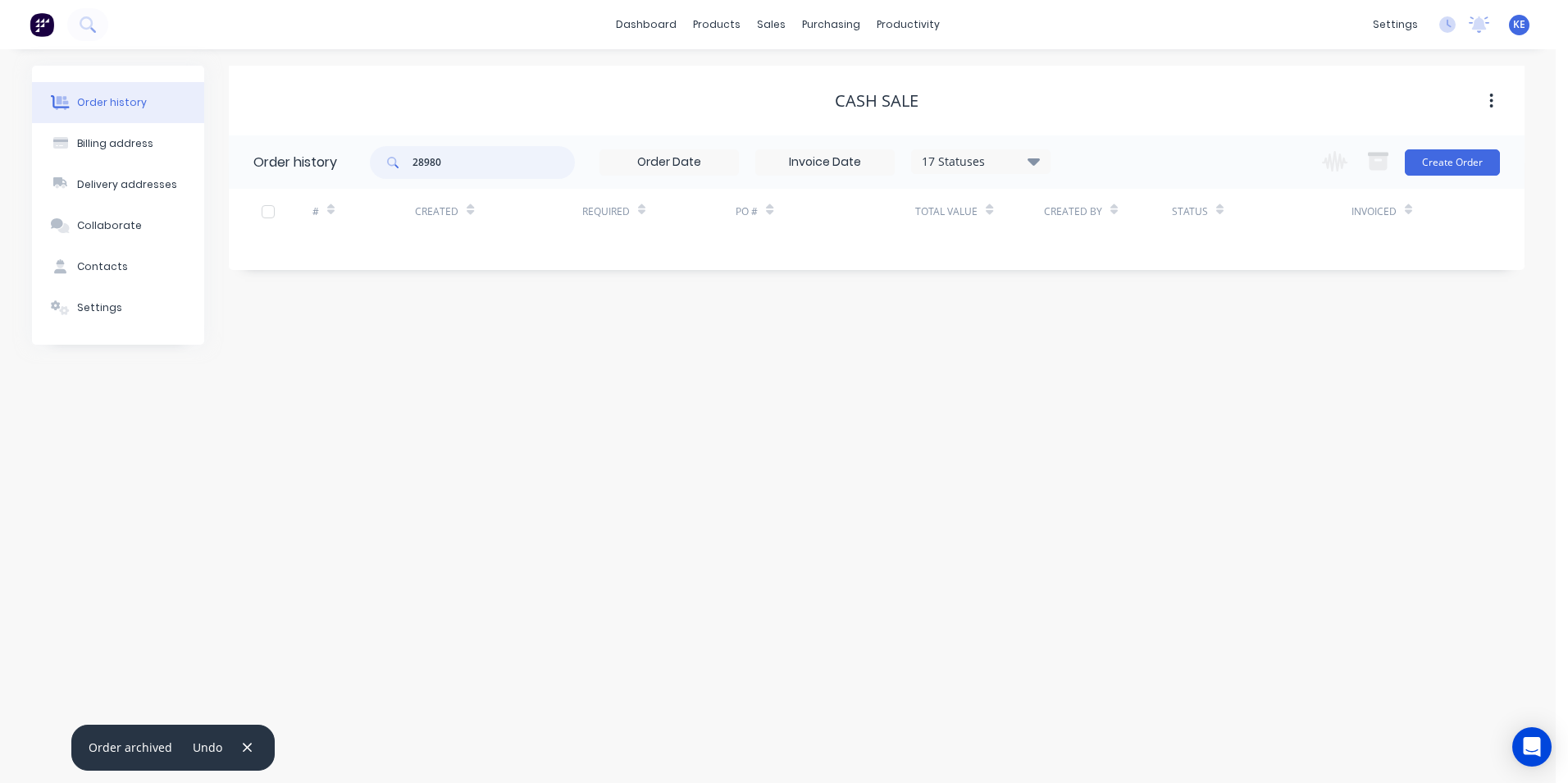
drag, startPoint x: 451, startPoint y: 165, endPoint x: 392, endPoint y: 165, distance: 59.0
click at [392, 165] on div "28980" at bounding box center [472, 162] width 205 height 33
type input "29051"
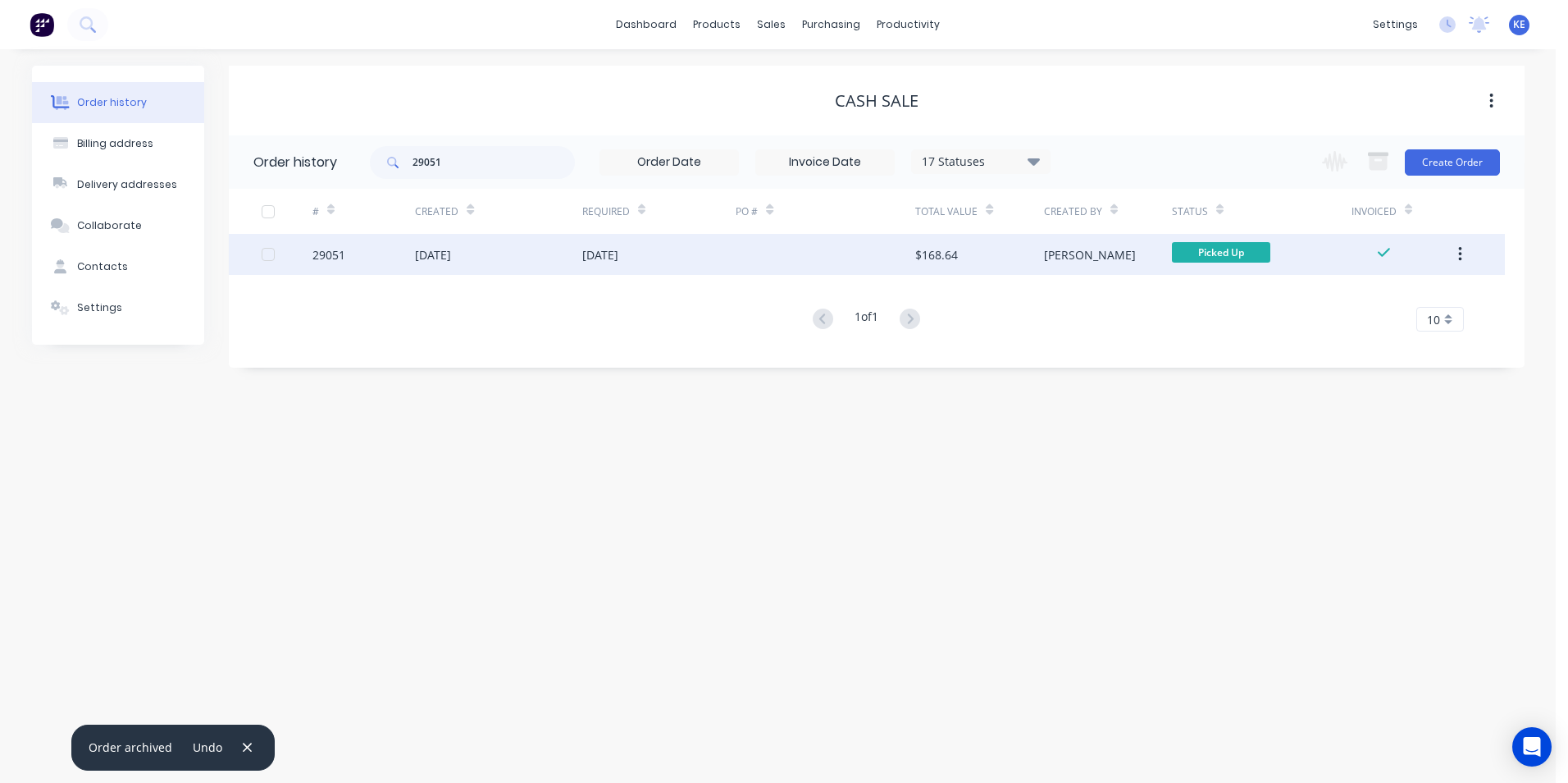
click at [382, 248] on div "29051" at bounding box center [364, 254] width 103 height 41
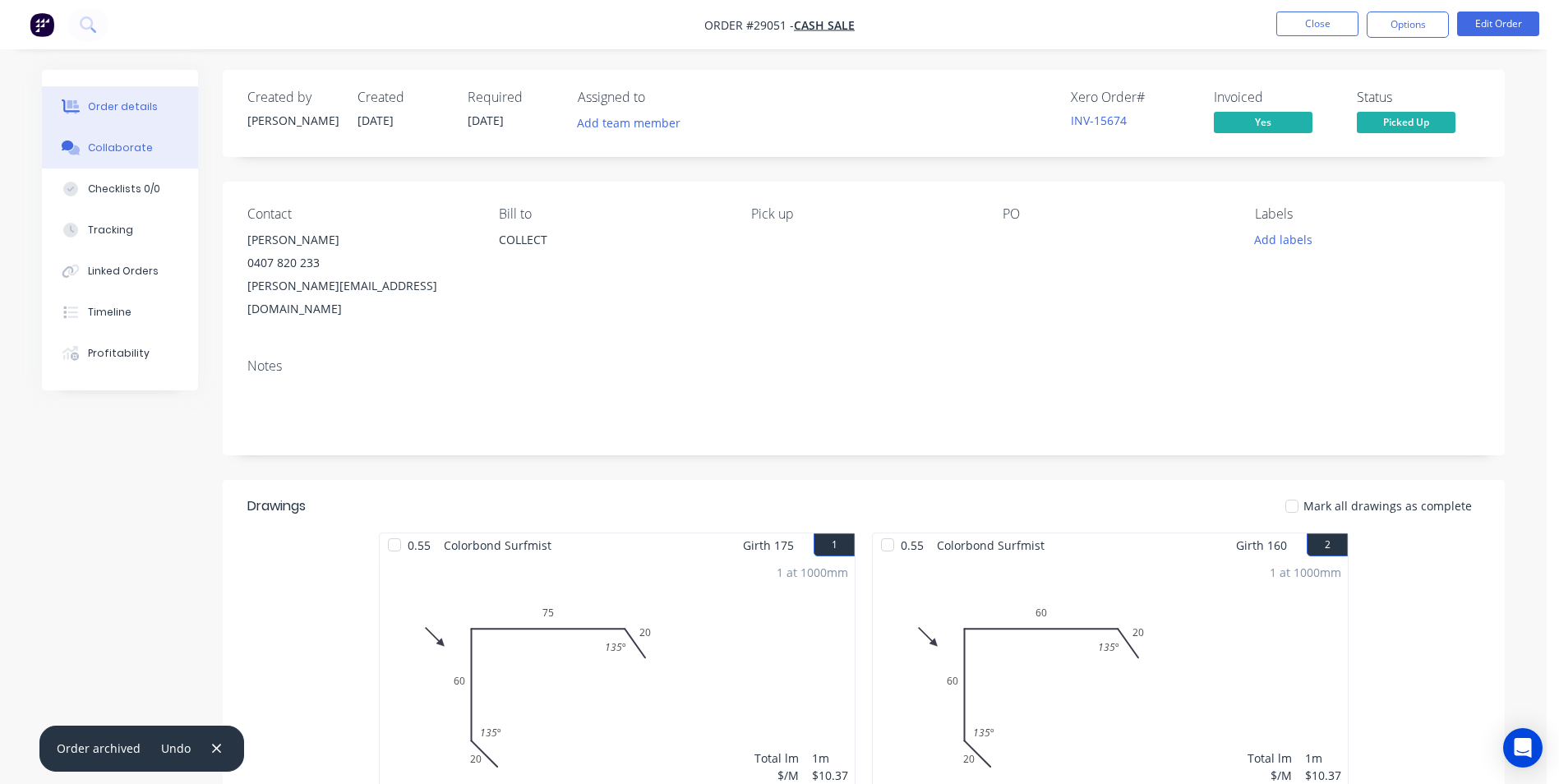
click at [96, 151] on div "Collaborate" at bounding box center [120, 147] width 65 height 14
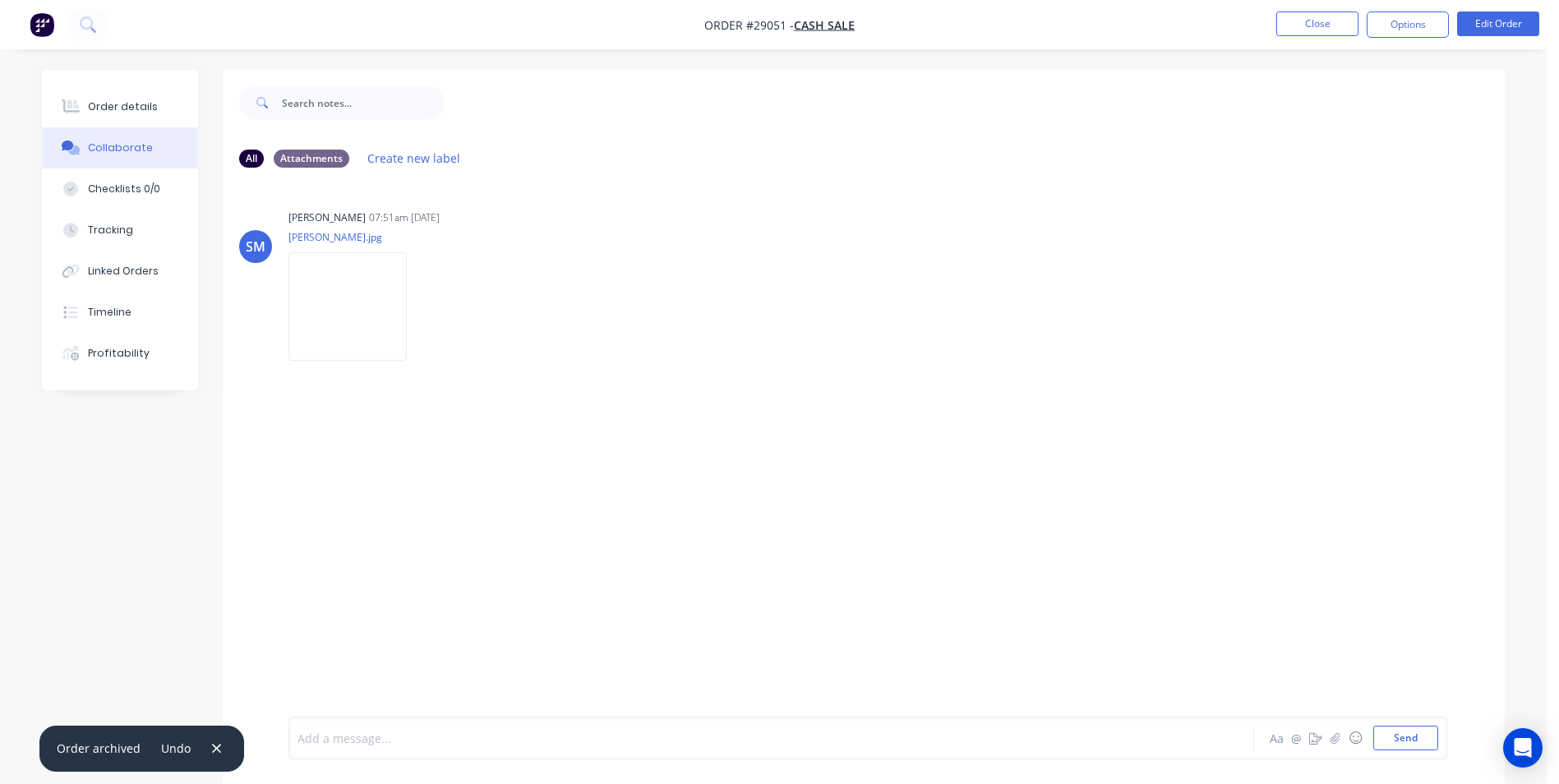
click at [353, 736] on div at bounding box center [726, 738] width 855 height 17
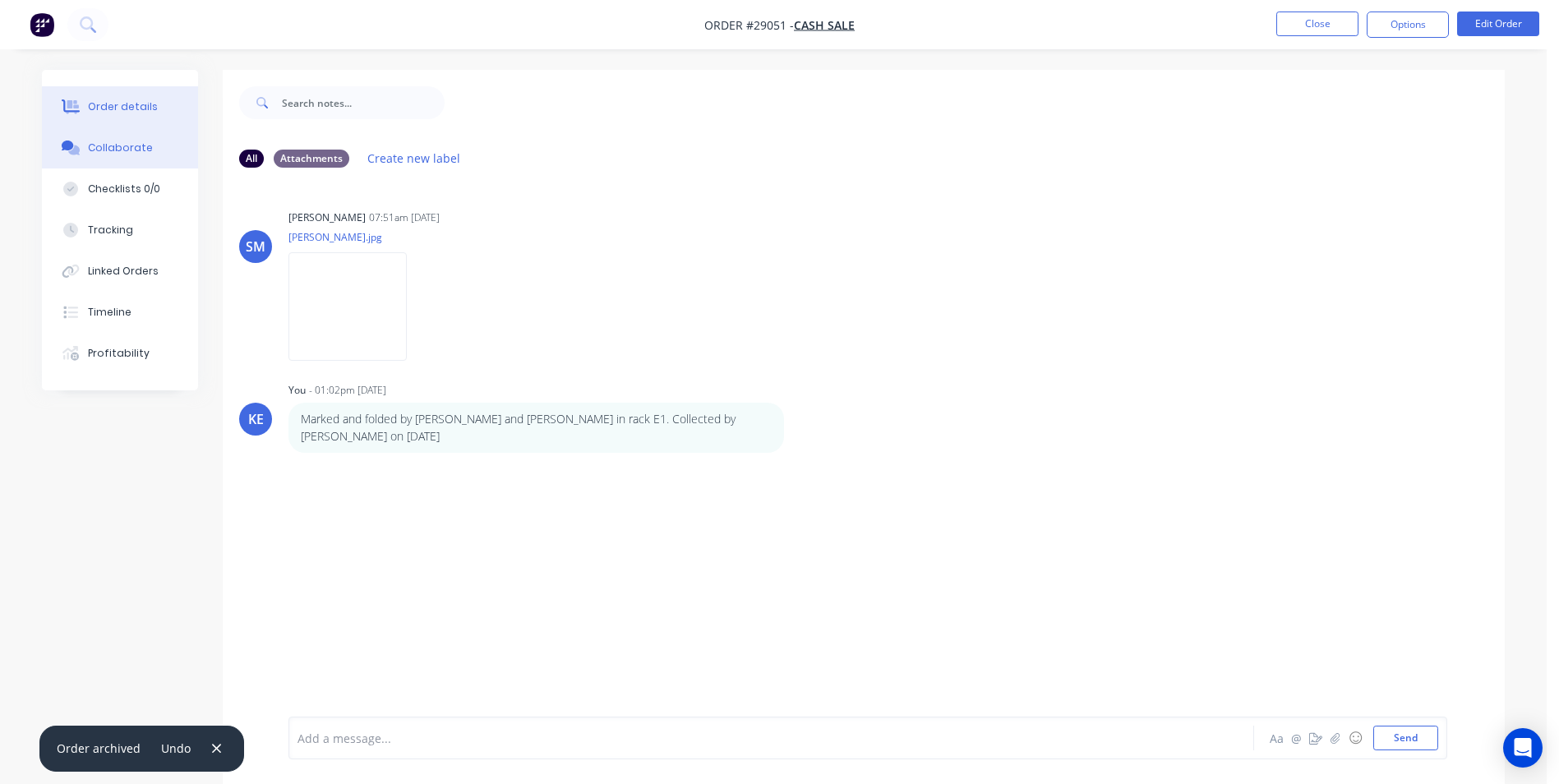
click at [123, 106] on div "Order details" at bounding box center [122, 106] width 70 height 14
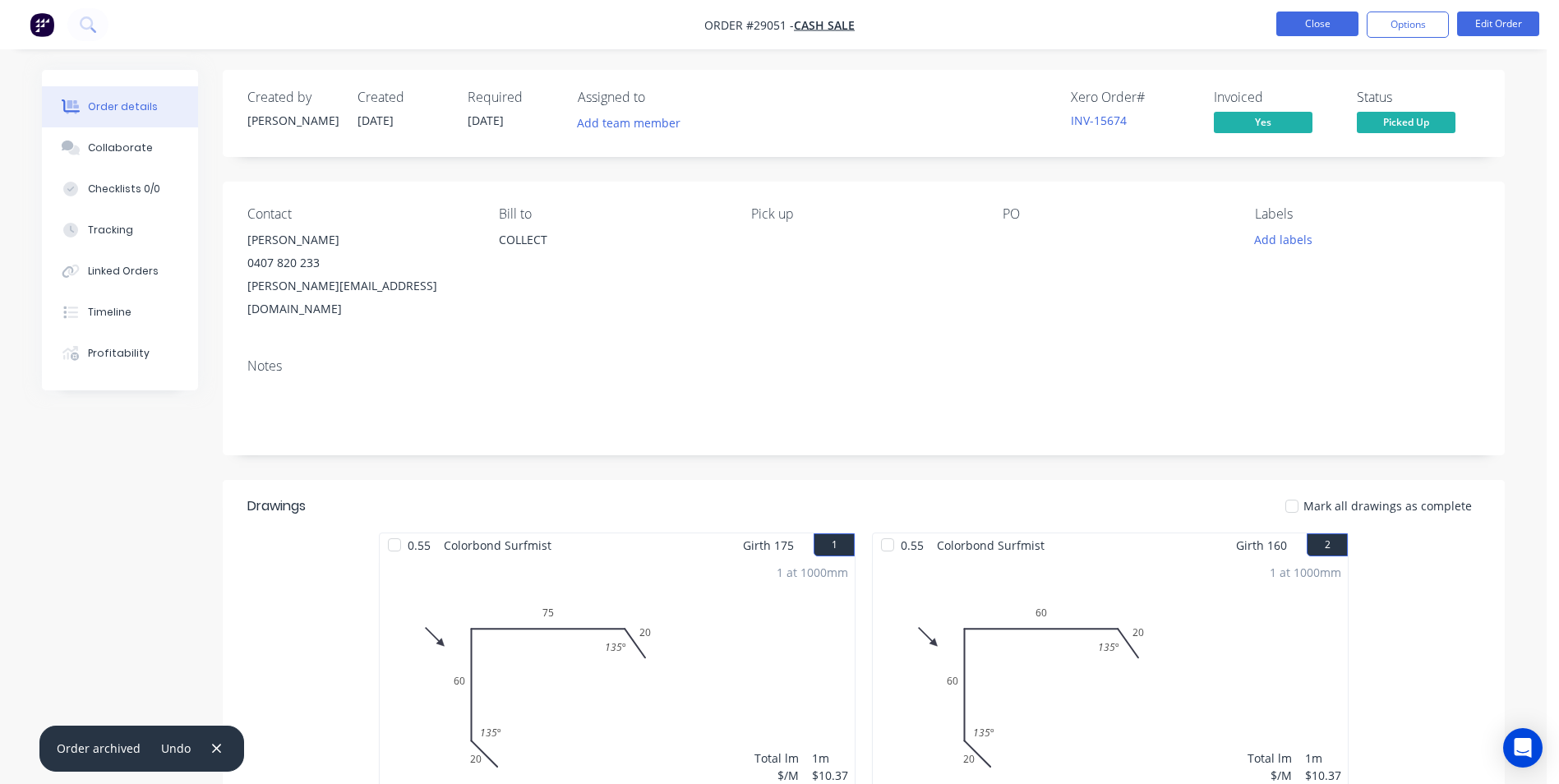
click at [1330, 19] on button "Close" at bounding box center [1317, 24] width 82 height 25
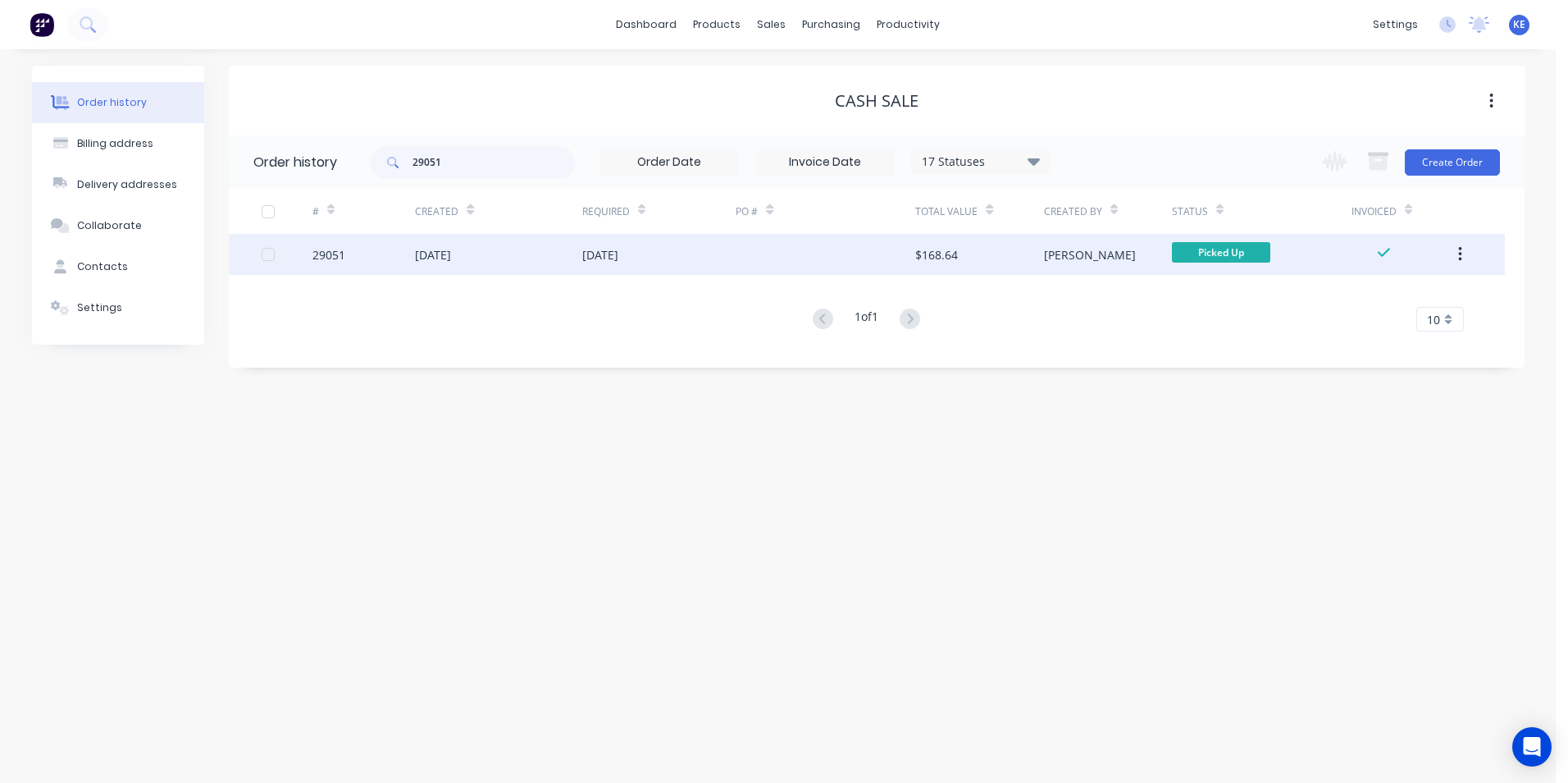
click at [1461, 250] on icon "button" at bounding box center [1461, 254] width 3 height 14
click at [1361, 294] on div "Archive" at bounding box center [1402, 298] width 126 height 24
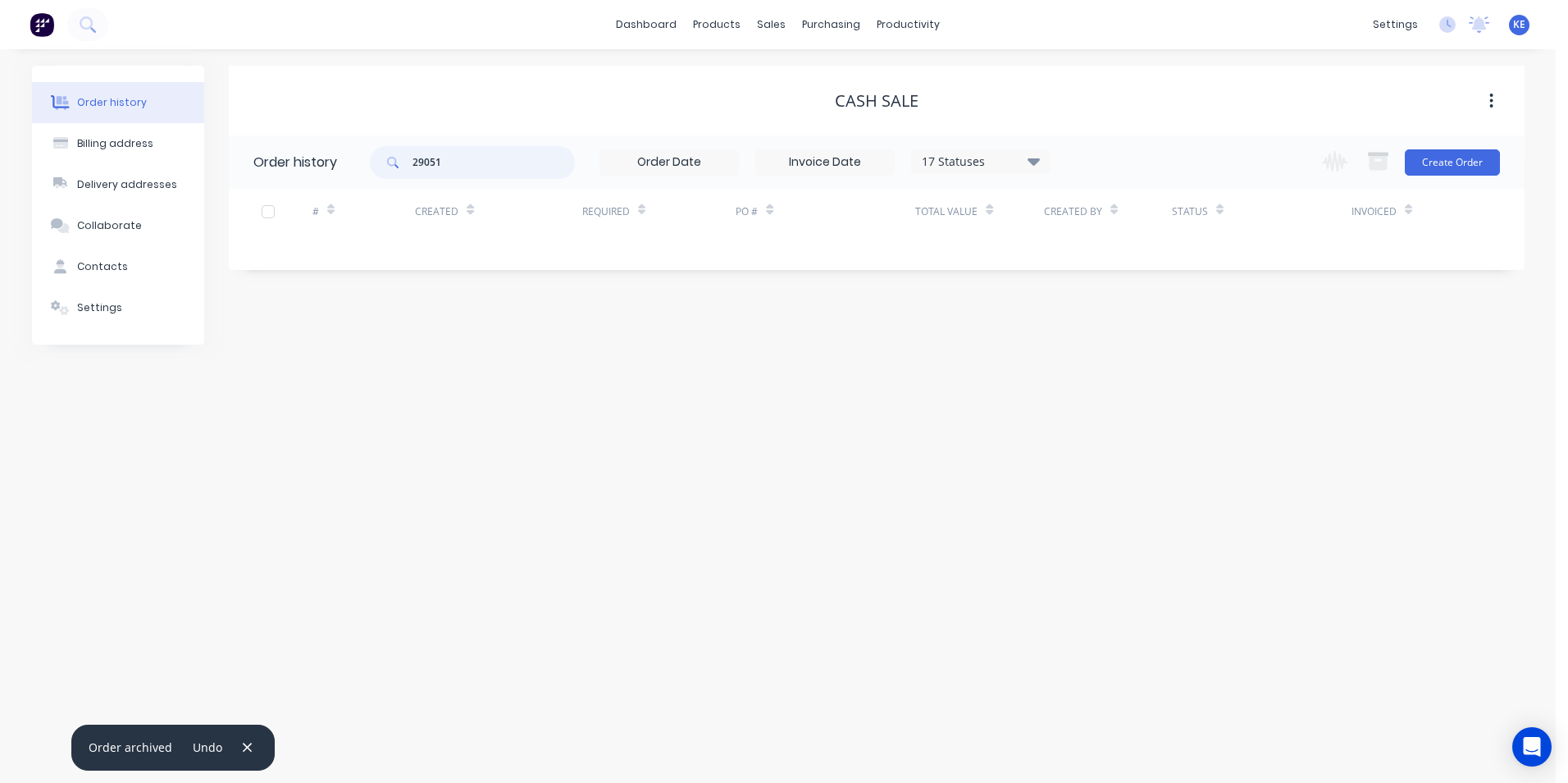
drag, startPoint x: 470, startPoint y: 165, endPoint x: 234, endPoint y: 172, distance: 236.1
click at [234, 172] on header "Order history 29051 17 Statuses Invoice Status Invoiced Not Invoiced Partial Or…" at bounding box center [877, 162] width 1296 height 53
type input "29195"
drag, startPoint x: 467, startPoint y: 164, endPoint x: 283, endPoint y: 163, distance: 184.0
click at [283, 163] on header "Order history 29195 17 Statuses Invoice Status Invoiced Not Invoiced Partial Or…" at bounding box center [877, 162] width 1296 height 53
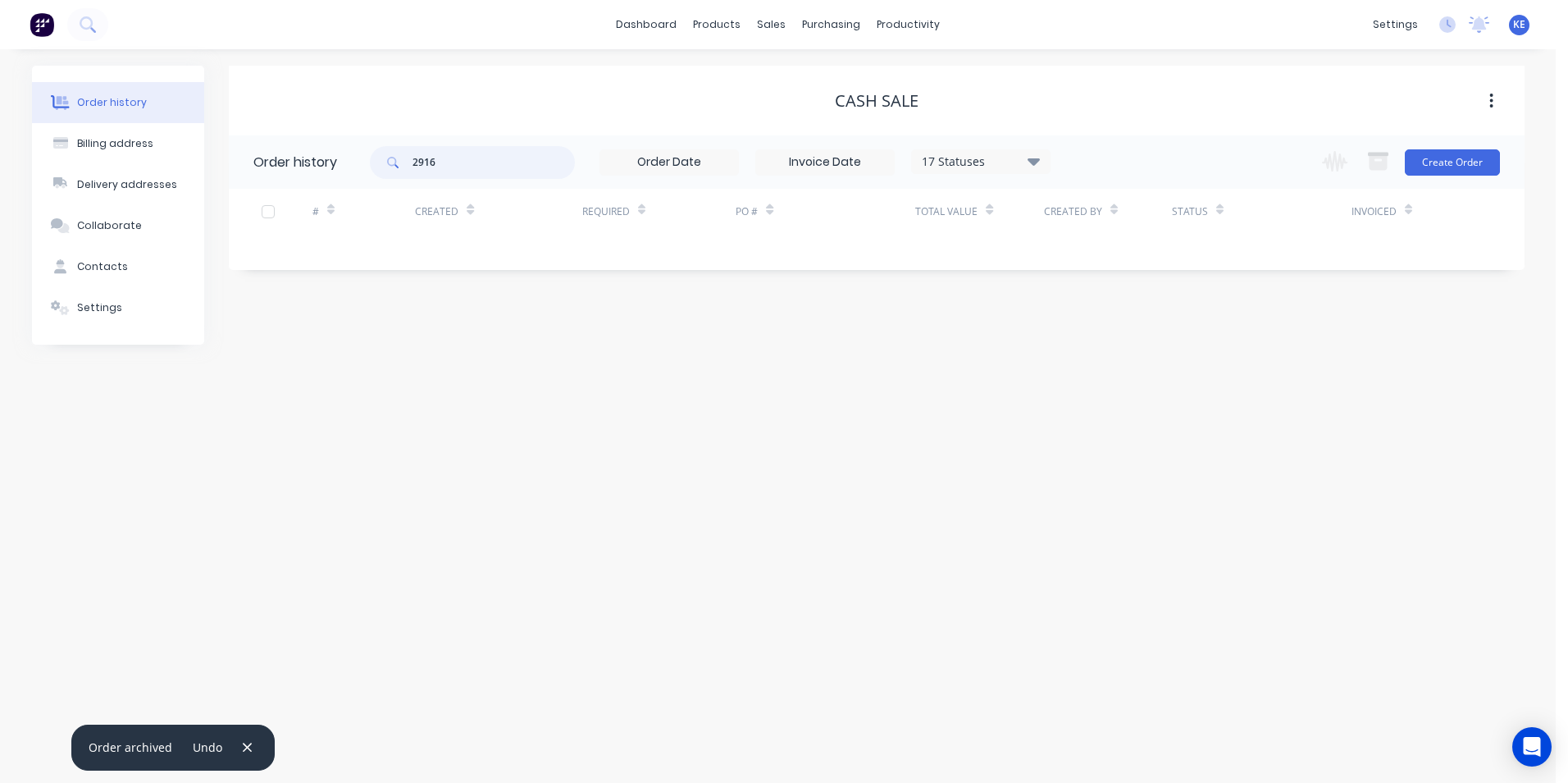
type input "29167"
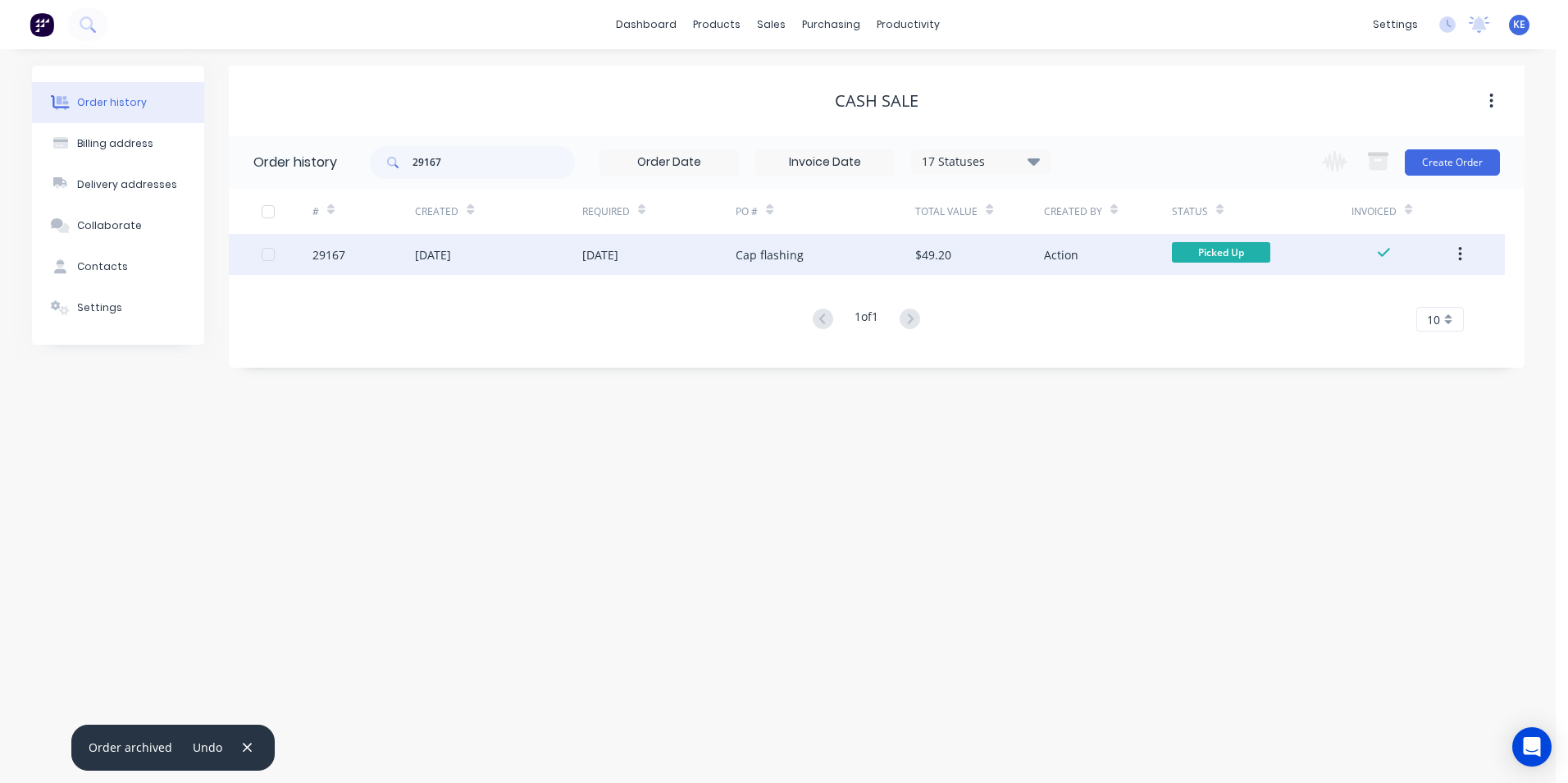
click at [353, 255] on div "29167" at bounding box center [364, 254] width 103 height 41
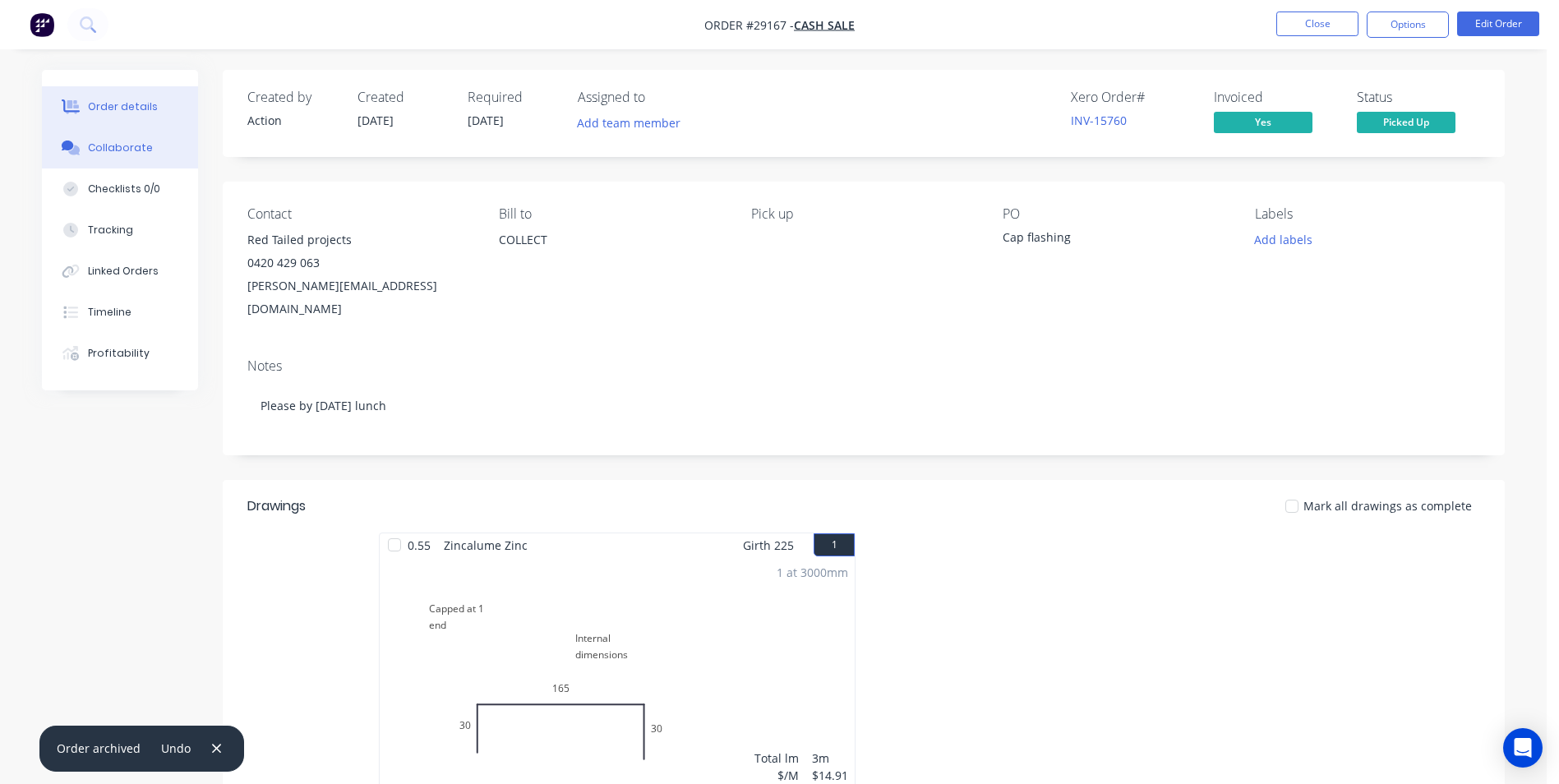
click at [124, 147] on div "Collaborate" at bounding box center [120, 147] width 65 height 14
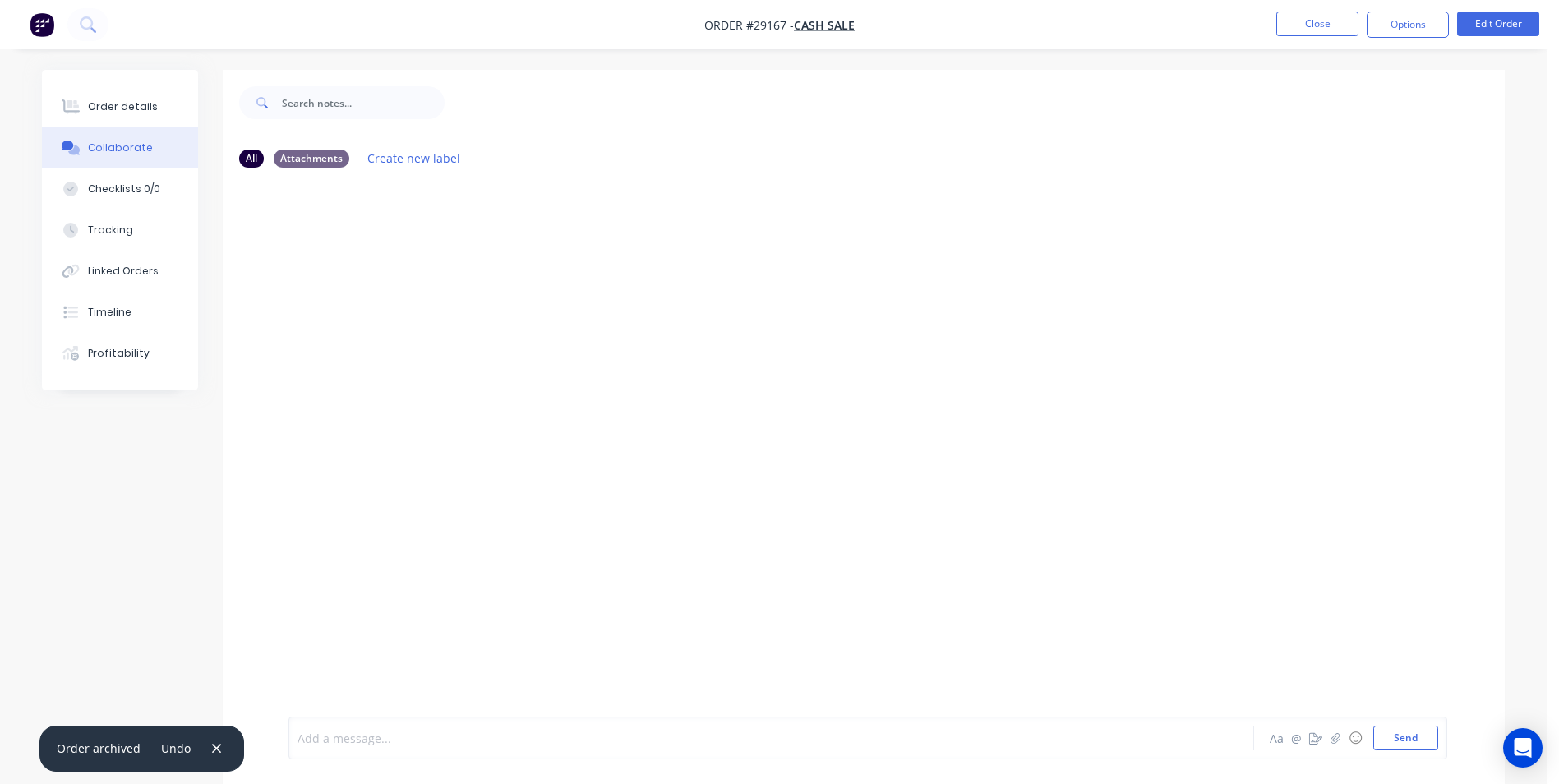
click at [373, 730] on div at bounding box center [726, 738] width 855 height 17
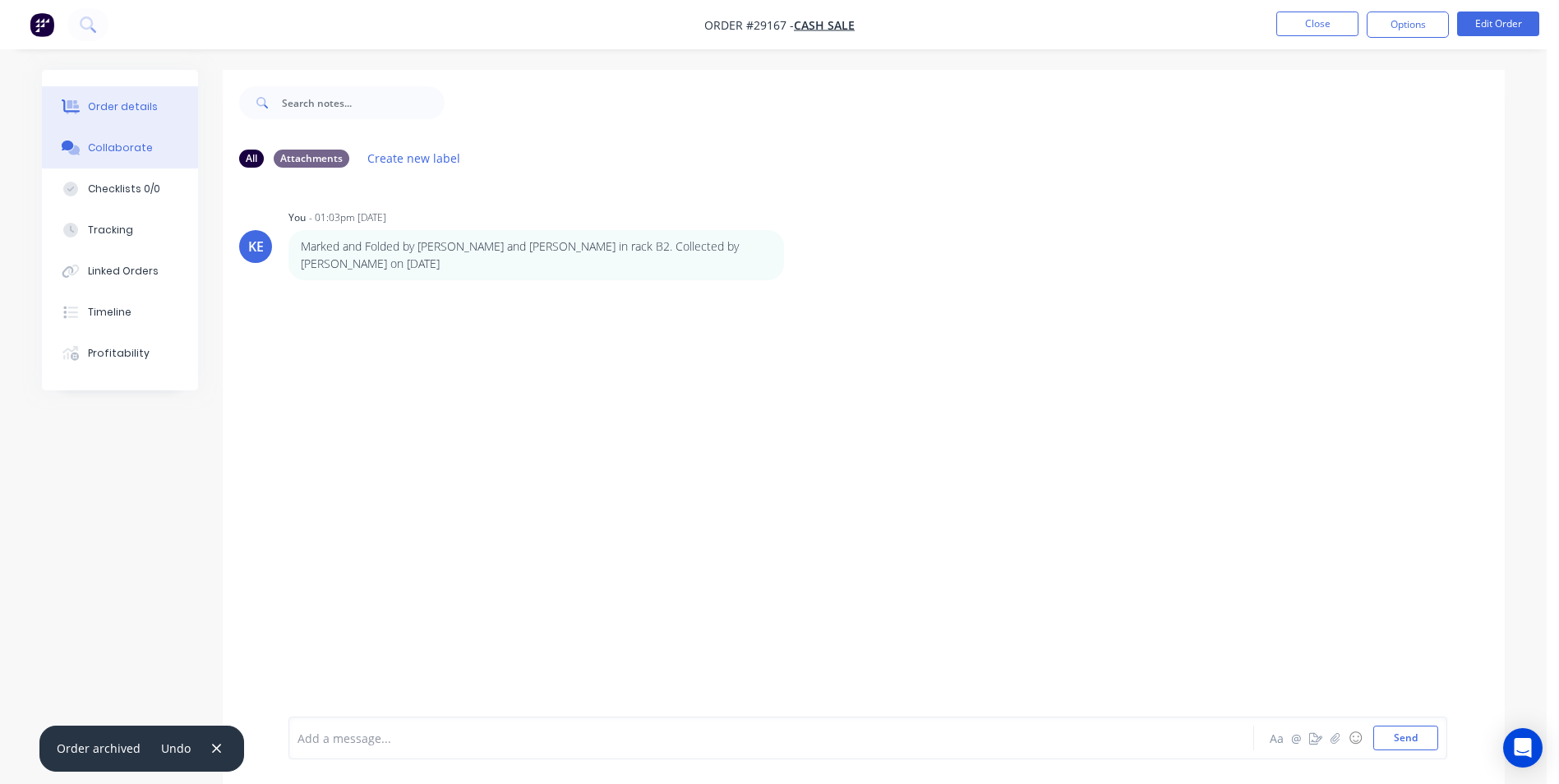
click at [129, 108] on div "Order details" at bounding box center [122, 106] width 70 height 14
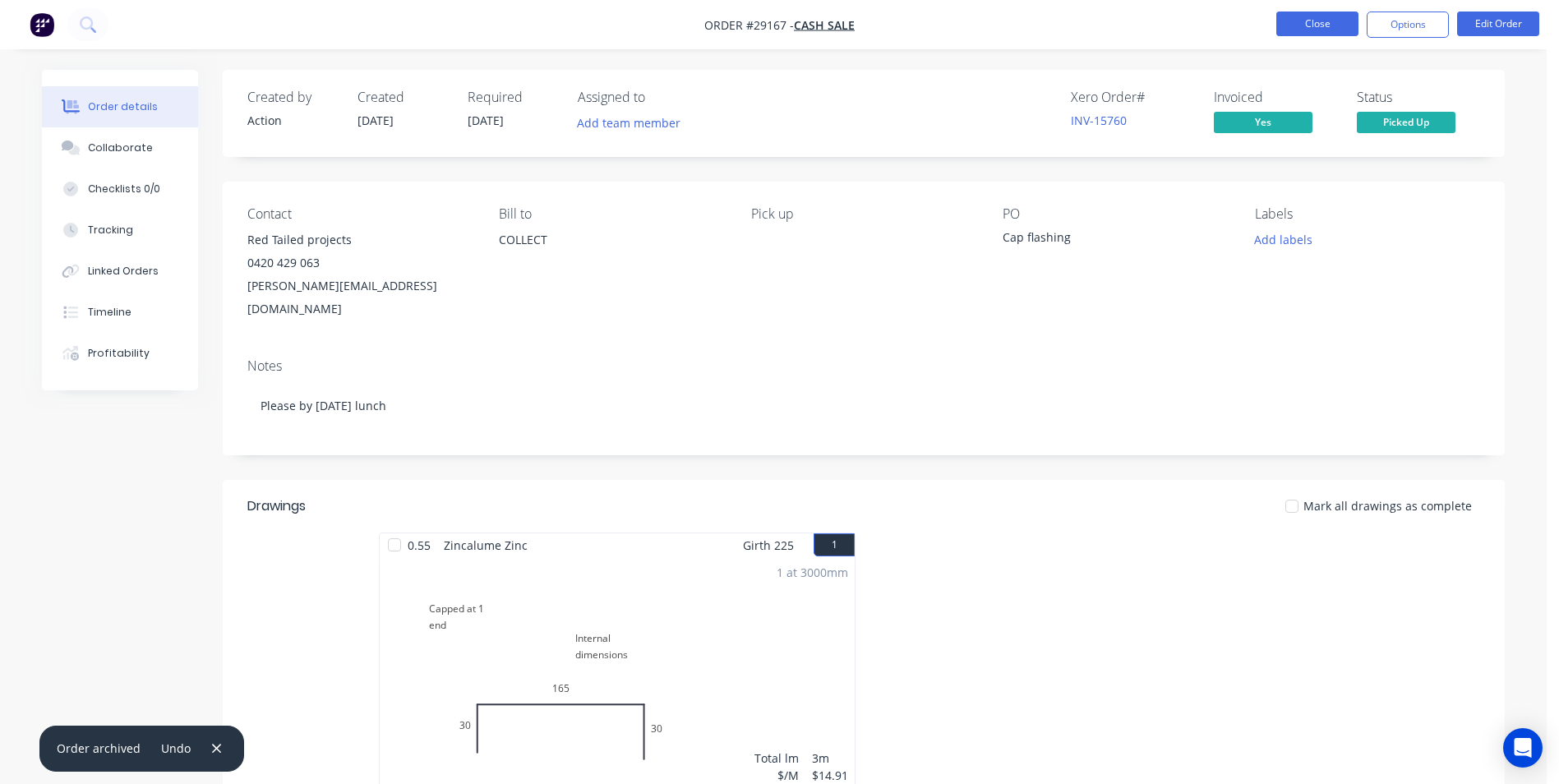
click at [1301, 22] on button "Close" at bounding box center [1317, 24] width 82 height 25
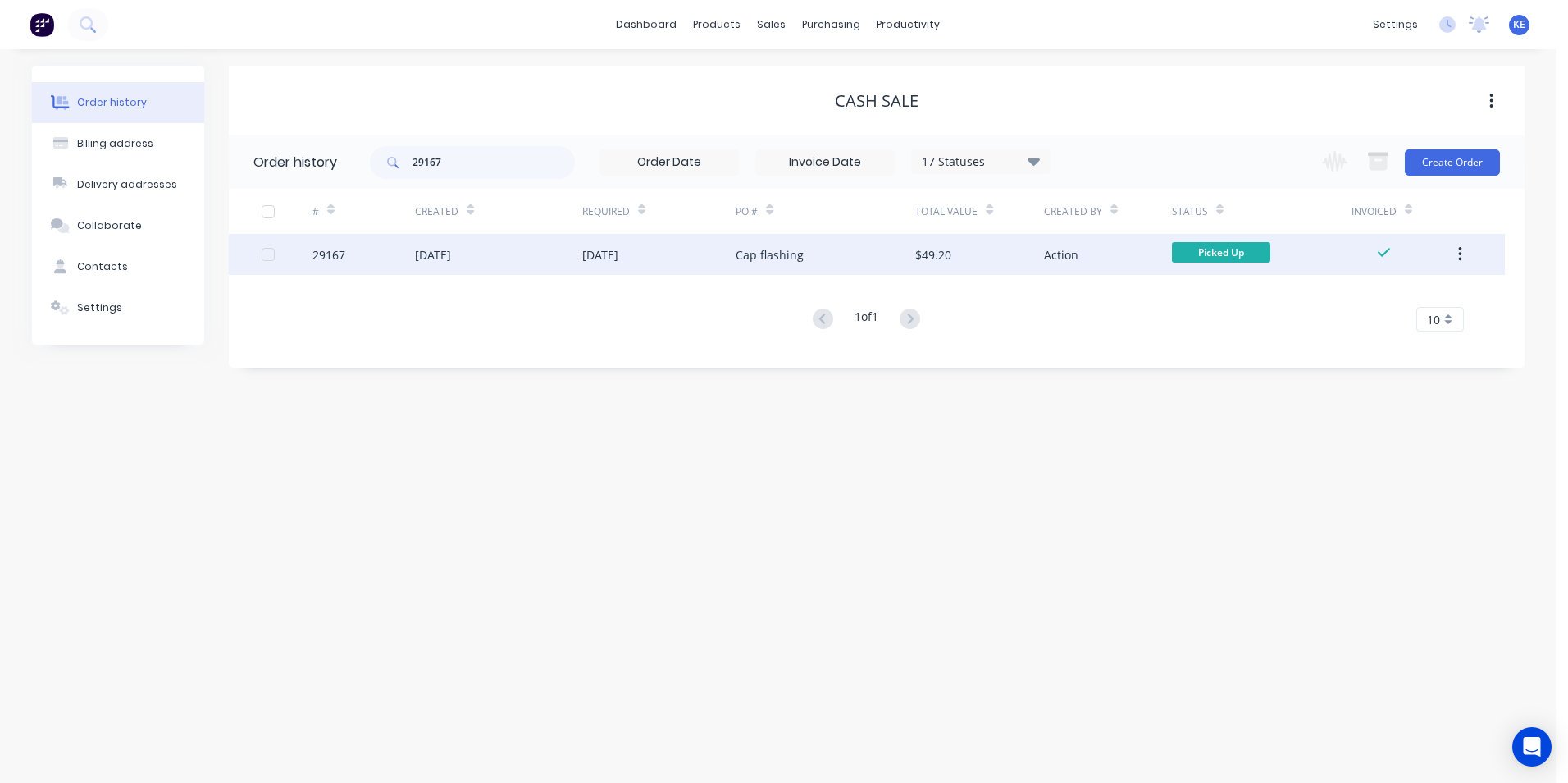
click at [1465, 251] on button "button" at bounding box center [1459, 254] width 38 height 30
click at [1394, 295] on div "Archive" at bounding box center [1402, 298] width 126 height 24
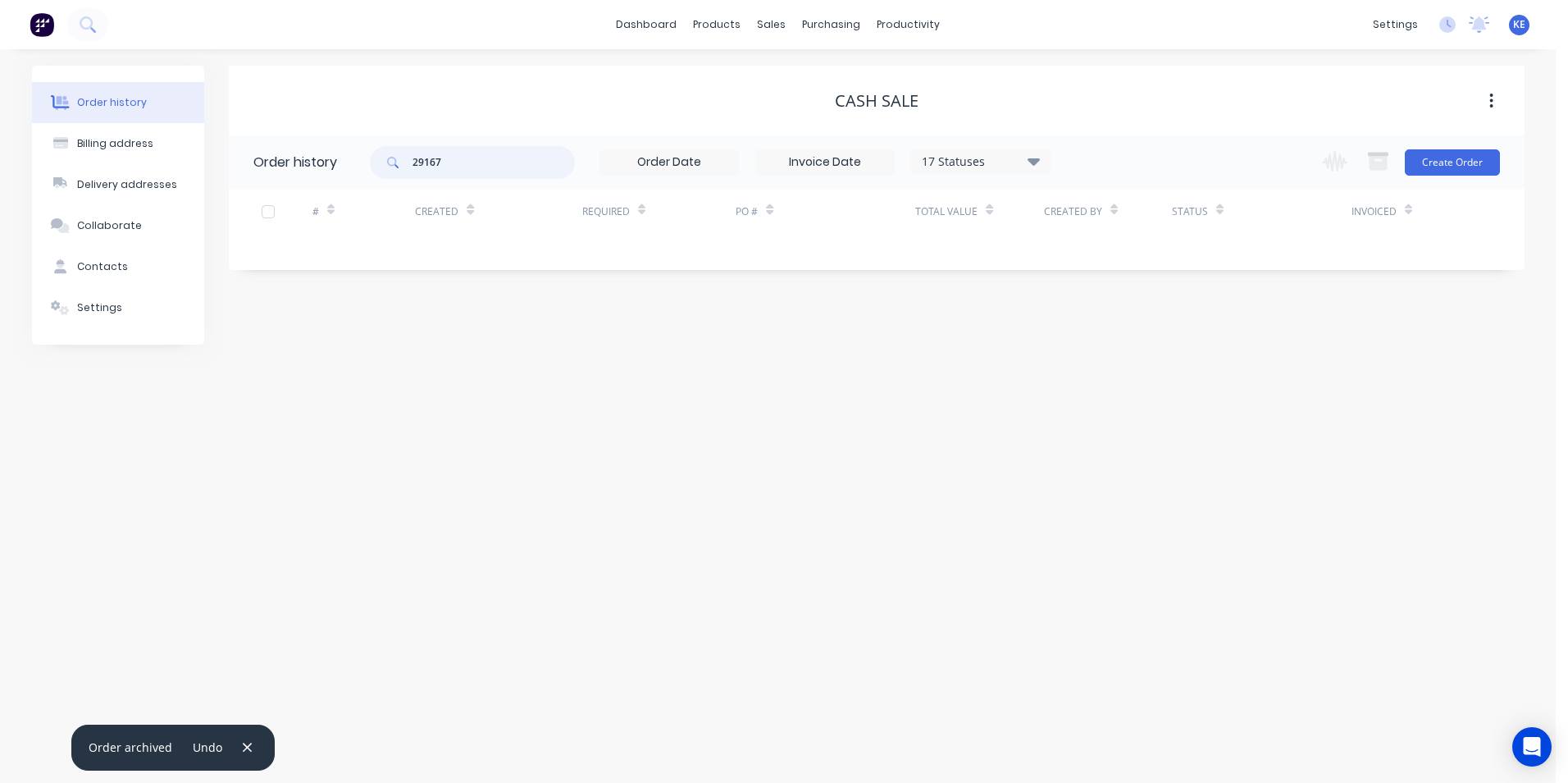
drag, startPoint x: 467, startPoint y: 158, endPoint x: 320, endPoint y: 184, distance: 149.3
click at [320, 184] on header "Order history 29167 17 Statuses Invoice Status Invoiced Not Invoiced Partial Or…" at bounding box center [877, 162] width 1296 height 53
type input "29067"
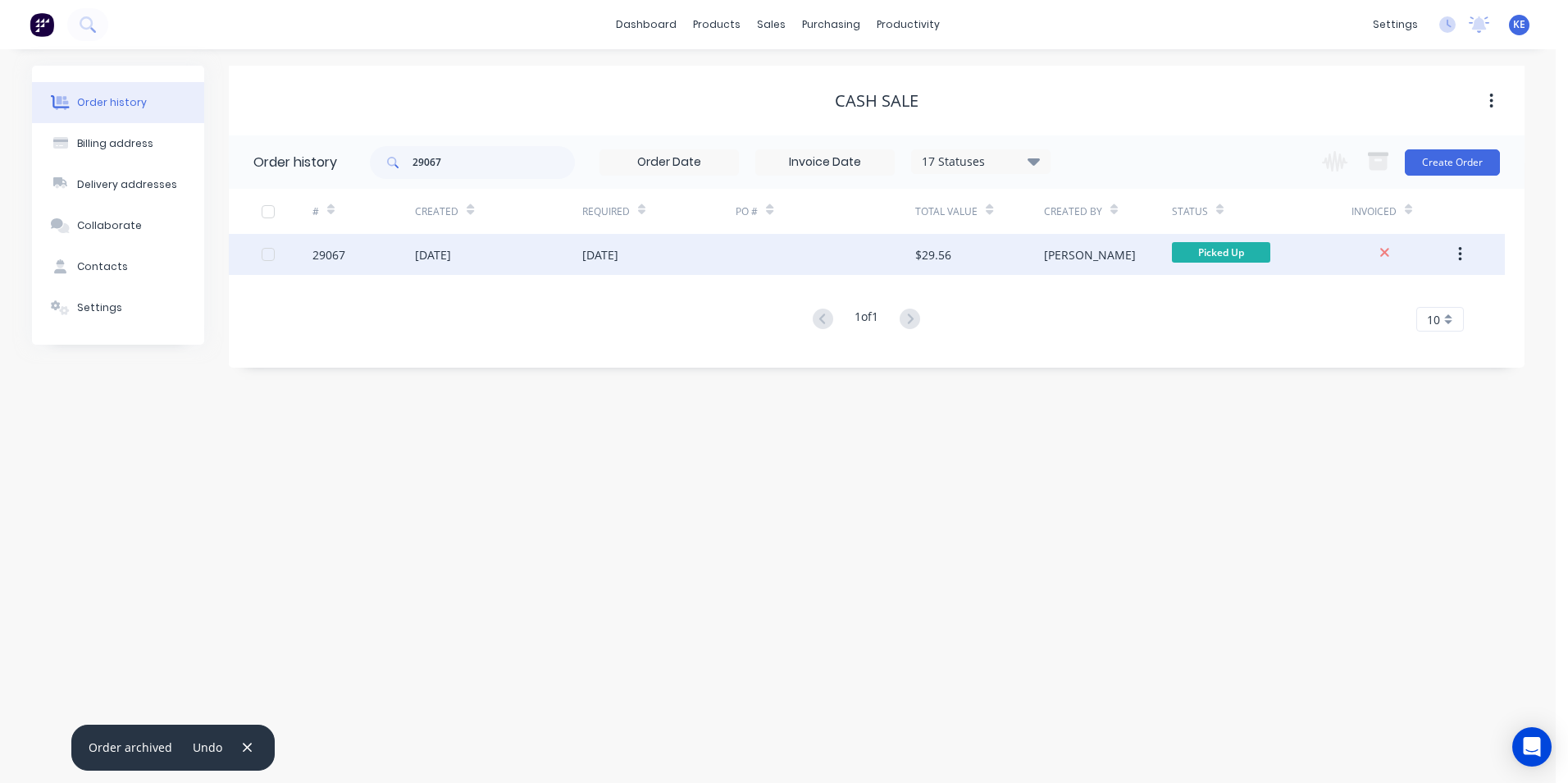
click at [386, 255] on div "29067" at bounding box center [364, 254] width 103 height 41
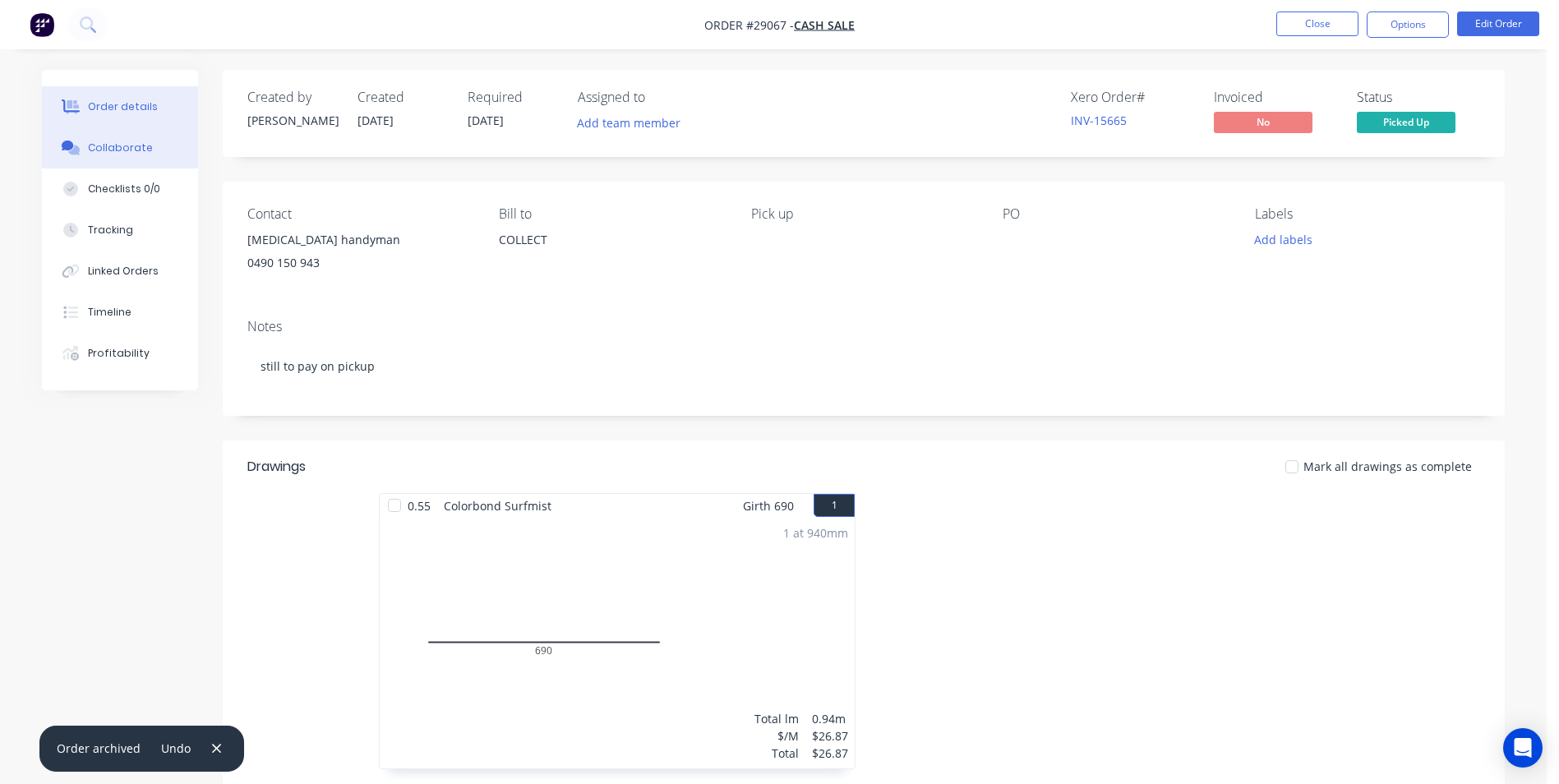
drag, startPoint x: 153, startPoint y: 147, endPoint x: 165, endPoint y: 146, distance: 12.0
click at [153, 146] on button "Collaborate" at bounding box center [120, 148] width 156 height 41
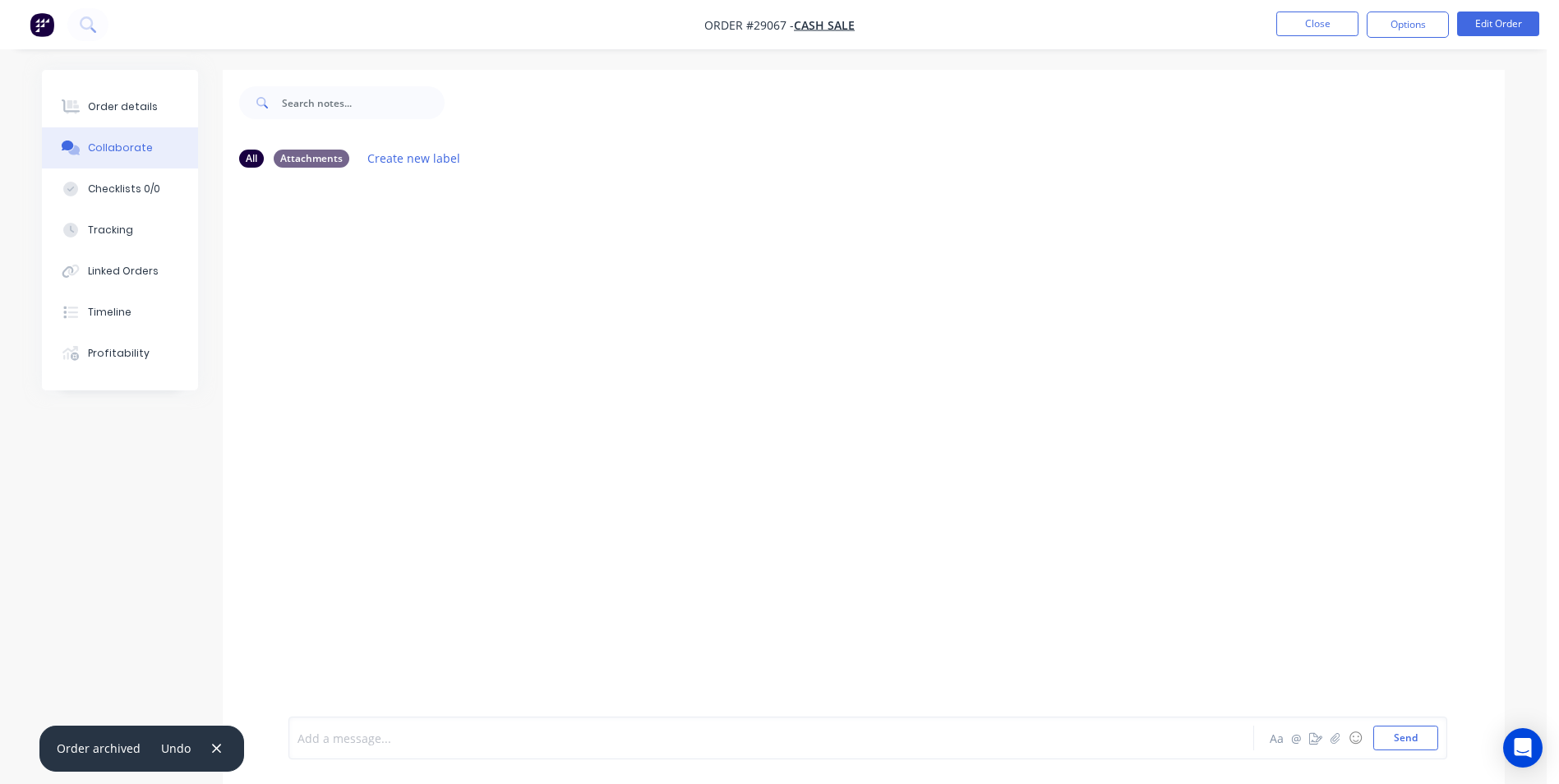
click at [370, 730] on div at bounding box center [726, 738] width 855 height 17
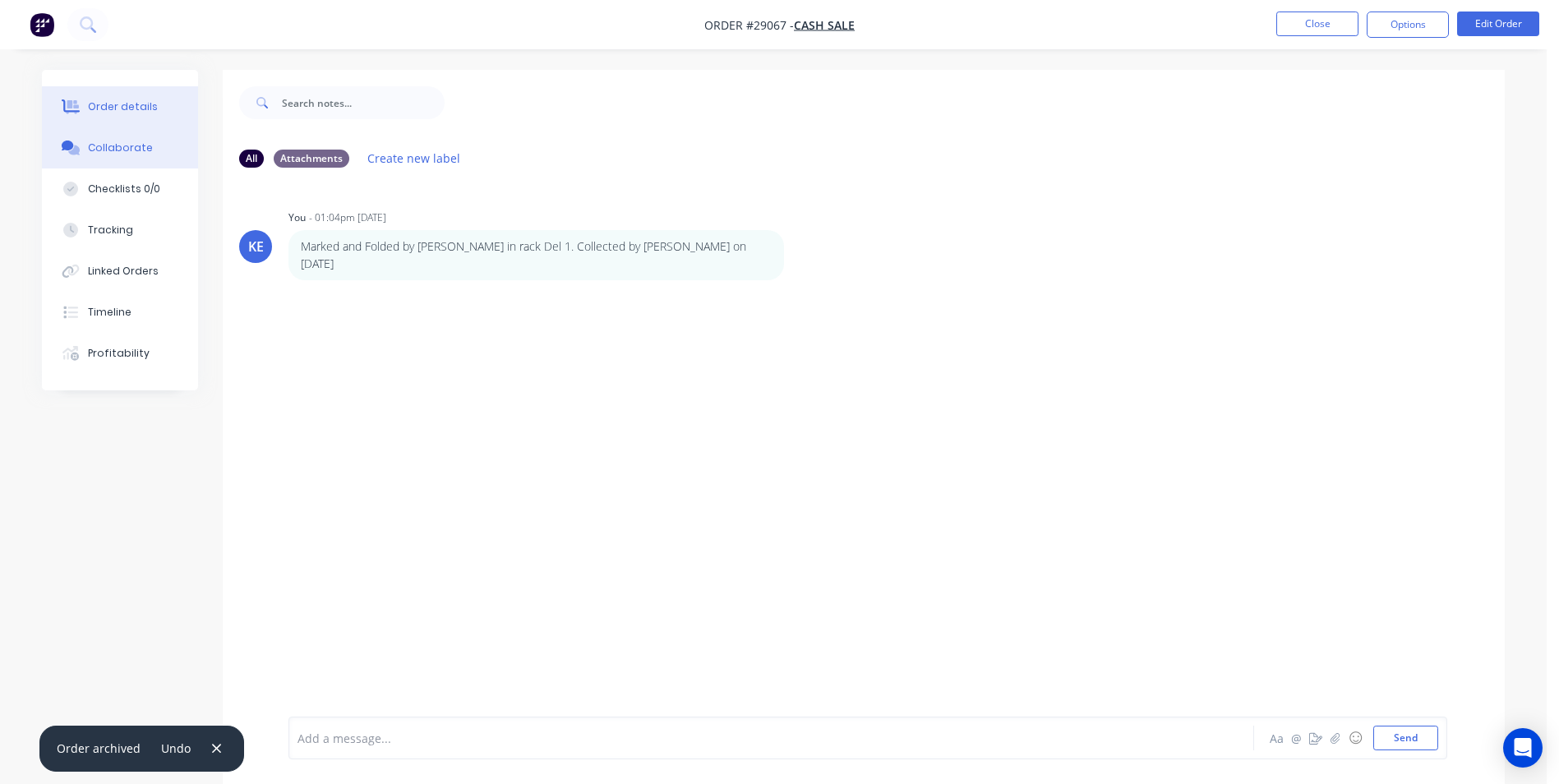
click at [123, 102] on div "Order details" at bounding box center [122, 106] width 70 height 14
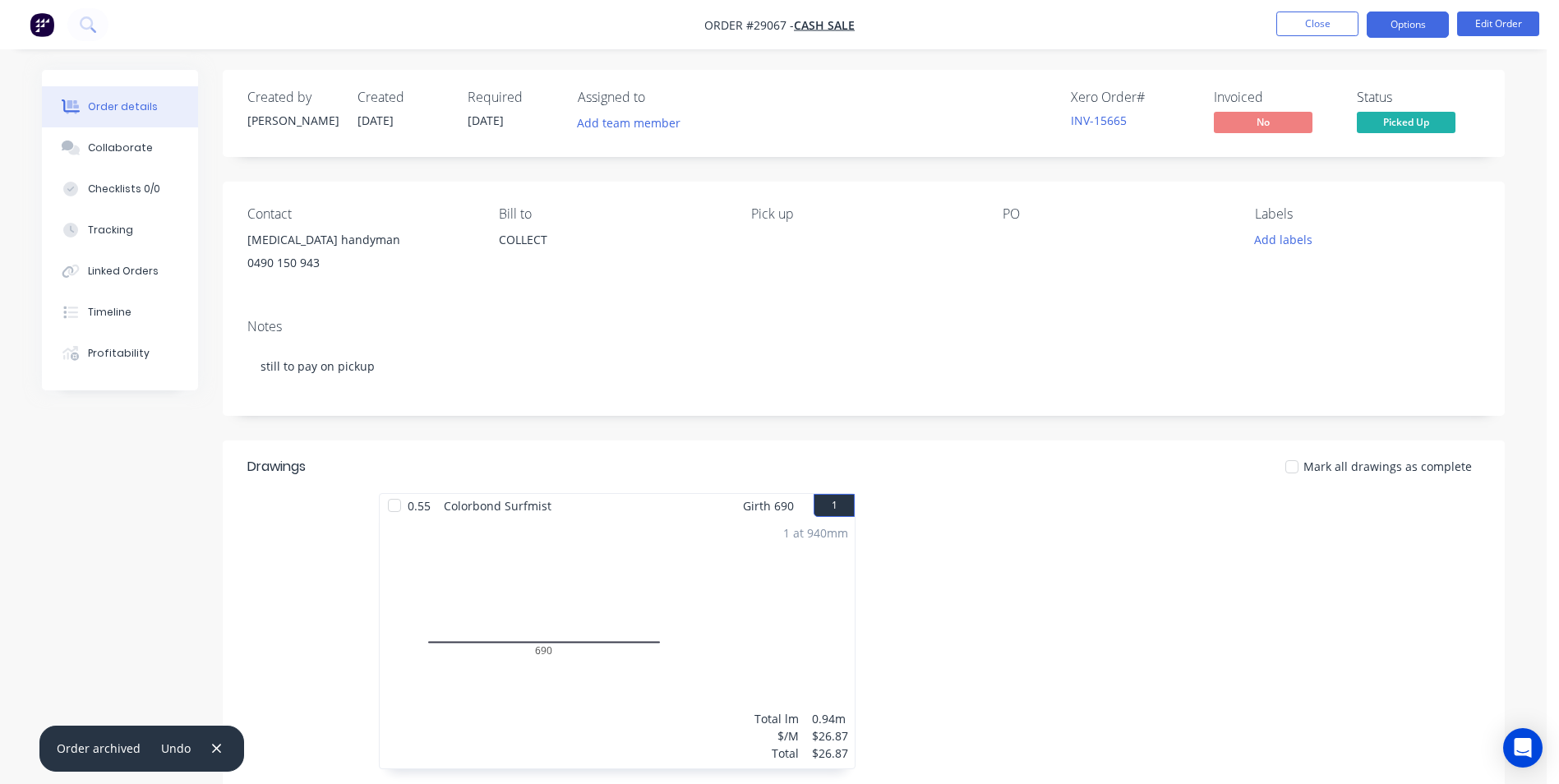
click at [1395, 25] on button "Options" at bounding box center [1408, 25] width 82 height 26
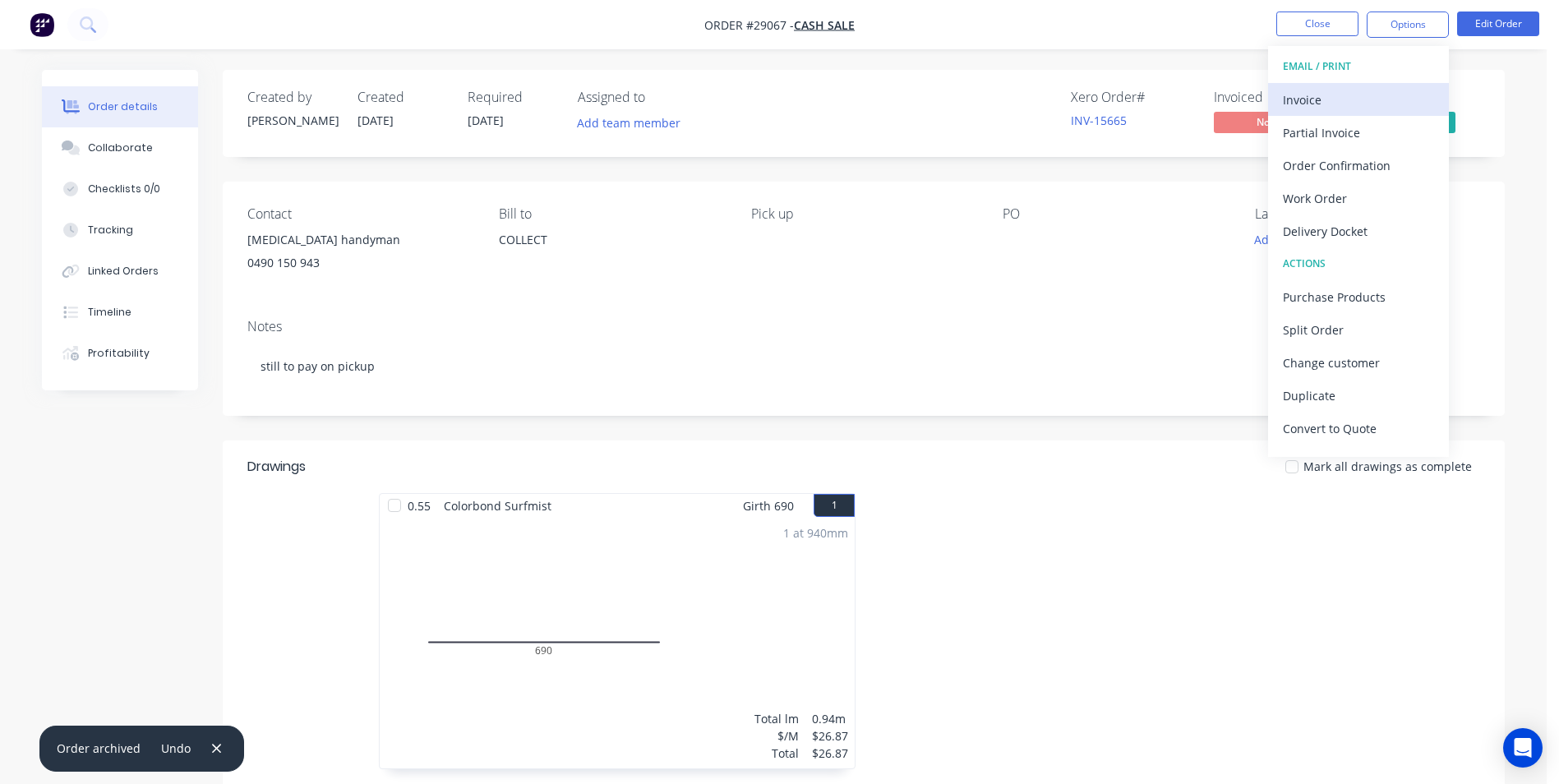
click at [1322, 86] on button "Invoice" at bounding box center [1358, 99] width 181 height 33
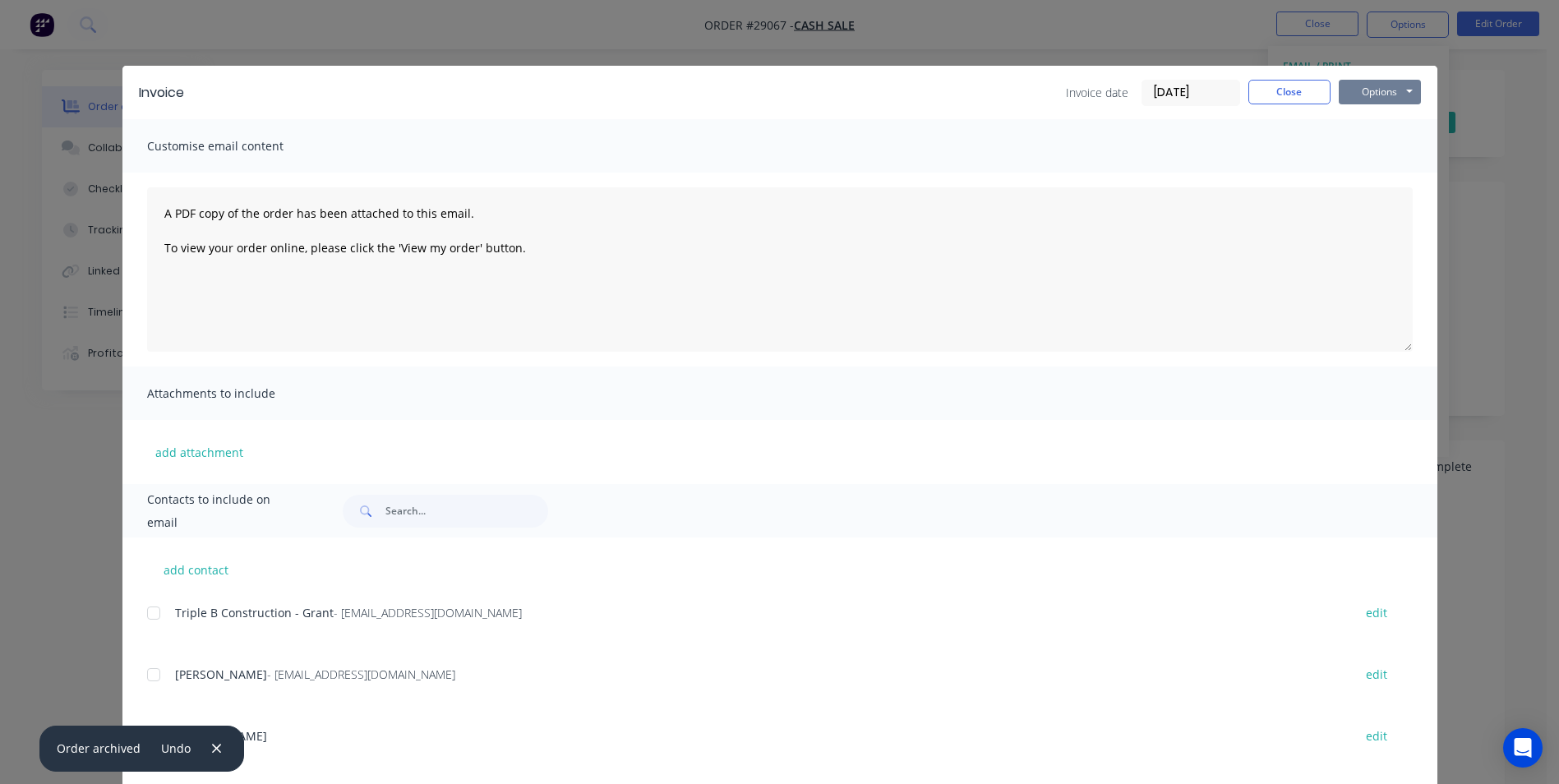
click at [1381, 86] on button "Options" at bounding box center [1380, 92] width 82 height 25
click at [1367, 151] on button "Print" at bounding box center [1392, 149] width 105 height 27
click at [1271, 86] on button "Close" at bounding box center [1289, 92] width 82 height 25
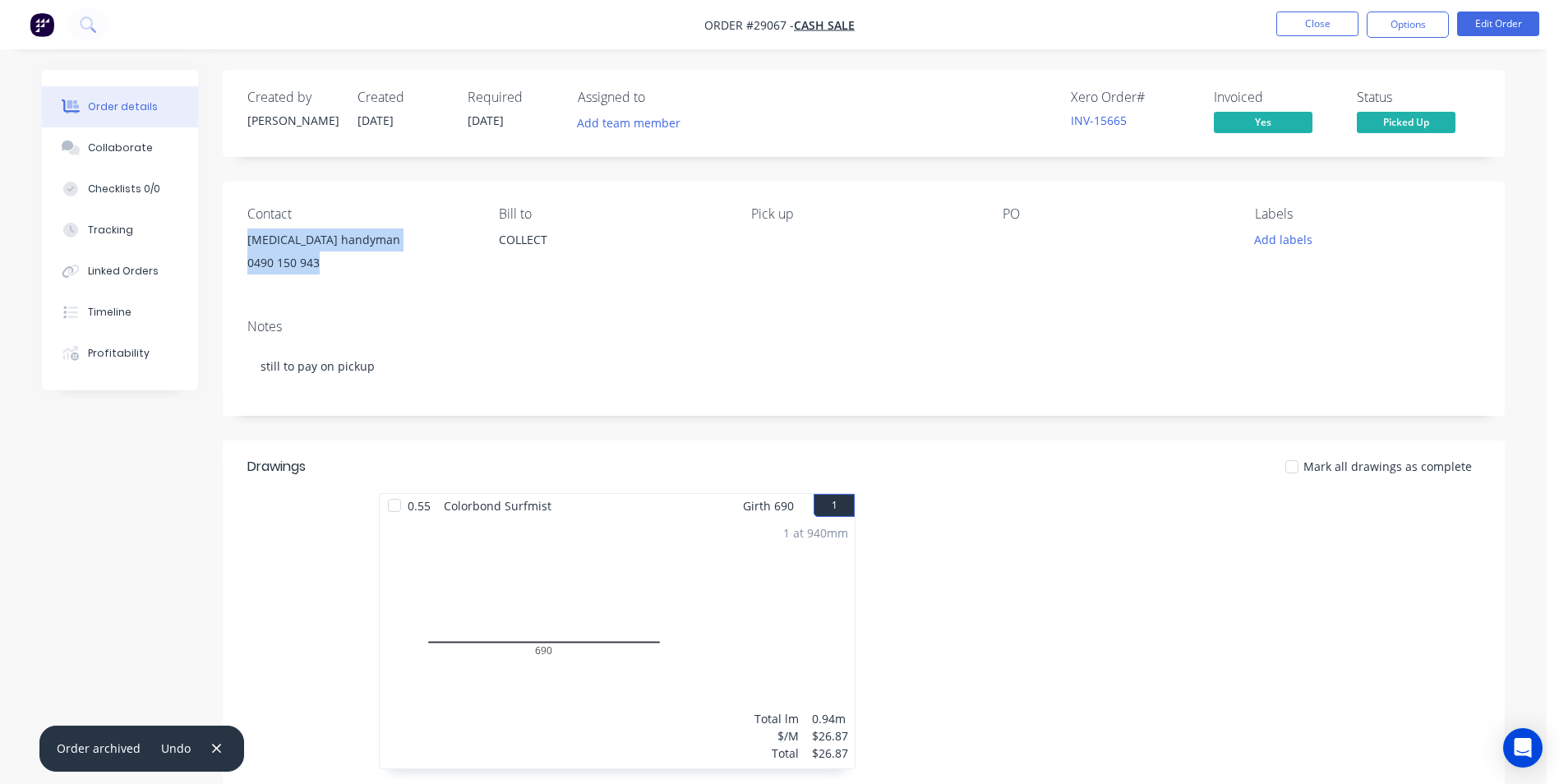
drag, startPoint x: 249, startPoint y: 240, endPoint x: 356, endPoint y: 268, distance: 110.6
click at [356, 268] on div "[MEDICAL_DATA] handyman 0490 150 943" at bounding box center [359, 255] width 225 height 53
copy div "[MEDICAL_DATA] handyman 0490 150 943"
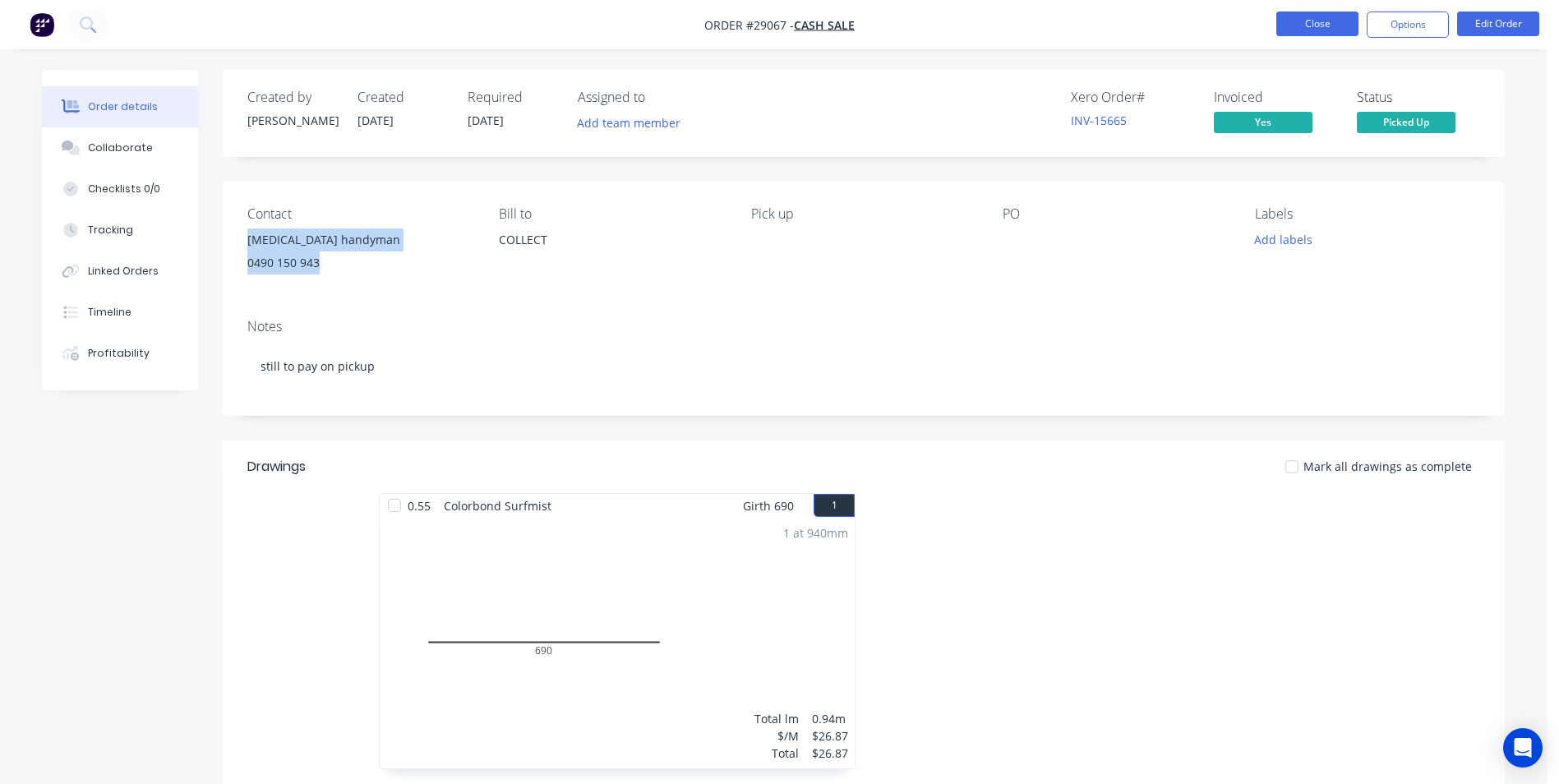
click at [1289, 16] on button "Close" at bounding box center [1317, 24] width 82 height 25
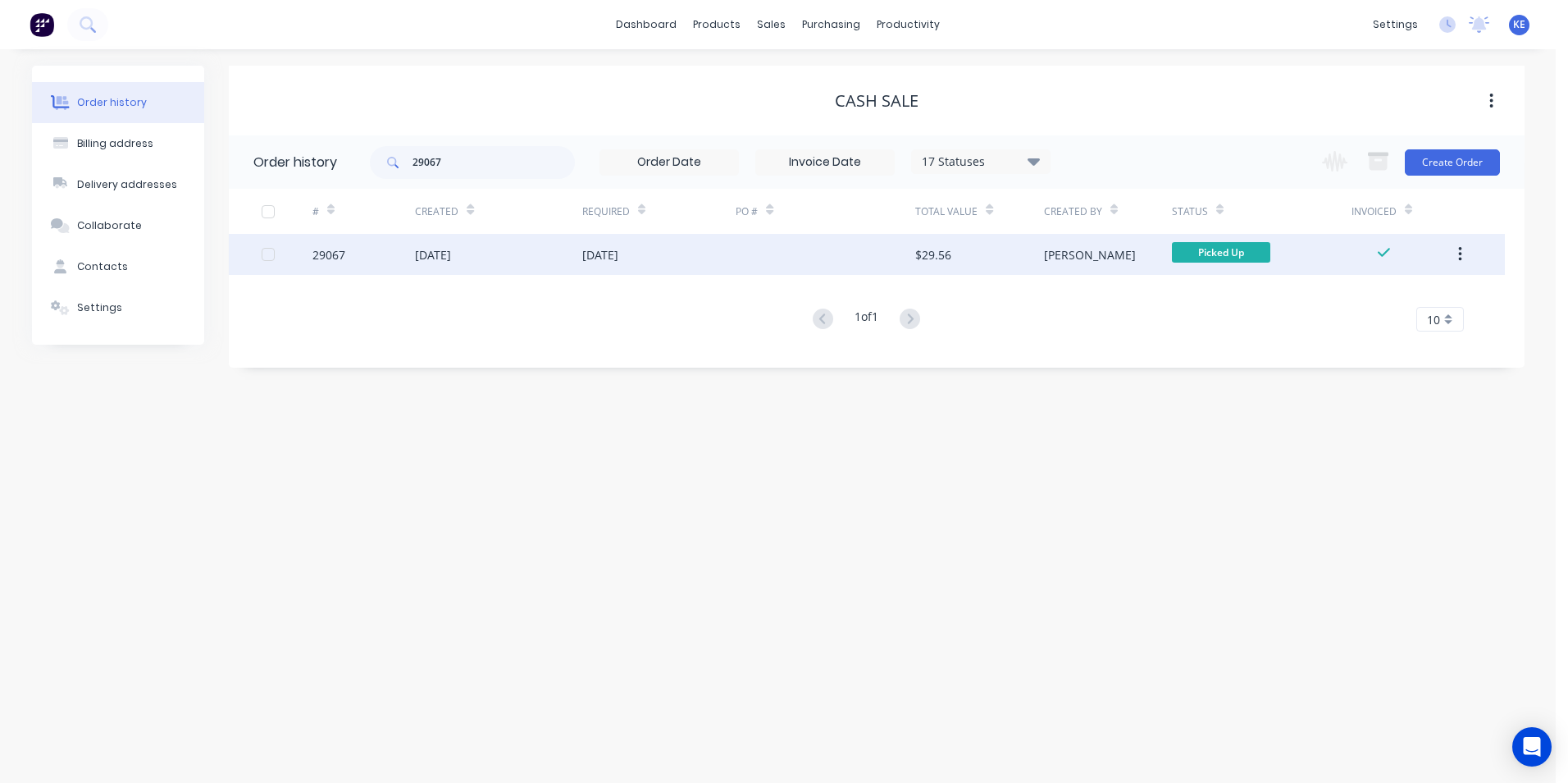
click at [1462, 253] on icon "button" at bounding box center [1460, 254] width 4 height 18
click at [1403, 304] on div "Archive" at bounding box center [1402, 298] width 126 height 24
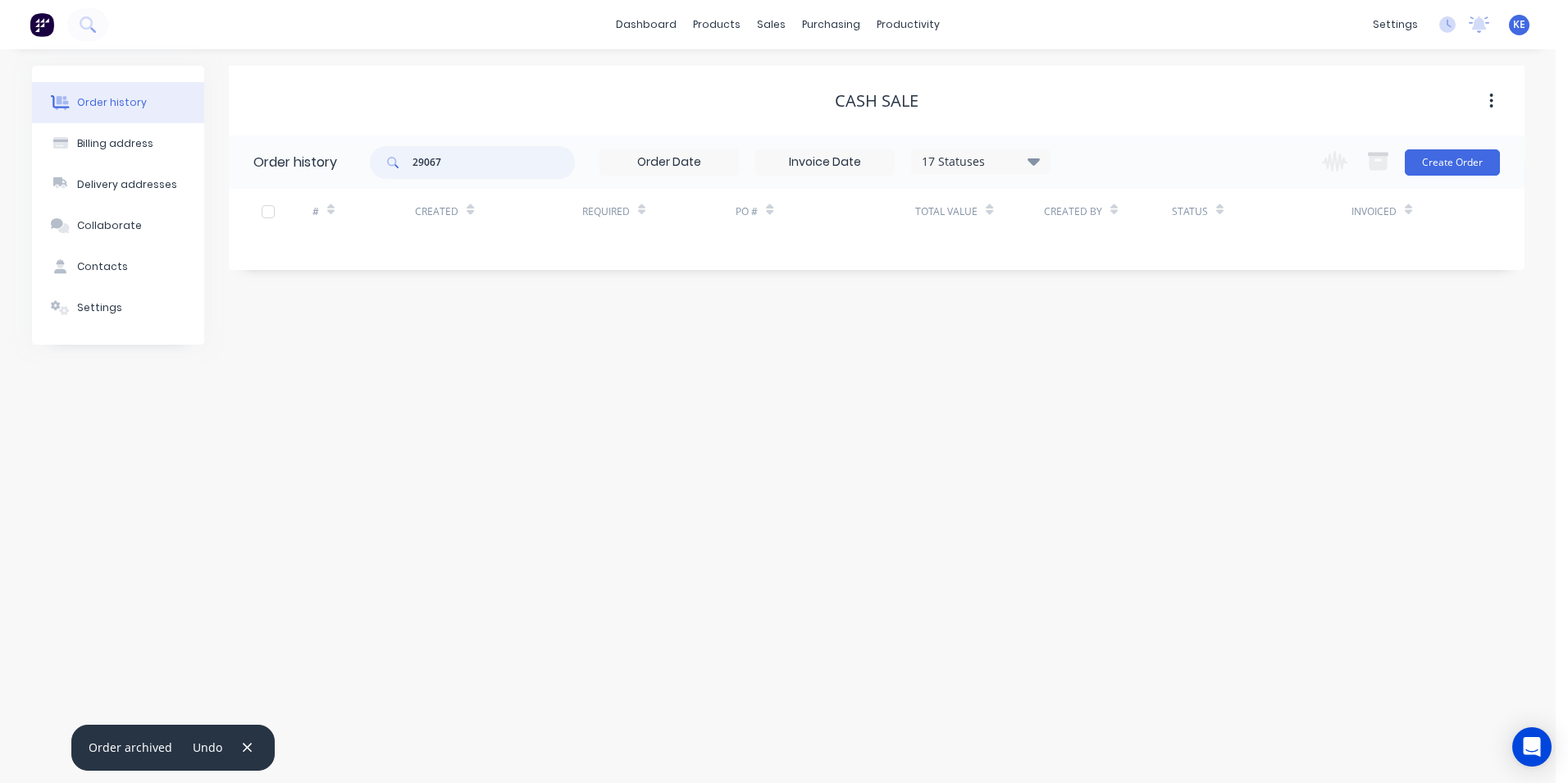
drag, startPoint x: 446, startPoint y: 165, endPoint x: 364, endPoint y: 189, distance: 85.4
click at [364, 189] on div "Order history 29067 17 Statuses Invoice Status Invoiced Not Invoiced Partial Or…" at bounding box center [877, 194] width 1296 height 118
type input "29137"
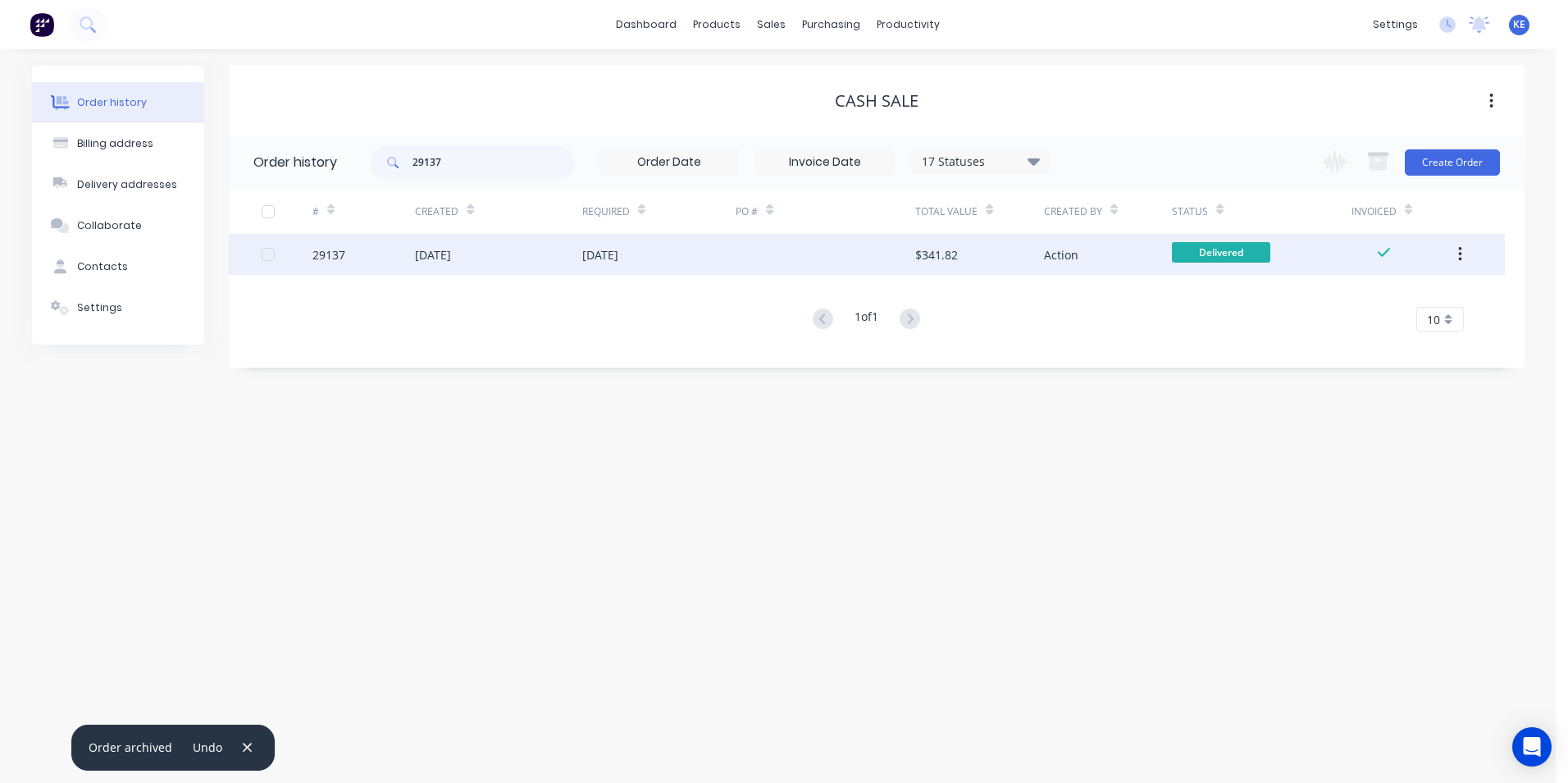
click at [371, 265] on div "29137" at bounding box center [364, 254] width 103 height 41
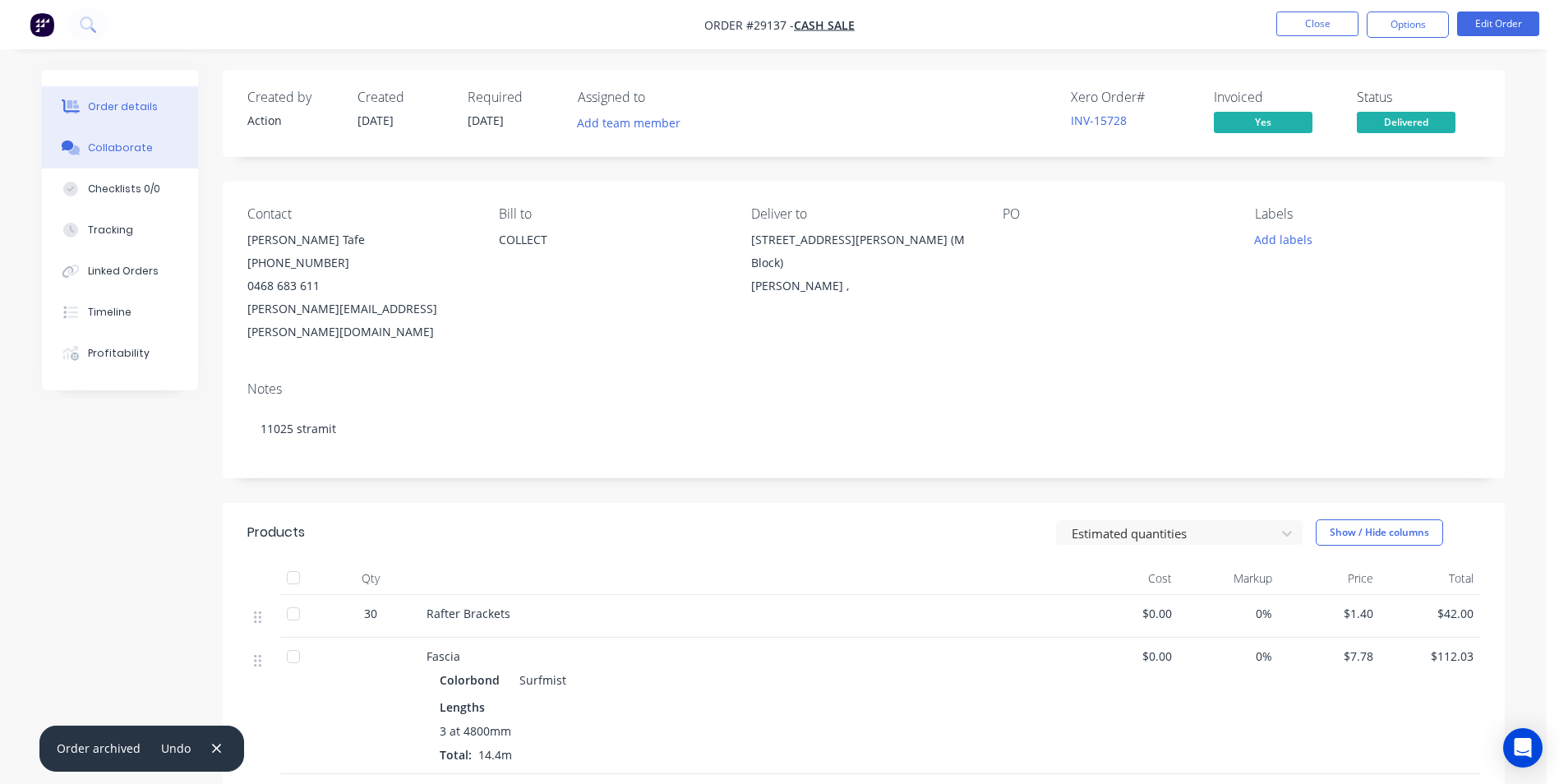
click at [135, 153] on div "Collaborate" at bounding box center [120, 147] width 65 height 14
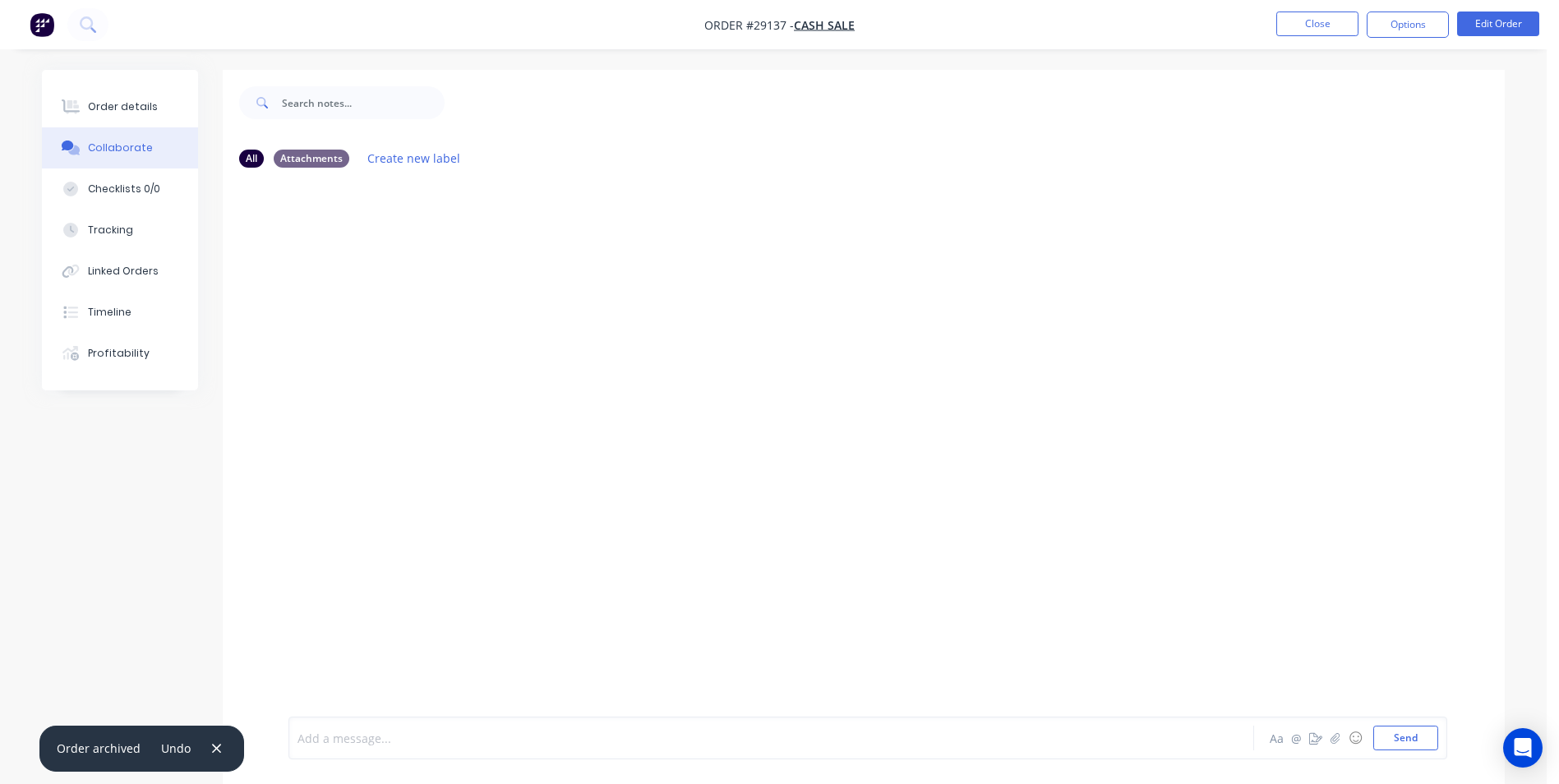
click at [309, 741] on div at bounding box center [726, 738] width 855 height 17
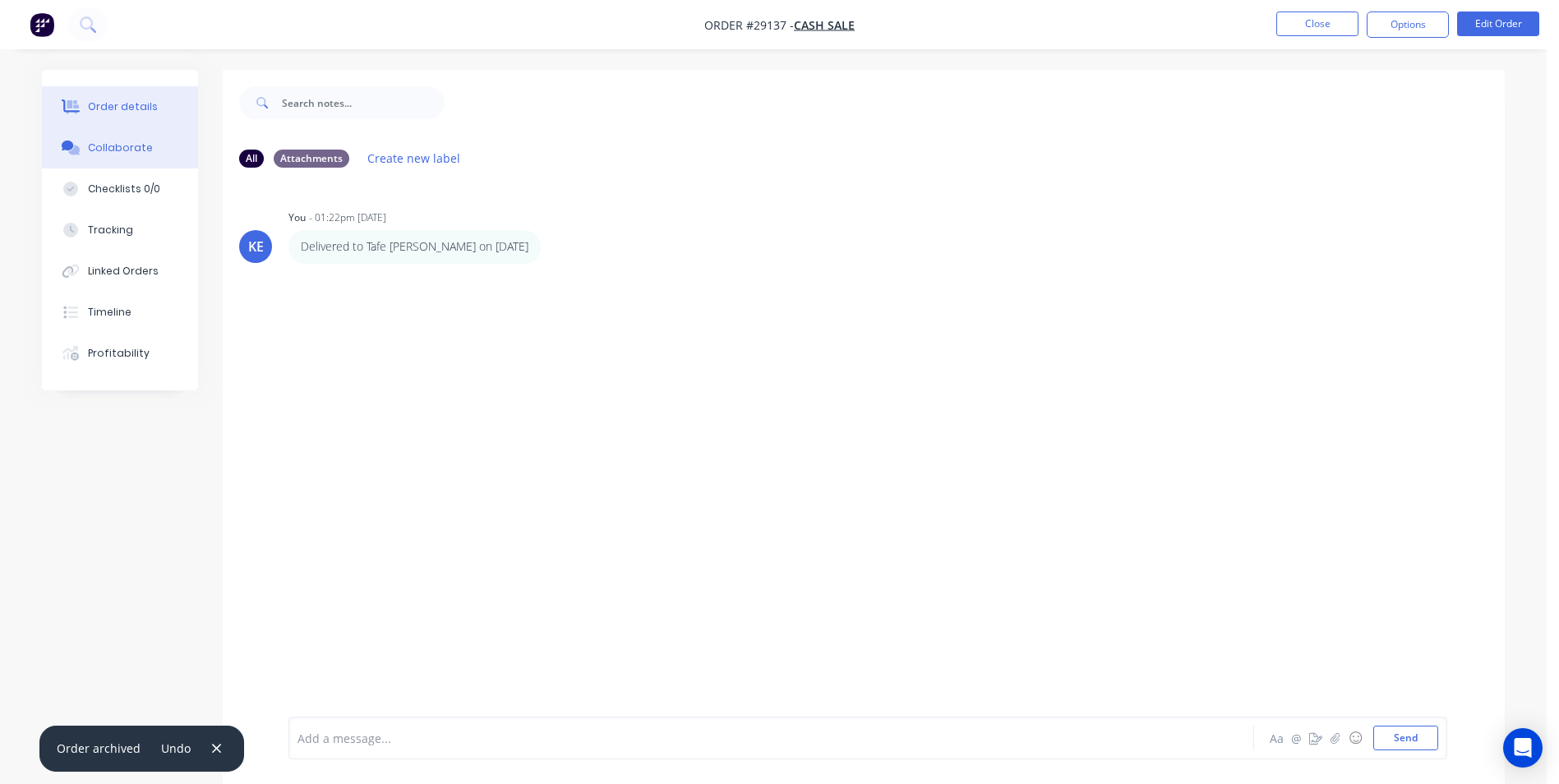
click at [133, 104] on div "Order details" at bounding box center [122, 106] width 70 height 14
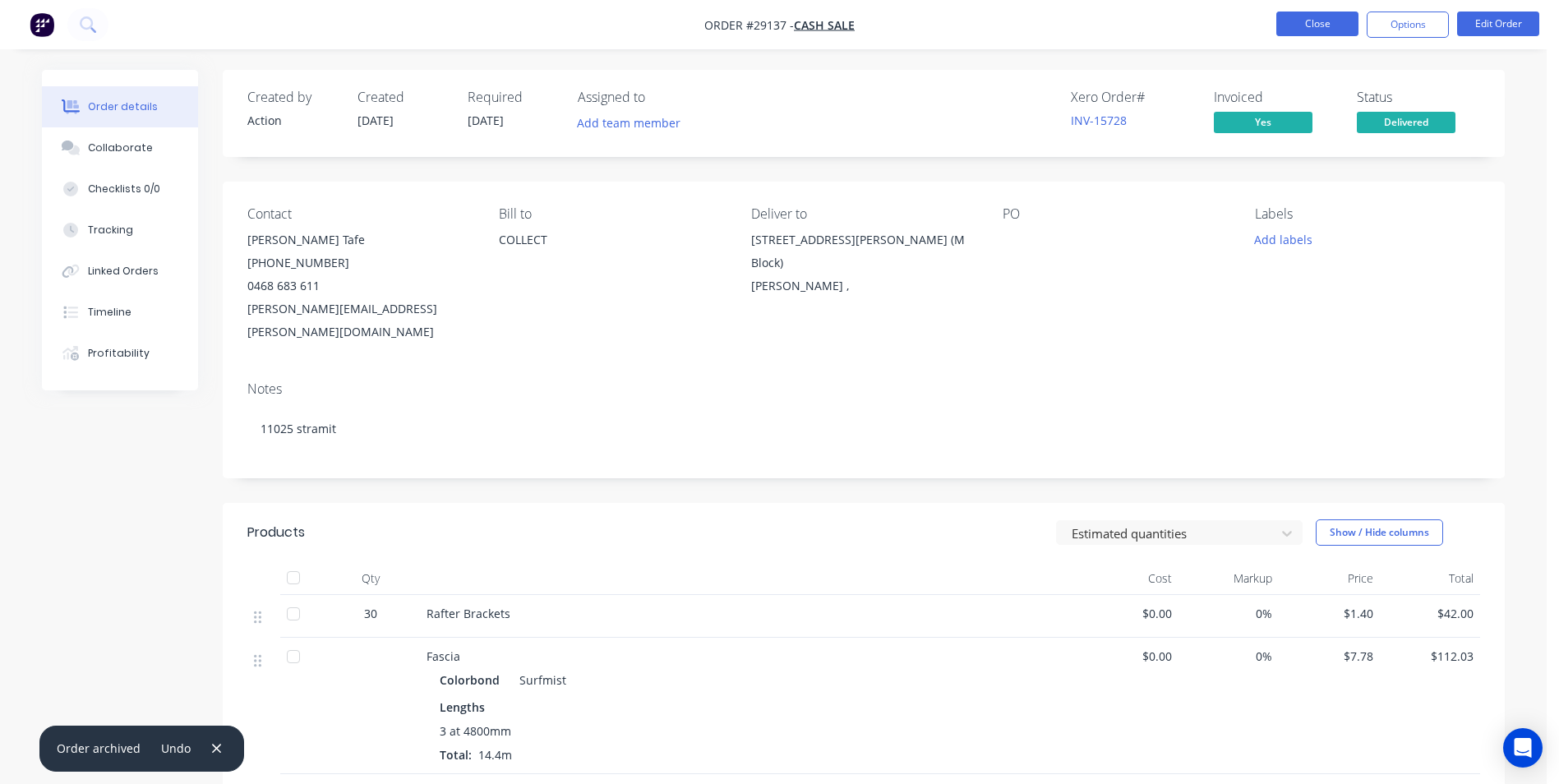
click at [1314, 31] on button "Close" at bounding box center [1317, 24] width 82 height 25
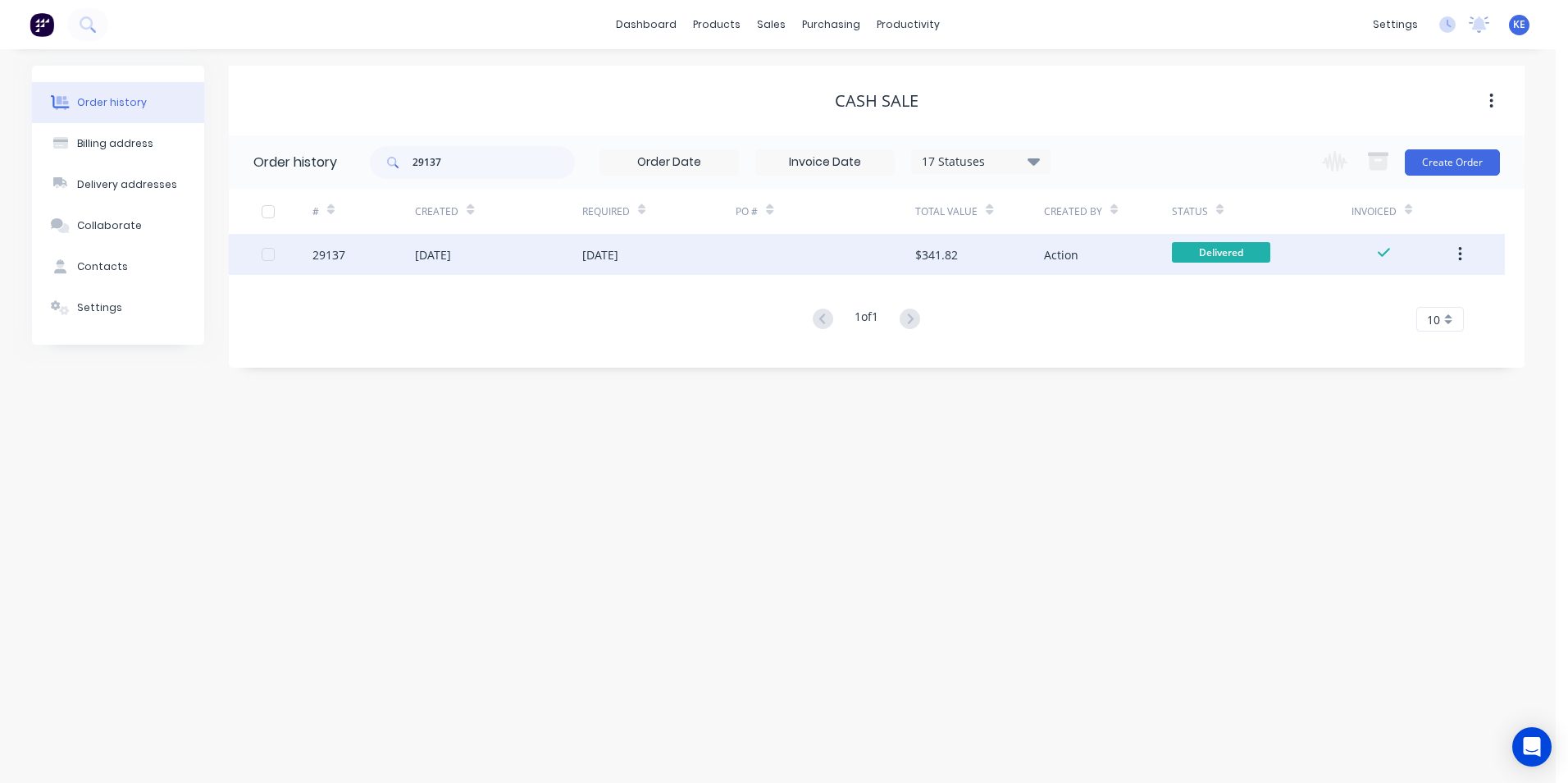
click at [1457, 257] on button "button" at bounding box center [1459, 254] width 38 height 30
click at [1365, 301] on div "Archive" at bounding box center [1402, 298] width 126 height 24
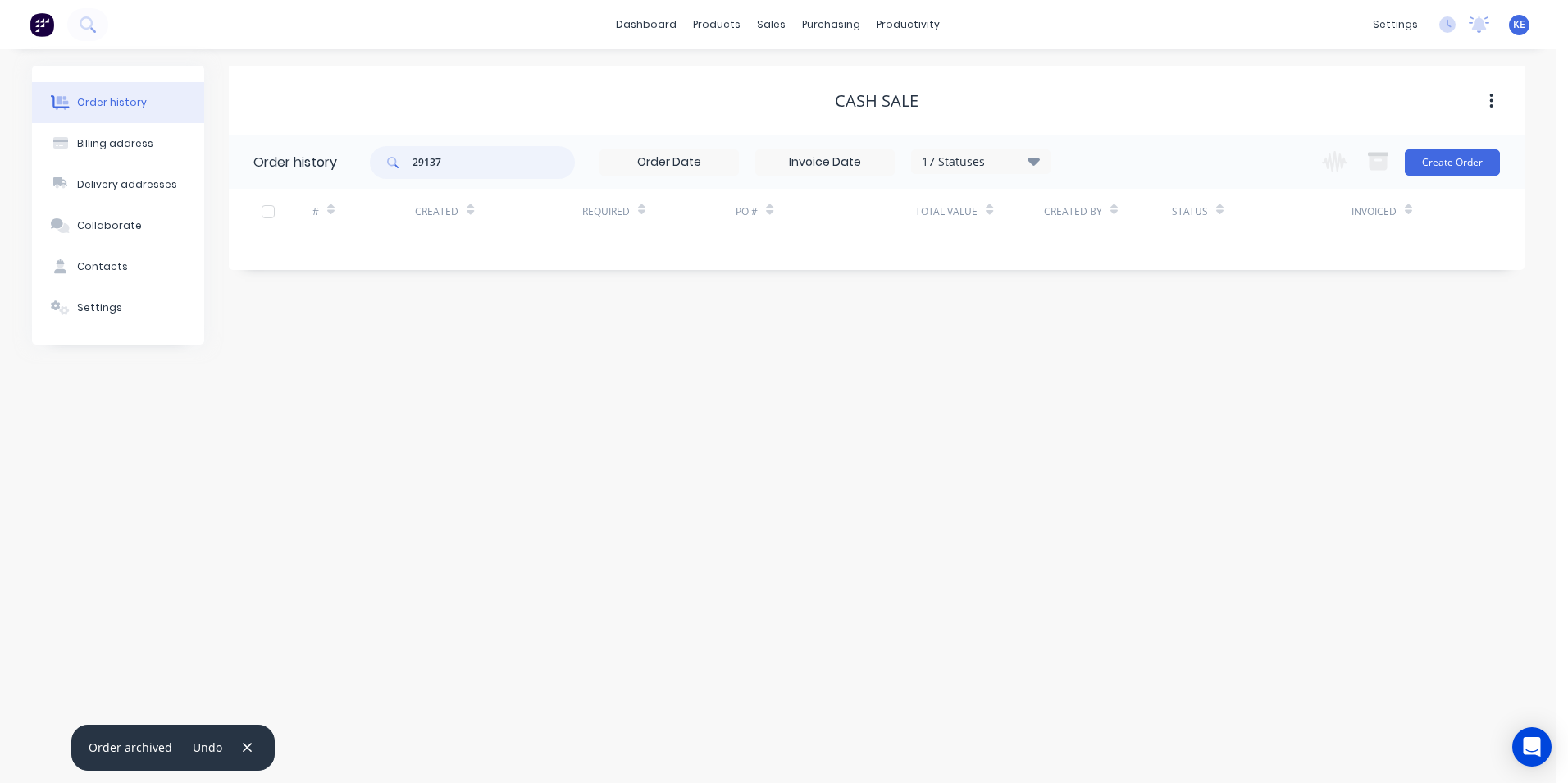
drag, startPoint x: 458, startPoint y: 163, endPoint x: 262, endPoint y: 187, distance: 197.5
click at [262, 187] on header "Order history 29137 17 Statuses Invoice Status Invoiced Not Invoiced Partial Or…" at bounding box center [877, 162] width 1296 height 53
type input "29039"
drag, startPoint x: 460, startPoint y: 171, endPoint x: 342, endPoint y: 182, distance: 118.5
click at [342, 182] on header "Order history 29039 17 Statuses Invoice Status Invoiced Not Invoiced Partial Or…" at bounding box center [877, 162] width 1296 height 53
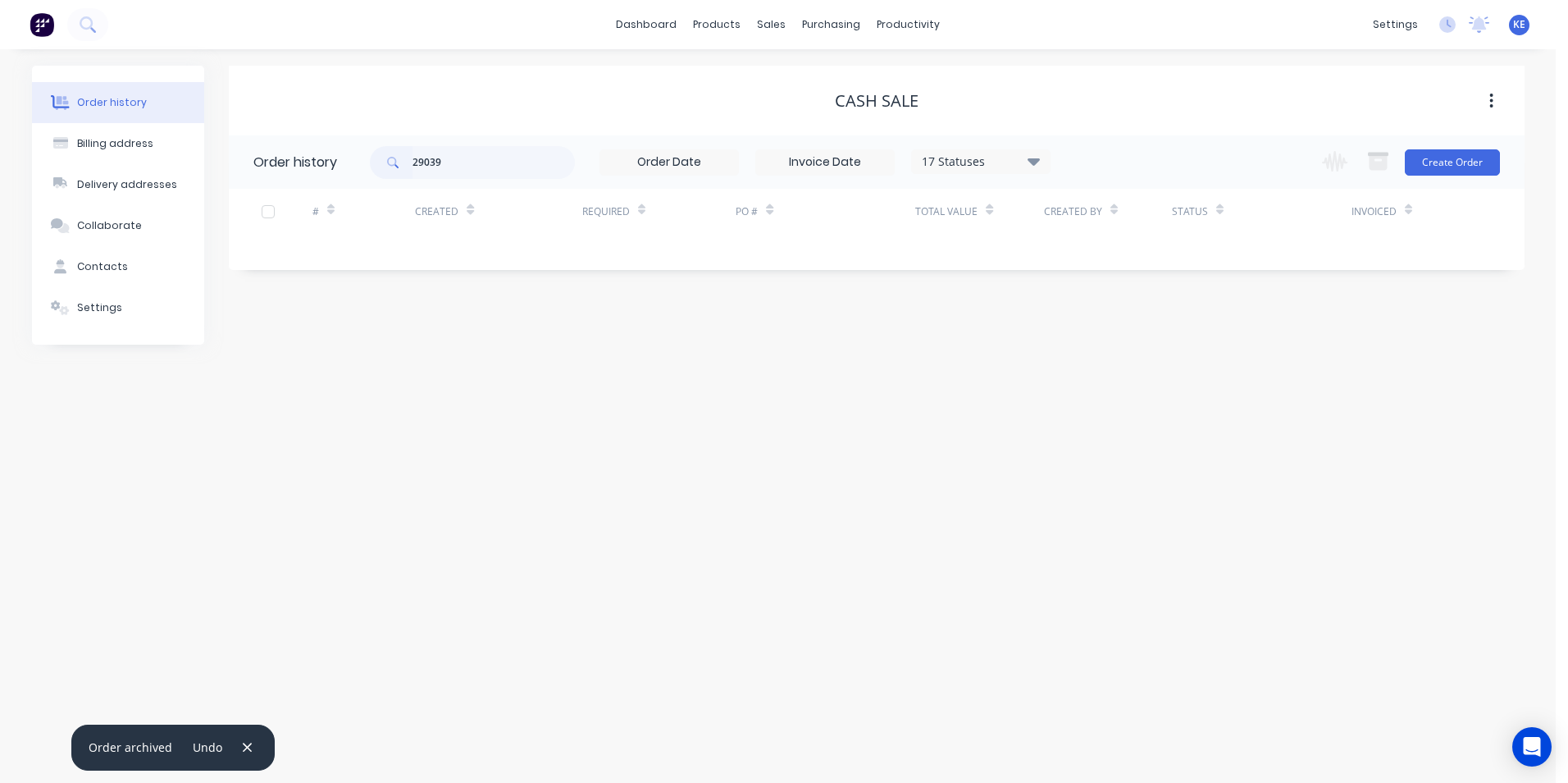
click at [412, 323] on div "CASH SALE Order history 29039 17 Statuses Invoice Status Invoiced Not Invoiced …" at bounding box center [877, 204] width 1296 height 279
drag, startPoint x: 467, startPoint y: 165, endPoint x: 262, endPoint y: 166, distance: 205.0
click at [262, 166] on header "Order history 29039 17 Statuses Invoice Status Invoiced Not Invoiced Partial Or…" at bounding box center [877, 162] width 1296 height 53
type input "29204"
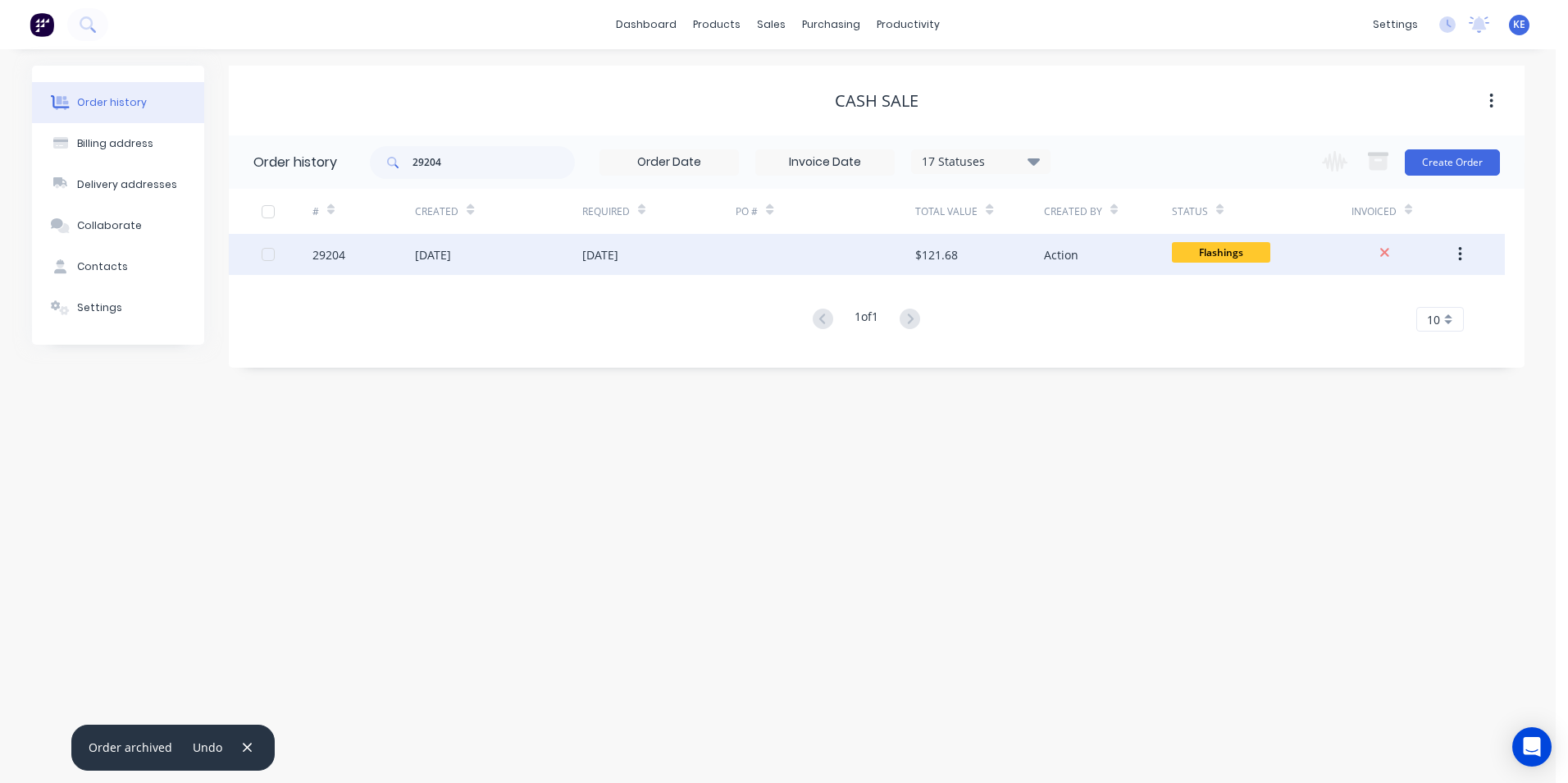
click at [404, 253] on div "29204" at bounding box center [364, 254] width 103 height 41
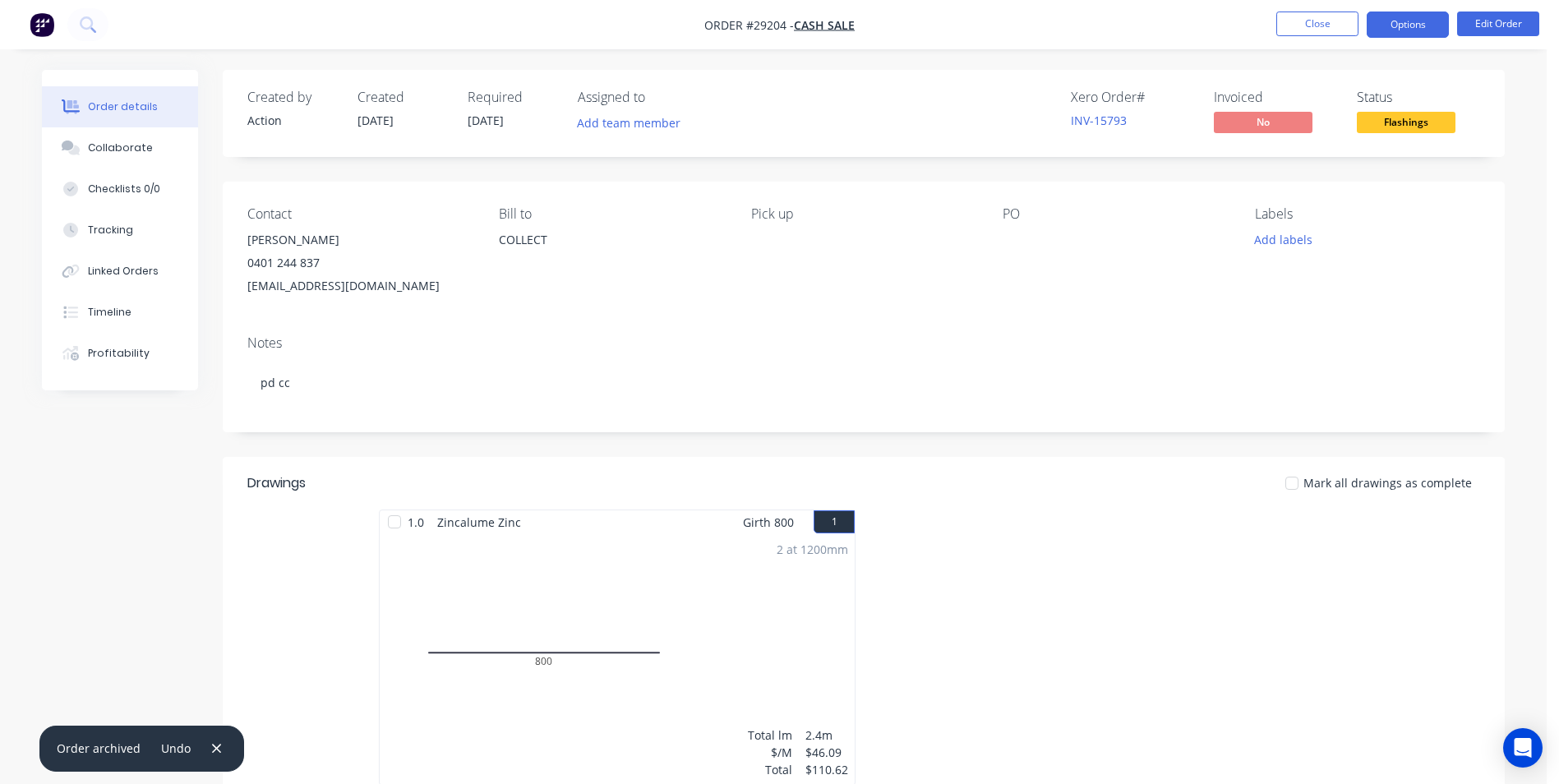
click at [1408, 18] on button "Options" at bounding box center [1408, 25] width 82 height 26
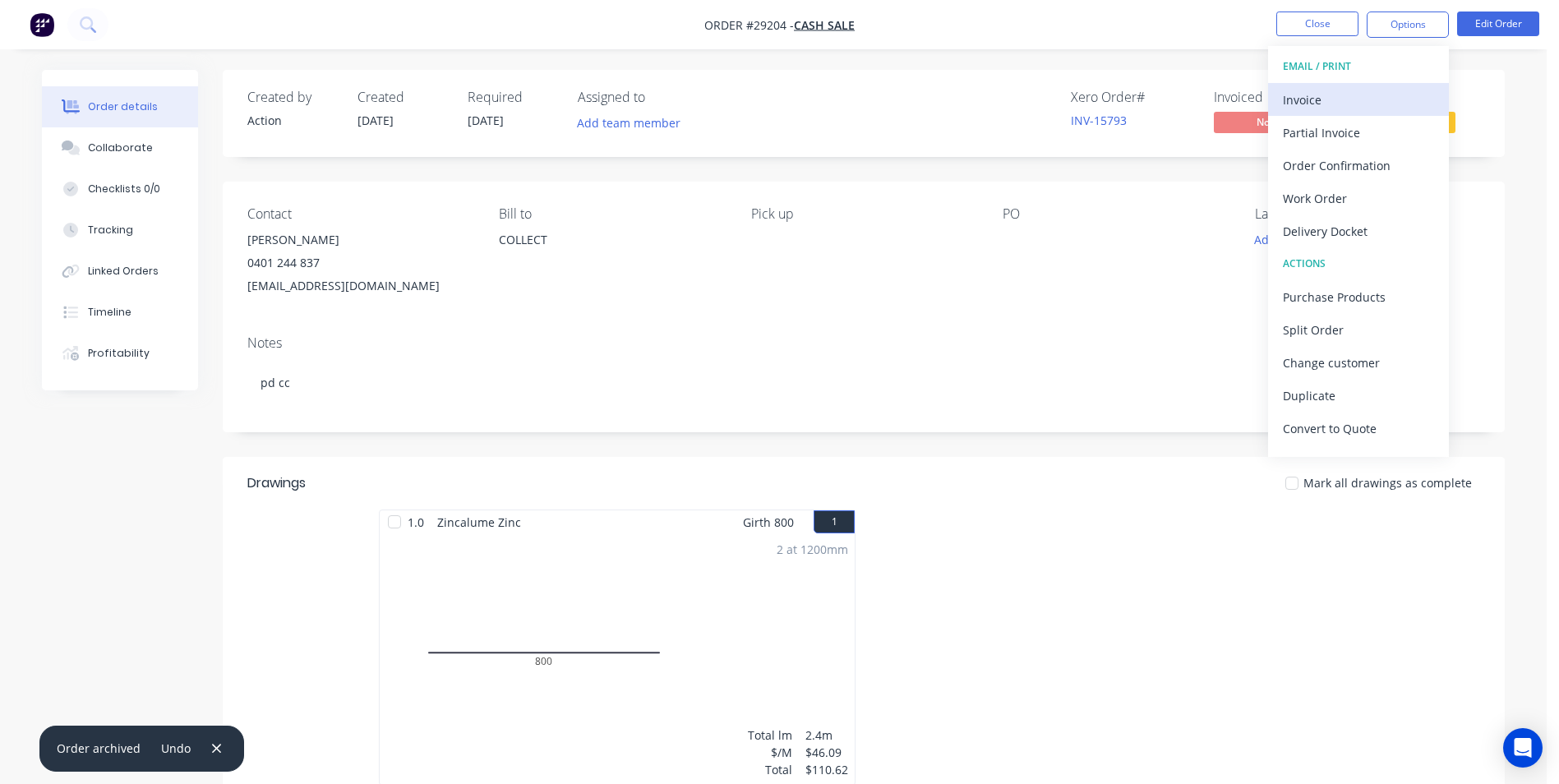
click at [1367, 94] on div "Invoice" at bounding box center [1358, 99] width 151 height 24
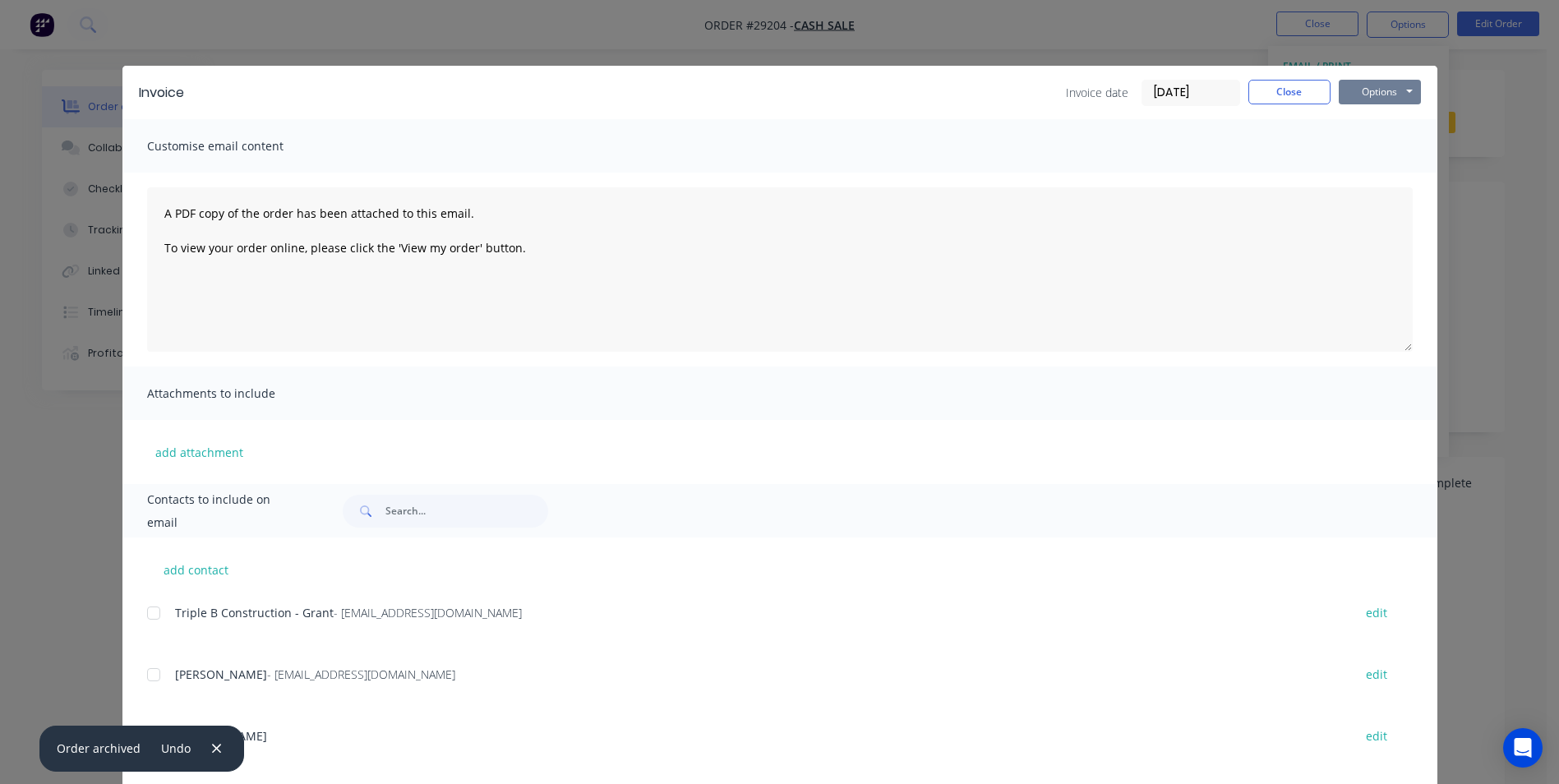
click at [1392, 91] on button "Options" at bounding box center [1380, 92] width 82 height 25
click at [1361, 150] on button "Print" at bounding box center [1392, 149] width 105 height 27
click at [1268, 95] on button "Close" at bounding box center [1289, 92] width 82 height 25
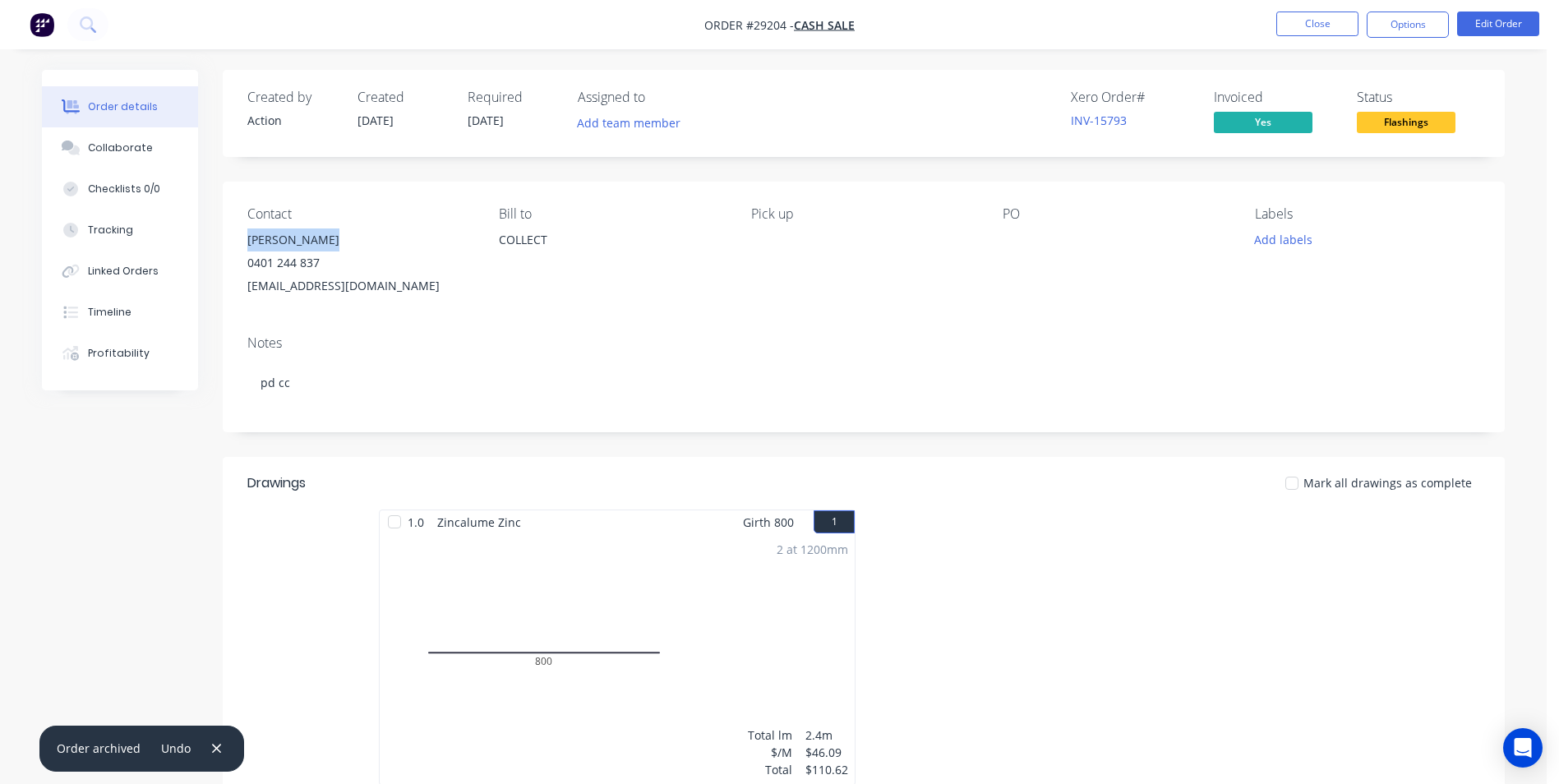
drag, startPoint x: 251, startPoint y: 239, endPoint x: 330, endPoint y: 244, distance: 79.2
click at [330, 244] on div "[PERSON_NAME]" at bounding box center [359, 240] width 225 height 23
copy div "[PERSON_NAME]"
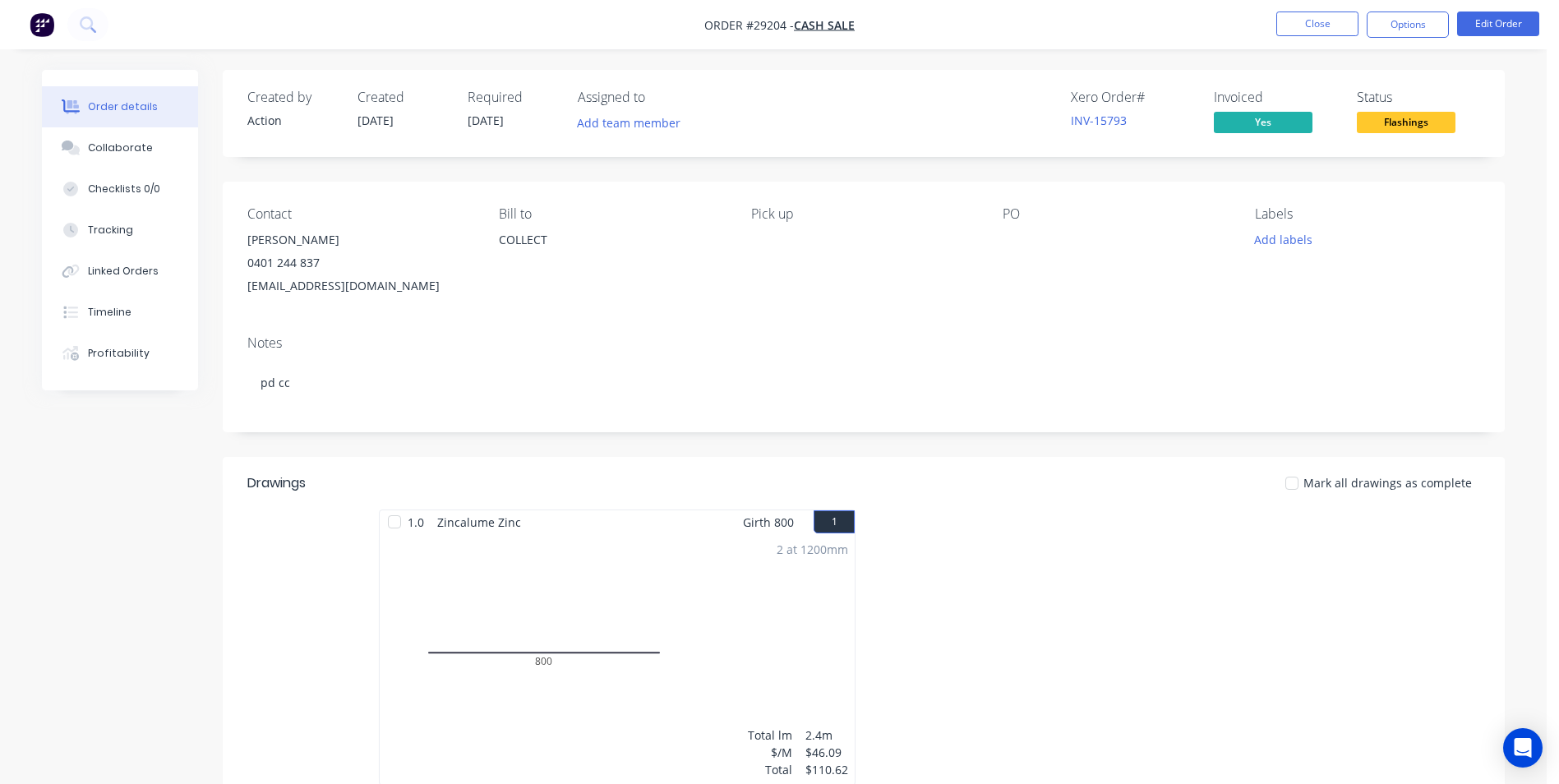
click at [436, 289] on div "[EMAIL_ADDRESS][DOMAIN_NAME]" at bounding box center [359, 285] width 225 height 23
drag, startPoint x: 246, startPoint y: 240, endPoint x: 360, endPoint y: 287, distance: 123.3
click at [360, 287] on div "Contact [PERSON_NAME] [PHONE_NUMBER] [EMAIL_ADDRESS][DOMAIN_NAME] Bill to COLLE…" at bounding box center [863, 251] width 1282 height 140
copy div "[PERSON_NAME] 0401 244 837 [EMAIL_ADDRESS][DOMAIN_NAME]"
click at [1314, 27] on button "Close" at bounding box center [1317, 24] width 82 height 25
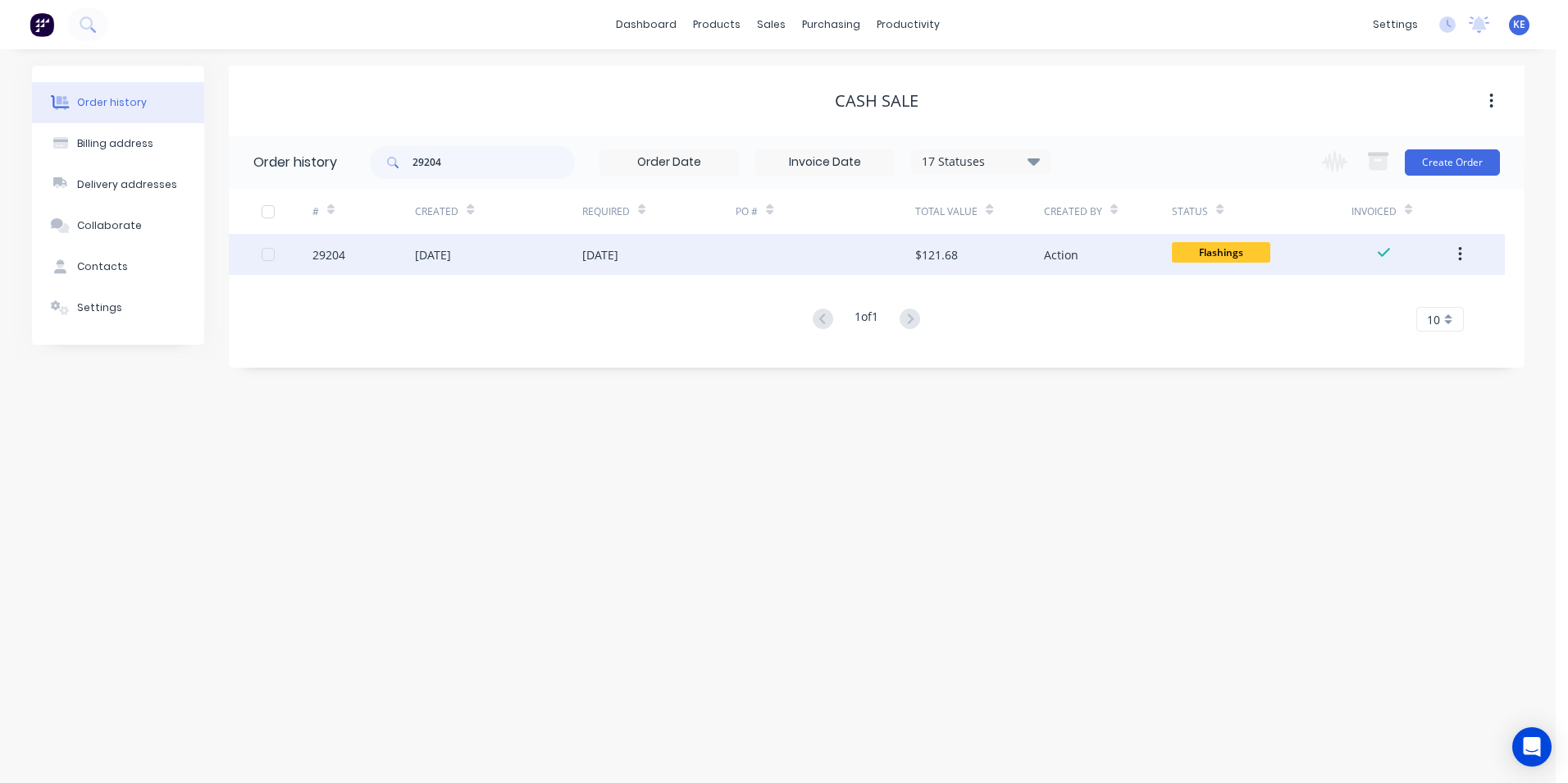
click at [270, 255] on div at bounding box center [268, 254] width 33 height 33
click at [1455, 252] on button "button" at bounding box center [1459, 254] width 38 height 30
click at [1348, 294] on div "Archive" at bounding box center [1402, 298] width 126 height 24
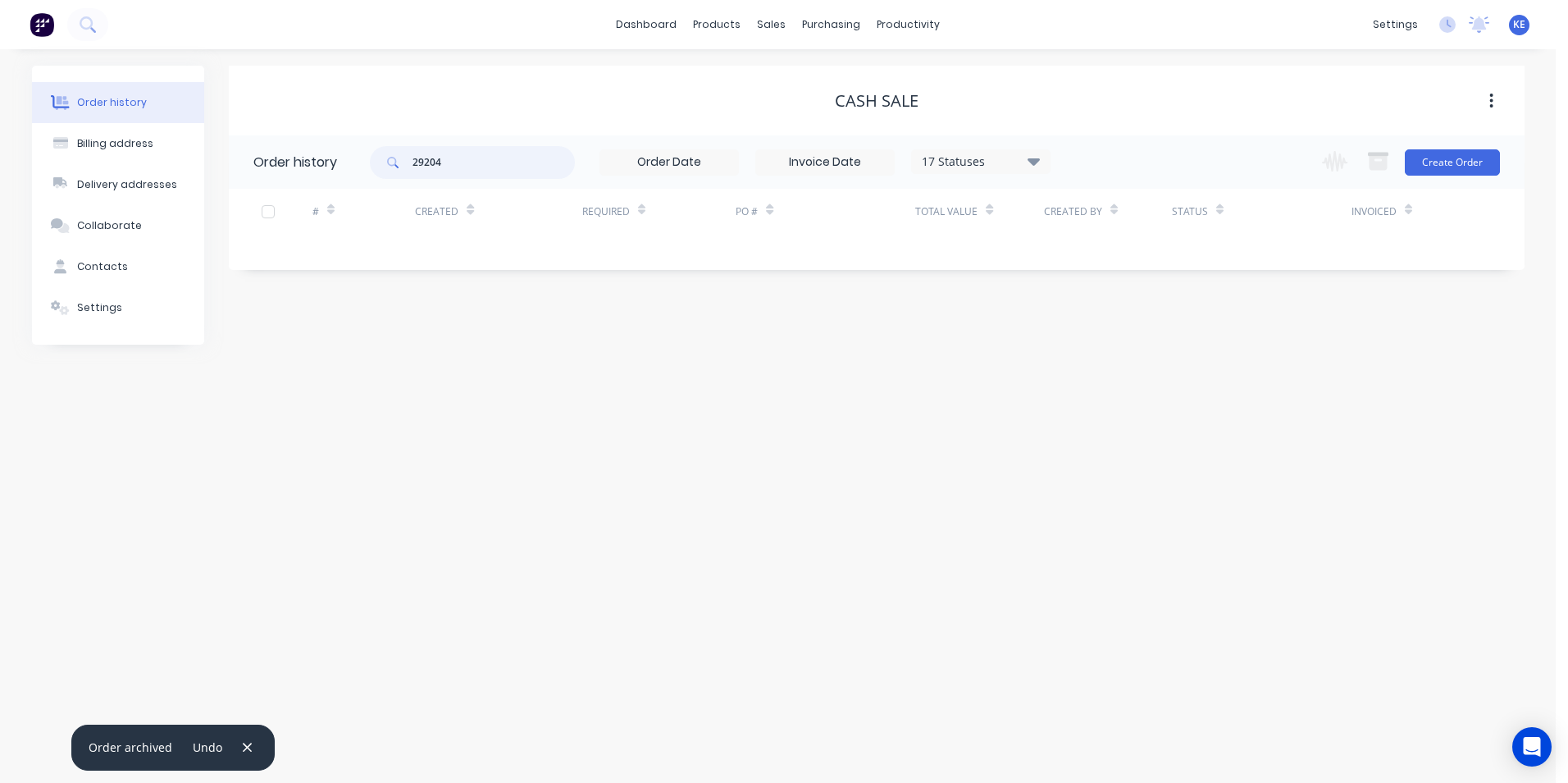
drag, startPoint x: 472, startPoint y: 164, endPoint x: 341, endPoint y: 183, distance: 132.4
click at [341, 183] on header "Order history 29204 17 Statuses Invoice Status Invoiced Not Invoiced Partial Or…" at bounding box center [877, 162] width 1296 height 53
type input "29194"
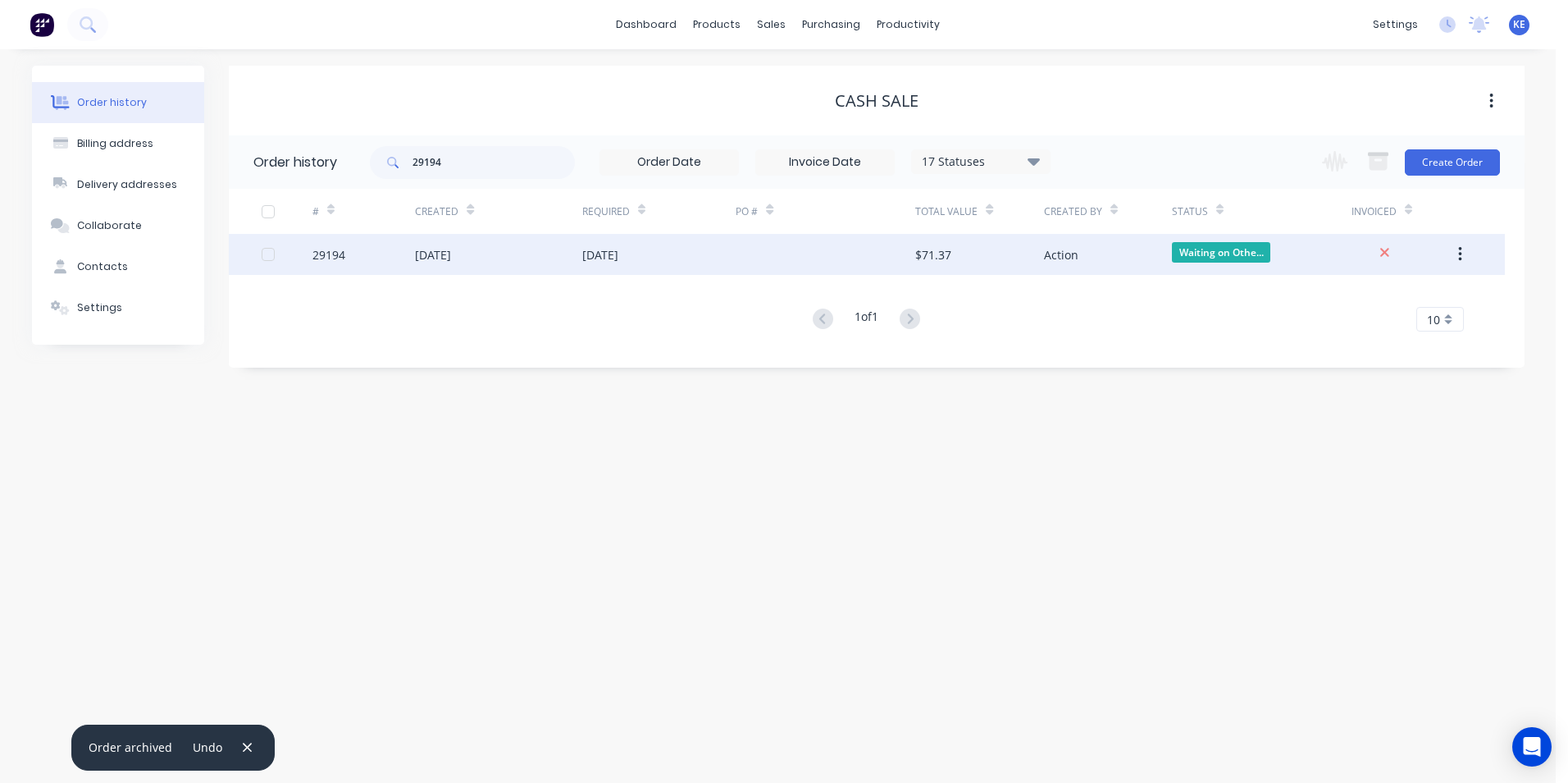
click at [359, 262] on div "29194" at bounding box center [364, 254] width 103 height 41
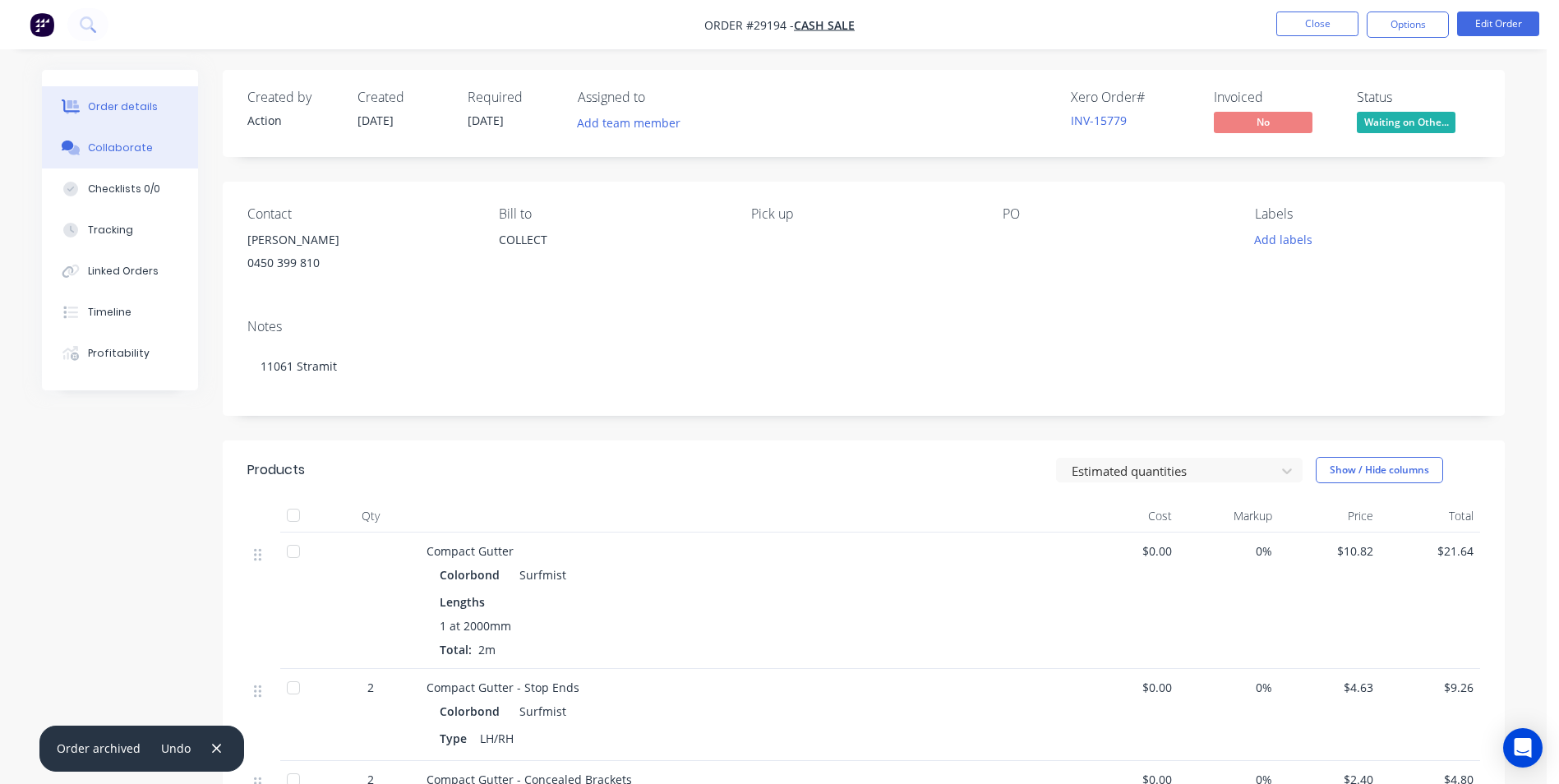
click at [88, 151] on div "Collaborate" at bounding box center [120, 147] width 65 height 14
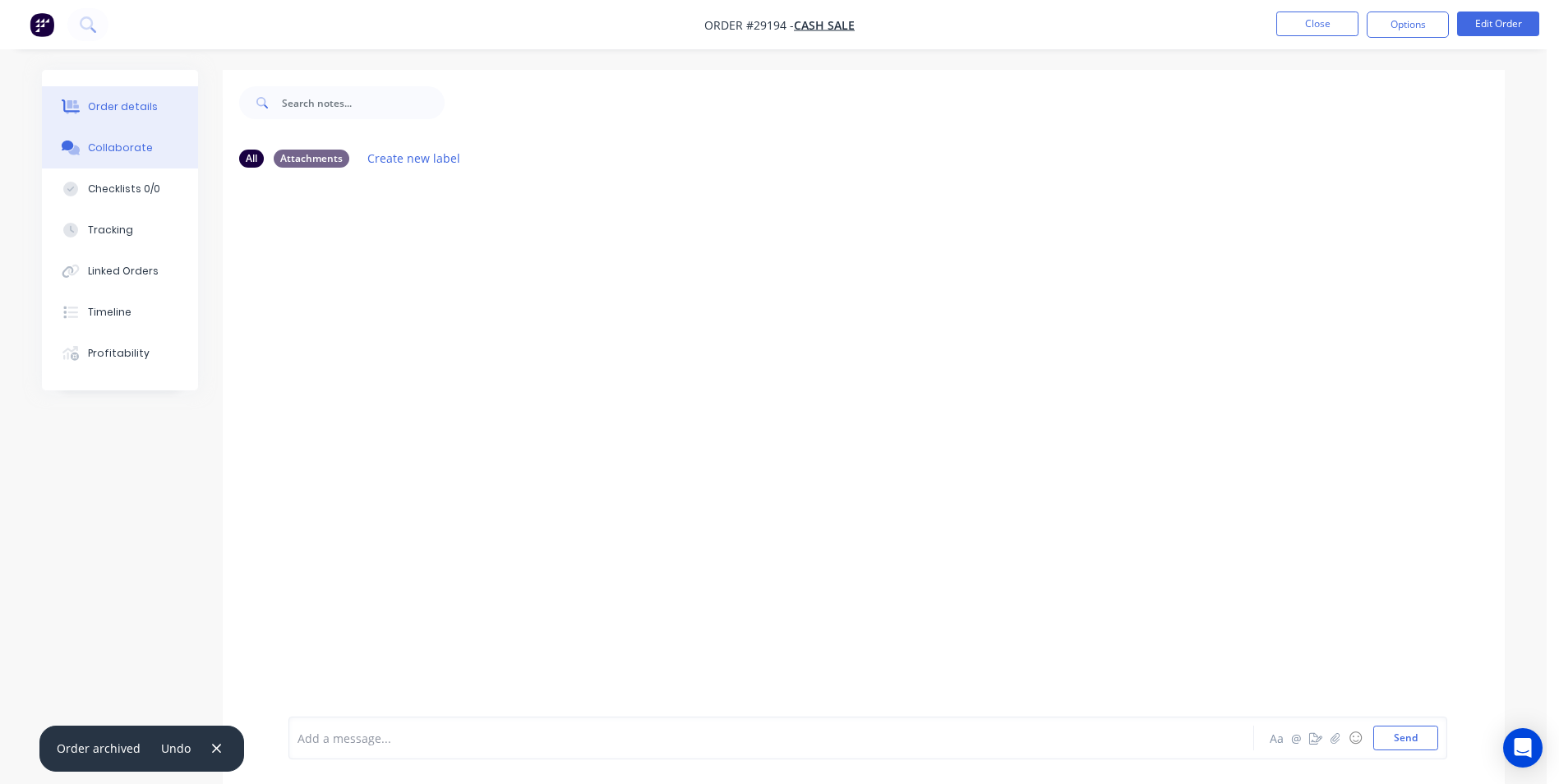
click at [93, 115] on button "Order details" at bounding box center [120, 107] width 156 height 41
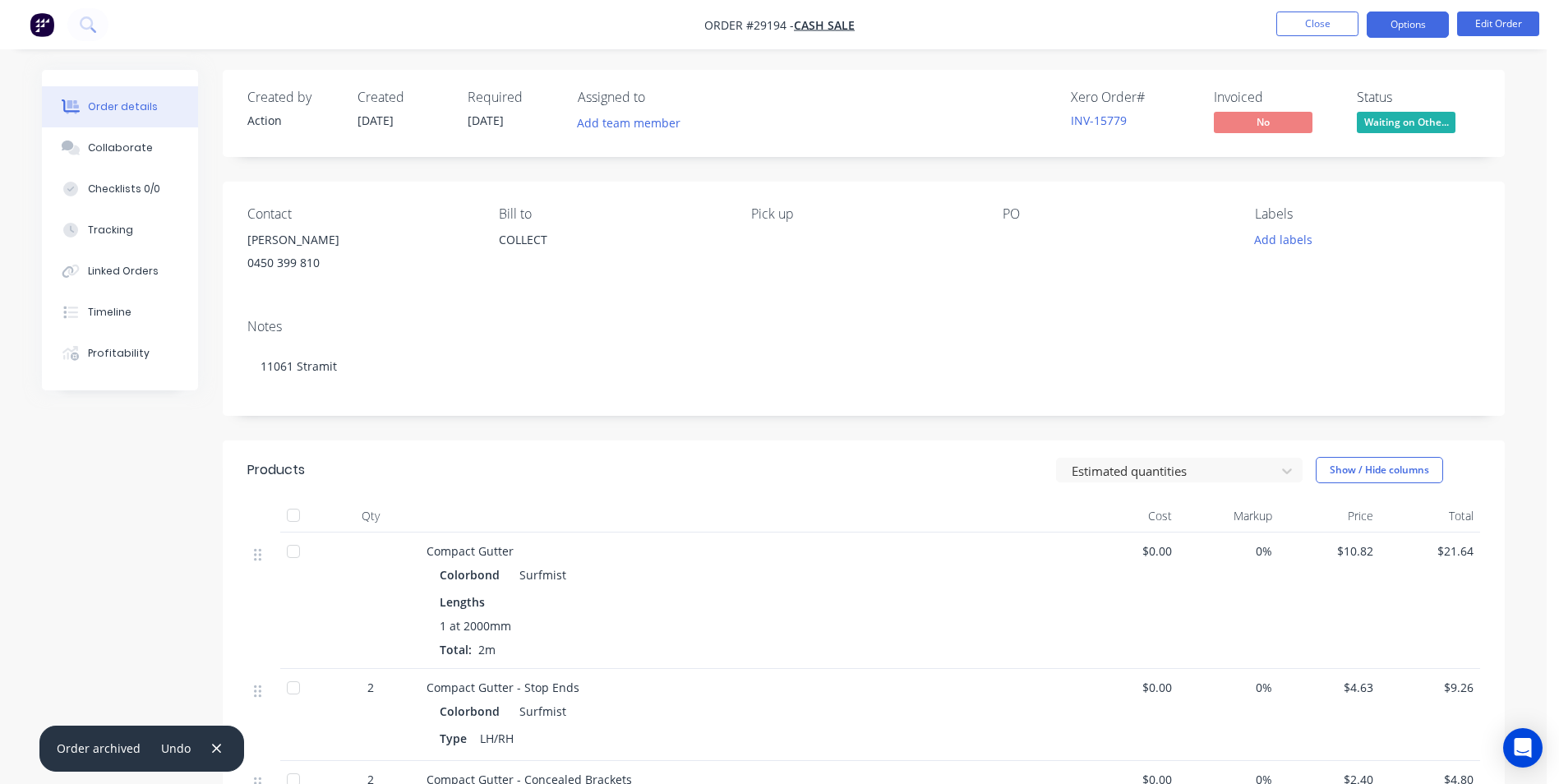
click at [1404, 26] on button "Options" at bounding box center [1408, 25] width 82 height 26
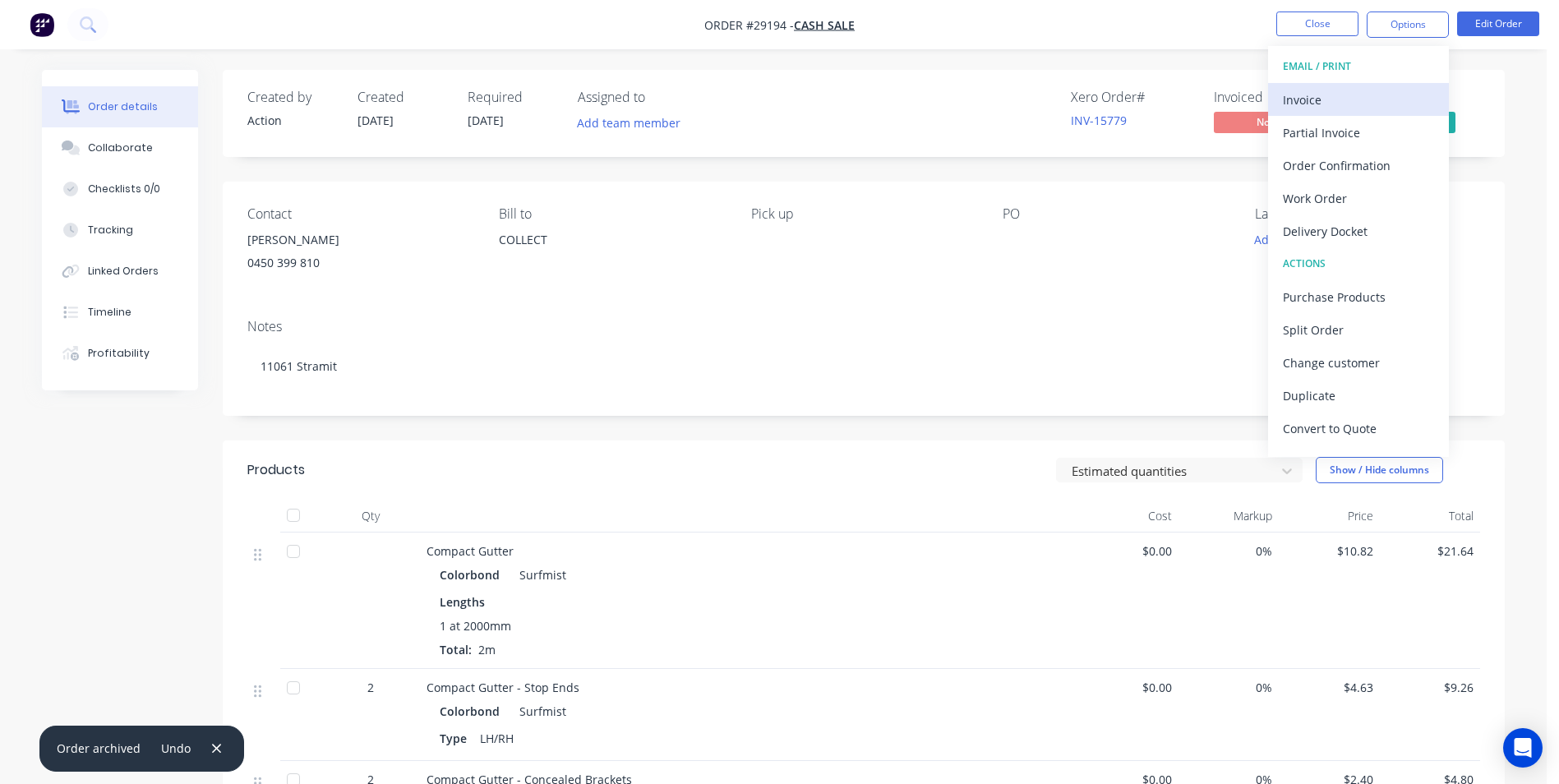
click at [1328, 93] on div "Invoice" at bounding box center [1358, 99] width 151 height 24
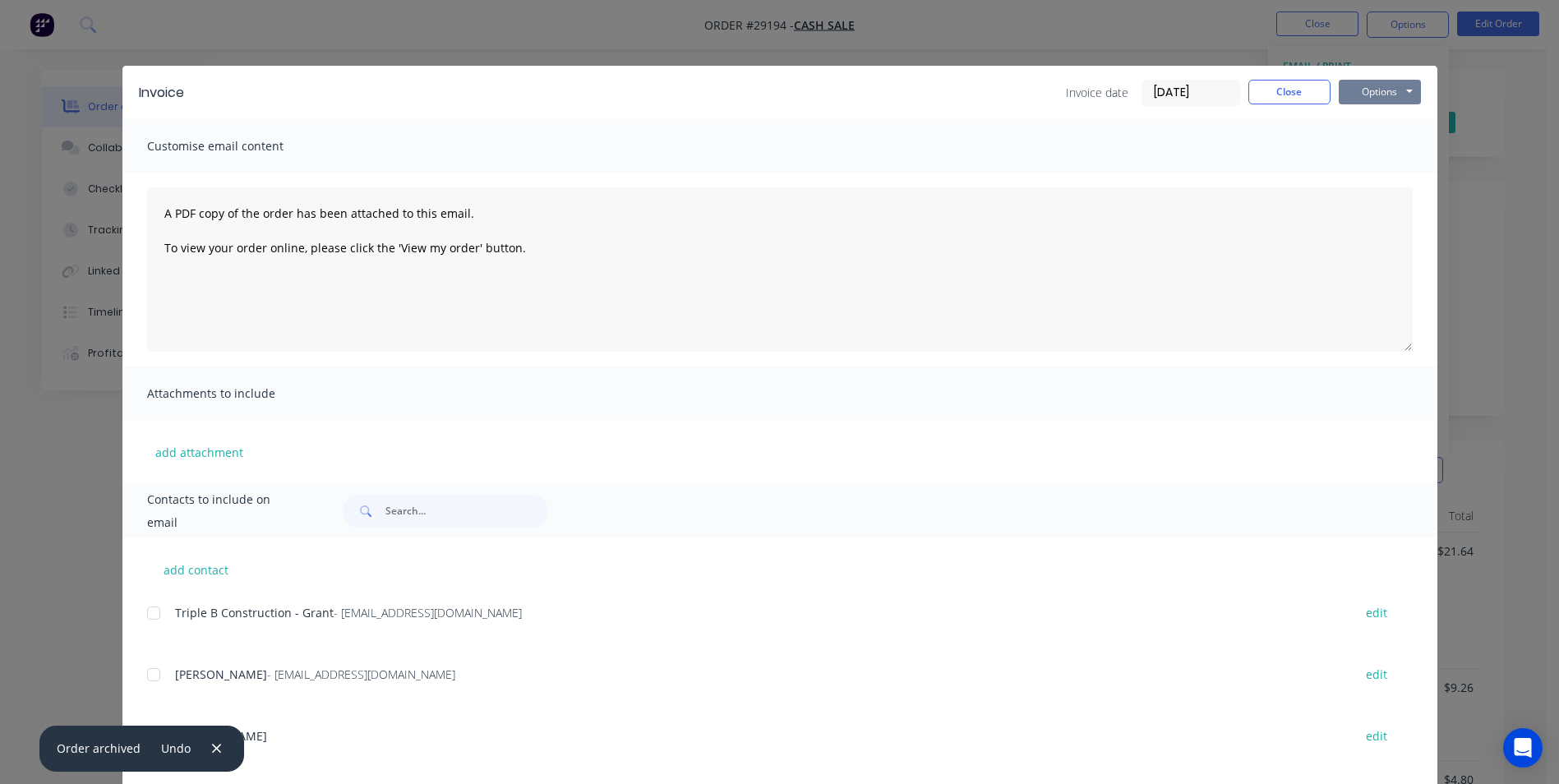
click at [1403, 94] on button "Options" at bounding box center [1380, 92] width 82 height 25
click at [1359, 138] on button "Print" at bounding box center [1392, 149] width 105 height 27
click at [1262, 99] on button "Close" at bounding box center [1289, 92] width 82 height 25
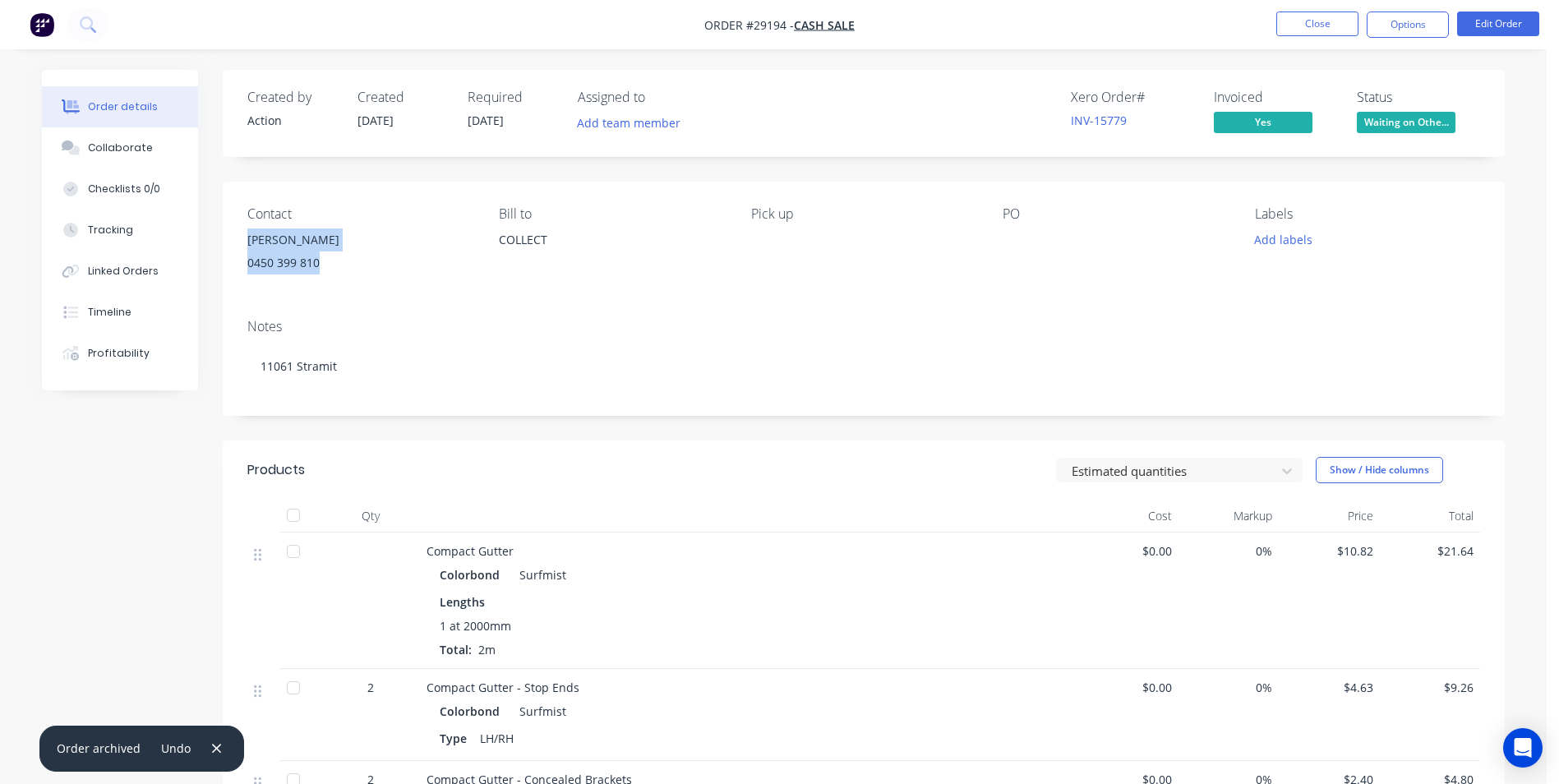
drag, startPoint x: 241, startPoint y: 239, endPoint x: 339, endPoint y: 266, distance: 101.7
click at [339, 266] on div "Contact [PERSON_NAME] 0450 399 810 Bill to COLLECT Pick up PO Labels Add labels" at bounding box center [863, 244] width 1282 height 124
click at [1315, 32] on button "Close" at bounding box center [1317, 24] width 82 height 25
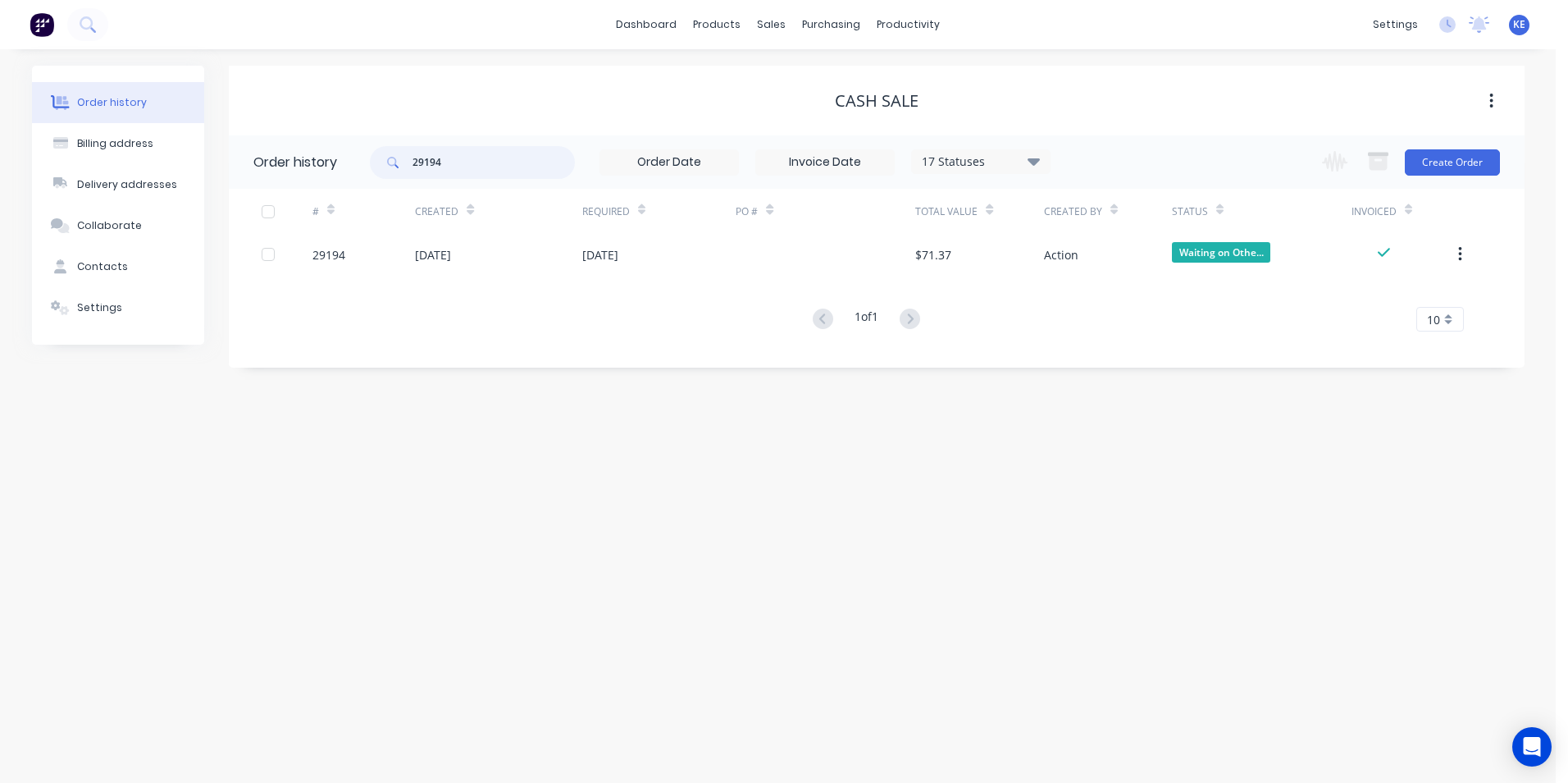
drag, startPoint x: 462, startPoint y: 159, endPoint x: 341, endPoint y: 172, distance: 121.7
click at [341, 172] on header "Order history 29194 17 Statuses Invoice Status Invoiced Not Invoiced Partial Or…" at bounding box center [877, 162] width 1296 height 53
type input "29196"
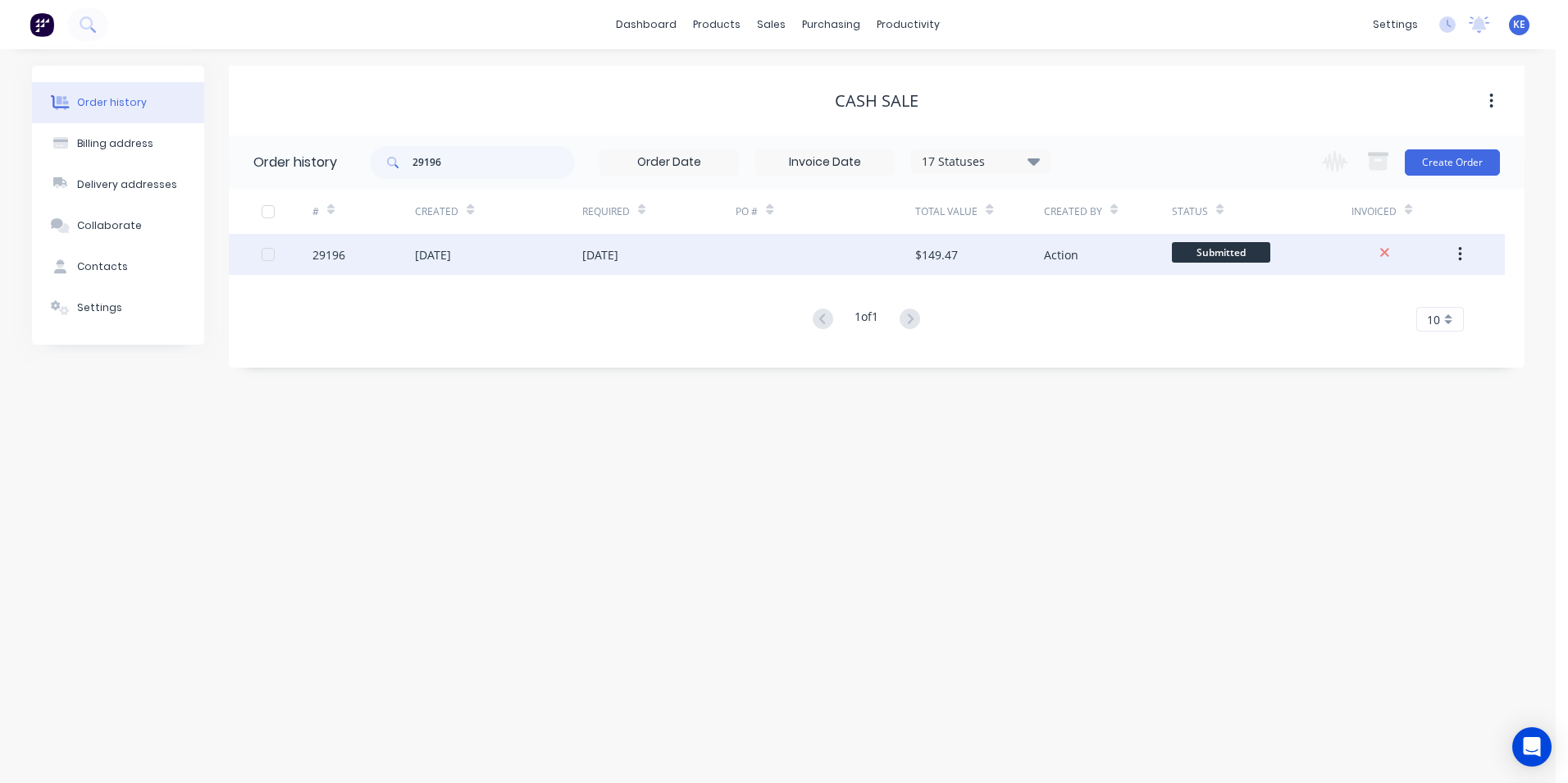
click at [385, 251] on div "29196" at bounding box center [364, 254] width 103 height 41
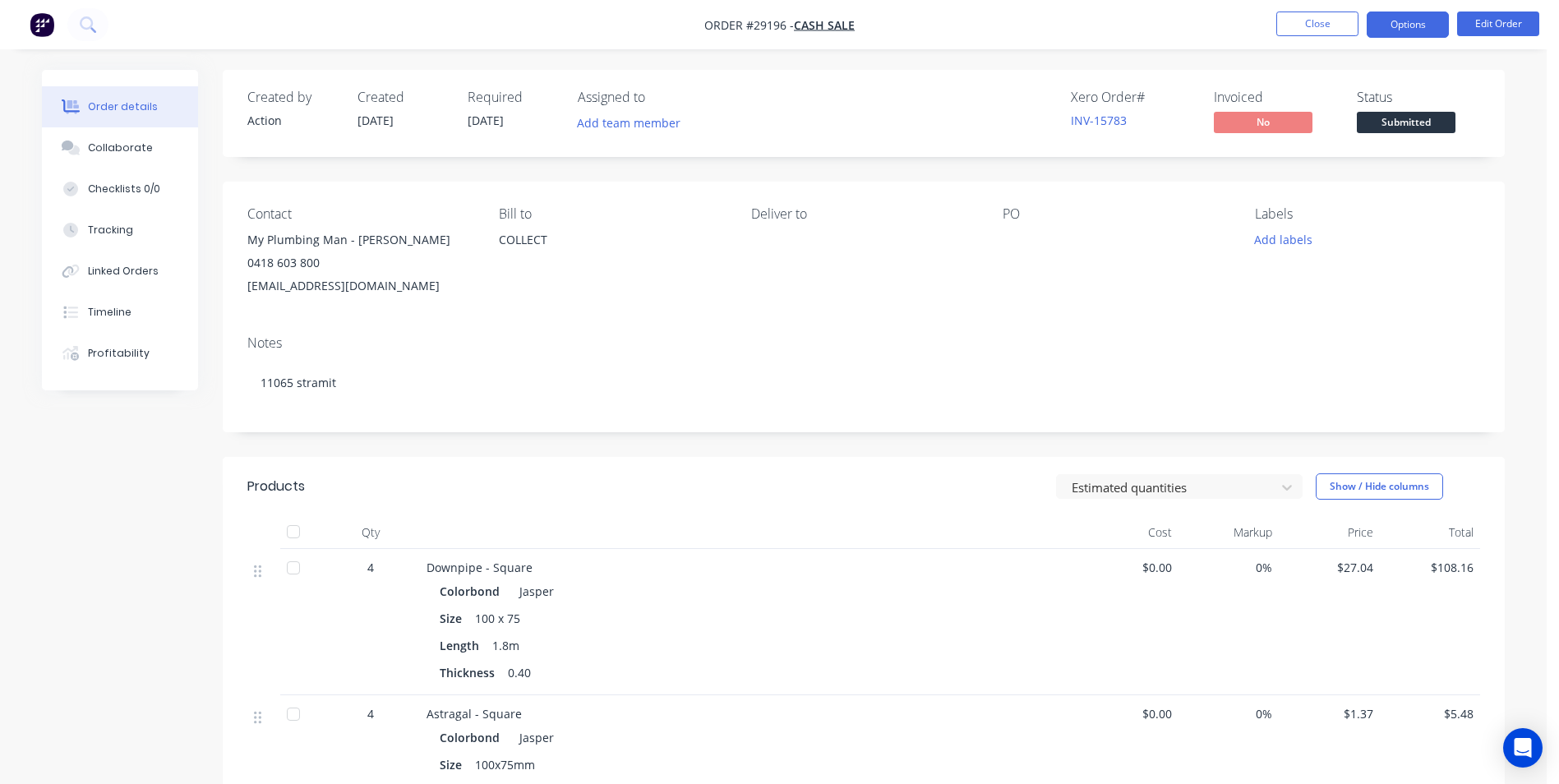
click at [1415, 20] on button "Options" at bounding box center [1408, 25] width 82 height 26
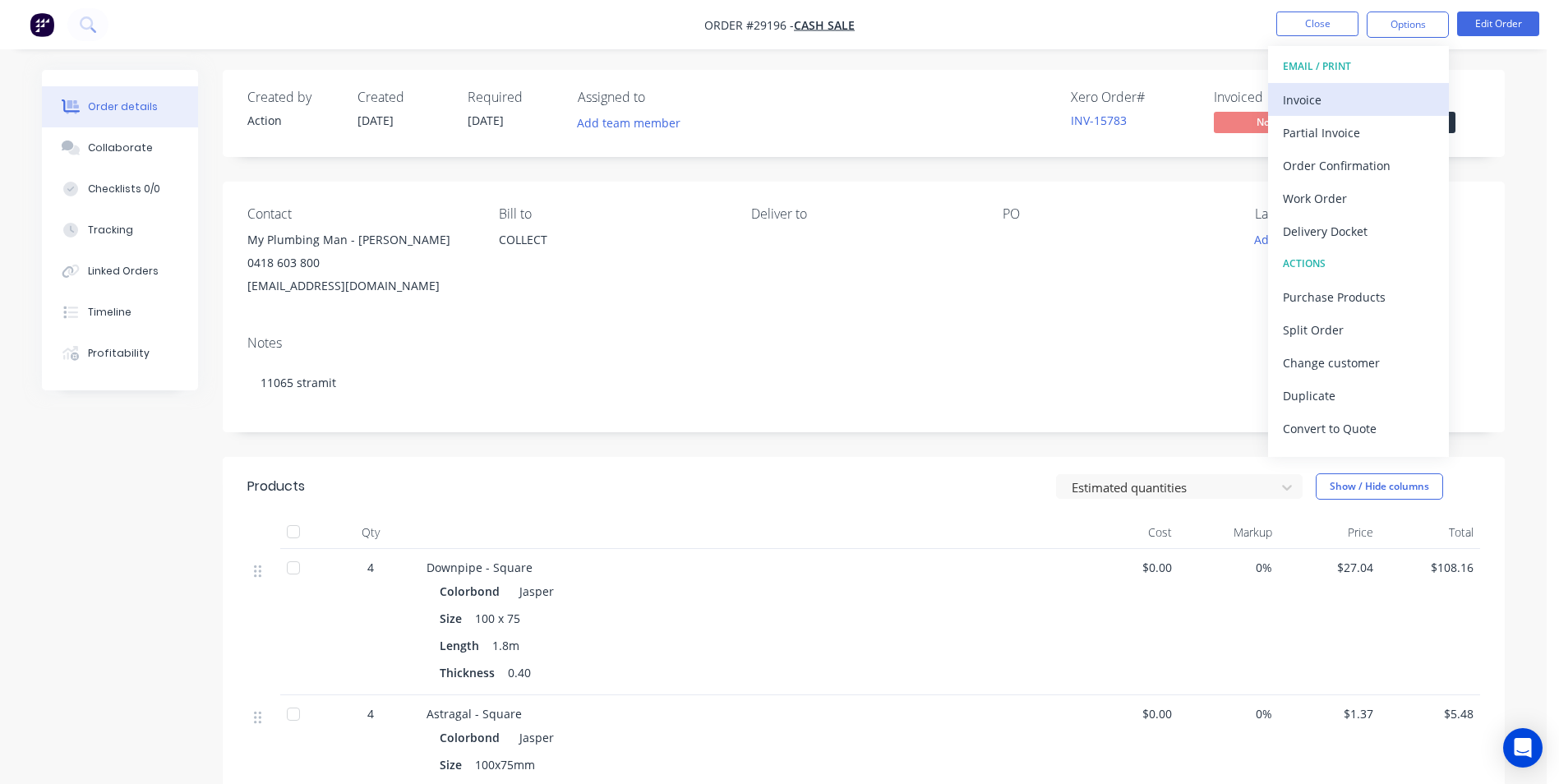
click at [1320, 93] on div "Invoice" at bounding box center [1358, 99] width 151 height 24
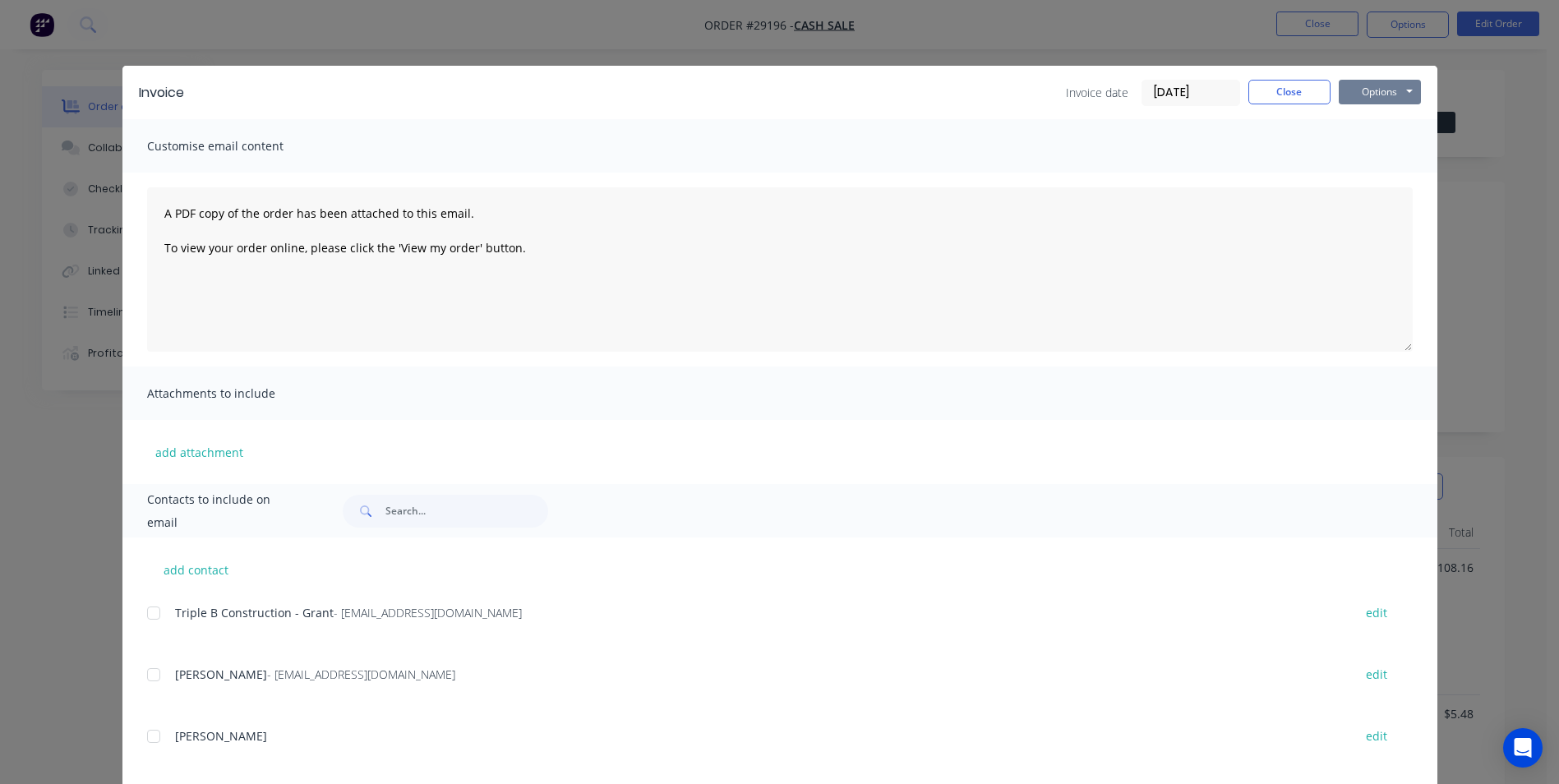
click at [1369, 89] on button "Options" at bounding box center [1380, 92] width 82 height 25
click at [1359, 152] on button "Print" at bounding box center [1392, 149] width 105 height 27
click at [1279, 97] on button "Close" at bounding box center [1289, 92] width 82 height 25
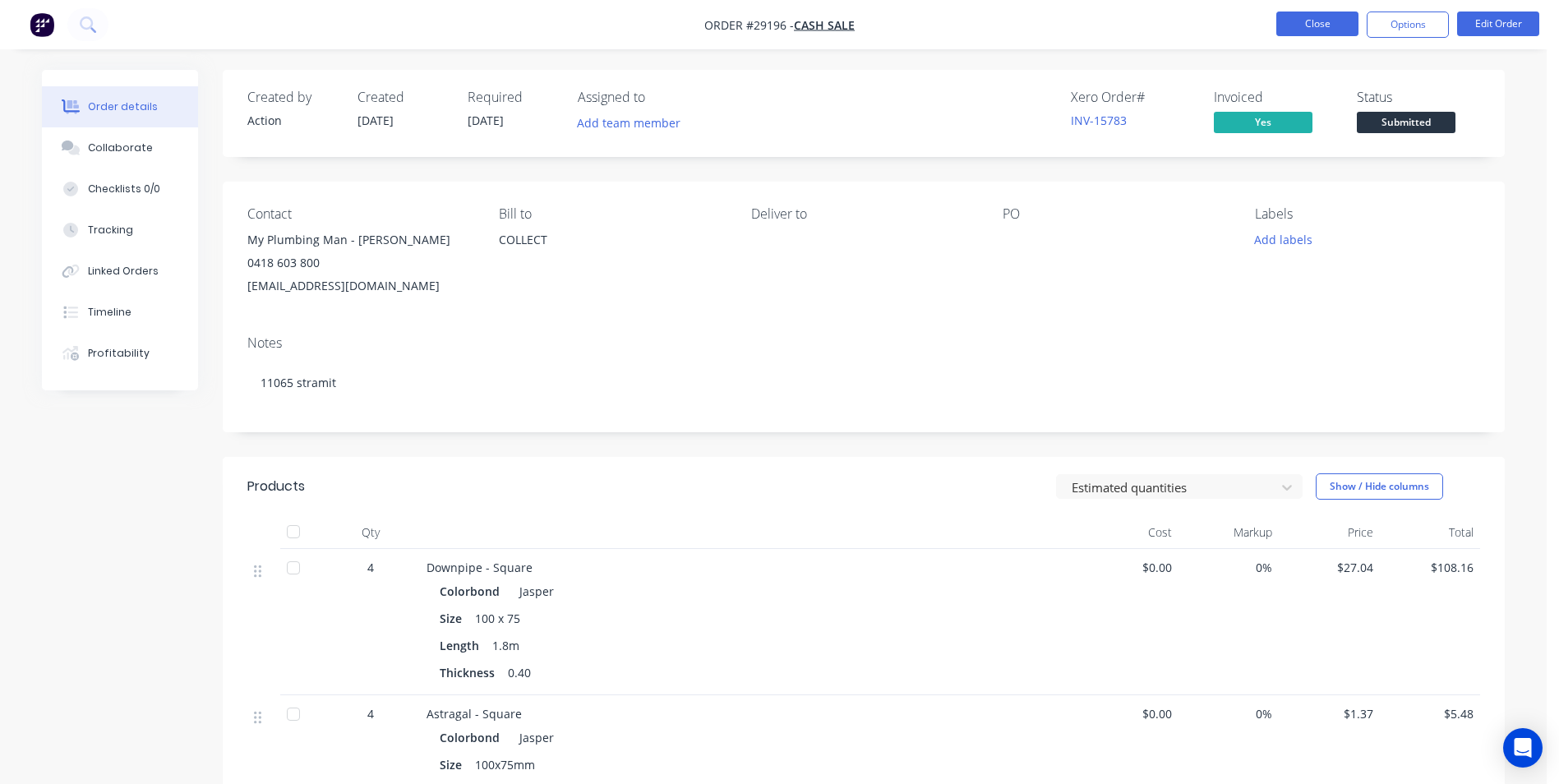
click at [1285, 23] on button "Close" at bounding box center [1317, 24] width 82 height 25
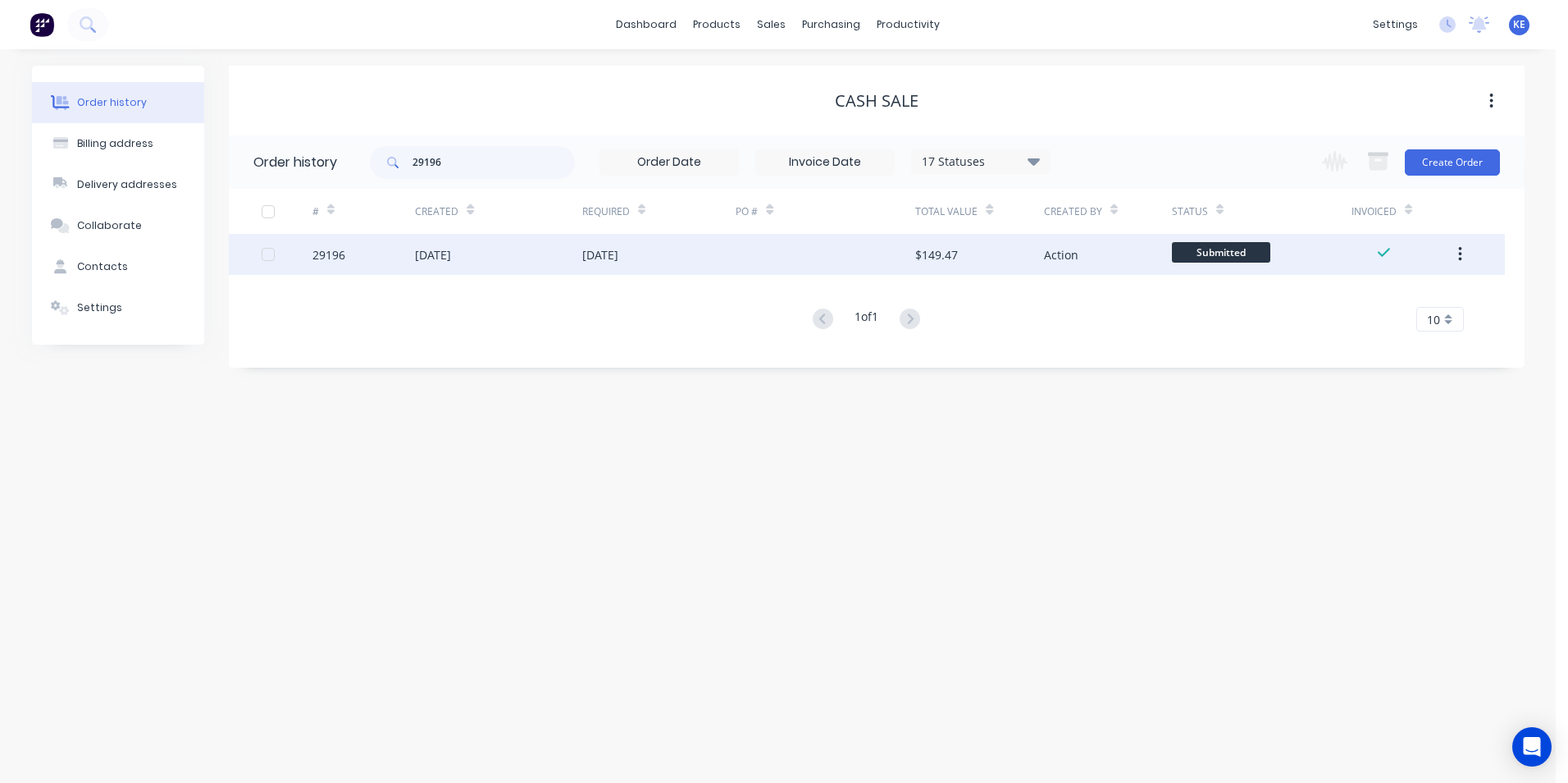
click at [356, 262] on div "29196" at bounding box center [364, 254] width 103 height 41
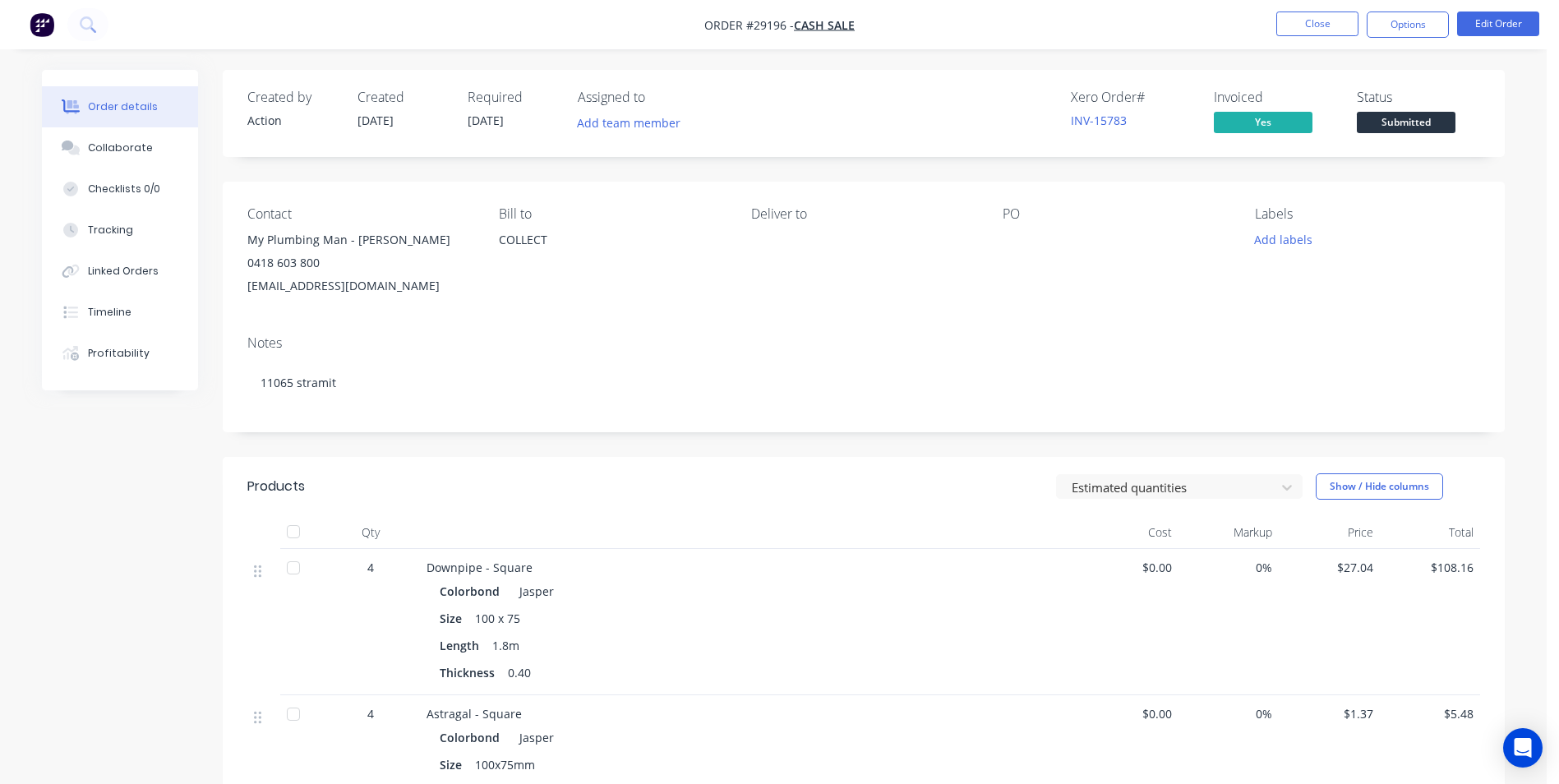
drag, startPoint x: 248, startPoint y: 240, endPoint x: 454, endPoint y: 299, distance: 214.3
click at [454, 299] on div "Contact My Plumbing Man - [PERSON_NAME] 0418 603 800 [EMAIL_ADDRESS][DOMAIN_NAM…" at bounding box center [863, 251] width 1282 height 140
click at [1315, 21] on button "Close" at bounding box center [1317, 24] width 82 height 25
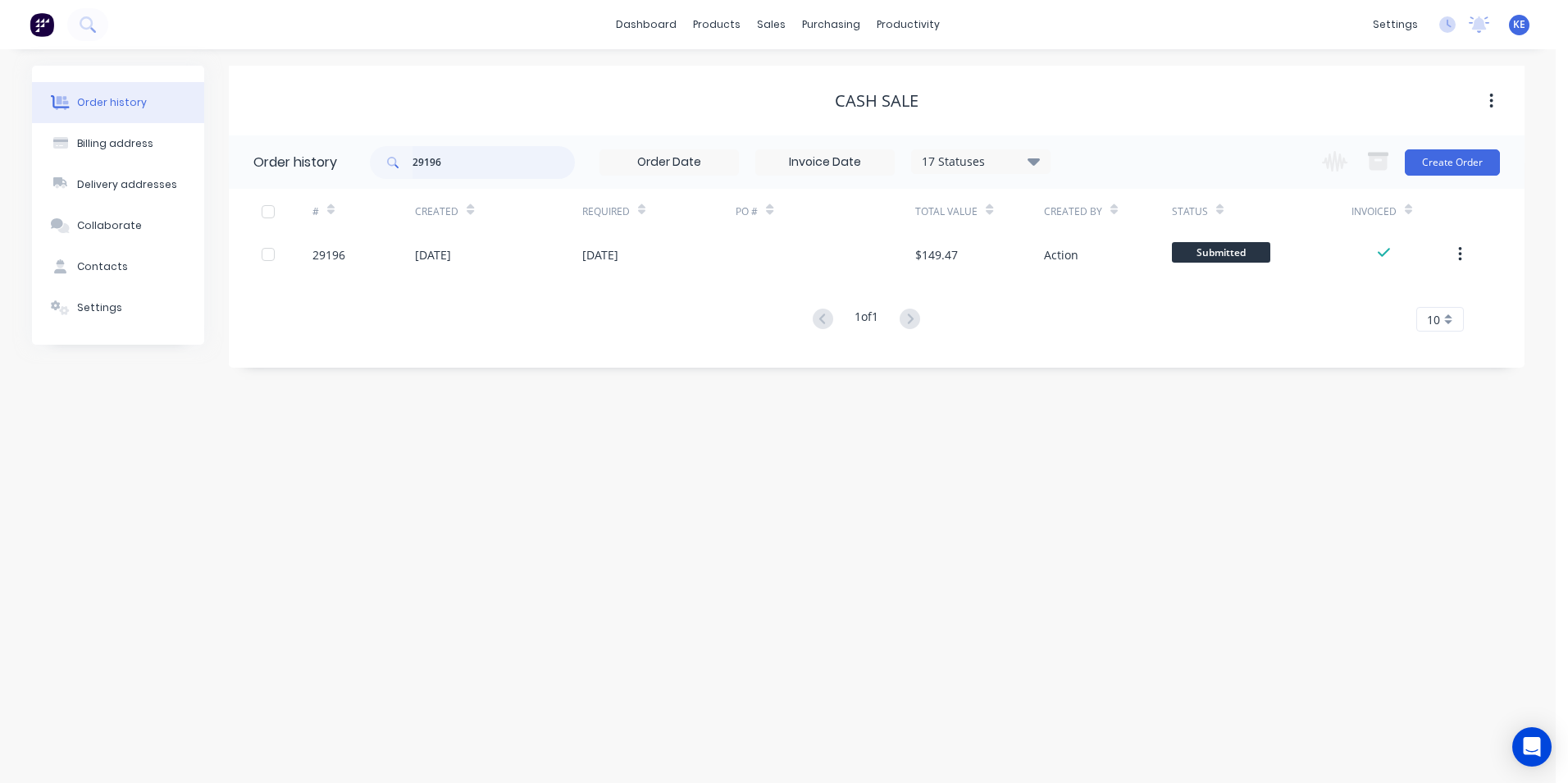
drag, startPoint x: 472, startPoint y: 164, endPoint x: 372, endPoint y: 172, distance: 100.3
click at [372, 172] on div "29196" at bounding box center [472, 162] width 205 height 33
type input "29198"
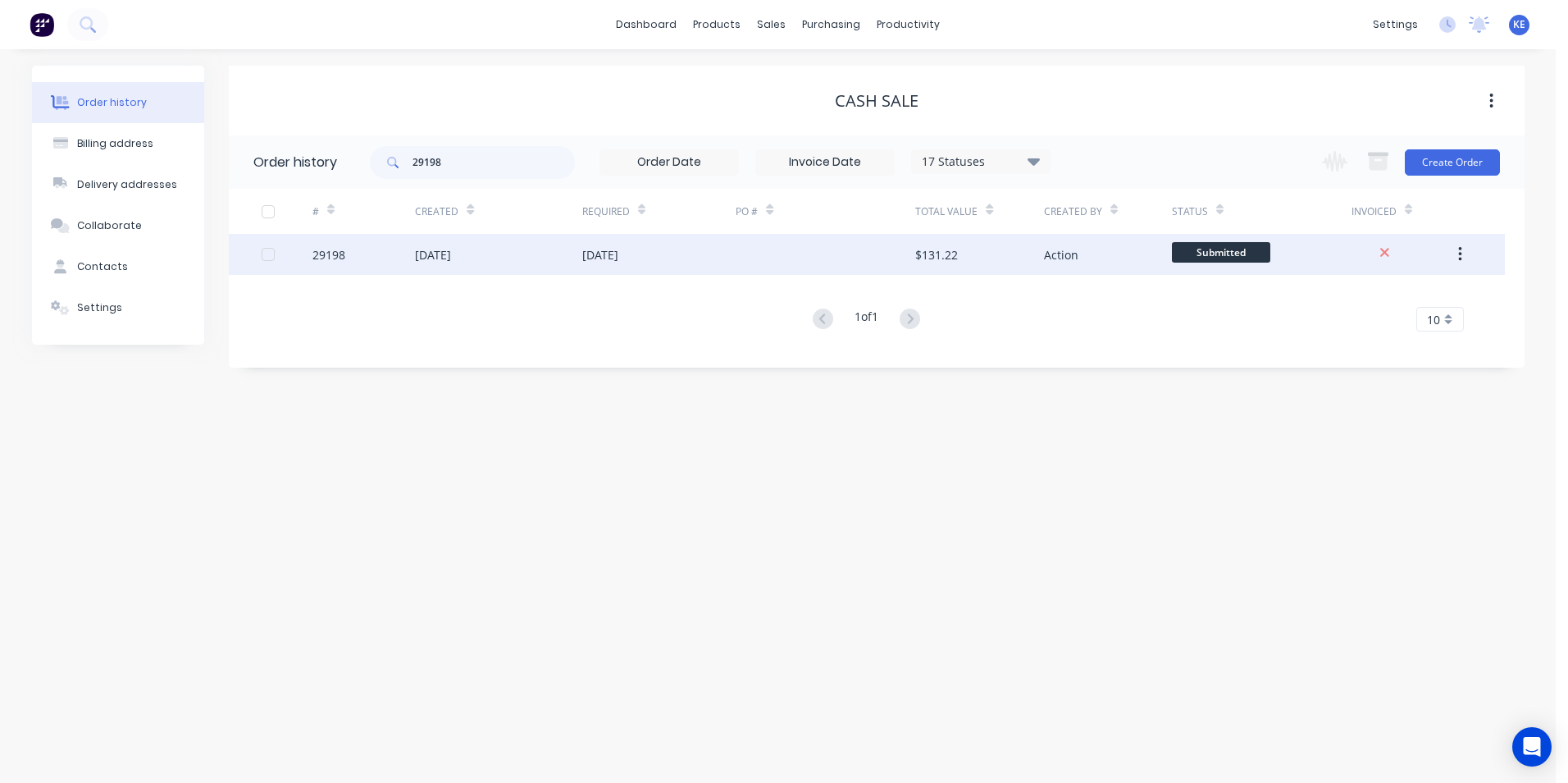
click at [338, 248] on div "29198" at bounding box center [329, 254] width 33 height 17
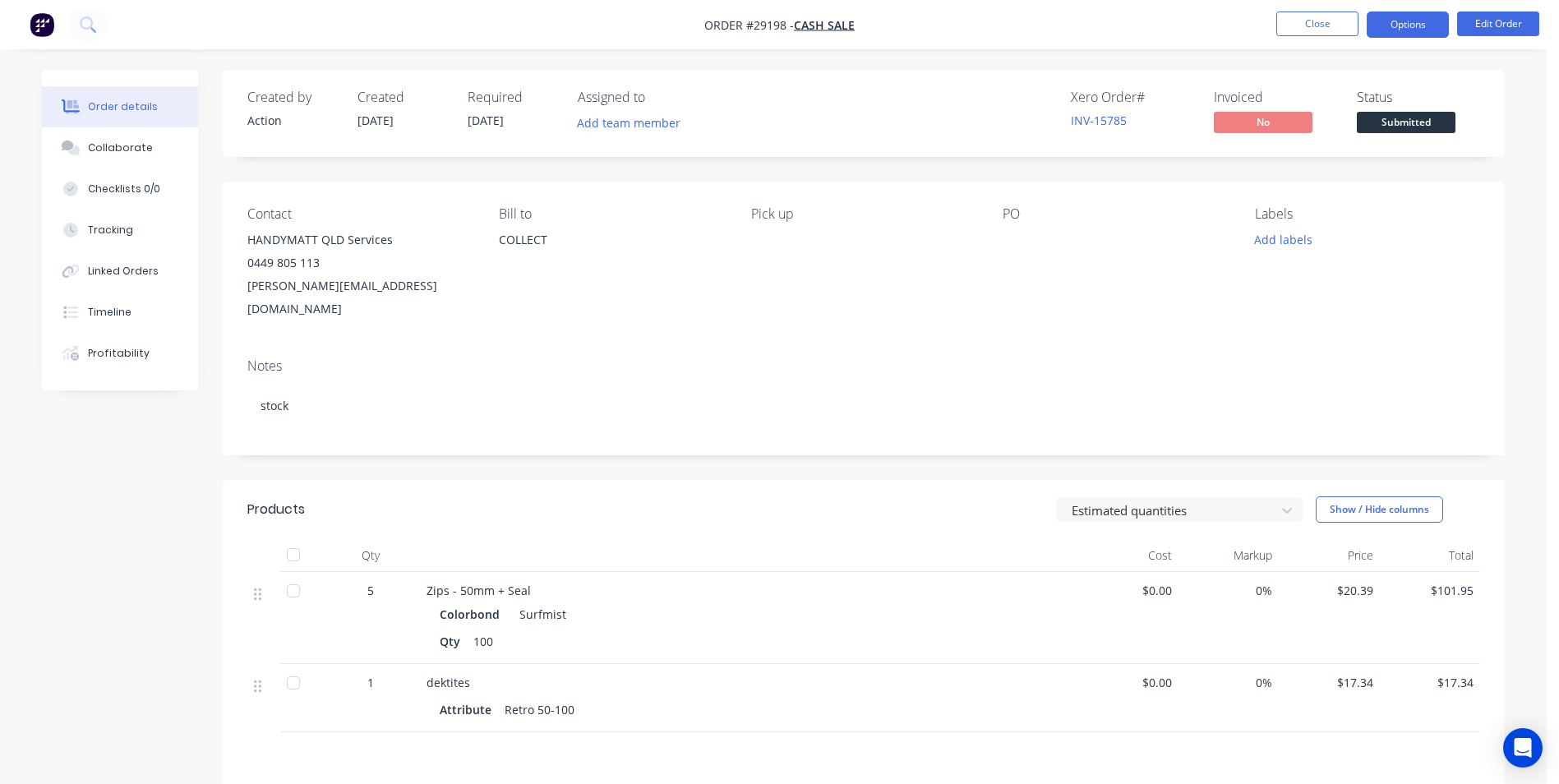
click at [1387, 32] on button "Options" at bounding box center [1408, 25] width 82 height 26
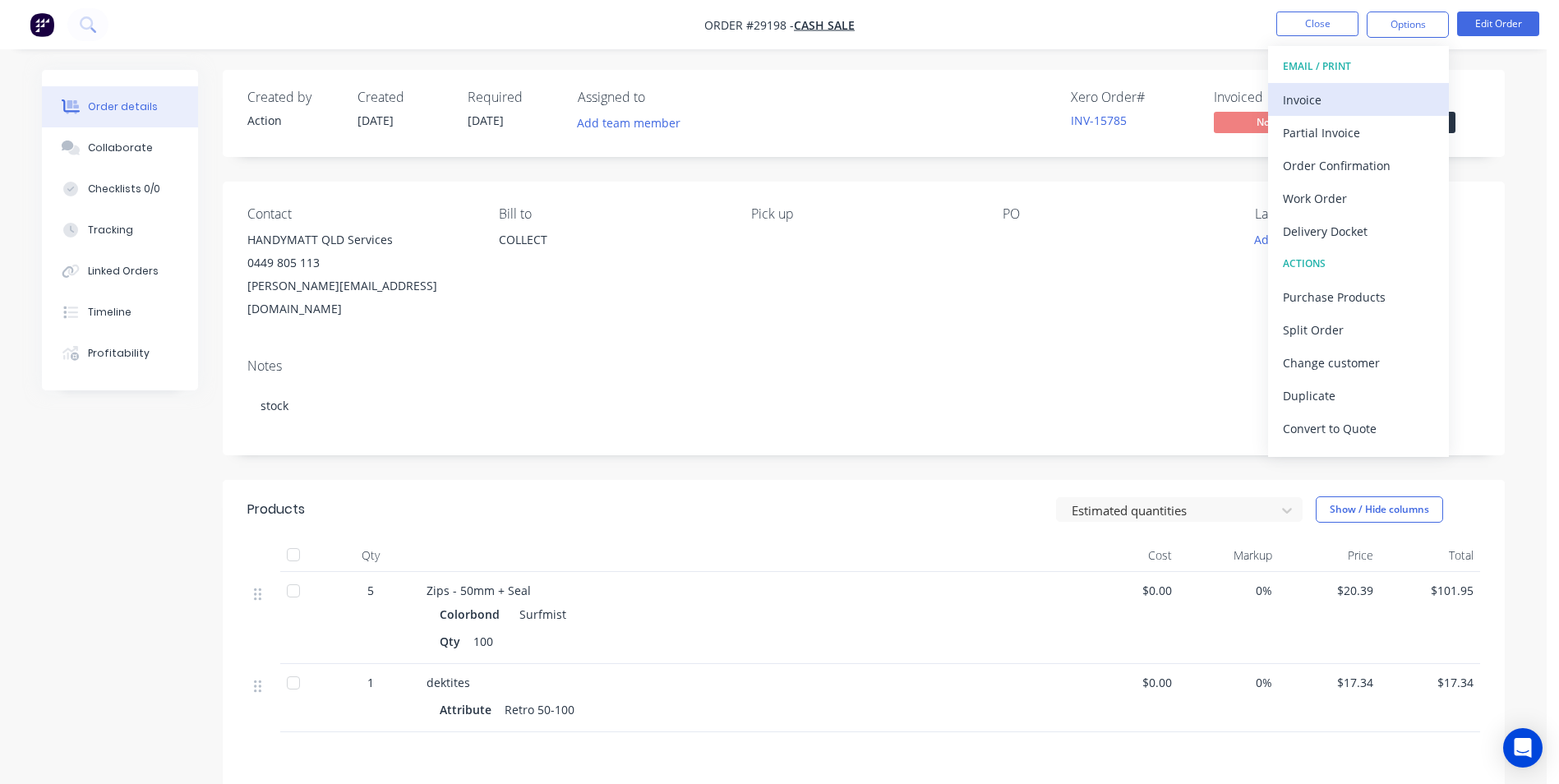
click at [1356, 93] on div "Invoice" at bounding box center [1358, 99] width 151 height 24
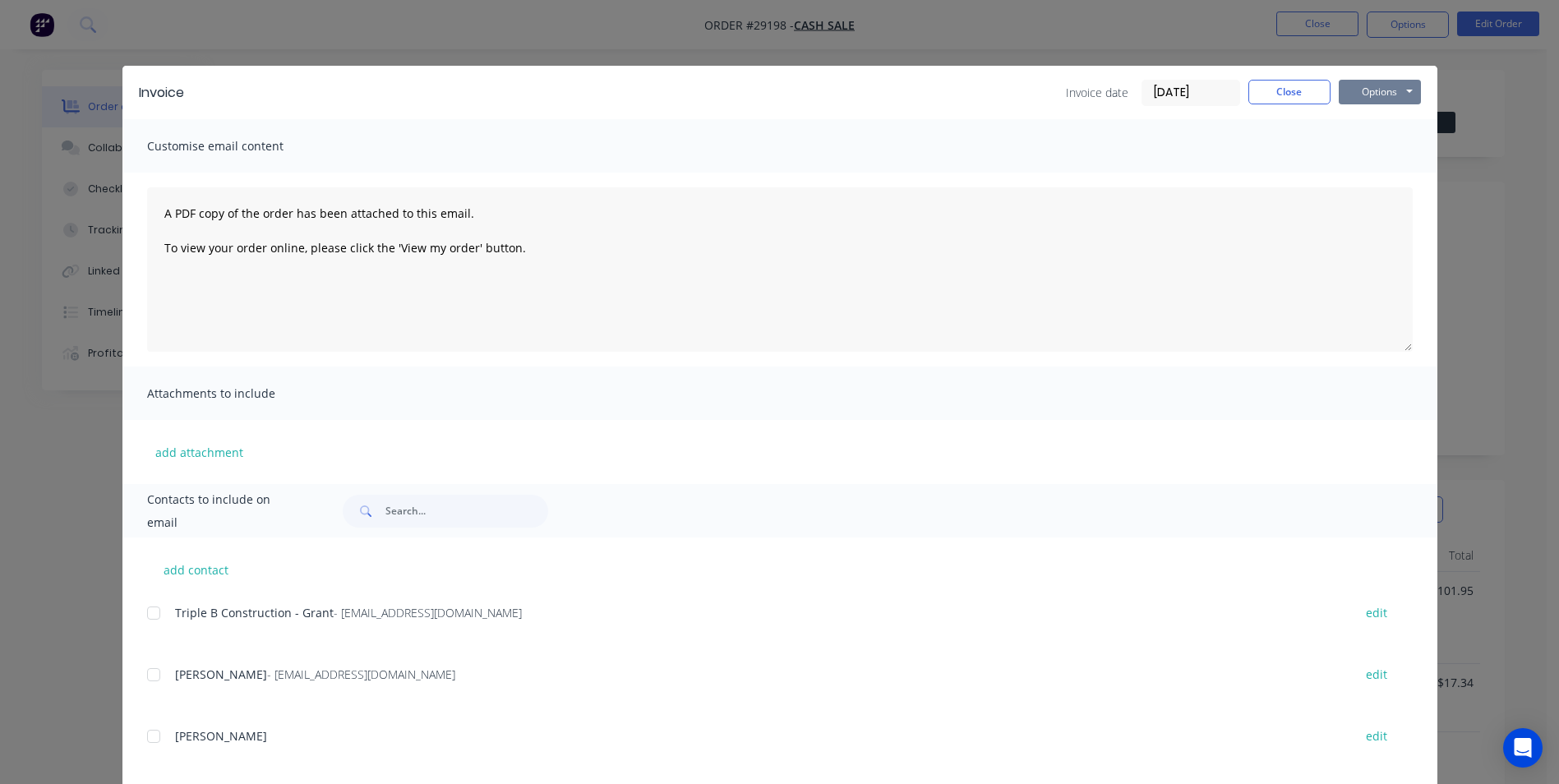
click at [1377, 87] on button "Options" at bounding box center [1380, 92] width 82 height 25
click at [1366, 144] on button "Print" at bounding box center [1392, 149] width 105 height 27
click at [1295, 82] on button "Close" at bounding box center [1289, 92] width 82 height 25
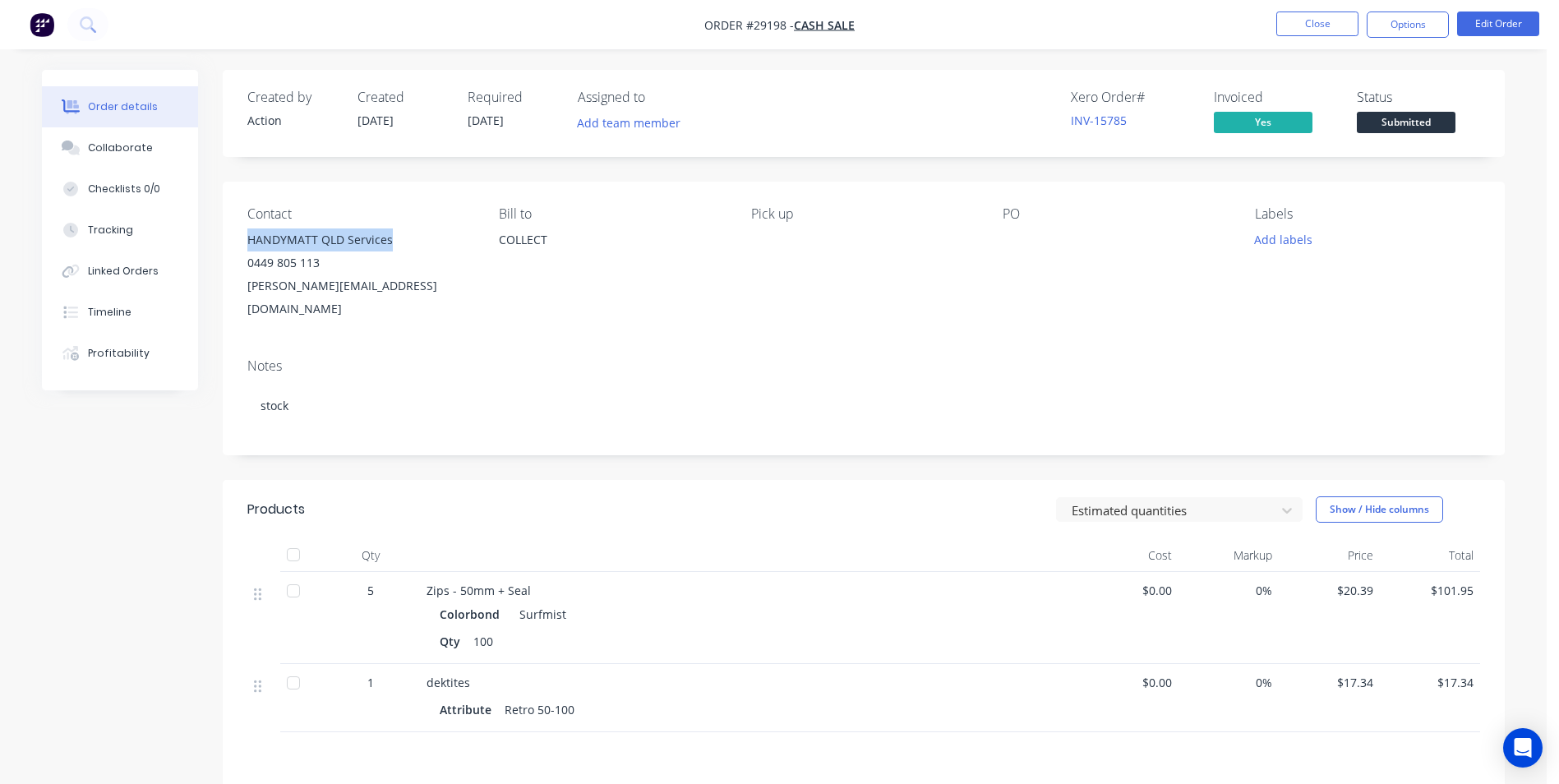
drag, startPoint x: 249, startPoint y: 243, endPoint x: 389, endPoint y: 248, distance: 140.1
click at [389, 248] on div "HANDYMATT QLD Services" at bounding box center [359, 240] width 225 height 23
drag, startPoint x: 529, startPoint y: 285, endPoint x: 400, endPoint y: 274, distance: 129.5
click at [526, 284] on div "[PERSON_NAME] to COLLECT" at bounding box center [611, 263] width 225 height 114
drag, startPoint x: 246, startPoint y: 238, endPoint x: 476, endPoint y: 297, distance: 237.4
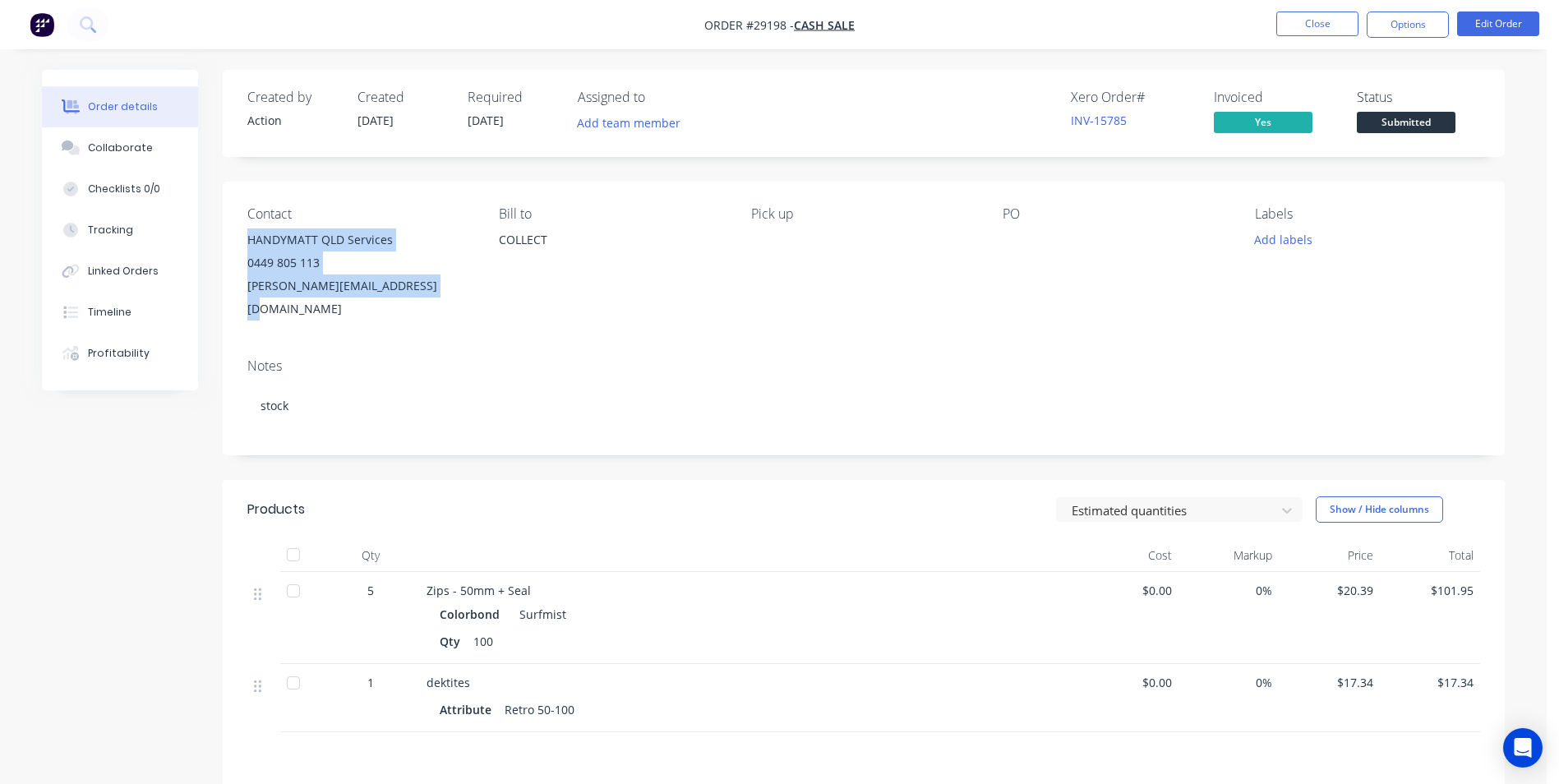
click at [476, 297] on div "Contact HANDYMATT QLD Services 0449 805 113 [EMAIL_ADDRESS][DOMAIN_NAME] [PERSO…" at bounding box center [863, 263] width 1282 height 163
click at [1316, 35] on button "Close" at bounding box center [1317, 24] width 82 height 25
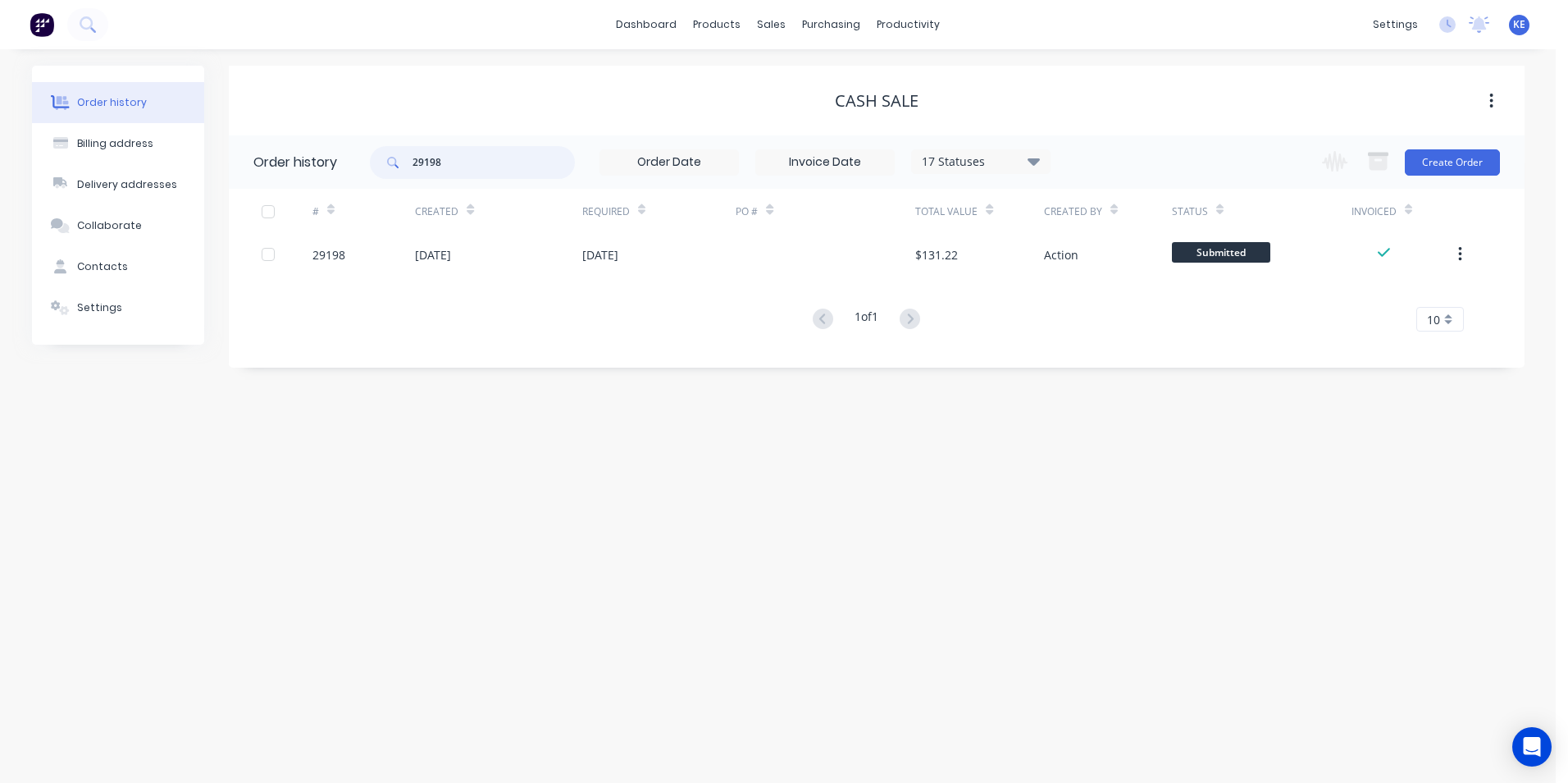
drag, startPoint x: 480, startPoint y: 170, endPoint x: 287, endPoint y: 171, distance: 193.0
click at [287, 171] on header "Order history 29198 17 Statuses Invoice Status Invoiced Not Invoiced Partial Or…" at bounding box center [877, 162] width 1296 height 53
type input "28976"
click at [449, 428] on div "Order history Billing address Delivery addresses Collaborate Contacts Settings …" at bounding box center [778, 416] width 1556 height 734
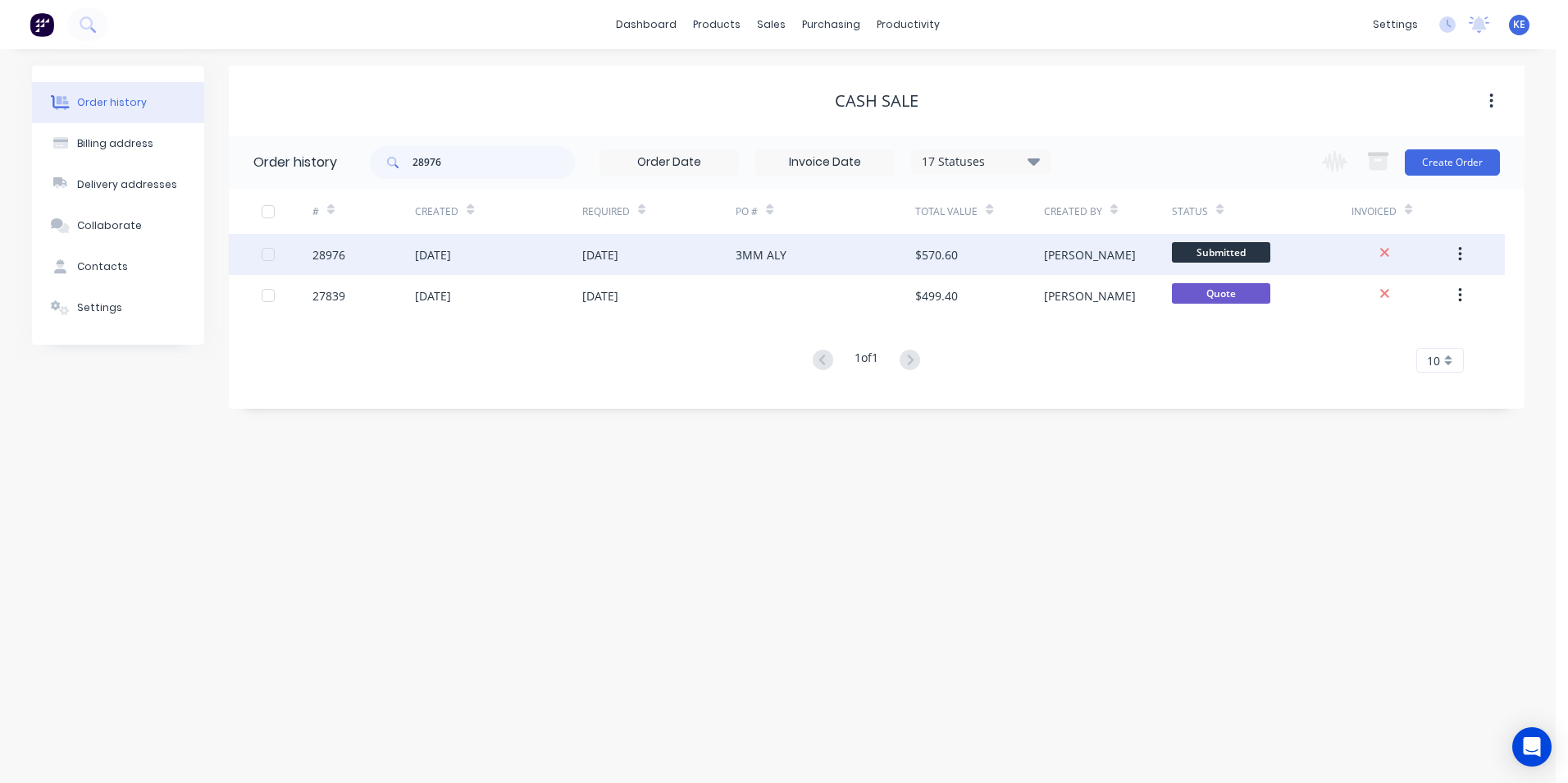
click at [376, 251] on div "28976" at bounding box center [364, 254] width 103 height 41
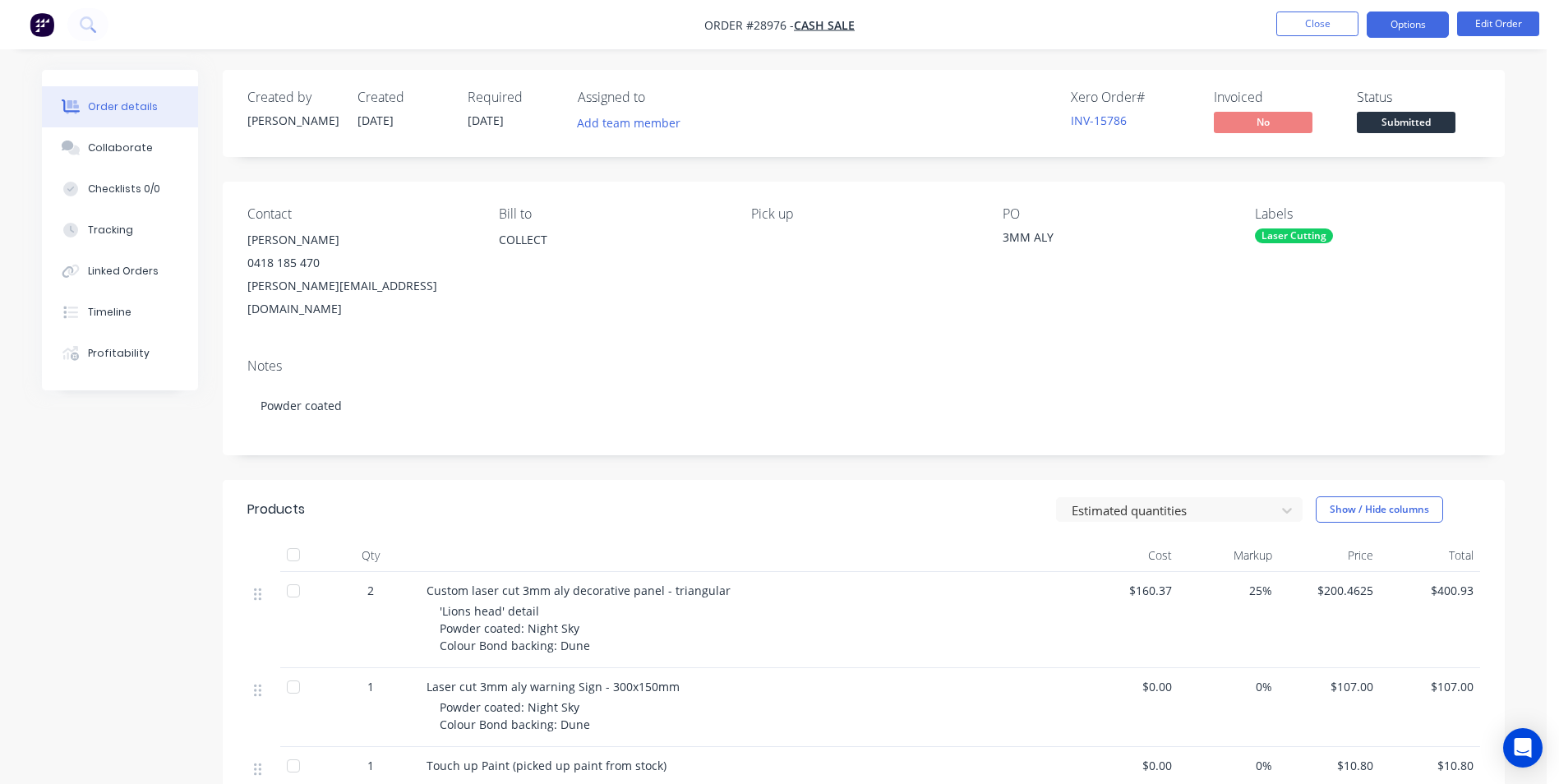
click at [1398, 21] on button "Options" at bounding box center [1408, 25] width 82 height 26
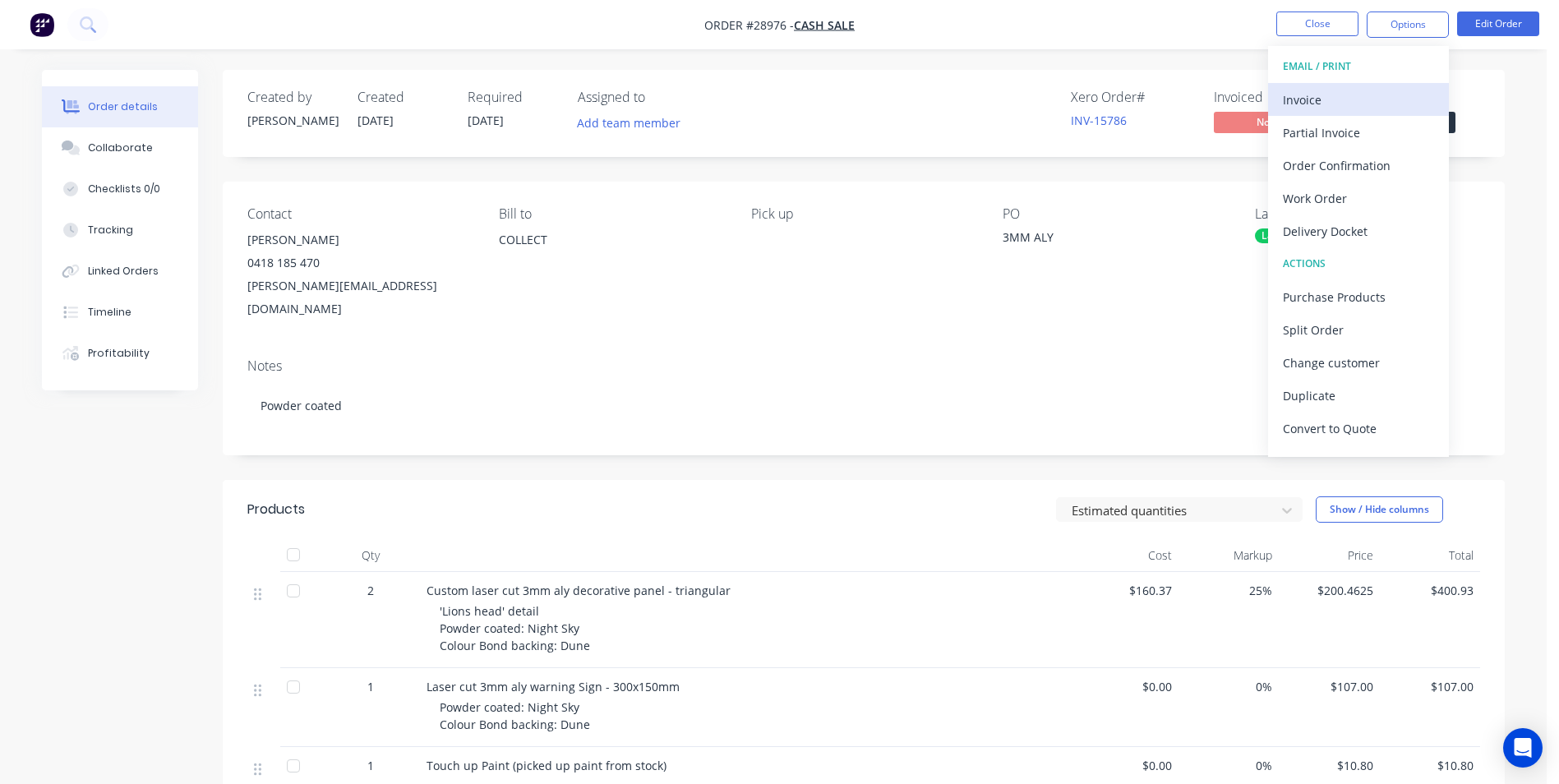
click at [1376, 94] on div "Invoice" at bounding box center [1358, 99] width 151 height 24
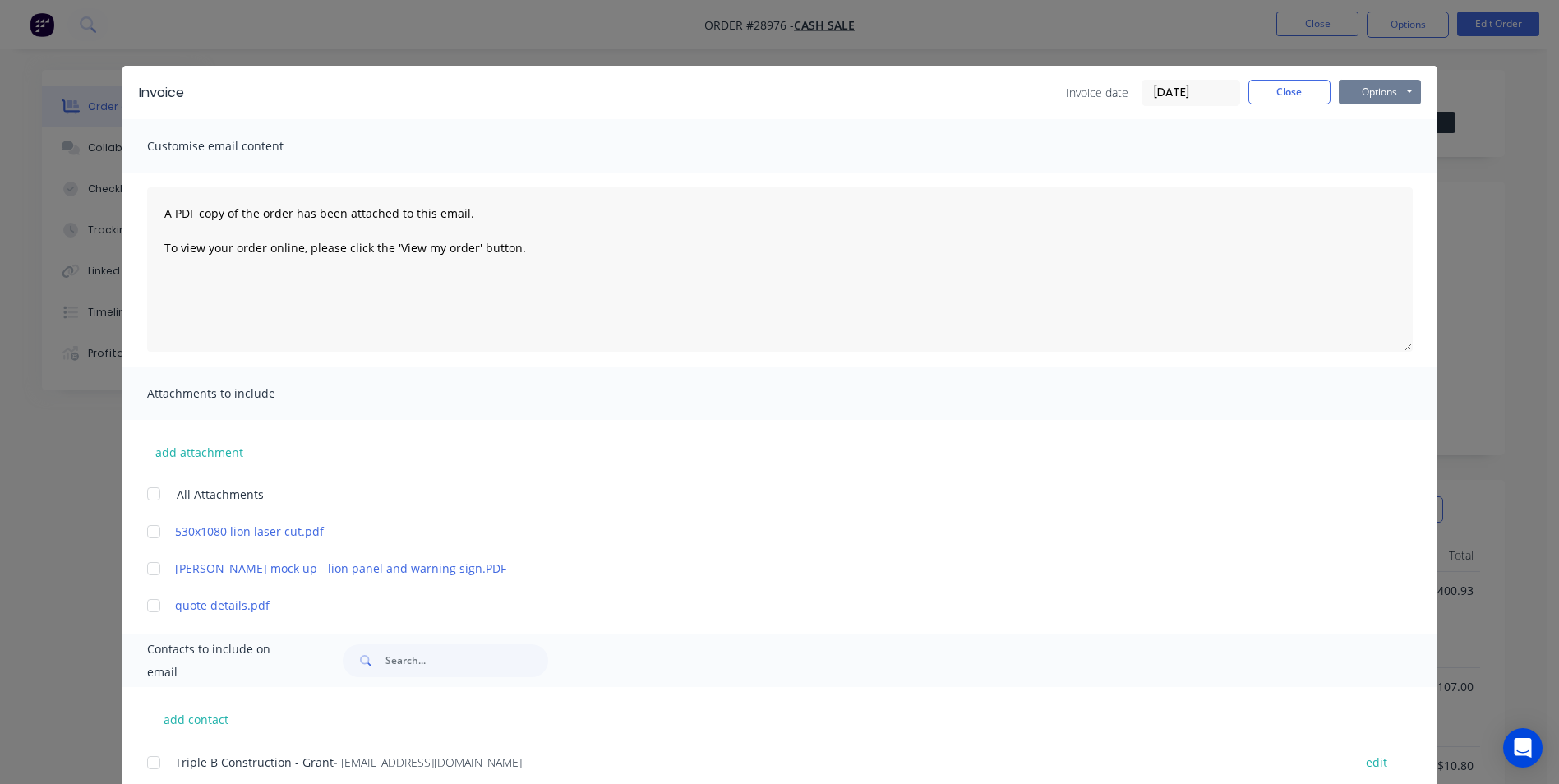
click at [1392, 98] on button "Options" at bounding box center [1380, 92] width 82 height 25
click at [1379, 140] on button "Print" at bounding box center [1392, 149] width 105 height 27
click at [1286, 87] on button "Close" at bounding box center [1289, 92] width 82 height 25
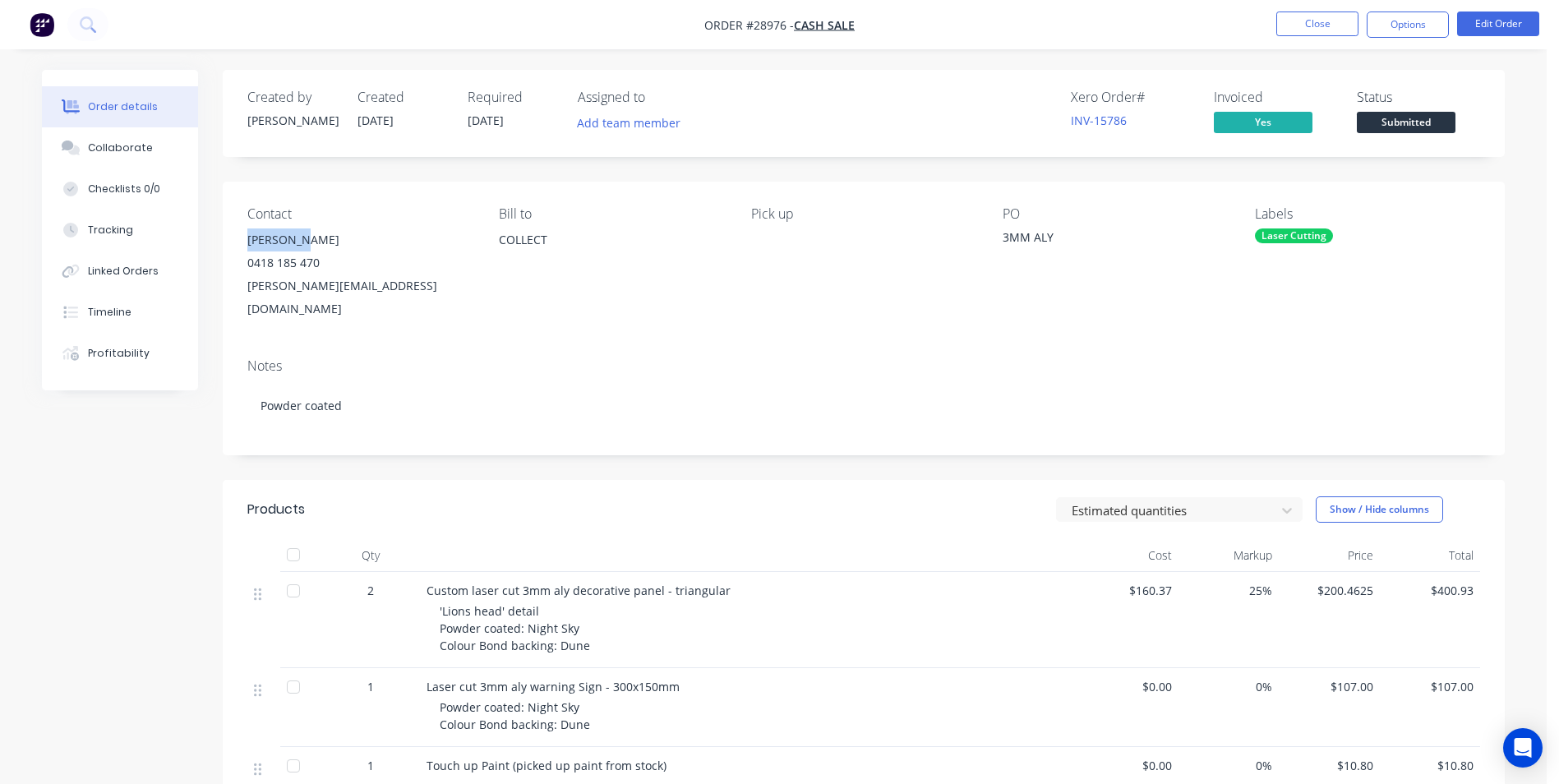
drag, startPoint x: 245, startPoint y: 245, endPoint x: 311, endPoint y: 245, distance: 66.0
click at [311, 245] on div "Contact [PERSON_NAME] [PHONE_NUMBER] [PERSON_NAME][EMAIL_ADDRESS][DOMAIN_NAME] …" at bounding box center [863, 263] width 1282 height 163
click at [158, 564] on div "Created by [PERSON_NAME] Created [DATE] Required [DATE] Assigned to Add team me…" at bounding box center [773, 601] width 1463 height 1062
drag, startPoint x: 253, startPoint y: 242, endPoint x: 406, endPoint y: 288, distance: 159.8
click at [406, 288] on div "Contact [PERSON_NAME] [PHONE_NUMBER] [PERSON_NAME][EMAIL_ADDRESS][DOMAIN_NAME] …" at bounding box center [863, 263] width 1282 height 163
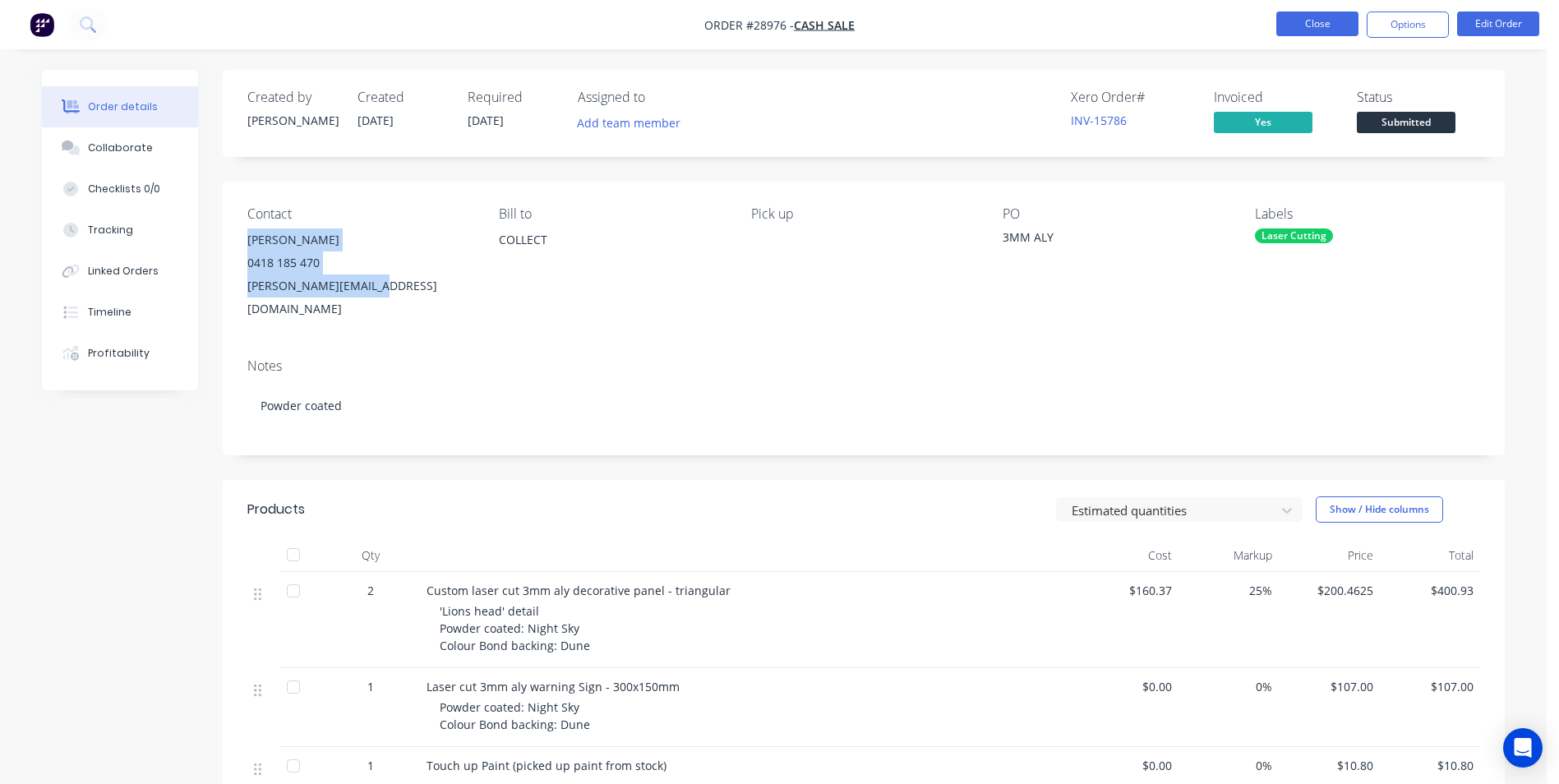
click at [1295, 27] on button "Close" at bounding box center [1317, 24] width 82 height 25
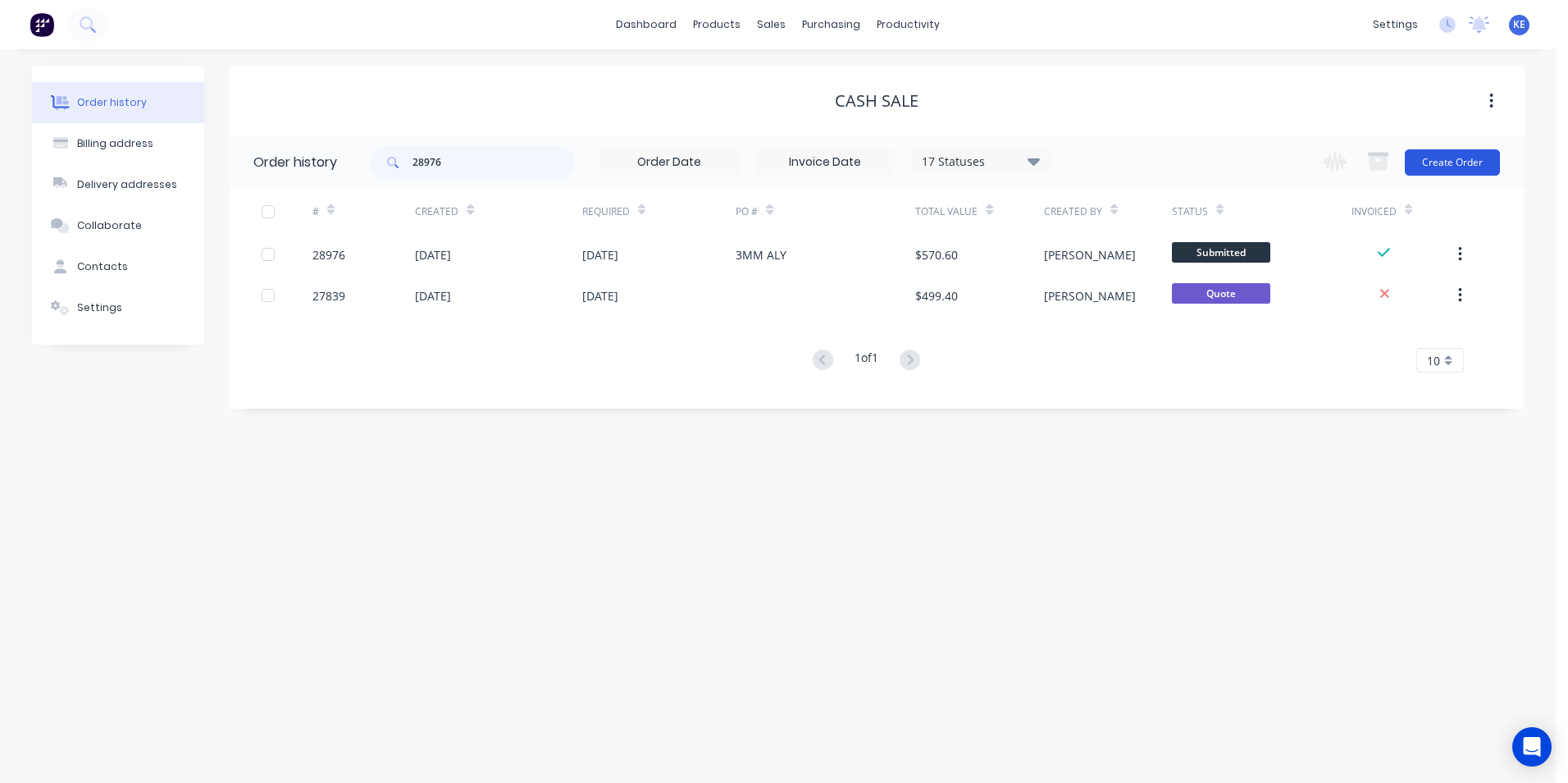
click at [1451, 161] on button "Create Order" at bounding box center [1453, 162] width 95 height 26
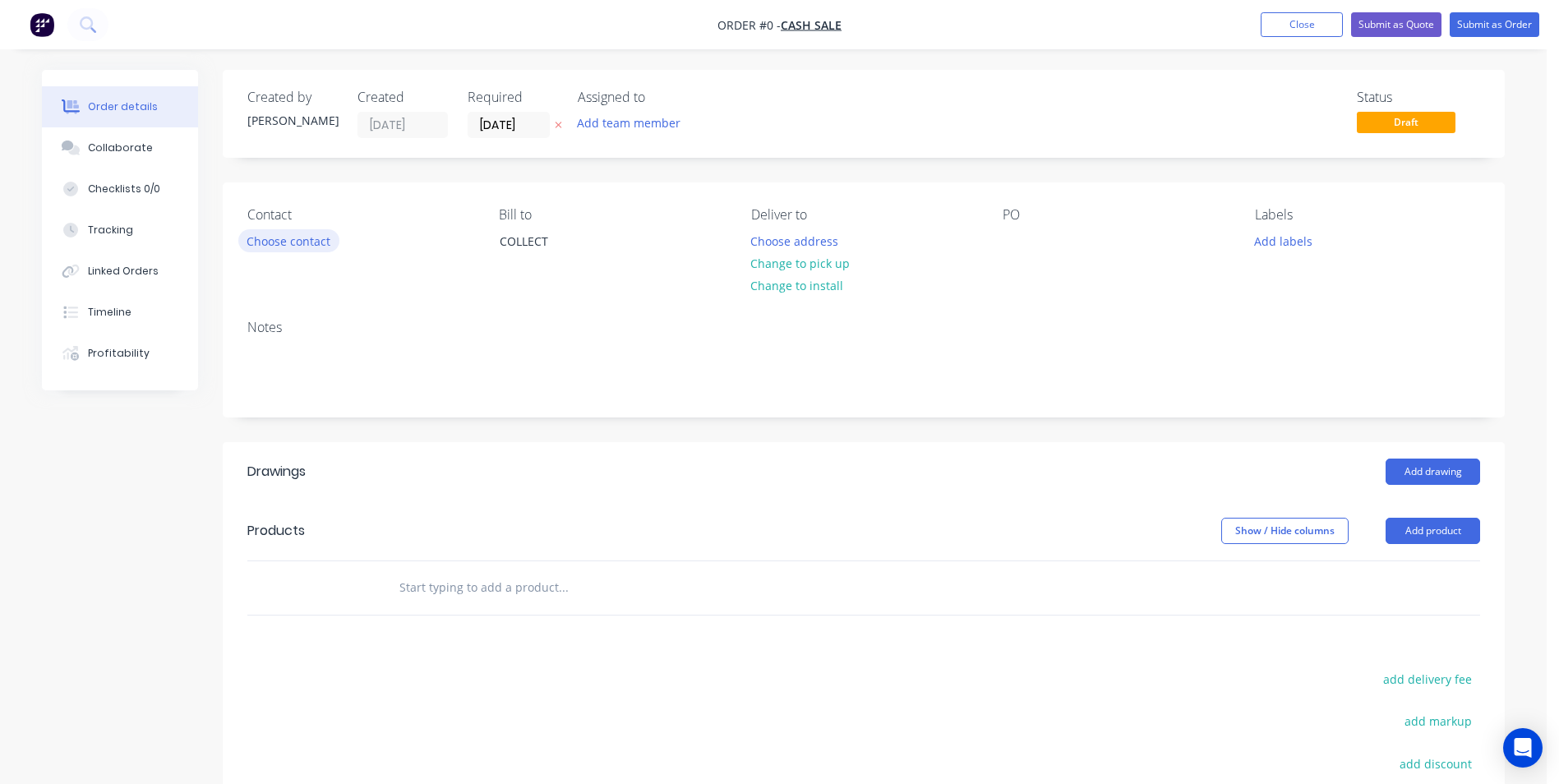
click at [283, 241] on button "Choose contact" at bounding box center [289, 240] width 101 height 22
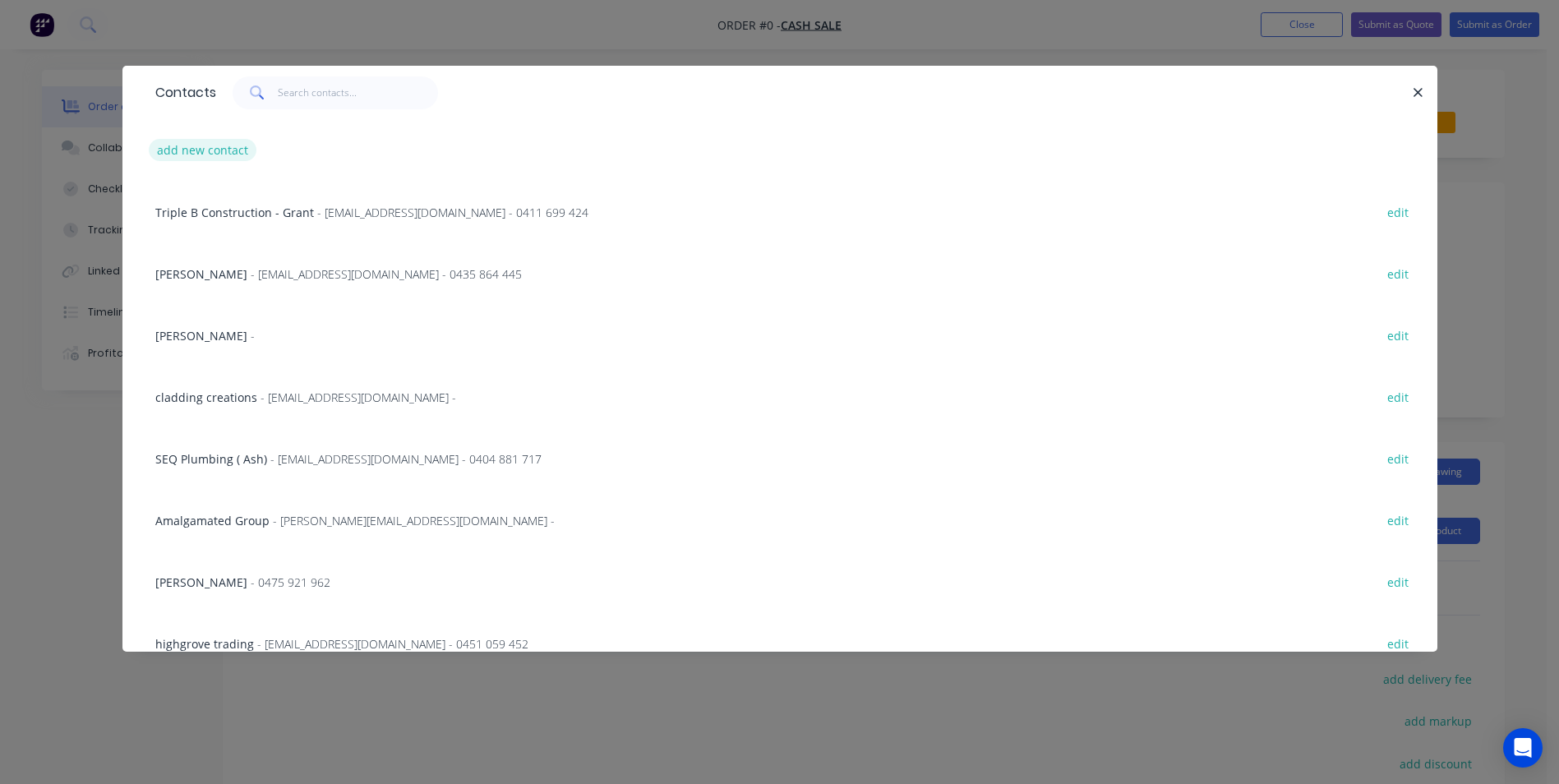
click at [176, 144] on button "add new contact" at bounding box center [203, 149] width 109 height 22
select select "AU"
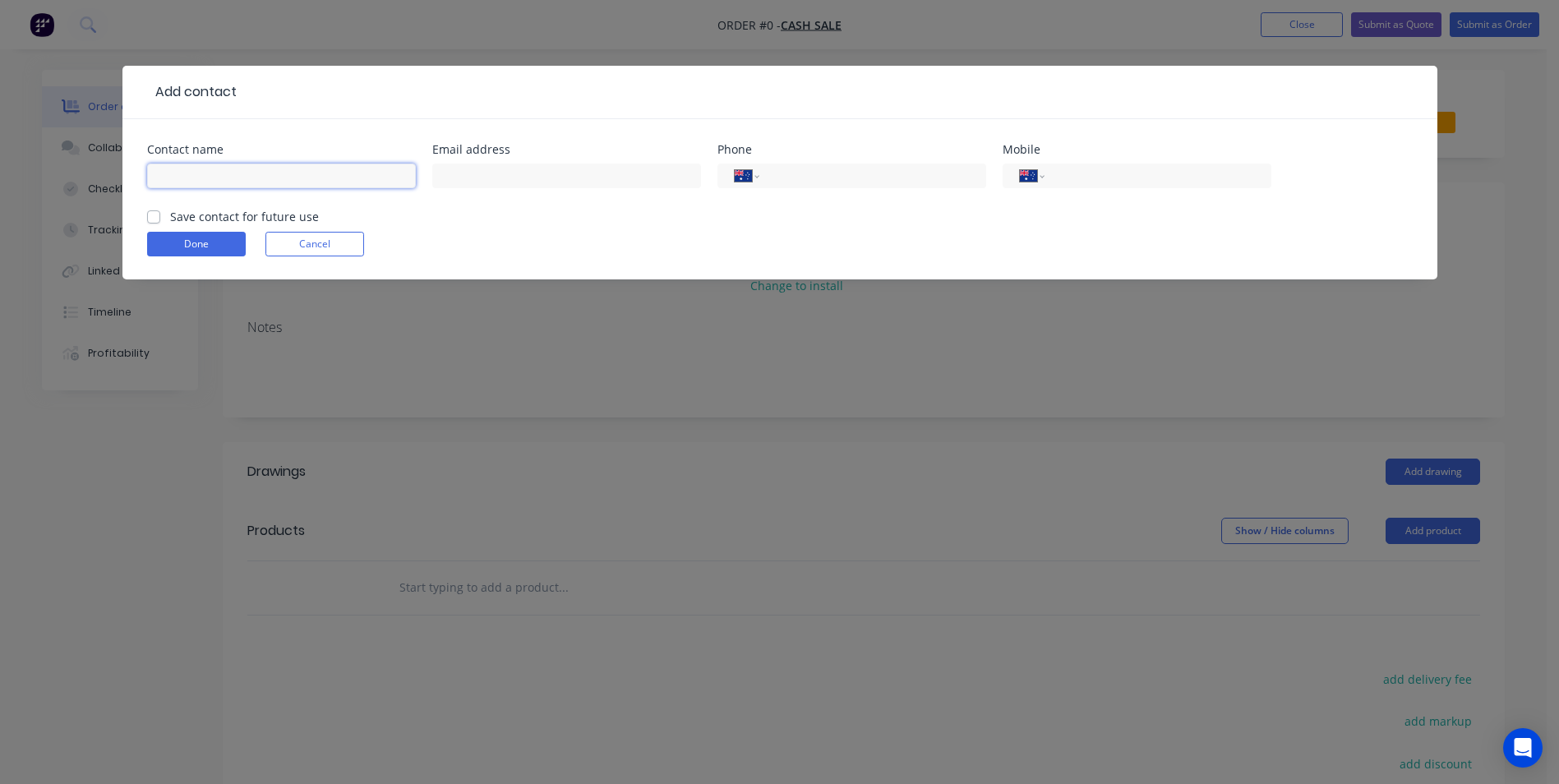
click at [201, 172] on input "text" at bounding box center [281, 175] width 268 height 25
type input "[PERSON_NAME] - TML Buildings Group"
type input "[EMAIL_ADDRESS][DOMAIN_NAME]"
click at [1106, 180] on input "tel" at bounding box center [1155, 176] width 197 height 19
type input "0415 357 921"
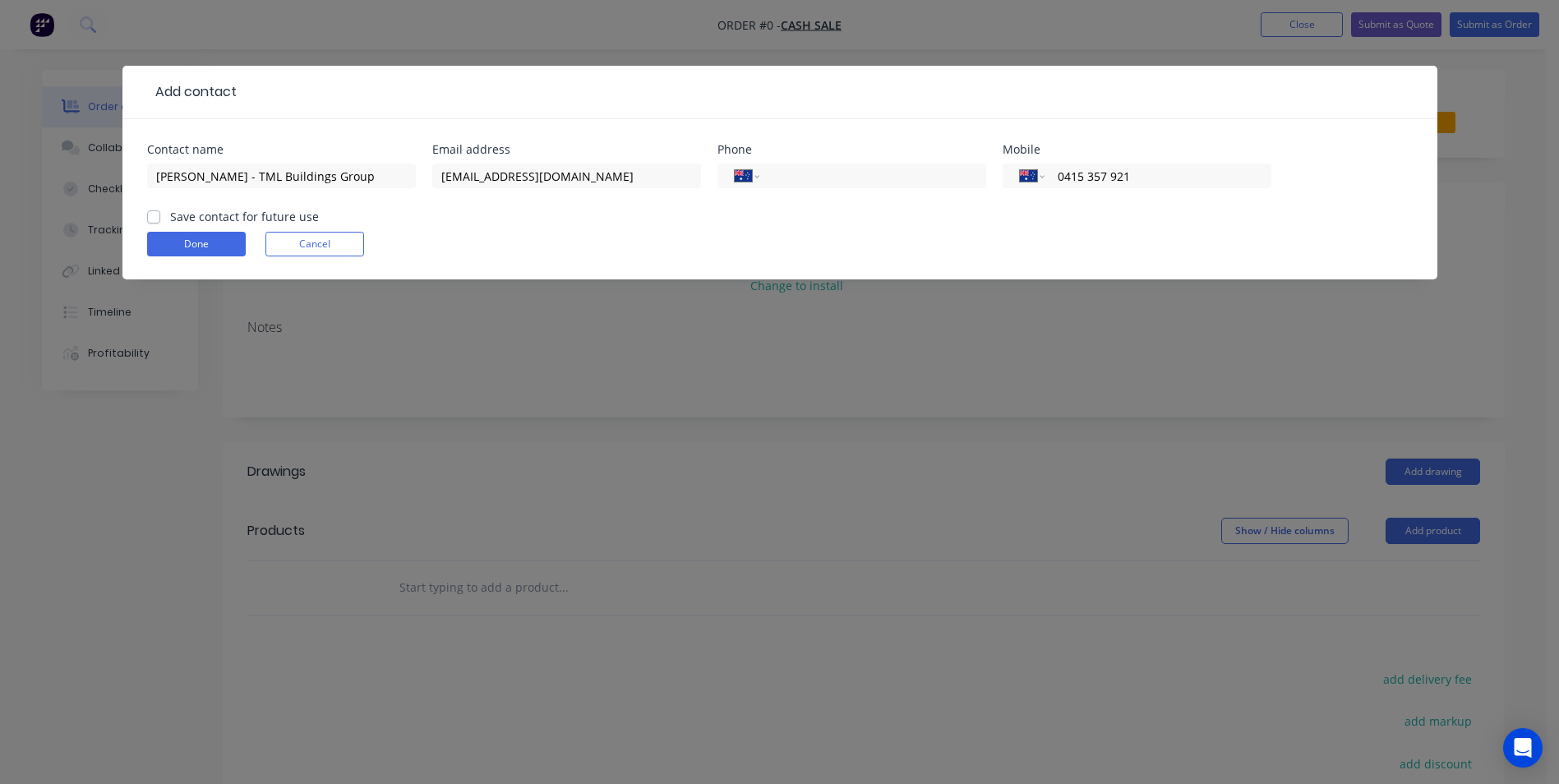
click at [170, 215] on label "Save contact for future use" at bounding box center [244, 217] width 149 height 17
click at [150, 215] on input "Save contact for future use" at bounding box center [153, 216] width 13 height 15
checkbox input "true"
click at [187, 249] on button "Done" at bounding box center [196, 244] width 99 height 25
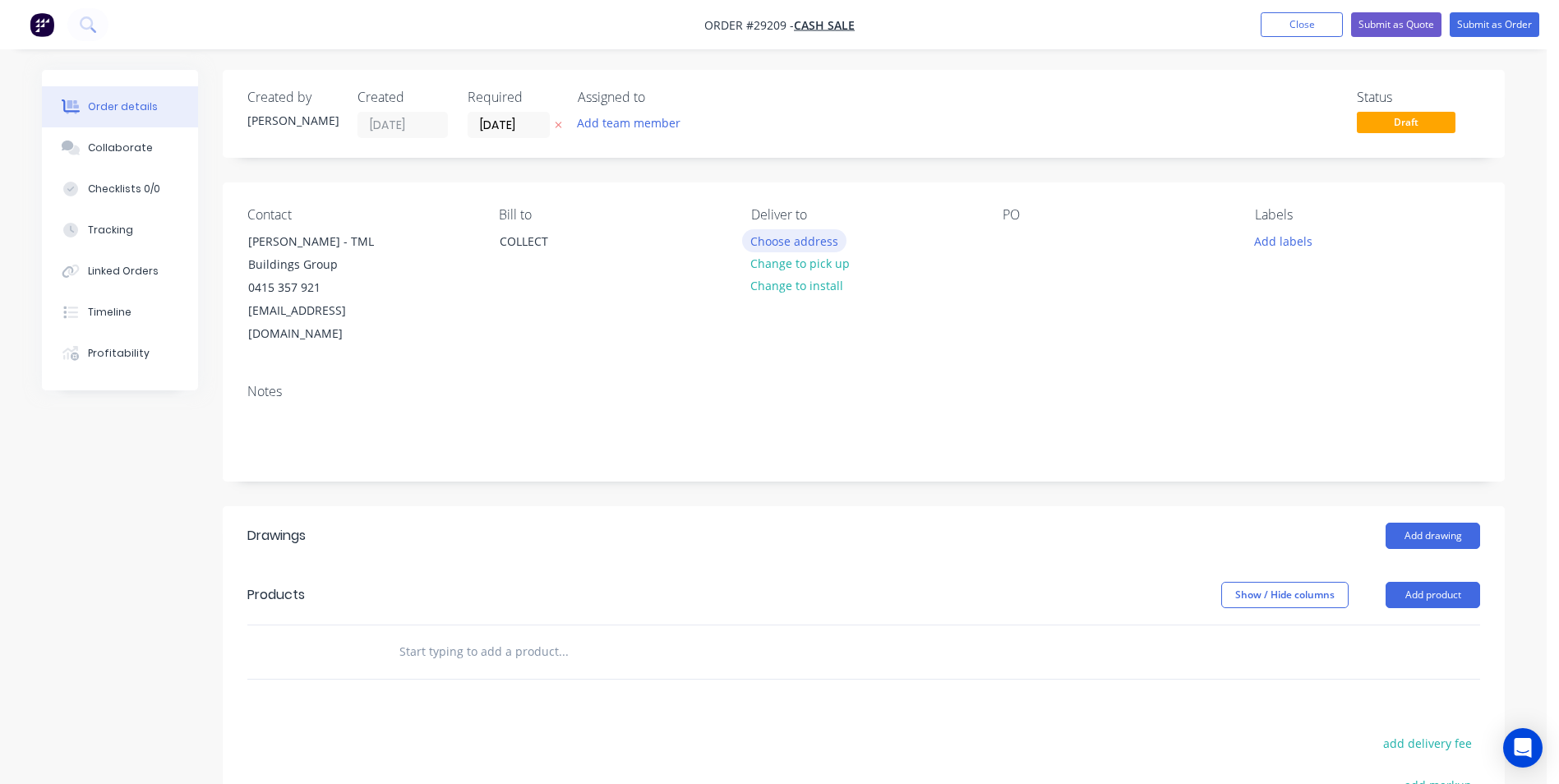
click at [783, 244] on button "Choose address" at bounding box center [794, 240] width 105 height 22
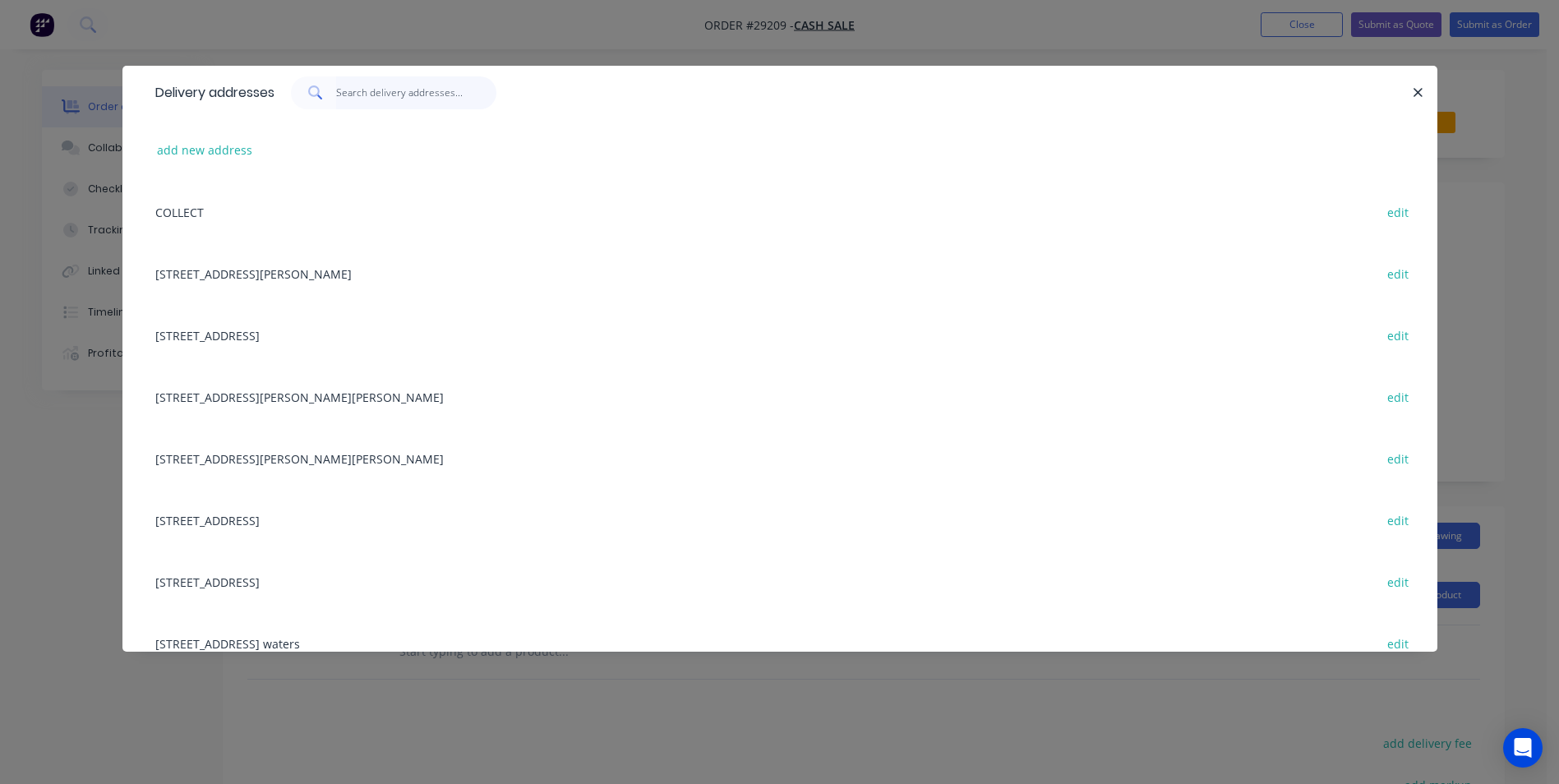
click at [375, 92] on input "text" at bounding box center [416, 93] width 161 height 33
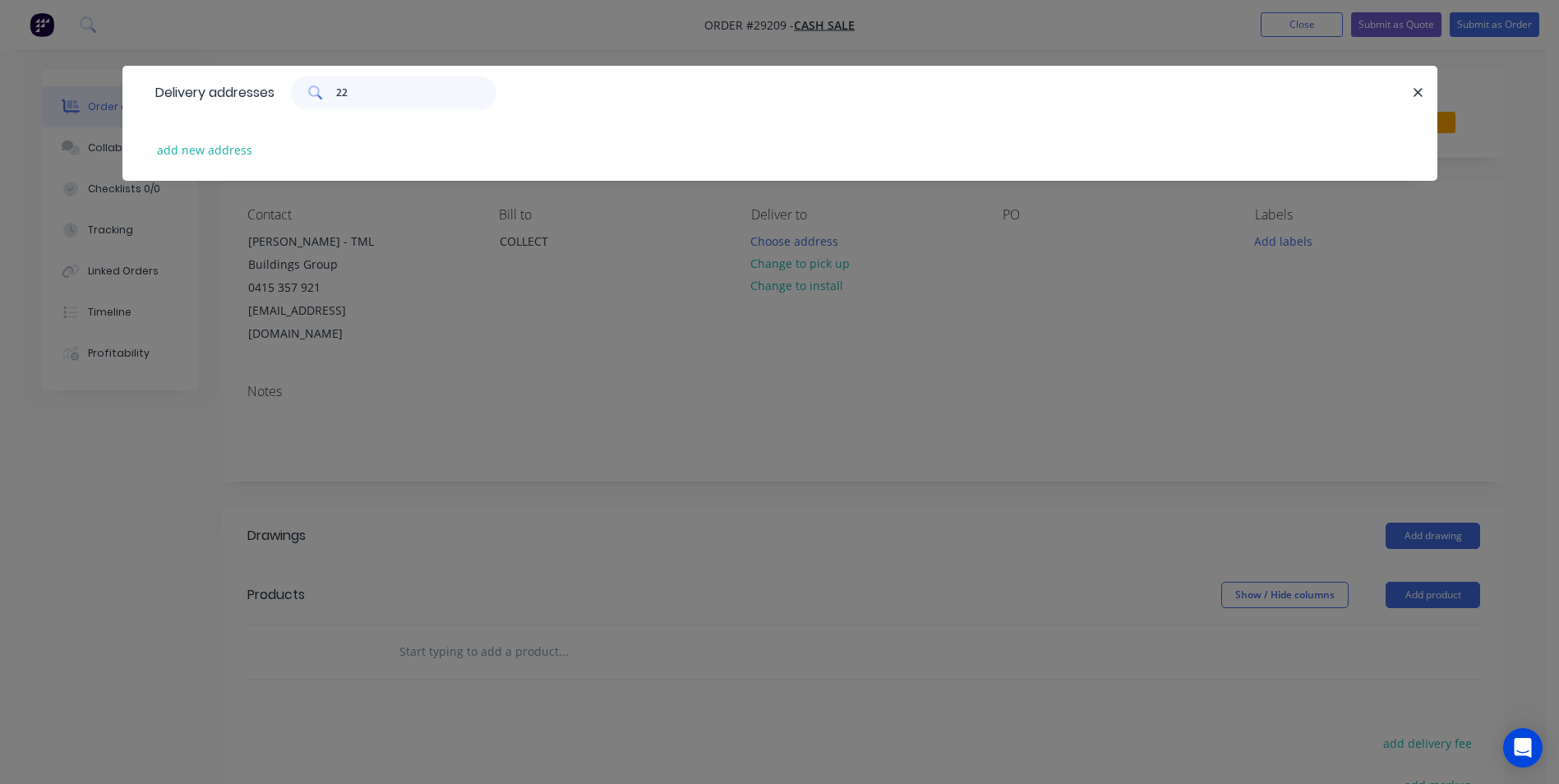
type input "2"
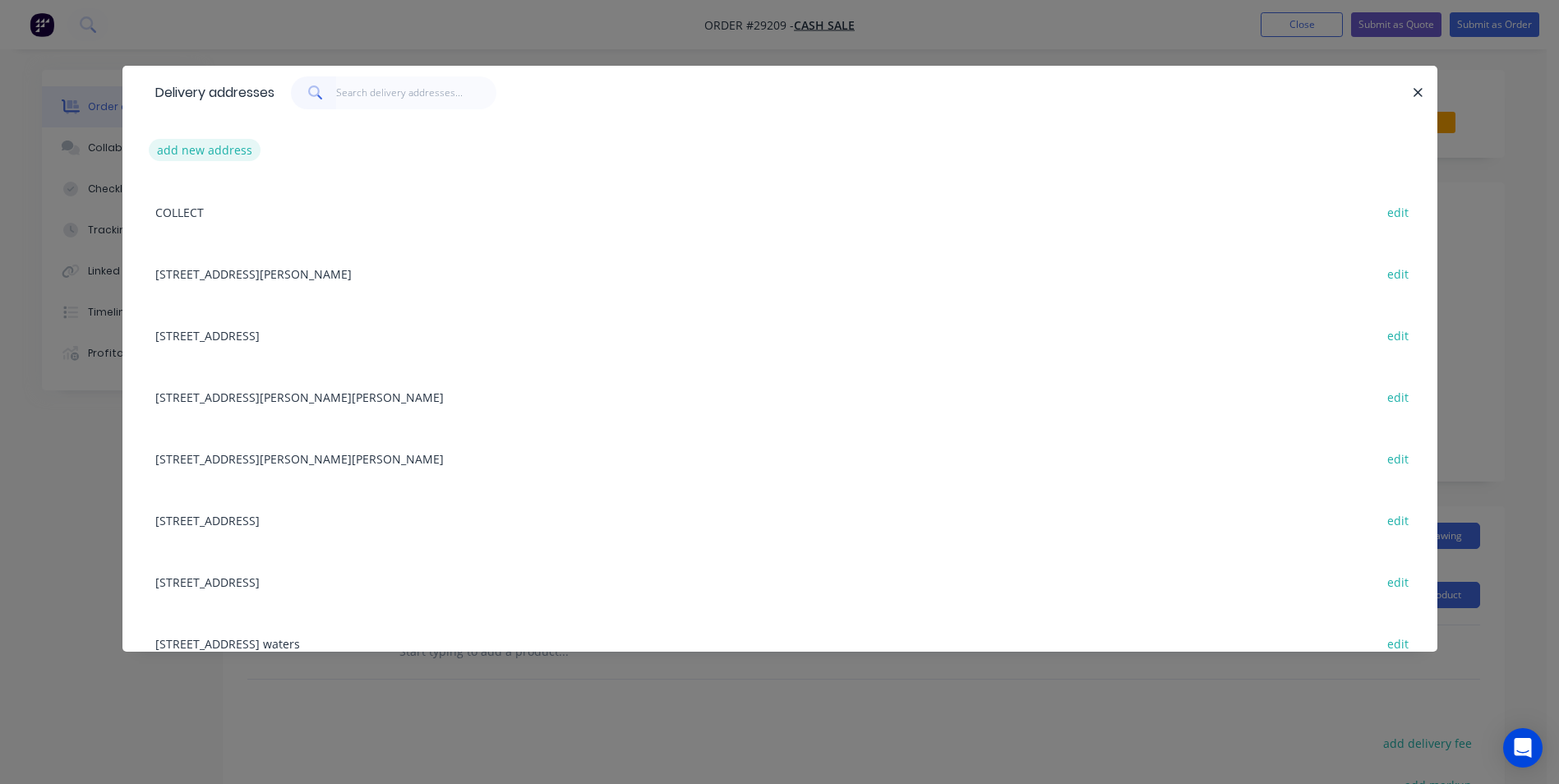
click at [180, 149] on button "add new address" at bounding box center [205, 149] width 113 height 22
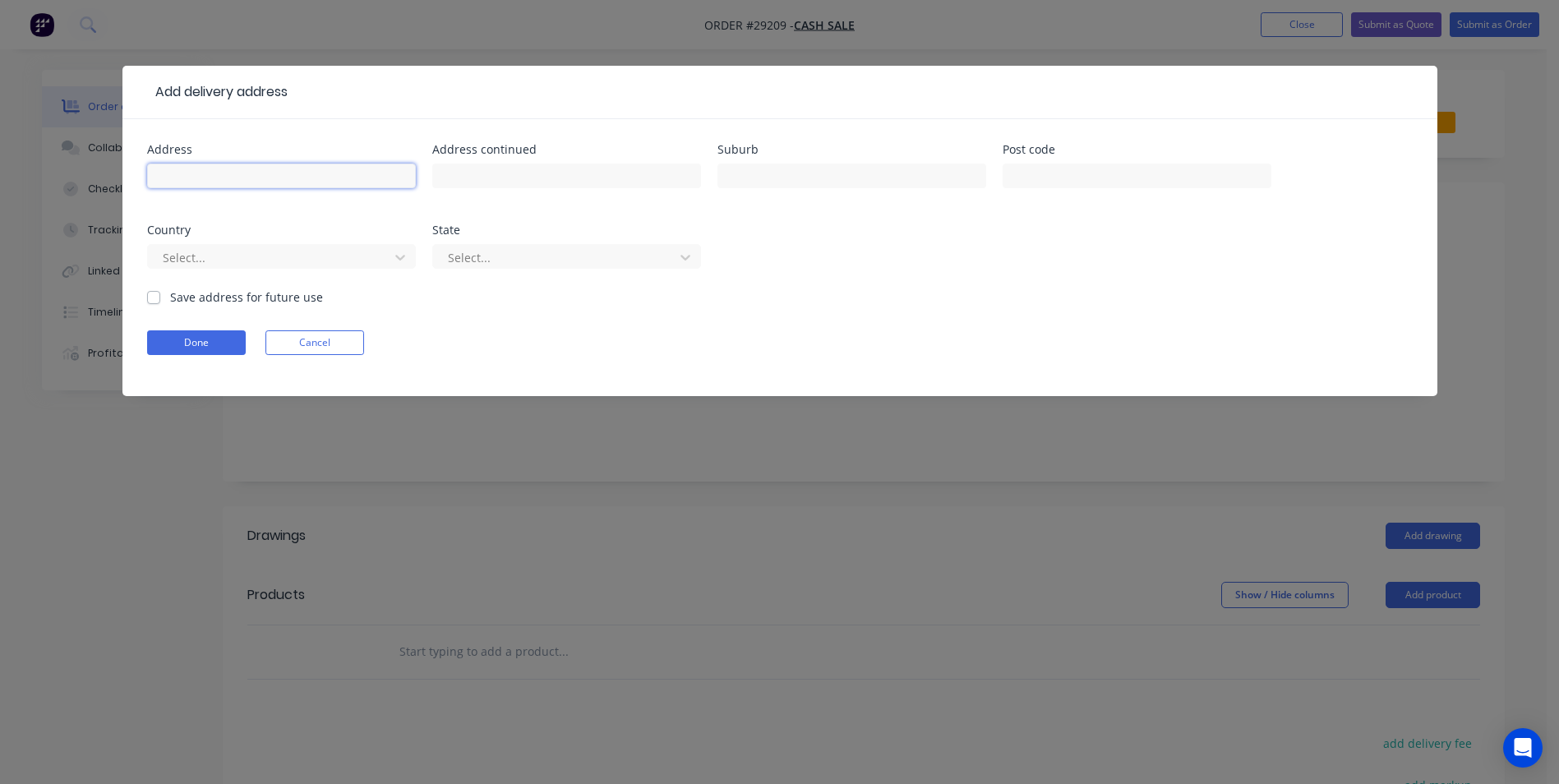
click at [238, 169] on input "text" at bounding box center [281, 175] width 268 height 25
type input "[STREET_ADDRESS]"
type input "Paradise Waters"
type input "4210"
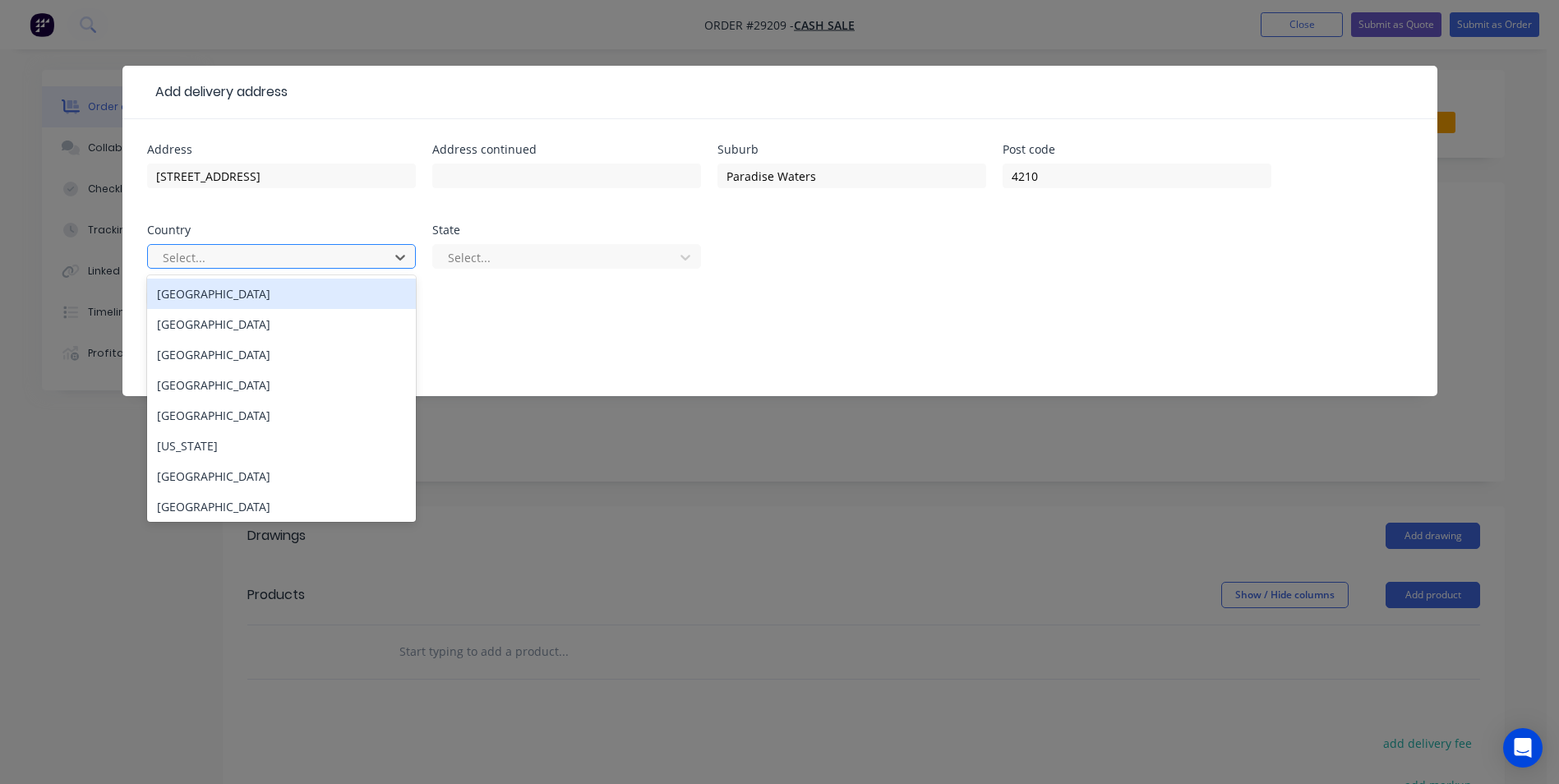
click at [226, 256] on div at bounding box center [271, 257] width 219 height 20
click at [177, 293] on div "[GEOGRAPHIC_DATA]" at bounding box center [281, 294] width 268 height 31
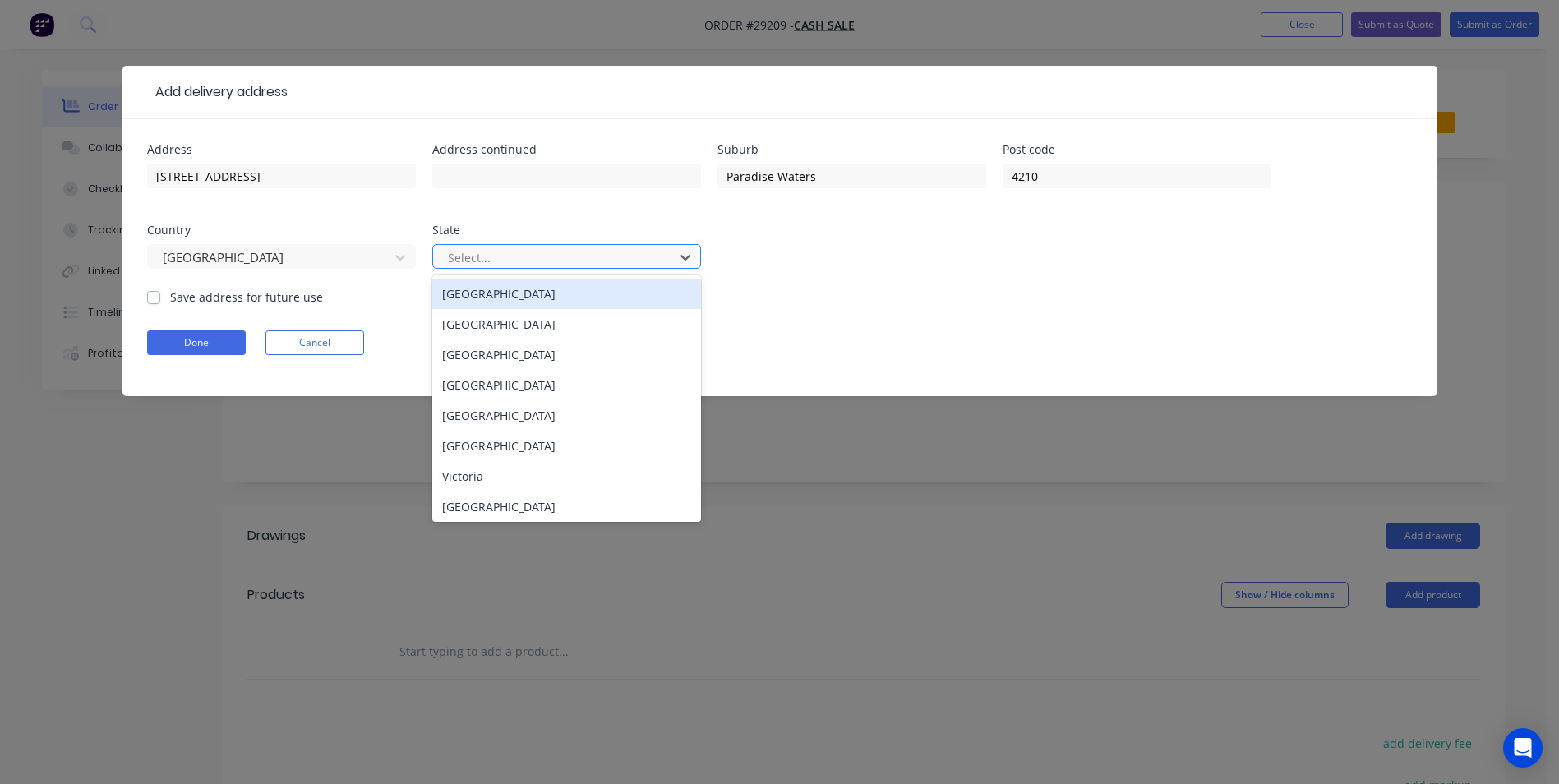
click at [516, 257] on div at bounding box center [556, 257] width 219 height 20
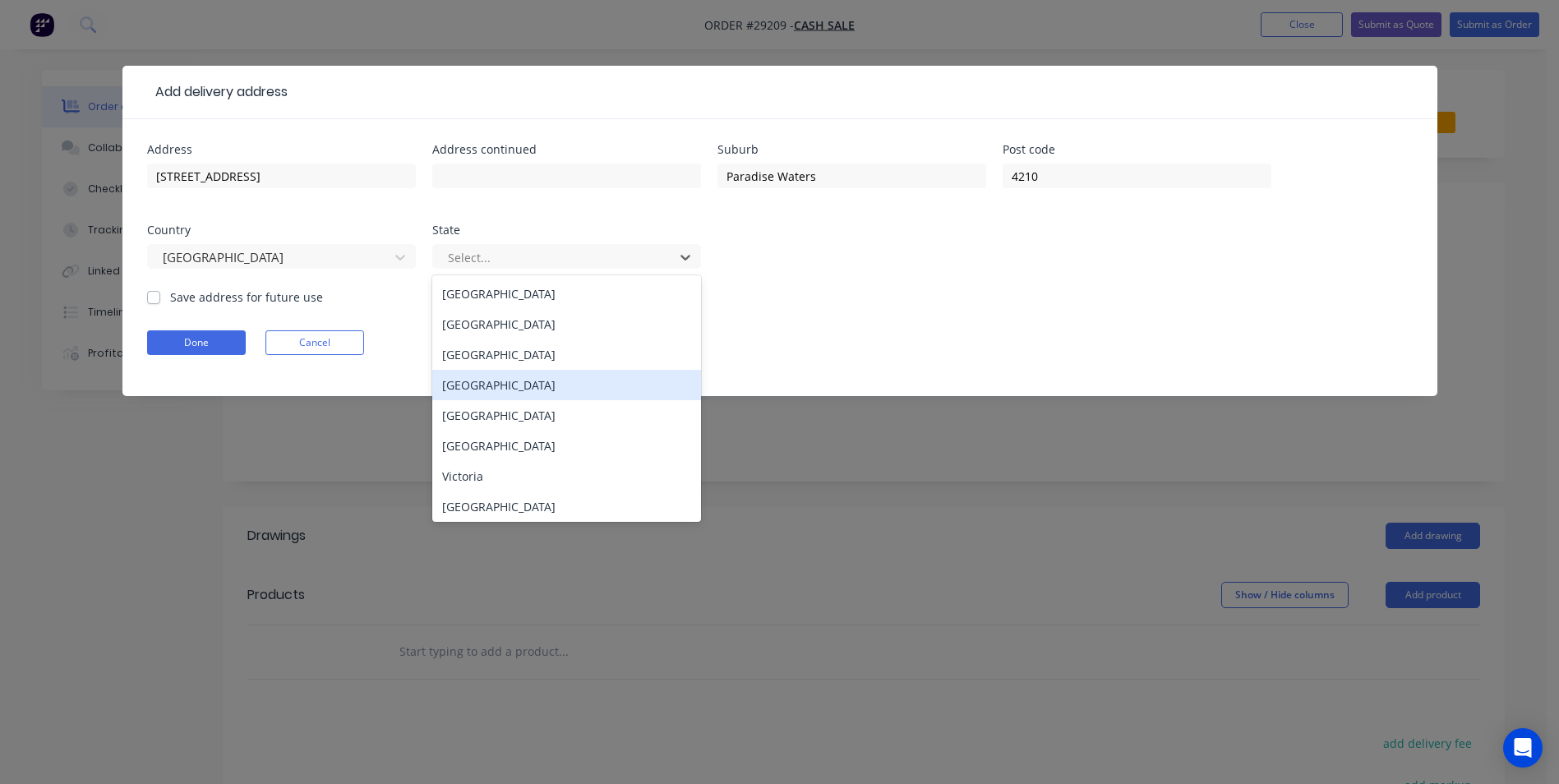
click at [501, 385] on div "[GEOGRAPHIC_DATA]" at bounding box center [567, 385] width 268 height 31
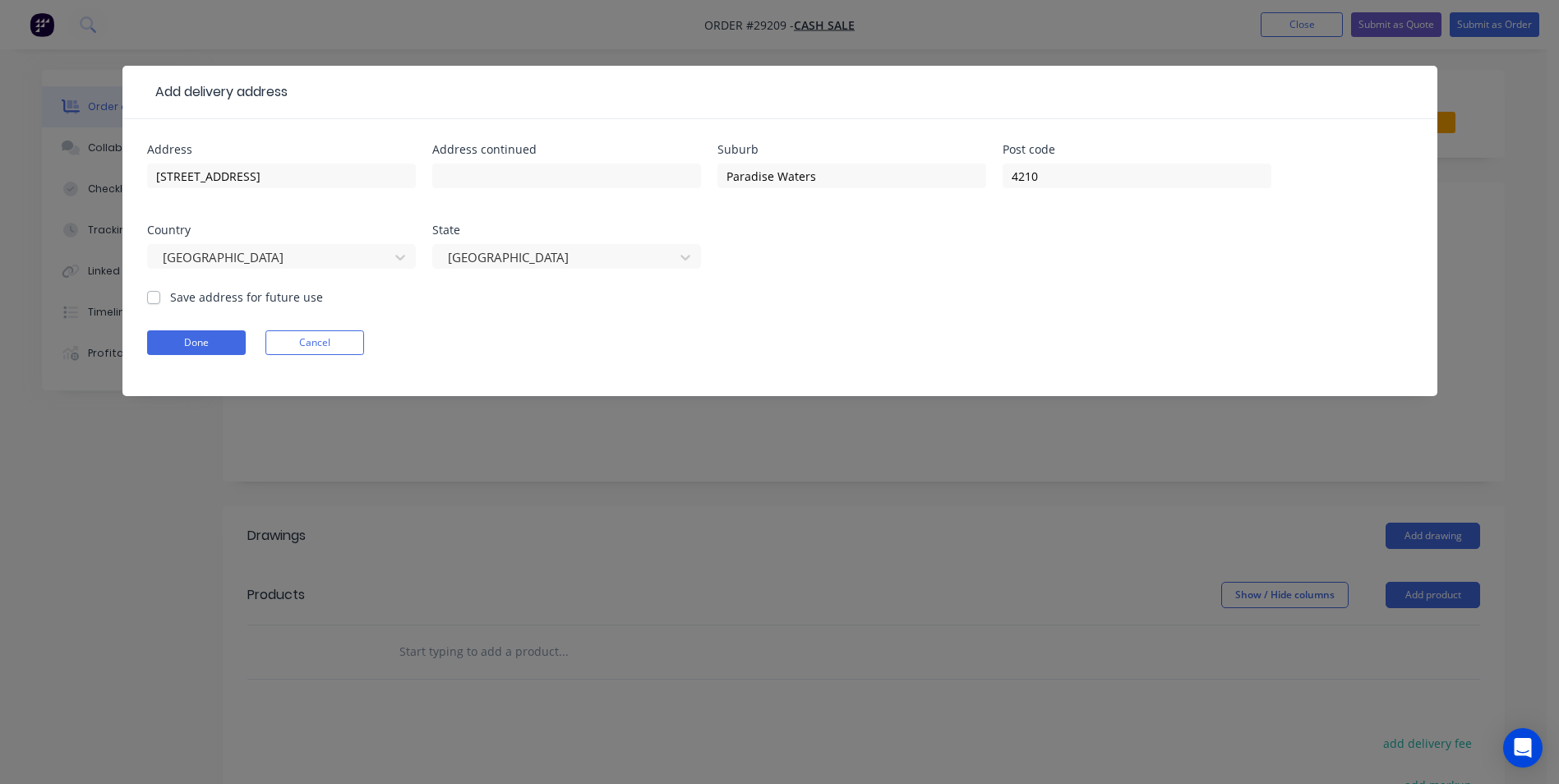
click at [574, 353] on div "Done Cancel" at bounding box center [780, 342] width 1266 height 25
click at [170, 297] on label "Save address for future use" at bounding box center [246, 297] width 153 height 17
click at [149, 297] on input "Save address for future use" at bounding box center [153, 296] width 13 height 15
checkbox input "true"
click at [198, 339] on button "Done" at bounding box center [196, 342] width 99 height 25
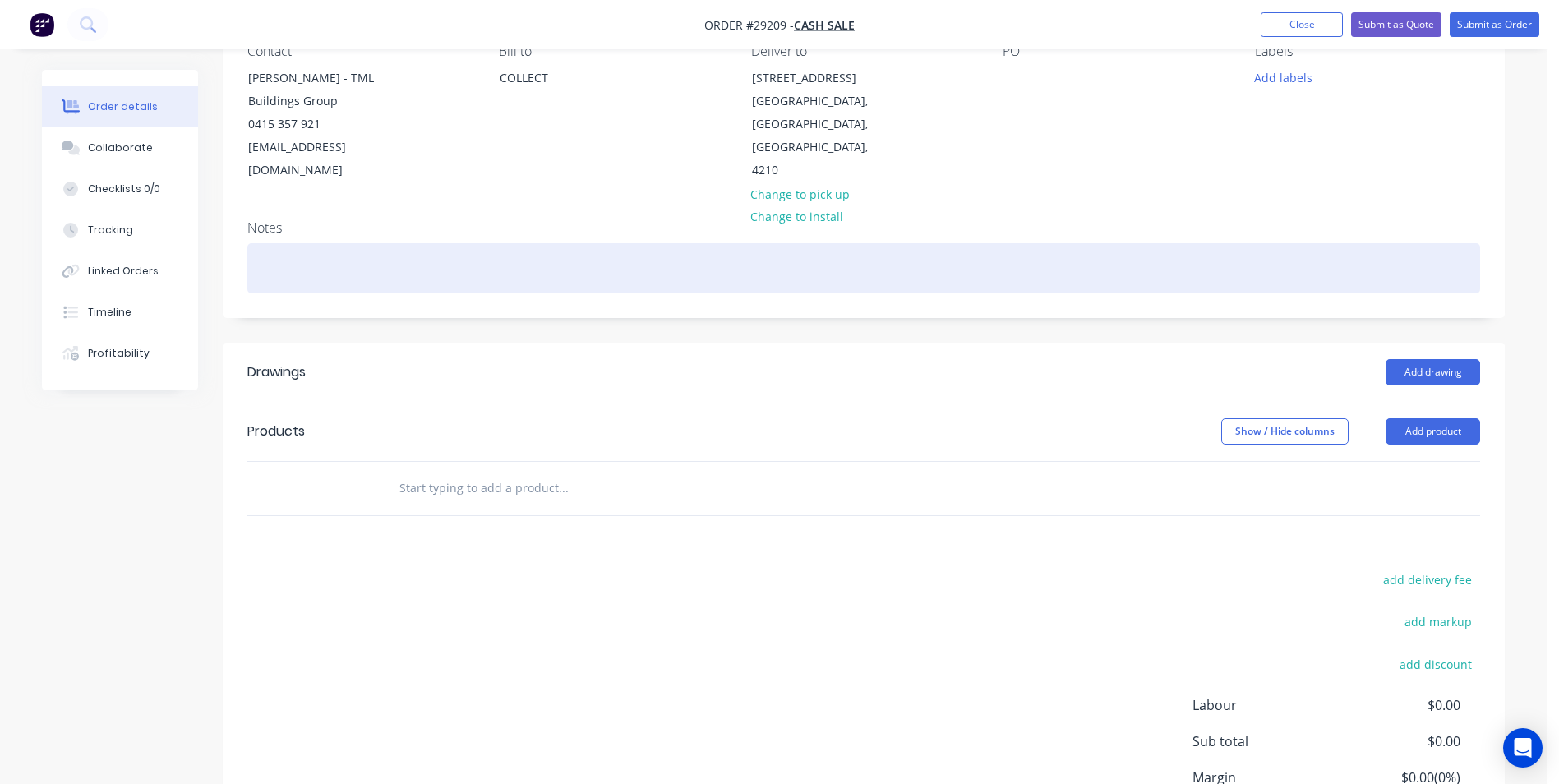
scroll to position [246, 0]
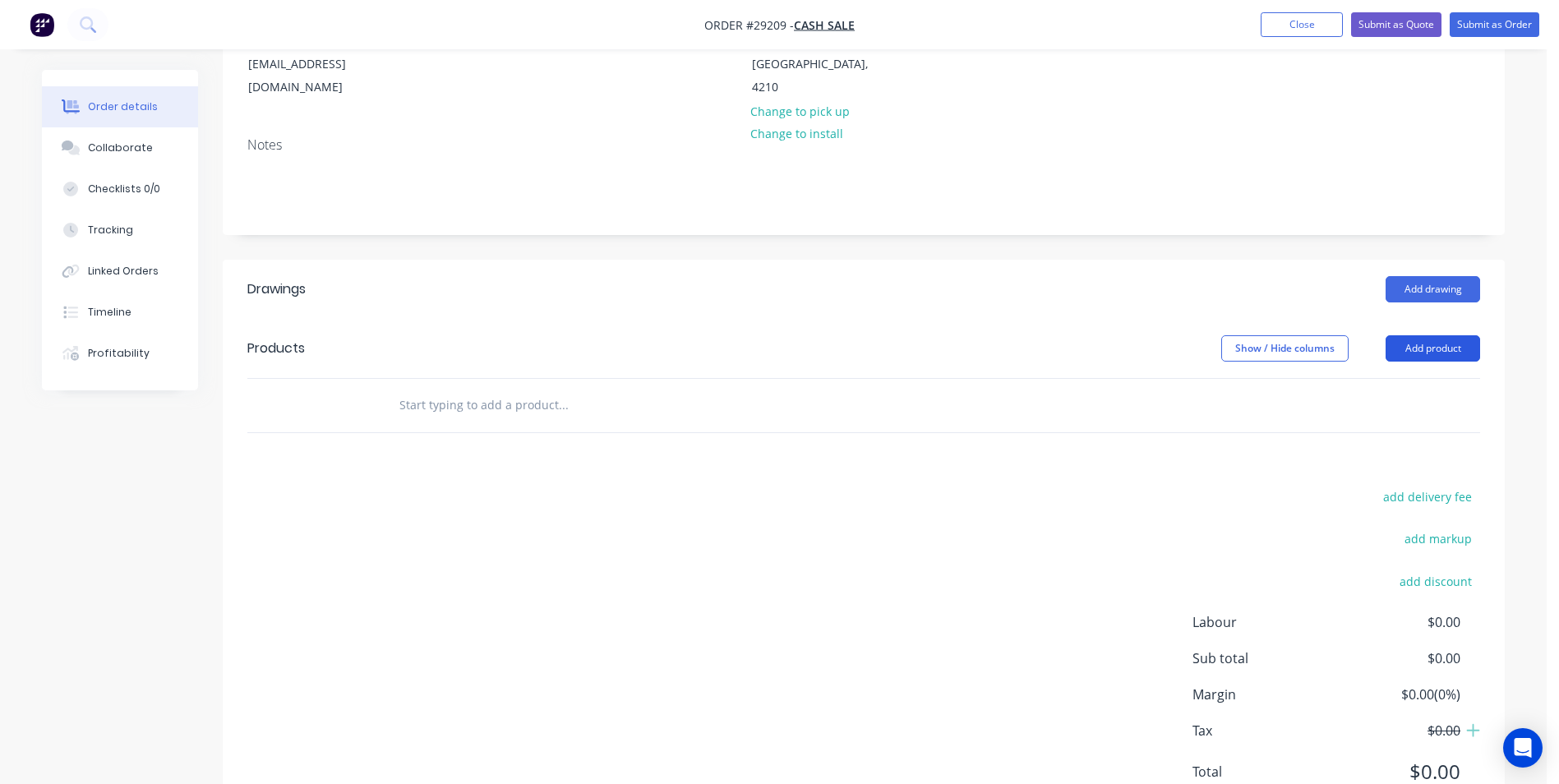
click at [1438, 336] on button "Add product" at bounding box center [1432, 348] width 94 height 26
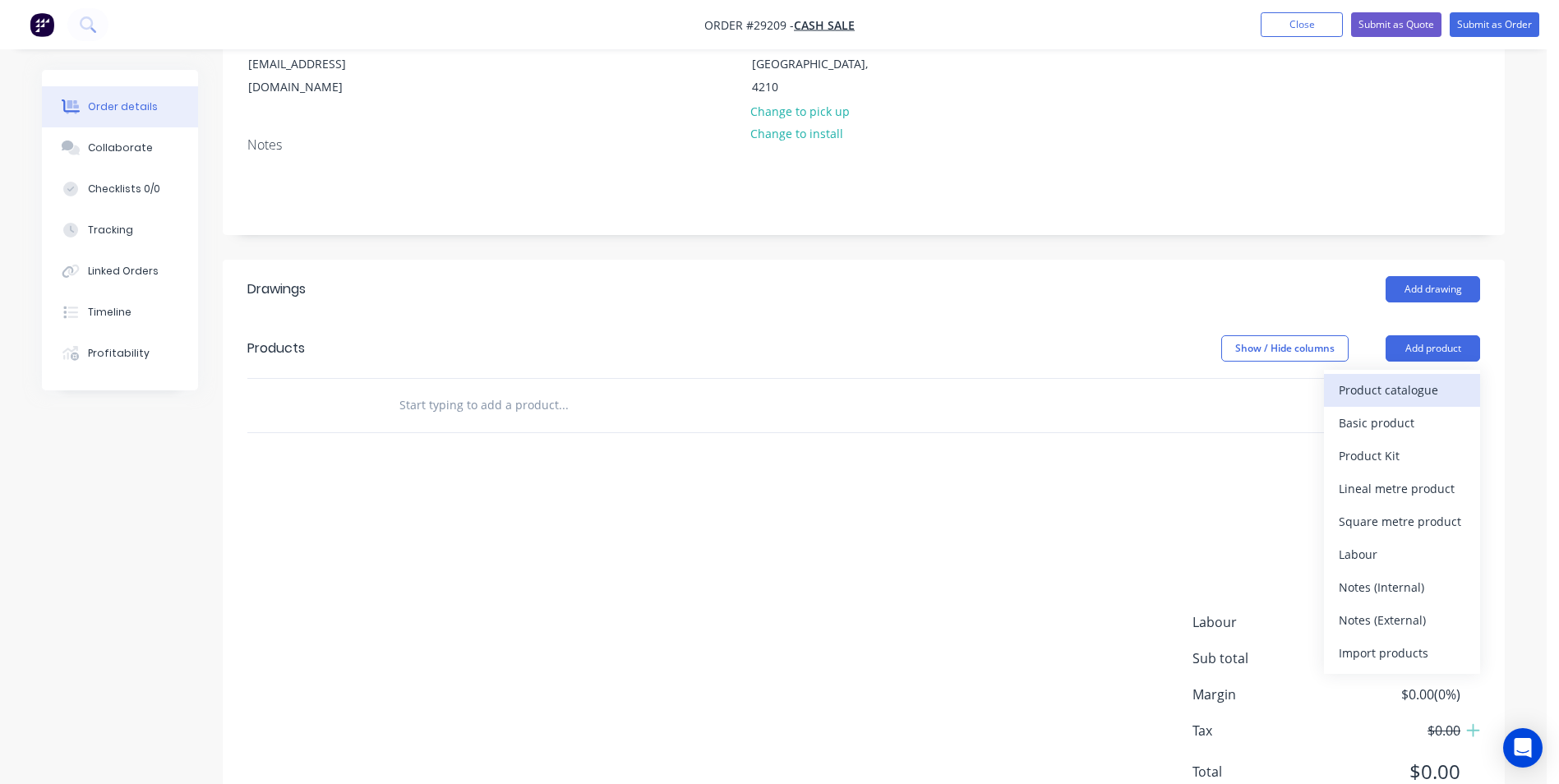
click at [1365, 378] on div "Product catalogue" at bounding box center [1402, 390] width 127 height 24
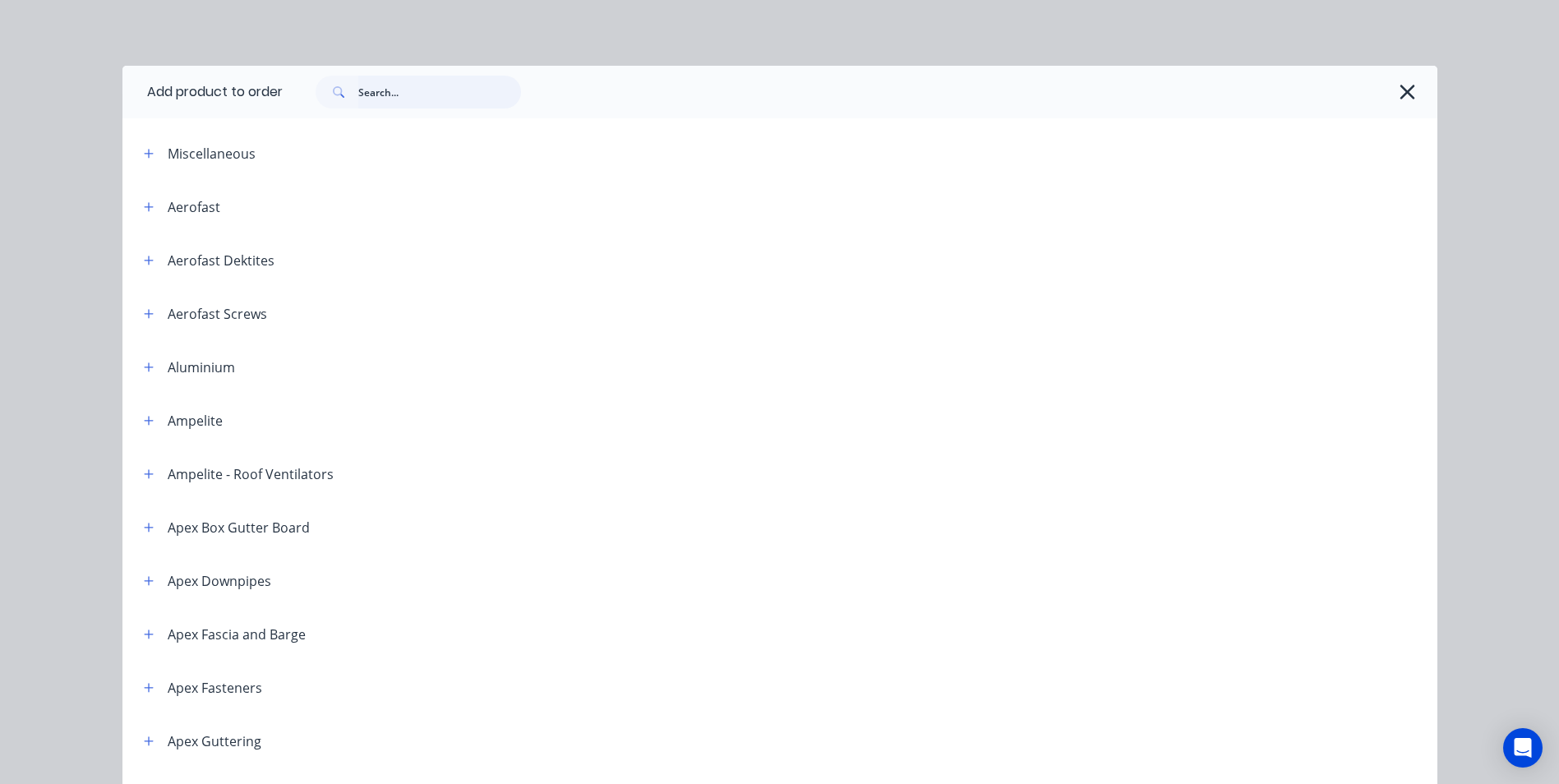
click at [371, 94] on input "text" at bounding box center [440, 92] width 163 height 33
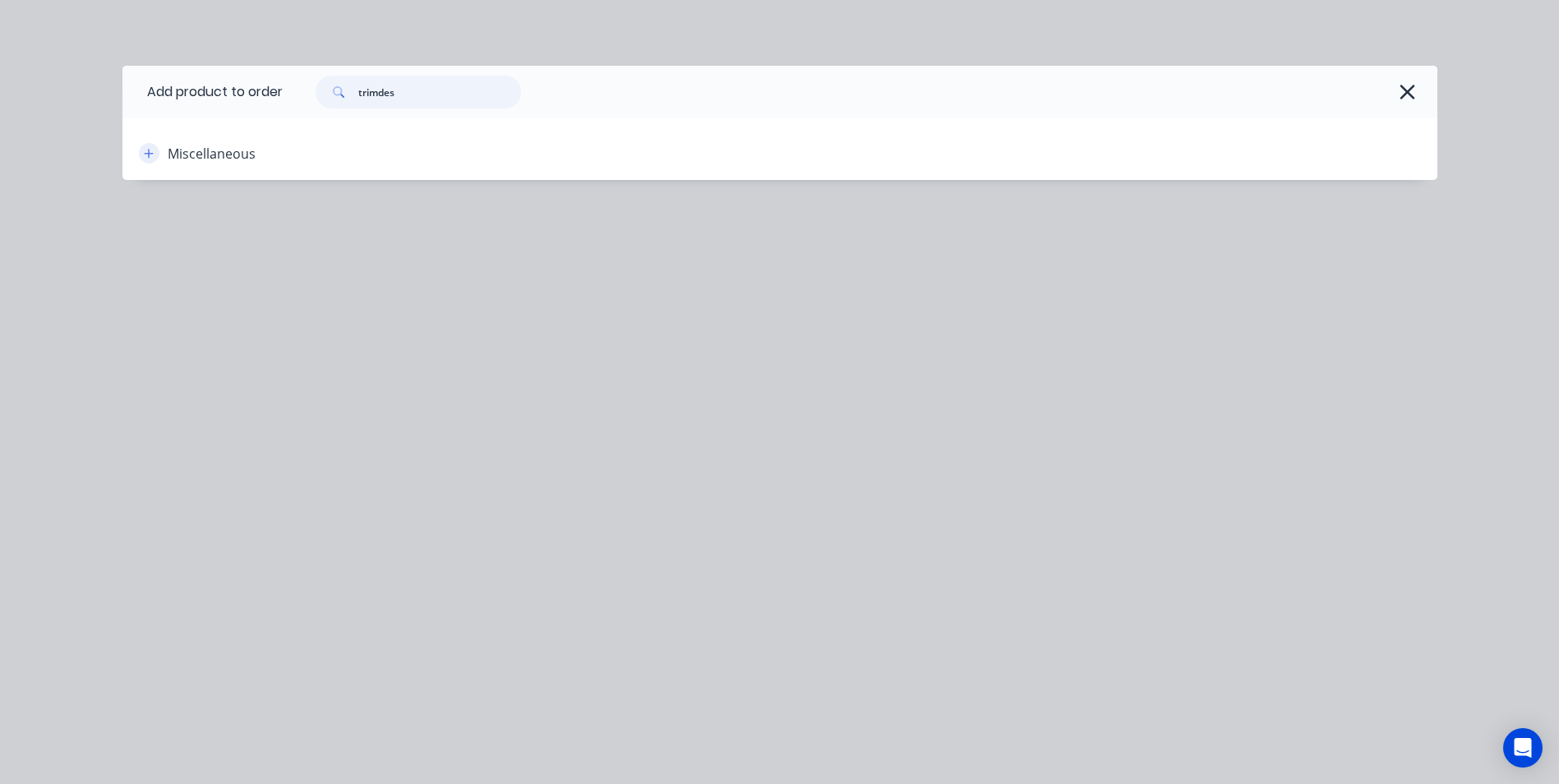
type input "trimdes"
click at [147, 154] on icon "button" at bounding box center [148, 153] width 9 height 9
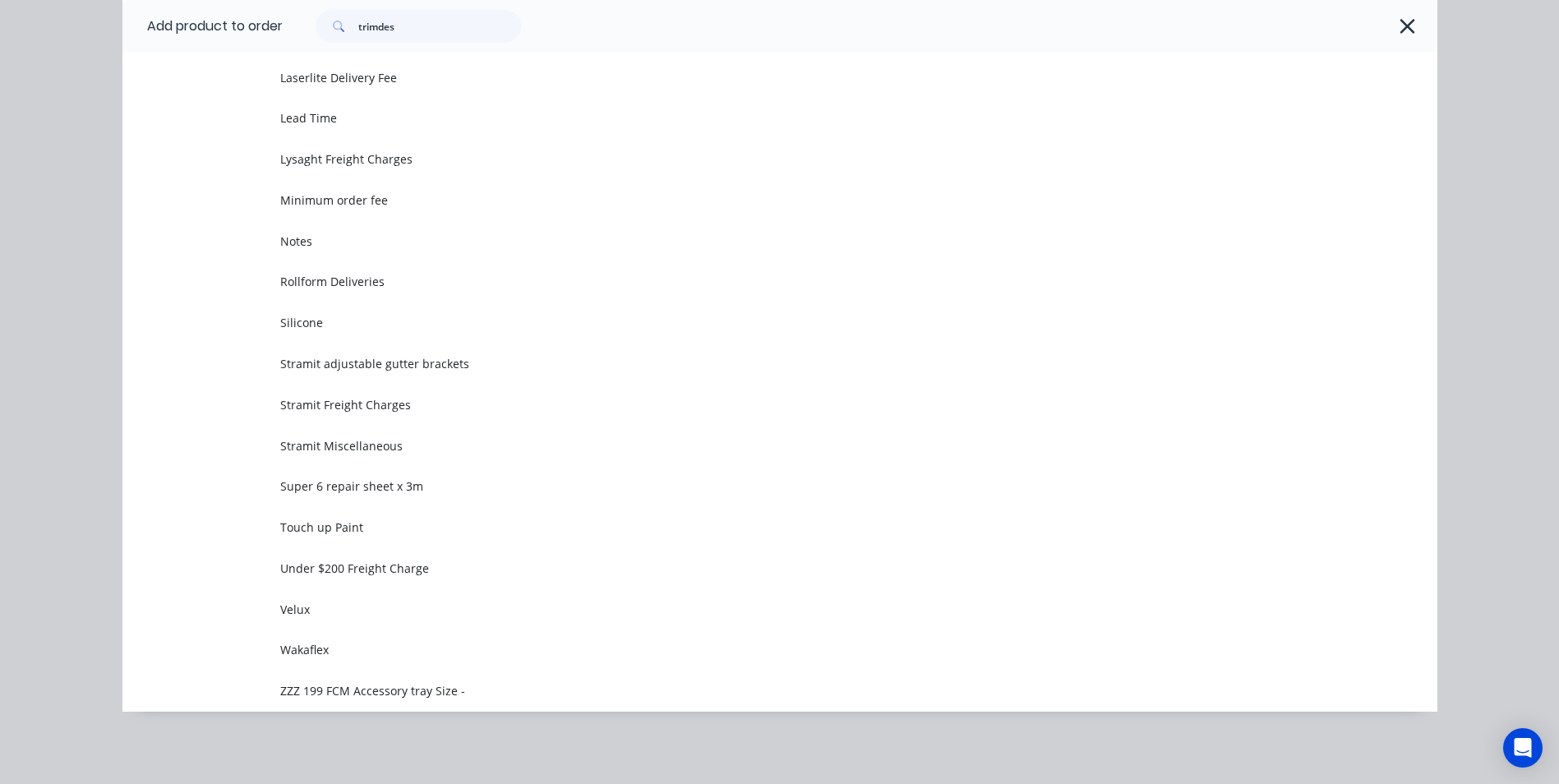
scroll to position [0, 0]
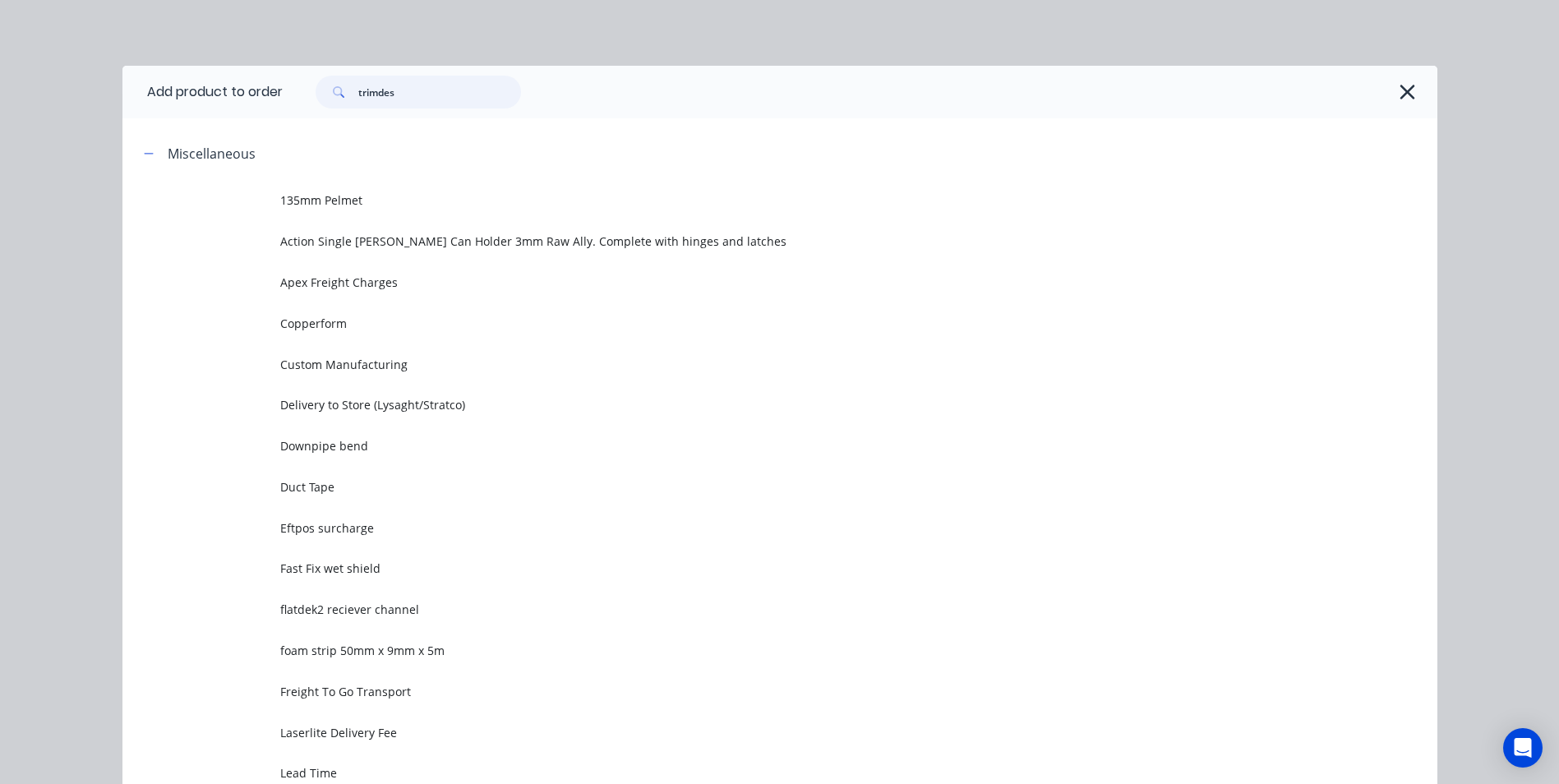
drag, startPoint x: 429, startPoint y: 93, endPoint x: 247, endPoint y: 92, distance: 182.0
click at [247, 92] on header "Add product to order trimdes" at bounding box center [780, 92] width 1315 height 53
click at [1400, 90] on icon "button" at bounding box center [1407, 92] width 14 height 14
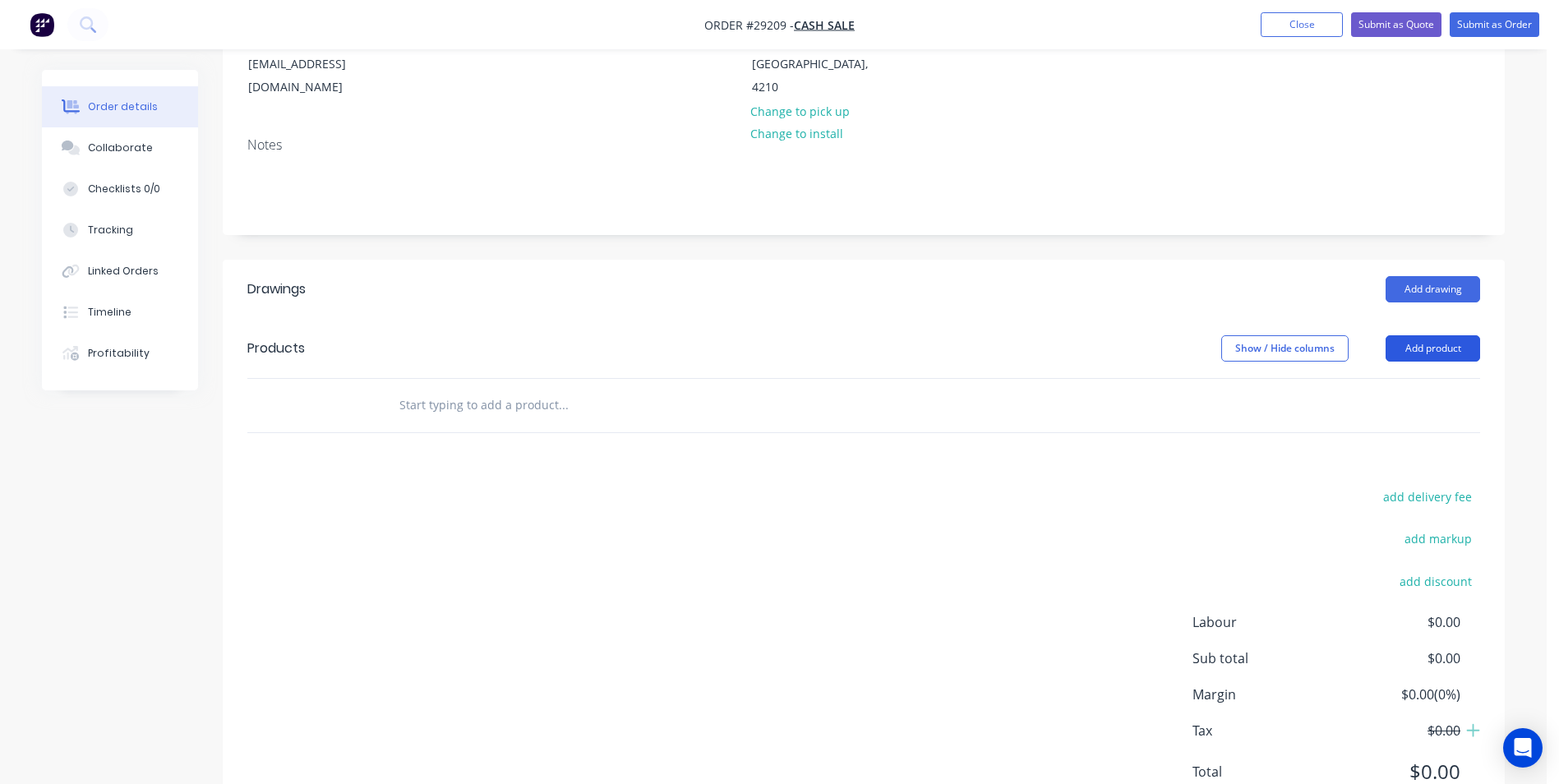
click at [1426, 336] on button "Add product" at bounding box center [1432, 348] width 94 height 26
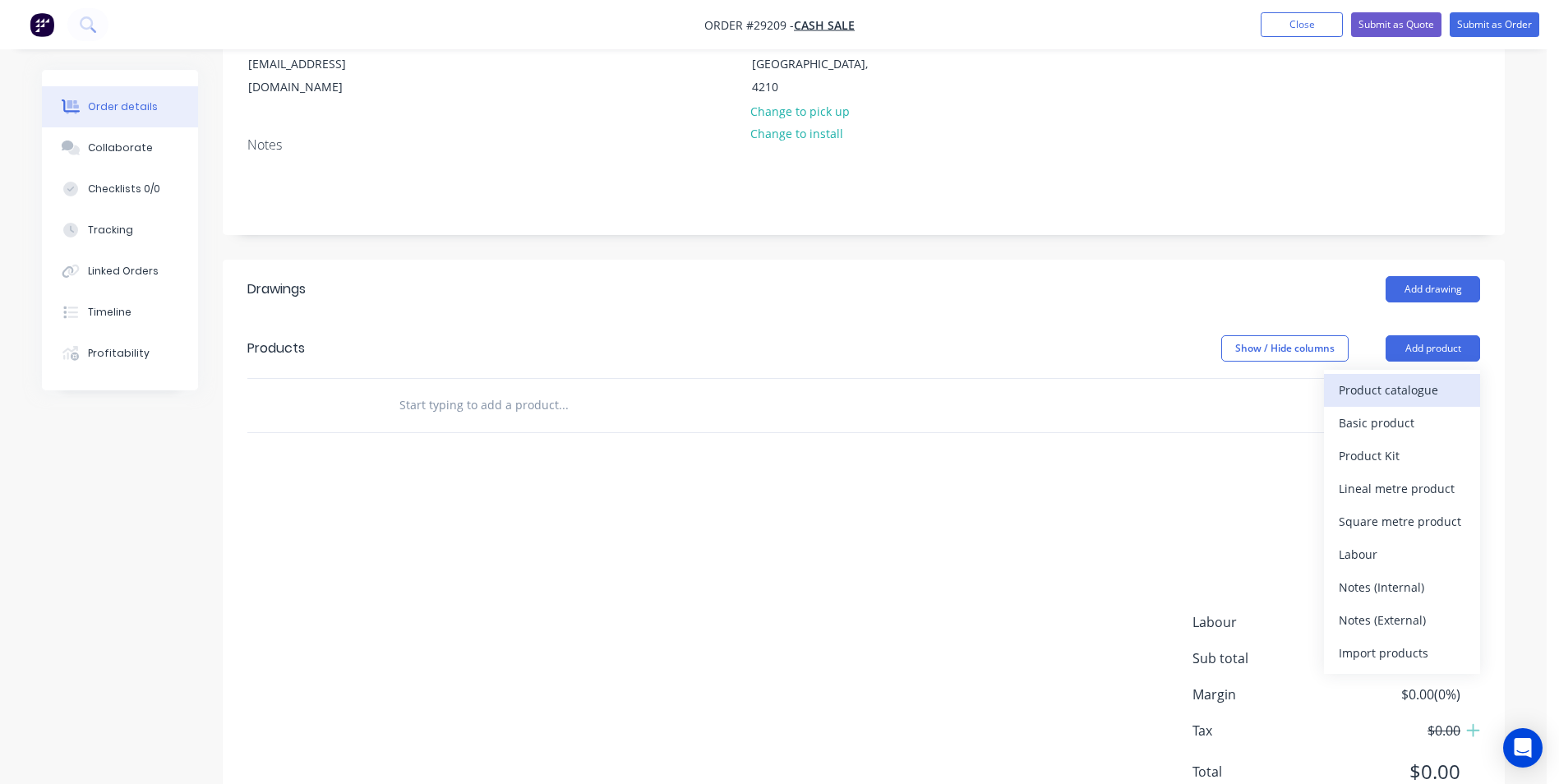
click at [1397, 378] on div "Product catalogue" at bounding box center [1402, 390] width 127 height 24
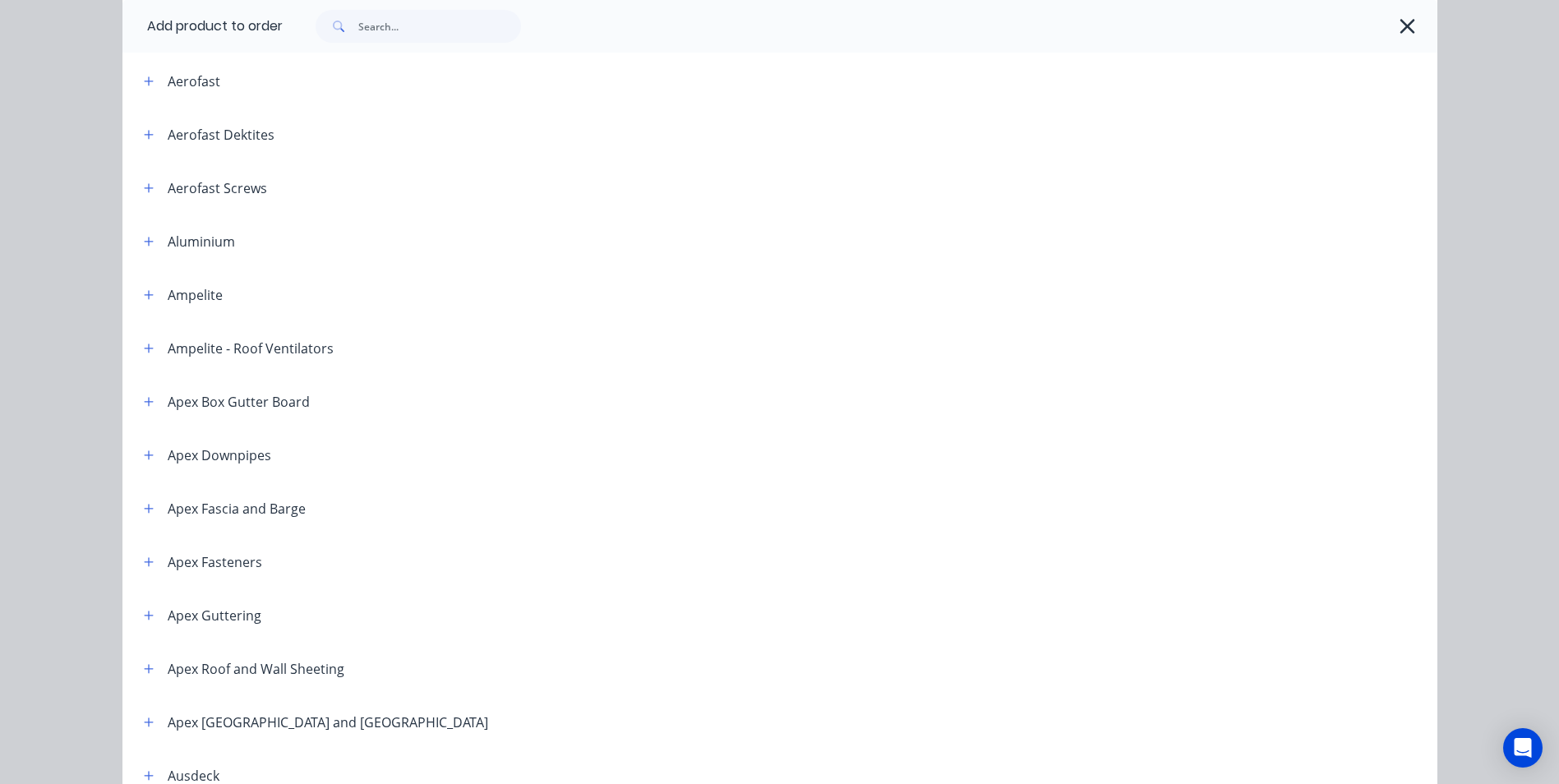
scroll to position [164, 0]
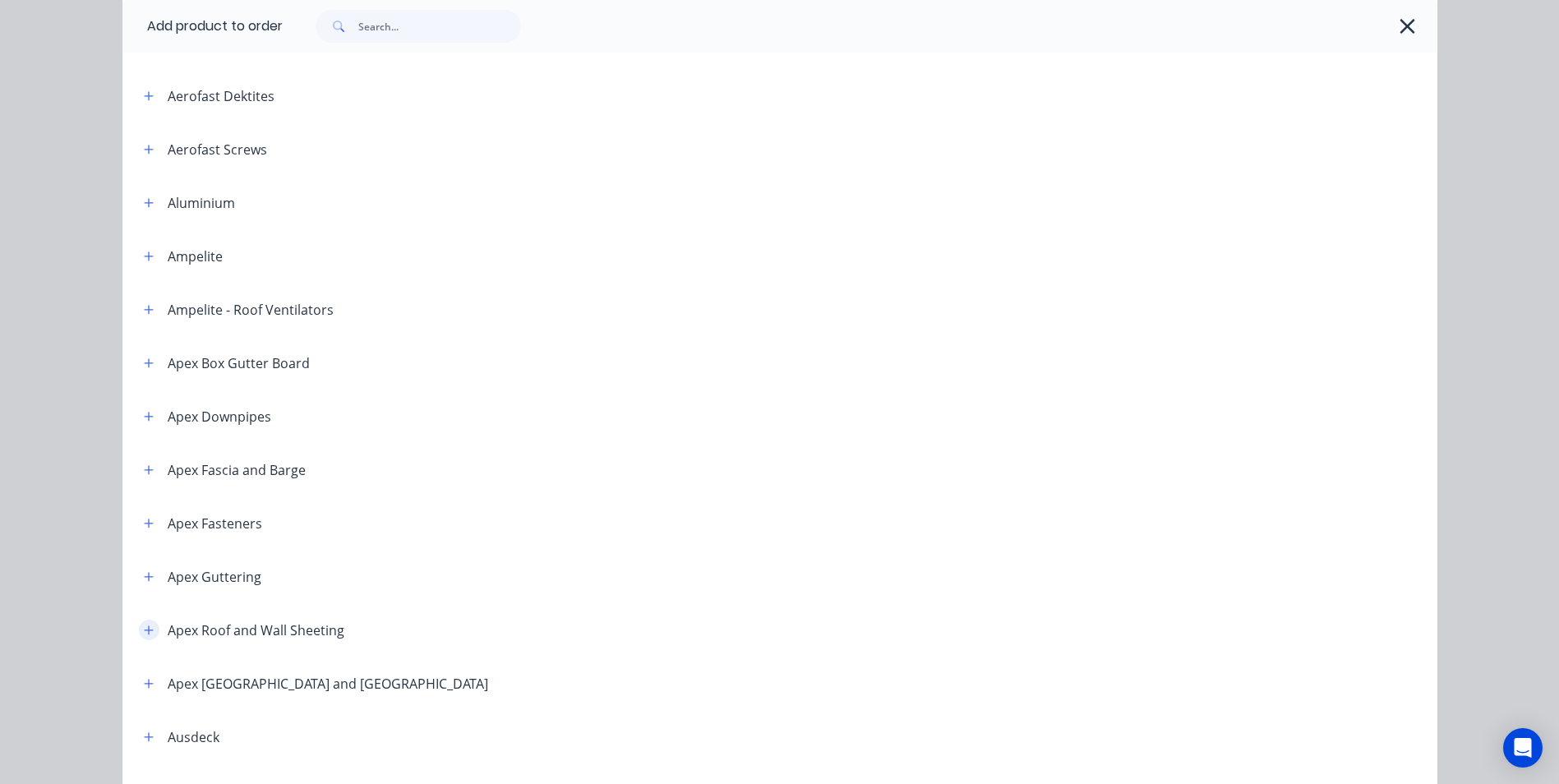
click at [144, 629] on icon "button" at bounding box center [149, 630] width 10 height 12
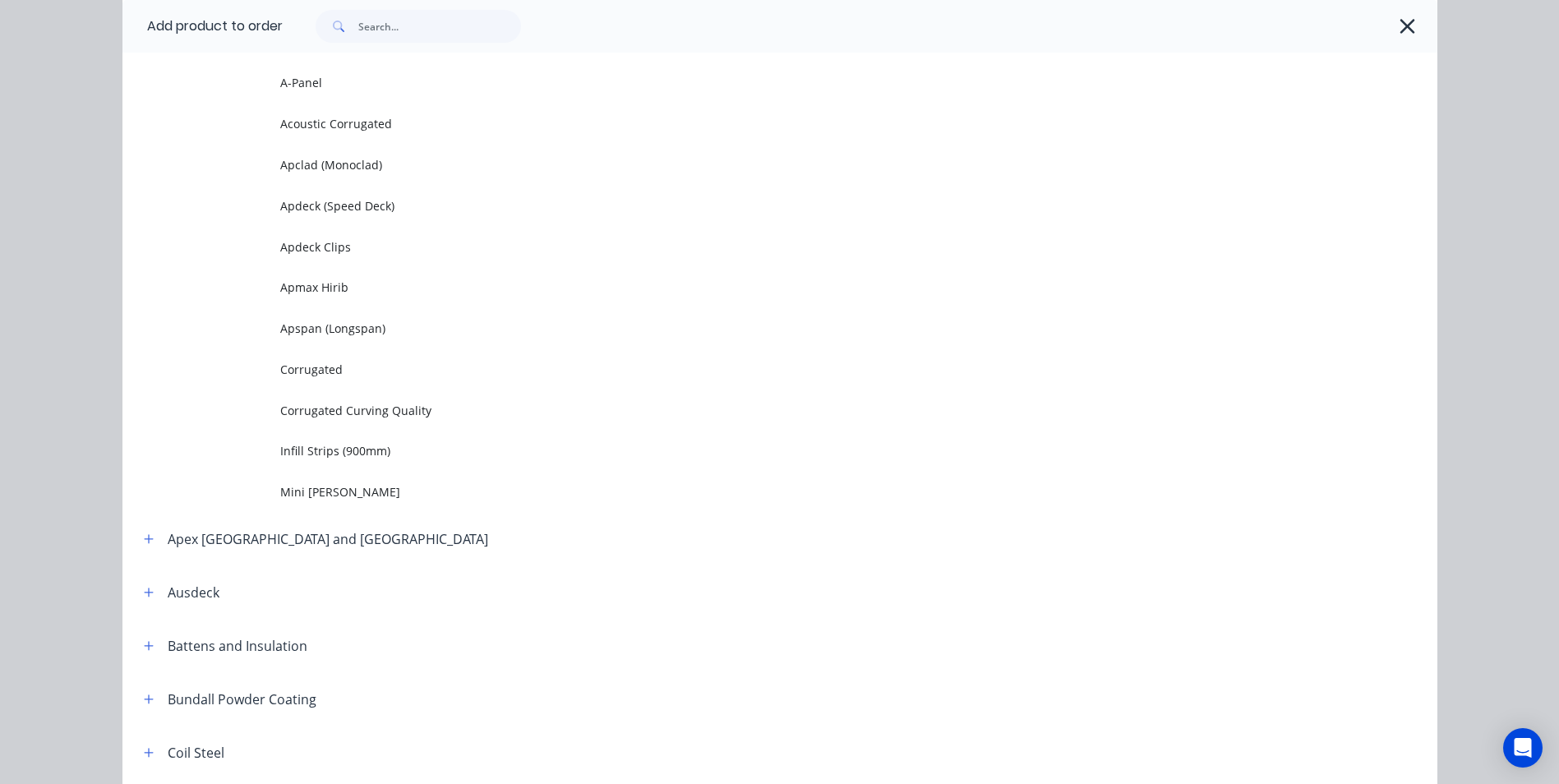
scroll to position [821, 0]
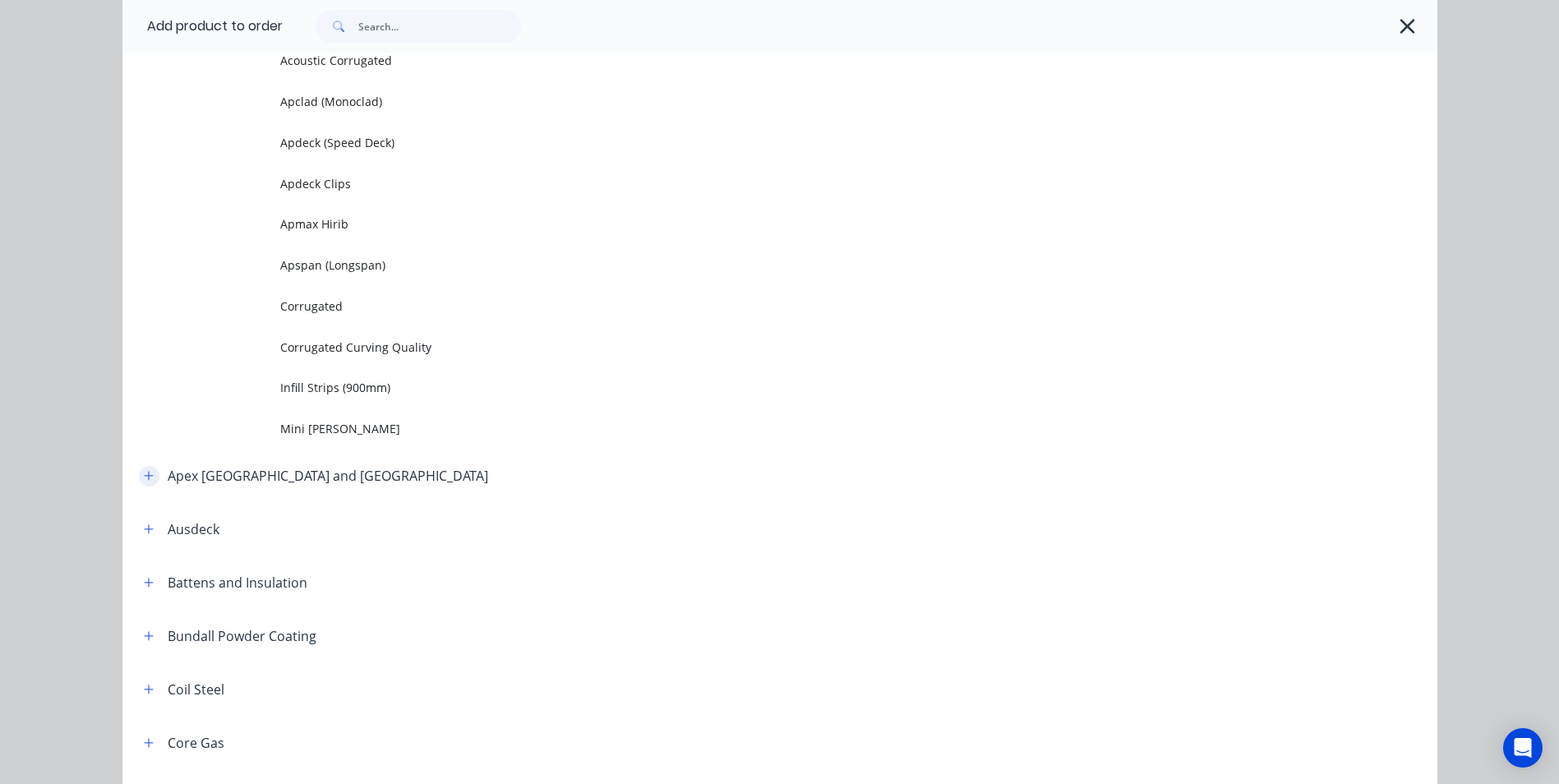
click at [144, 478] on icon "button" at bounding box center [149, 476] width 10 height 12
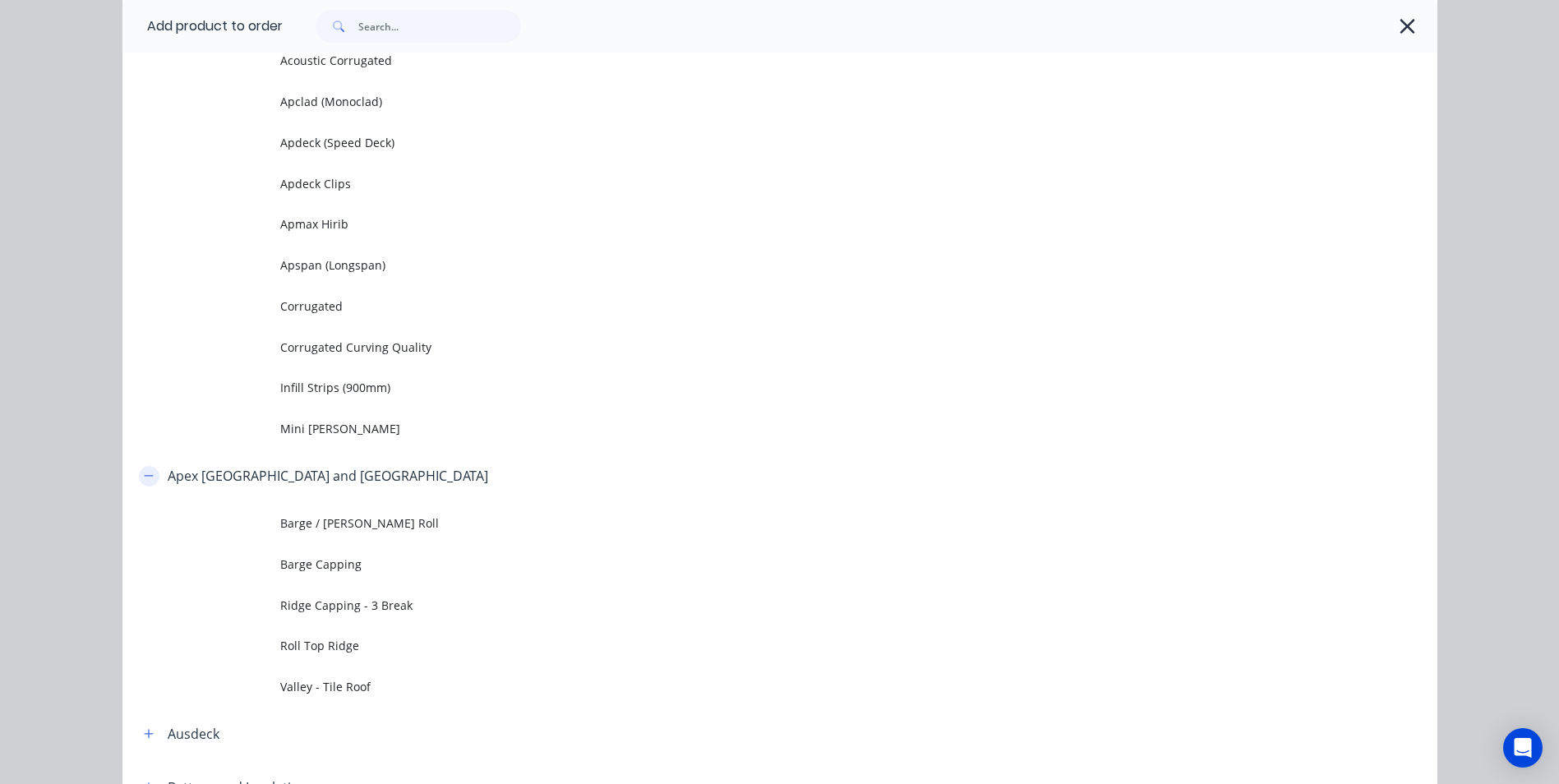
click at [144, 478] on icon "button" at bounding box center [149, 476] width 10 height 12
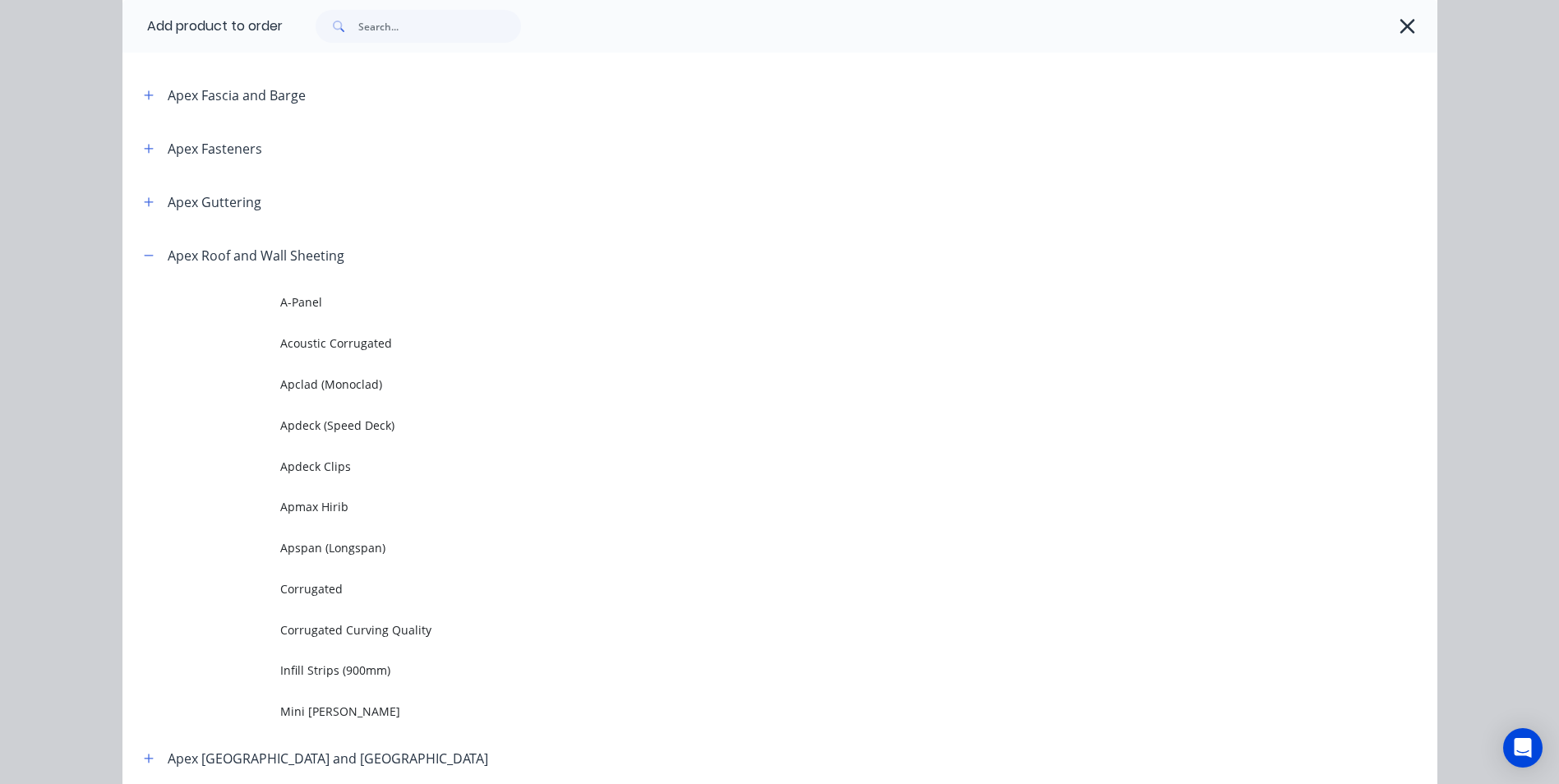
scroll to position [493, 0]
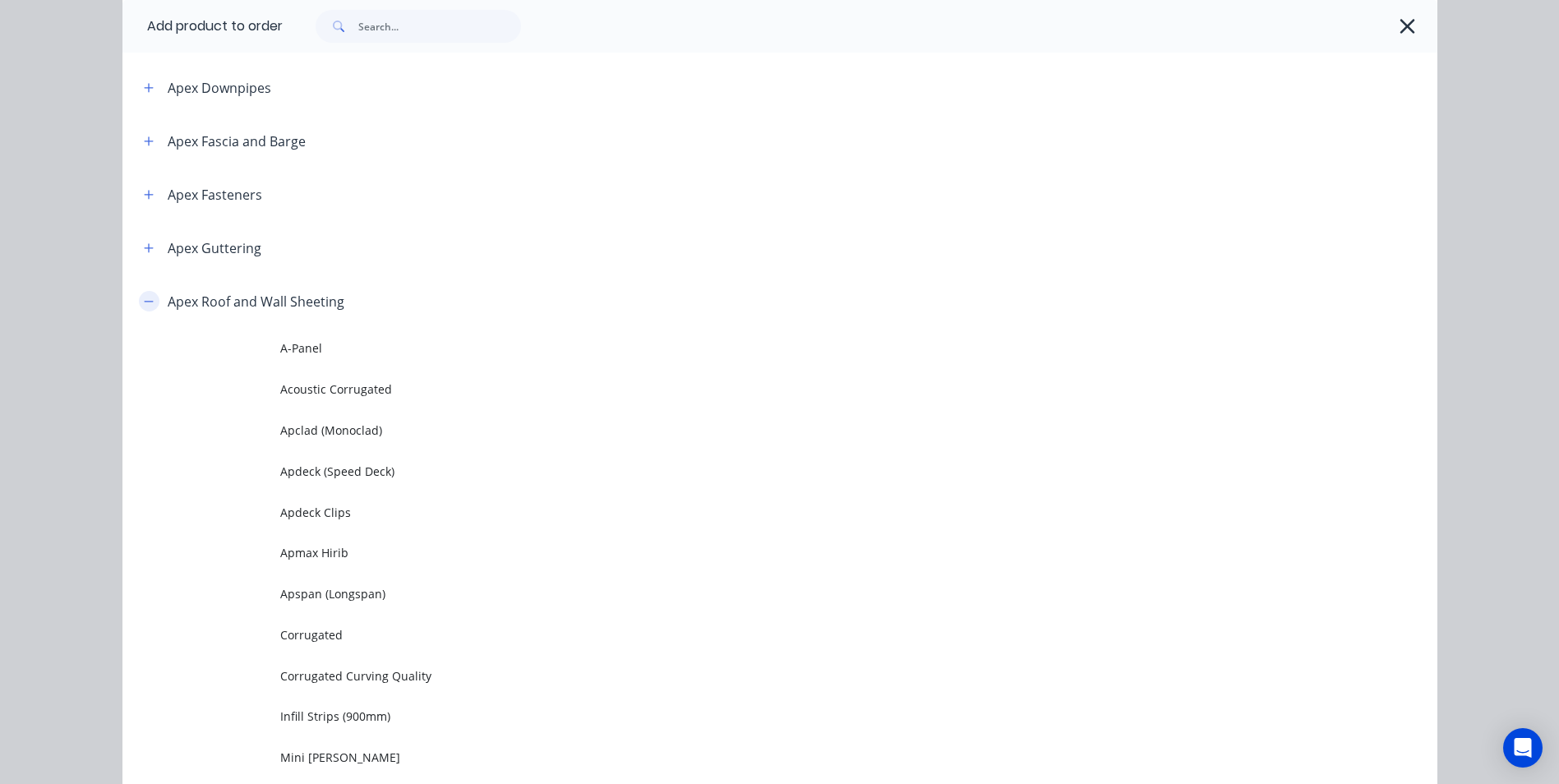
click at [144, 301] on icon "button" at bounding box center [148, 301] width 9 height 1
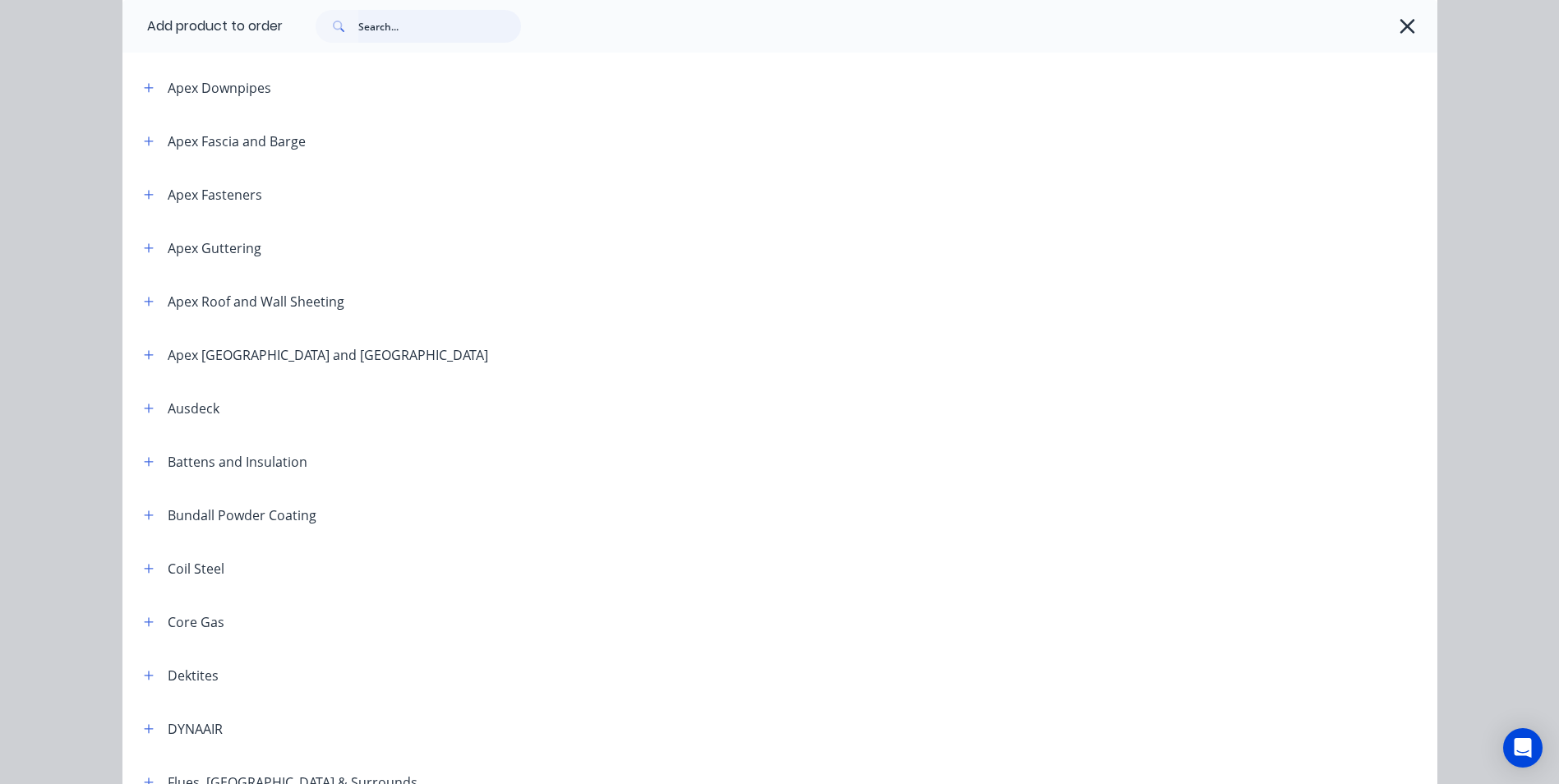
click at [380, 31] on input "text" at bounding box center [440, 26] width 163 height 33
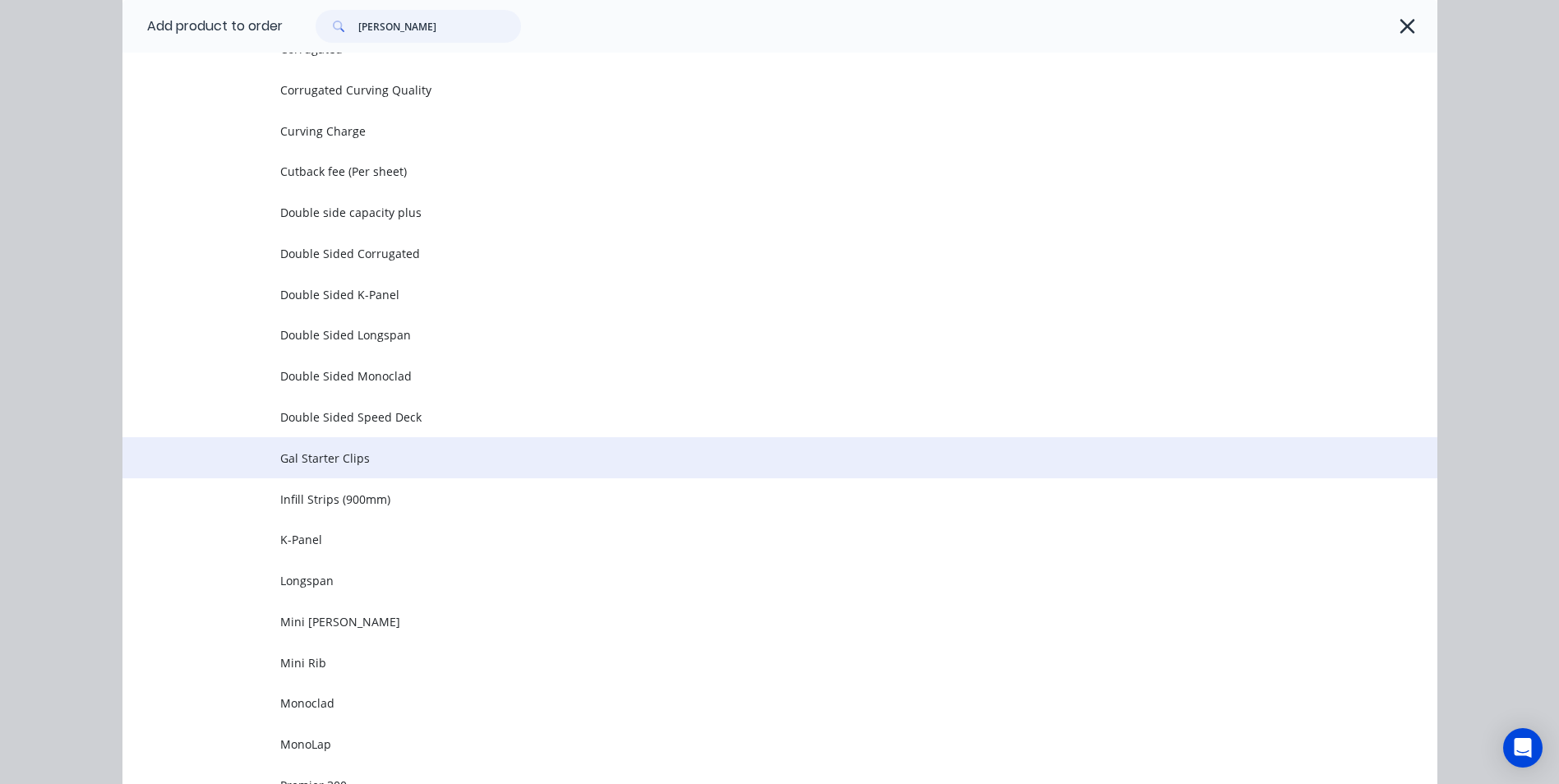
scroll to position [7640, 0]
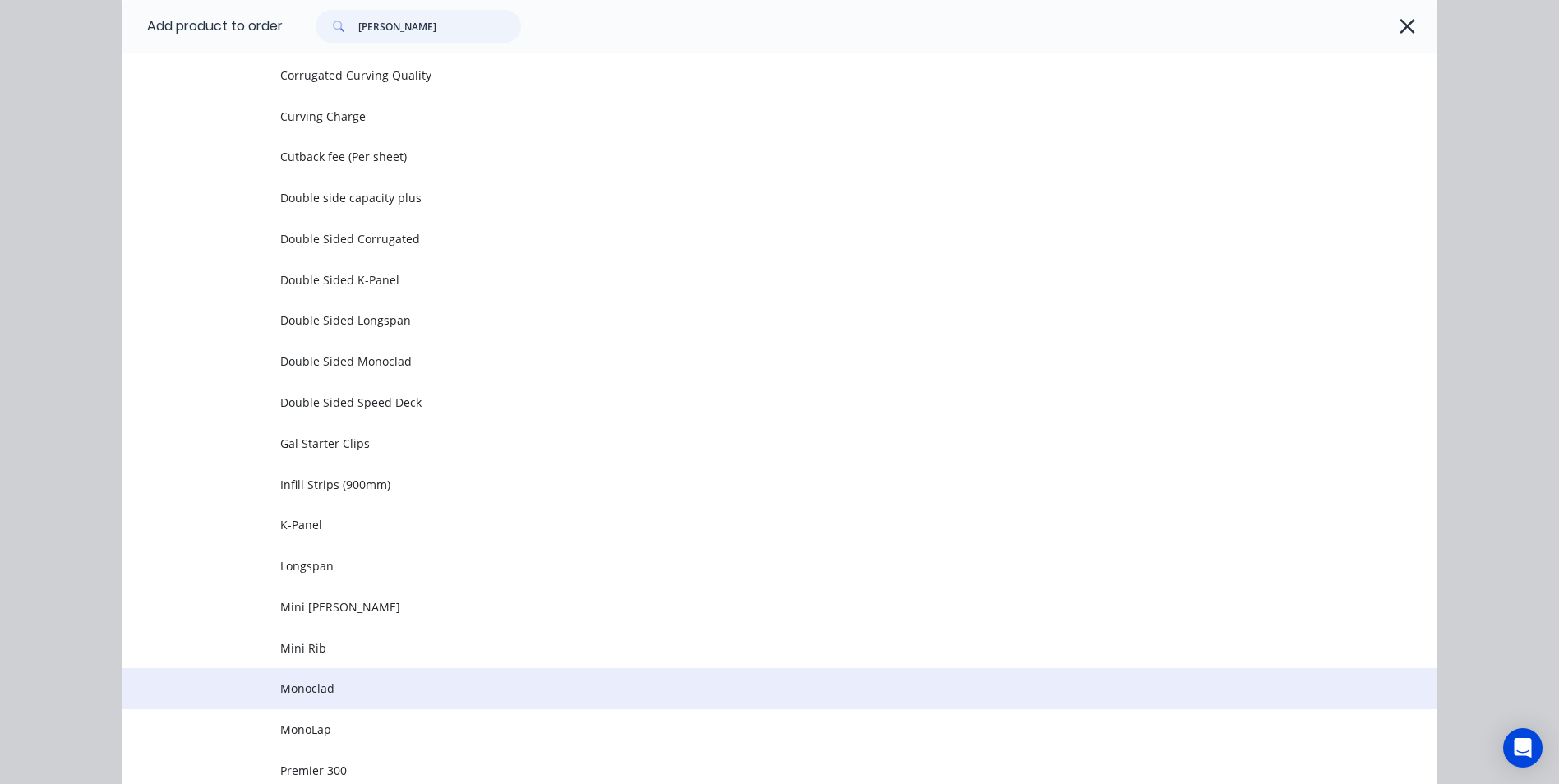
type input "[PERSON_NAME]"
click at [293, 692] on span "Monoclad" at bounding box center [743, 688] width 925 height 17
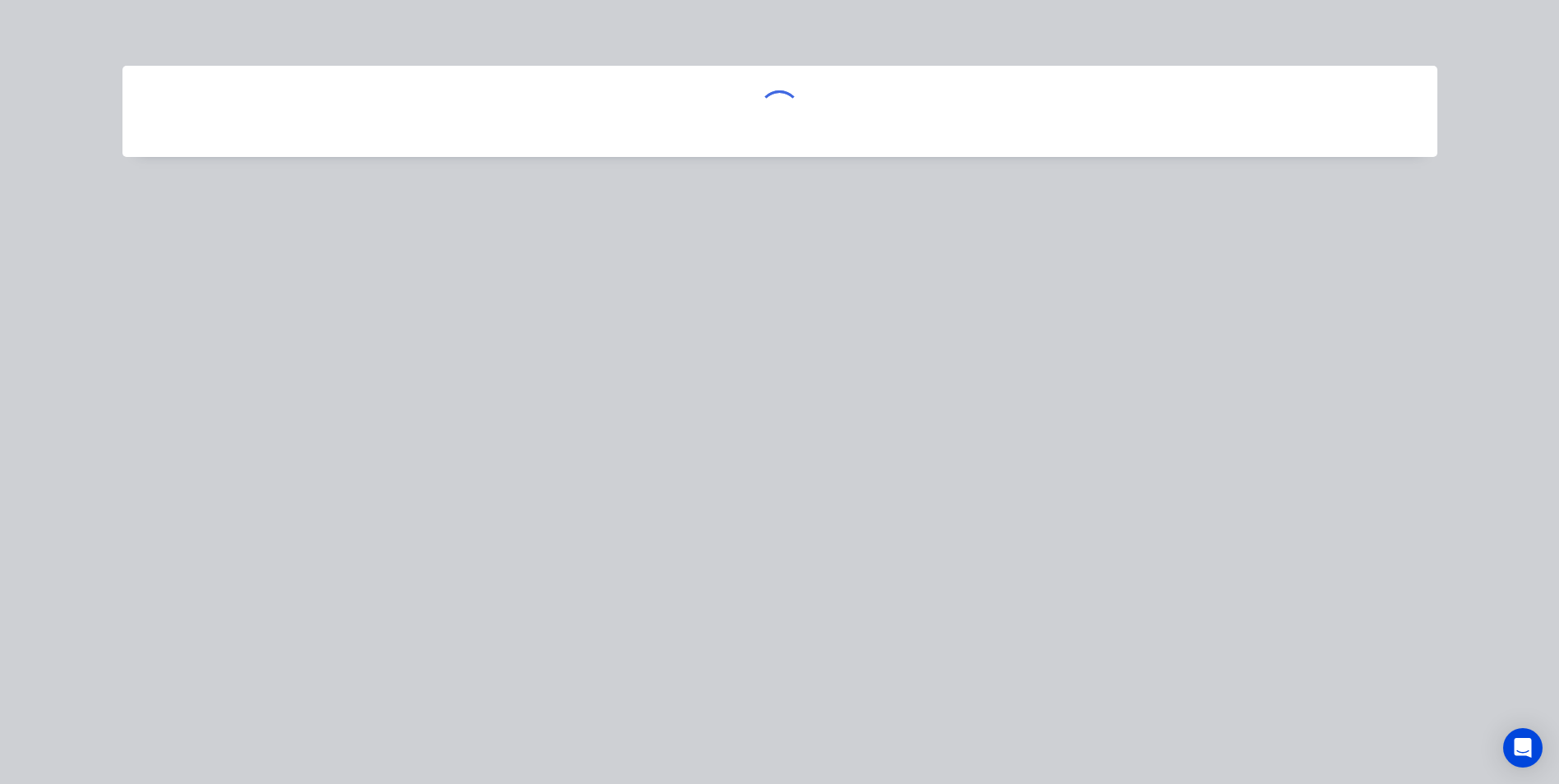
scroll to position [0, 0]
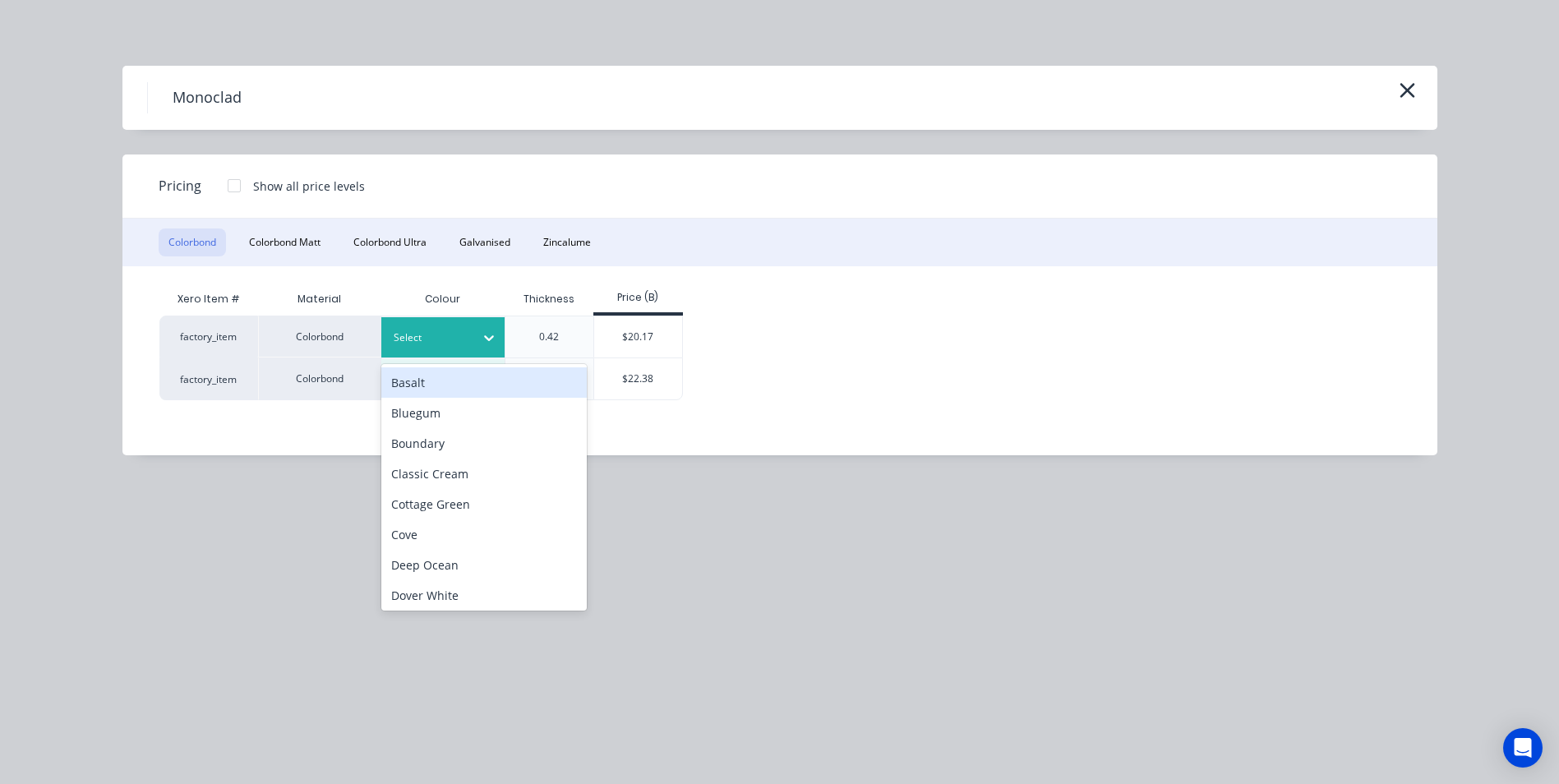
click at [443, 334] on div at bounding box center [430, 337] width 74 height 18
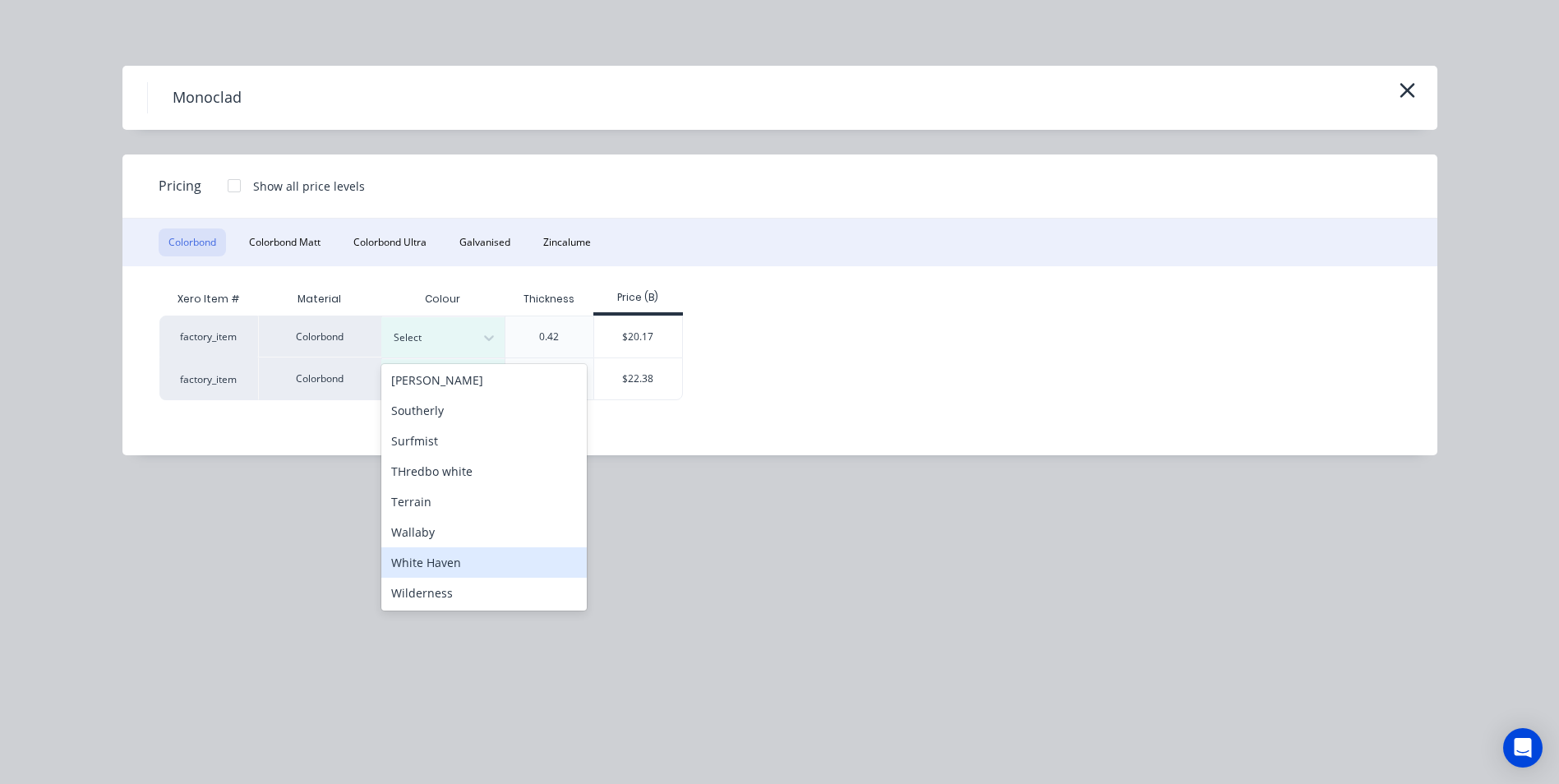
scroll to position [667, 0]
click at [432, 448] on div "Surfmist" at bounding box center [484, 445] width 206 height 31
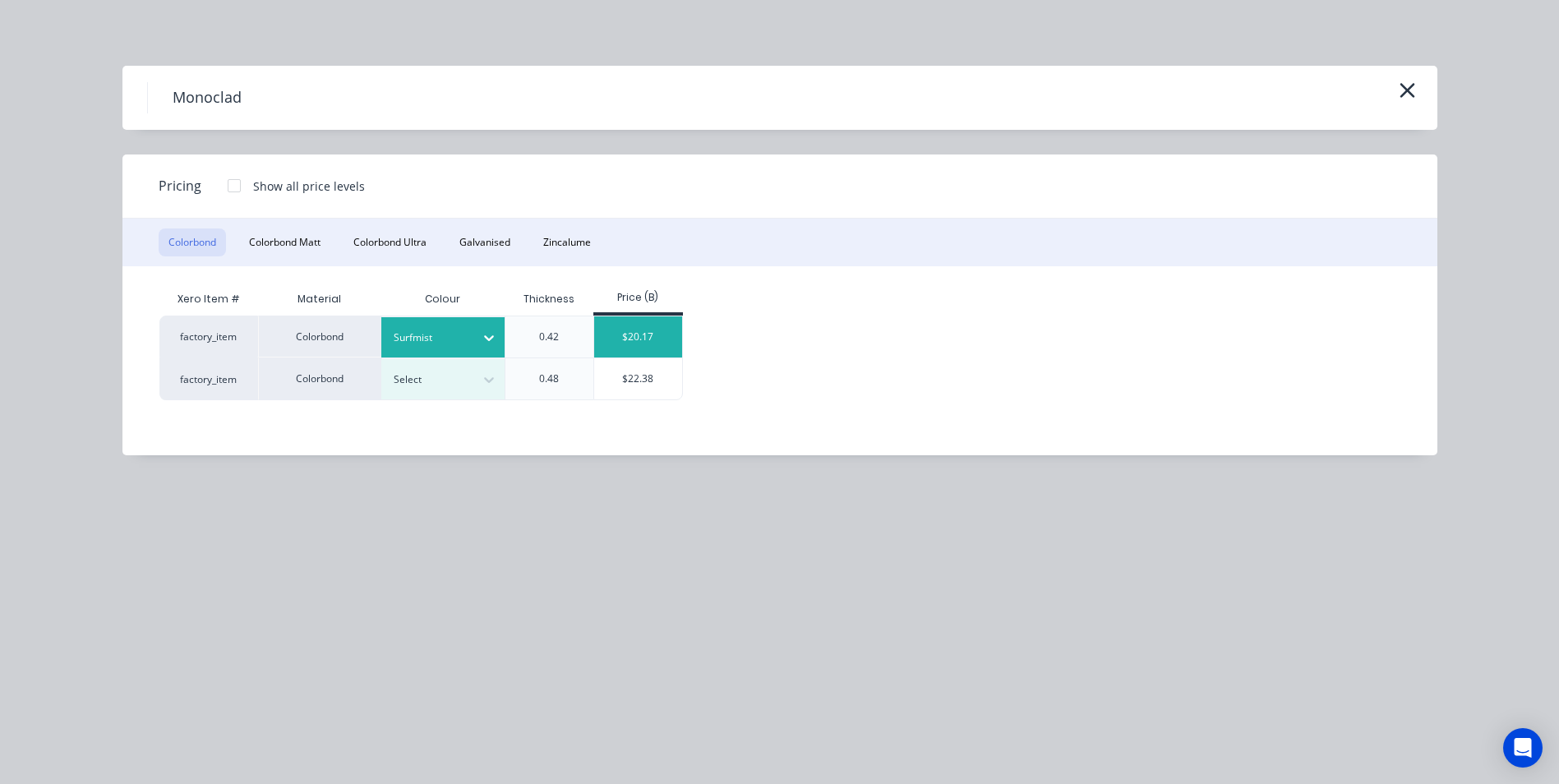
click at [638, 339] on div "$20.17" at bounding box center [637, 336] width 88 height 41
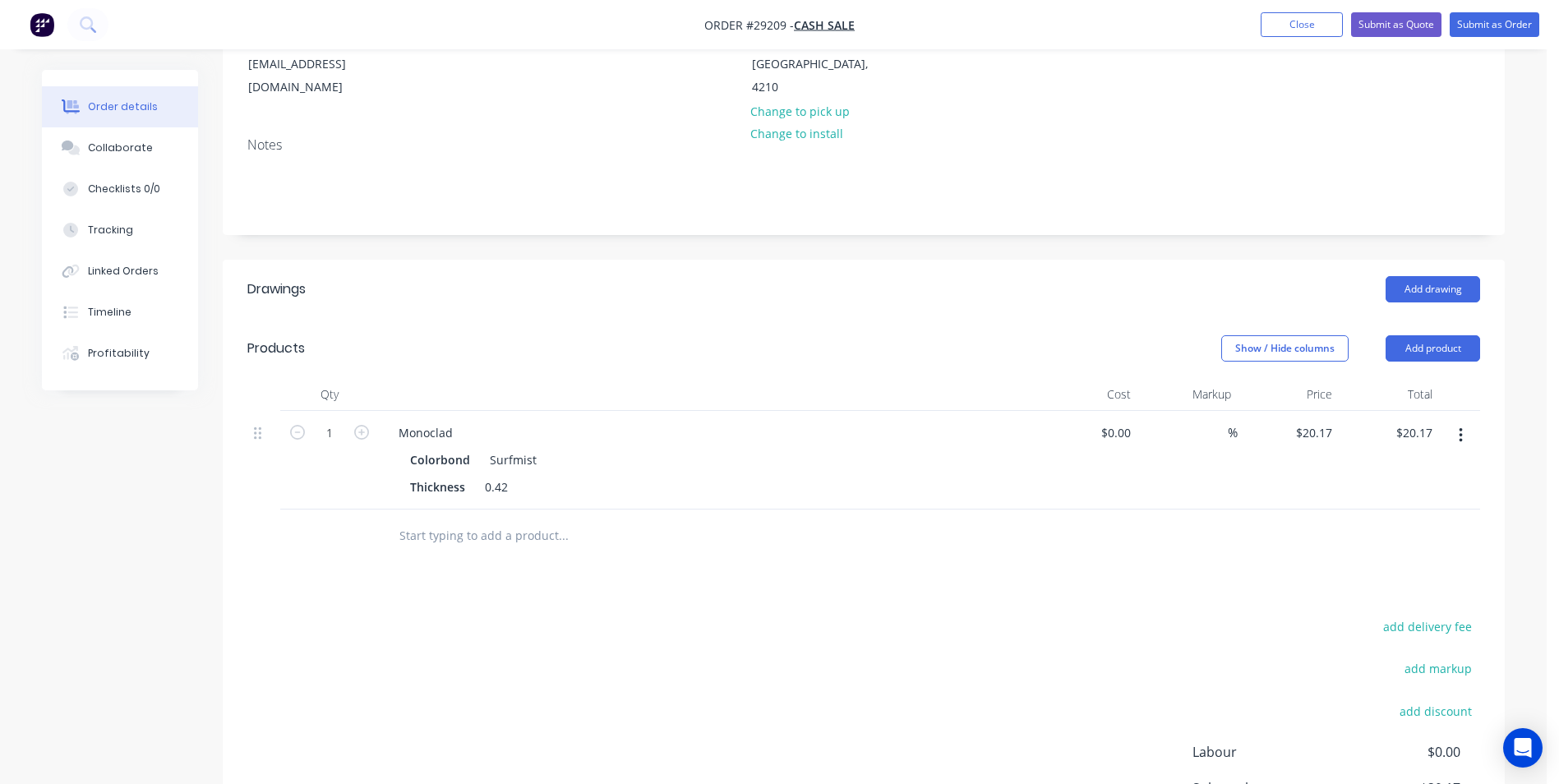
click at [476, 420] on div "Monoclad" at bounding box center [708, 432] width 644 height 24
click at [464, 420] on div "Monoclad" at bounding box center [426, 432] width 81 height 24
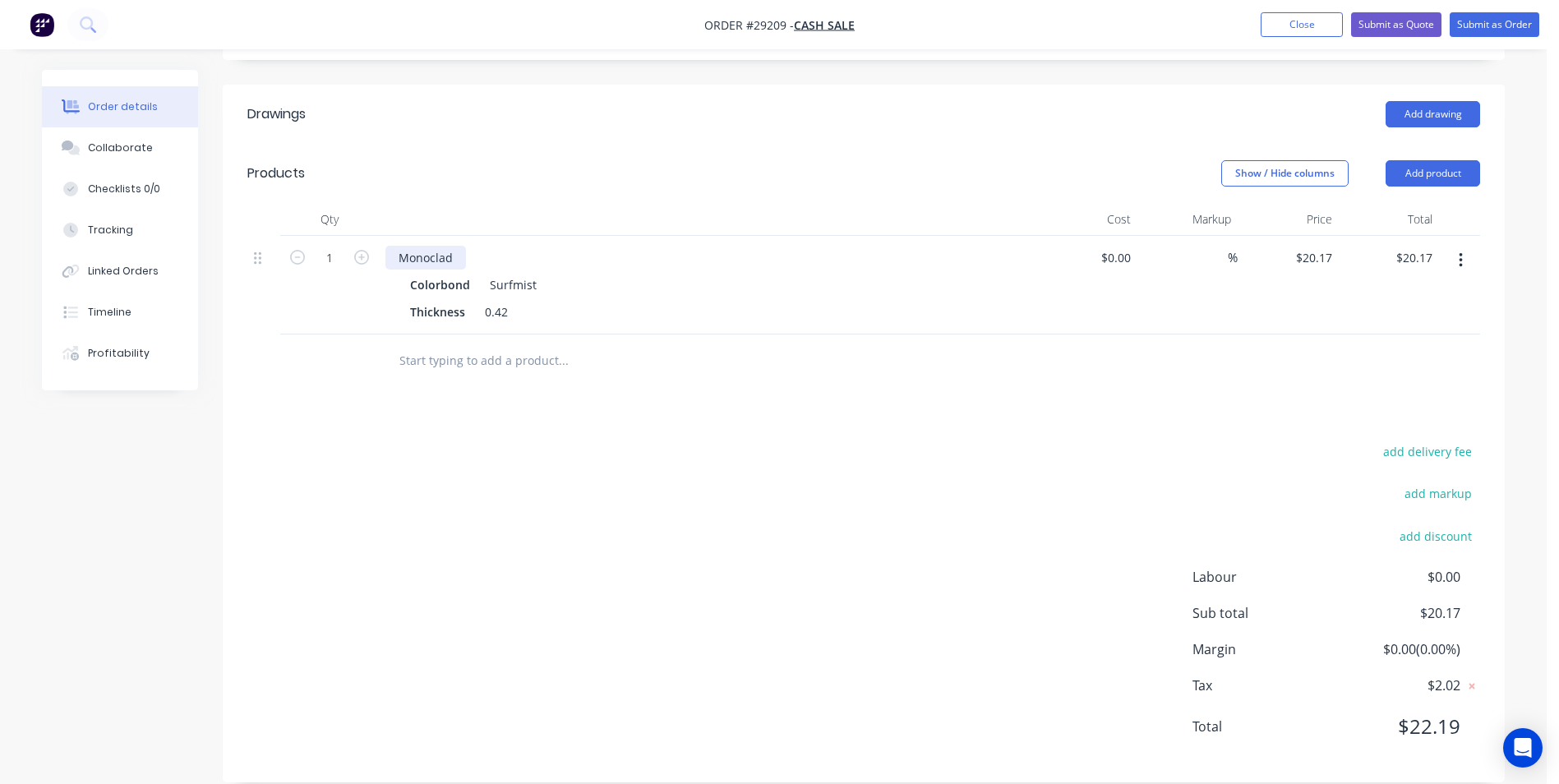
click at [455, 245] on div "Monoclad" at bounding box center [426, 257] width 81 height 24
drag, startPoint x: 475, startPoint y: 233, endPoint x: 482, endPoint y: 247, distance: 15.7
click at [477, 245] on div "Monoclad 9 x" at bounding box center [435, 257] width 99 height 24
click at [326, 245] on input "1" at bounding box center [330, 257] width 42 height 25
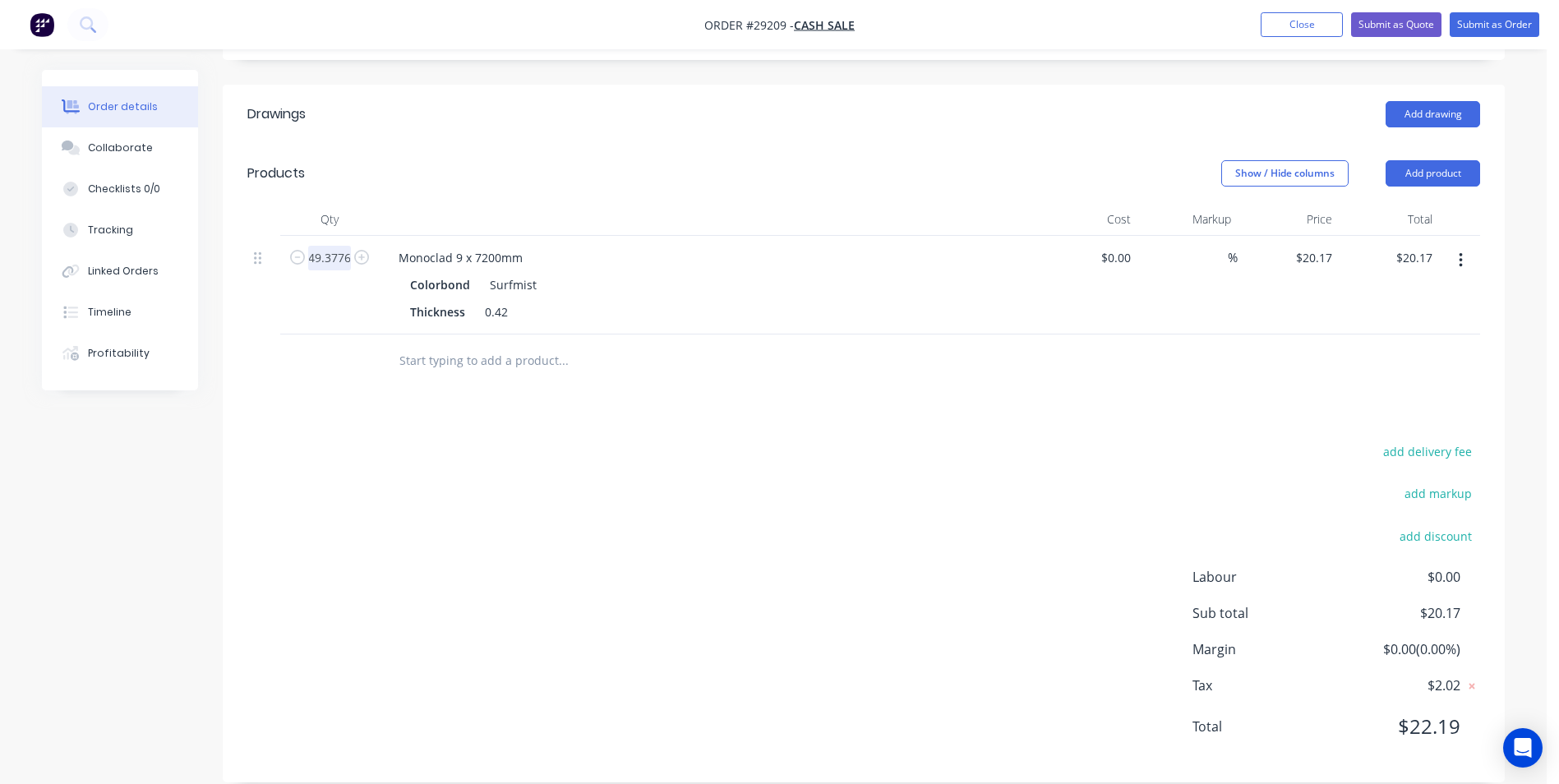
type input "49.3776"
type input "$995.95"
click at [359, 477] on div "add delivery fee add markup add discount Labour $0.00 Sub total $20.17 Margin $…" at bounding box center [863, 598] width 1233 height 317
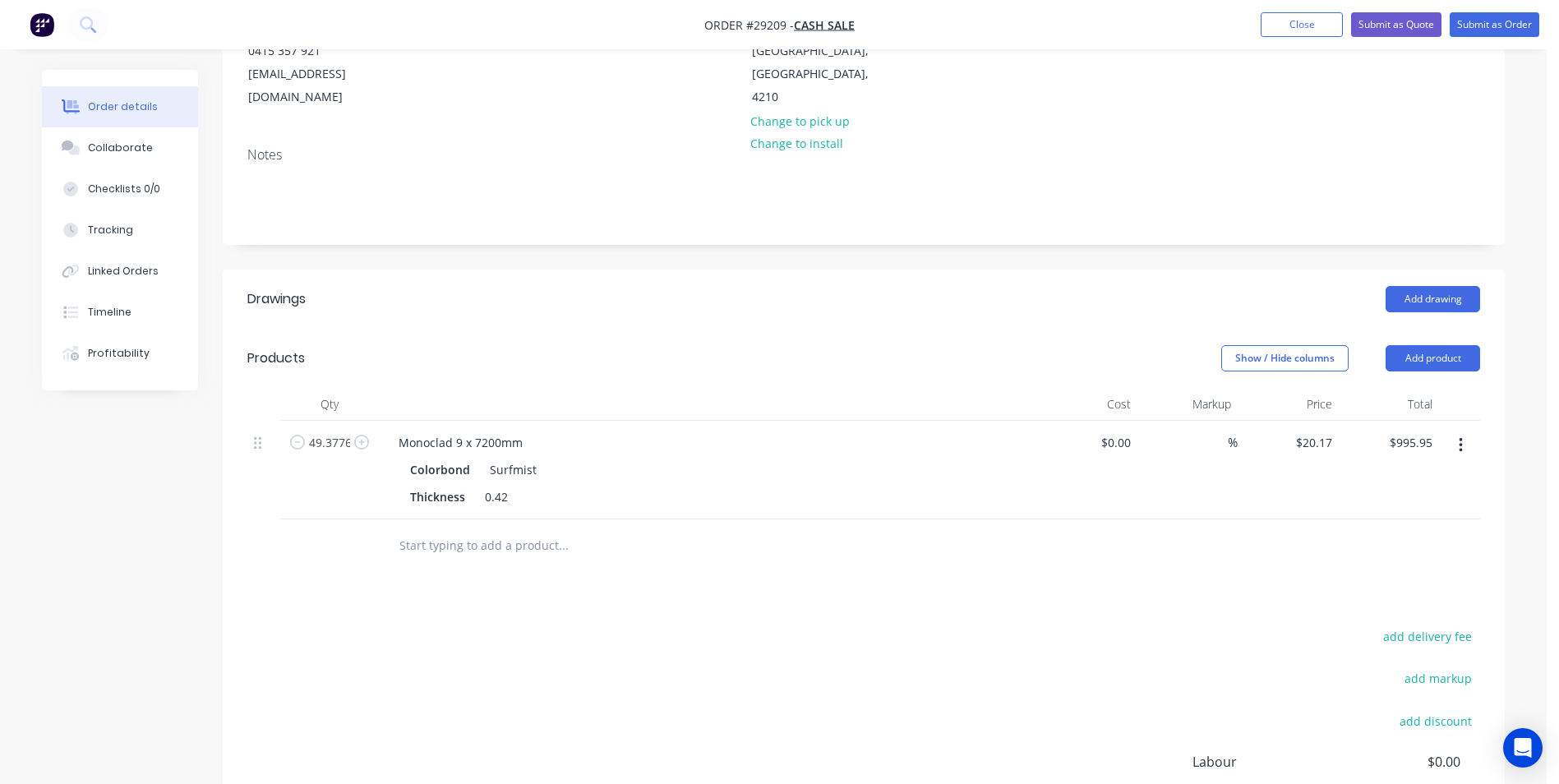
scroll to position [257, 0]
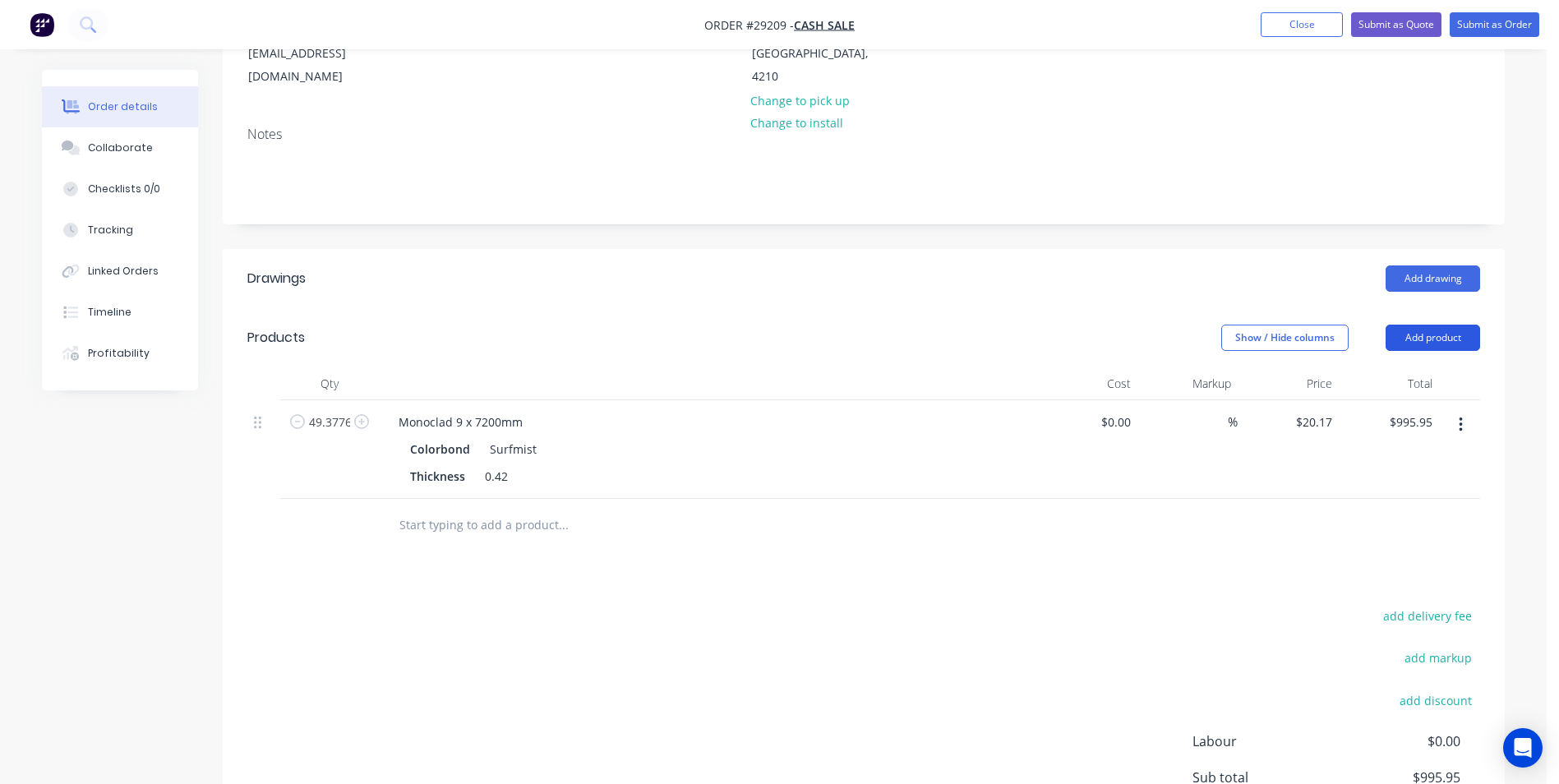
click at [1430, 324] on button "Add product" at bounding box center [1432, 337] width 94 height 26
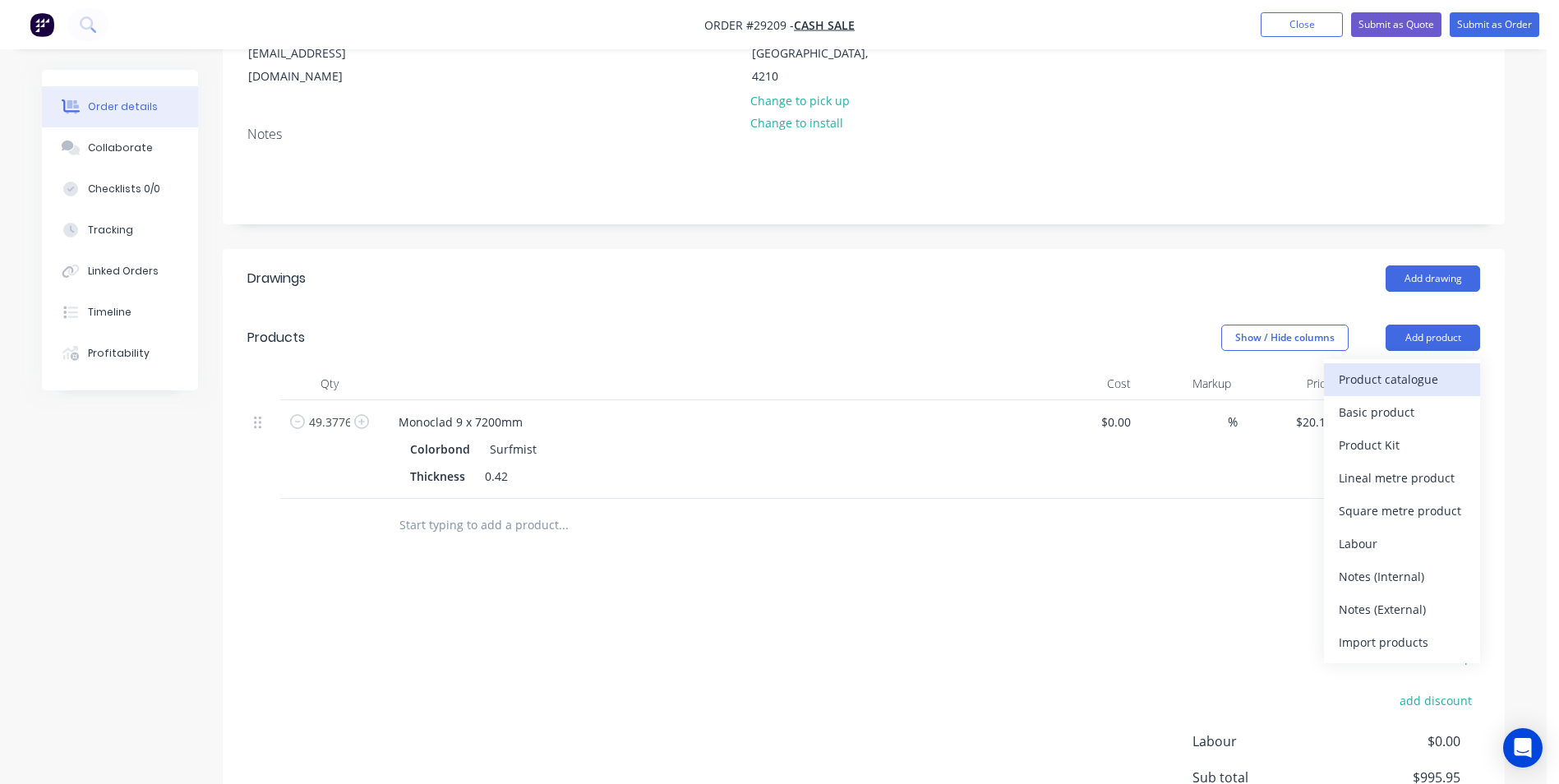
click at [1366, 367] on div "Product catalogue" at bounding box center [1402, 379] width 127 height 24
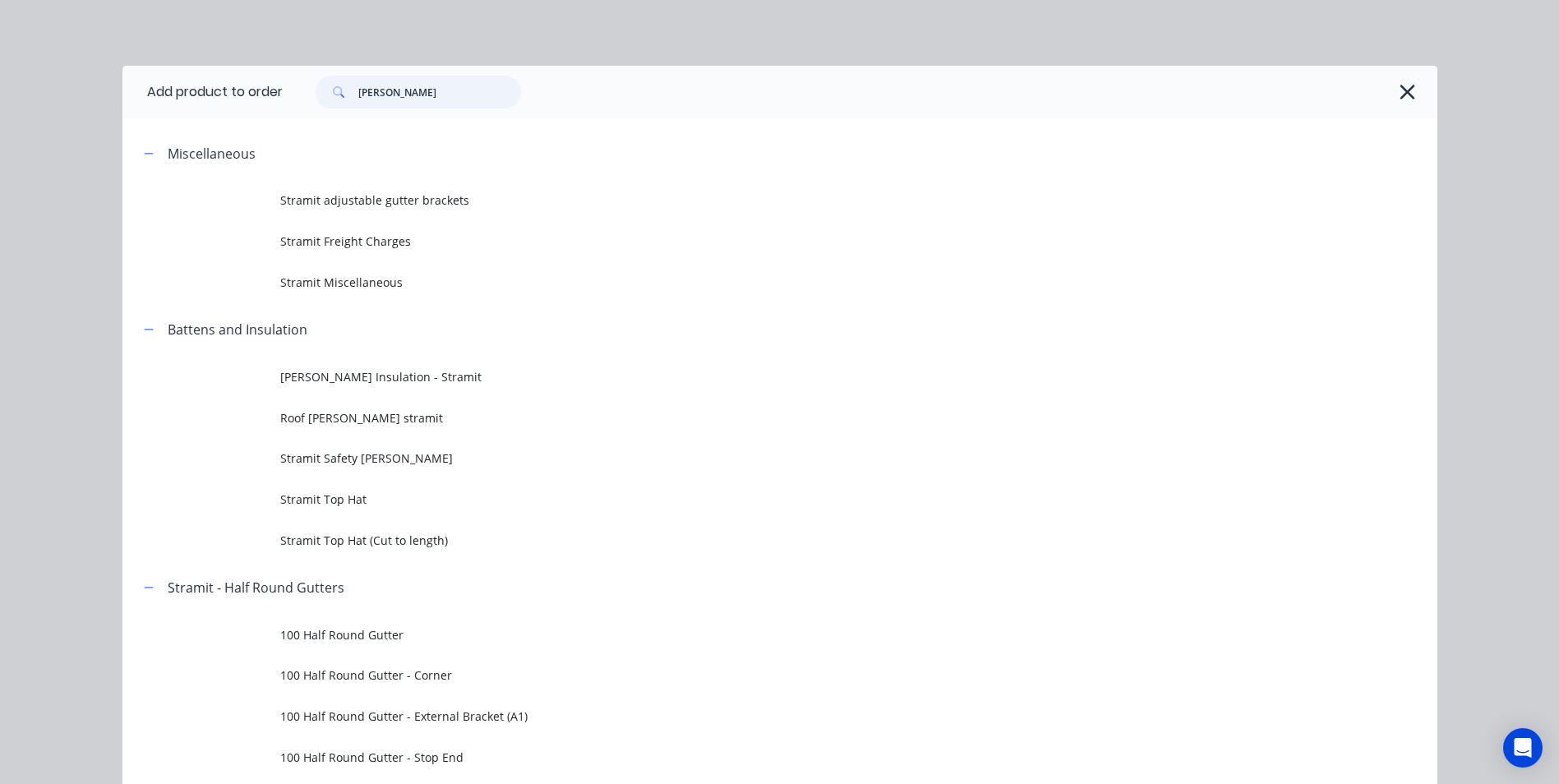
click at [347, 99] on div "[PERSON_NAME]" at bounding box center [418, 92] width 206 height 33
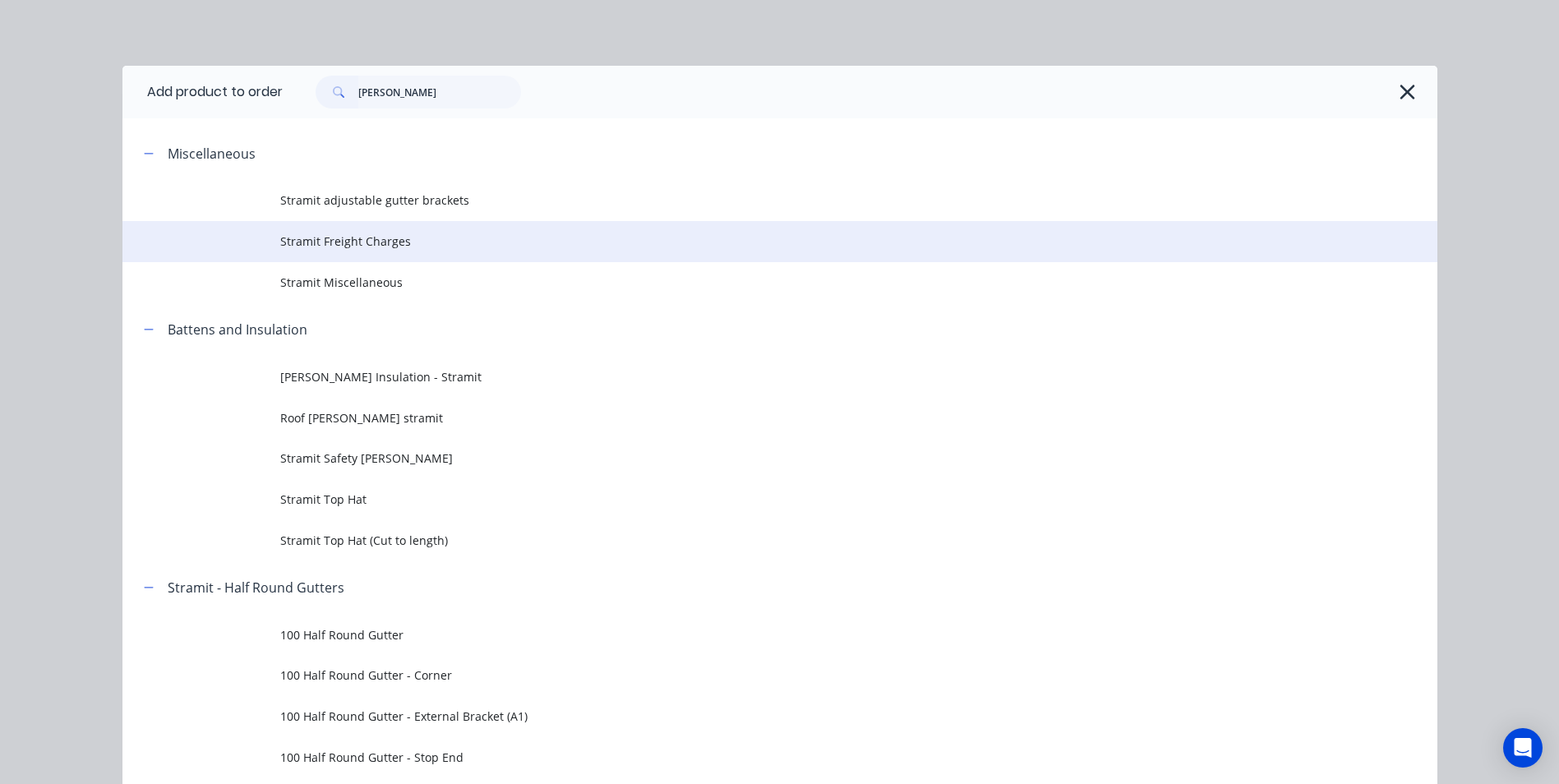
click at [362, 234] on span "Stramit Freight Charges" at bounding box center [743, 241] width 925 height 17
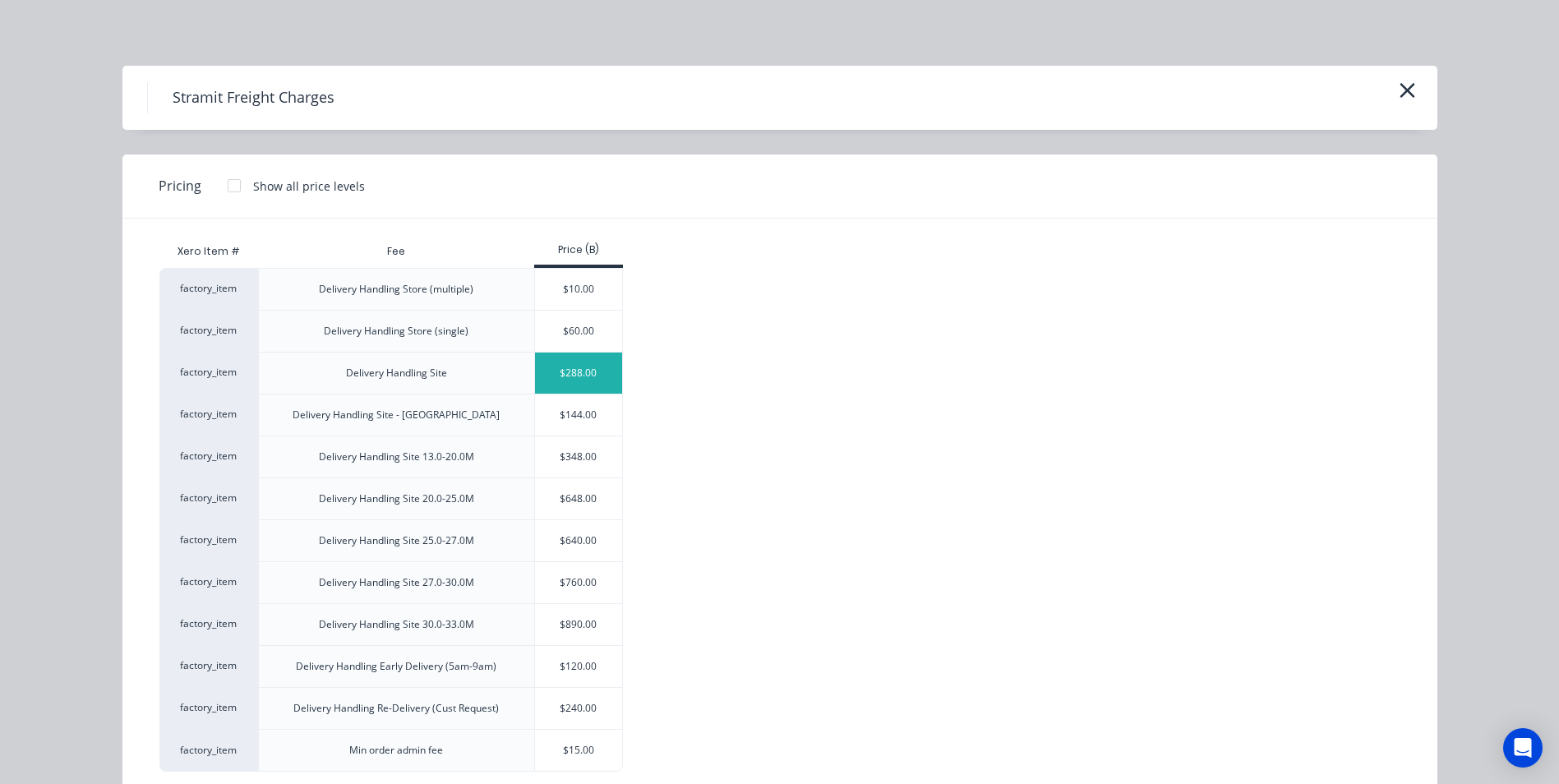
click at [596, 369] on div "$288.00" at bounding box center [579, 373] width 88 height 41
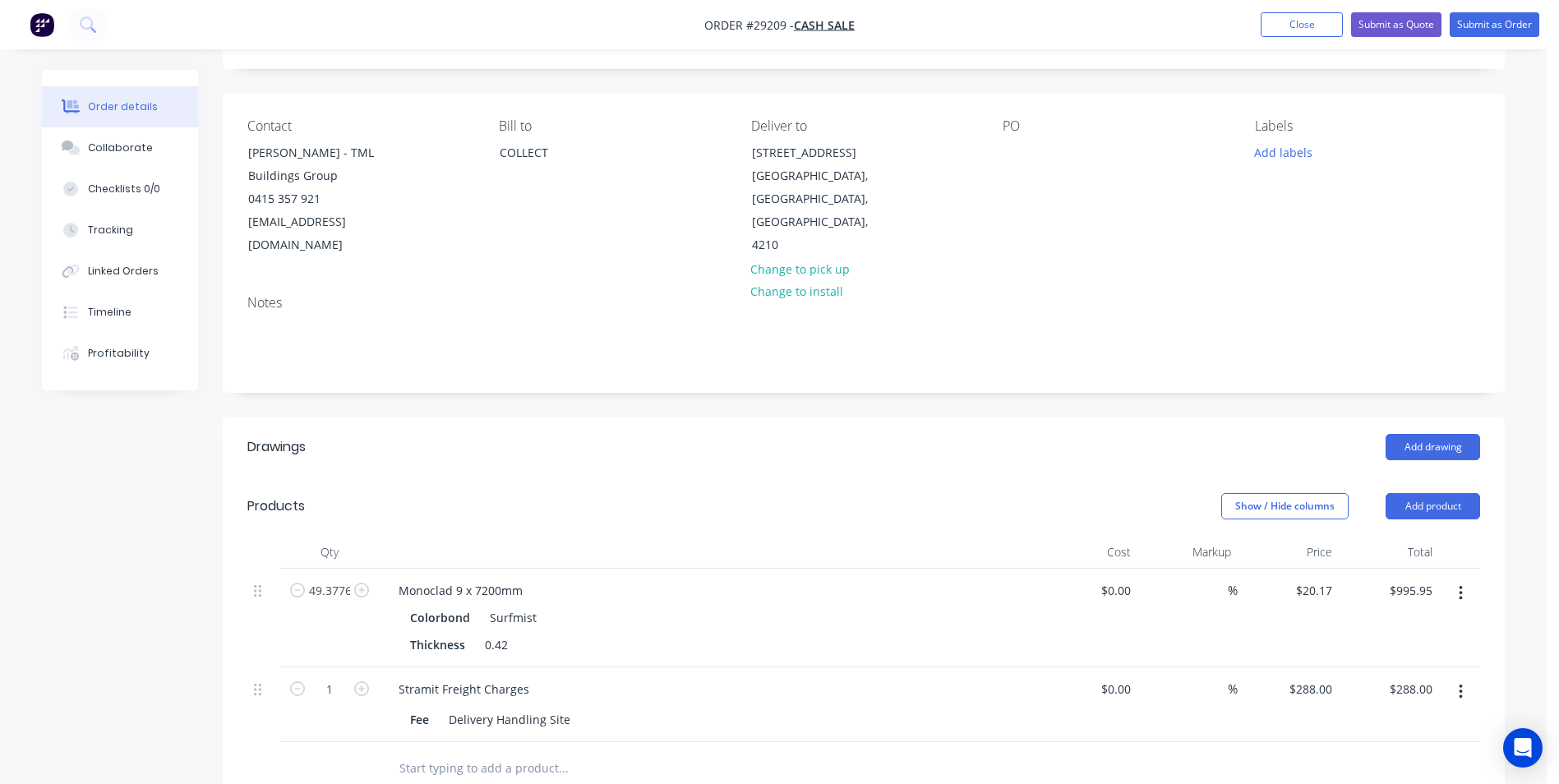
scroll to position [86, 0]
click at [1389, 25] on button "Submit as Quote" at bounding box center [1396, 25] width 90 height 25
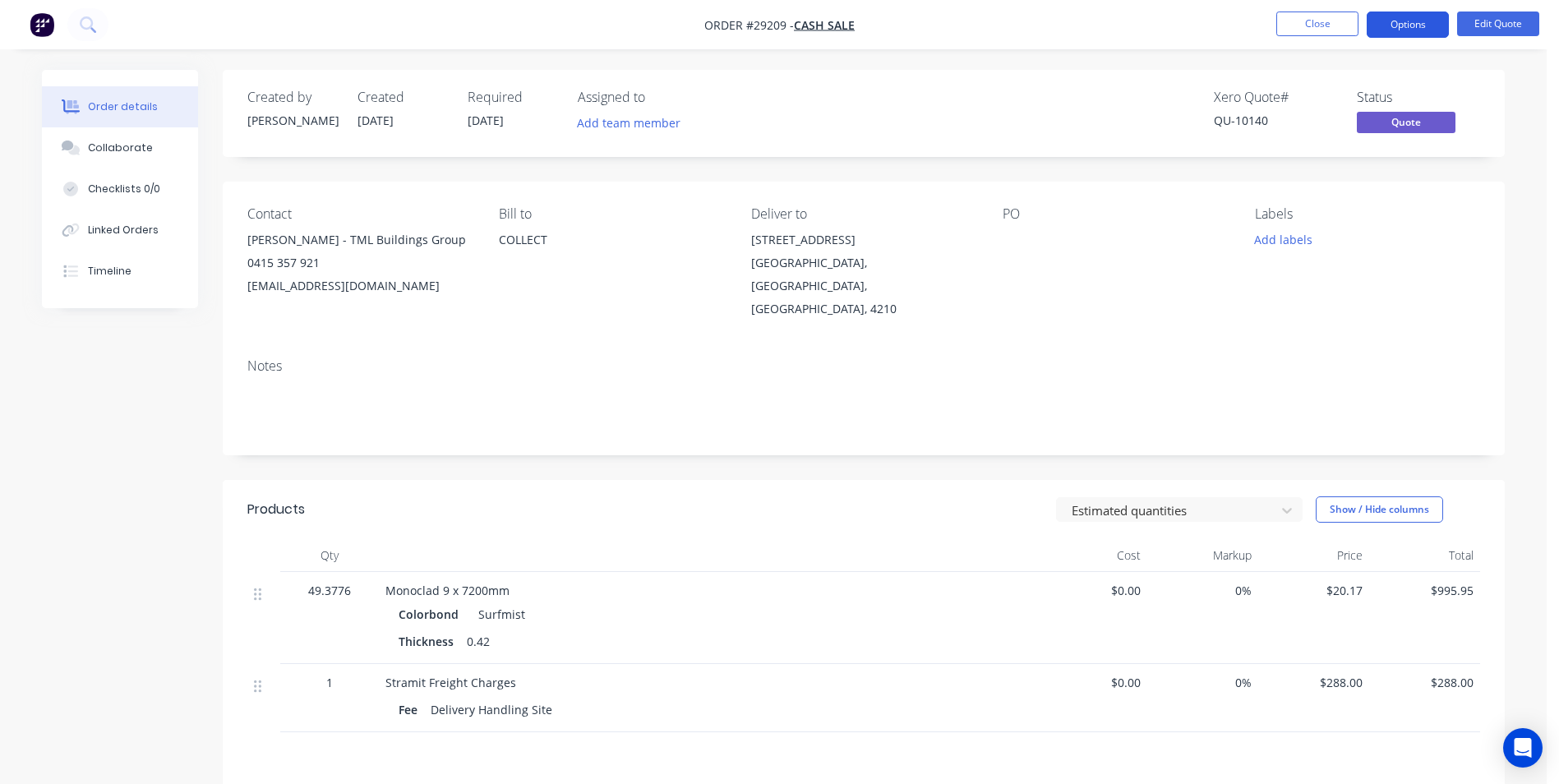
click at [1403, 22] on button "Options" at bounding box center [1408, 25] width 82 height 26
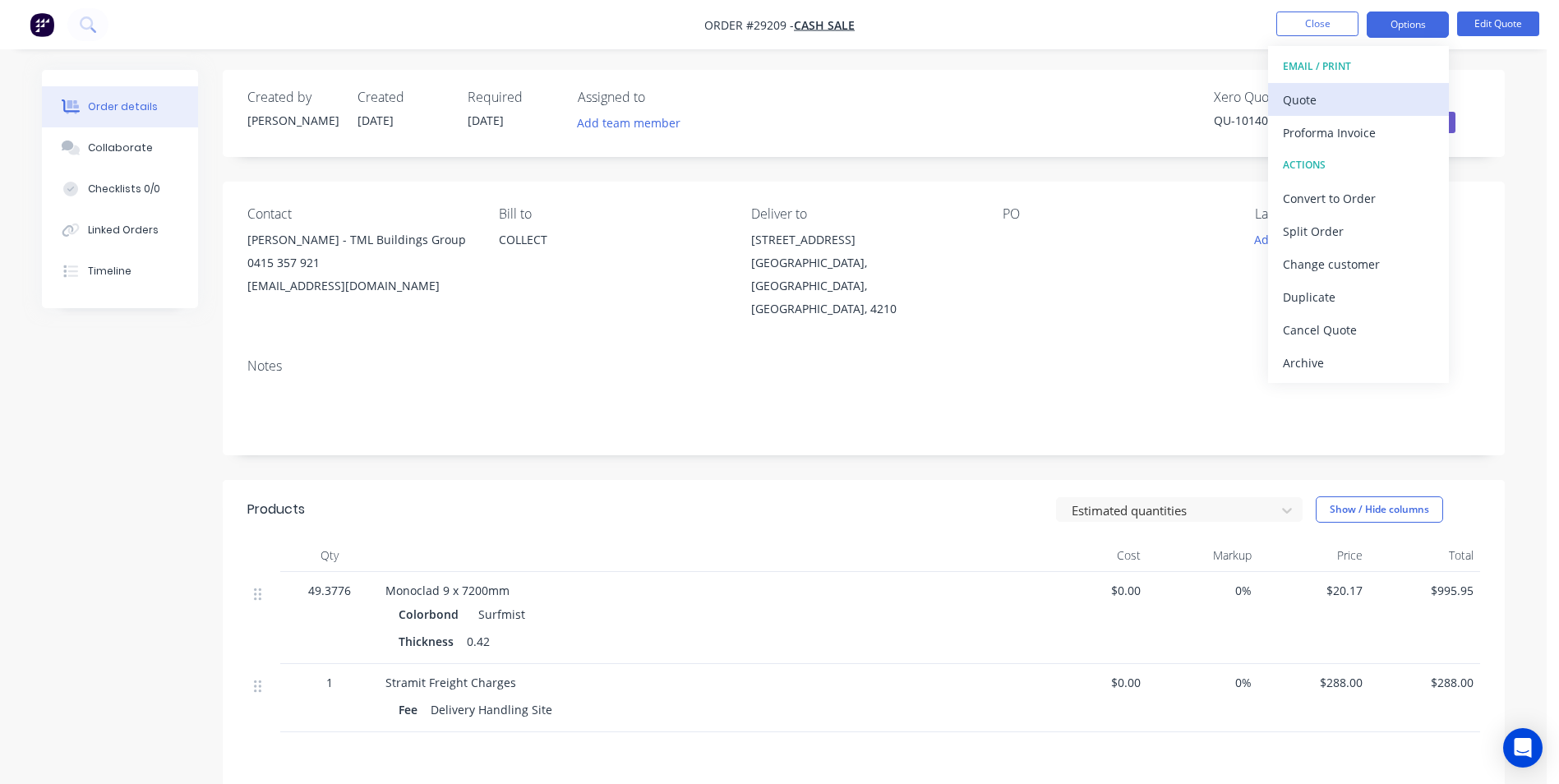
click at [1306, 96] on div "Quote" at bounding box center [1358, 99] width 151 height 24
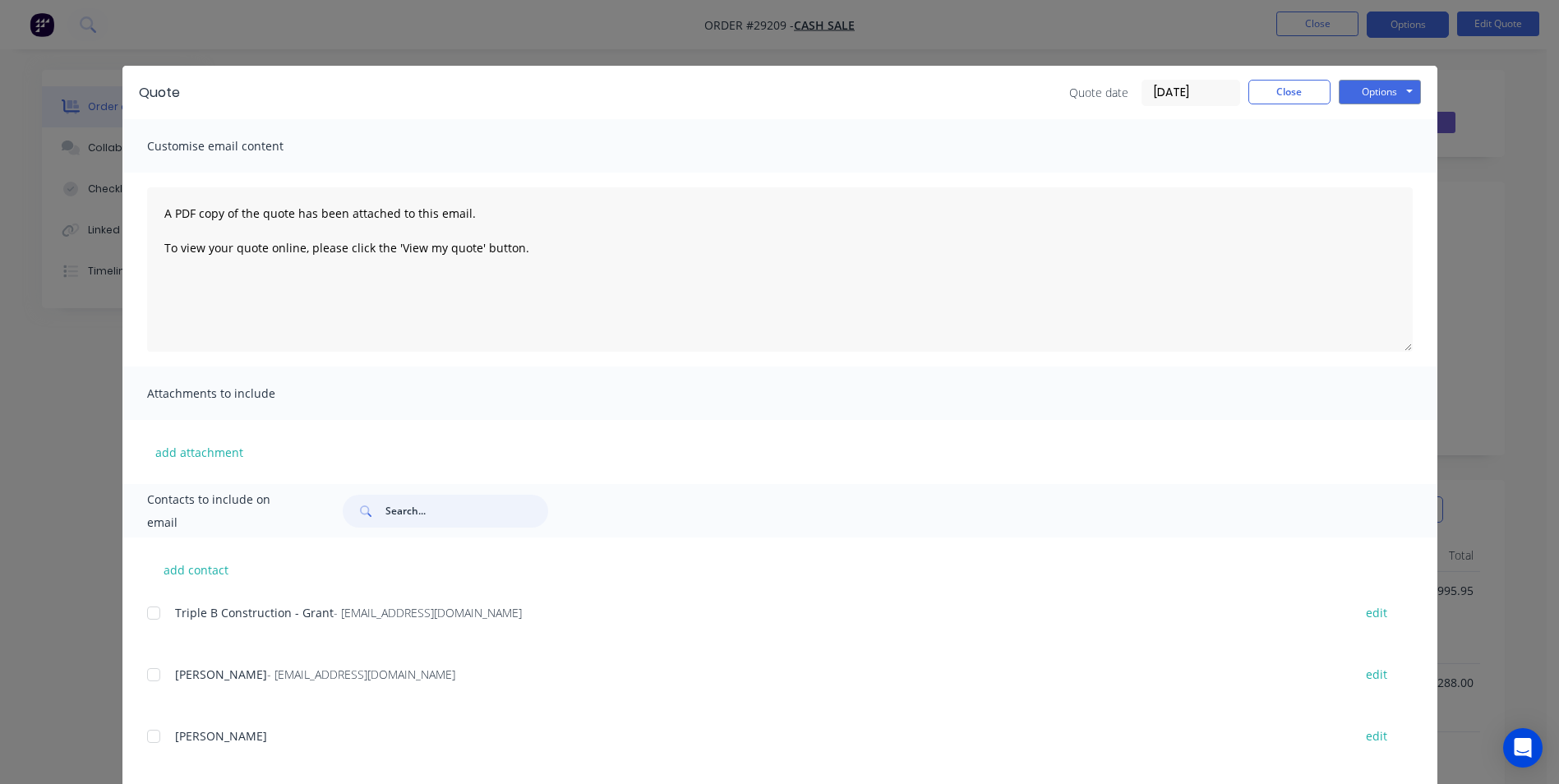
click at [408, 510] on input "text" at bounding box center [467, 510] width 163 height 33
drag, startPoint x: 420, startPoint y: 514, endPoint x: 352, endPoint y: 514, distance: 68.0
click at [352, 514] on div "[PERSON_NAME]" at bounding box center [445, 510] width 206 height 33
type input "TML"
click at [148, 615] on div at bounding box center [154, 612] width 33 height 33
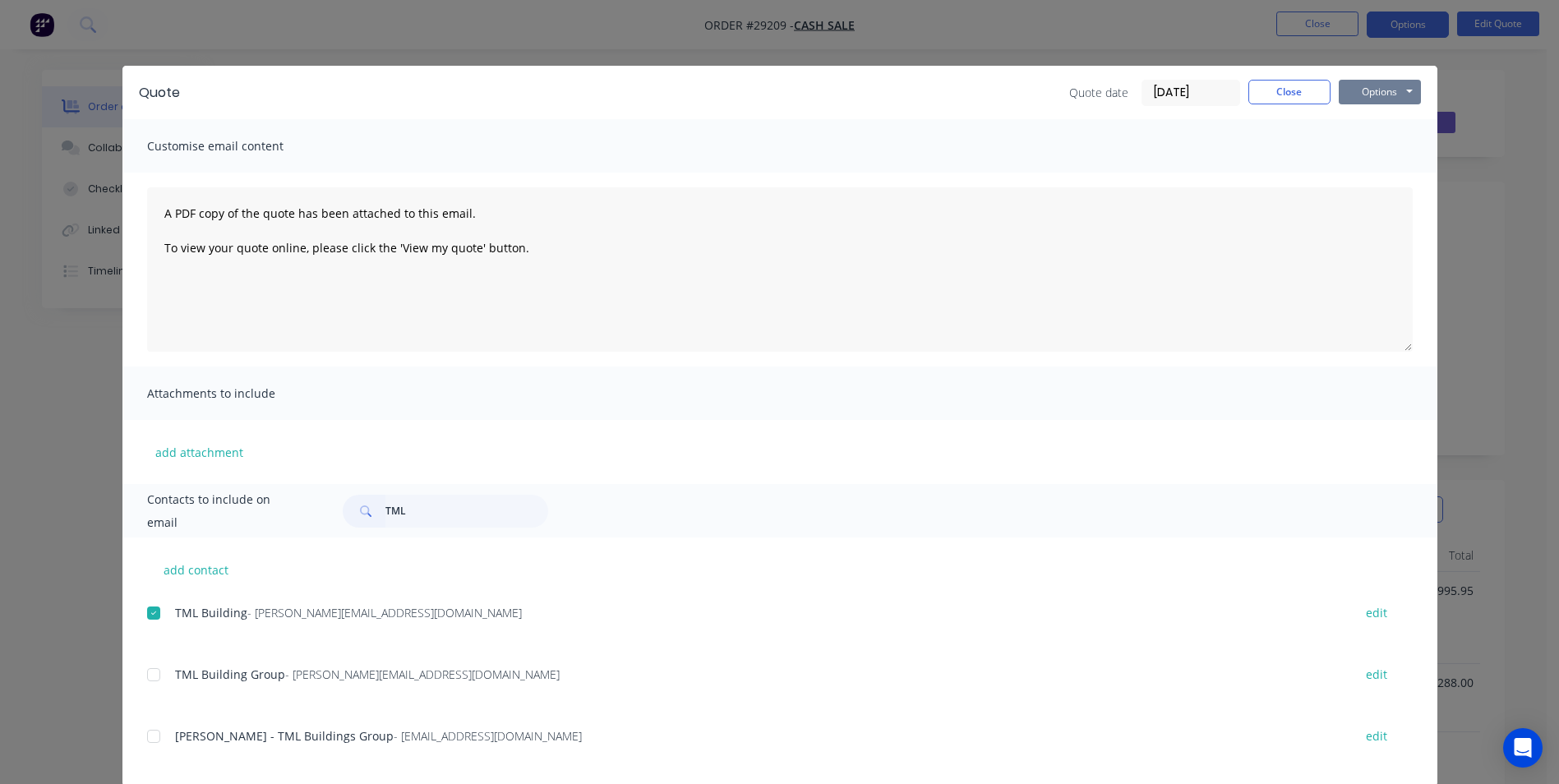
click at [1368, 96] on button "Options" at bounding box center [1380, 92] width 82 height 25
click at [1356, 169] on button "Email" at bounding box center [1392, 176] width 105 height 27
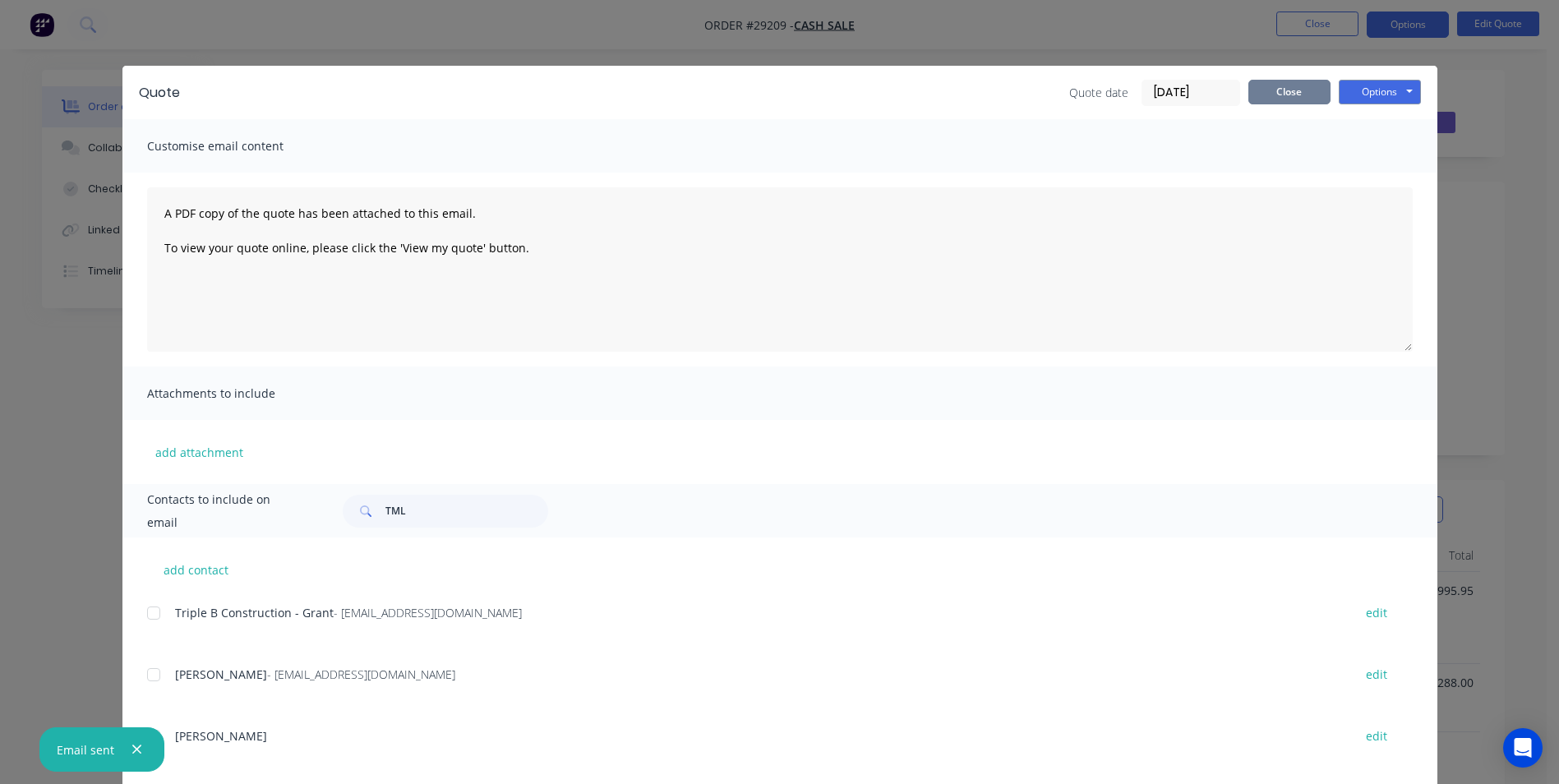
click at [1279, 93] on button "Close" at bounding box center [1289, 92] width 82 height 25
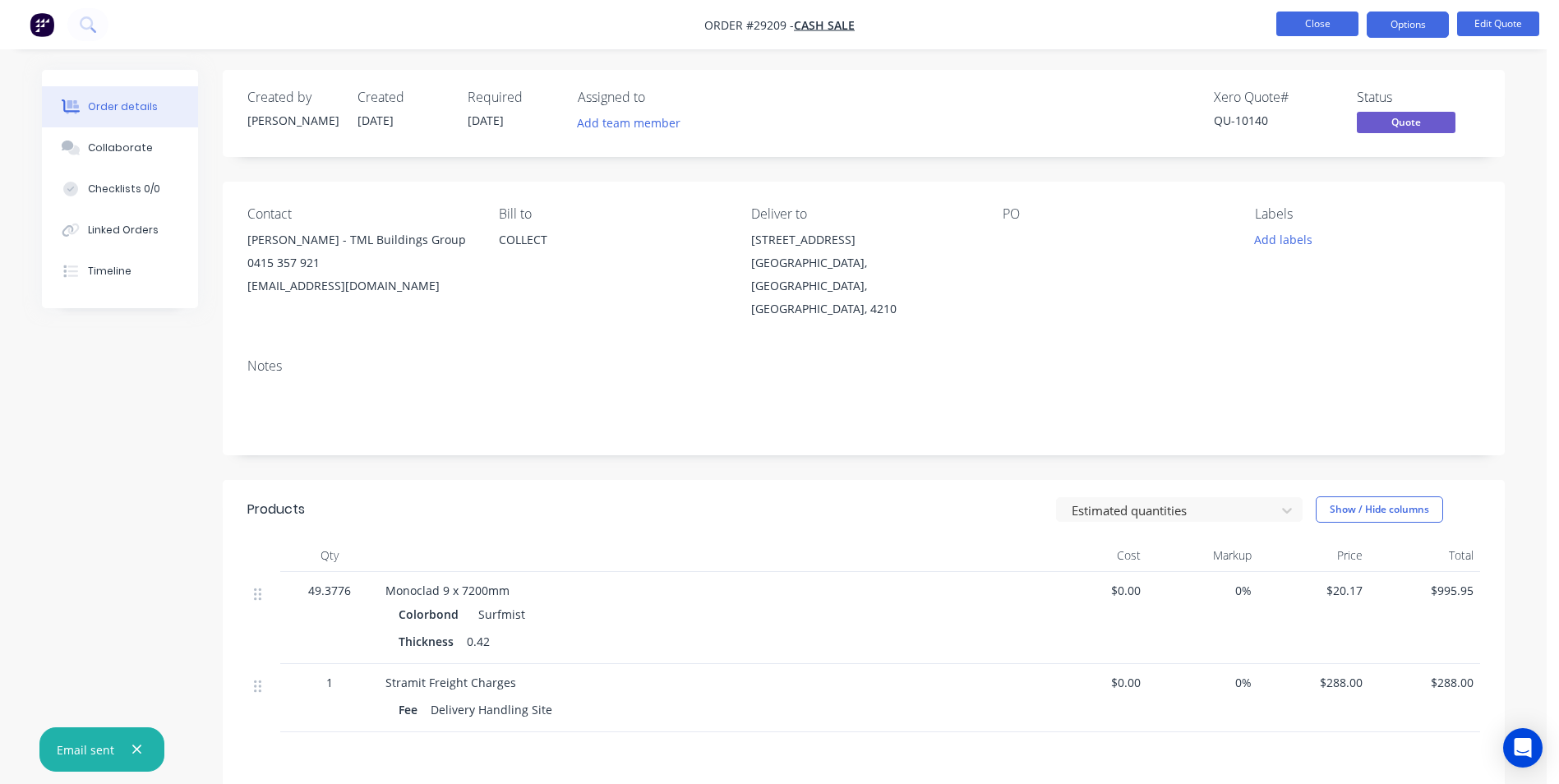
click at [1331, 27] on button "Close" at bounding box center [1317, 24] width 82 height 25
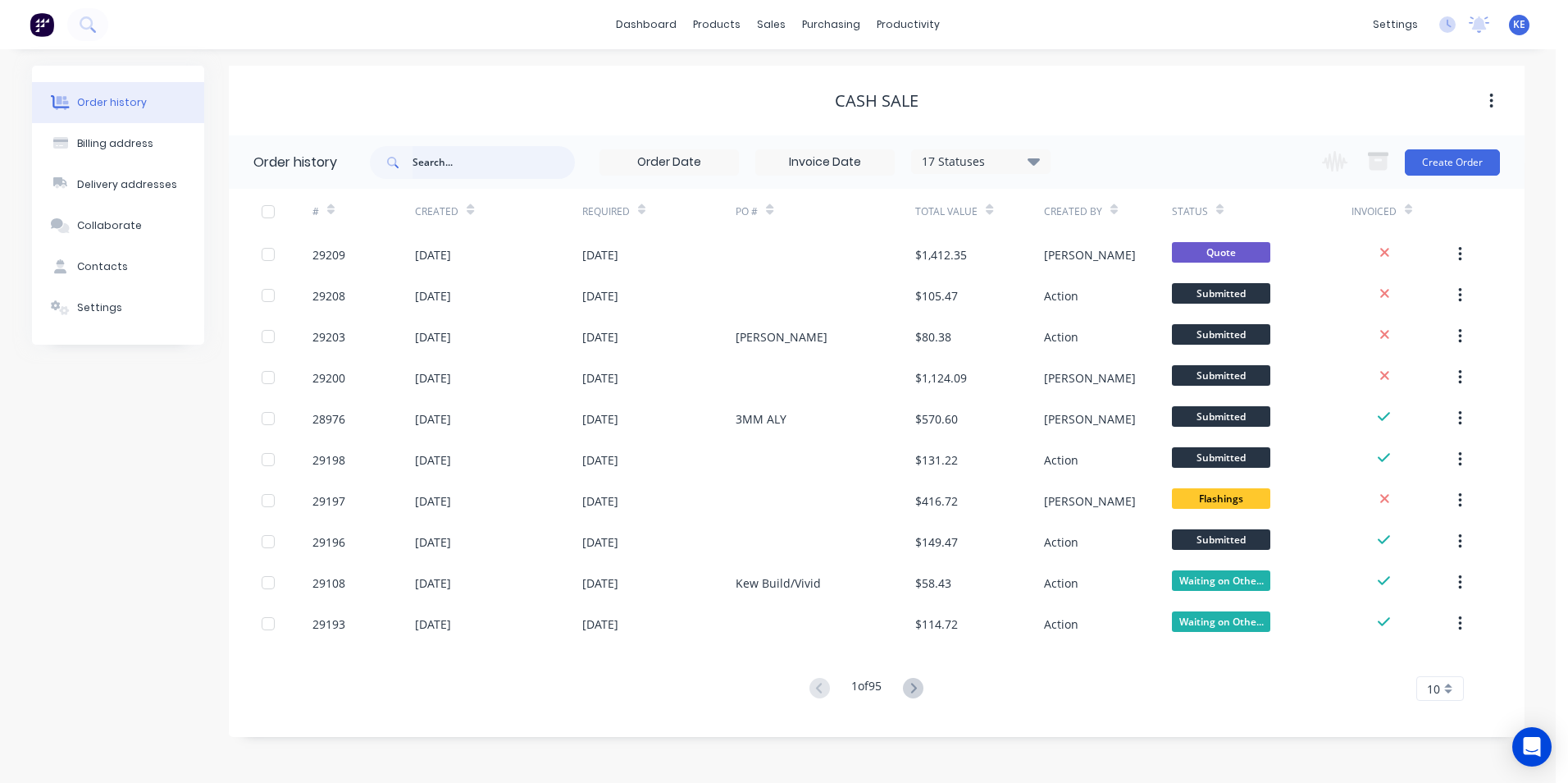
click at [424, 158] on input "text" at bounding box center [494, 162] width 163 height 33
type input "29208"
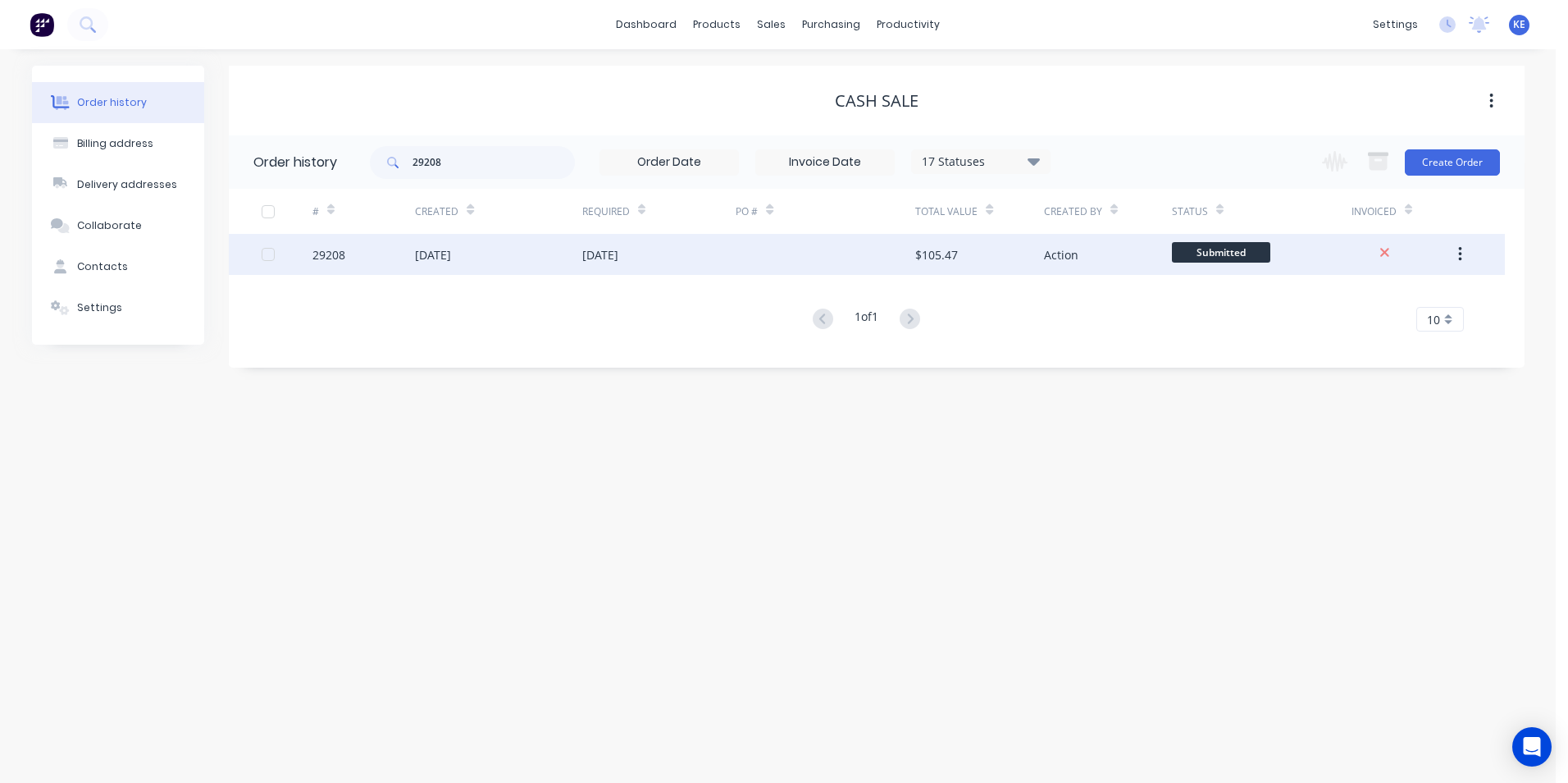
click at [354, 261] on div "29208" at bounding box center [364, 254] width 103 height 41
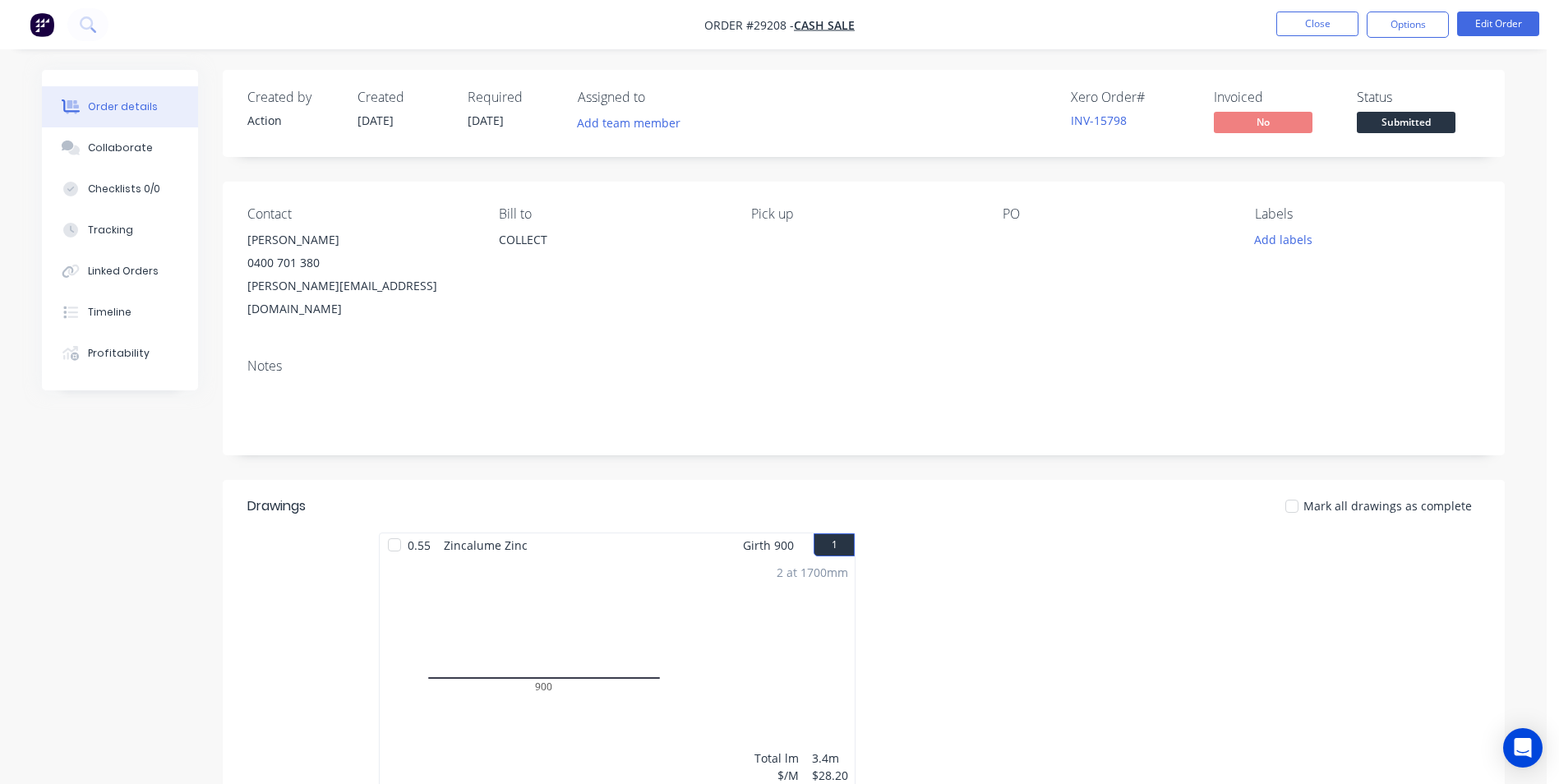
drag, startPoint x: 245, startPoint y: 235, endPoint x: 335, endPoint y: 247, distance: 90.8
click at [335, 247] on div "Contact [PERSON_NAME] 0400 701 380 [PERSON_NAME][EMAIL_ADDRESS][DOMAIN_NAME] [P…" at bounding box center [863, 263] width 1282 height 163
click at [1389, 16] on button "Options" at bounding box center [1408, 25] width 82 height 26
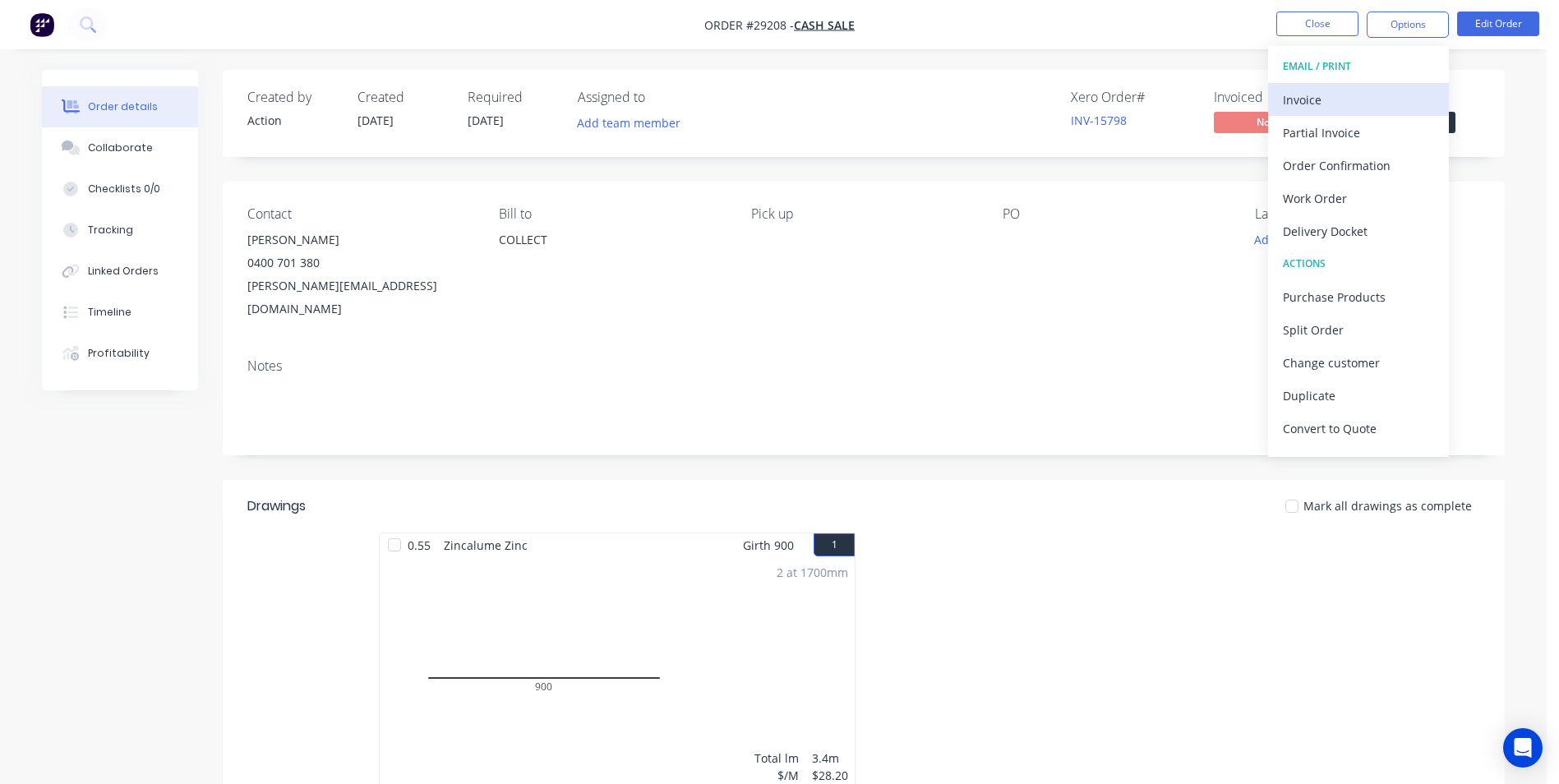
click at [1356, 90] on div "Invoice" at bounding box center [1358, 99] width 151 height 24
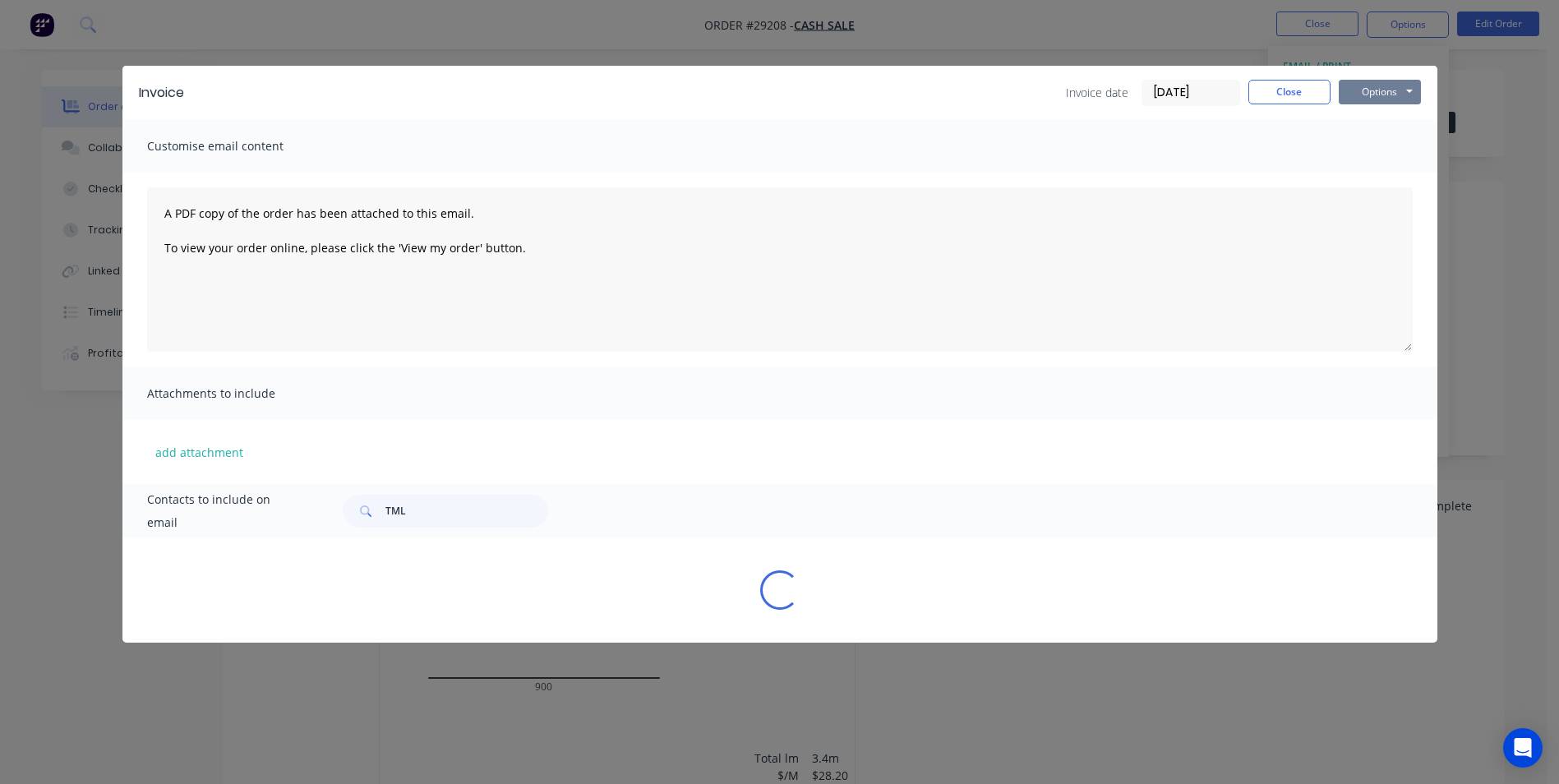
click at [1377, 90] on button "Options" at bounding box center [1380, 92] width 82 height 25
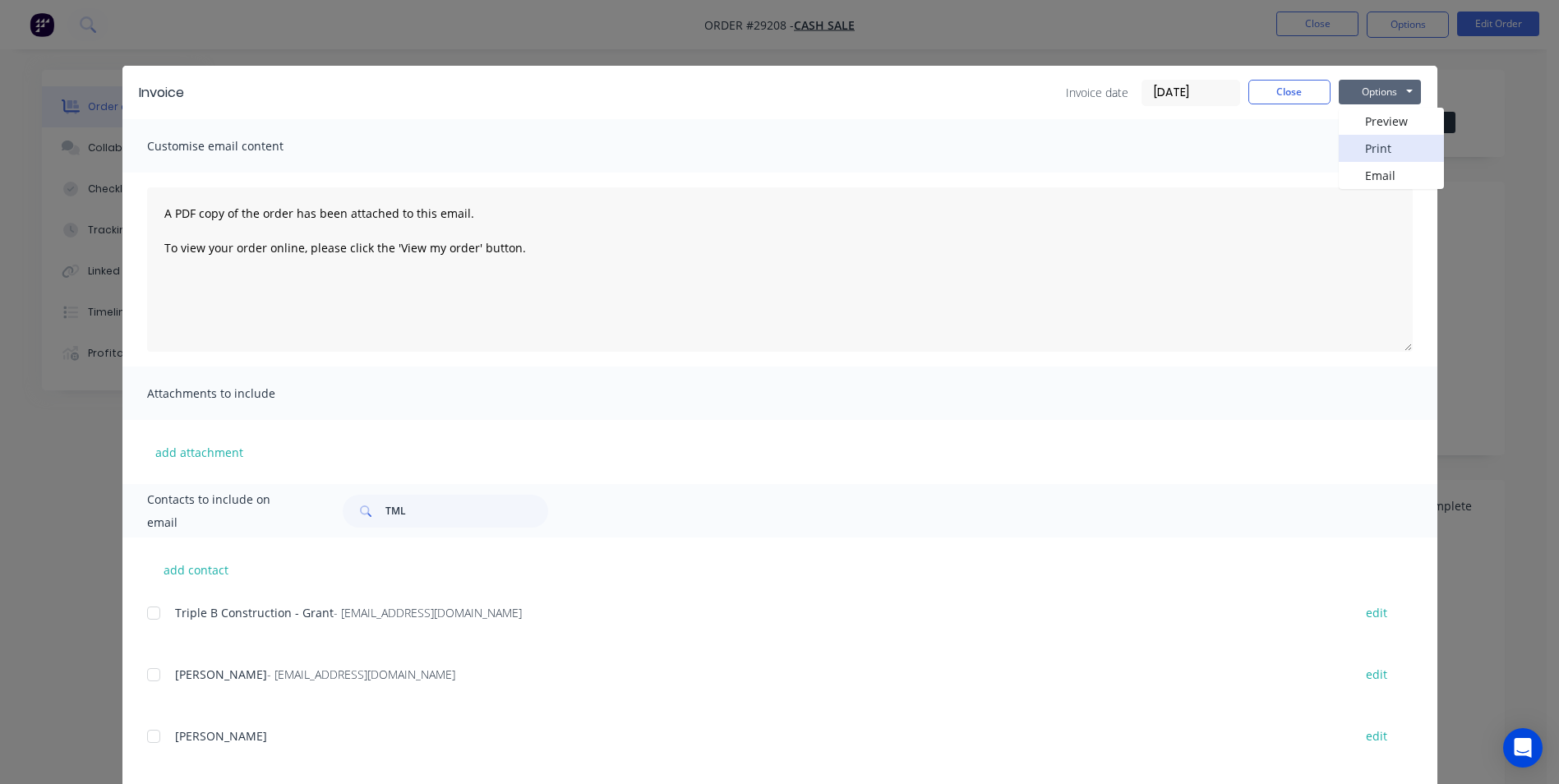
click at [1370, 144] on button "Print" at bounding box center [1392, 149] width 105 height 27
click at [1285, 94] on button "Close" at bounding box center [1289, 92] width 82 height 25
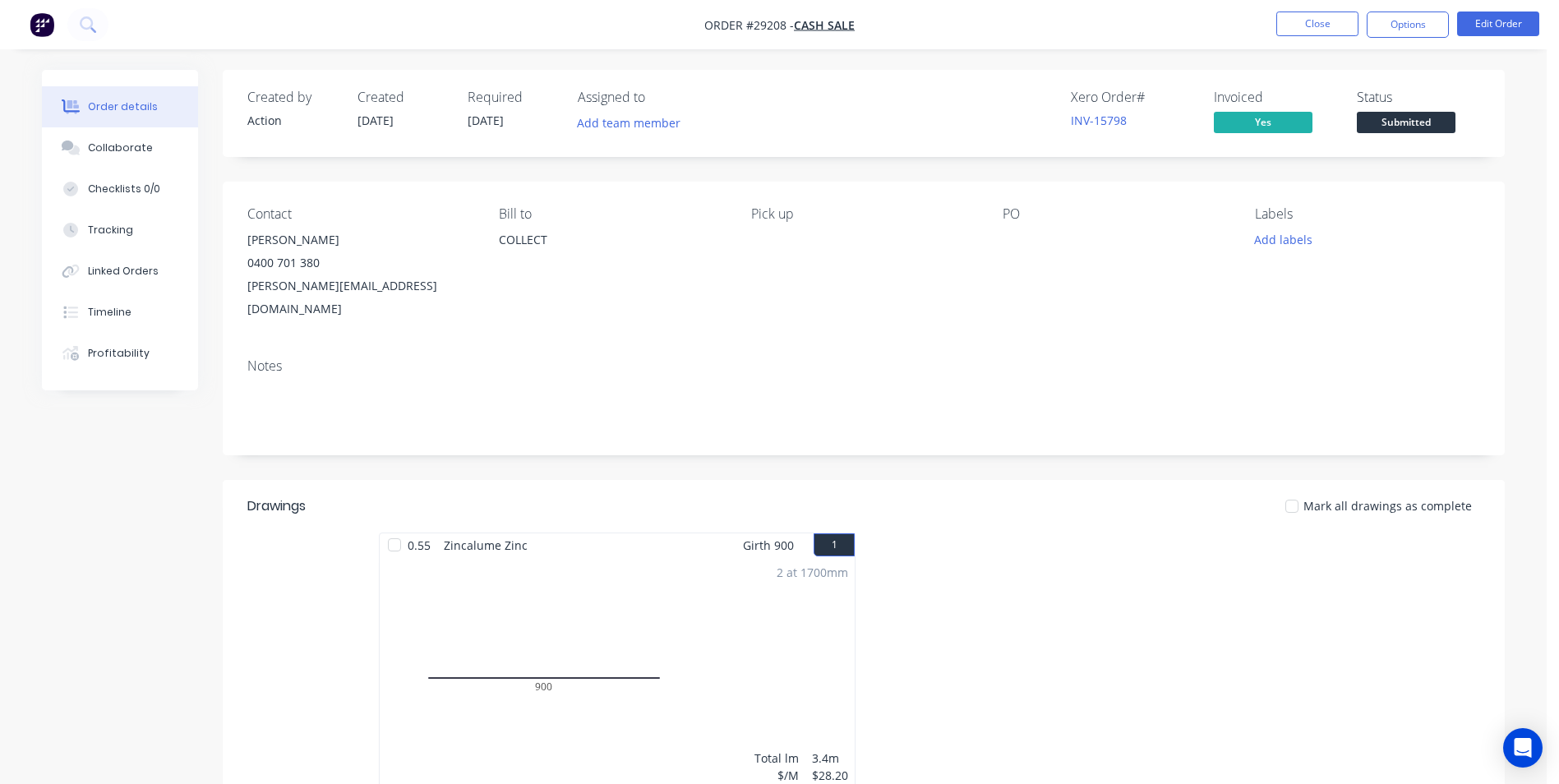
drag, startPoint x: 420, startPoint y: 269, endPoint x: 345, endPoint y: 257, distance: 76.0
click at [418, 267] on div "0400 701 380" at bounding box center [359, 262] width 225 height 23
drag, startPoint x: 246, startPoint y: 242, endPoint x: 424, endPoint y: 281, distance: 182.2
click at [424, 281] on div "Contact [PERSON_NAME] 0400 701 380 [PERSON_NAME][EMAIL_ADDRESS][DOMAIN_NAME] [P…" at bounding box center [863, 263] width 1282 height 163
click at [1307, 22] on button "Close" at bounding box center [1317, 24] width 82 height 25
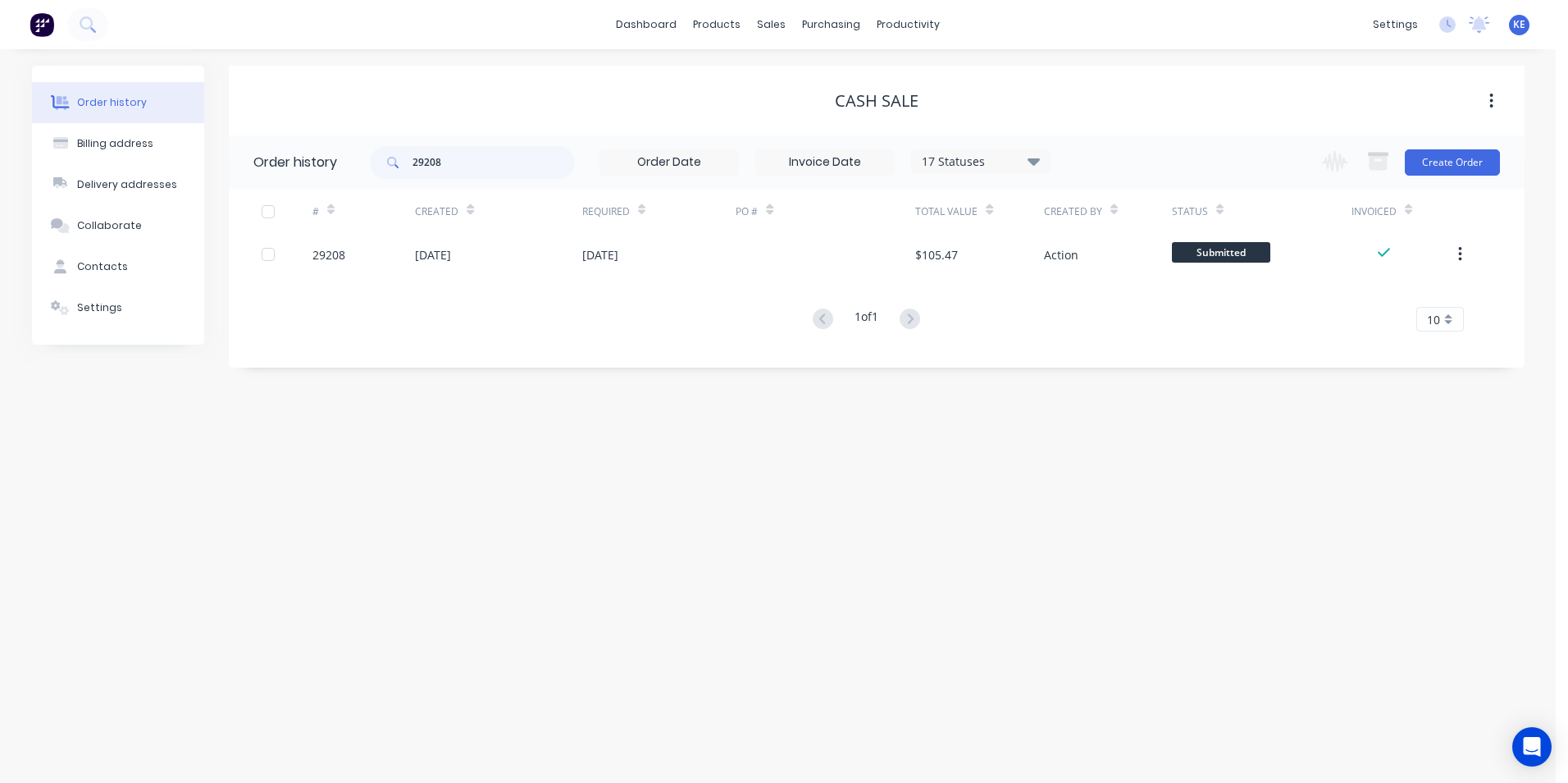
click at [543, 483] on div "Order history Billing address Delivery addresses Collaborate Contacts Settings …" at bounding box center [778, 416] width 1556 height 734
drag, startPoint x: 488, startPoint y: 168, endPoint x: 376, endPoint y: 159, distance: 112.4
click at [377, 159] on div "29208" at bounding box center [472, 162] width 205 height 33
type input "[PERSON_NAME]"
